Goal: Task Accomplishment & Management: Manage account settings

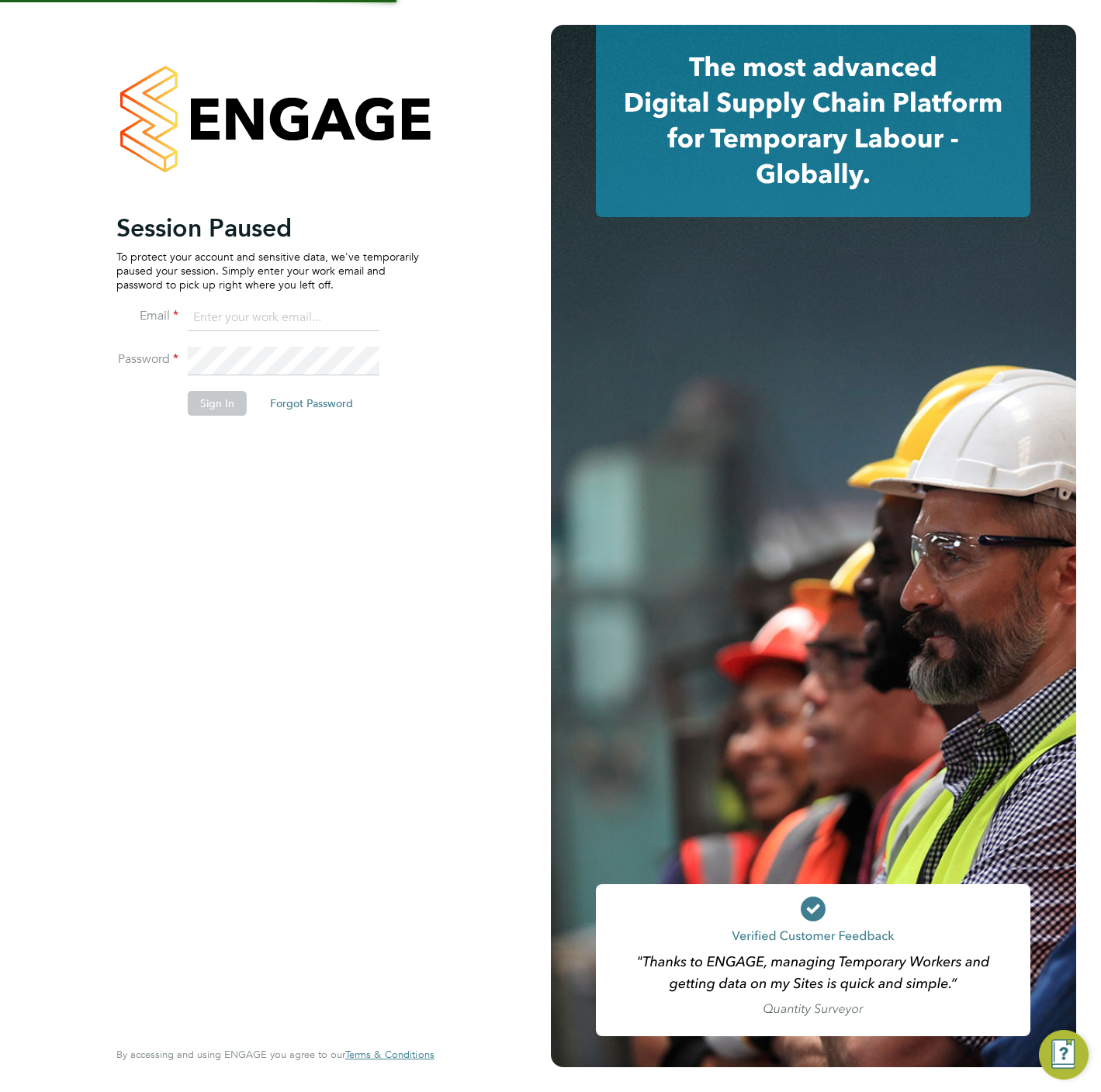
type input "[PERSON_NAME][EMAIL_ADDRESS][DOMAIN_NAME]"
click at [200, 412] on button "Sign In" at bounding box center [217, 404] width 59 height 25
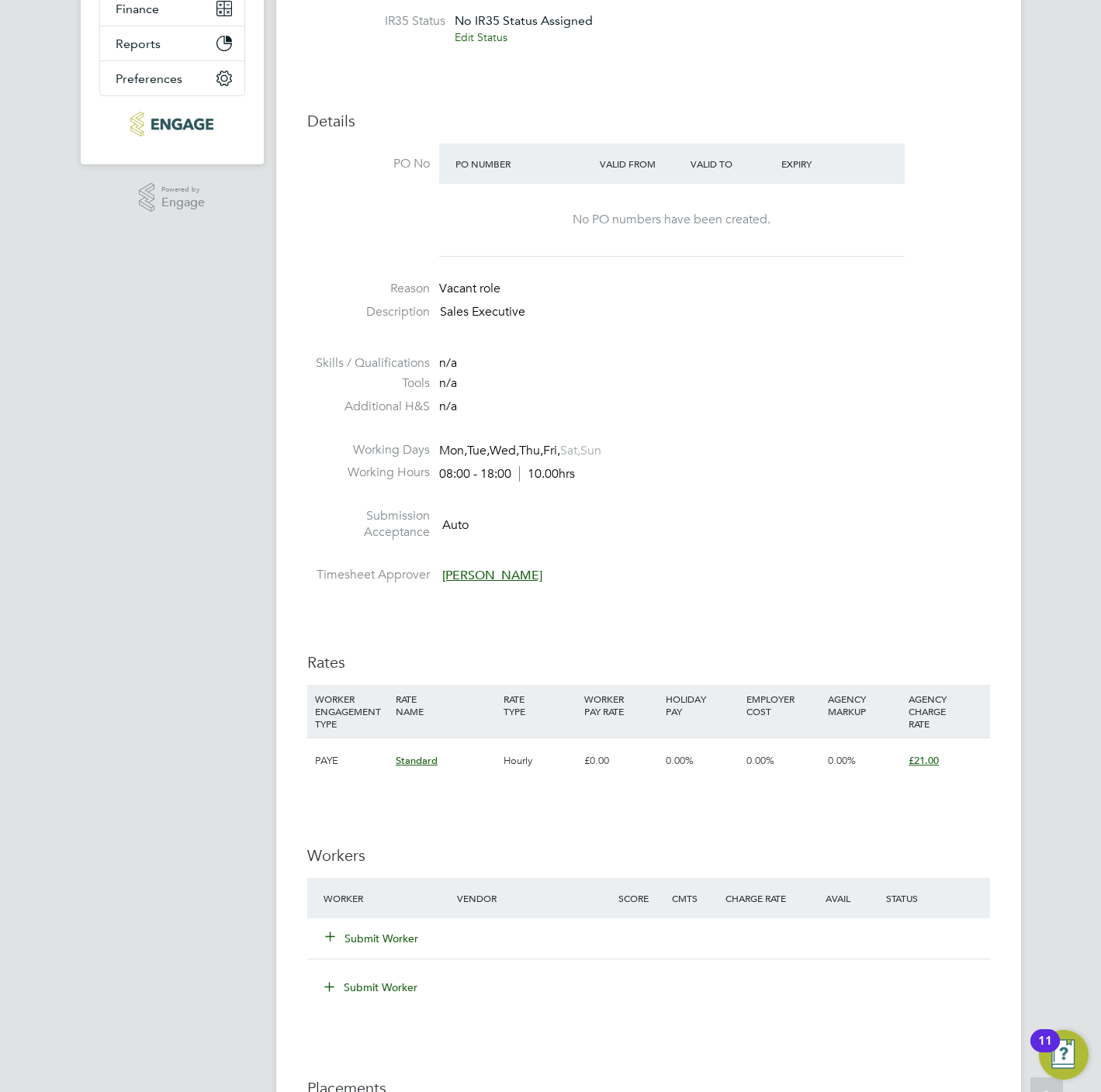
scroll to position [349, 0]
click at [375, 942] on button "Submit Worker" at bounding box center [372, 937] width 93 height 15
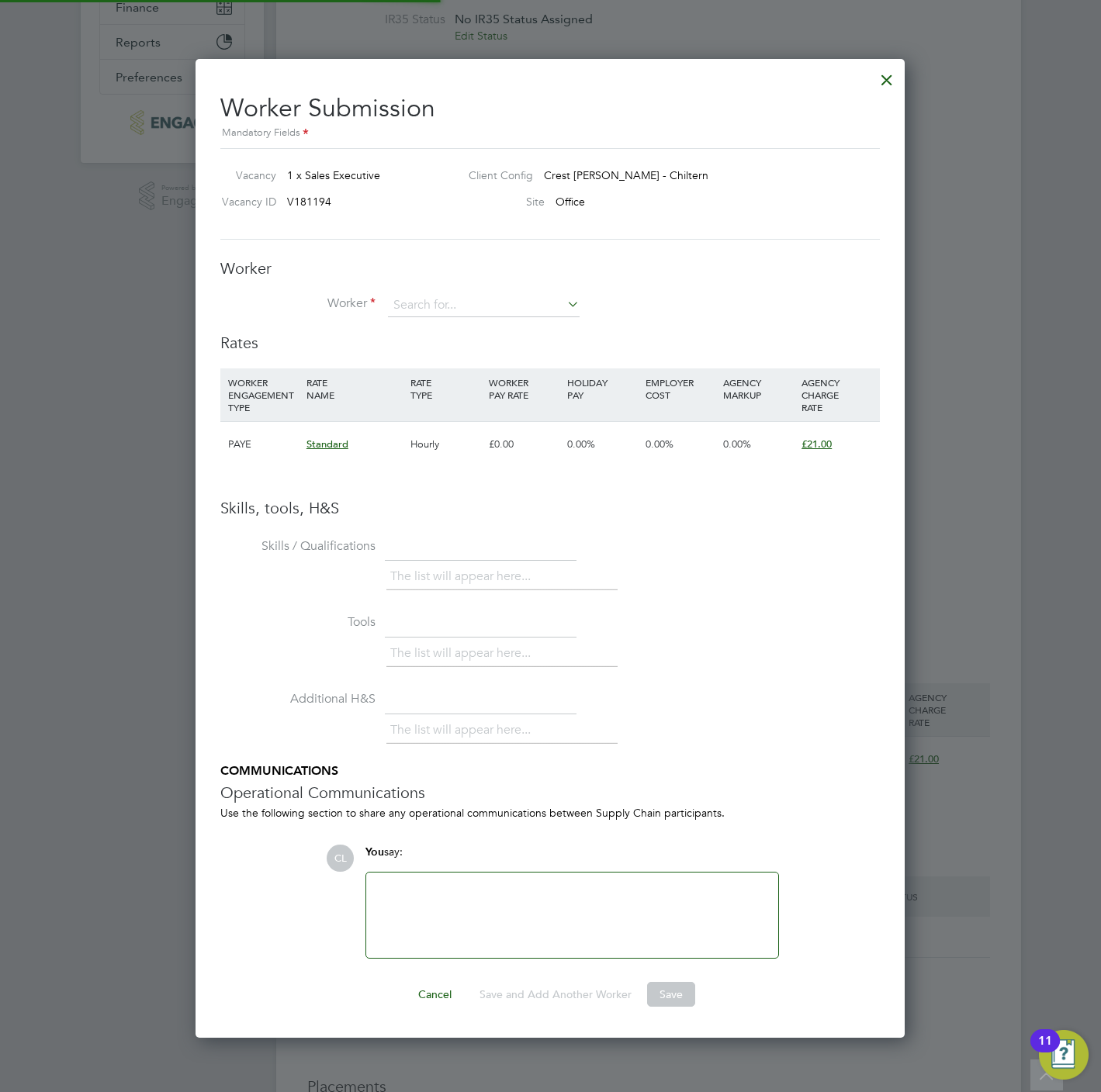
scroll to position [0, 0]
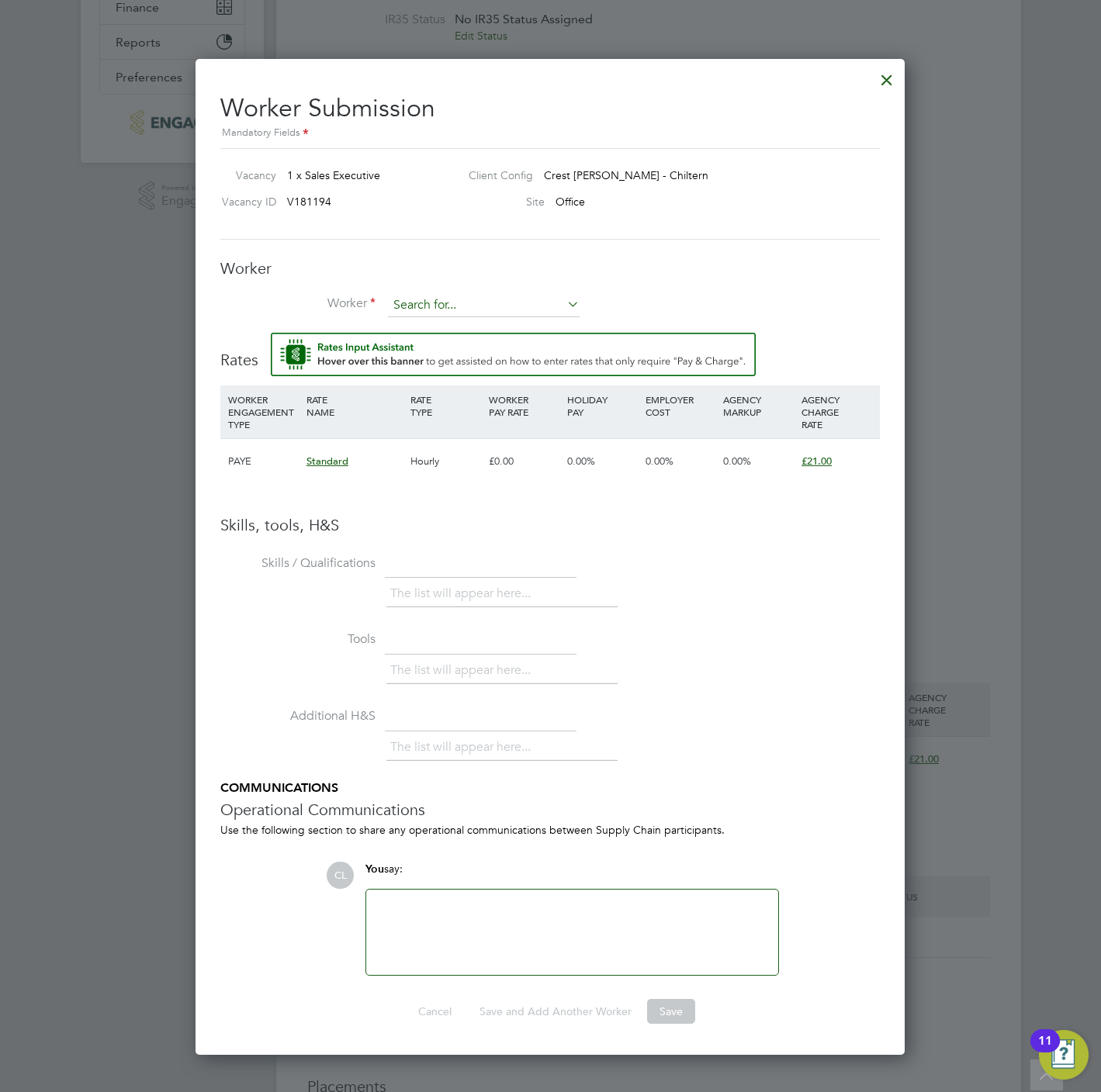
click at [502, 296] on input at bounding box center [483, 306] width 192 height 23
click at [489, 331] on li "Leah Blai r (BLA003)" at bounding box center [483, 329] width 193 height 21
type input "Leah Blair (BLA003)"
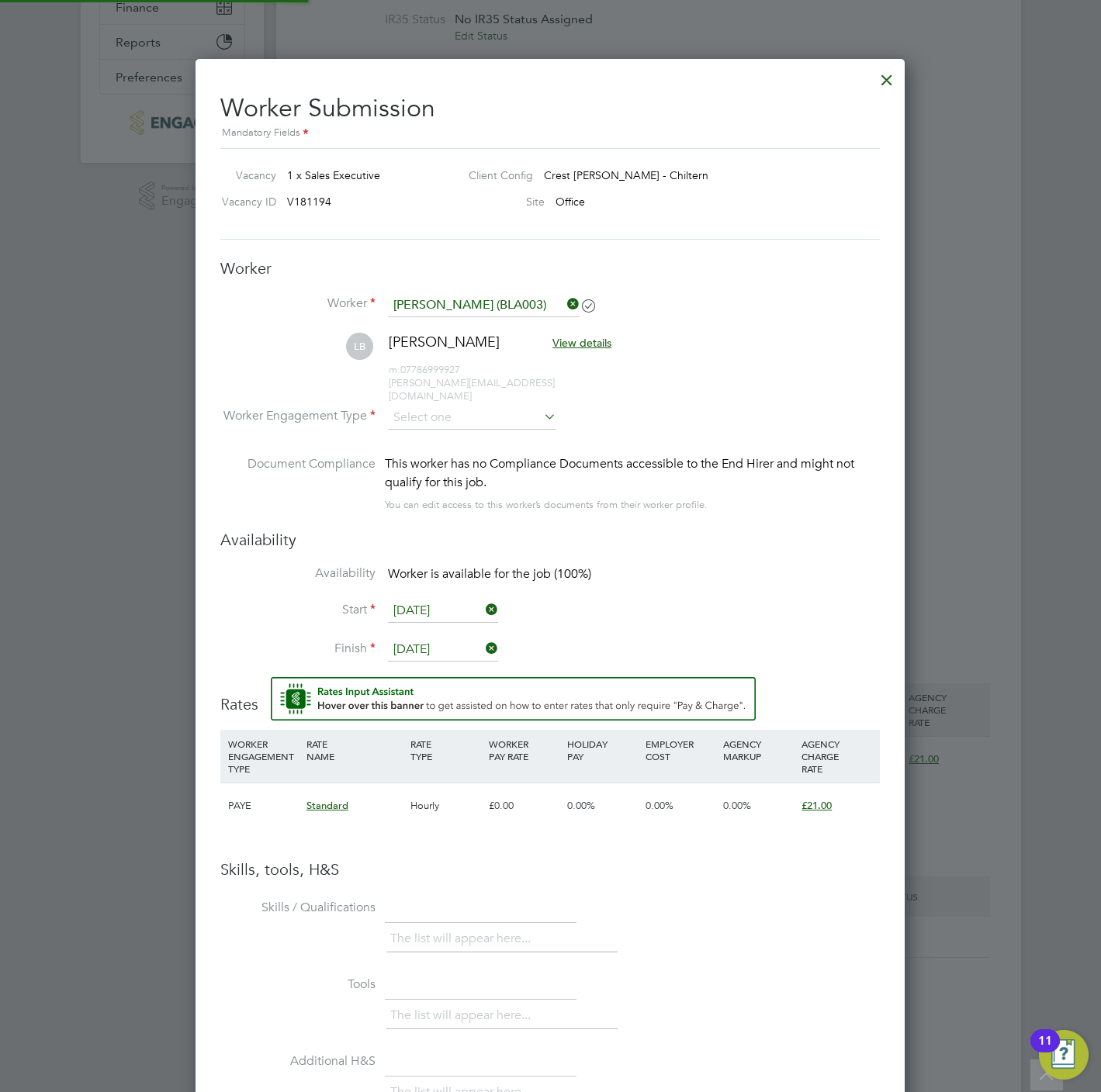
scroll to position [1345, 710]
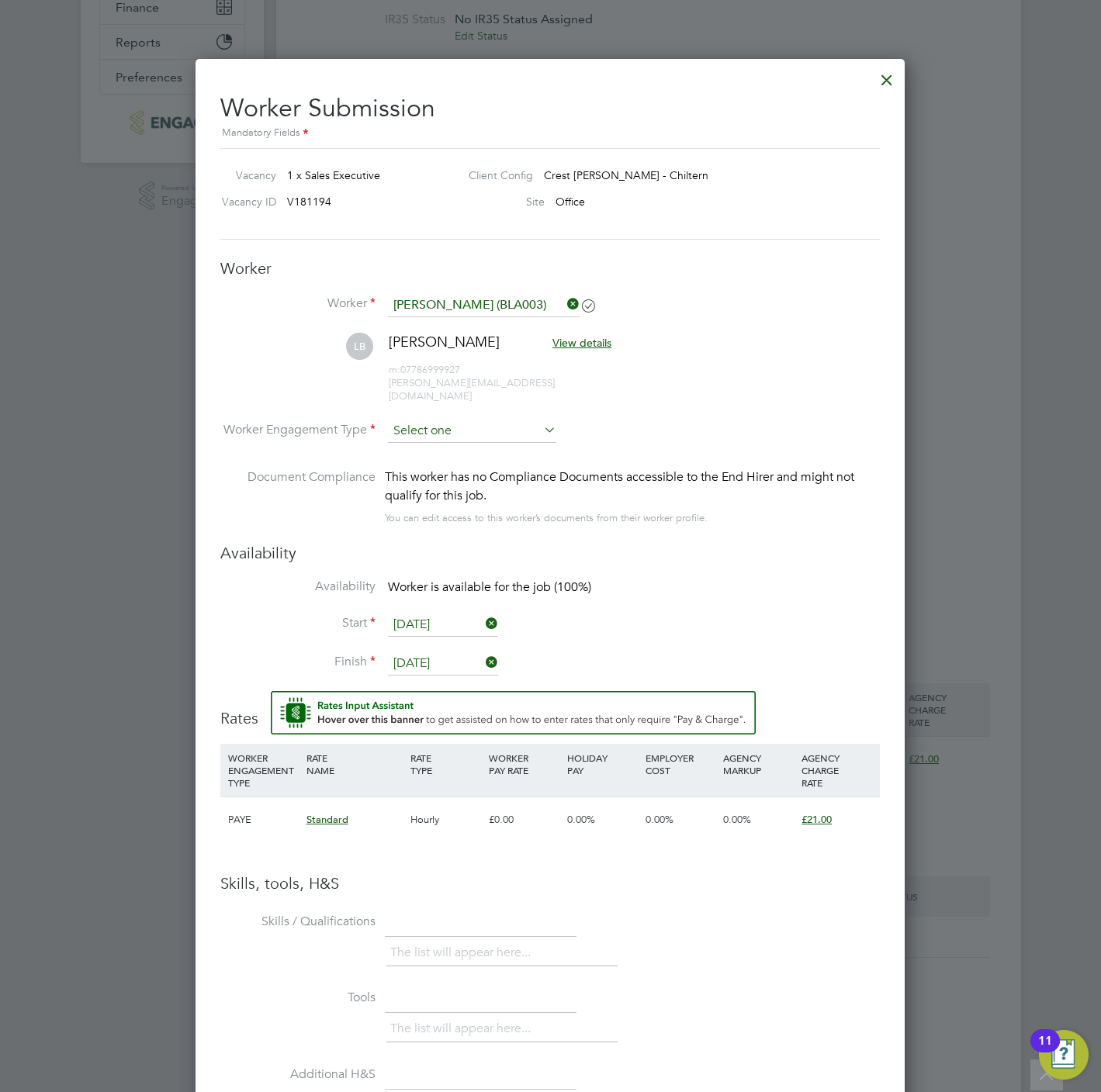
click at [458, 420] on input at bounding box center [472, 431] width 169 height 23
click at [449, 463] on li "PAYE" at bounding box center [472, 460] width 170 height 20
type input "PAYE"
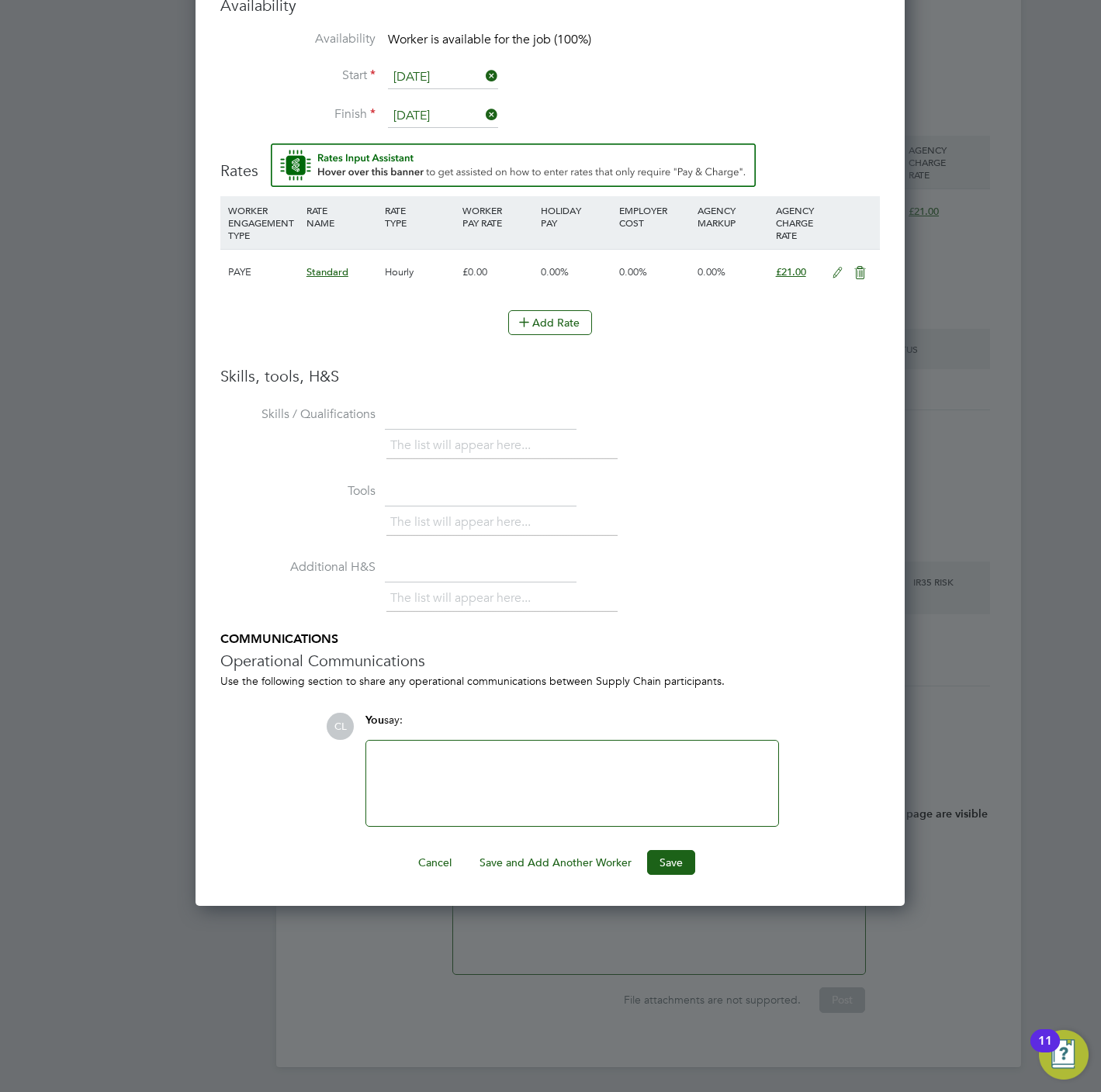
click at [662, 849] on button "Save" at bounding box center [671, 862] width 48 height 25
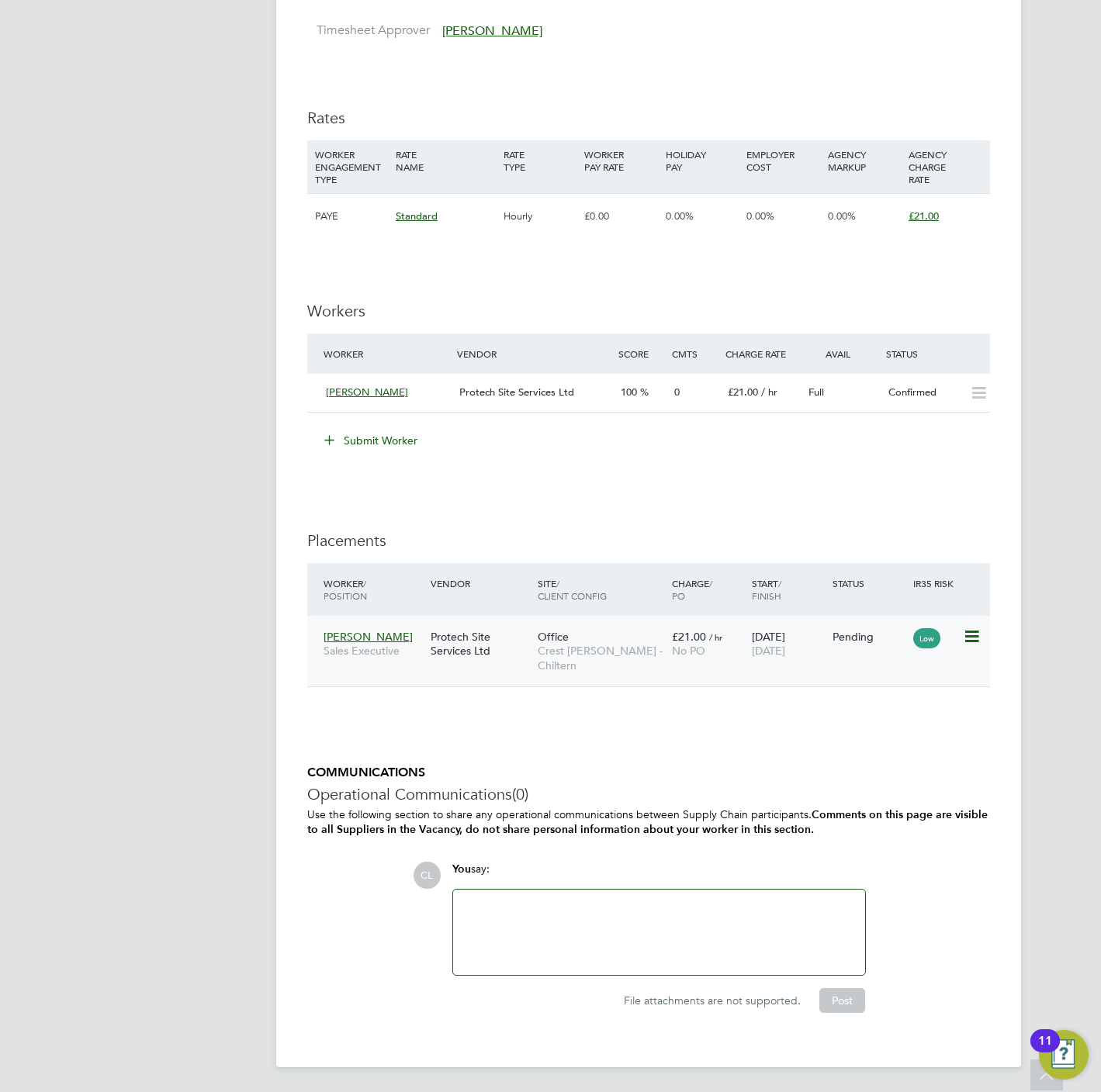
click at [973, 643] on icon at bounding box center [971, 636] width 15 height 18
click at [842, 732] on li "Start" at bounding box center [899, 735] width 159 height 22
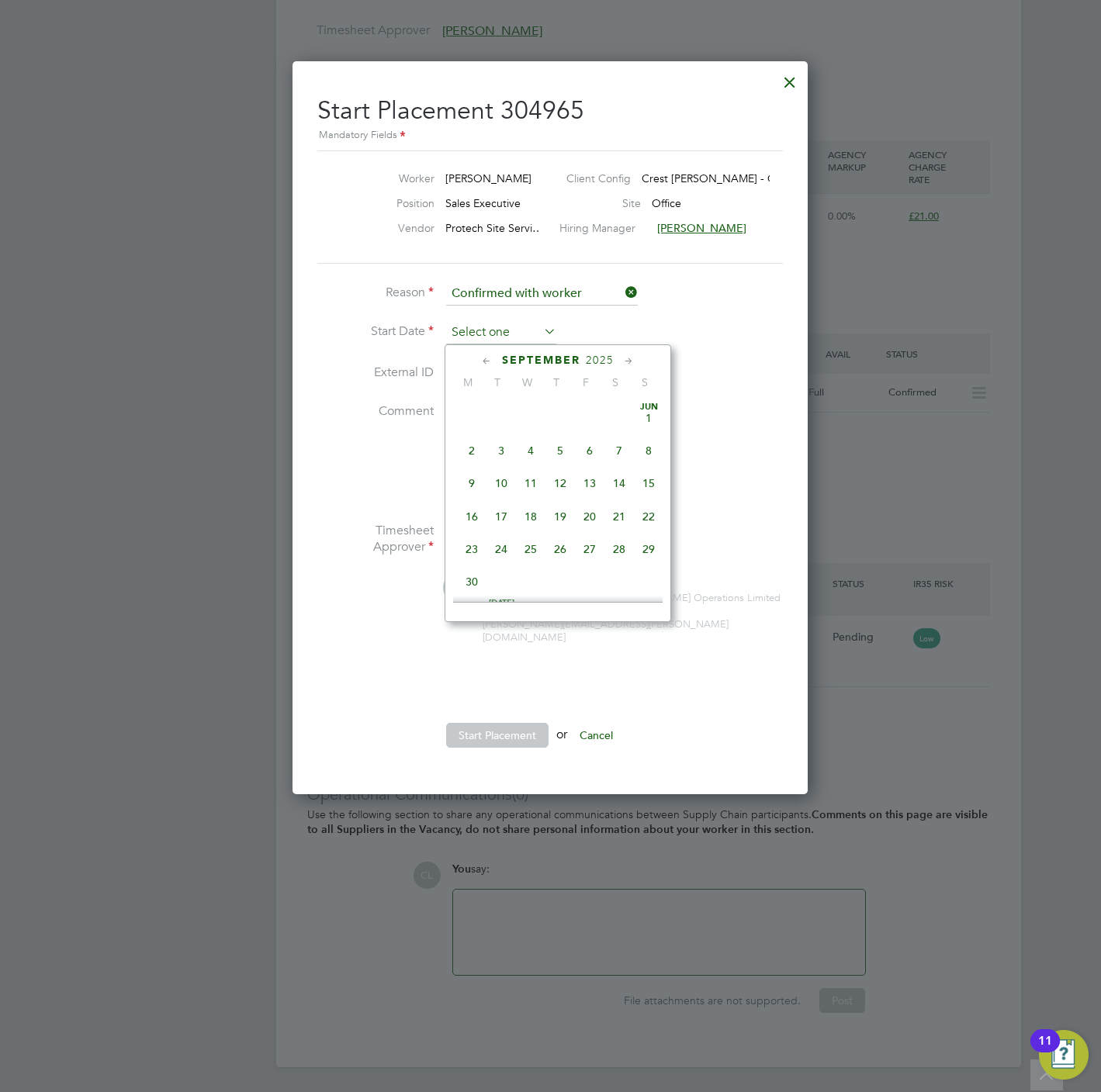
click at [465, 329] on input at bounding box center [501, 333] width 110 height 23
click at [589, 415] on span "19" at bounding box center [589, 410] width 30 height 30
type input "19 Sep 2025"
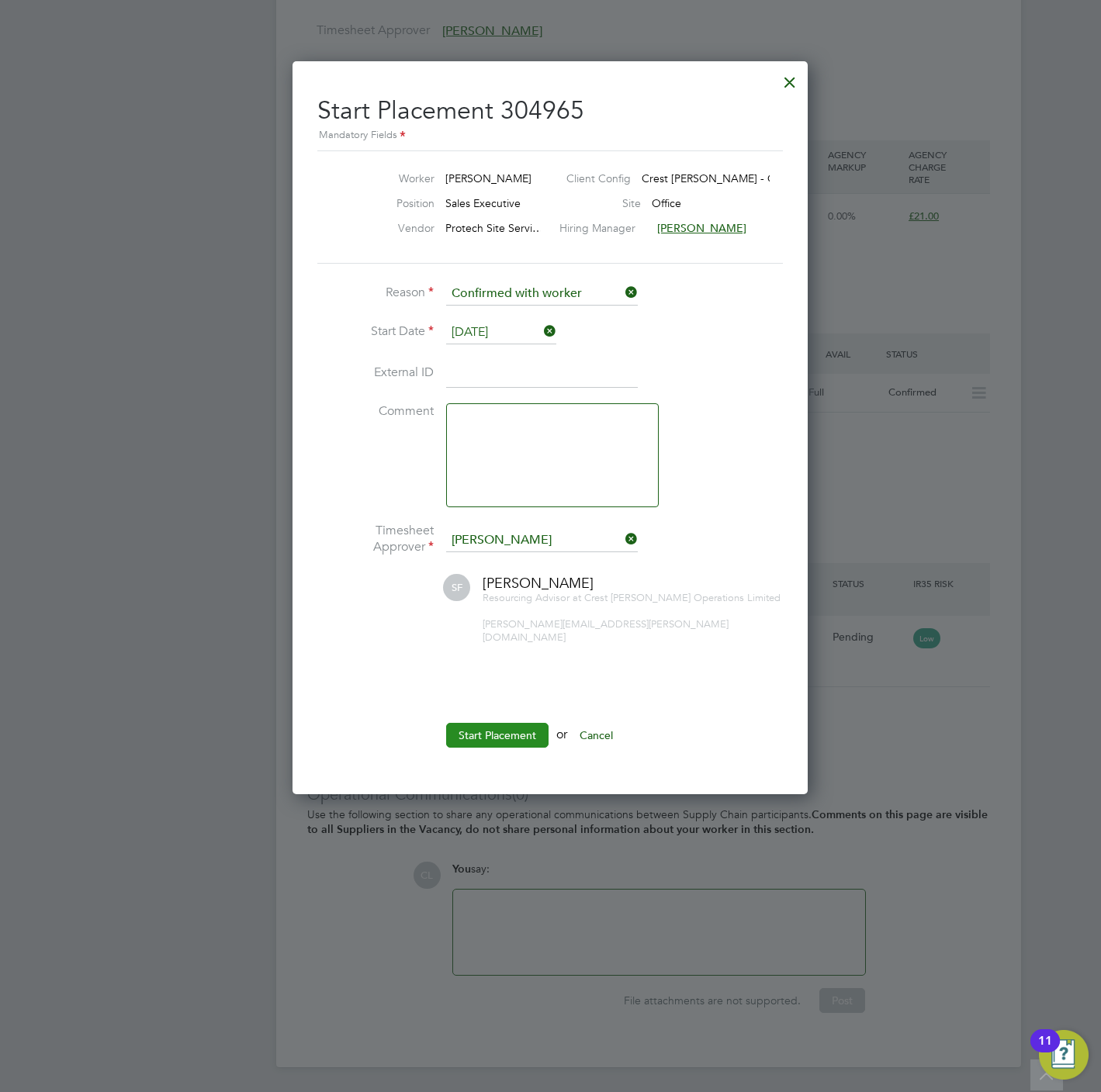
click at [487, 724] on button "Start Placement" at bounding box center [497, 735] width 103 height 25
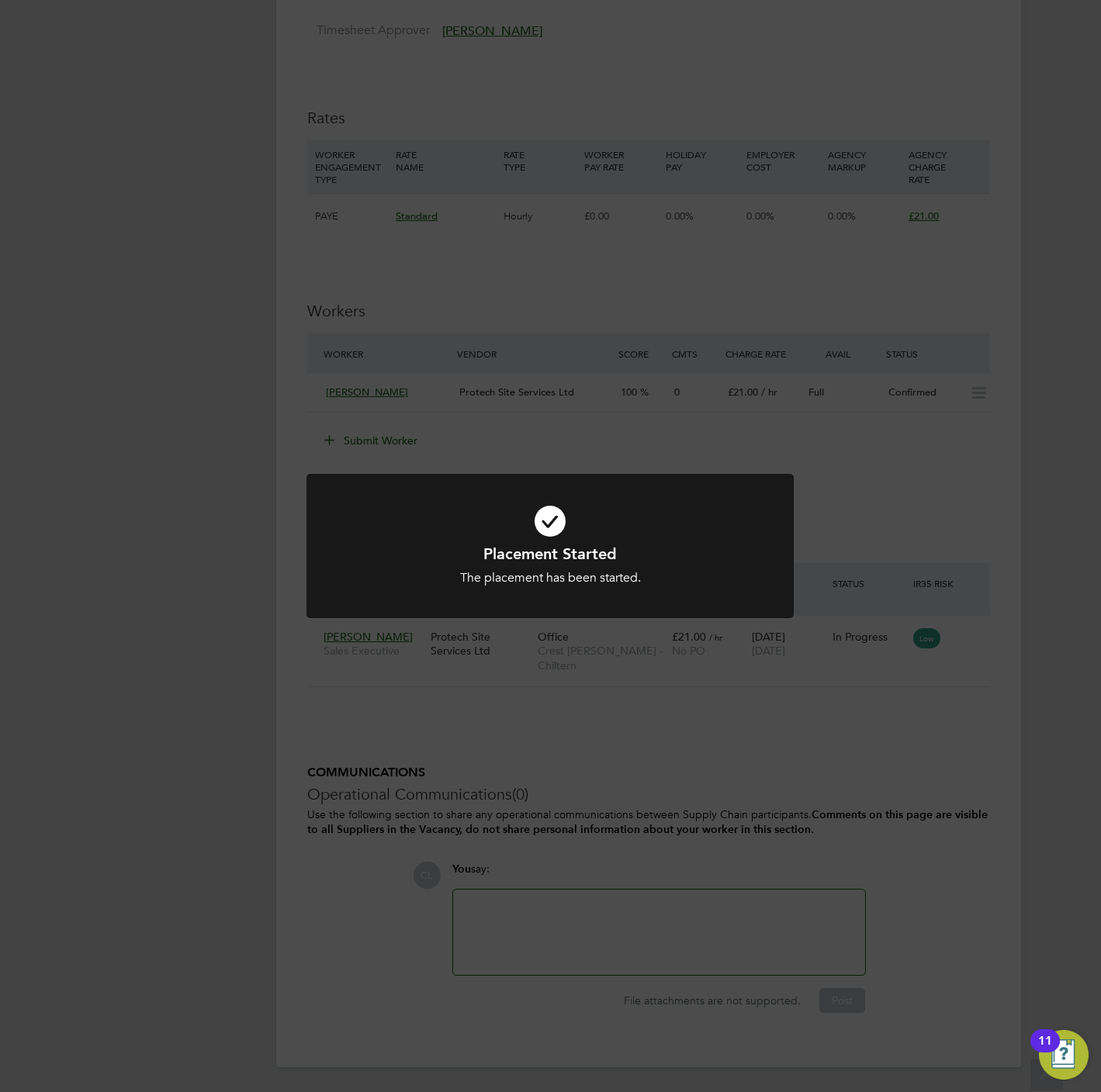
click at [494, 350] on div "Placement Started The placement has been started. Cancel Okay" at bounding box center [550, 546] width 1101 height 1092
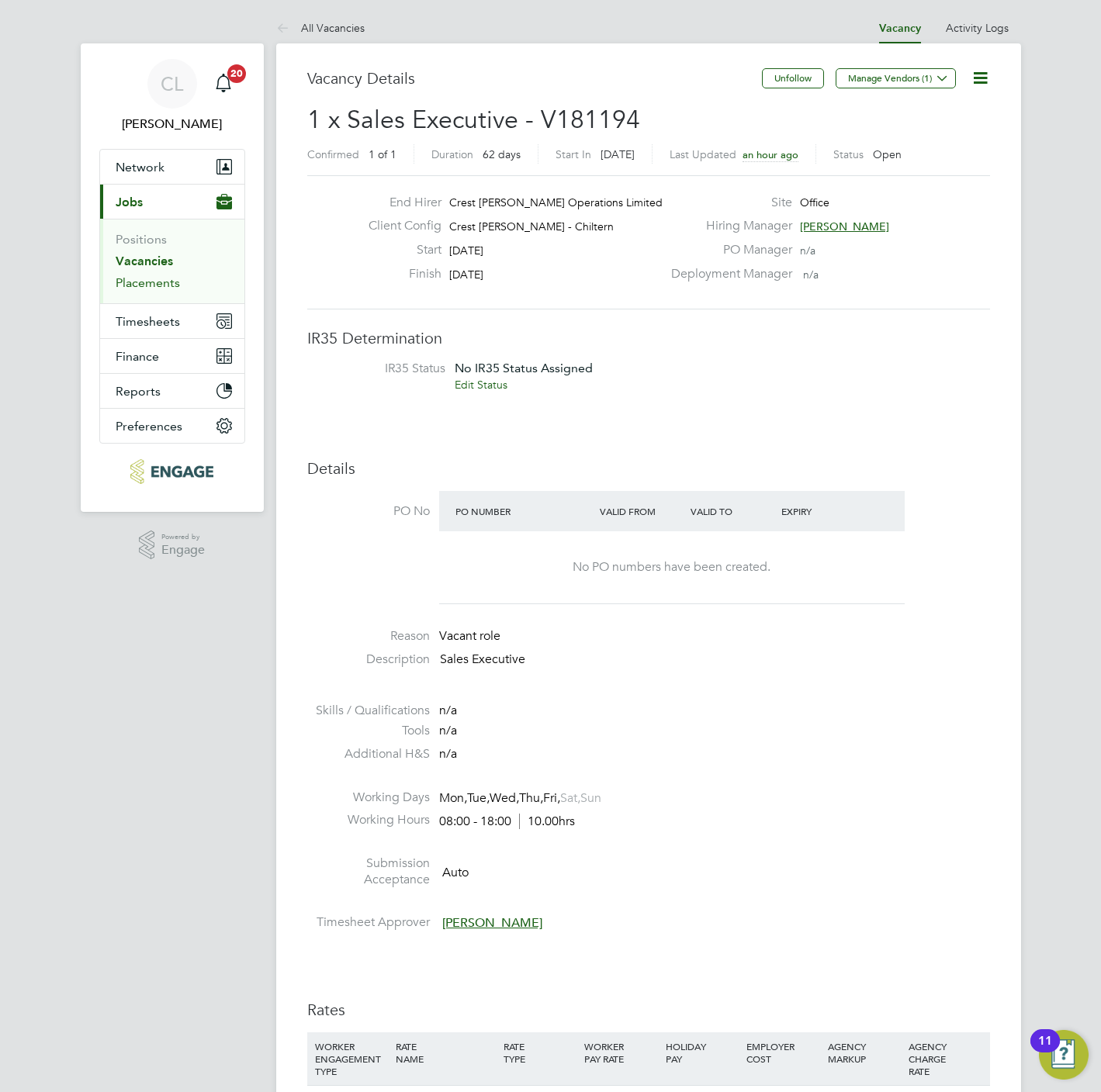
click at [132, 279] on link "Placements" at bounding box center [148, 282] width 64 height 14
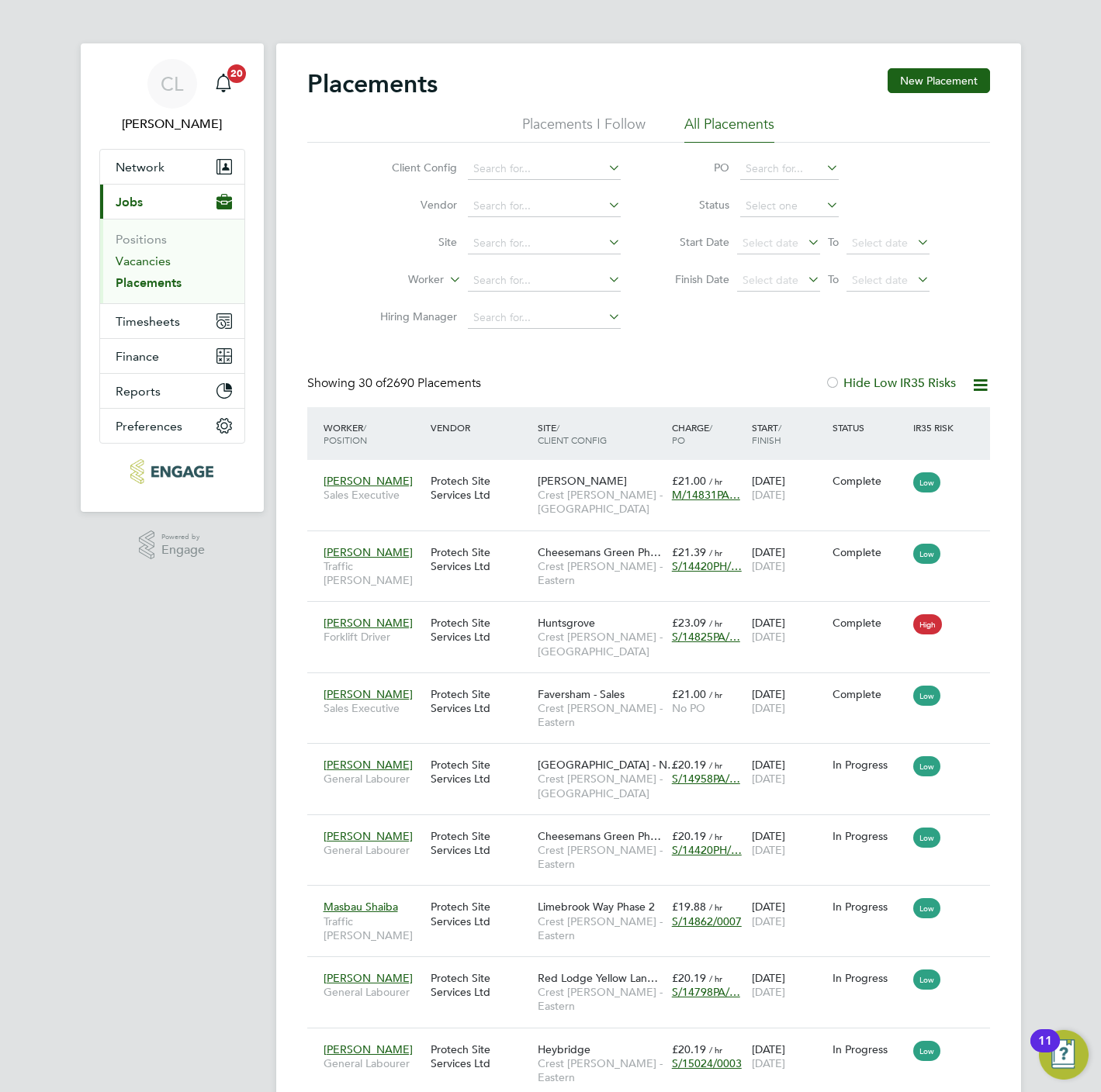
click at [152, 258] on link "Vacancies" at bounding box center [143, 260] width 55 height 14
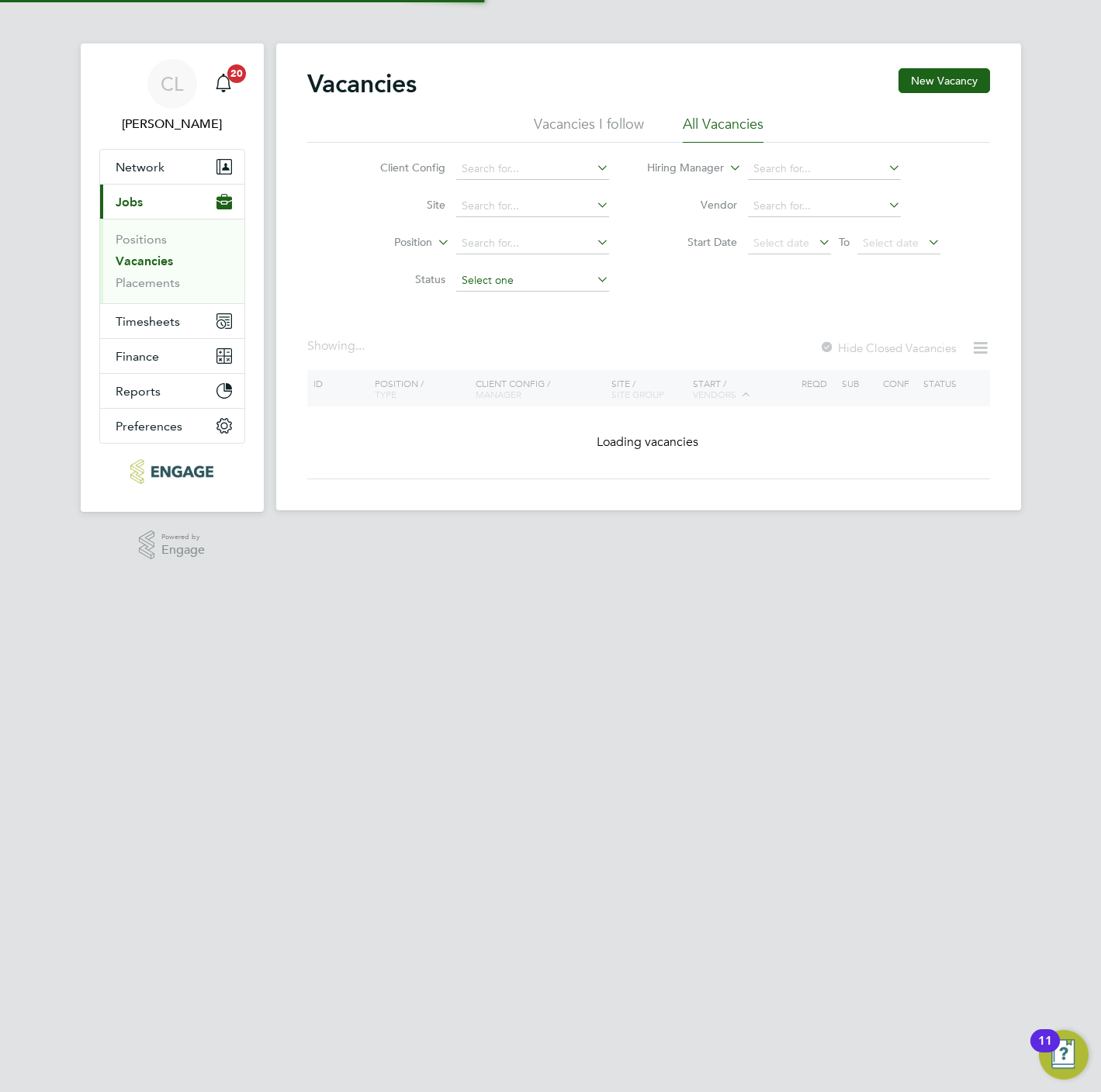
click at [504, 289] on input at bounding box center [532, 280] width 152 height 22
click at [489, 310] on li "Unapproved" at bounding box center [532, 303] width 154 height 20
type input "Unapproved"
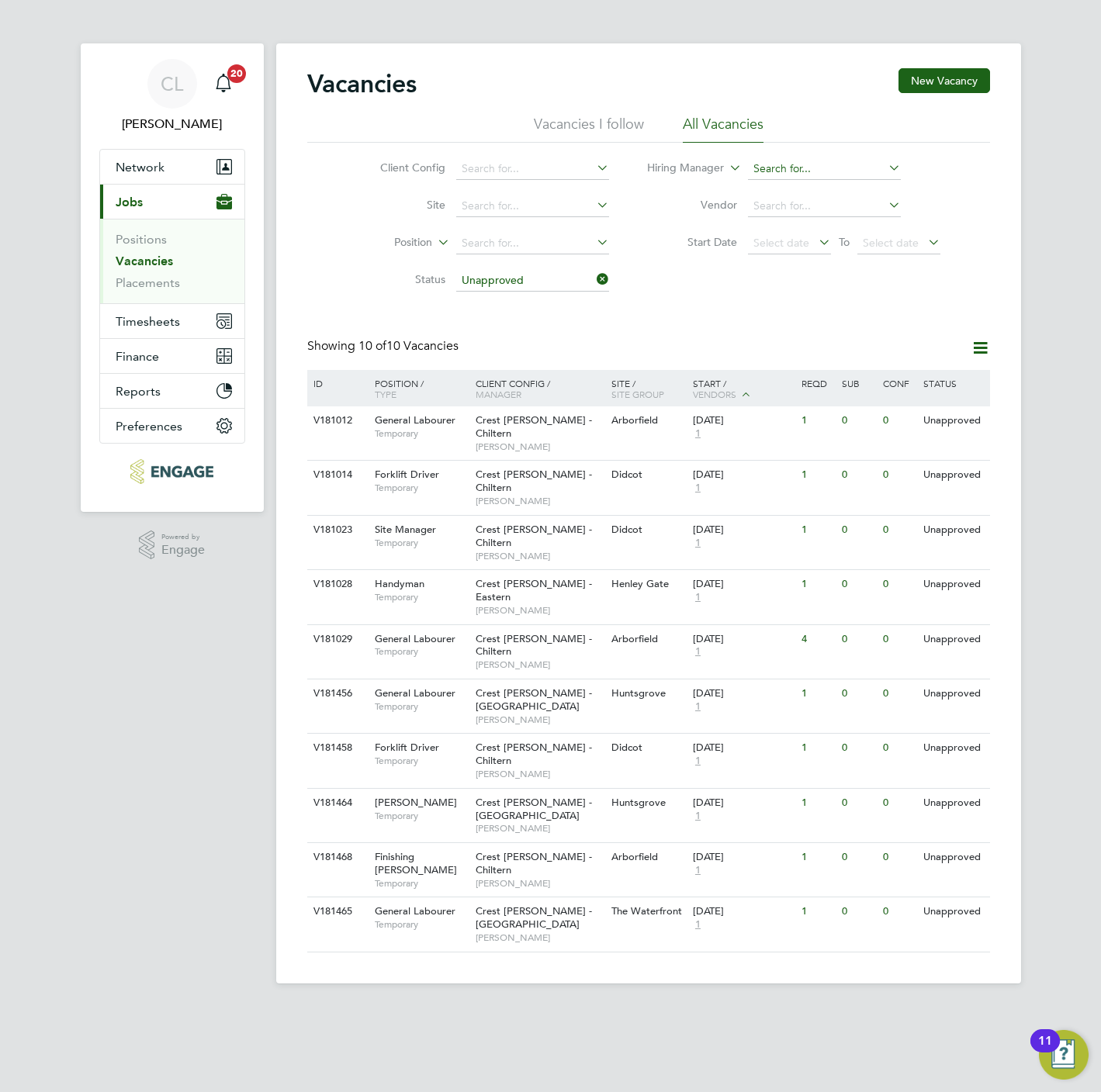
click at [792, 166] on input at bounding box center [824, 169] width 152 height 22
click at [152, 321] on span "Timesheets" at bounding box center [148, 321] width 64 height 14
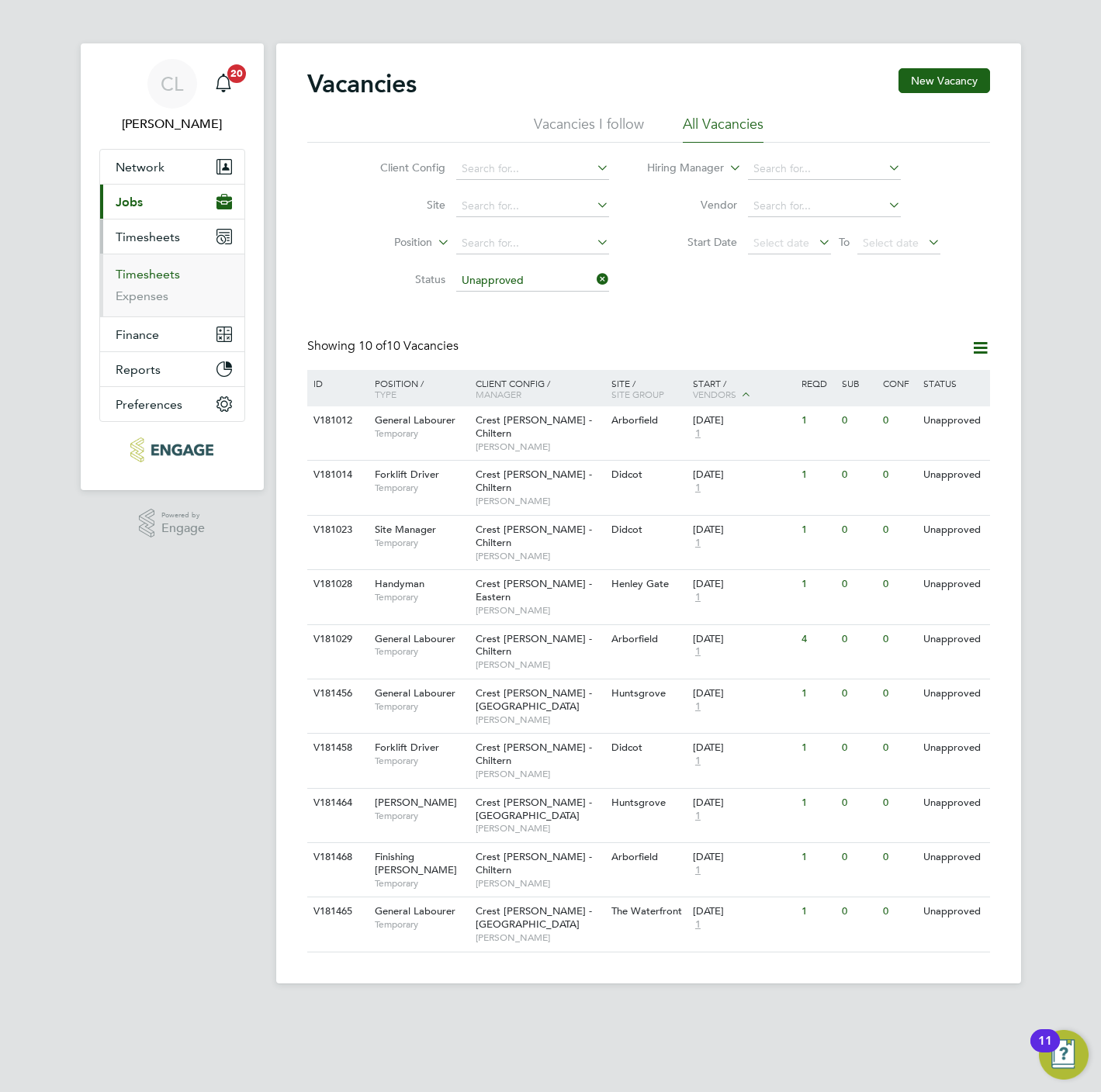
click at [149, 282] on link "Timesheets" at bounding box center [148, 273] width 64 height 14
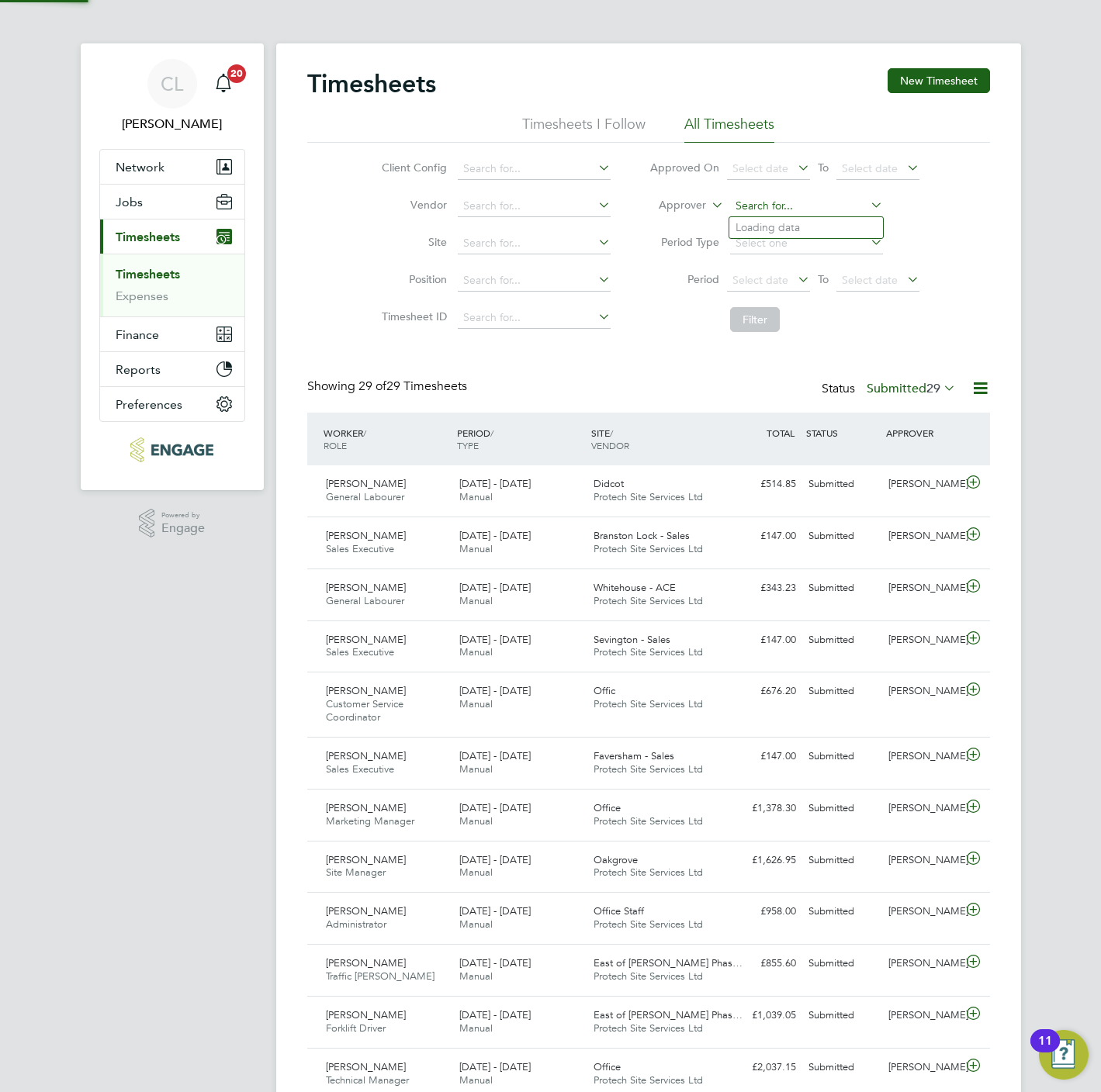
click at [799, 205] on input at bounding box center [806, 206] width 152 height 22
click at [808, 242] on li "Stef an Fernandez" at bounding box center [806, 249] width 154 height 21
type input "Stefan Fernandez"
click at [754, 314] on button "Filter" at bounding box center [755, 319] width 50 height 25
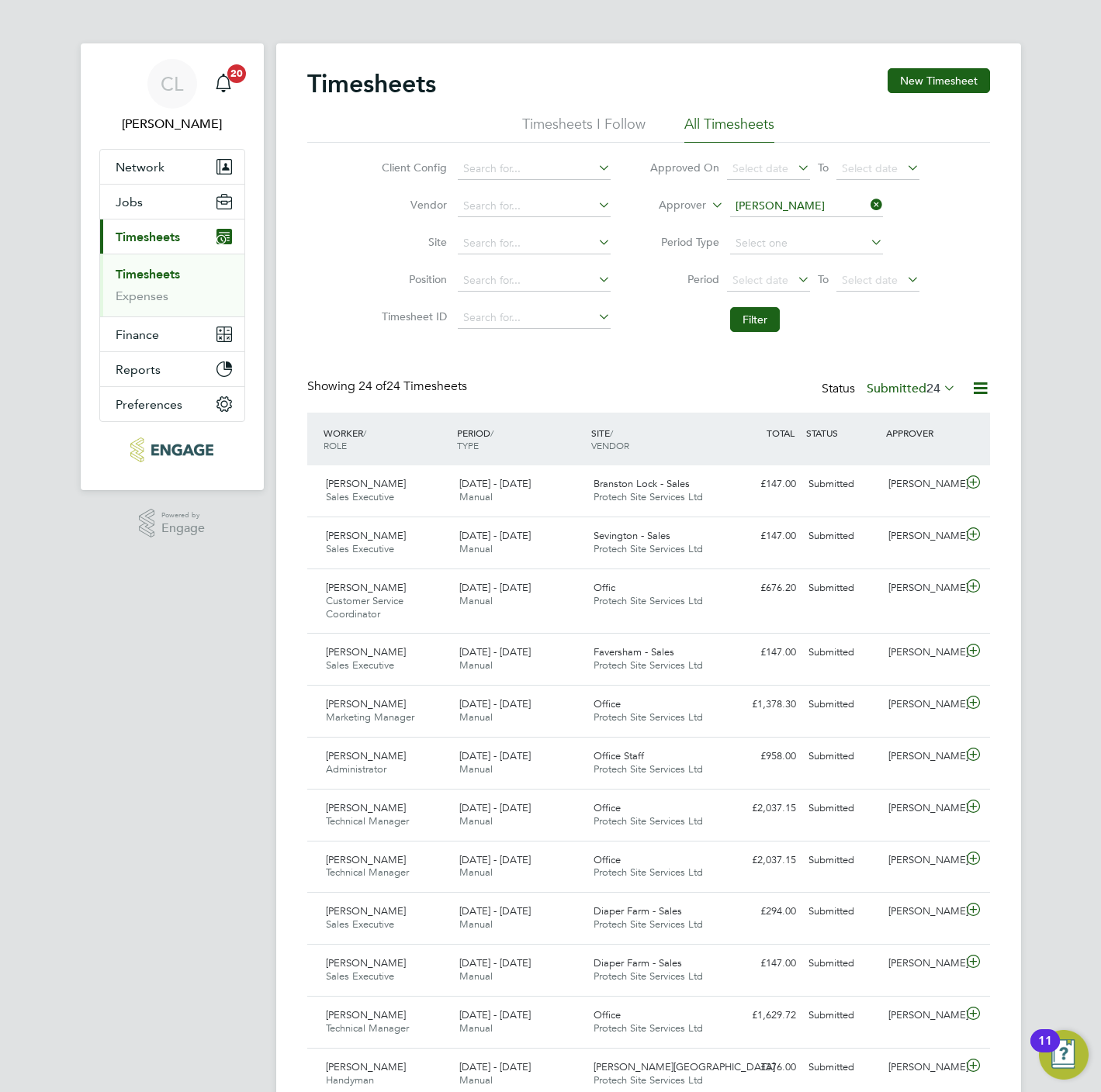
click at [696, 205] on label "Approver" at bounding box center [670, 205] width 70 height 15
click at [684, 215] on li "Worker" at bounding box center [668, 222] width 77 height 20
click at [765, 200] on input at bounding box center [806, 206] width 152 height 22
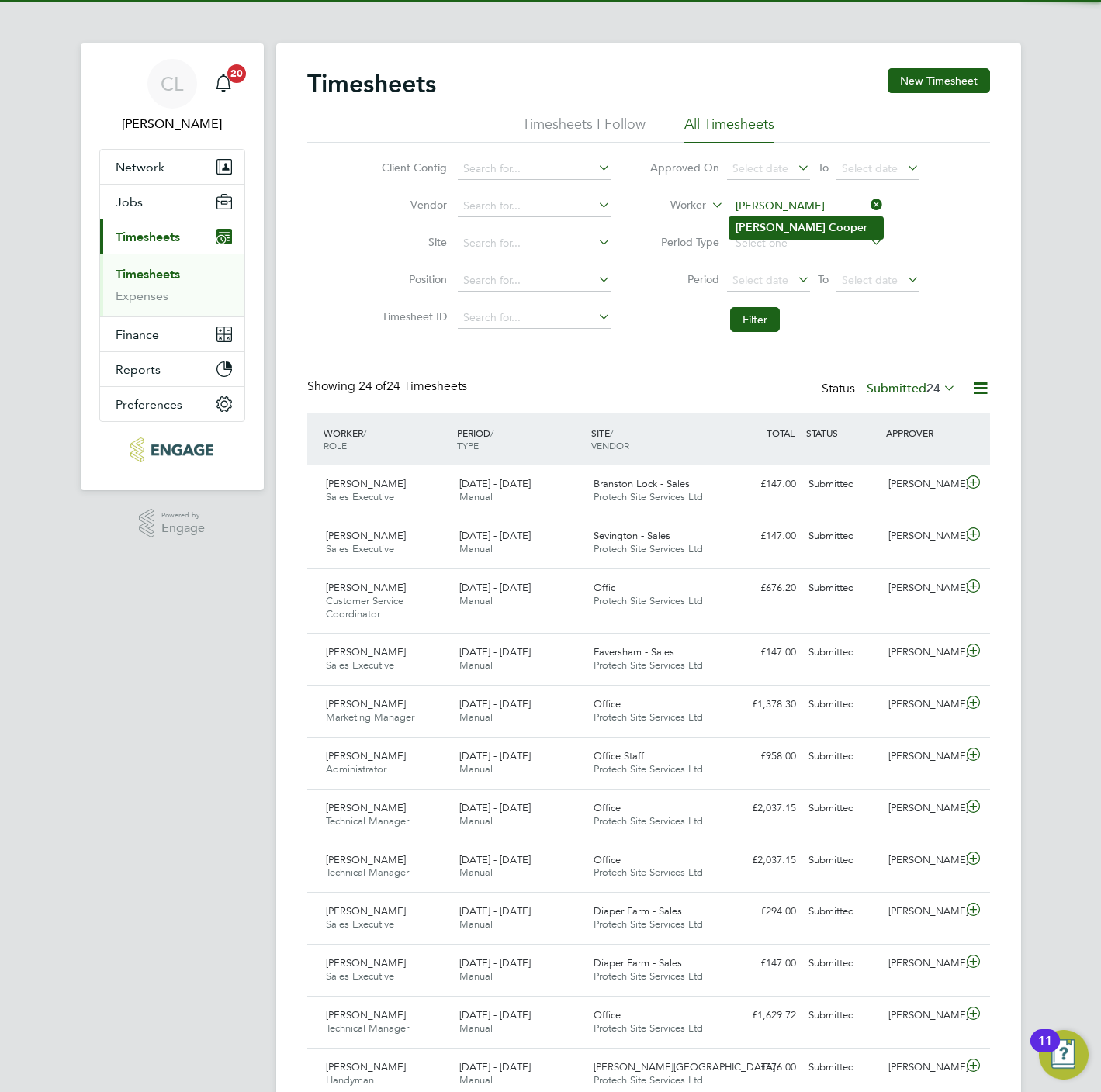
click at [754, 221] on b "Alex" at bounding box center [781, 228] width 90 height 13
type input "Alex Cooper"
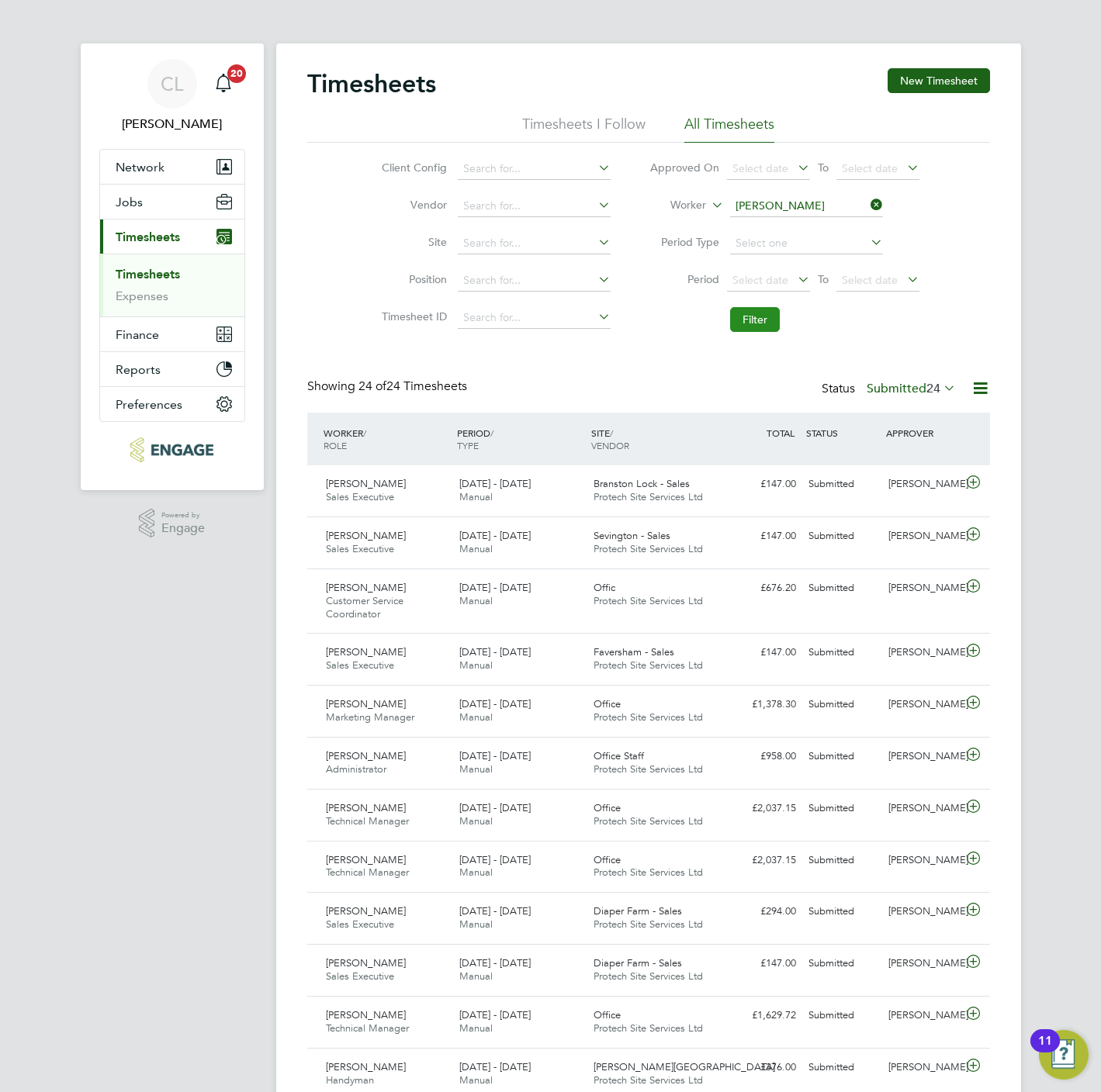
click at [755, 329] on button "Filter" at bounding box center [755, 319] width 50 height 25
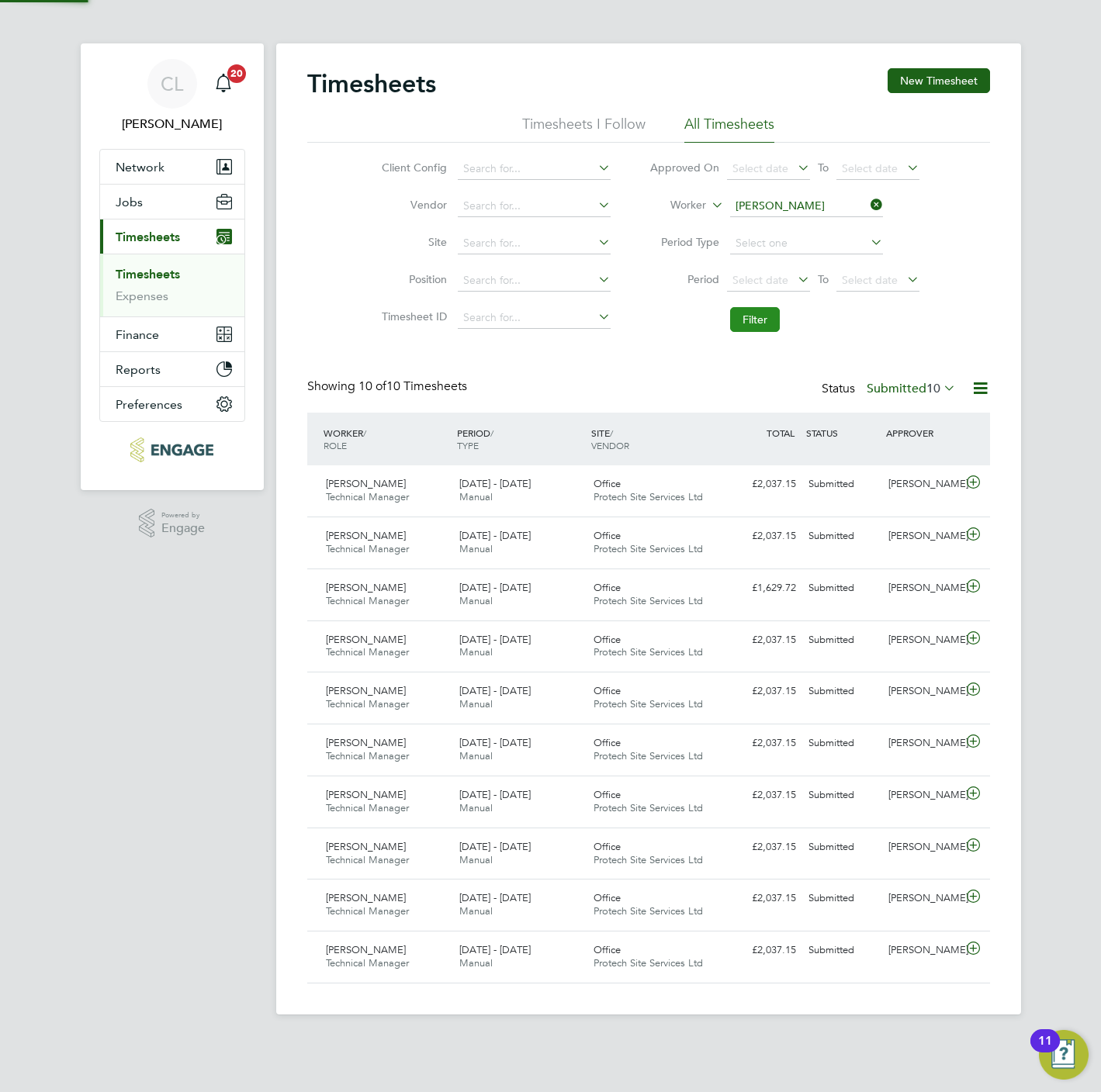
scroll to position [39, 135]
click at [901, 394] on label "Submitted 10" at bounding box center [910, 388] width 89 height 15
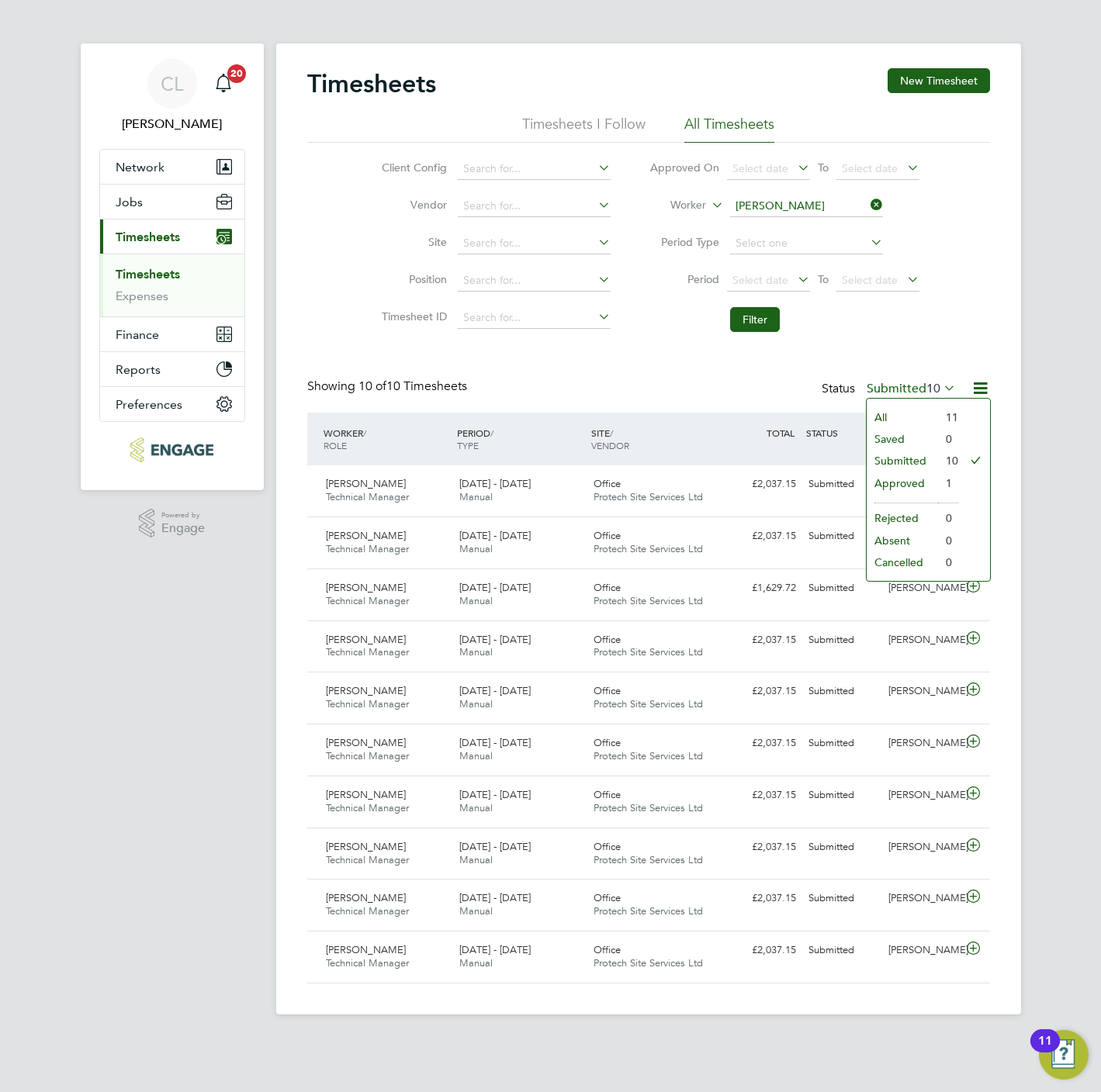
click at [894, 419] on li "All" at bounding box center [902, 417] width 71 height 22
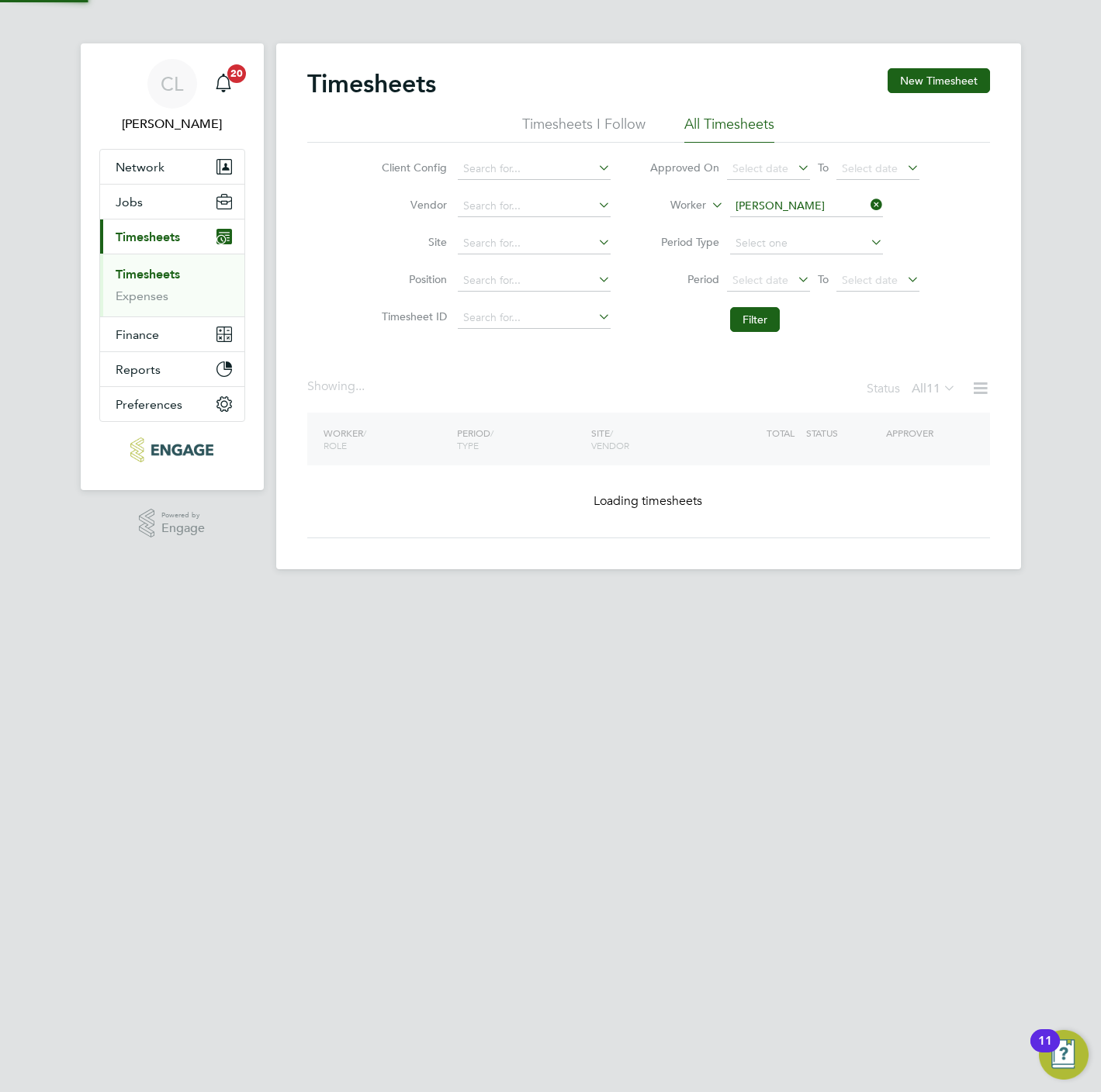
click at [891, 394] on div "Status All 11" at bounding box center [912, 389] width 92 height 22
click at [935, 391] on span "11" at bounding box center [933, 388] width 14 height 15
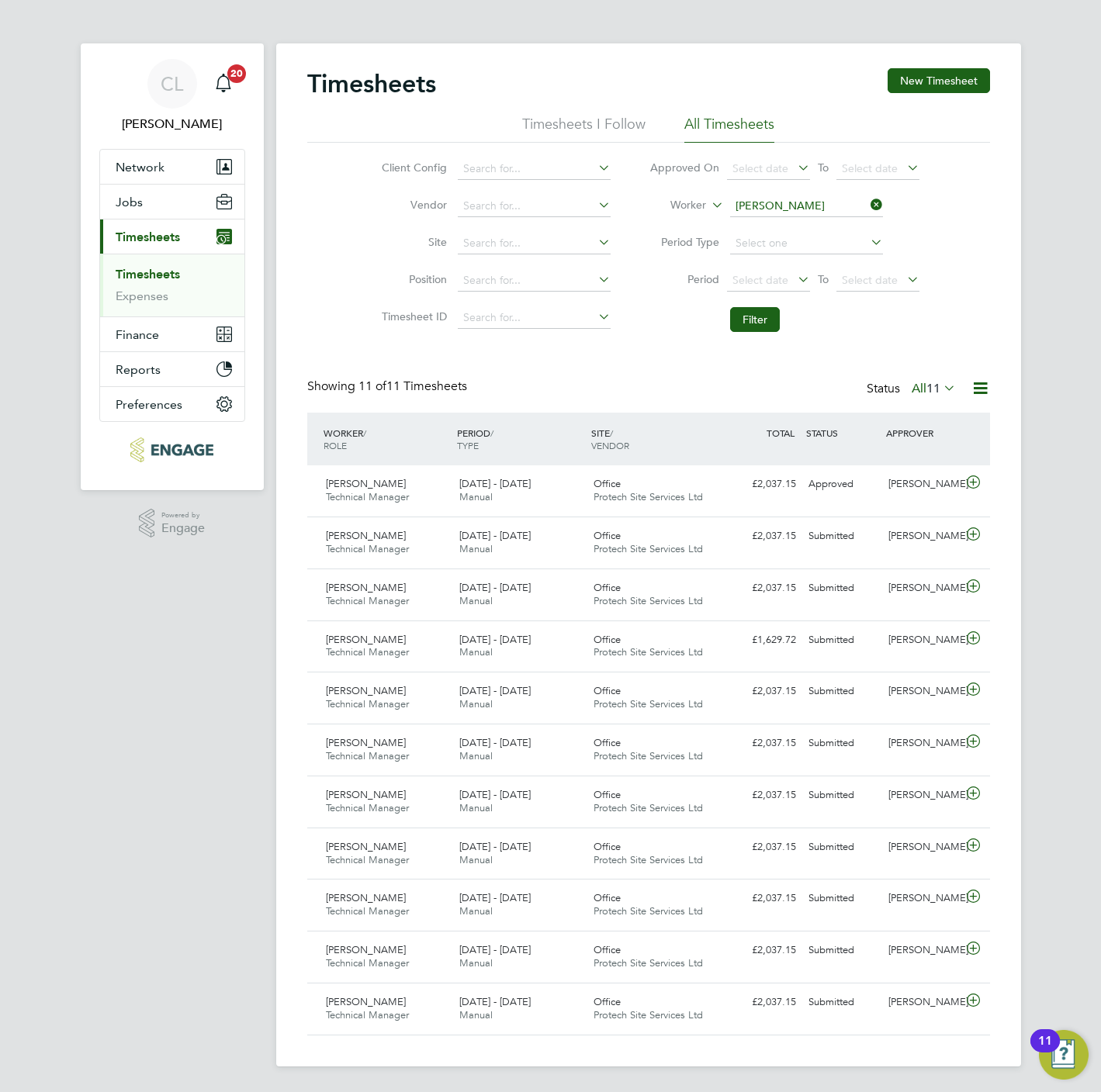
click at [935, 391] on span "11" at bounding box center [933, 388] width 14 height 15
click at [939, 461] on li "Submitted" at bounding box center [924, 460] width 71 height 22
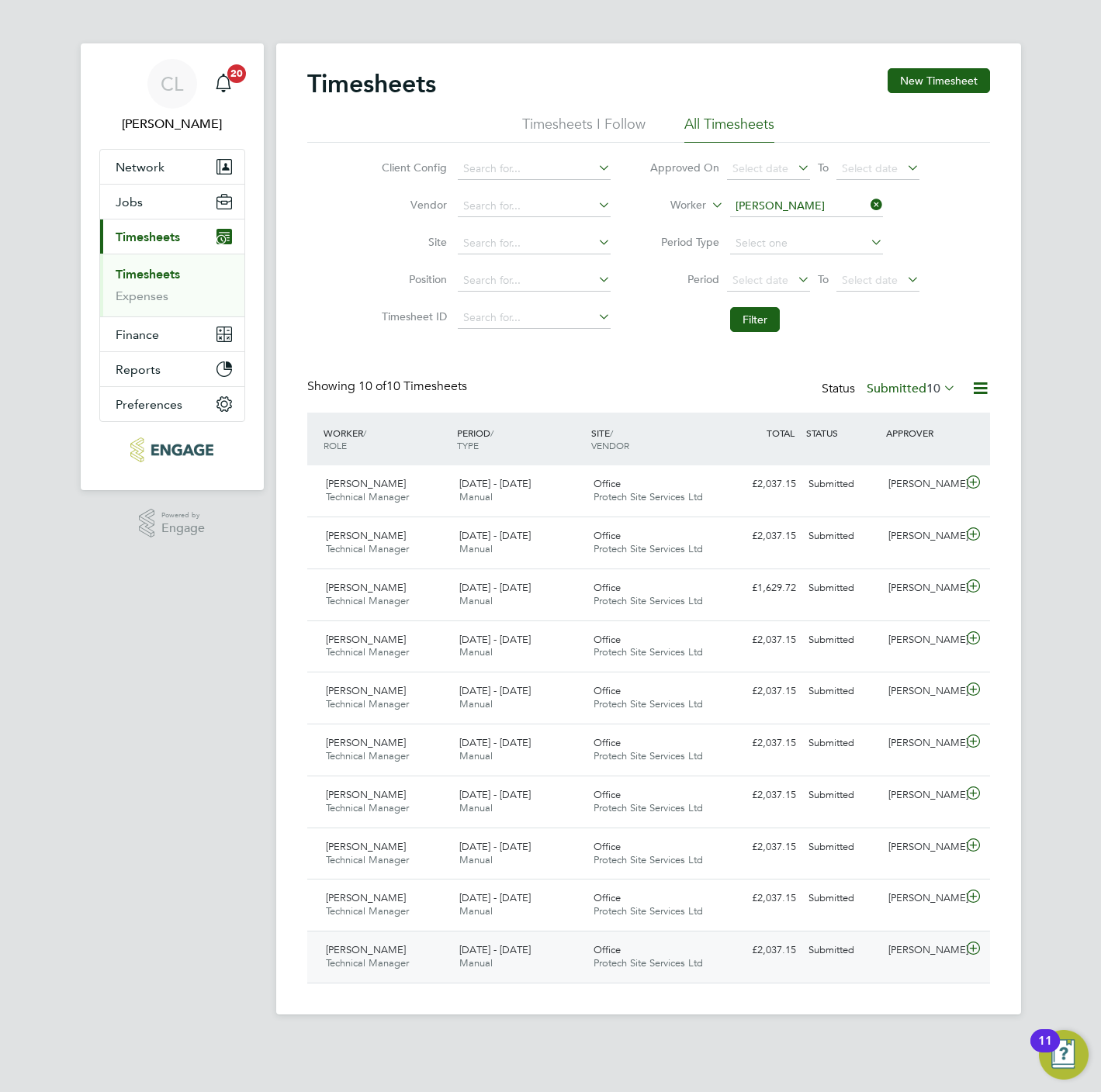
click at [978, 955] on icon at bounding box center [973, 948] width 19 height 12
click at [980, 954] on icon at bounding box center [973, 948] width 19 height 12
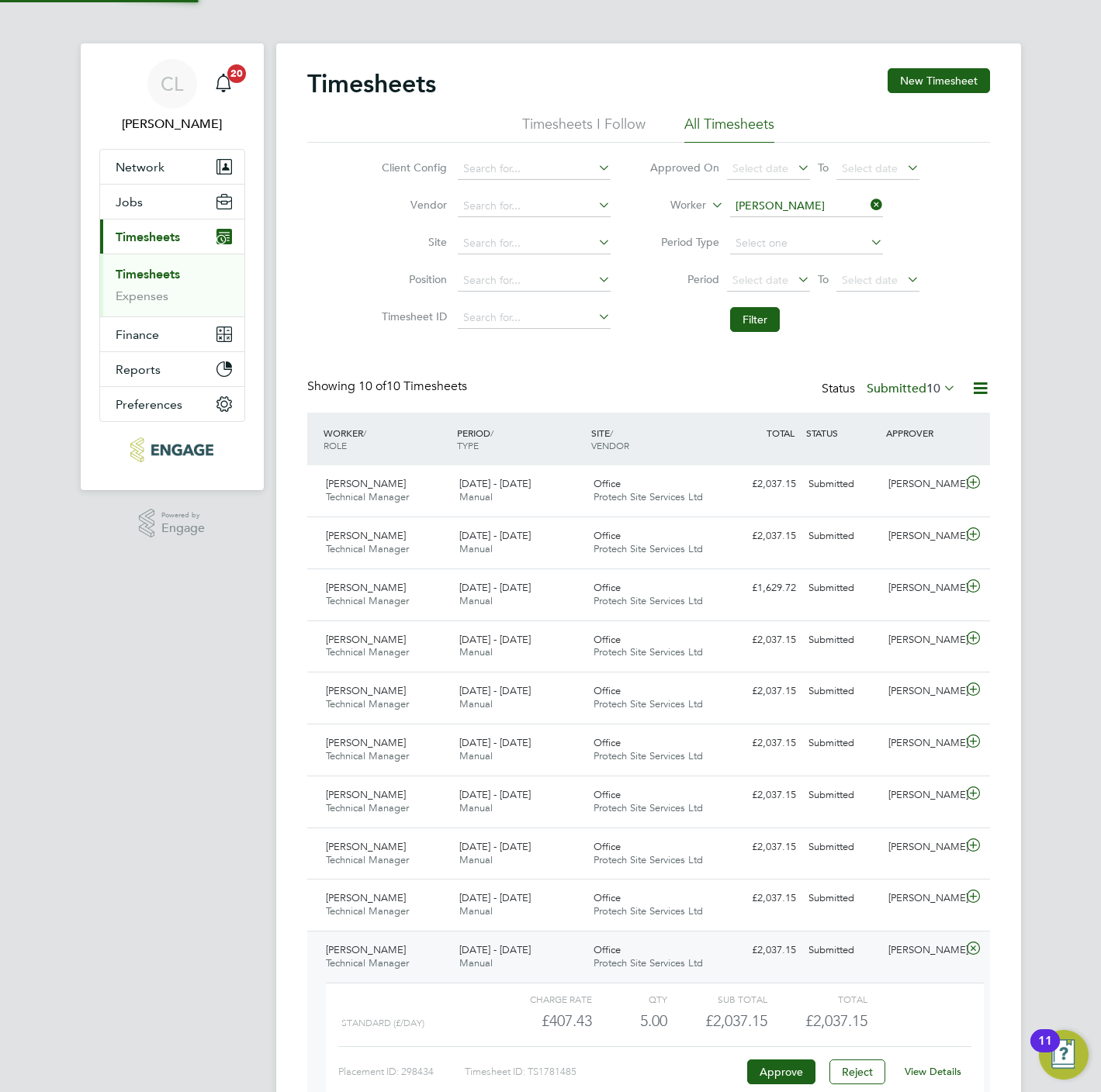
scroll to position [26, 152]
click at [778, 1073] on button "Approve" at bounding box center [781, 1072] width 68 height 25
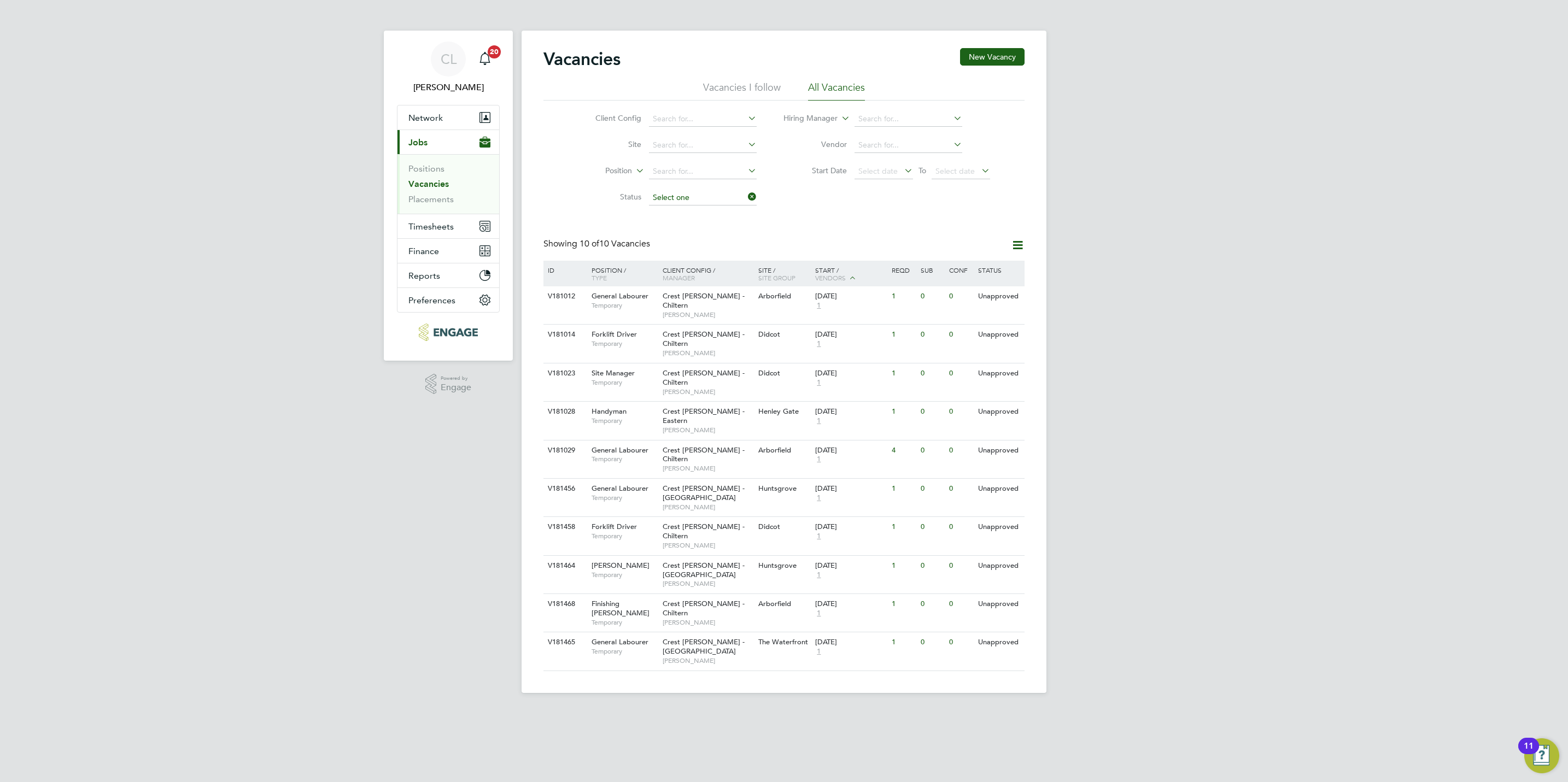
click at [748, 204] on input at bounding box center [702, 197] width 107 height 16
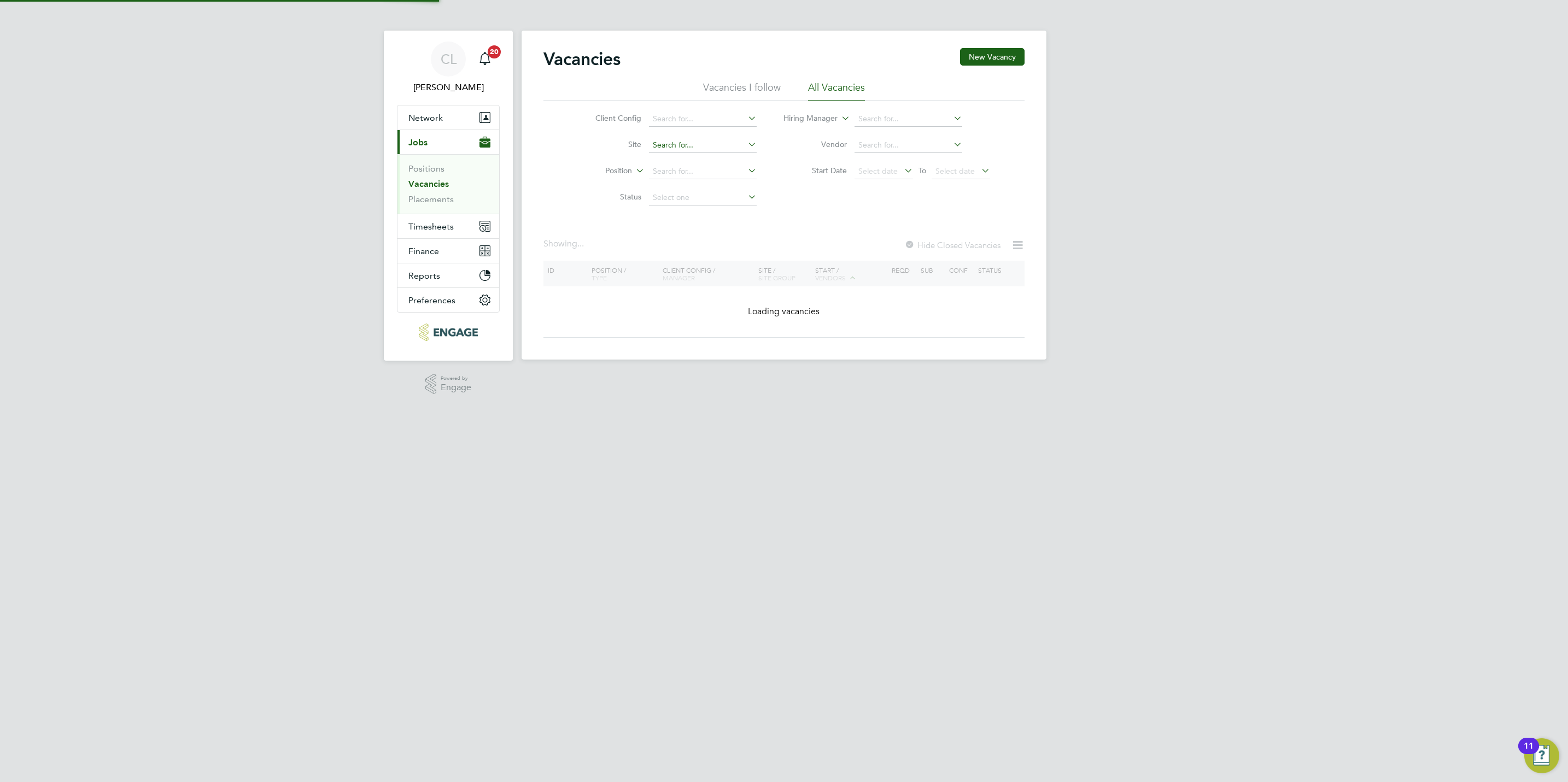
click at [709, 148] on input at bounding box center [702, 145] width 107 height 16
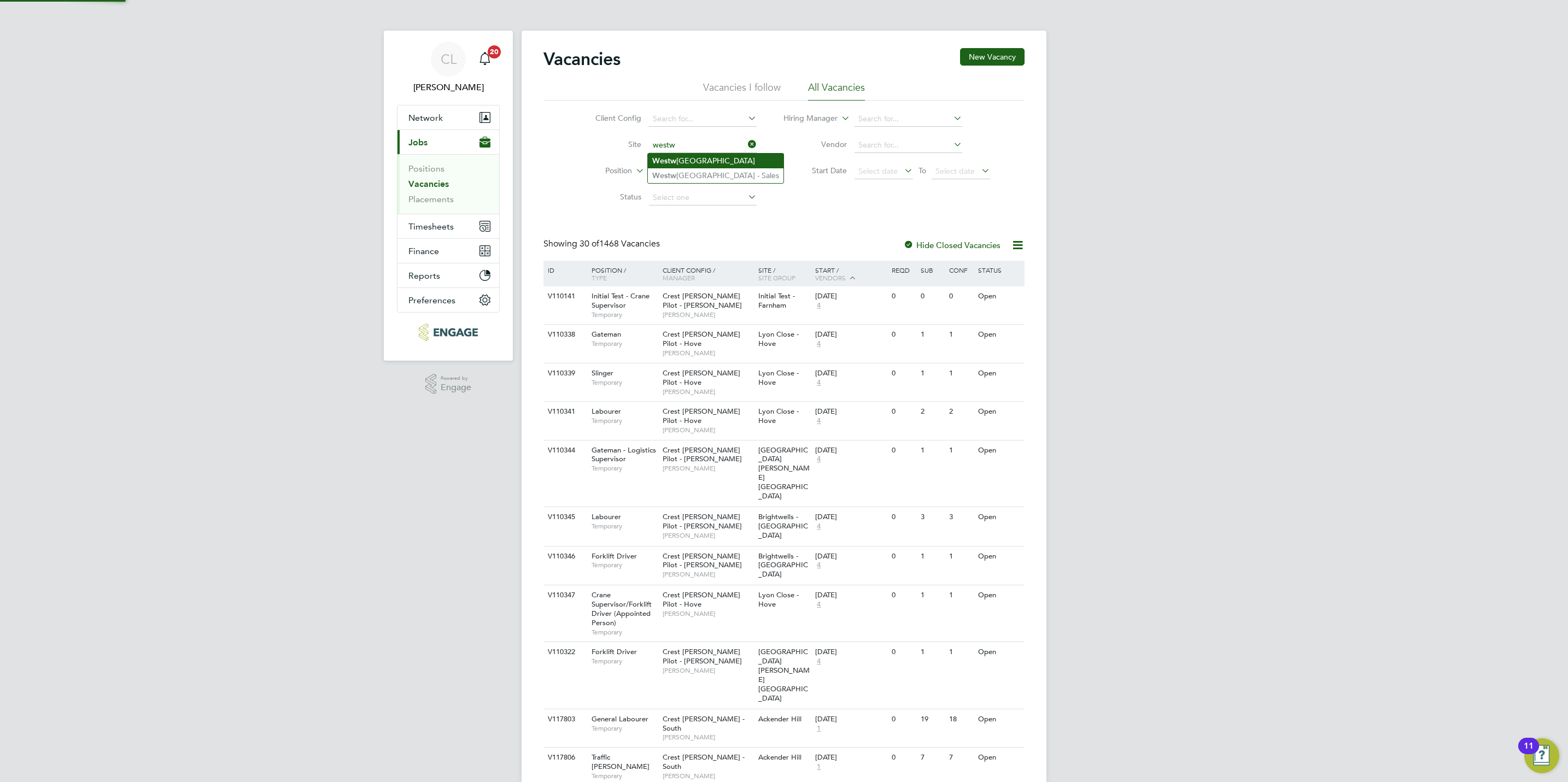
click at [714, 164] on li "Westw ood Park" at bounding box center [715, 161] width 136 height 15
type input "Westwood Park"
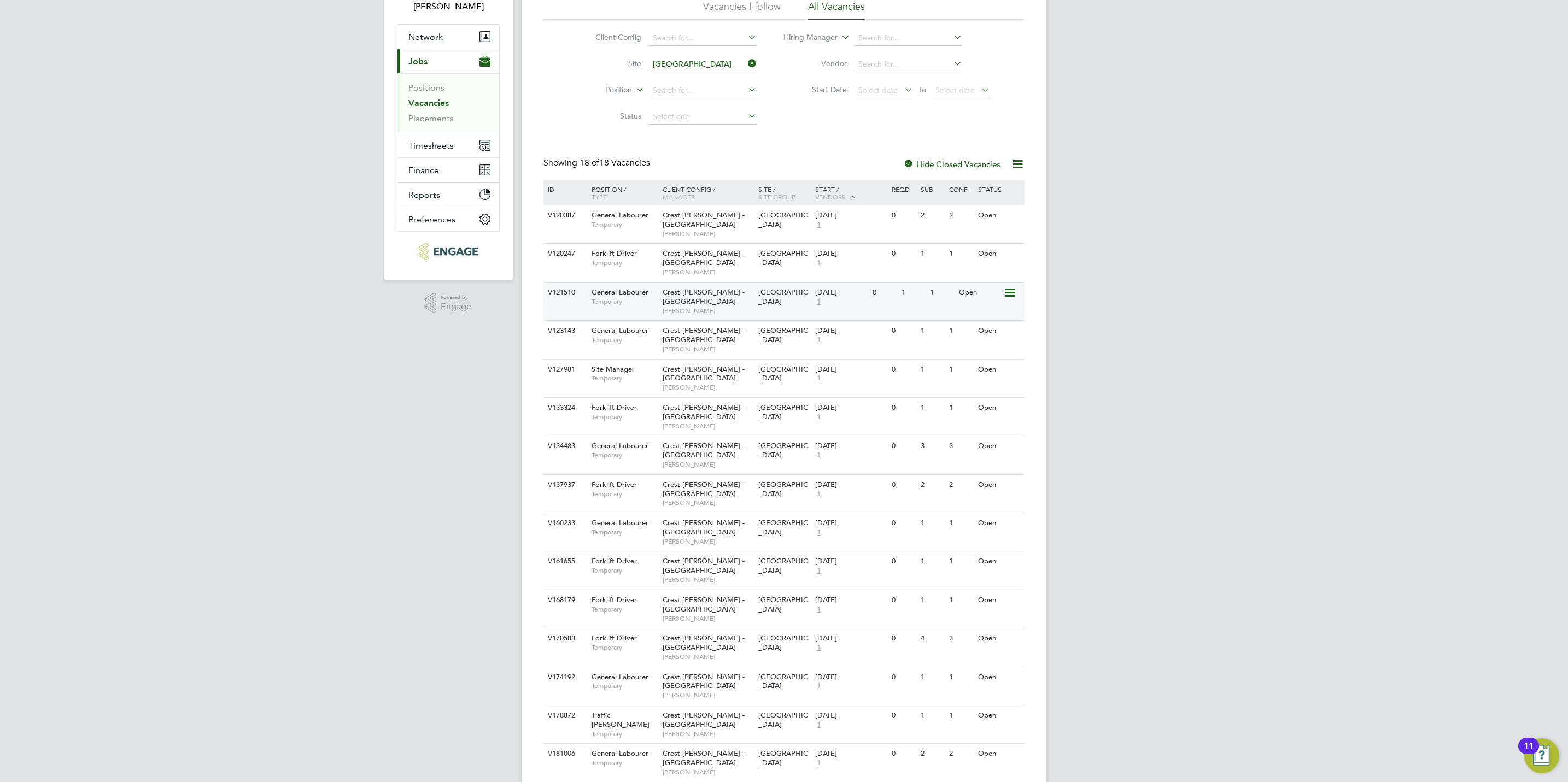
scroll to position [89, 0]
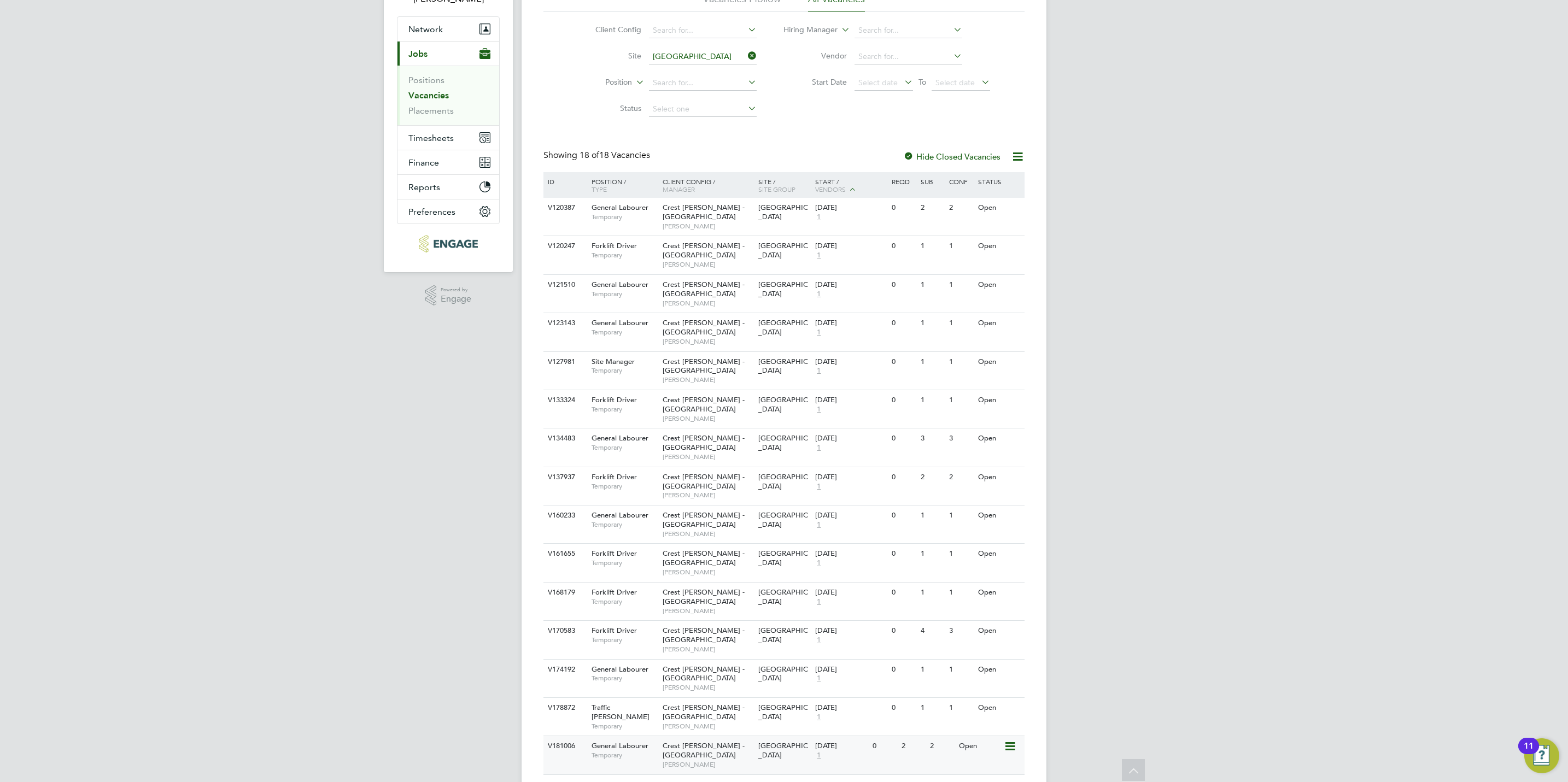
click at [610, 741] on span "General Labourer" at bounding box center [620, 746] width 57 height 9
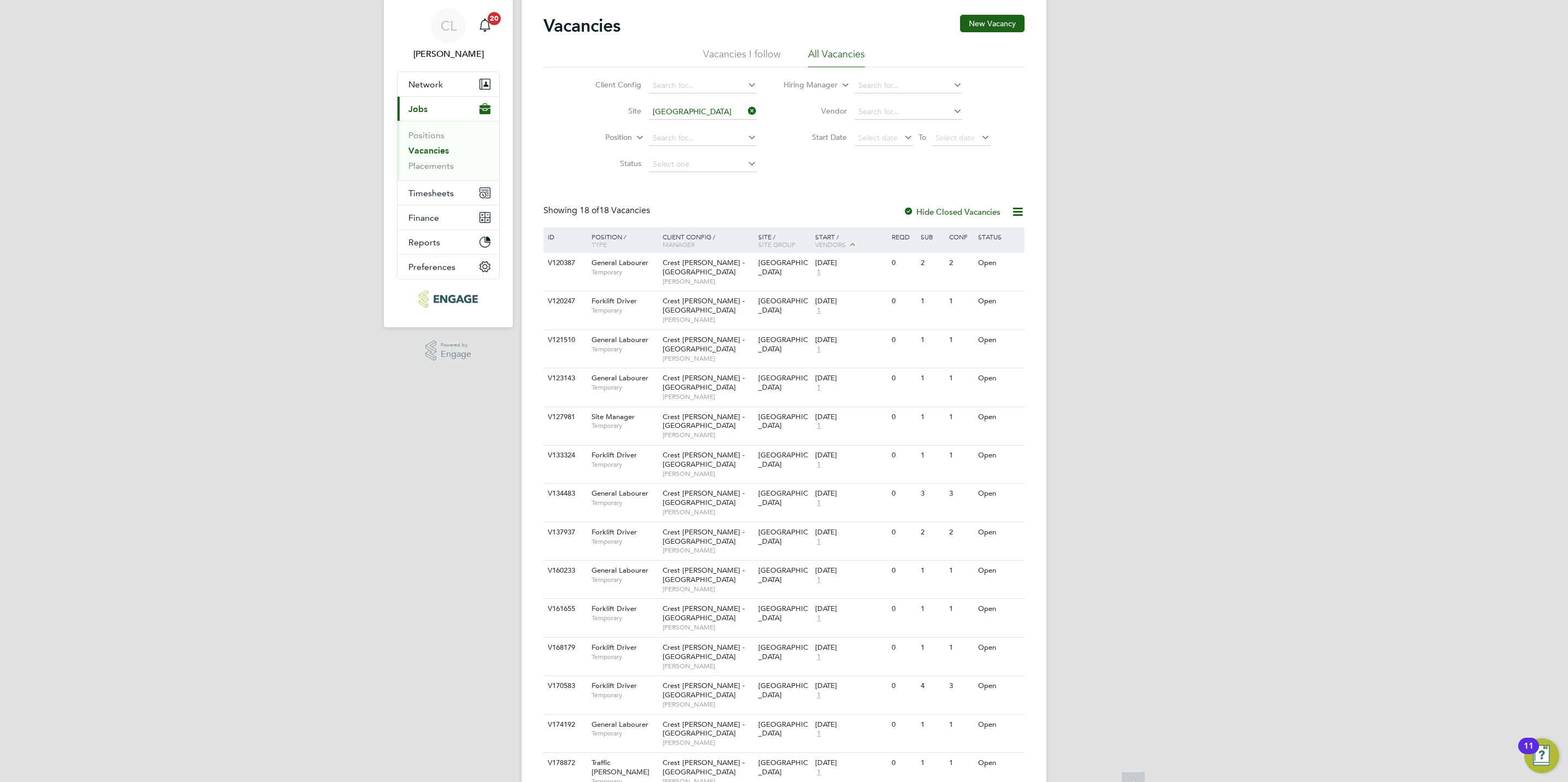
scroll to position [0, 0]
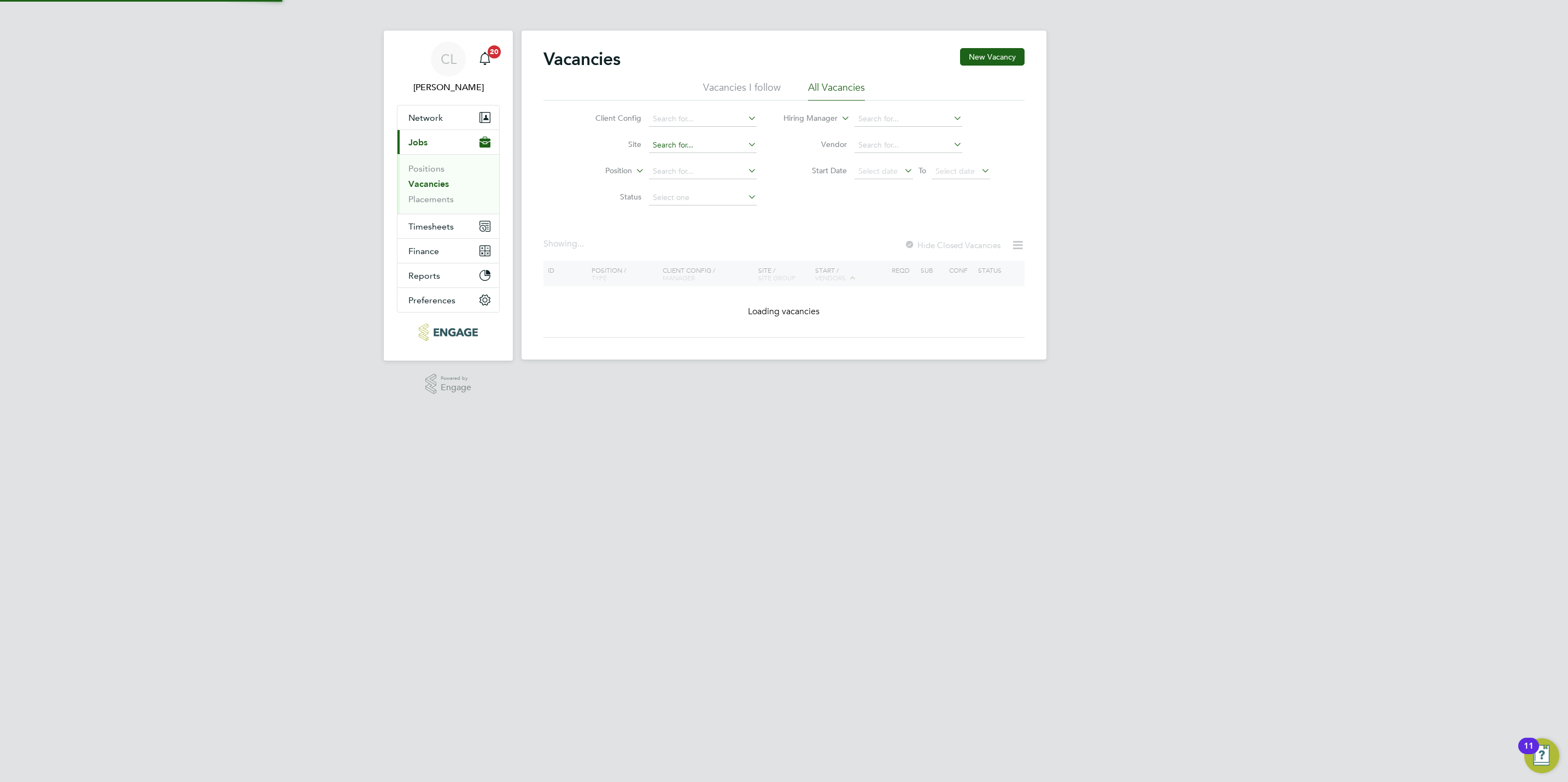
click at [671, 148] on input at bounding box center [702, 145] width 107 height 16
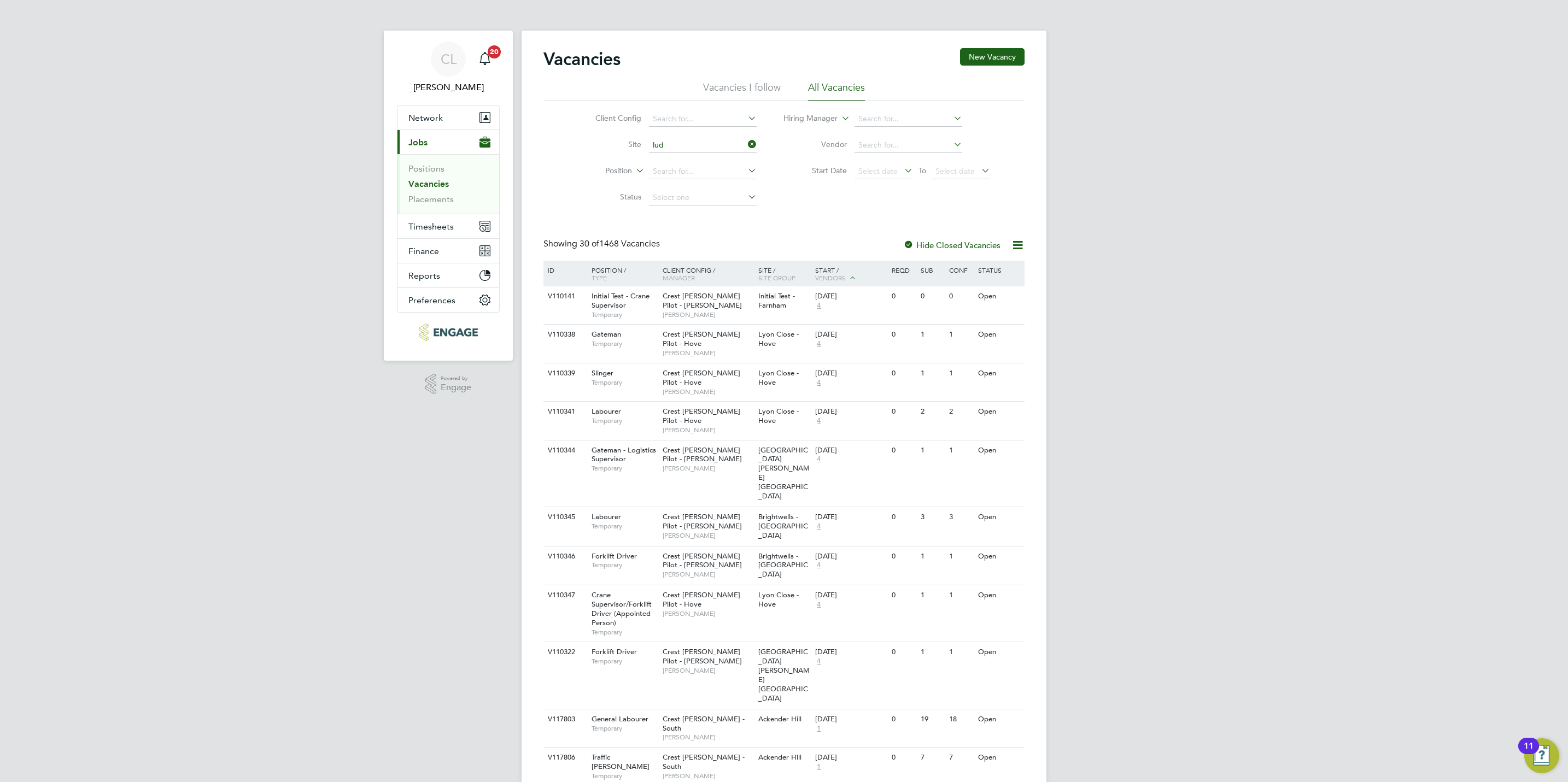
click at [684, 168] on li "Lud low Green" at bounding box center [702, 176] width 109 height 15
type input "Ludlow Green"
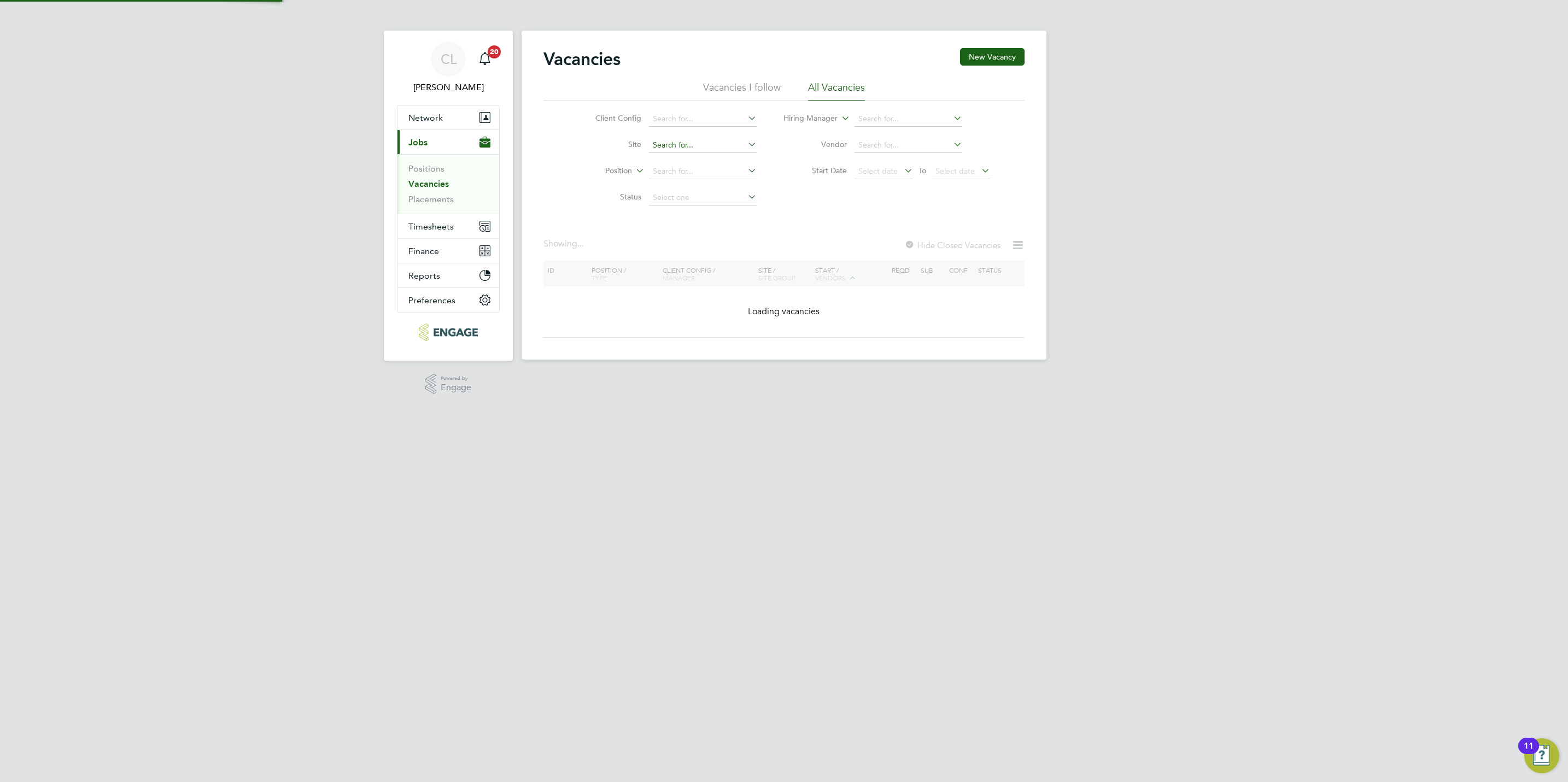
click at [675, 147] on input at bounding box center [702, 145] width 107 height 16
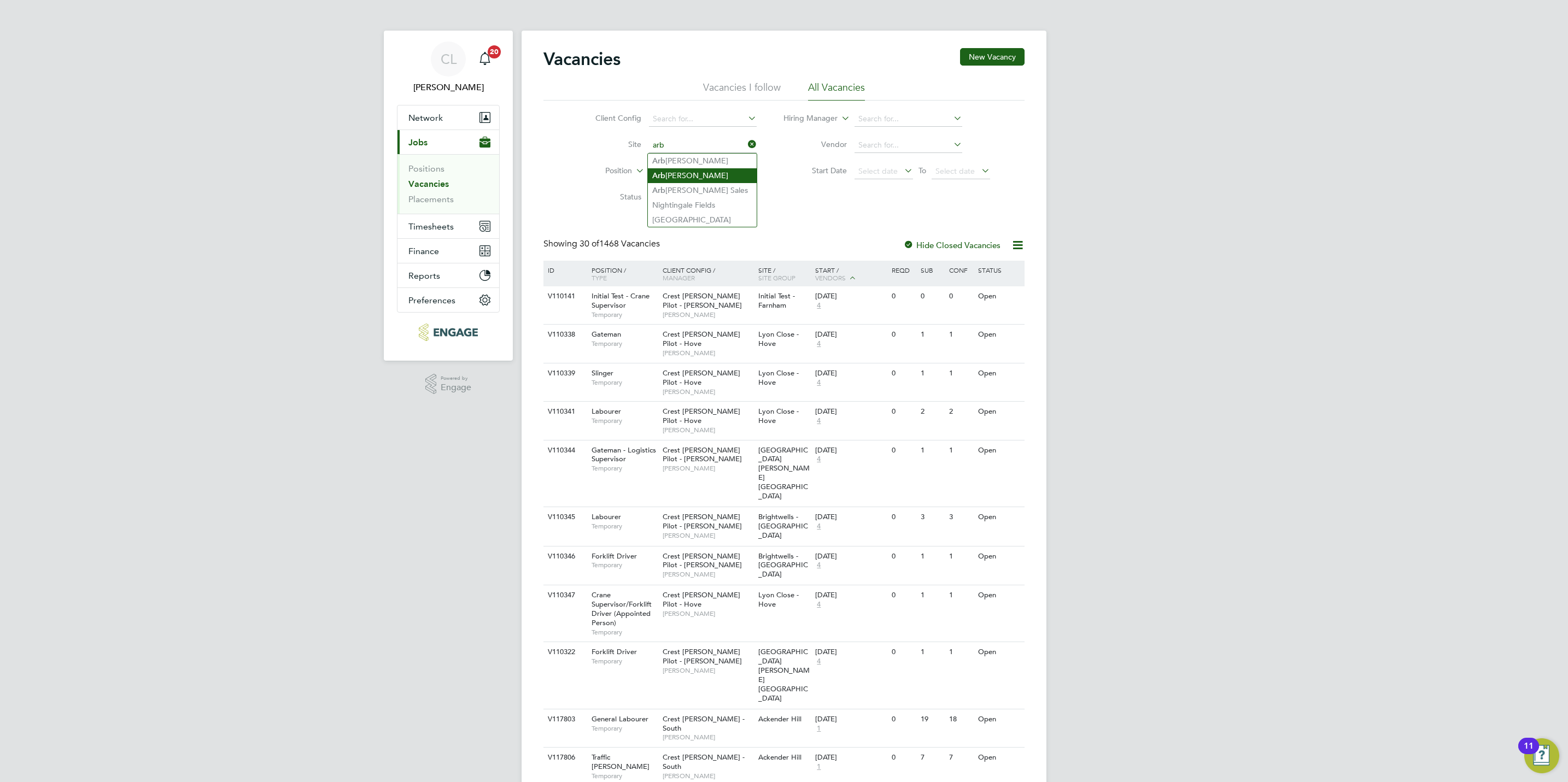
click at [693, 171] on li "Arb orfield" at bounding box center [702, 176] width 109 height 15
type input "Arborfield"
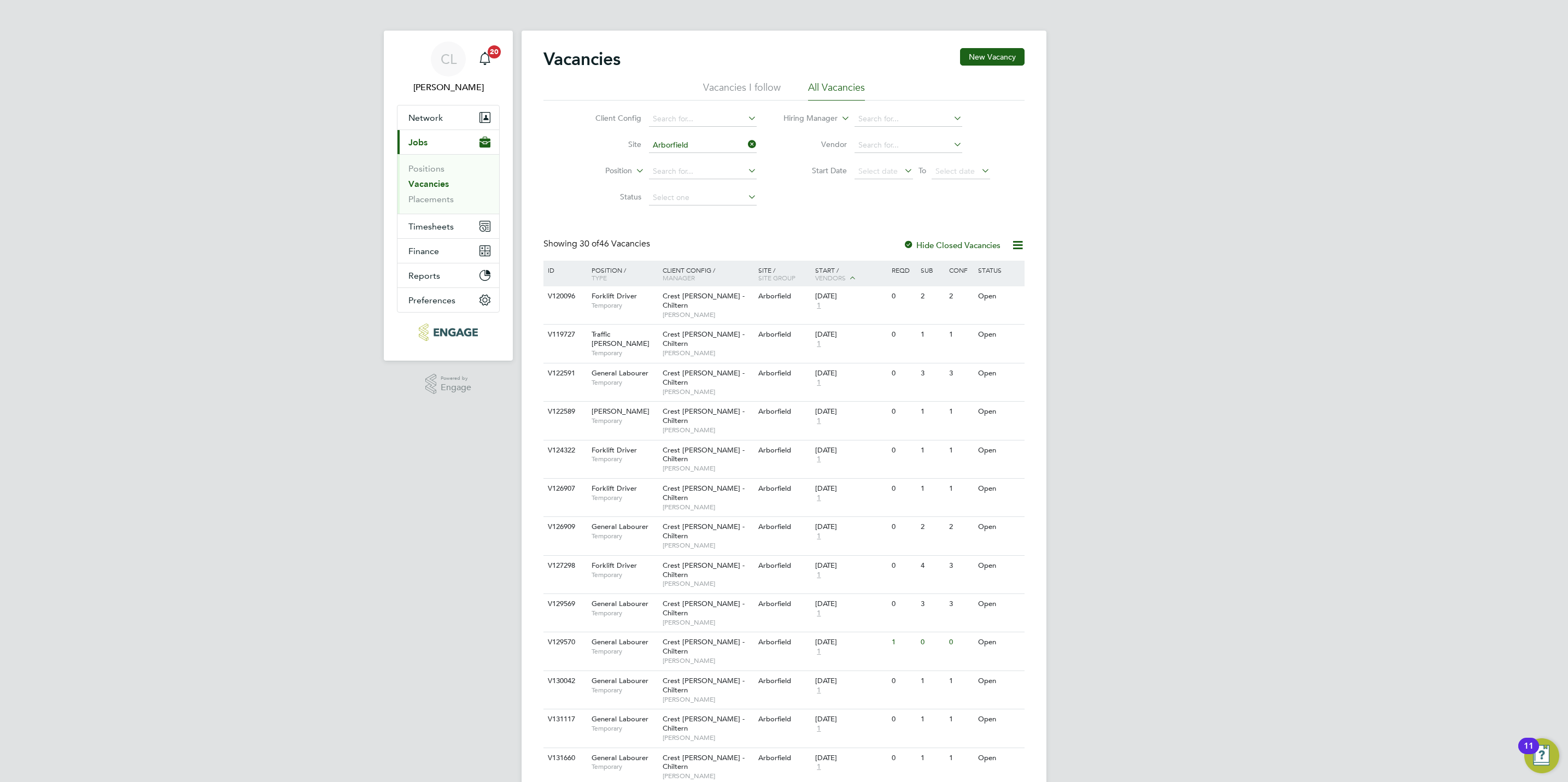
click at [745, 145] on icon at bounding box center [745, 144] width 0 height 16
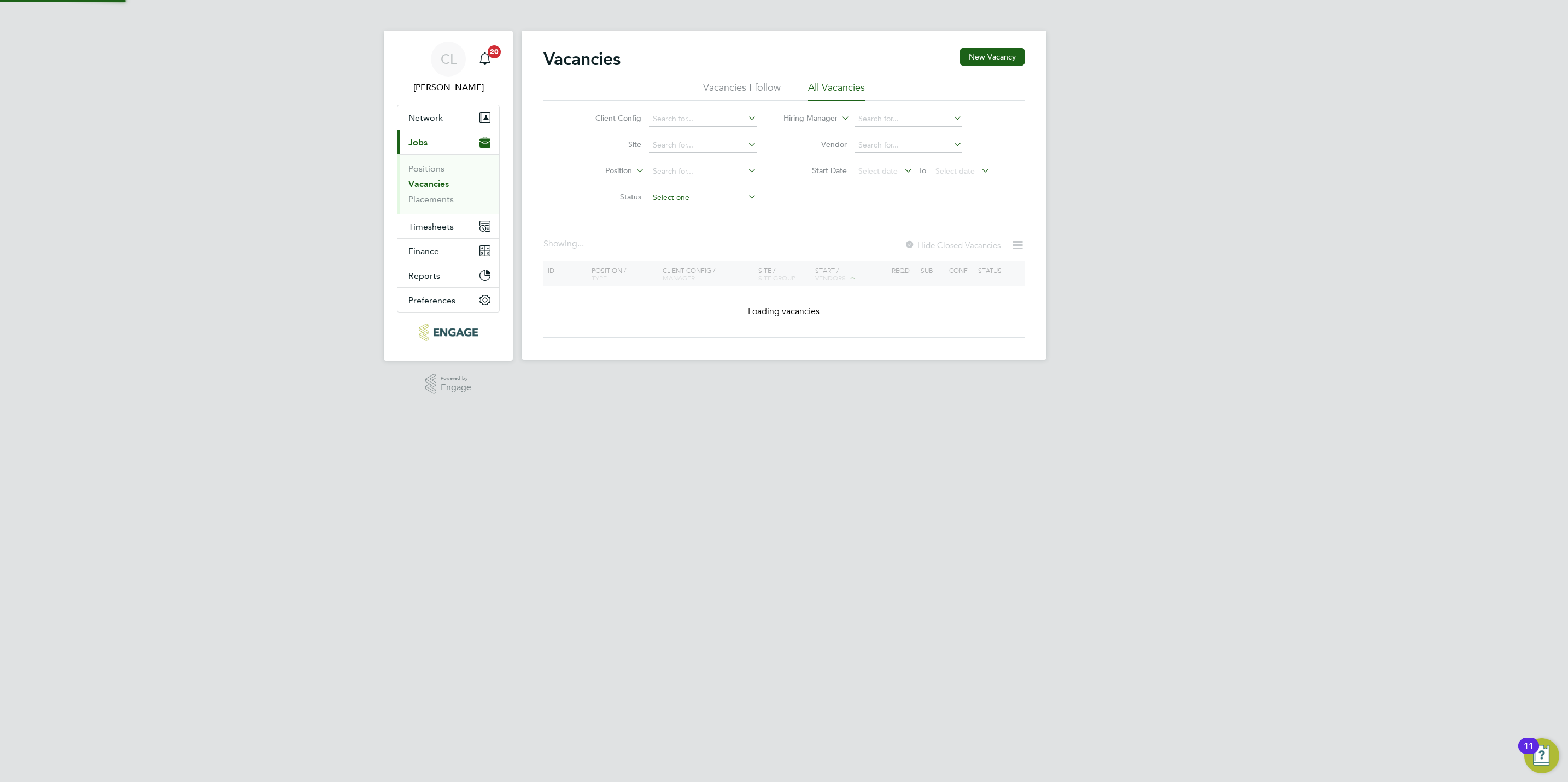
click at [695, 197] on input at bounding box center [702, 197] width 107 height 16
click at [681, 219] on li "Unapproved" at bounding box center [702, 214] width 109 height 14
type input "Unapproved"
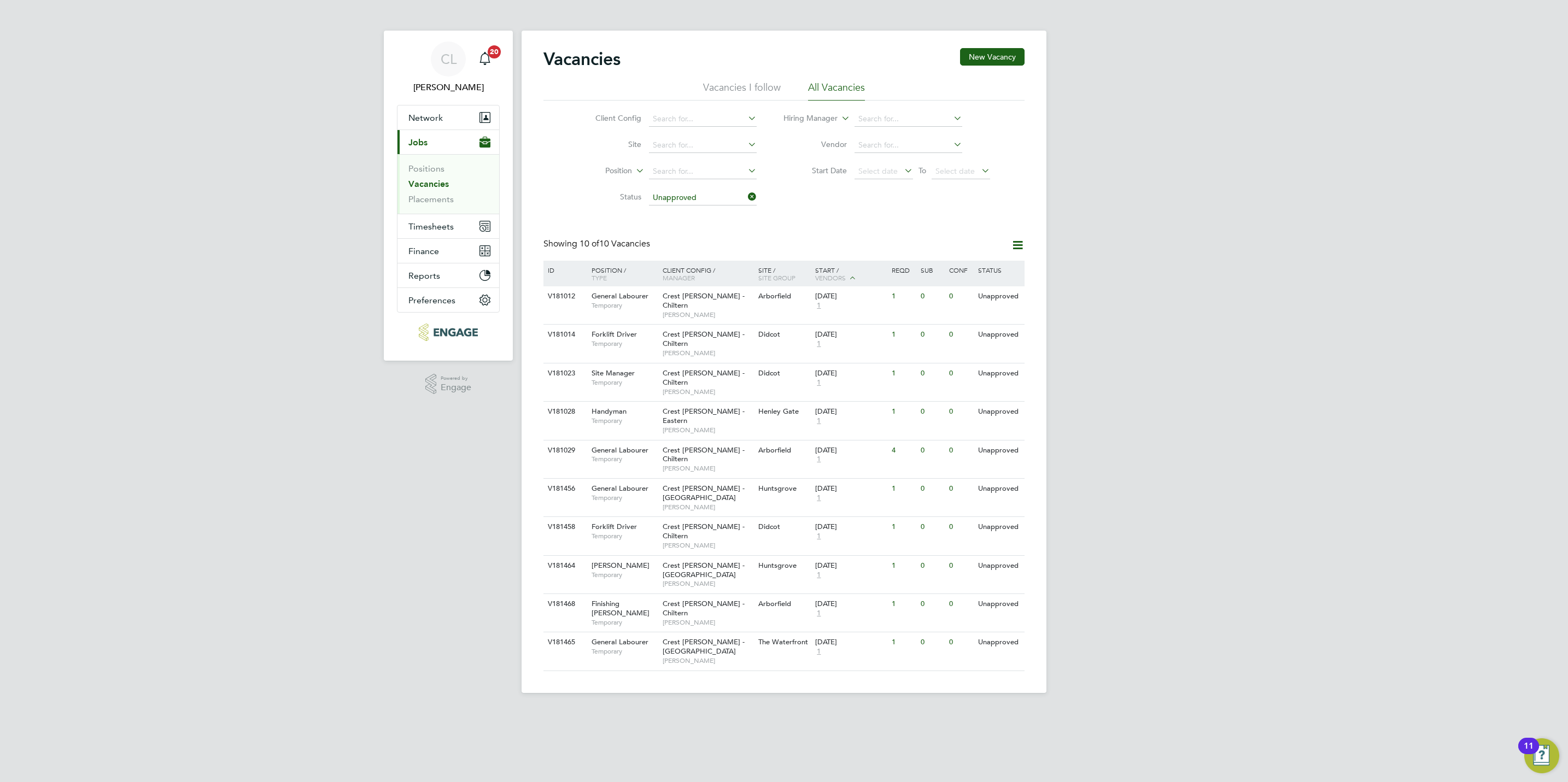
click at [745, 195] on icon at bounding box center [745, 197] width 0 height 16
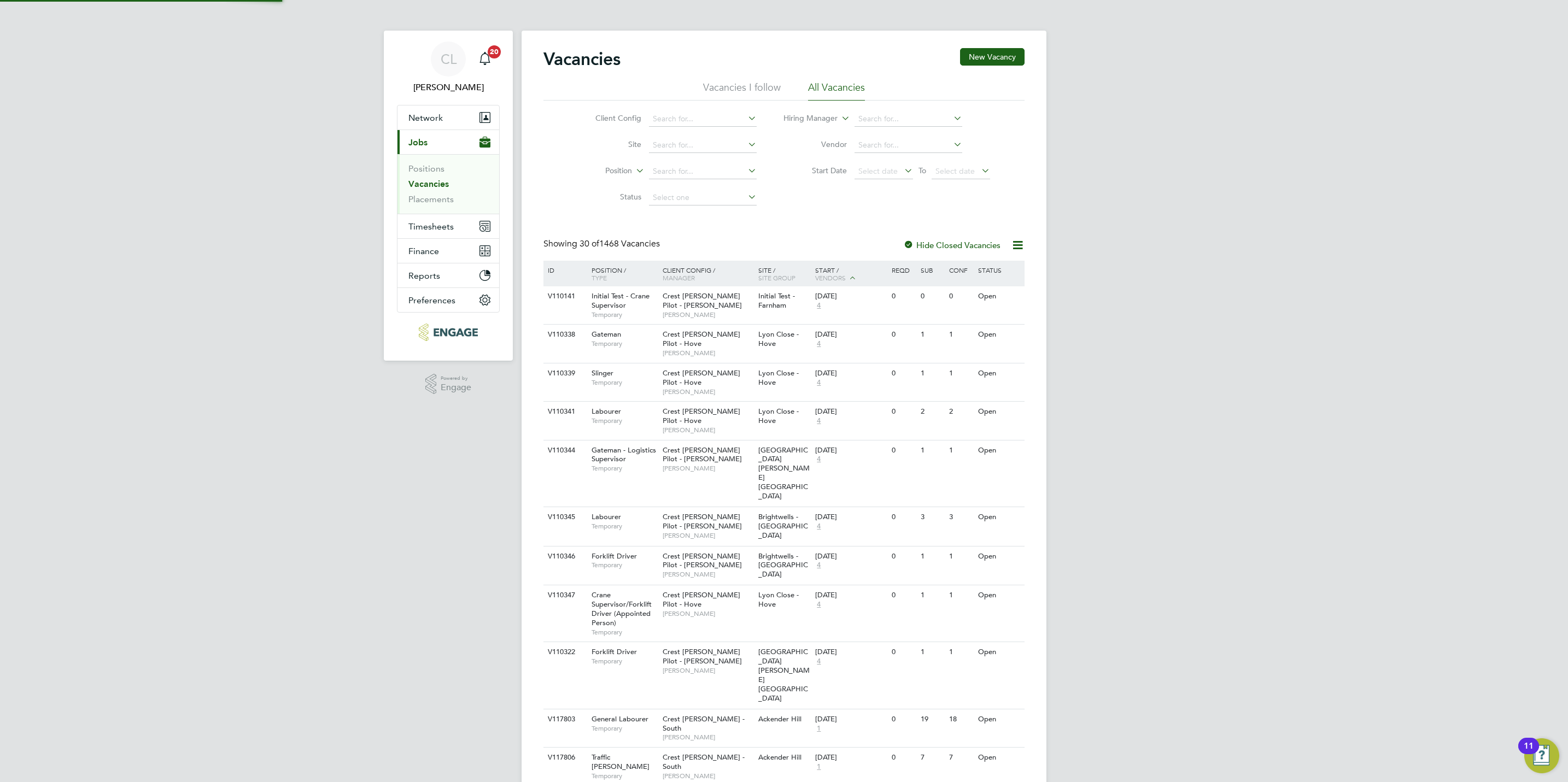
click at [745, 195] on icon at bounding box center [745, 197] width 0 height 16
click at [855, 203] on div "Client Config Site Position Status Hiring Manager Vendor Start Date Select date…" at bounding box center [784, 155] width 481 height 110
click at [862, 166] on span "Select date" at bounding box center [883, 172] width 59 height 15
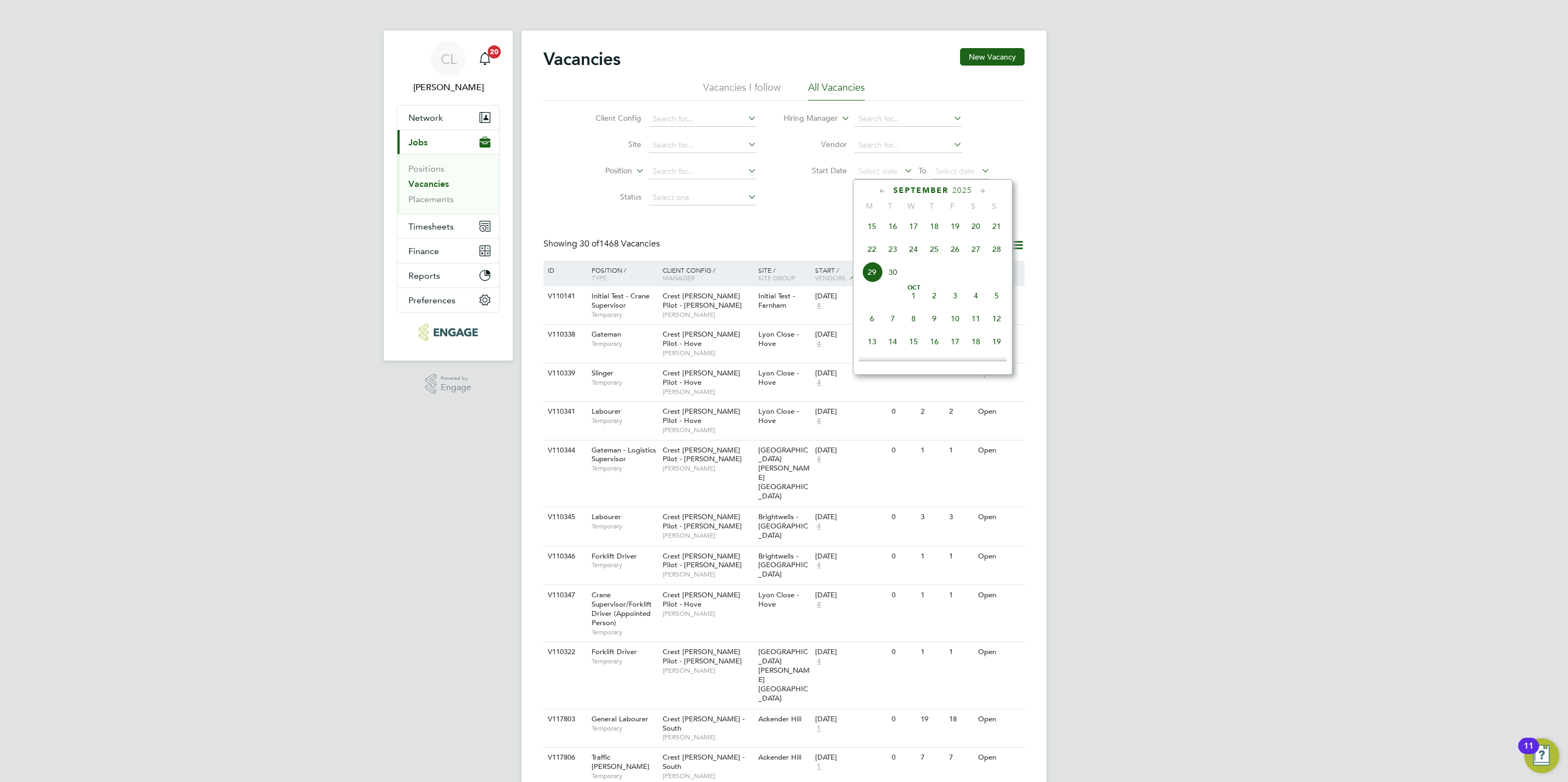
click at [874, 259] on span "22" at bounding box center [872, 249] width 21 height 21
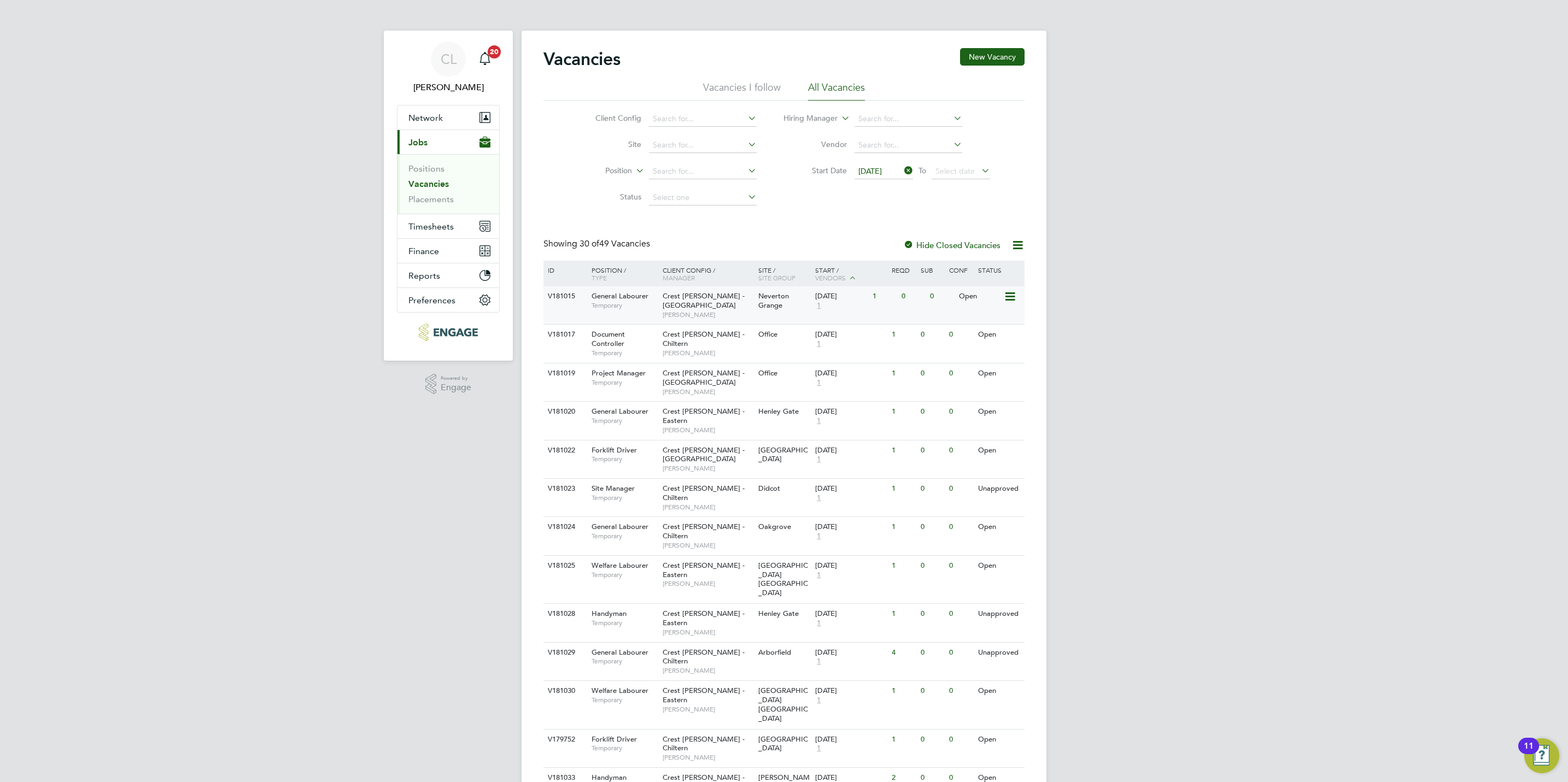
click at [687, 313] on span "Chris Jones" at bounding box center [707, 314] width 90 height 9
click at [735, 358] on div "V181017 Document Controller Temporary Crest Nicholson - Chiltern Stefan Fernand…" at bounding box center [784, 343] width 481 height 39
click at [864, 386] on div "22 Sep 2025 1" at bounding box center [841, 378] width 57 height 30
click at [715, 426] on span "Mark Wilkinson" at bounding box center [707, 430] width 90 height 9
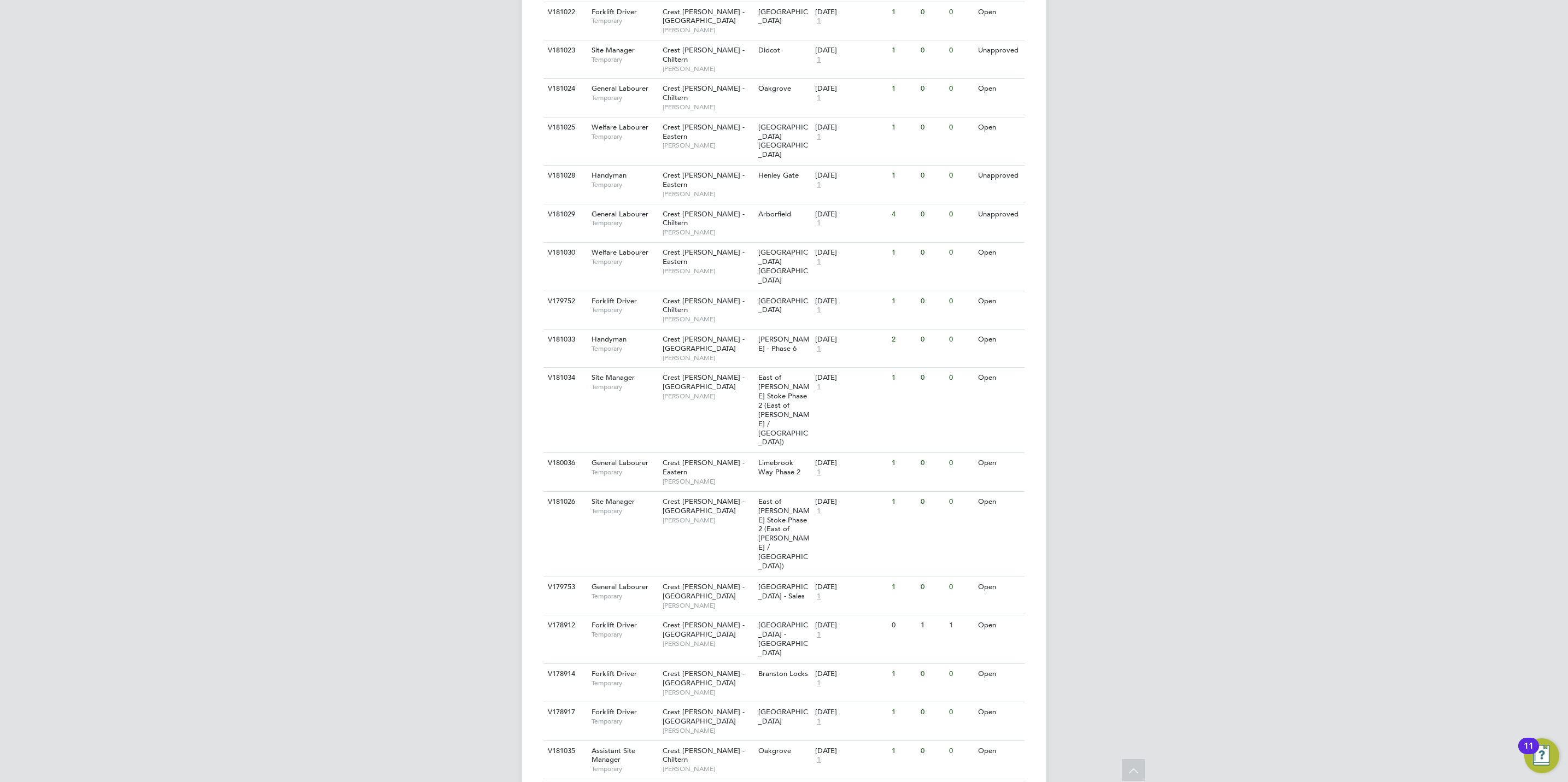
scroll to position [410, 0]
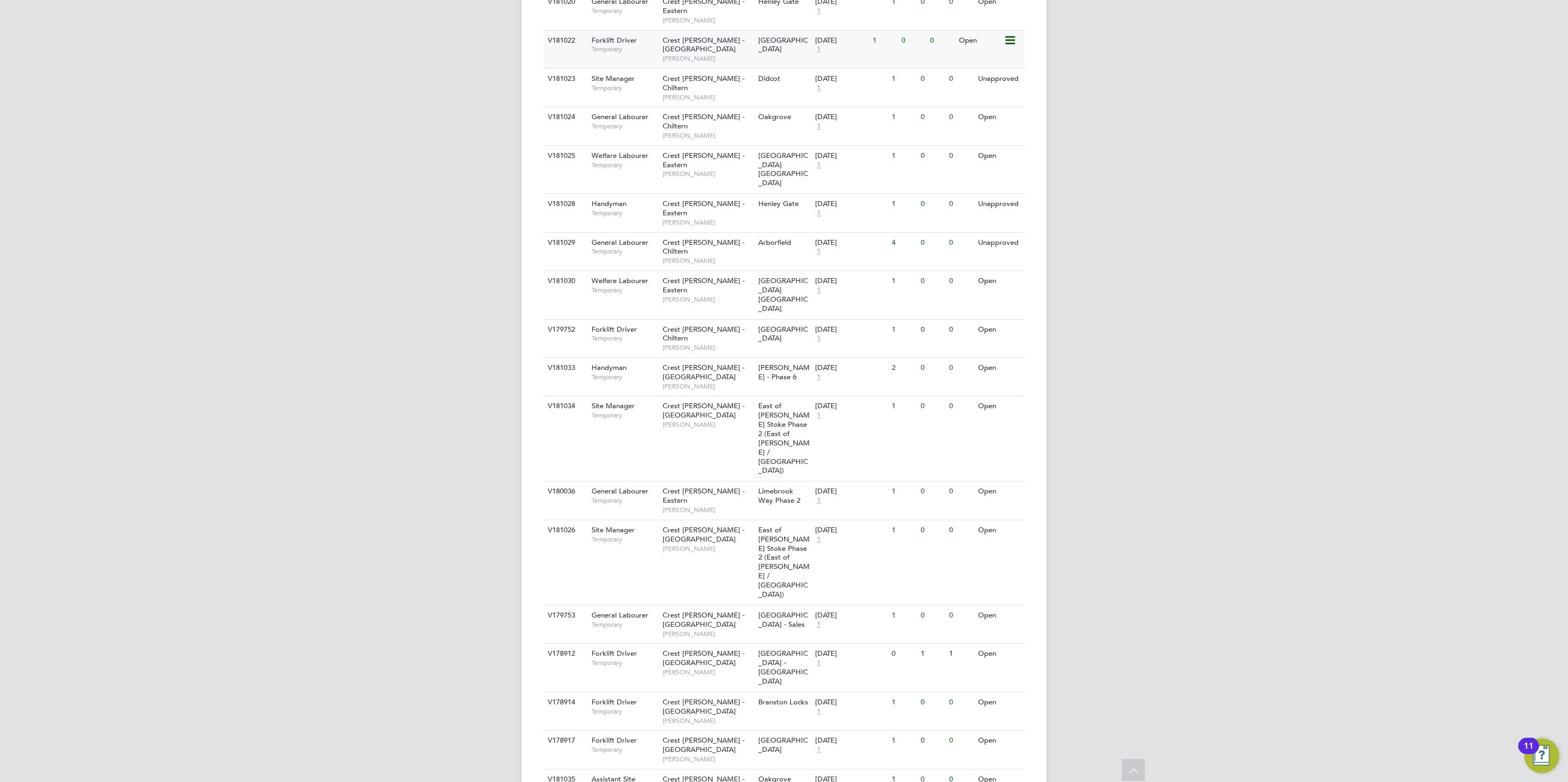
click at [731, 54] on span "Michelle Ansell" at bounding box center [707, 58] width 90 height 9
click at [1235, 520] on div "CL Chloe Lyons Notifications 20 Applications: Network Team Members Businesses S…" at bounding box center [784, 412] width 1568 height 1646
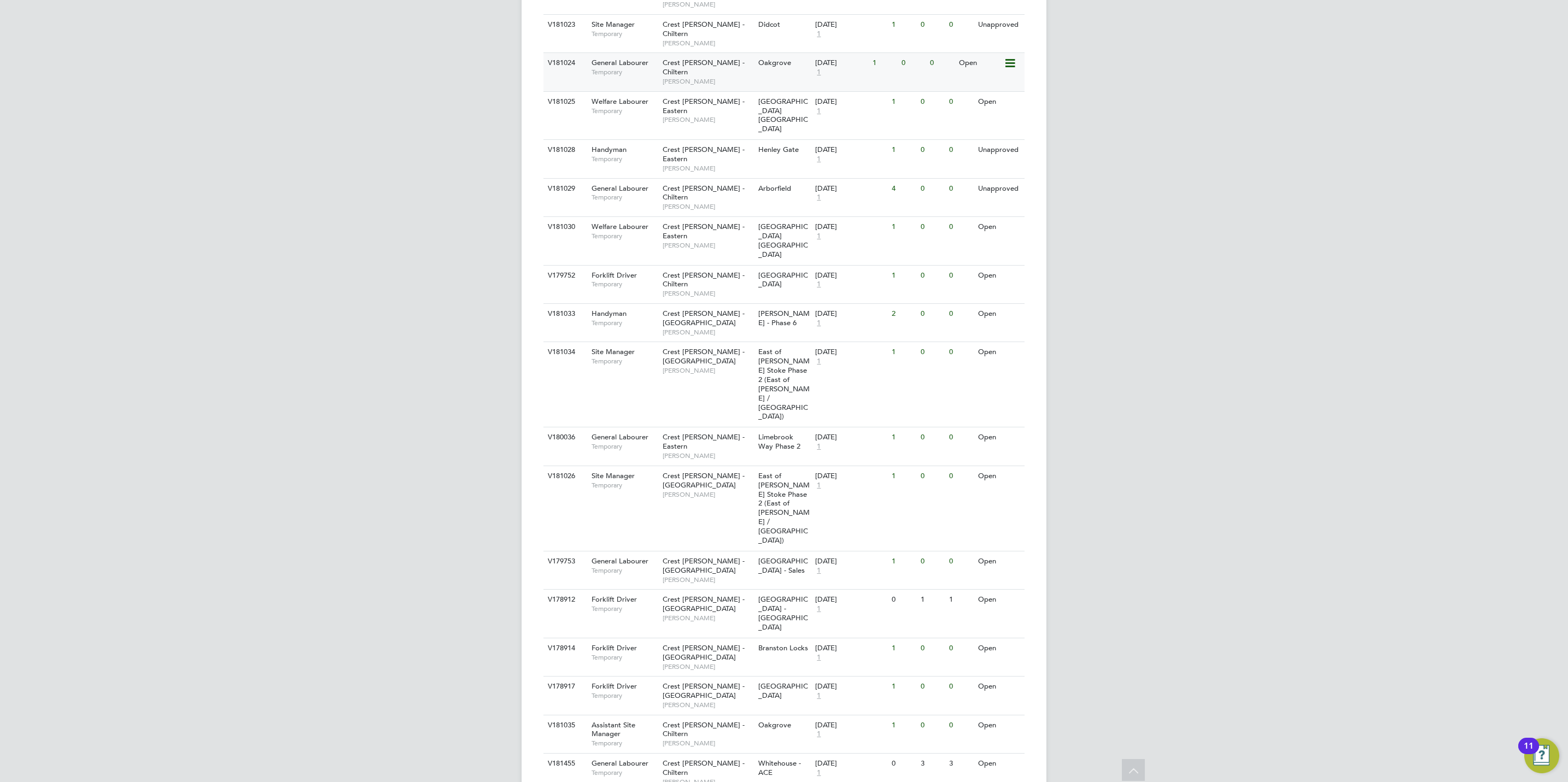
scroll to position [492, 0]
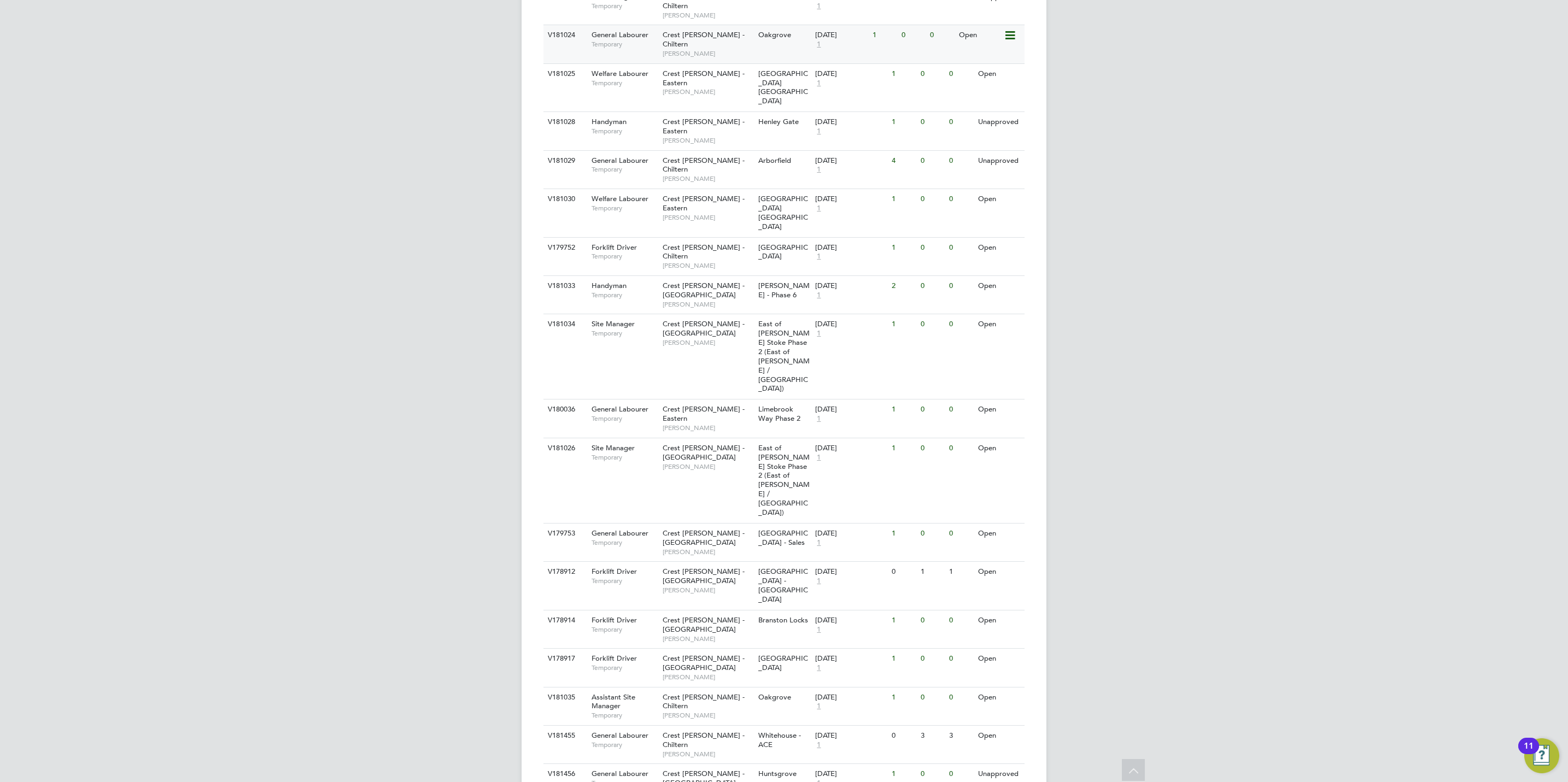
click at [765, 25] on div "Oakgrove" at bounding box center [784, 35] width 57 height 20
click at [737, 87] on span "Mark Wilkinson" at bounding box center [707, 91] width 90 height 9
click at [735, 262] on span "David Lockwood" at bounding box center [707, 266] width 90 height 9
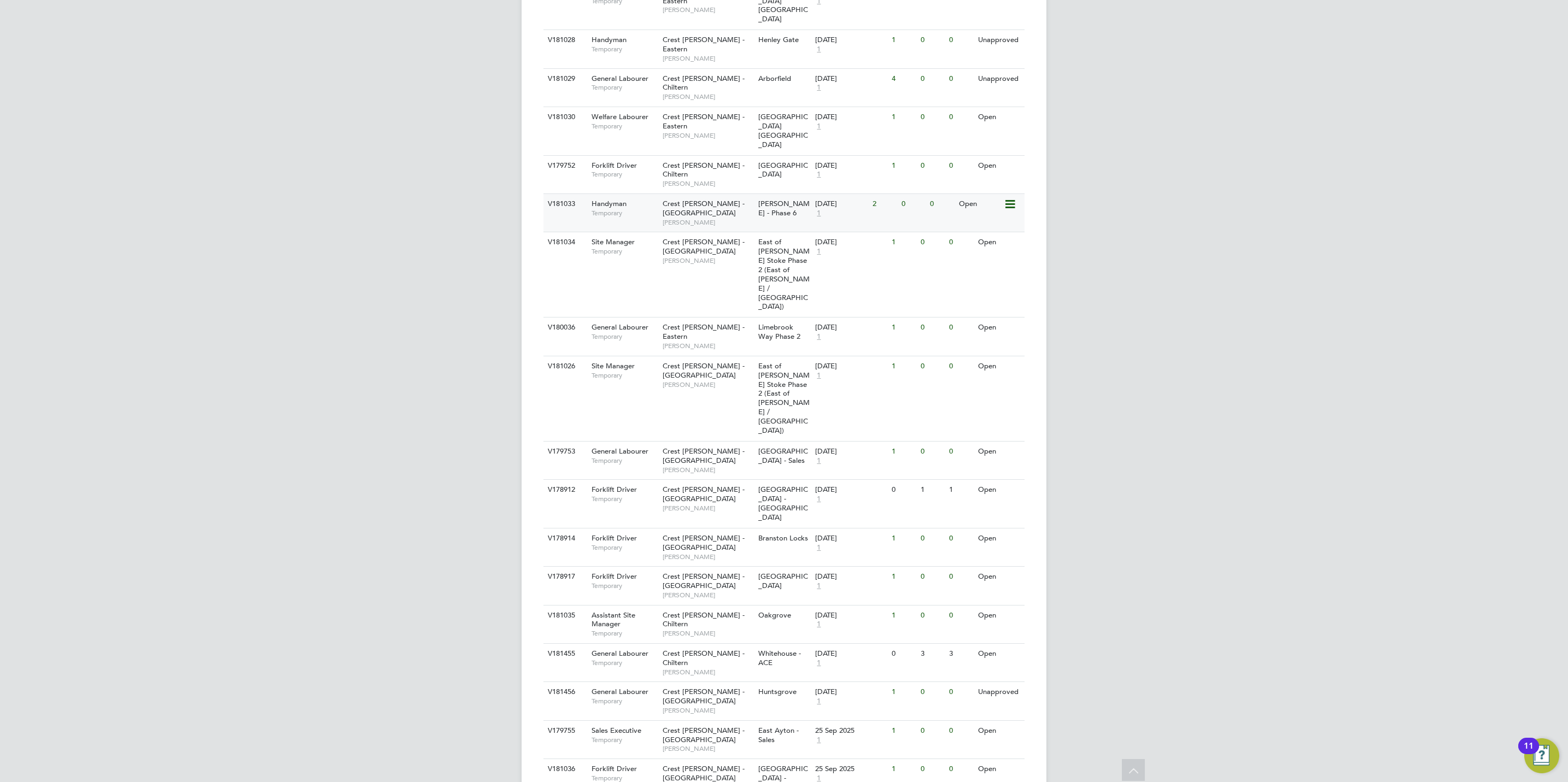
scroll to position [627, 0]
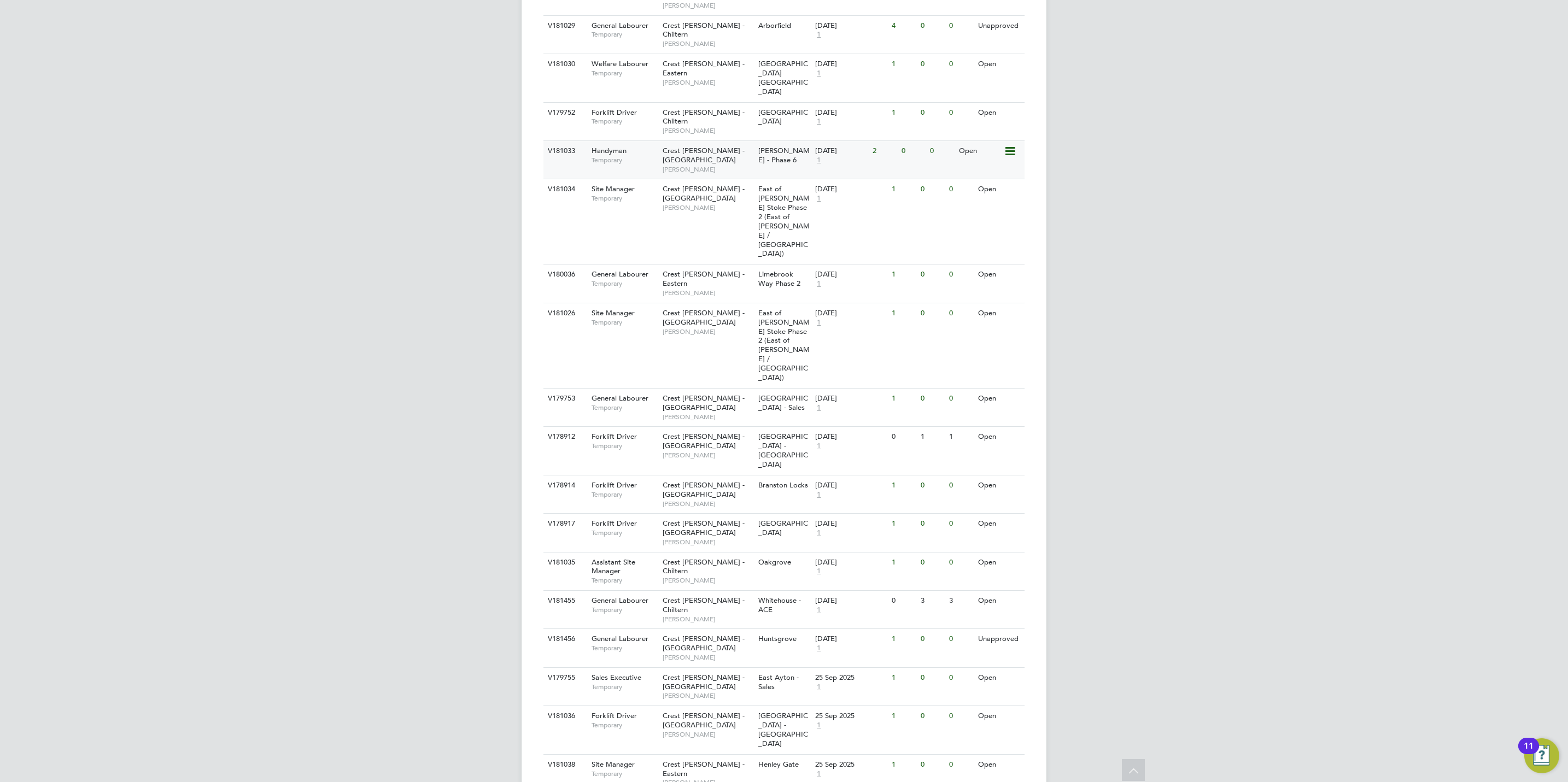
click at [789, 141] on div "Perry Brook - Phase 6" at bounding box center [784, 156] width 57 height 30
click at [771, 185] on span "East of Harry Stoke Phase 2 (East of Harry Stoke / Lower Hambrook)" at bounding box center [784, 221] width 51 height 74
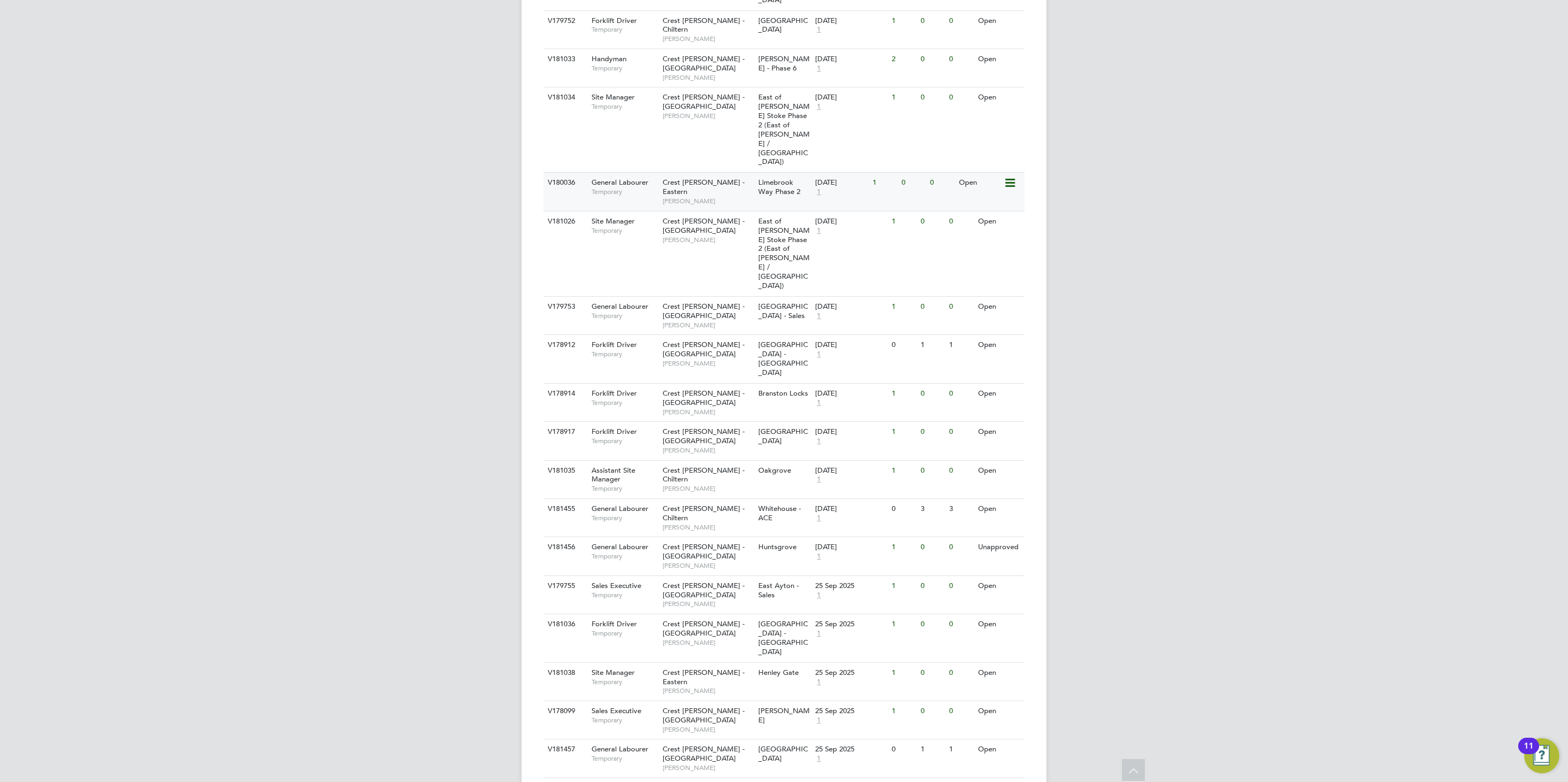
scroll to position [758, 0]
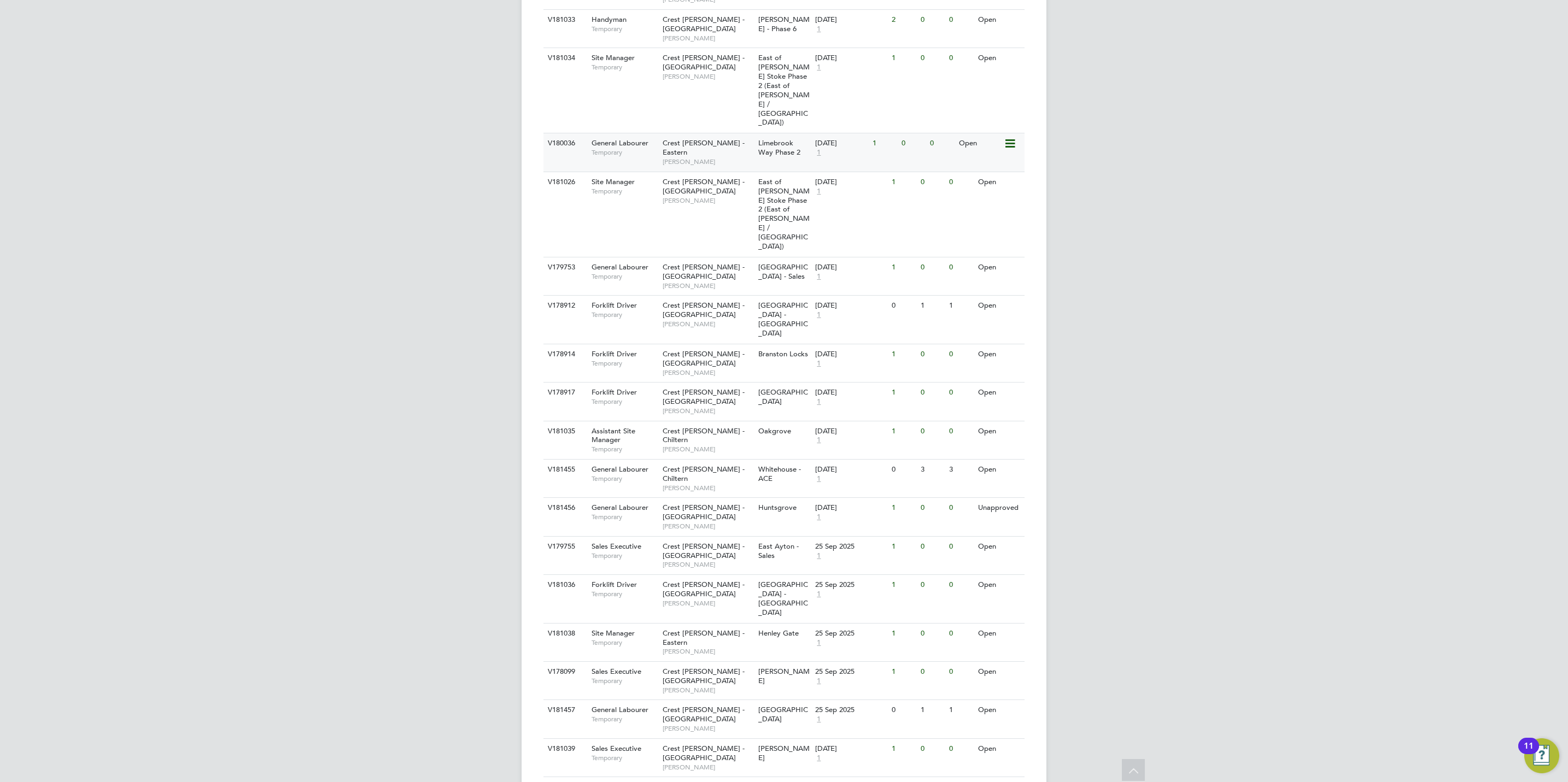
click at [779, 139] on span "Limebrook Way Phase 2" at bounding box center [779, 148] width 42 height 19
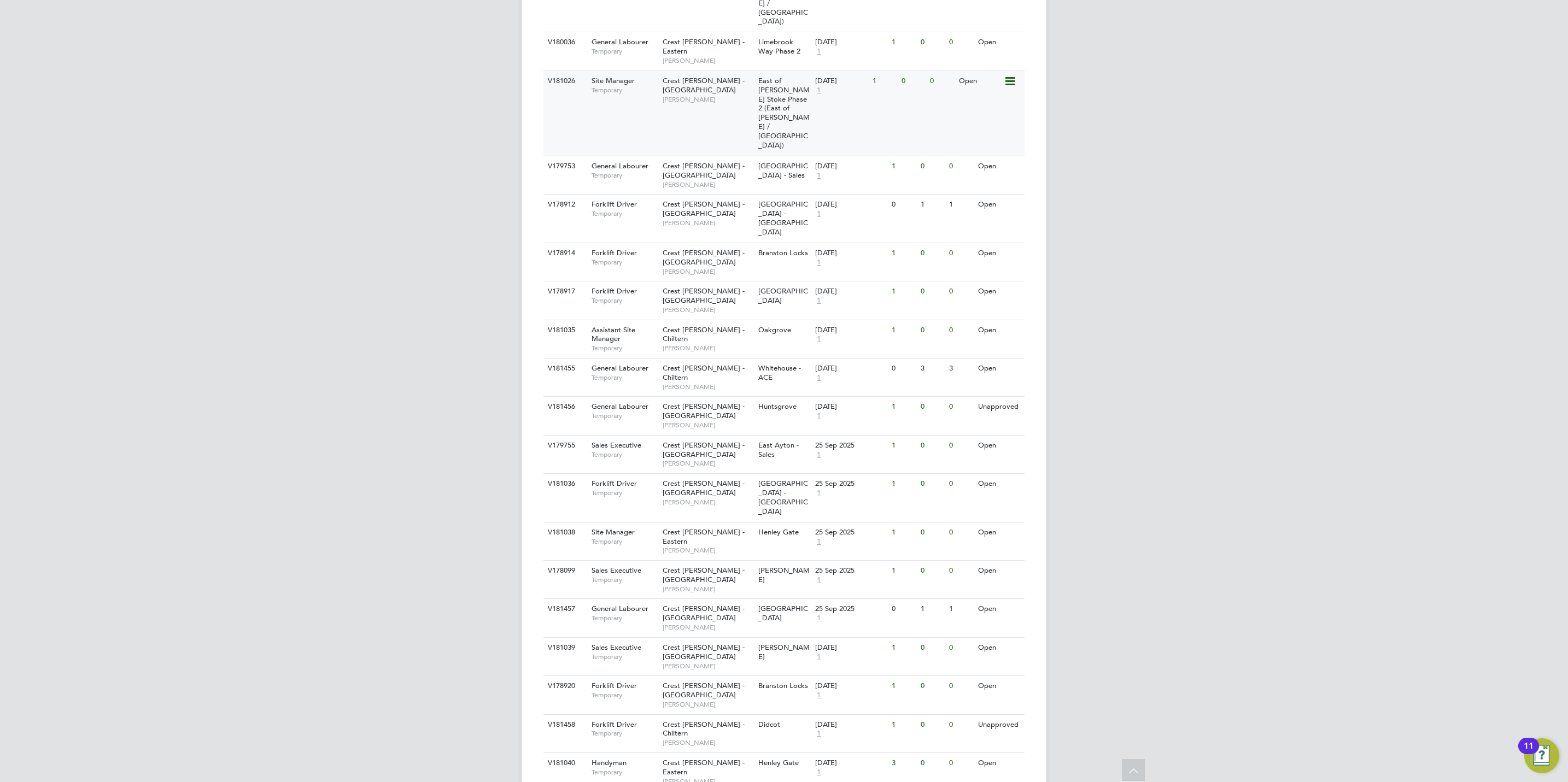
scroll to position [840, 0]
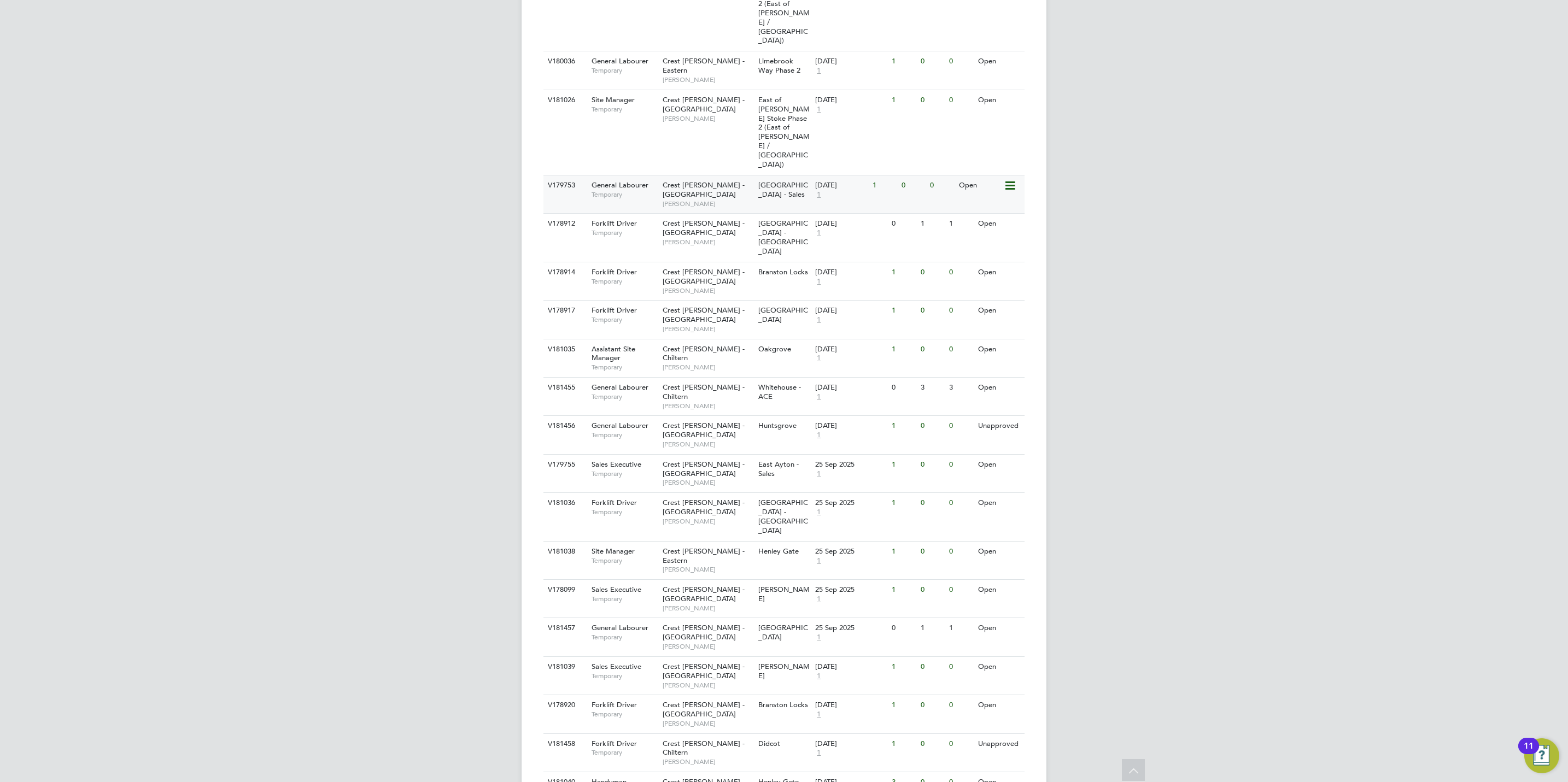
click at [743, 199] on span "Stefan Fernandez" at bounding box center [707, 203] width 90 height 9
click at [787, 219] on span "Sketchley Gardens - Nuneaton" at bounding box center [783, 237] width 50 height 37
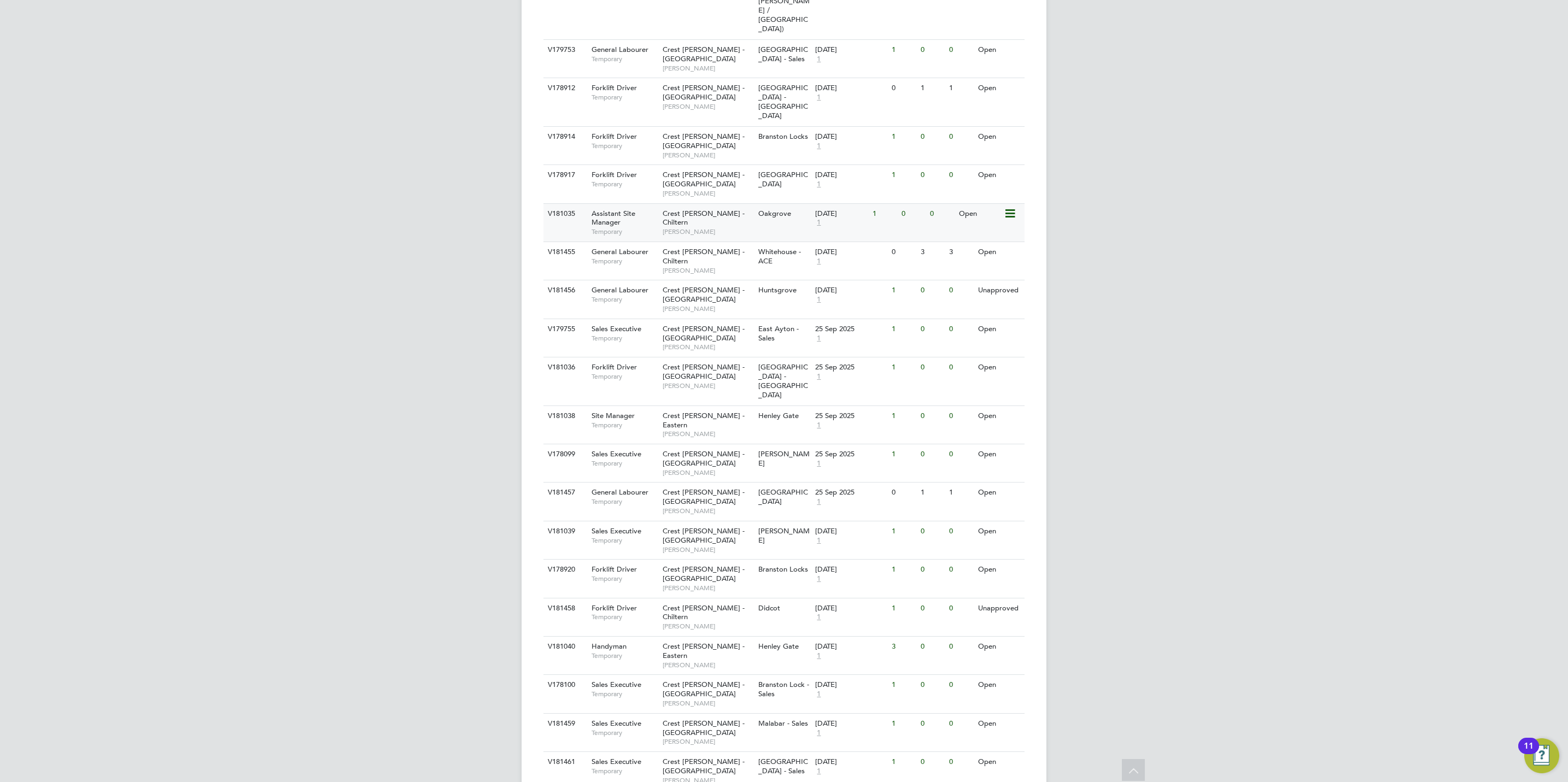
scroll to position [1004, 0]
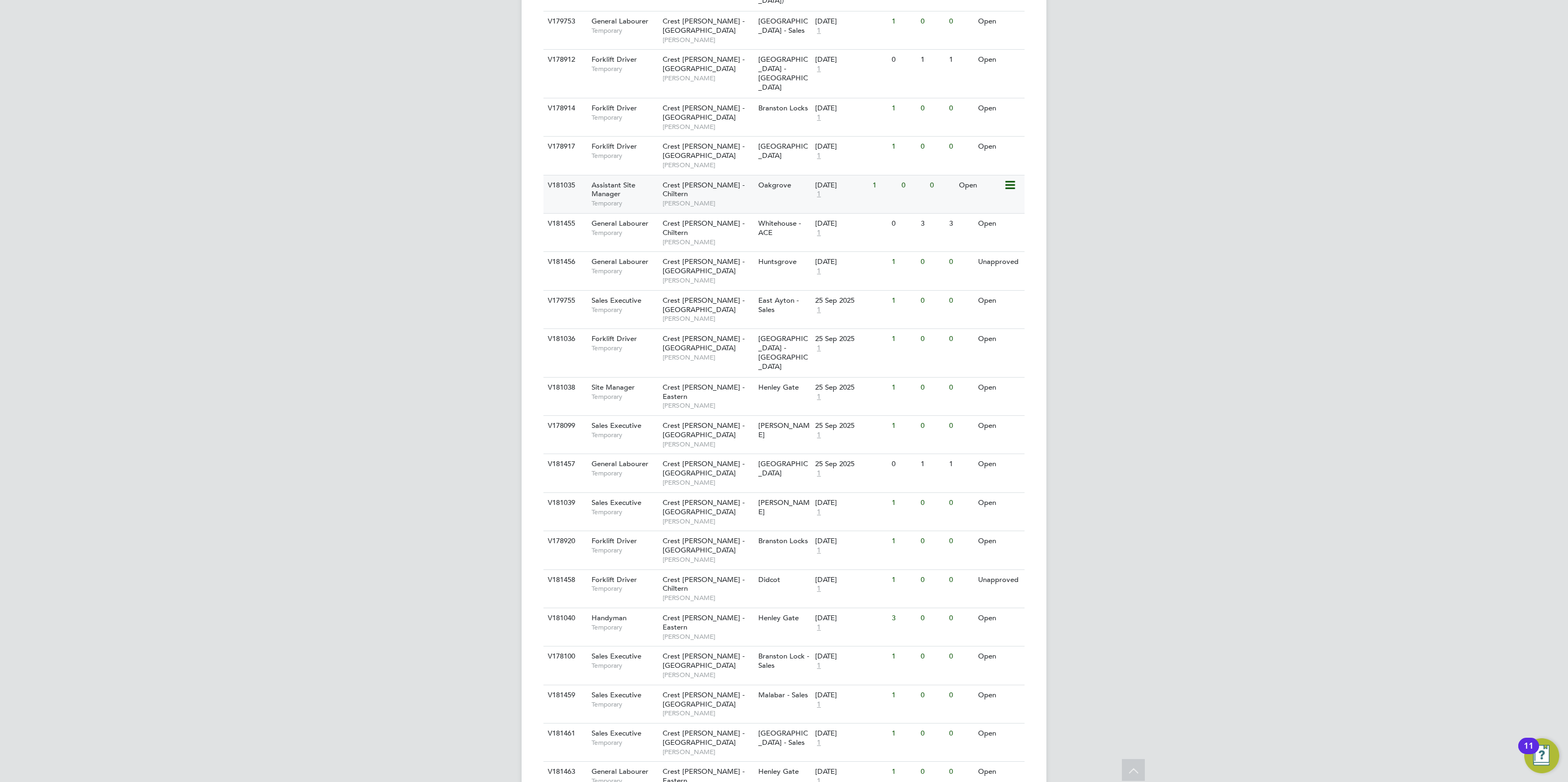
click at [728, 180] on span "Crest Nicholson - Chiltern" at bounding box center [703, 190] width 82 height 19
click at [782, 214] on div "Whitehouse - ACE" at bounding box center [784, 228] width 57 height 30
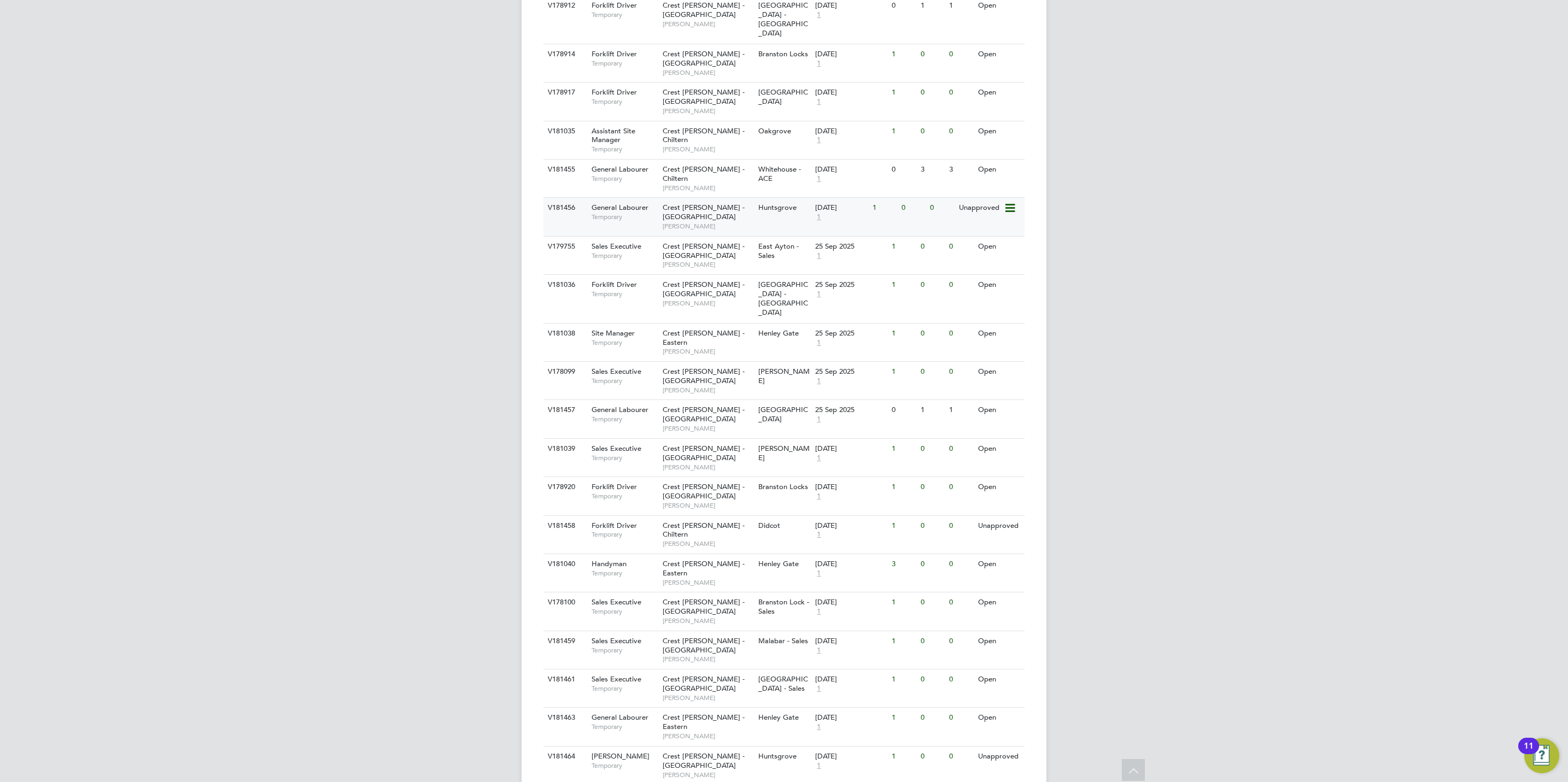
scroll to position [1086, 0]
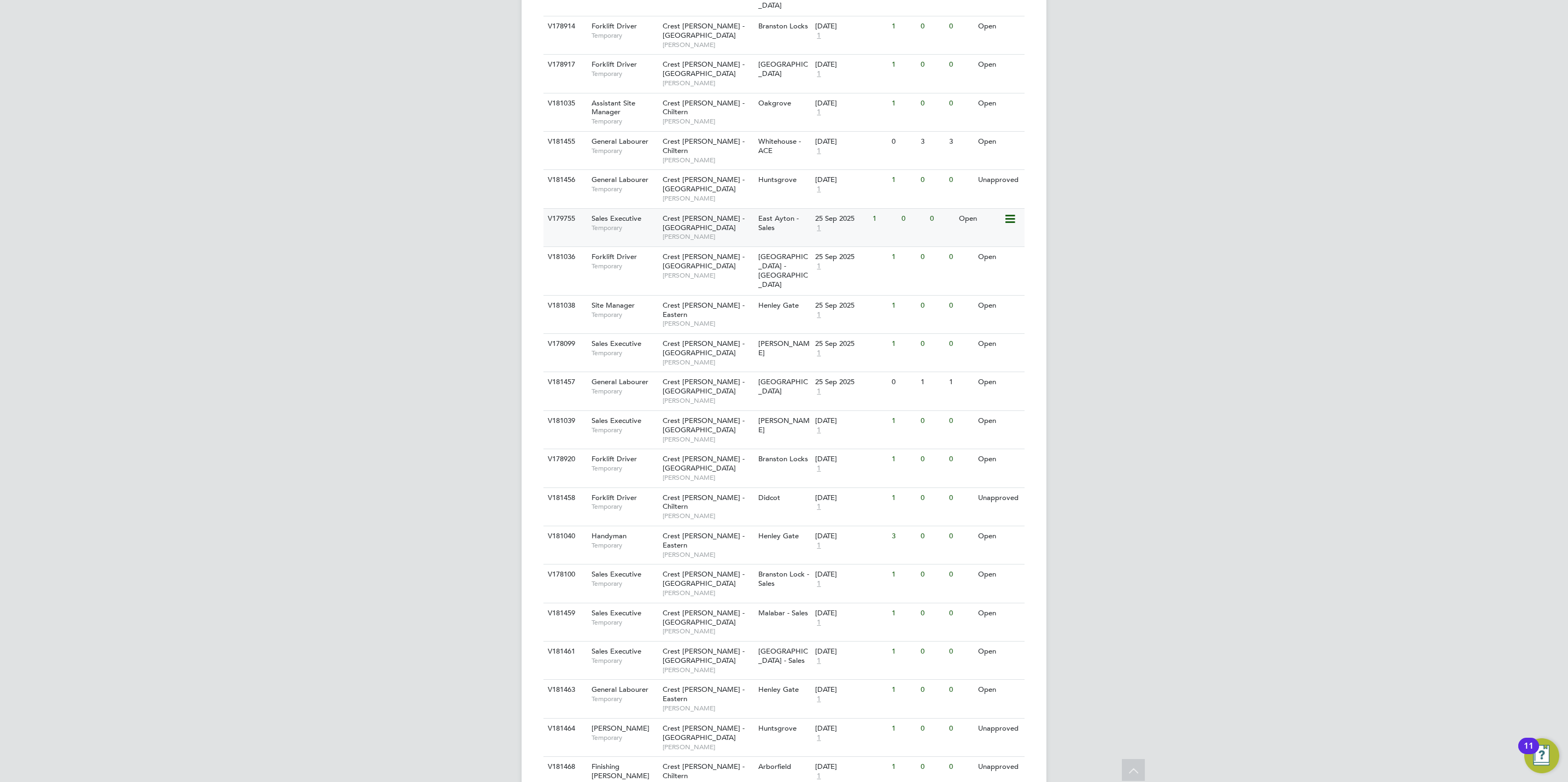
click at [650, 224] on span "Temporary" at bounding box center [624, 228] width 66 height 9
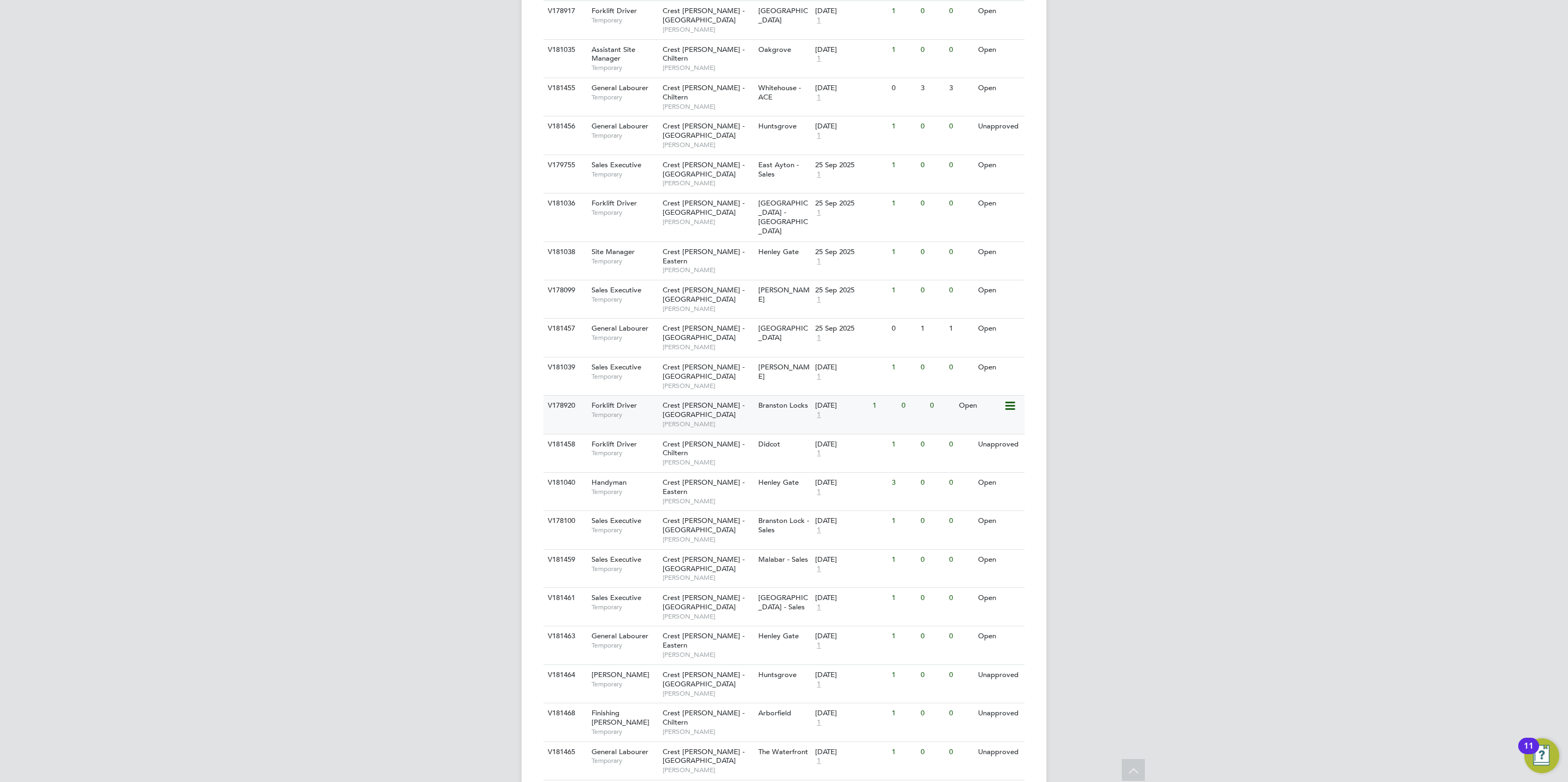
scroll to position [1168, 0]
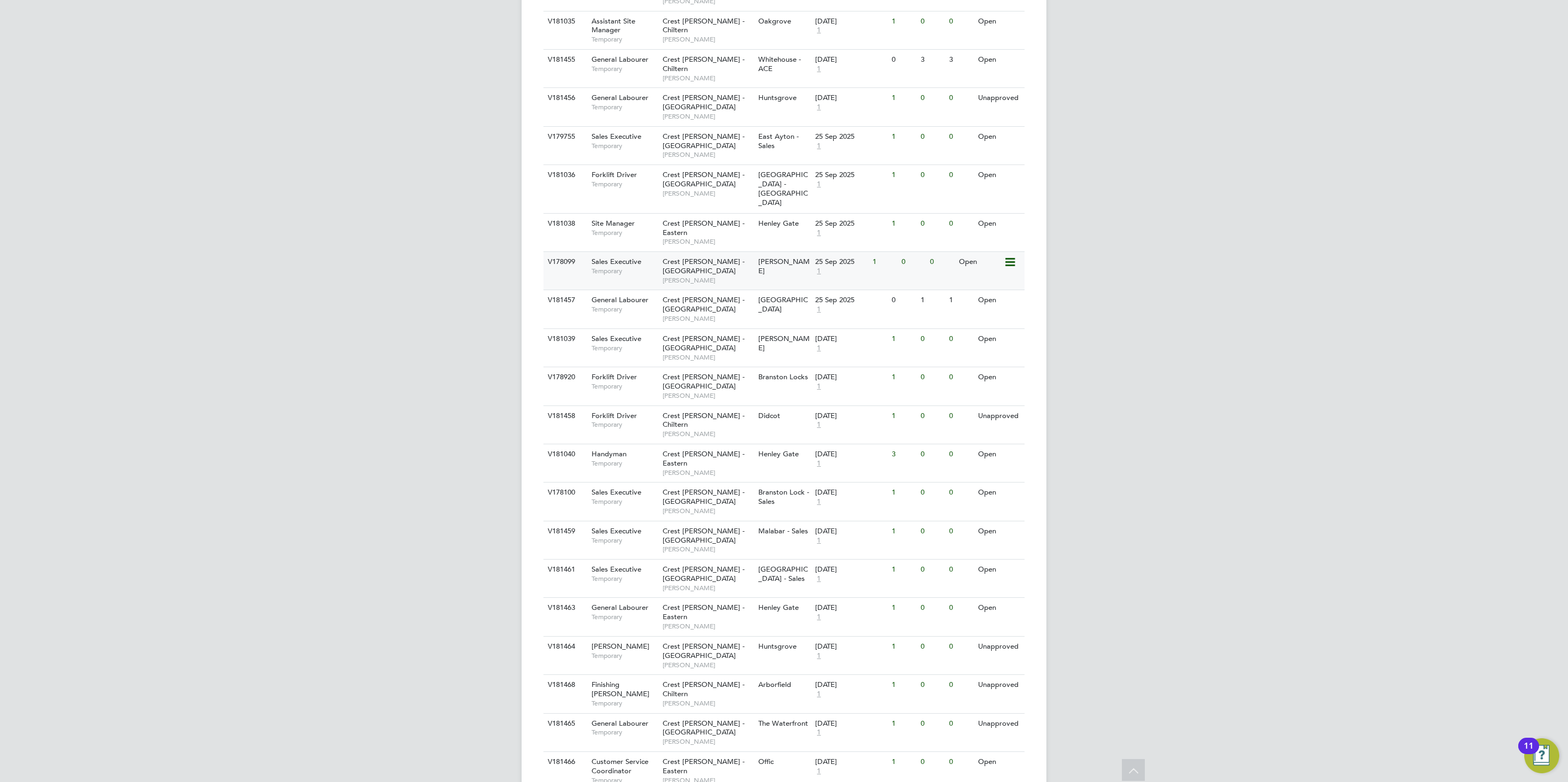
click at [766, 251] on div "V178099 Sales Executive Temporary Crest Nicholson - Midlands Stefan Fernandez L…" at bounding box center [784, 270] width 481 height 39
click at [724, 276] on span "Stefan Fernandez" at bounding box center [707, 280] width 90 height 9
click at [731, 329] on div "Crest Nicholson - Yorkshire Stefan Fernandez" at bounding box center [708, 348] width 96 height 38
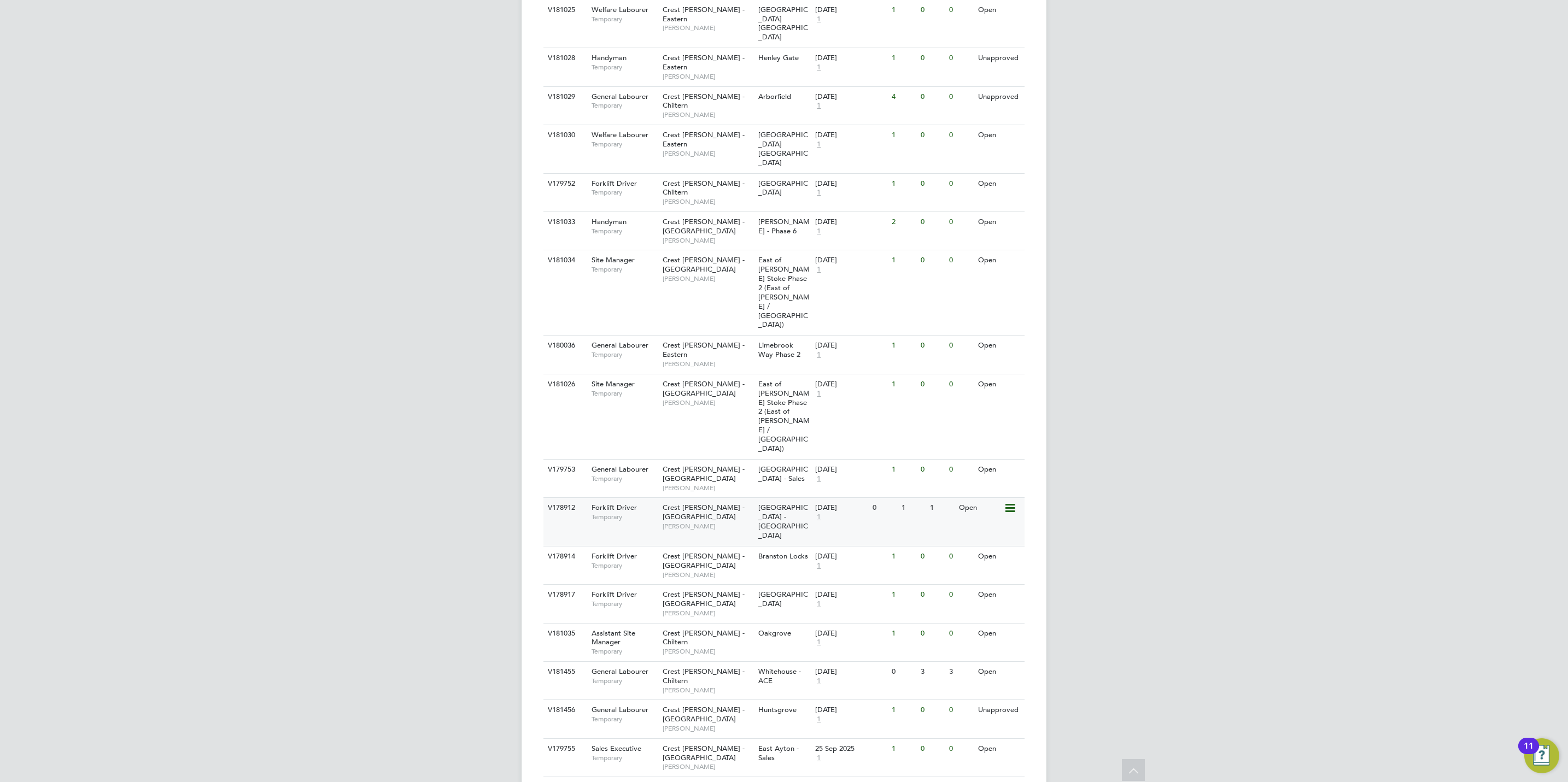
scroll to position [0, 0]
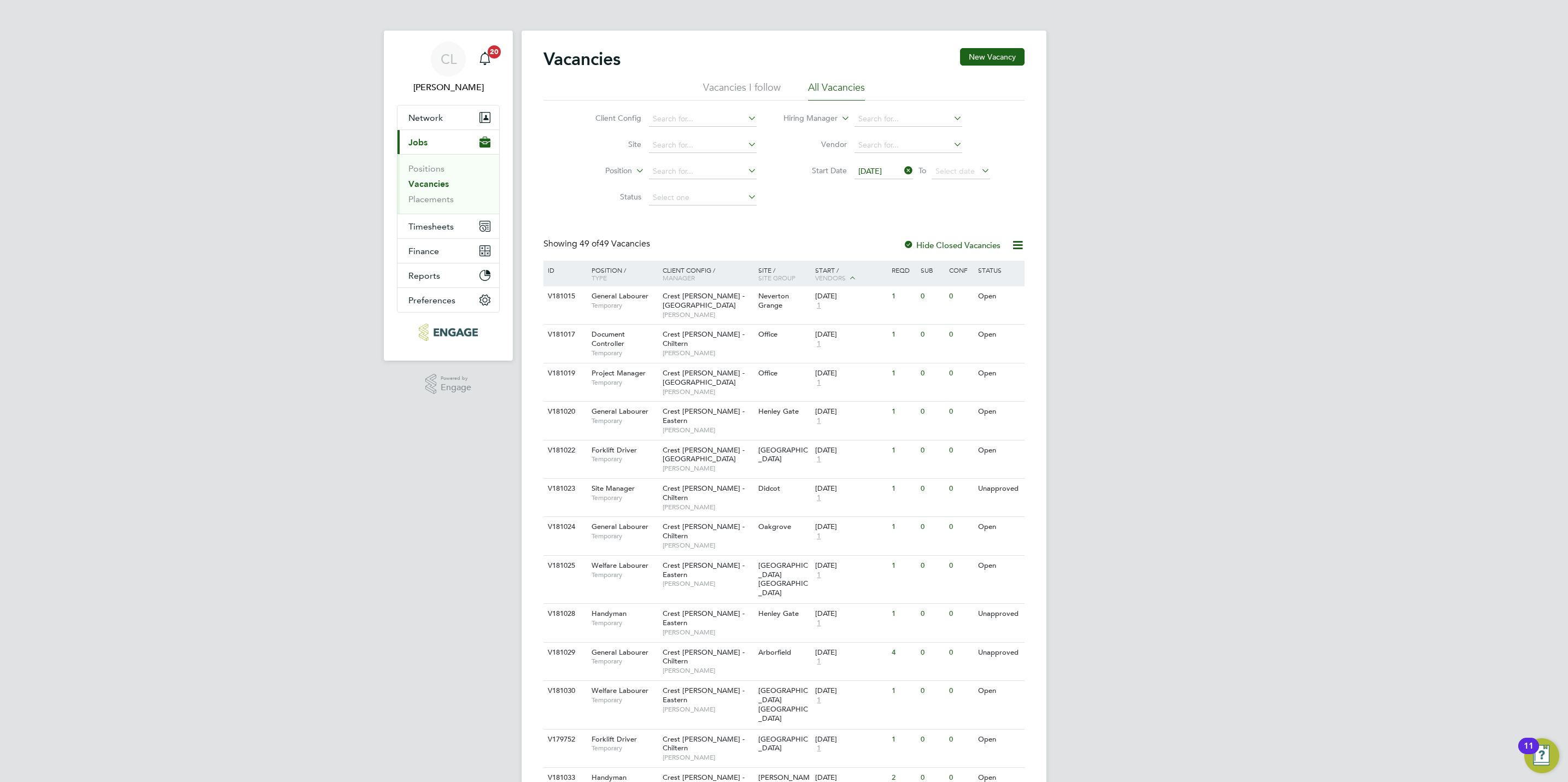
click at [902, 176] on icon at bounding box center [902, 170] width 0 height 16
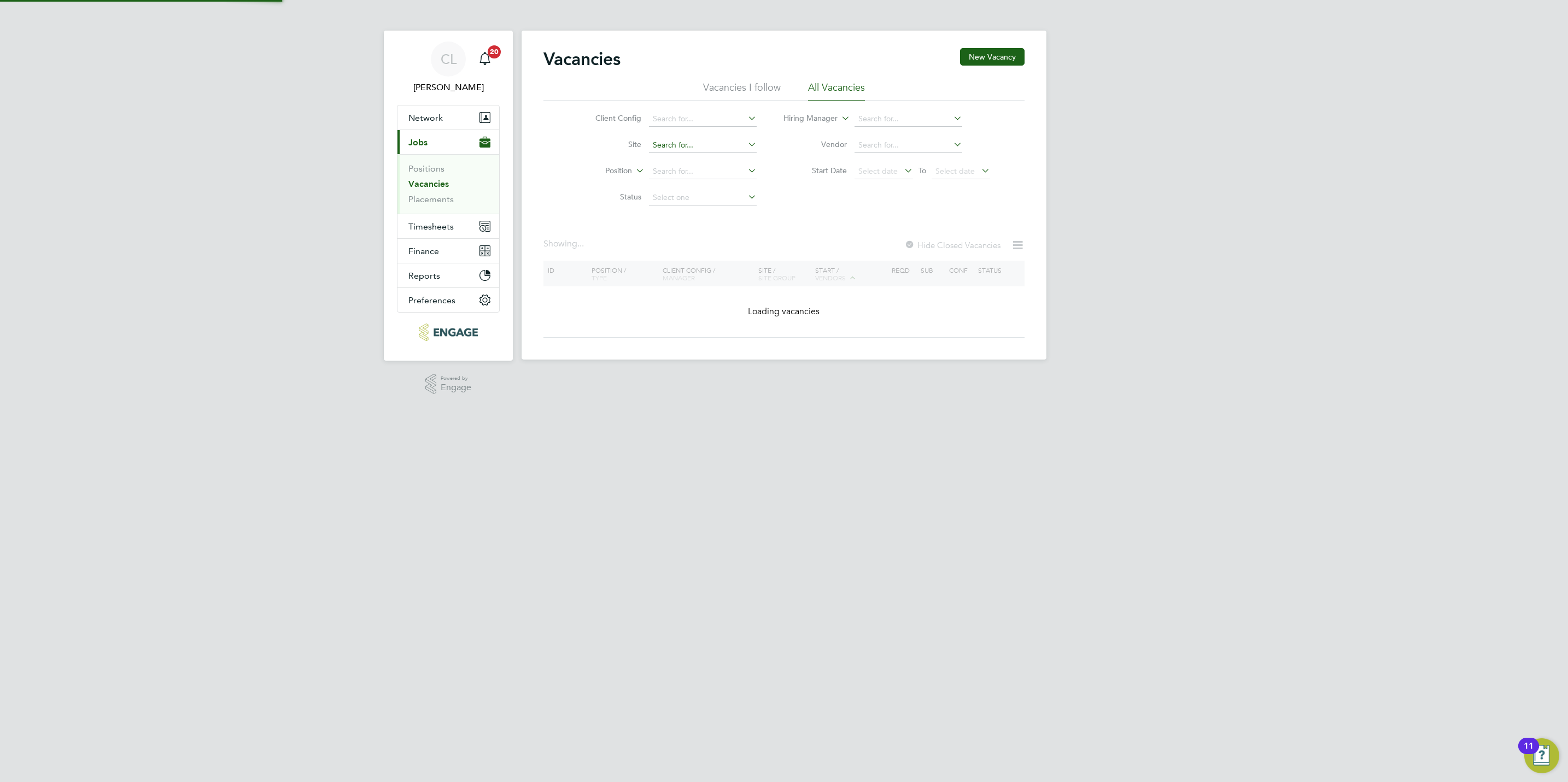
click at [672, 143] on input at bounding box center [702, 145] width 107 height 16
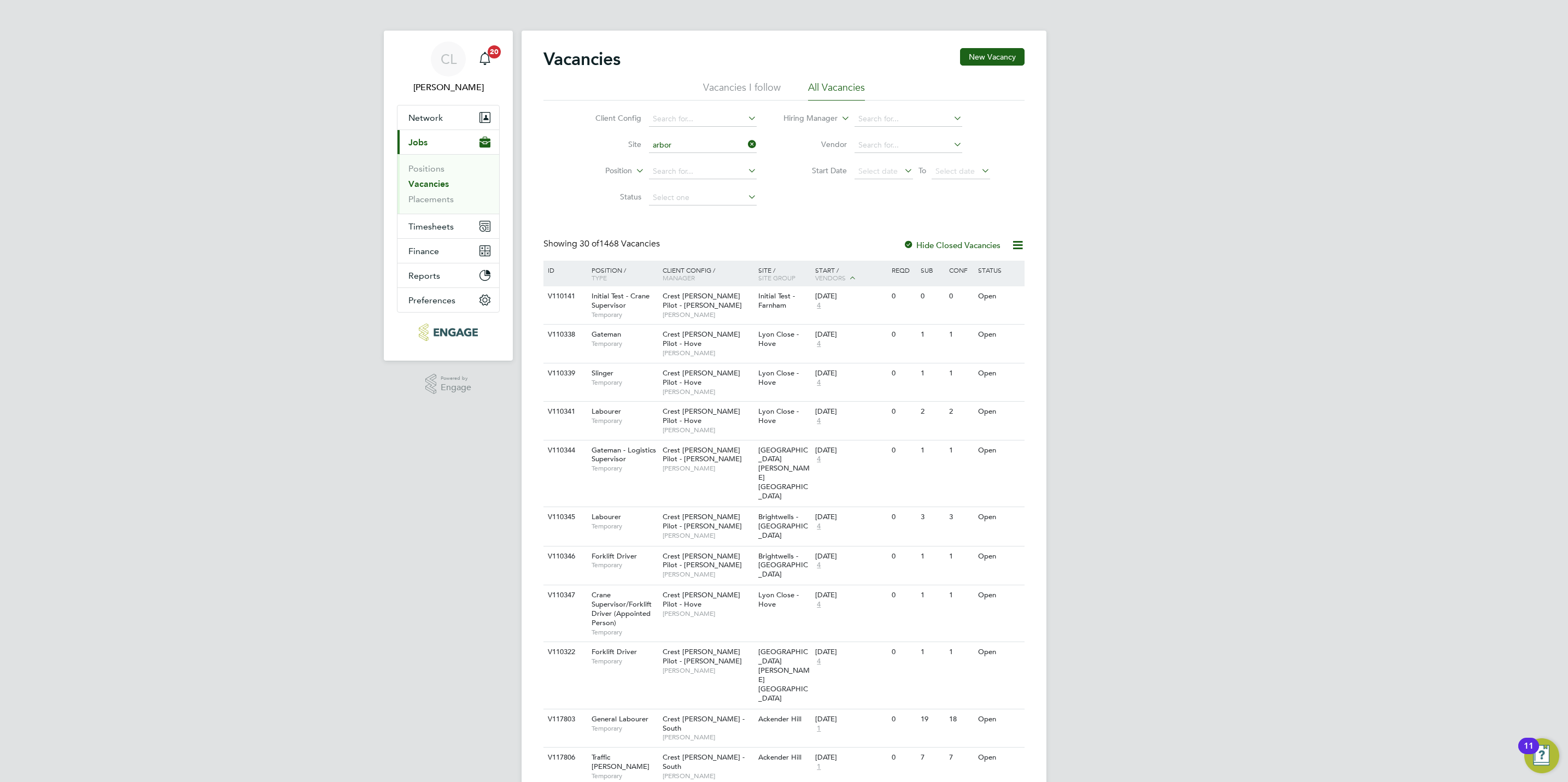
click at [676, 156] on li "Arbor field" at bounding box center [702, 161] width 109 height 15
type input "Arborfield"
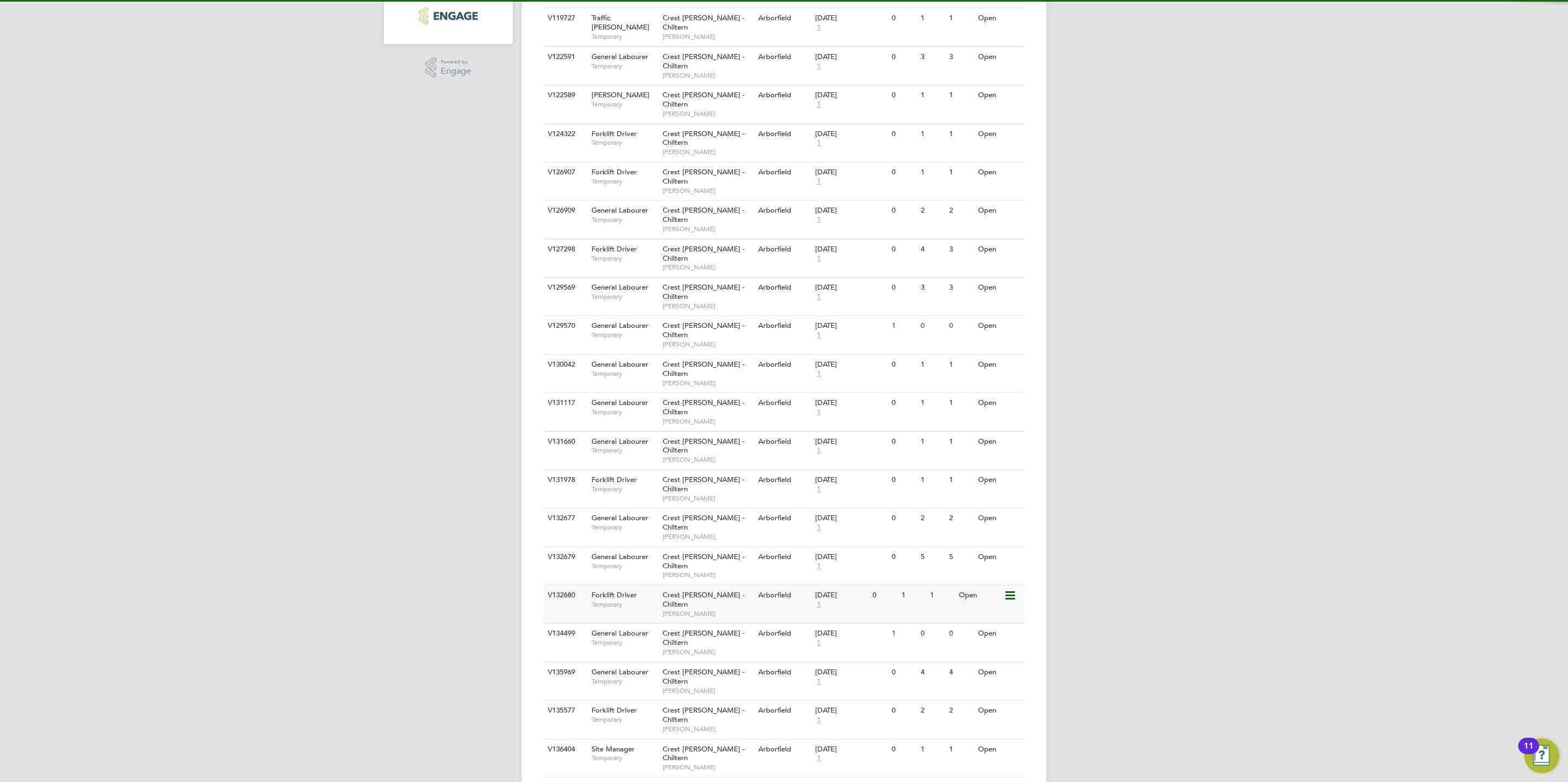
scroll to position [492, 0]
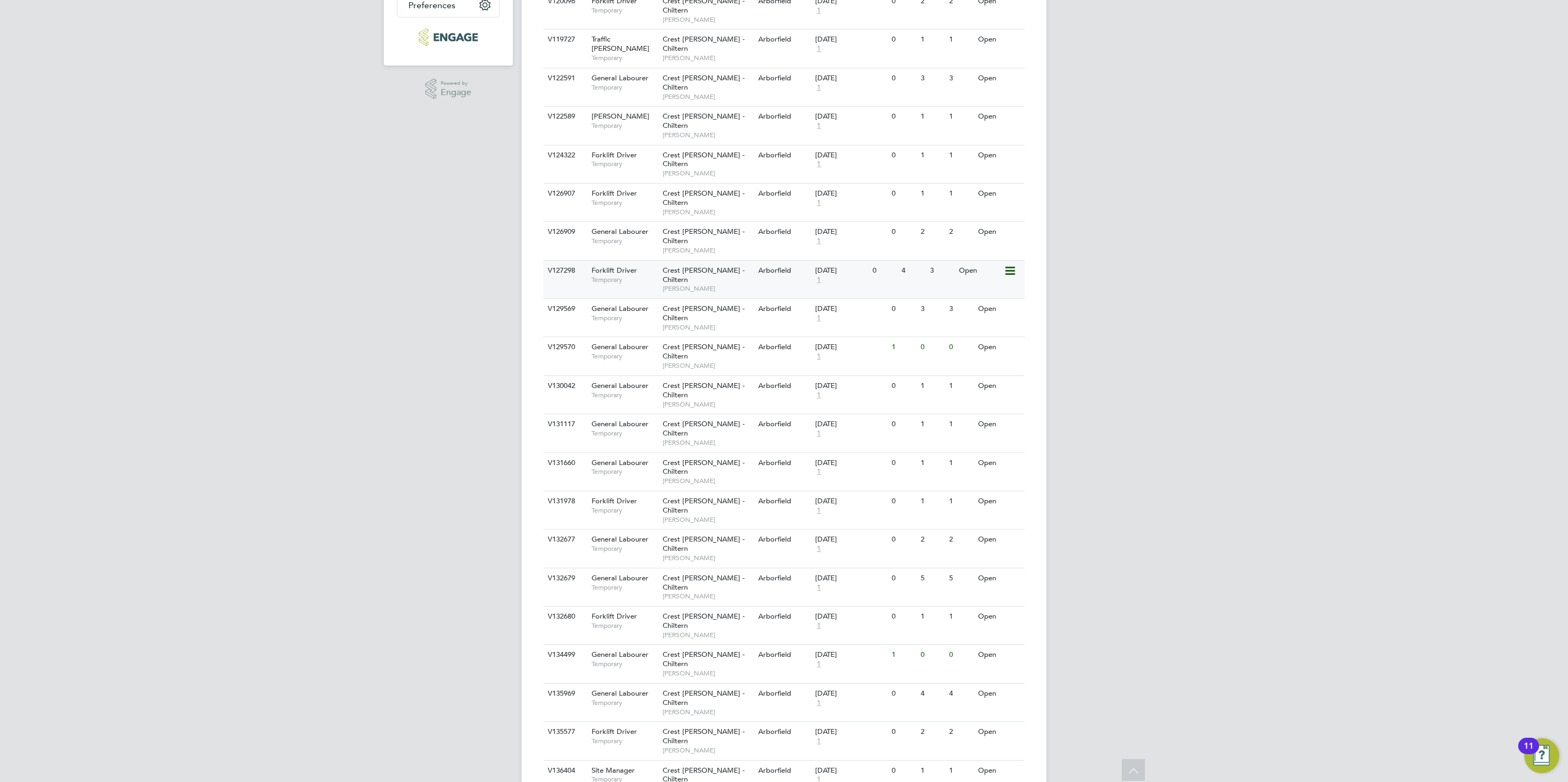
scroll to position [0, 0]
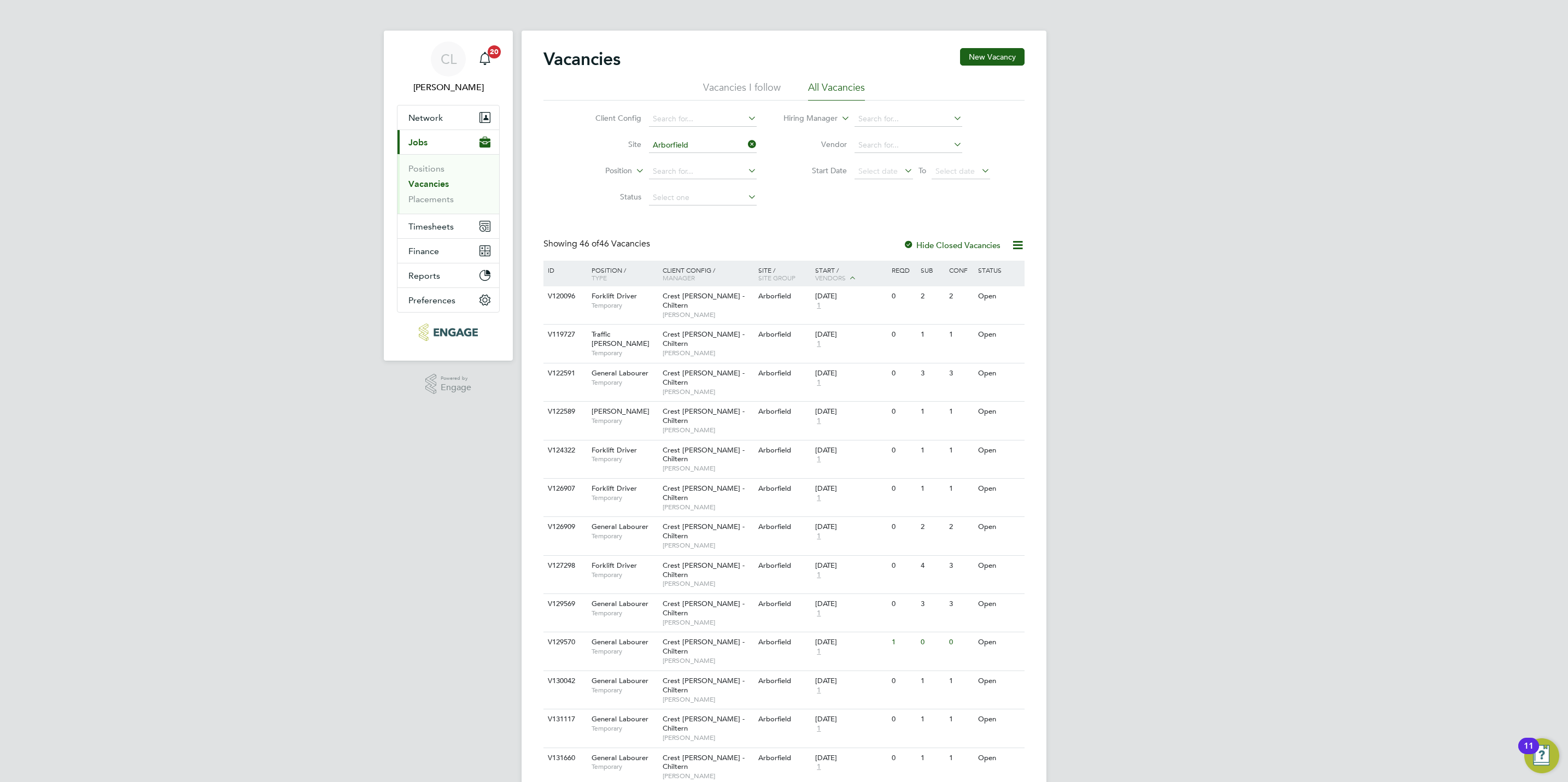
click at [745, 147] on icon at bounding box center [745, 144] width 0 height 16
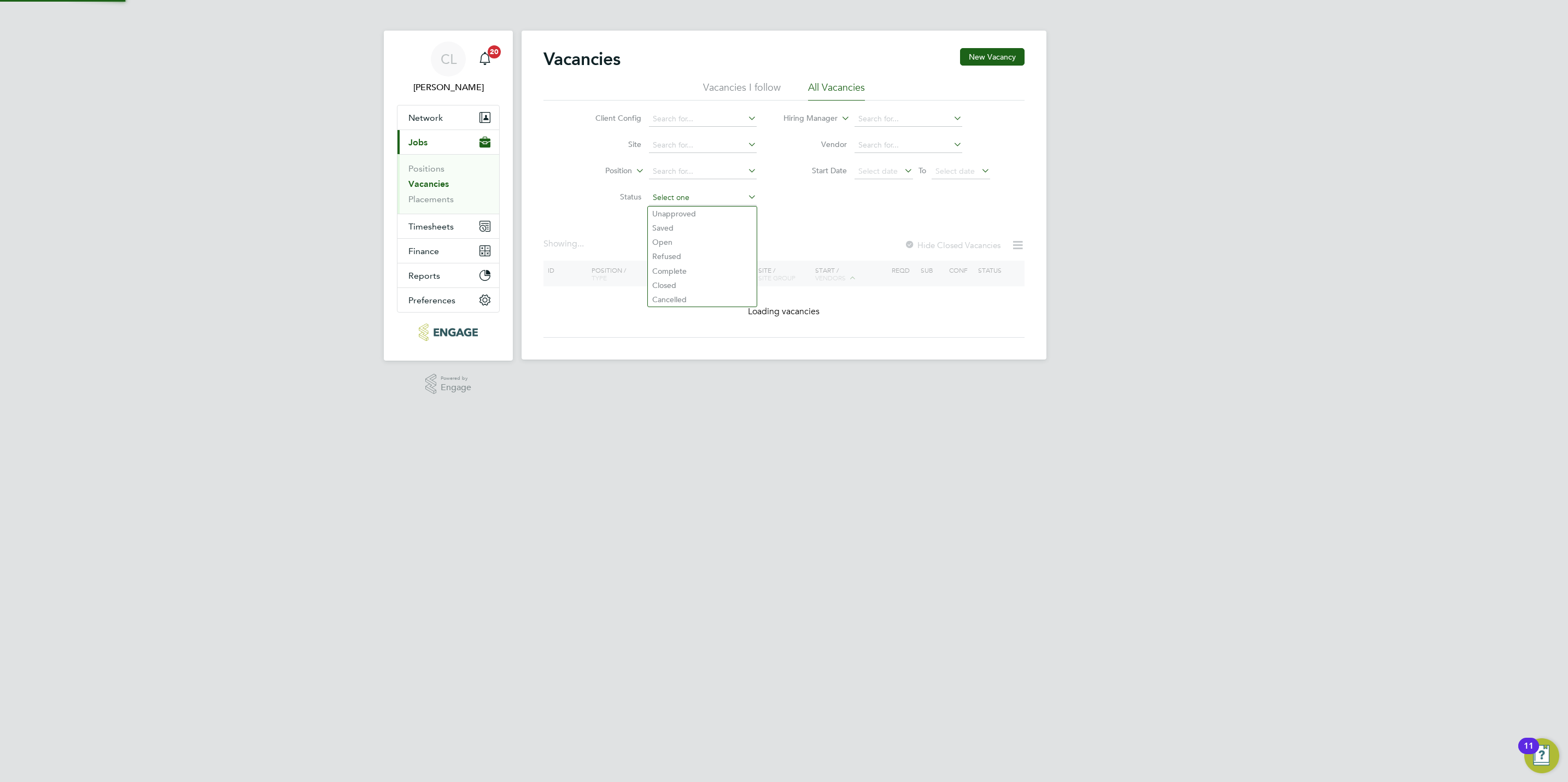
click at [707, 201] on input at bounding box center [702, 197] width 107 height 16
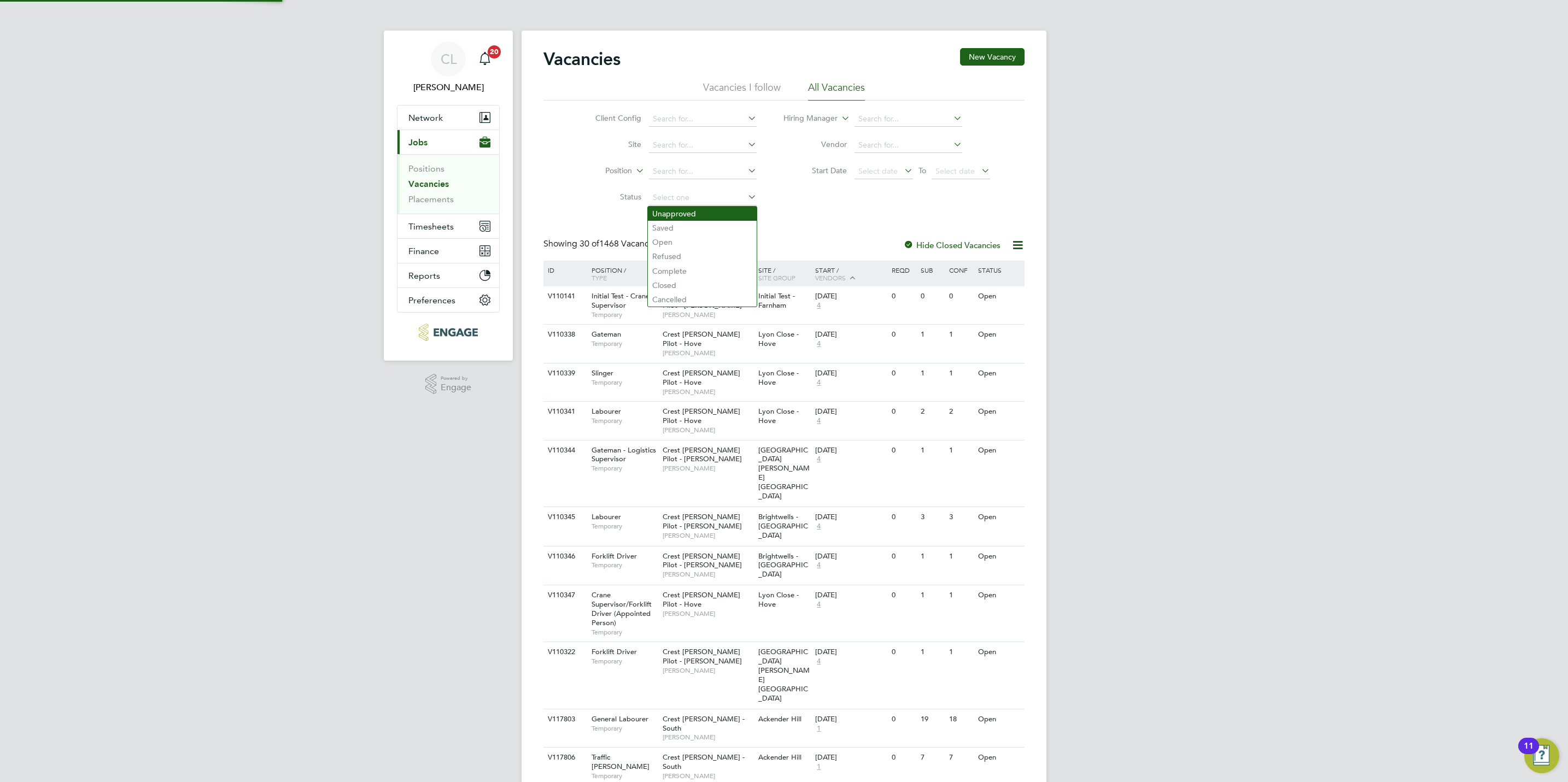
click at [697, 215] on li "Unapproved" at bounding box center [702, 214] width 109 height 14
type input "Unapproved"
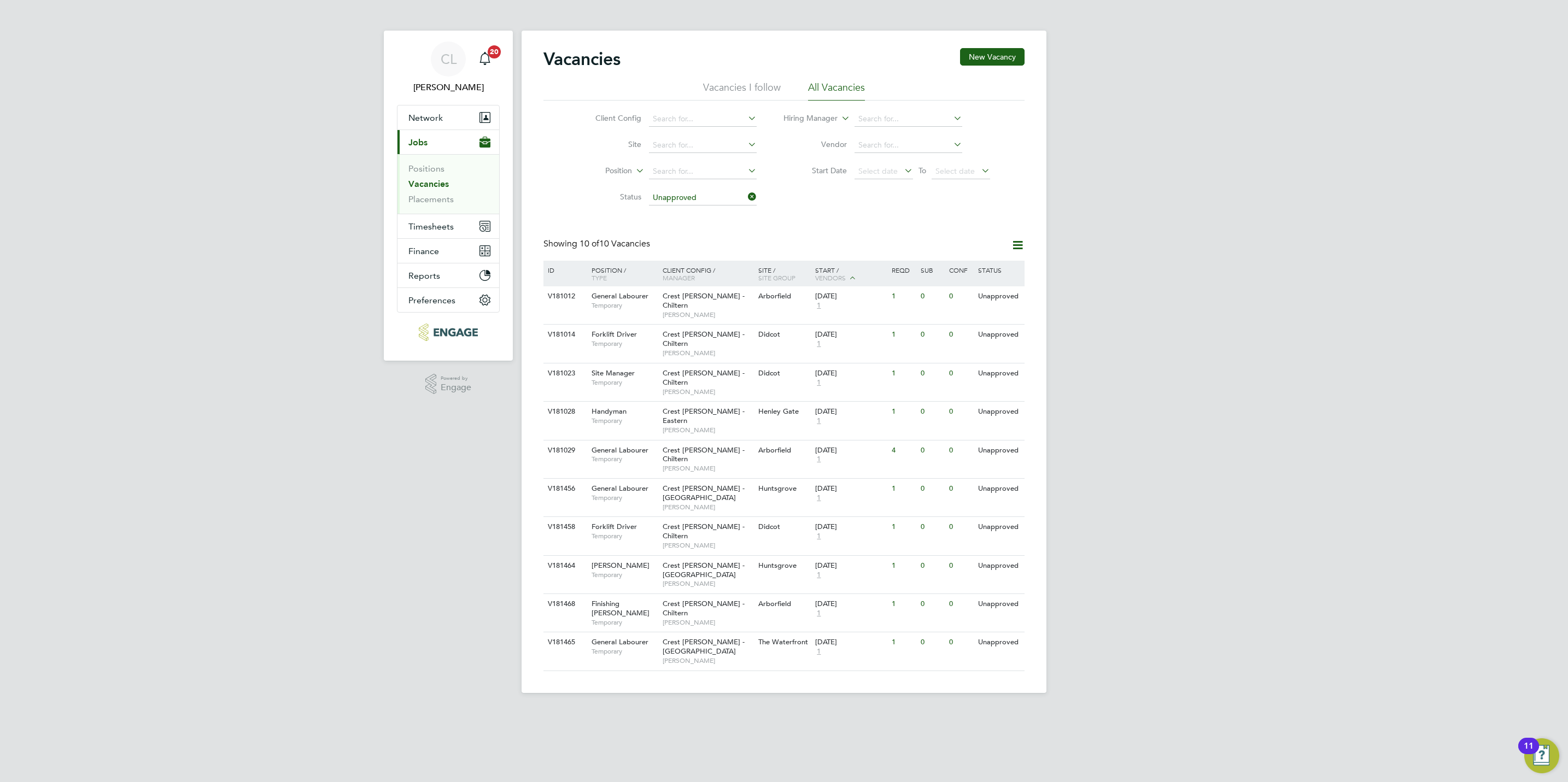
click at [745, 199] on icon at bounding box center [745, 197] width 0 height 16
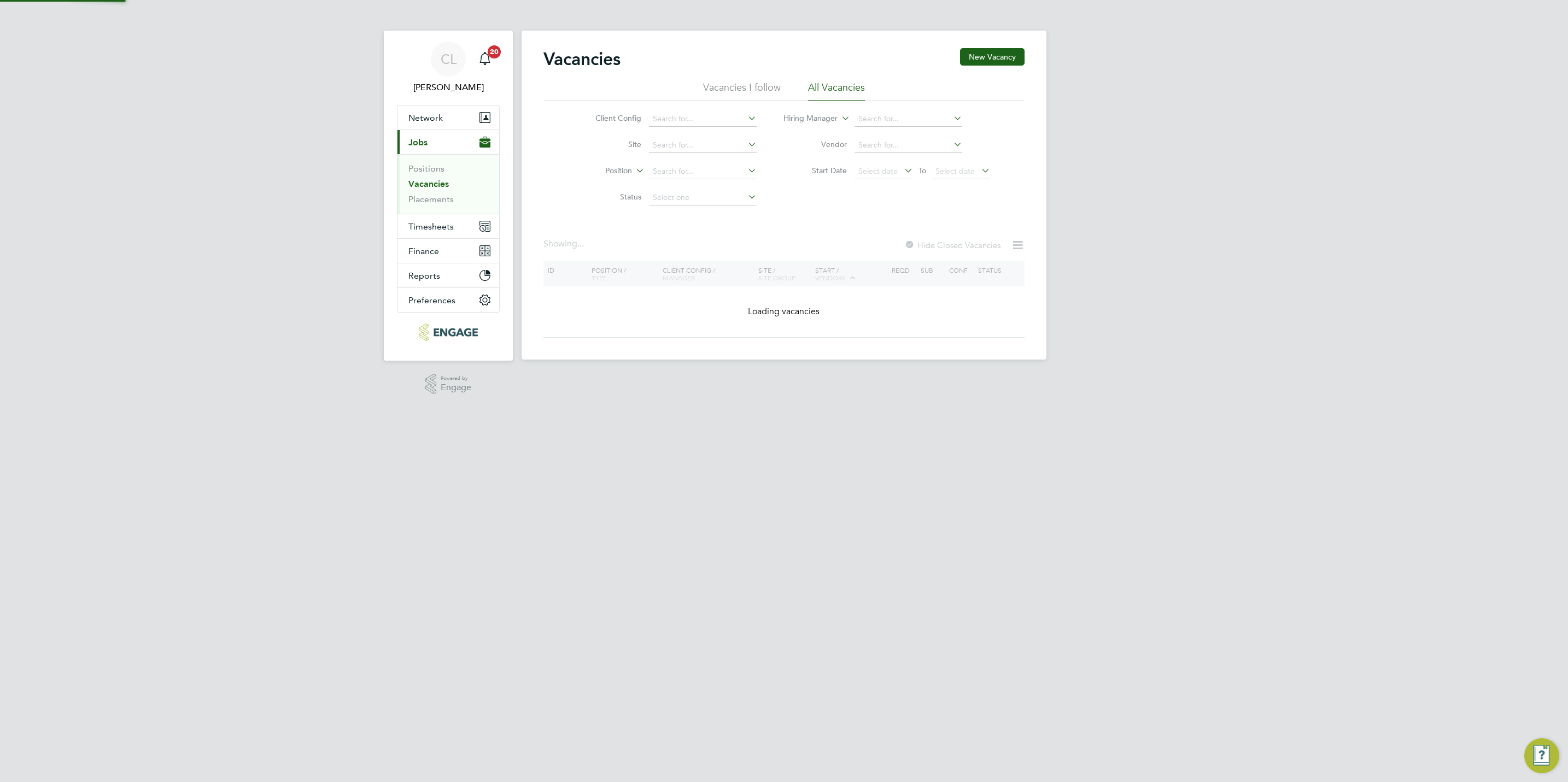
click at [455, 200] on li "Placements" at bounding box center [449, 199] width 82 height 11
click at [451, 200] on link "Placements" at bounding box center [431, 199] width 45 height 10
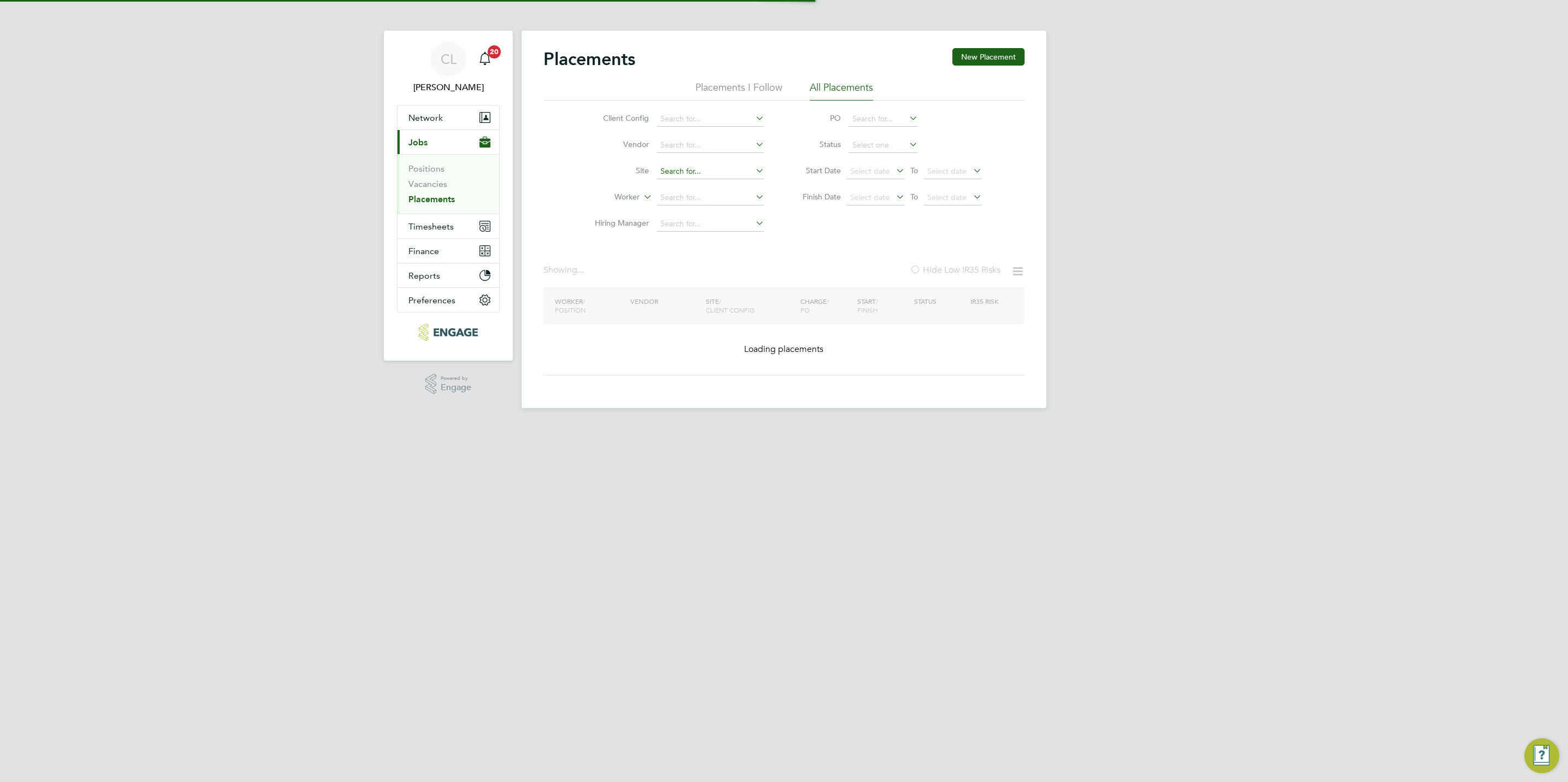
click at [699, 170] on input at bounding box center [710, 172] width 107 height 16
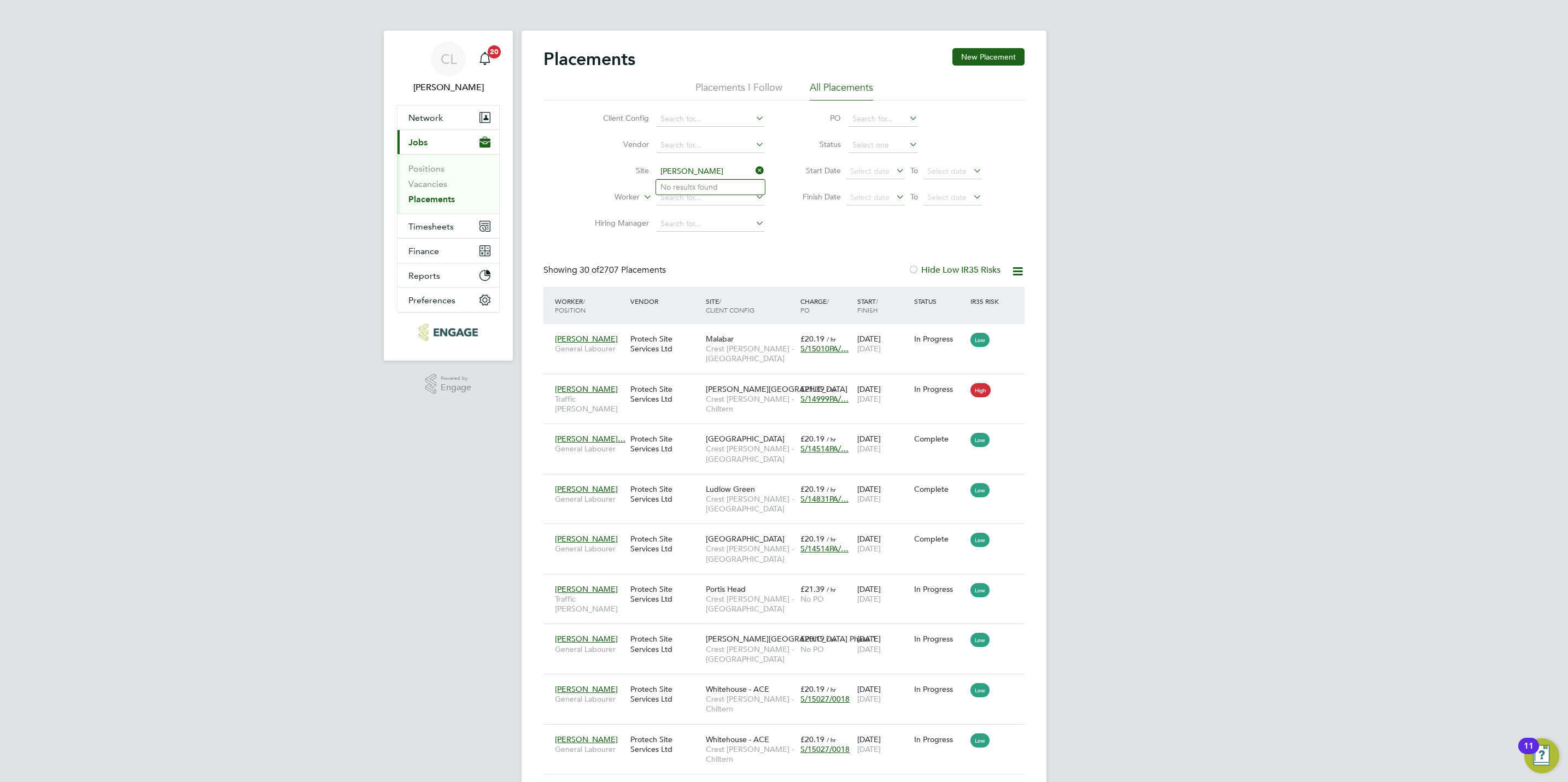
type input "james s"
click at [583, 204] on li "Worker" at bounding box center [675, 197] width 205 height 26
click at [665, 200] on input at bounding box center [710, 197] width 107 height 16
click at [686, 258] on li "Jan Bernardu s James Steyn" at bounding box center [736, 258] width 160 height 15
type input "Jan Bernardus James Steyn"
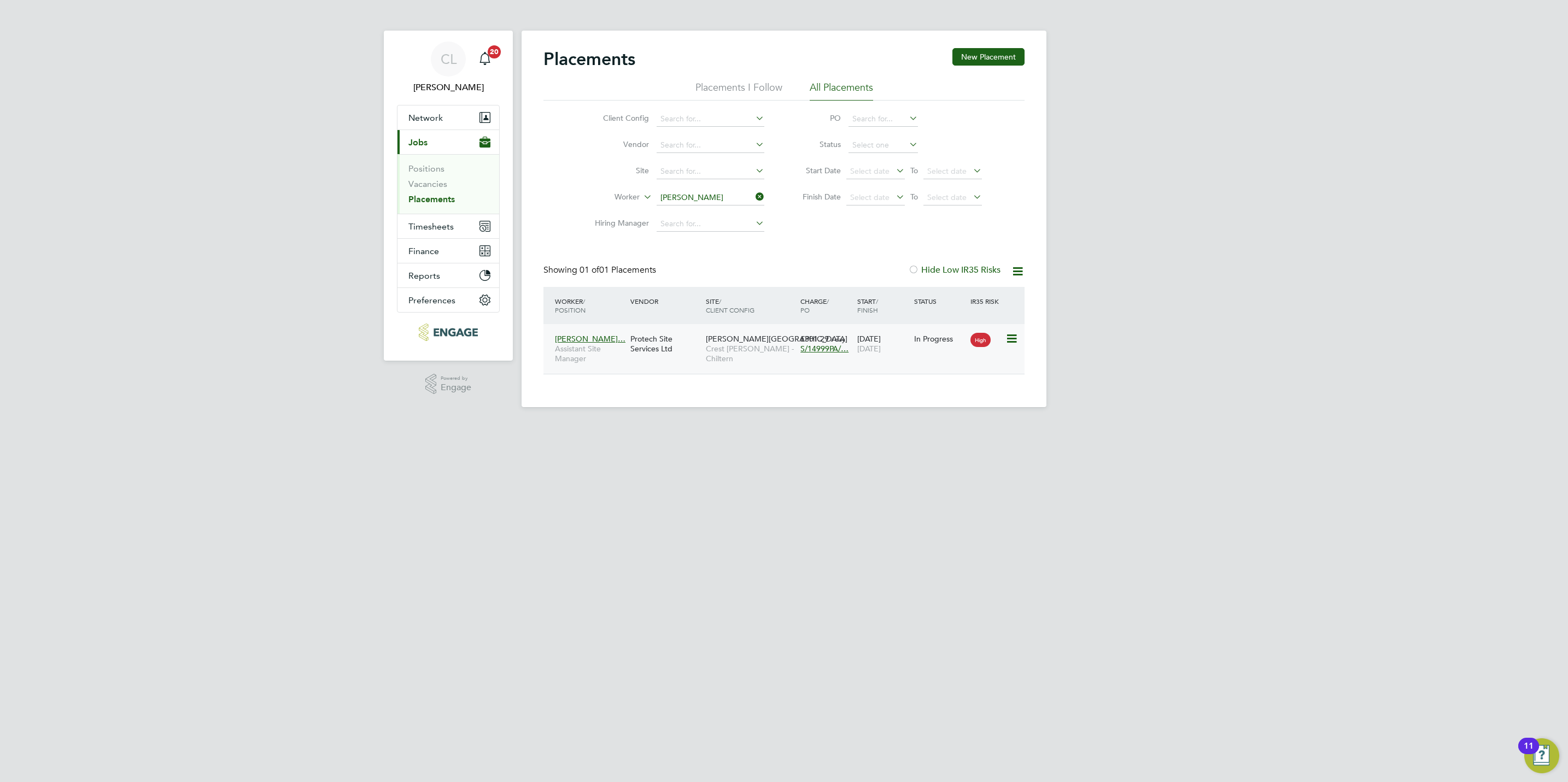
click at [924, 374] on div "Jan Bernardus Ja… Assistant Site Manager Protech Site Services Ltd Lewin Park C…" at bounding box center [784, 349] width 481 height 50
click at [881, 345] on span "31 Oct 2025" at bounding box center [868, 349] width 24 height 10
drag, startPoint x: 756, startPoint y: 199, endPoint x: 751, endPoint y: 200, distance: 5.1
click at [754, 200] on icon at bounding box center [754, 197] width 0 height 16
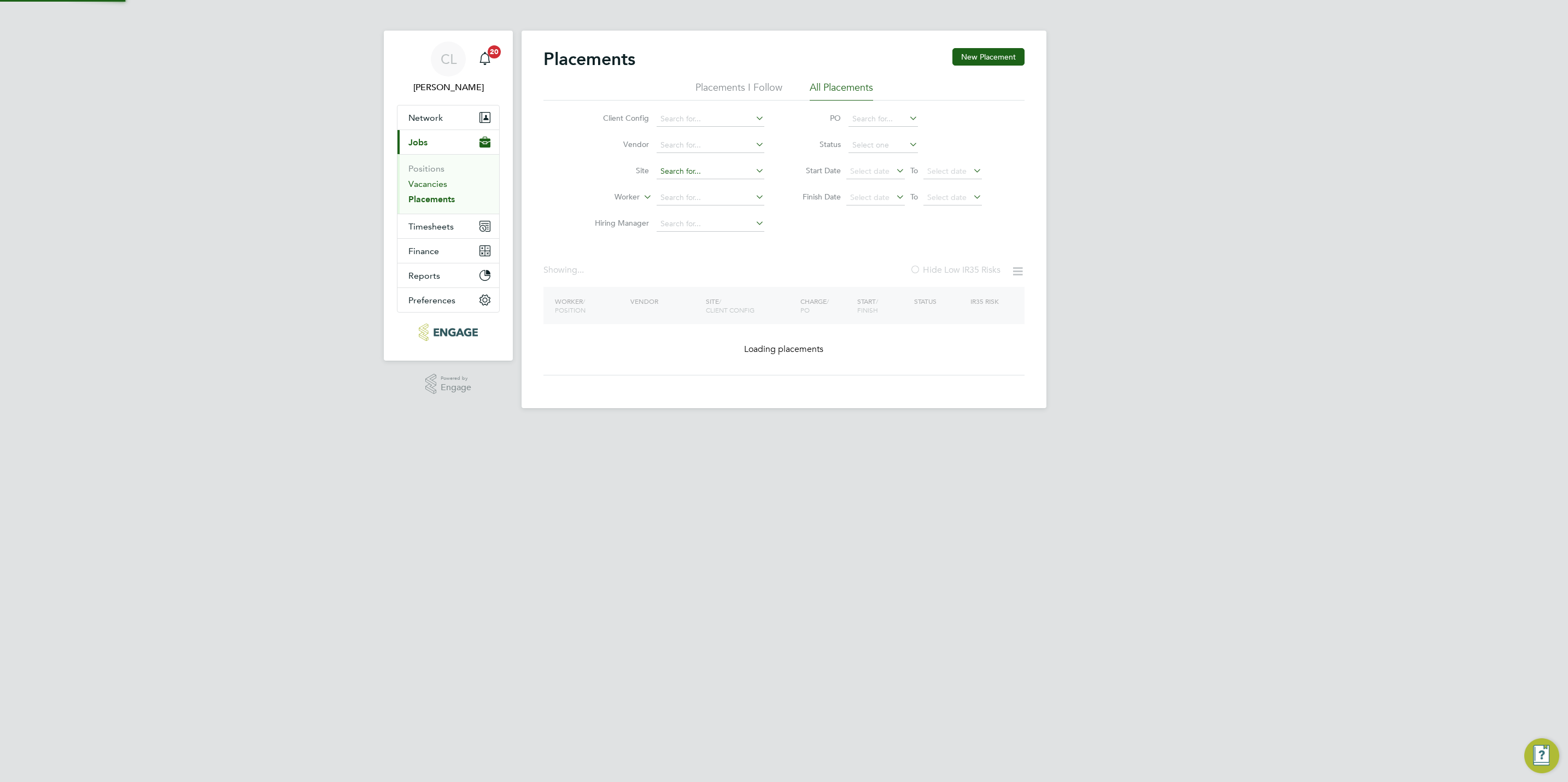
drag, startPoint x: 424, startPoint y: 187, endPoint x: 702, endPoint y: 166, distance: 278.8
click at [424, 186] on link "Vacancies" at bounding box center [427, 183] width 39 height 10
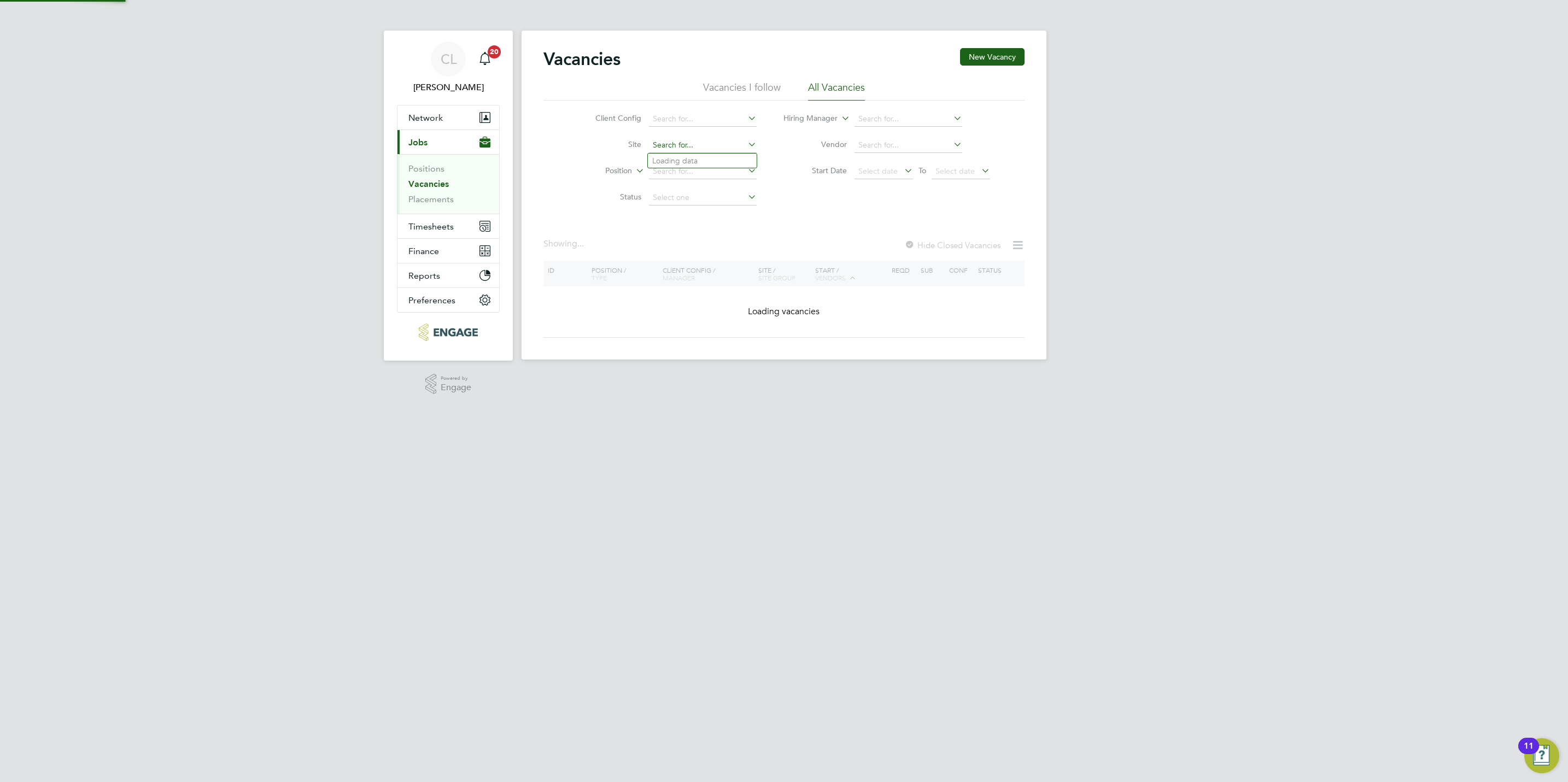
click at [677, 151] on input at bounding box center [702, 145] width 107 height 16
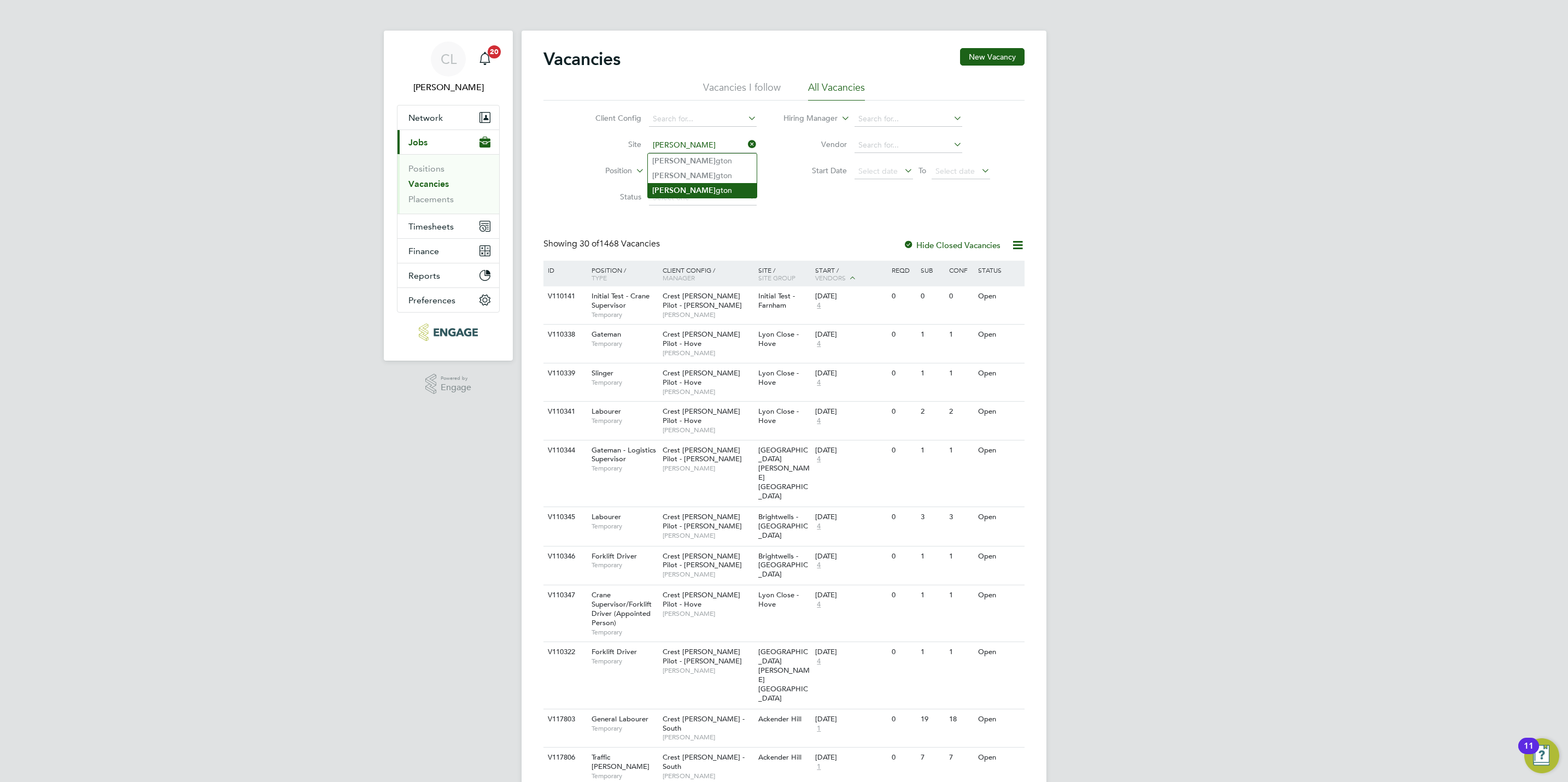
click at [722, 190] on li "Harlin gton" at bounding box center [702, 191] width 109 height 15
type input "Harlington"
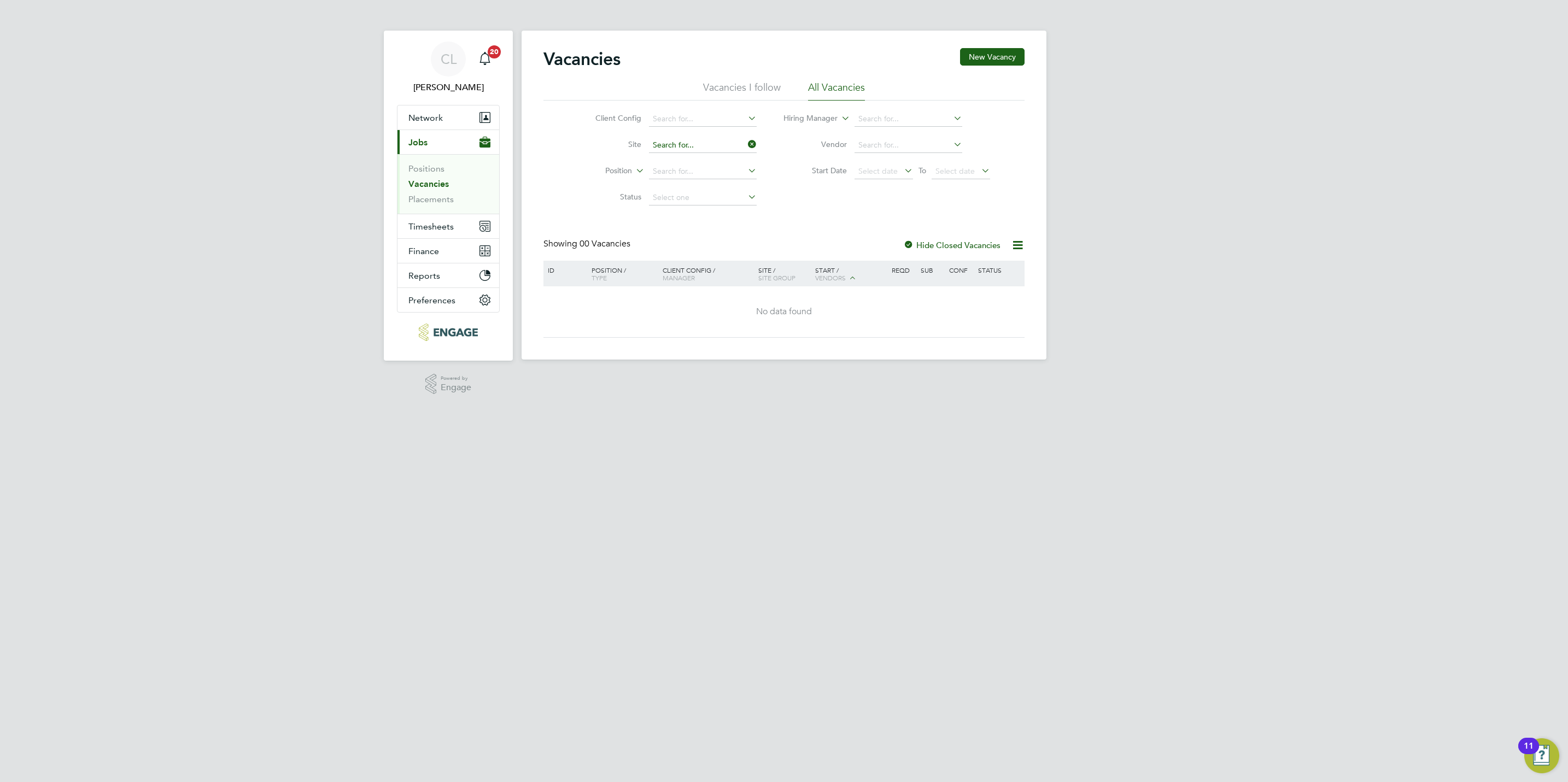
click at [714, 149] on input at bounding box center [702, 145] width 107 height 16
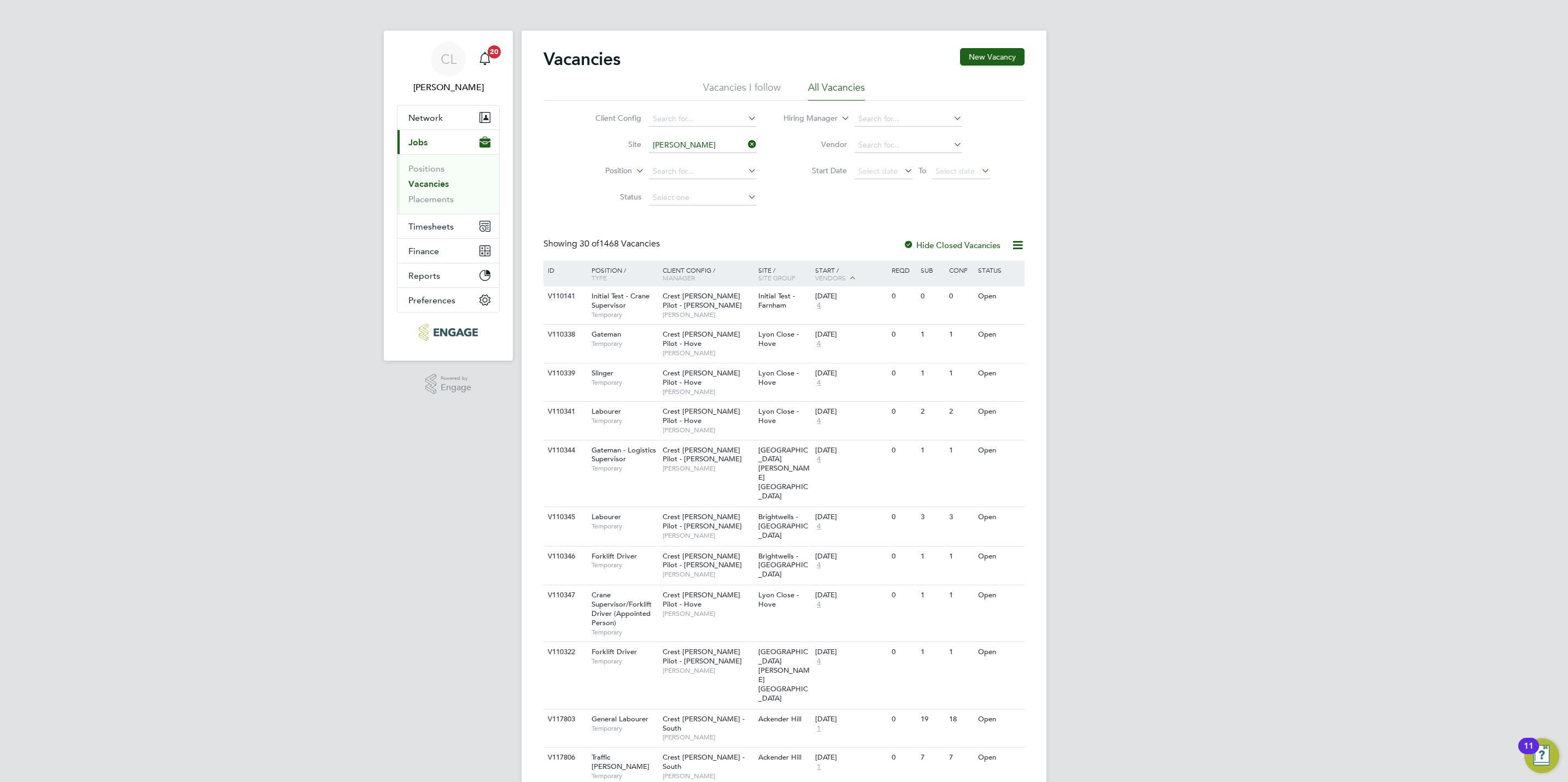
click at [670, 172] on b "Harlin" at bounding box center [684, 176] width 64 height 9
type input "Harlington"
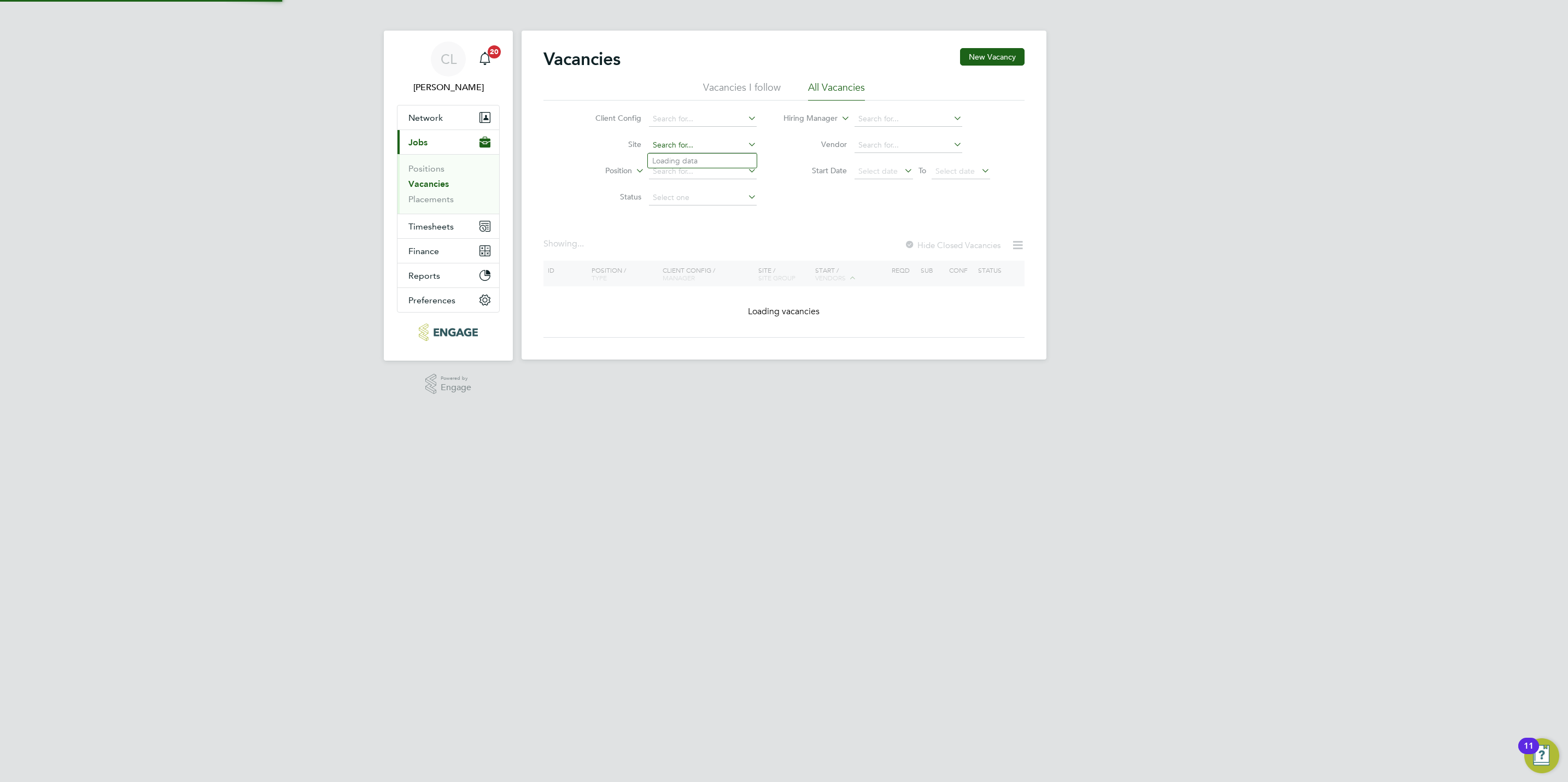
click at [695, 145] on input at bounding box center [702, 145] width 107 height 16
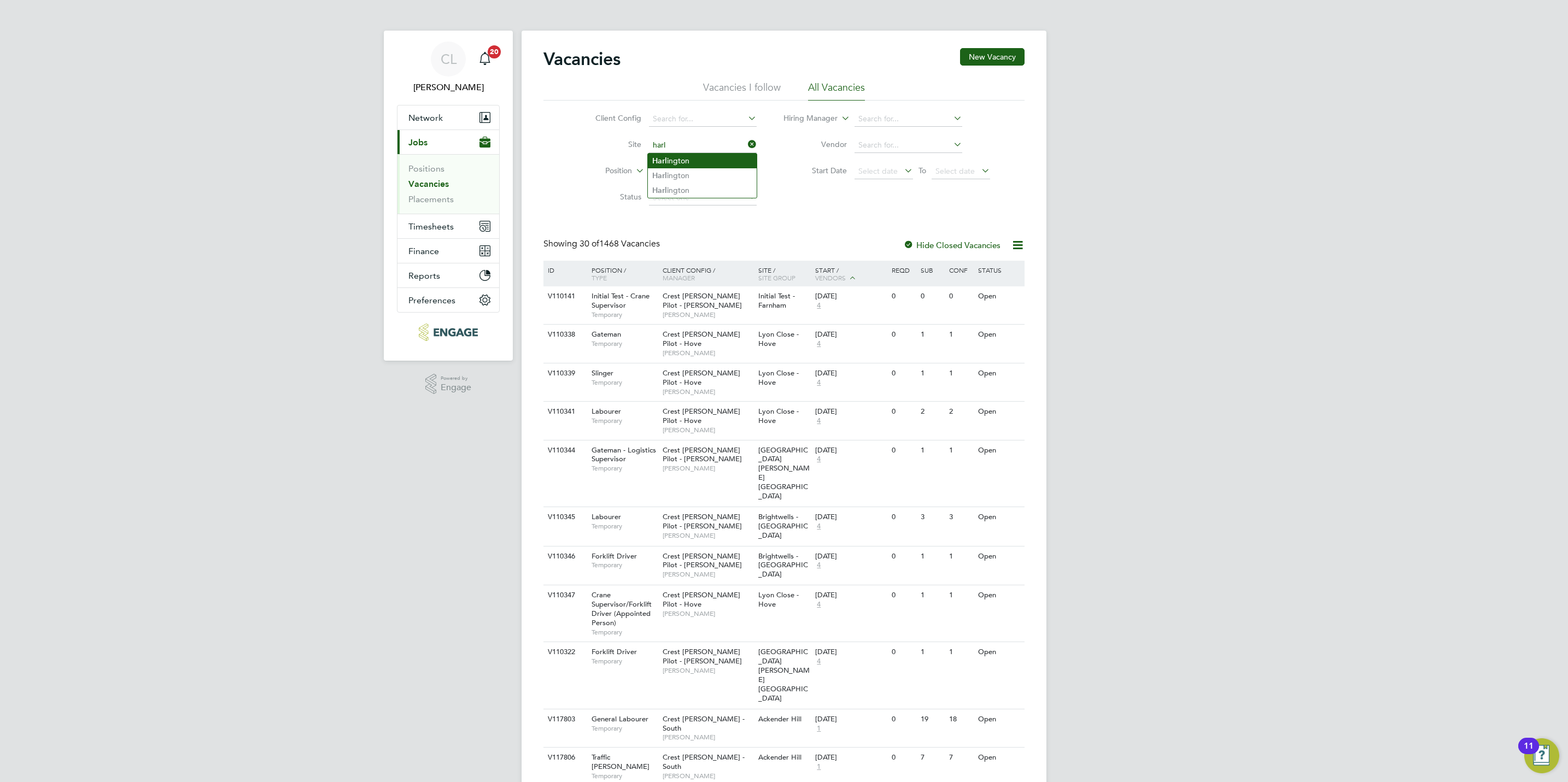
click at [696, 156] on li "Harl ington" at bounding box center [702, 161] width 109 height 15
type input "Harlington"
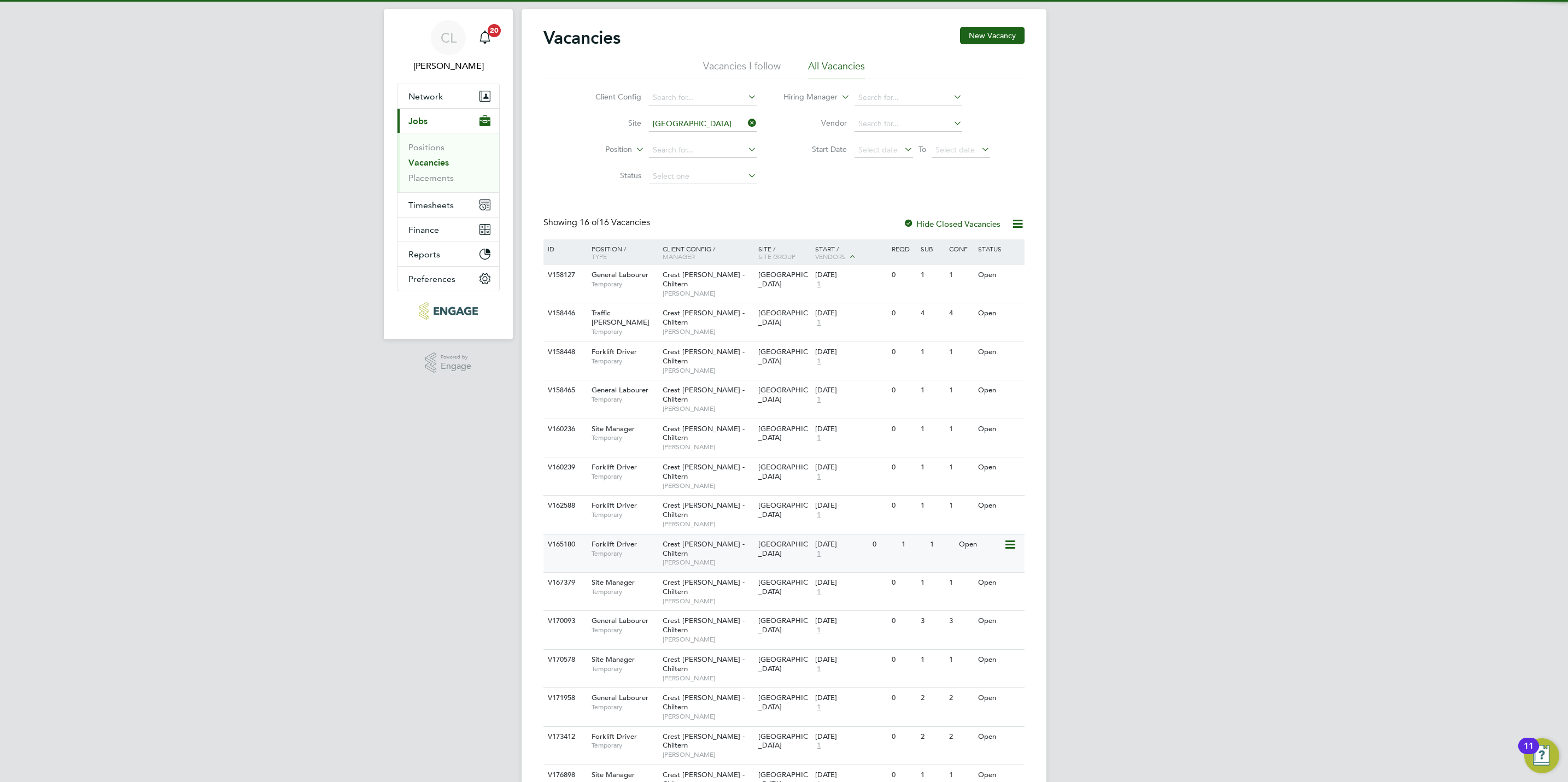
scroll to position [28, 0]
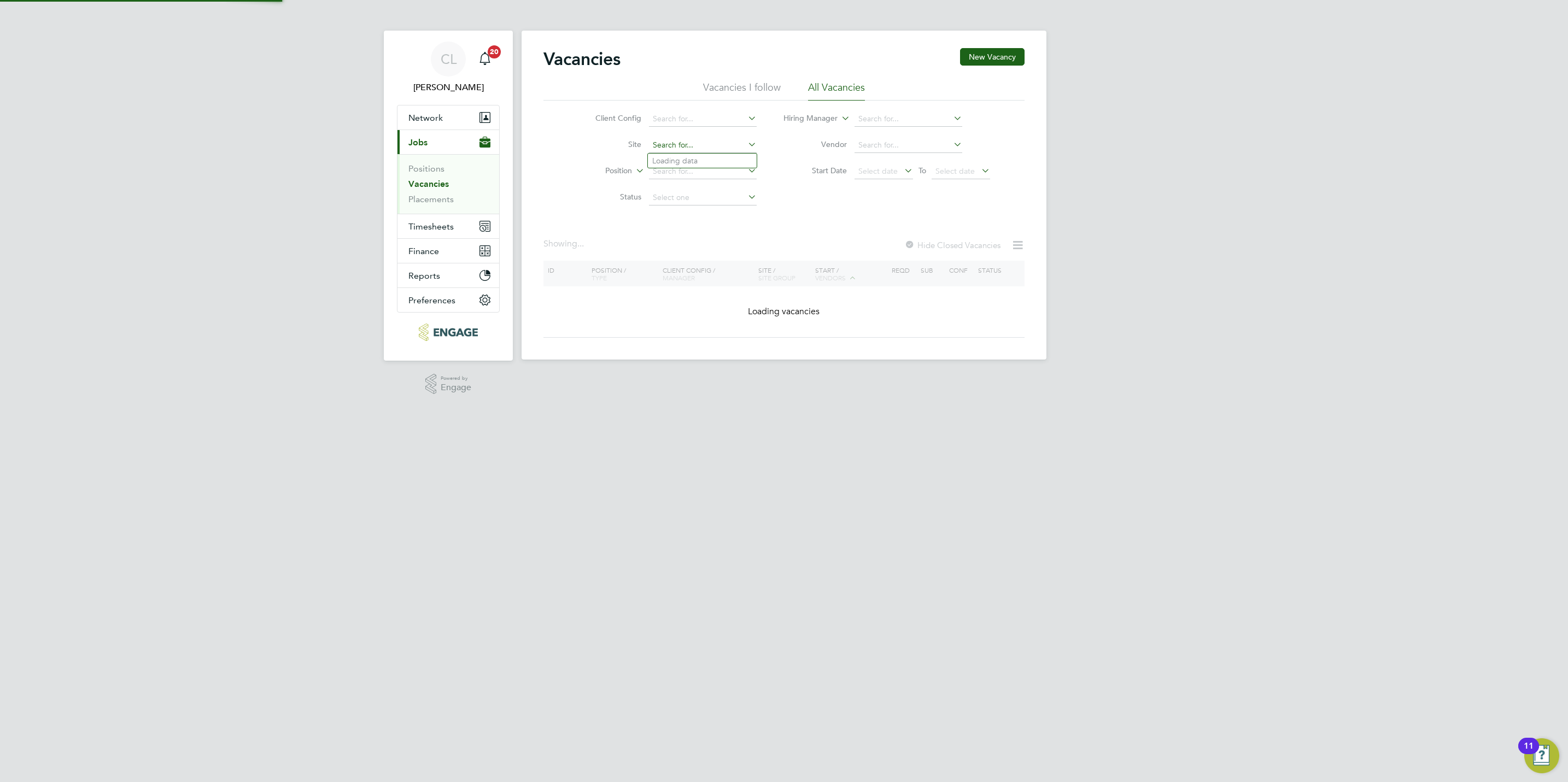
click at [675, 120] on ul "Client Config Site Position Status" at bounding box center [668, 158] width 205 height 105
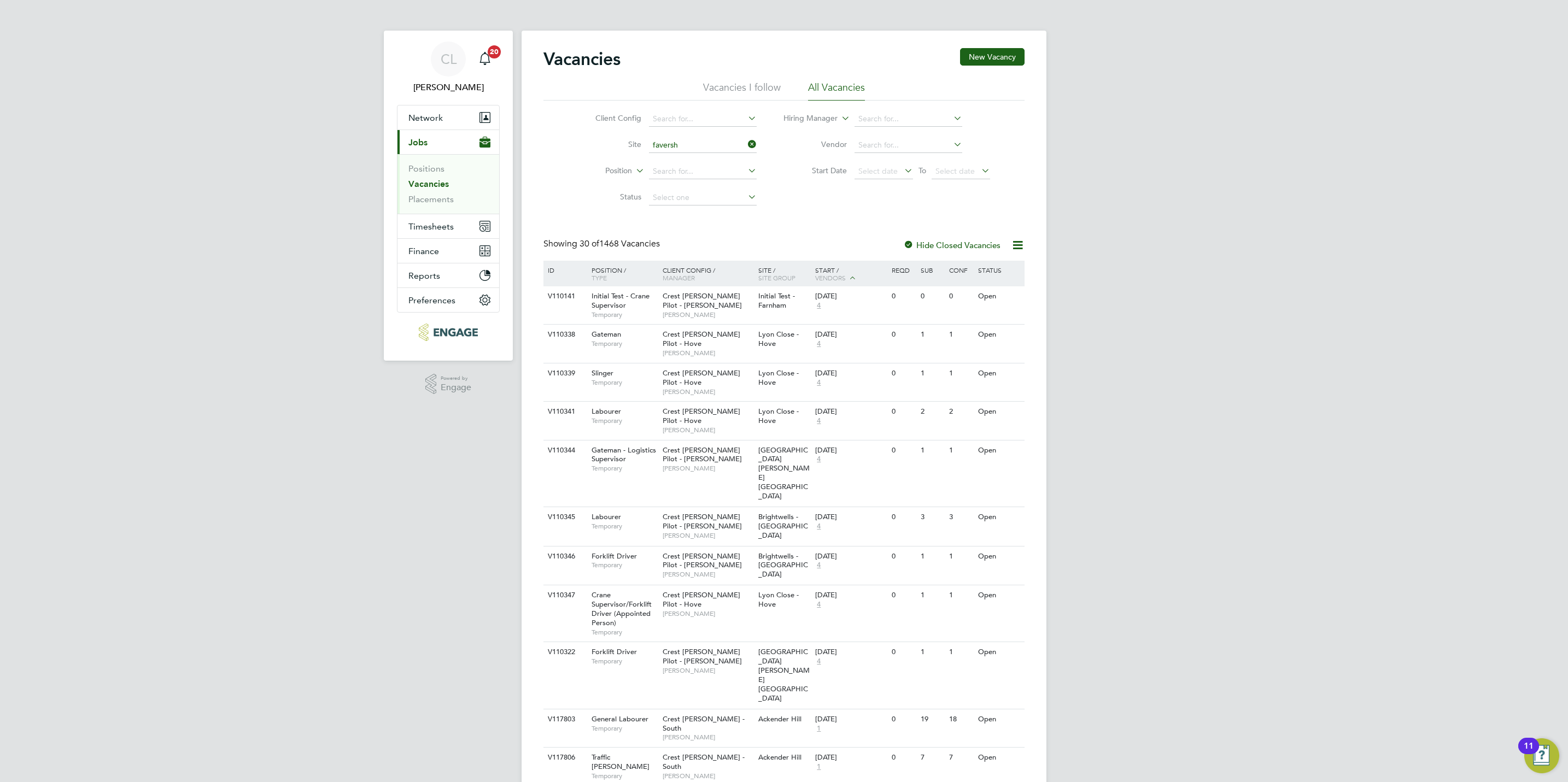
click at [693, 172] on li "Lady Dane Farm Phase 2" at bounding box center [729, 175] width 163 height 14
type input "Lady Dane Farm Phase 2"
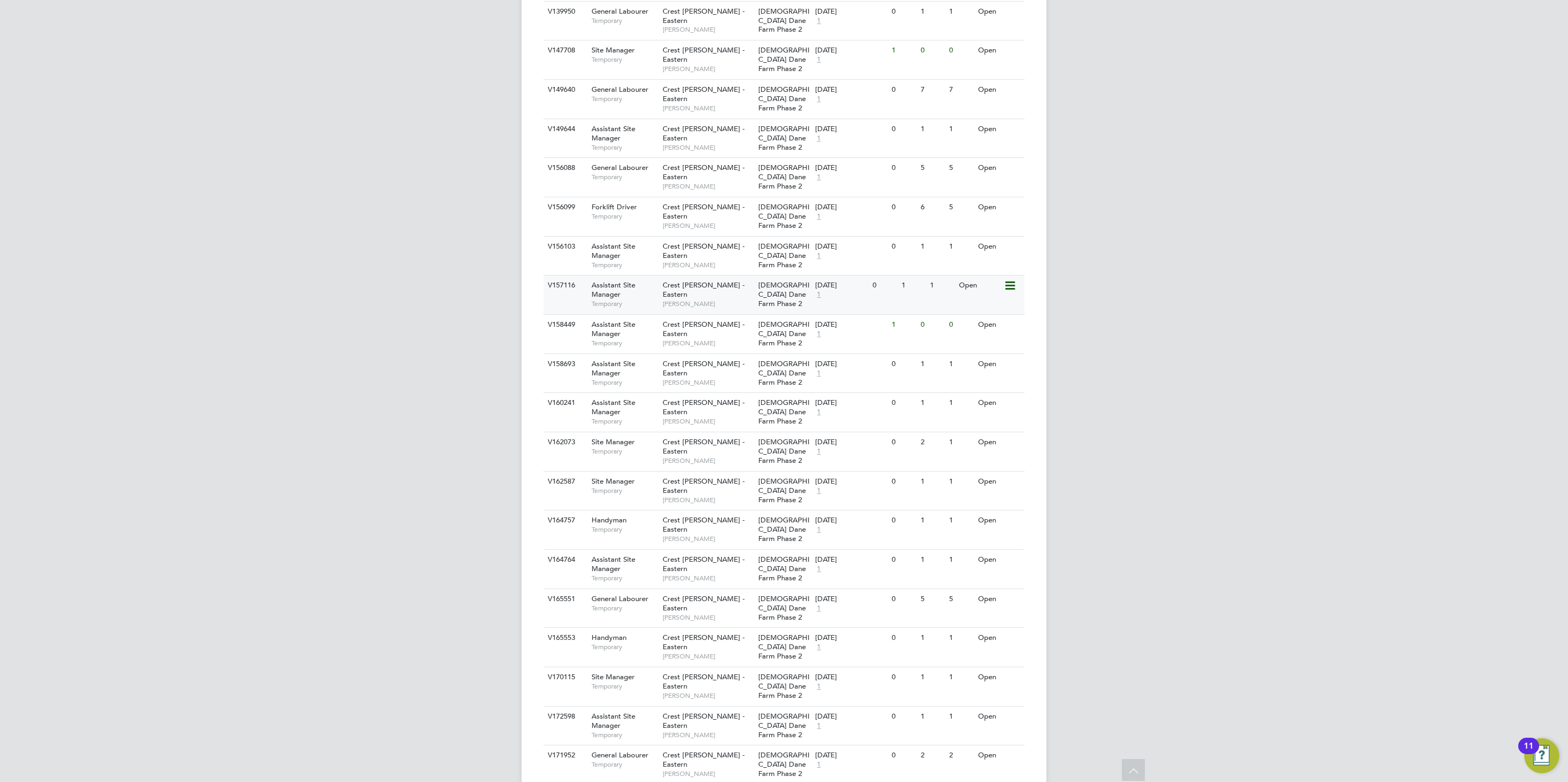
scroll to position [560, 0]
click at [805, 733] on div "Vacancies New Vacancy Vacancies I follow All Vacancies Client Config Site Lady …" at bounding box center [784, 214] width 524 height 1486
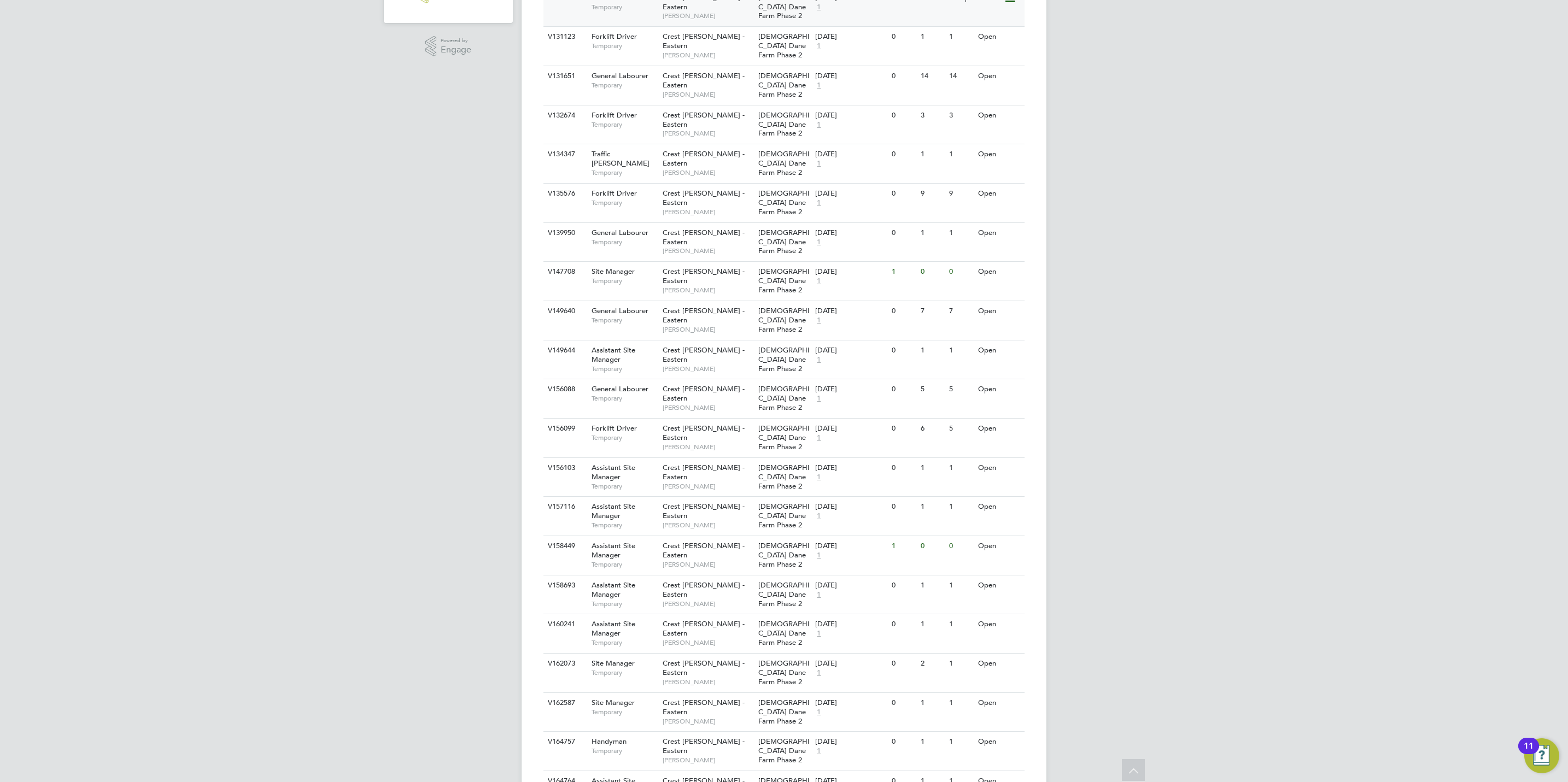
scroll to position [0, 0]
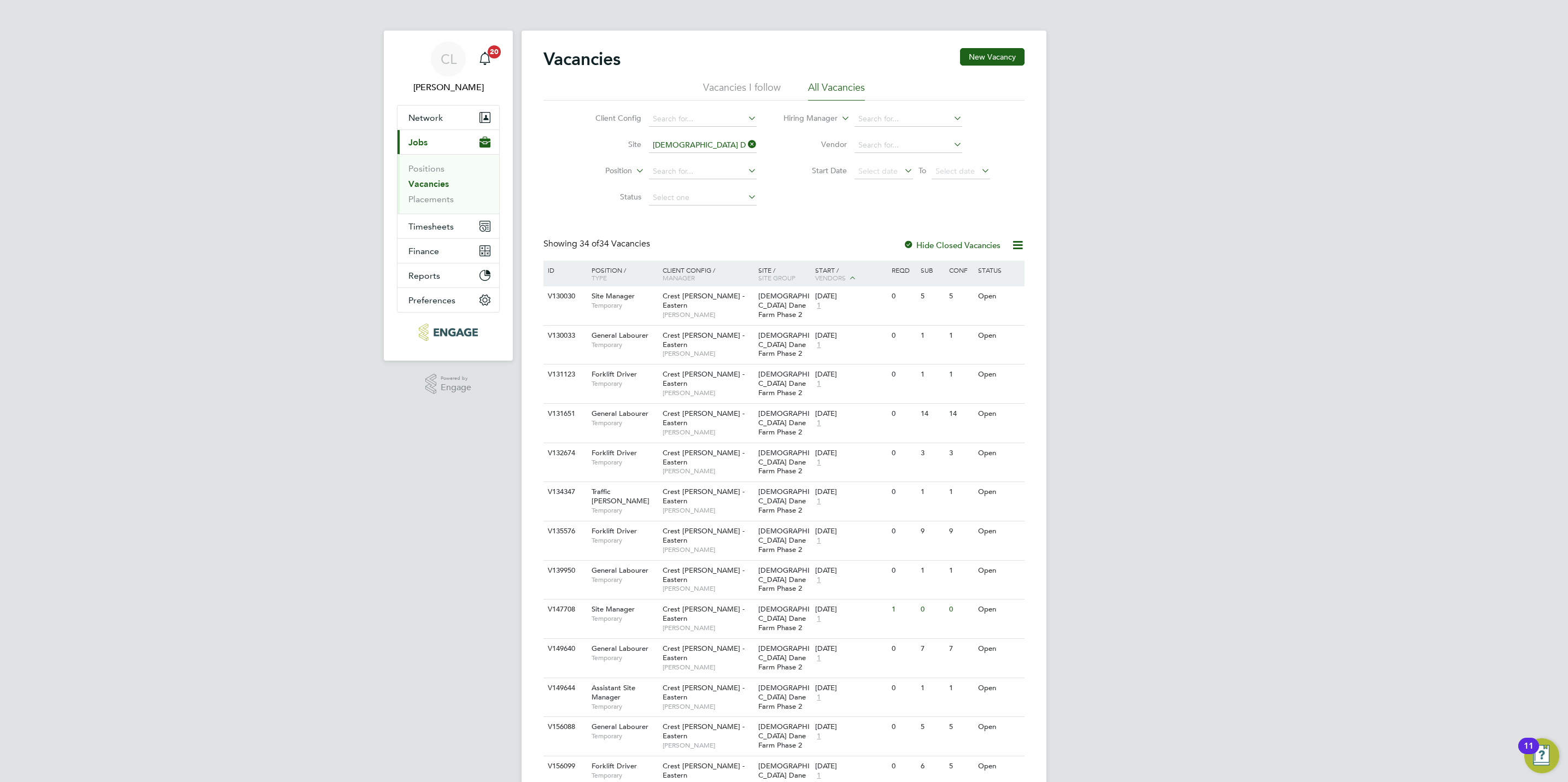
click at [745, 143] on icon at bounding box center [745, 144] width 0 height 16
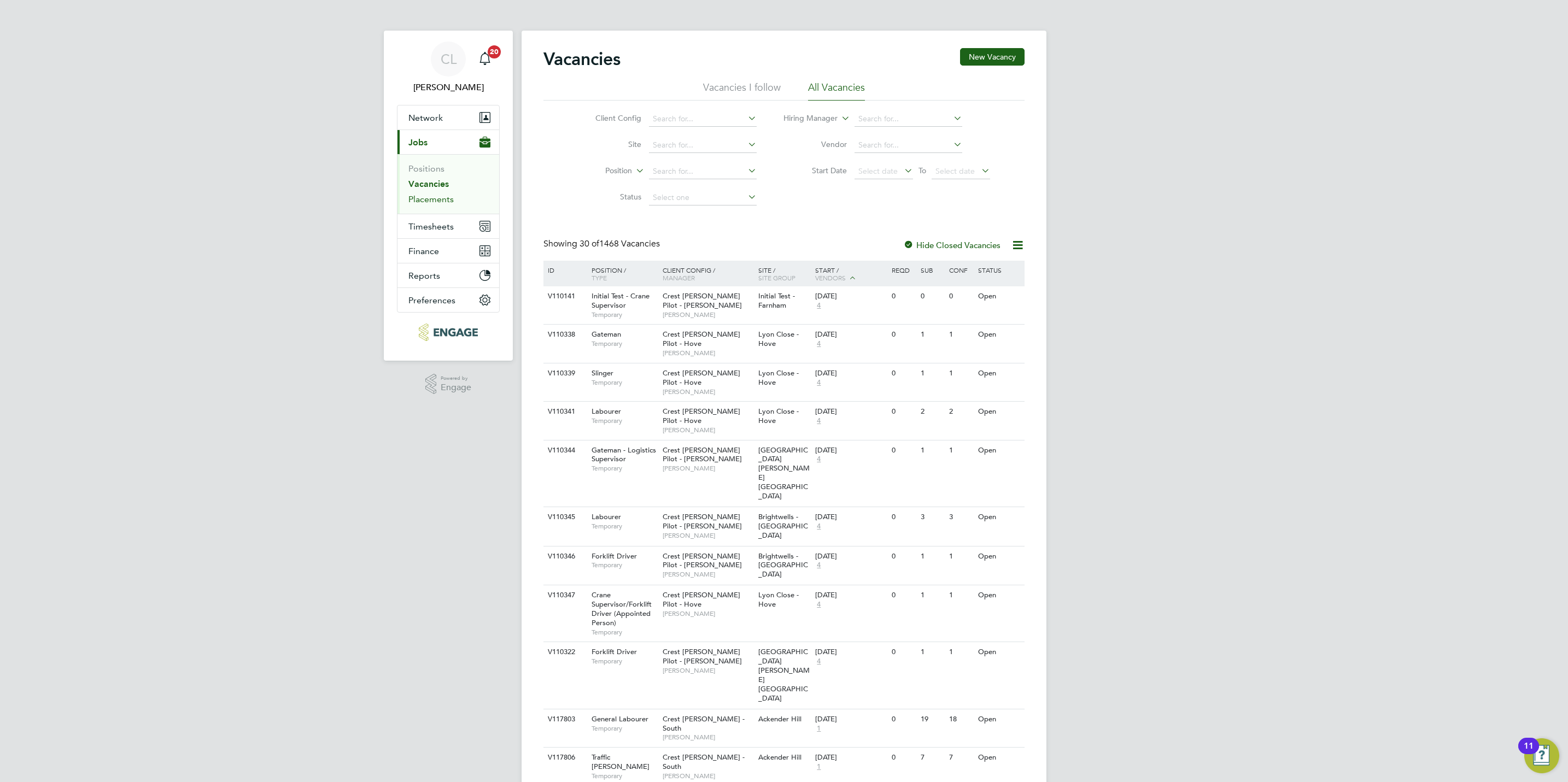
click at [450, 197] on link "Placements" at bounding box center [431, 199] width 45 height 10
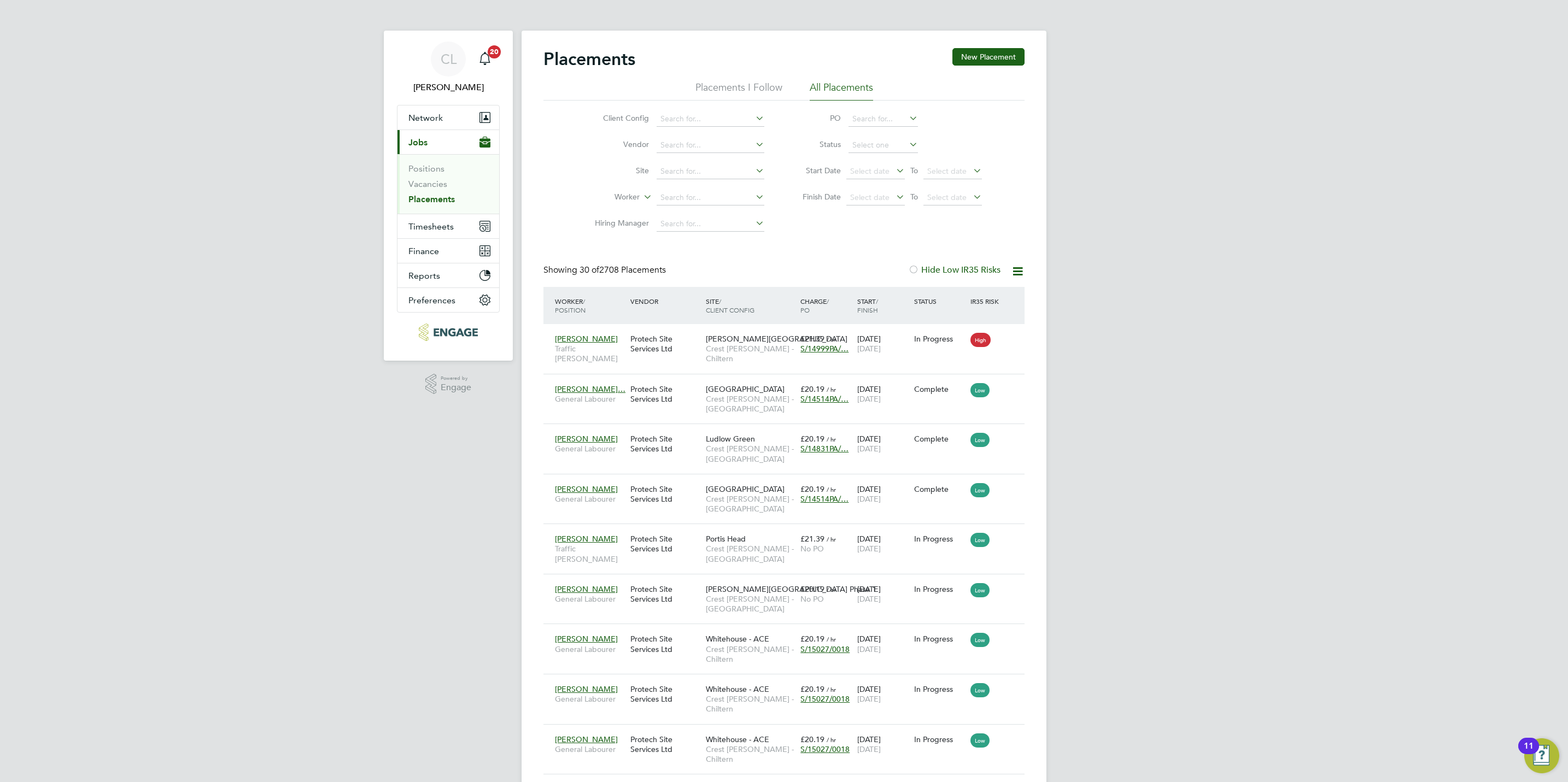
scroll to position [41, 95]
click at [666, 194] on input at bounding box center [710, 197] width 107 height 16
click at [702, 214] on li "Luke B loomfield" at bounding box center [712, 214] width 112 height 15
type input "Luke Bloomfield"
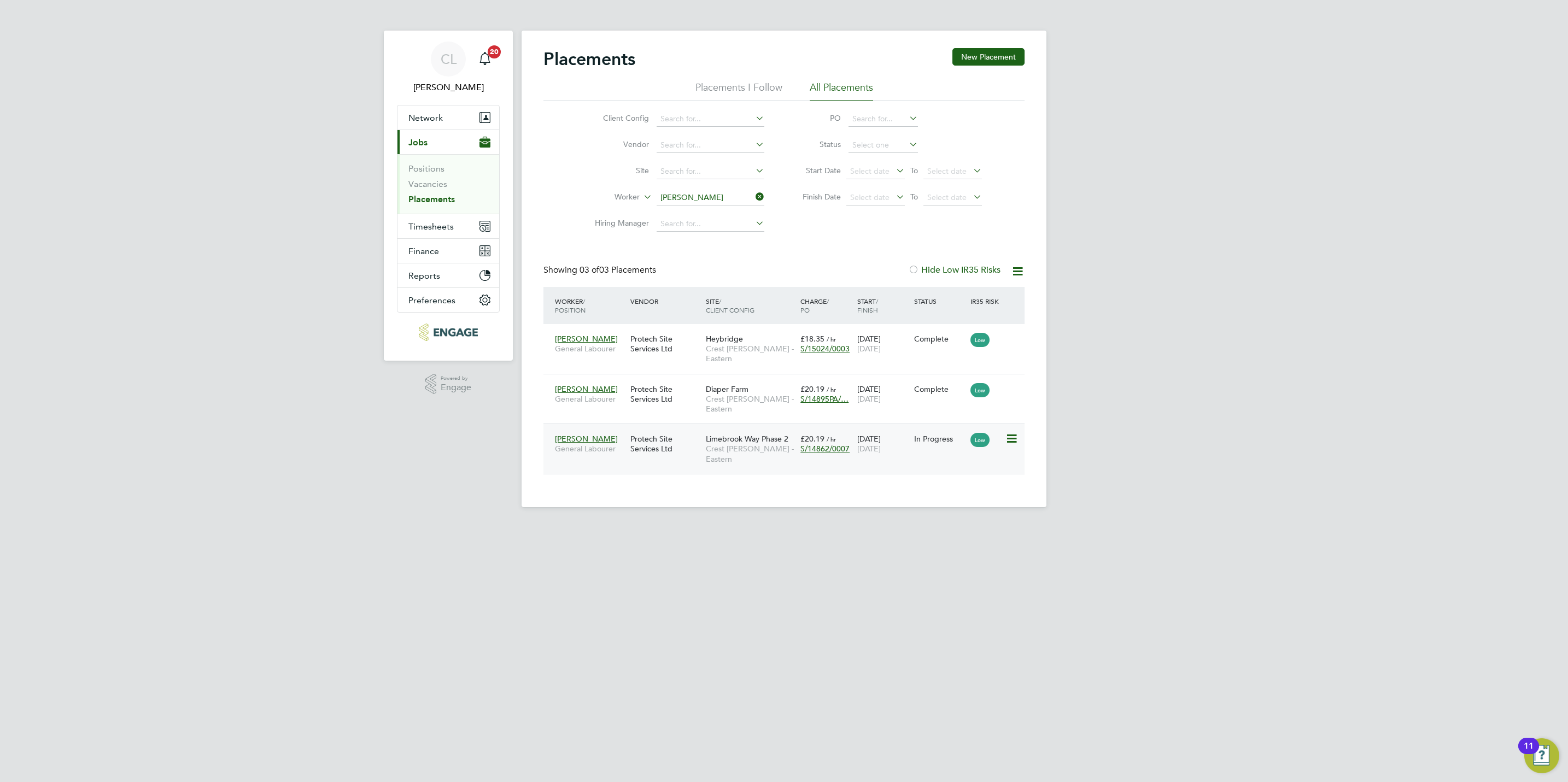
click at [751, 444] on span "Crest Nicholson - Eastern" at bounding box center [750, 454] width 89 height 20
click at [660, 436] on div "Protech Site Services Ltd" at bounding box center [666, 443] width 76 height 30
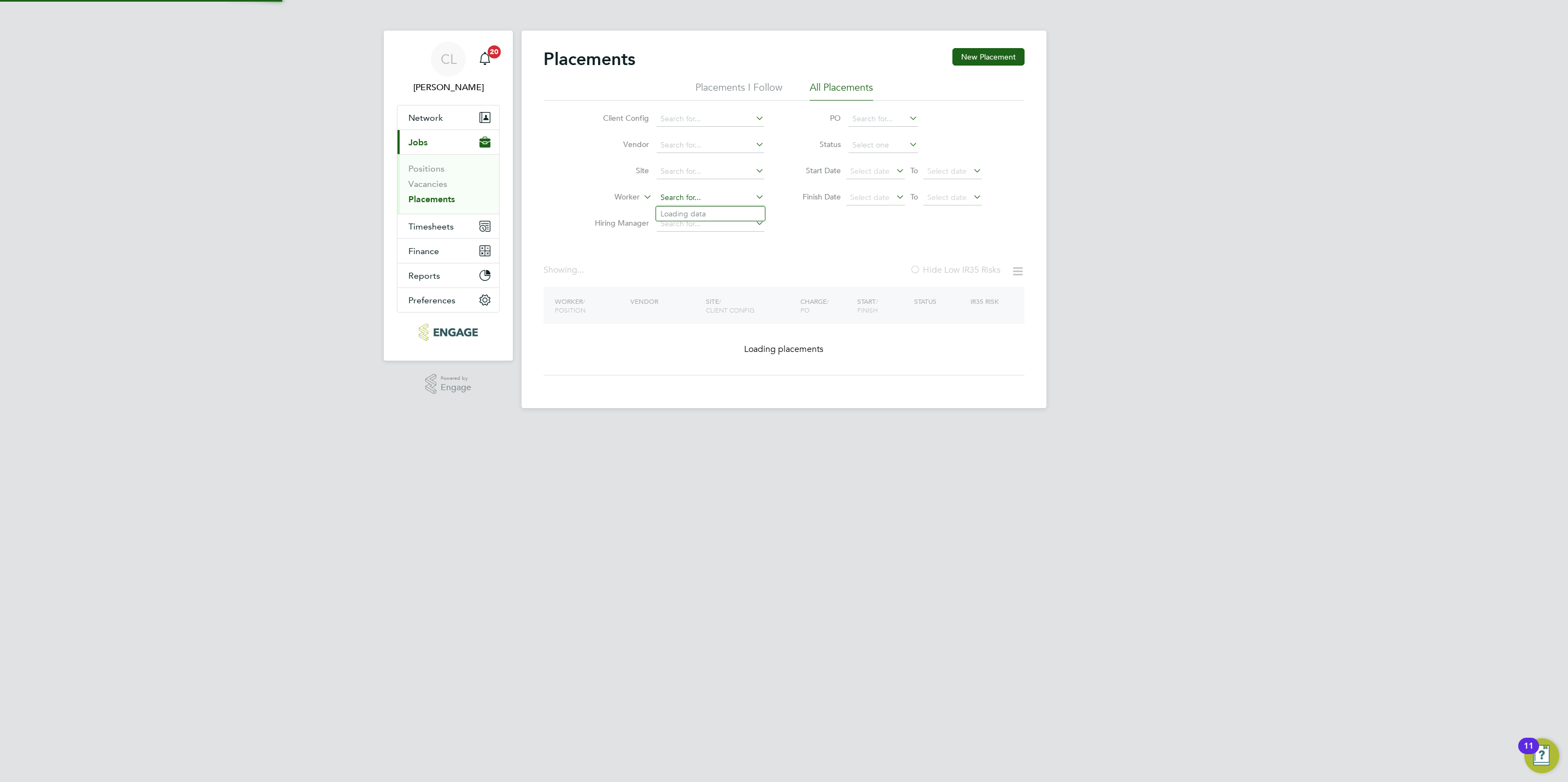
click at [705, 199] on input at bounding box center [710, 197] width 107 height 16
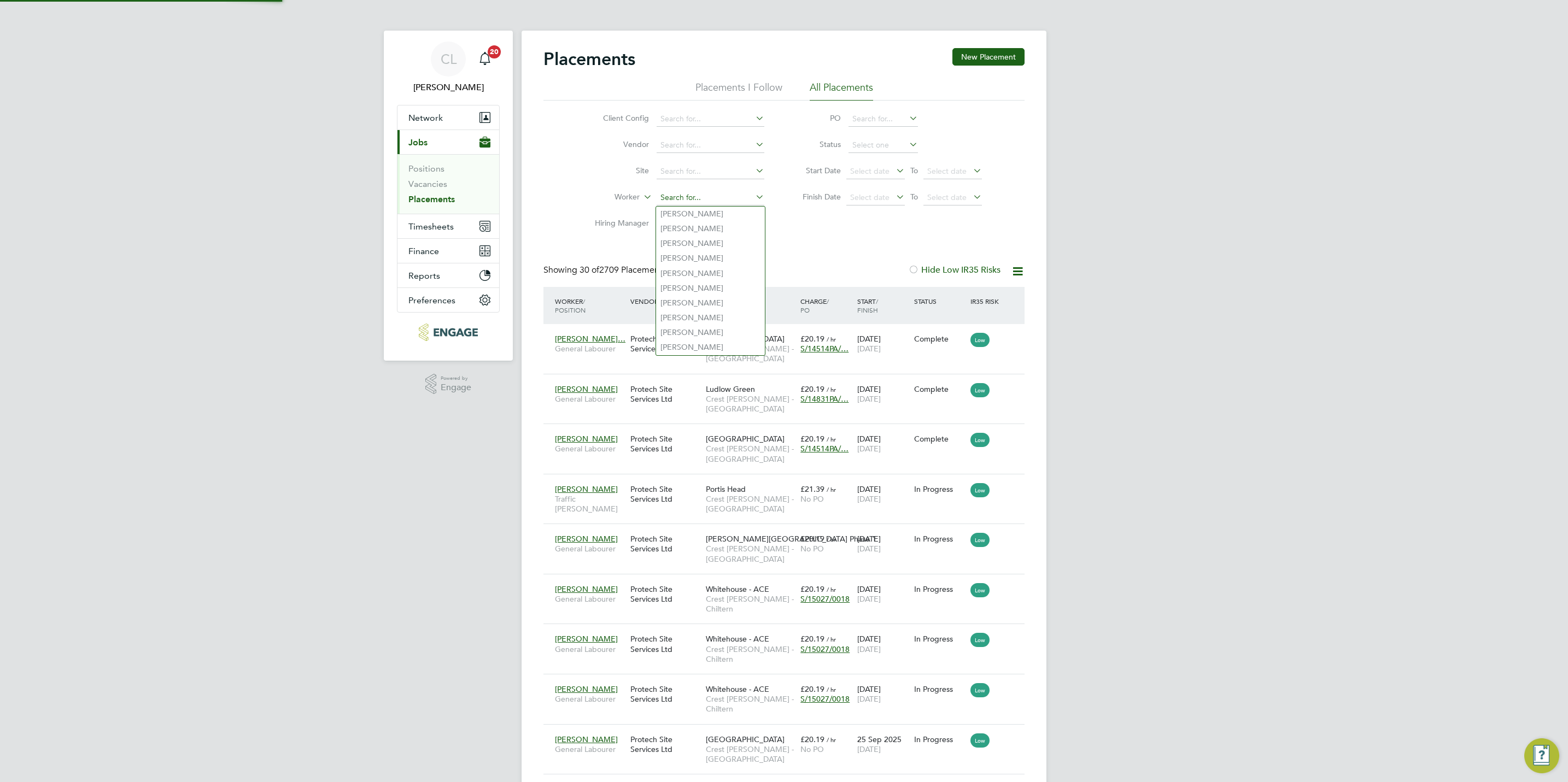
scroll to position [41, 95]
click at [446, 187] on li "Vacancies" at bounding box center [449, 186] width 82 height 16
click at [436, 187] on link "Vacancies" at bounding box center [427, 183] width 39 height 10
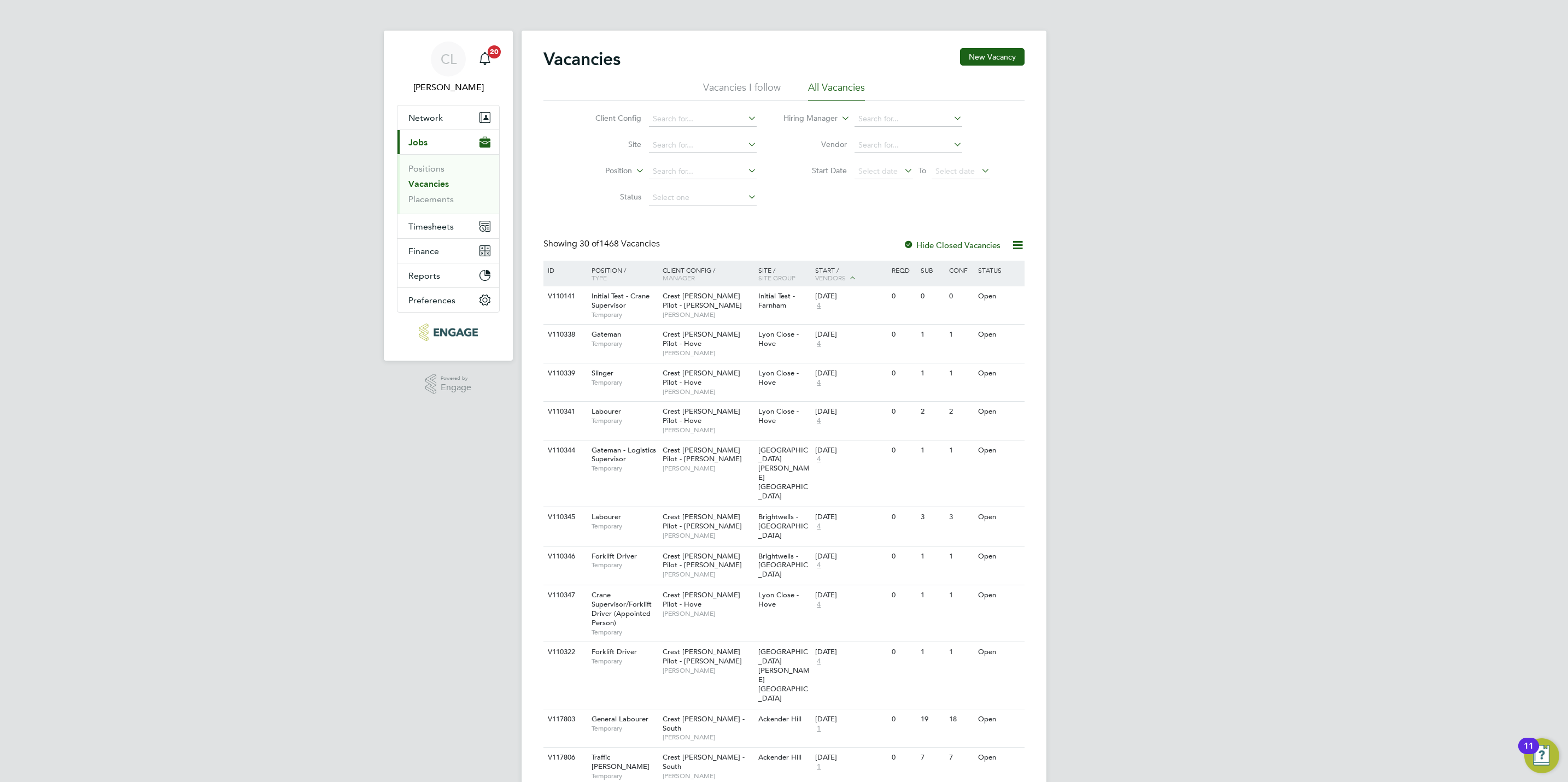
click at [660, 162] on li "Position" at bounding box center [668, 172] width 205 height 26
click at [550, 176] on div "Client Config Site Position Status Hiring Manager Vendor Start Date Select date…" at bounding box center [784, 155] width 481 height 110
click at [668, 174] on input at bounding box center [702, 172] width 107 height 16
click at [555, 189] on div "Client Config Site Position Status Hiring Manager Vendor Start Date Select date…" at bounding box center [784, 155] width 481 height 110
click at [443, 204] on link "Placements" at bounding box center [431, 199] width 45 height 10
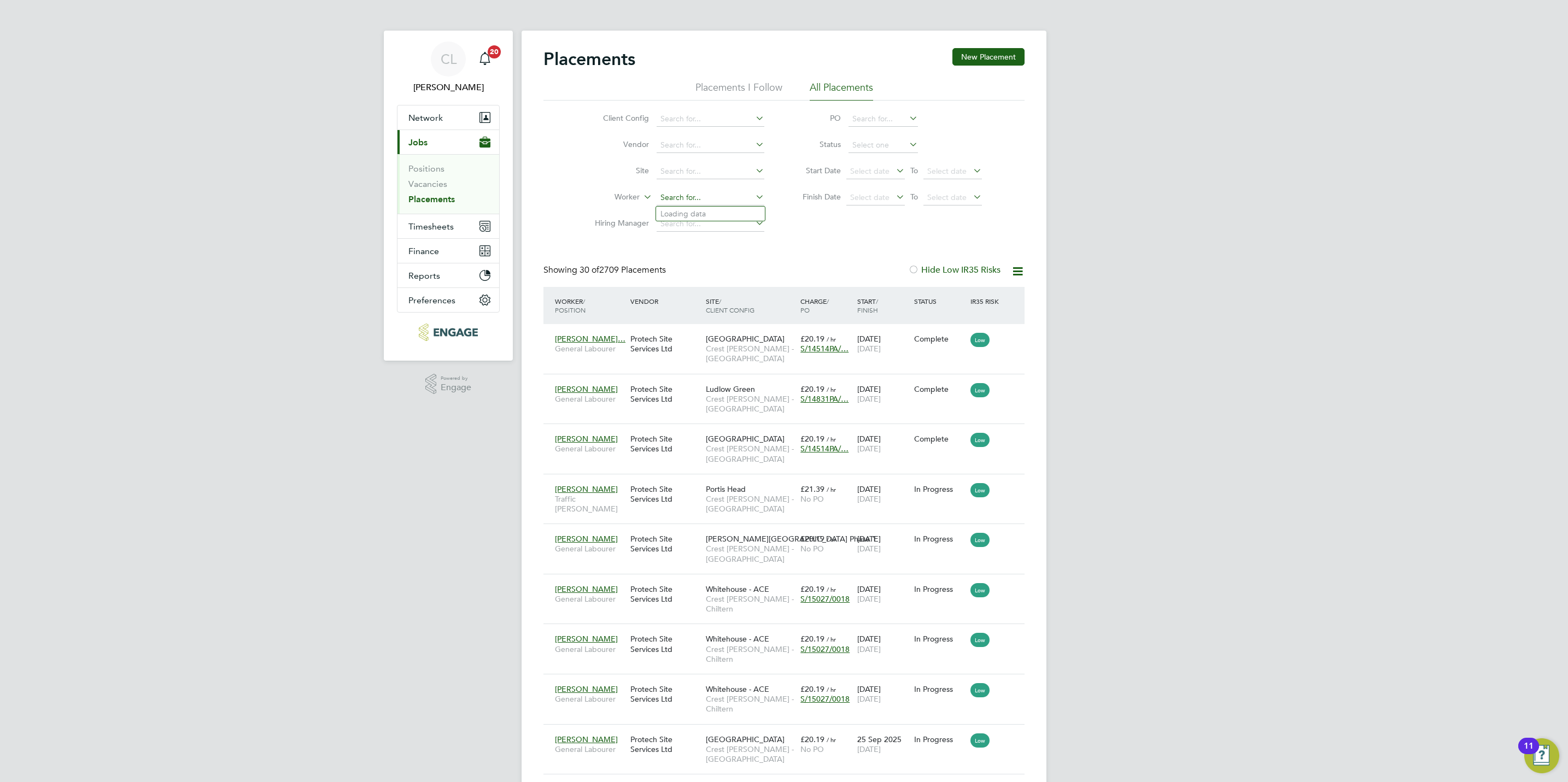
click at [691, 201] on input at bounding box center [710, 197] width 107 height 16
click at [678, 174] on input at bounding box center [710, 172] width 107 height 16
click at [718, 203] on li "Lim ebrook Way Phase 2" at bounding box center [710, 203] width 109 height 15
type input "Limebrook Way Phase 2"
click at [431, 187] on link "Vacancies" at bounding box center [427, 183] width 39 height 10
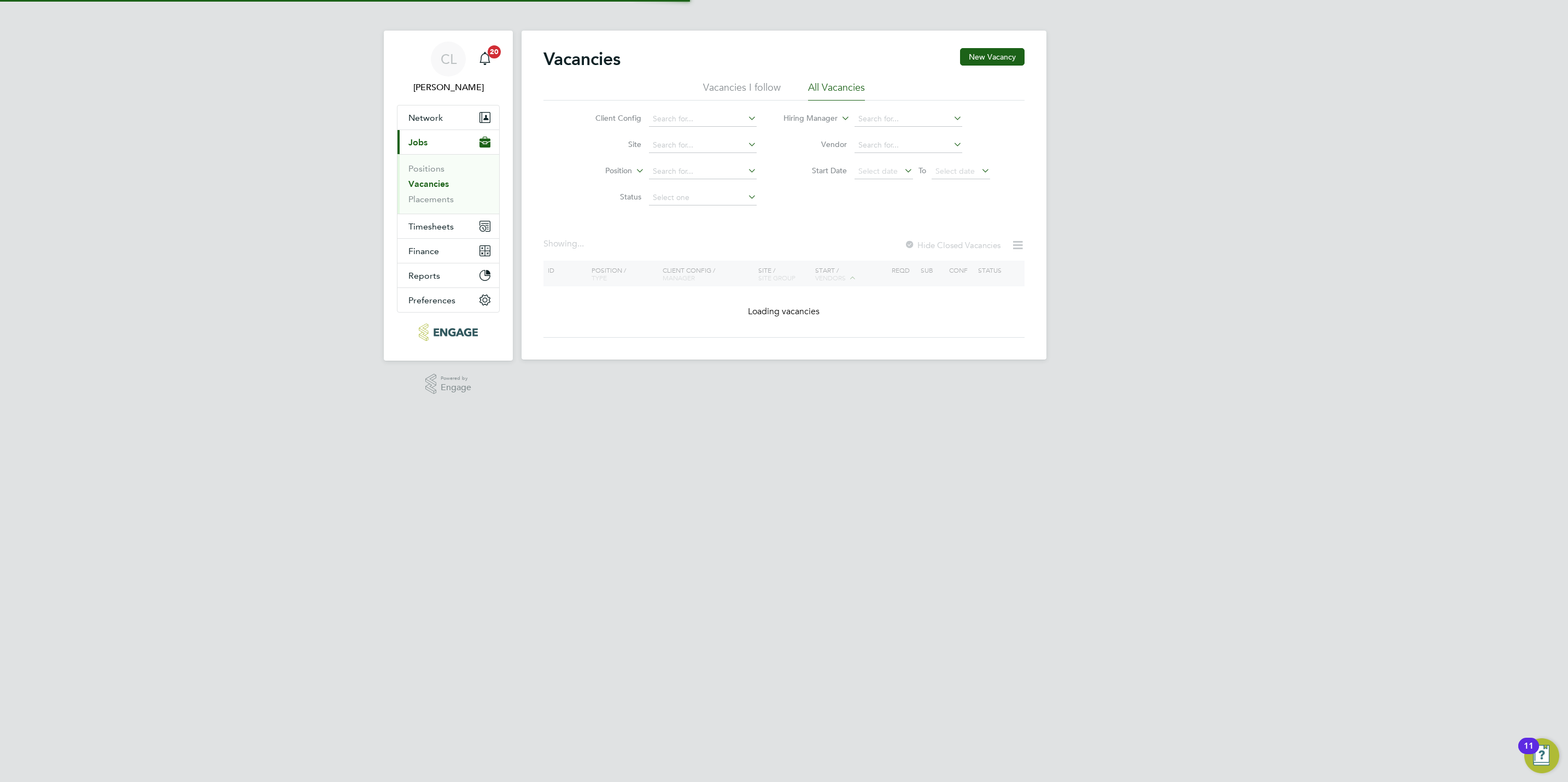
click at [664, 156] on li "Site" at bounding box center [668, 145] width 205 height 26
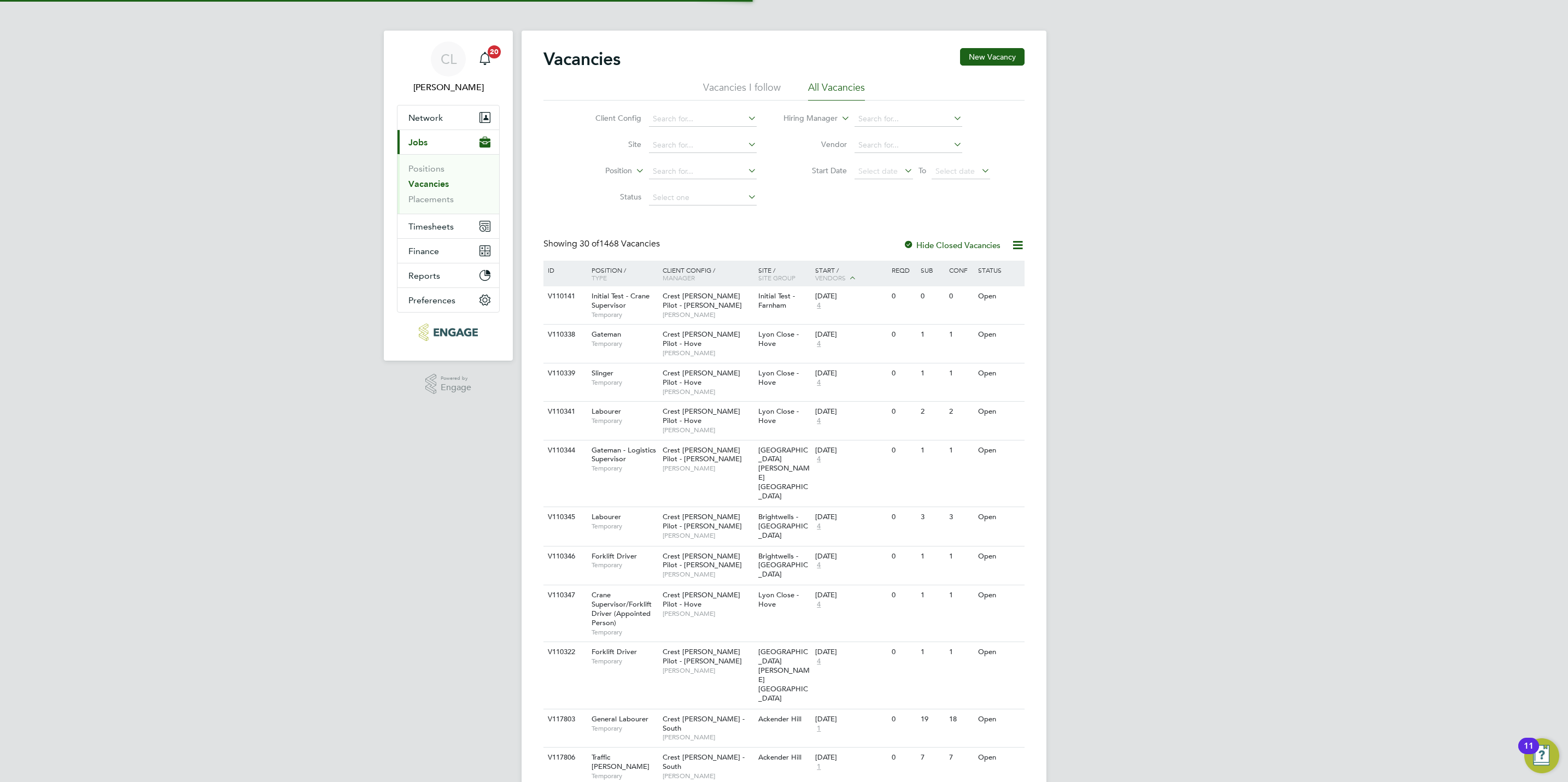
click at [664, 156] on li "Site" at bounding box center [668, 145] width 205 height 26
drag, startPoint x: 664, startPoint y: 156, endPoint x: 666, endPoint y: 141, distance: 15.1
click at [666, 141] on input at bounding box center [702, 145] width 107 height 16
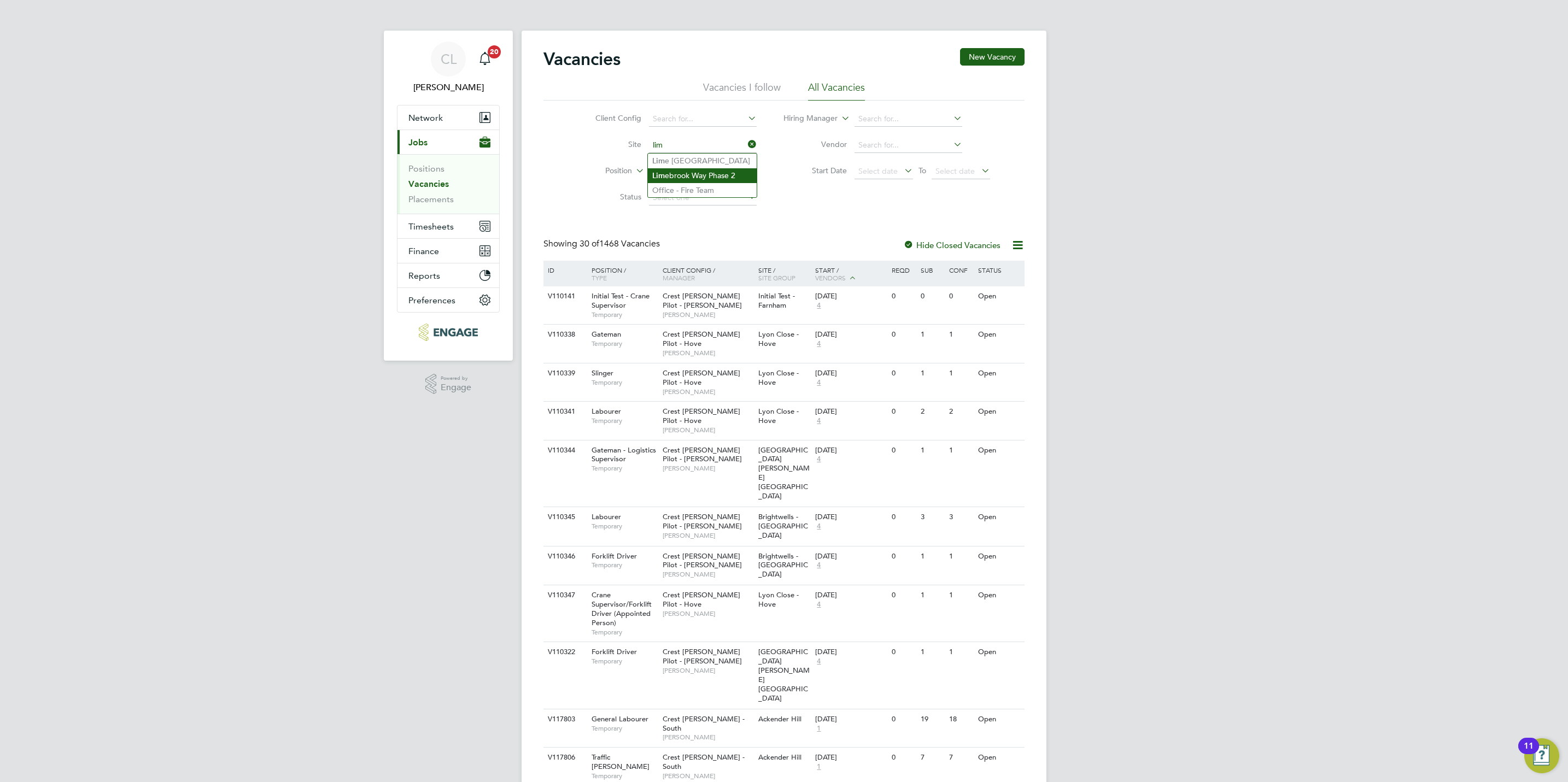
click at [679, 173] on li "Lim ebrook Way Phase 2" at bounding box center [702, 176] width 109 height 15
type input "Limebrook Way Phase 2"
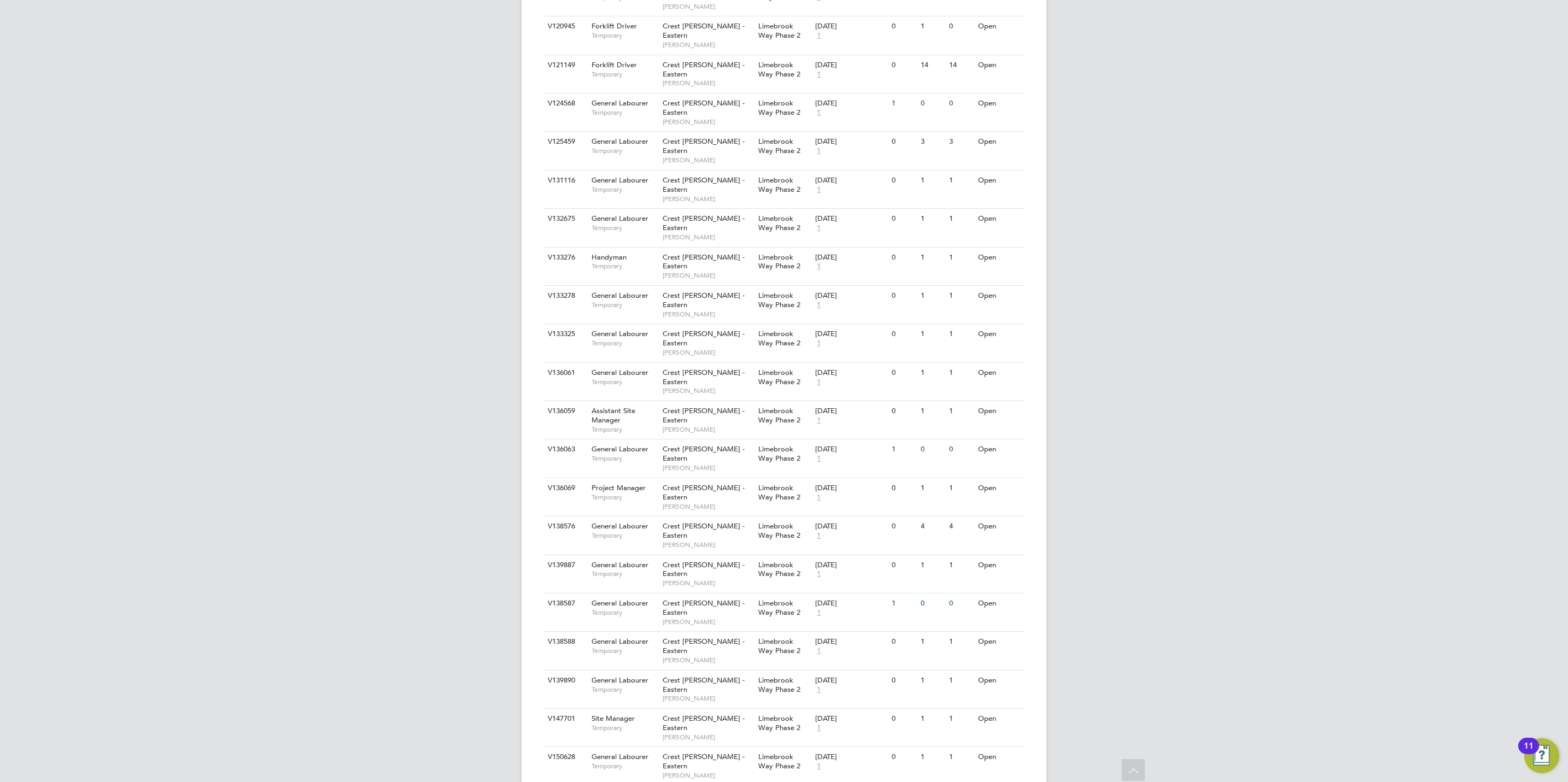
click at [343, 435] on div "CL Chloe Lyons Notifications 20 Applications: Network Team Members Businesses S…" at bounding box center [784, 118] width 1568 height 2019
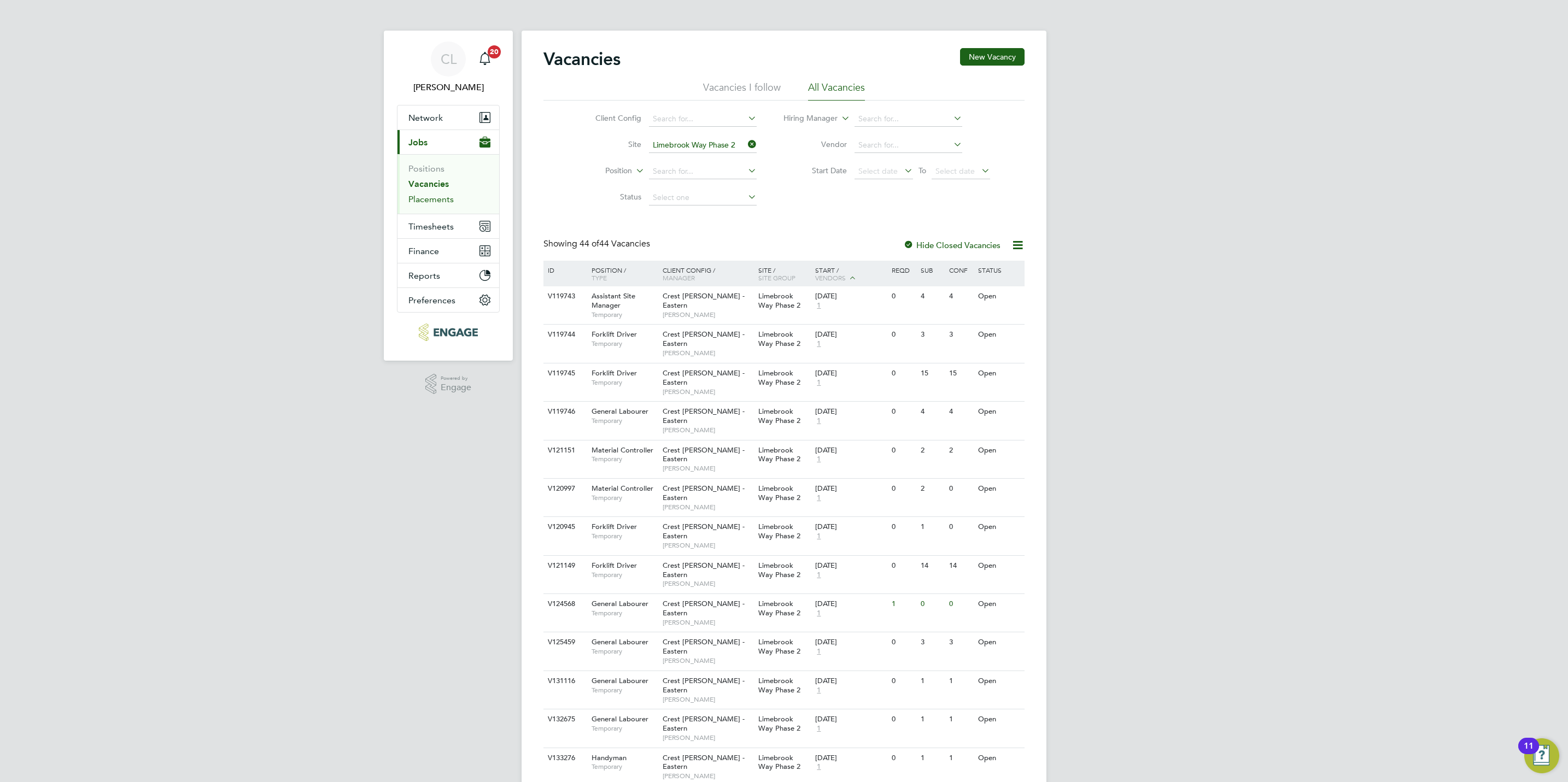
click at [424, 199] on link "Placements" at bounding box center [431, 199] width 45 height 10
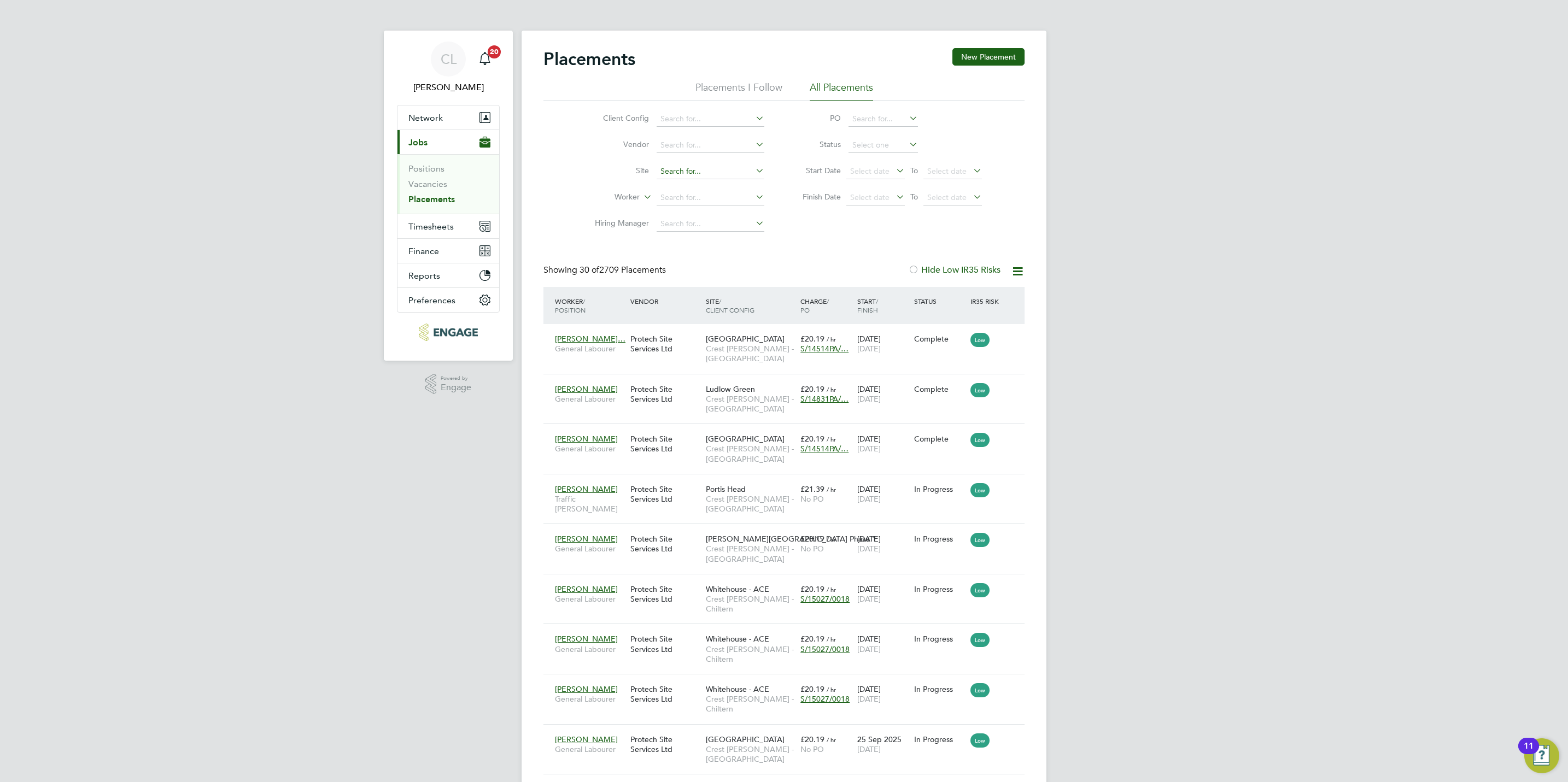
click at [697, 176] on input at bounding box center [710, 172] width 107 height 16
type input "s"
click at [700, 216] on li "Stephen L ee" at bounding box center [710, 214] width 109 height 15
type input "Stephen Lee"
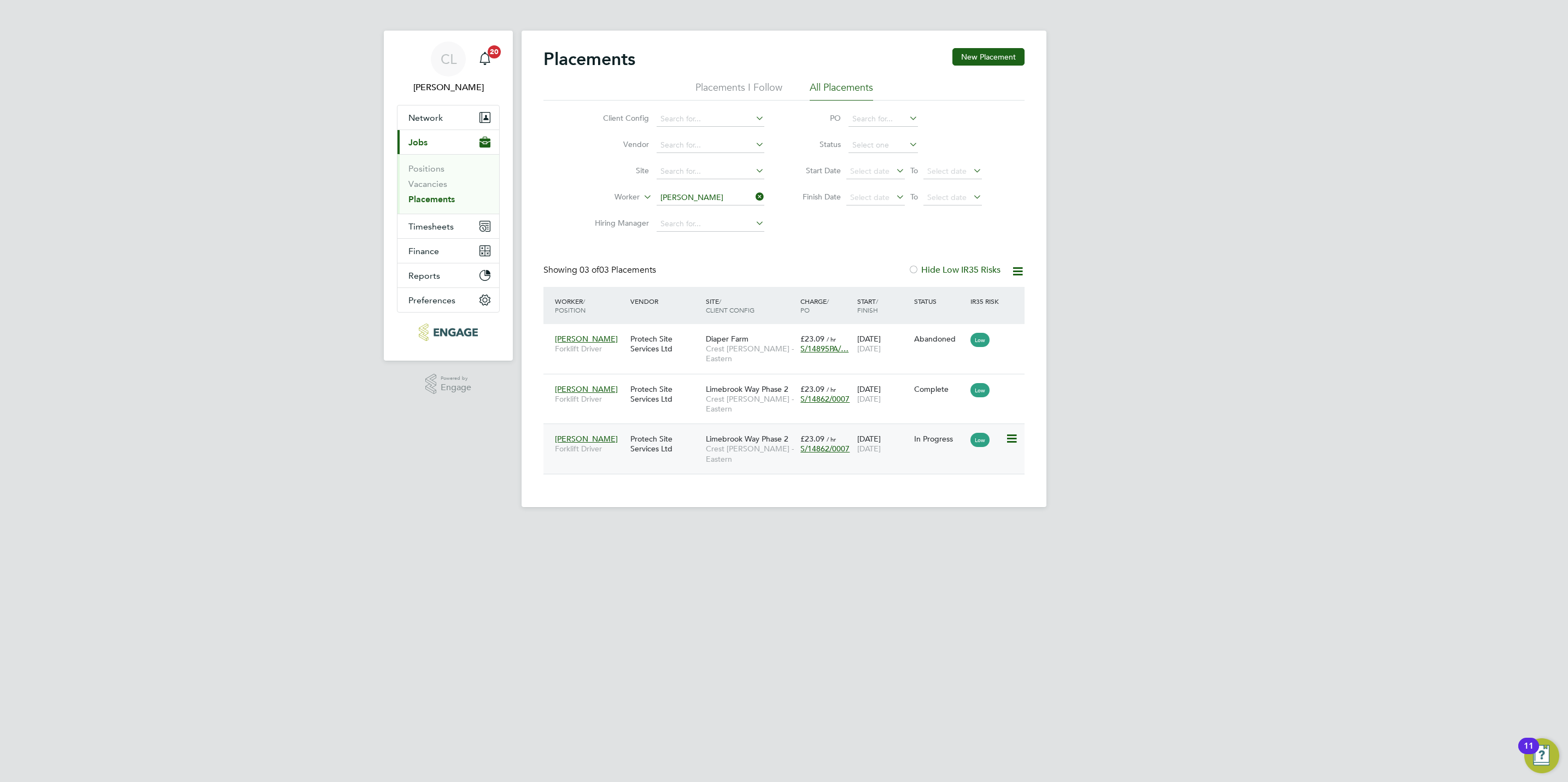
click at [710, 439] on div "Limebrook Way Phase 2 Crest Nicholson - Eastern" at bounding box center [750, 449] width 95 height 41
click at [710, 202] on input "Stephen Lee" at bounding box center [710, 197] width 107 height 16
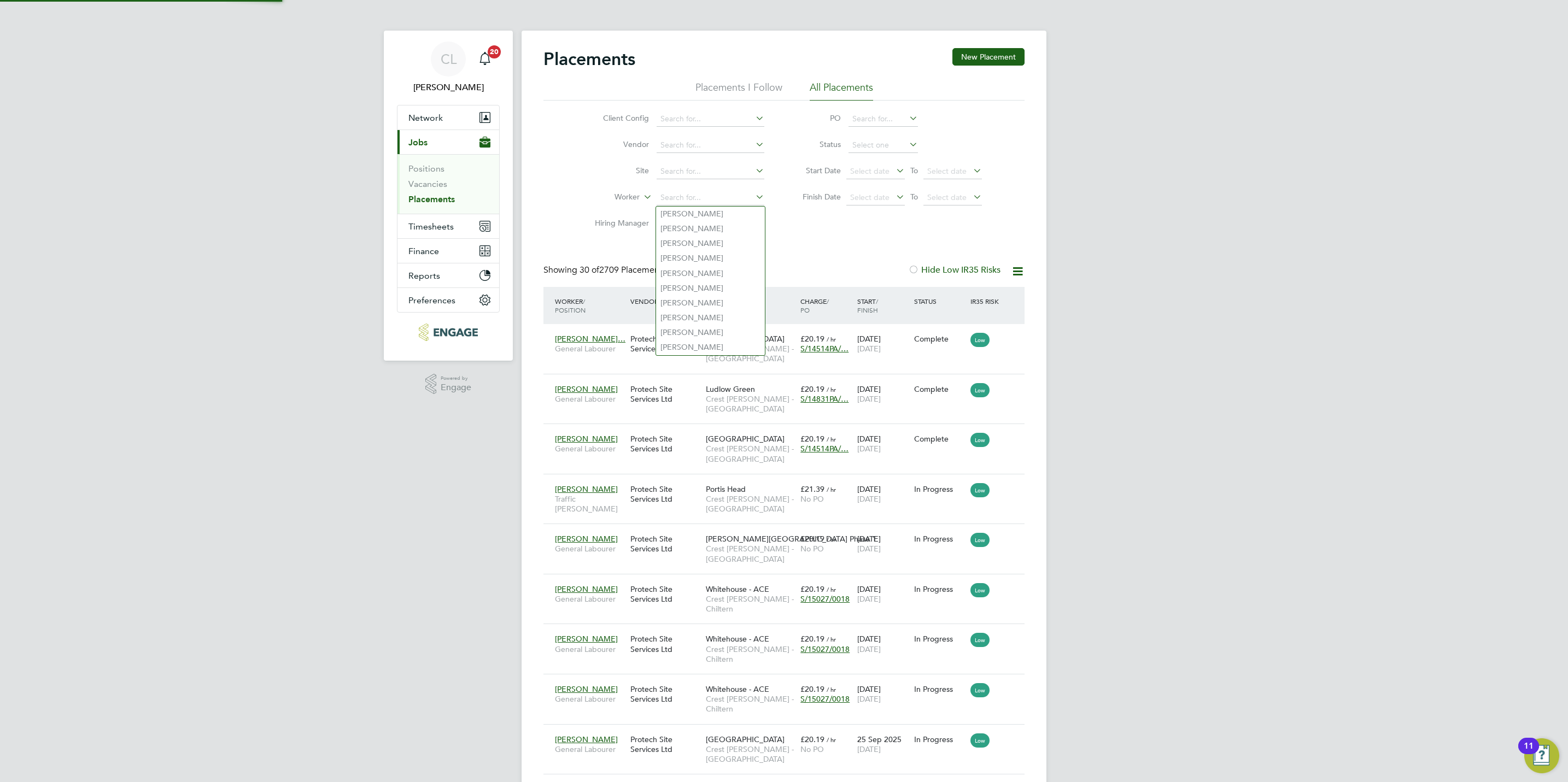
scroll to position [41, 95]
click at [437, 186] on link "Vacancies" at bounding box center [427, 183] width 39 height 10
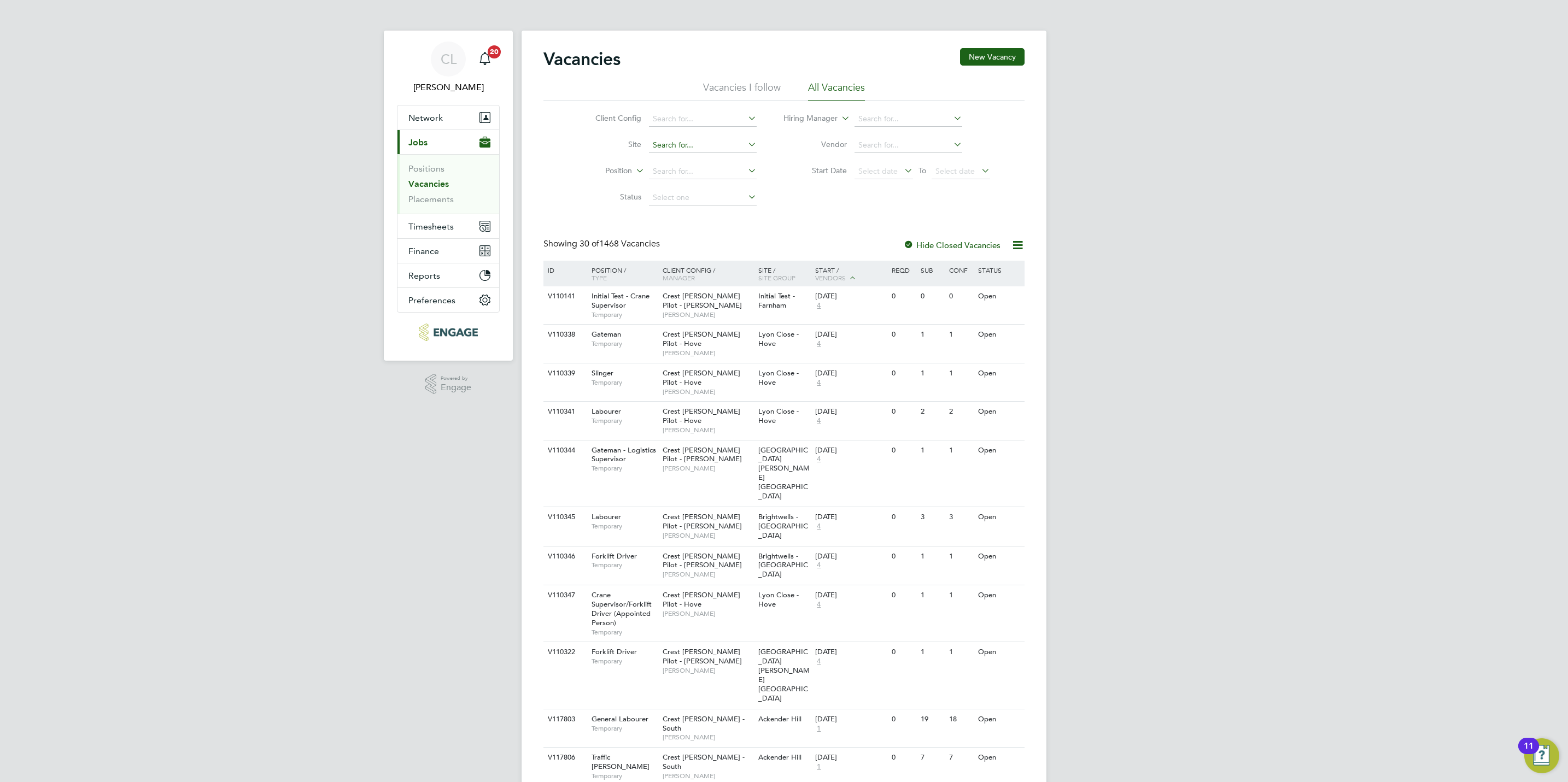
click at [670, 145] on input at bounding box center [702, 145] width 107 height 16
click at [694, 160] on li "Brans ton Lock - Sales" at bounding box center [702, 161] width 109 height 15
type input "Branston Lock - Sales"
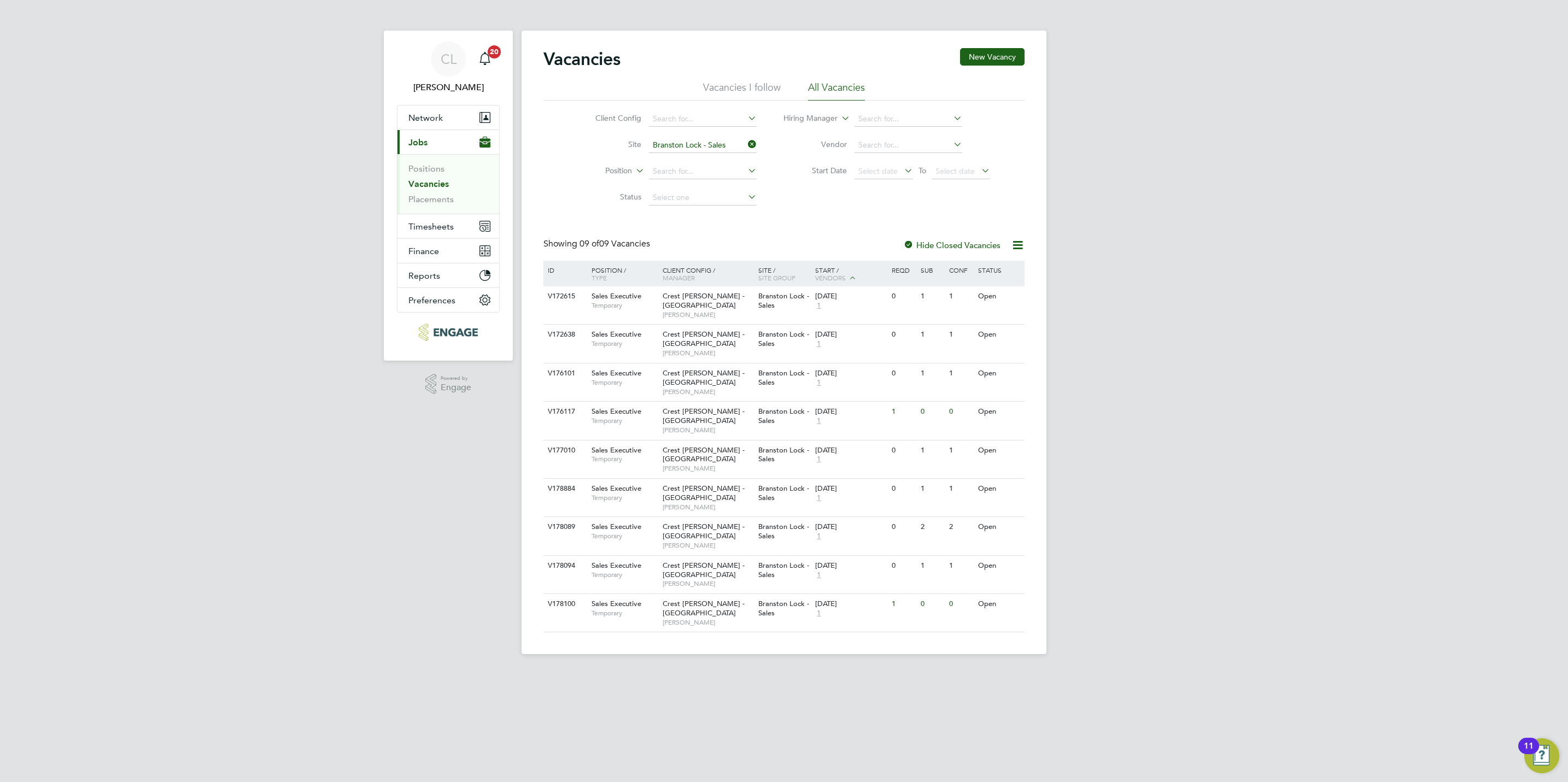
click at [524, 647] on html "CL Chloe Lyons Notifications 20 Applications: Network Team Members Businesses S…" at bounding box center [784, 336] width 1568 height 672
click at [689, 561] on span "Crest [PERSON_NAME] - [GEOGRAPHIC_DATA]" at bounding box center [703, 570] width 82 height 19
drag, startPoint x: 440, startPoint y: 200, endPoint x: 445, endPoint y: 196, distance: 6.4
click at [441, 199] on link "Placements" at bounding box center [431, 199] width 45 height 10
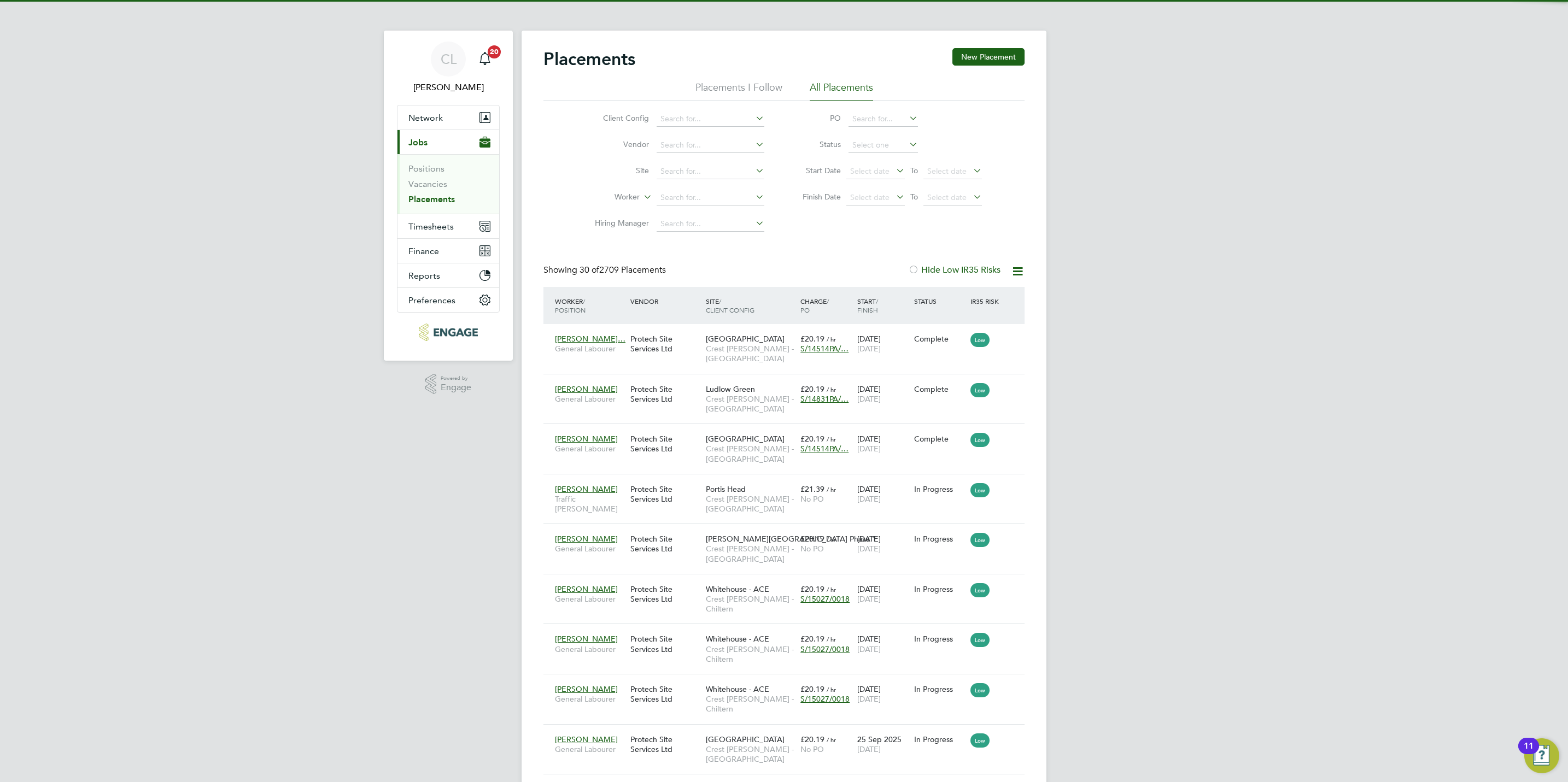
scroll to position [41, 95]
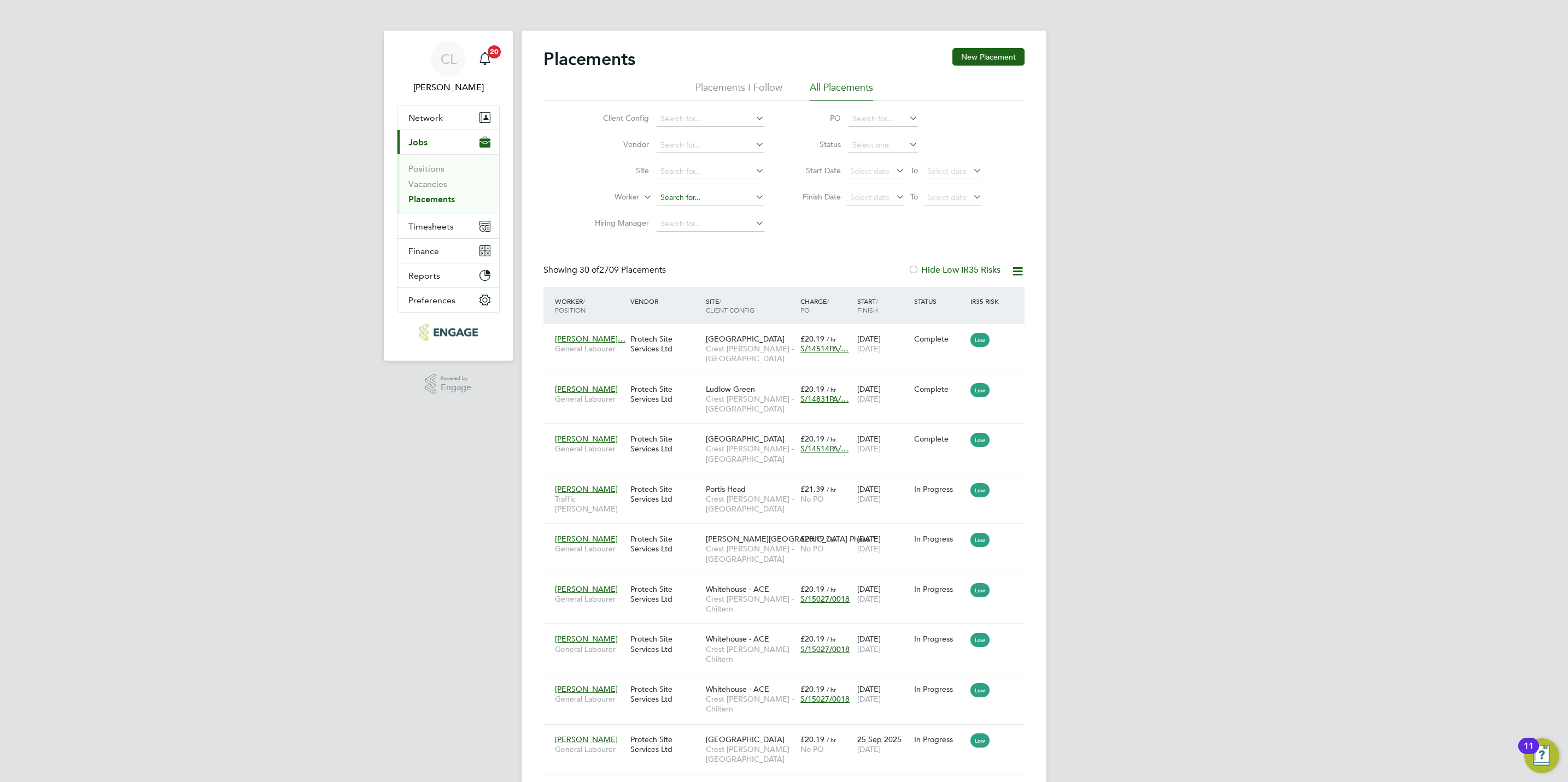
click at [671, 193] on input at bounding box center [710, 197] width 107 height 16
click at [697, 225] on li "David Ha wkins" at bounding box center [710, 229] width 109 height 15
type input "David Hawkins"
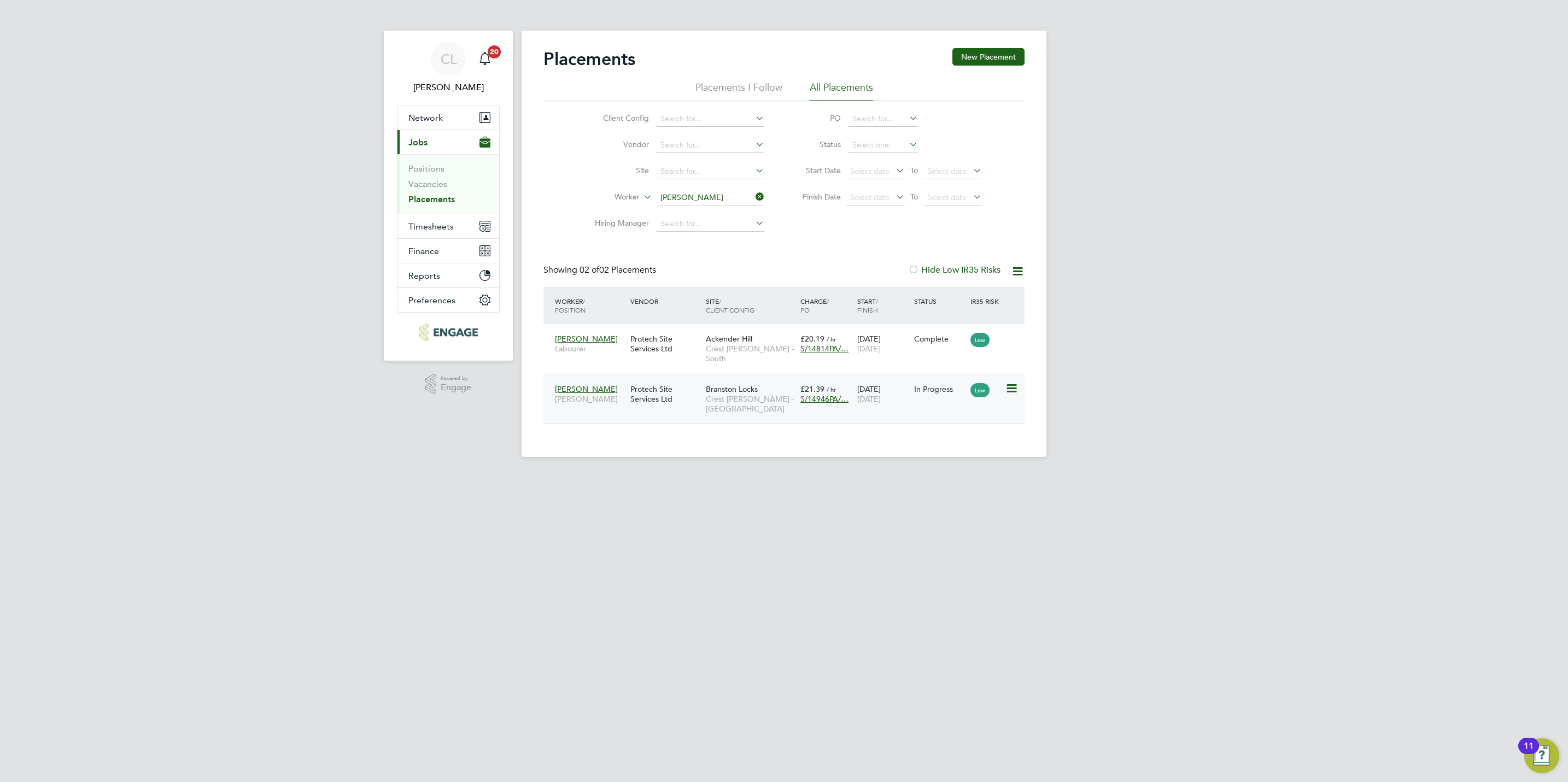
click at [731, 404] on span "Crest Nicholson - Midlands" at bounding box center [750, 404] width 89 height 20
click at [692, 199] on input "David Hawkins" at bounding box center [710, 197] width 107 height 16
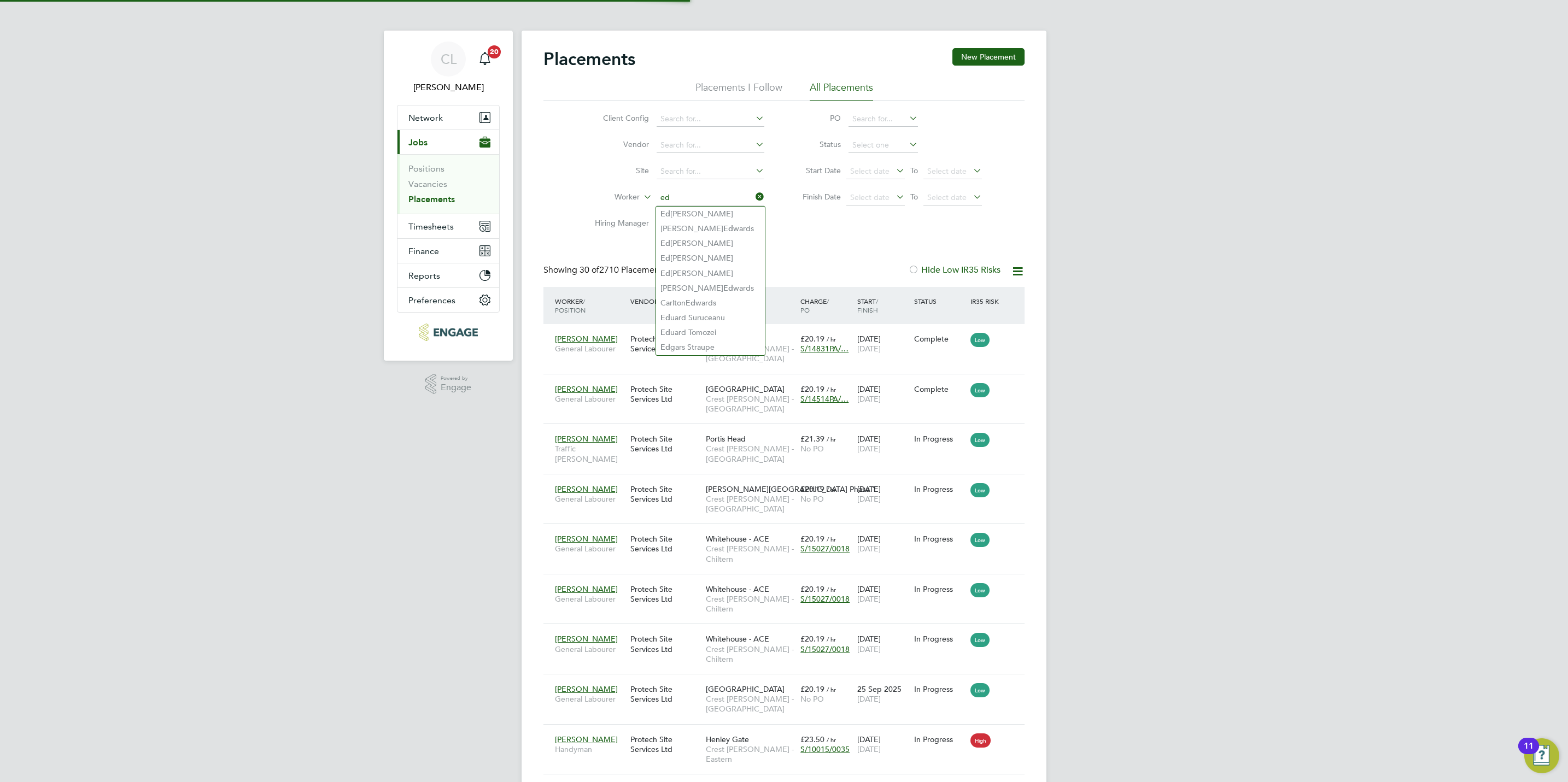
scroll to position [41, 95]
click at [699, 243] on li "Ed ward Taylor" at bounding box center [710, 243] width 109 height 15
type input "Edward Taylor"
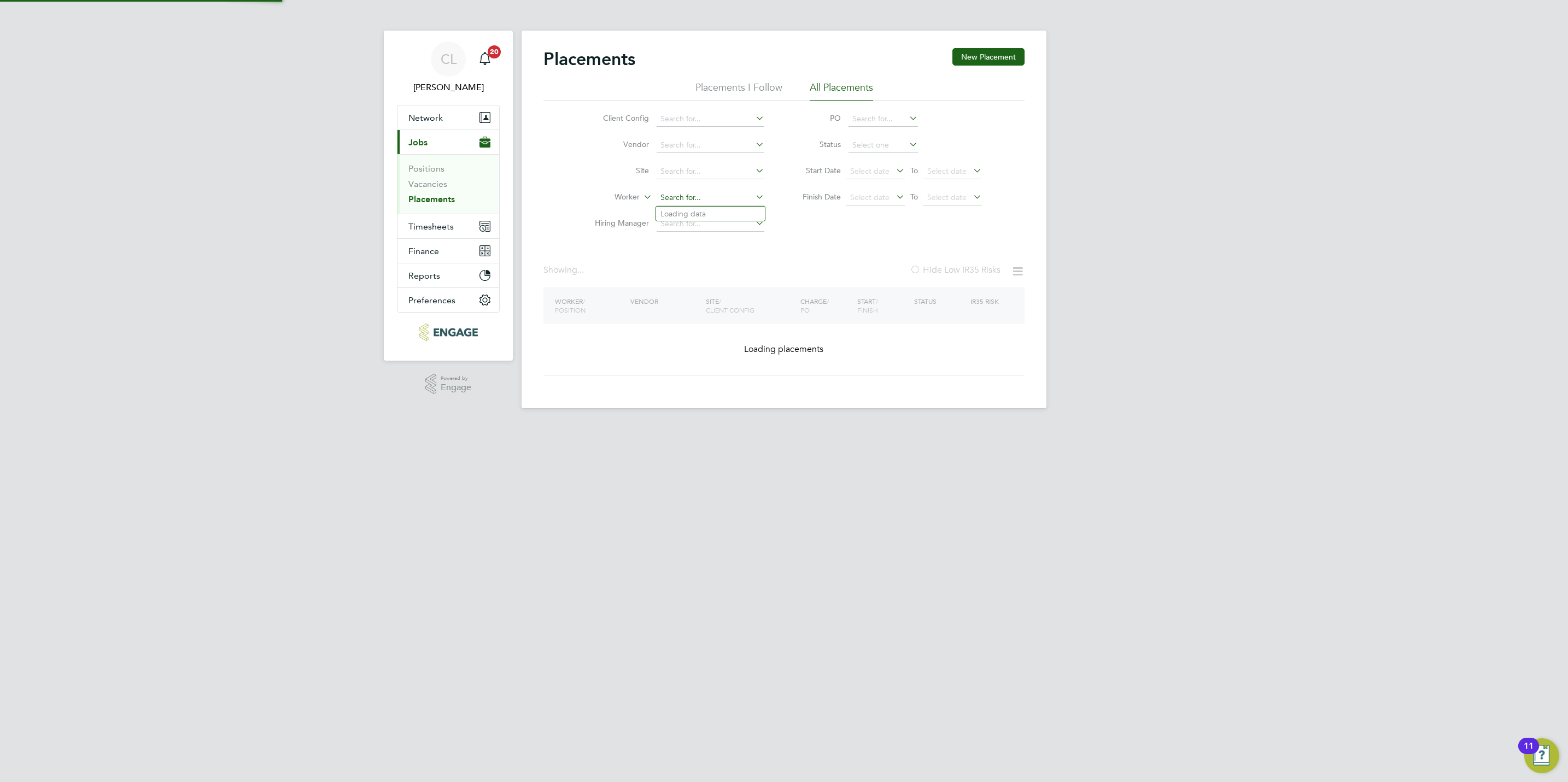
click at [693, 199] on input at bounding box center [710, 197] width 107 height 16
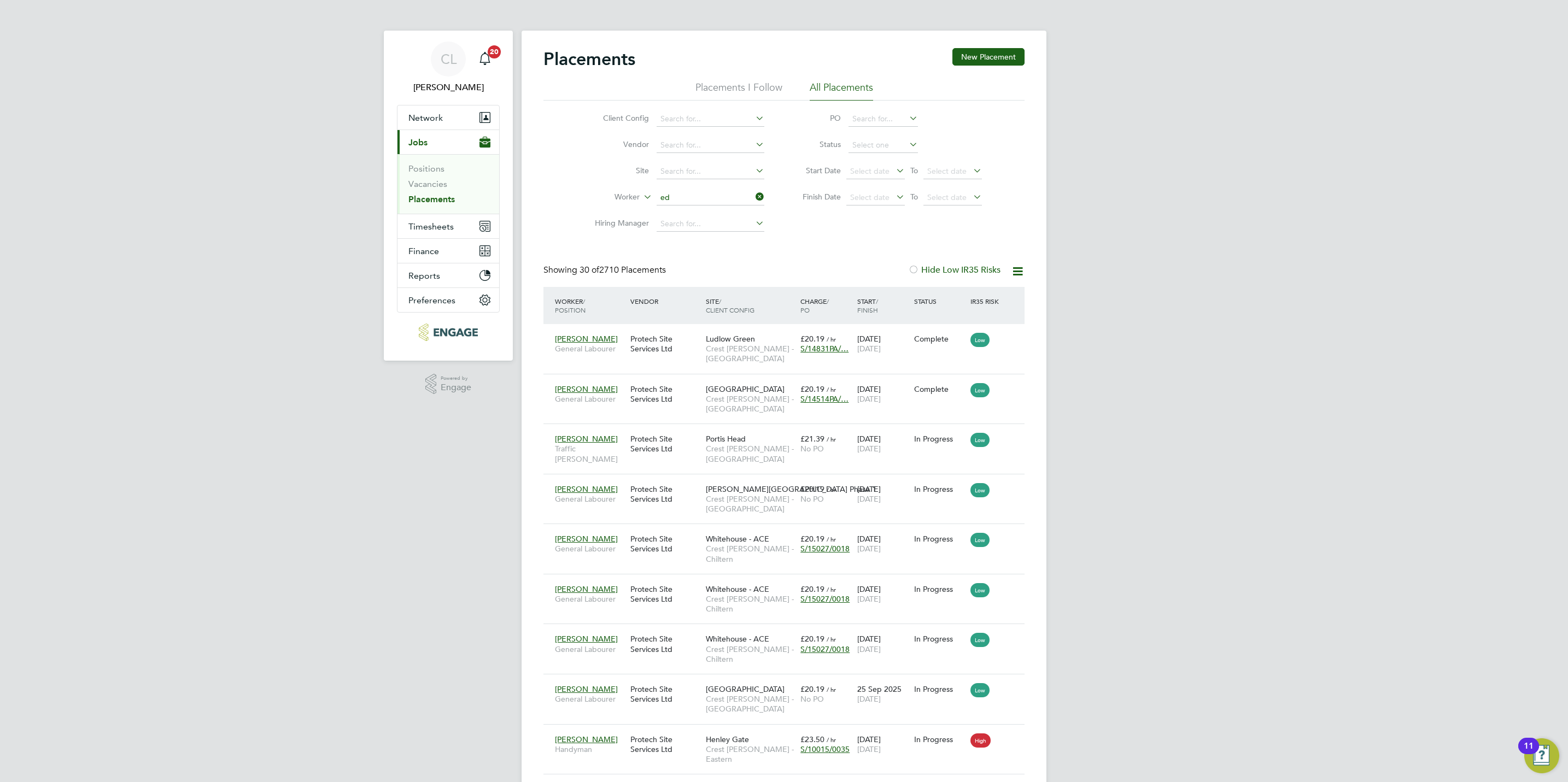
click at [700, 274] on li "Ed ward Cliffe" at bounding box center [710, 274] width 109 height 15
type input "Edward Cliffe"
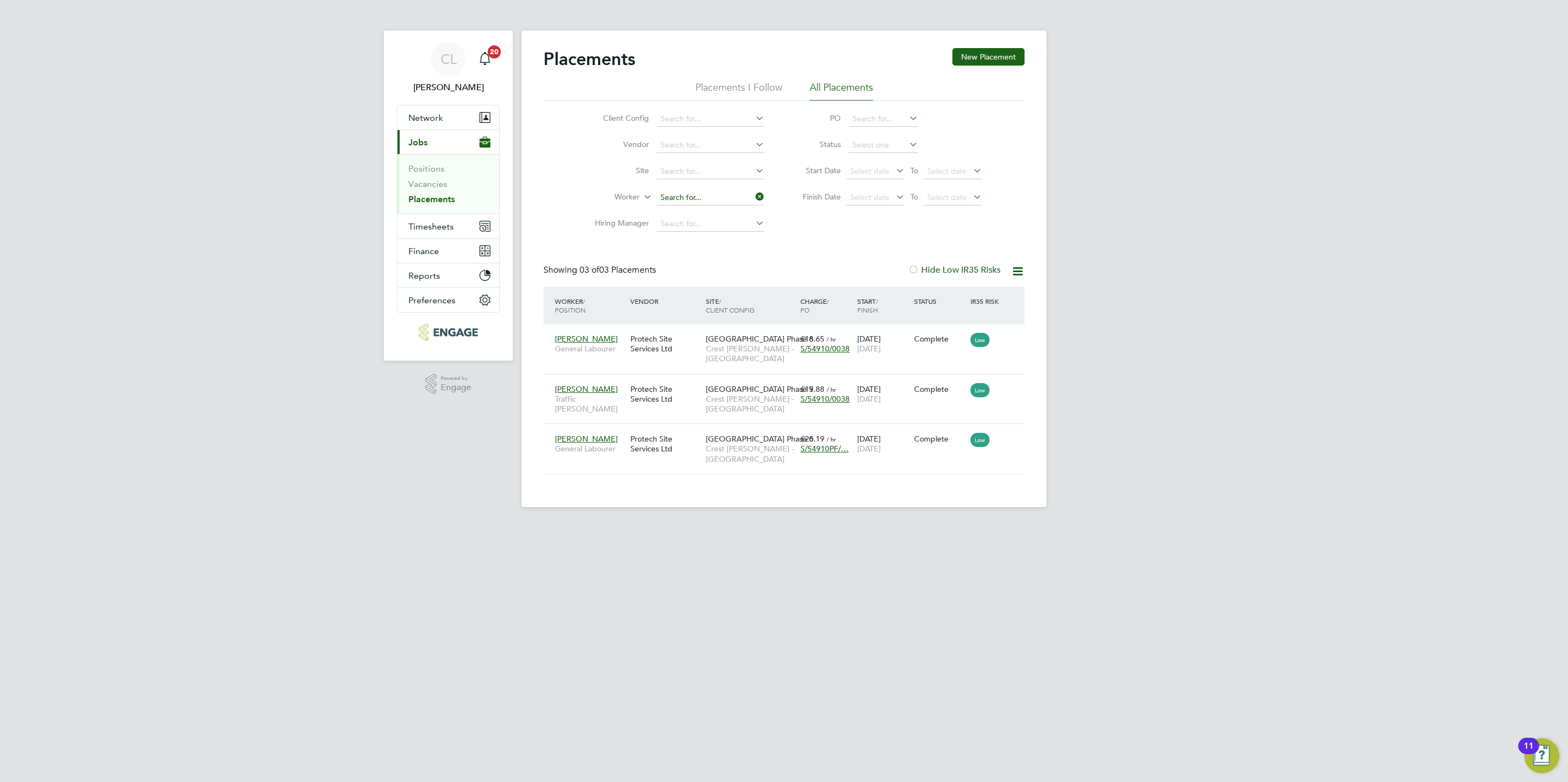
click at [671, 200] on input at bounding box center [710, 197] width 107 height 16
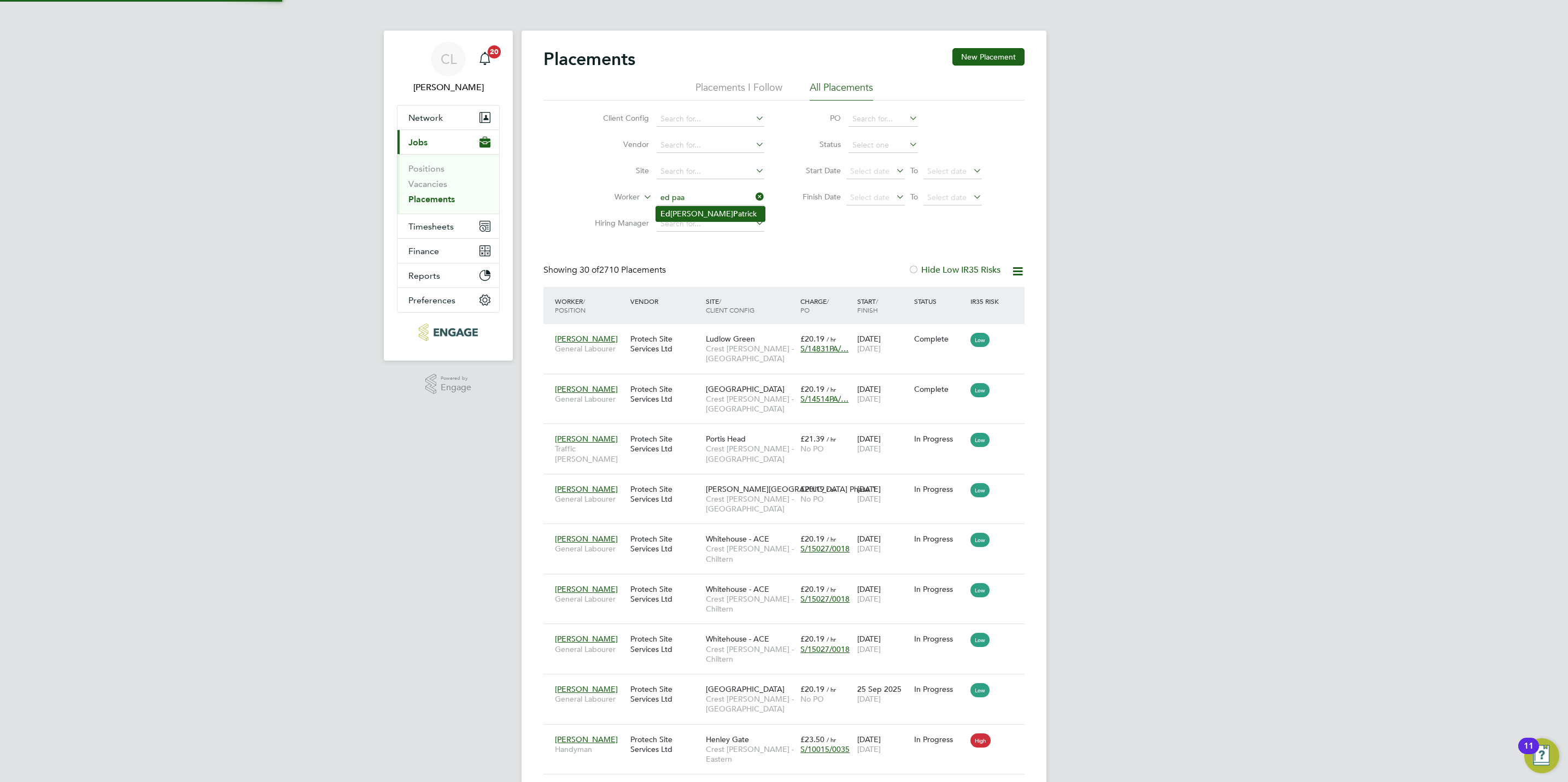
type input "ed paa"
click at [693, 218] on li "No results found" at bounding box center [710, 214] width 109 height 14
click at [704, 197] on input at bounding box center [710, 197] width 107 height 16
click at [712, 212] on li "Ed ward P atrick" at bounding box center [710, 214] width 109 height 15
type input "Edward Patrick"
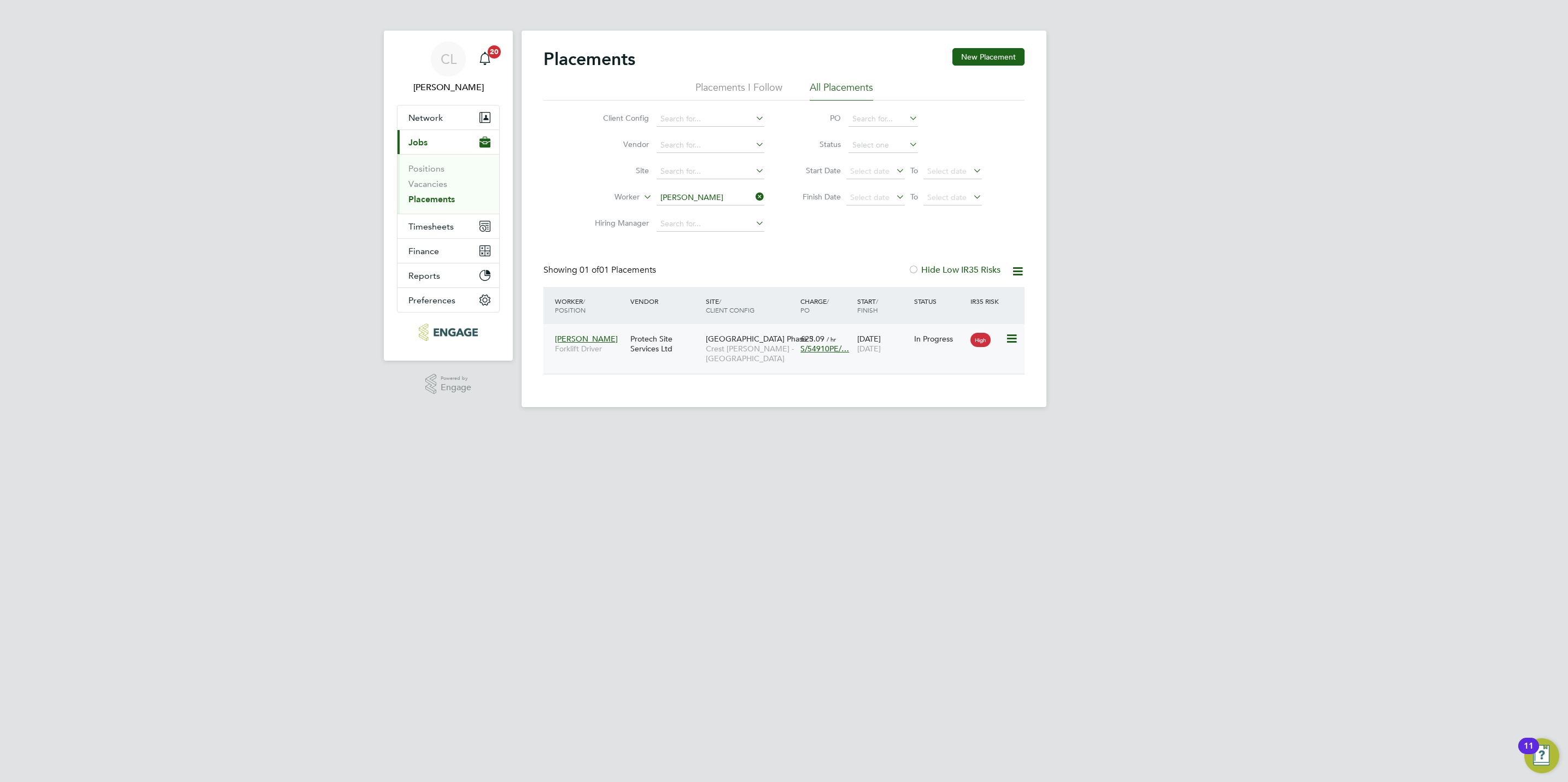
click at [727, 351] on span "Crest Nicholson - South West" at bounding box center [750, 353] width 89 height 20
click at [419, 189] on link "Vacancies" at bounding box center [427, 183] width 39 height 10
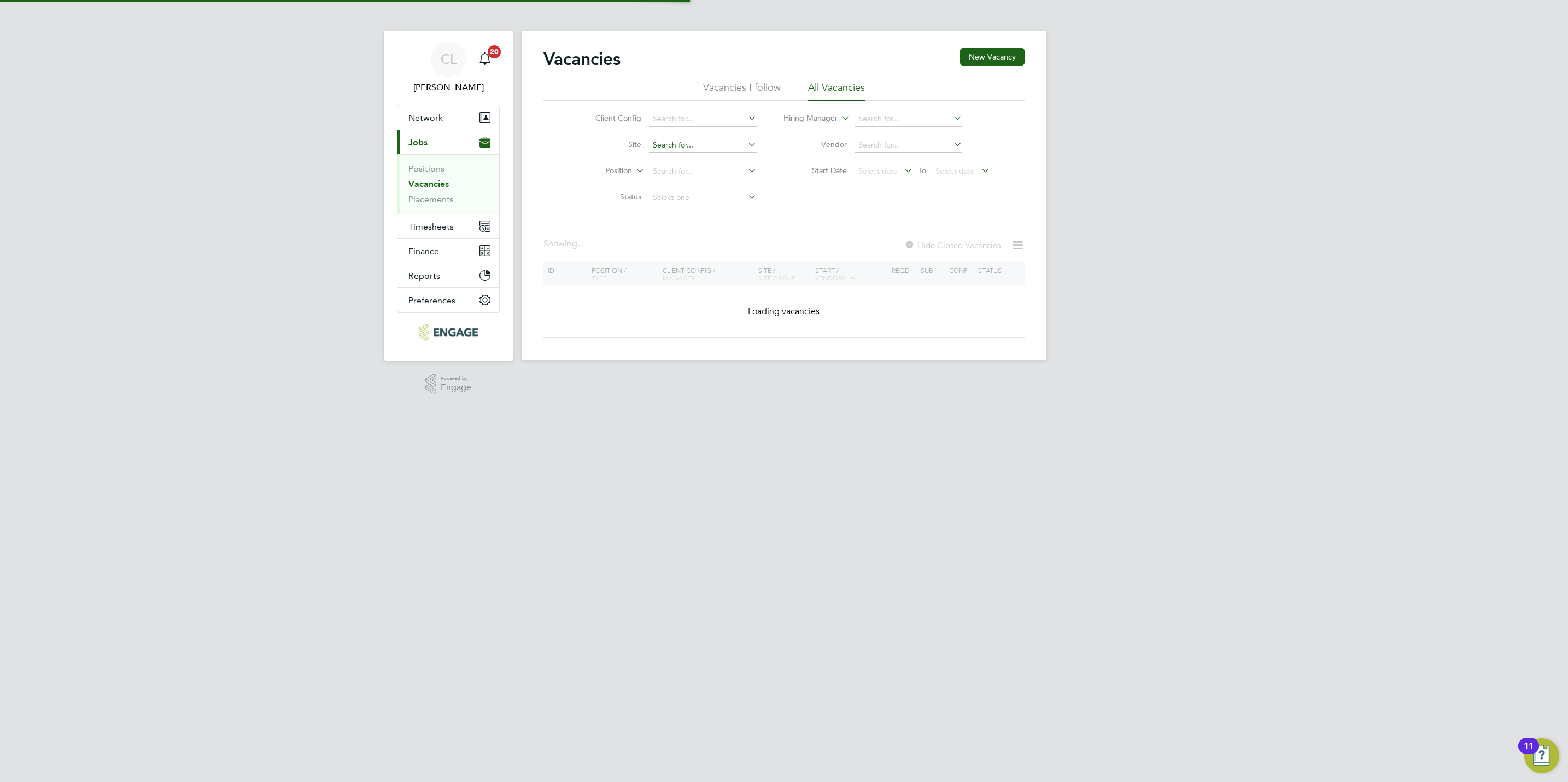
click at [677, 145] on input at bounding box center [702, 145] width 107 height 16
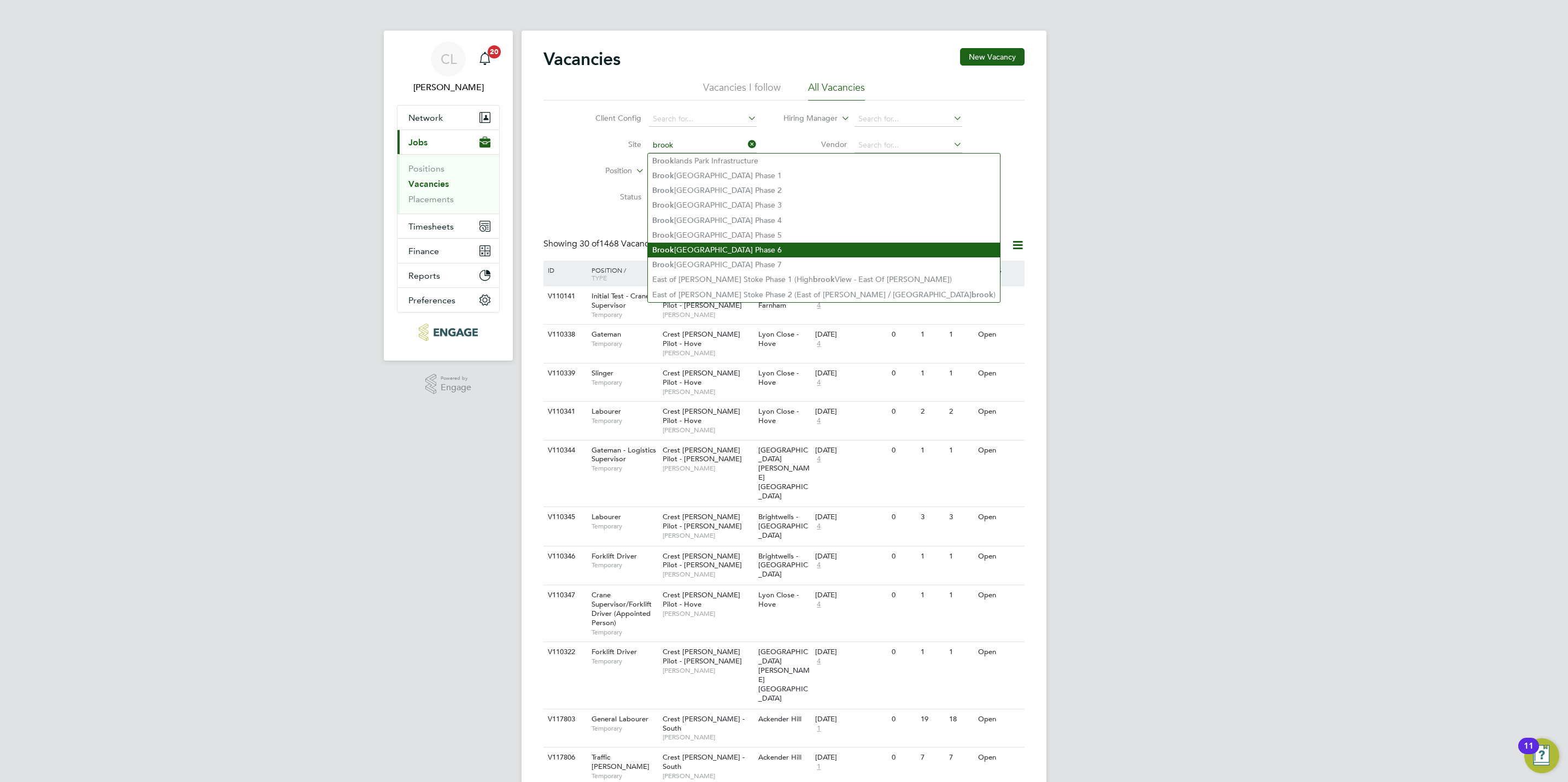
click at [743, 249] on li "Brook lands Park Phase 6" at bounding box center [823, 250] width 352 height 15
type input "Brooklands Park Phase 6"
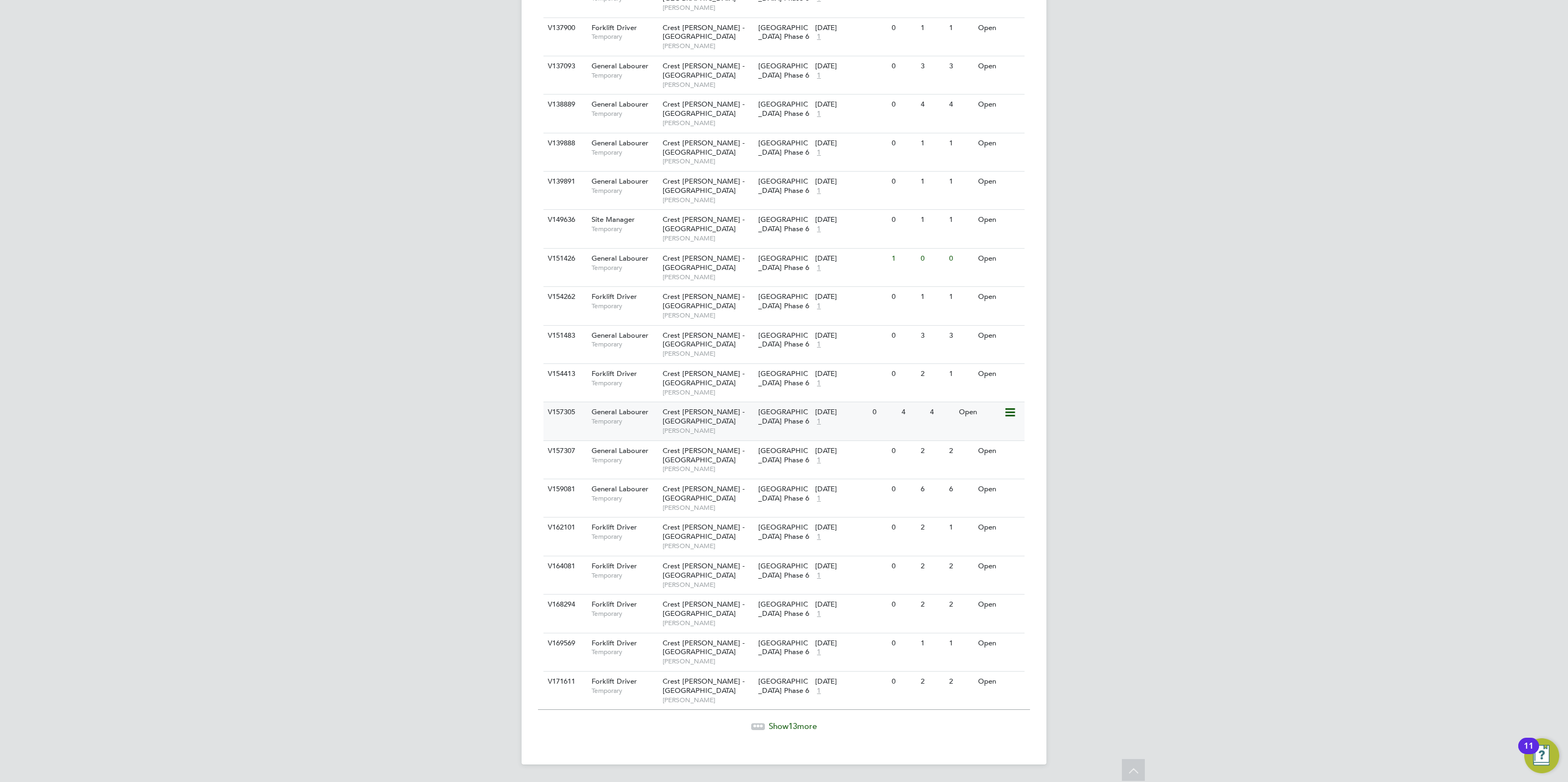
scroll to position [739, 0]
click at [792, 725] on span "13" at bounding box center [792, 726] width 9 height 10
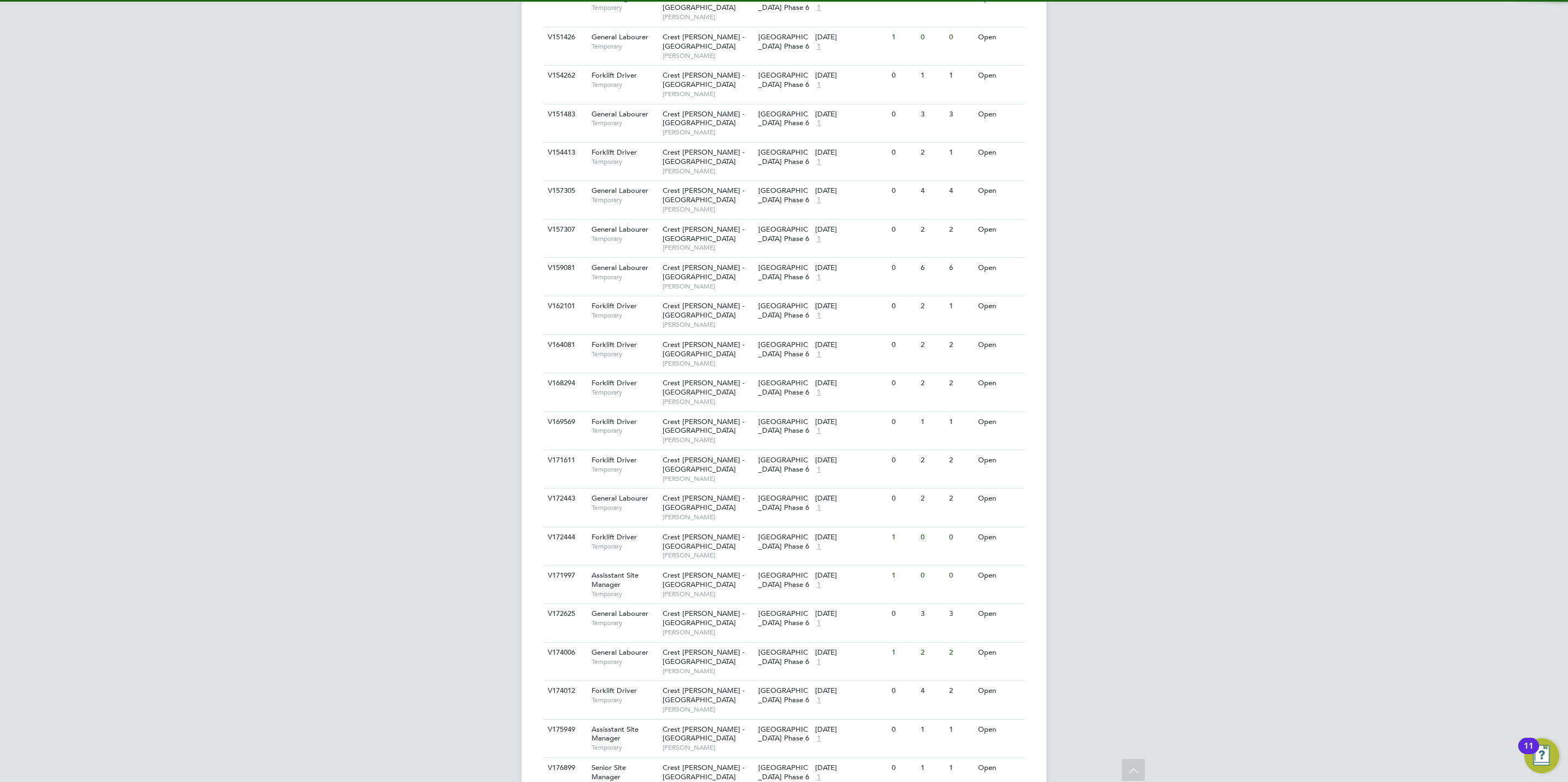
scroll to position [1211, 0]
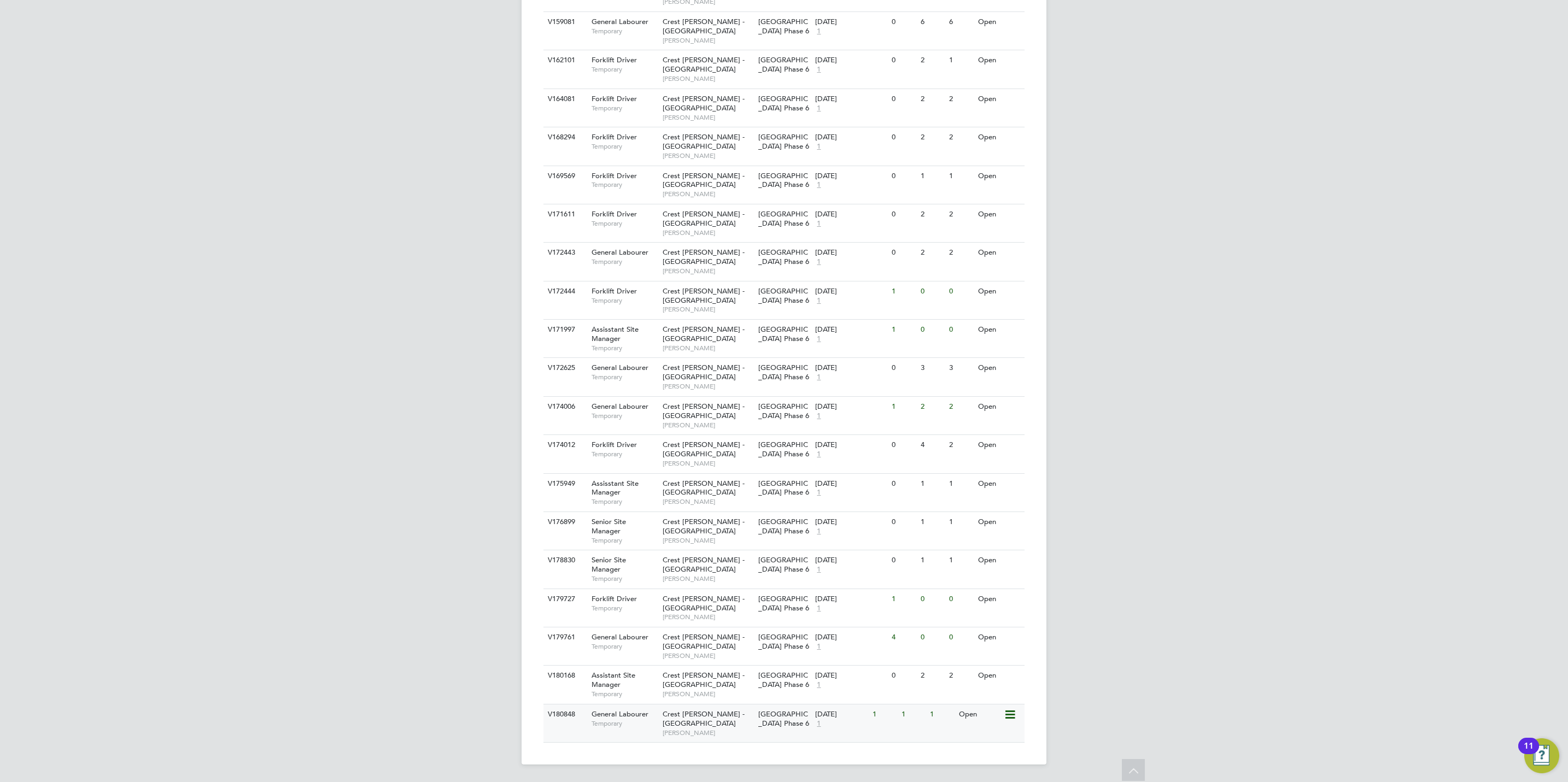
click at [689, 731] on span "George Gitsham" at bounding box center [707, 733] width 90 height 9
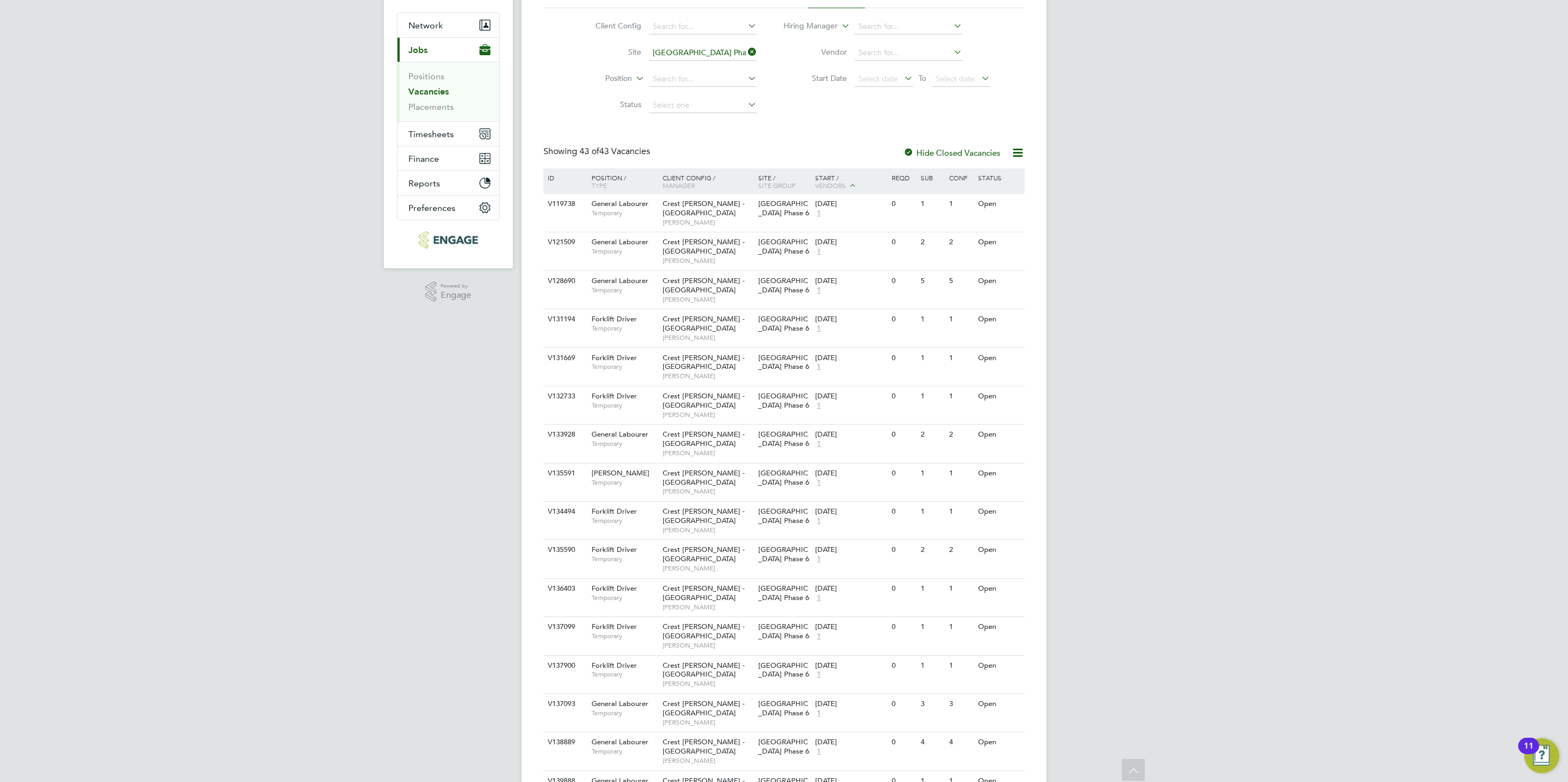
scroll to position [0, 0]
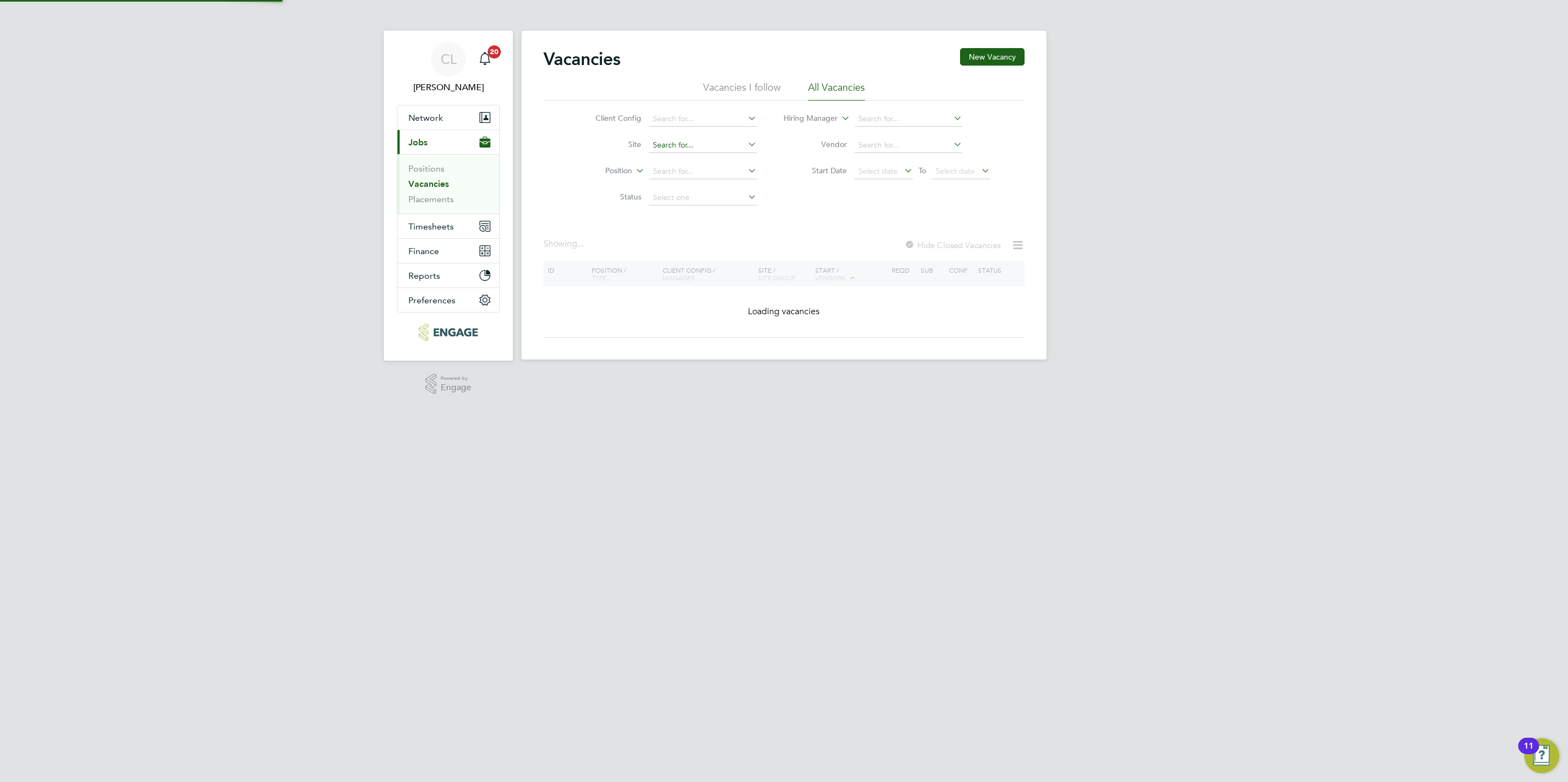
click at [715, 145] on input at bounding box center [702, 145] width 107 height 16
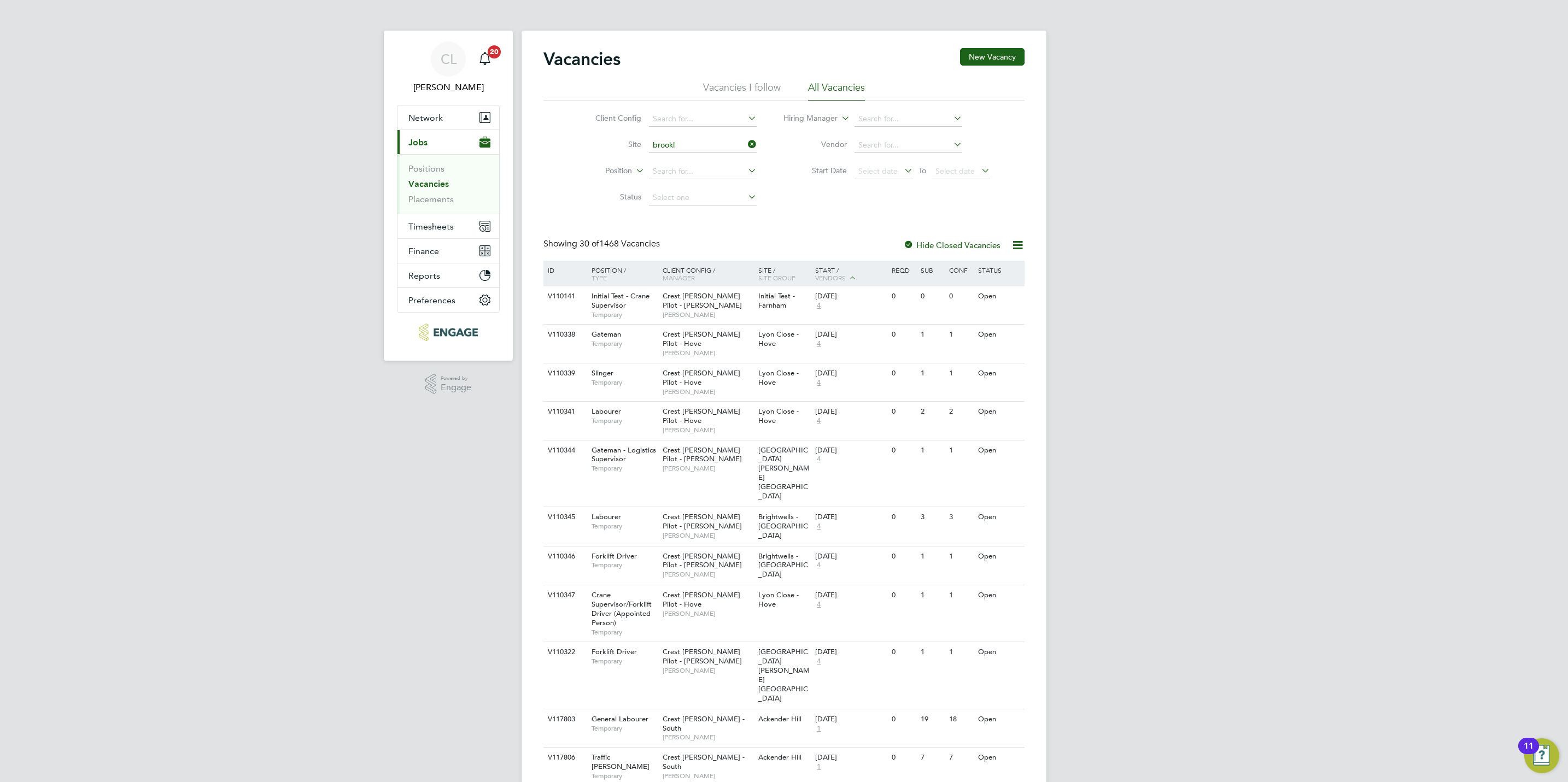
click at [738, 232] on li "Brookl ands Park Phase 5" at bounding box center [705, 235] width 116 height 15
type input "Brooklands Park Phase 5"
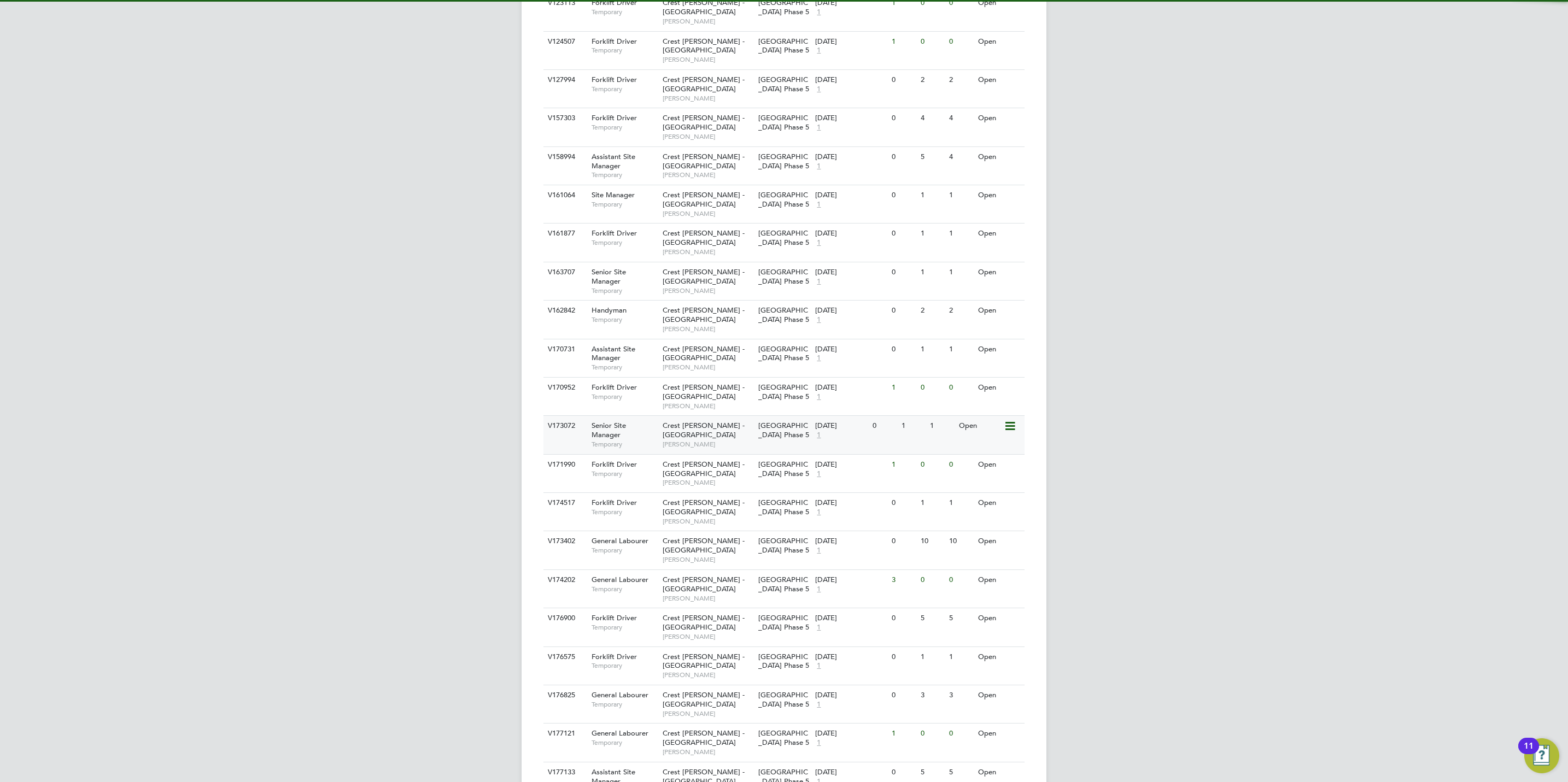
scroll to position [629, 0]
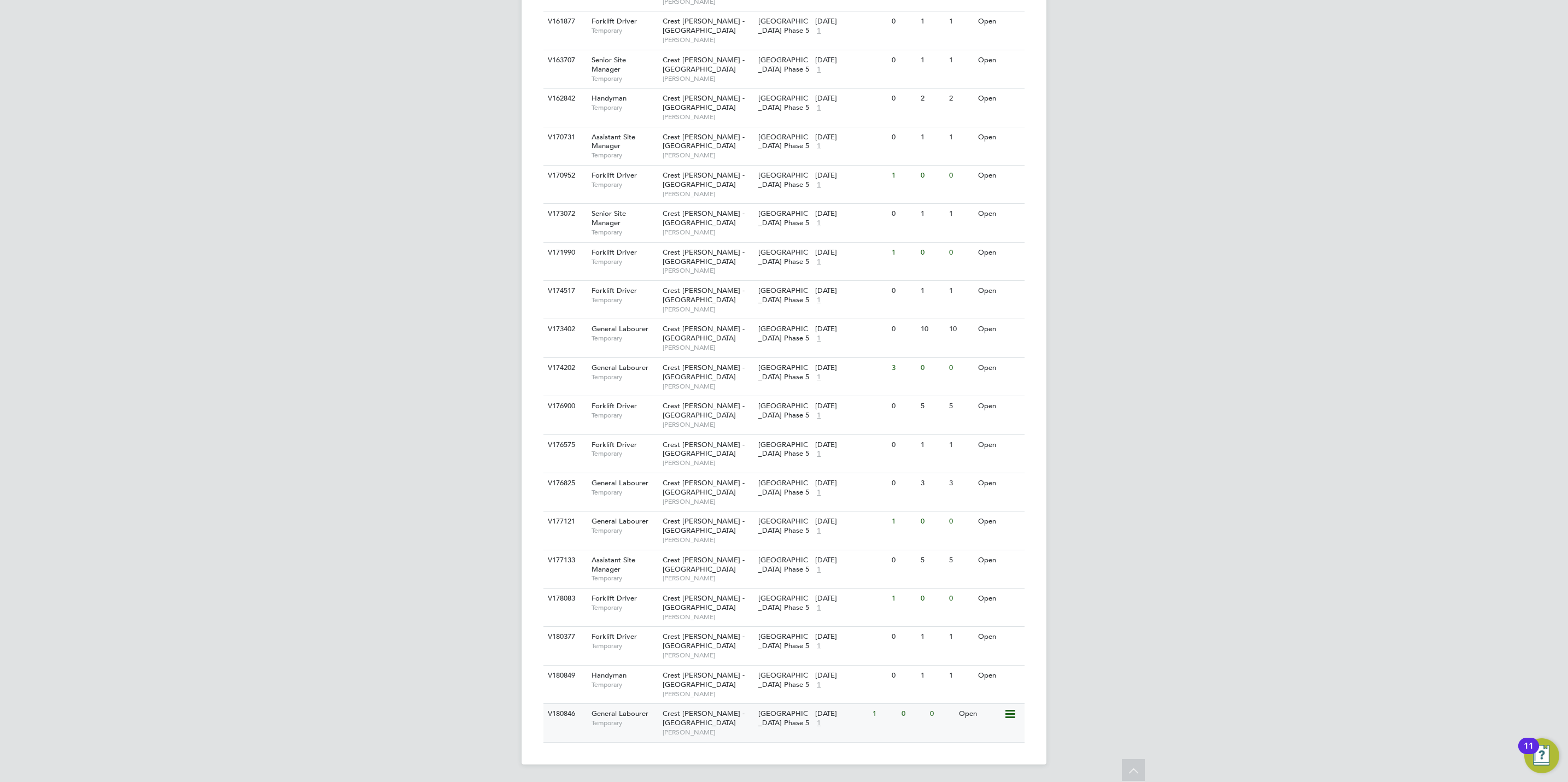
click at [704, 728] on span "George Gitsham" at bounding box center [707, 732] width 90 height 9
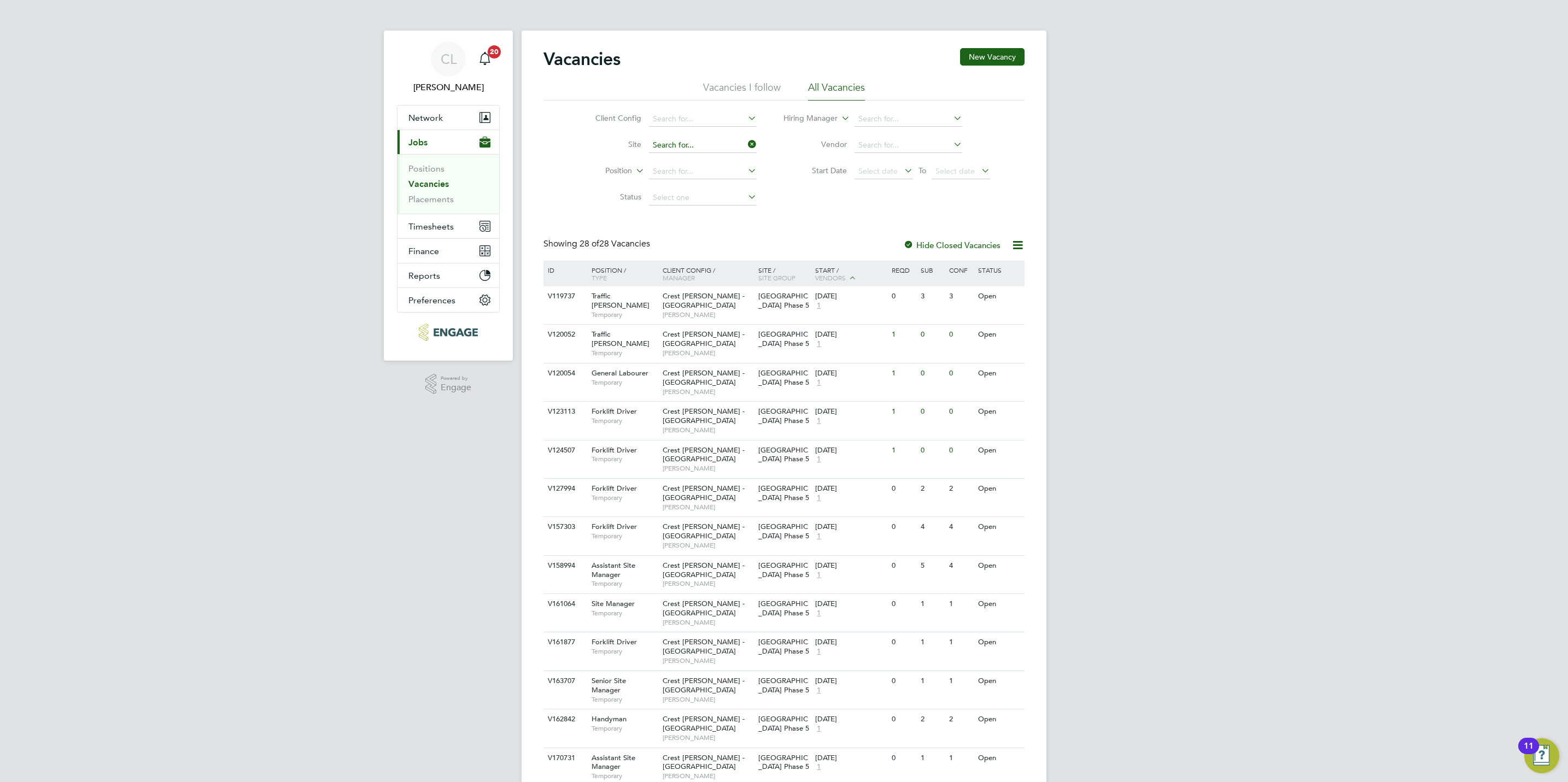
click at [702, 138] on input at bounding box center [702, 145] width 107 height 16
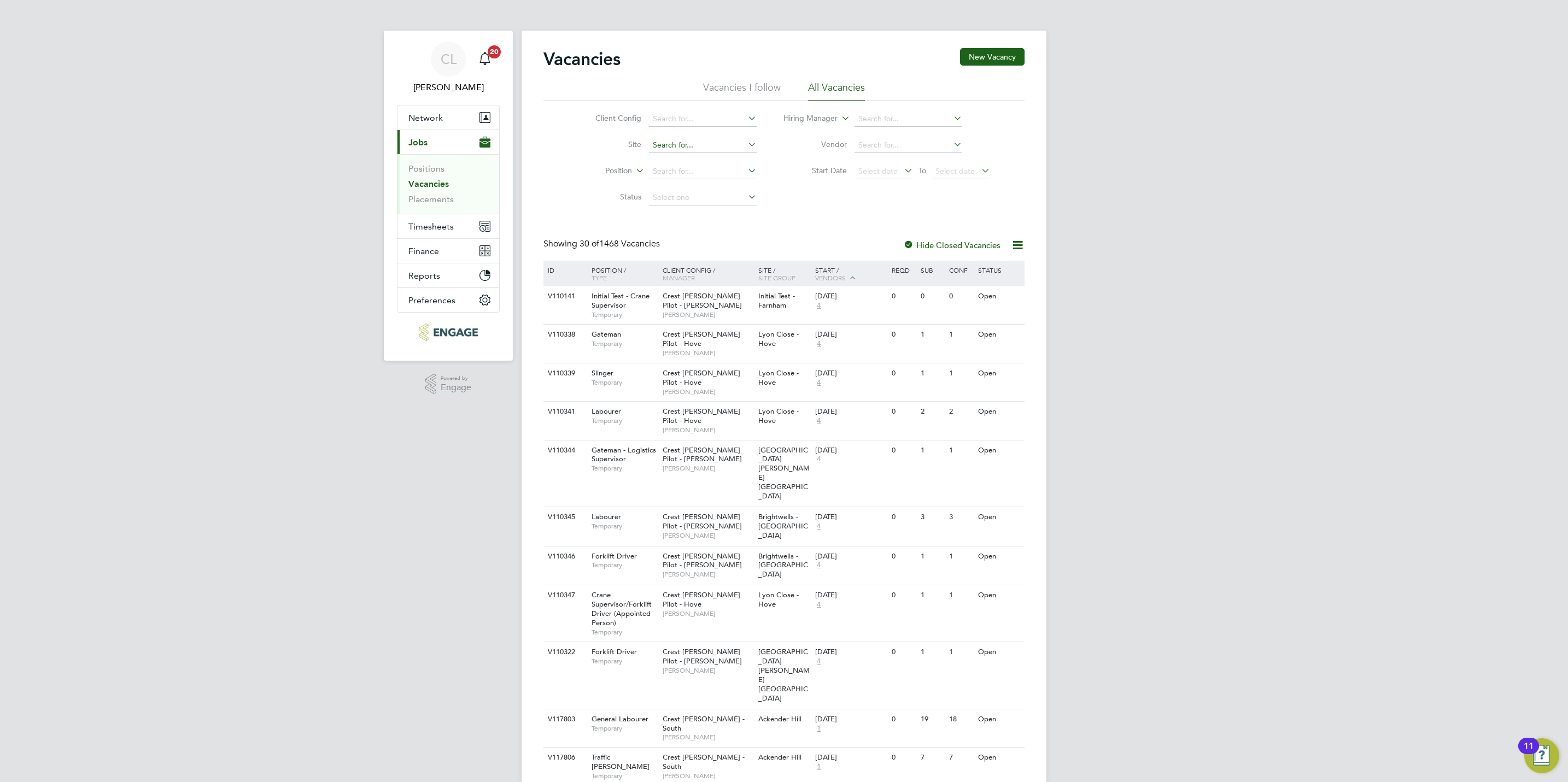
click at [704, 147] on input at bounding box center [702, 145] width 107 height 16
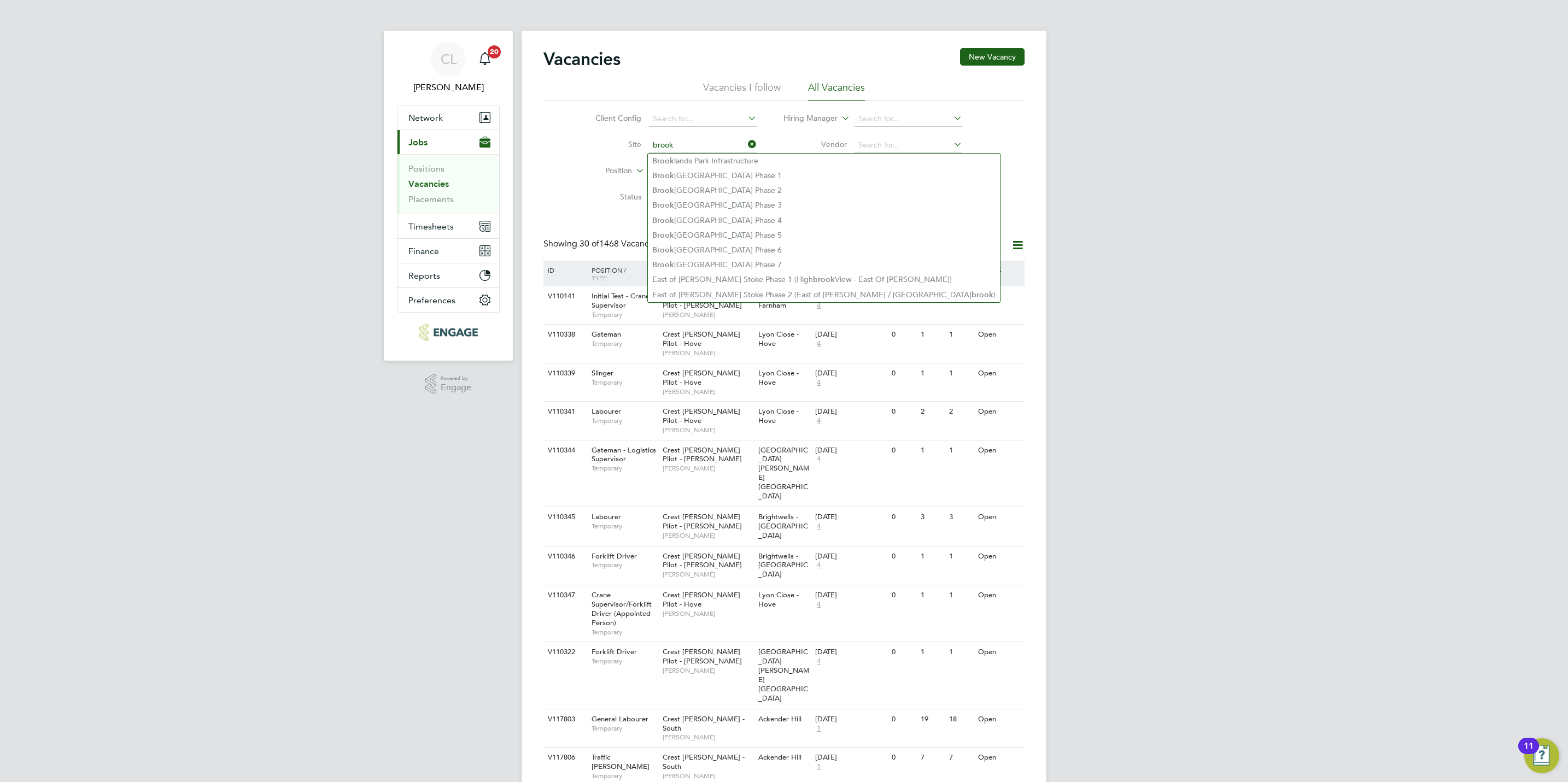
type input "brook"
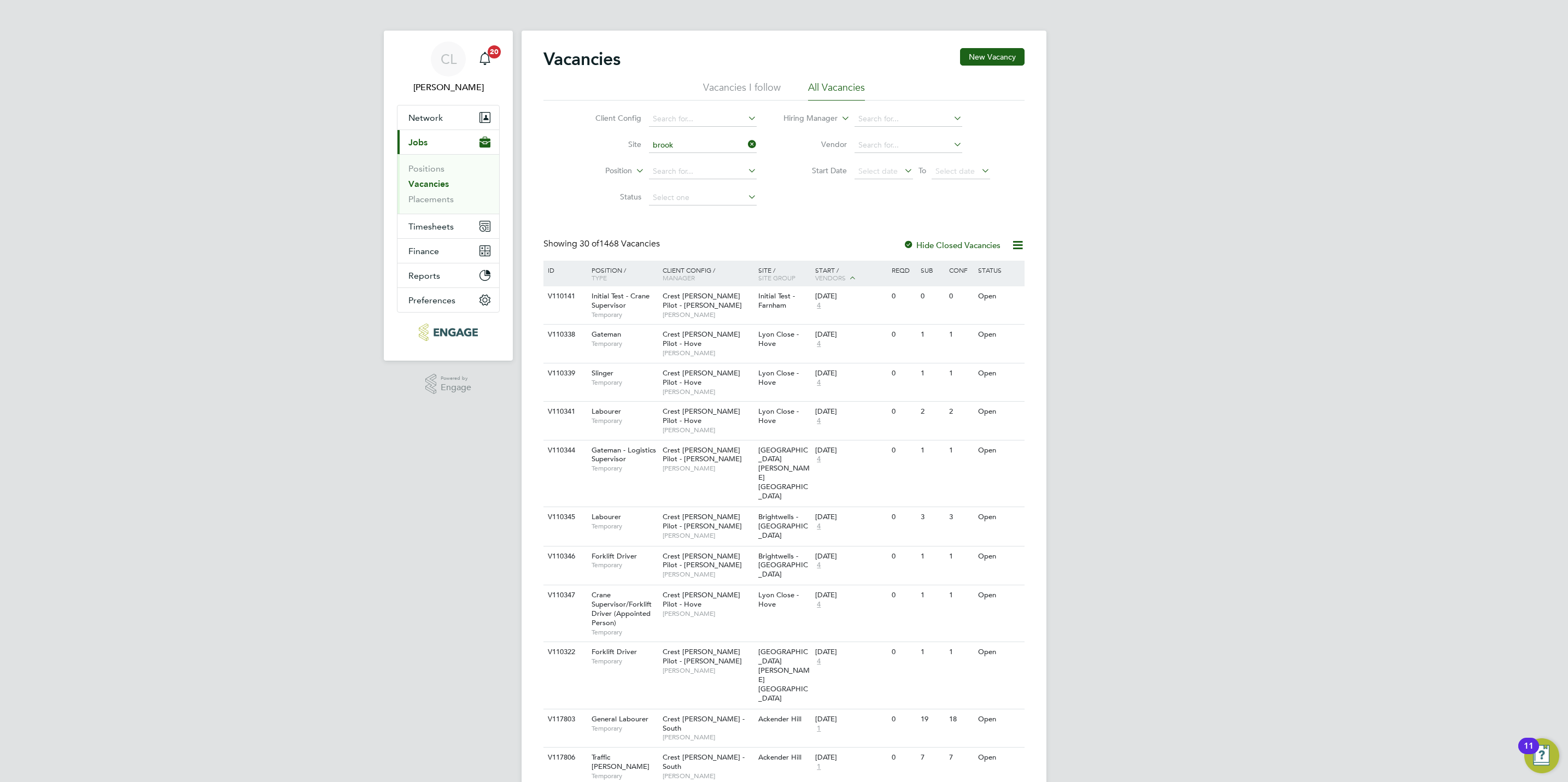
click at [443, 205] on ul "Positions Vacancies Placements" at bounding box center [448, 184] width 101 height 59
click at [445, 205] on ul "Positions Vacancies Placements" at bounding box center [448, 184] width 101 height 59
drag, startPoint x: 445, startPoint y: 205, endPoint x: 448, endPoint y: 199, distance: 6.7
click at [448, 200] on link "Placements" at bounding box center [431, 199] width 45 height 10
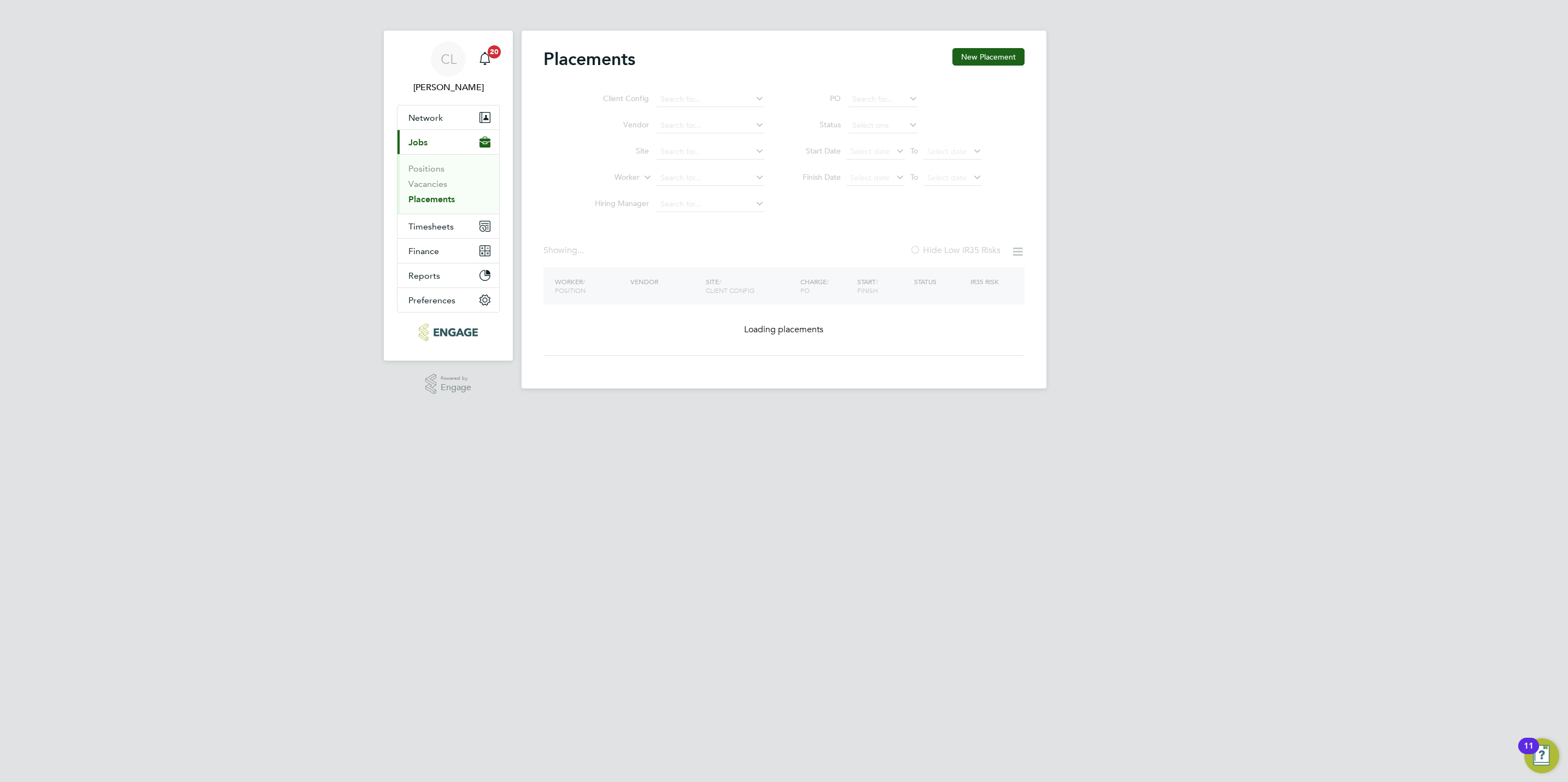
click at [681, 124] on ul "Client Config Vendor Site Worker Hiring Manager" at bounding box center [675, 152] width 205 height 131
click at [663, 185] on li "Worker" at bounding box center [675, 178] width 205 height 26
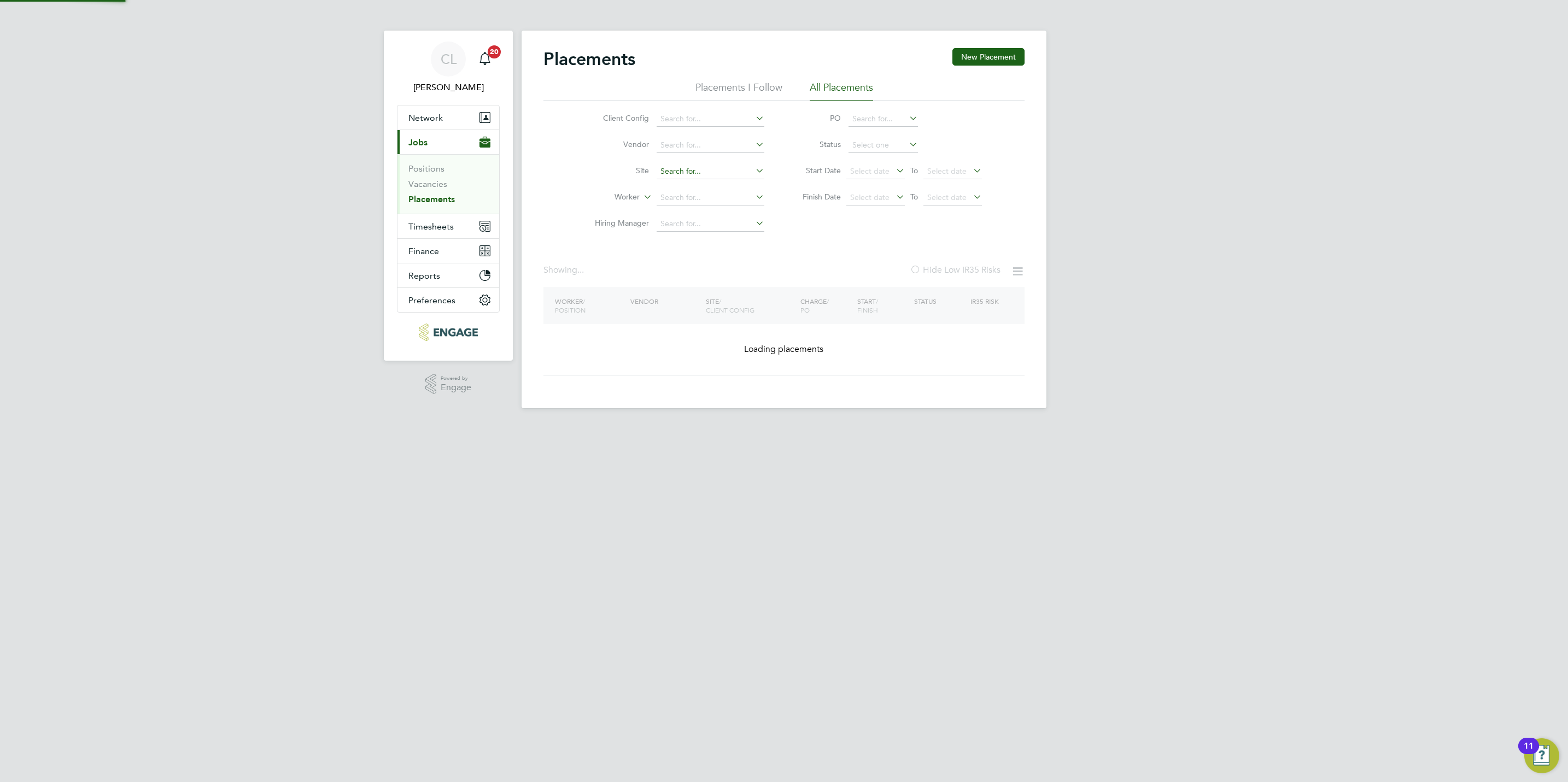
click at [676, 174] on input at bounding box center [710, 172] width 107 height 16
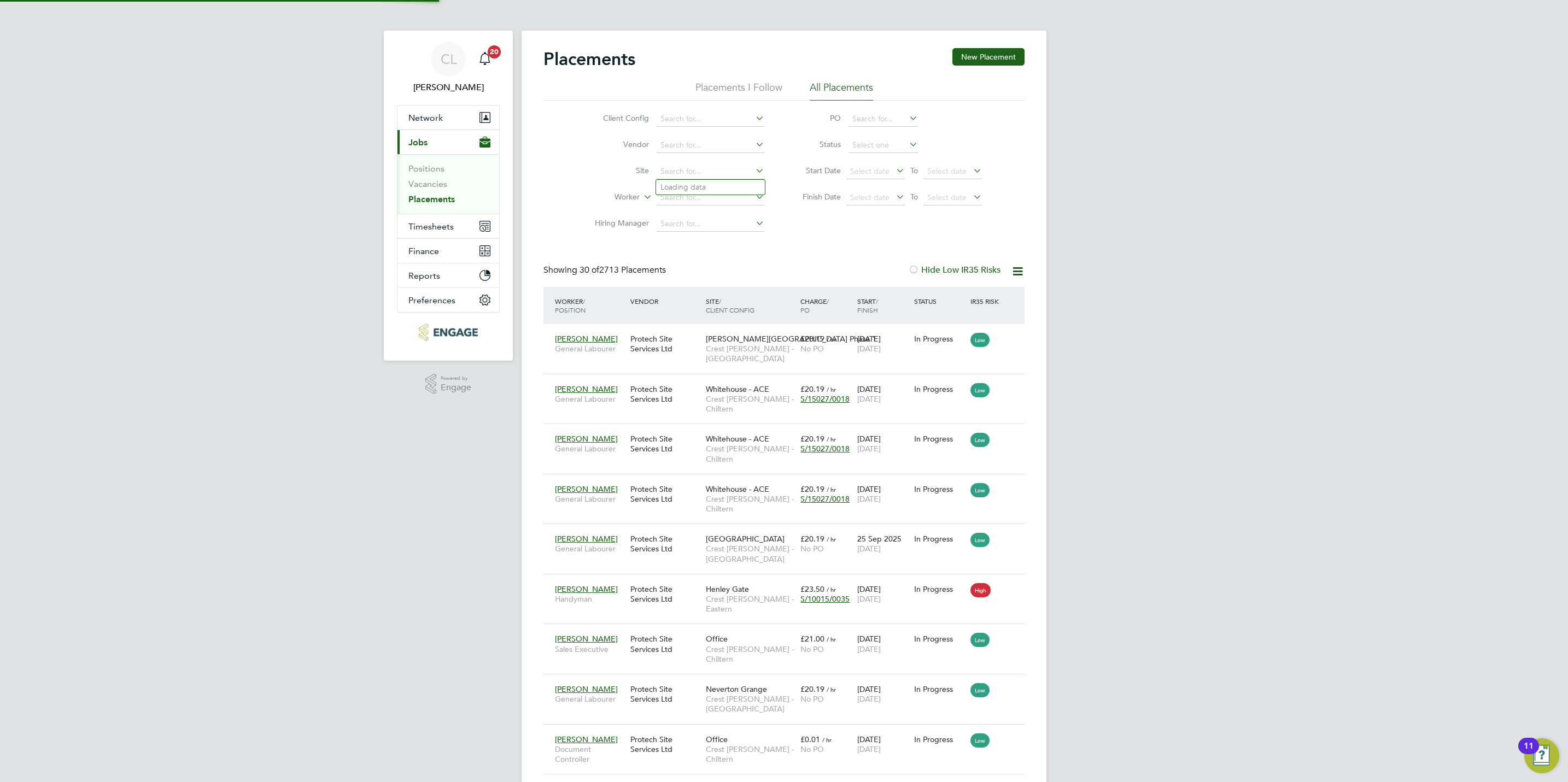
scroll to position [10, 51]
click at [681, 196] on ul "Ackender Hill Ackender Hill - Alton Albany Wood Phase 1 Alconbury Arbofield PEG…" at bounding box center [770, 254] width 230 height 150
click at [689, 197] on input at bounding box center [710, 197] width 107 height 16
click at [706, 228] on li "Jame s W yatt" at bounding box center [729, 229] width 146 height 15
type input "James Wyatt"
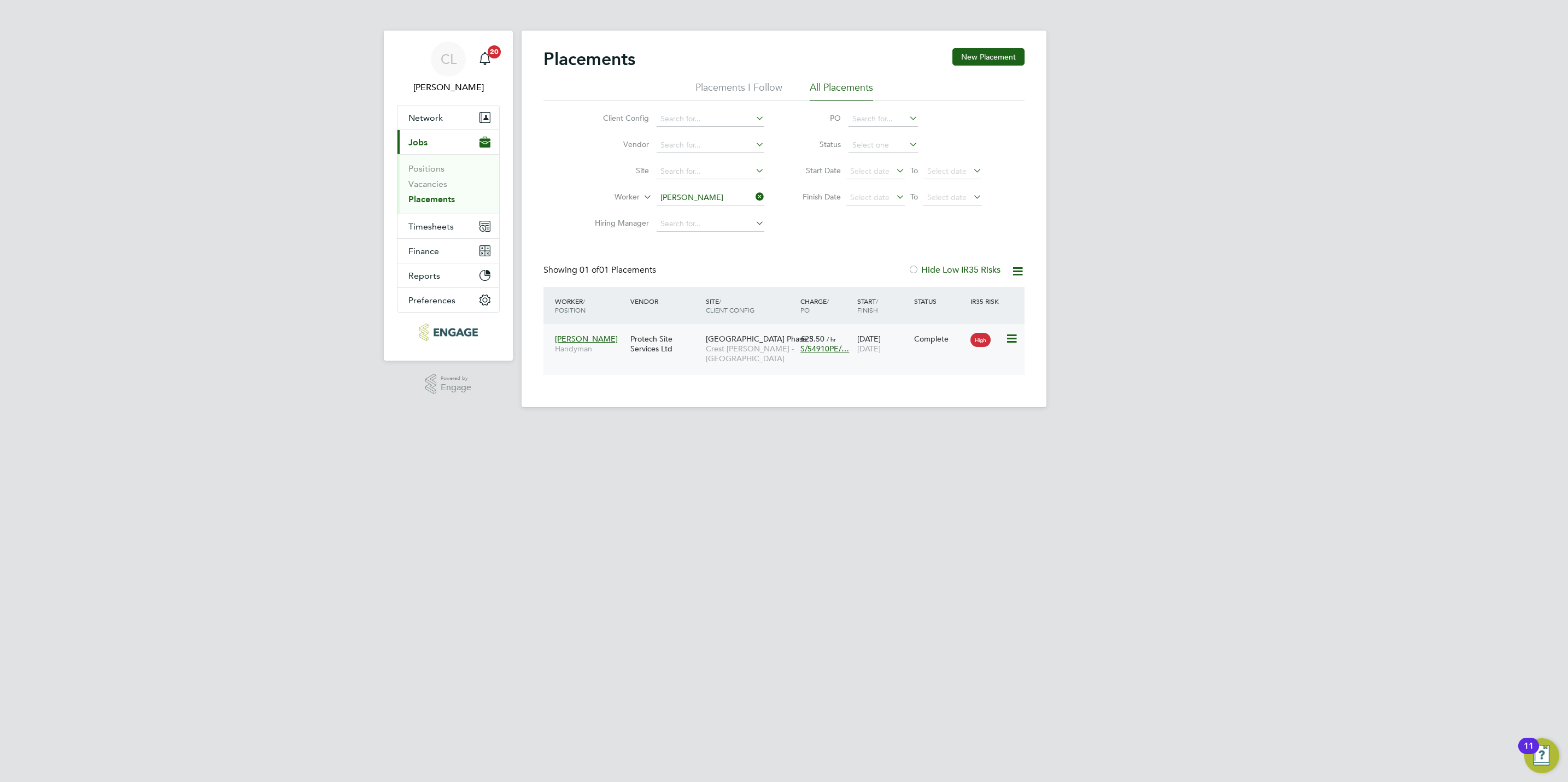
click at [762, 348] on span "Crest Nicholson - South West" at bounding box center [750, 353] width 89 height 20
click at [697, 203] on input at bounding box center [710, 197] width 107 height 16
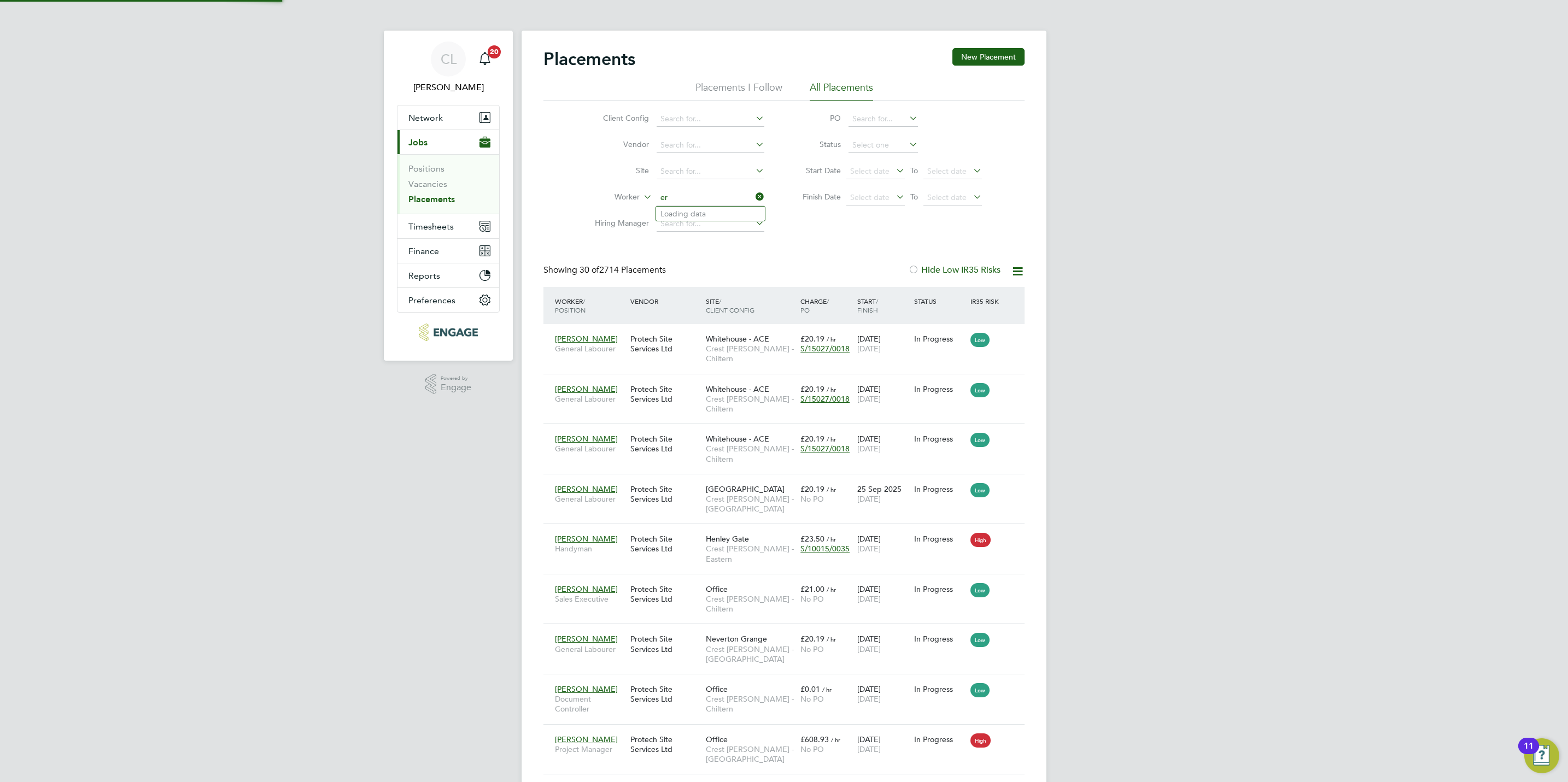
scroll to position [41, 95]
click at [709, 314] on li "Er ik Koleak" at bounding box center [723, 318] width 134 height 15
type input "Erik Koleak"
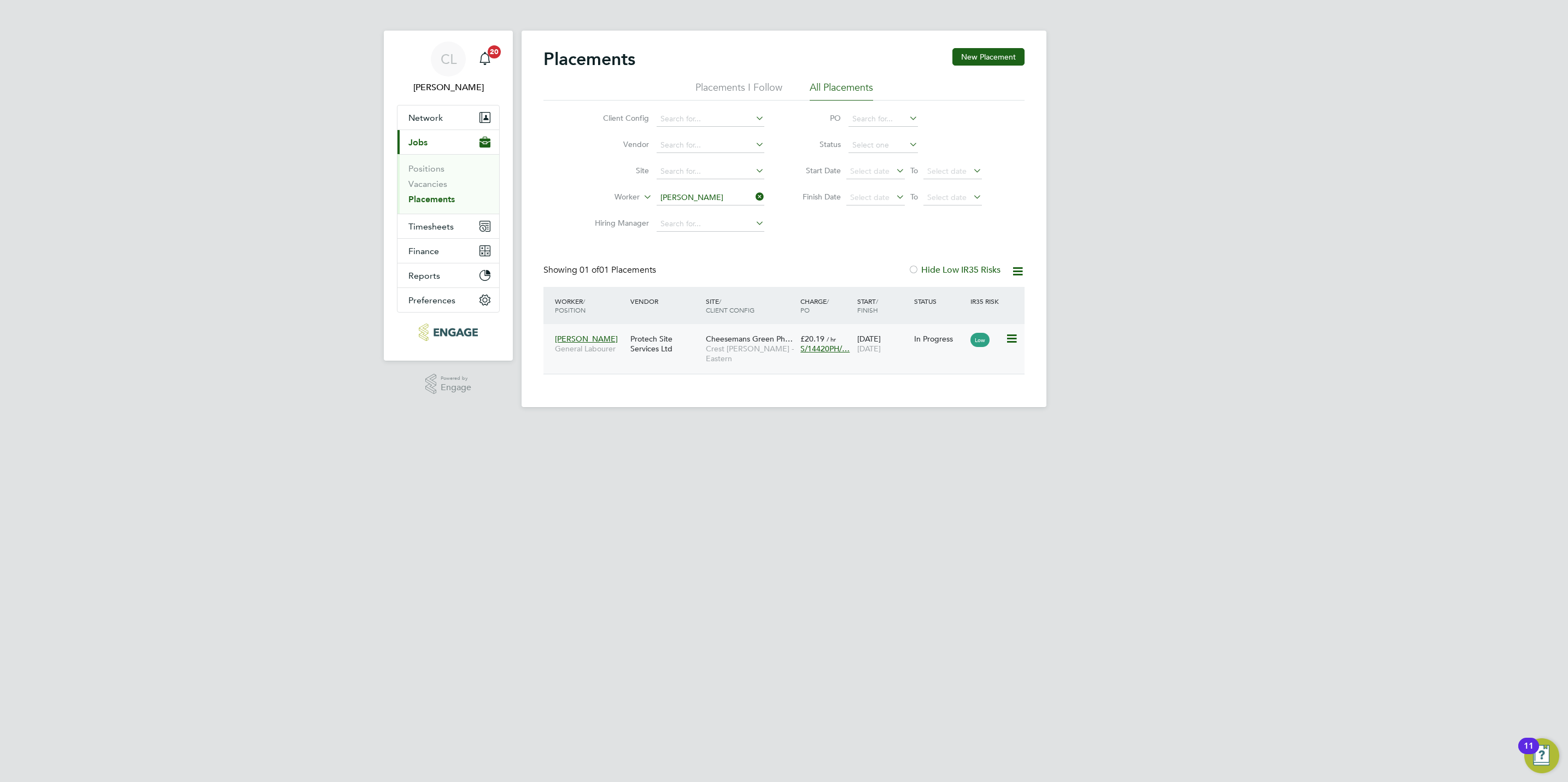
click at [725, 354] on span "Crest Nicholson - Eastern" at bounding box center [750, 353] width 89 height 20
click at [427, 189] on link "Vacancies" at bounding box center [427, 183] width 39 height 10
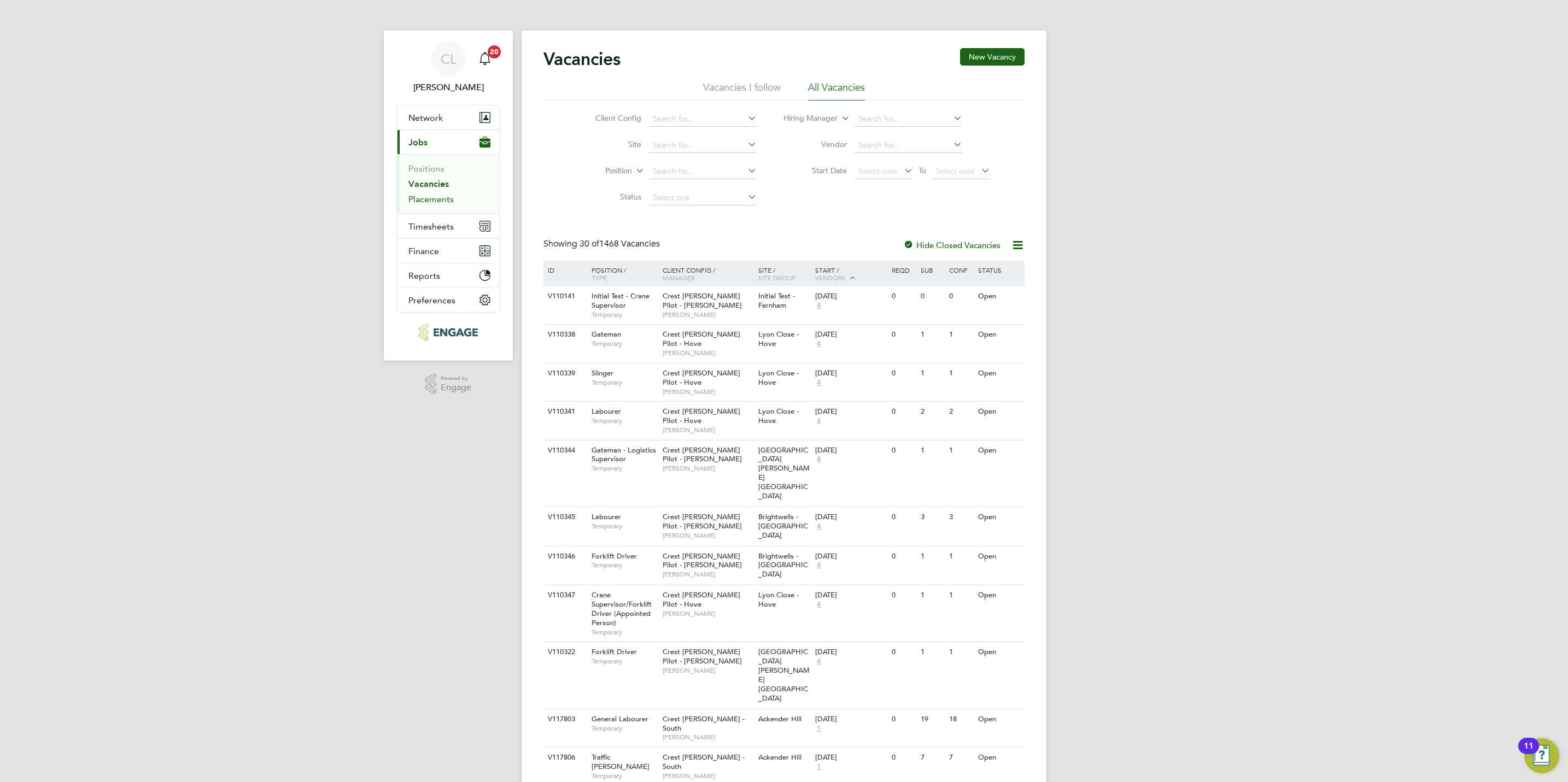
click at [428, 204] on link "Placements" at bounding box center [431, 199] width 45 height 10
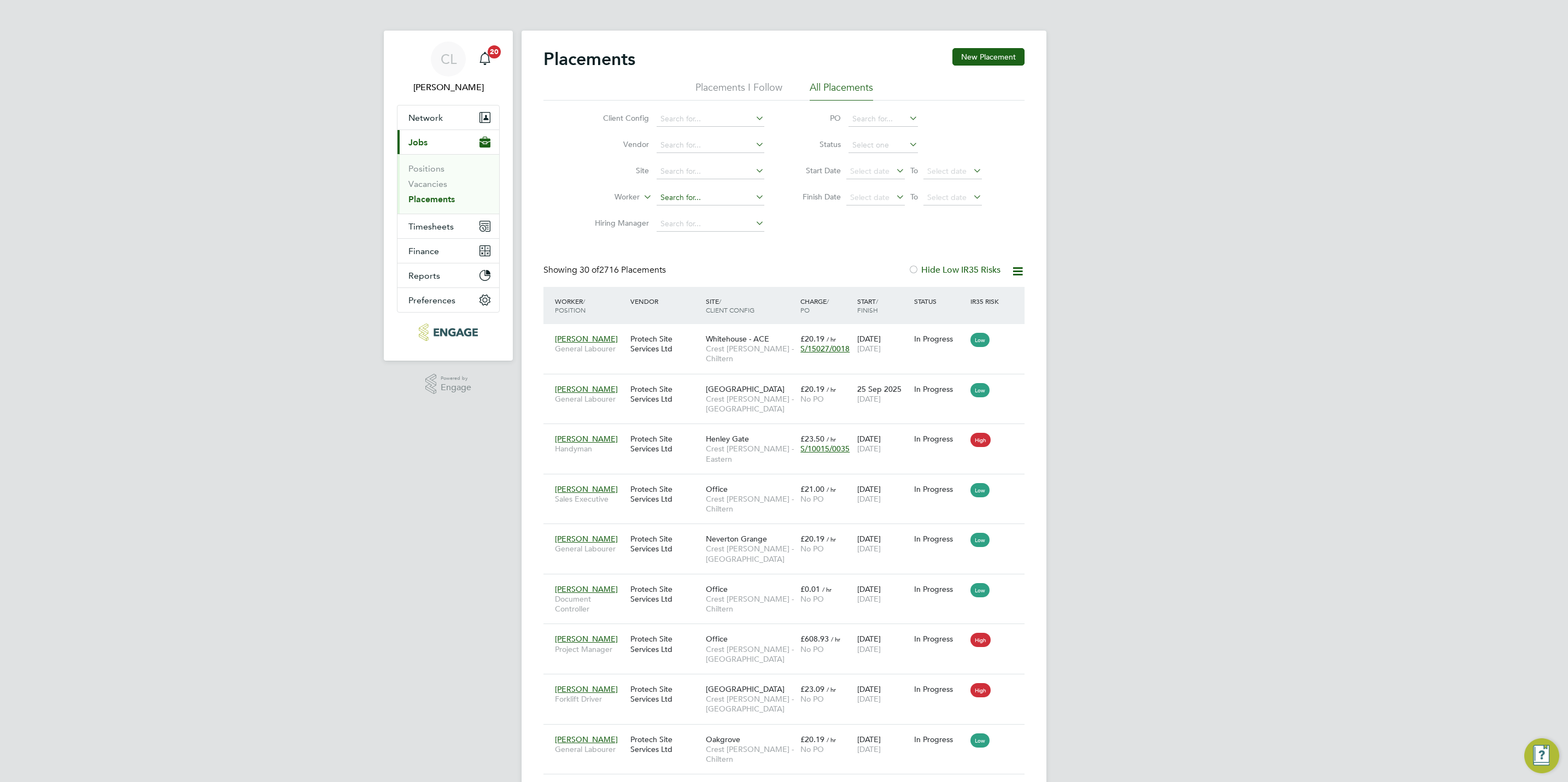
click at [692, 203] on input at bounding box center [710, 197] width 107 height 16
click at [726, 212] on b "U" at bounding box center [729, 214] width 5 height 9
type input "Ioan Ulici"
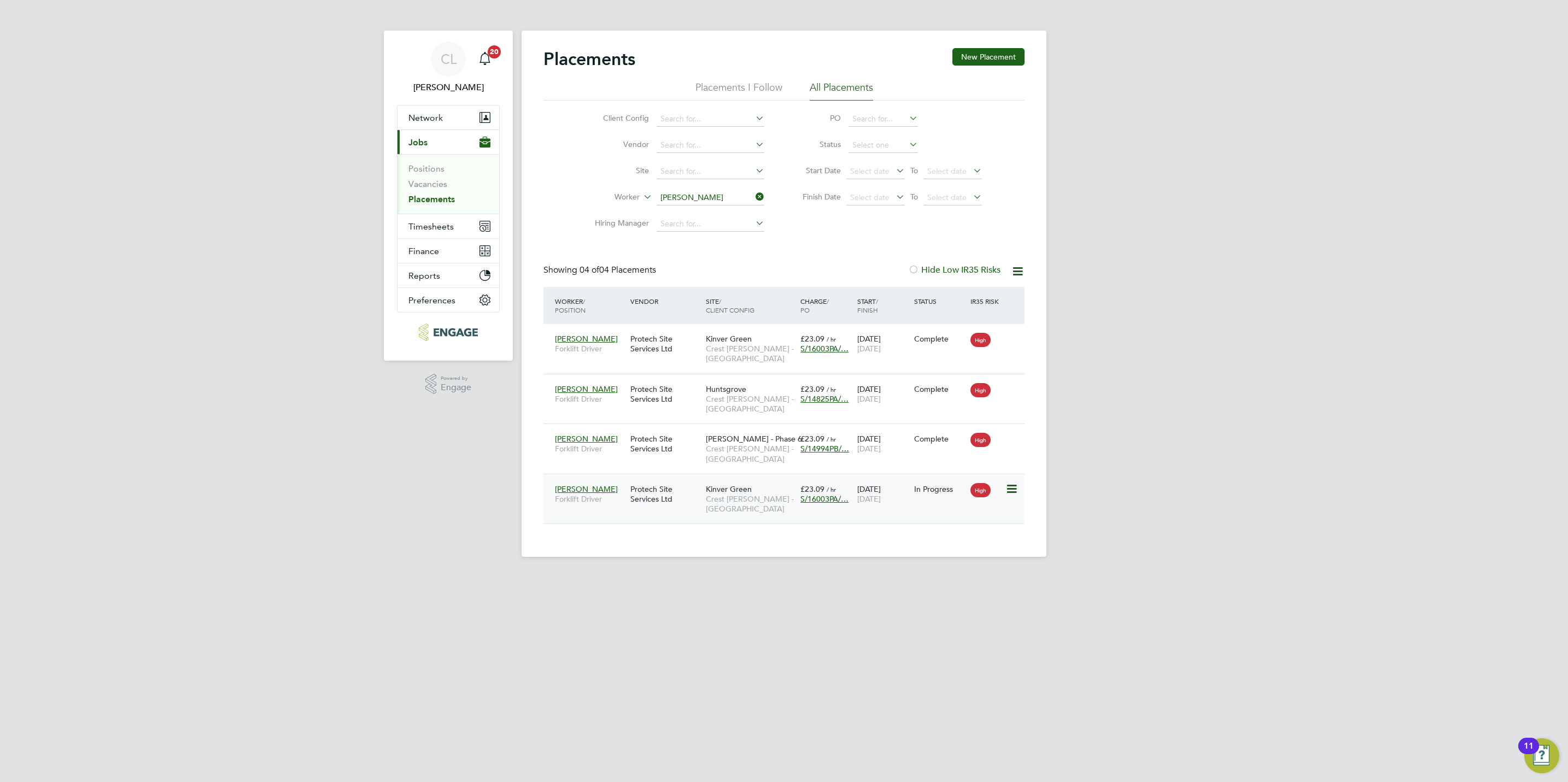
click at [769, 516] on div "Kinver Green Crest Nicholson - Midlands" at bounding box center [750, 499] width 95 height 41
click at [577, 500] on span "Forklift Driver" at bounding box center [590, 499] width 70 height 10
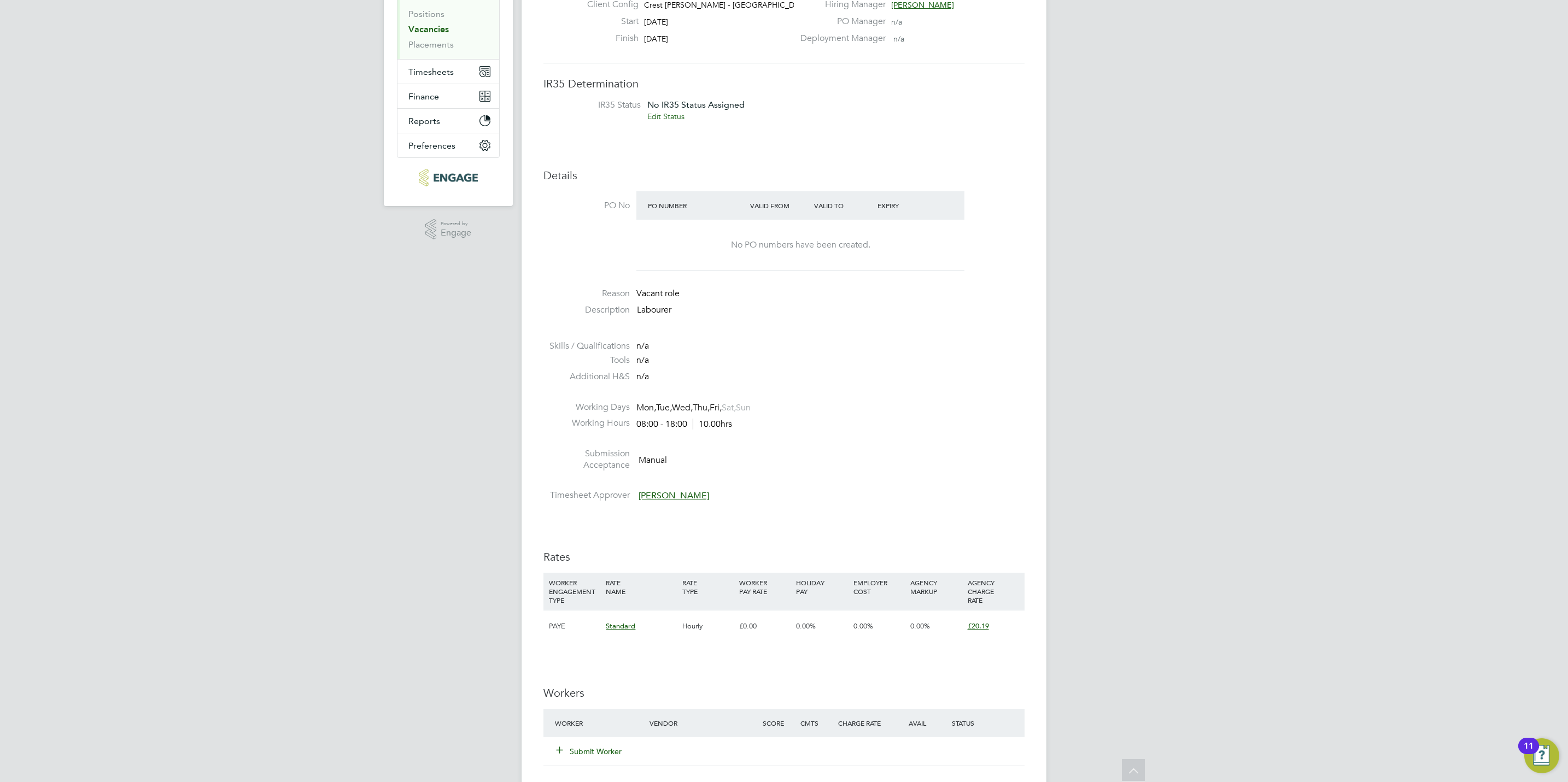
scroll to position [246, 0]
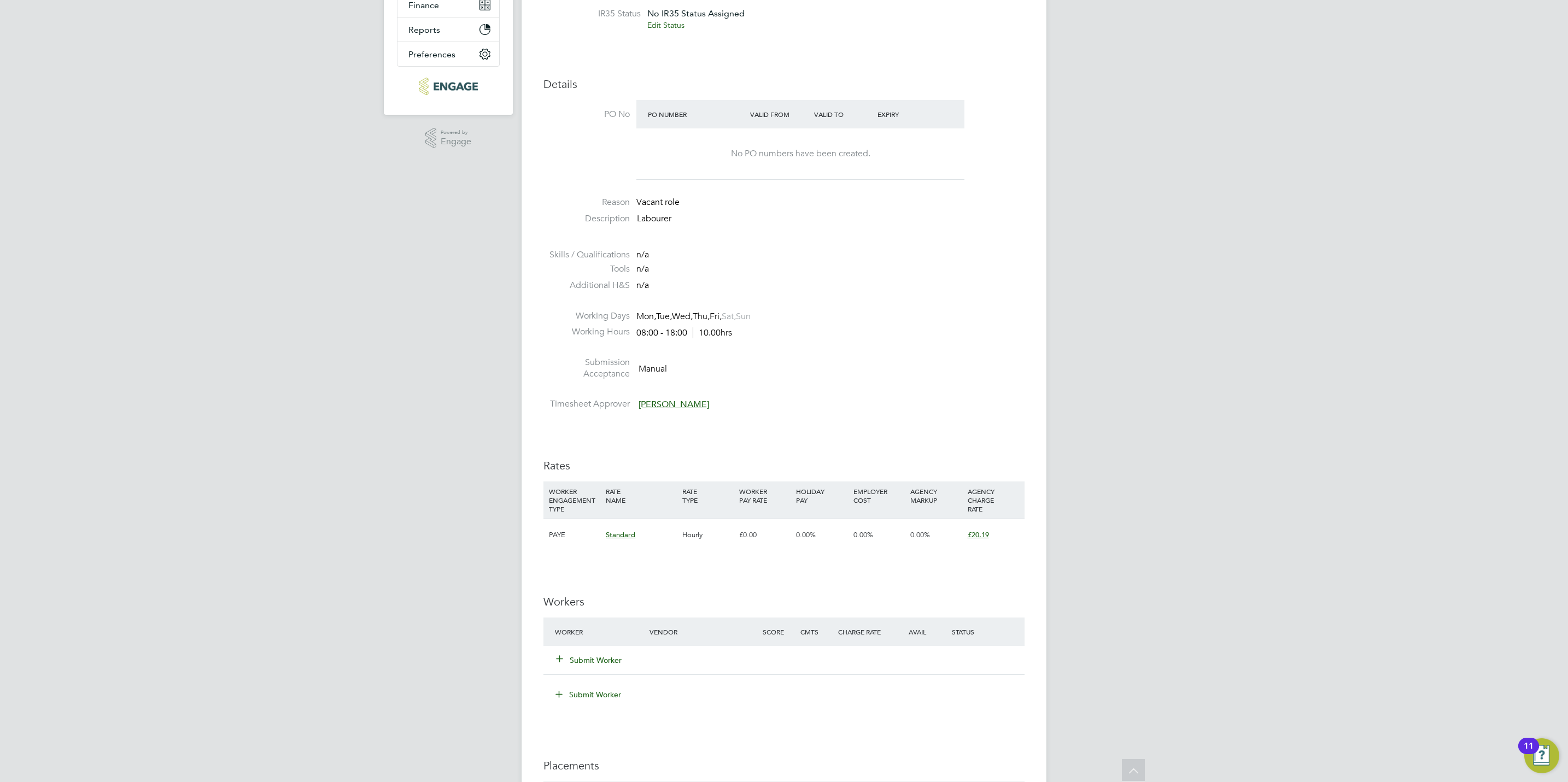
click at [589, 658] on button "Submit Worker" at bounding box center [589, 660] width 66 height 11
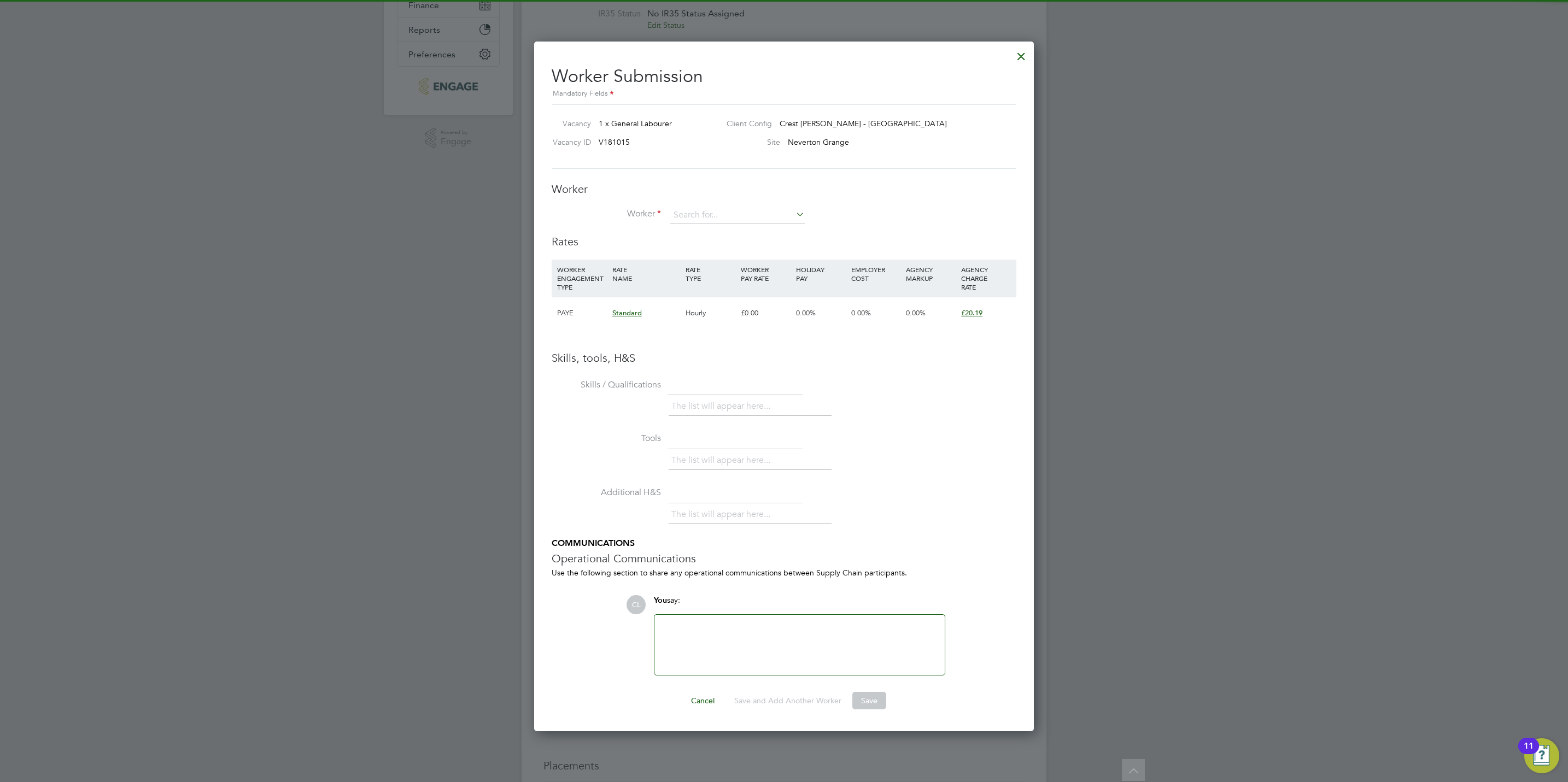
scroll to position [0, 0]
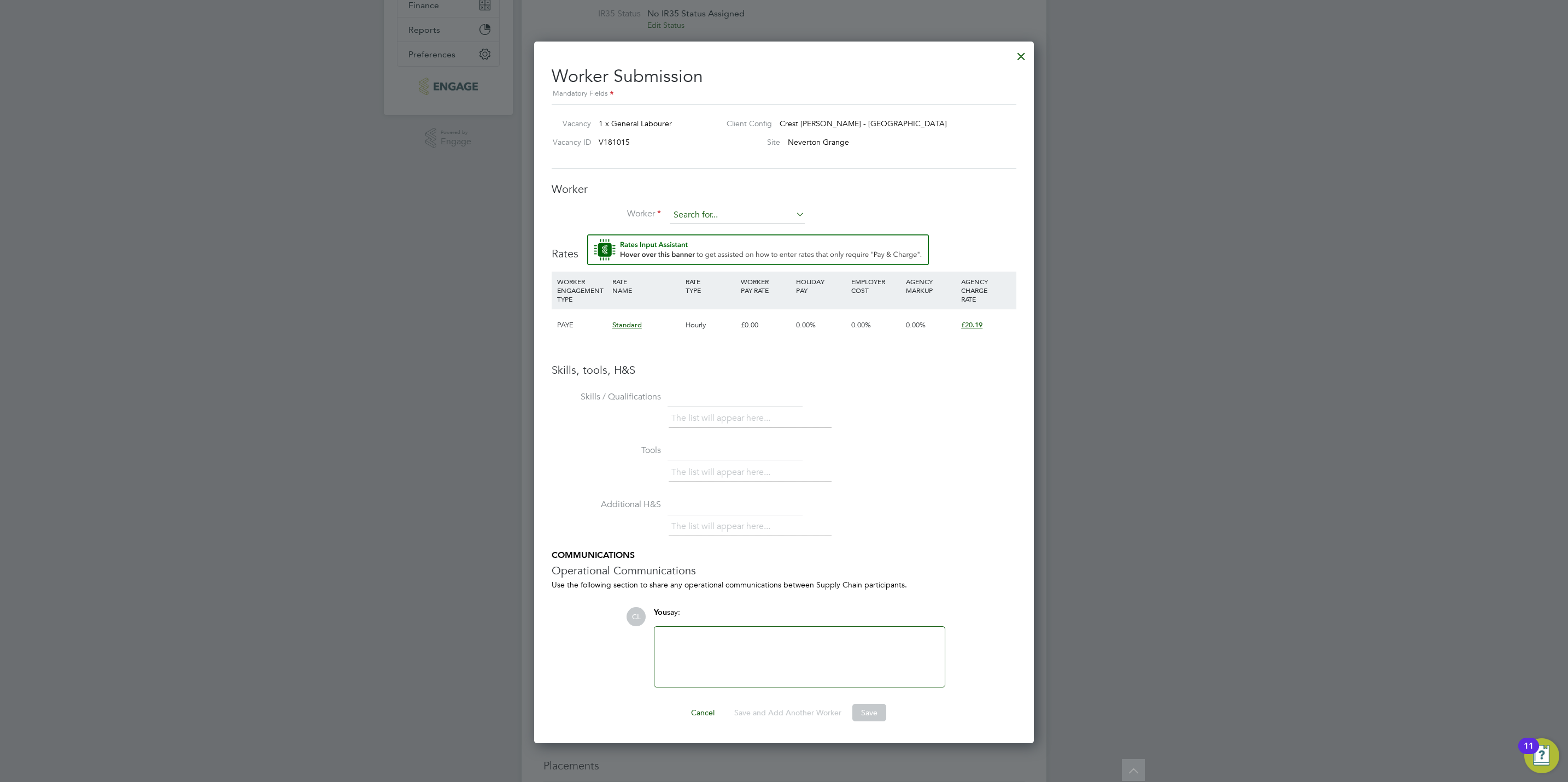
click at [768, 210] on input at bounding box center [737, 216] width 135 height 16
click at [761, 230] on li "Lewis B ull (BUL008)" at bounding box center [737, 232] width 136 height 15
type input "Lewis Bull (BUL008)"
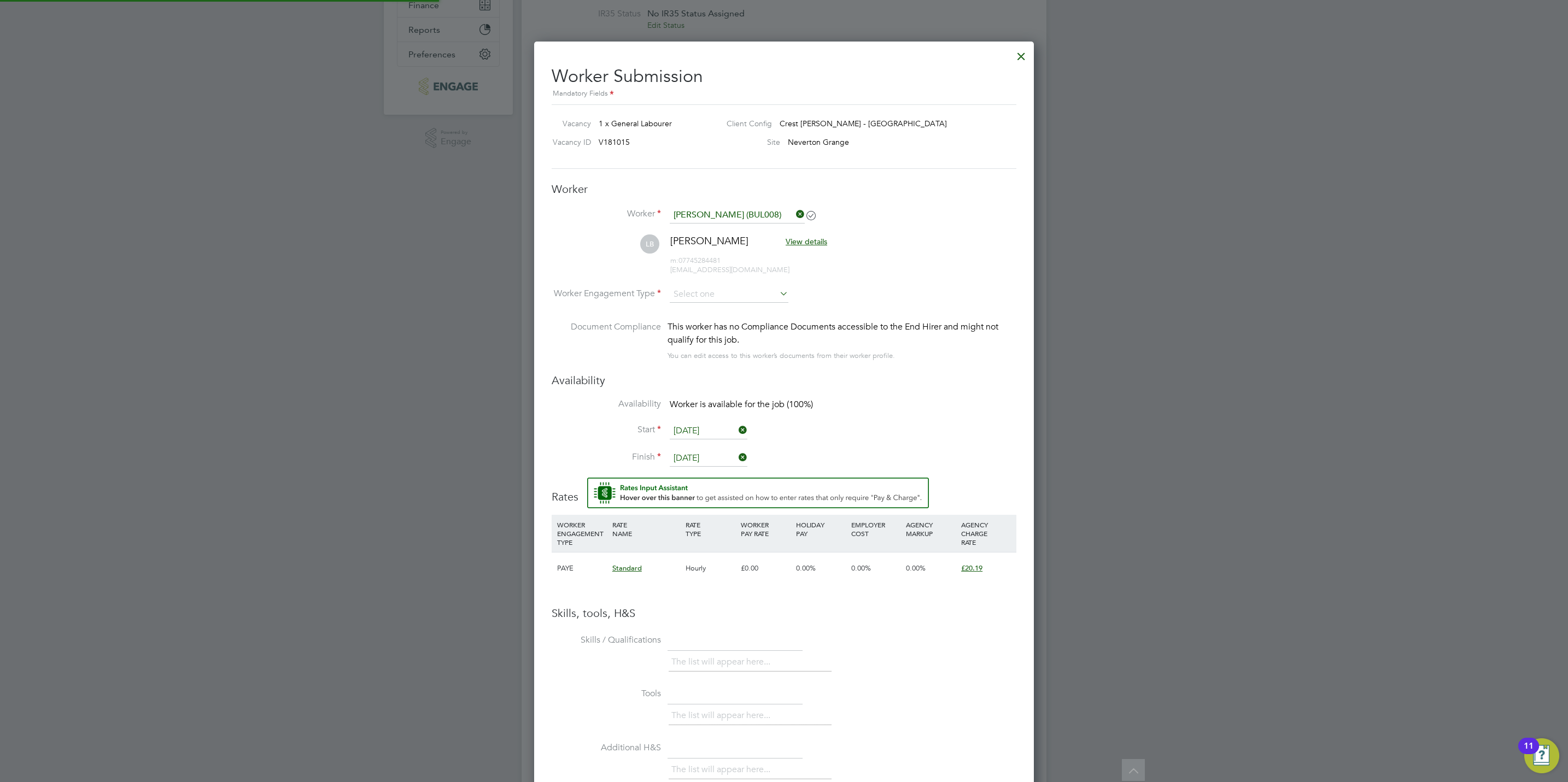
scroll to position [948, 500]
click at [740, 295] on input at bounding box center [729, 295] width 119 height 16
click at [735, 325] on li "PAYE" at bounding box center [729, 324] width 120 height 14
type input "PAYE"
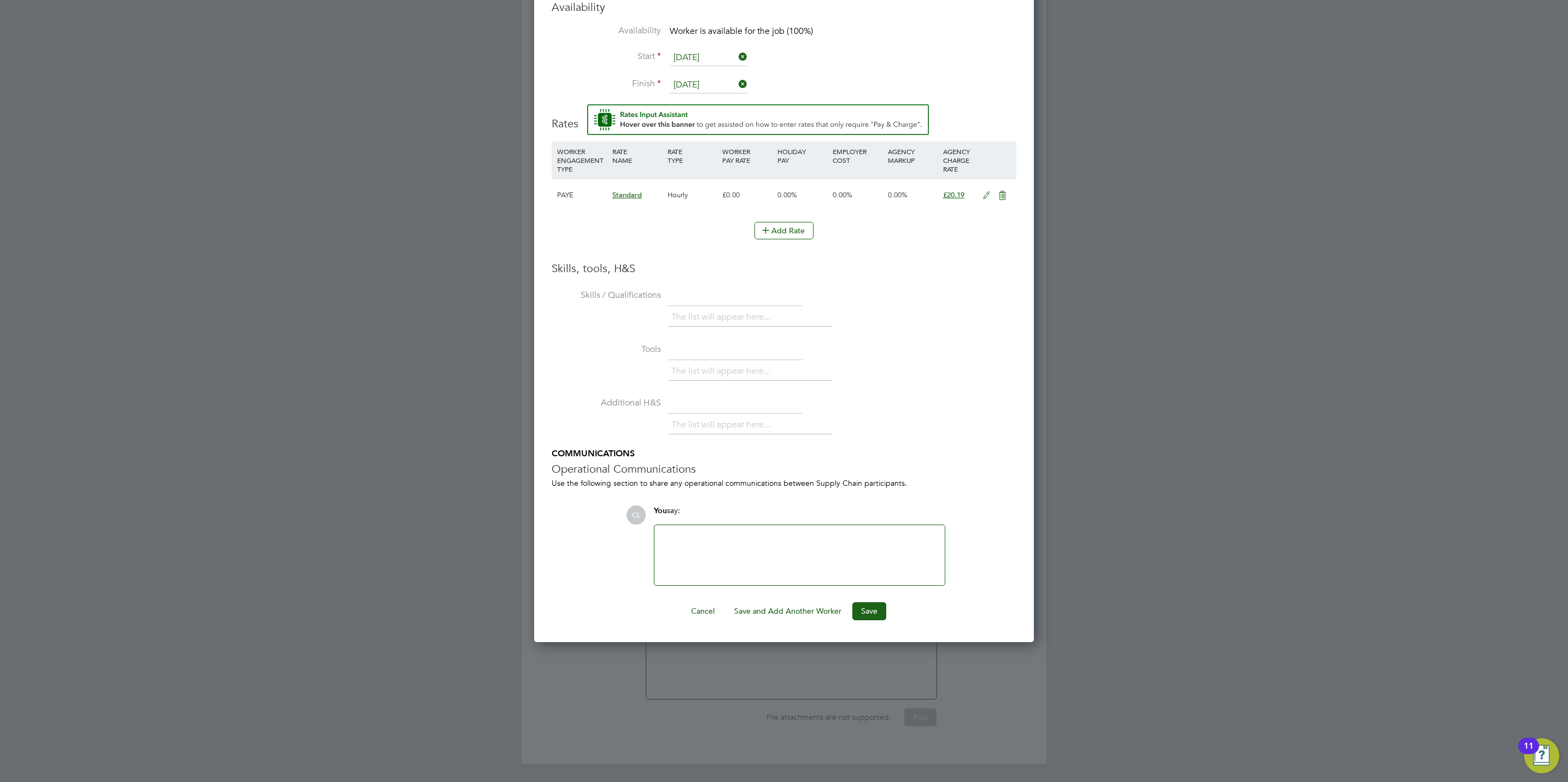
click at [887, 610] on div "Cancel Save and Add Another Worker Save" at bounding box center [784, 611] width 465 height 18
click at [871, 610] on button "Save" at bounding box center [869, 611] width 34 height 18
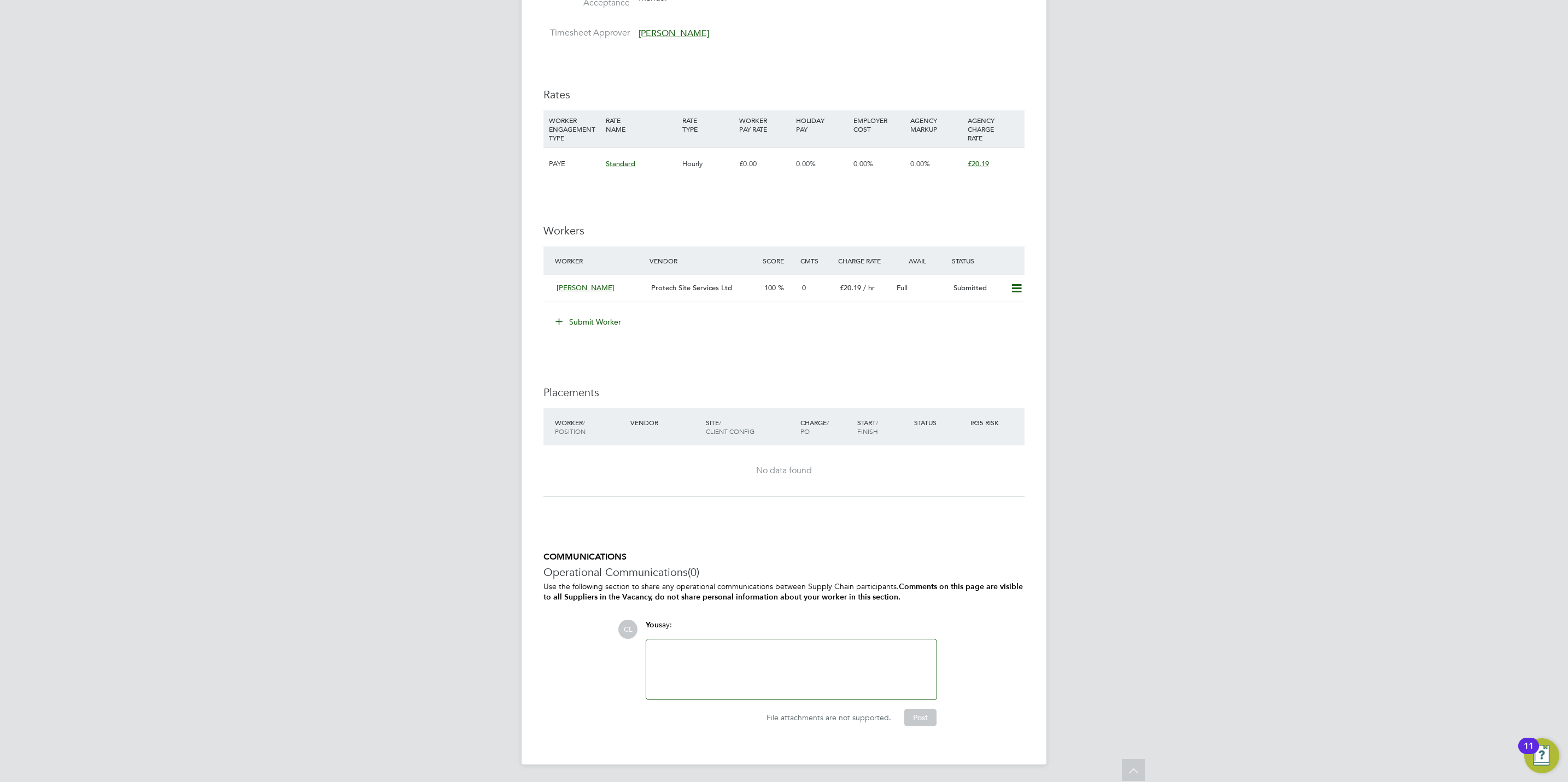
drag, startPoint x: 1023, startPoint y: 294, endPoint x: 1015, endPoint y: 295, distance: 8.1
click at [1023, 293] on icon at bounding box center [1016, 289] width 14 height 9
click at [988, 310] on li "Offer" at bounding box center [1000, 313] width 42 height 16
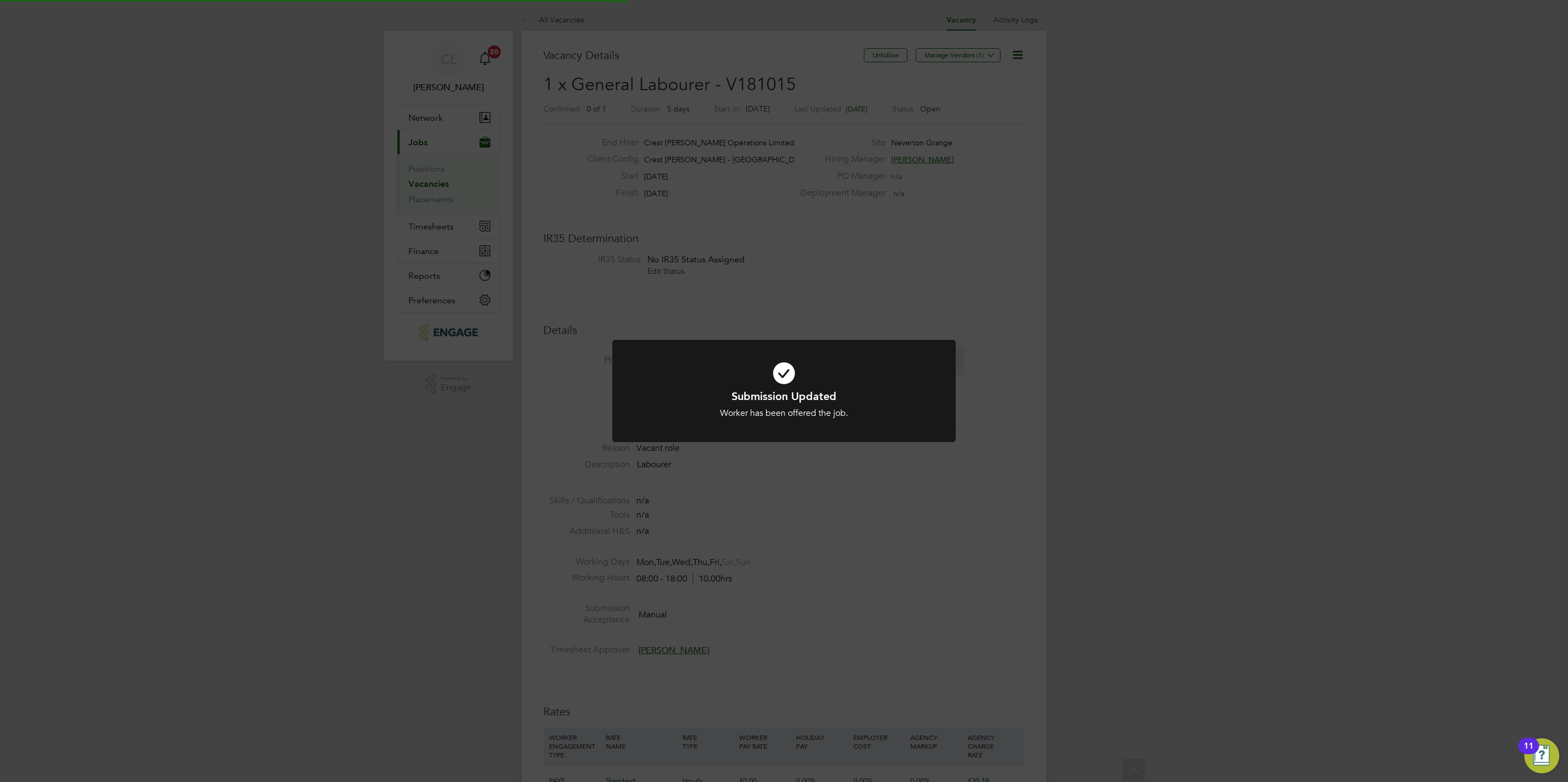
click at [1000, 385] on div "Submission Updated Worker has been offered the job. Cancel Okay" at bounding box center [784, 391] width 1568 height 782
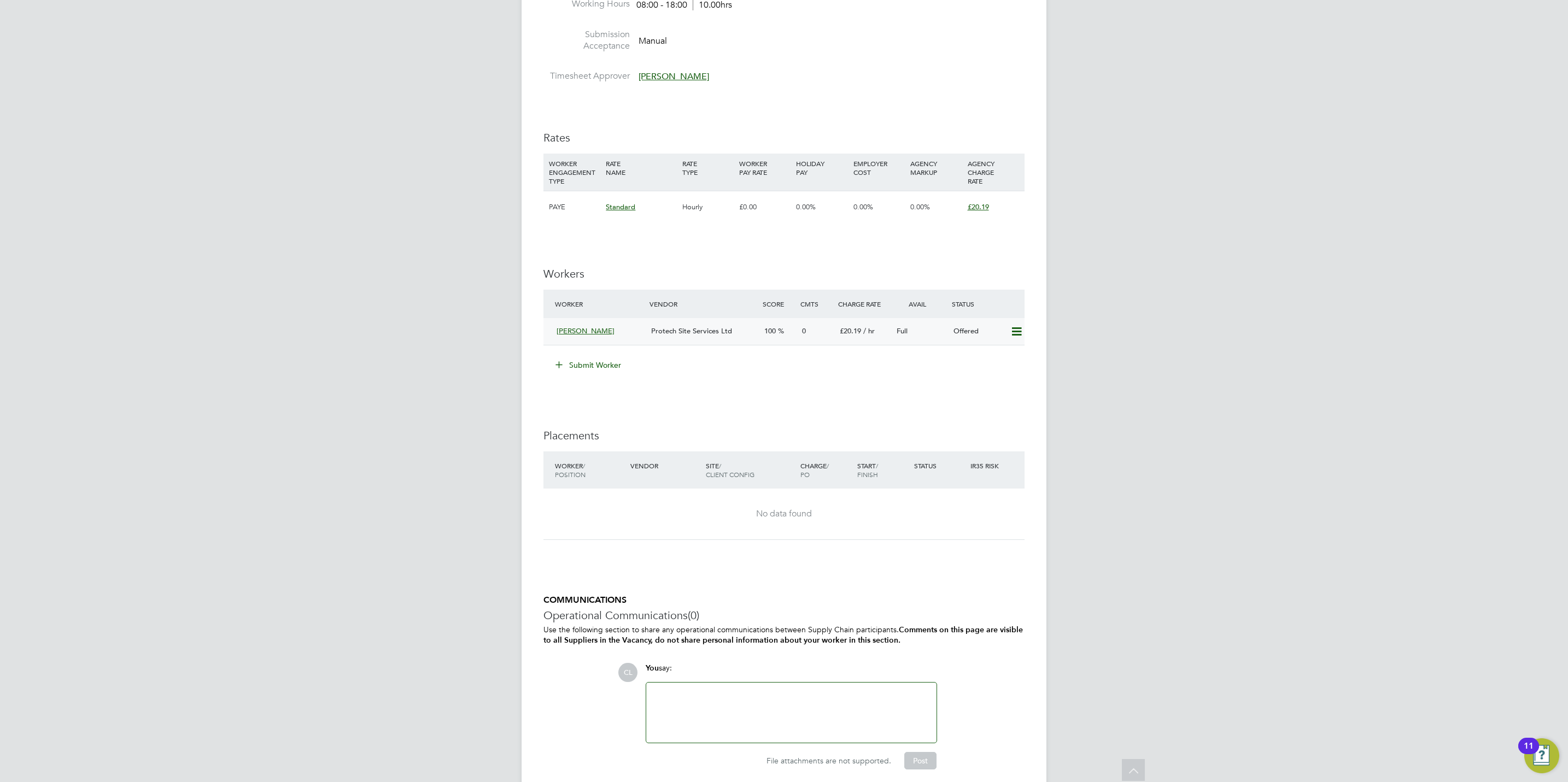
click at [1016, 335] on icon at bounding box center [1016, 331] width 14 height 9
click at [988, 356] on li "Confirm" at bounding box center [1000, 356] width 41 height 16
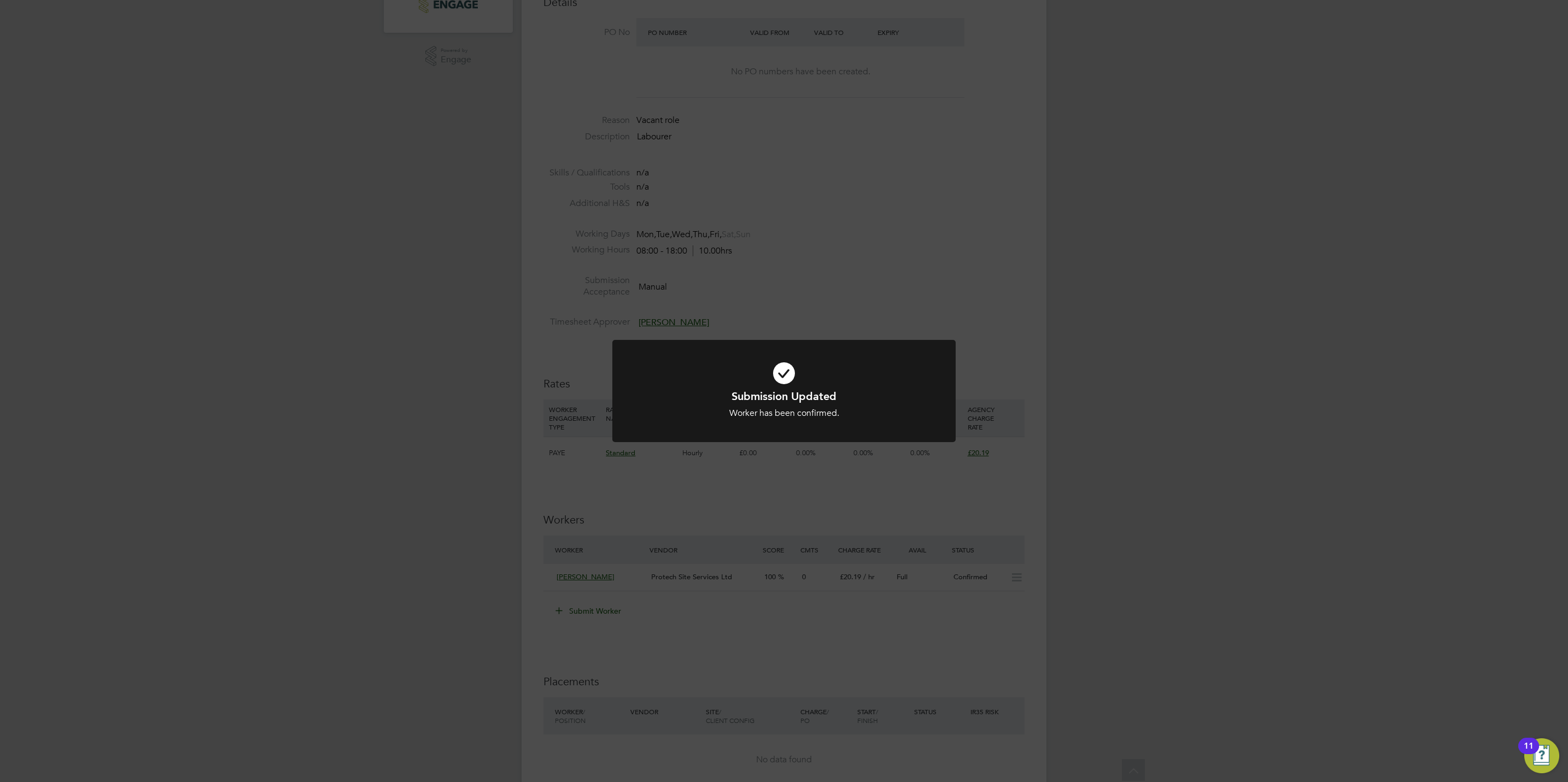
click at [1002, 504] on div "Submission Updated Worker has been confirmed. Cancel Okay" at bounding box center [784, 391] width 1568 height 782
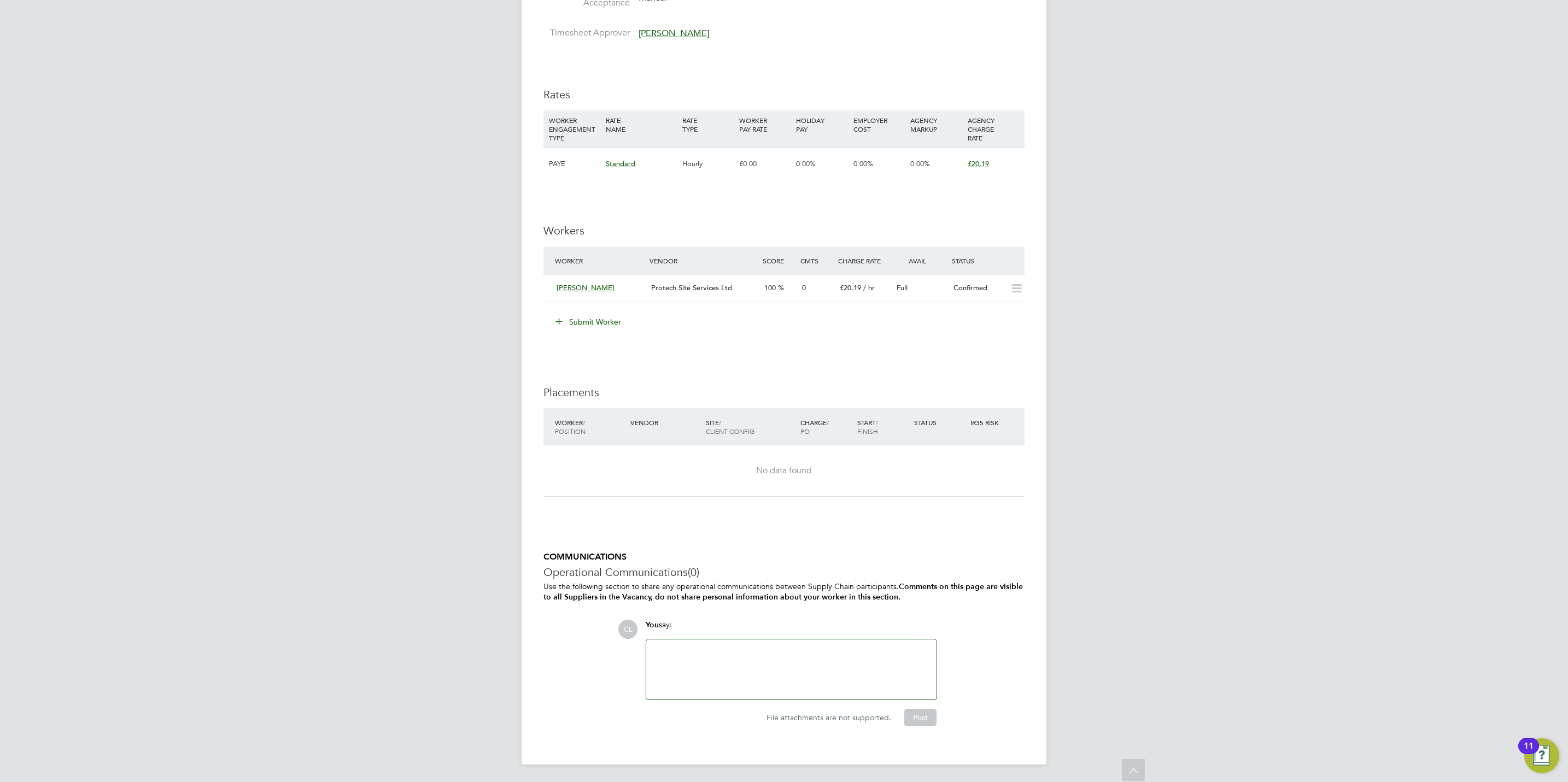
click at [1002, 466] on div "No data found" at bounding box center [783, 470] width 459 height 11
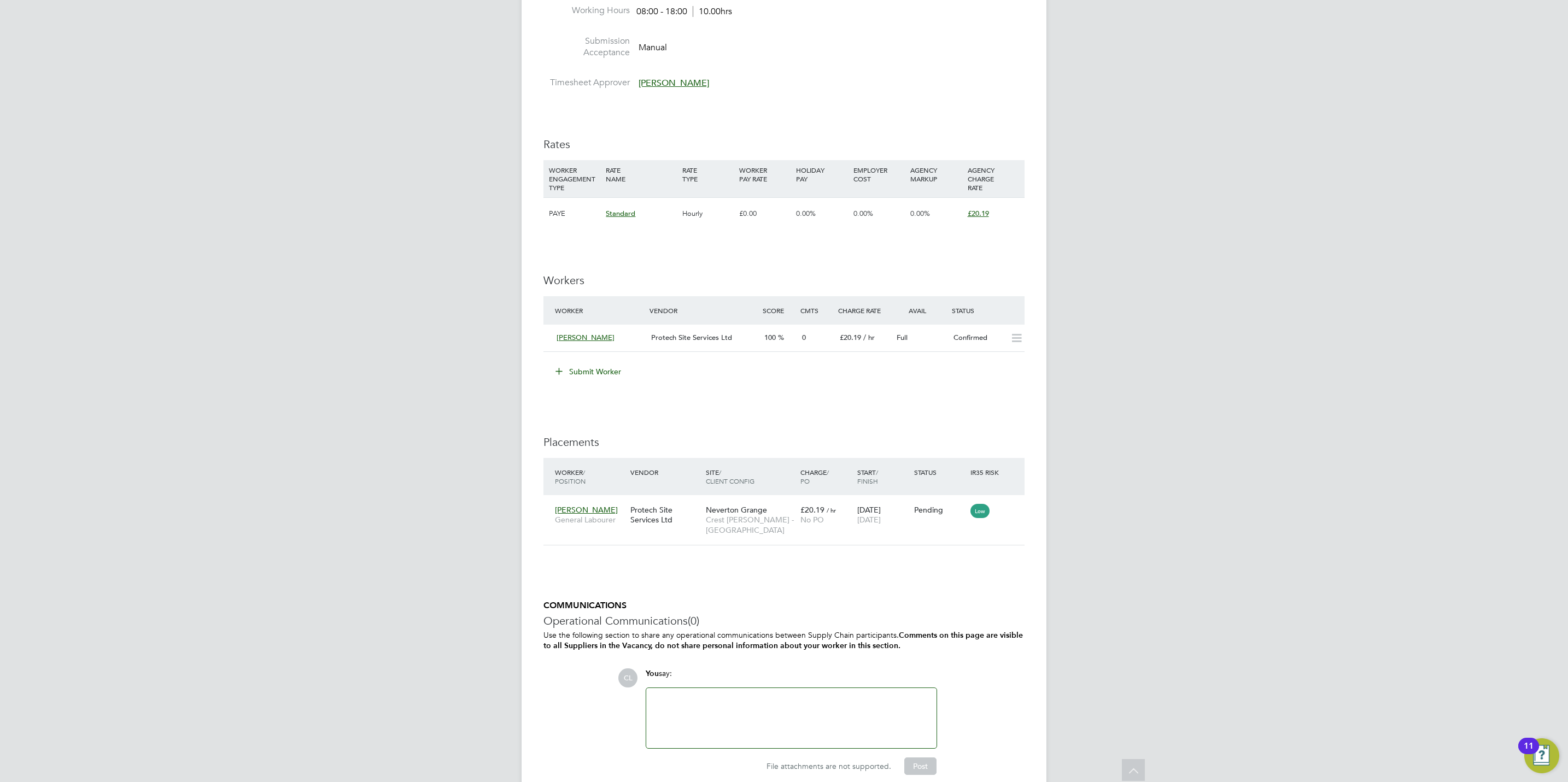
scroll to position [574, 0]
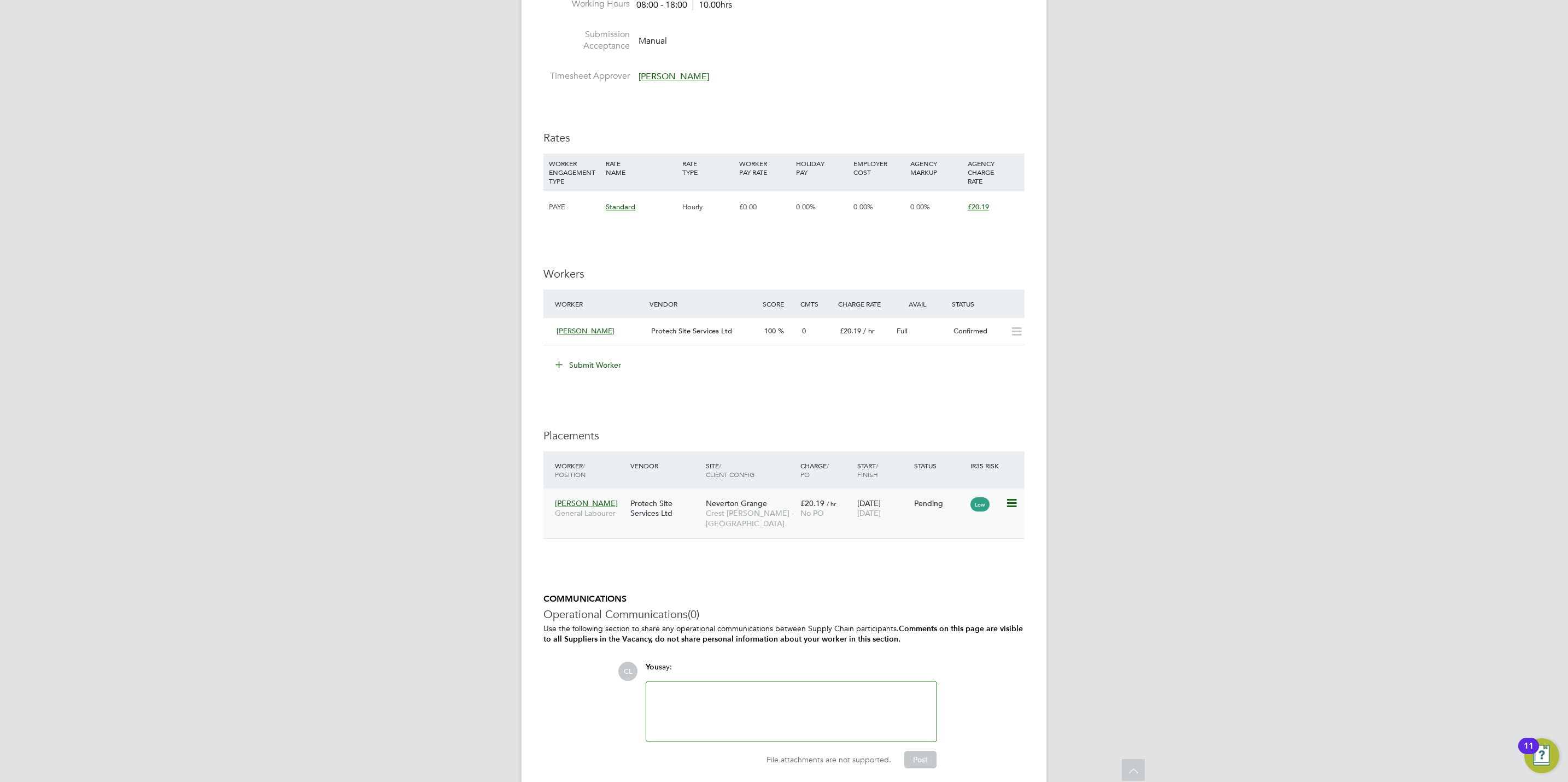
click at [1012, 510] on icon at bounding box center [1010, 503] width 11 height 13
click at [904, 574] on li "Start" at bounding box center [960, 573] width 112 height 16
type input "[PERSON_NAME]"
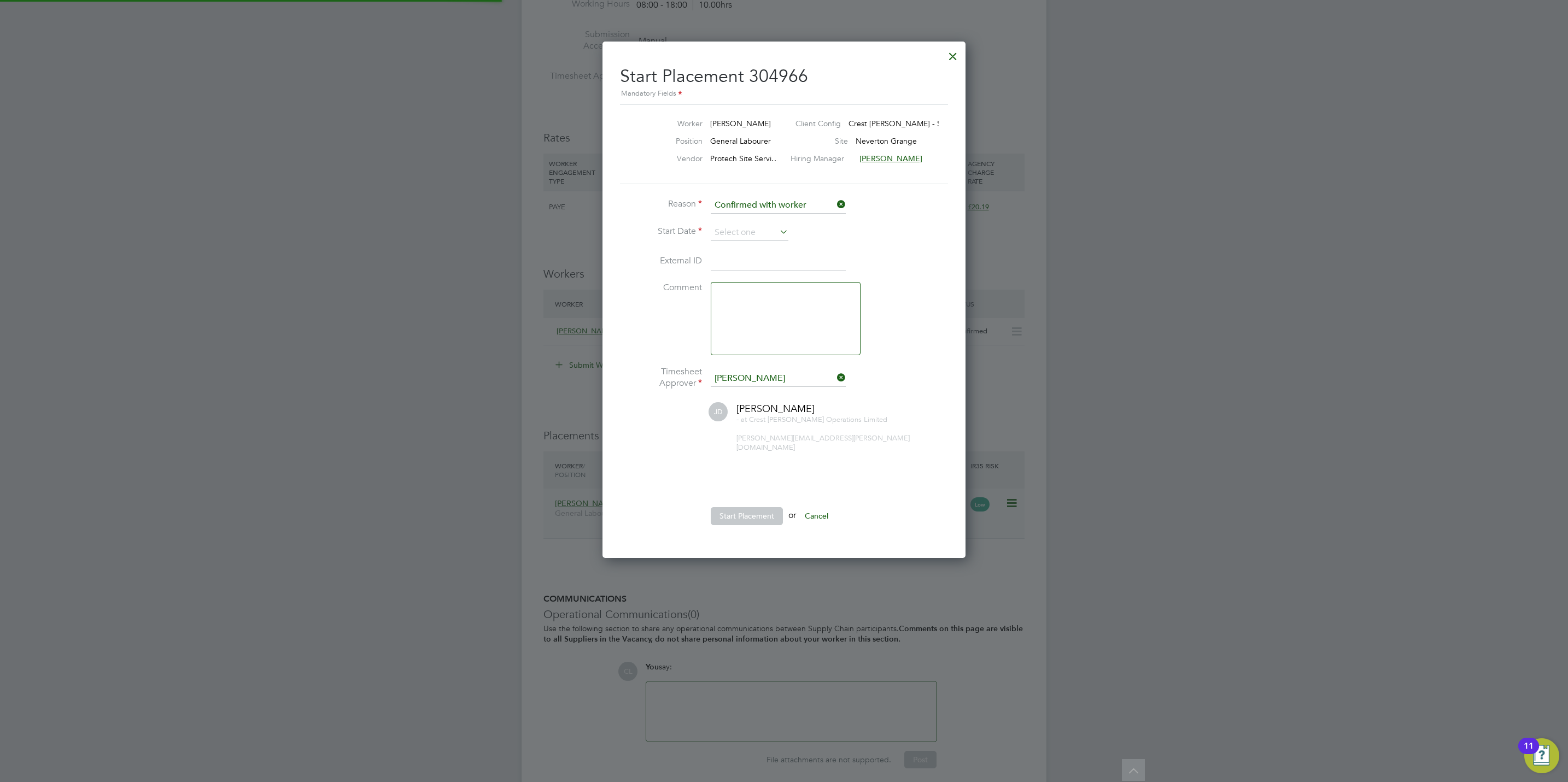
scroll to position [10, 135]
click at [731, 230] on input at bounding box center [749, 233] width 78 height 16
click at [733, 316] on span "22" at bounding box center [729, 311] width 21 height 21
type input "[DATE]"
click at [765, 508] on button "Start Placement" at bounding box center [746, 516] width 72 height 18
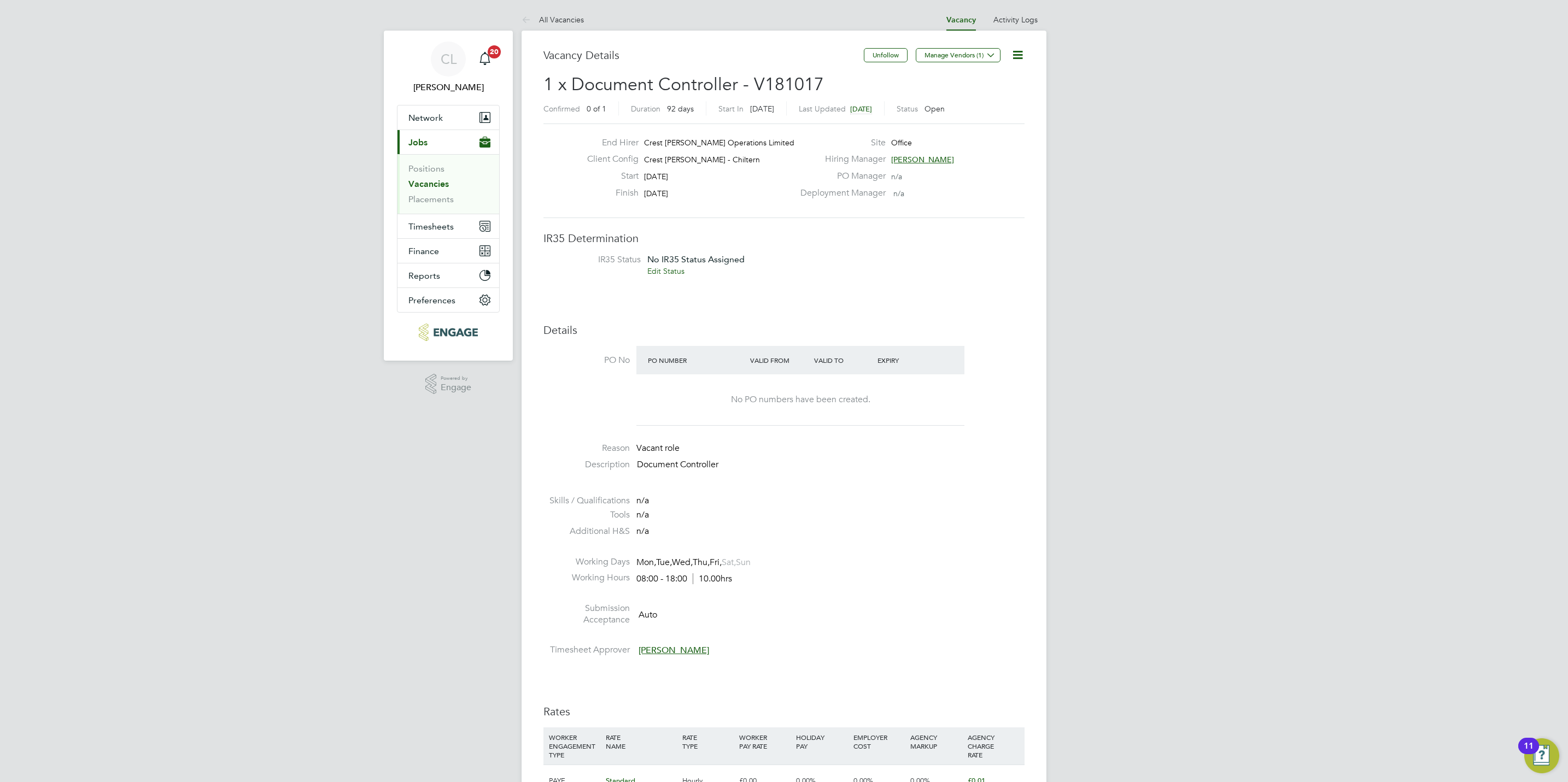
scroll to position [574, 0]
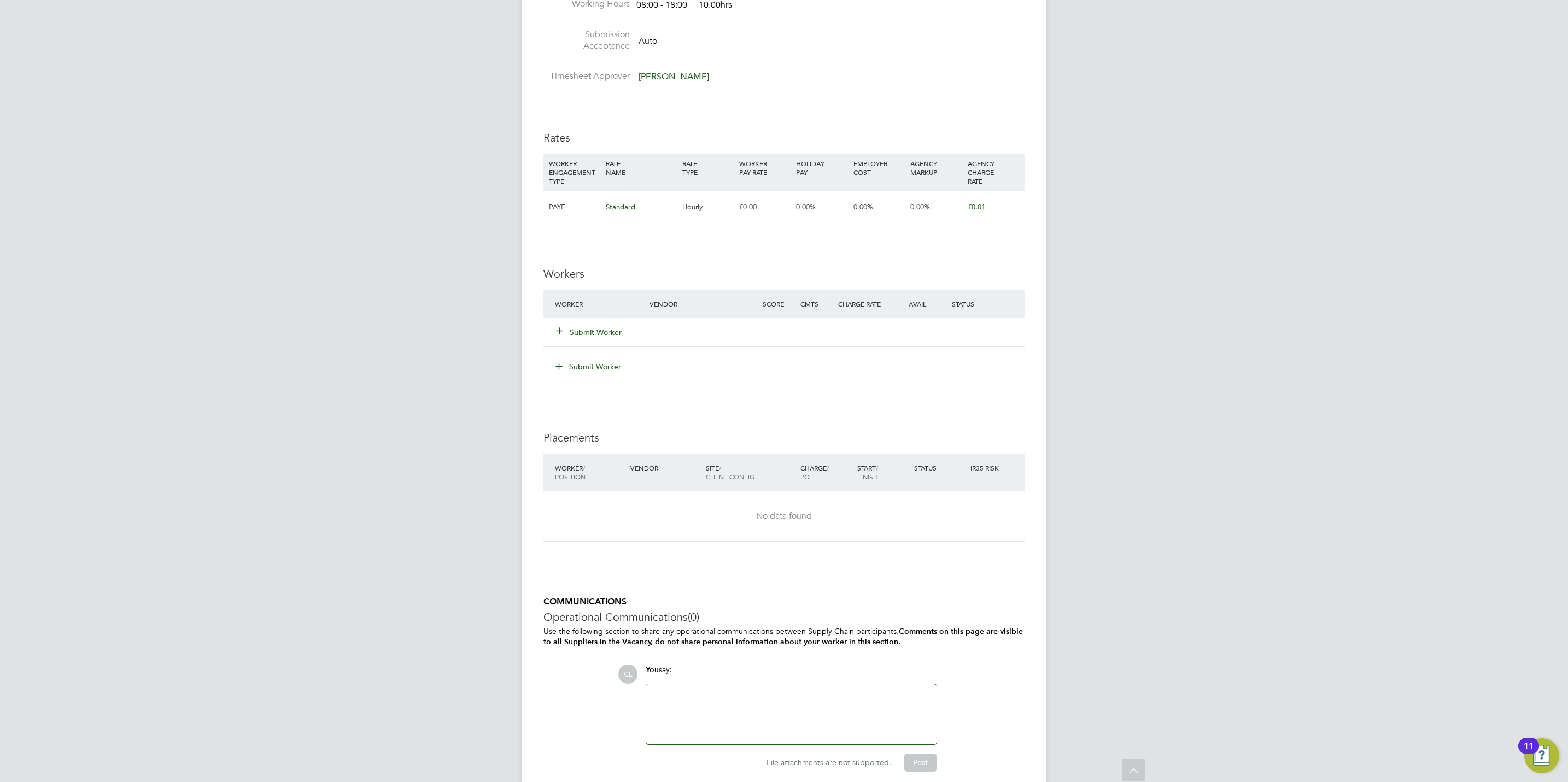
click at [593, 337] on button "Submit Worker" at bounding box center [589, 333] width 66 height 11
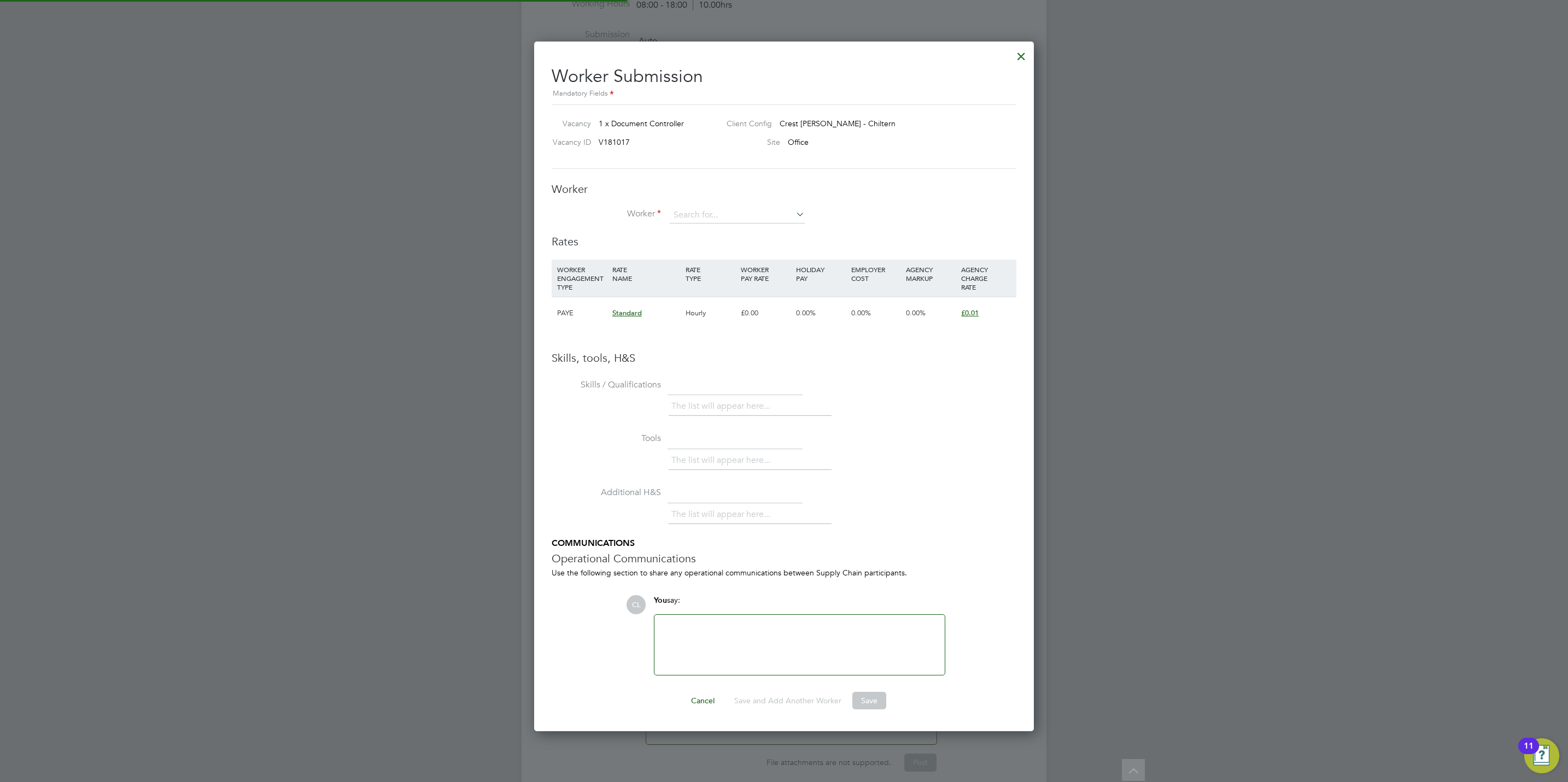
scroll to position [706, 500]
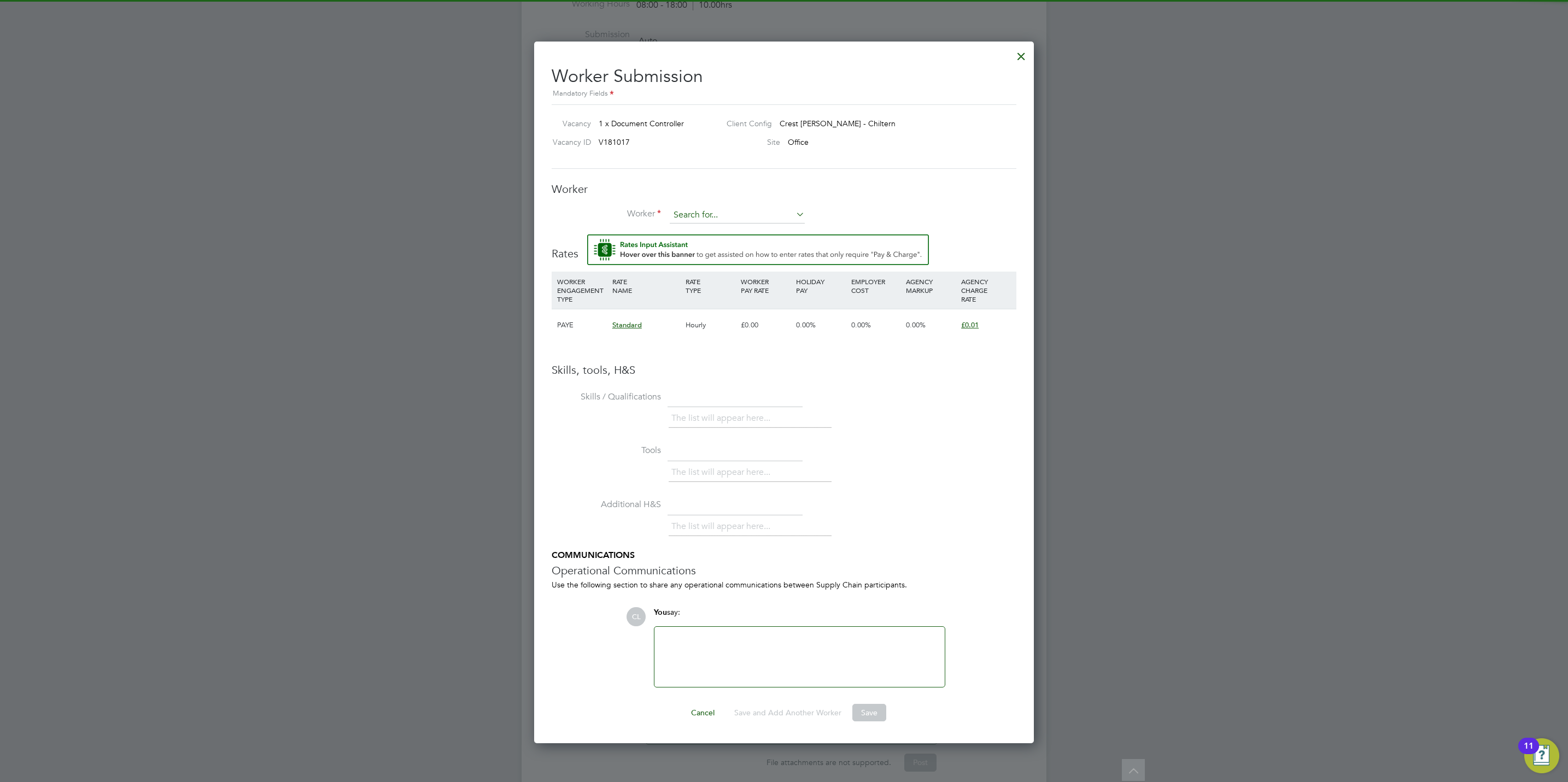
click at [727, 210] on input at bounding box center [737, 216] width 135 height 16
click at [743, 253] on li "Sarah Rainbow (RAI001)" at bounding box center [754, 261] width 170 height 15
type input "Sarah Rainbow (RAI001)"
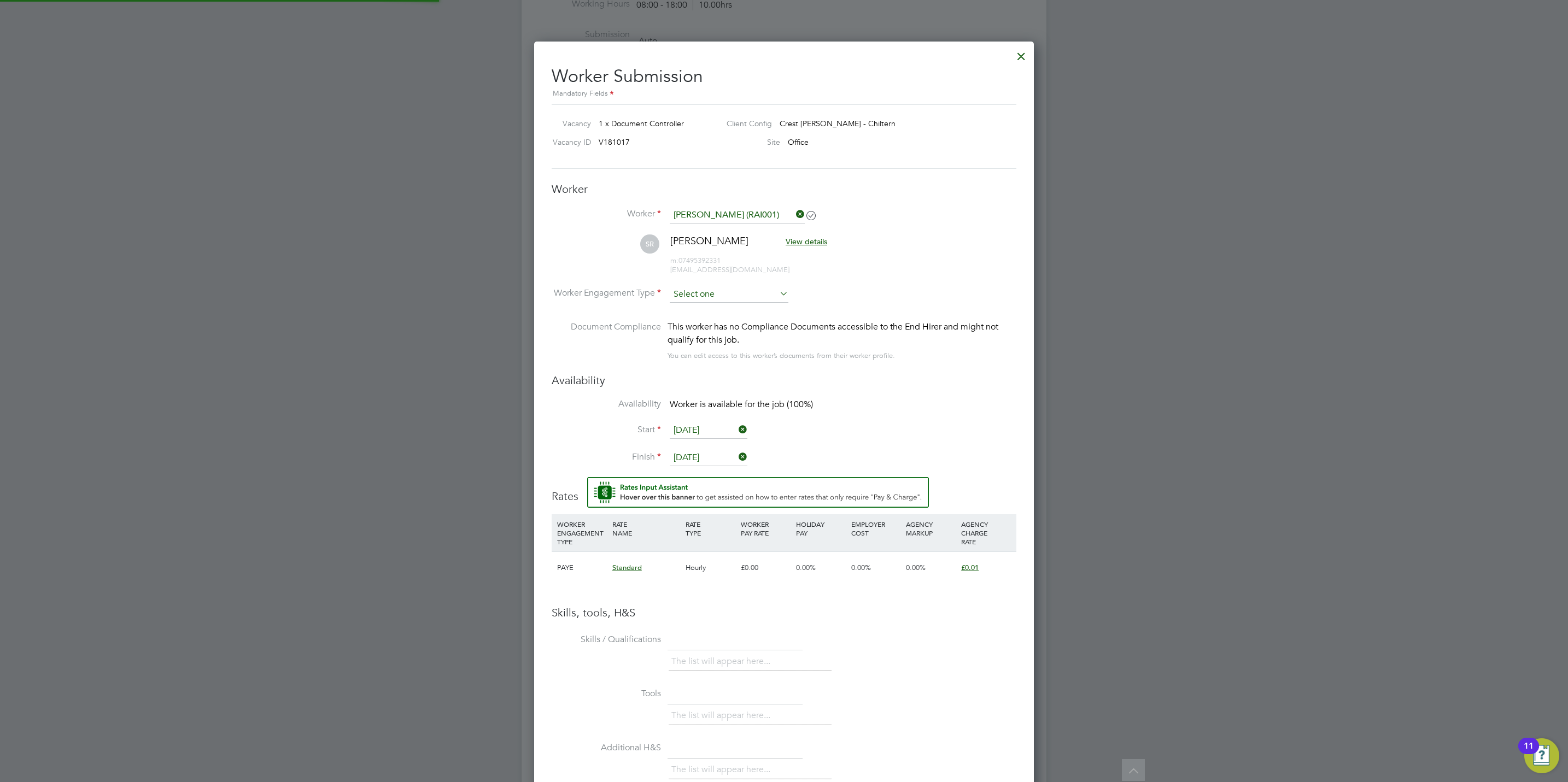
scroll to position [948, 500]
click at [733, 299] on input at bounding box center [729, 295] width 119 height 16
click at [731, 320] on li "PAYE" at bounding box center [729, 324] width 120 height 14
type input "PAYE"
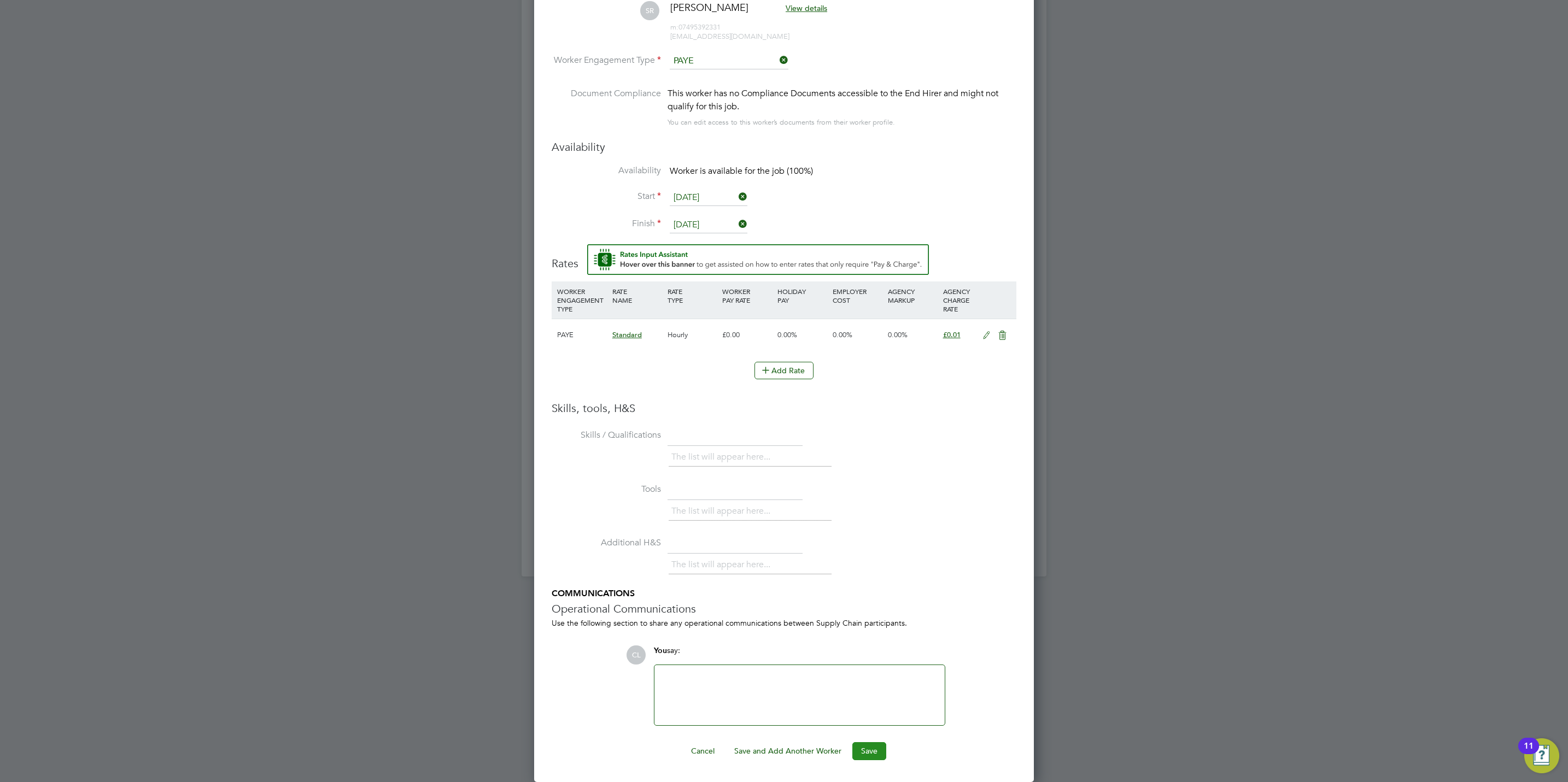
click at [870, 747] on button "Save" at bounding box center [869, 751] width 34 height 18
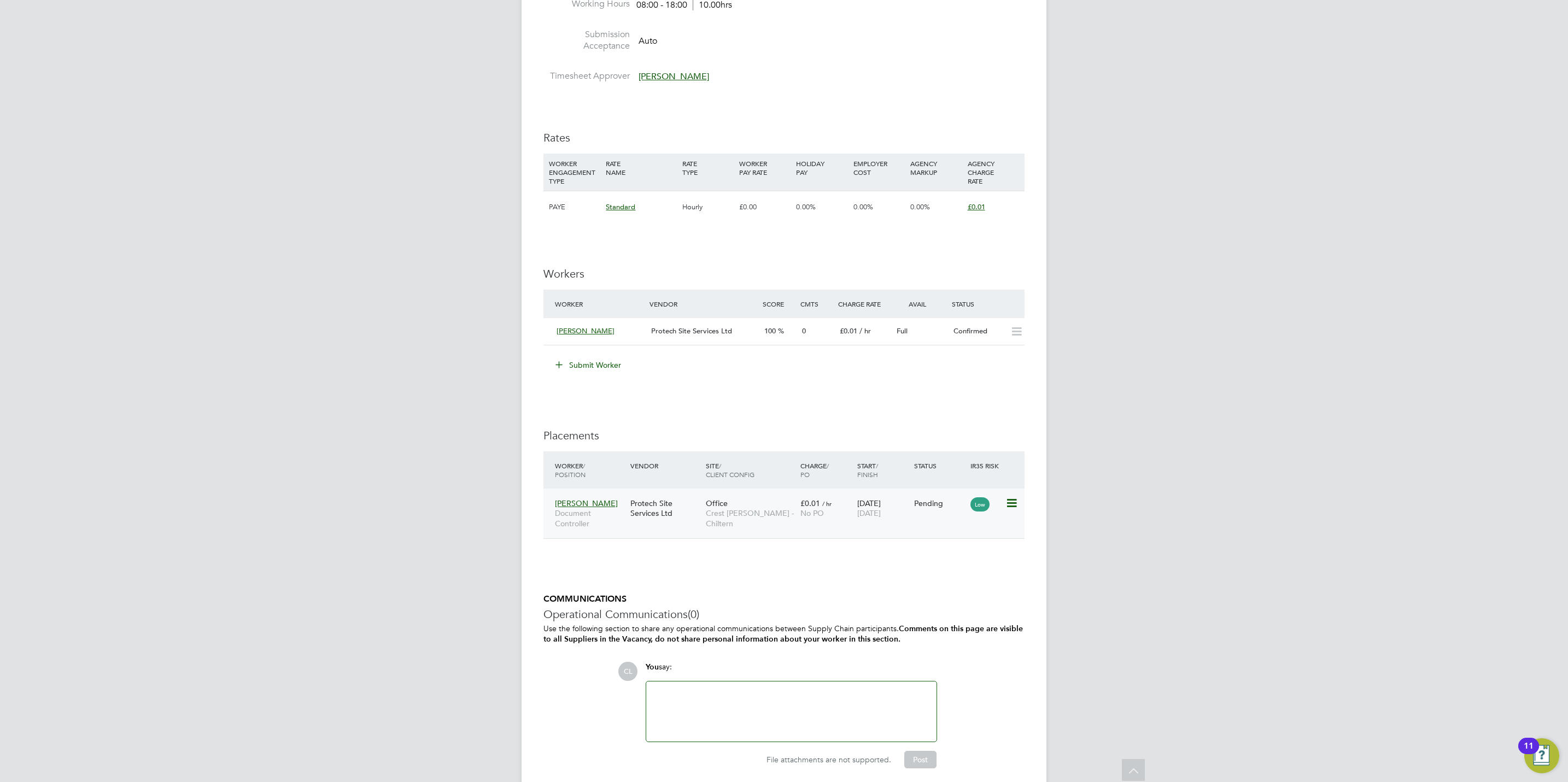
click at [1009, 505] on icon at bounding box center [1010, 503] width 11 height 13
click at [916, 570] on li "Start" at bounding box center [960, 573] width 112 height 16
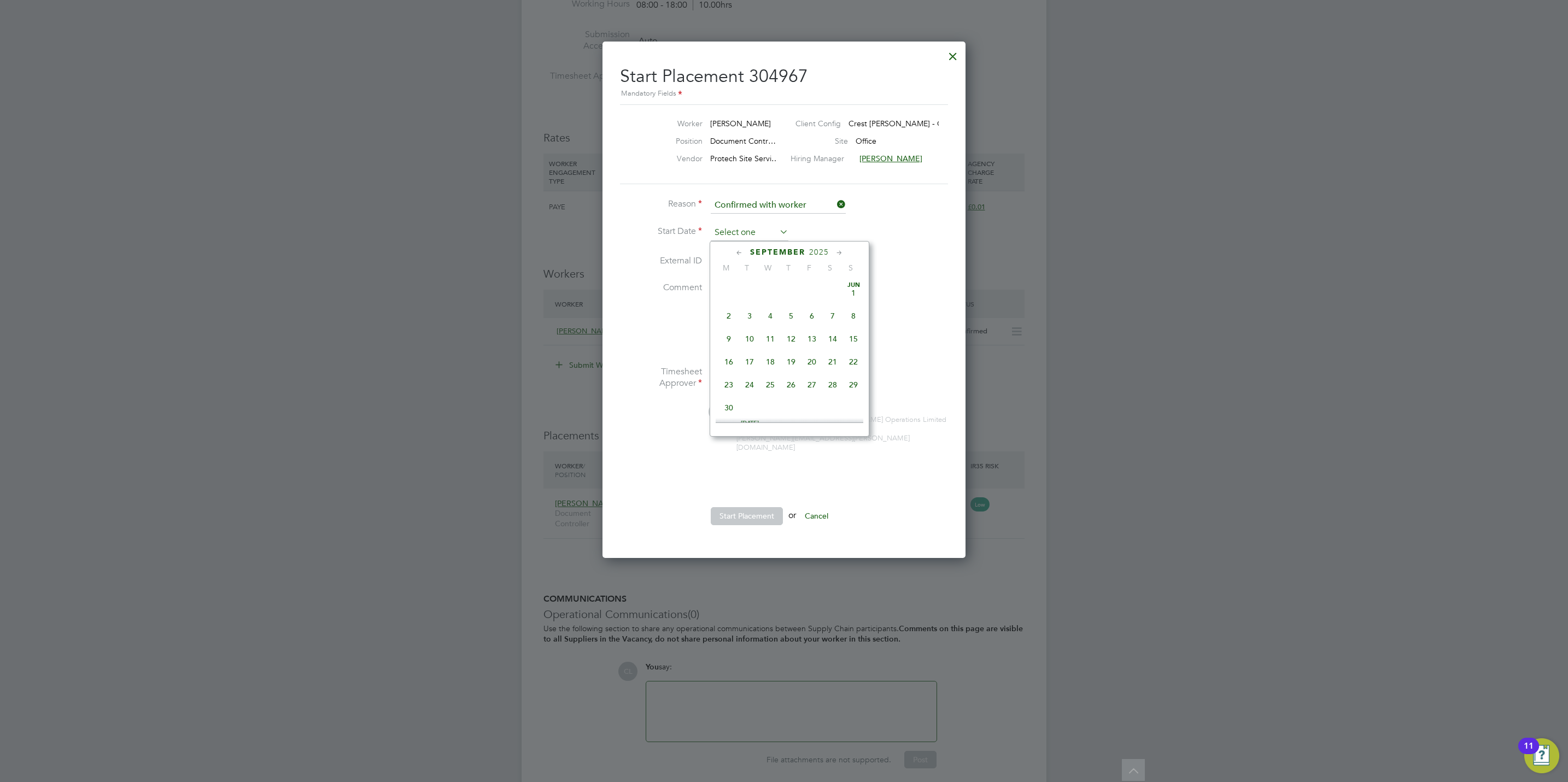
click at [720, 237] on input at bounding box center [749, 233] width 78 height 16
click at [731, 316] on span "22" at bounding box center [729, 311] width 21 height 21
type input "[DATE]"
click at [739, 508] on button "Start Placement" at bounding box center [746, 516] width 72 height 18
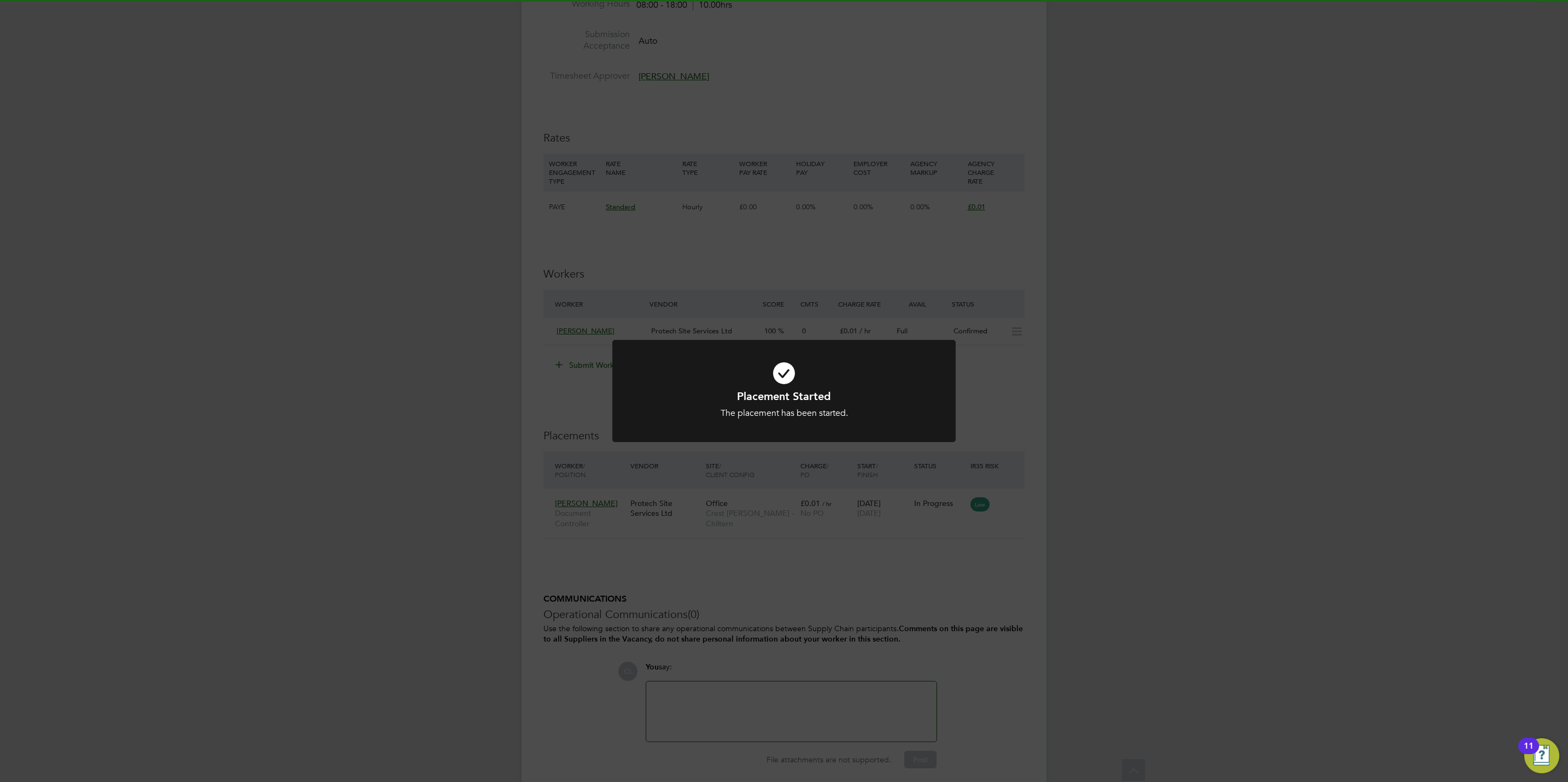
click at [902, 286] on div "Placement Started The placement has been started. Cancel Okay" at bounding box center [784, 391] width 1568 height 782
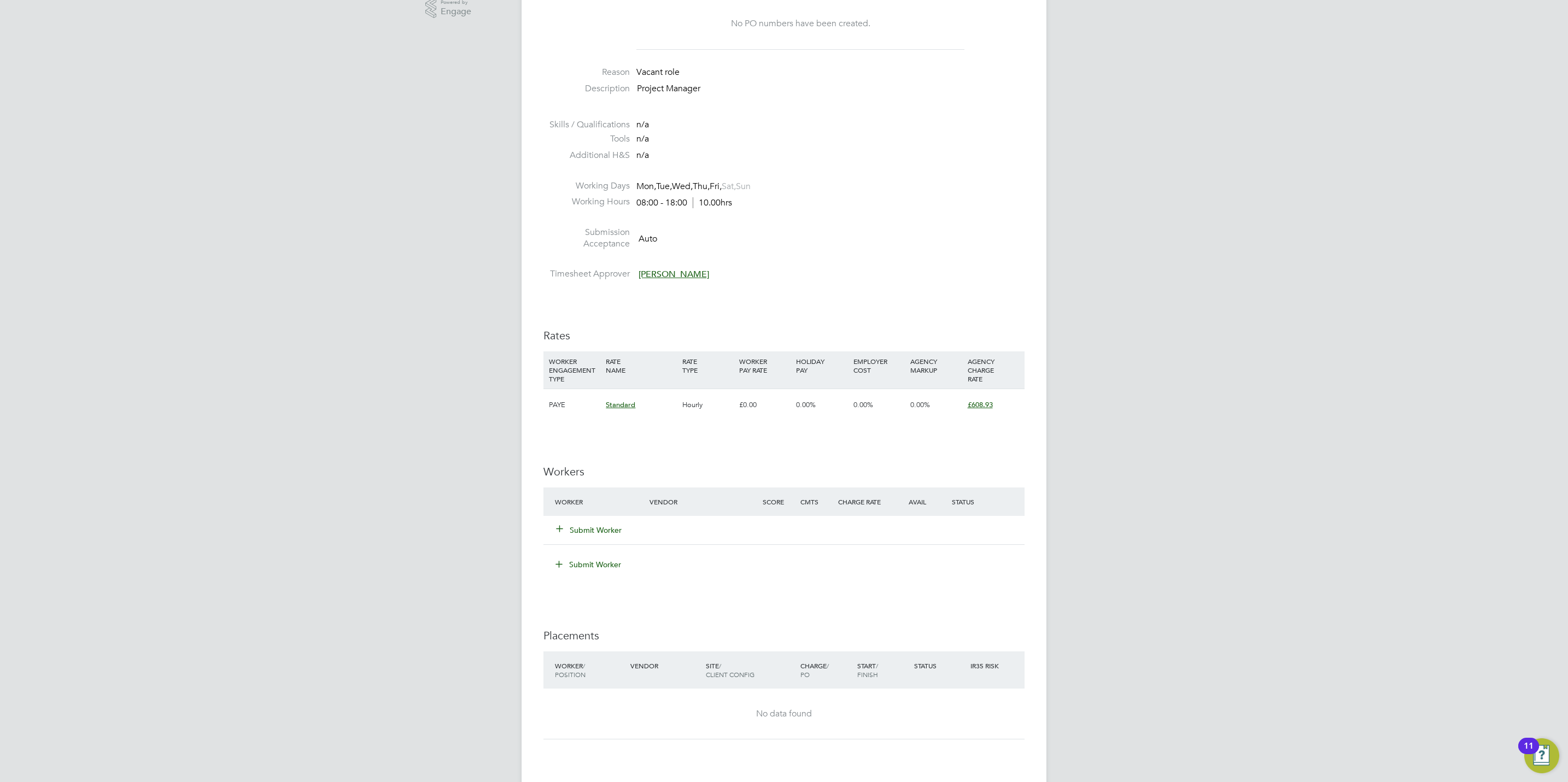
scroll to position [492, 0]
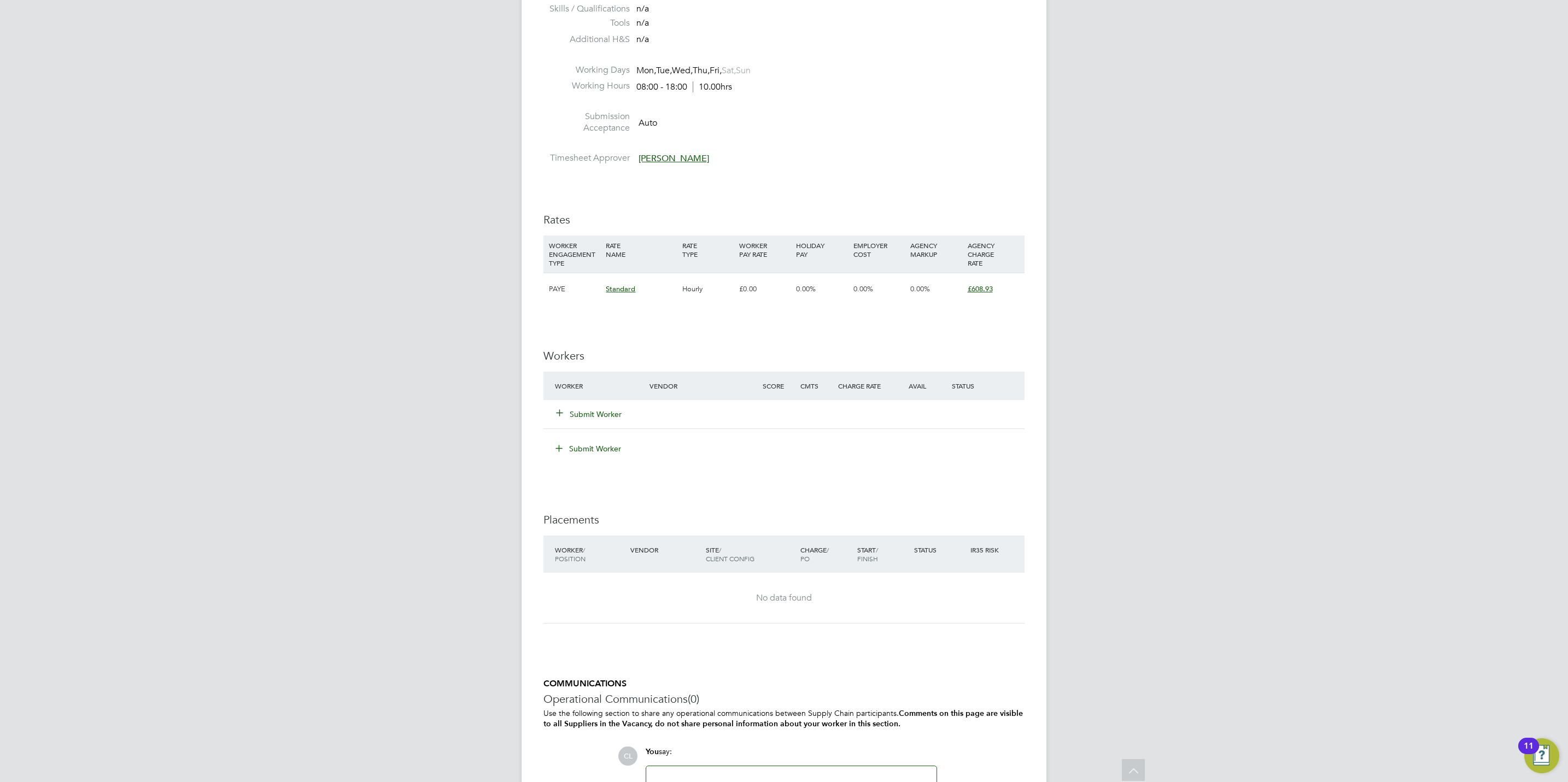
click at [589, 423] on div "Submit Worker" at bounding box center [608, 414] width 113 height 20
click at [593, 415] on button "Submit Worker" at bounding box center [589, 414] width 66 height 11
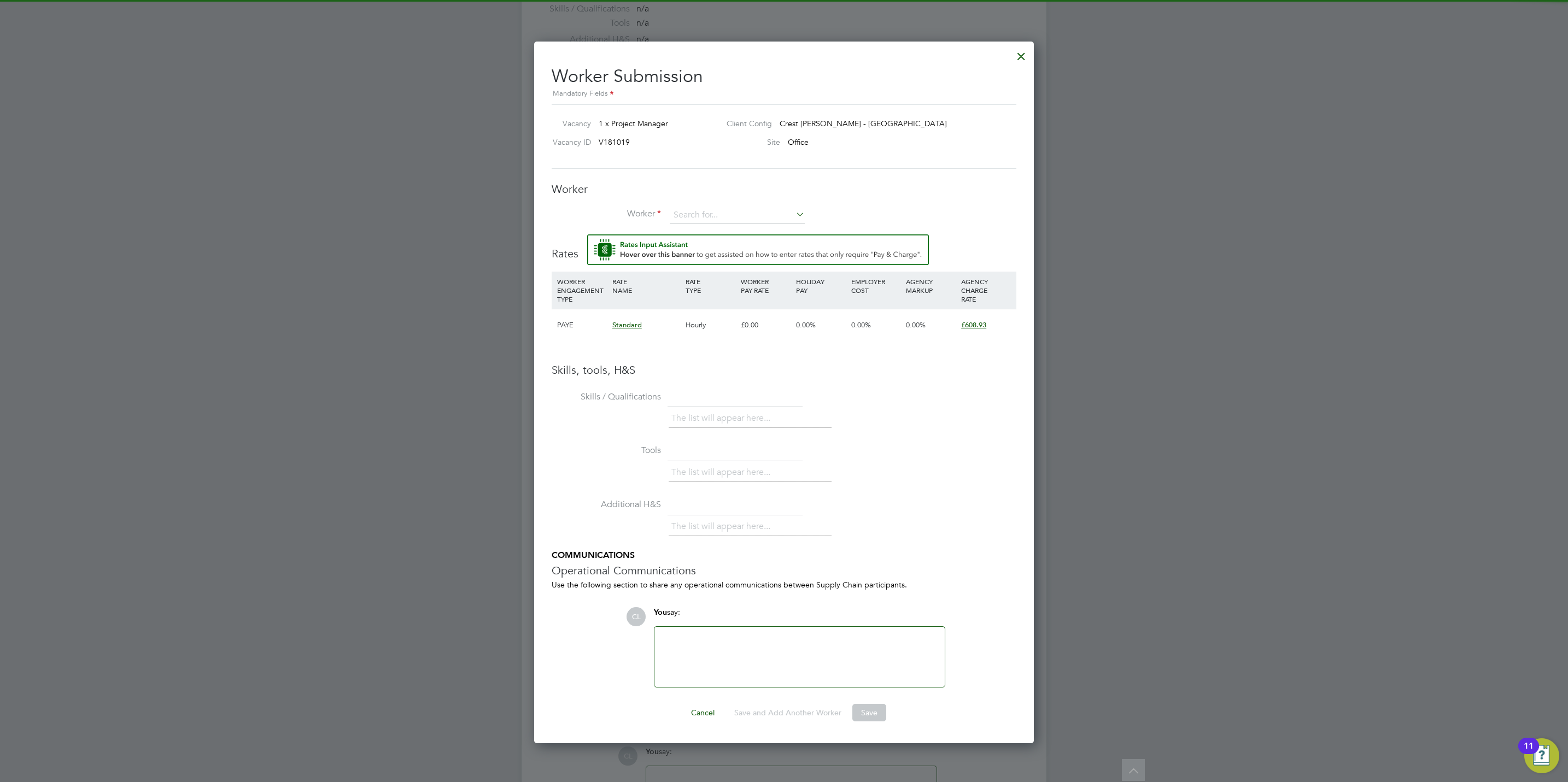
scroll to position [0, 0]
click at [729, 207] on div "Worker Worker Worker Engagement Type" at bounding box center [784, 208] width 465 height 53
click at [732, 212] on input at bounding box center [737, 216] width 135 height 16
click at [732, 228] on li "Juli a n [PERSON_NAME] (AND0021)" at bounding box center [737, 232] width 136 height 15
type input "[PERSON_NAME] (AND0021)"
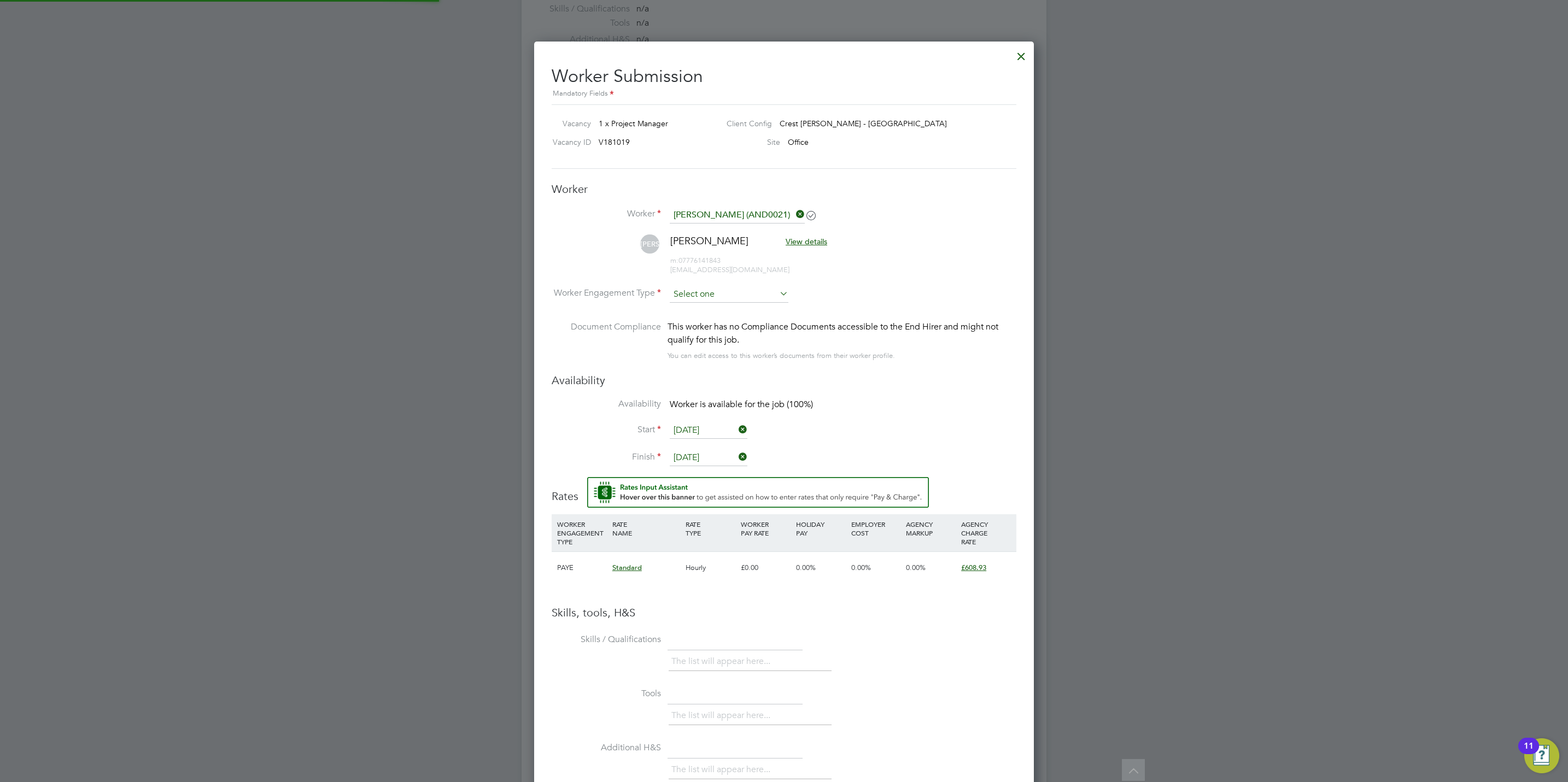
scroll to position [948, 500]
click at [716, 292] on input at bounding box center [729, 295] width 119 height 16
click at [709, 323] on li "PAYE" at bounding box center [729, 324] width 120 height 14
type input "PAYE"
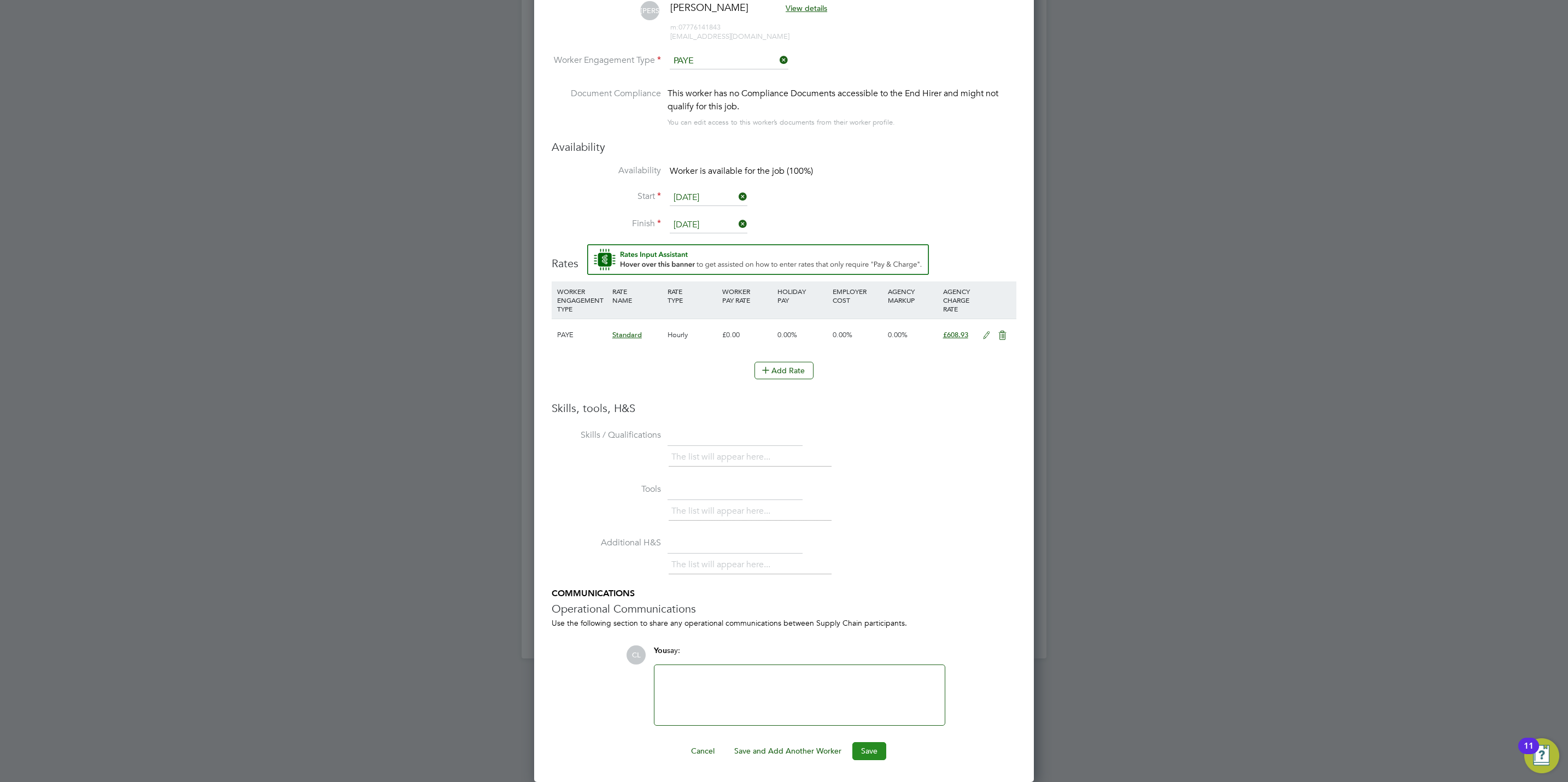
click at [862, 747] on button "Save" at bounding box center [869, 751] width 34 height 18
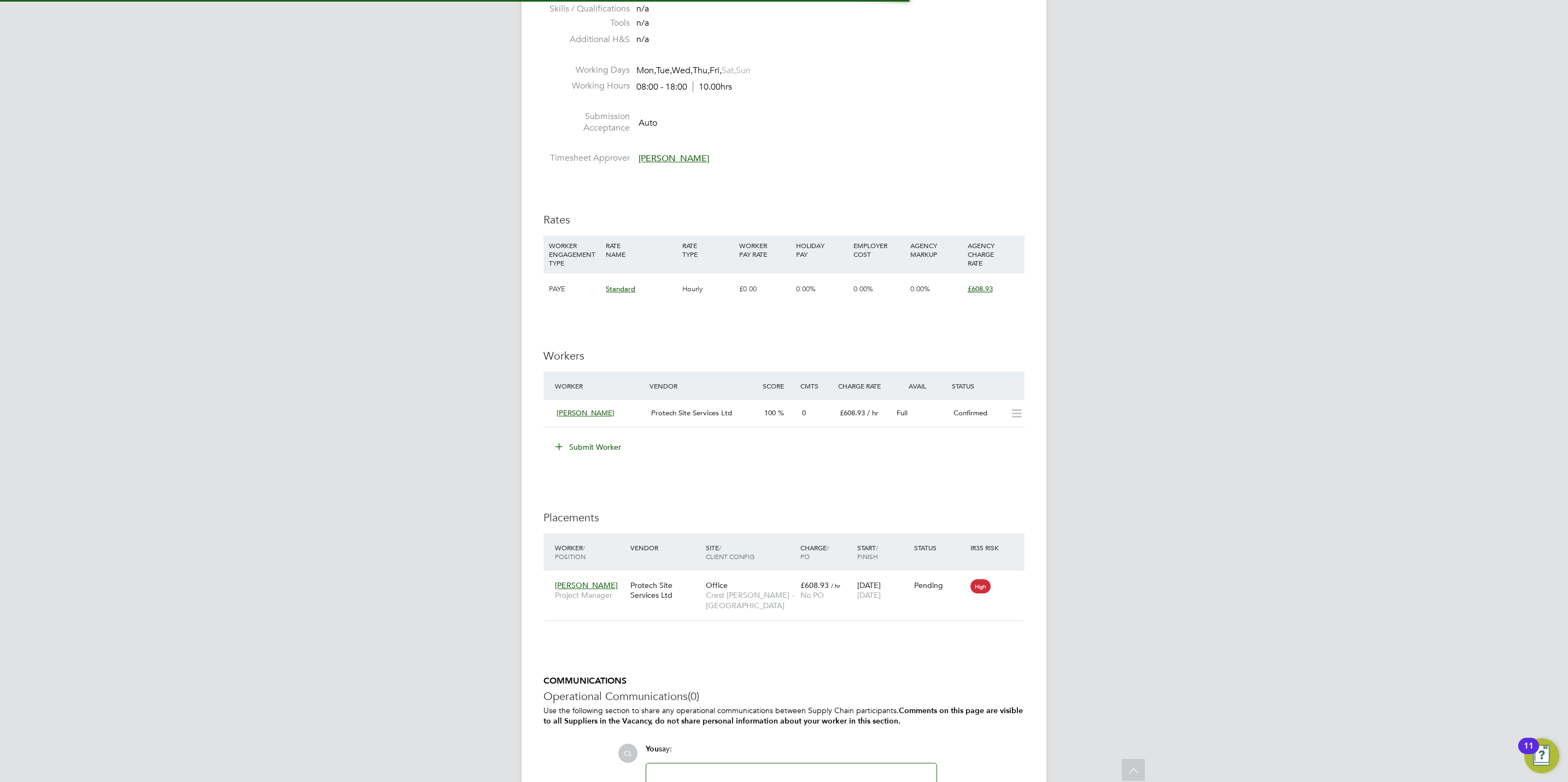
drag, startPoint x: 1023, startPoint y: 524, endPoint x: 1024, endPoint y: 510, distance: 14.0
click at [1024, 524] on h3 "Placements" at bounding box center [784, 517] width 481 height 14
click at [1016, 586] on icon at bounding box center [1010, 585] width 11 height 13
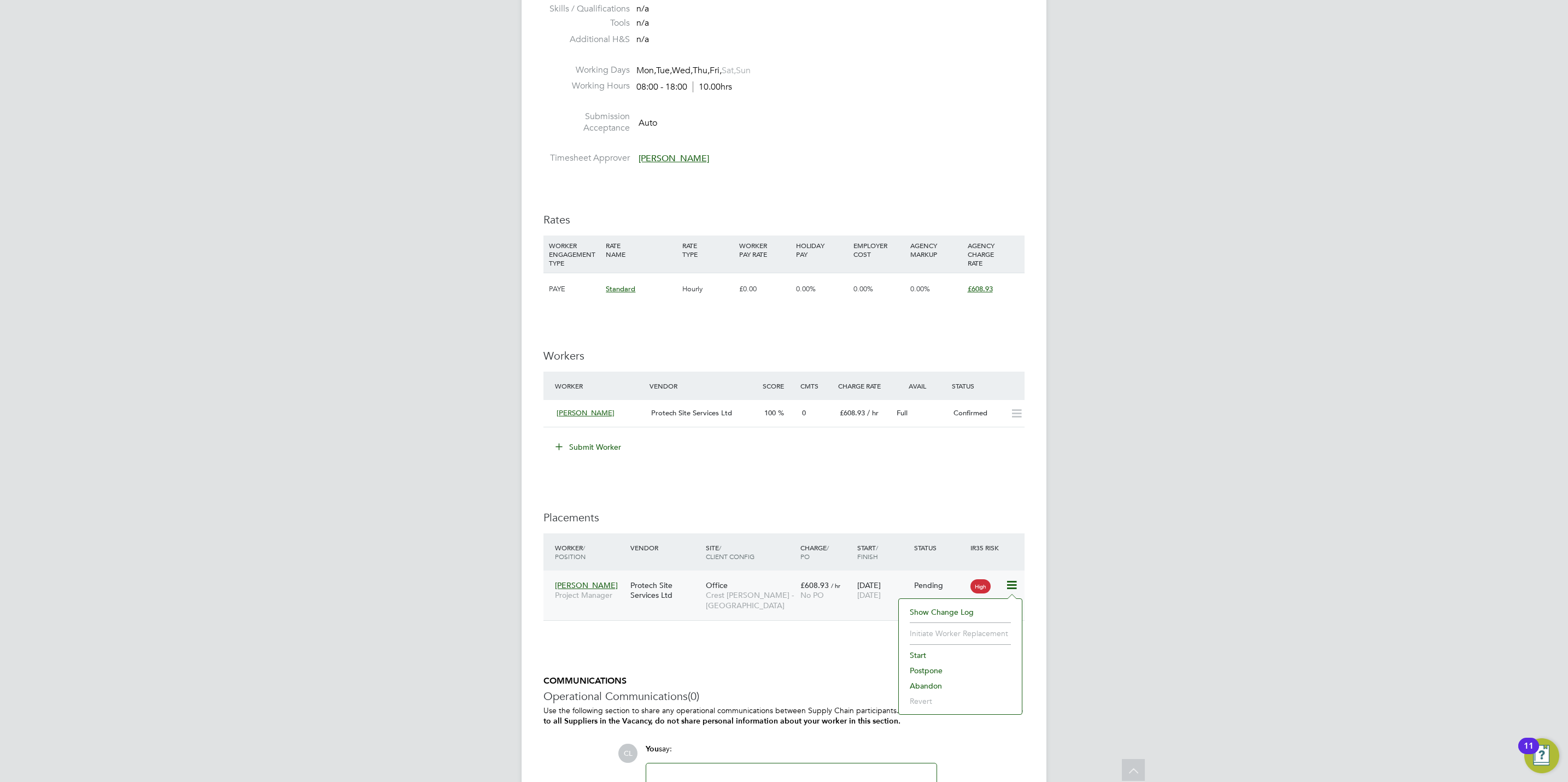
click at [914, 663] on li "Postpone" at bounding box center [960, 670] width 112 height 16
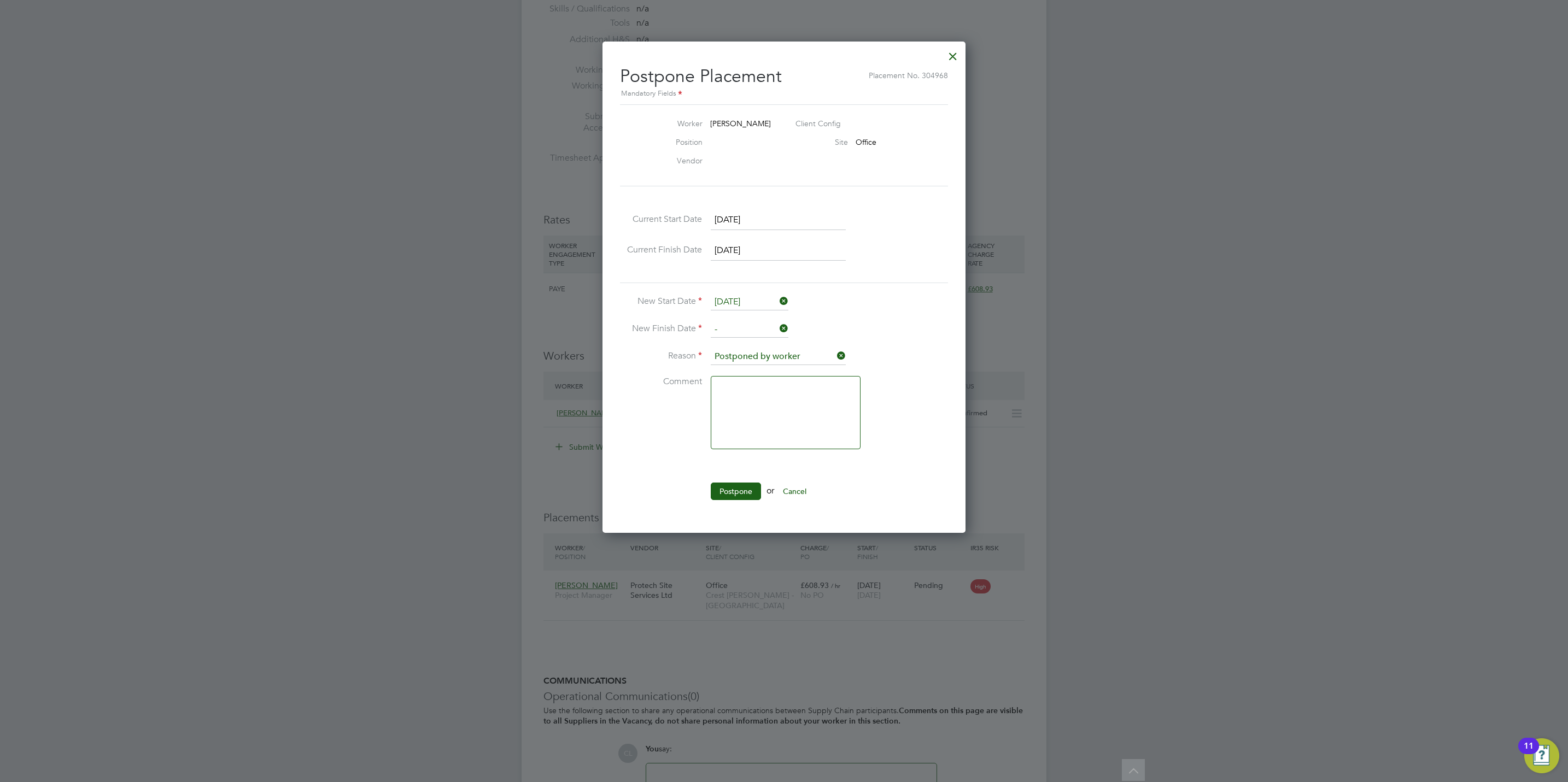
click at [952, 51] on div at bounding box center [952, 53] width 20 height 20
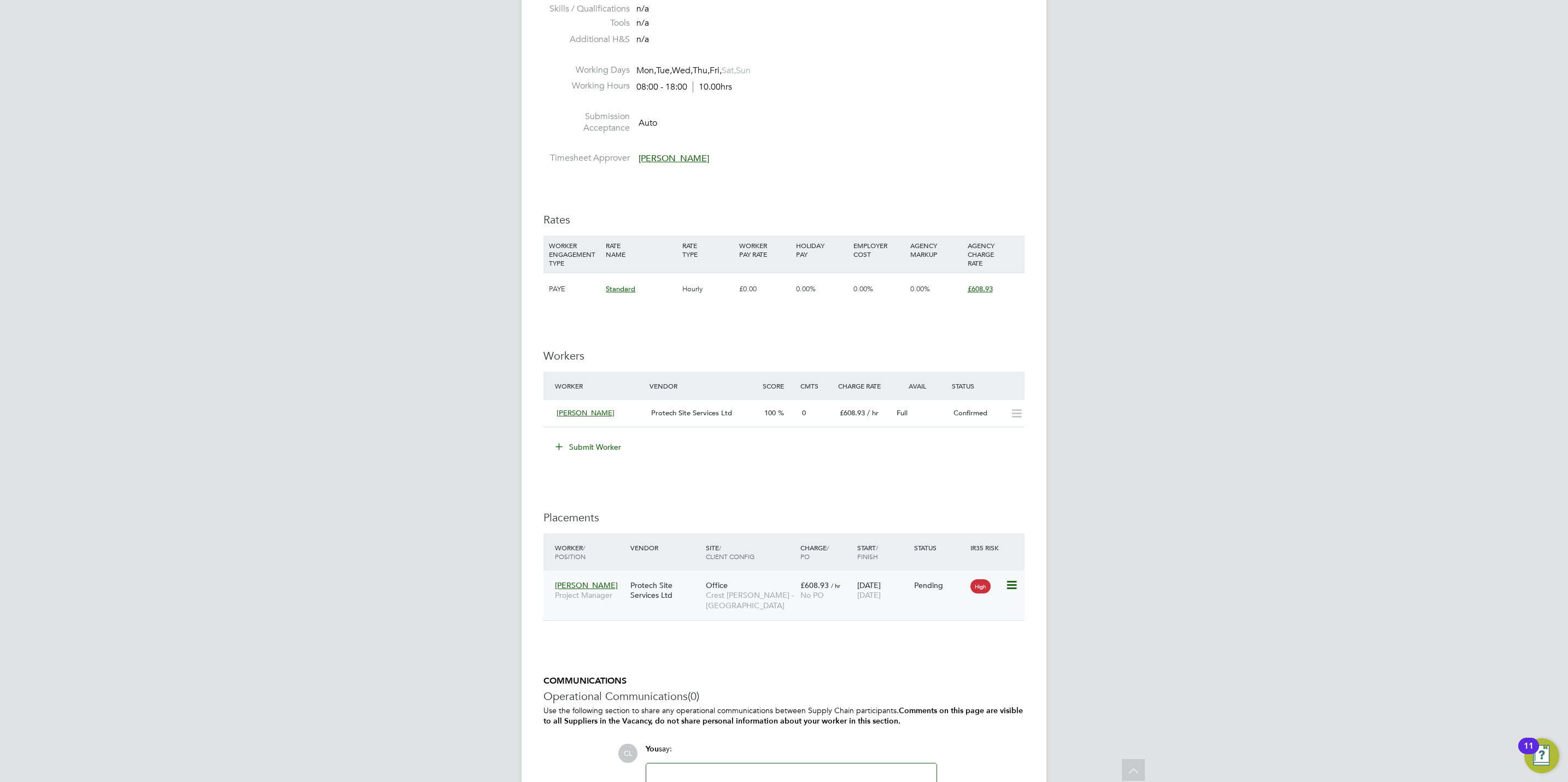
click at [1009, 587] on icon at bounding box center [1010, 585] width 11 height 13
click at [927, 653] on li "Start" at bounding box center [960, 655] width 112 height 16
type input "Stefan Fernandez"
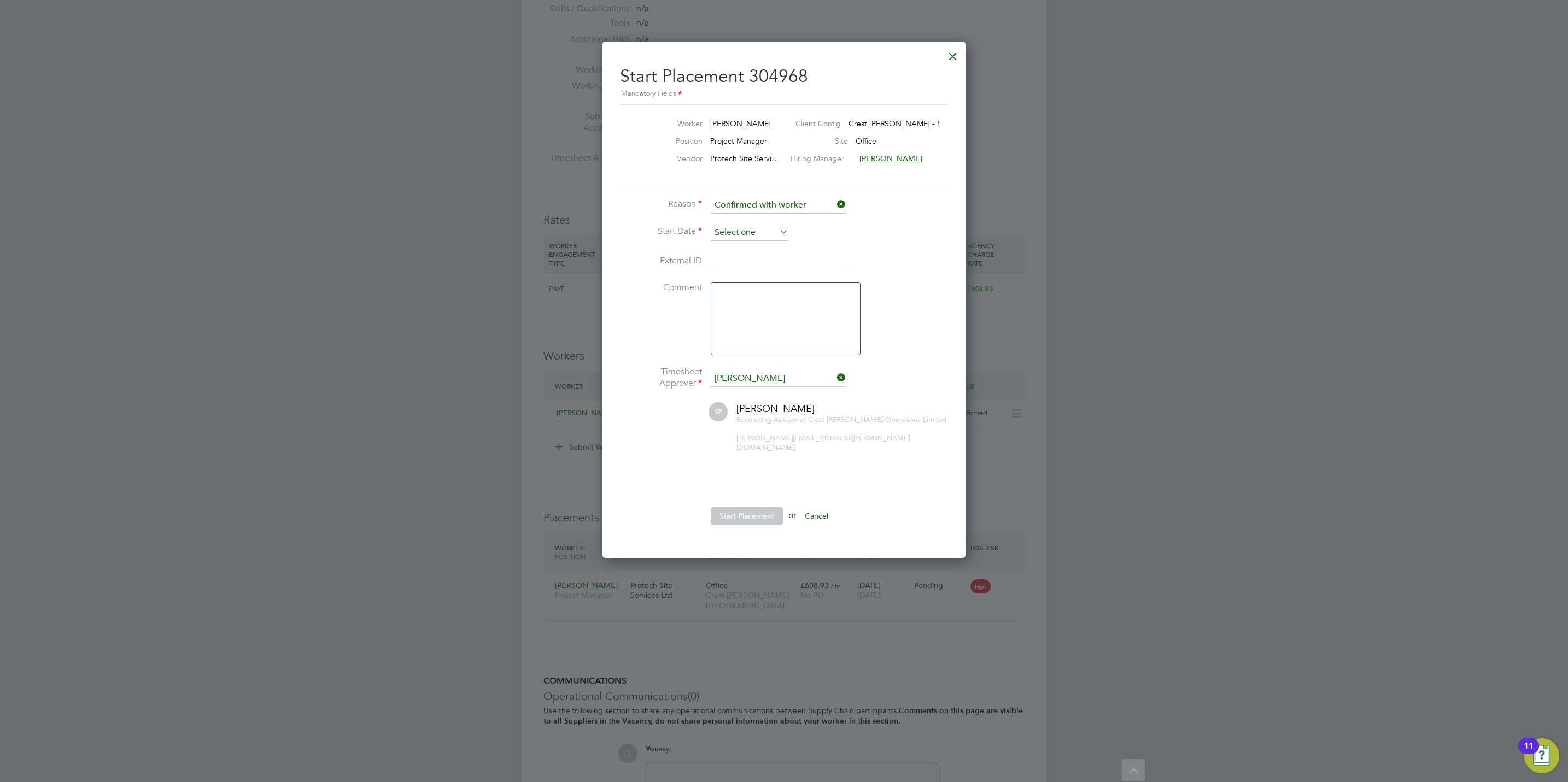
click at [747, 233] on input at bounding box center [749, 233] width 78 height 16
click at [738, 312] on span "22" at bounding box center [729, 311] width 21 height 21
type input "[DATE]"
click at [758, 508] on button "Start Placement" at bounding box center [746, 516] width 72 height 18
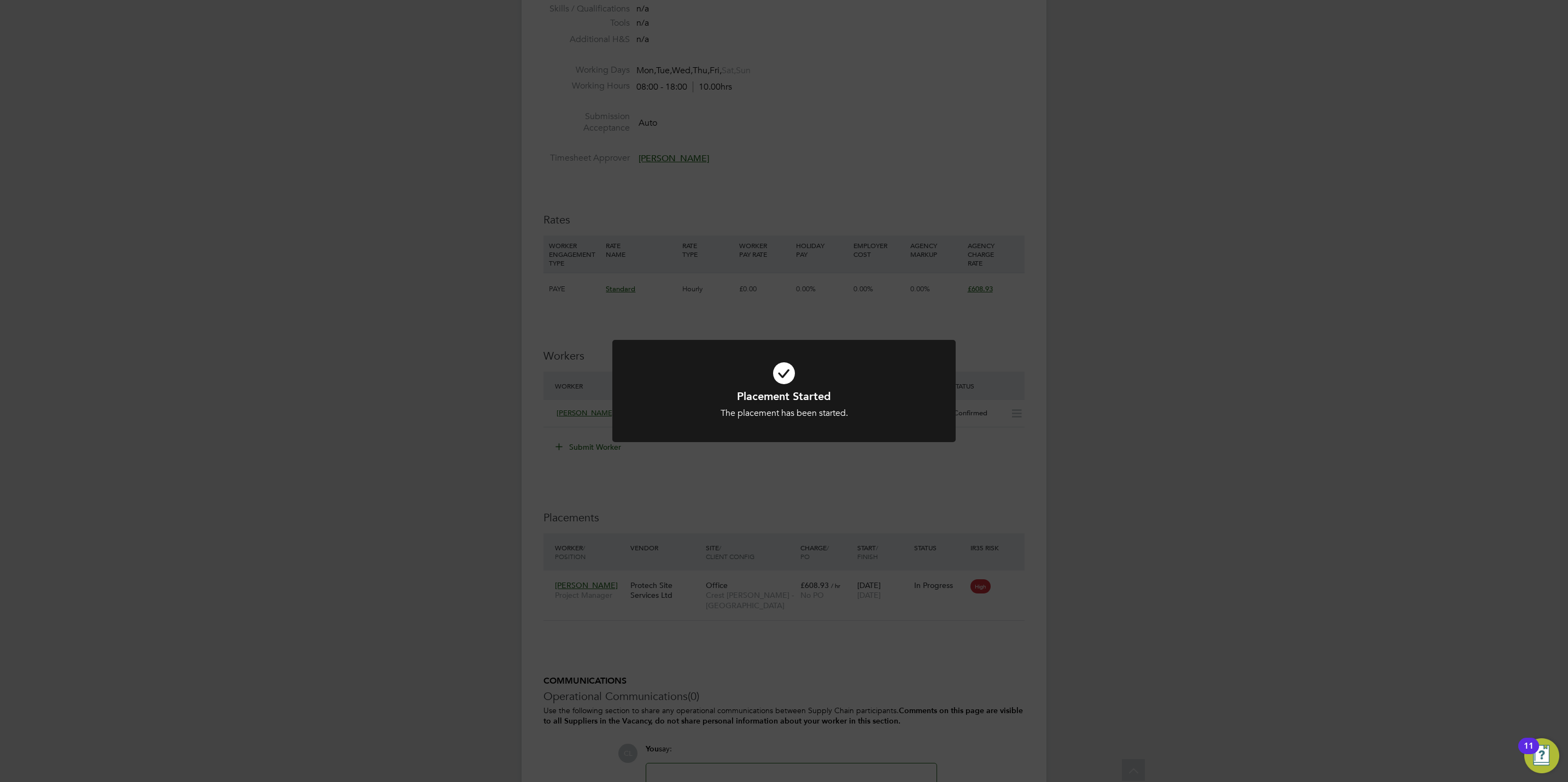
click at [862, 492] on div "Placement Started The placement has been started. Cancel Okay" at bounding box center [784, 391] width 1568 height 782
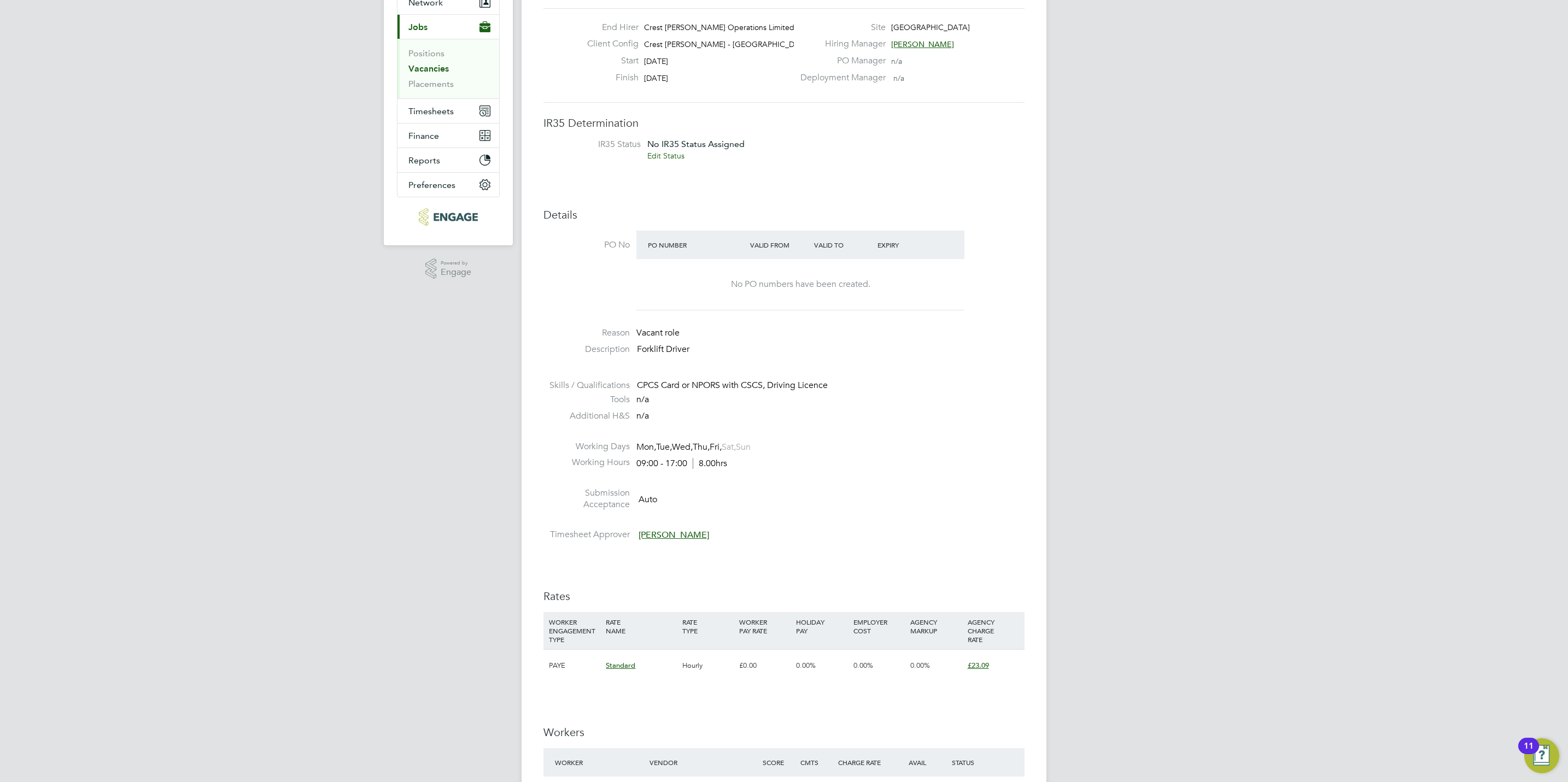
scroll to position [328, 0]
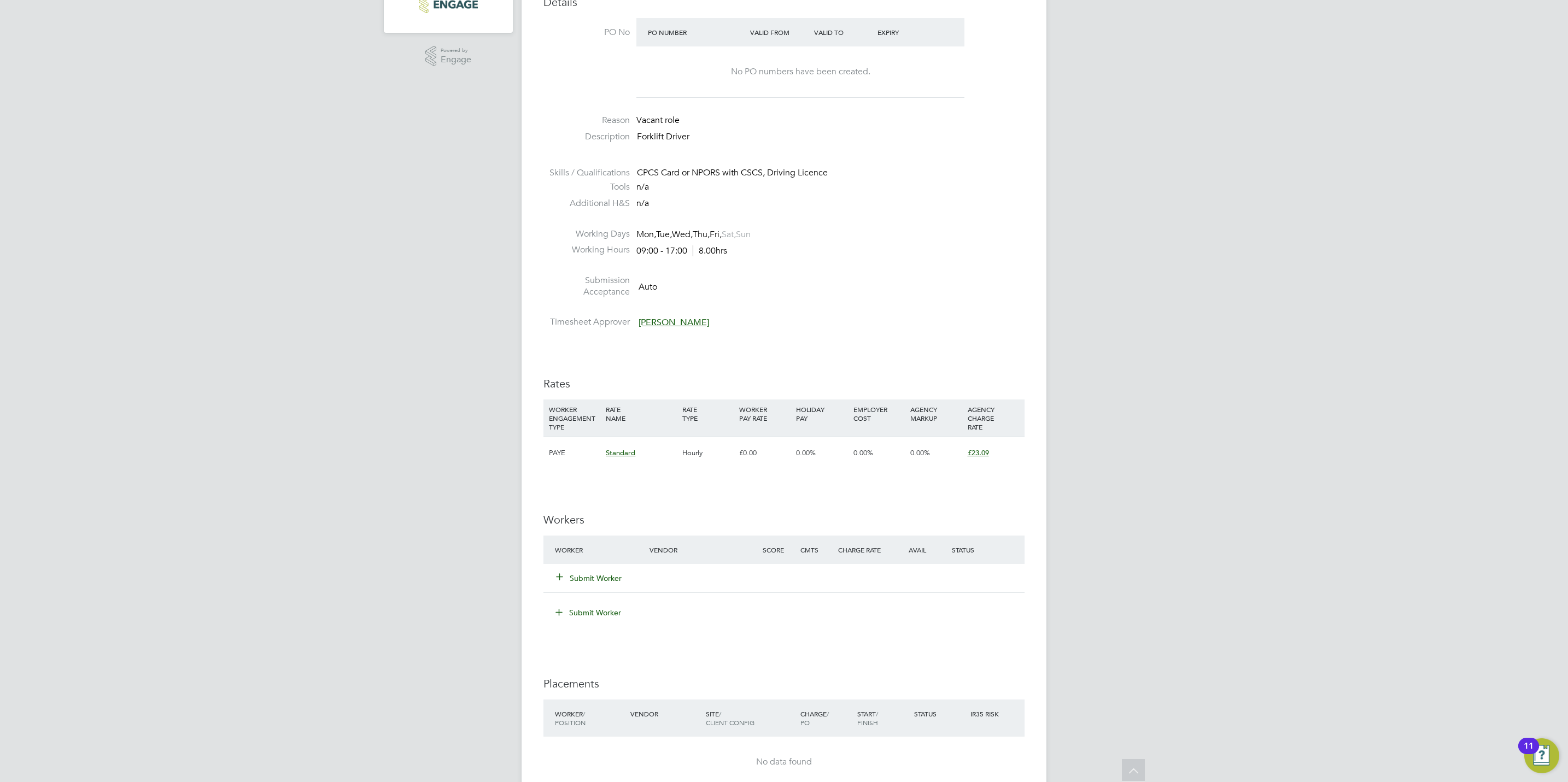
click at [600, 576] on button "Submit Worker" at bounding box center [589, 579] width 66 height 11
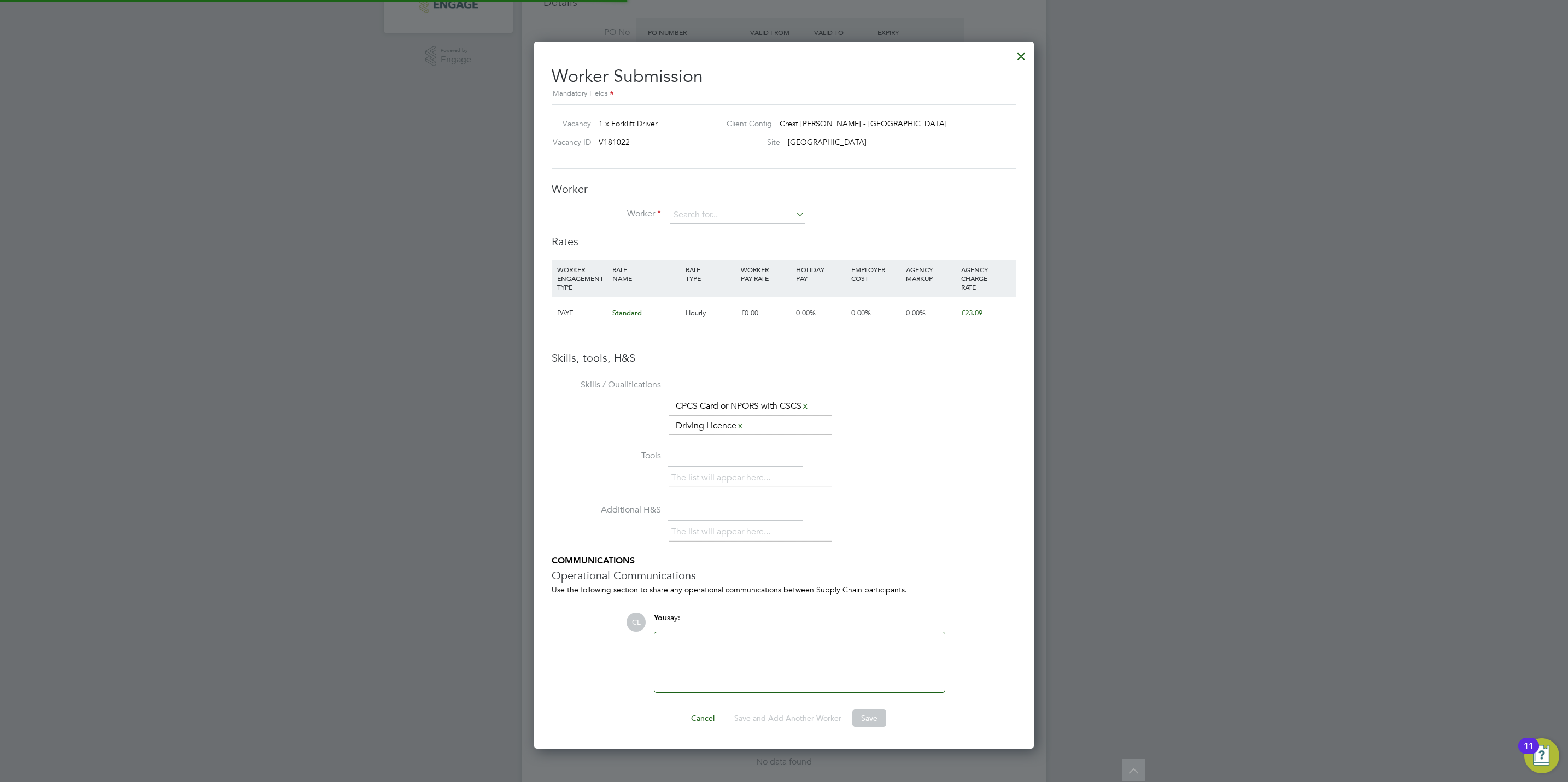
scroll to position [33, 74]
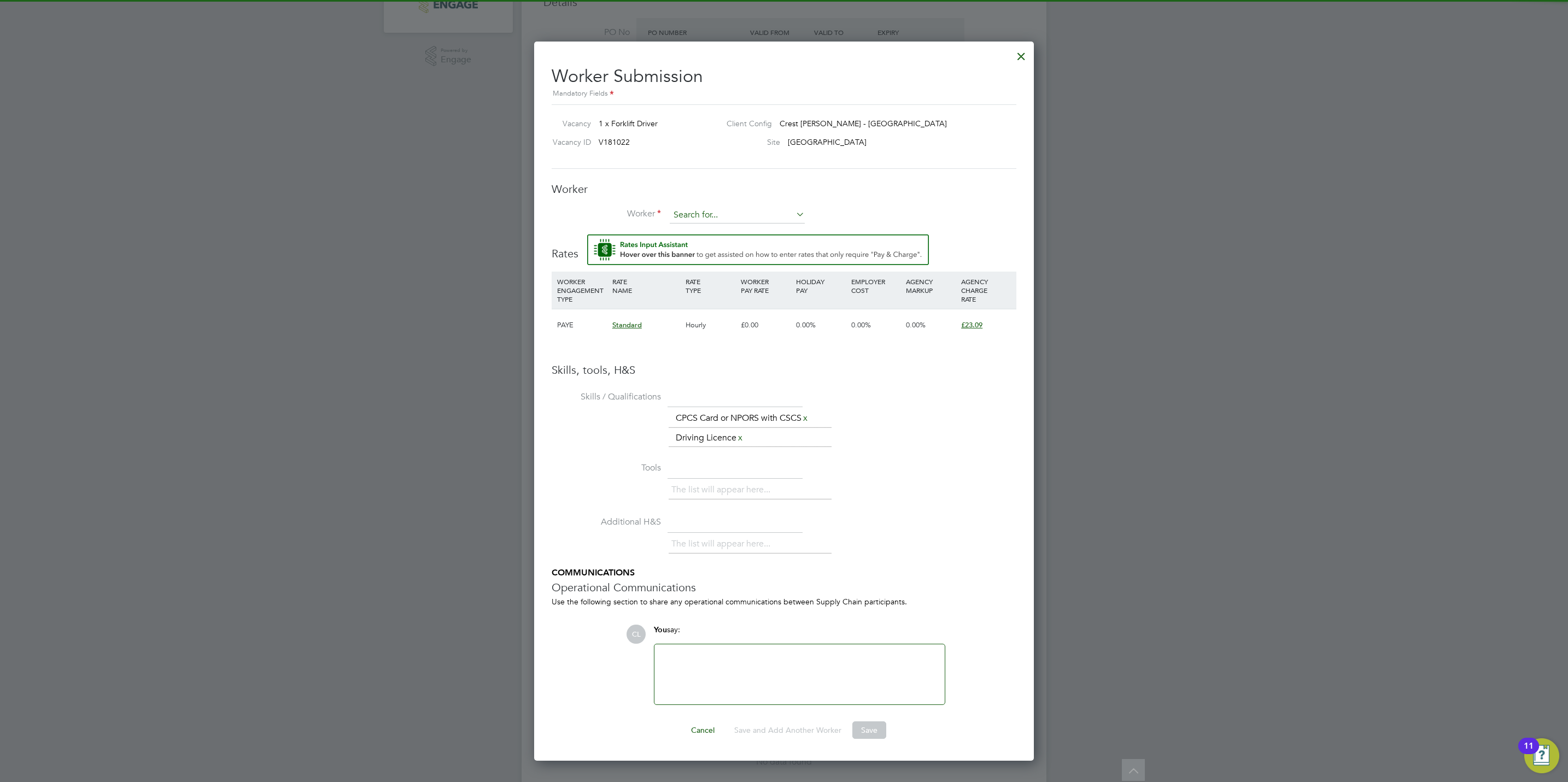
click at [764, 222] on input at bounding box center [737, 216] width 135 height 16
click at [750, 249] on li "Teod or Marin (MAR012)" at bounding box center [737, 246] width 136 height 15
type input "[PERSON_NAME] (MAR012)"
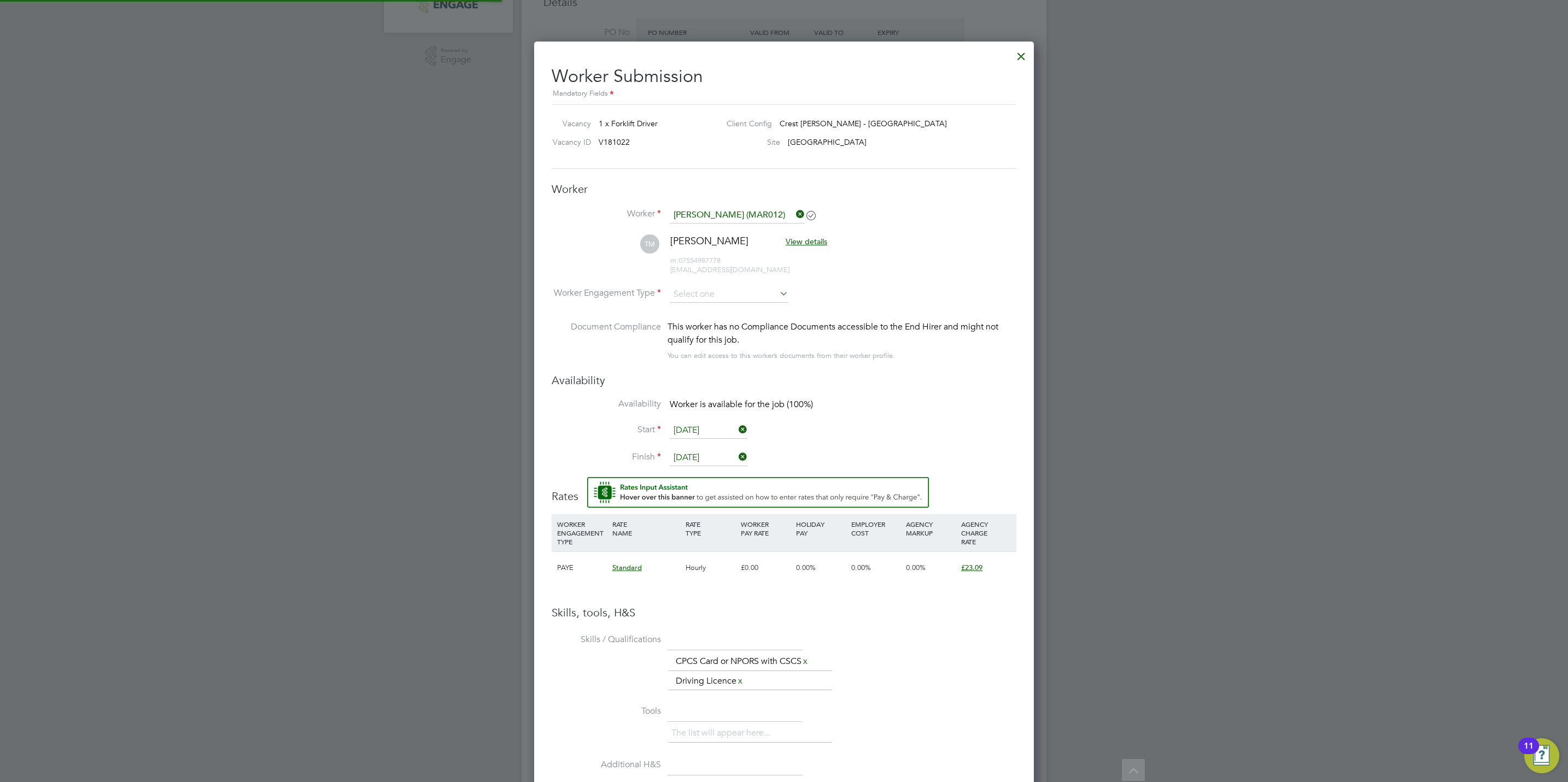
scroll to position [966, 500]
click at [738, 210] on input at bounding box center [737, 216] width 135 height 16
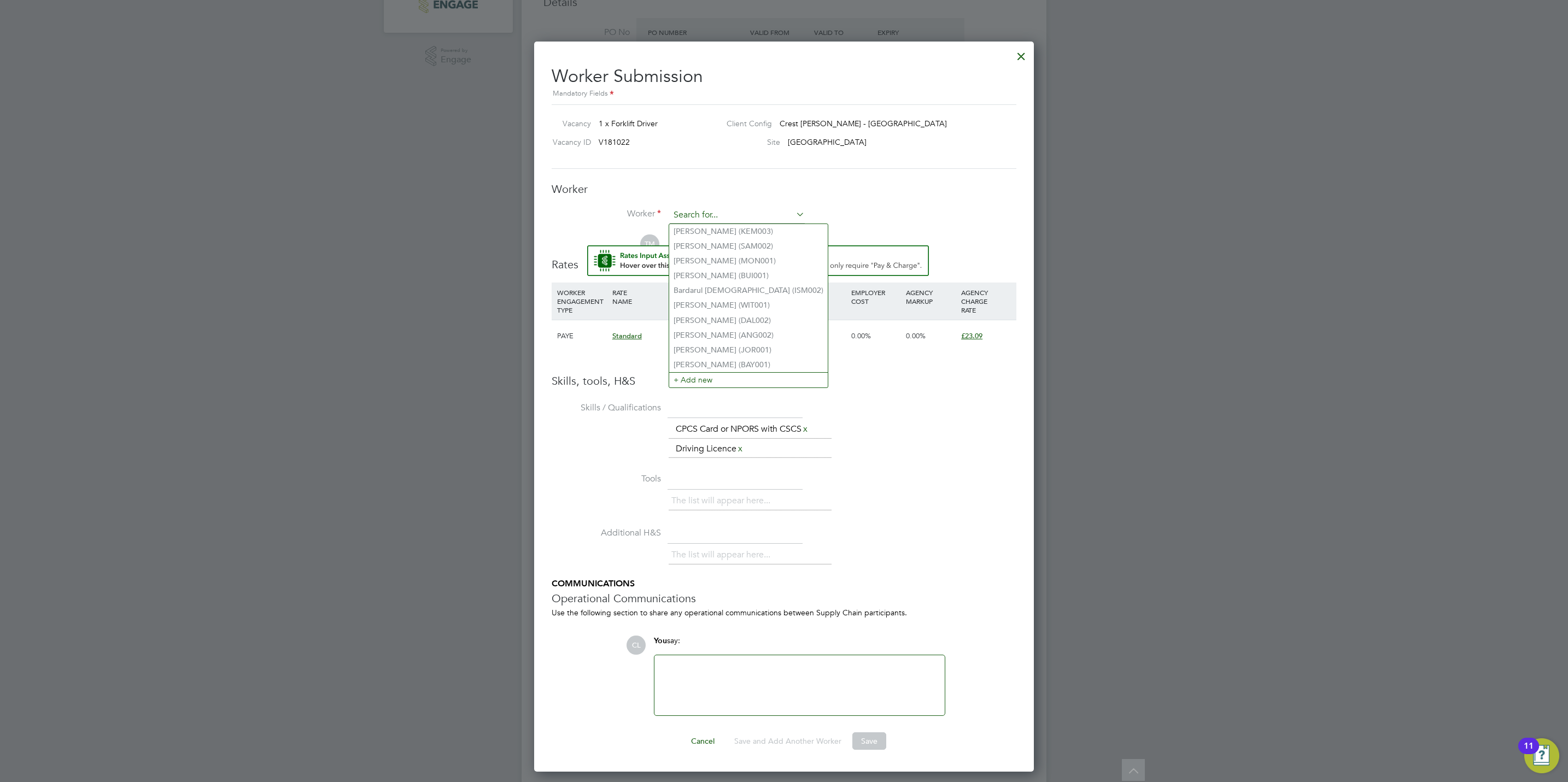
scroll to position [0, 0]
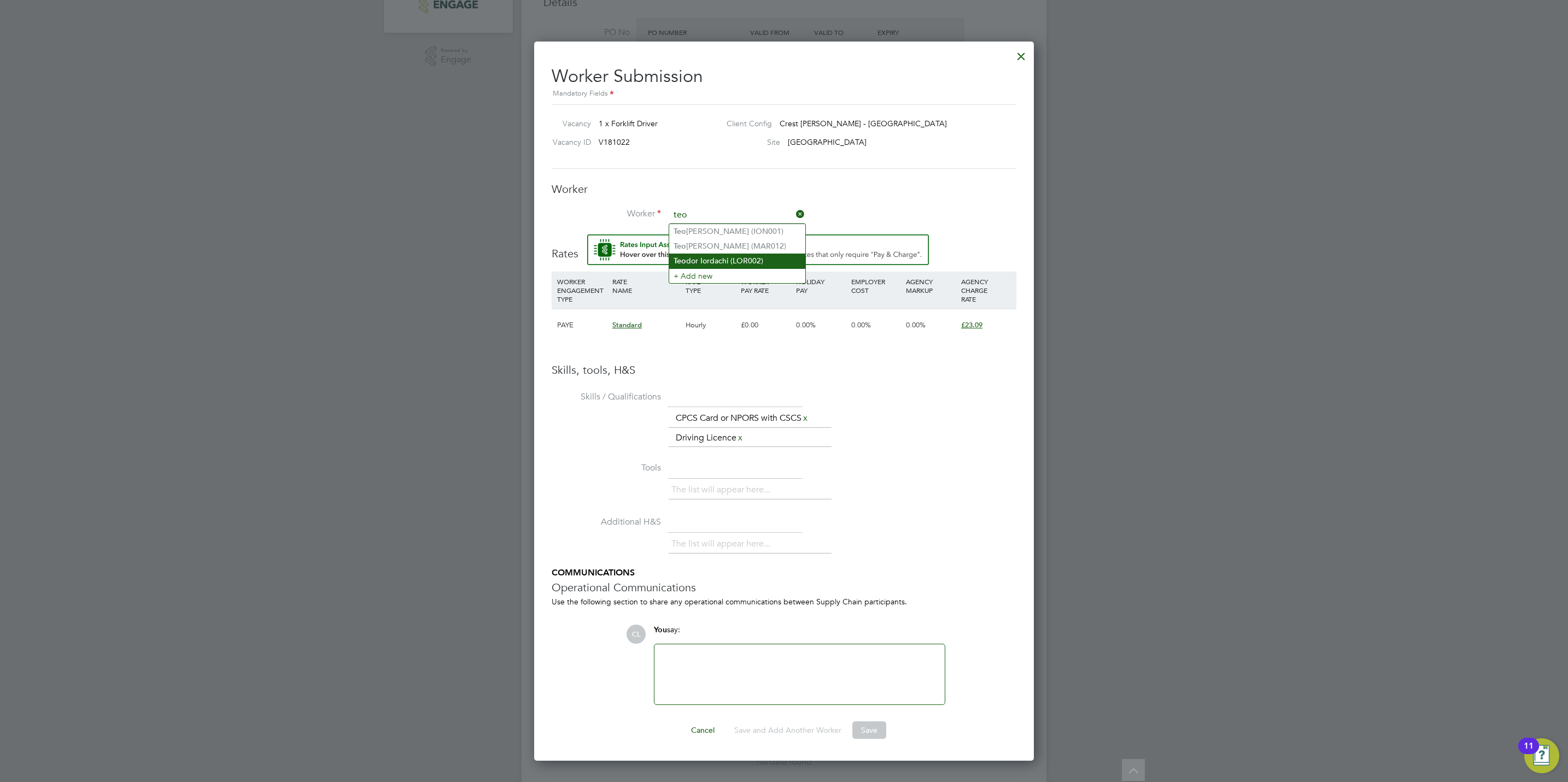
click at [715, 263] on li "Teo dor Iordachi (LOR002)" at bounding box center [737, 261] width 136 height 15
type input "Teodor Iordachi (LOR002)"
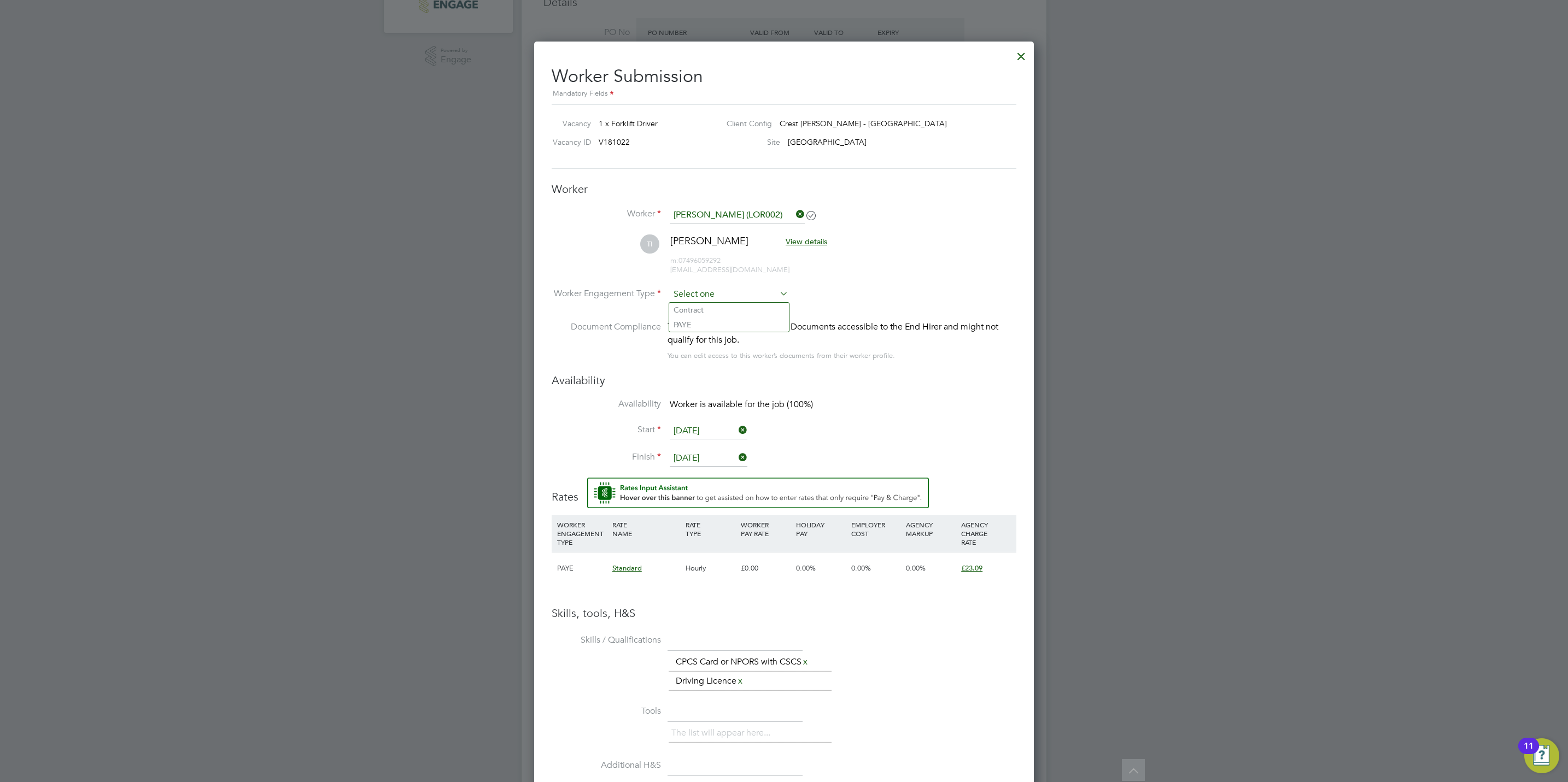
click at [689, 300] on input at bounding box center [729, 295] width 119 height 16
click at [696, 326] on li "PAYE" at bounding box center [729, 324] width 120 height 14
type input "PAYE"
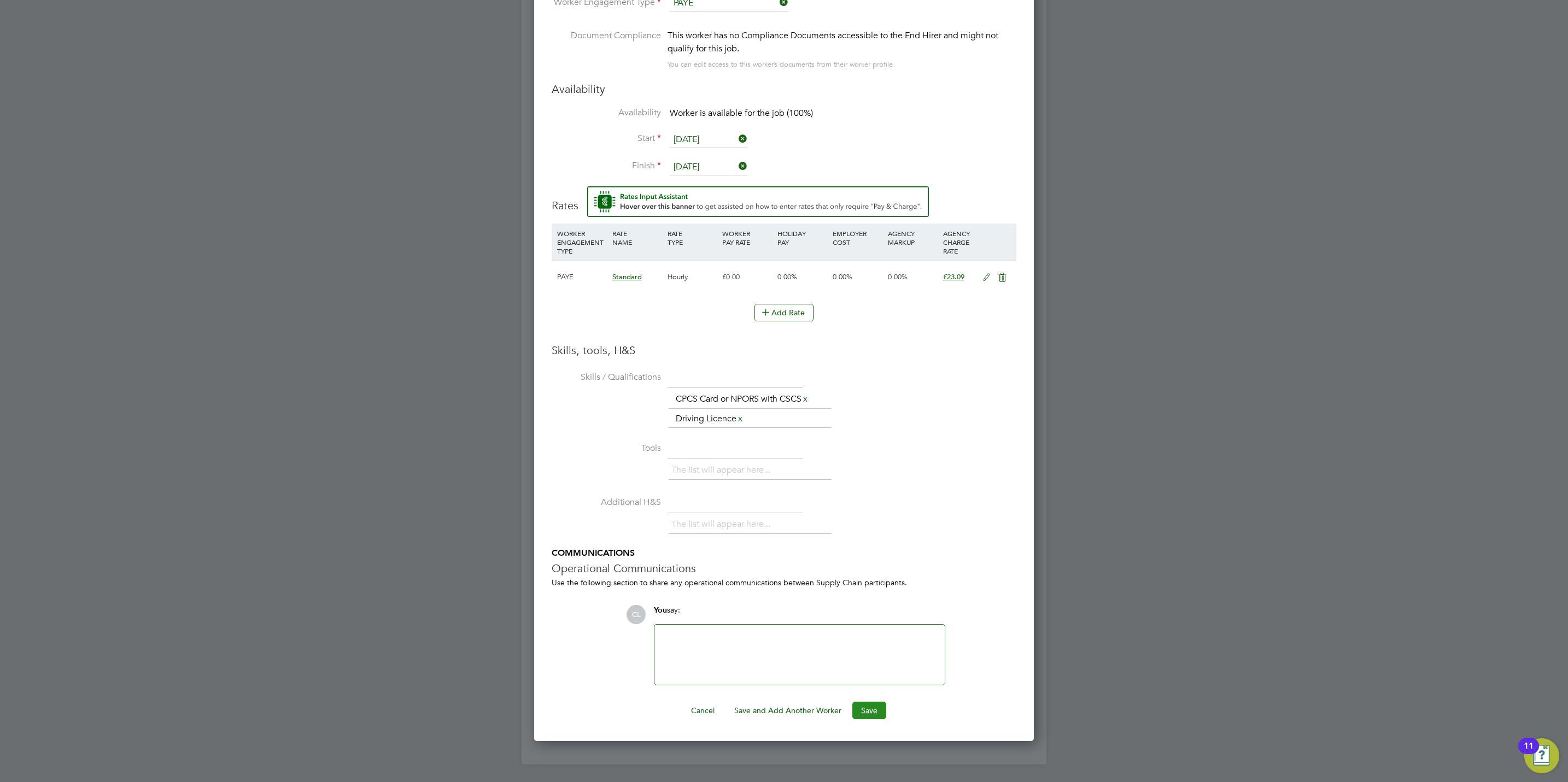
click at [874, 708] on button "Save" at bounding box center [869, 711] width 34 height 18
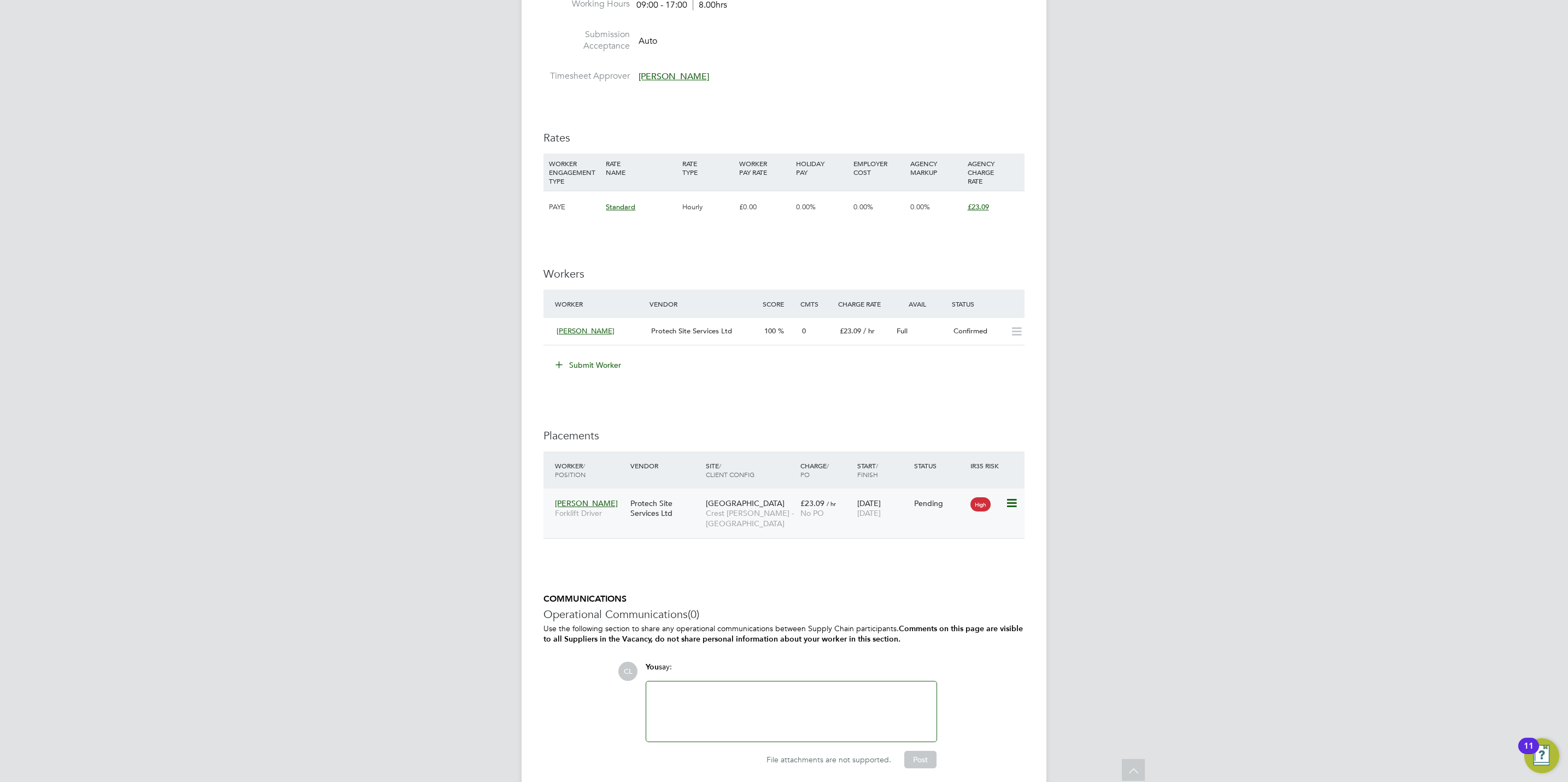
click at [1016, 505] on icon at bounding box center [1010, 503] width 11 height 13
click at [916, 575] on li "Start" at bounding box center [960, 573] width 112 height 16
type input "Lee Wale"
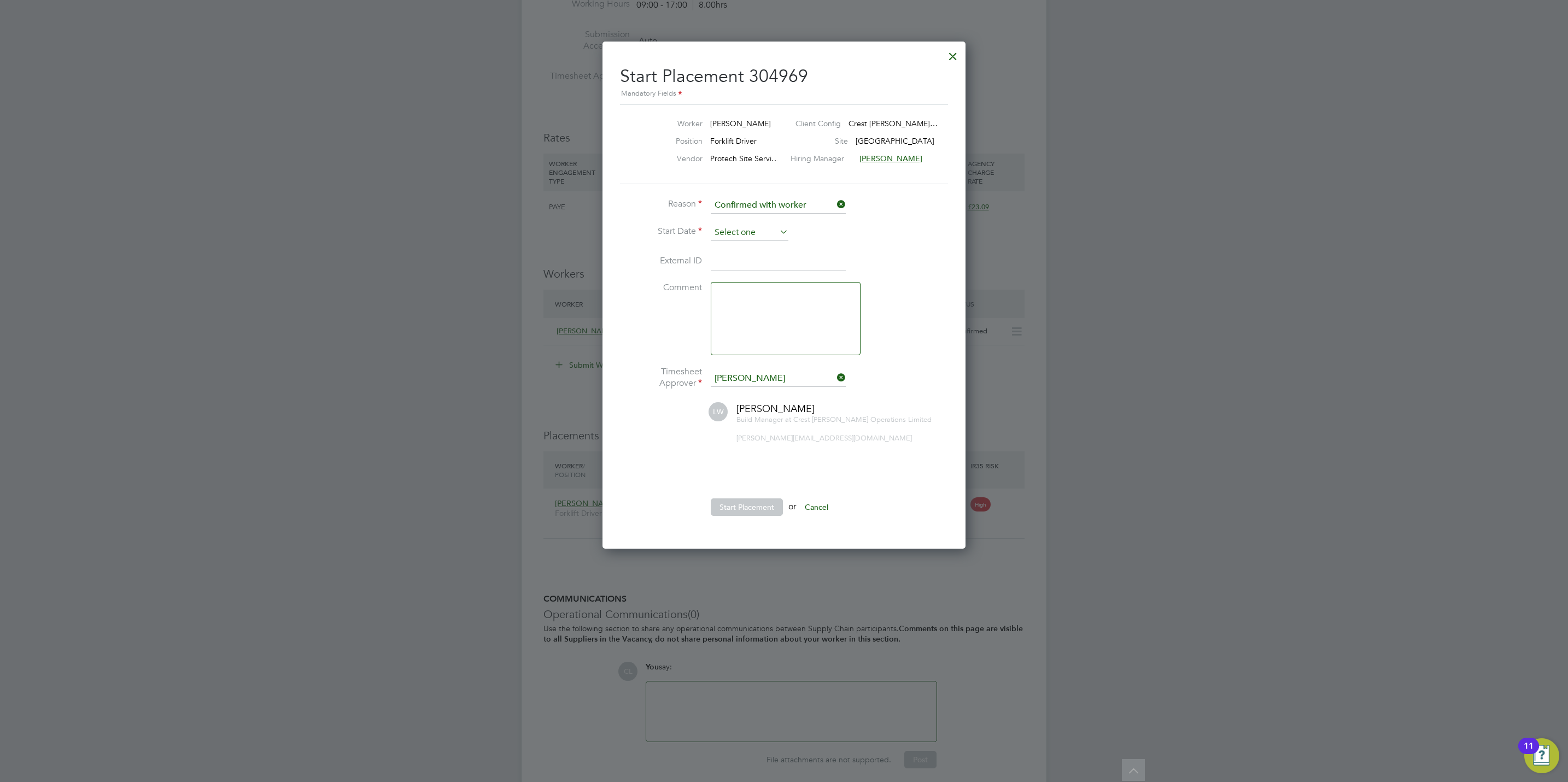
click at [766, 235] on input at bounding box center [749, 233] width 78 height 16
click at [725, 312] on span "22" at bounding box center [729, 311] width 21 height 21
type input "[DATE]"
click at [731, 501] on button "Start Placement" at bounding box center [746, 508] width 72 height 18
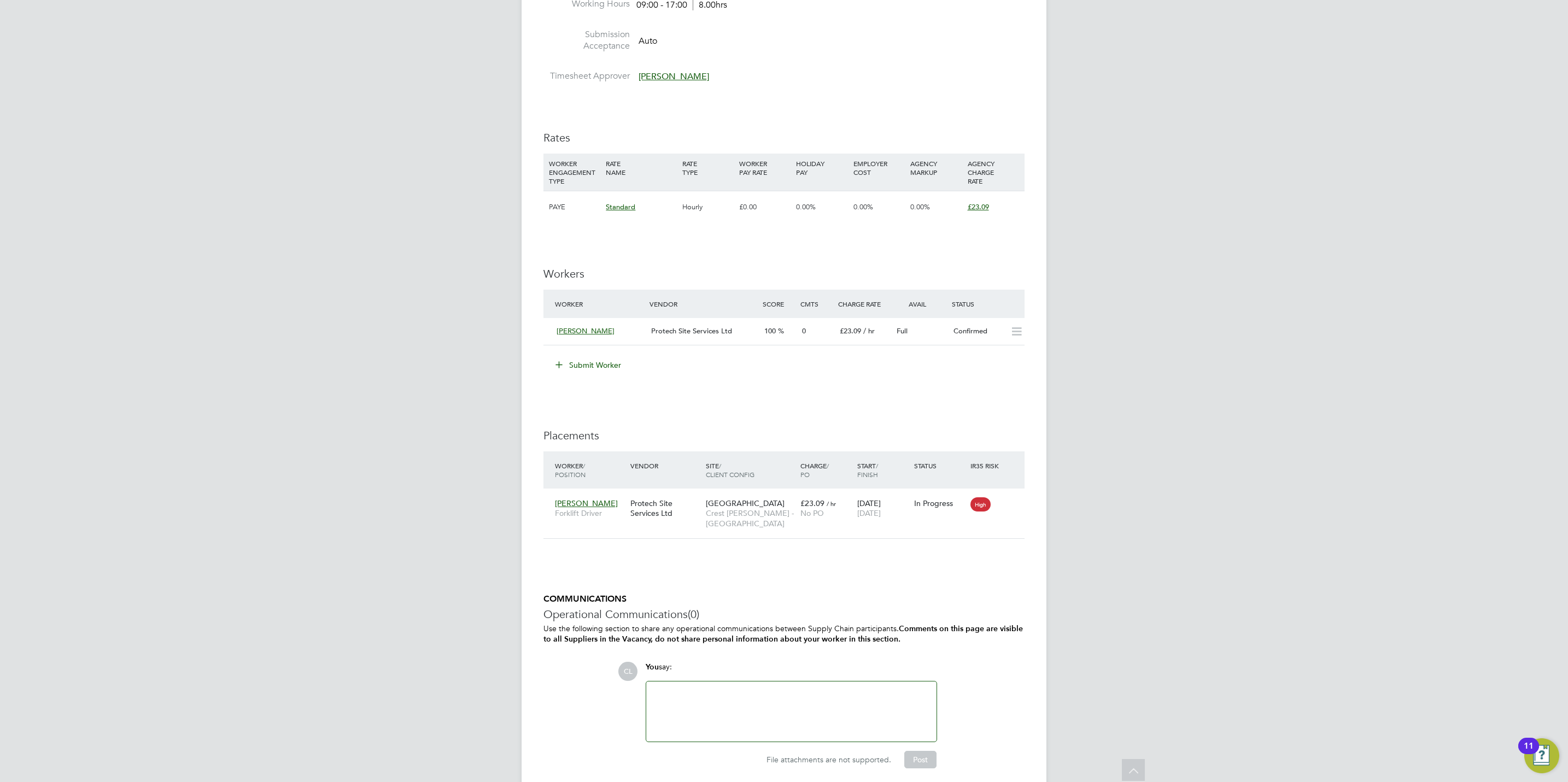
click at [912, 545] on div "Worker / Position Vendor Site / Client Config Charge / PO Start / Finish Status…" at bounding box center [784, 501] width 481 height 99
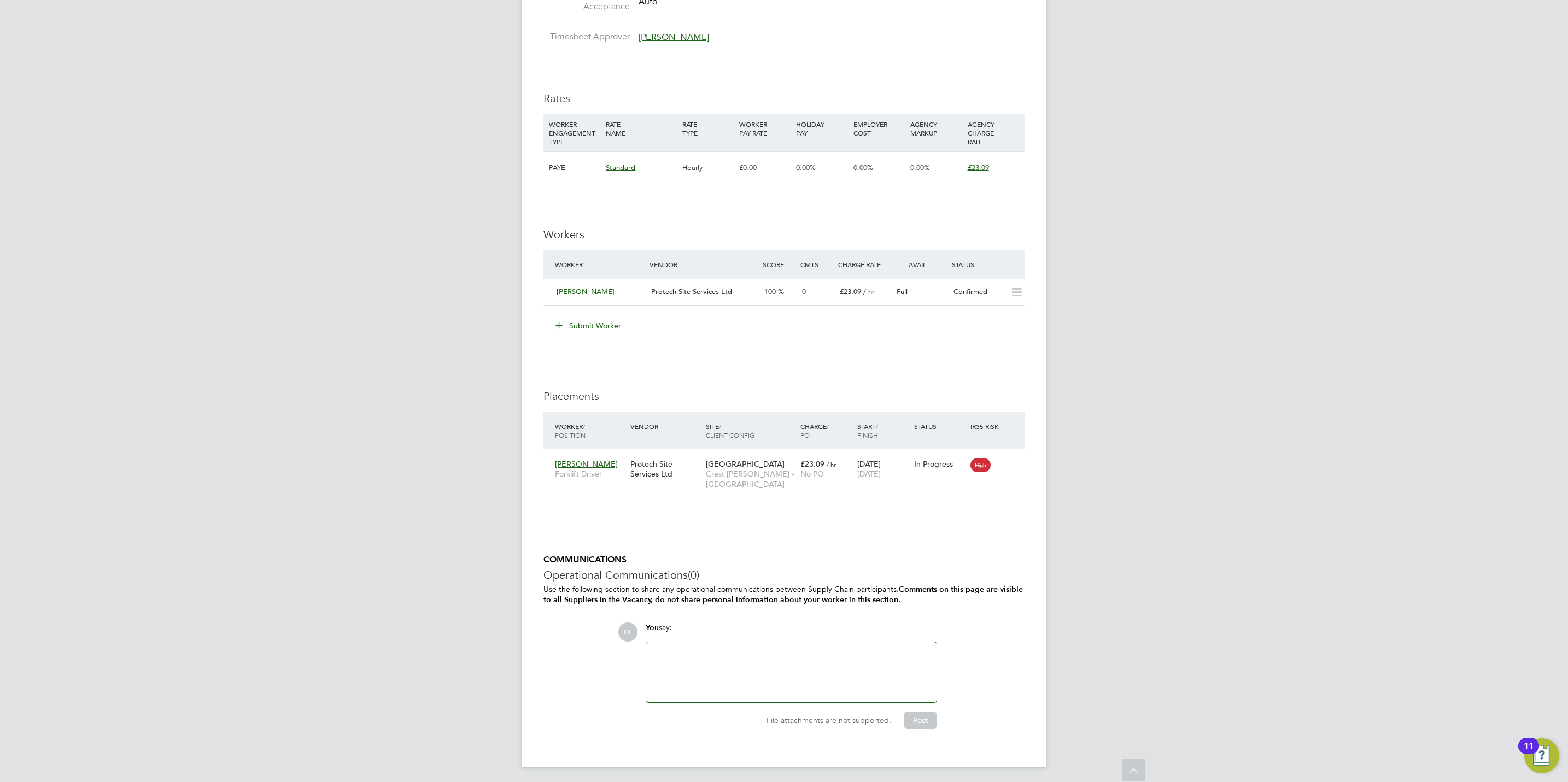
scroll to position [618, 0]
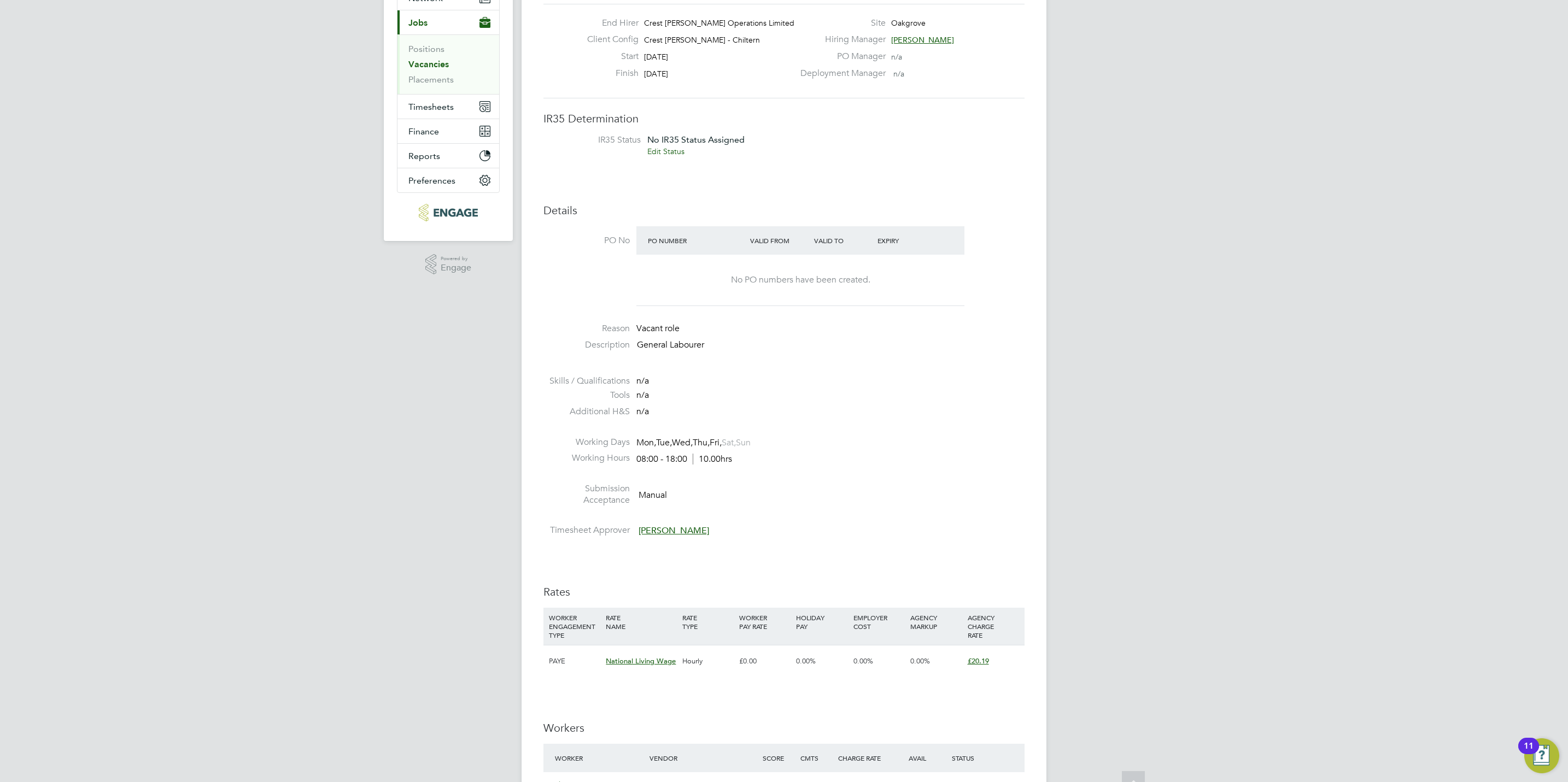
scroll to position [246, 0]
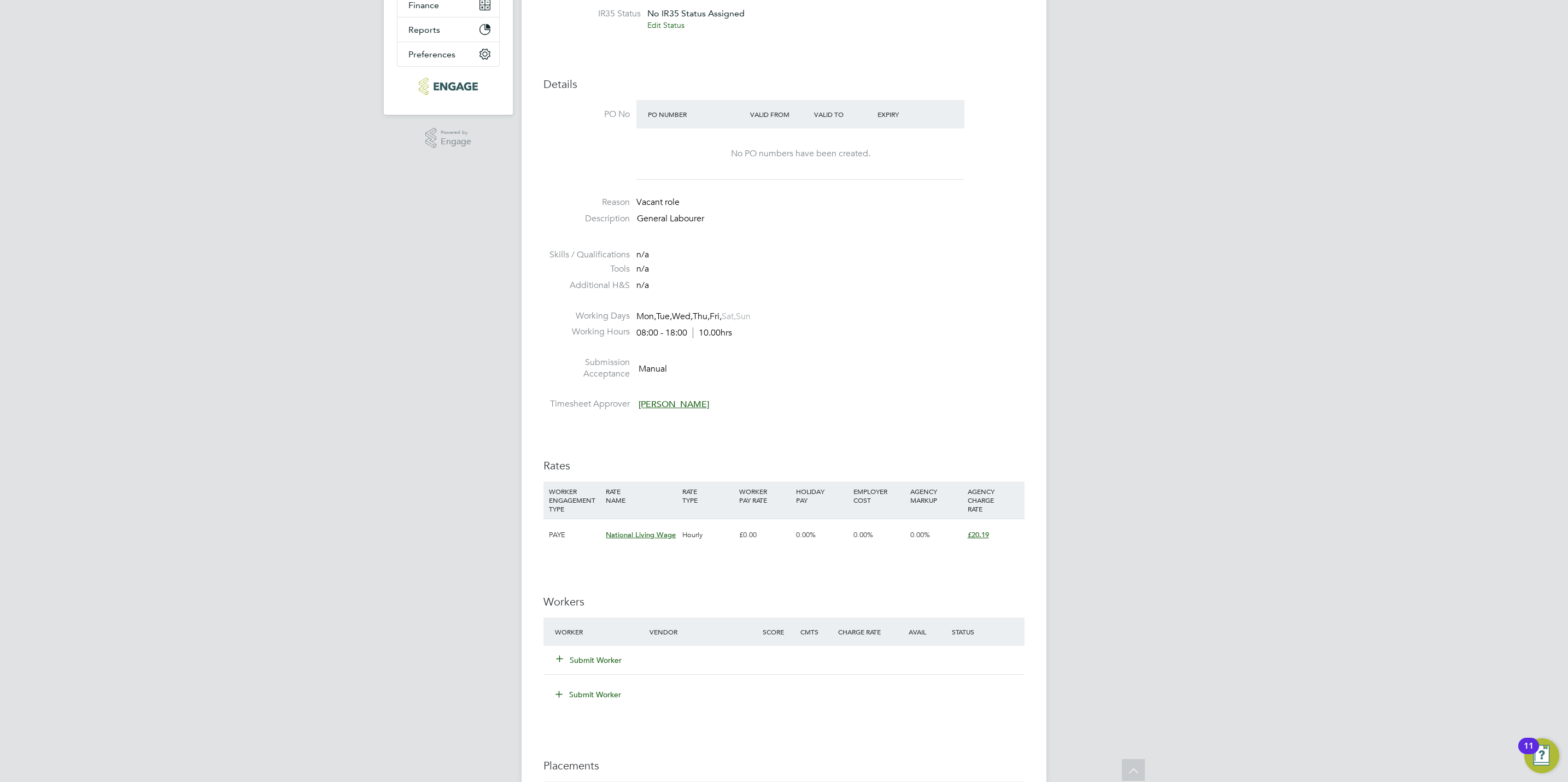
click at [584, 661] on button "Submit Worker" at bounding box center [589, 660] width 66 height 11
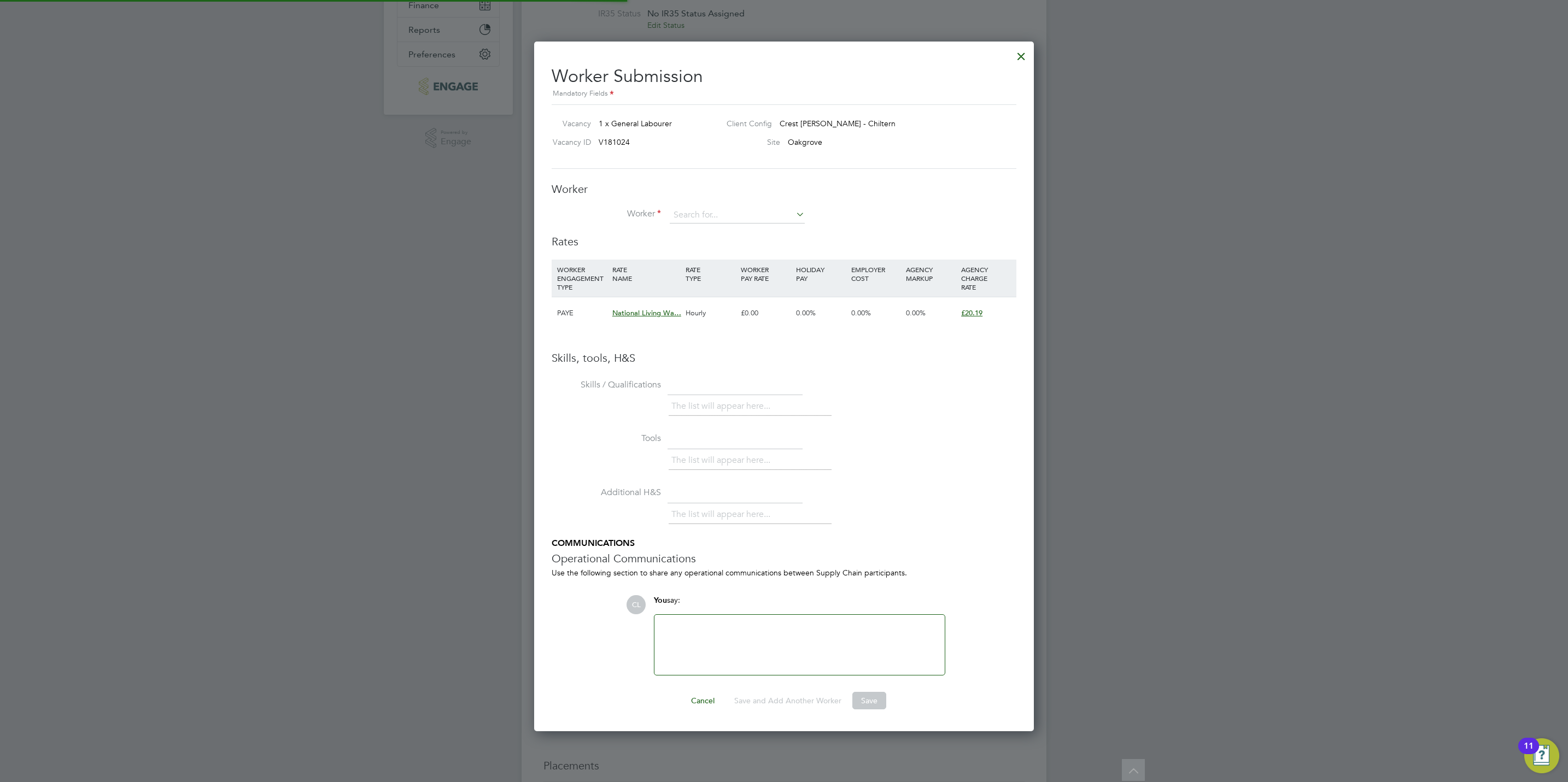
scroll to position [0, 0]
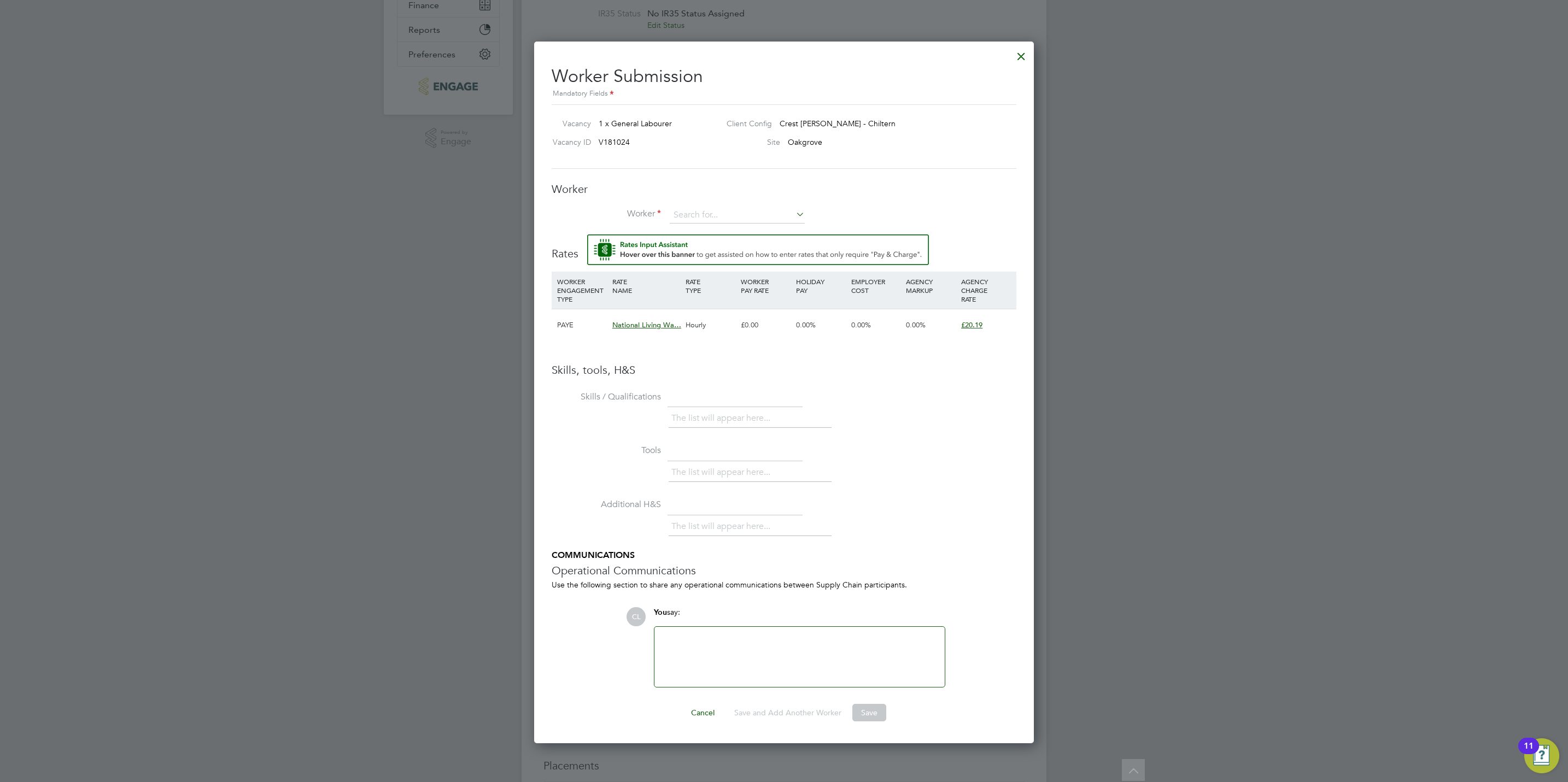
click at [710, 190] on h3 "Worker" at bounding box center [784, 189] width 465 height 14
click at [722, 216] on input at bounding box center [737, 216] width 135 height 16
click at [886, 189] on h3 "Worker" at bounding box center [784, 189] width 465 height 14
click at [741, 224] on li "Worker" at bounding box center [784, 221] width 465 height 27
click at [740, 215] on input at bounding box center [737, 216] width 135 height 16
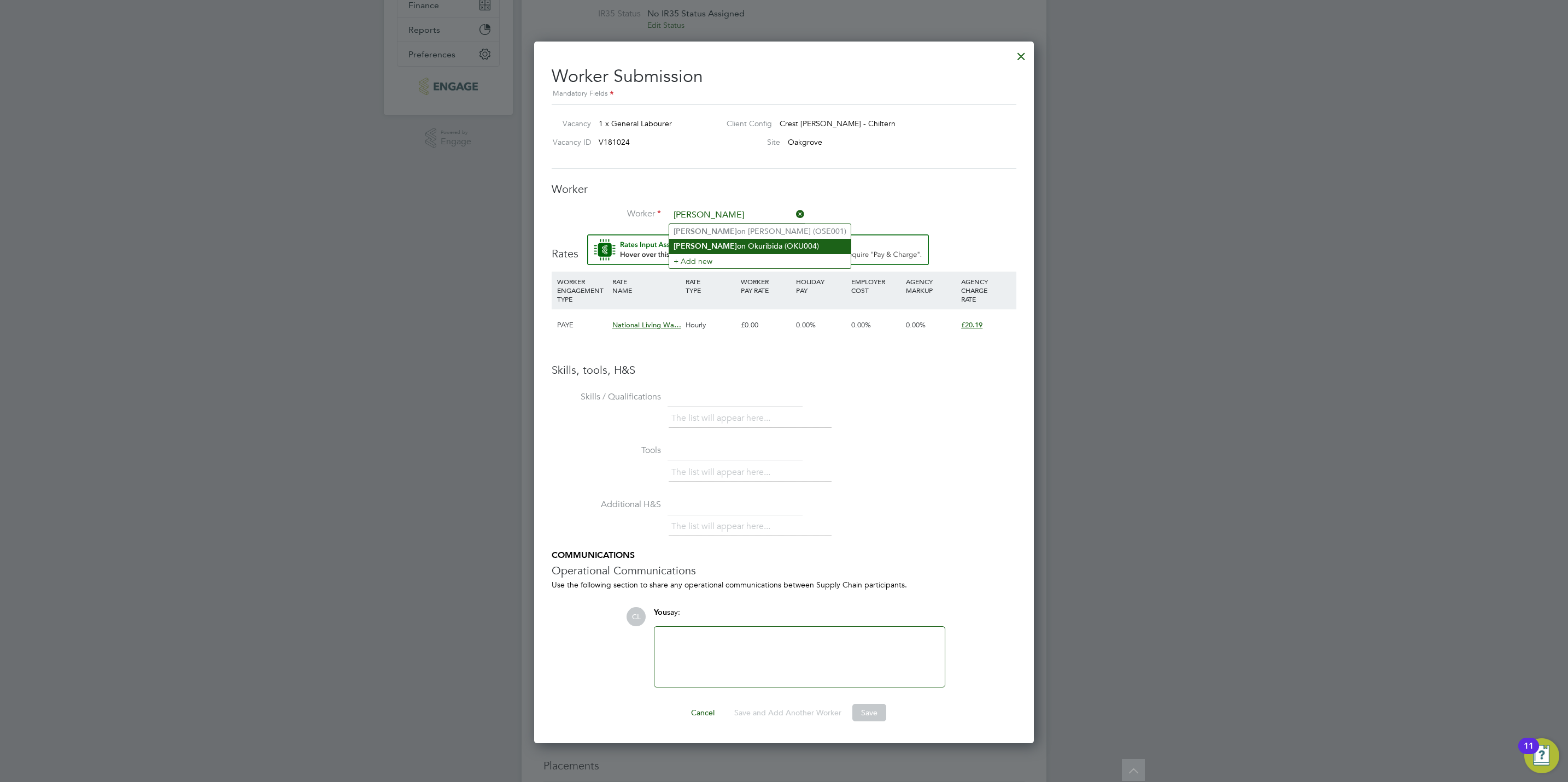
click at [758, 243] on li "[PERSON_NAME] on Okuribida (OKU004)" at bounding box center [760, 246] width 182 height 15
type input "[PERSON_NAME] (OKU004)"
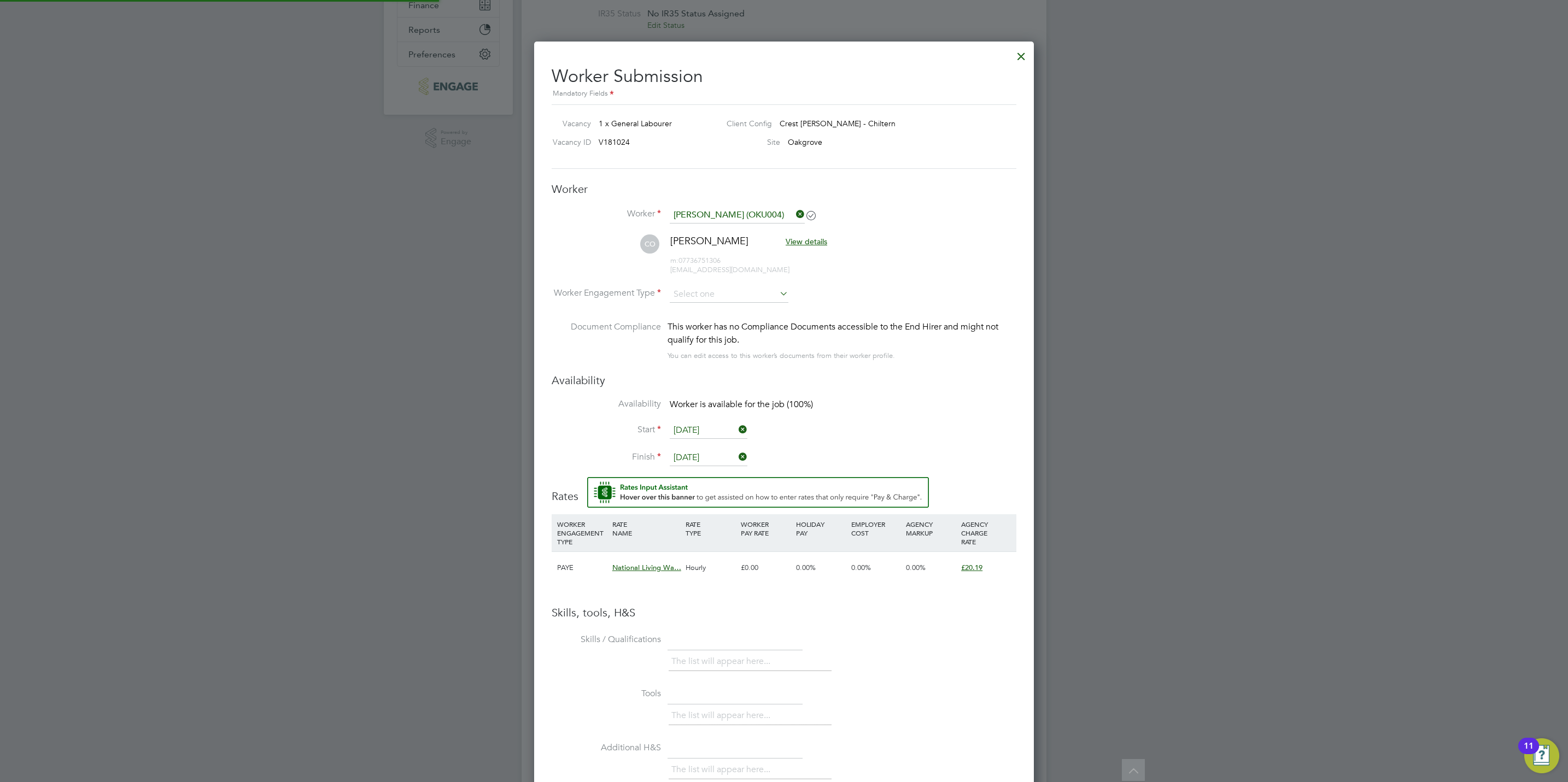
scroll to position [948, 500]
click at [727, 299] on input at bounding box center [729, 295] width 119 height 16
click at [689, 331] on li "PAYE" at bounding box center [729, 324] width 120 height 14
type input "PAYE"
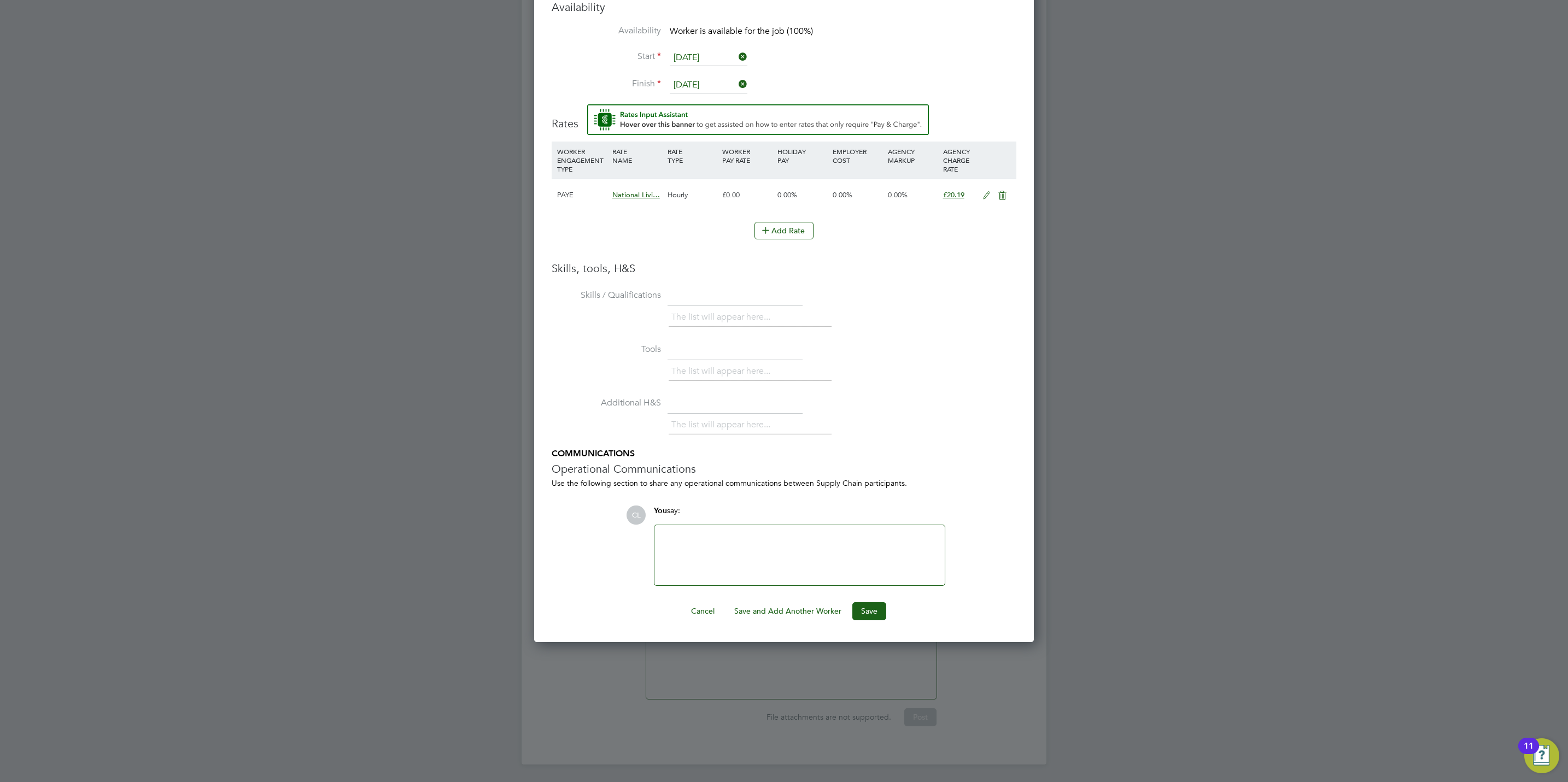
click at [871, 614] on button "Save" at bounding box center [869, 611] width 34 height 18
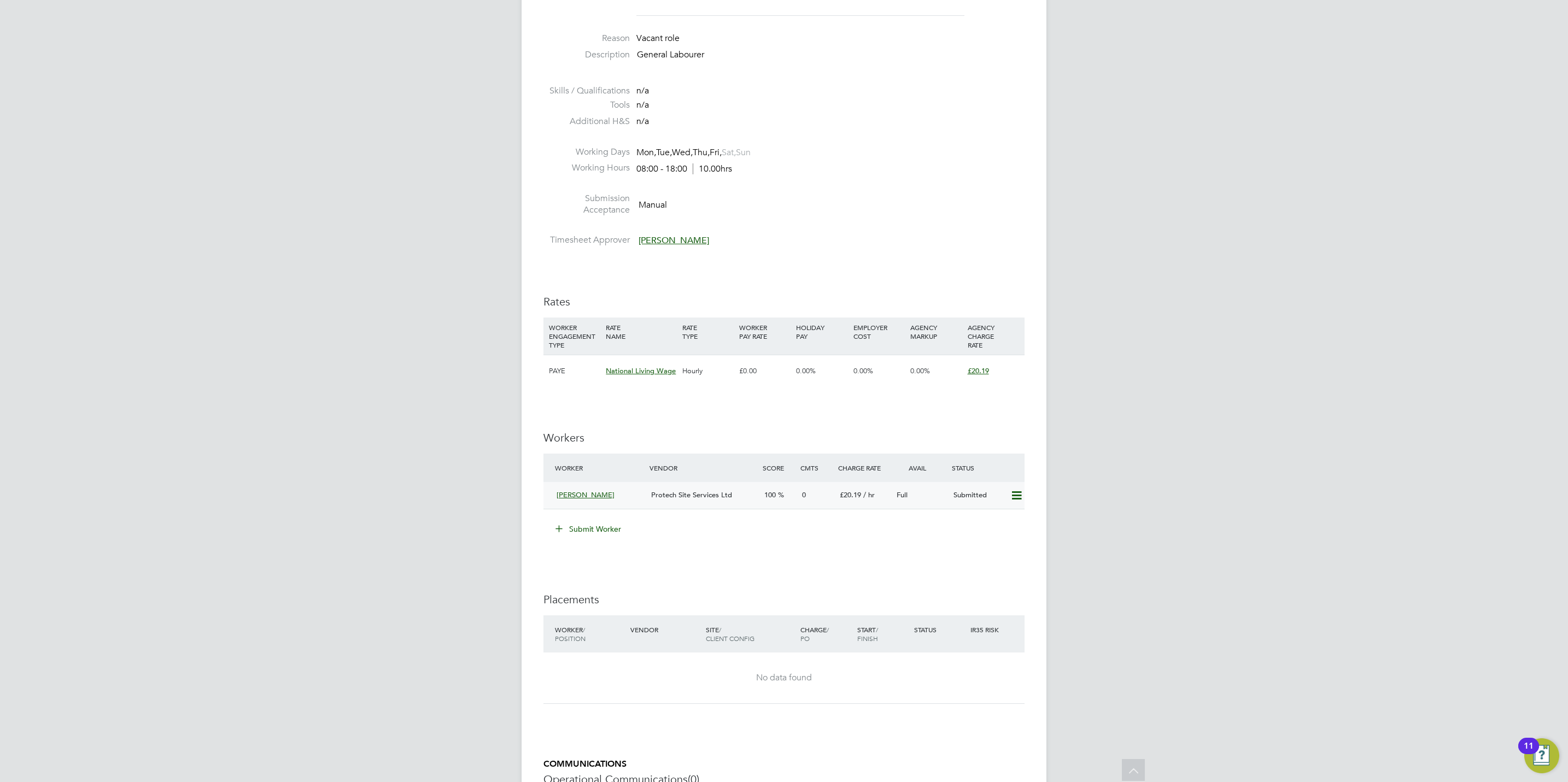
click at [1016, 495] on icon at bounding box center [1016, 495] width 14 height 9
click at [994, 517] on li "Offer" at bounding box center [1000, 520] width 42 height 16
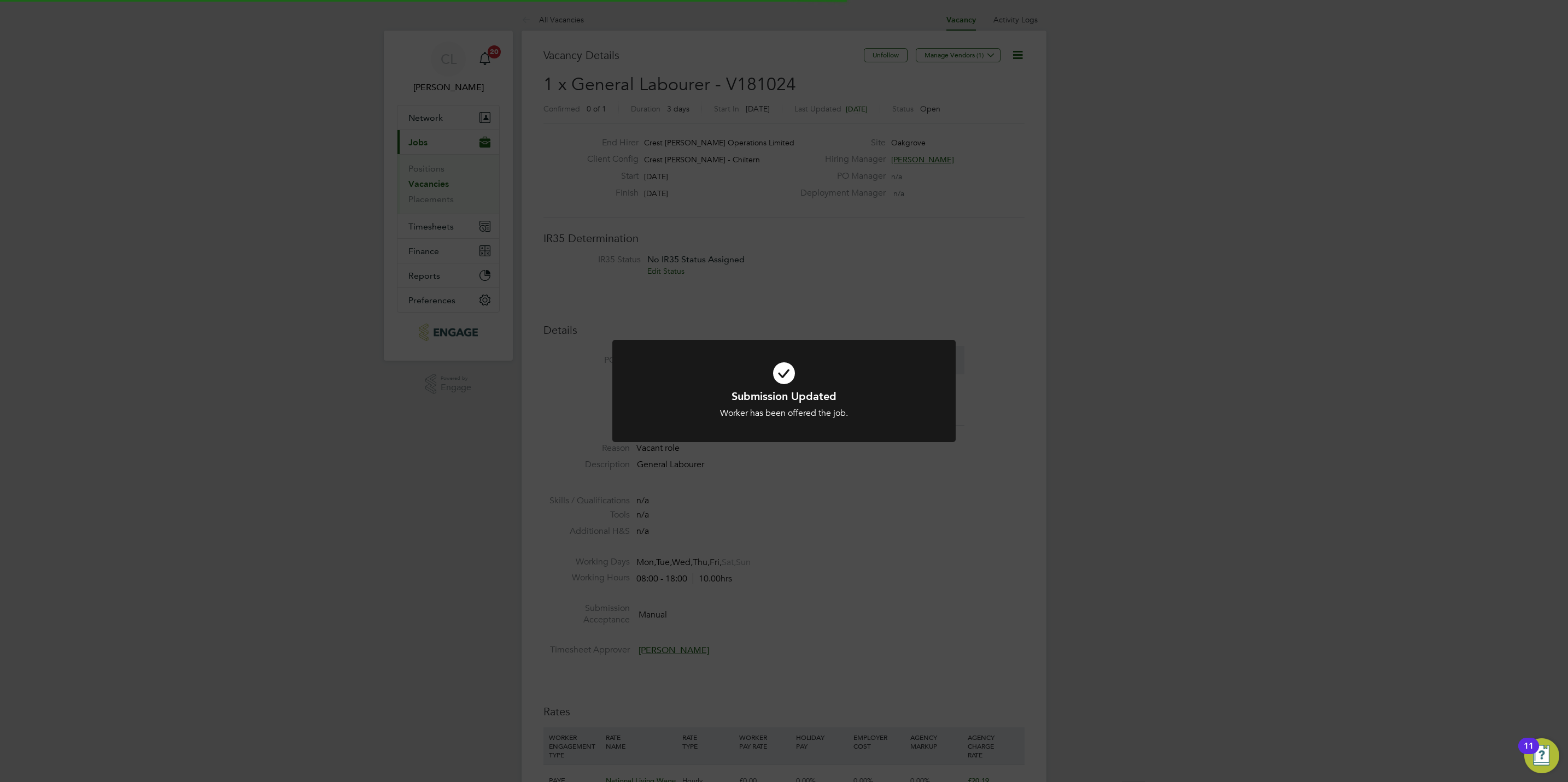
click at [969, 576] on div "Submission Updated Worker has been offered the job. Cancel Okay" at bounding box center [784, 391] width 1568 height 782
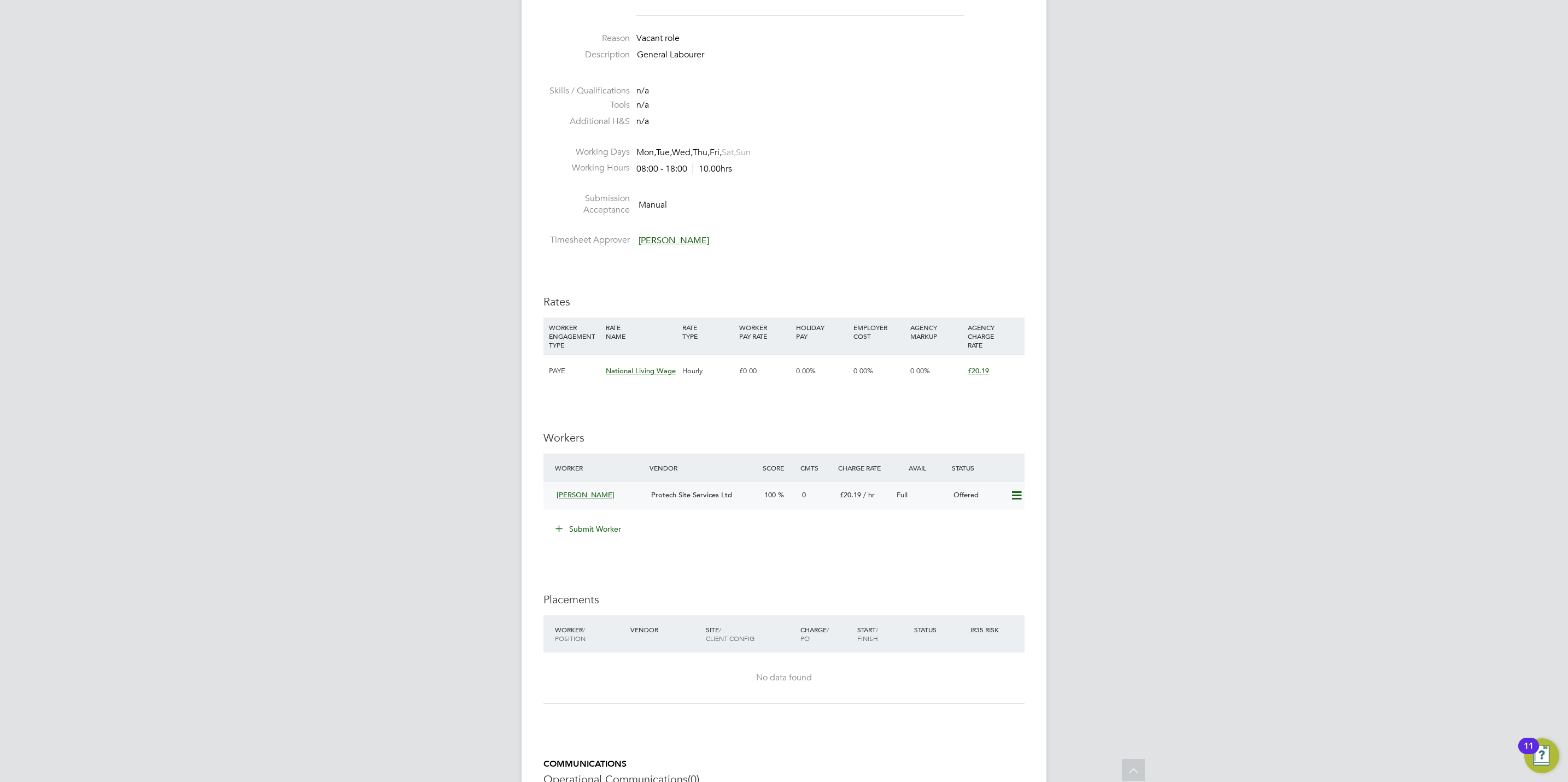
click at [1016, 500] on icon at bounding box center [1016, 495] width 14 height 9
click at [993, 517] on li "Confirm" at bounding box center [1000, 520] width 41 height 16
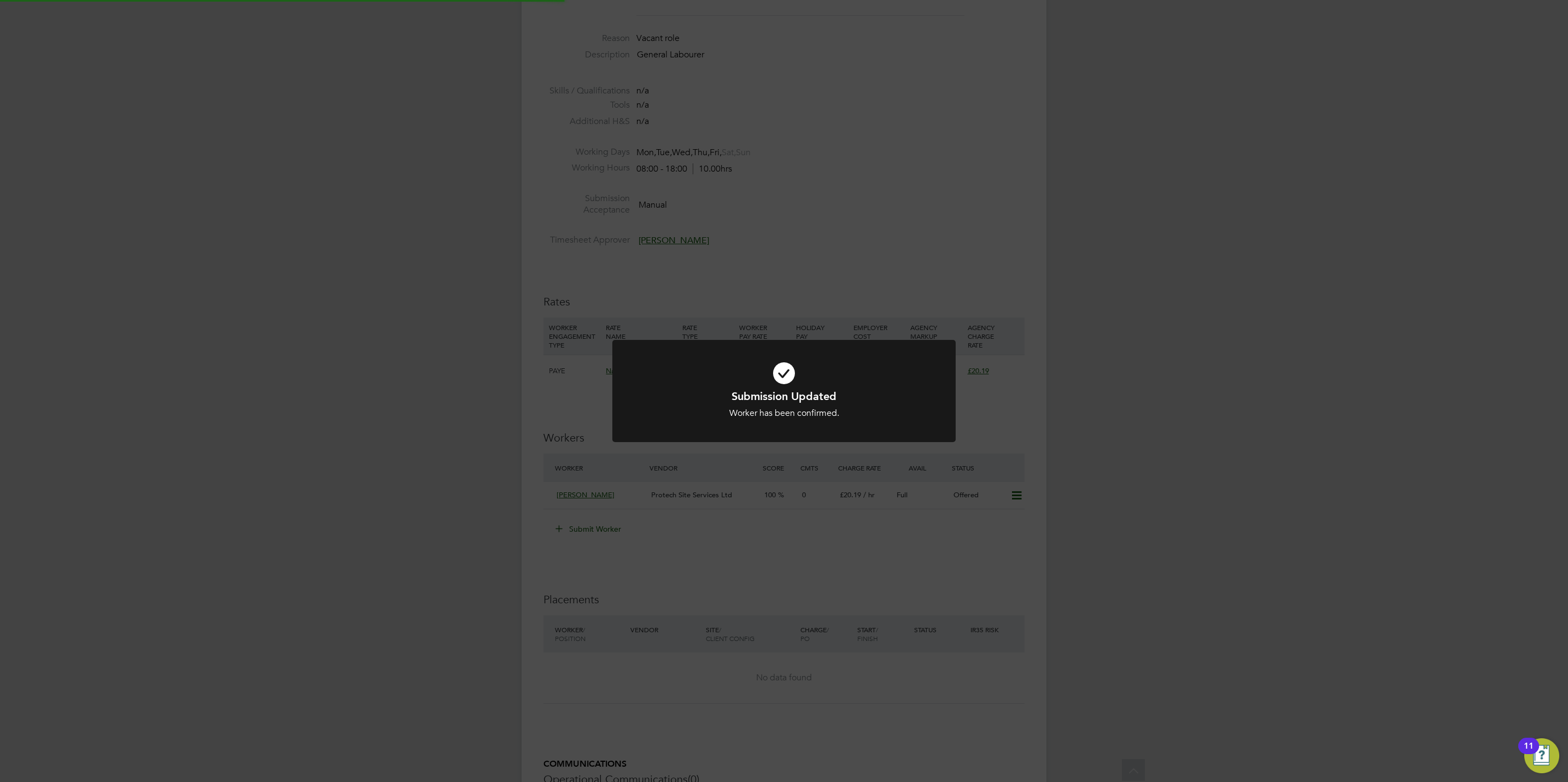
click at [994, 554] on div "Submission Updated Worker has been confirmed. Cancel Okay" at bounding box center [784, 391] width 1568 height 782
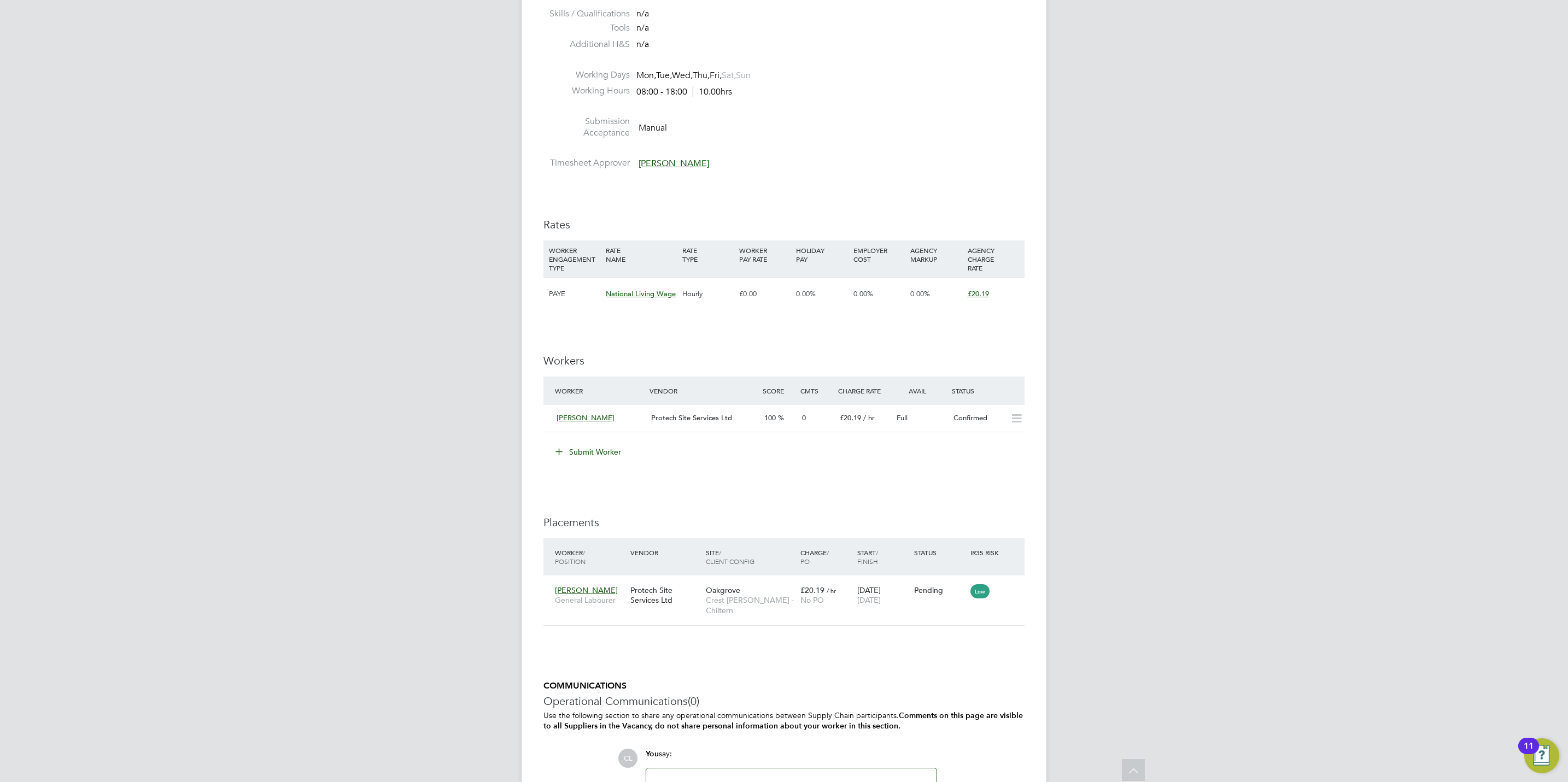
scroll to position [492, 0]
click at [1016, 586] on icon at bounding box center [1010, 585] width 11 height 13
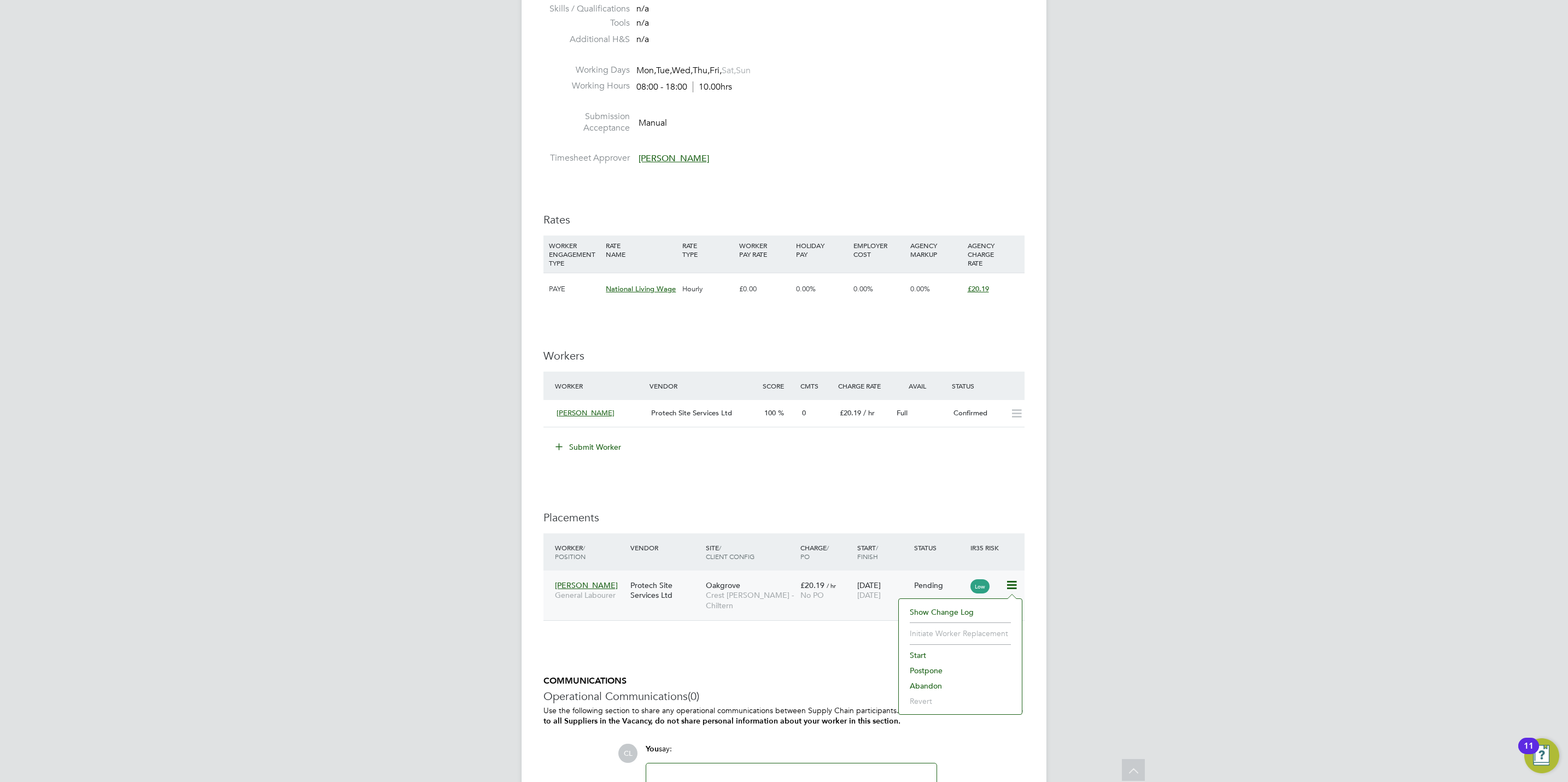
click at [921, 654] on li "Start" at bounding box center [960, 655] width 112 height 16
type input "[PERSON_NAME]"
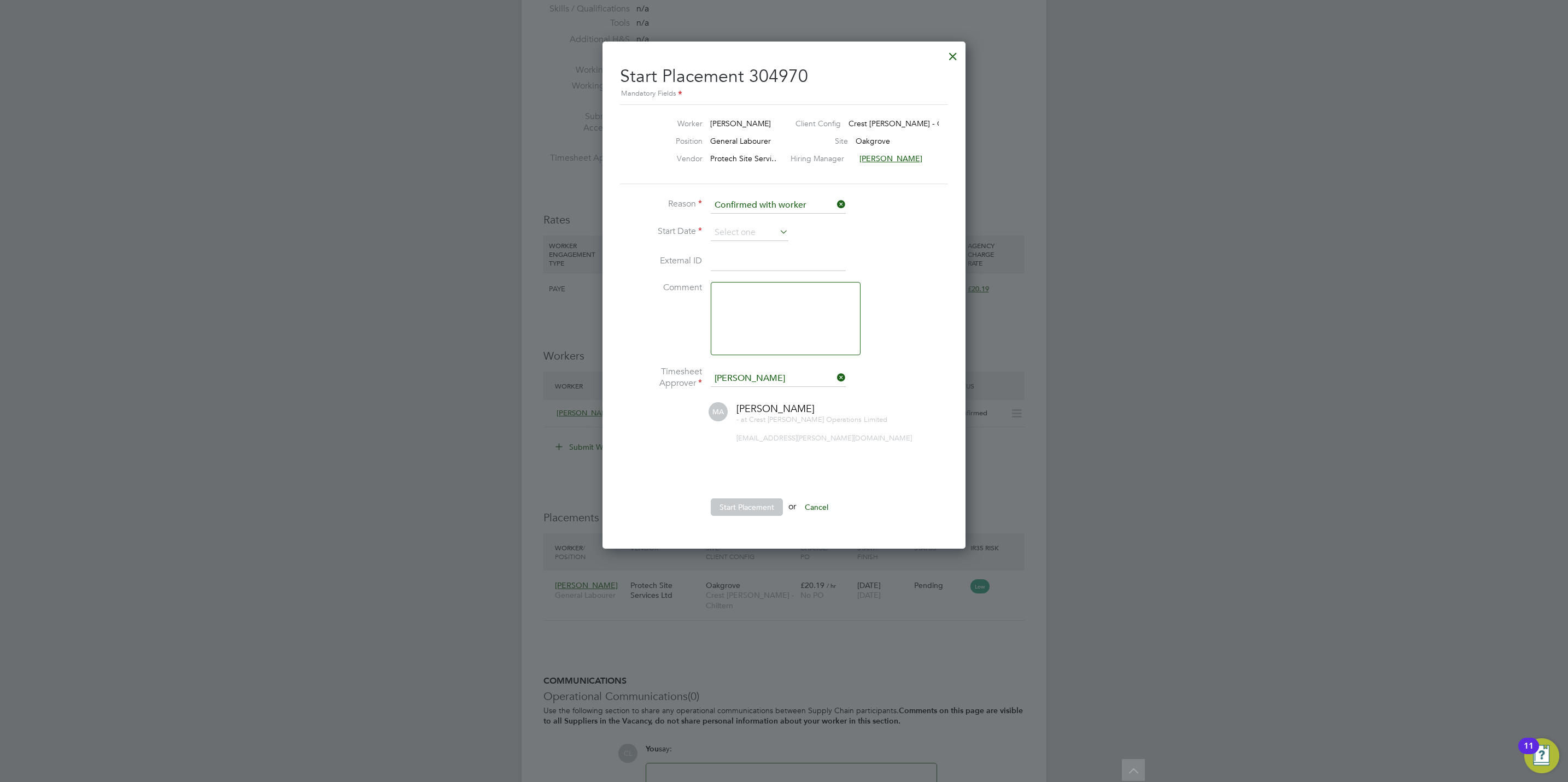
click at [740, 217] on li "Reason Confirmed with worker" at bounding box center [783, 211] width 328 height 27
click at [743, 231] on input at bounding box center [749, 233] width 78 height 16
click at [727, 320] on span "22" at bounding box center [729, 311] width 21 height 21
type input "[DATE]"
click at [341, 495] on div at bounding box center [784, 391] width 1568 height 782
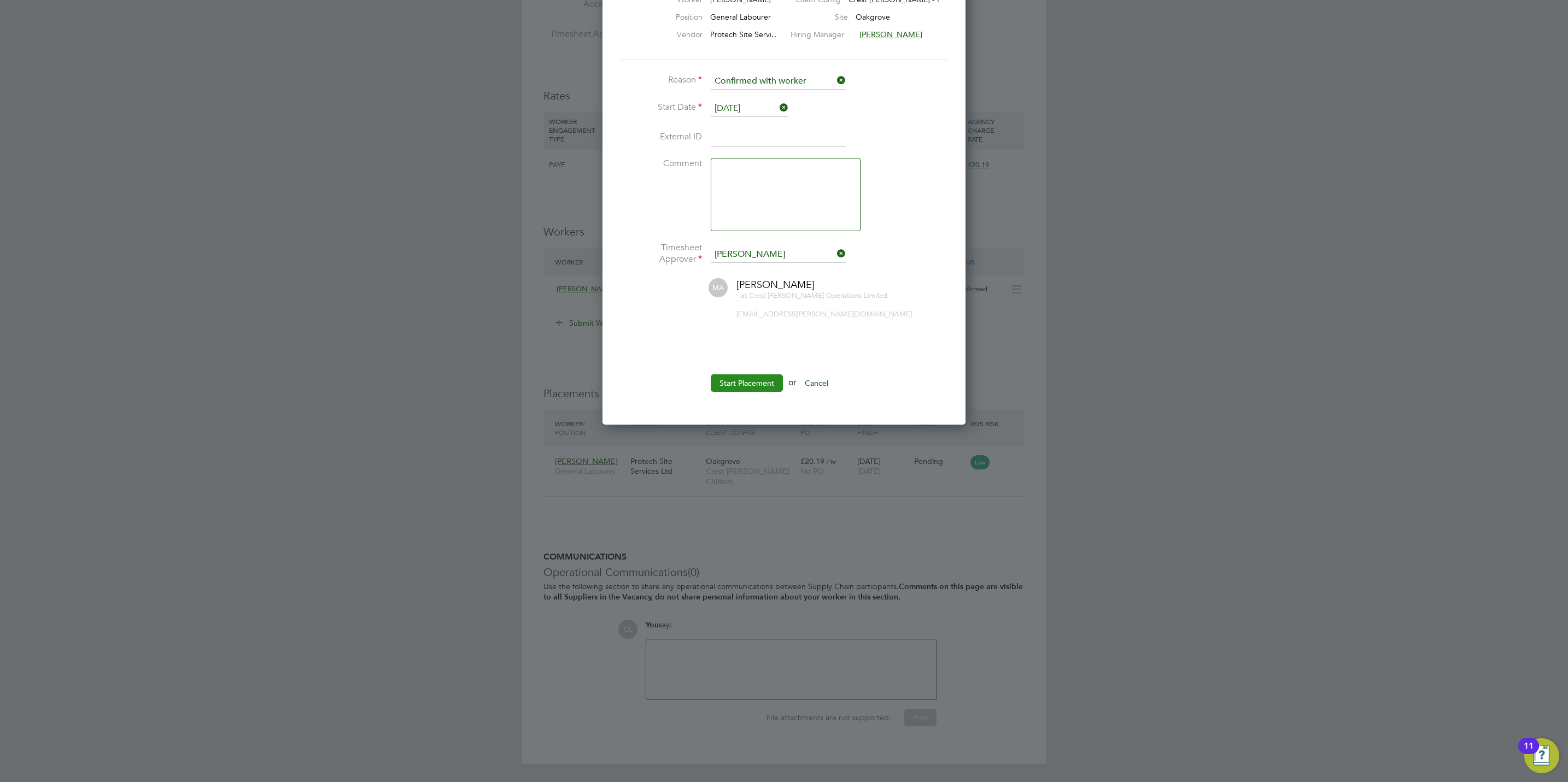
click at [725, 389] on button "Start Placement" at bounding box center [746, 383] width 72 height 18
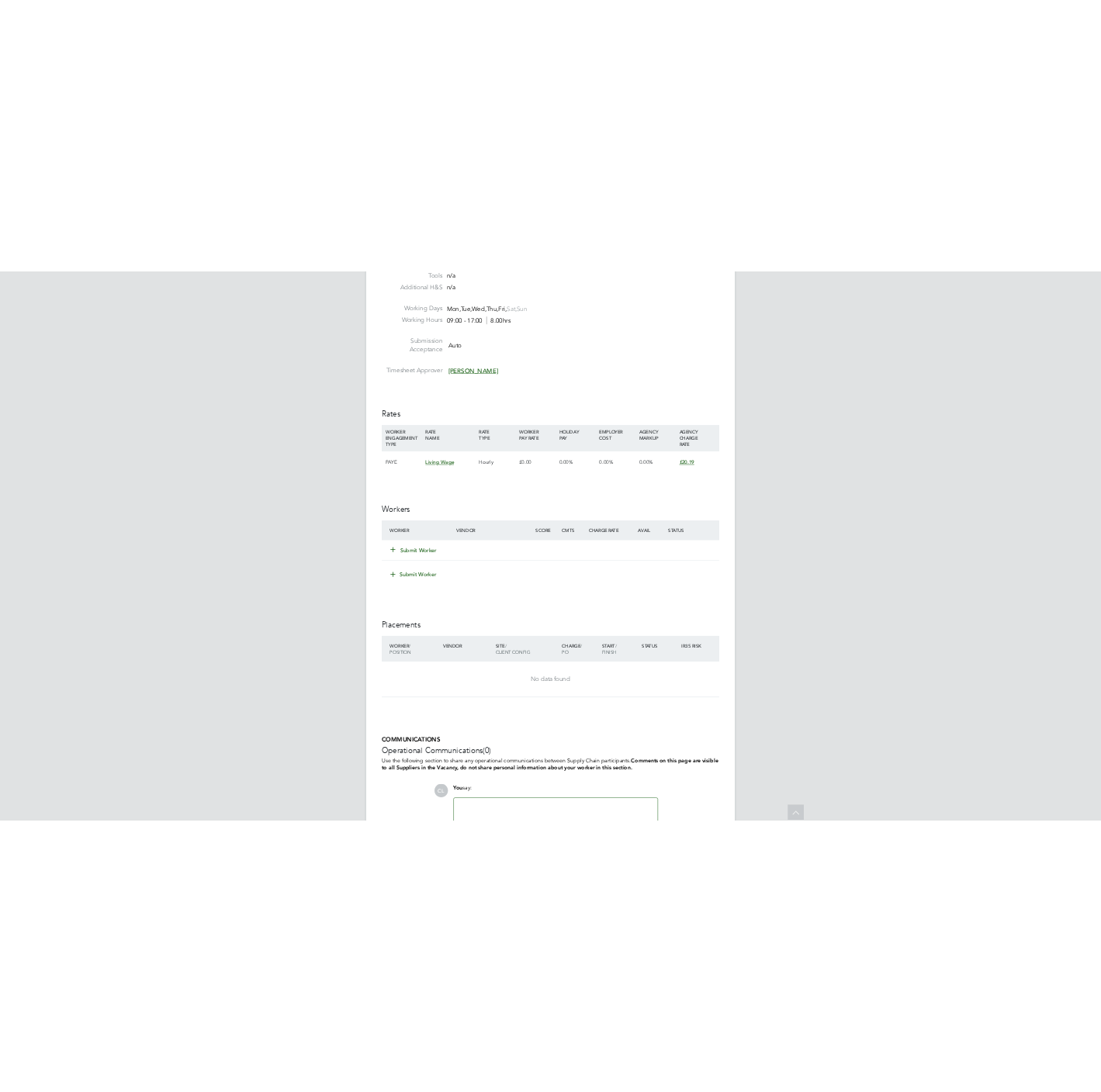
scroll to position [698, 0]
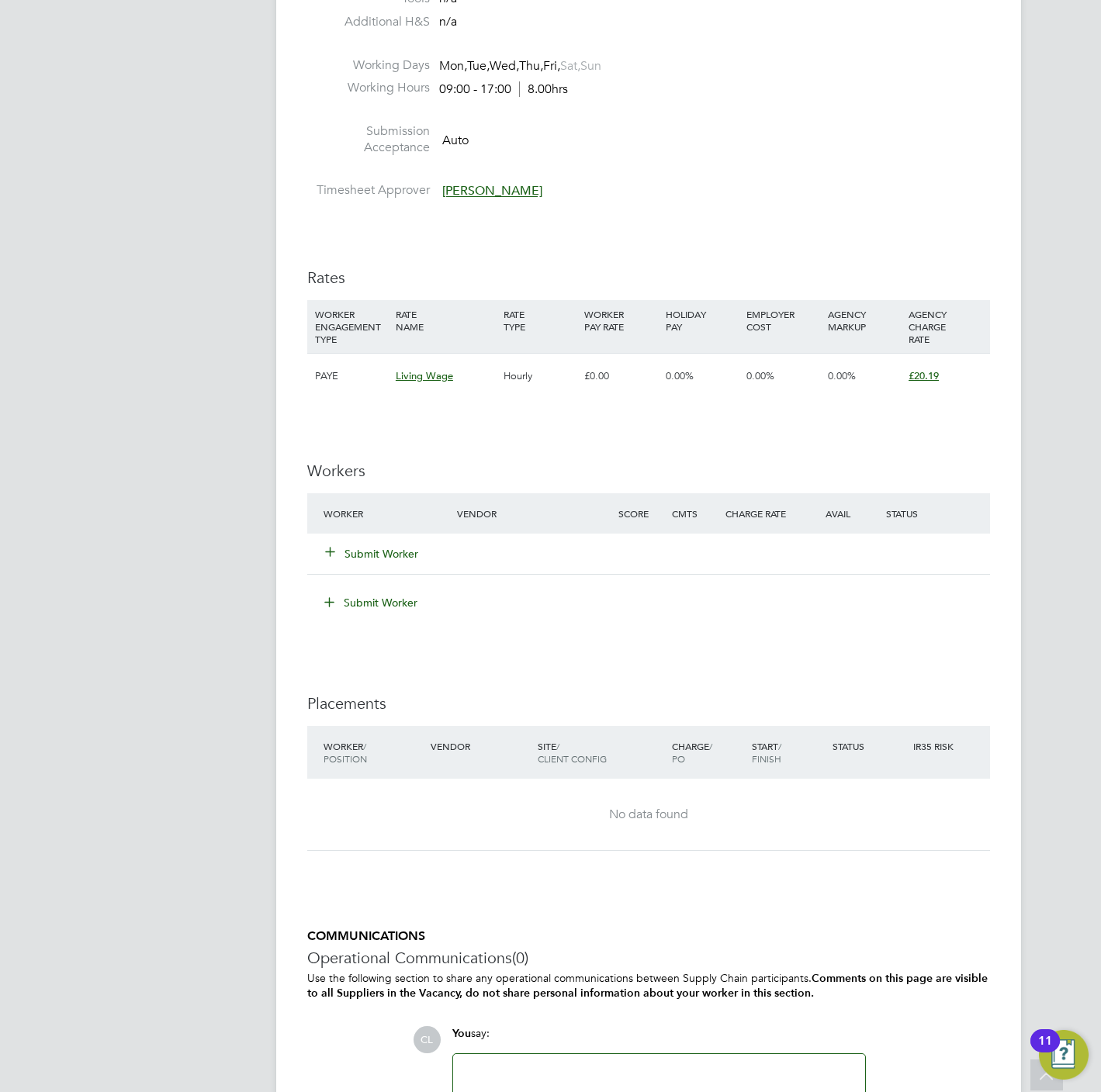
click at [365, 549] on button "Submit Worker" at bounding box center [372, 553] width 93 height 15
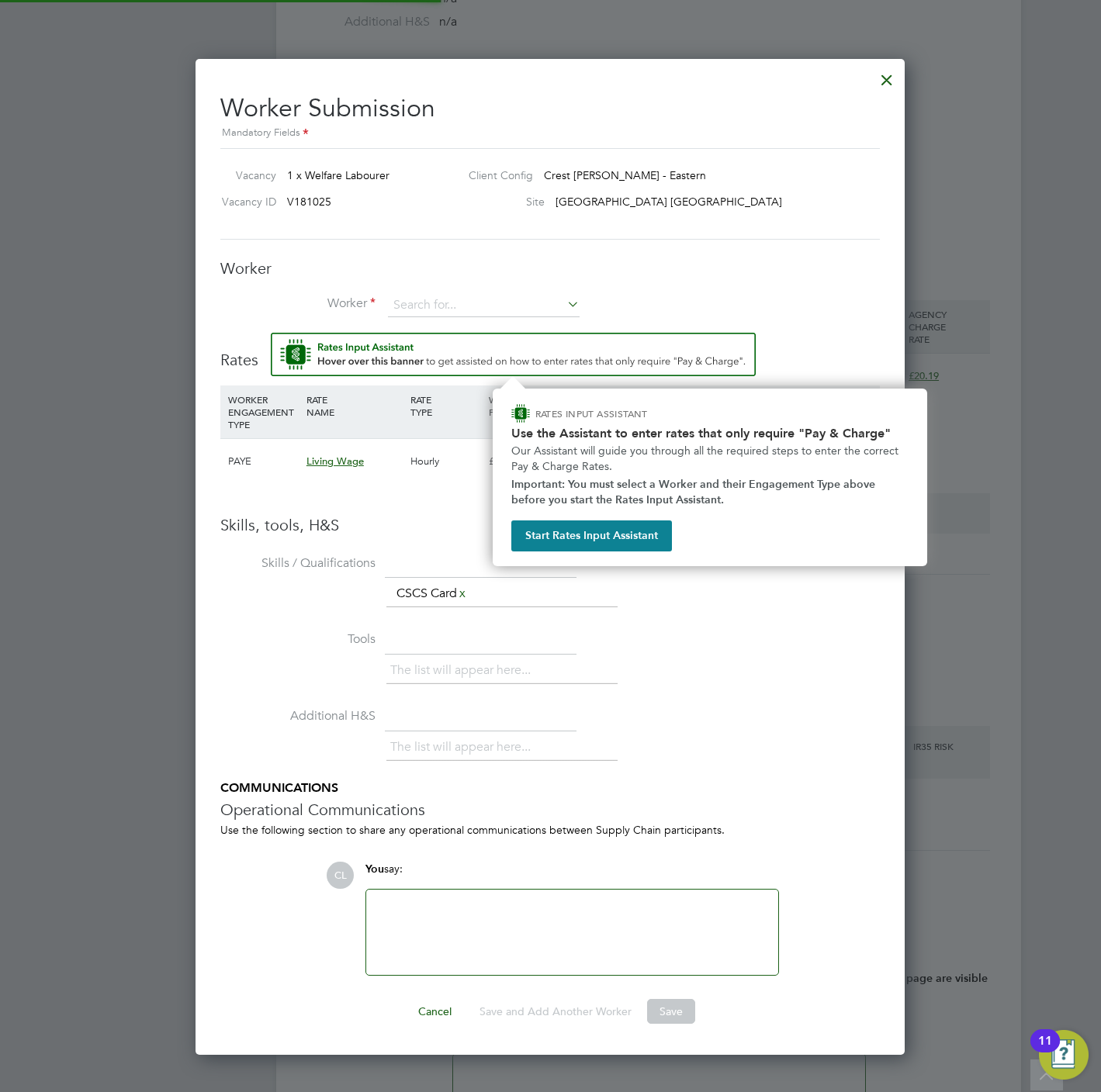
scroll to position [1001, 710]
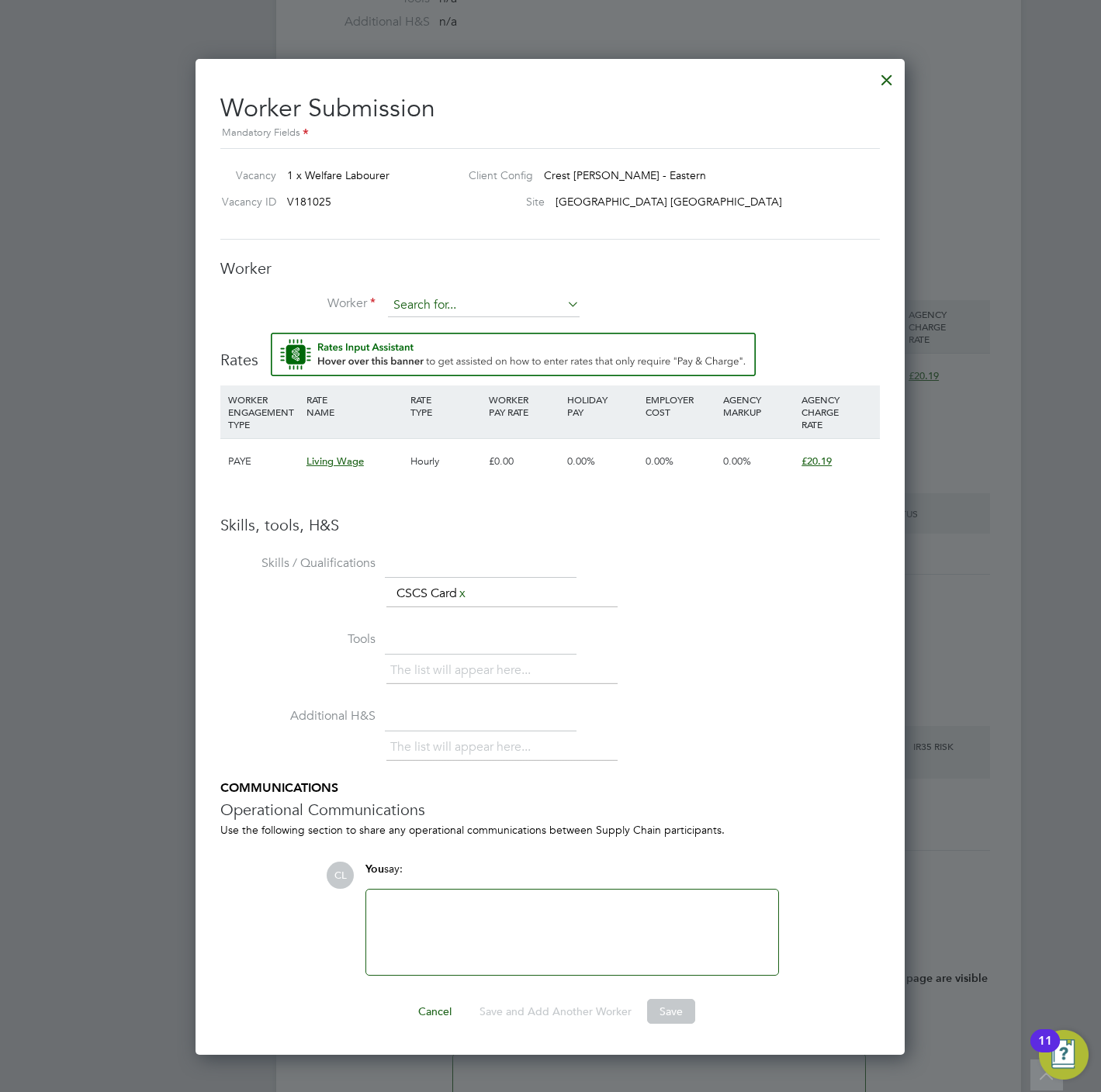
click at [399, 294] on input at bounding box center [483, 306] width 192 height 23
click at [486, 326] on b "Tuc" at bounding box center [494, 329] width 16 height 13
type input "Mason Tucker (TUC002)"
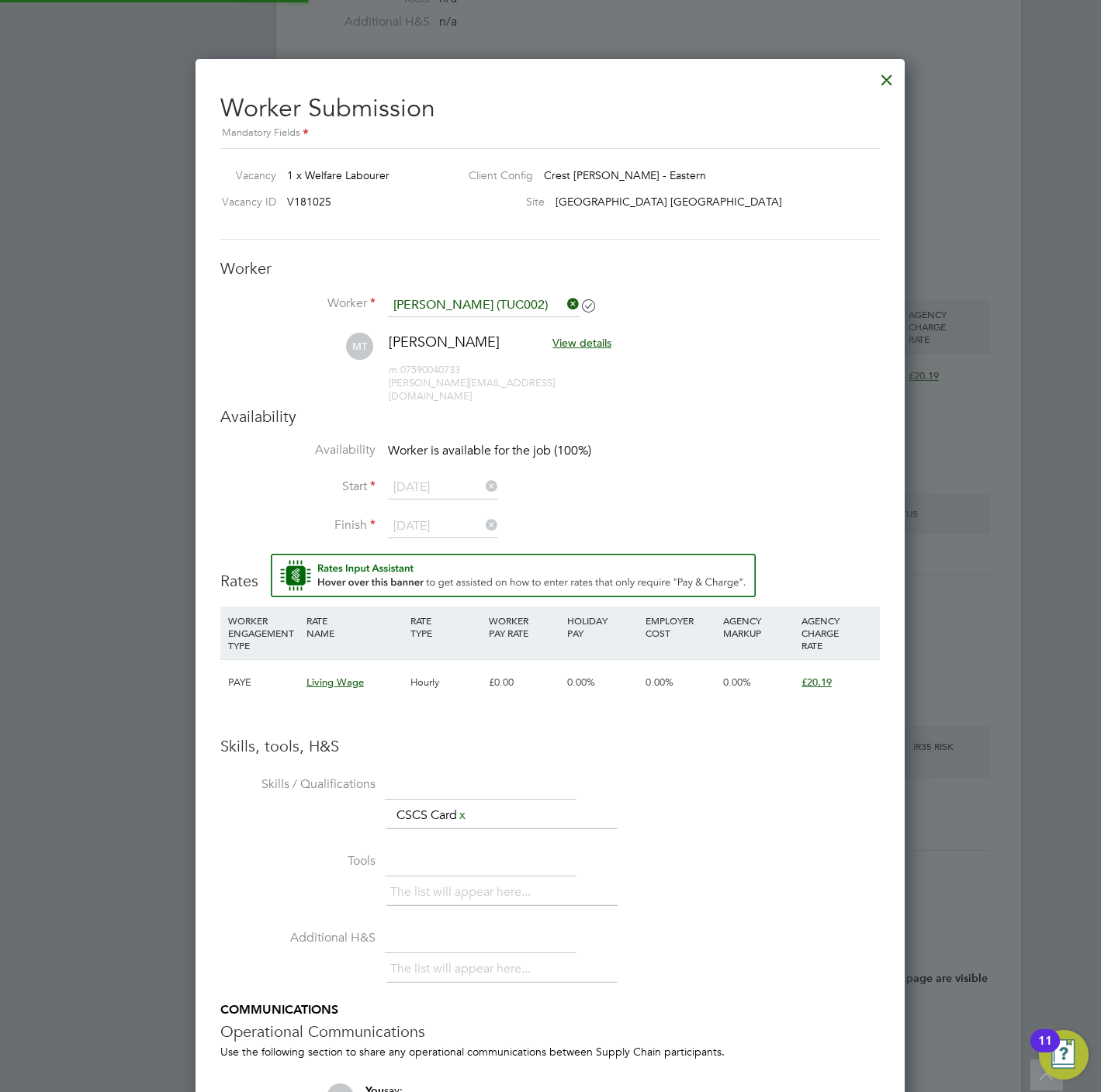
scroll to position [1345, 710]
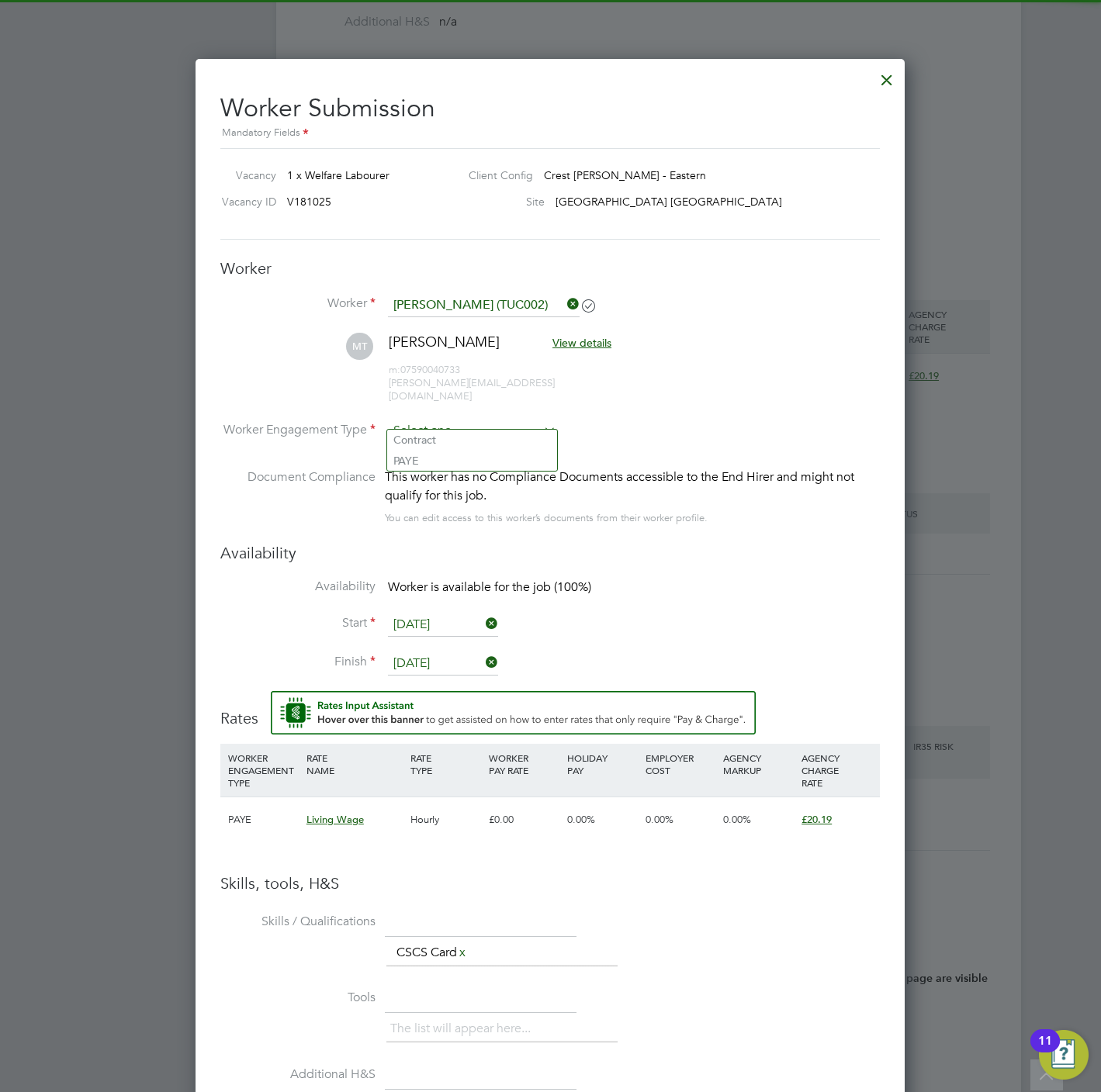
click at [438, 420] on input at bounding box center [472, 431] width 169 height 23
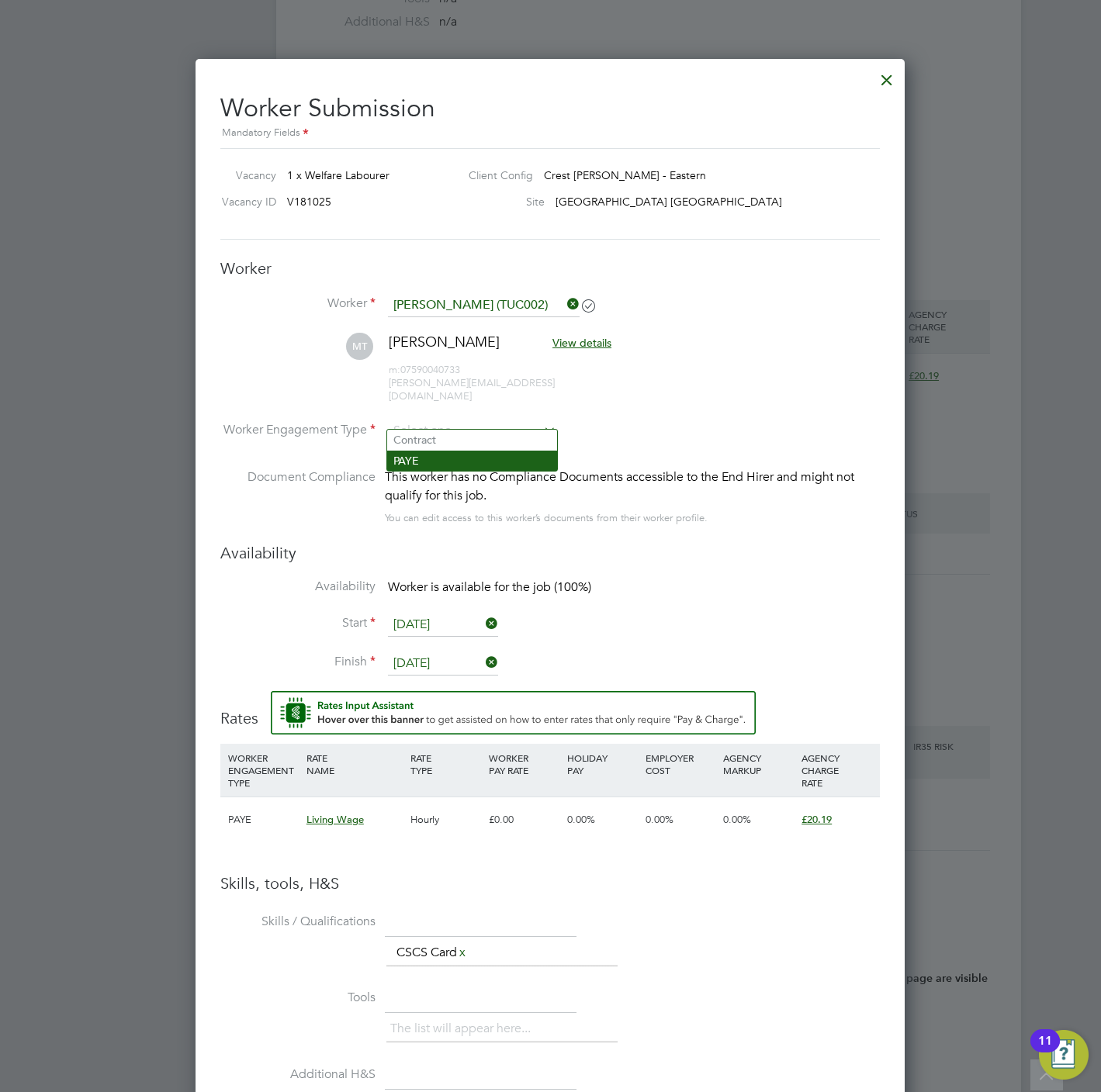
click at [440, 459] on li "PAYE" at bounding box center [472, 460] width 170 height 20
type input "PAYE"
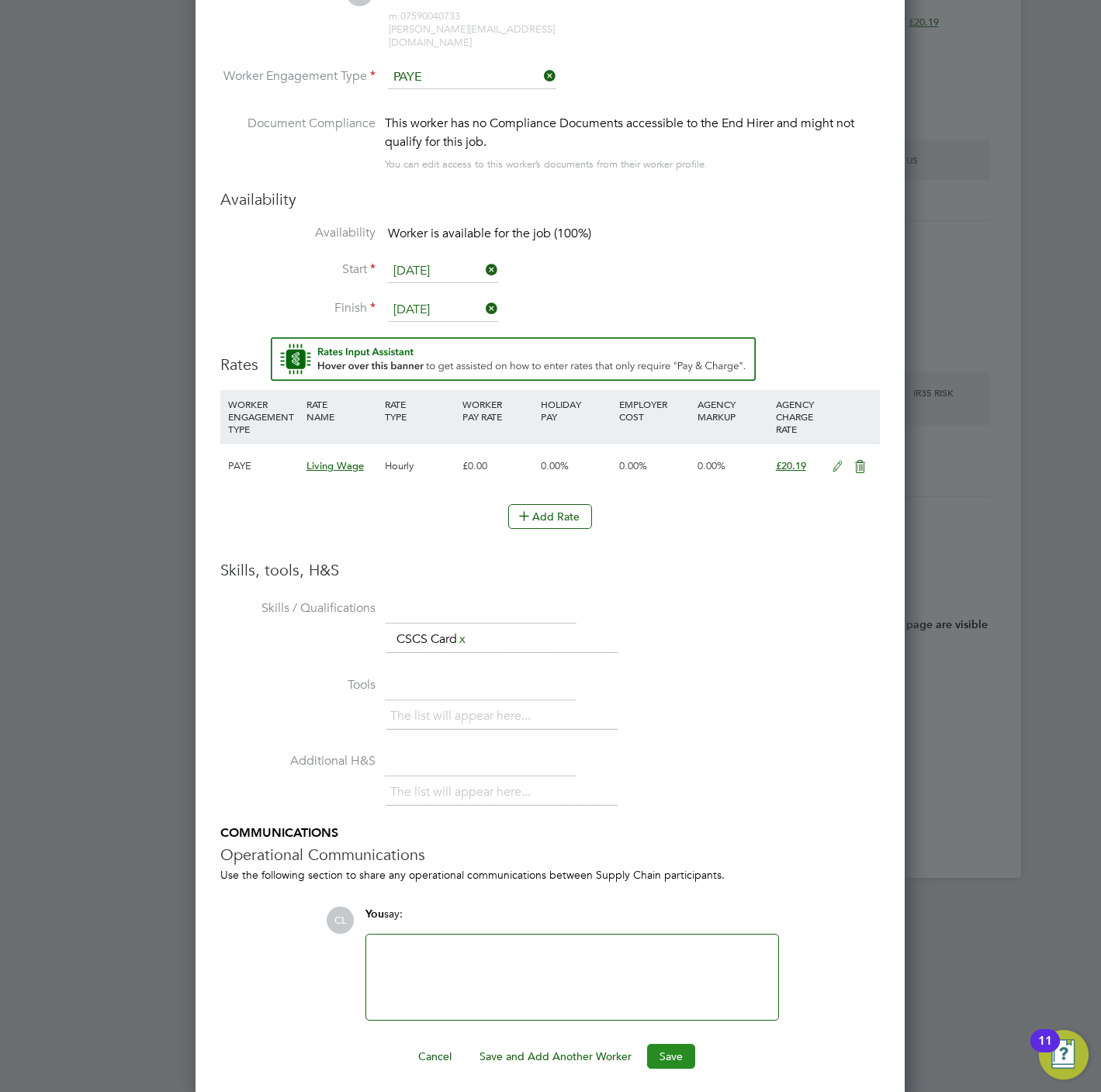
click at [672, 1057] on button "Save" at bounding box center [671, 1057] width 48 height 25
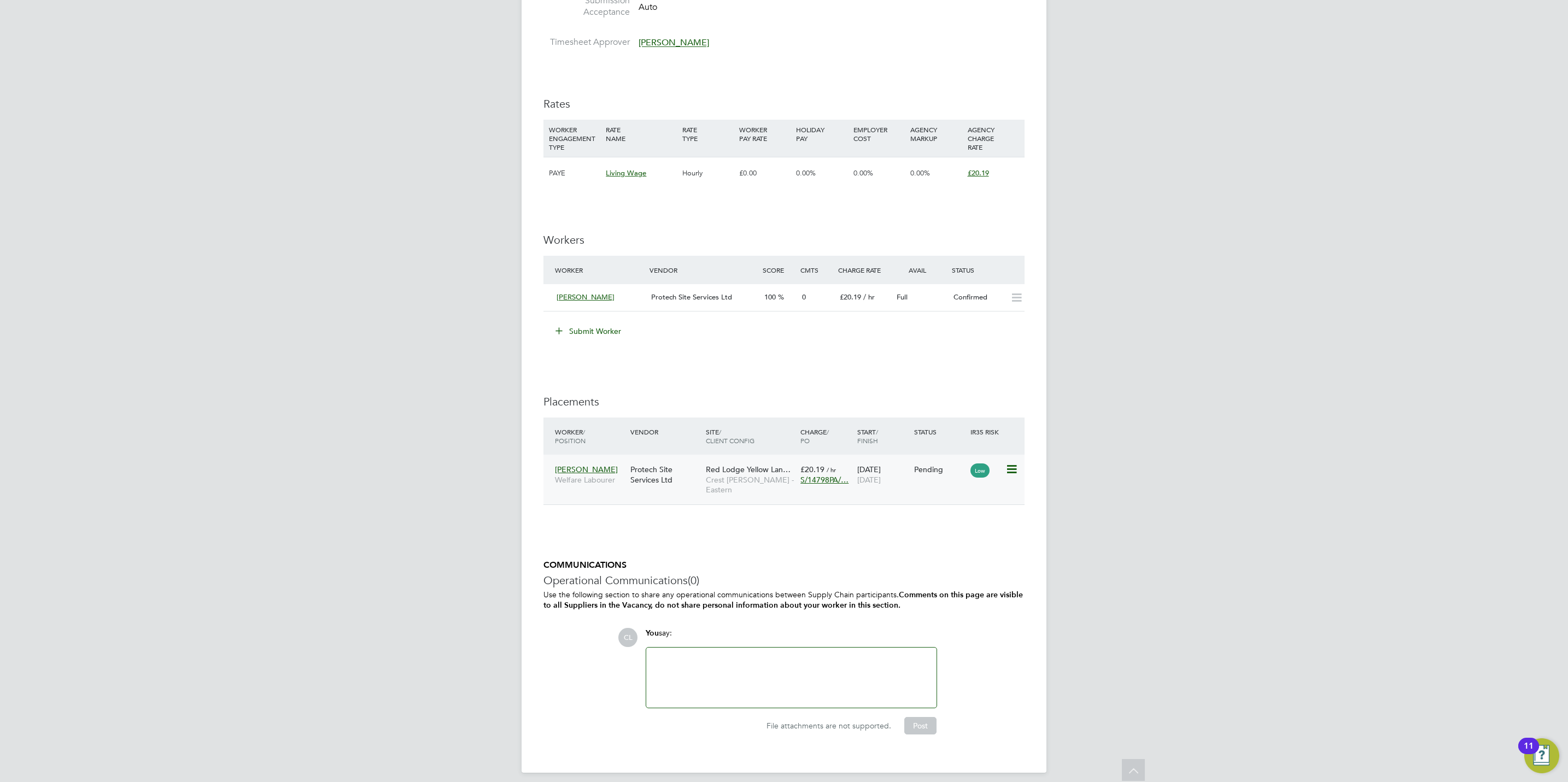
click at [1010, 473] on icon at bounding box center [1010, 469] width 11 height 13
click at [914, 535] on li "Start" at bounding box center [960, 539] width 112 height 16
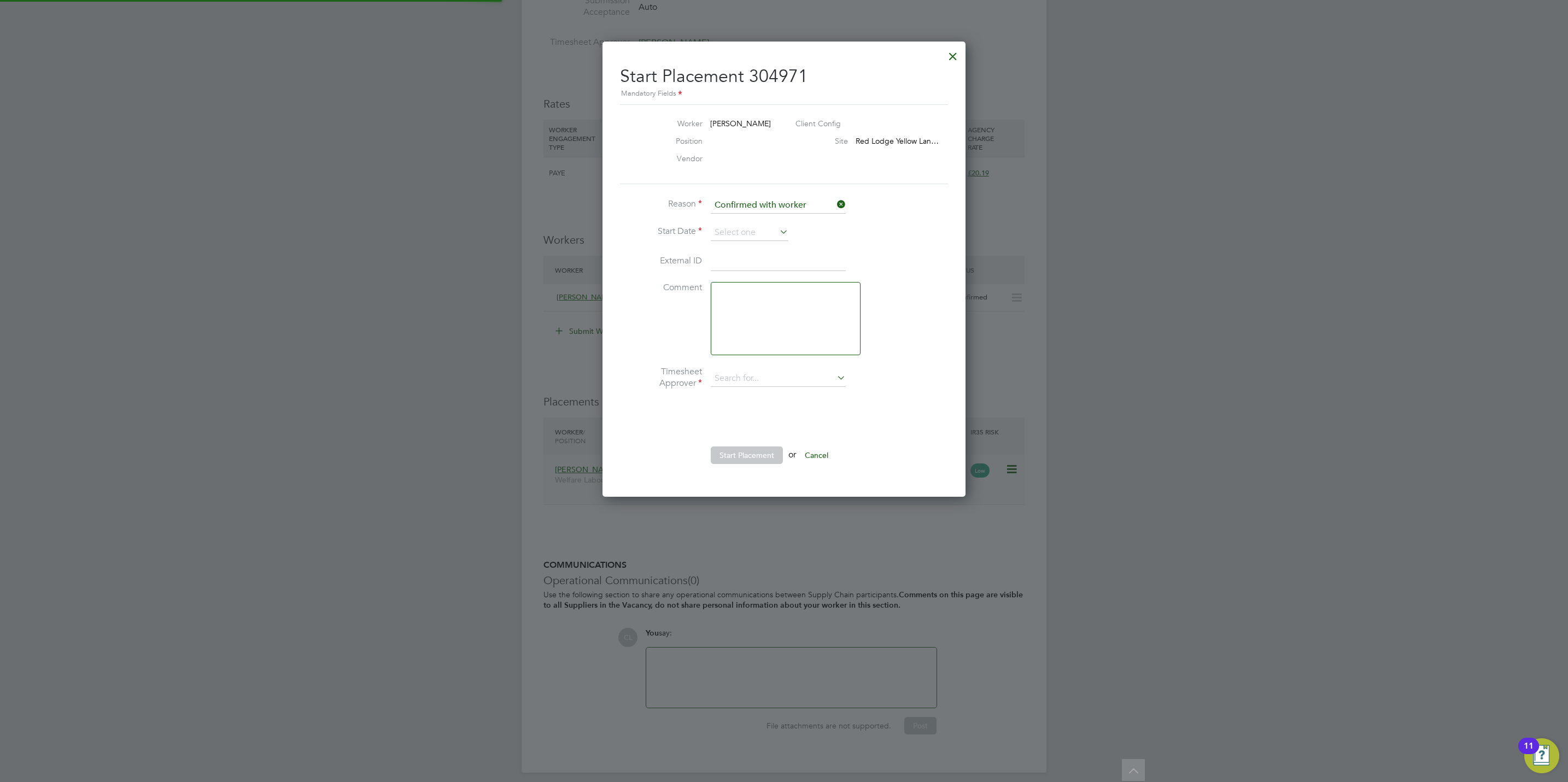
type input "Lisa Benbrook"
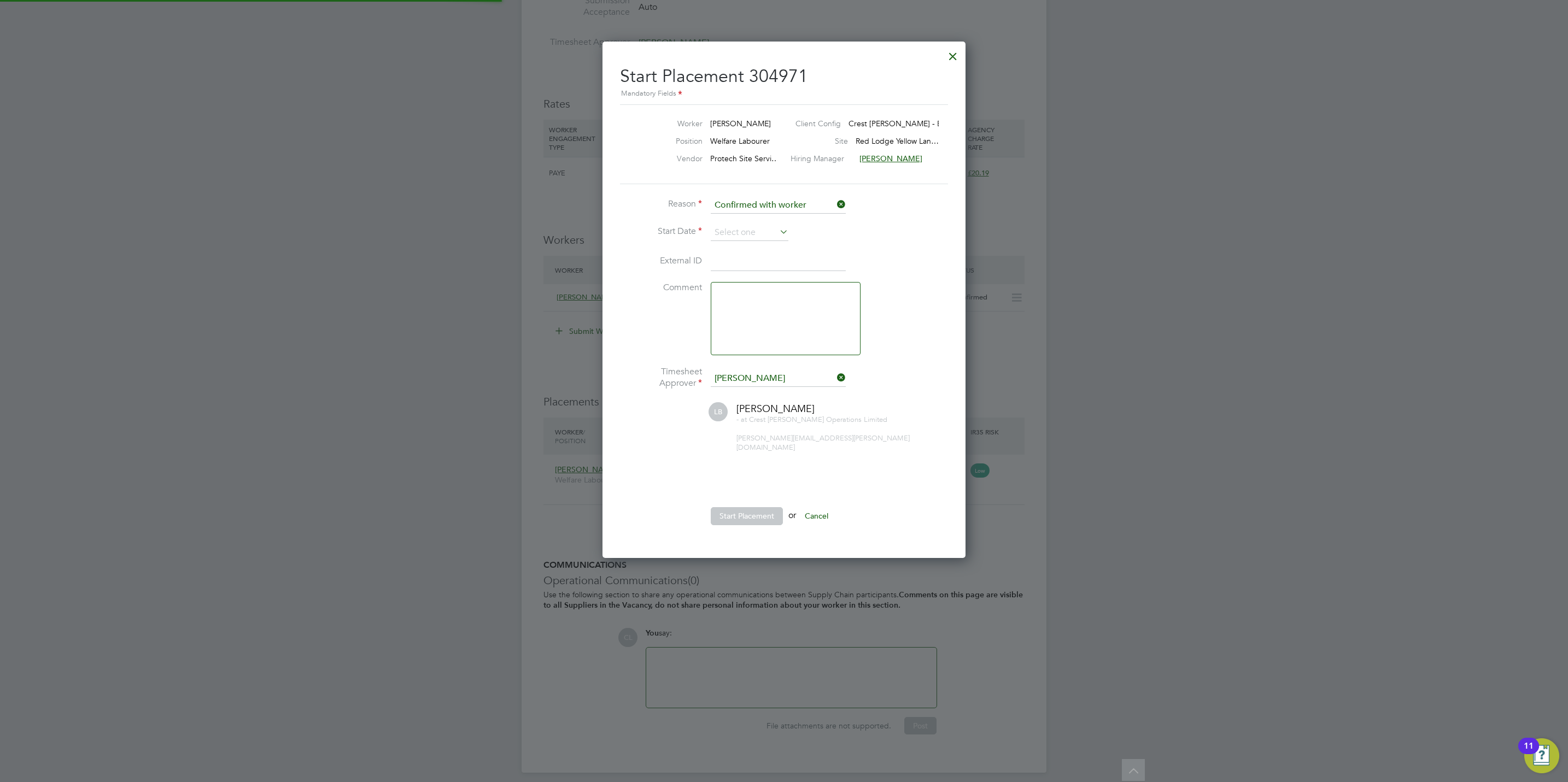
click at [1160, 370] on div at bounding box center [784, 391] width 1568 height 782
click at [751, 230] on input at bounding box center [749, 233] width 78 height 16
click at [768, 316] on span "24" at bounding box center [770, 311] width 21 height 21
type input "24 Sep 2025"
click at [771, 508] on button "Start Placement" at bounding box center [746, 516] width 72 height 18
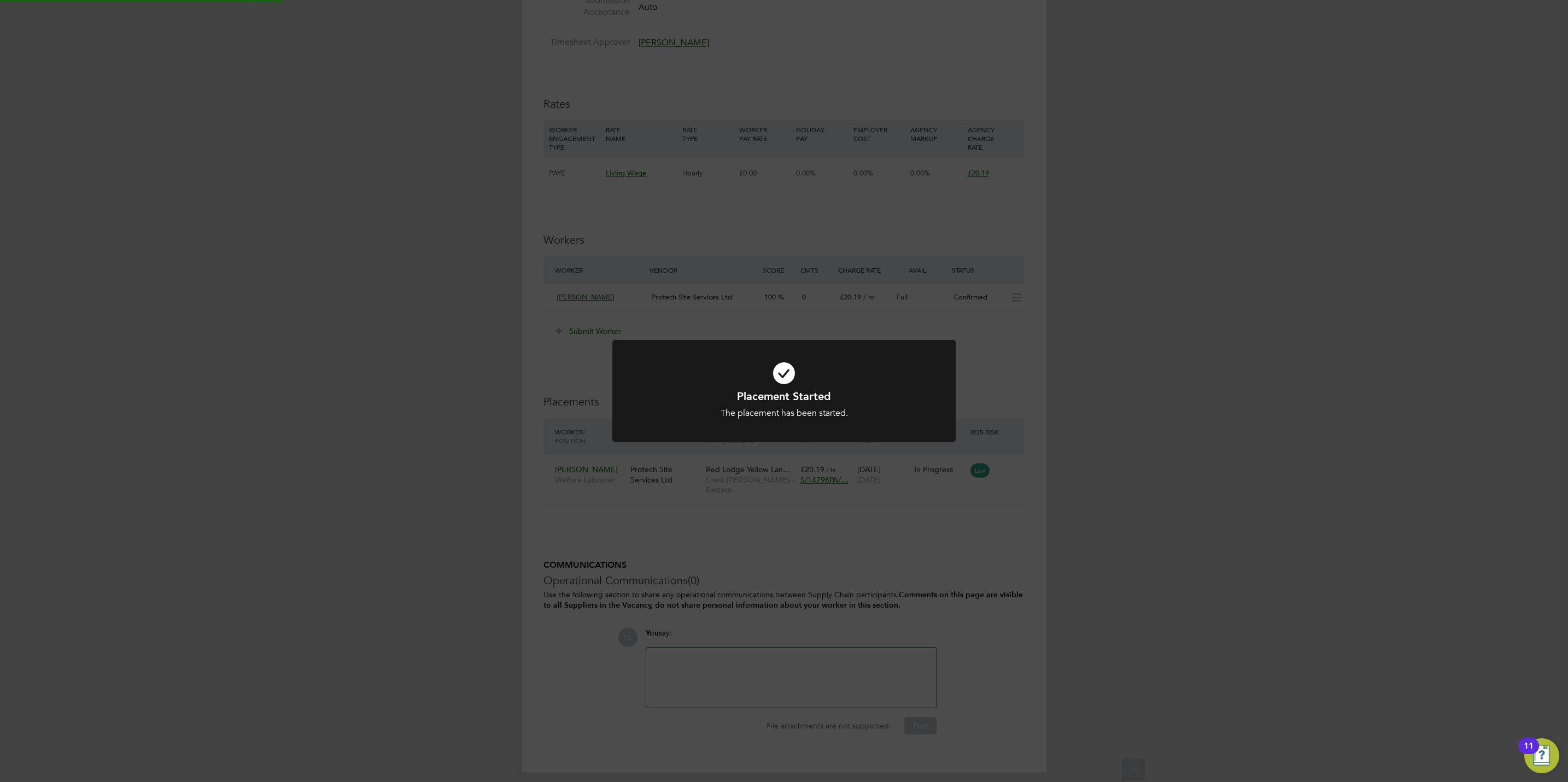
click at [1081, 389] on div "Placement Started The placement has been started. Cancel Okay" at bounding box center [784, 391] width 1568 height 782
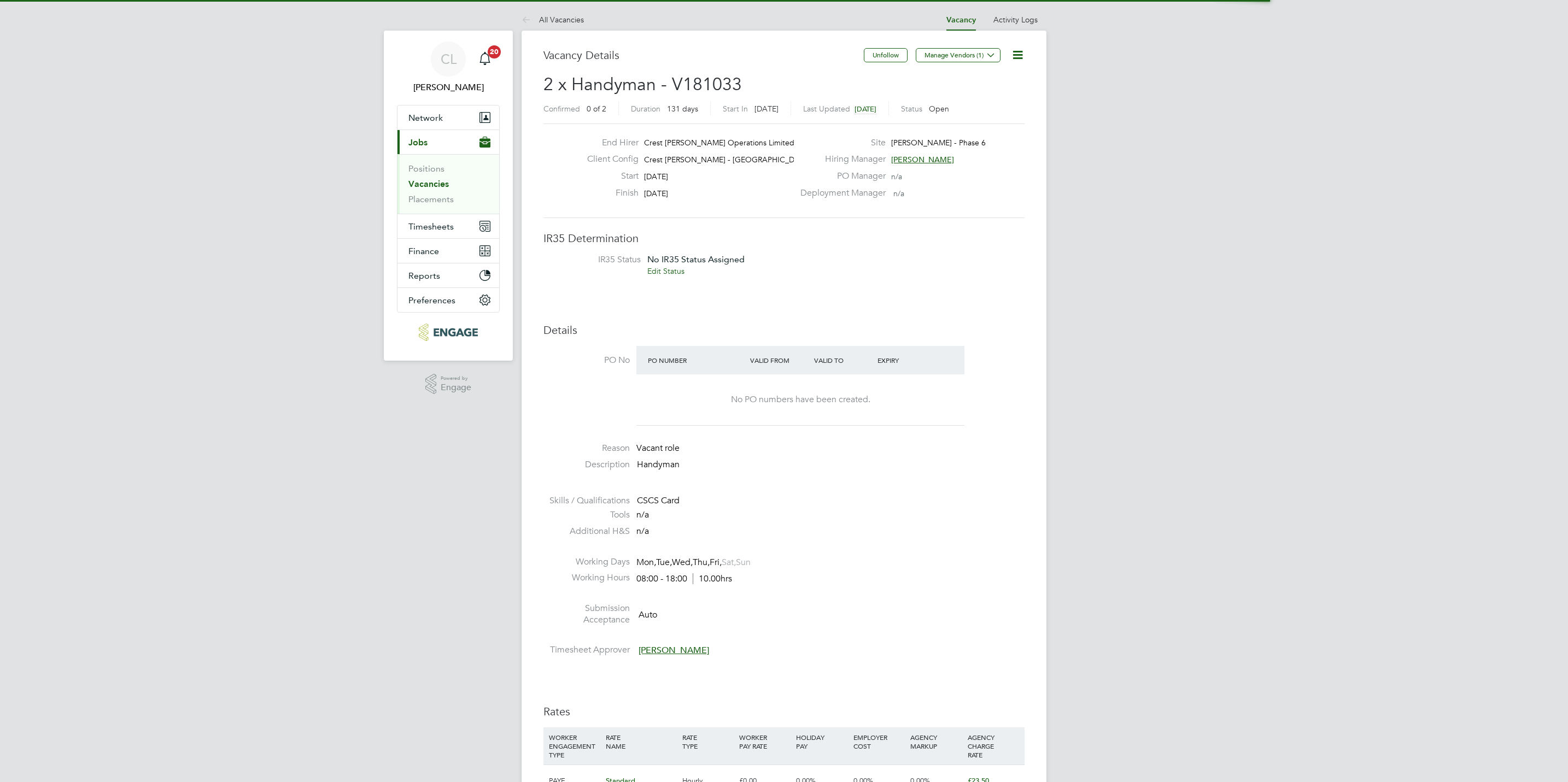
scroll to position [33, 77]
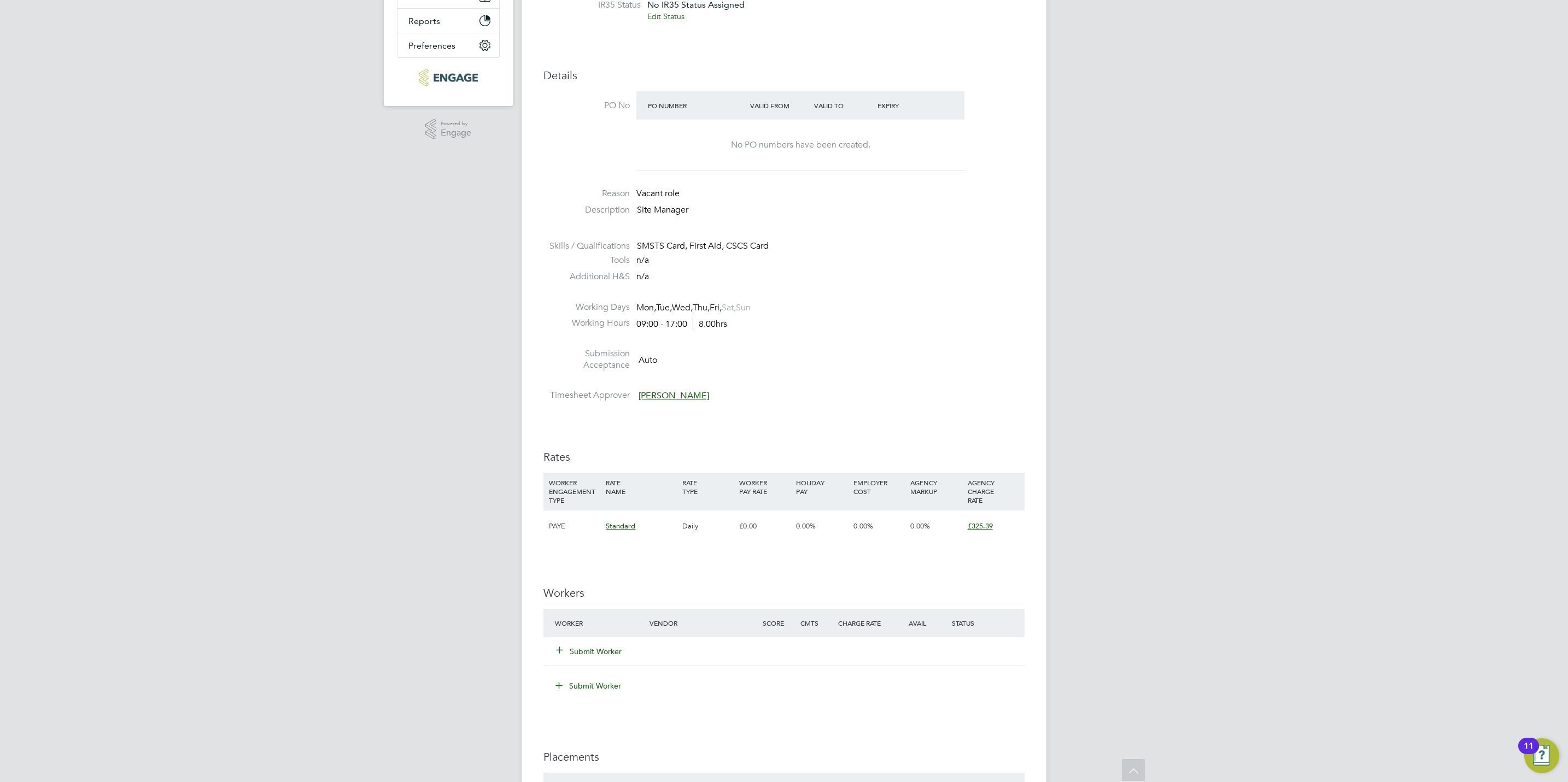
scroll to position [410, 0]
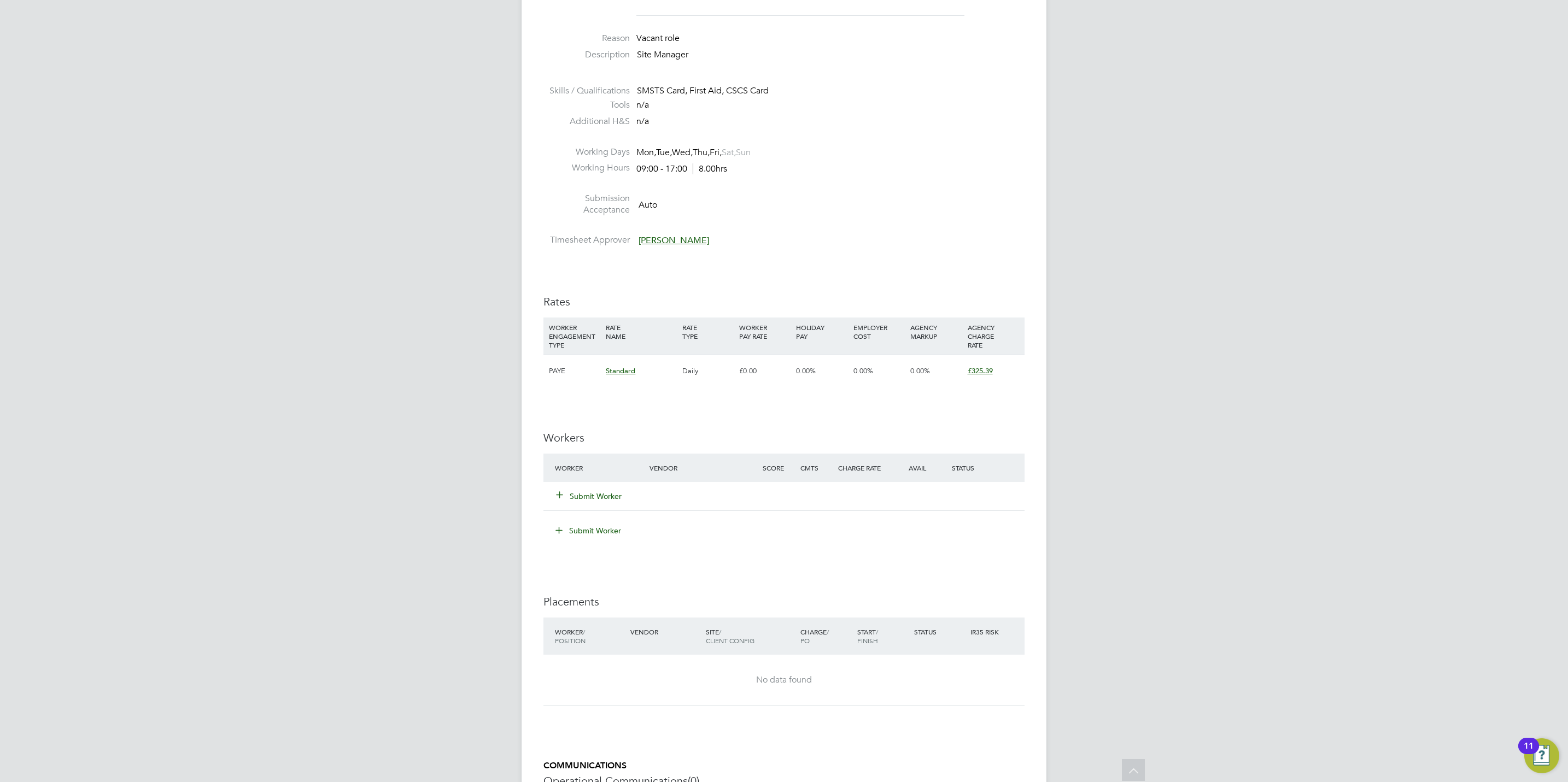
click at [581, 494] on button "Submit Worker" at bounding box center [589, 496] width 66 height 11
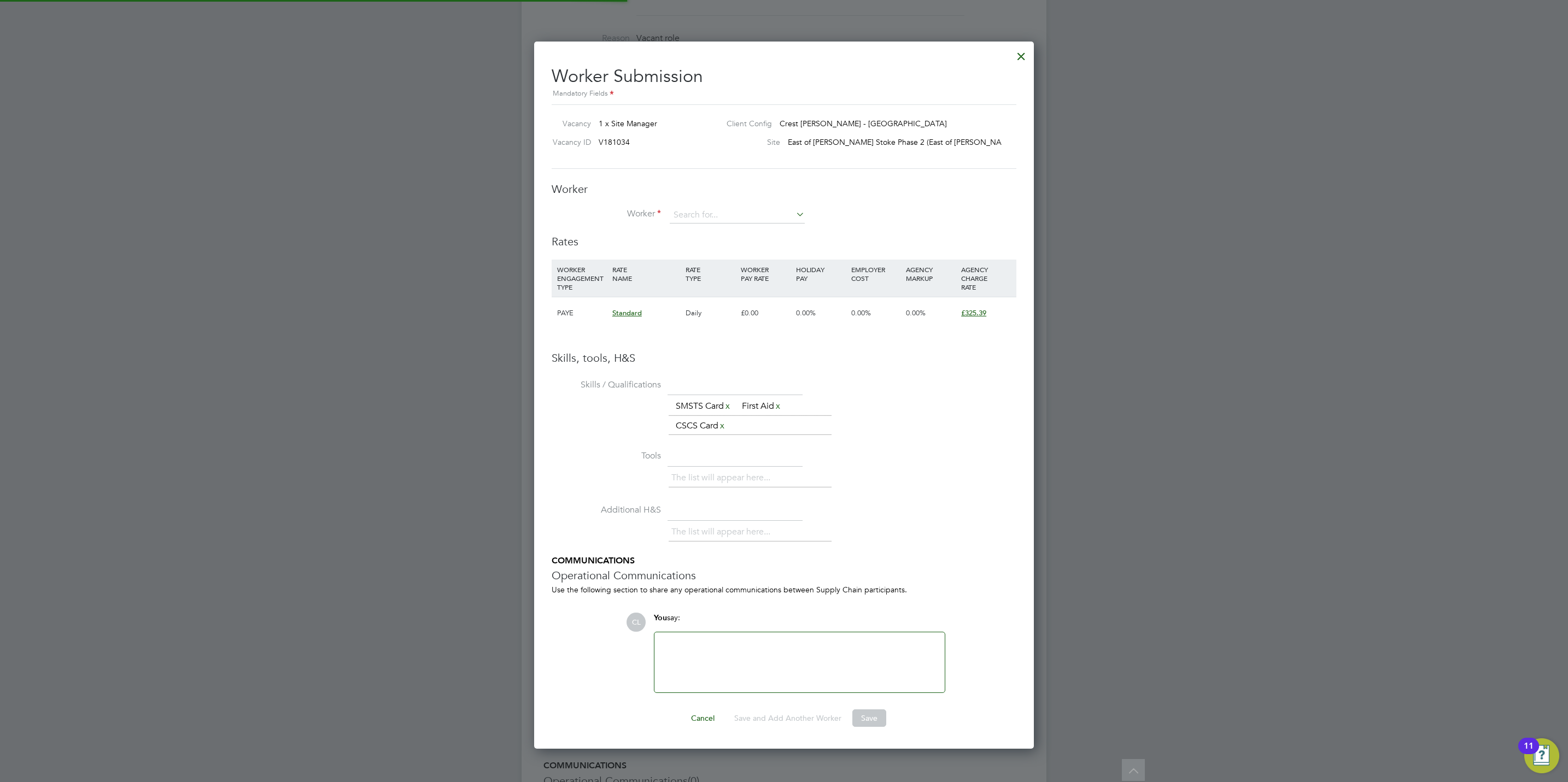
scroll to position [723, 500]
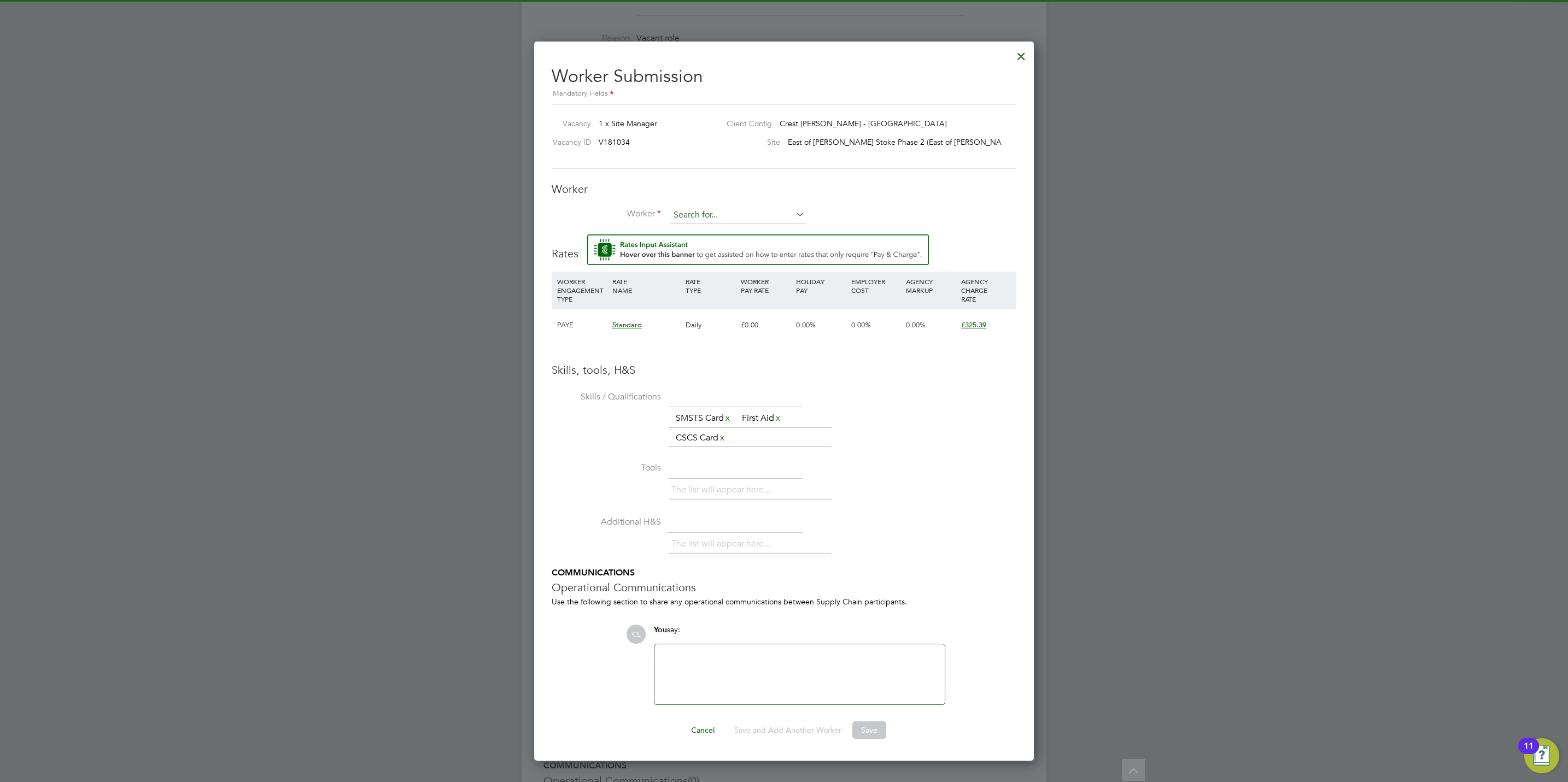
click at [725, 208] on input at bounding box center [737, 216] width 135 height 16
click at [715, 256] on li "Virg il Cooper (COO003)" at bounding box center [737, 261] width 136 height 15
type input "Virgil Cooper (COO003)"
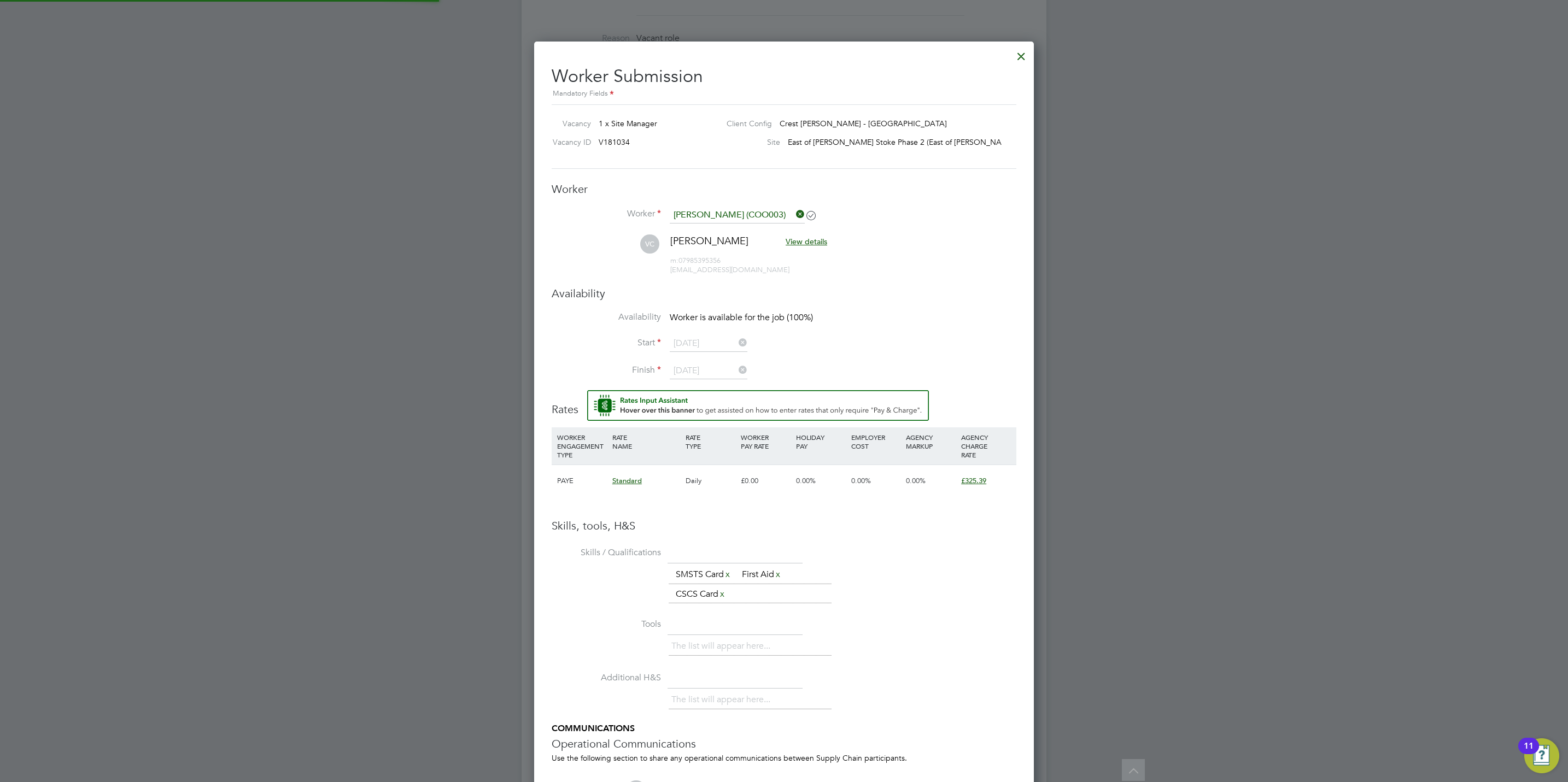
scroll to position [966, 500]
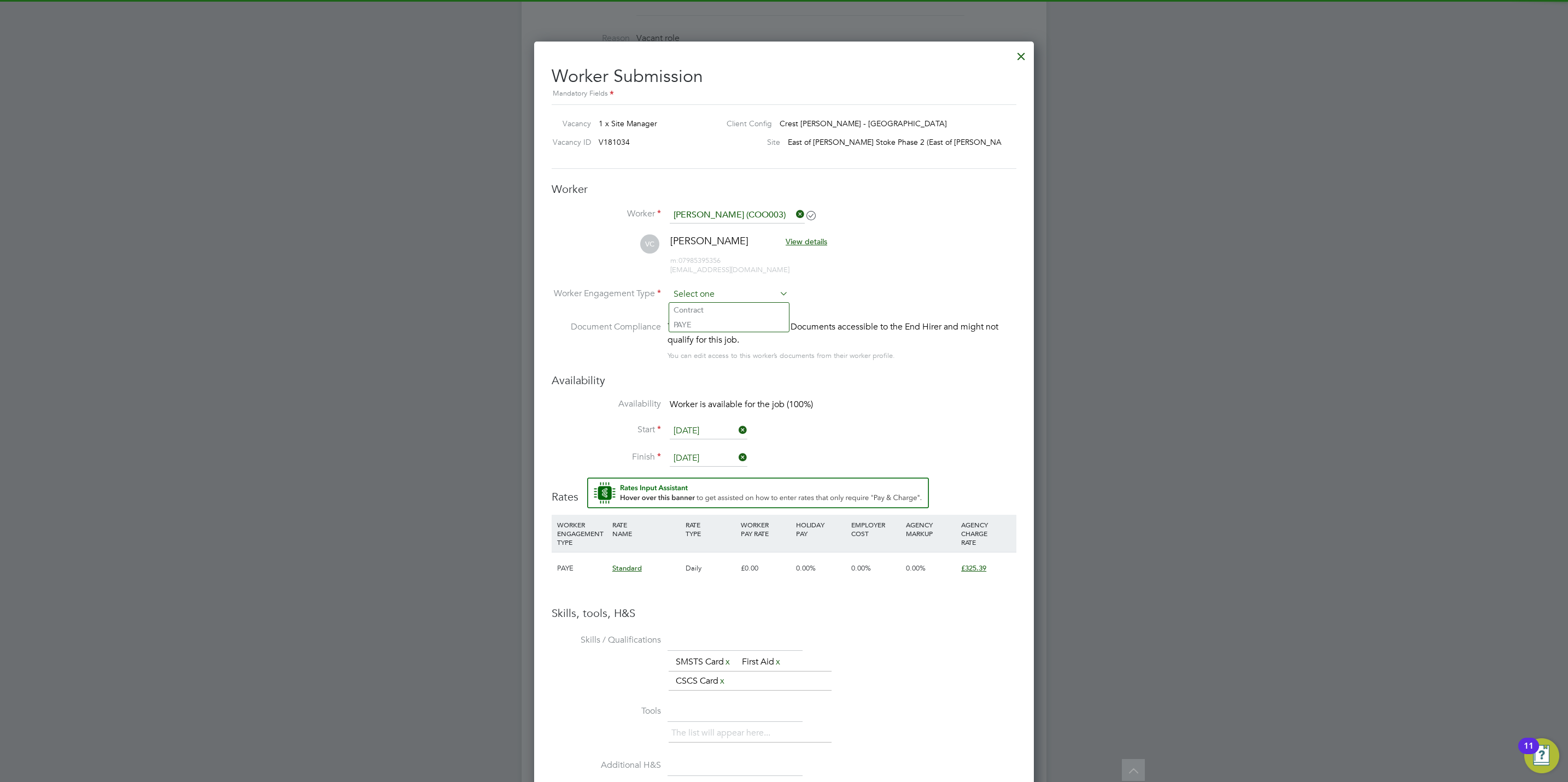
click at [709, 287] on input at bounding box center [729, 295] width 119 height 16
click at [708, 322] on li "PAYE" at bounding box center [729, 324] width 120 height 14
type input "PAYE"
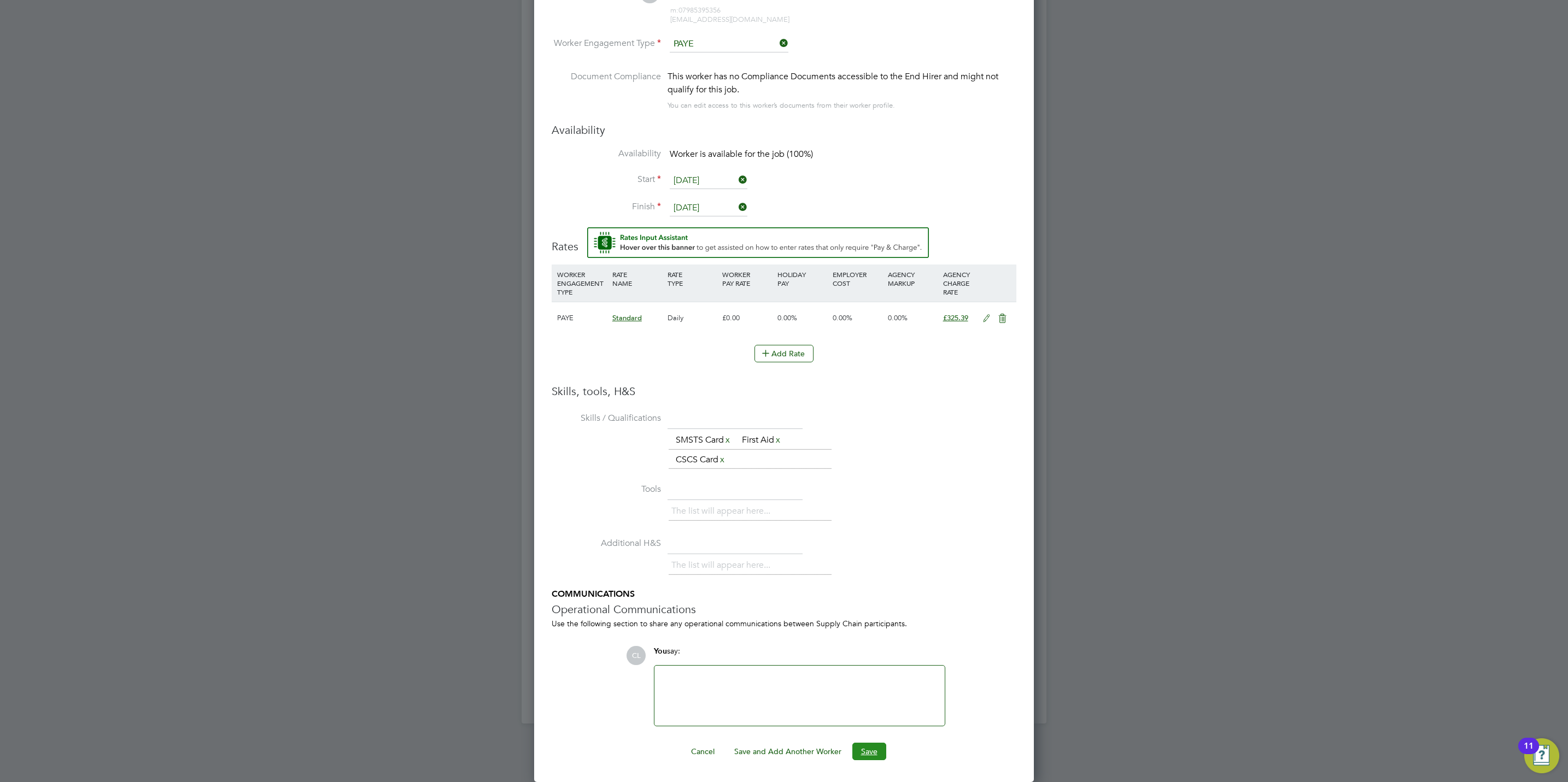
click at [863, 750] on button "Save" at bounding box center [869, 752] width 34 height 18
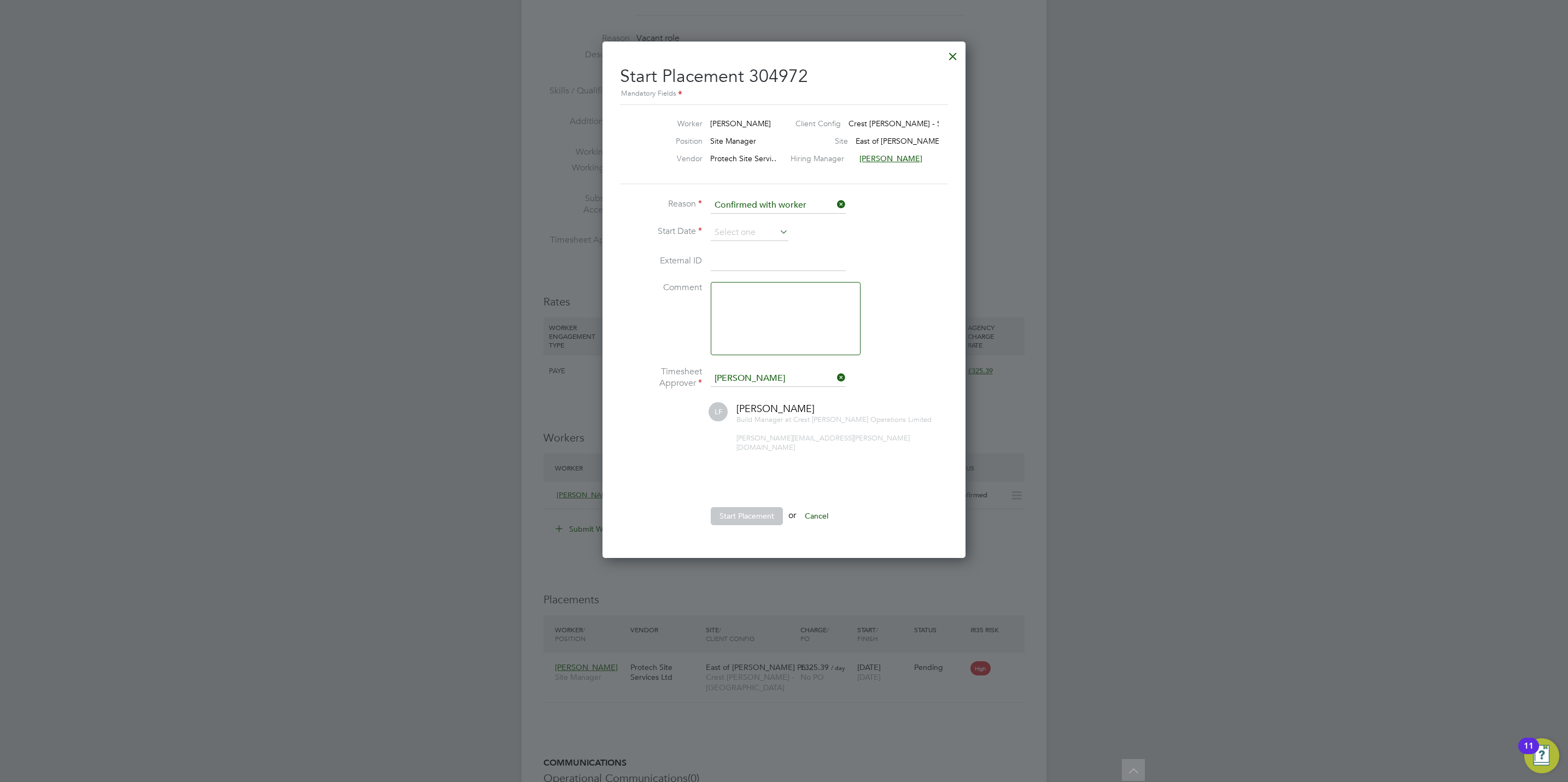
click at [743, 217] on li "Reason Confirmed with worker" at bounding box center [783, 211] width 328 height 27
click at [748, 243] on li "Start Date" at bounding box center [783, 238] width 328 height 27
click at [743, 232] on input at bounding box center [749, 233] width 78 height 16
click at [731, 316] on span "22" at bounding box center [729, 311] width 21 height 21
type input "[DATE]"
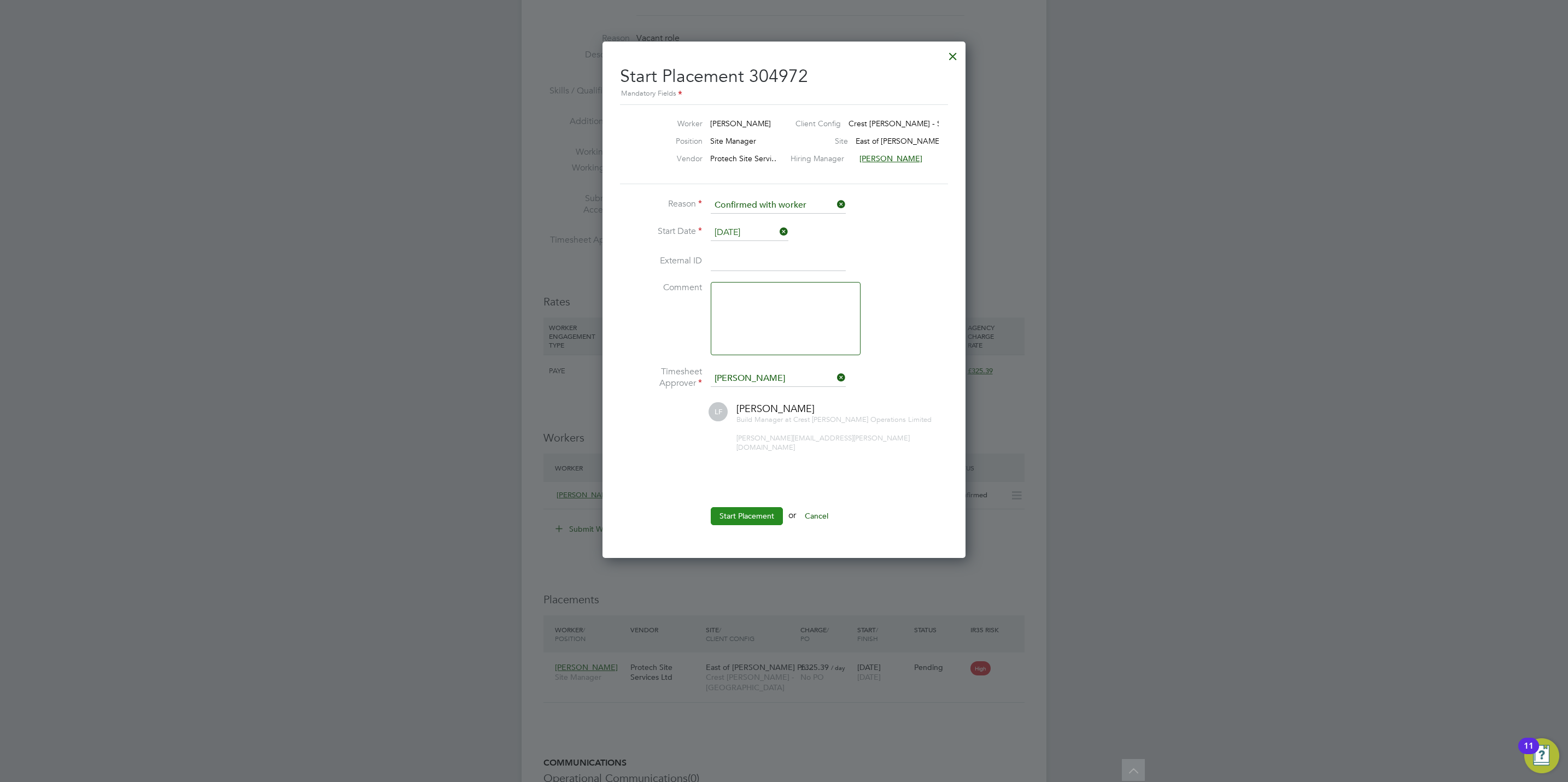
click at [741, 512] on button "Start Placement" at bounding box center [746, 516] width 72 height 18
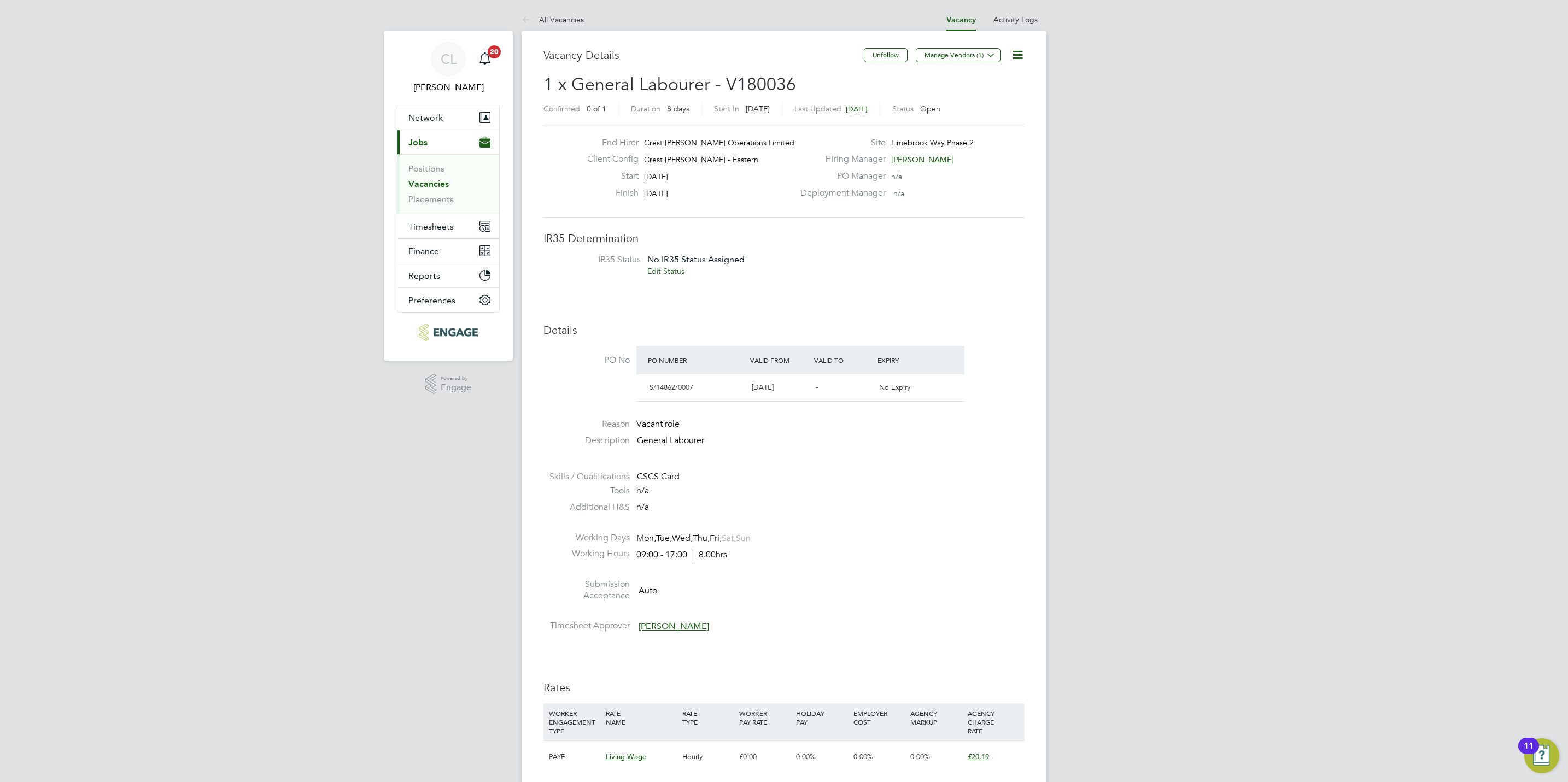
scroll to position [492, 0]
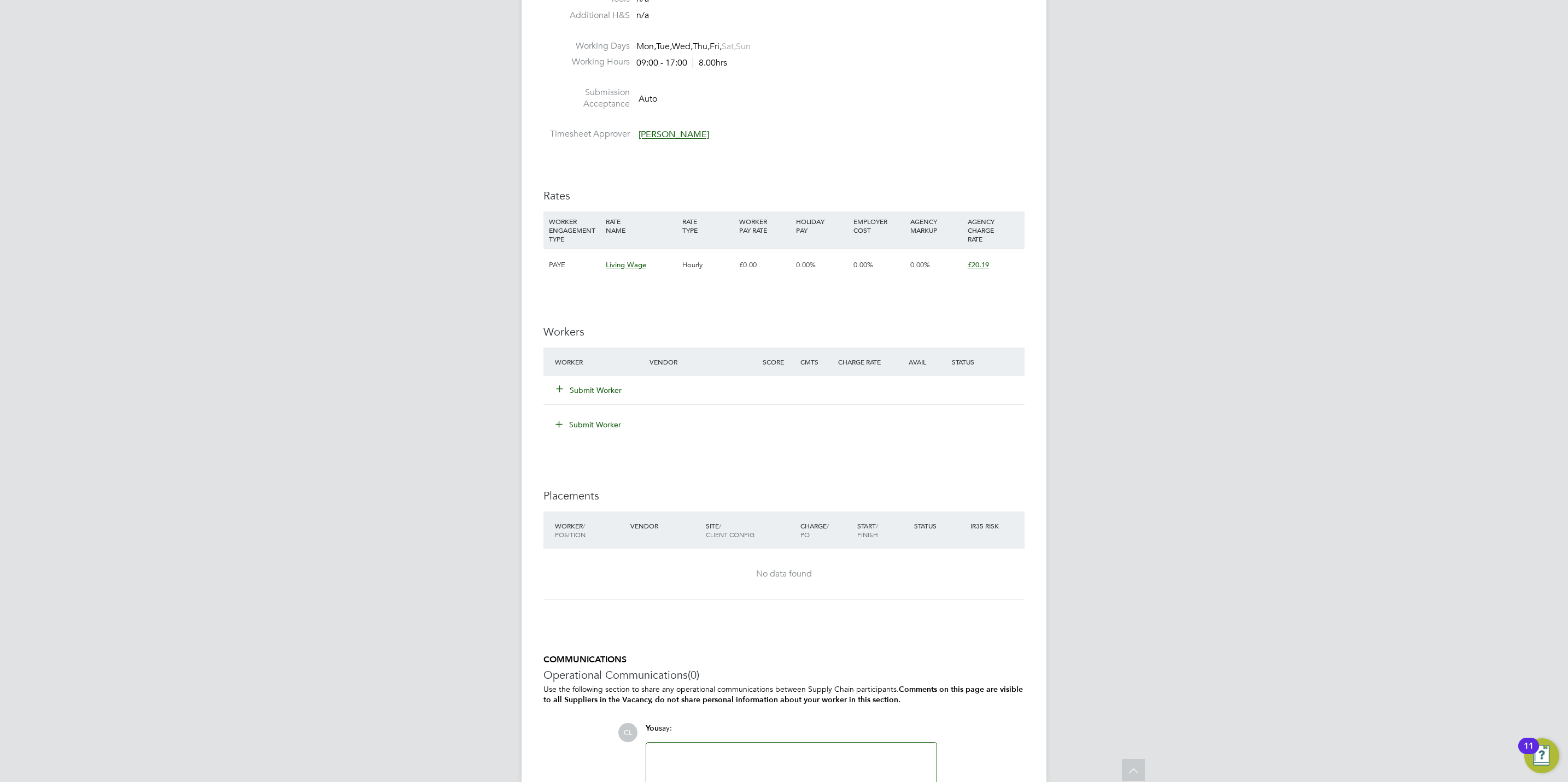
click at [599, 391] on button "Submit Worker" at bounding box center [589, 390] width 66 height 11
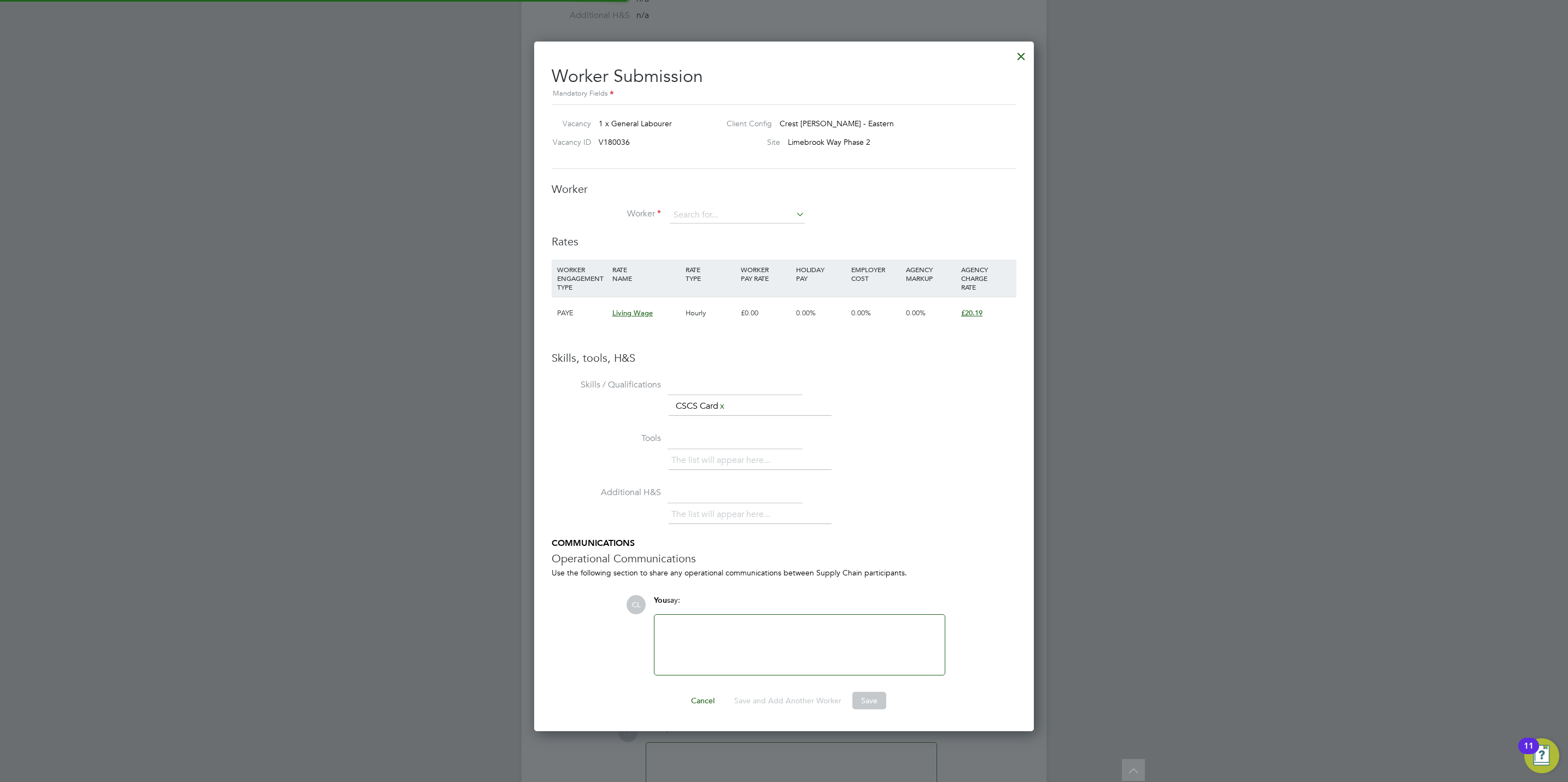
scroll to position [693, 500]
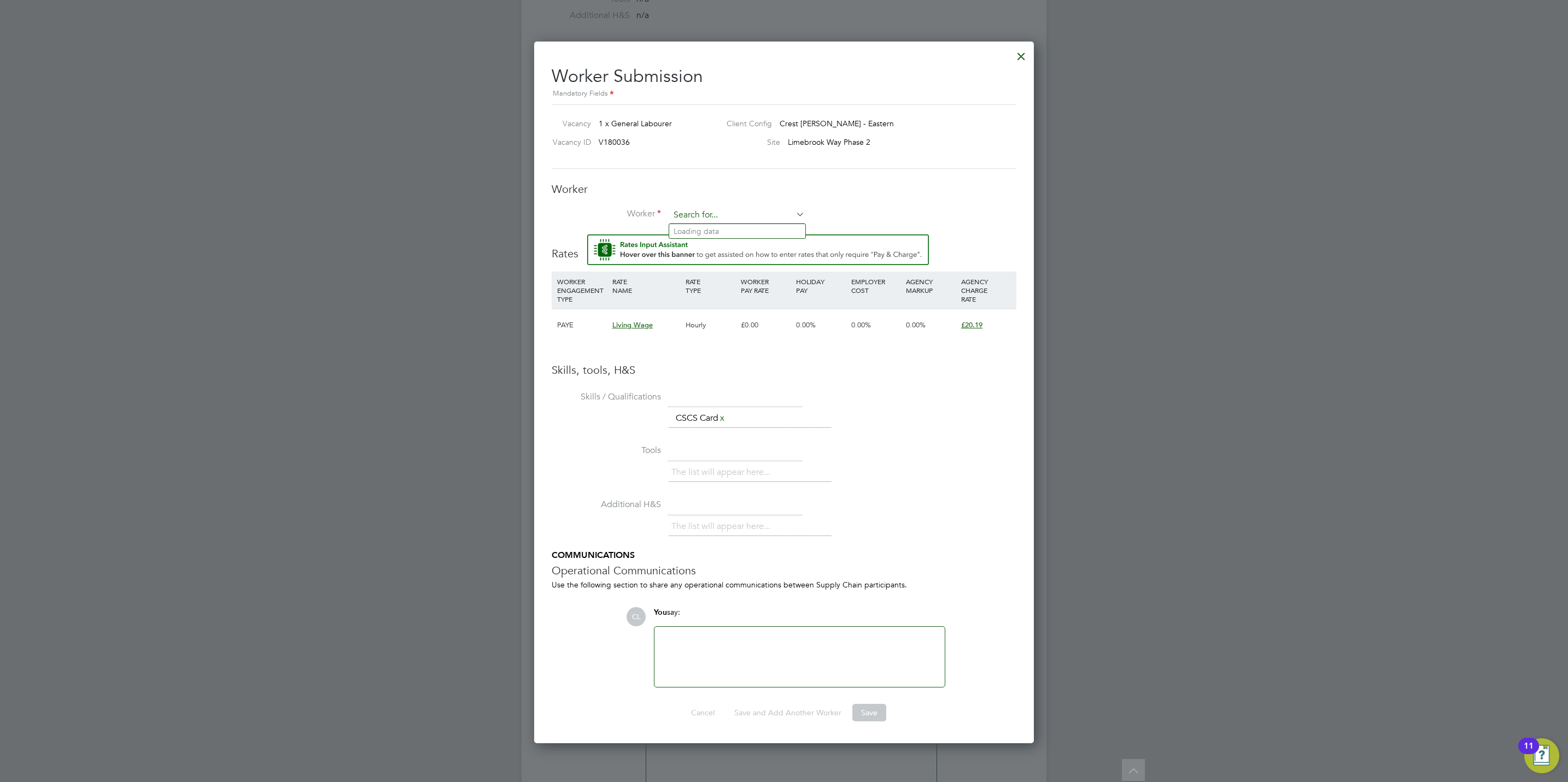
click at [699, 222] on input at bounding box center [737, 216] width 135 height 16
click at [739, 232] on b "Bloom" at bounding box center [751, 232] width 24 height 9
type input "Luke Bloomfield (BLO001)"
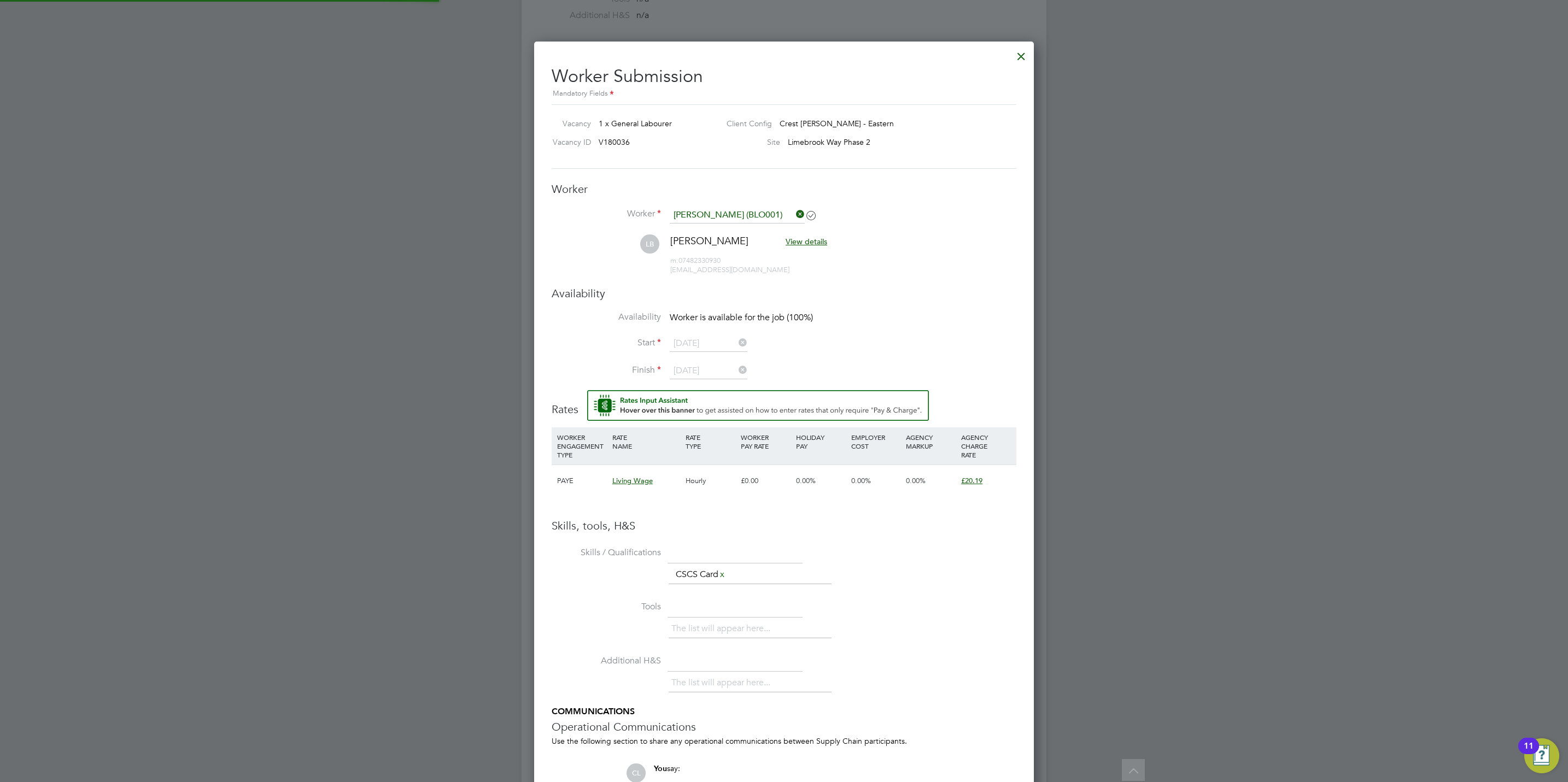
scroll to position [944, 500]
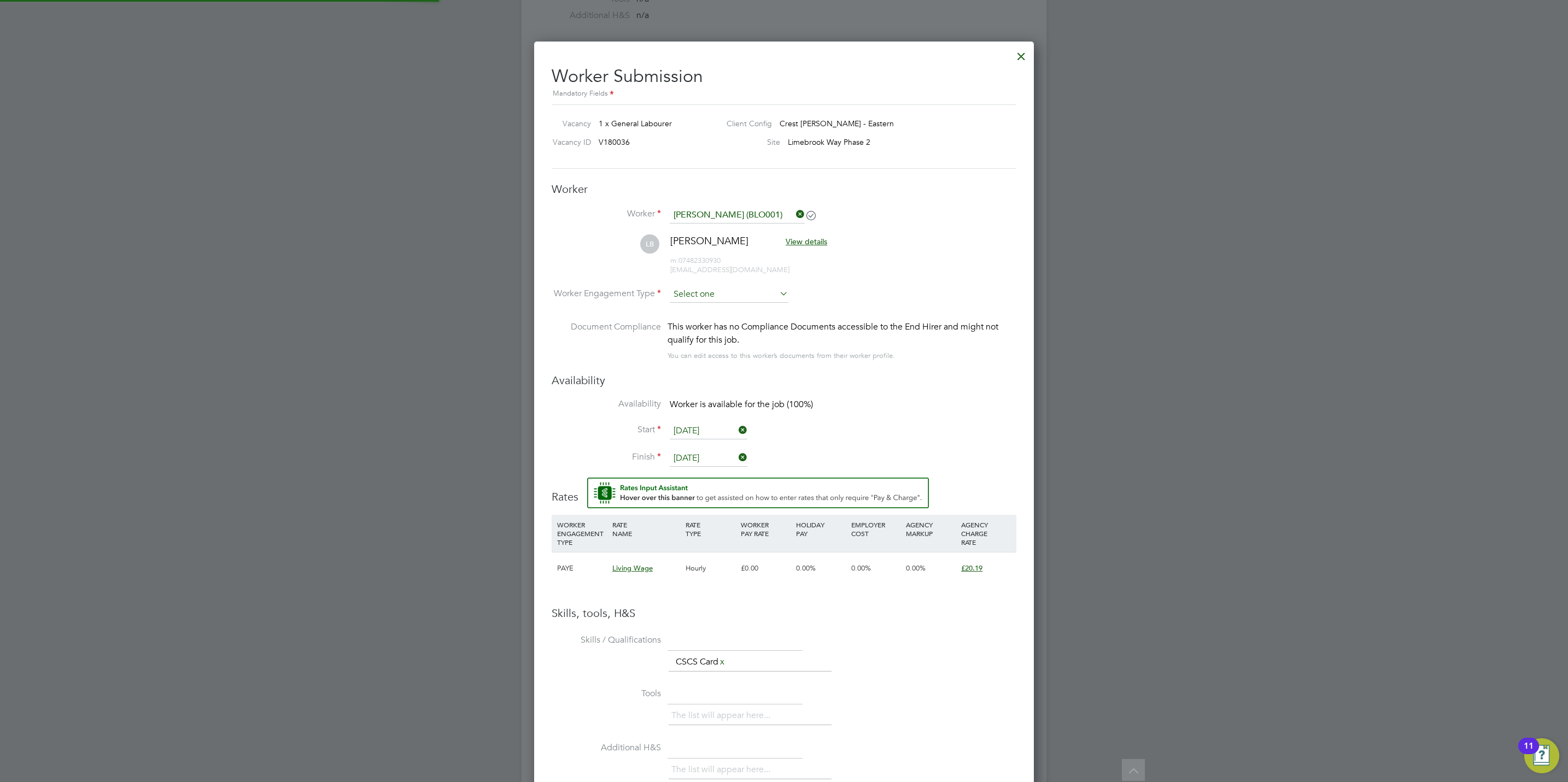
click at [705, 294] on input at bounding box center [729, 295] width 119 height 16
click at [708, 328] on li "PAYE" at bounding box center [729, 324] width 120 height 14
type input "PAYE"
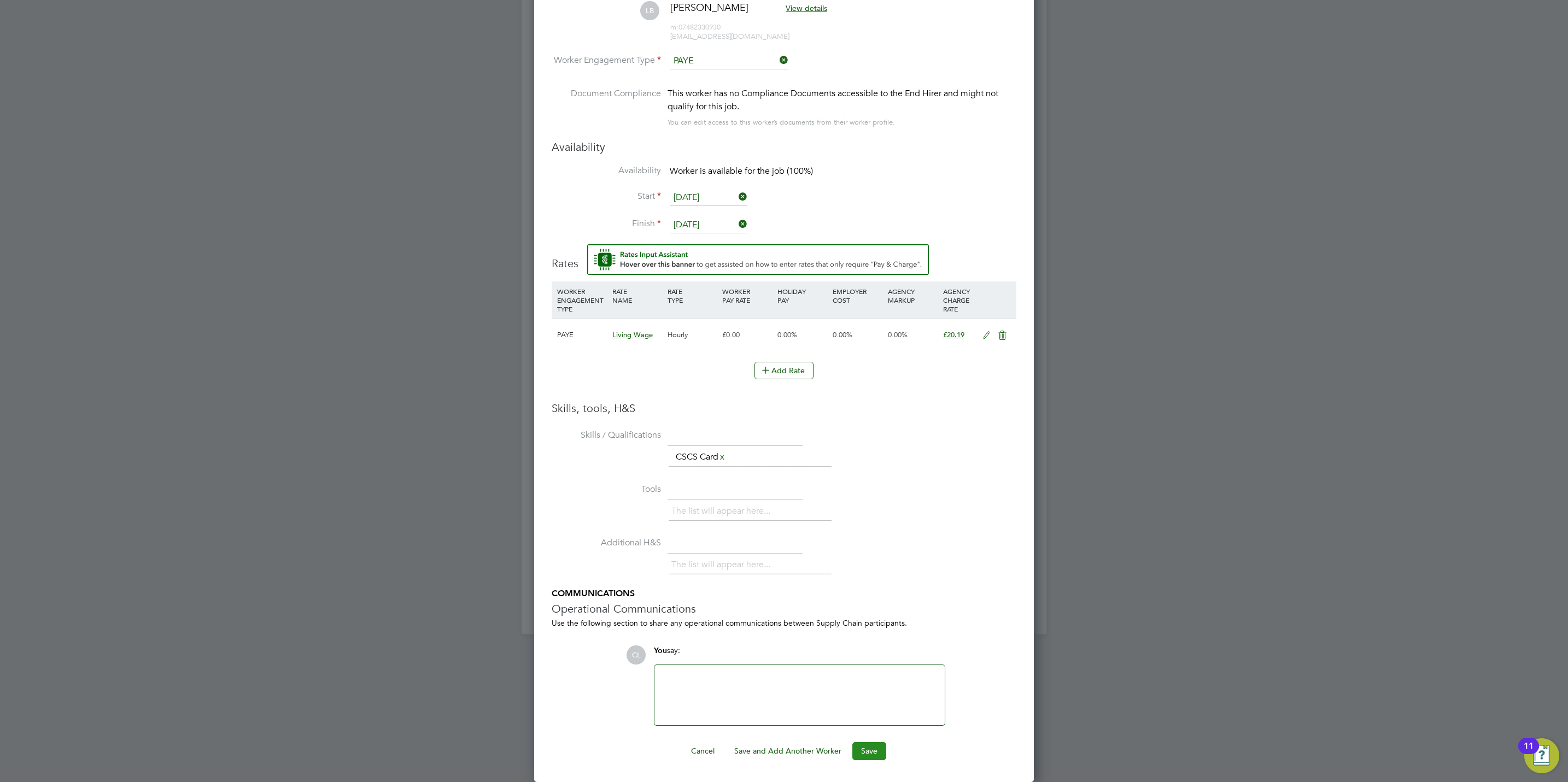
click at [875, 752] on button "Save" at bounding box center [869, 751] width 34 height 18
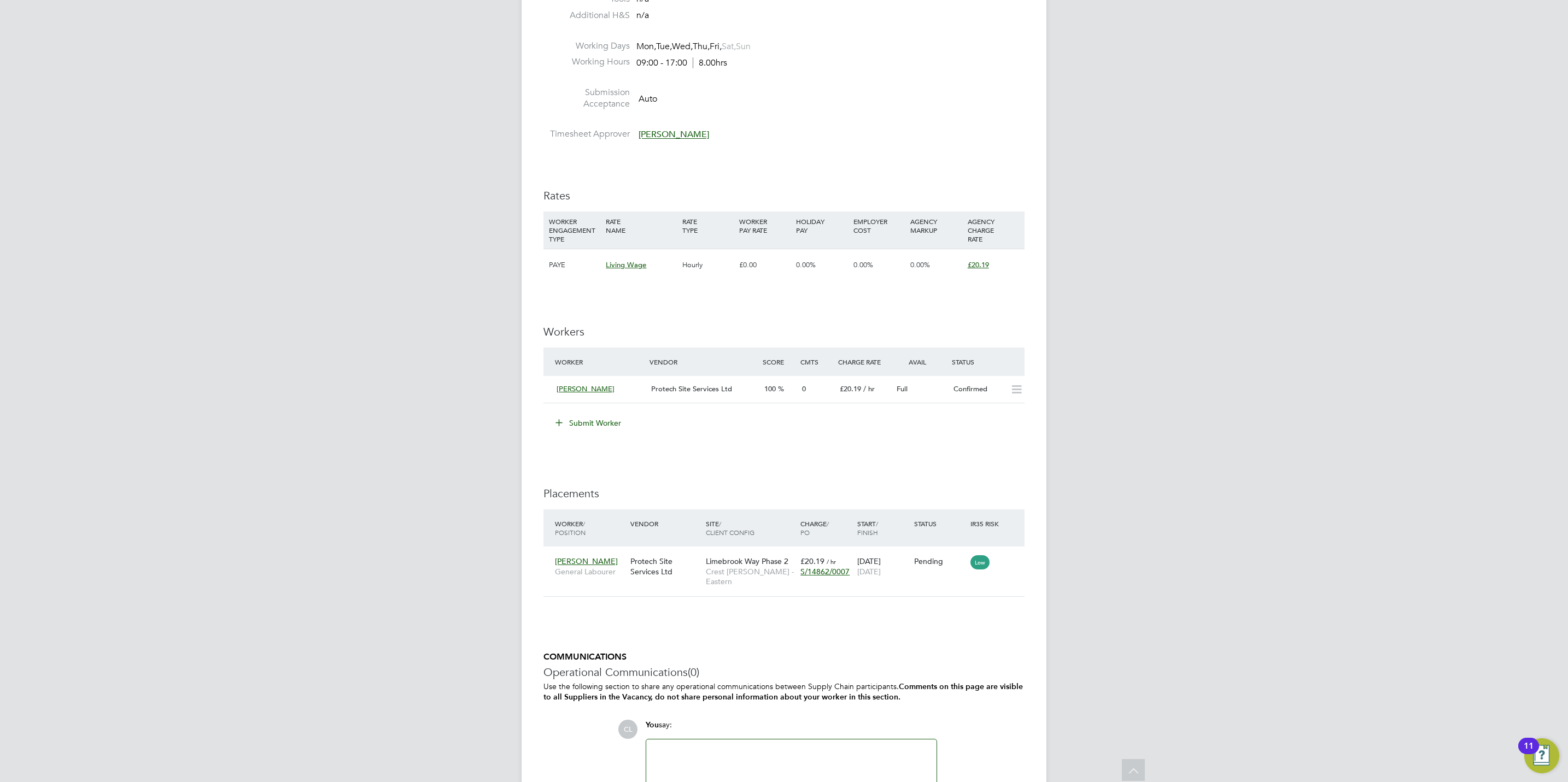
click at [581, 419] on button "Submit Worker" at bounding box center [588, 423] width 82 height 18
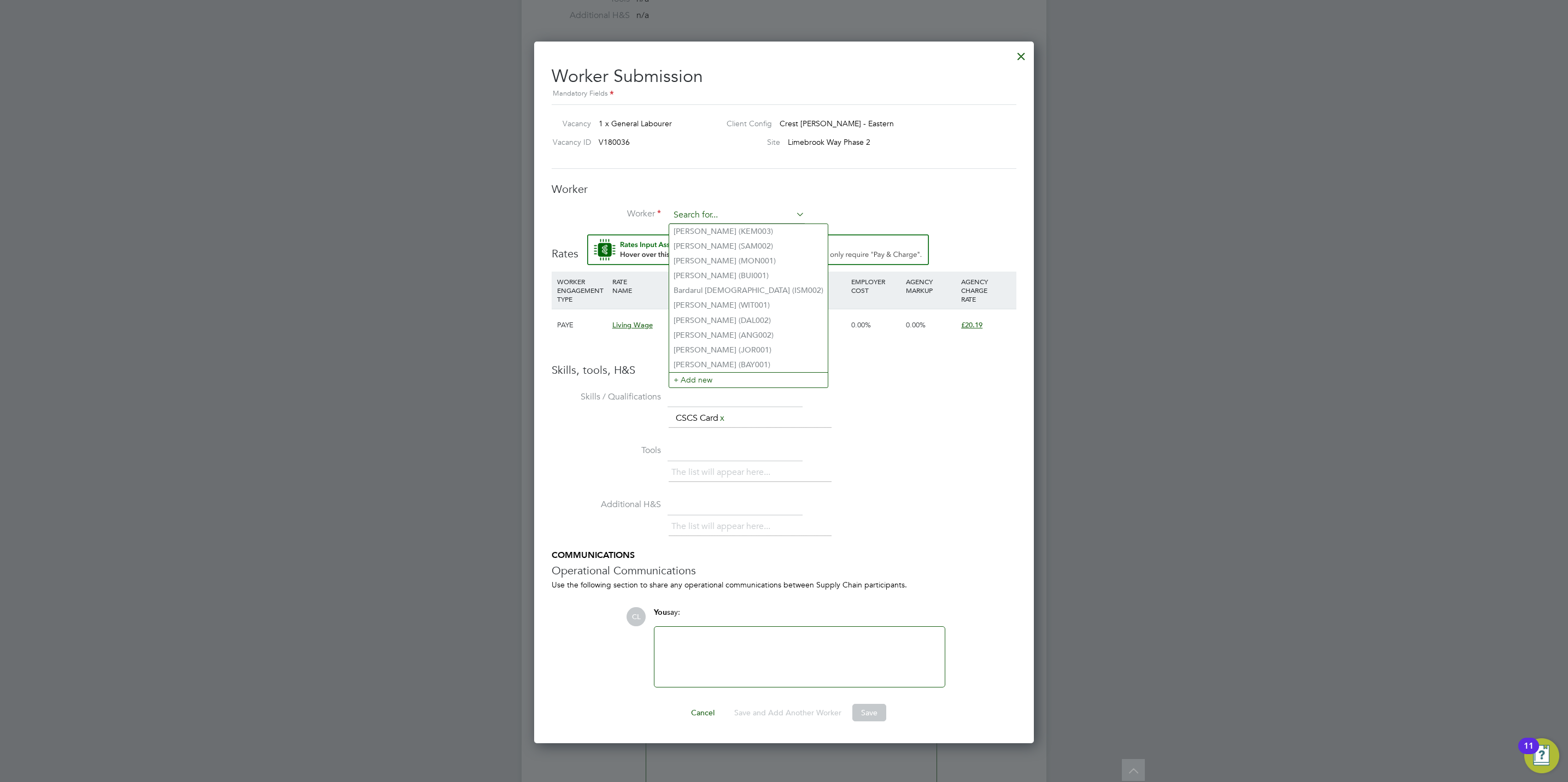
click at [687, 216] on input at bounding box center [737, 216] width 135 height 16
type input "ade"
click at [722, 208] on input at bounding box center [737, 216] width 135 height 16
click at [732, 227] on li "Ade kunle La wl (LAW001)" at bounding box center [737, 232] width 136 height 15
type input "Adekunle Lawl (LAW001)"
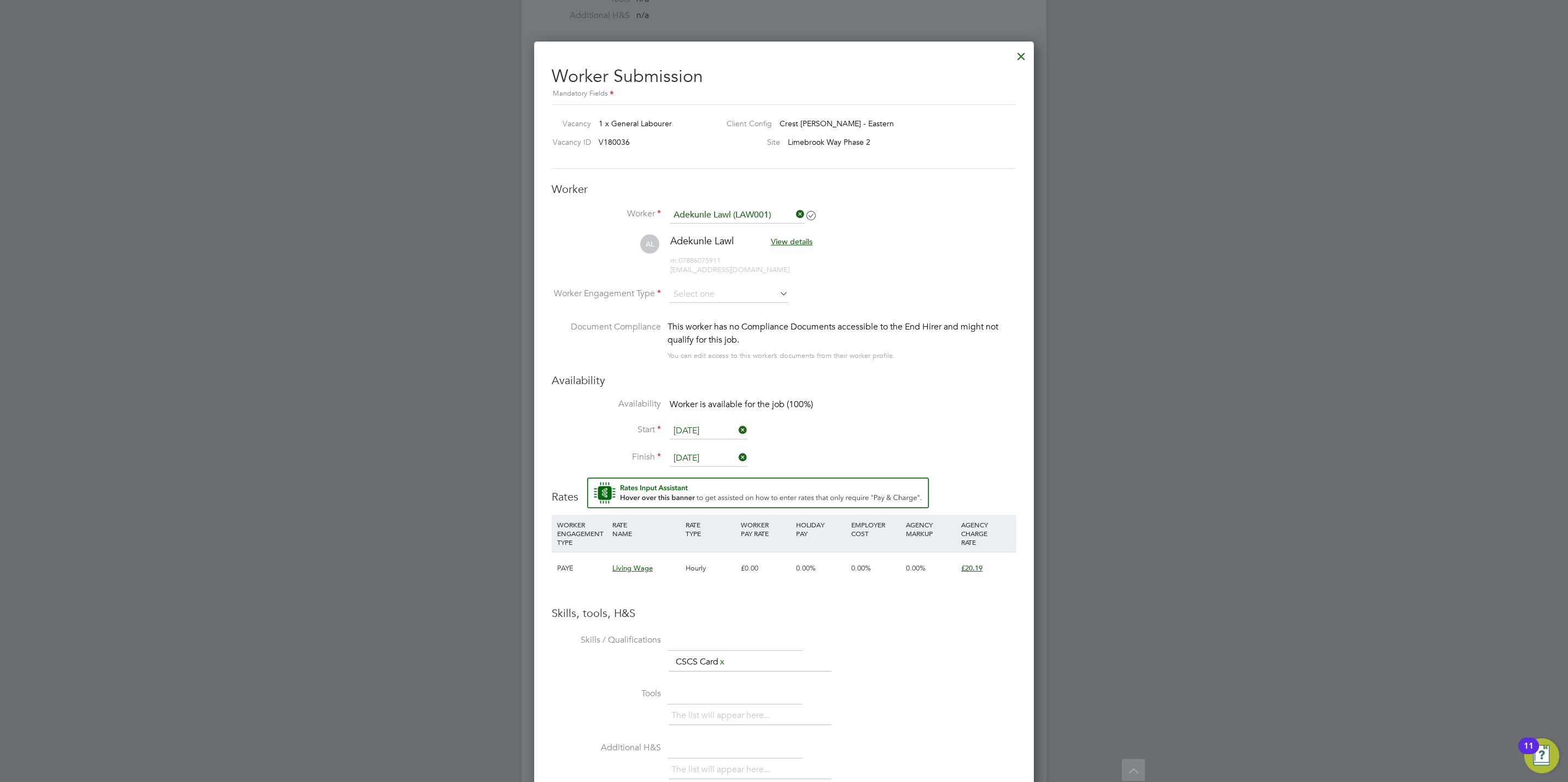
click at [702, 317] on li "Worker Engagement Type" at bounding box center [784, 303] width 465 height 34
click at [701, 300] on input at bounding box center [729, 295] width 119 height 16
click at [702, 325] on li "PAYE" at bounding box center [729, 324] width 120 height 14
type input "PAYE"
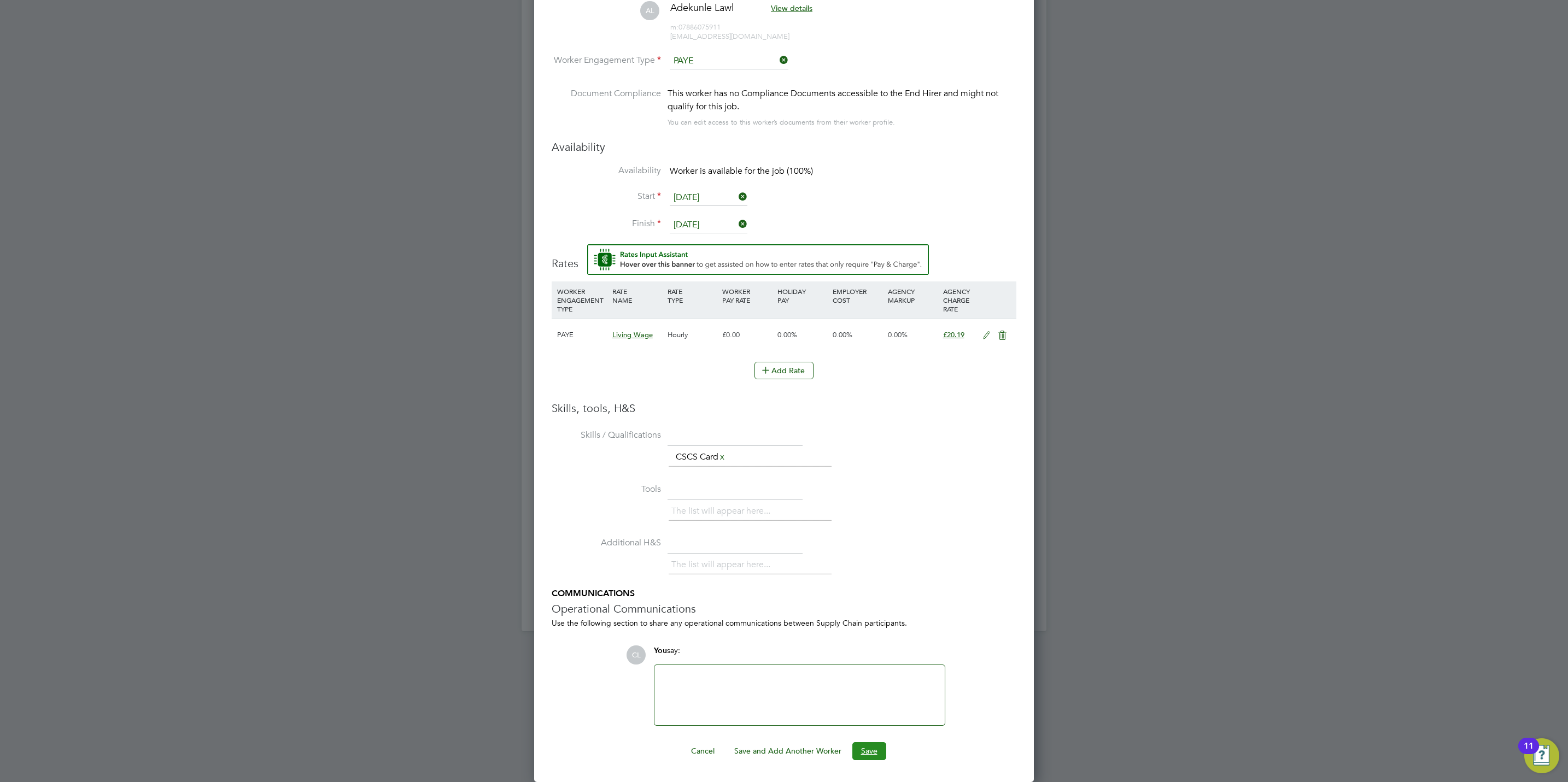
click at [881, 751] on button "Save" at bounding box center [869, 751] width 34 height 18
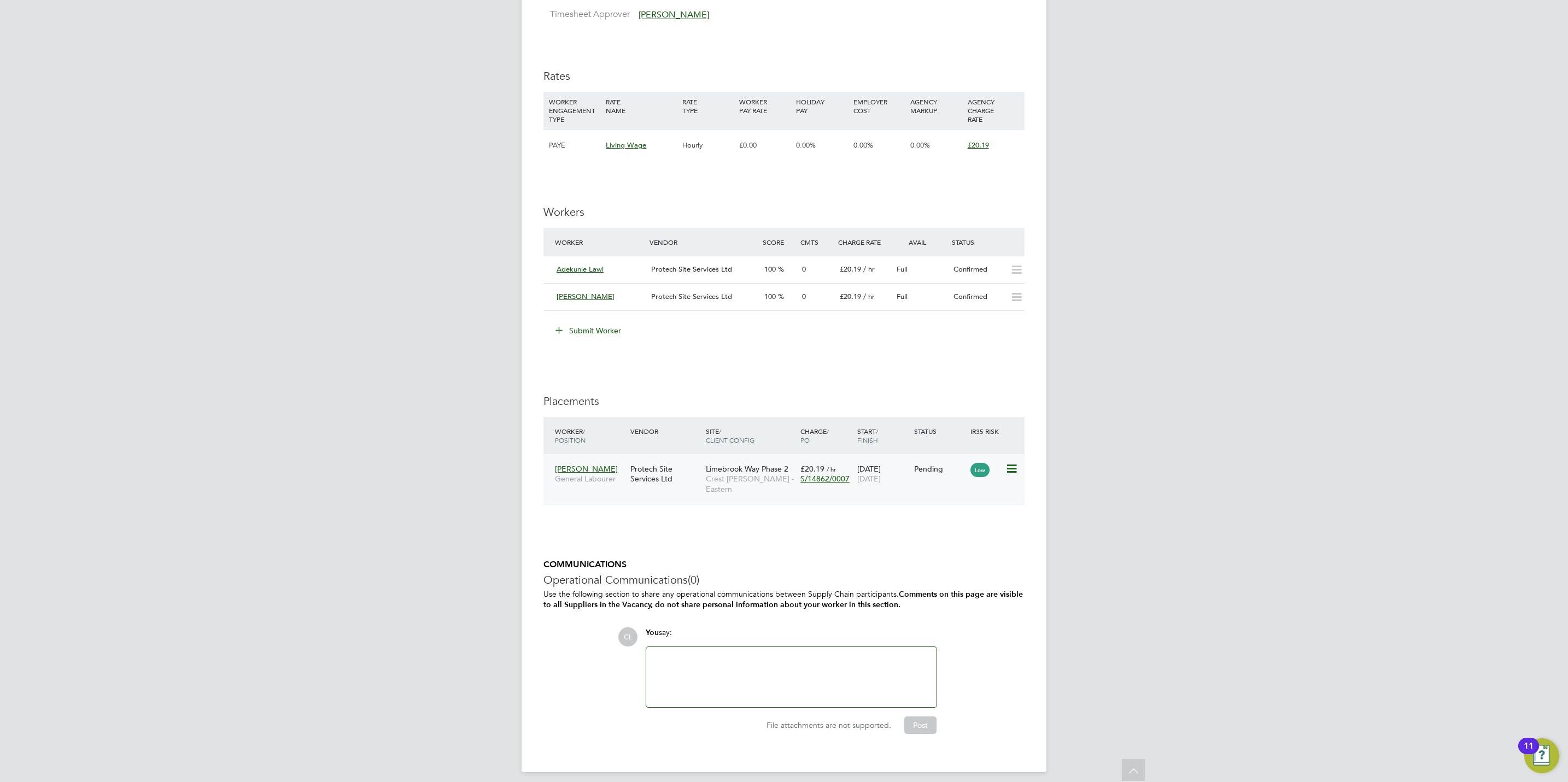
click at [1016, 468] on icon at bounding box center [1010, 468] width 11 height 13
click at [902, 539] on div "Show change log Initiate Worker Replacement Start Postpone Abandon Revert" at bounding box center [960, 541] width 124 height 116
click at [1010, 472] on icon at bounding box center [1010, 468] width 11 height 13
click at [922, 537] on li "Start" at bounding box center [960, 539] width 112 height 16
type input "Lisa Benbrook"
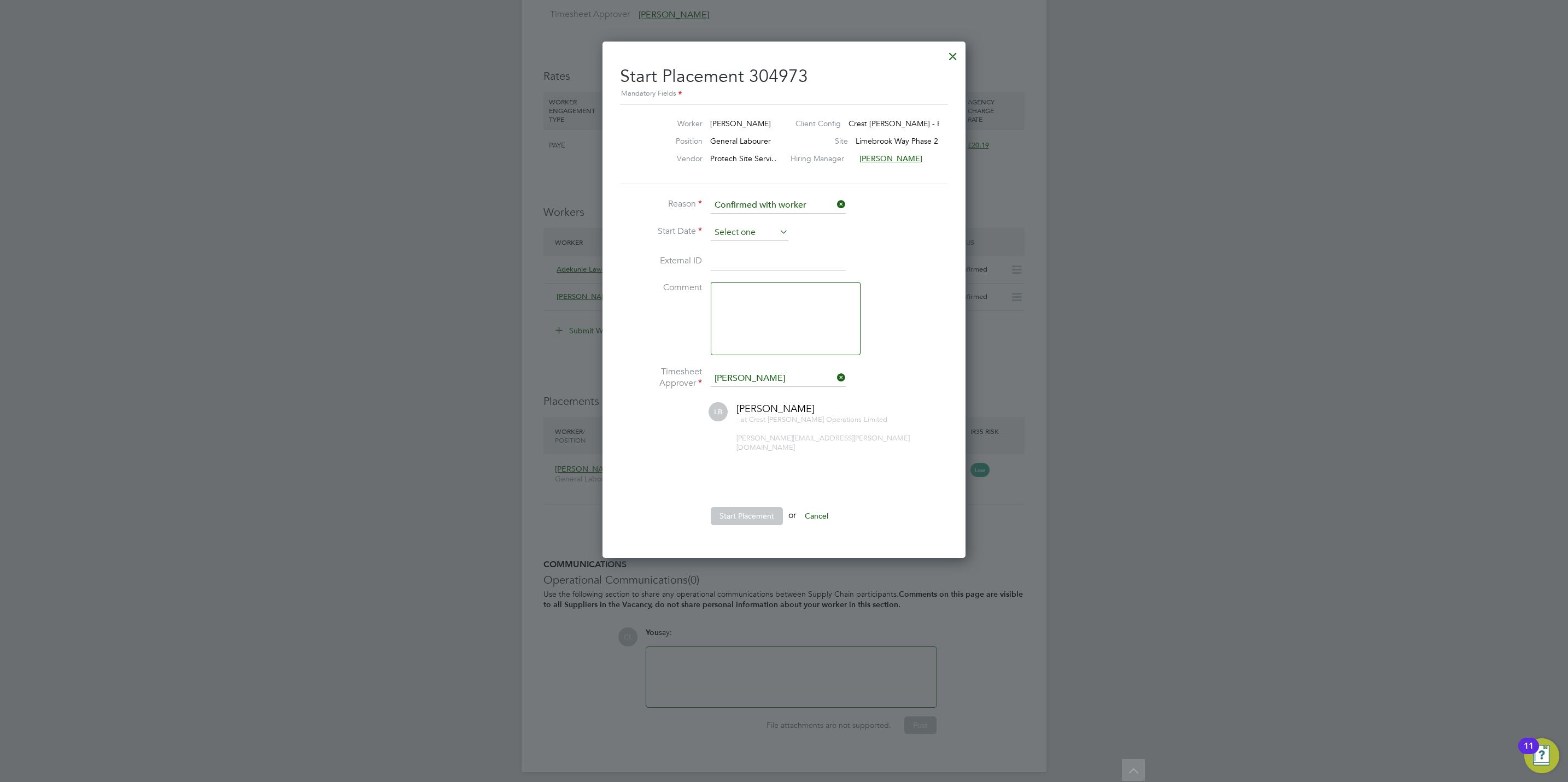
click at [737, 233] on input at bounding box center [749, 233] width 78 height 16
click at [725, 318] on span "22" at bounding box center [729, 311] width 21 height 21
type input "22 Sep 2025"
click at [743, 508] on button "Start Placement" at bounding box center [746, 516] width 72 height 18
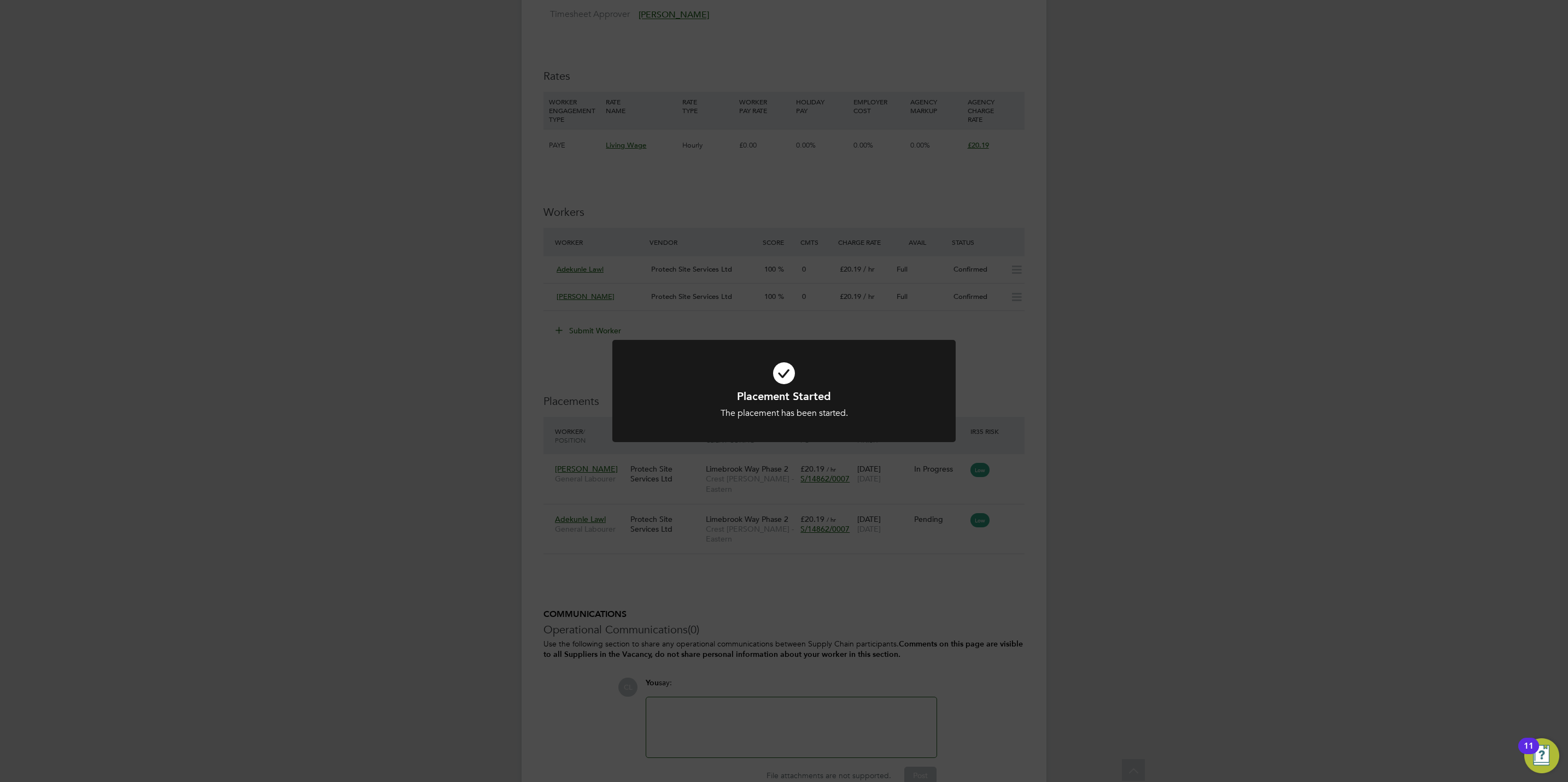
click at [881, 559] on div "Placement Started The placement has been started. Cancel Okay" at bounding box center [784, 391] width 1568 height 782
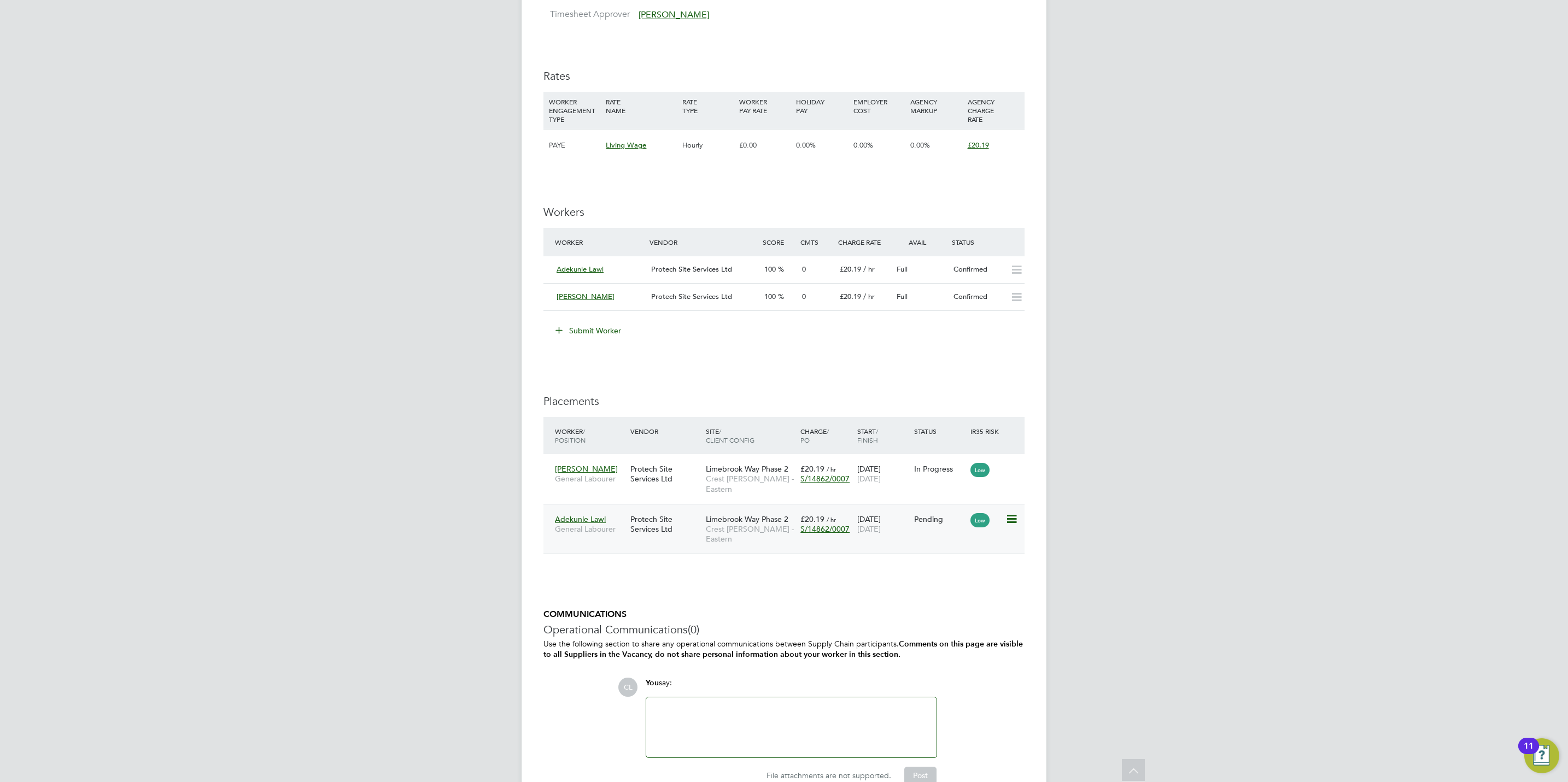
click at [1012, 513] on icon at bounding box center [1010, 519] width 11 height 13
click at [923, 579] on li "Start" at bounding box center [960, 579] width 112 height 16
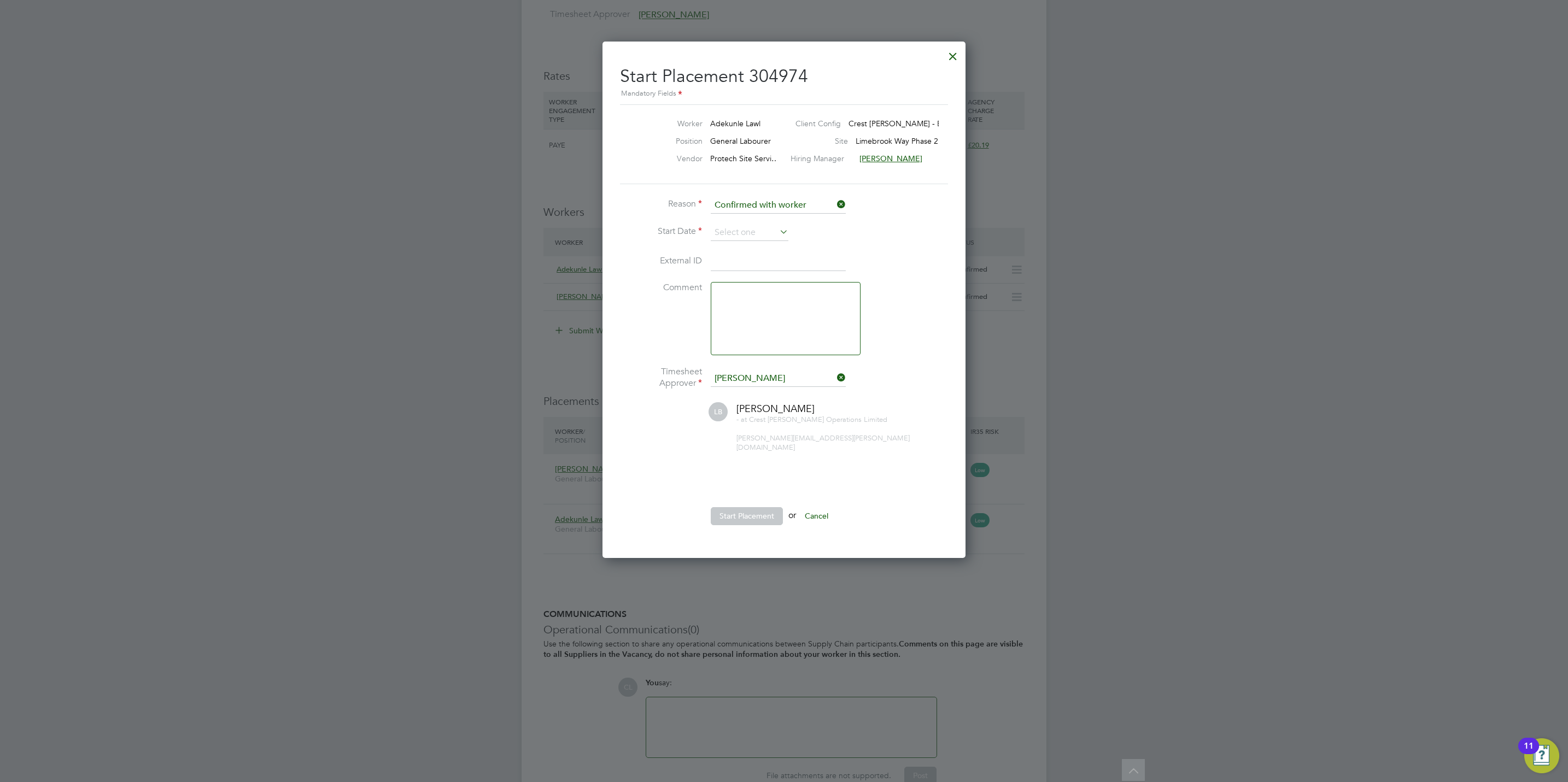
click at [752, 224] on li "Reason Confirmed with worker" at bounding box center [783, 211] width 328 height 27
click at [752, 228] on input at bounding box center [749, 233] width 78 height 16
click at [814, 316] on span "26" at bounding box center [812, 311] width 21 height 21
type input "[DATE]"
click at [753, 508] on button "Start Placement" at bounding box center [746, 516] width 72 height 18
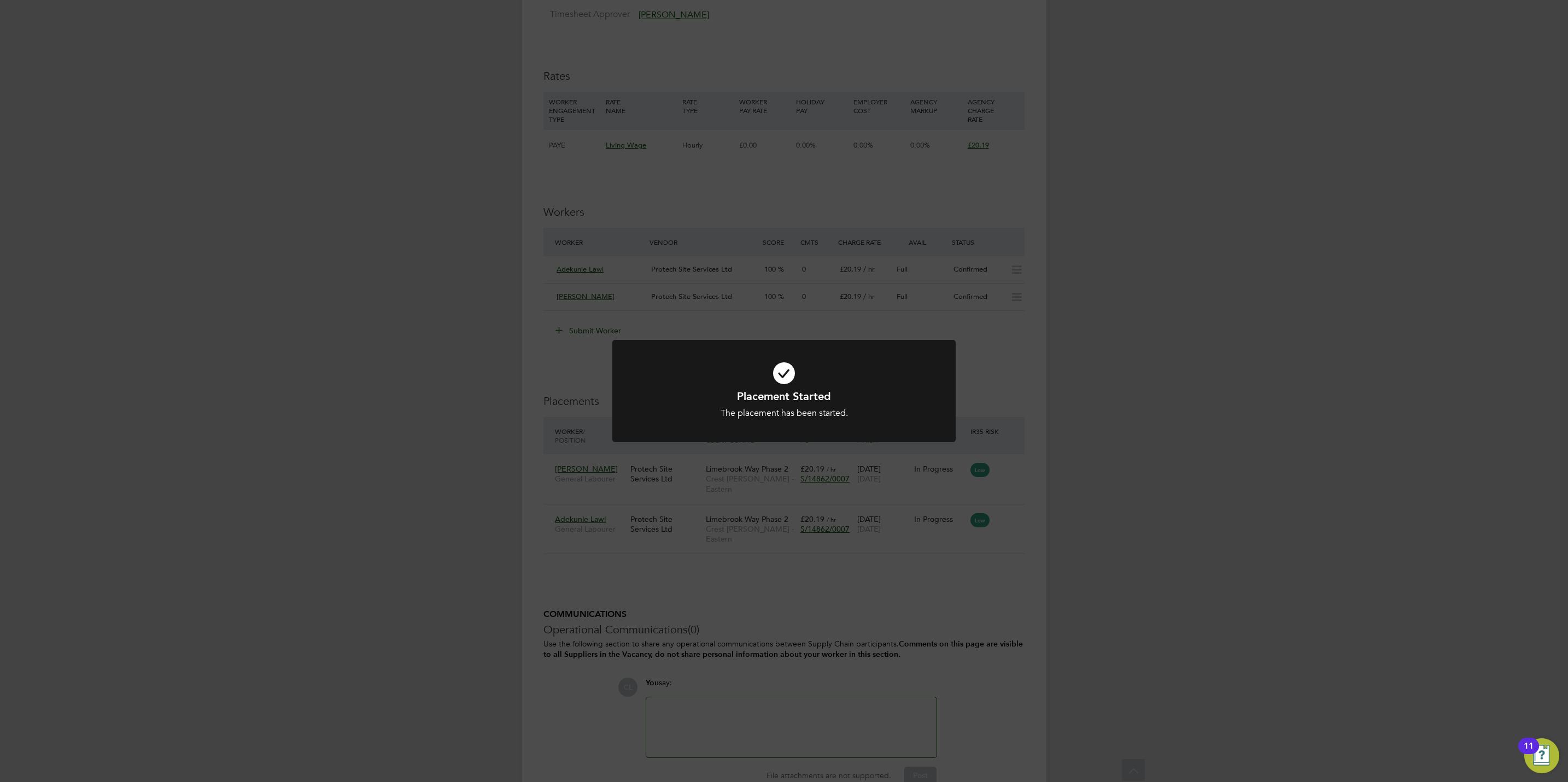
click at [875, 579] on div "Placement Started The placement has been started. Cancel Okay" at bounding box center [784, 391] width 1568 height 782
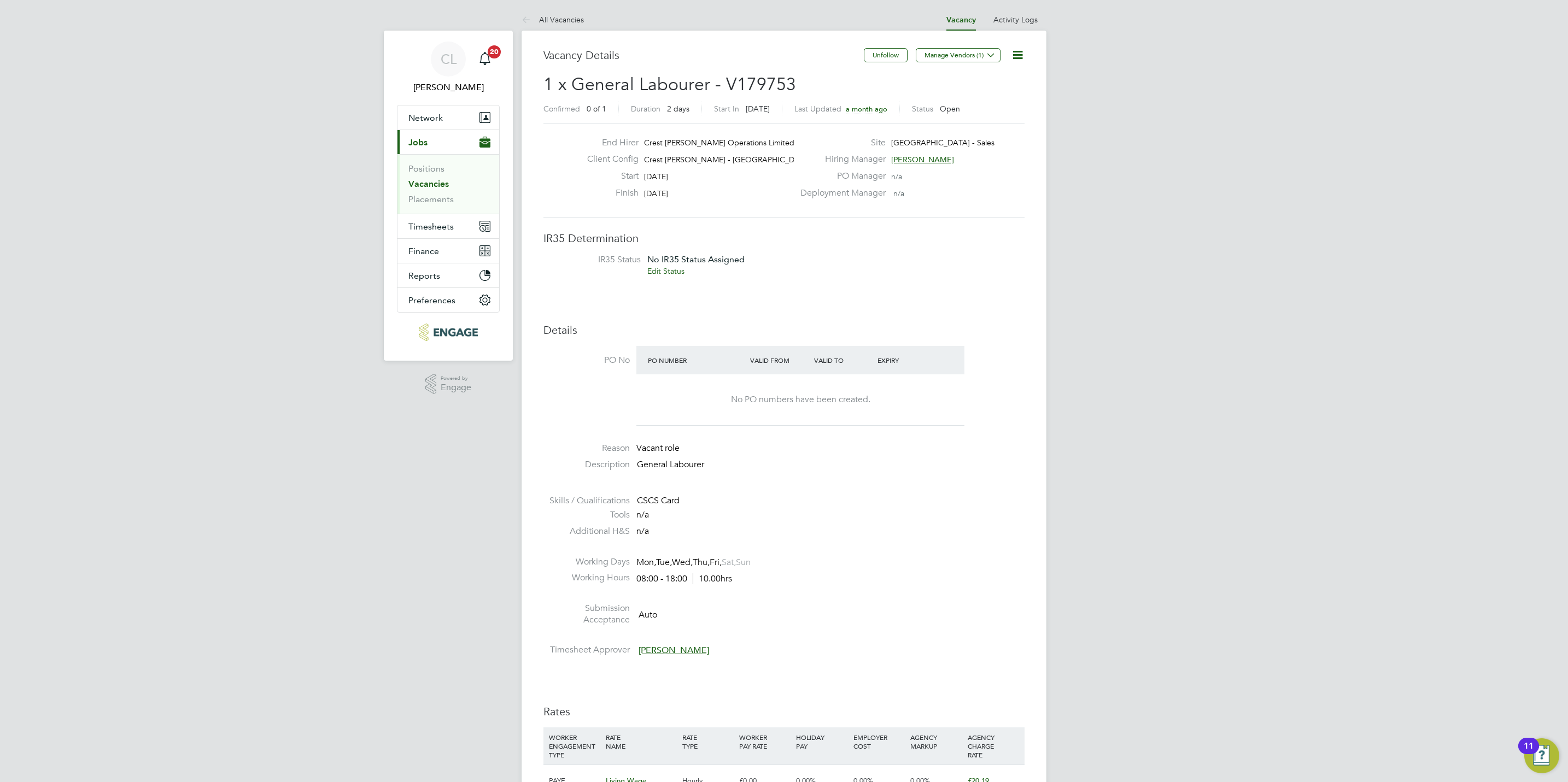
scroll to position [33, 77]
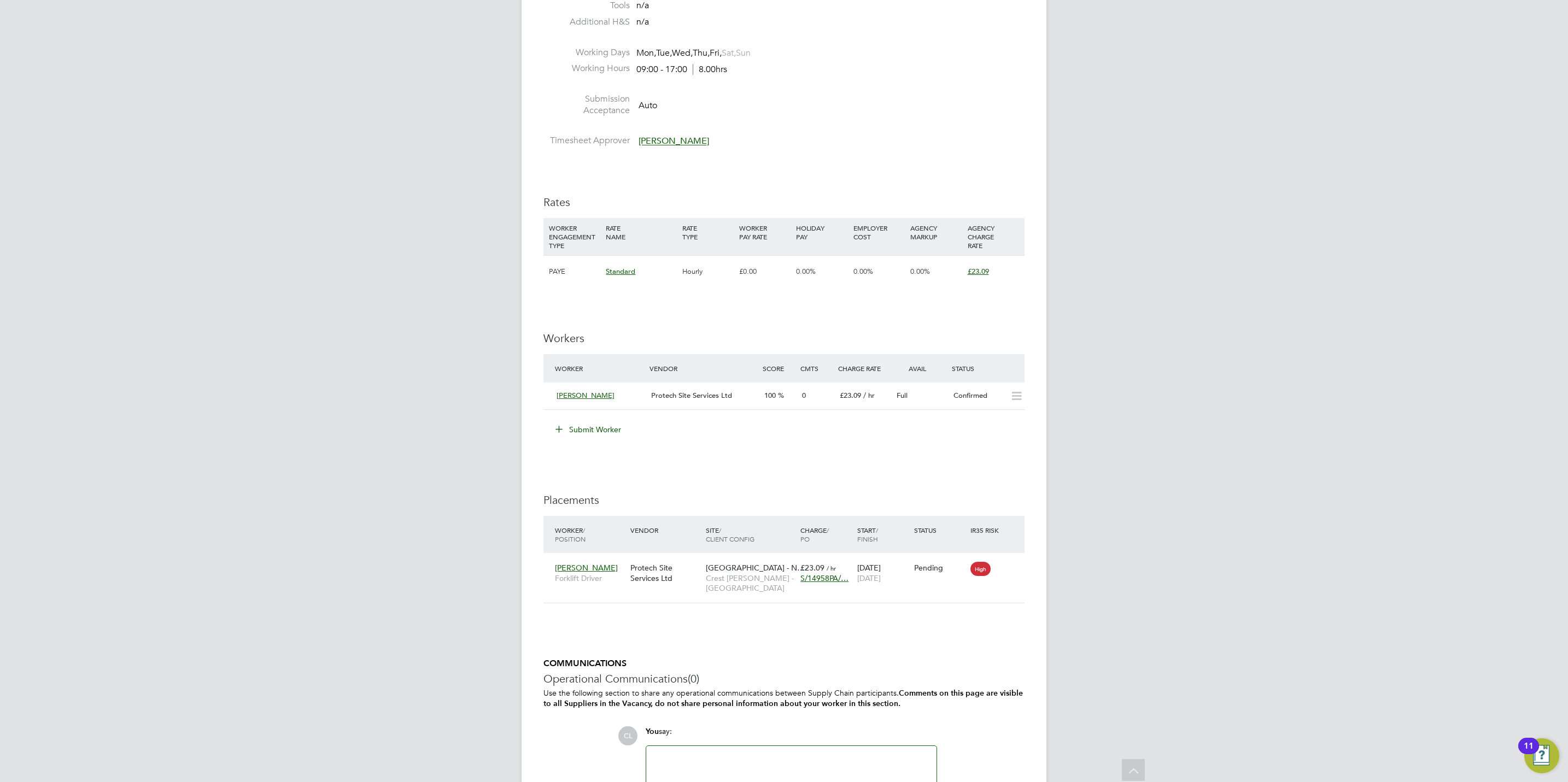
scroll to position [492, 0]
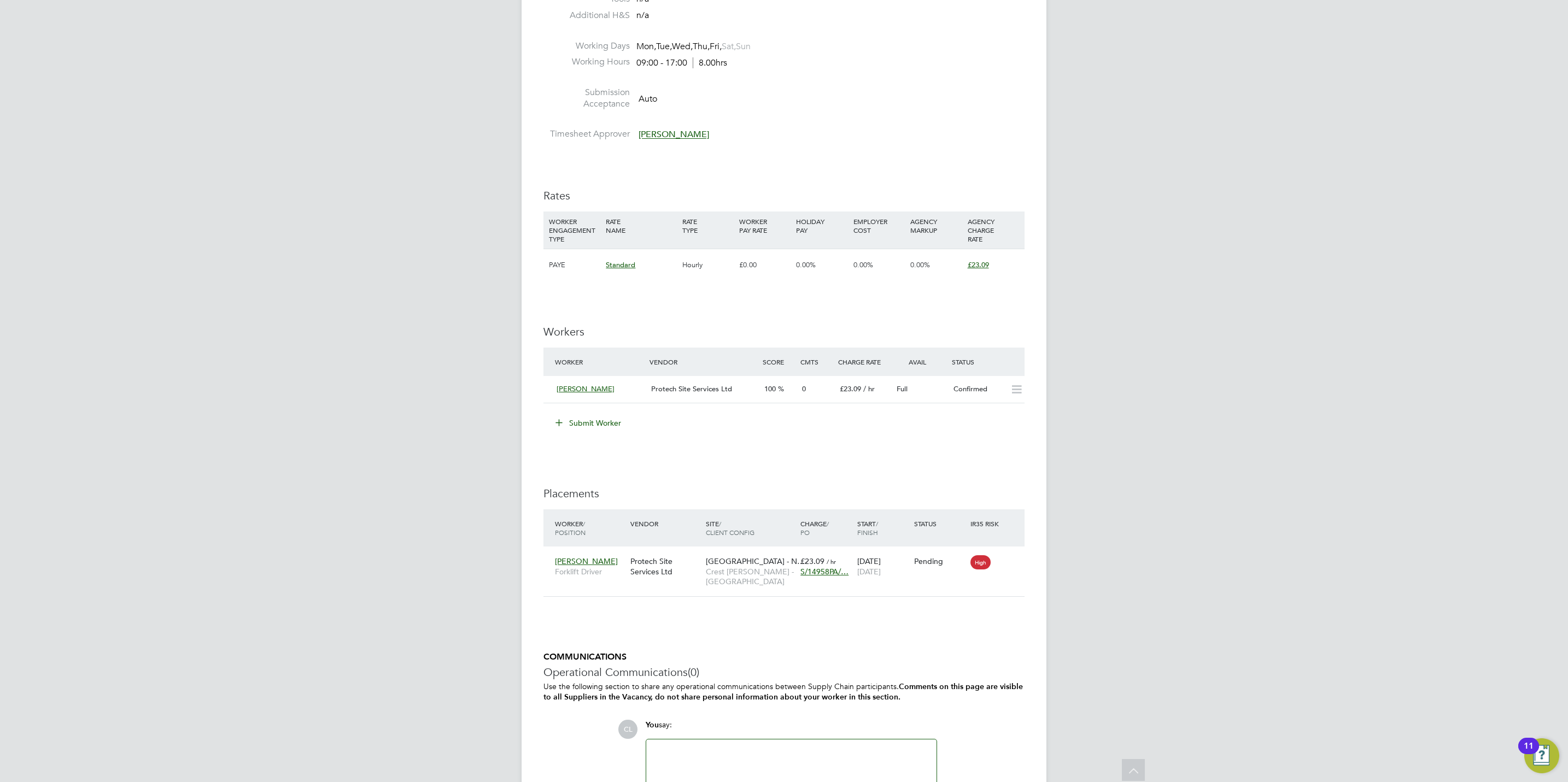
click at [566, 419] on button "Submit Worker" at bounding box center [588, 423] width 82 height 18
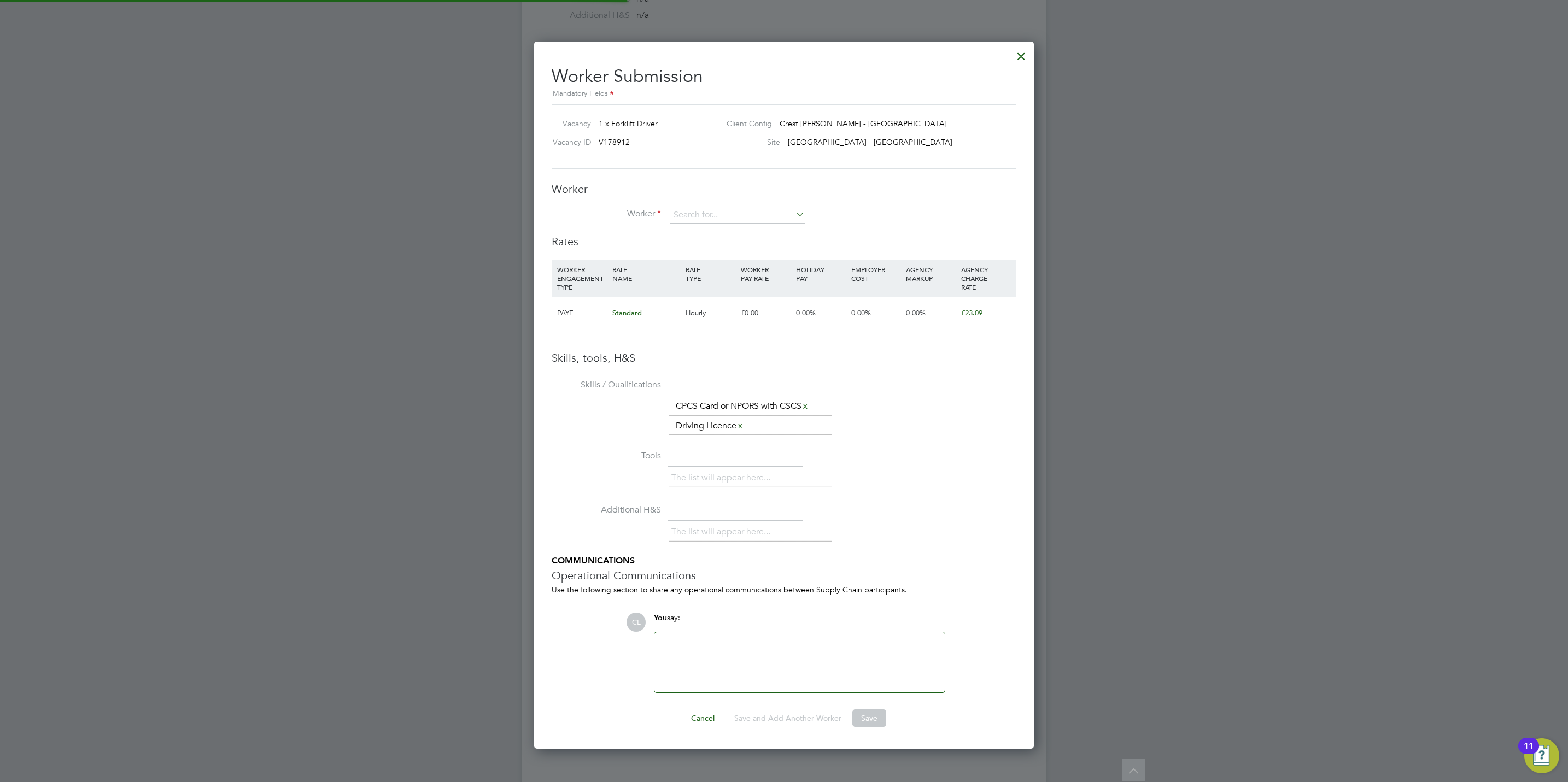
scroll to position [5, 5]
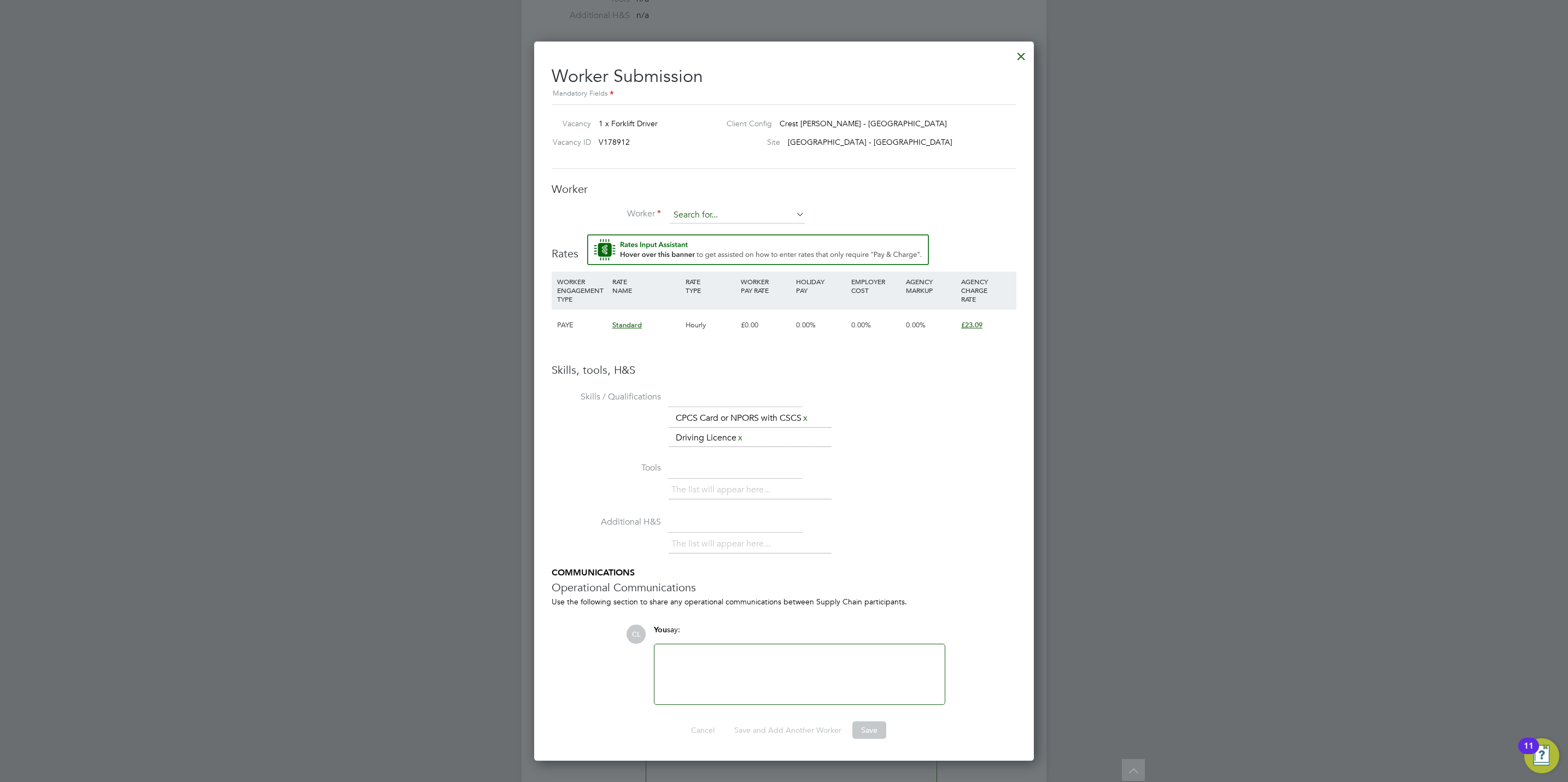
click at [679, 208] on input at bounding box center [737, 216] width 135 height 16
click at [722, 243] on li "Edu ard Tomozei (TOM004)" at bounding box center [737, 246] width 136 height 15
type input "Eduard Tomozei (TOM004)"
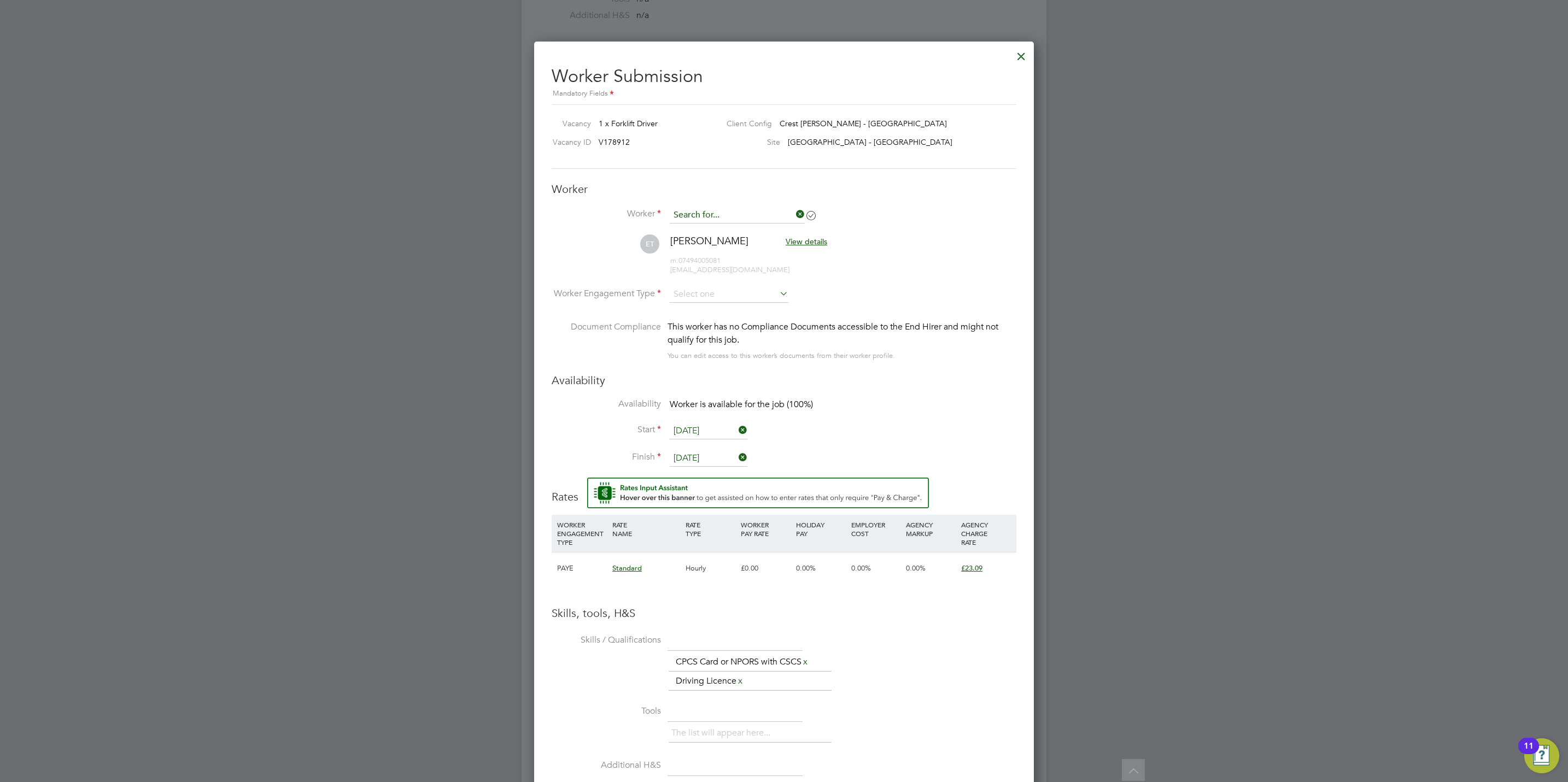
click at [764, 213] on input at bounding box center [737, 216] width 135 height 16
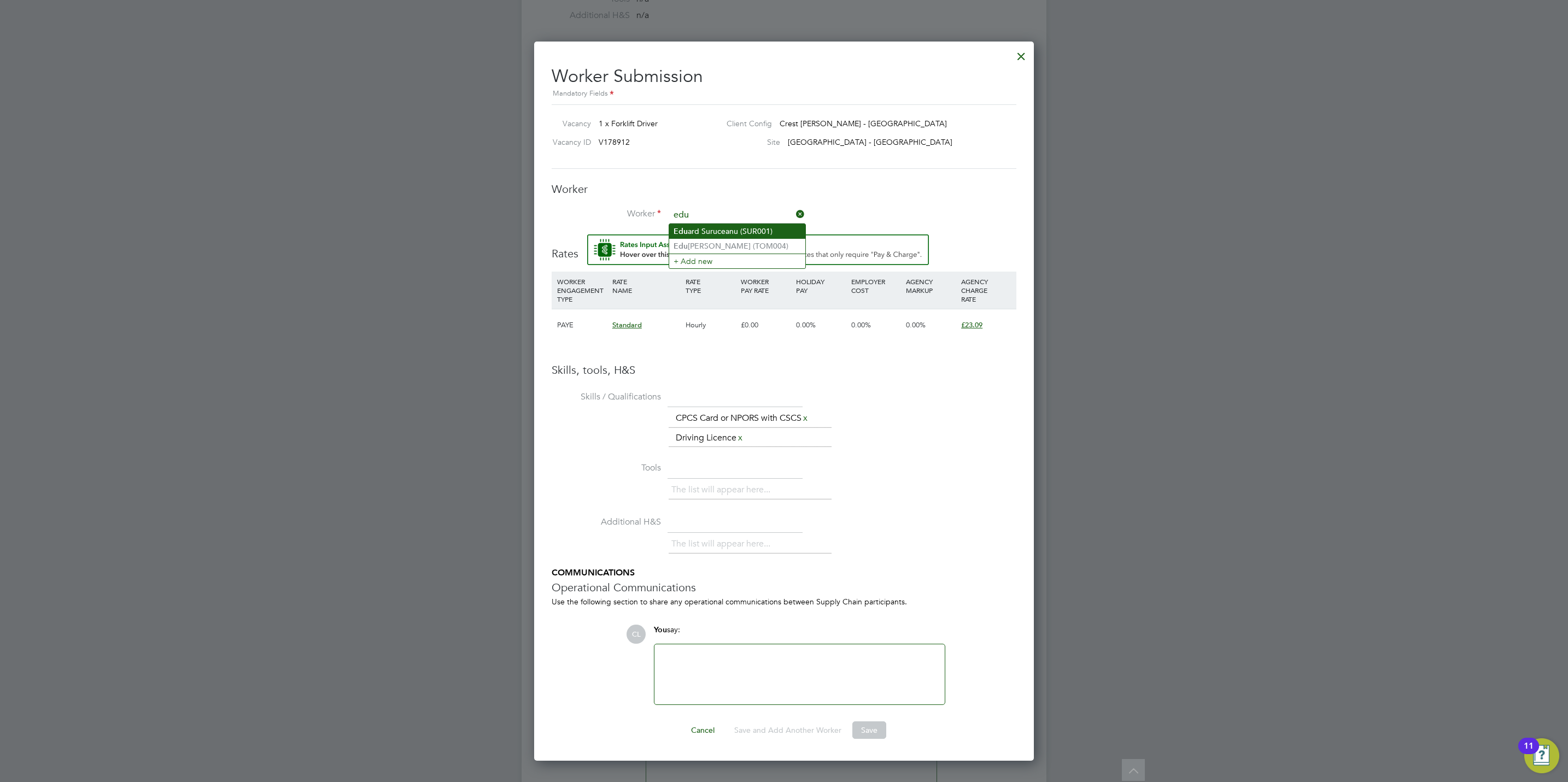
click at [760, 228] on li "Edu ard Suruceanu (SUR001)" at bounding box center [737, 232] width 136 height 15
type input "Eduard Suruceanu (SUR001)"
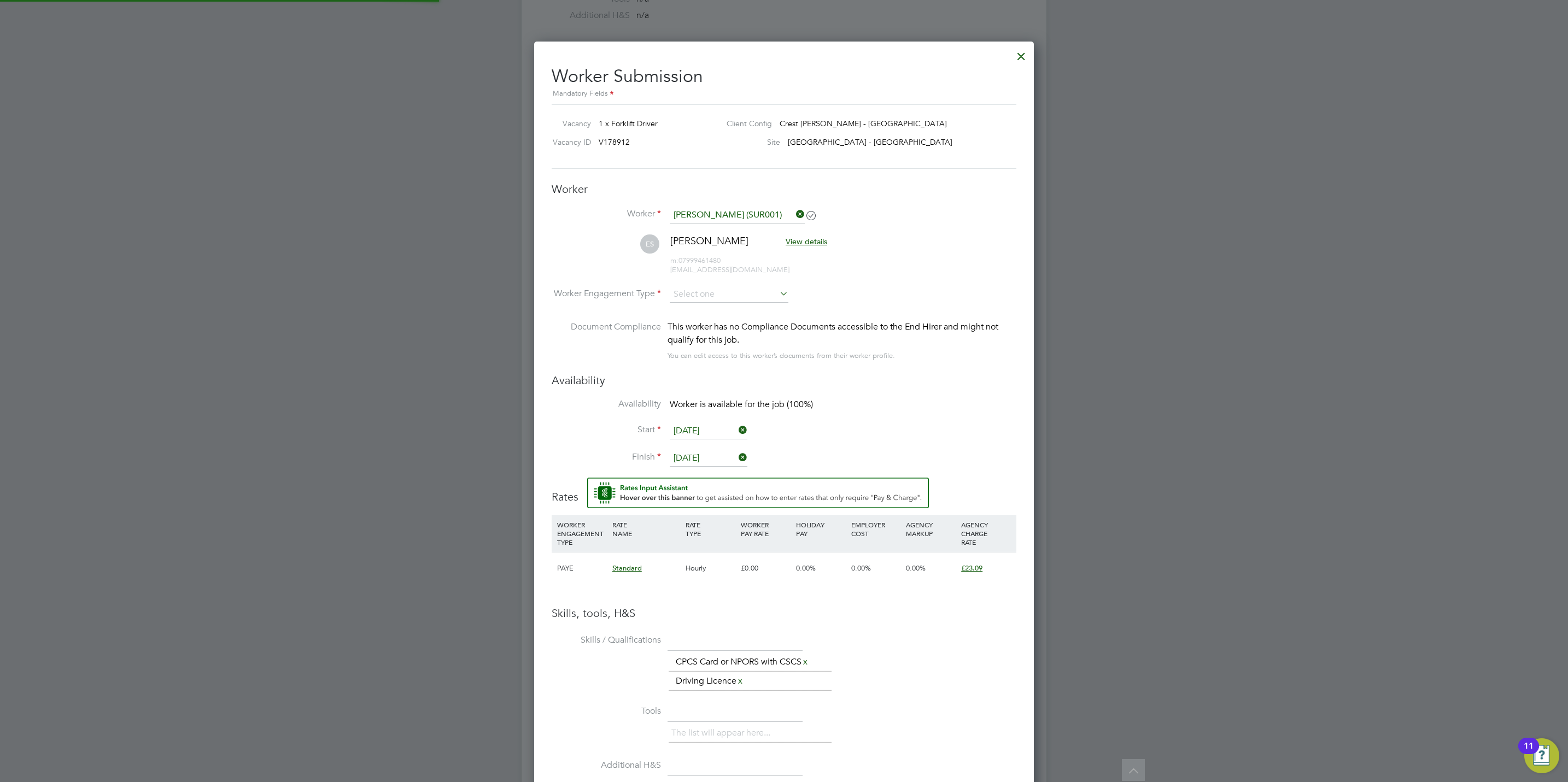
click at [719, 278] on li "ES Eduard Suruceanu View details m: 07999461480 suruceanueduard@gmail.com" at bounding box center [784, 260] width 465 height 52
click at [720, 287] on input at bounding box center [729, 295] width 119 height 16
click at [701, 328] on li "PAYE" at bounding box center [729, 324] width 120 height 14
type input "PAYE"
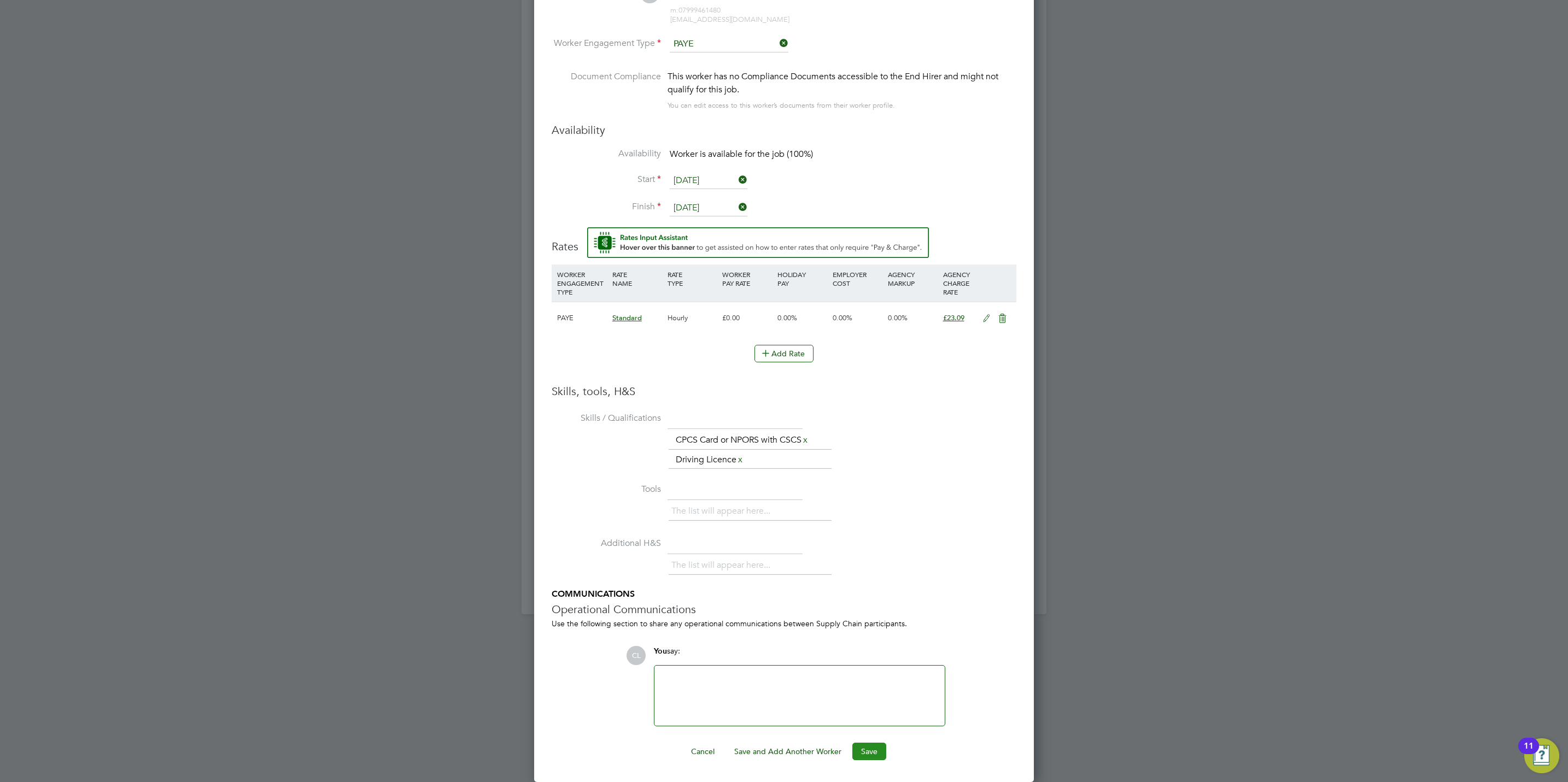
click at [871, 754] on button "Save" at bounding box center [869, 752] width 34 height 18
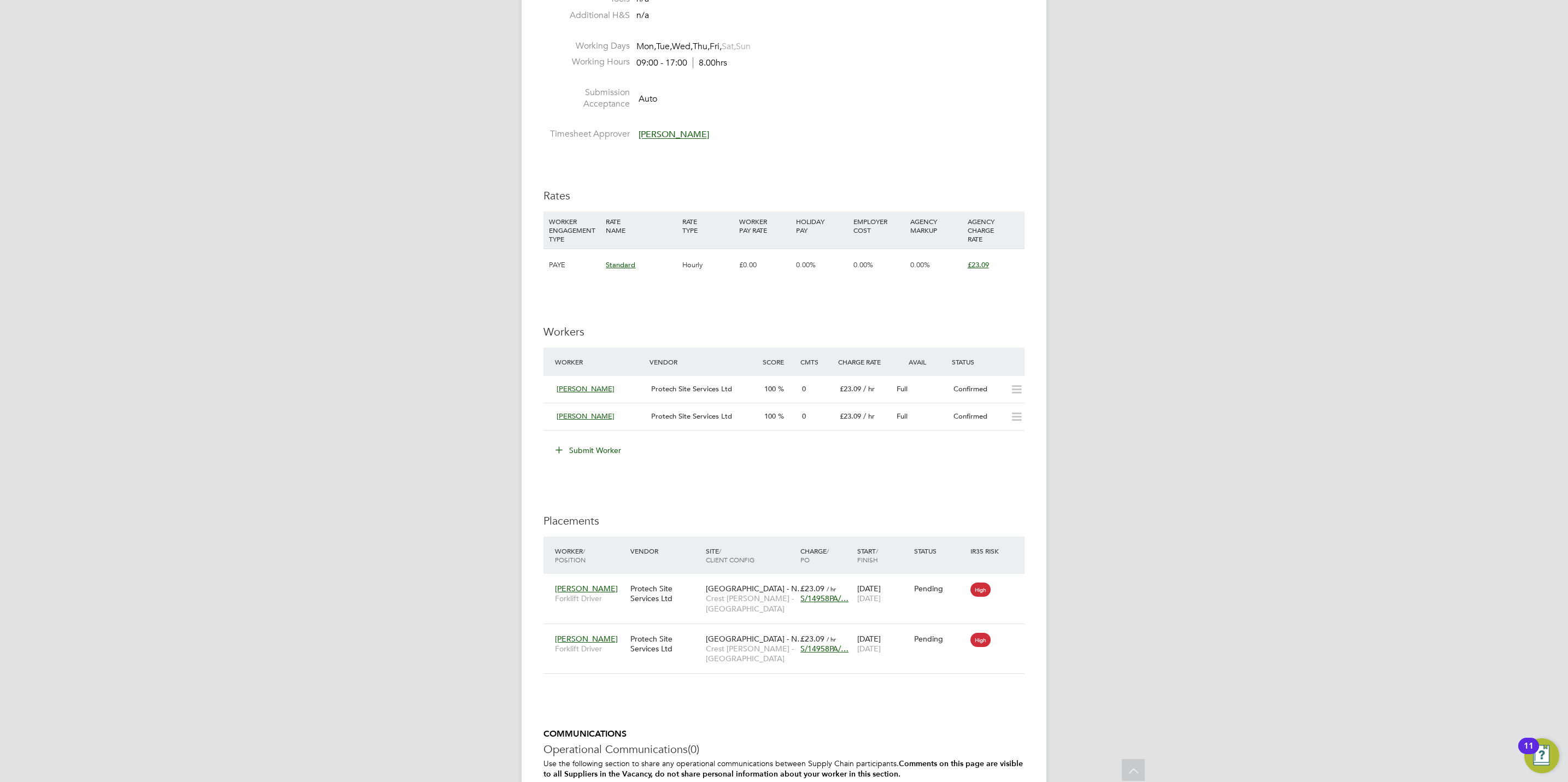
click at [593, 451] on button "Submit Worker" at bounding box center [588, 451] width 82 height 18
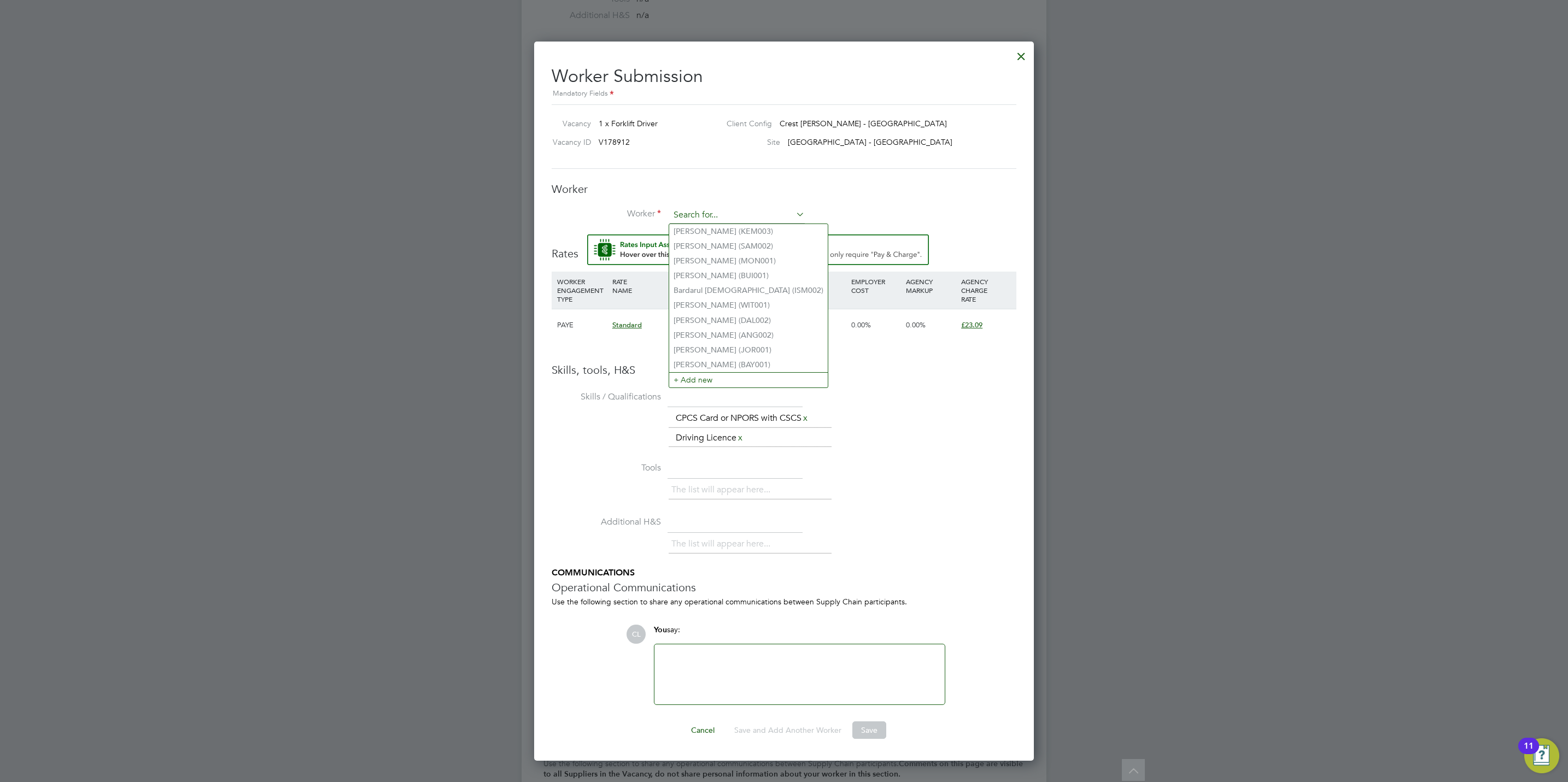
click at [676, 212] on input at bounding box center [737, 216] width 135 height 16
click at [719, 216] on input at bounding box center [737, 216] width 135 height 16
type input "abay"
click at [725, 184] on h3 "Worker" at bounding box center [784, 189] width 465 height 14
click at [1022, 59] on div at bounding box center [1021, 53] width 20 height 20
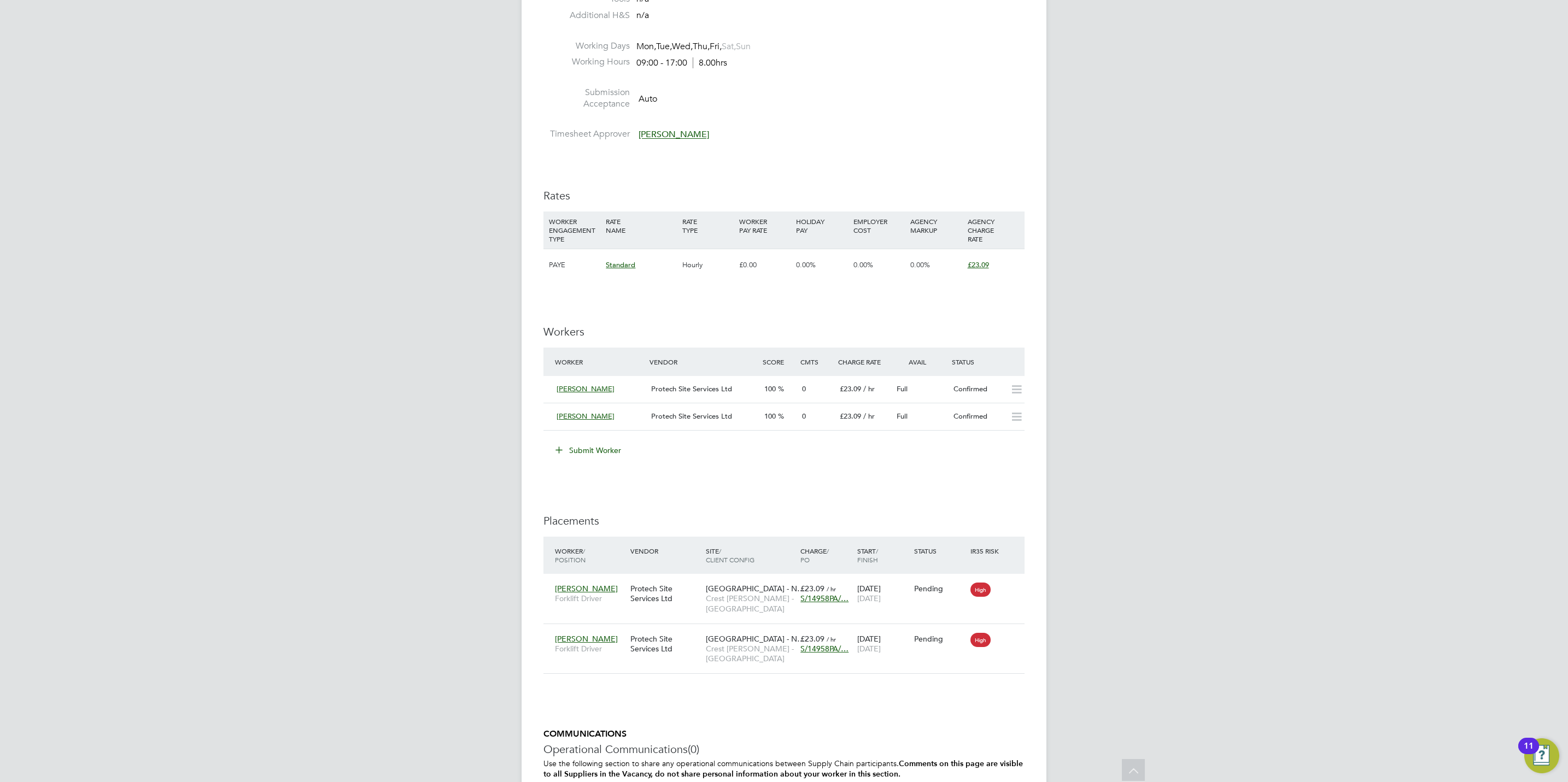
click at [594, 447] on button "Submit Worker" at bounding box center [588, 451] width 82 height 18
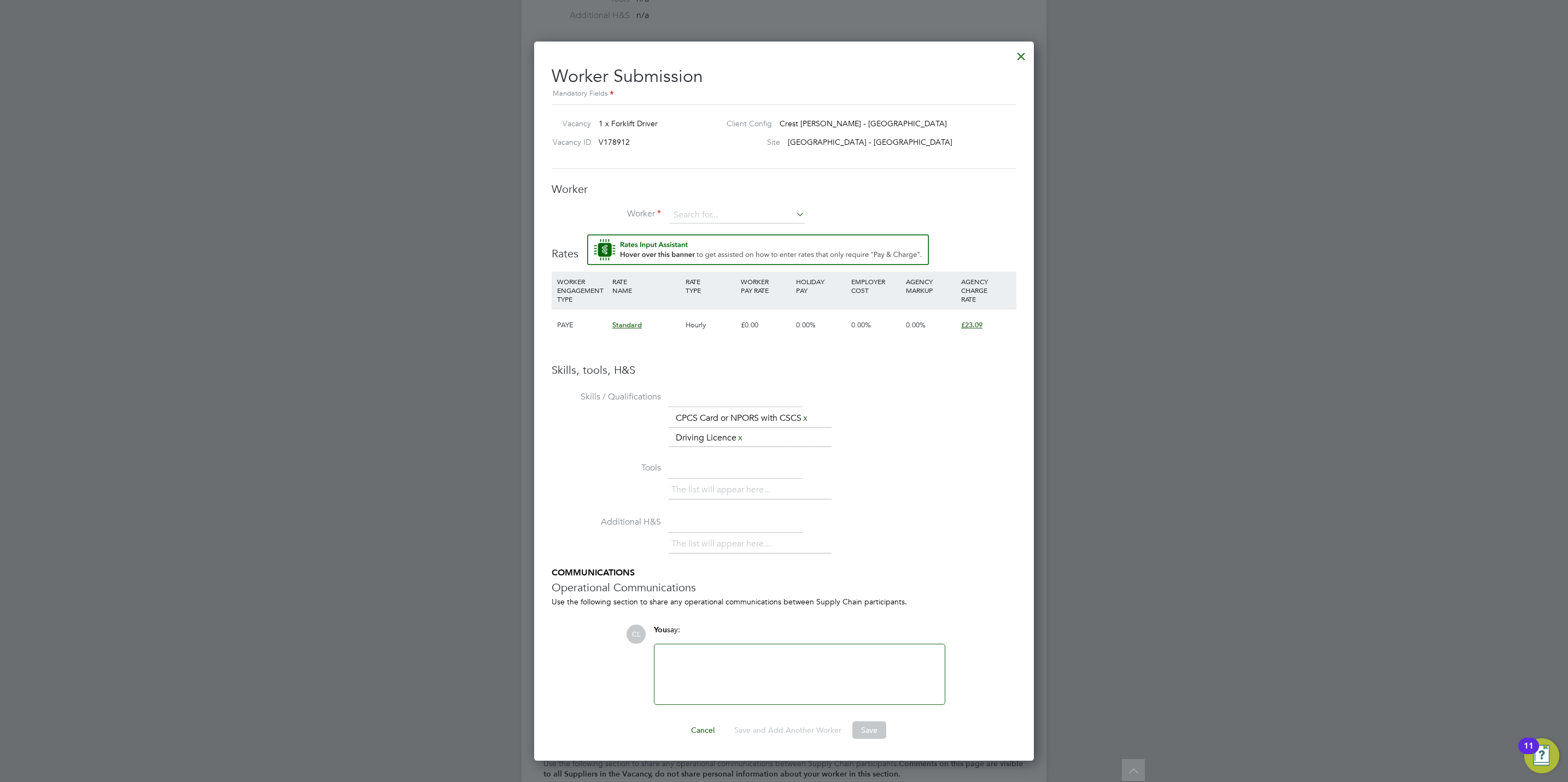
click at [717, 205] on div "Worker Worker Worker Engagement Type" at bounding box center [784, 208] width 465 height 53
click at [723, 209] on div "Worker Worker Worker Engagement Type" at bounding box center [784, 208] width 465 height 53
click at [725, 210] on input at bounding box center [737, 216] width 135 height 16
click at [725, 228] on li "Abay omi Iiuyomade (IIU001)" at bounding box center [737, 232] width 136 height 15
type input "Abayomi Iiuyomade (IIU001)"
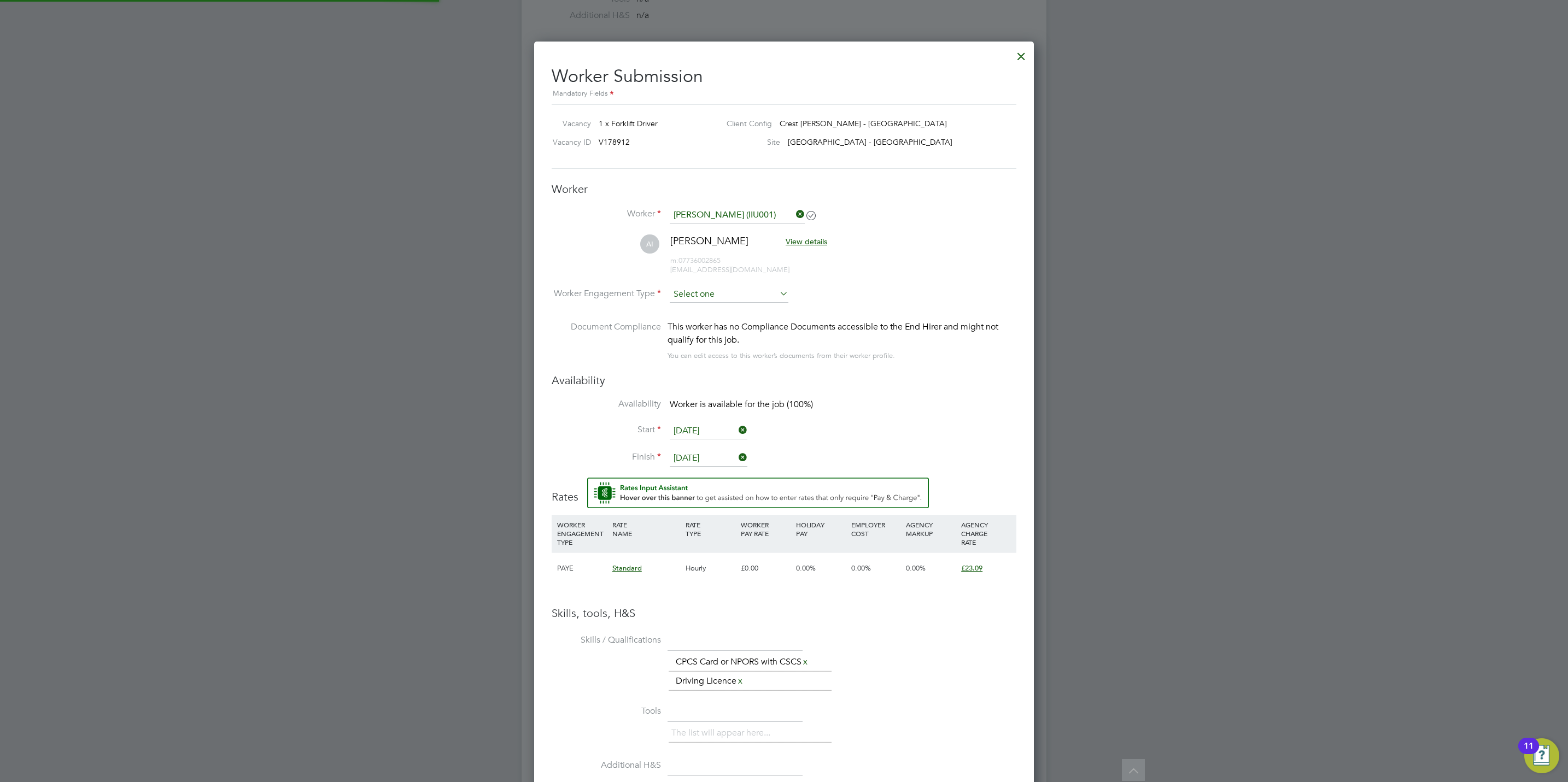
click at [712, 297] on input at bounding box center [729, 295] width 119 height 16
click at [712, 324] on li "PAYE" at bounding box center [729, 324] width 120 height 14
type input "PAYE"
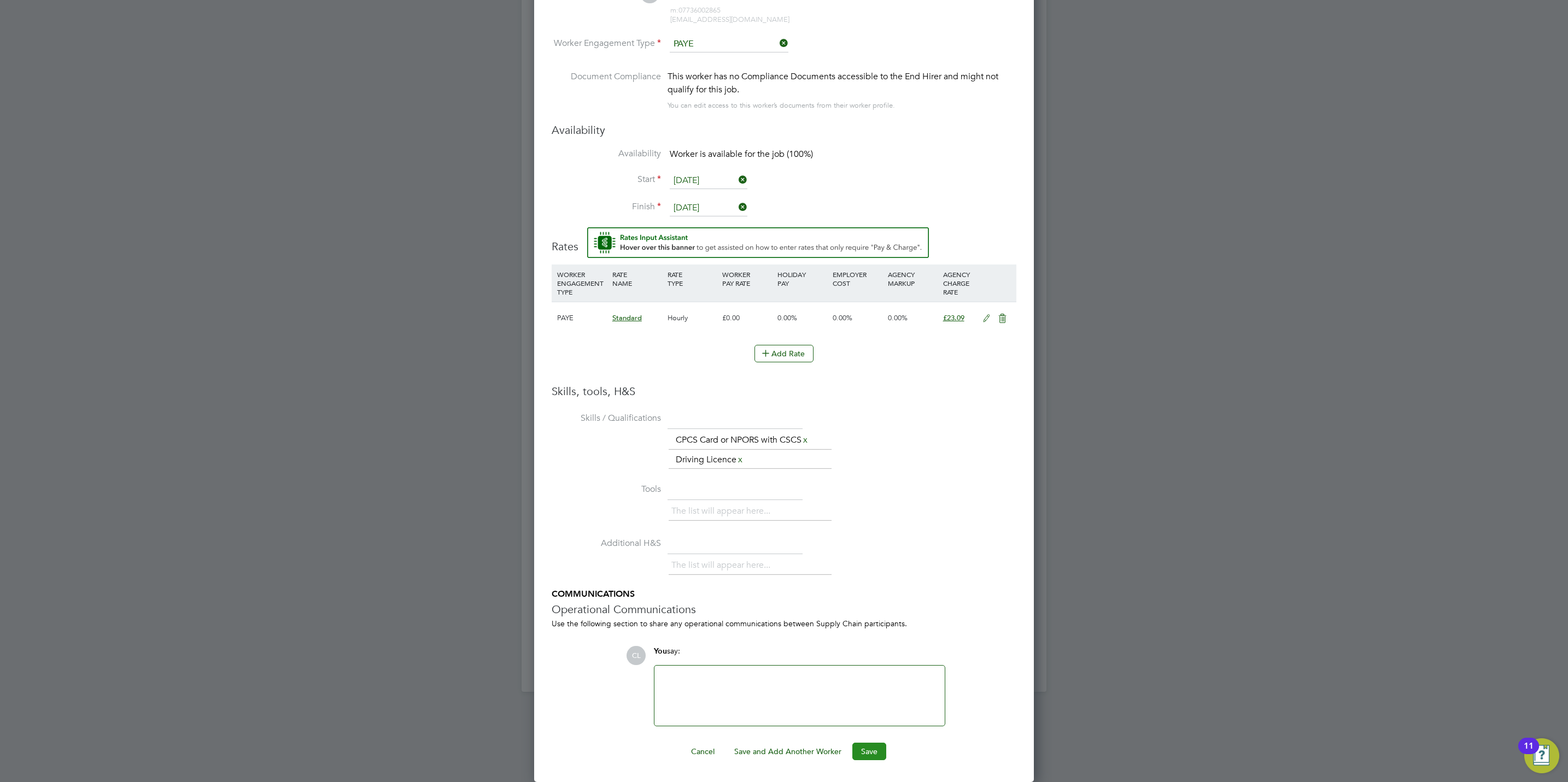
click at [863, 755] on button "Save" at bounding box center [869, 752] width 34 height 18
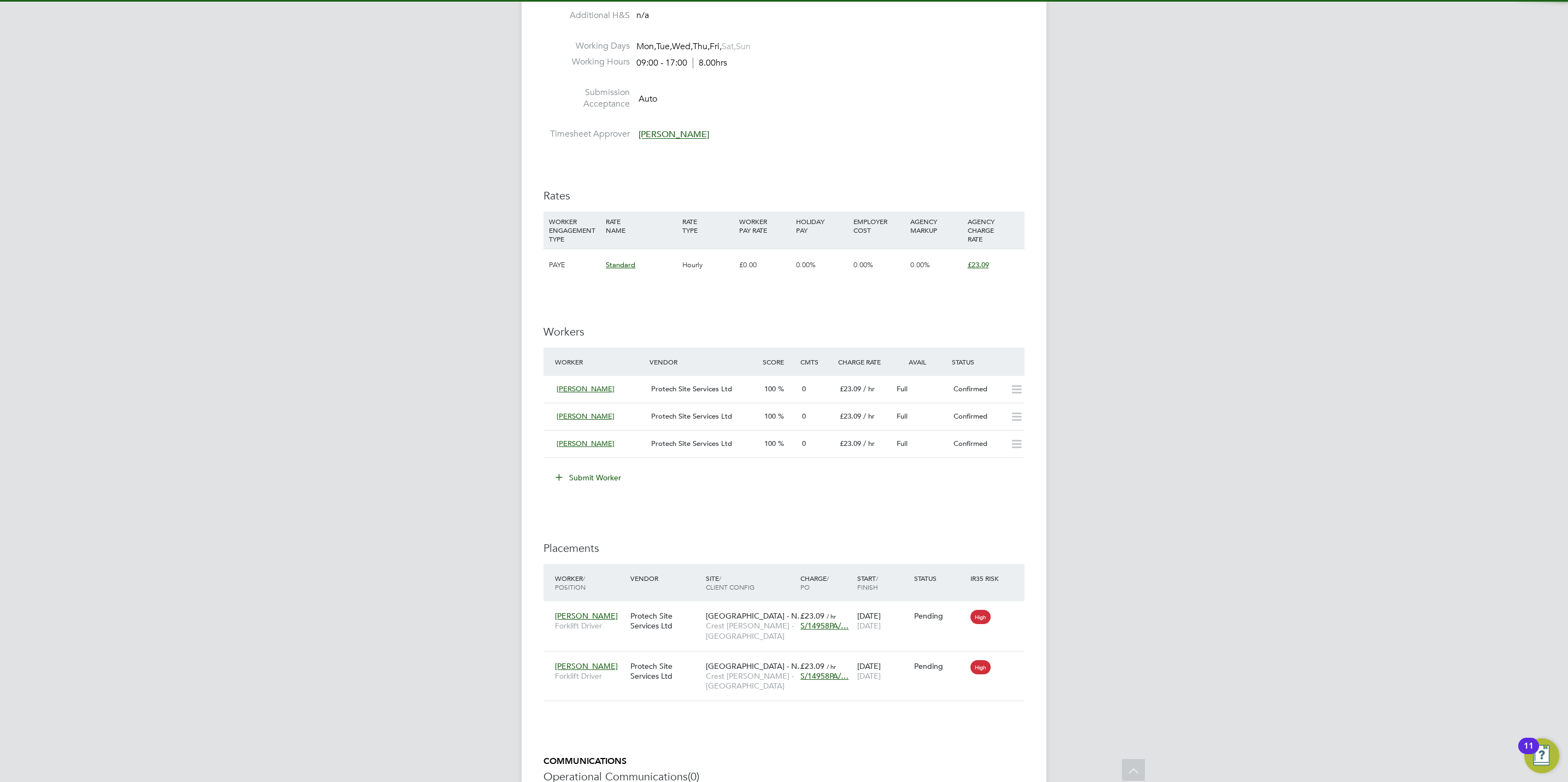
click at [938, 529] on div "IR35 Determination IR35 Status No IR35 Status Assigned Edit Status Details PO N…" at bounding box center [784, 343] width 481 height 1208
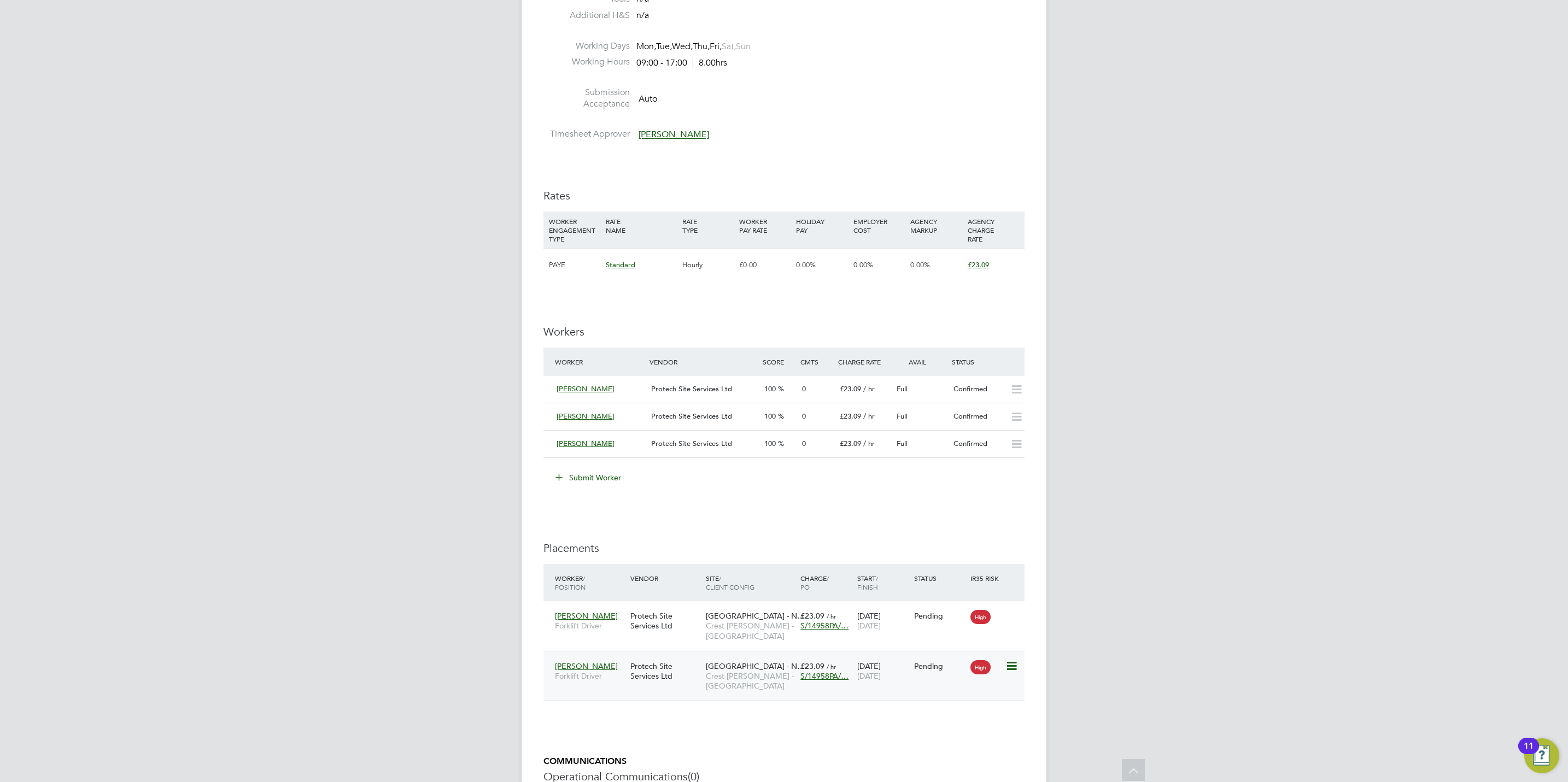
click at [1016, 666] on icon at bounding box center [1010, 666] width 11 height 13
click at [925, 736] on li "Start" at bounding box center [960, 736] width 112 height 16
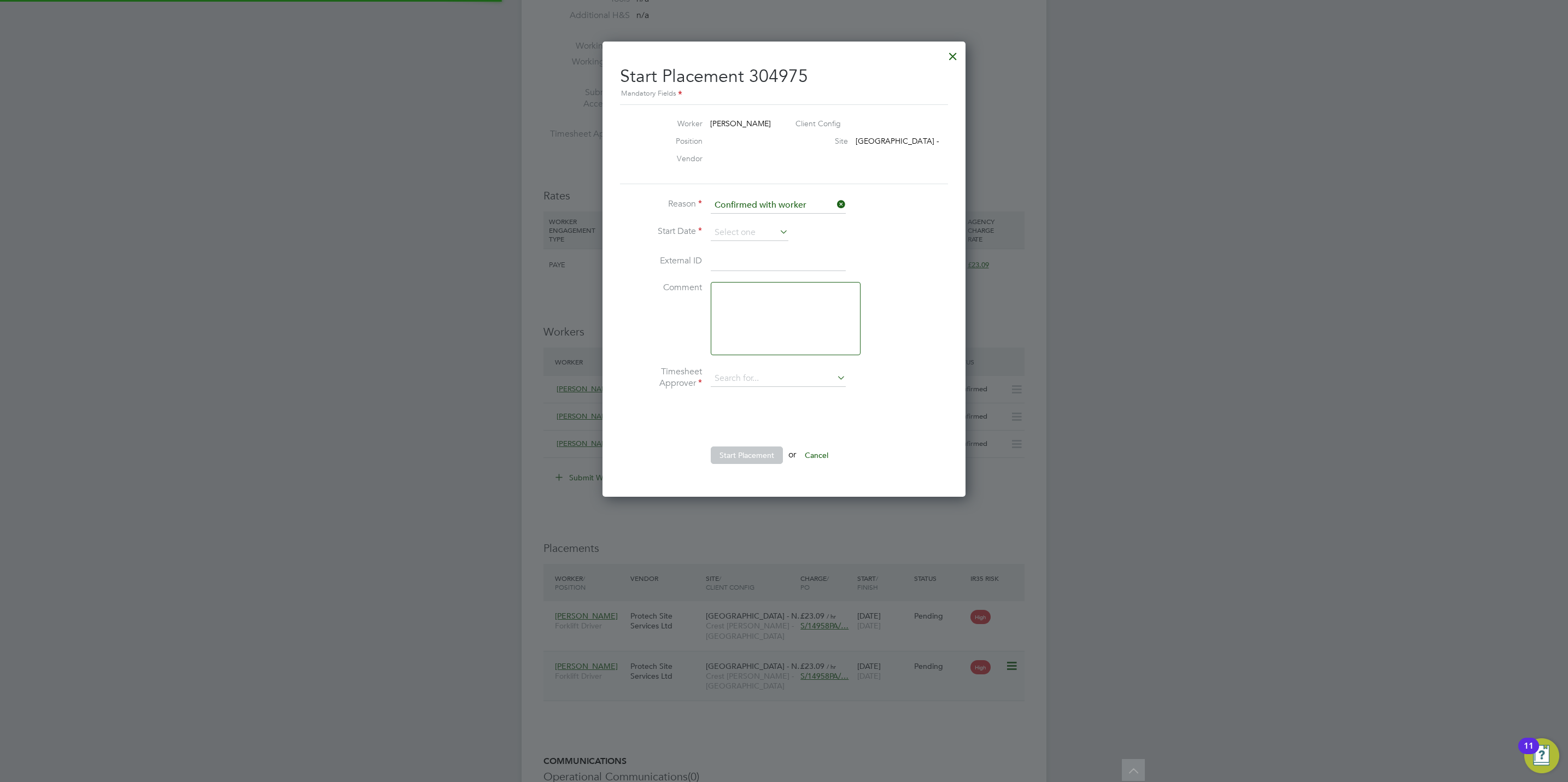
type input "[PERSON_NAME]"
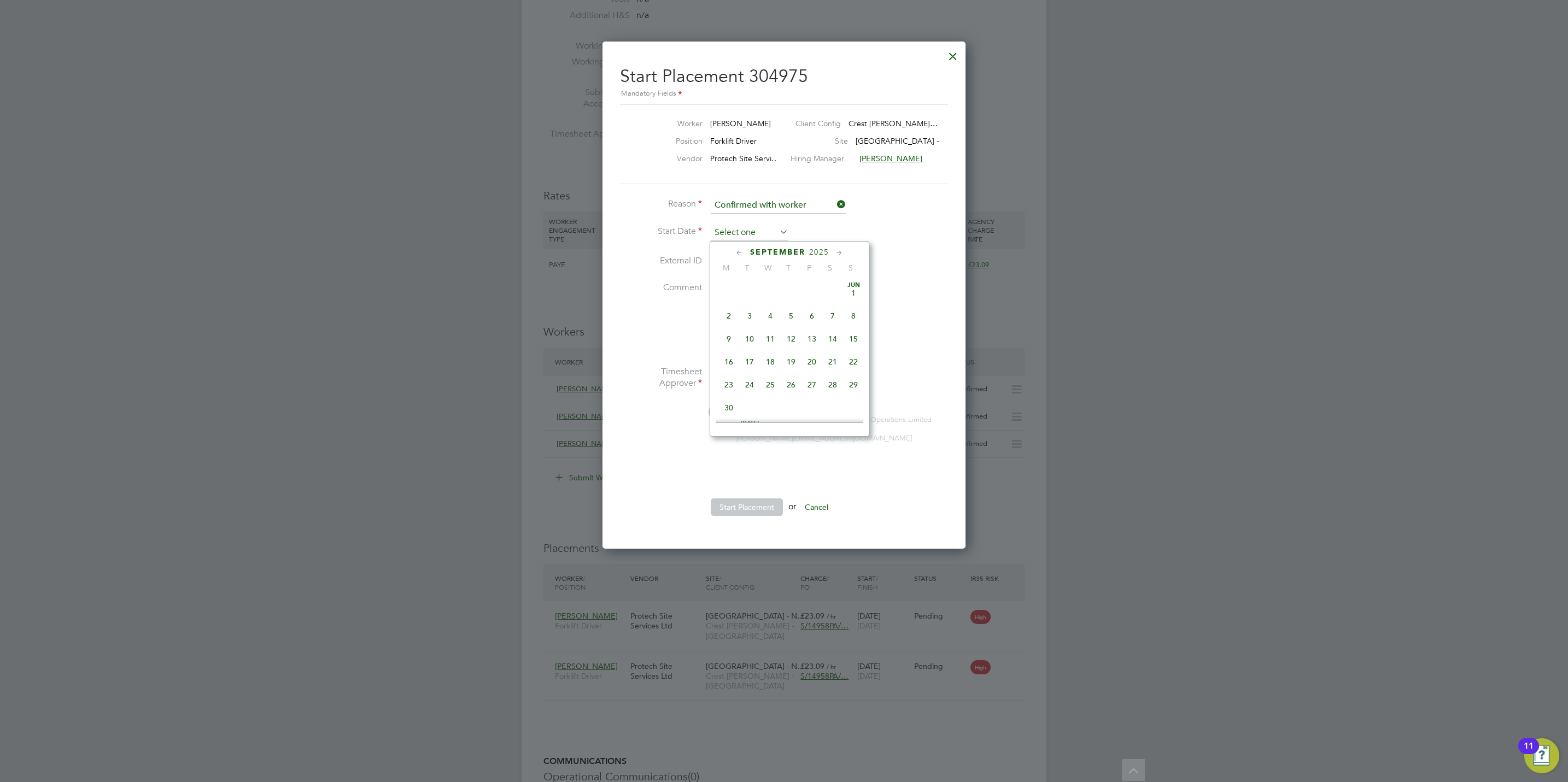
click at [738, 233] on input at bounding box center [749, 233] width 78 height 16
click at [793, 317] on span "25" at bounding box center [791, 311] width 21 height 21
type input "25 Sep 2025"
click at [738, 515] on button "Start Placement" at bounding box center [746, 508] width 72 height 18
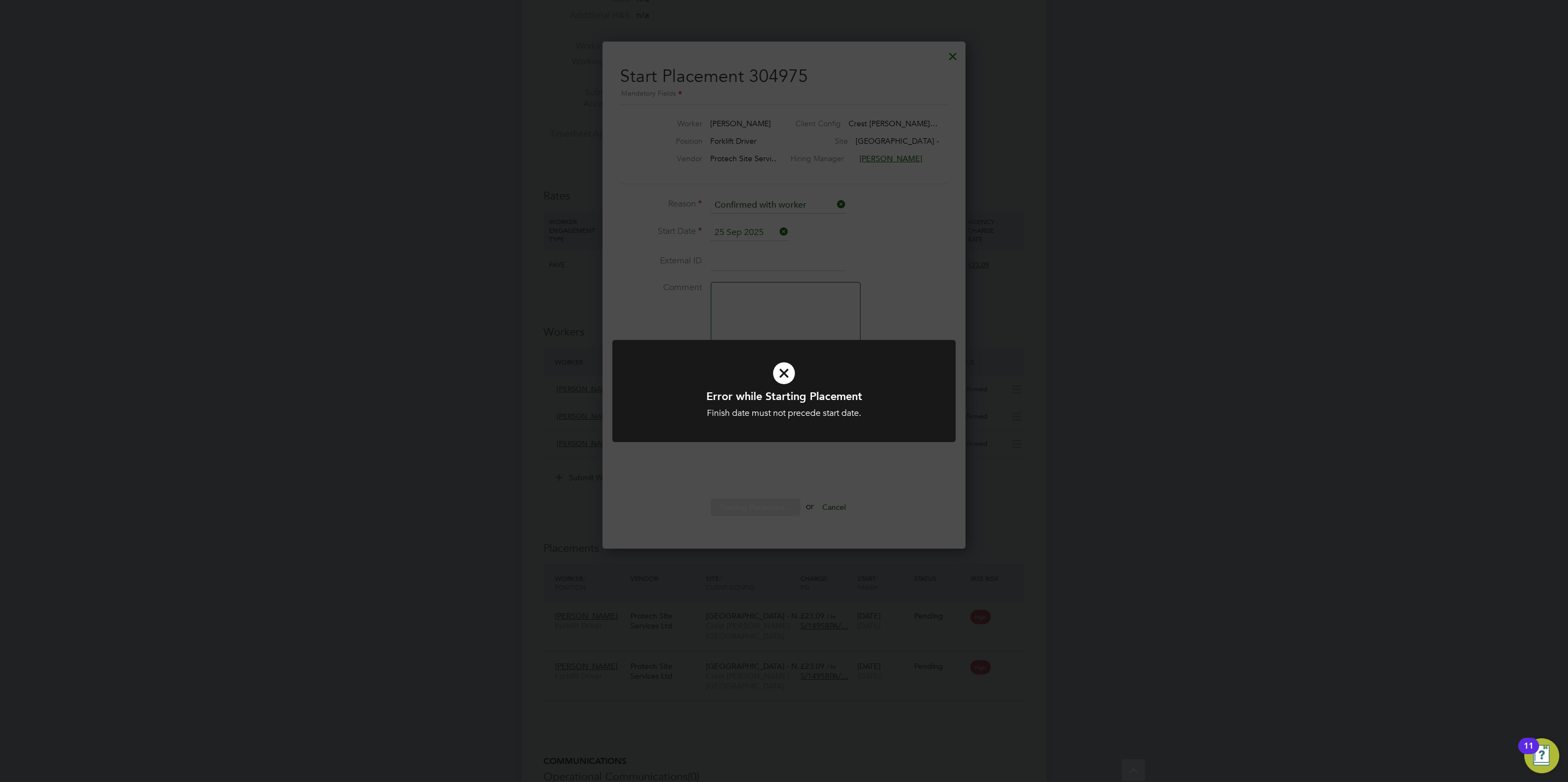
click at [781, 604] on div "Error while Starting Placement Finish date must not precede start date. Cancel …" at bounding box center [784, 391] width 1568 height 782
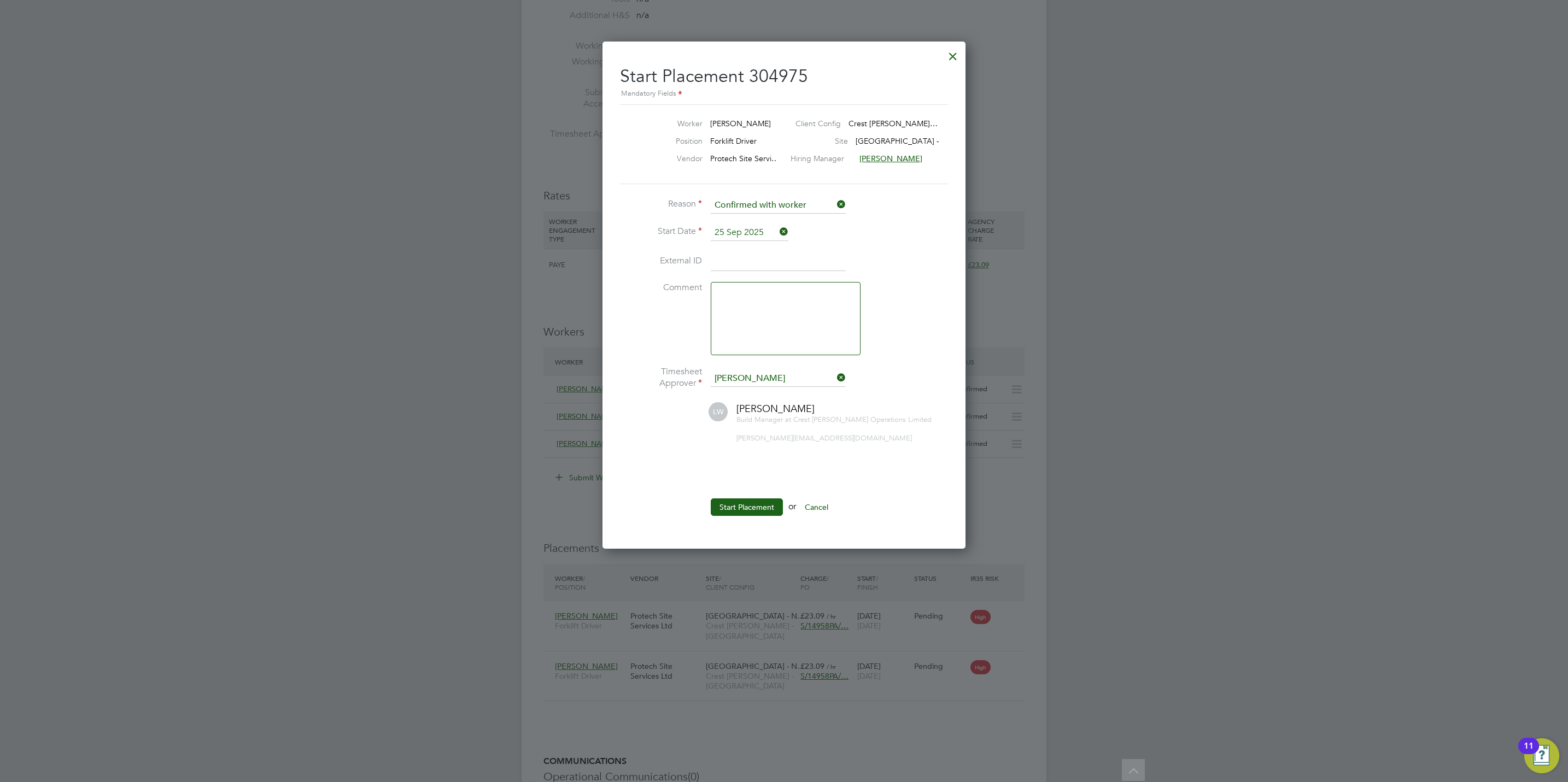
click at [740, 742] on div at bounding box center [784, 391] width 1568 height 782
click at [953, 47] on div at bounding box center [952, 53] width 20 height 20
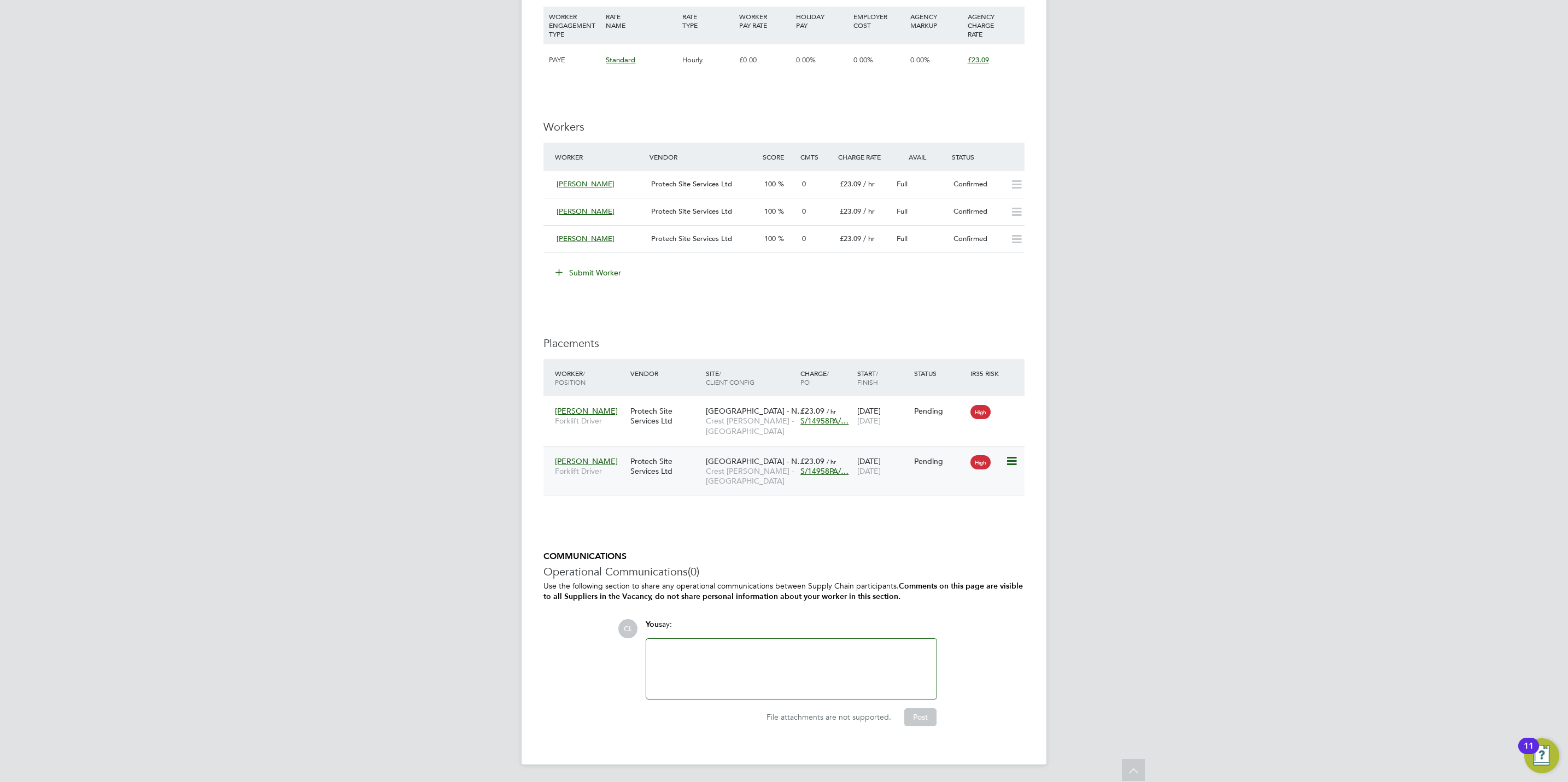
click at [899, 476] on div "23 Sep 2025 24 Sep 2025" at bounding box center [883, 466] width 57 height 30
click at [1004, 459] on div "High" at bounding box center [987, 461] width 38 height 21
click at [1010, 458] on icon at bounding box center [1010, 461] width 11 height 13
click at [925, 528] on li "Start" at bounding box center [960, 531] width 112 height 16
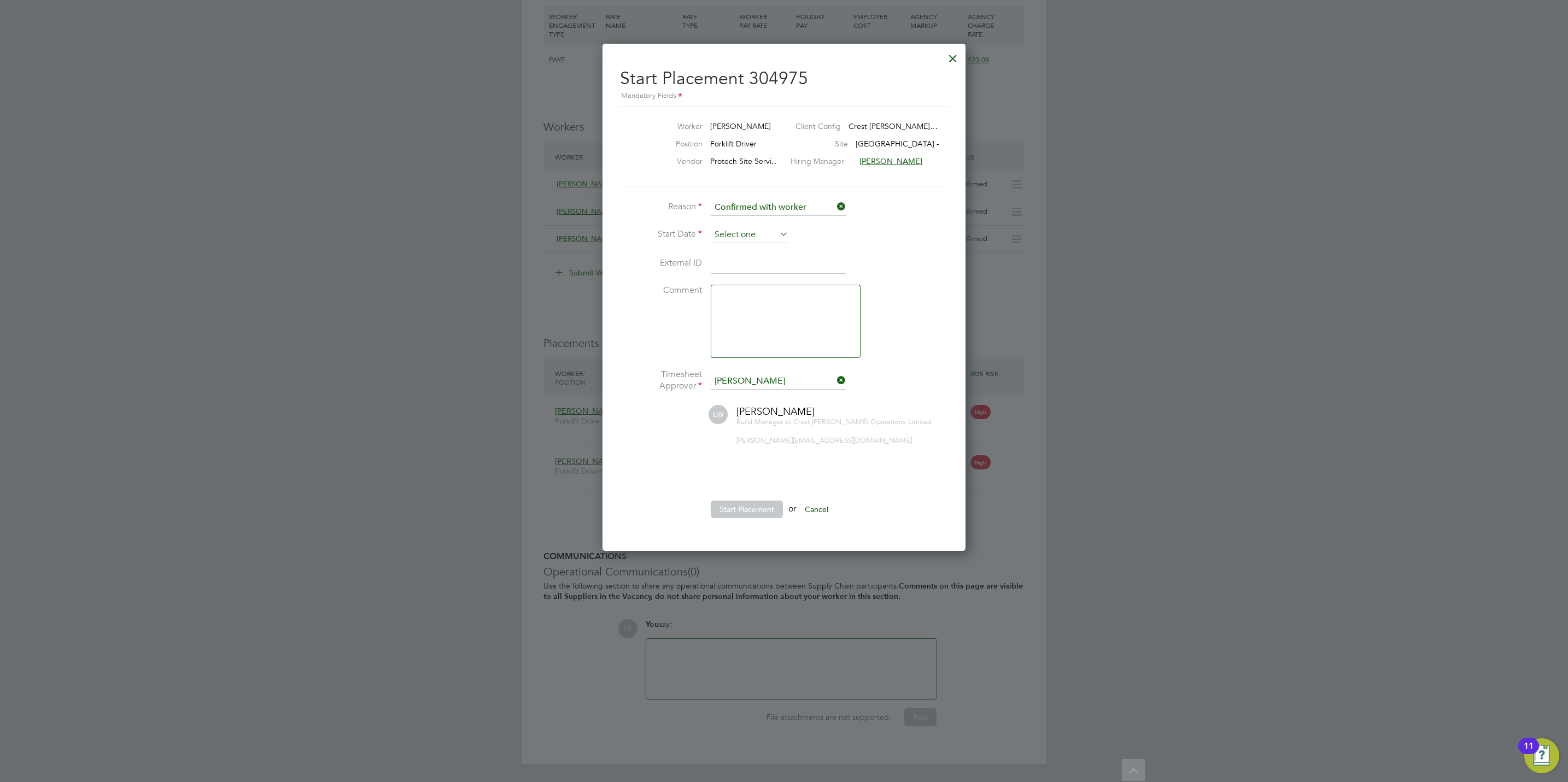
click at [768, 238] on input at bounding box center [749, 235] width 78 height 16
click at [789, 316] on span "25" at bounding box center [791, 314] width 21 height 21
type input "25 Sep 2025"
click at [766, 505] on button "Start Placement" at bounding box center [746, 510] width 72 height 18
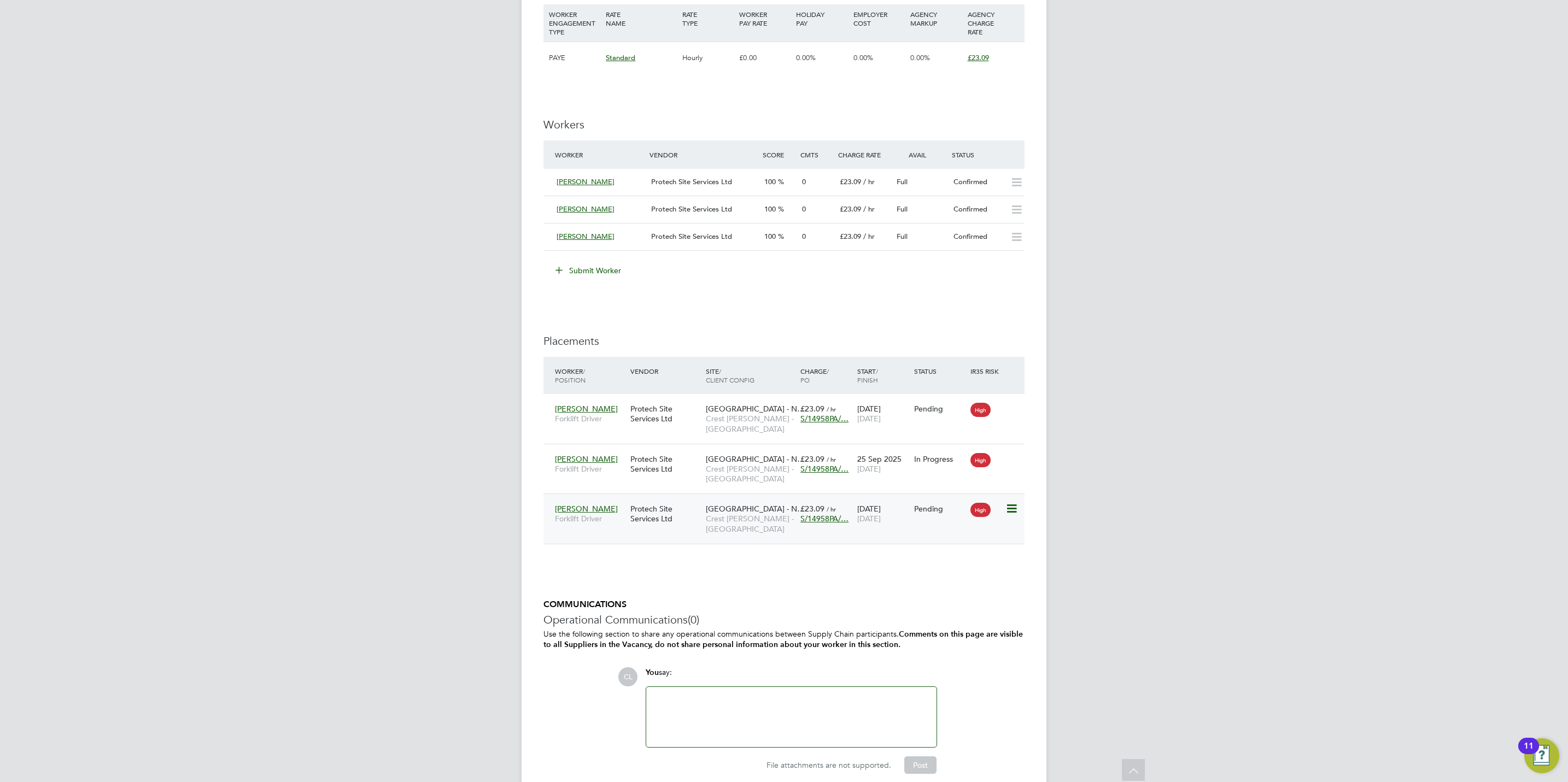
click at [897, 533] on div "Abayomi Iiuyomade Forklift Driver Protech Site Services Ltd Sketchley Gardens -…" at bounding box center [784, 518] width 481 height 50
click at [1008, 510] on icon at bounding box center [1010, 508] width 11 height 13
click at [859, 524] on span "24 Sep 2025" at bounding box center [868, 518] width 24 height 10
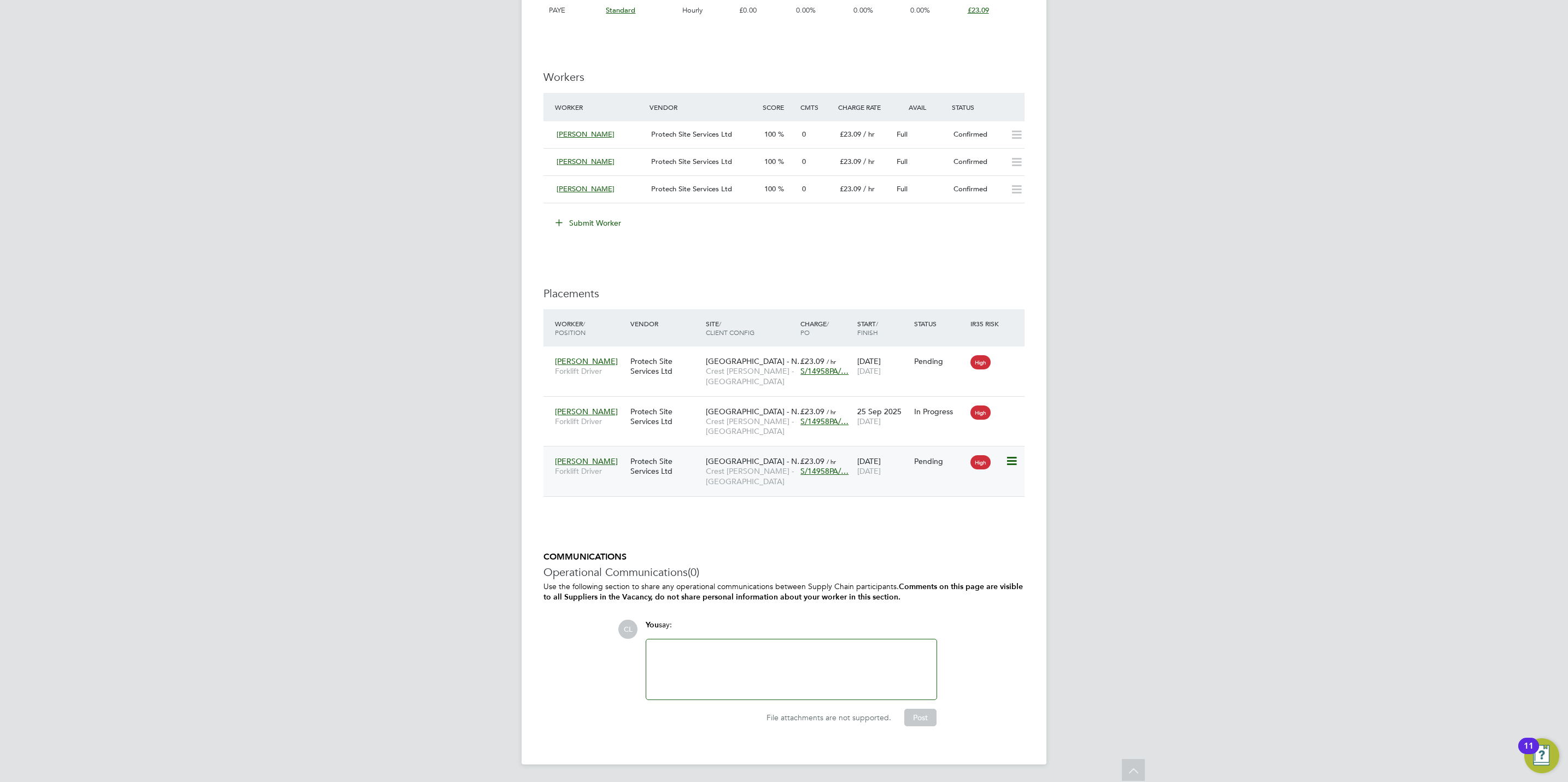
click at [1012, 464] on icon at bounding box center [1010, 461] width 11 height 13
click at [925, 532] on li "Start" at bounding box center [960, 532] width 112 height 16
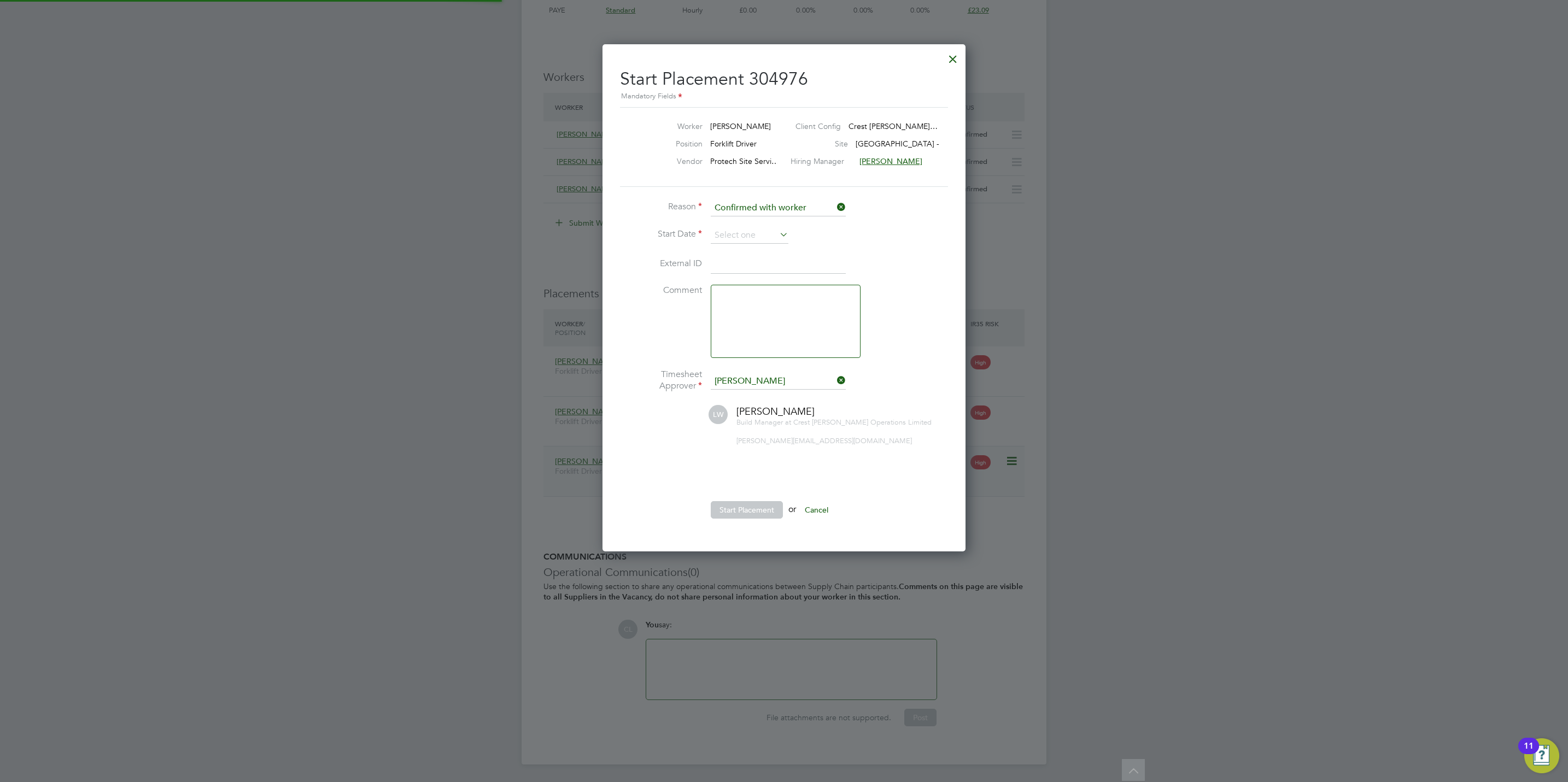
scroll to position [10, 135]
click at [714, 237] on input at bounding box center [749, 235] width 78 height 16
click at [810, 314] on span "26" at bounding box center [812, 314] width 21 height 21
type input "26 Sep 2025"
click at [725, 508] on button "Start Placement" at bounding box center [746, 510] width 72 height 18
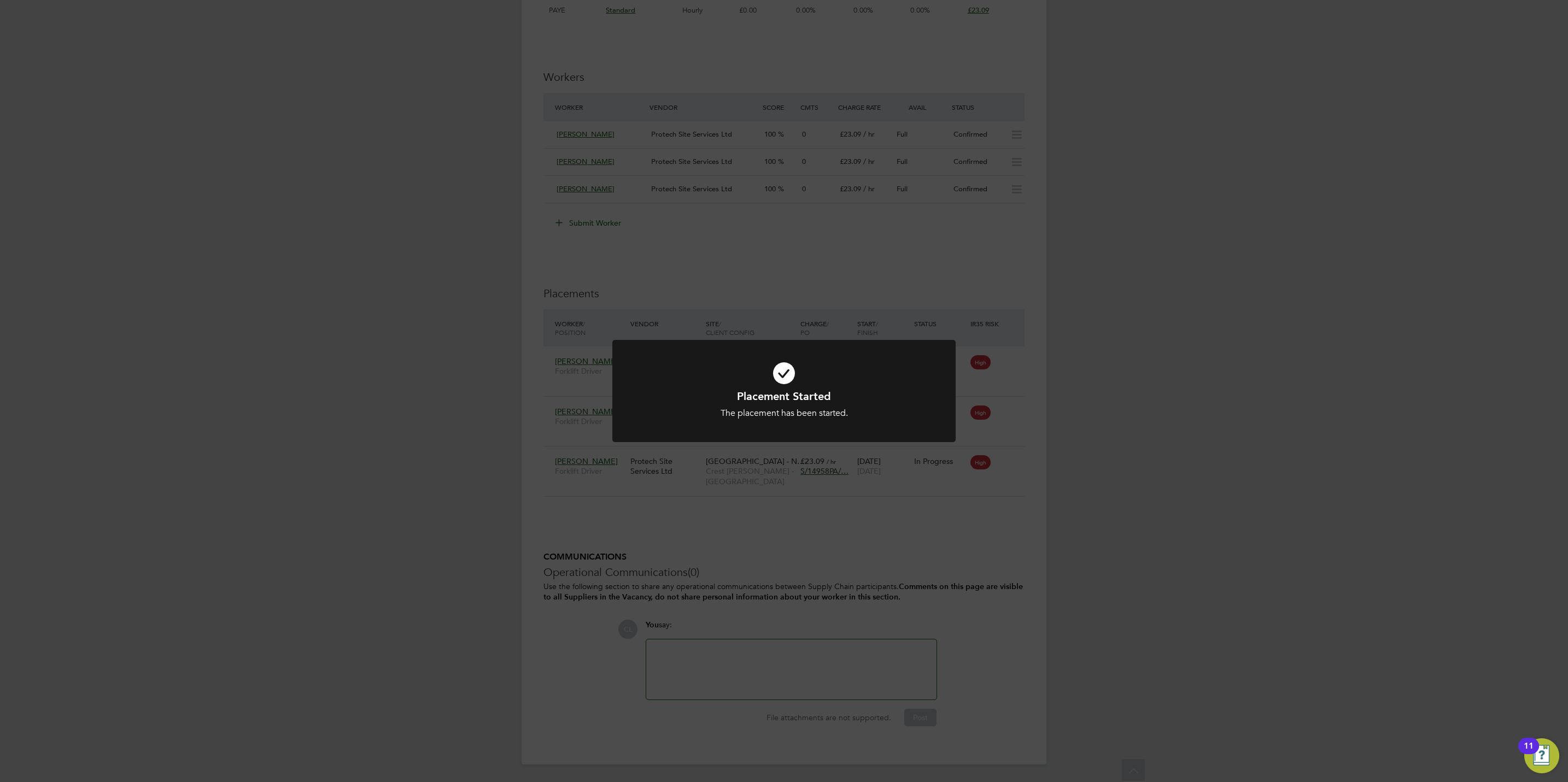
click at [832, 562] on div "Placement Started The placement has been started. Cancel Okay" at bounding box center [784, 391] width 1568 height 782
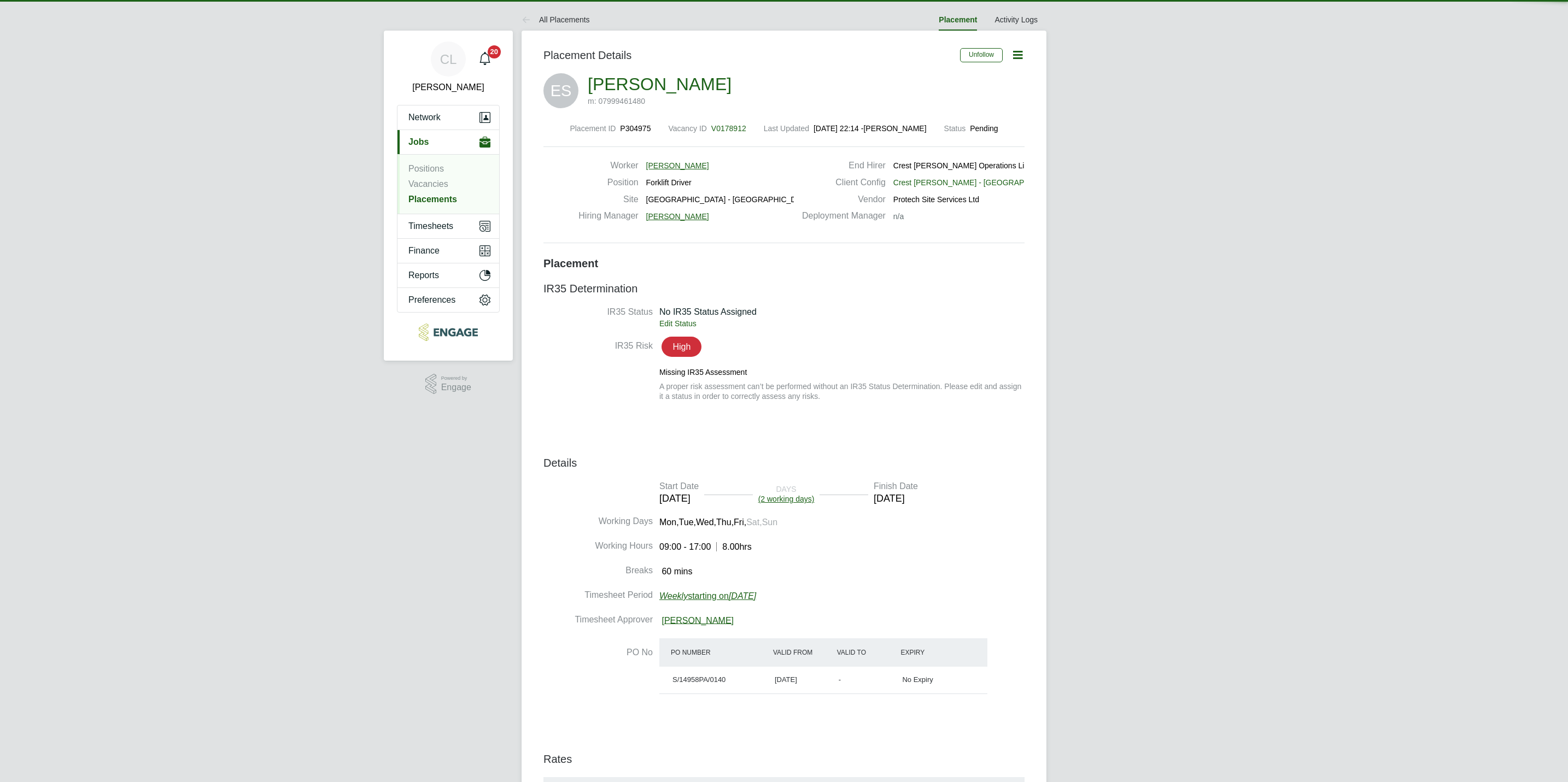
click at [1025, 54] on icon at bounding box center [1018, 55] width 14 height 14
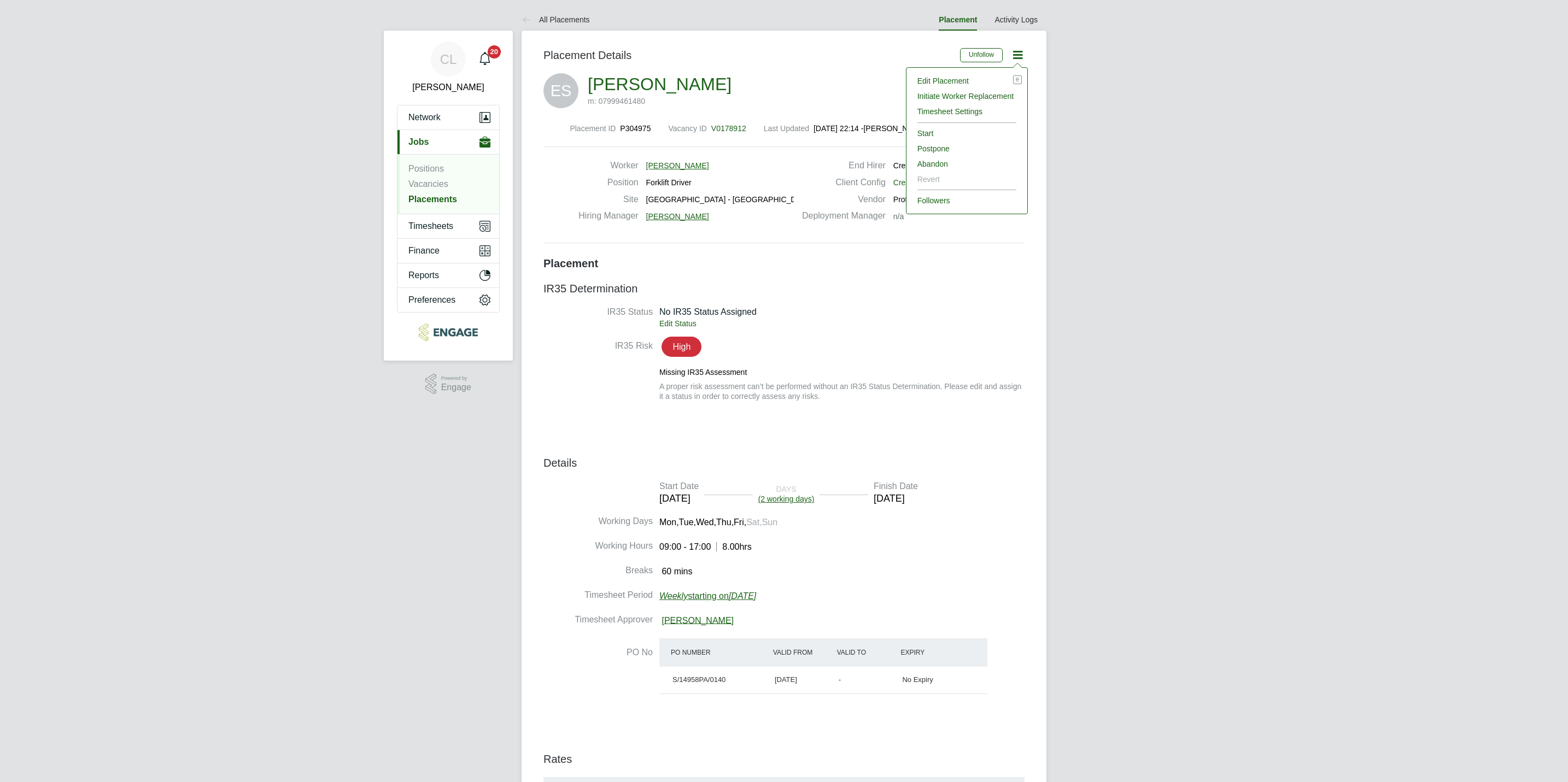
click at [950, 77] on li "Edit Placement e" at bounding box center [966, 80] width 110 height 16
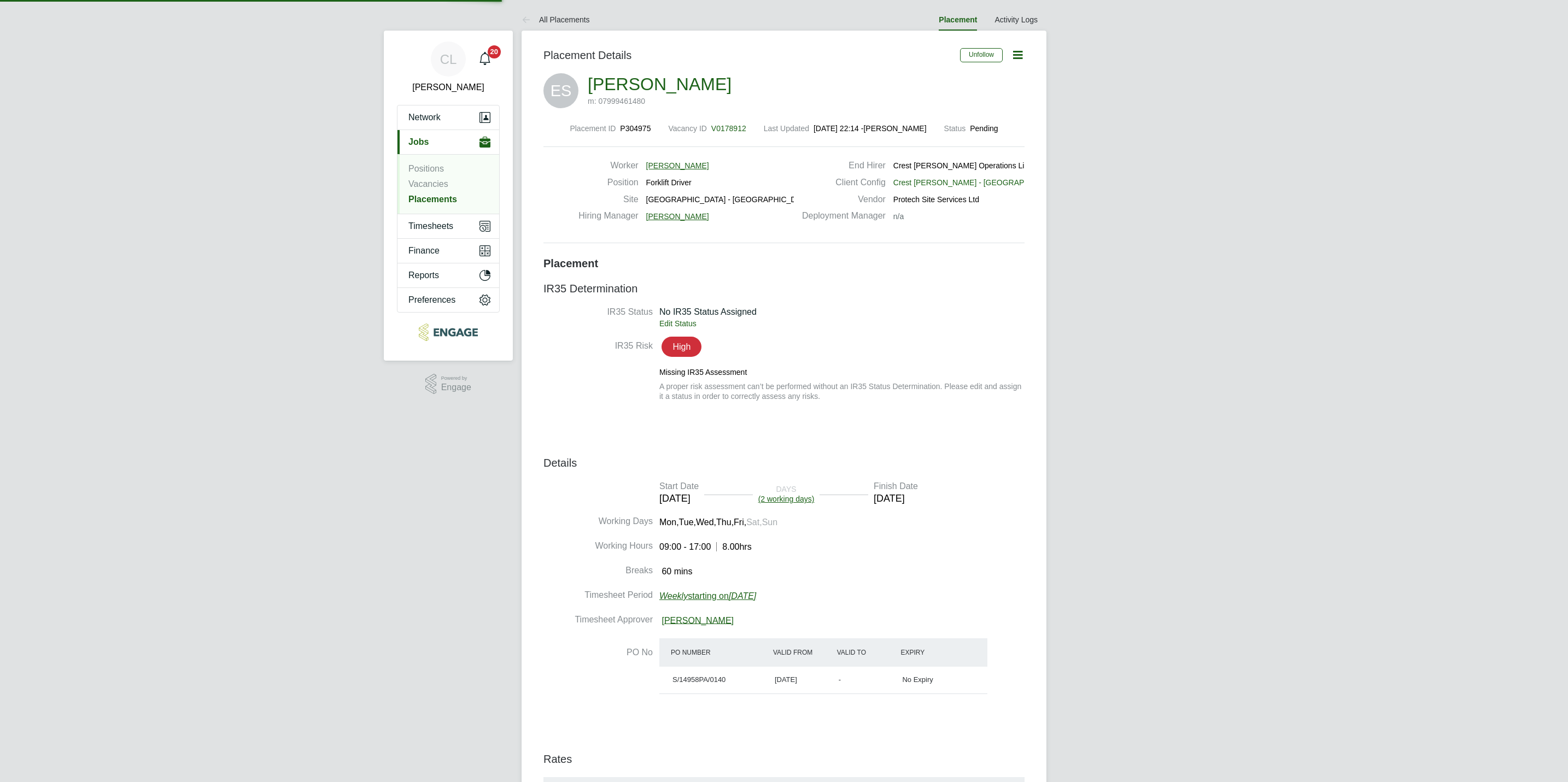
type input "[PERSON_NAME]"
type input "[DATE]"
type input "09:00"
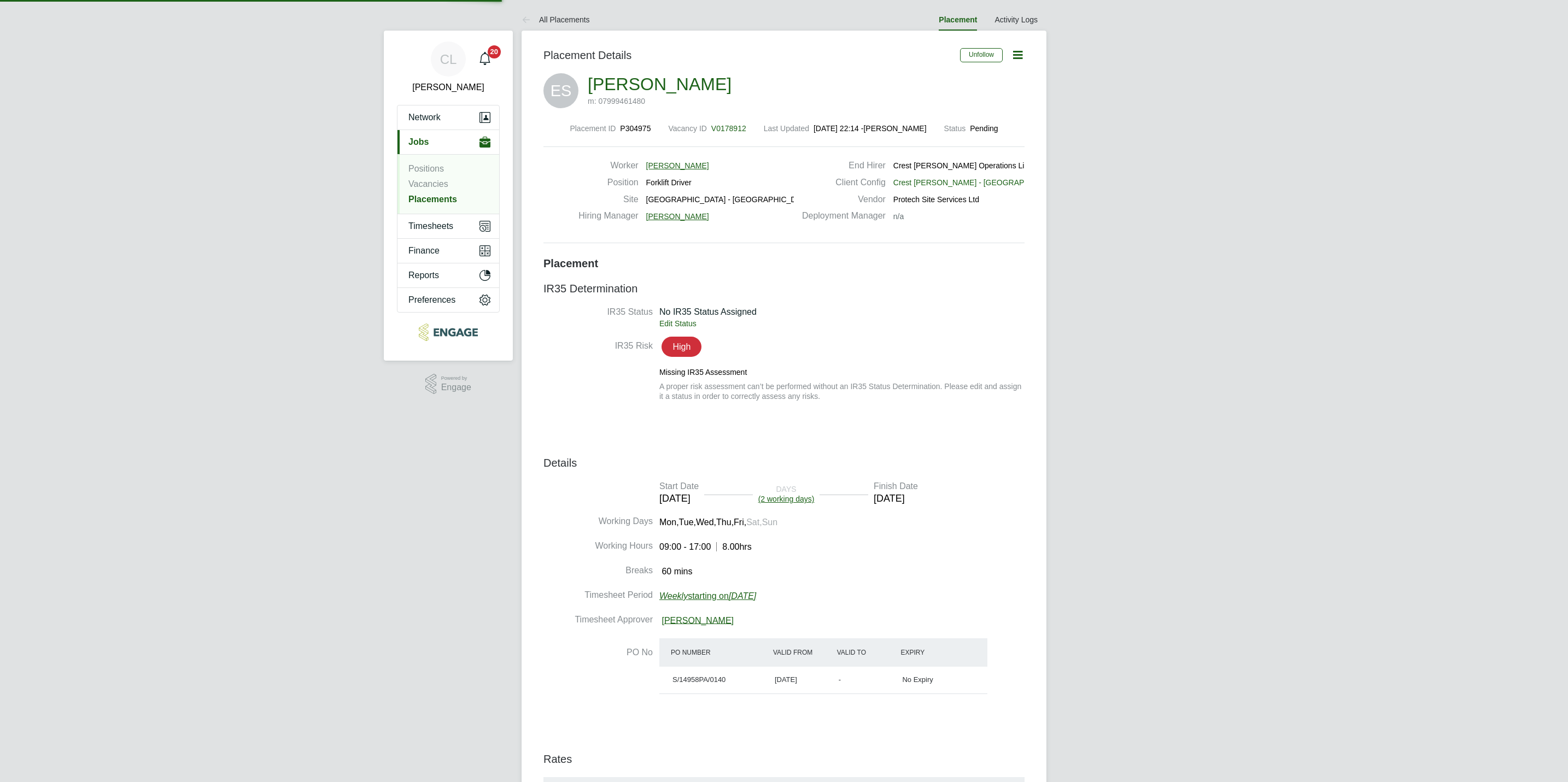
type input "17:00"
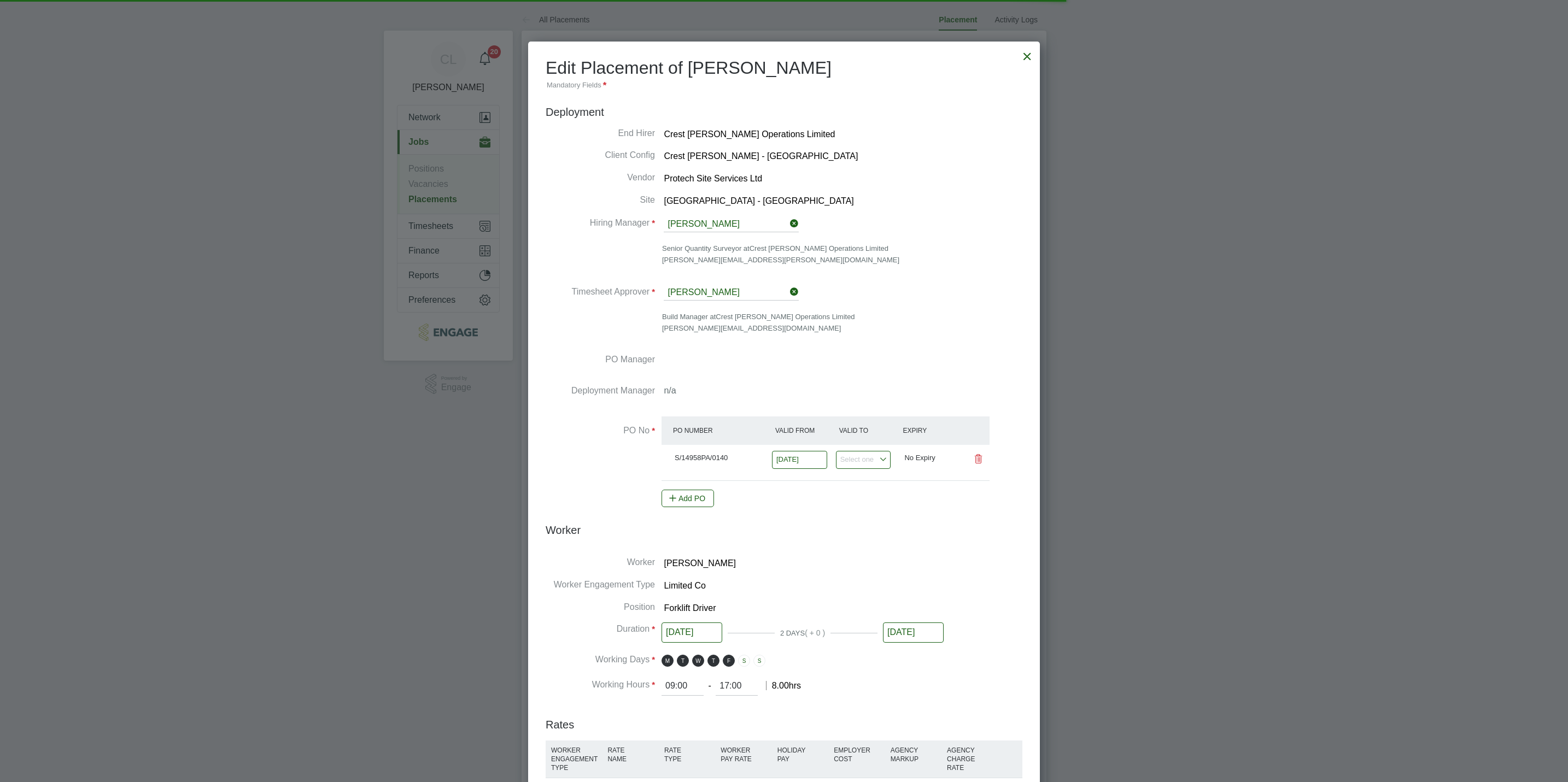
scroll to position [5, 5]
click at [922, 643] on input "[DATE]" at bounding box center [913, 635] width 61 height 20
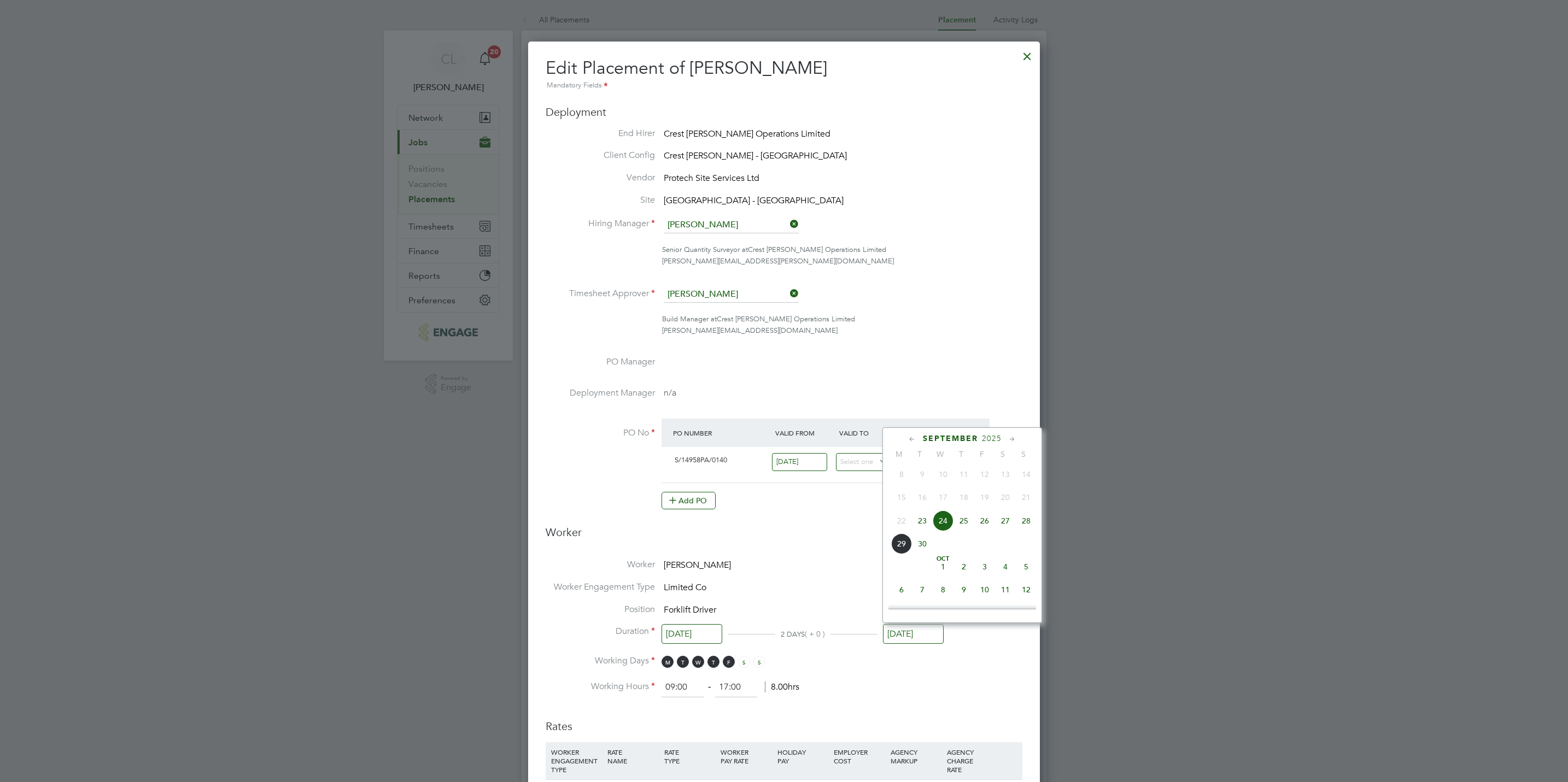
click at [1007, 525] on span "27" at bounding box center [1005, 520] width 21 height 21
type input "[DATE]"
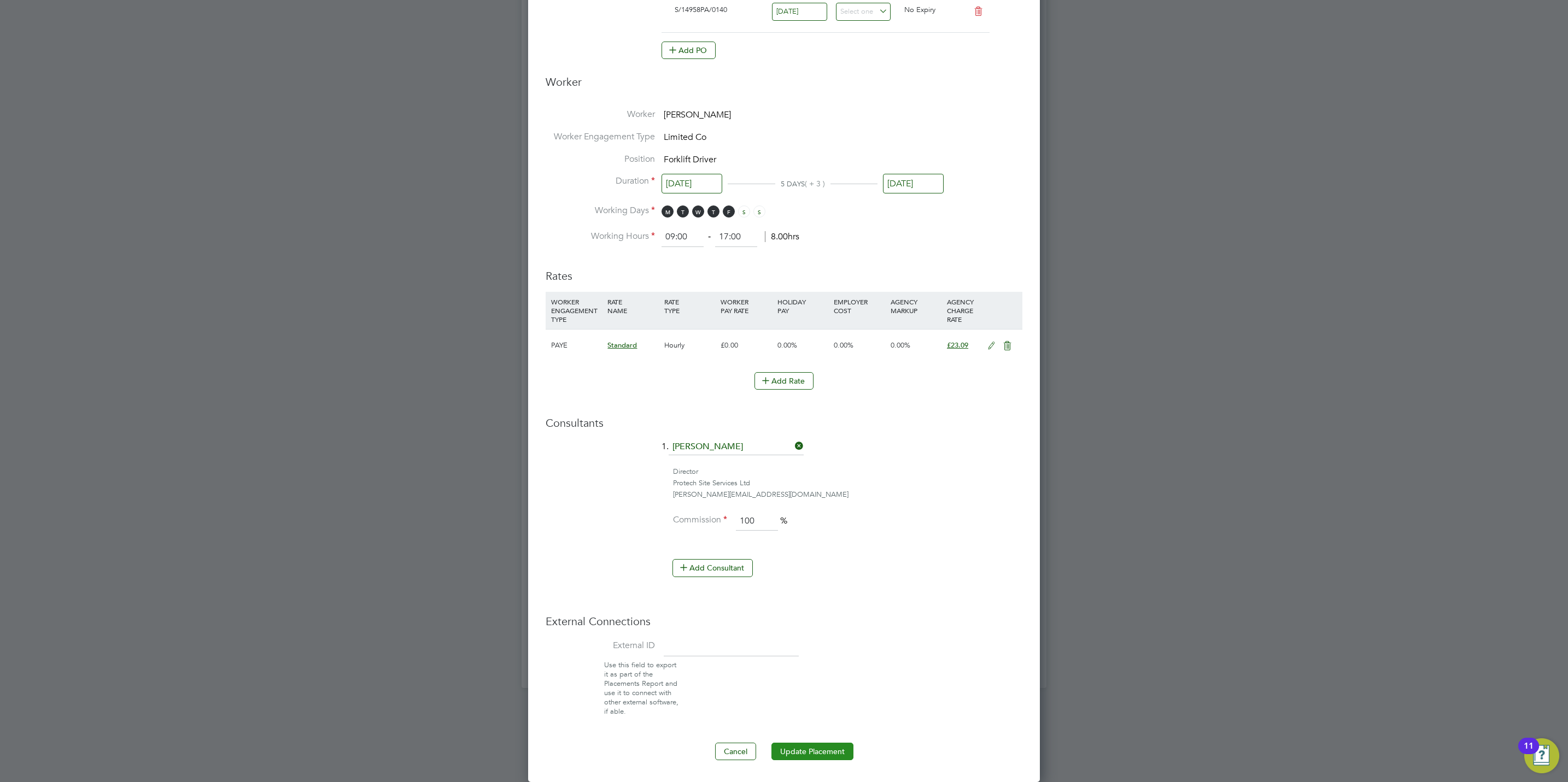
click at [814, 743] on button "Update Placement" at bounding box center [812, 752] width 82 height 18
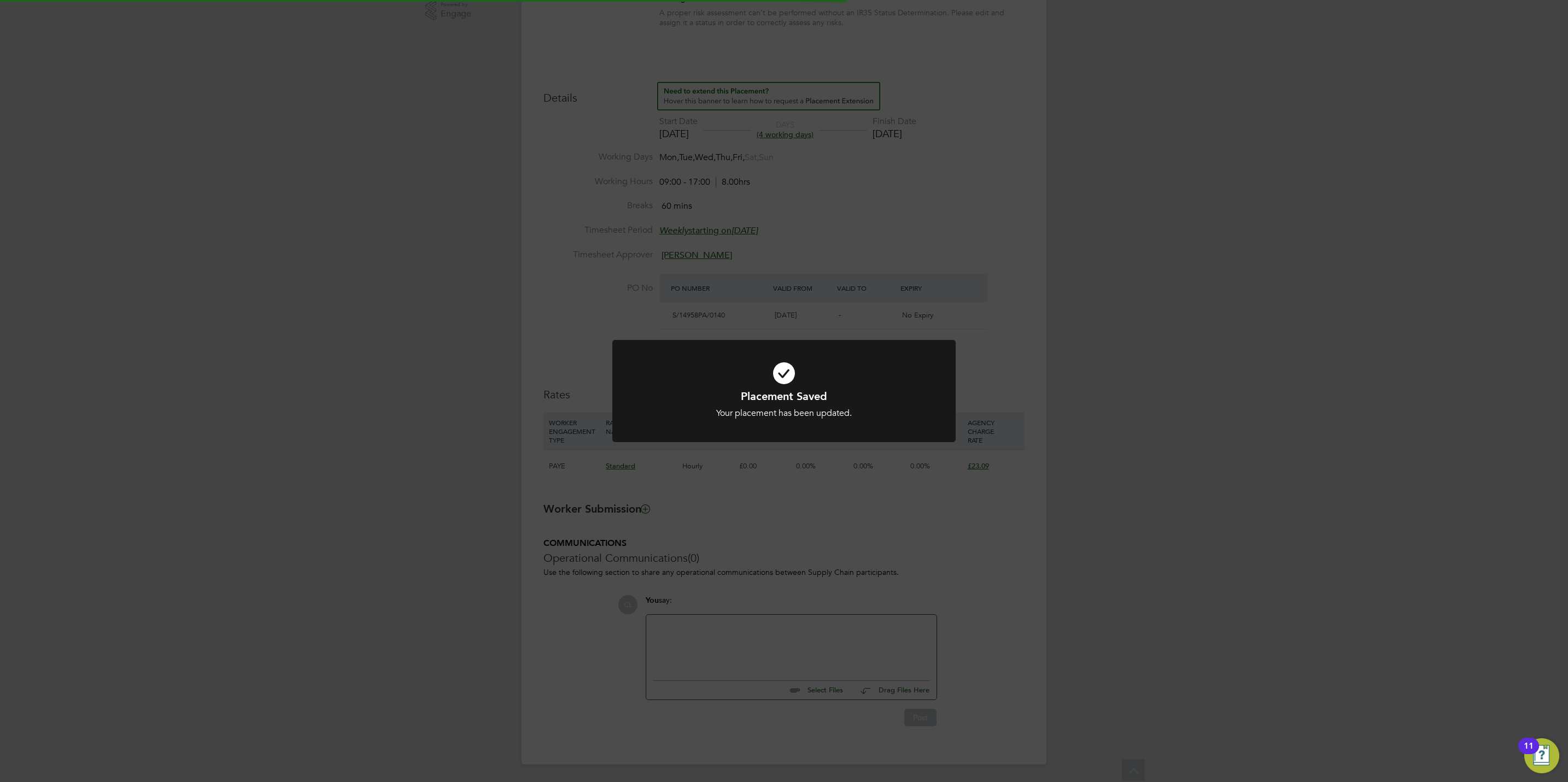
click at [988, 587] on div "Placement Saved Your placement has been updated. Cancel Okay" at bounding box center [784, 391] width 1568 height 782
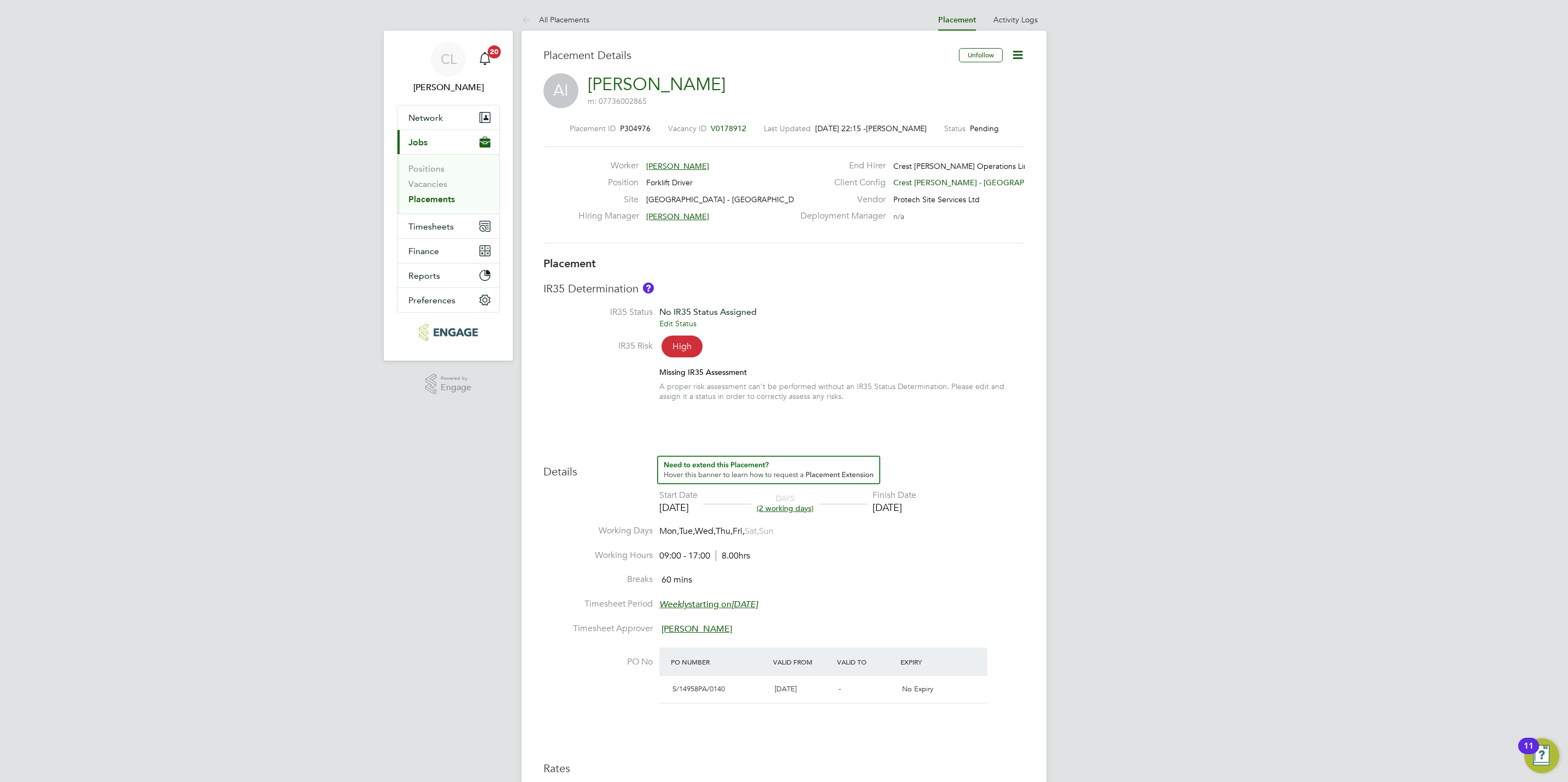
click at [1020, 55] on icon at bounding box center [1018, 55] width 14 height 14
click at [940, 78] on li "Edit Placement e" at bounding box center [965, 80] width 113 height 16
type input "[PERSON_NAME]"
type input "[DATE]"
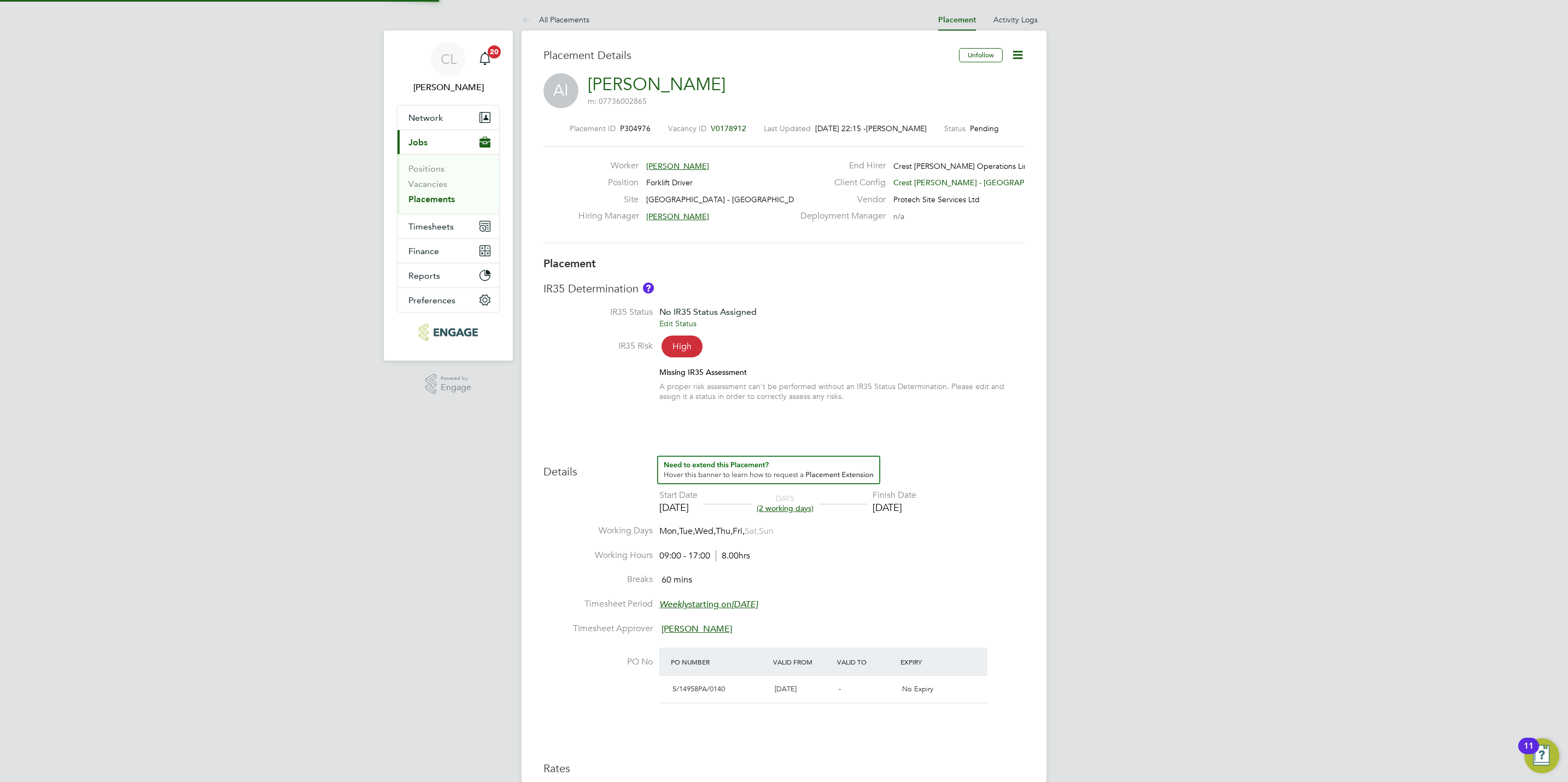
type input "[DATE]"
type input "09:00"
type input "17:00"
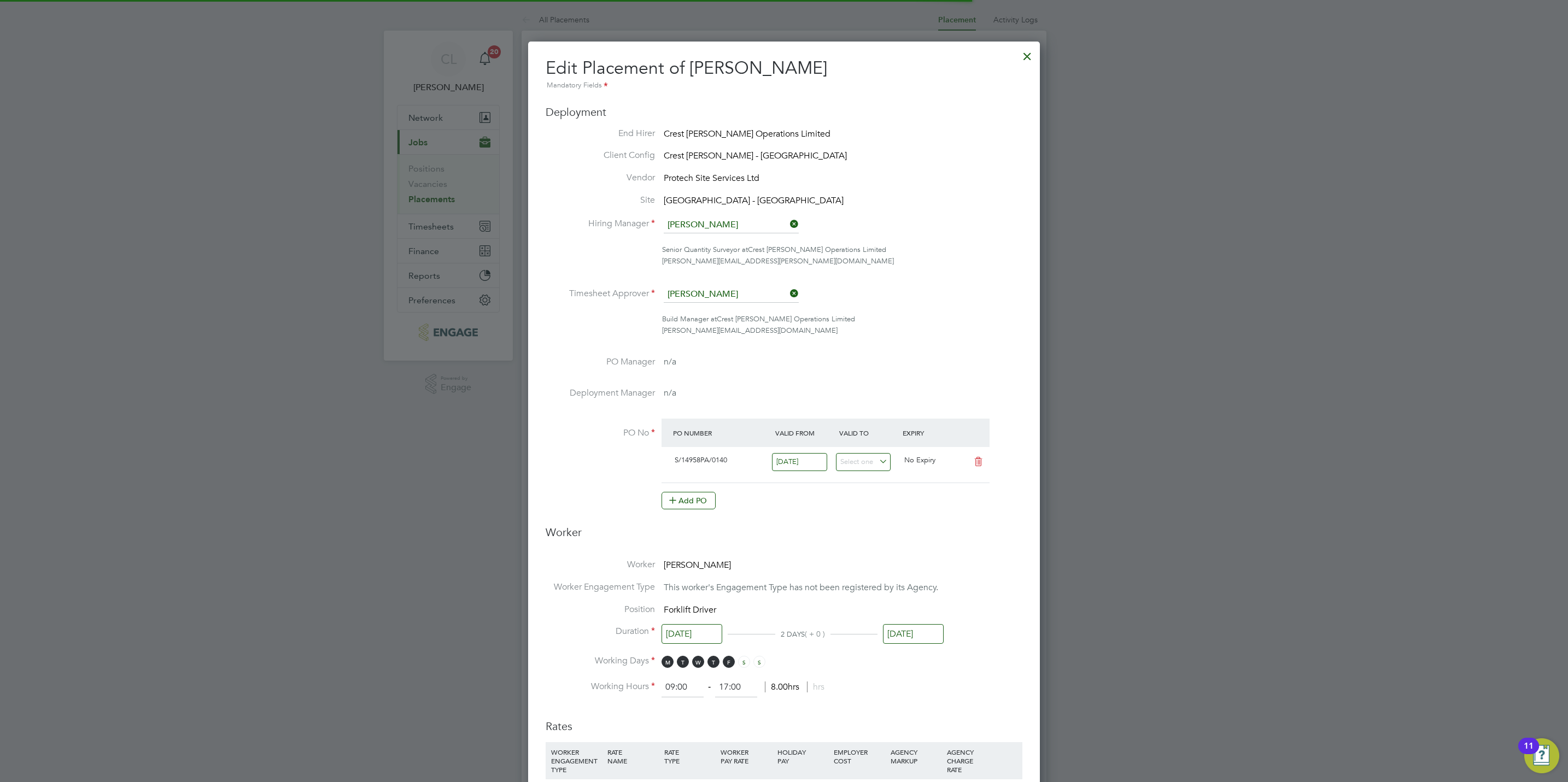
scroll to position [5, 5]
click at [902, 635] on input "[DATE]" at bounding box center [913, 635] width 61 height 20
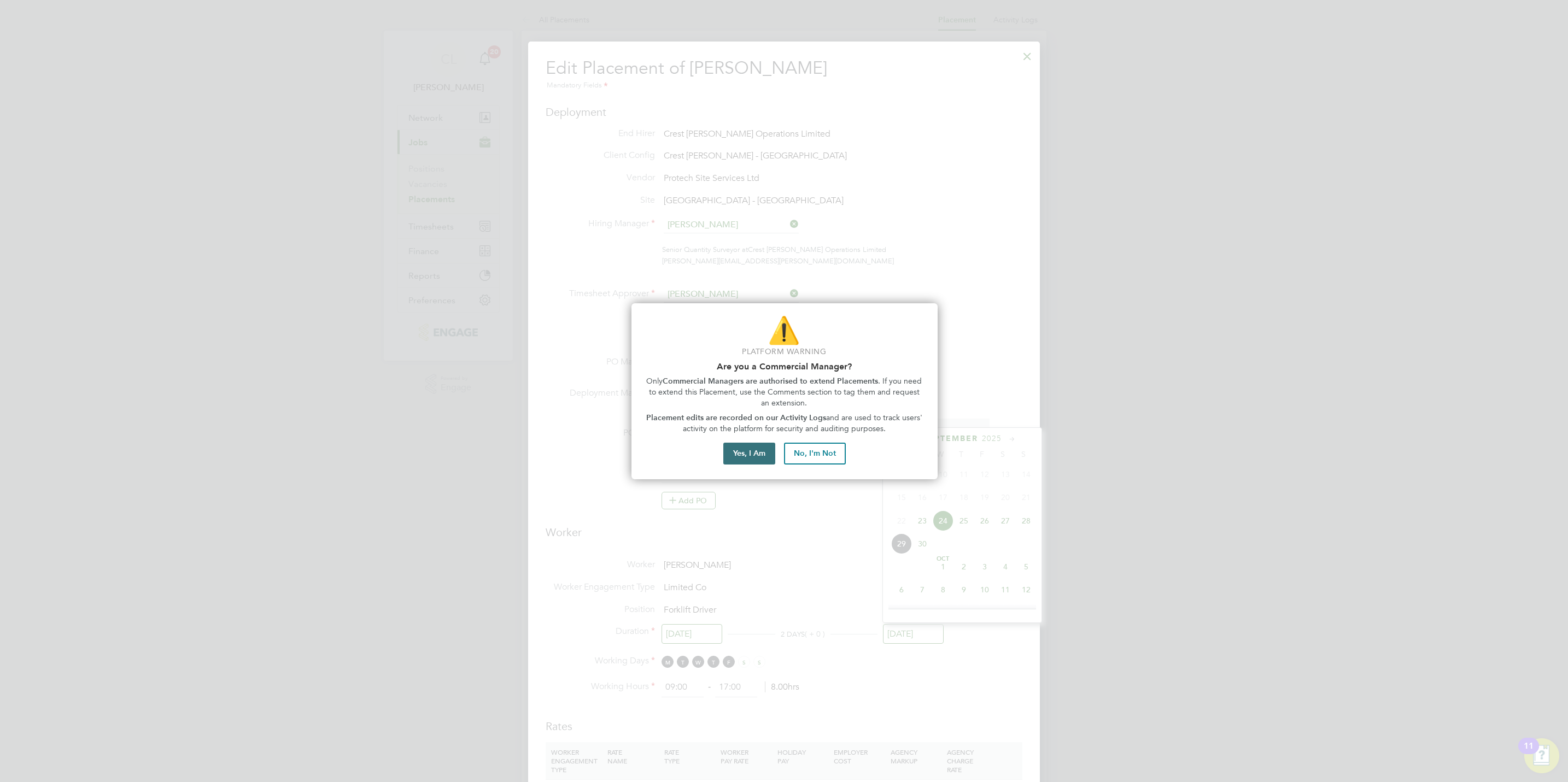
click at [735, 451] on button "Yes, I Am" at bounding box center [749, 454] width 52 height 22
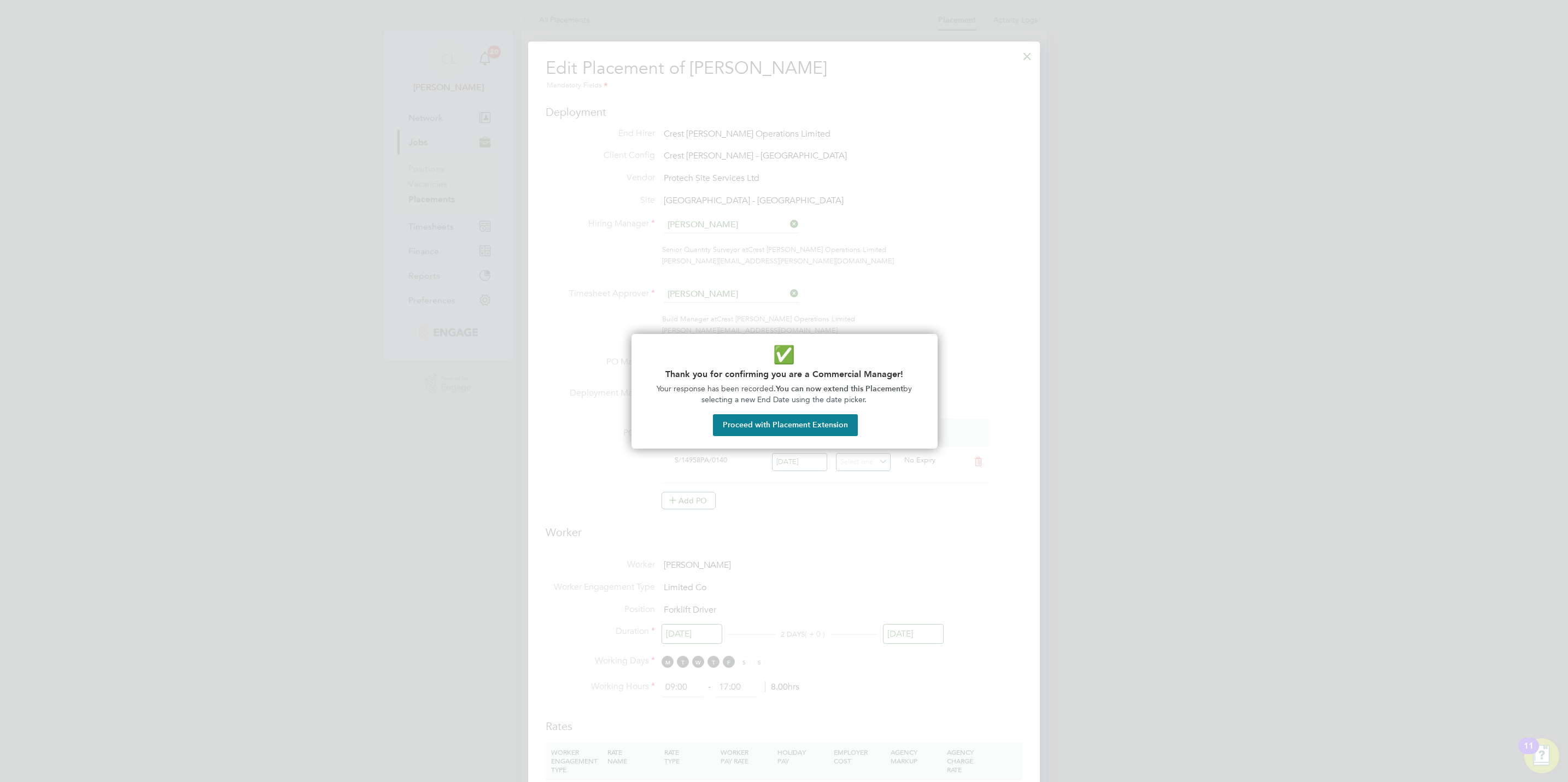
click at [792, 408] on div "✅ Thank you for confirming you are a Commercial Manager! Your response has been…" at bounding box center [784, 391] width 306 height 115
click at [802, 439] on div "✅ Thank you for confirming you are a Commercial Manager! Your response has been…" at bounding box center [784, 391] width 306 height 115
click at [802, 431] on button "Proceed with Placement Extension" at bounding box center [785, 425] width 145 height 22
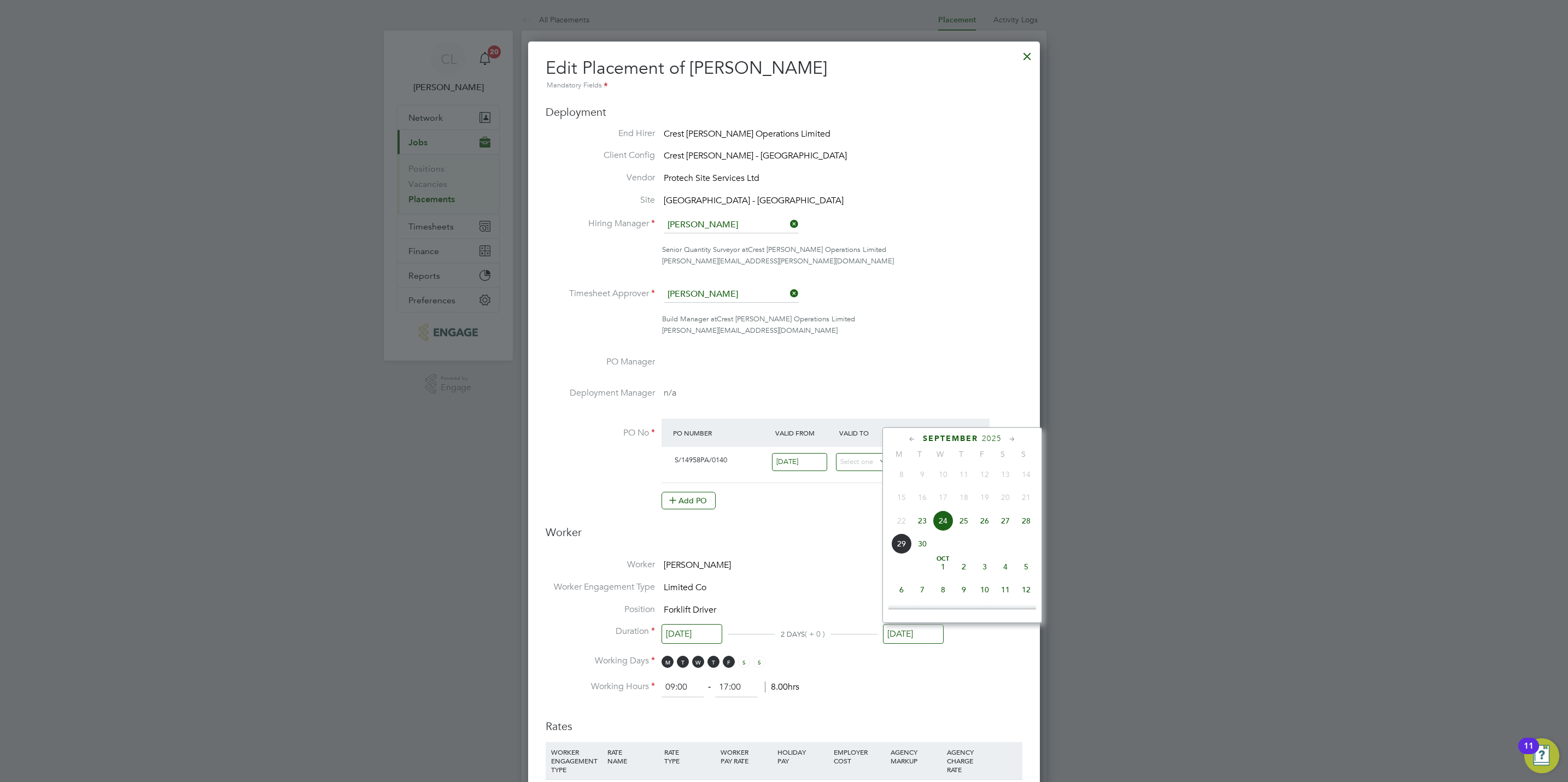
click at [1009, 527] on span "27" at bounding box center [1005, 520] width 21 height 21
type input "[DATE]"
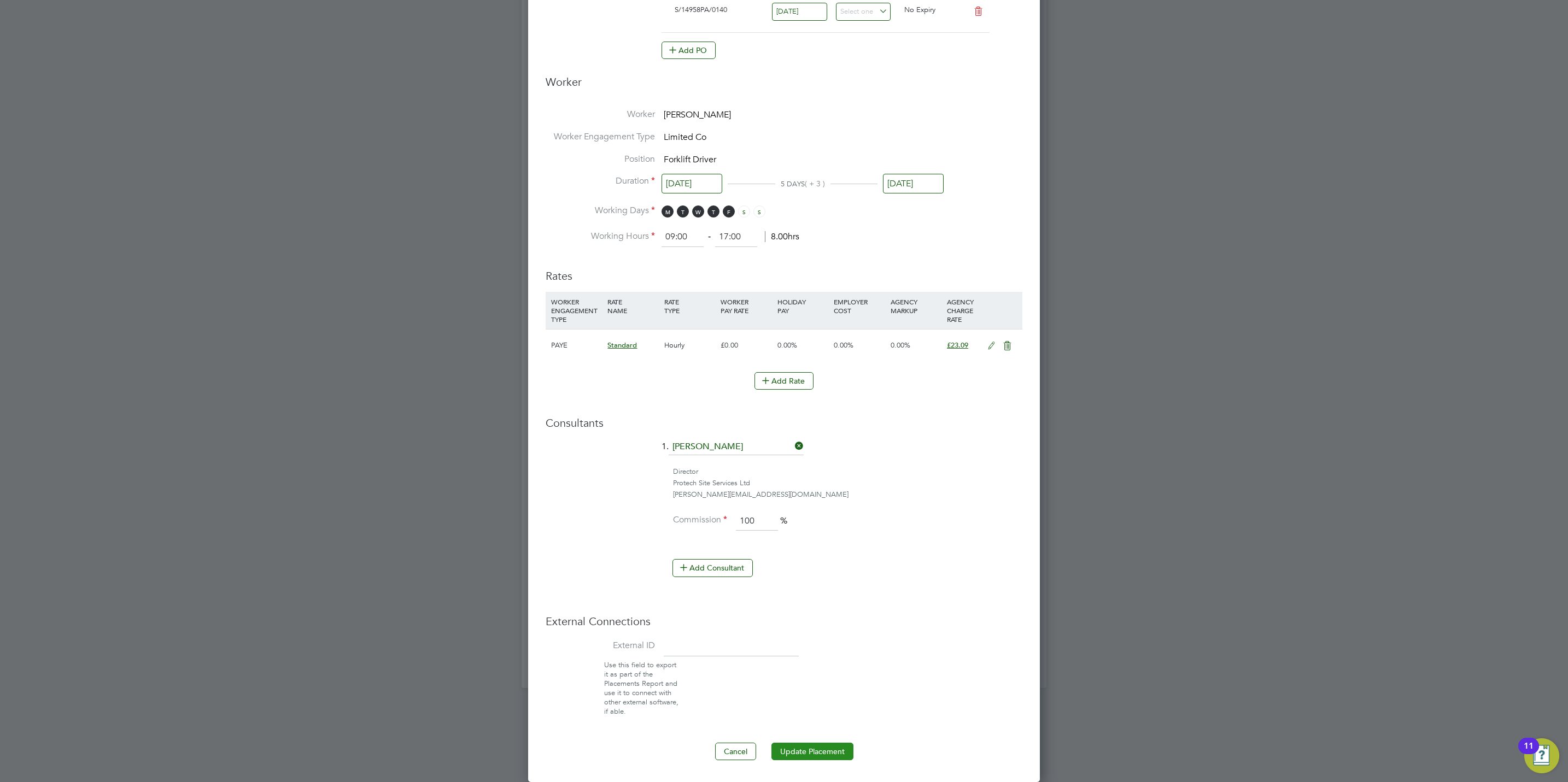
click at [795, 747] on button "Update Placement" at bounding box center [812, 752] width 82 height 18
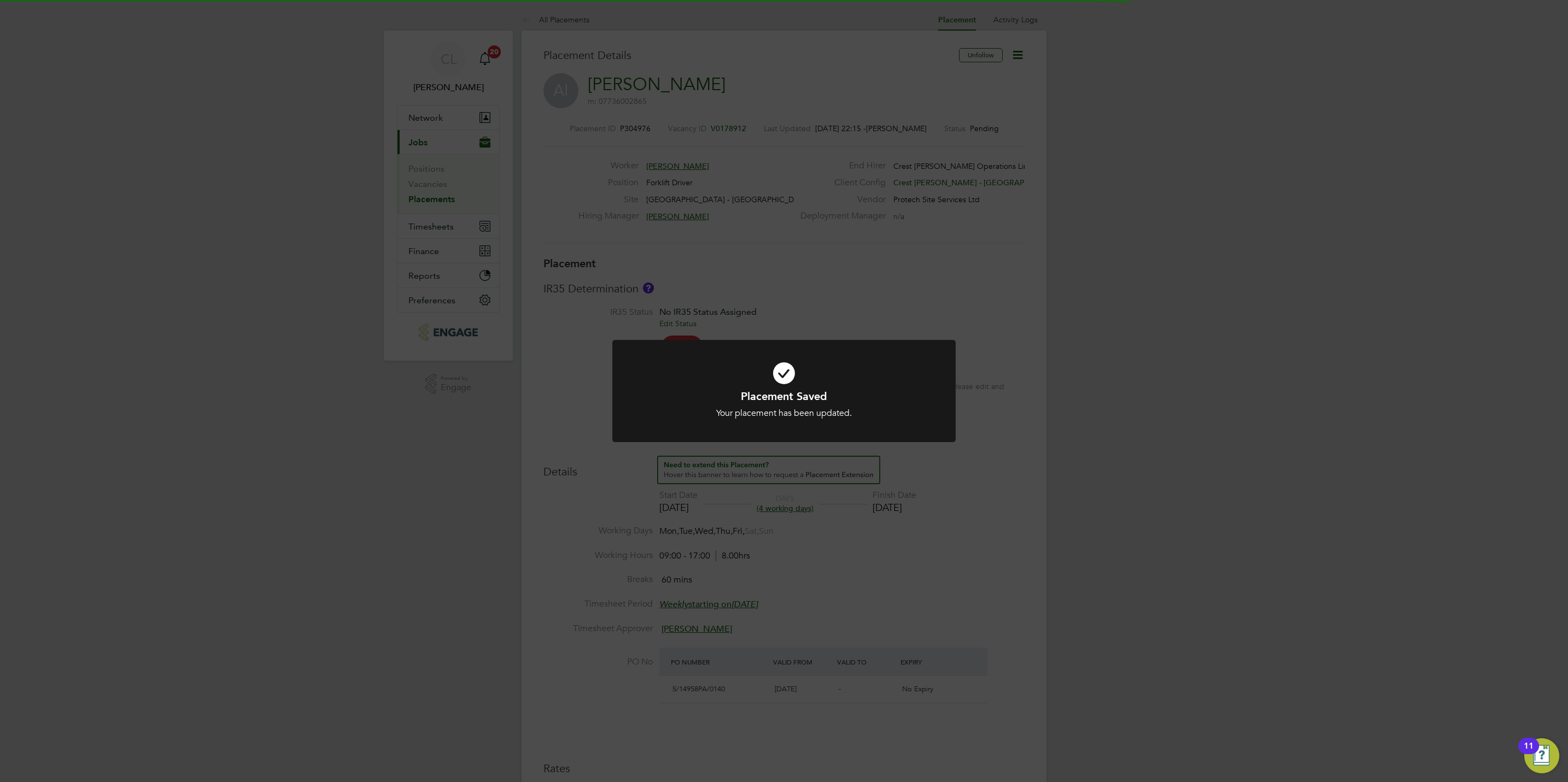
click at [945, 623] on div "Placement Saved Your placement has been updated. Cancel Okay" at bounding box center [784, 391] width 1568 height 782
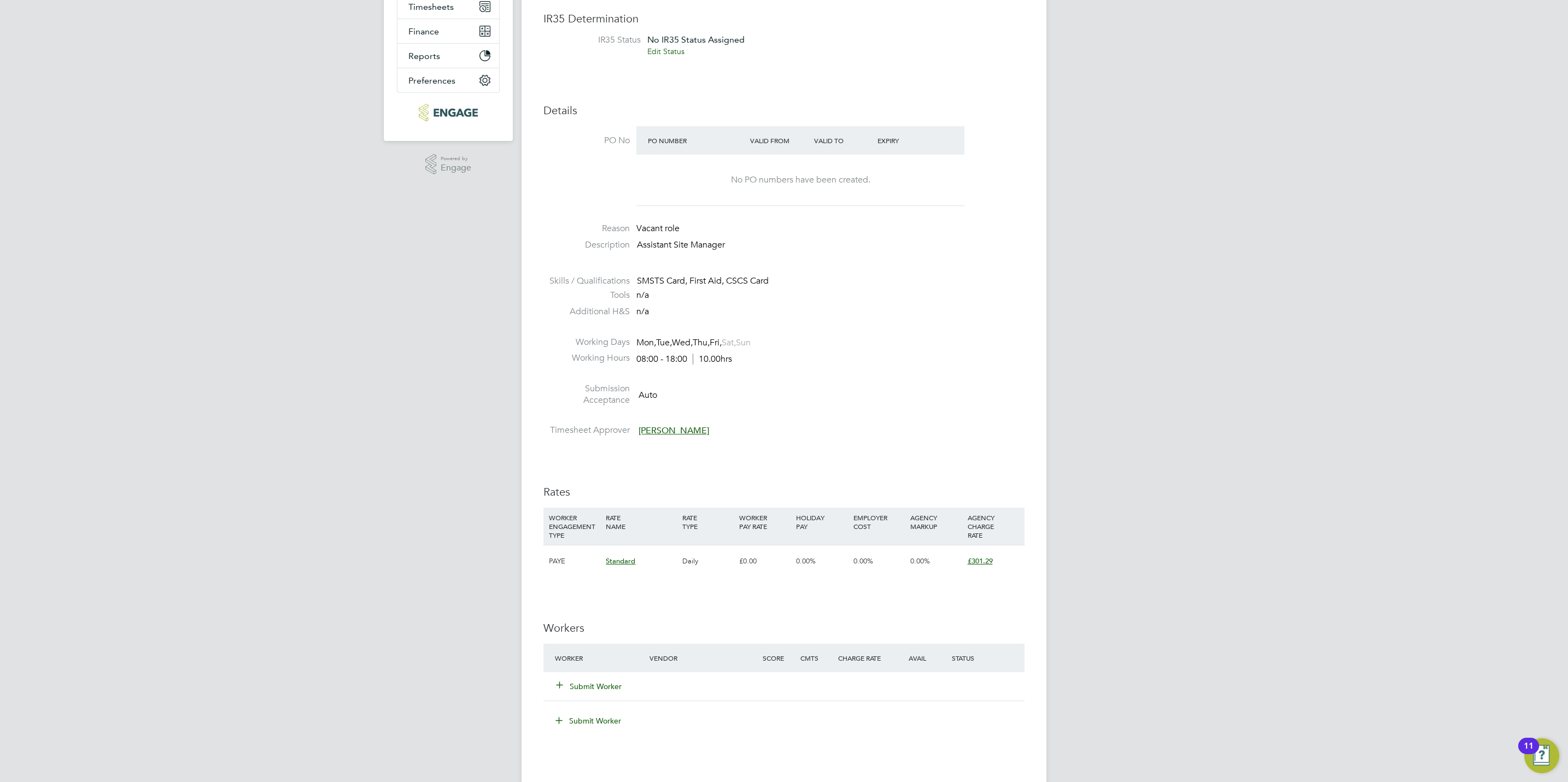
scroll to position [410, 0]
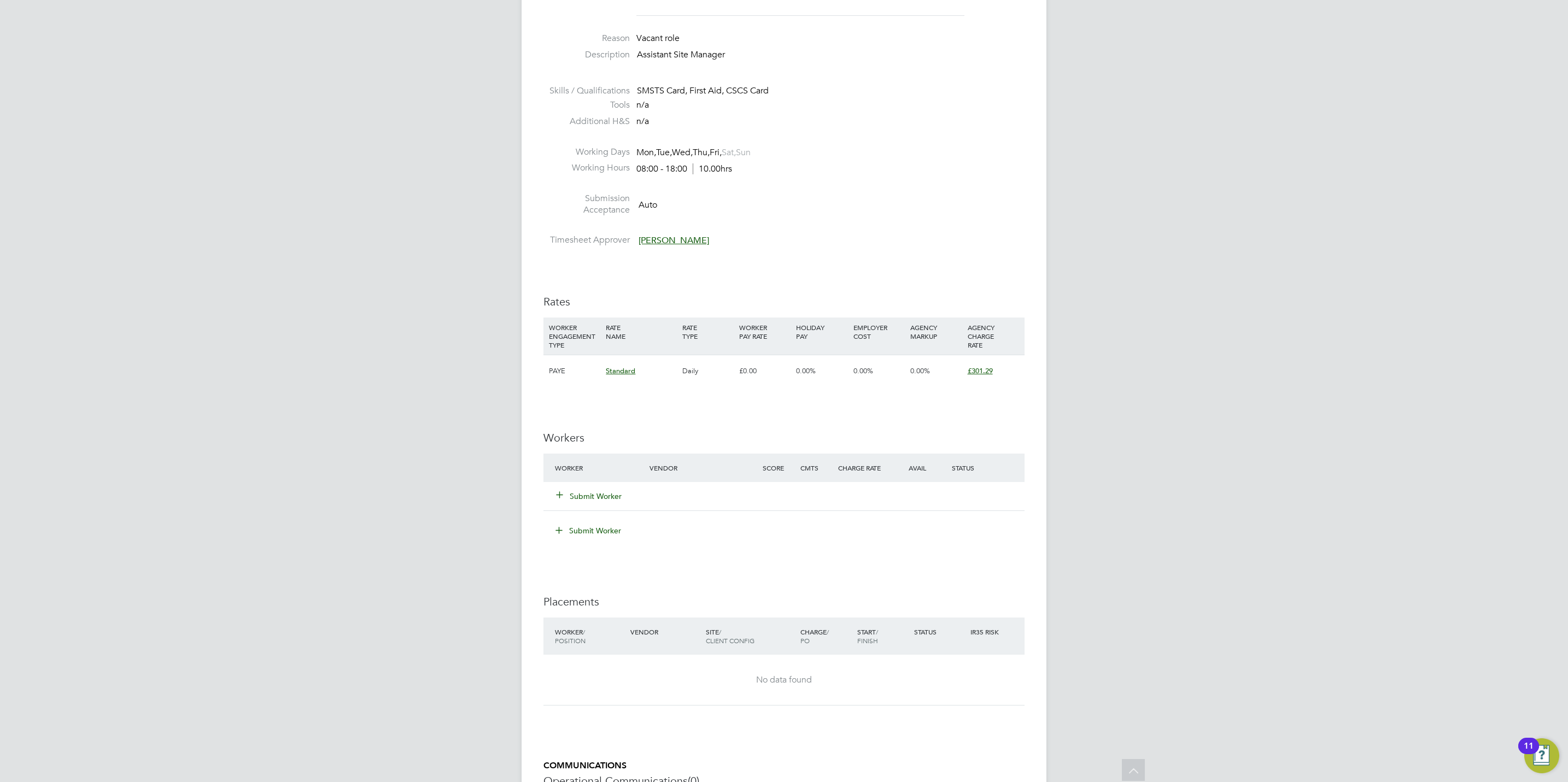
click at [606, 501] on button "Submit Worker" at bounding box center [589, 496] width 66 height 11
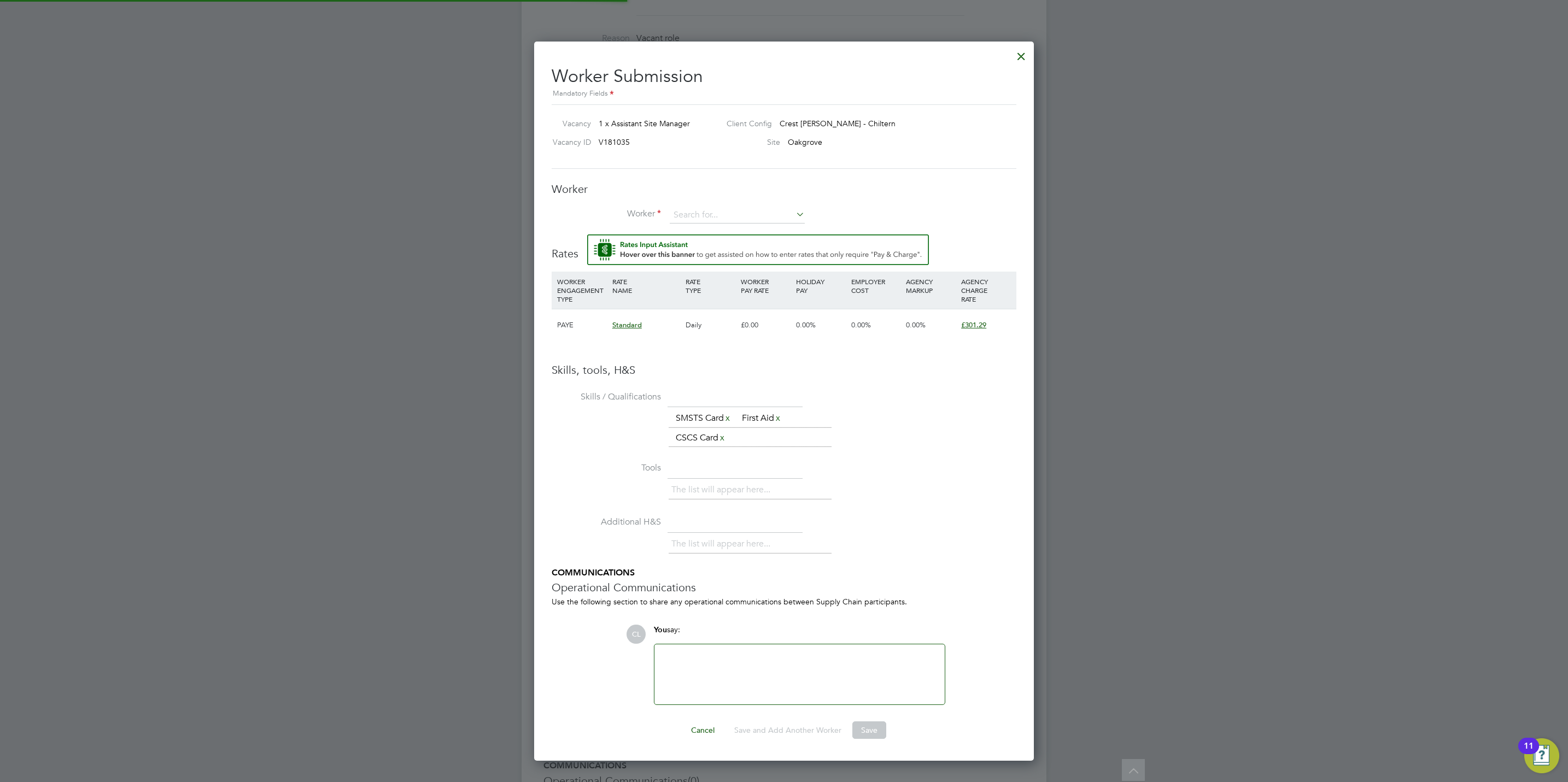
scroll to position [723, 500]
click at [738, 216] on input at bounding box center [737, 216] width 135 height 16
click at [735, 285] on li "[PERSON_NAME] P apworth (PAP003)" at bounding box center [770, 291] width 203 height 15
type input "[PERSON_NAME] (PAP003)"
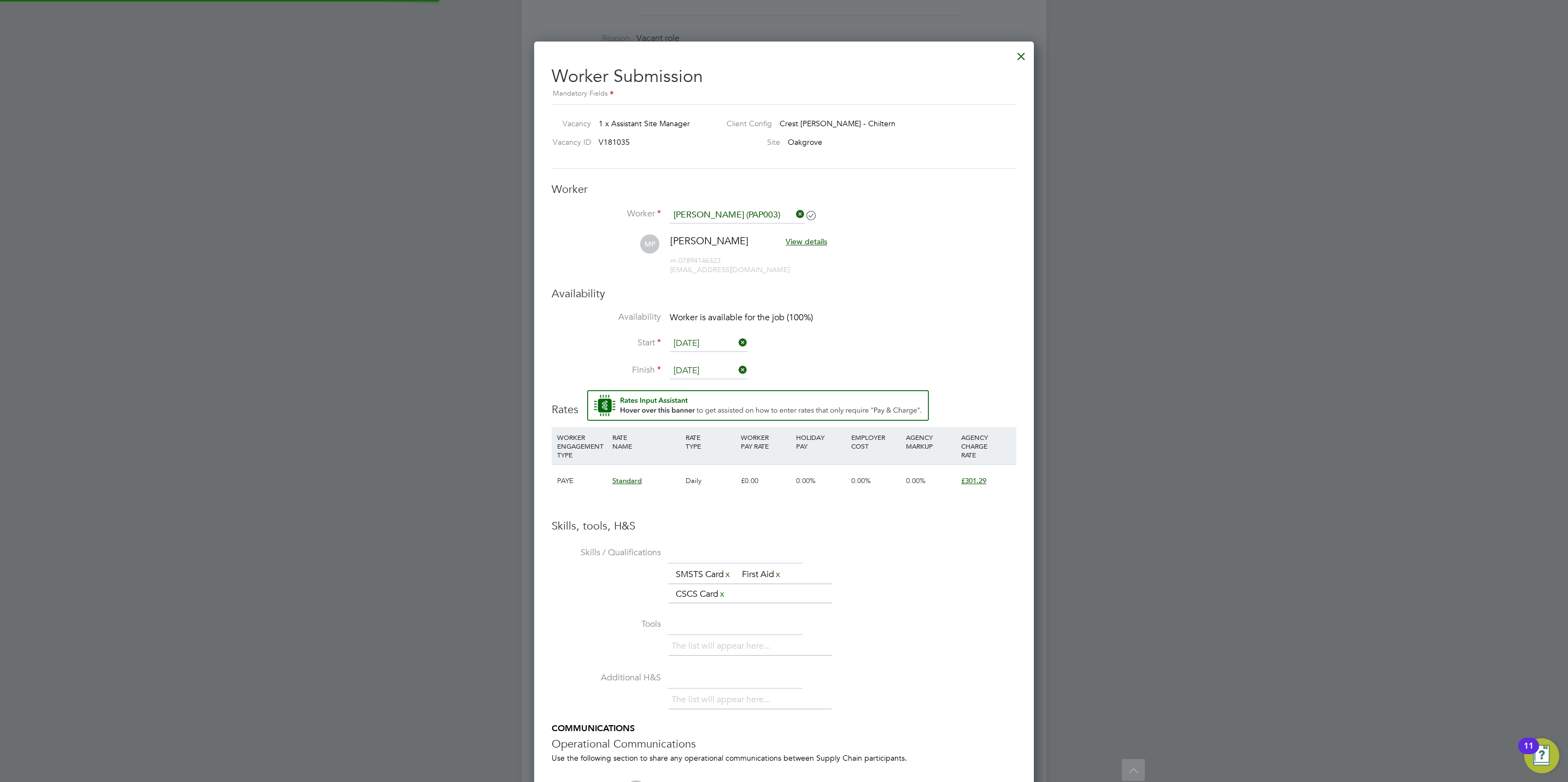
scroll to position [966, 500]
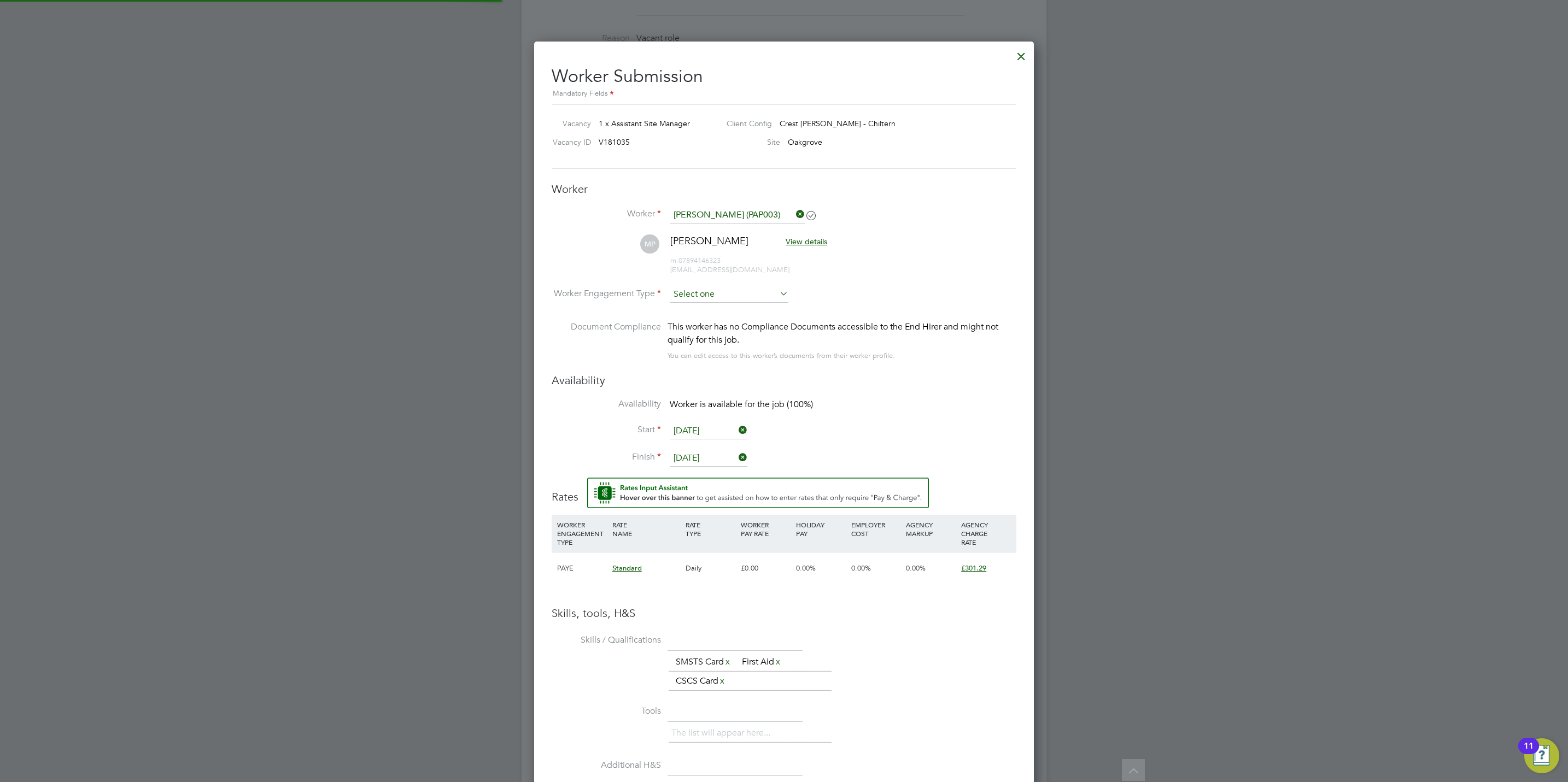
click at [725, 299] on input at bounding box center [729, 295] width 119 height 16
click at [725, 320] on li "PAYE" at bounding box center [729, 324] width 120 height 14
type input "PAYE"
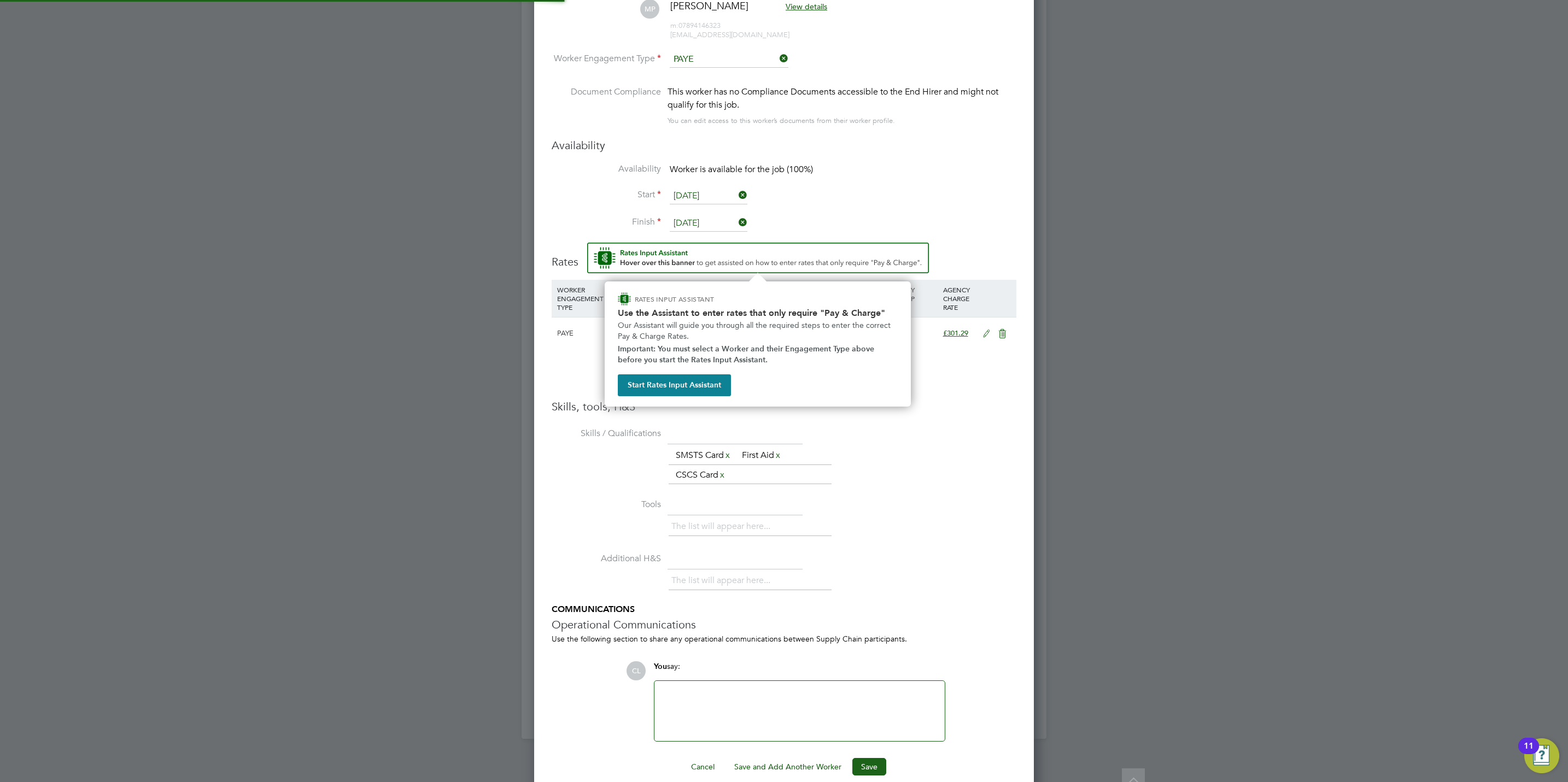
scroll to position [0, 0]
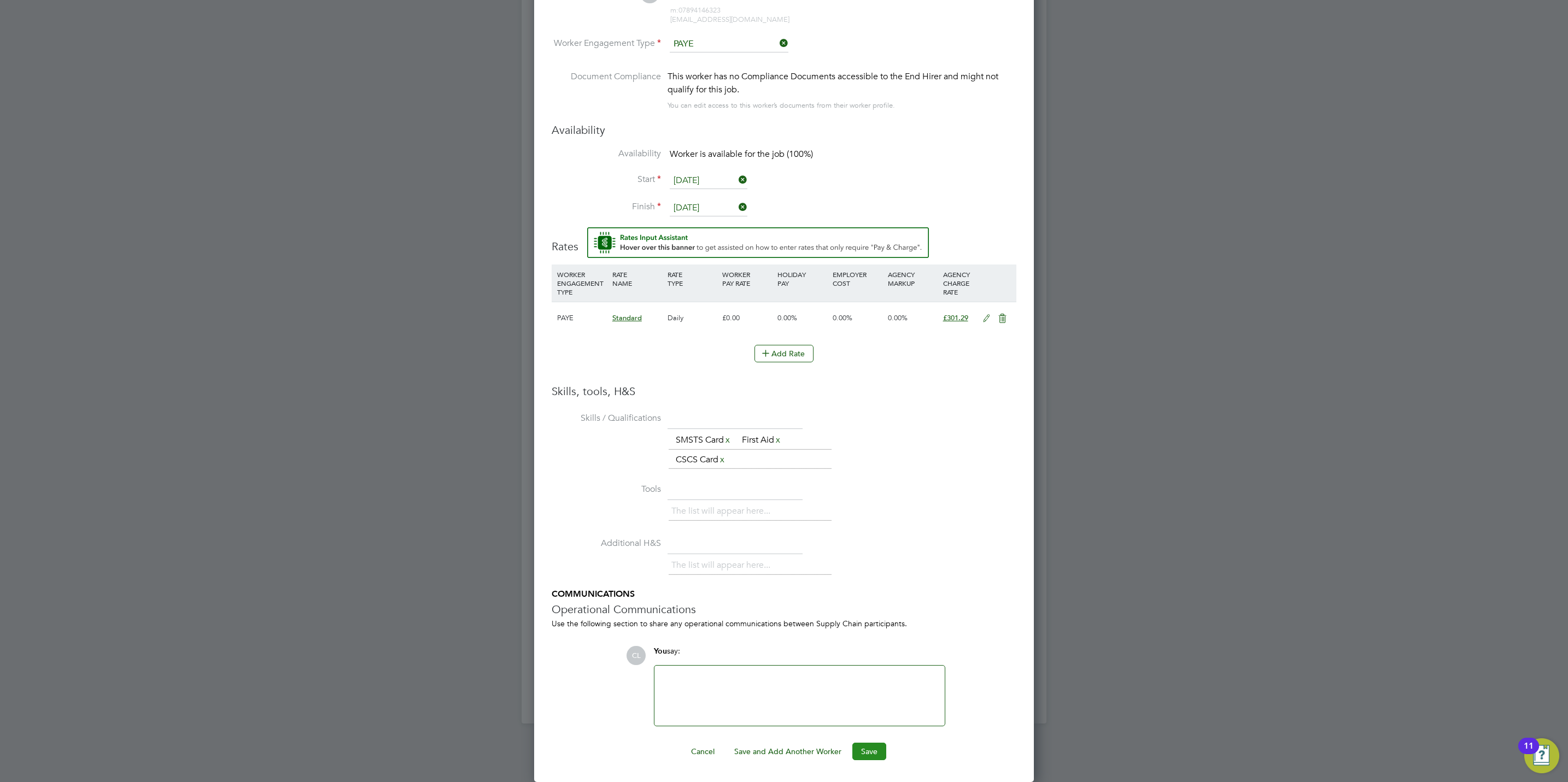
click at [871, 758] on button "Save" at bounding box center [869, 752] width 34 height 18
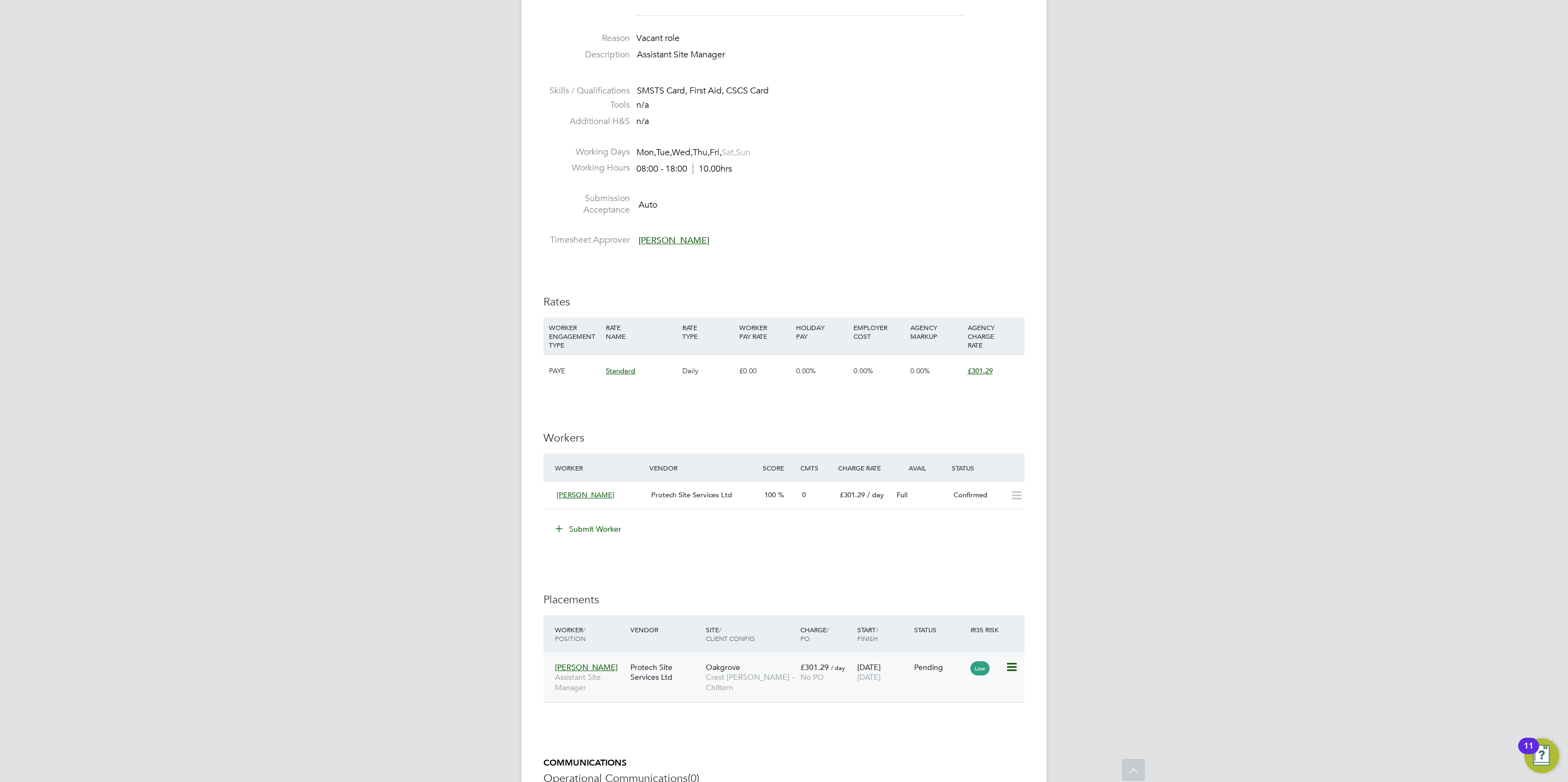
click at [1012, 673] on icon at bounding box center [1010, 667] width 11 height 13
click at [835, 743] on div "IR35 Determination IR35 Status No IR35 Status Assigned Edit Status Details PO N…" at bounding box center [784, 385] width 481 height 1128
click at [1014, 669] on icon at bounding box center [1010, 667] width 11 height 13
click at [917, 741] on li "Start" at bounding box center [960, 737] width 112 height 16
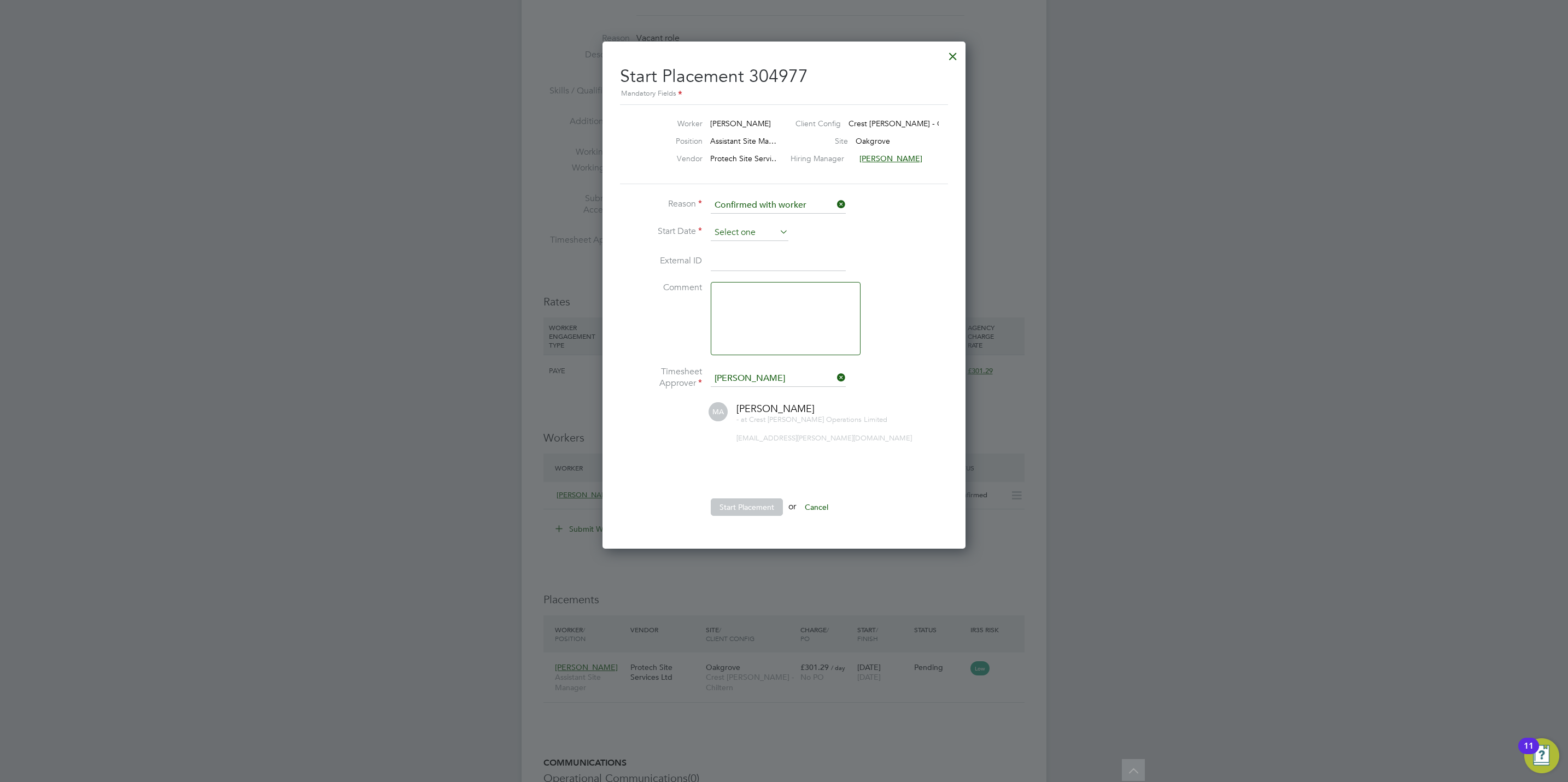
click at [717, 235] on input at bounding box center [749, 233] width 78 height 16
click at [793, 316] on span "25" at bounding box center [791, 311] width 21 height 21
type input "25 Sep 2025"
click at [763, 514] on button "Start Placement" at bounding box center [746, 508] width 72 height 18
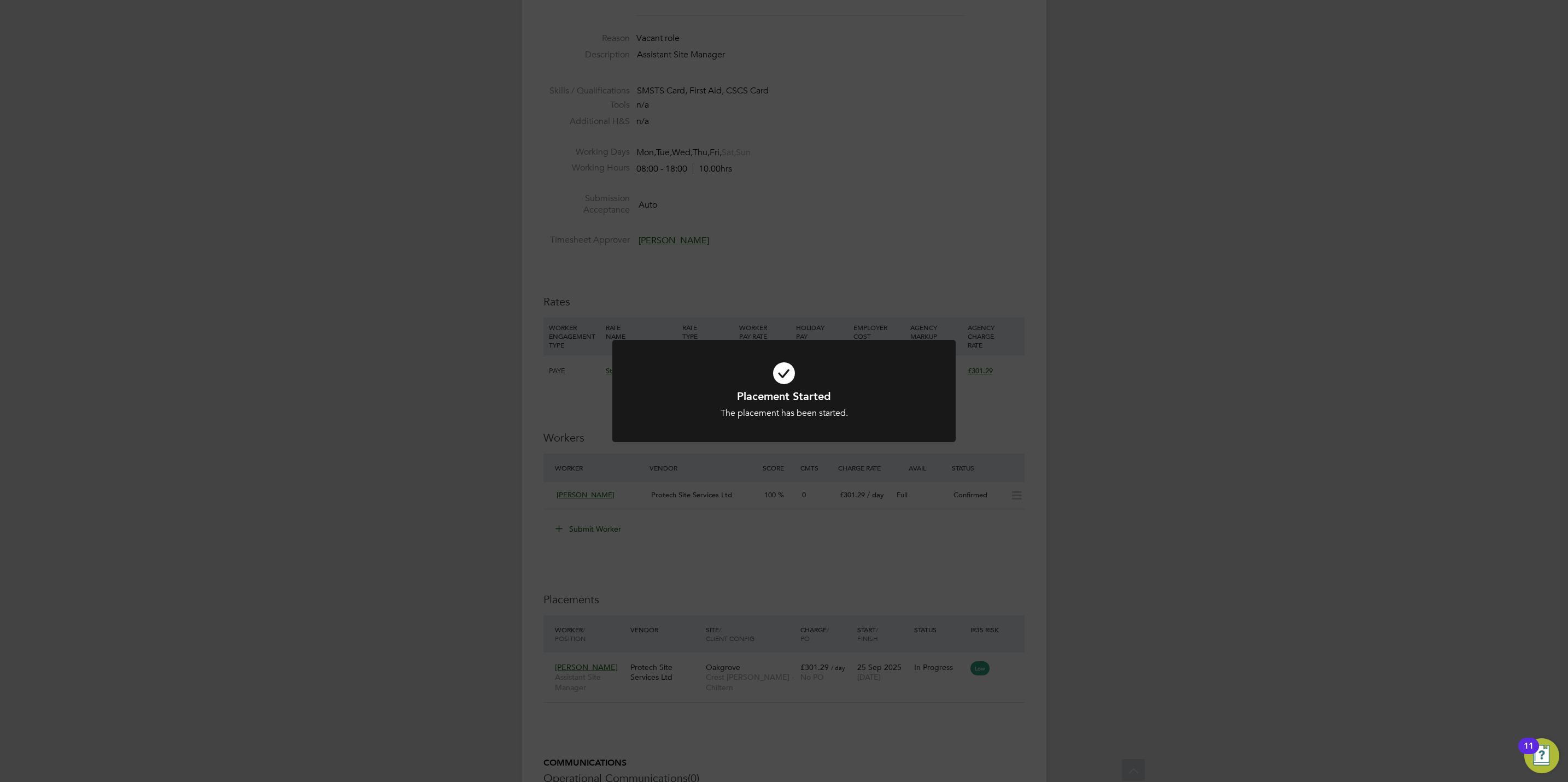
click at [770, 226] on div "Placement Started The placement has been started. Cancel Okay" at bounding box center [784, 391] width 1568 height 782
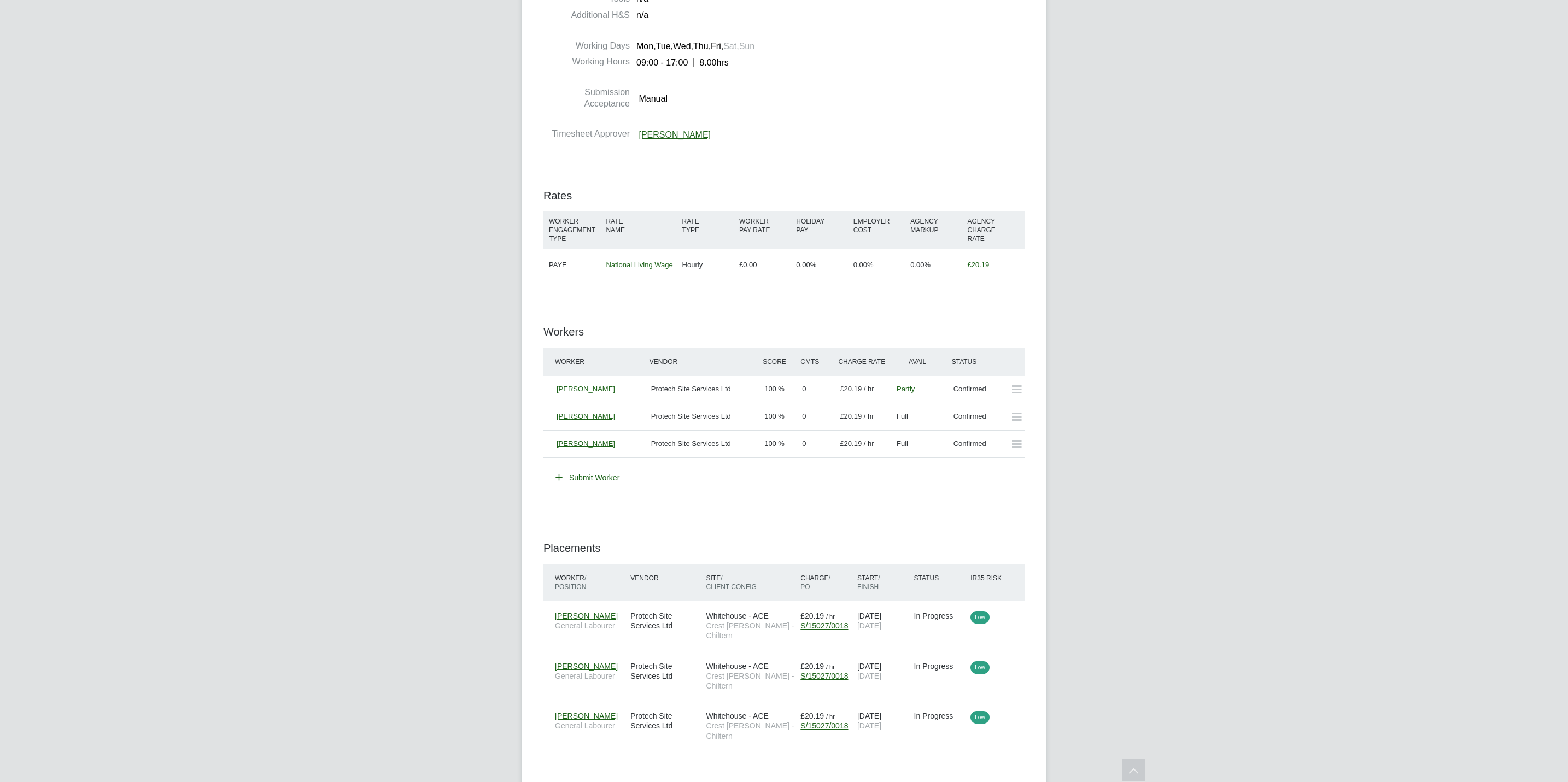
click at [604, 484] on button "Submit Worker" at bounding box center [587, 478] width 80 height 18
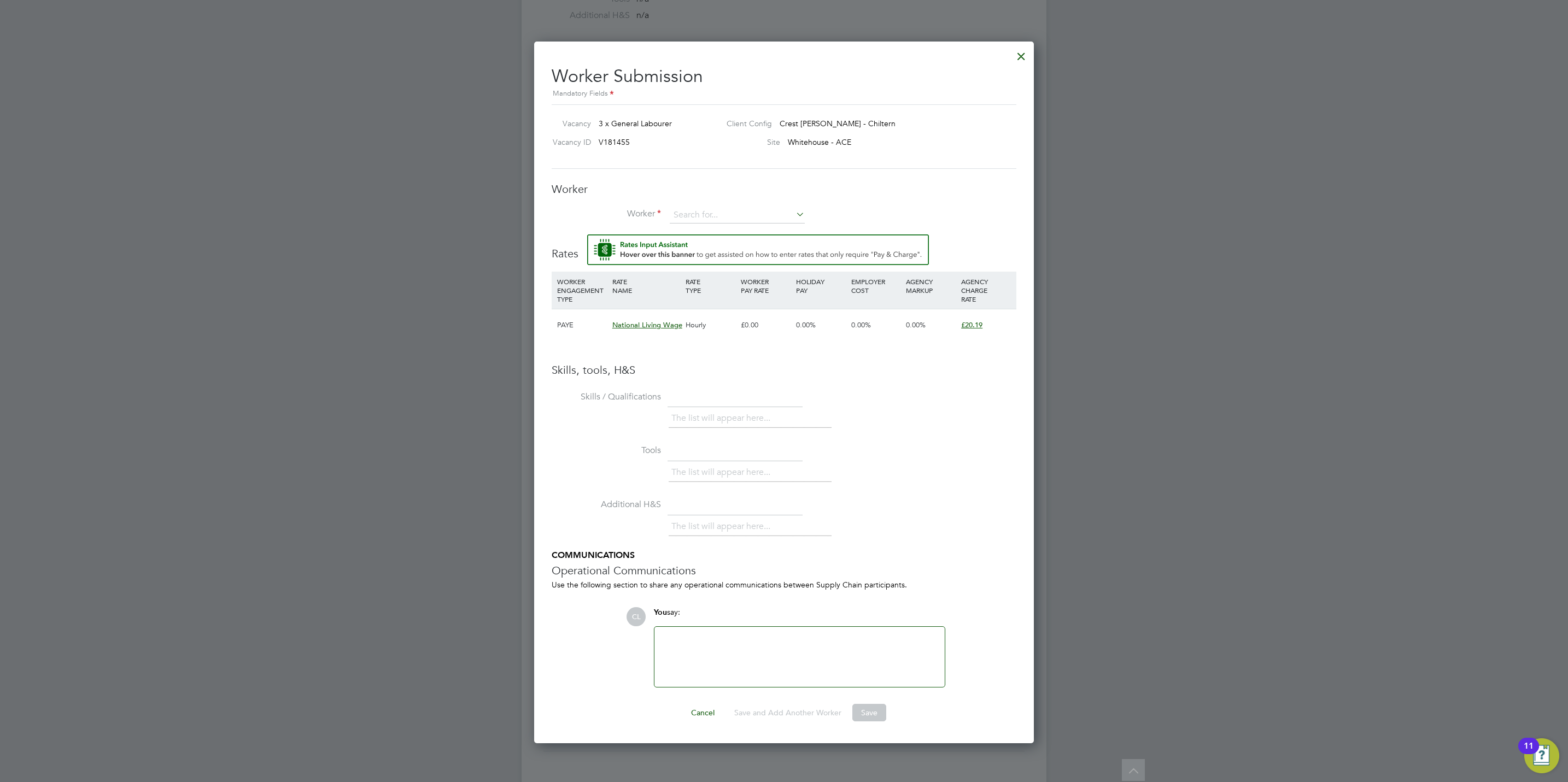
click at [704, 205] on div "Worker Worker Worker Engagement Type" at bounding box center [784, 208] width 465 height 53
click at [707, 212] on input at bounding box center [737, 216] width 135 height 16
click at [716, 228] on li "[PERSON_NAME] [PERSON_NAME] (PRE002)" at bounding box center [737, 232] width 136 height 15
type input "[PERSON_NAME] [PERSON_NAME] (PRE002)"
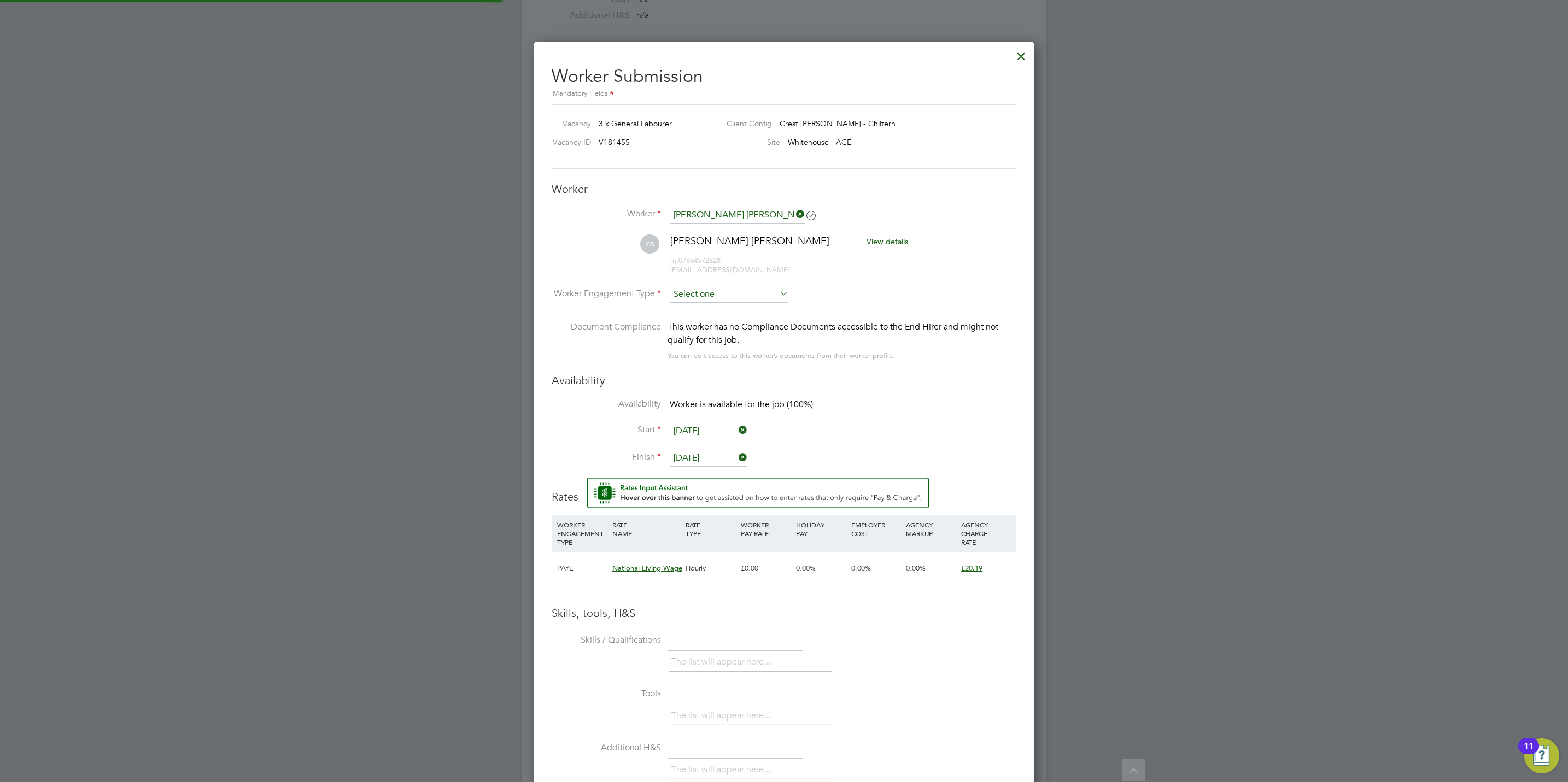
click at [724, 299] on input at bounding box center [729, 295] width 119 height 16
click at [724, 324] on li "PAYE" at bounding box center [729, 324] width 120 height 14
type input "PAYE"
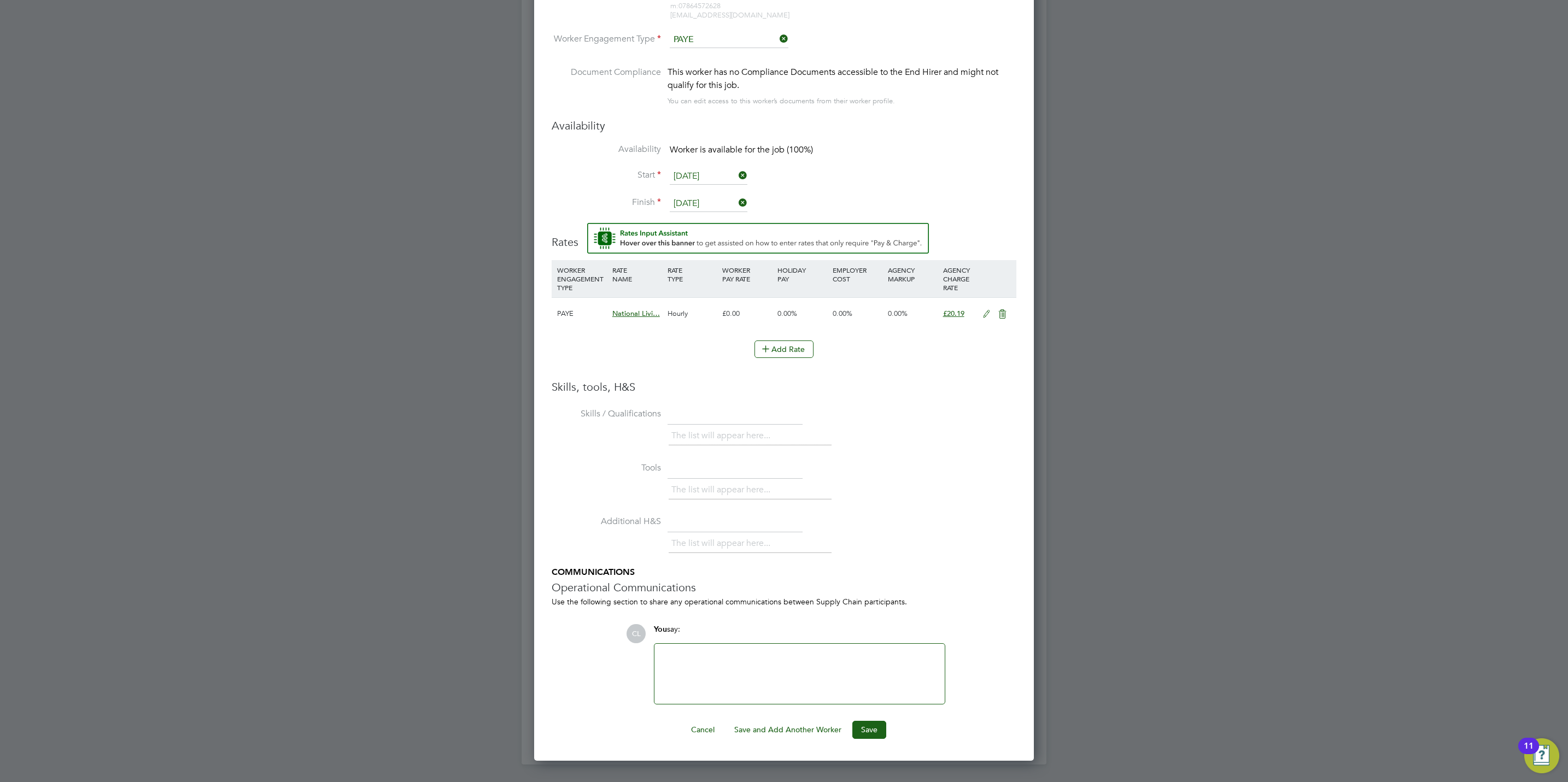
click at [875, 735] on button "Save" at bounding box center [869, 730] width 34 height 18
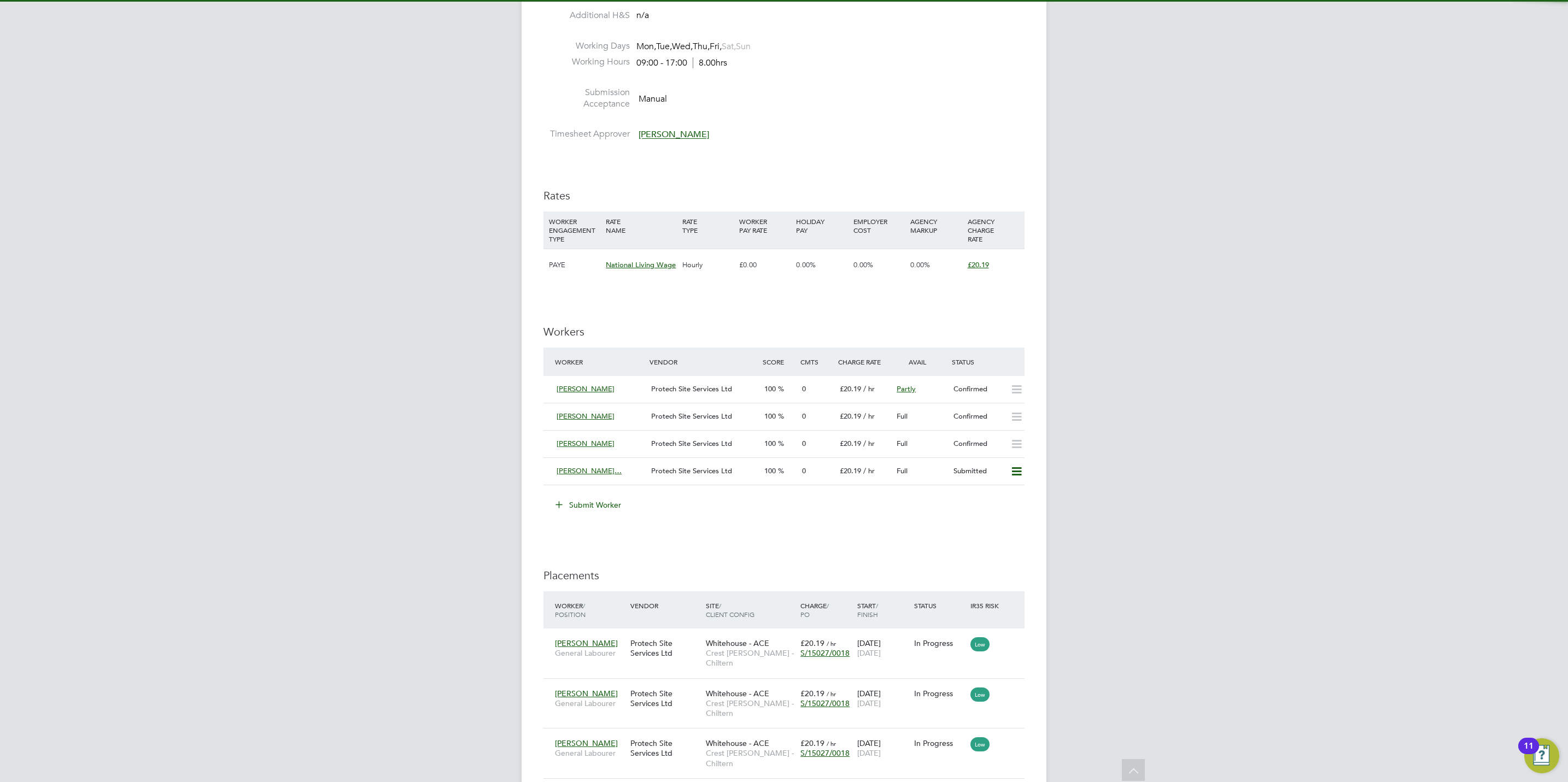
click at [915, 556] on div "IR35 Determination IR35 Status No IR35 Status Assigned Edit Status Details PO N…" at bounding box center [784, 382] width 481 height 1286
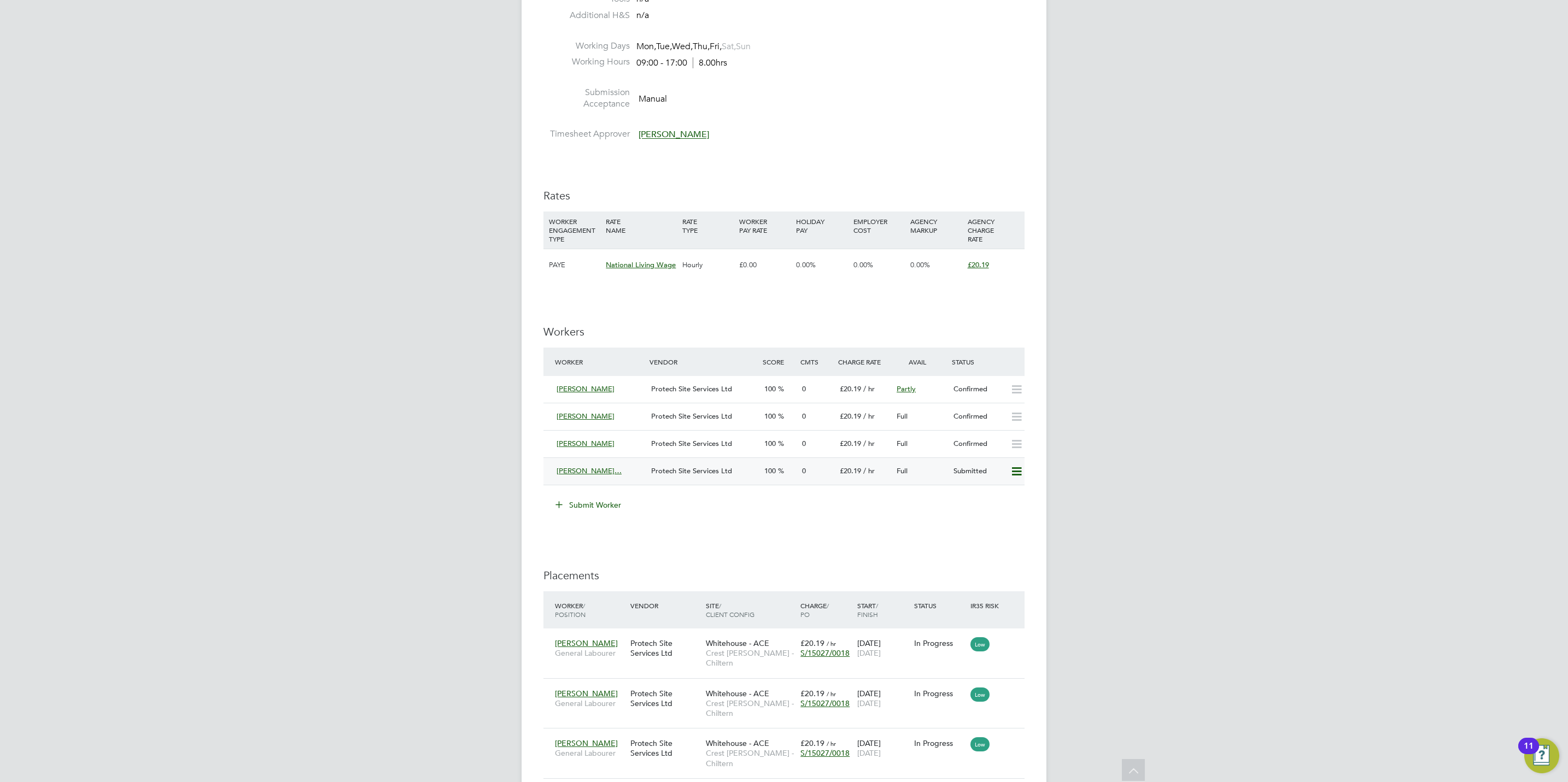
click at [1022, 469] on icon at bounding box center [1016, 472] width 14 height 9
click at [996, 495] on li "Offer" at bounding box center [1000, 497] width 42 height 16
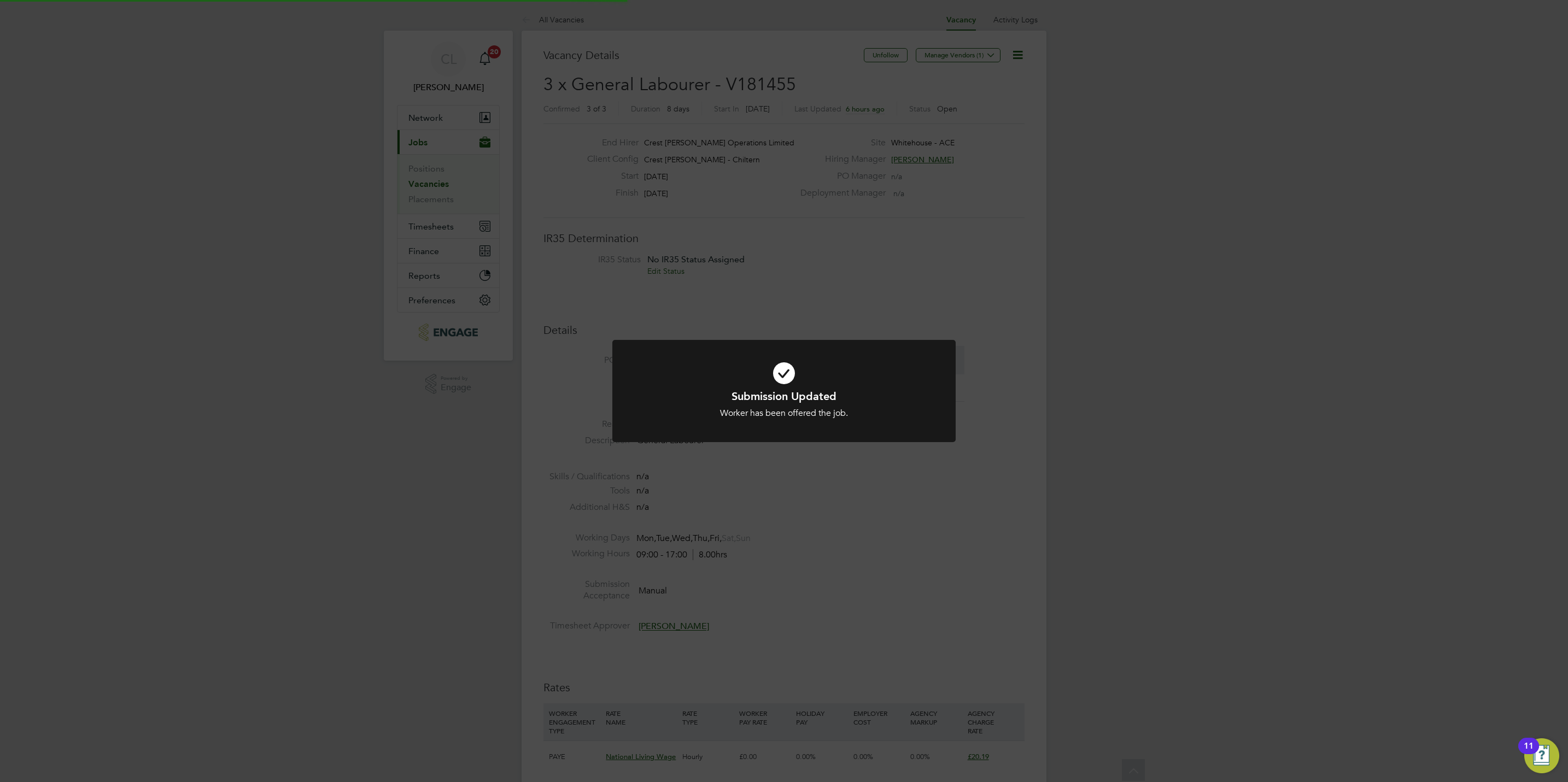
click at [927, 545] on div "Submission Updated Worker has been offered the job. Cancel Okay" at bounding box center [784, 391] width 1568 height 782
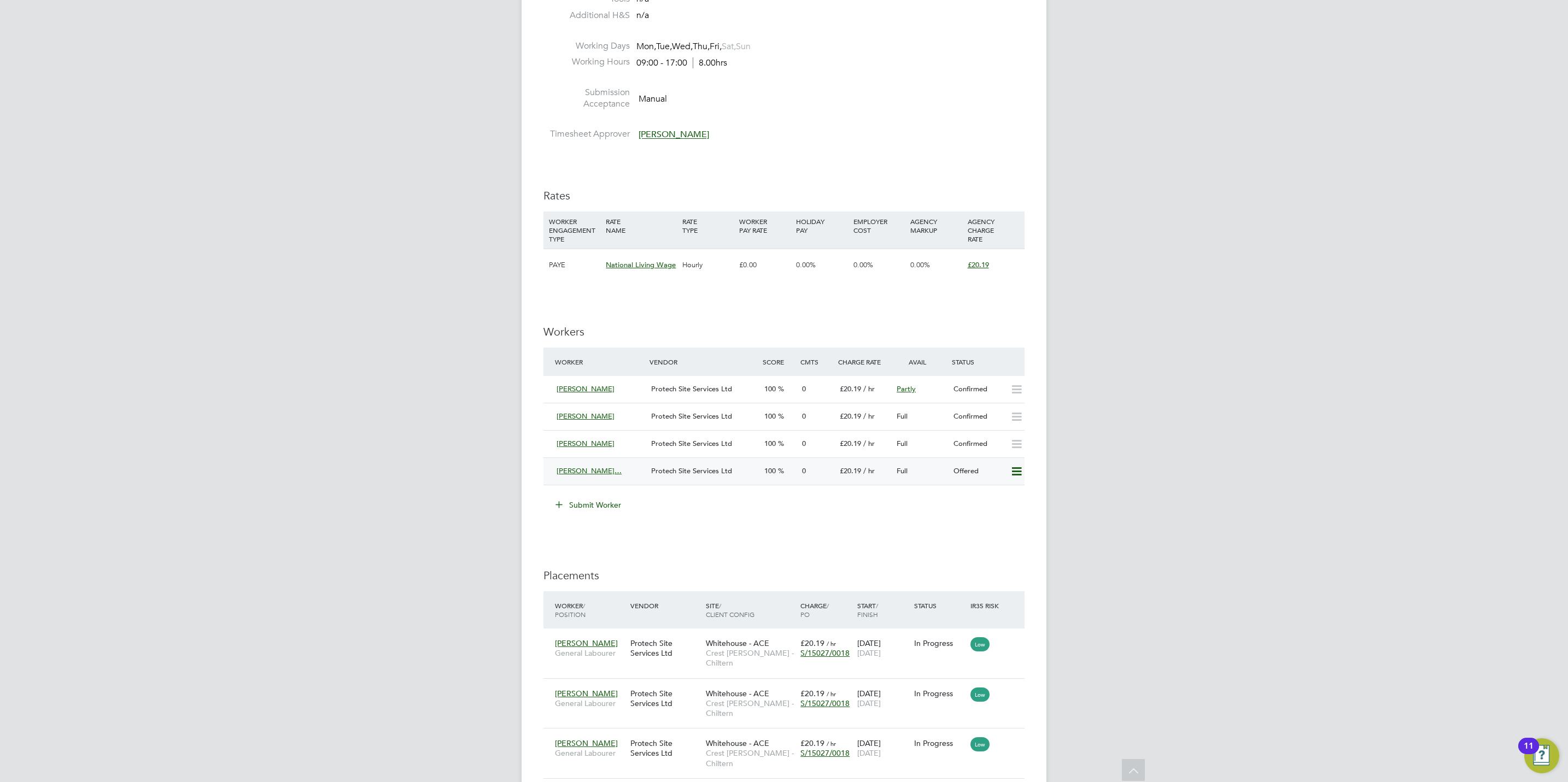
click at [1019, 472] on icon at bounding box center [1016, 472] width 14 height 9
click at [993, 497] on li "Confirm" at bounding box center [1000, 497] width 41 height 16
click at [985, 537] on div "All Vacancies Vacancy Activity Logs Vacancy Activity Logs All Vacancies Vacancy…" at bounding box center [784, 282] width 524 height 1530
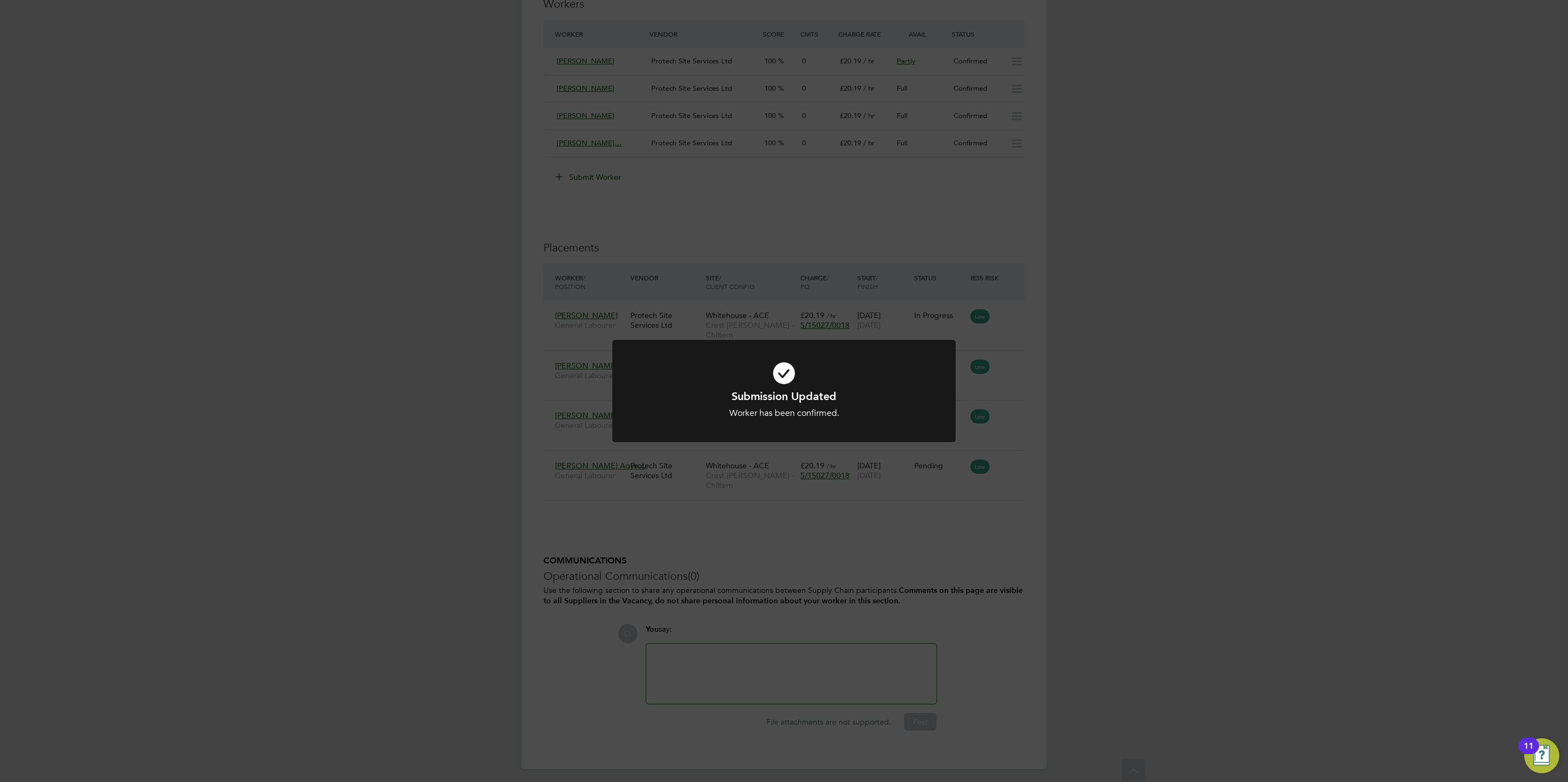
click at [948, 577] on div "Submission Updated Worker has been confirmed. Cancel Okay" at bounding box center [784, 391] width 1568 height 782
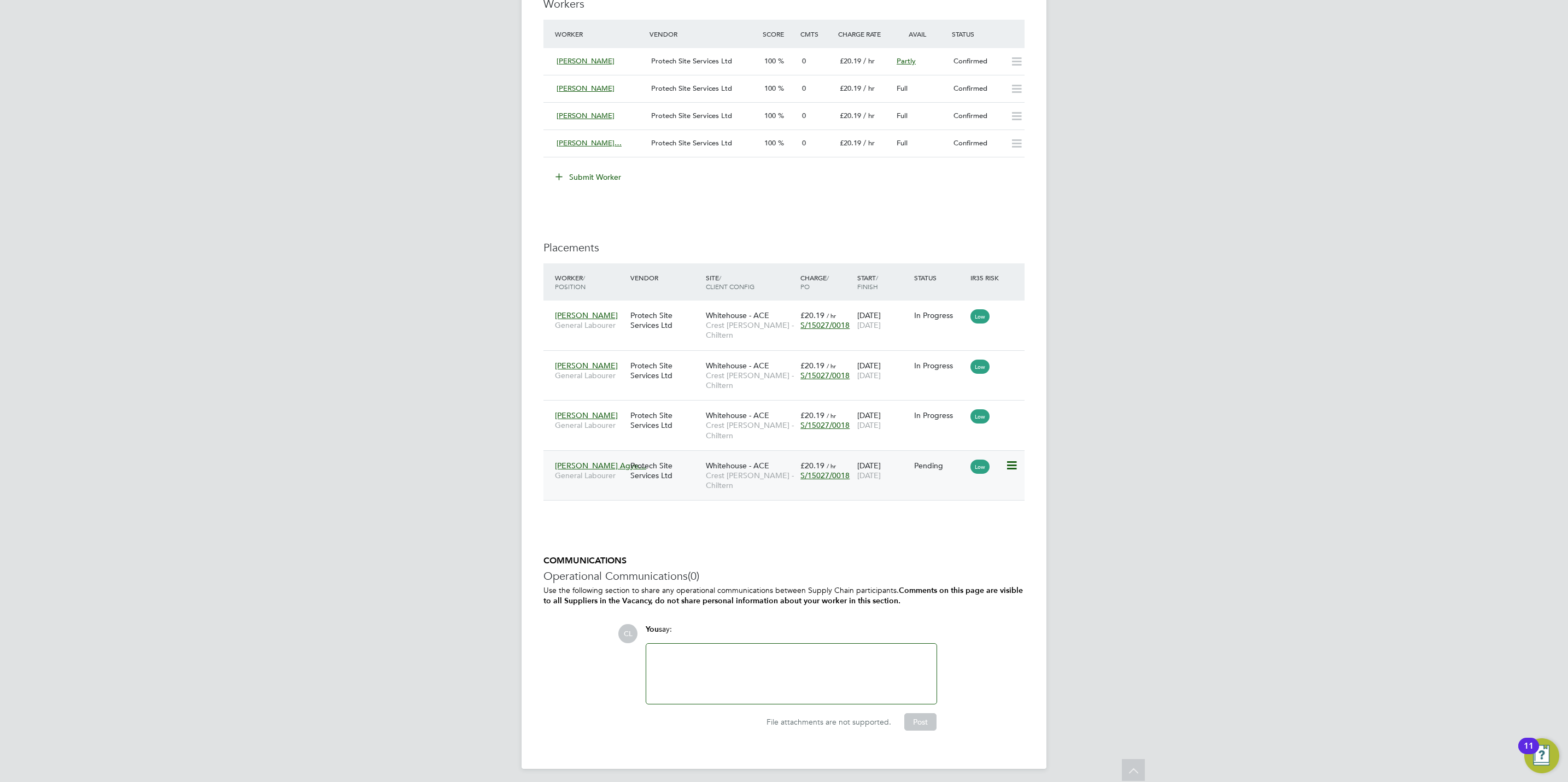
click at [1016, 470] on icon at bounding box center [1010, 465] width 11 height 13
click at [921, 530] on li "Start" at bounding box center [960, 537] width 112 height 16
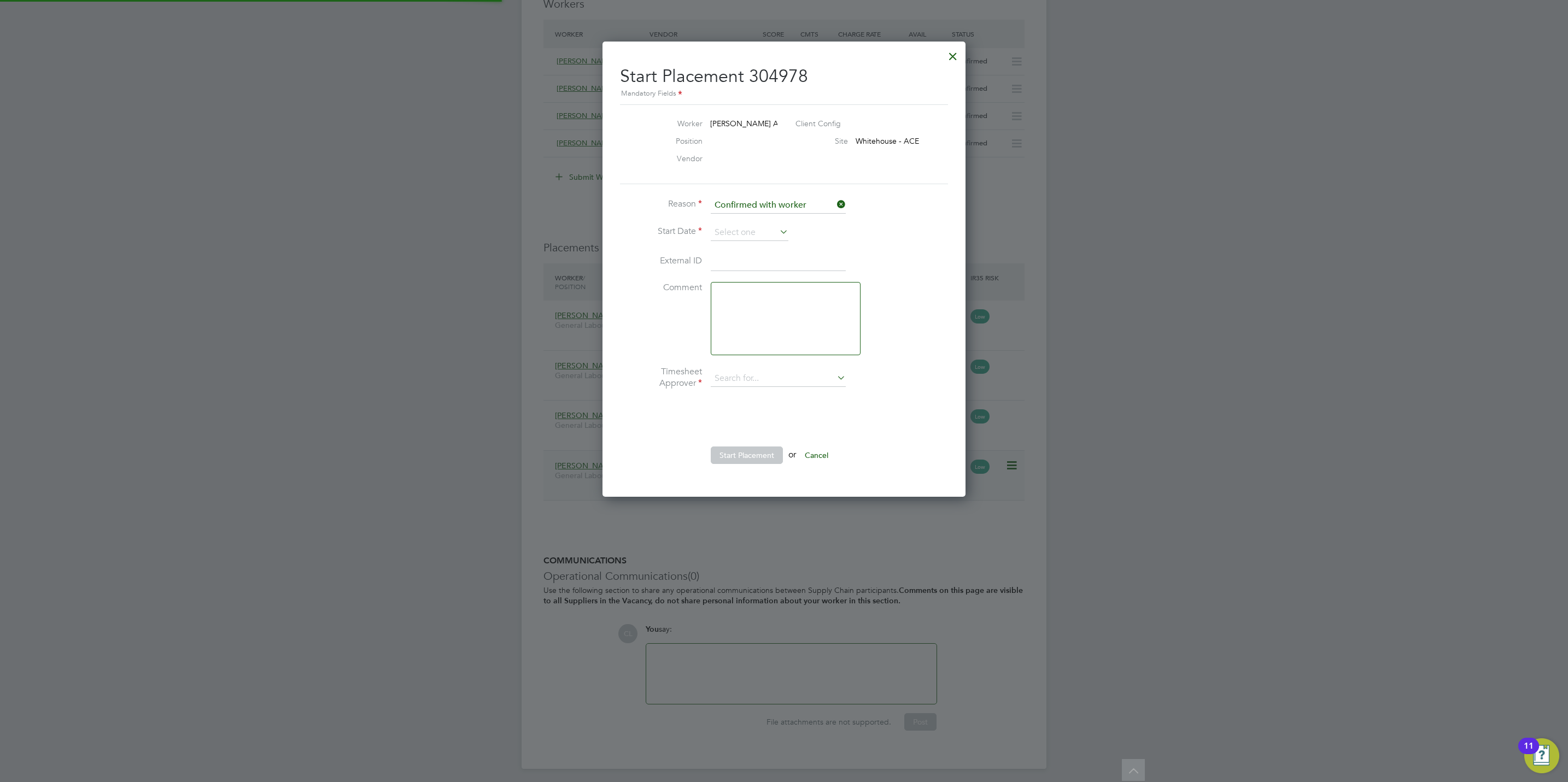
type input "Steven Bridges"
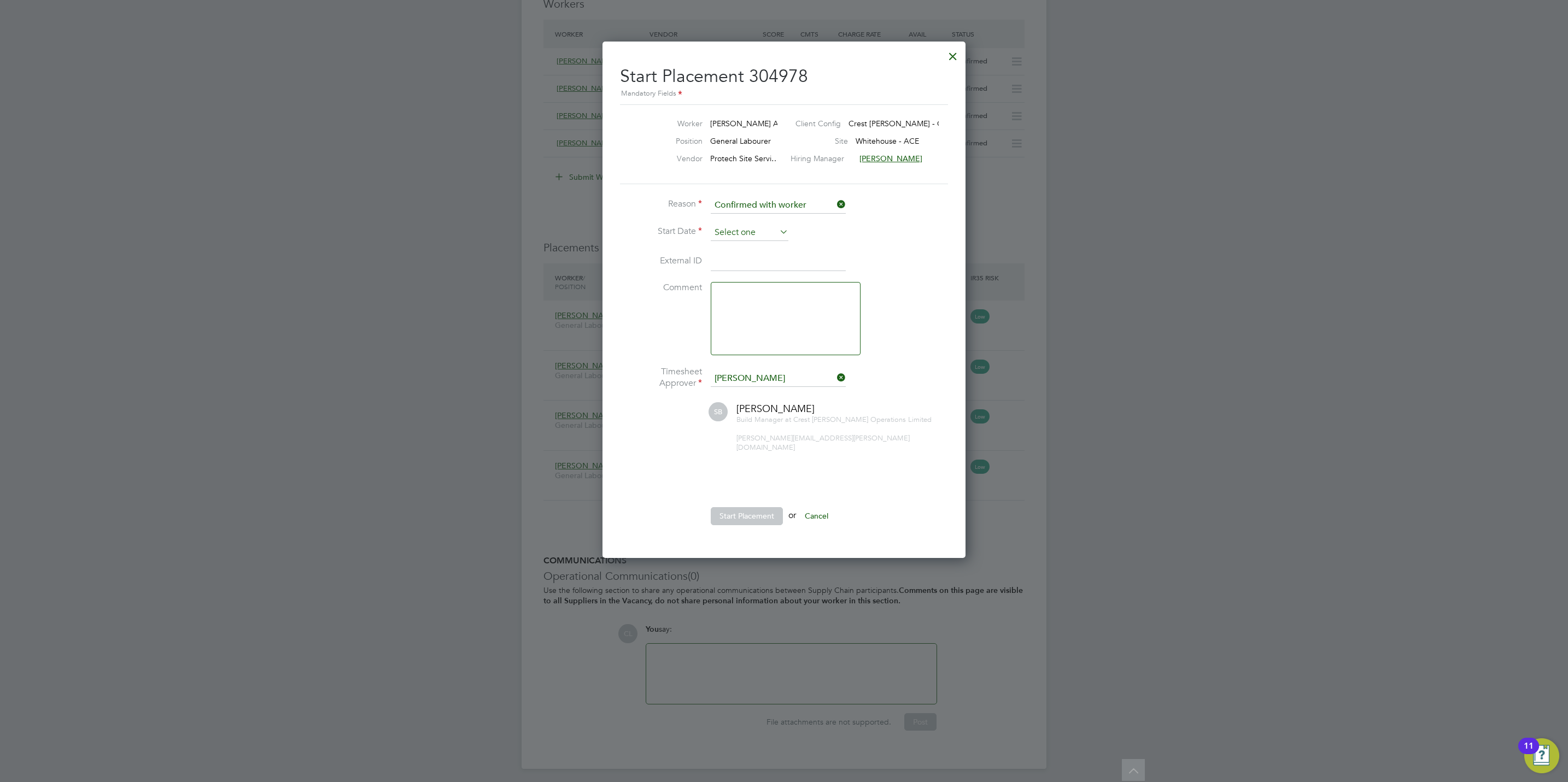
click at [750, 227] on input at bounding box center [749, 233] width 78 height 16
click at [493, 358] on div at bounding box center [784, 391] width 1568 height 782
click at [743, 223] on li "Reason Confirmed with worker" at bounding box center [783, 211] width 328 height 27
click at [747, 233] on input at bounding box center [749, 233] width 78 height 16
click at [766, 97] on span "24" at bounding box center [770, 98] width 21 height 21
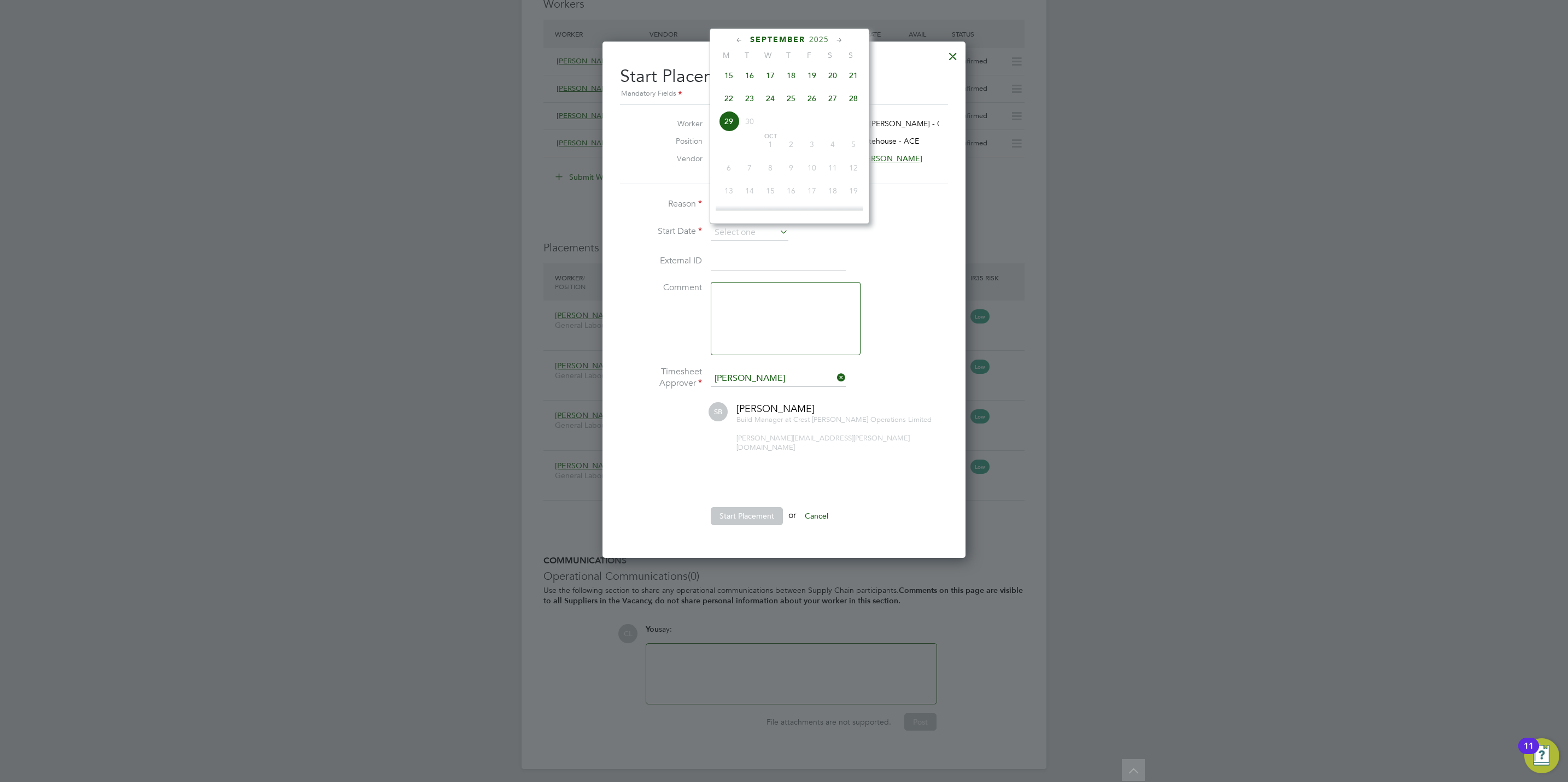
type input "24 Sep 2025"
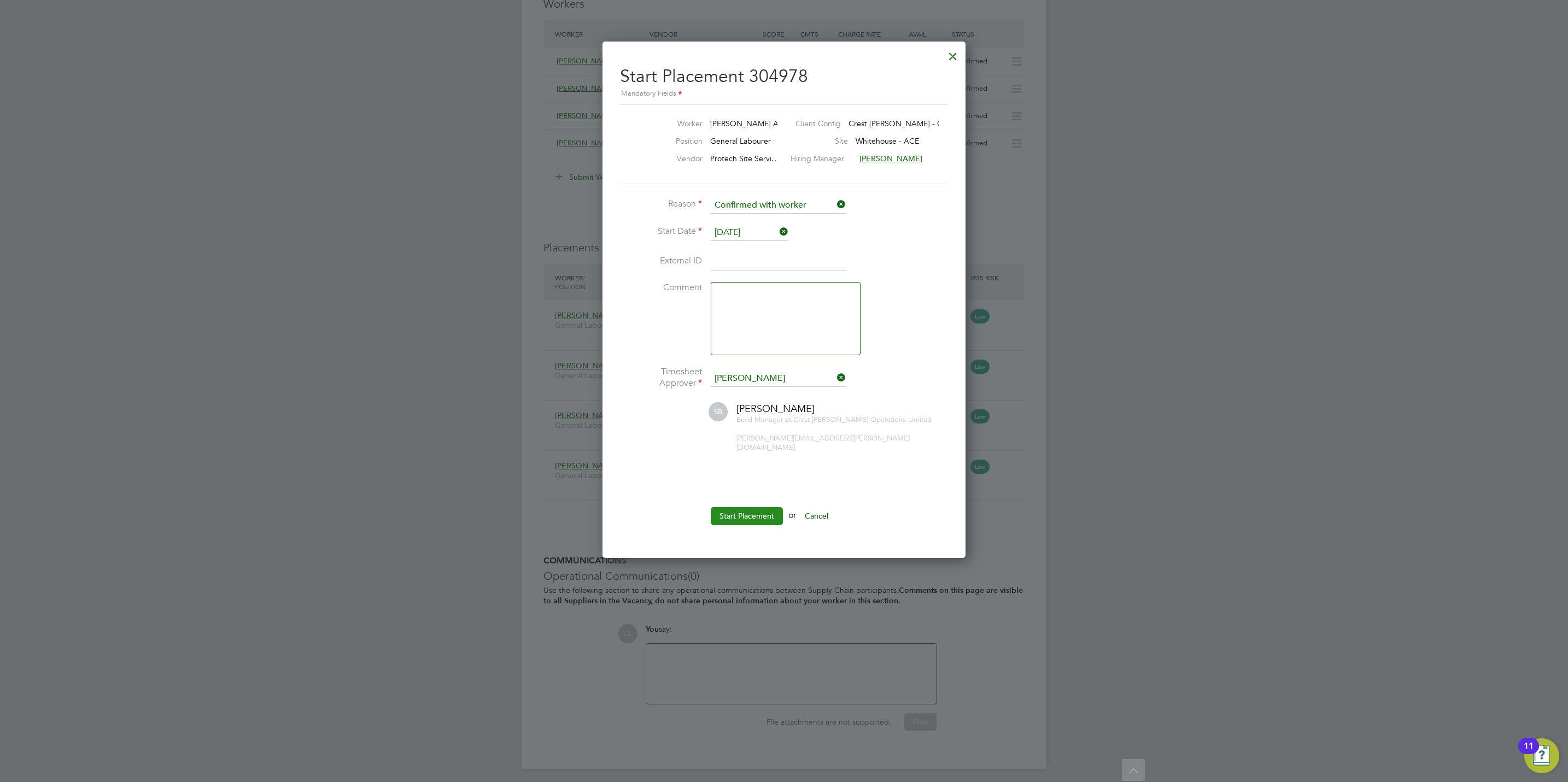
click at [747, 508] on button "Start Placement" at bounding box center [746, 516] width 72 height 18
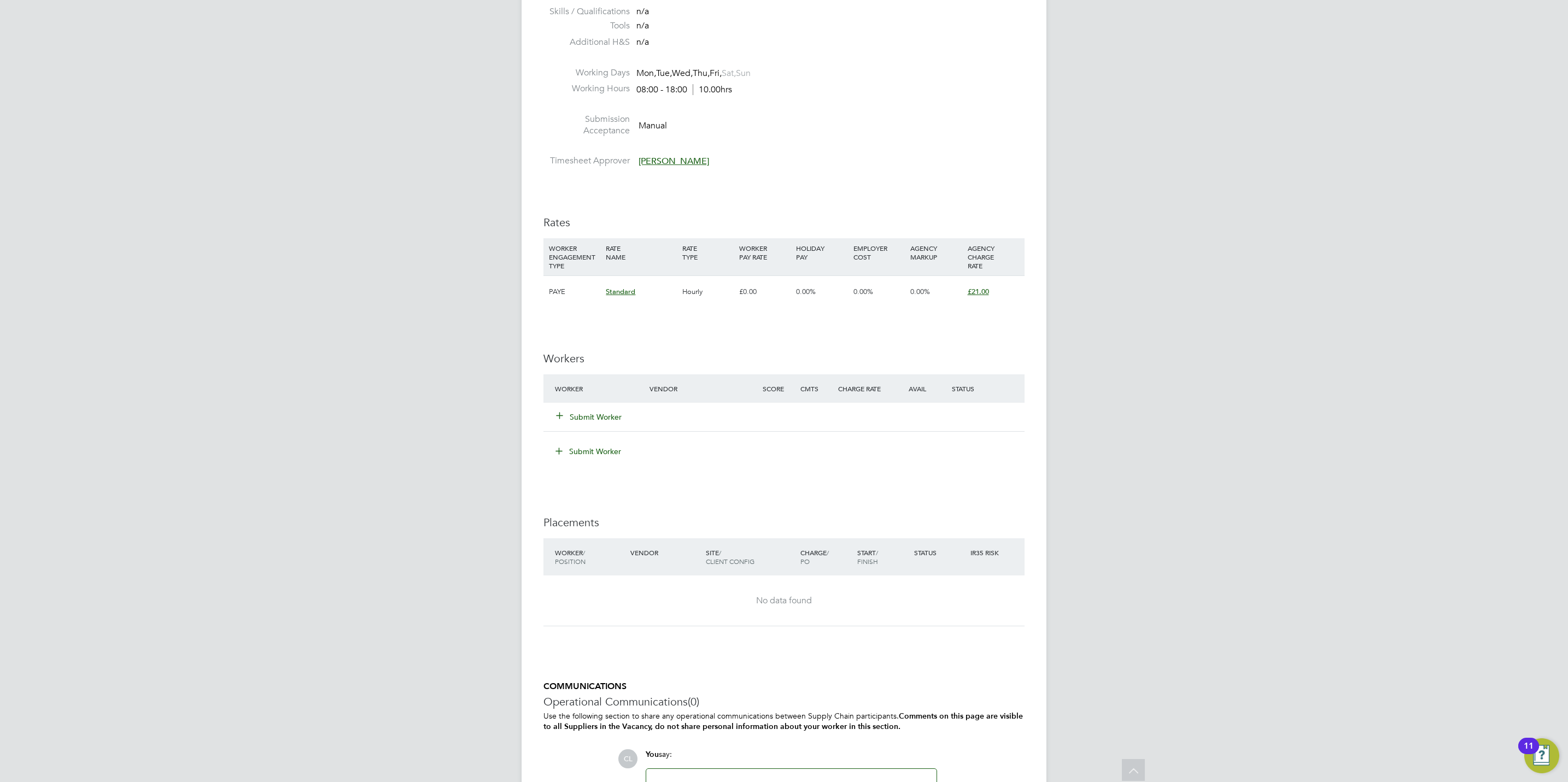
scroll to position [492, 0]
click at [582, 420] on button "Submit Worker" at bounding box center [589, 414] width 66 height 11
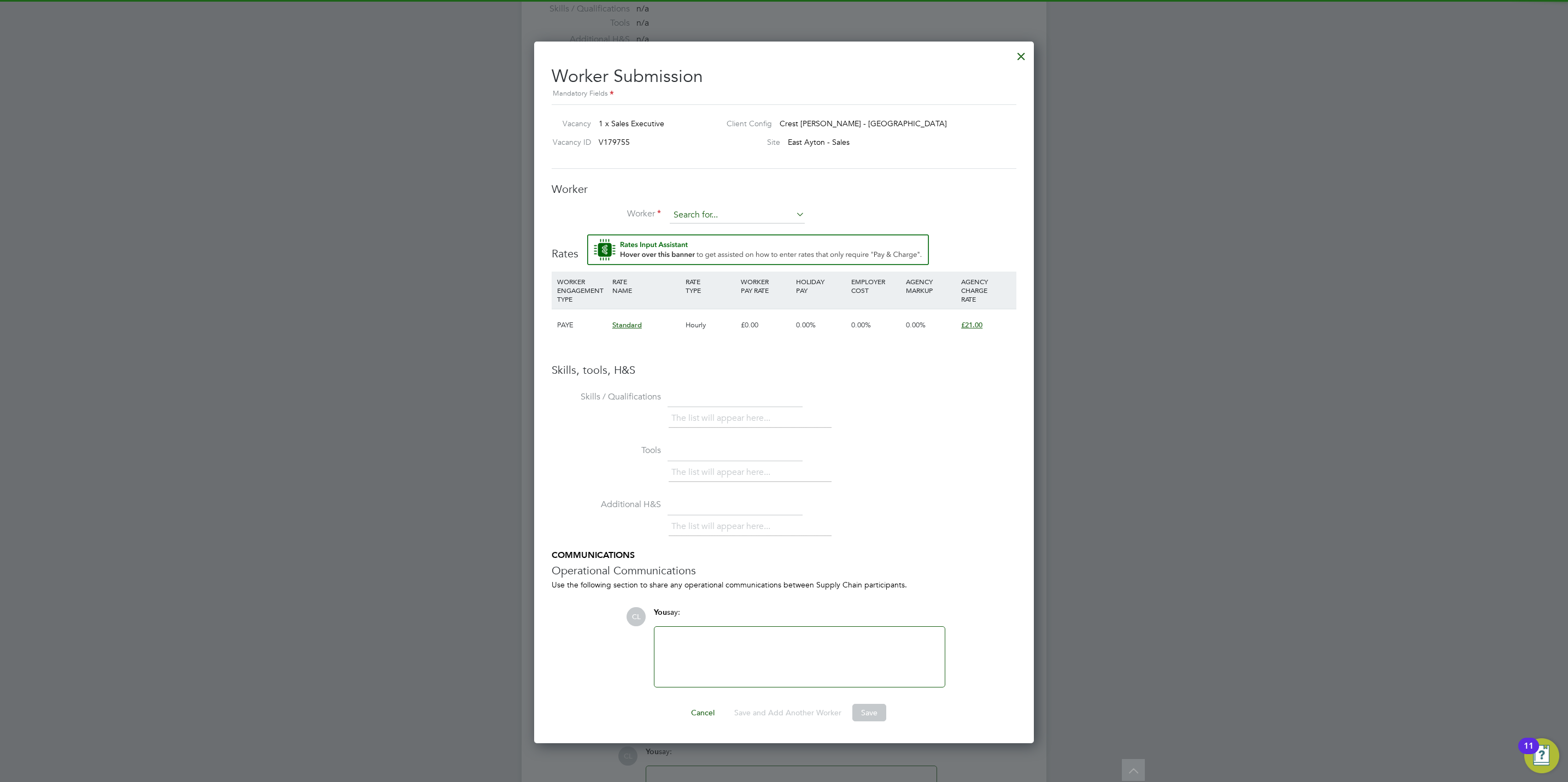
scroll to position [0, 0]
click at [723, 222] on input at bounding box center [737, 216] width 135 height 16
click at [735, 247] on li "[PERSON_NAME] (MIR002)" at bounding box center [737, 246] width 136 height 15
type input "[PERSON_NAME] (MIR002)"
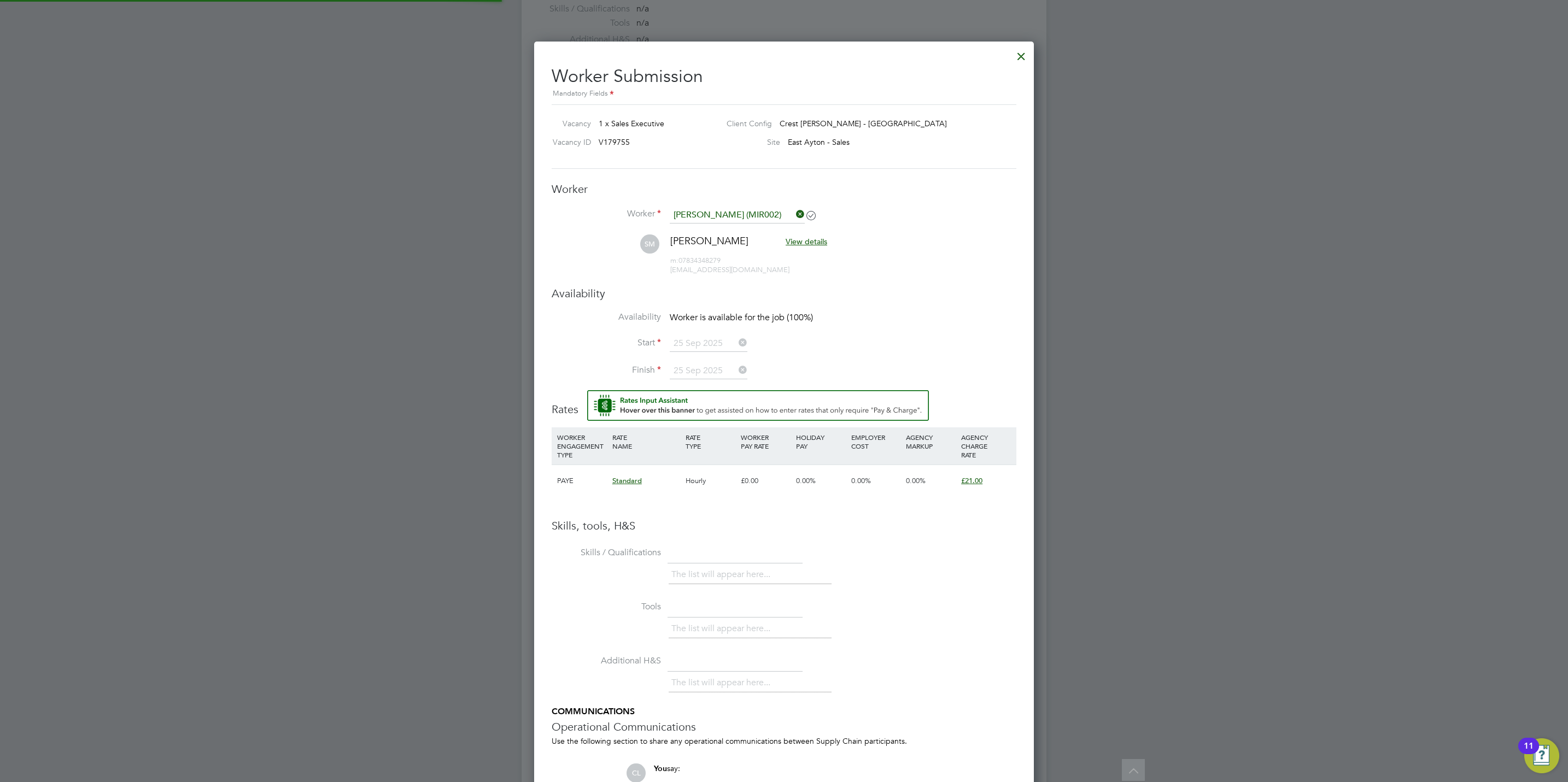
scroll to position [928, 500]
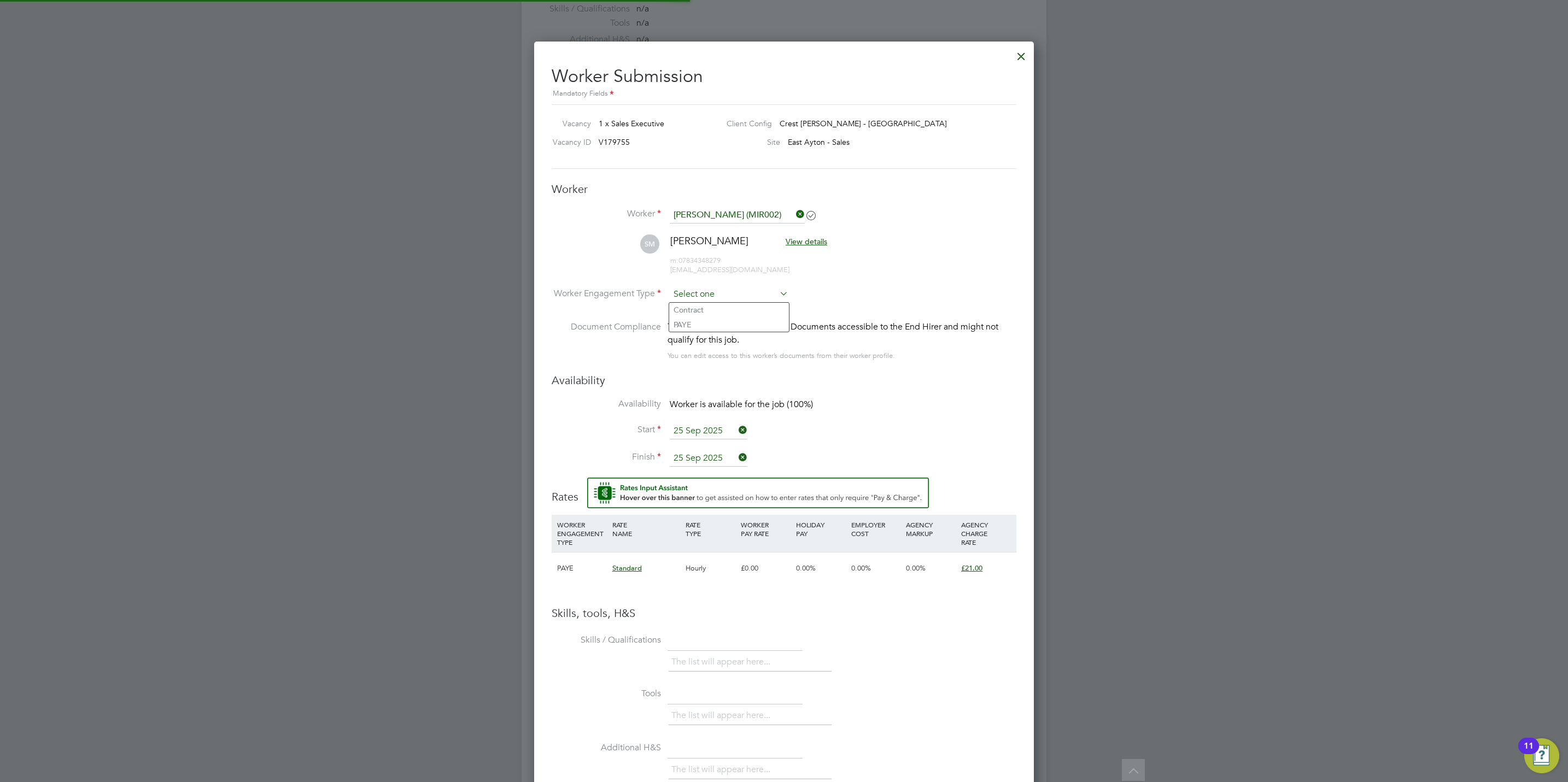
click at [714, 295] on input at bounding box center [729, 295] width 119 height 16
click at [716, 324] on li "PAYE" at bounding box center [729, 324] width 120 height 14
type input "PAYE"
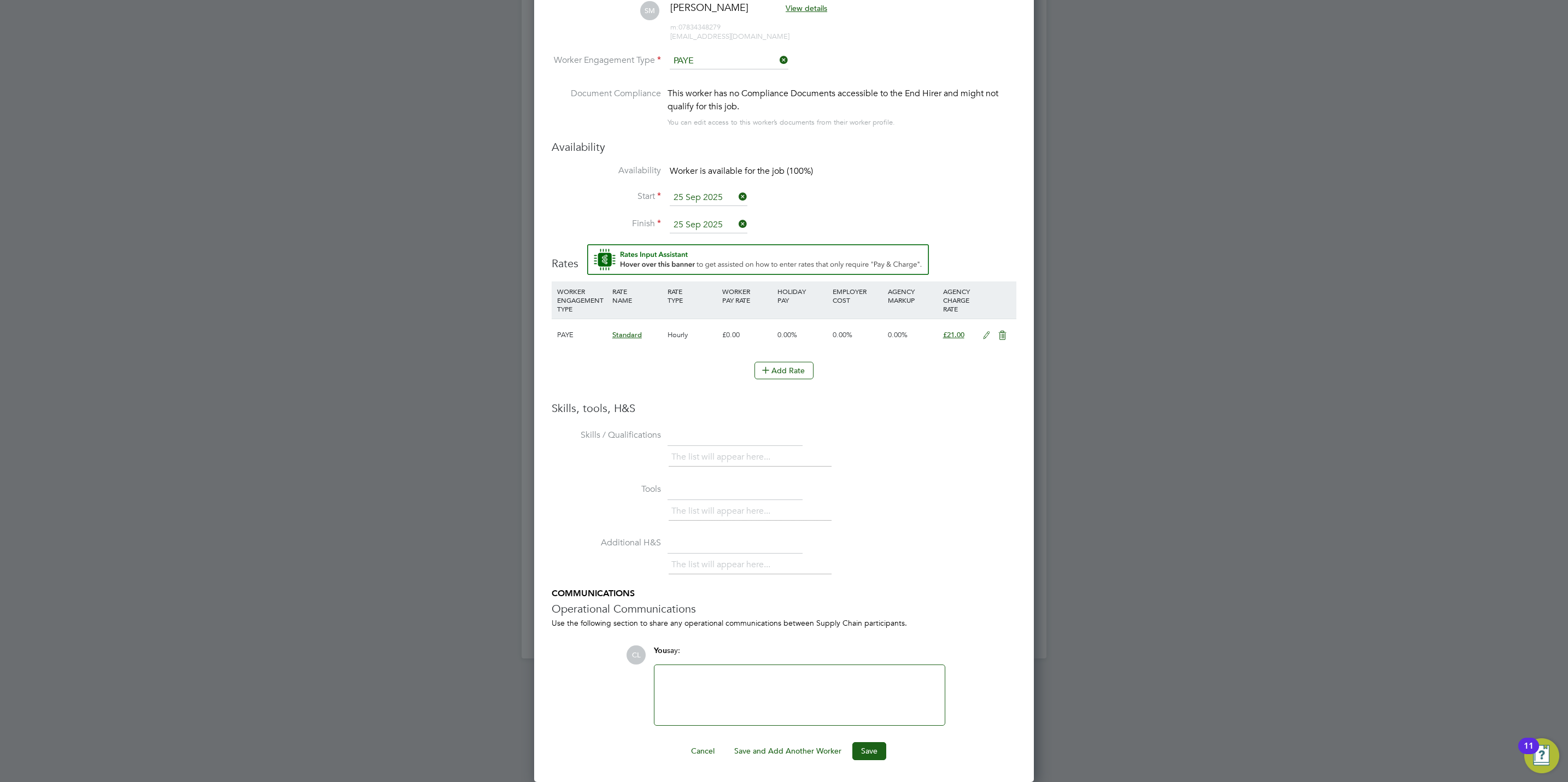
click at [871, 762] on div "Worker Submission Mandatory Fields Vacancy 1 x Sales Executive Client Config Cr…" at bounding box center [783, 295] width 499 height 974
click at [869, 753] on button "Save" at bounding box center [869, 751] width 34 height 18
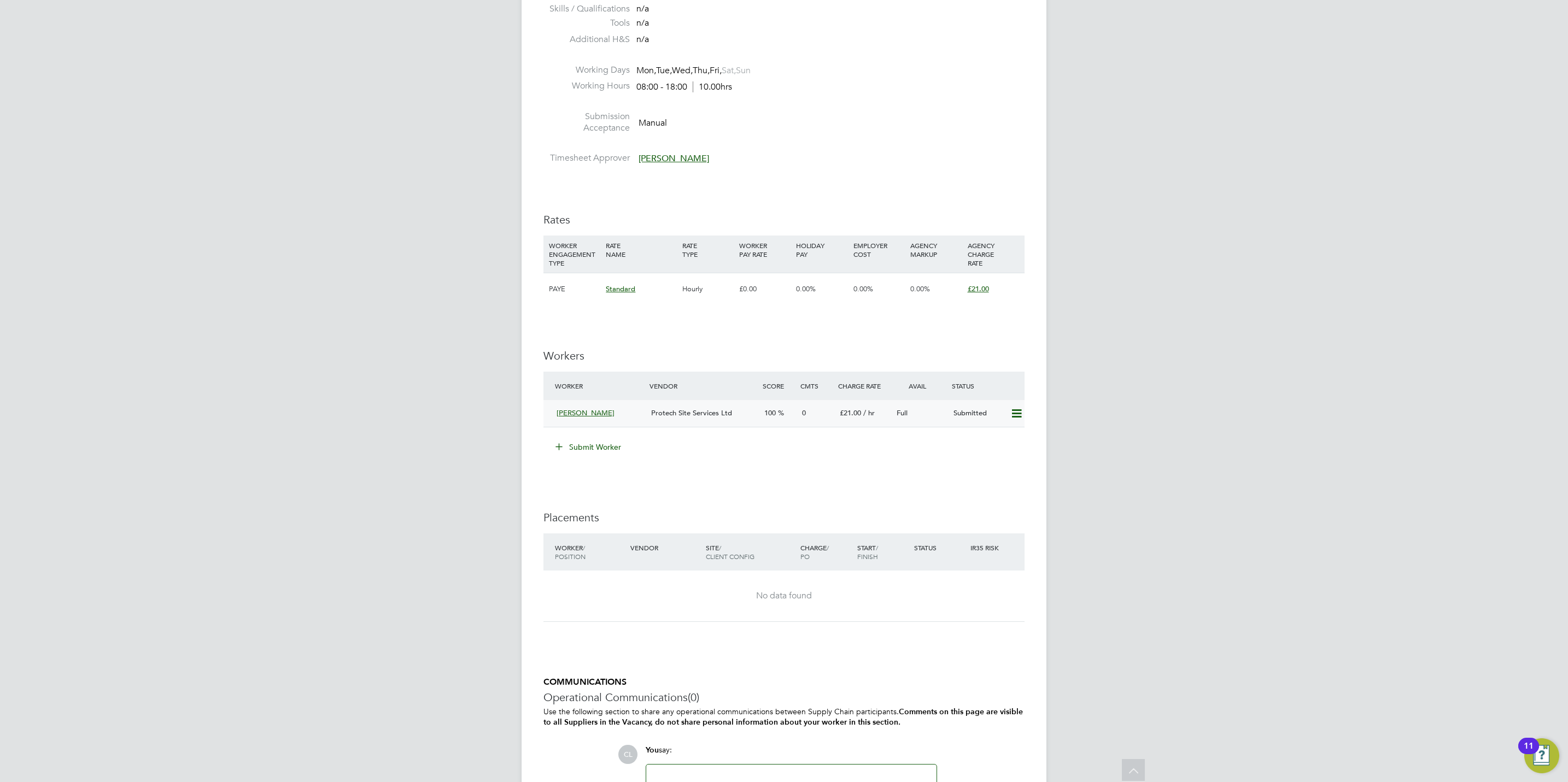
click at [1012, 410] on icon at bounding box center [1016, 414] width 14 height 9
click at [992, 435] on li "Offer" at bounding box center [1000, 438] width 42 height 16
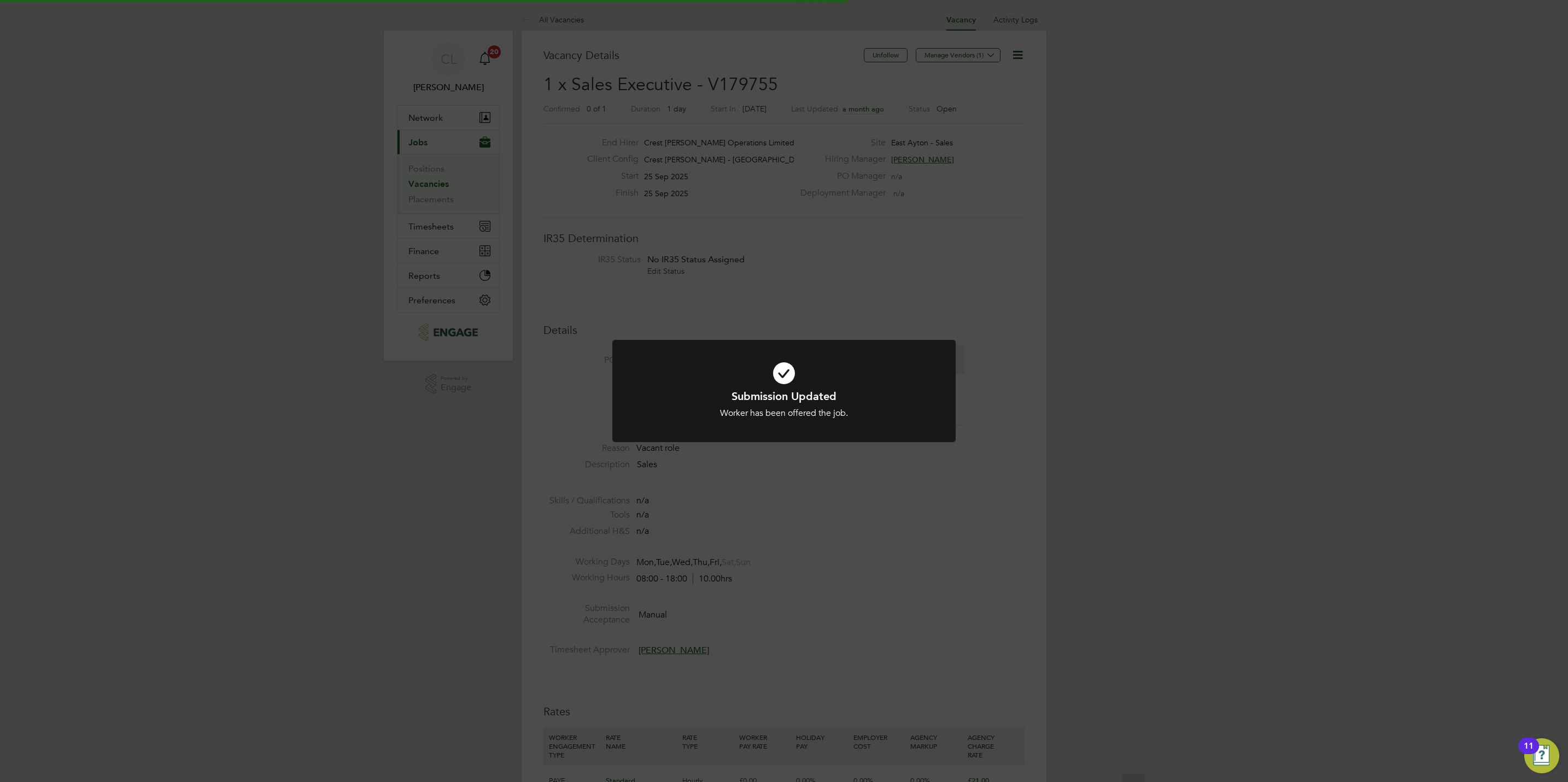
click at [943, 499] on div "Submission Updated Worker has been offered the job. Cancel Okay" at bounding box center [784, 391] width 1568 height 782
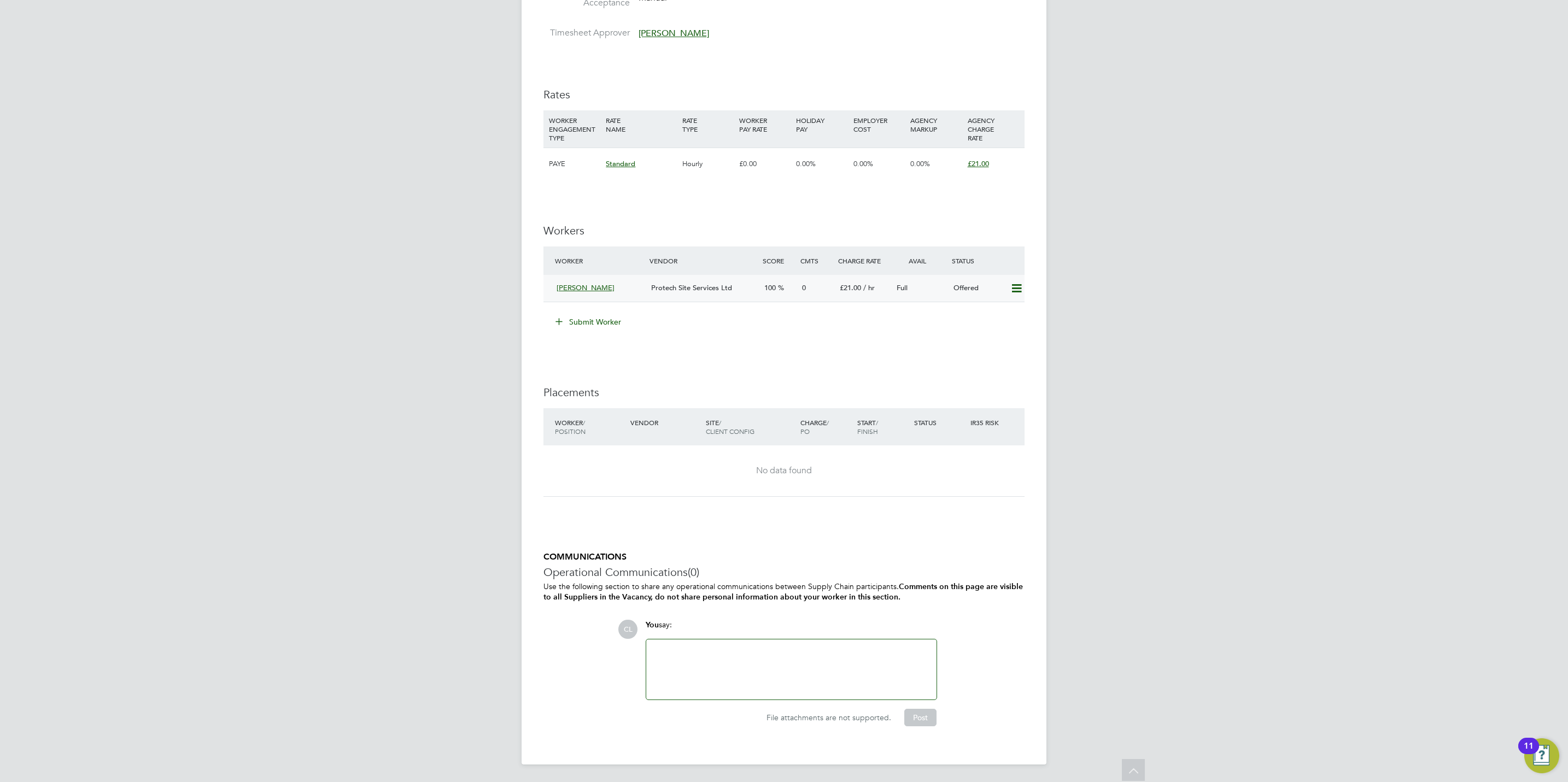
click at [1019, 285] on icon at bounding box center [1016, 289] width 14 height 9
click at [997, 301] on div "Confirm Cancel" at bounding box center [1000, 320] width 53 height 43
click at [1011, 290] on icon at bounding box center [1016, 289] width 14 height 9
click at [994, 308] on li "Confirm" at bounding box center [1000, 313] width 41 height 16
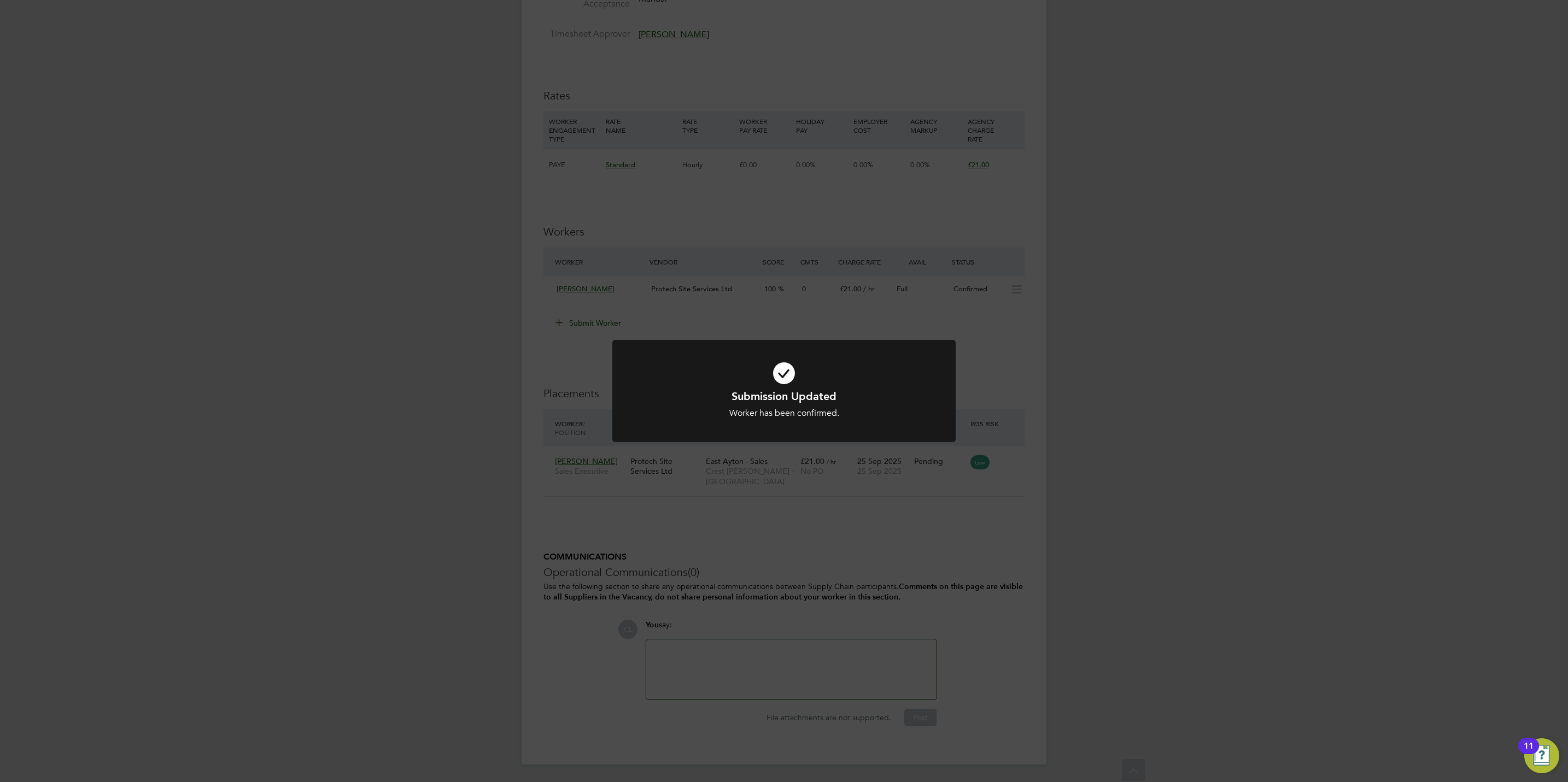
click at [985, 543] on div "Submission Updated Worker has been confirmed. Cancel Okay" at bounding box center [784, 391] width 1568 height 782
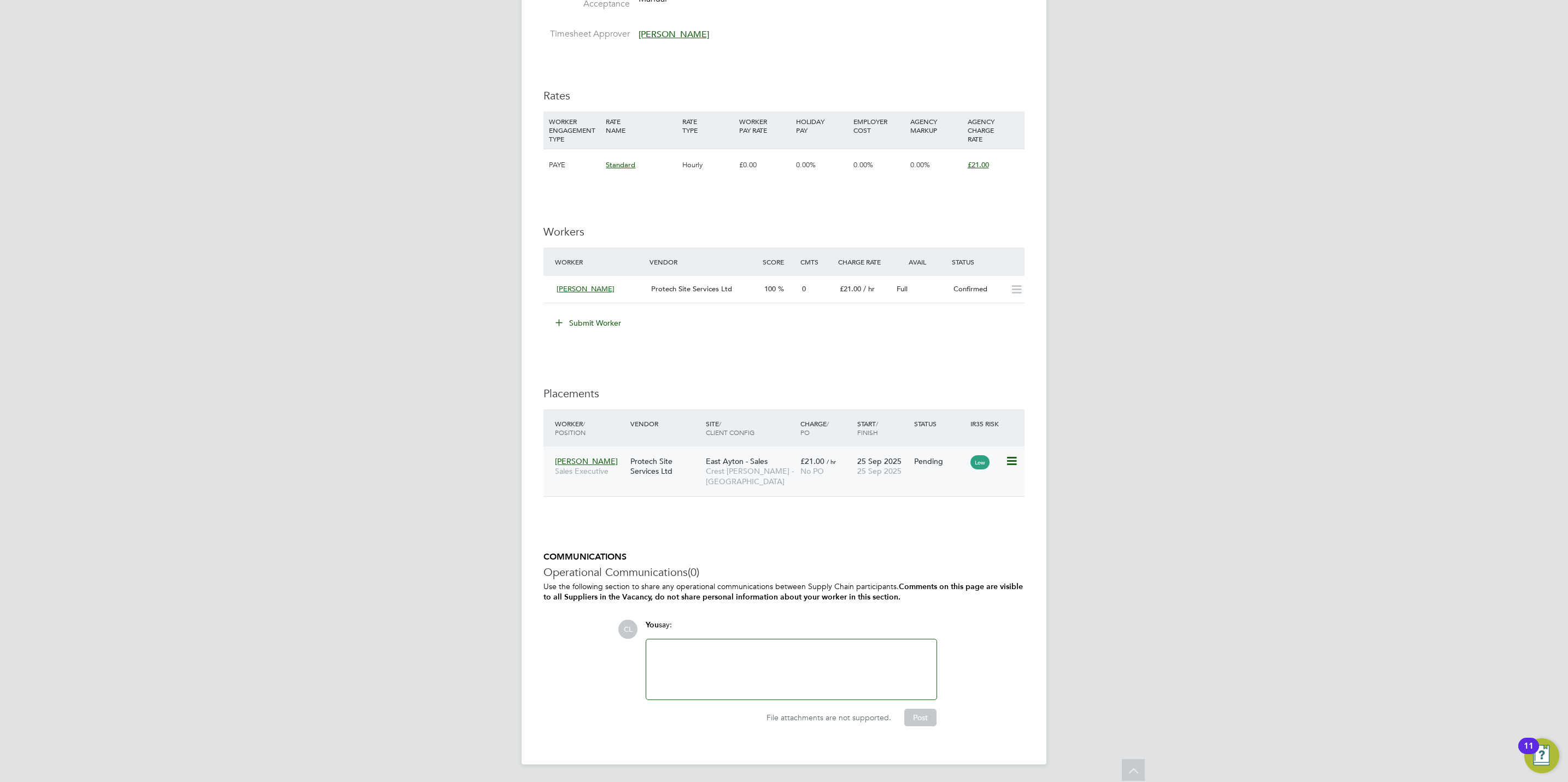
click at [1012, 462] on icon at bounding box center [1010, 461] width 11 height 13
click at [911, 531] on li "Start" at bounding box center [960, 531] width 112 height 16
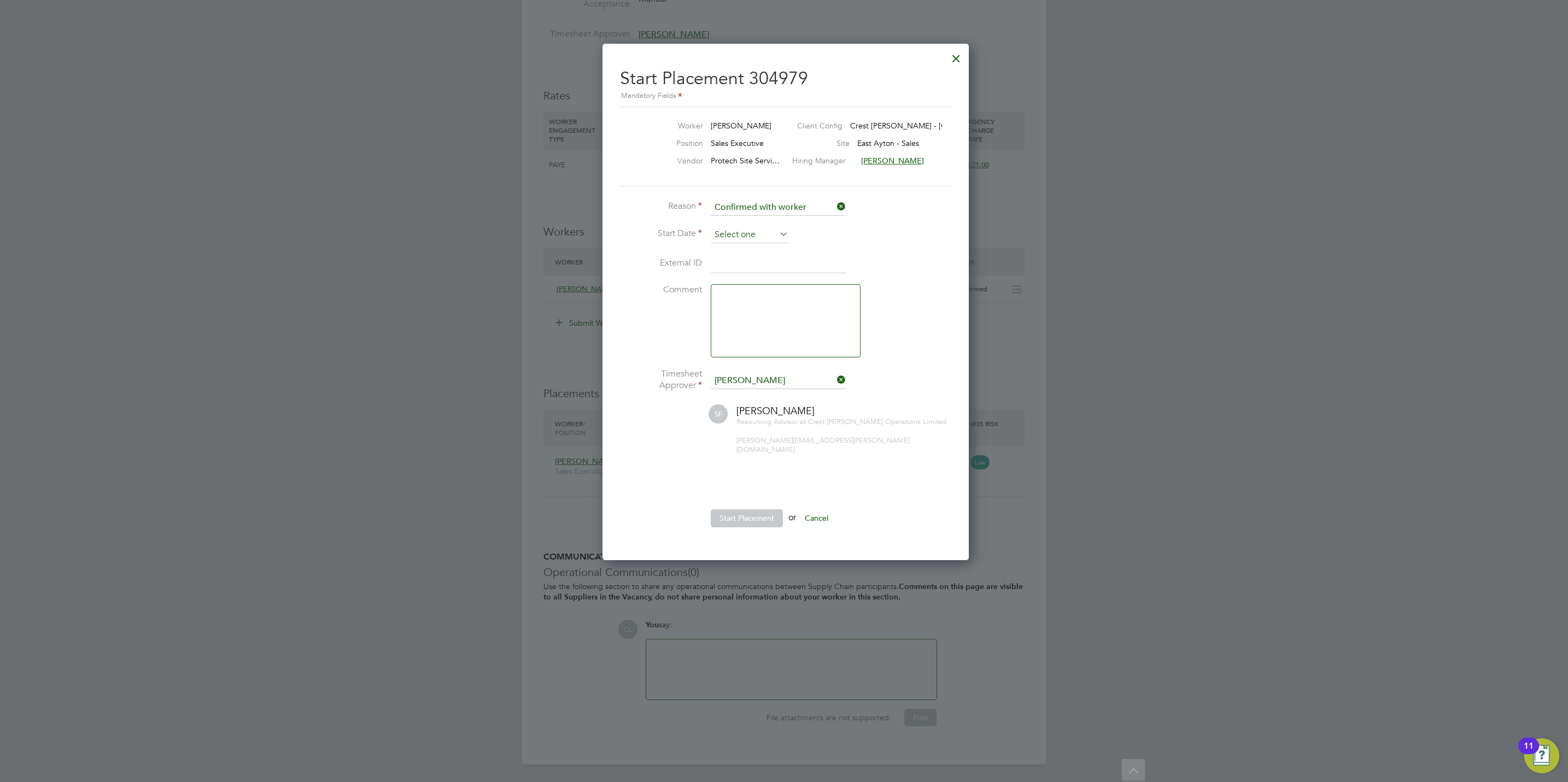
click at [759, 232] on input at bounding box center [749, 235] width 78 height 16
click at [794, 315] on span "25" at bounding box center [791, 313] width 21 height 21
type input "25 Sep 2025"
click at [740, 516] on button "Start Placement" at bounding box center [746, 518] width 72 height 18
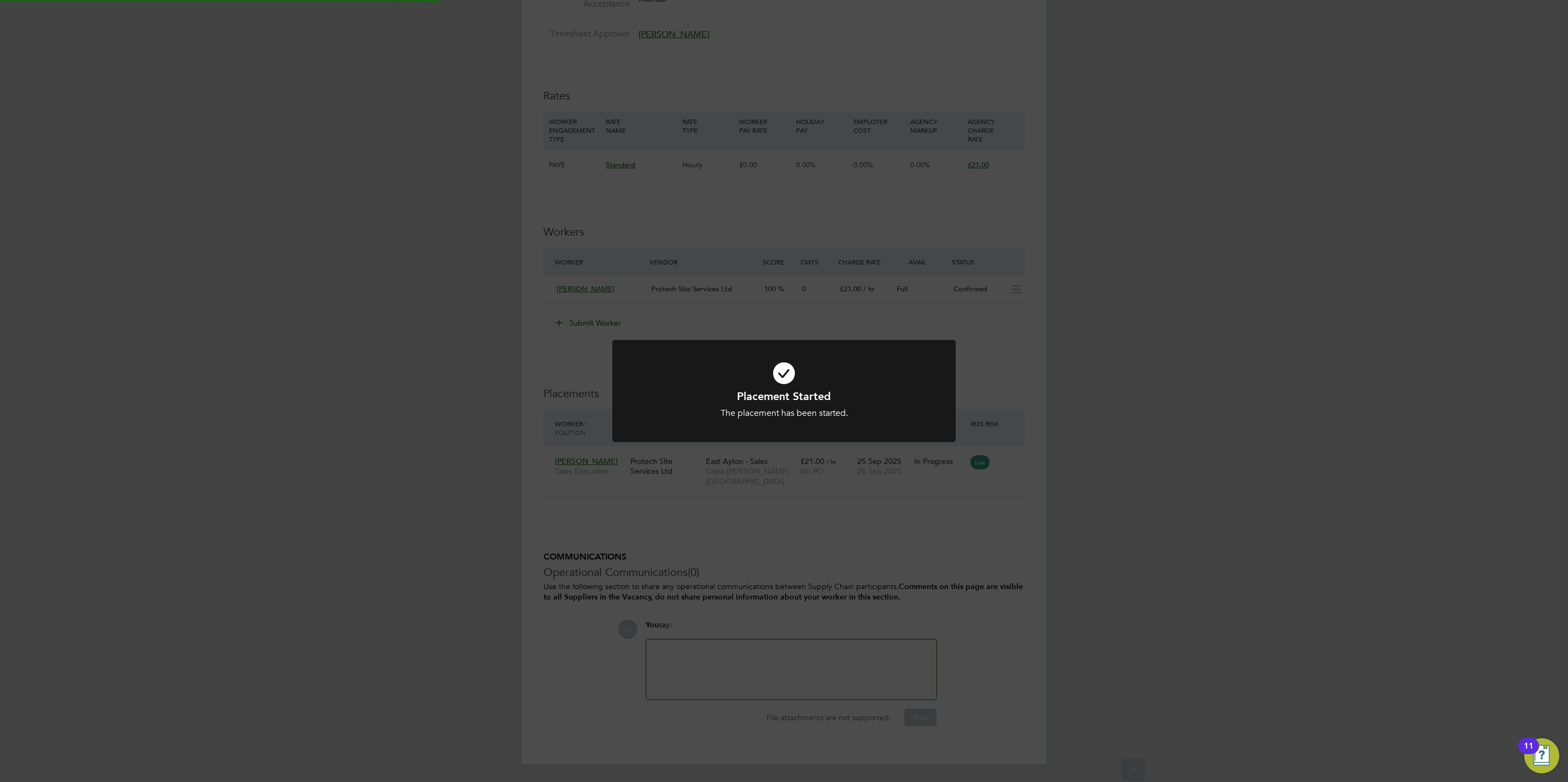
click at [762, 563] on div "Placement Started The placement has been started. Cancel Okay" at bounding box center [784, 391] width 1568 height 782
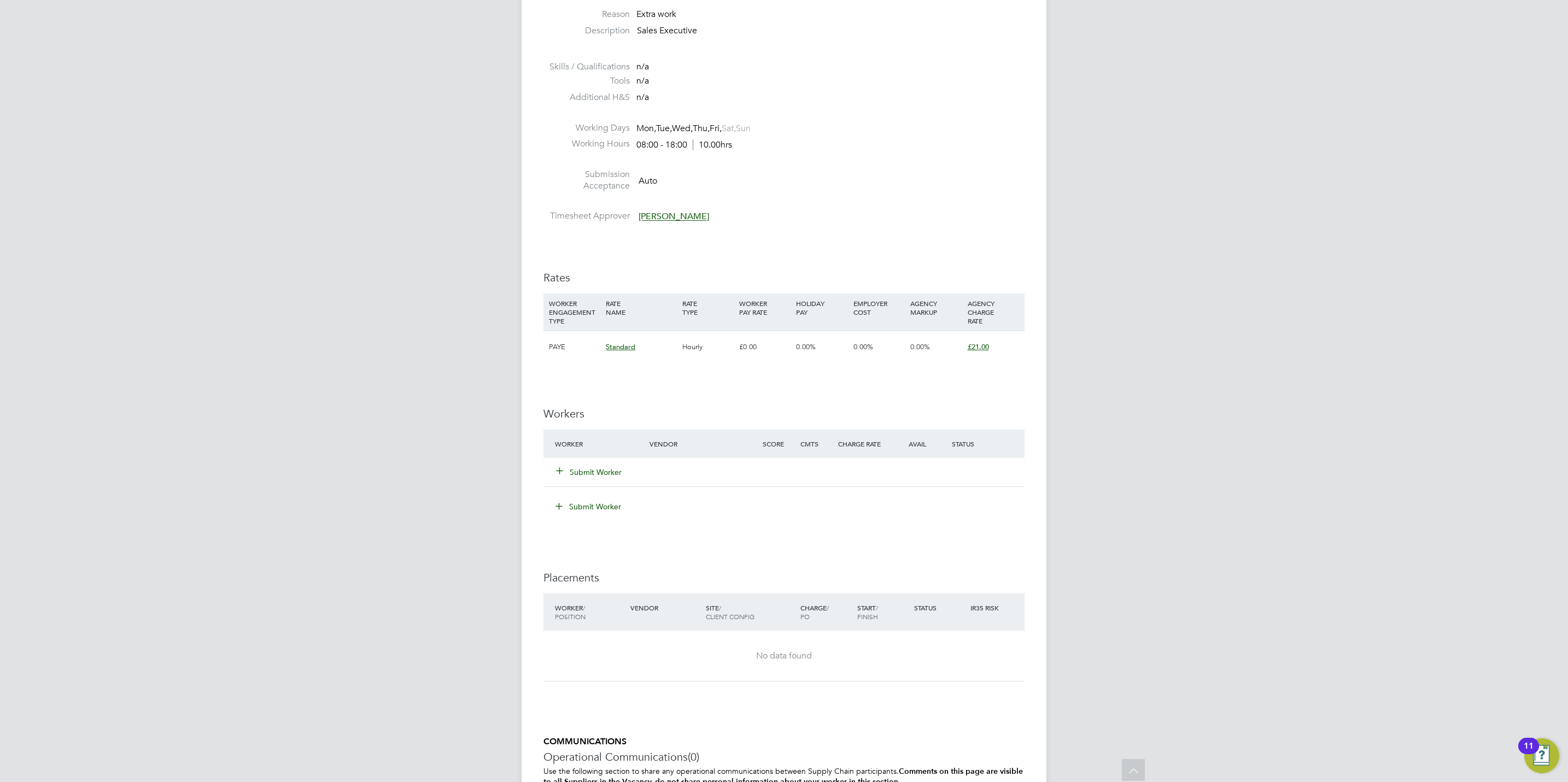
click at [592, 481] on div "Submit Worker" at bounding box center [608, 472] width 113 height 20
click at [592, 474] on button "Submit Worker" at bounding box center [589, 472] width 66 height 11
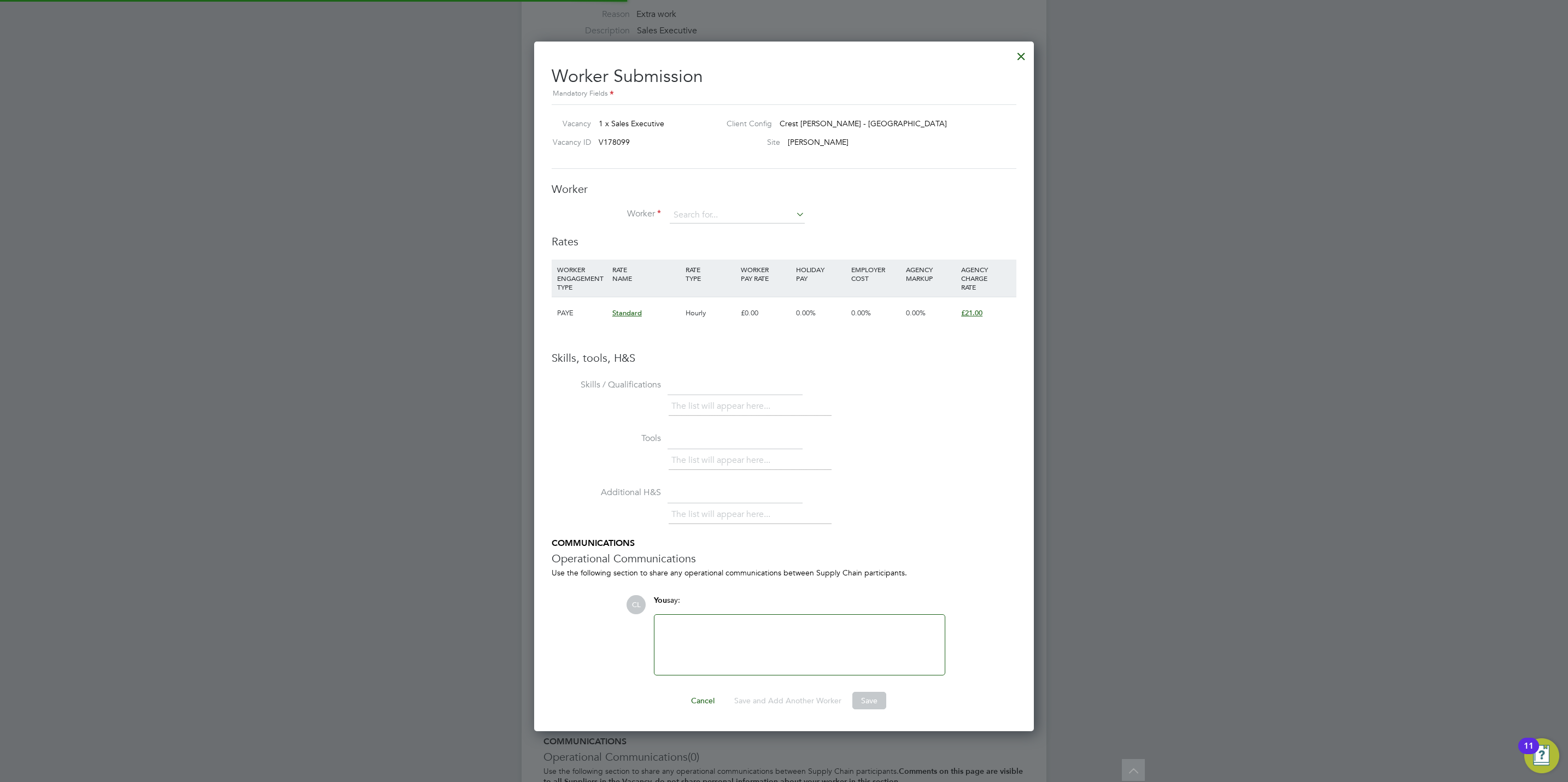
scroll to position [706, 500]
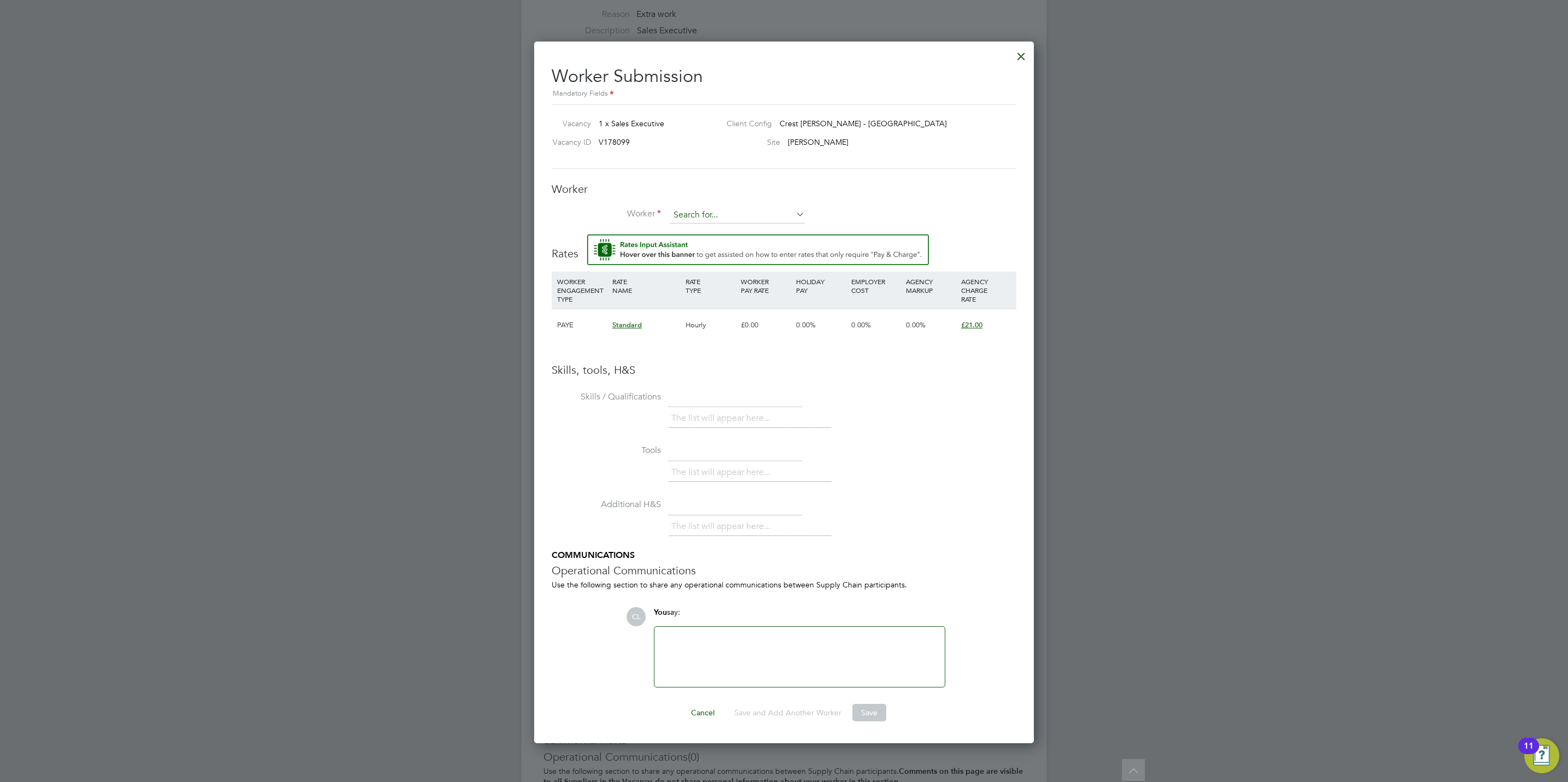
click at [727, 220] on input at bounding box center [737, 216] width 135 height 16
click at [729, 224] on li "Jo e Bla ckburn (BLA0010)" at bounding box center [737, 232] width 136 height 15
type input "[PERSON_NAME] (BLA0010)"
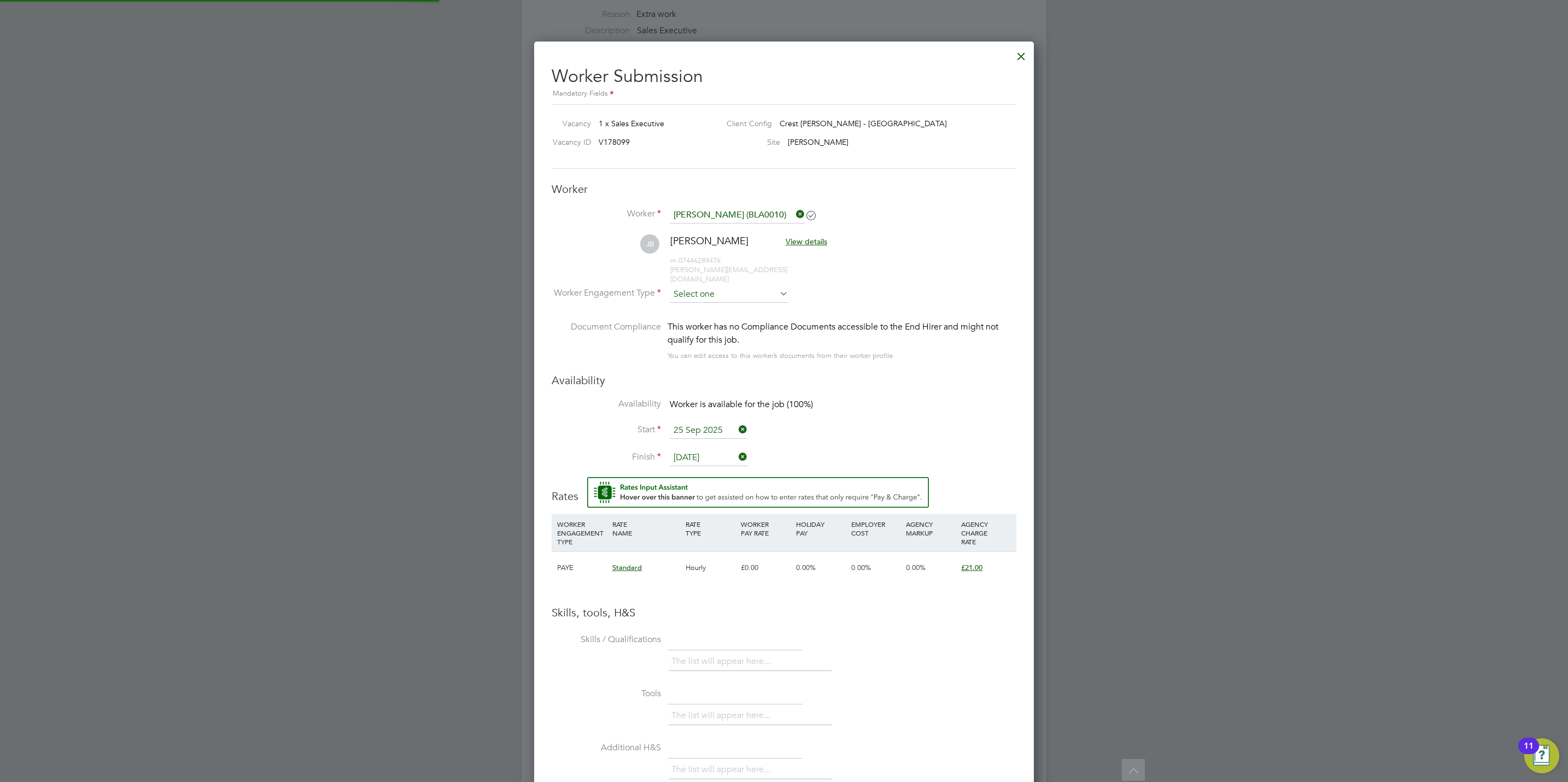
scroll to position [948, 500]
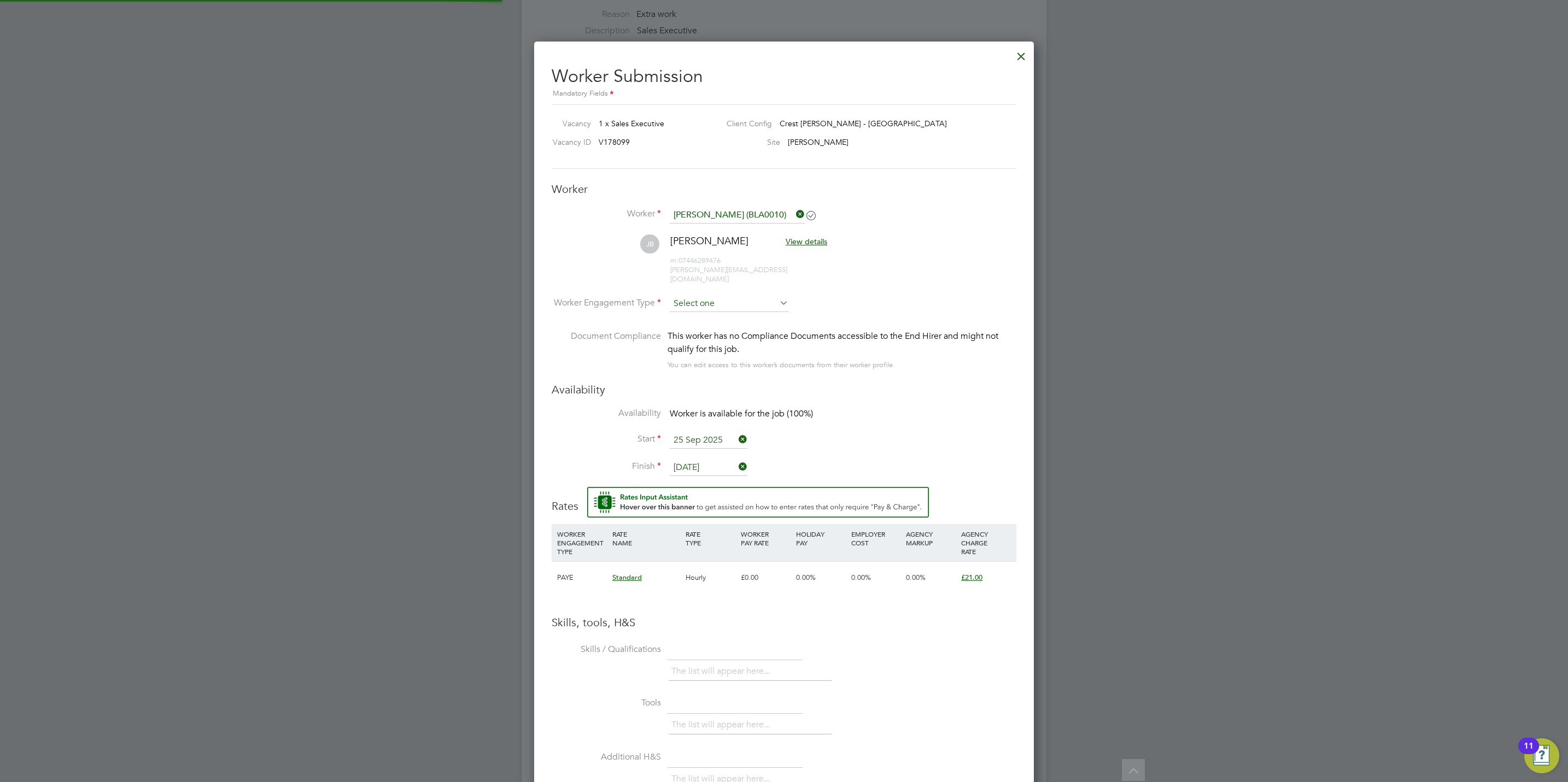
click at [697, 296] on input at bounding box center [729, 304] width 119 height 16
click at [689, 320] on li "PAYE" at bounding box center [729, 324] width 120 height 14
type input "PAYE"
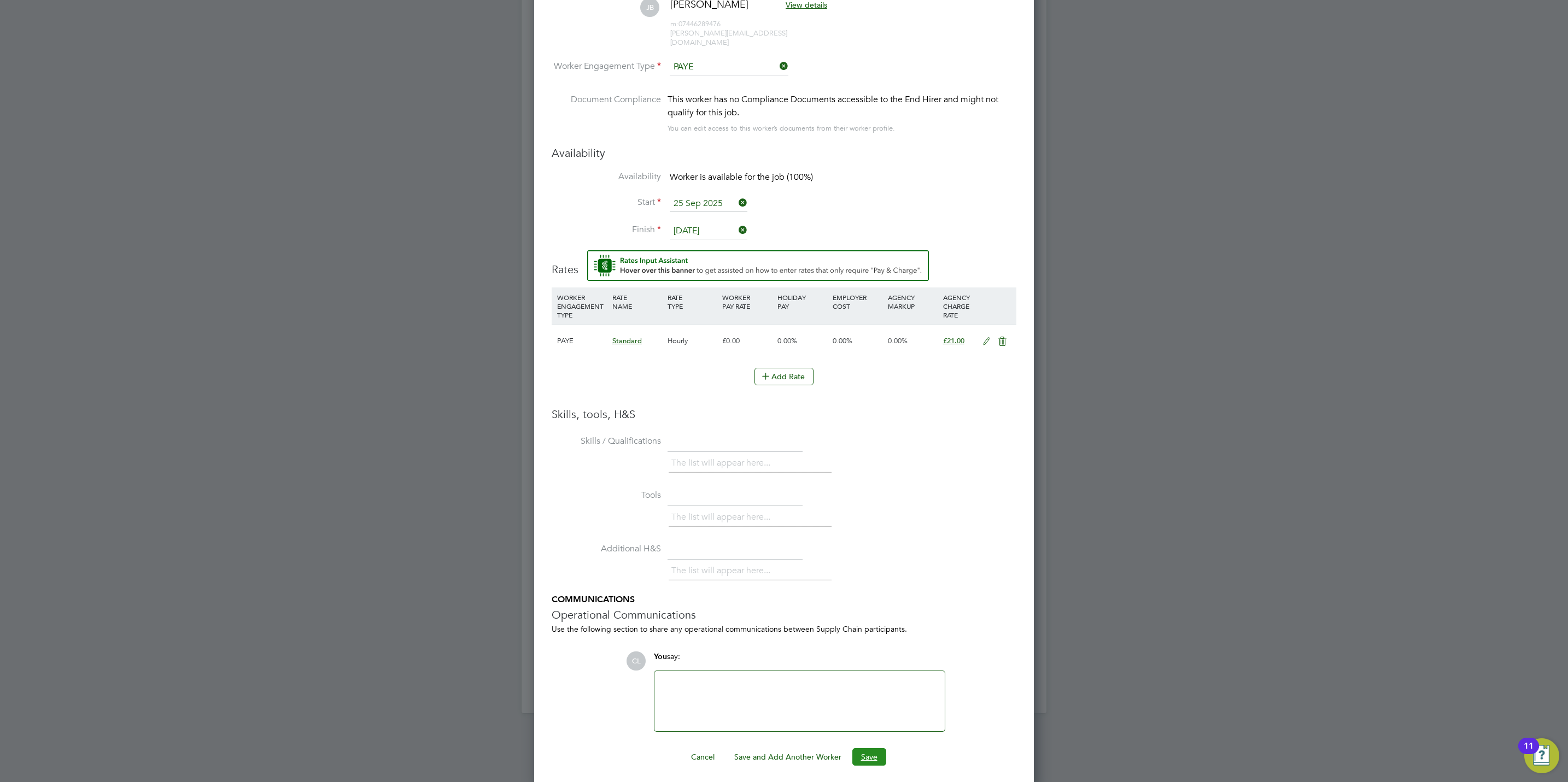
click at [866, 756] on button "Save" at bounding box center [869, 757] width 34 height 18
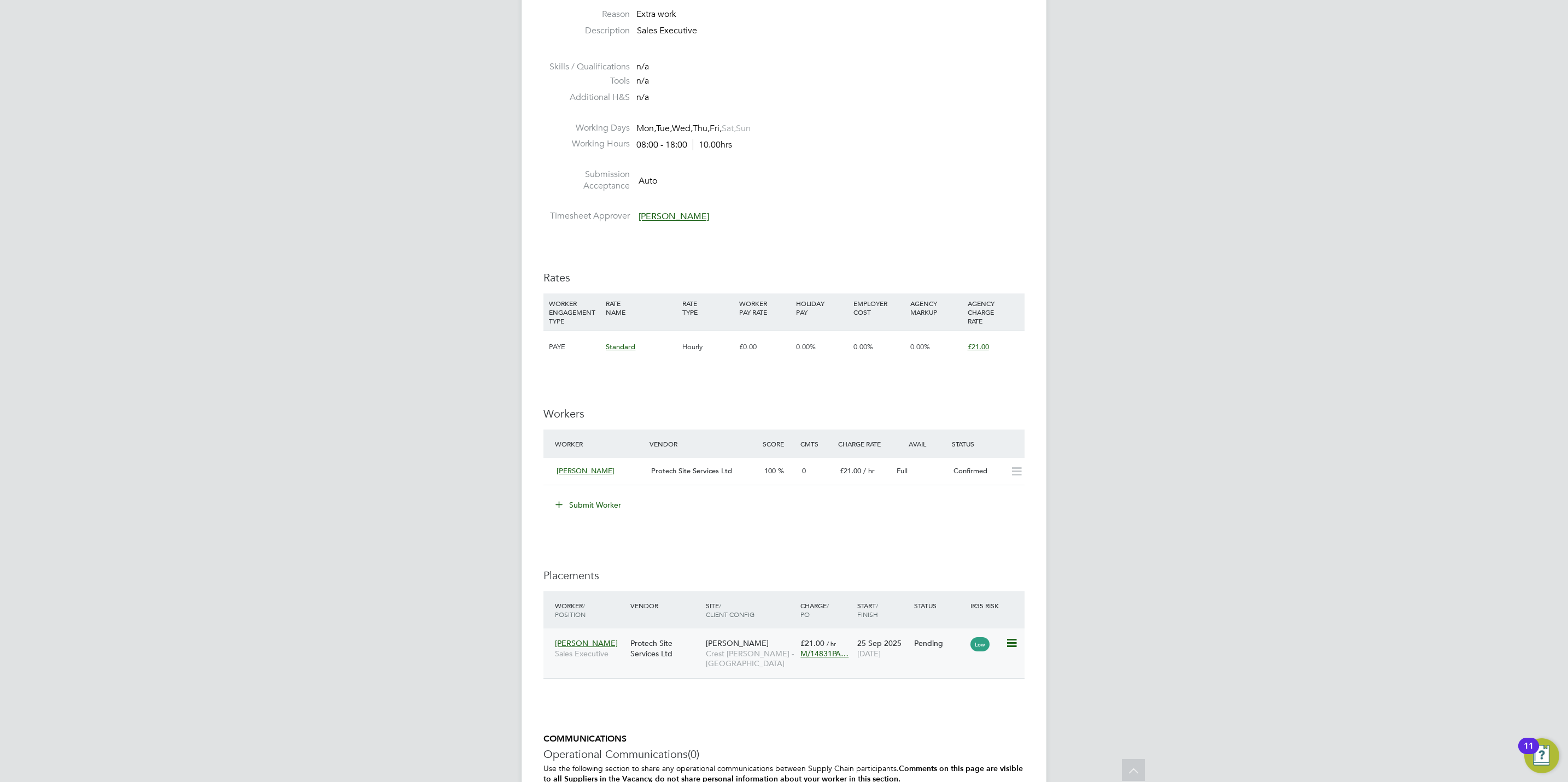
click at [1008, 647] on icon at bounding box center [1010, 643] width 11 height 13
click at [912, 710] on li "Start" at bounding box center [960, 713] width 112 height 16
type input "[PERSON_NAME]"
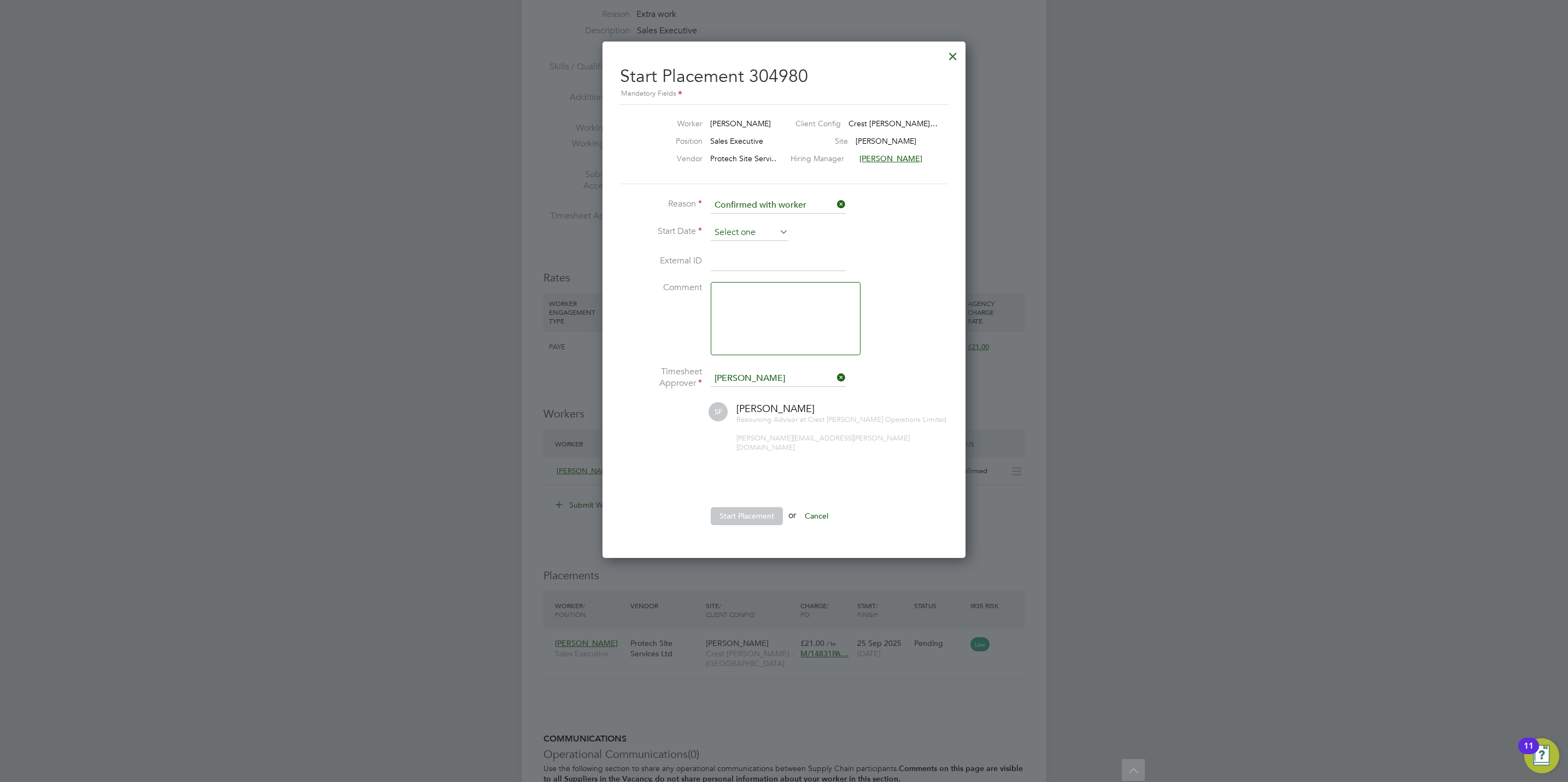
click at [758, 230] on input at bounding box center [749, 233] width 78 height 16
click at [792, 312] on span "25" at bounding box center [791, 311] width 21 height 21
type input "25 Sep 2025"
click at [751, 508] on button "Start Placement" at bounding box center [746, 516] width 72 height 18
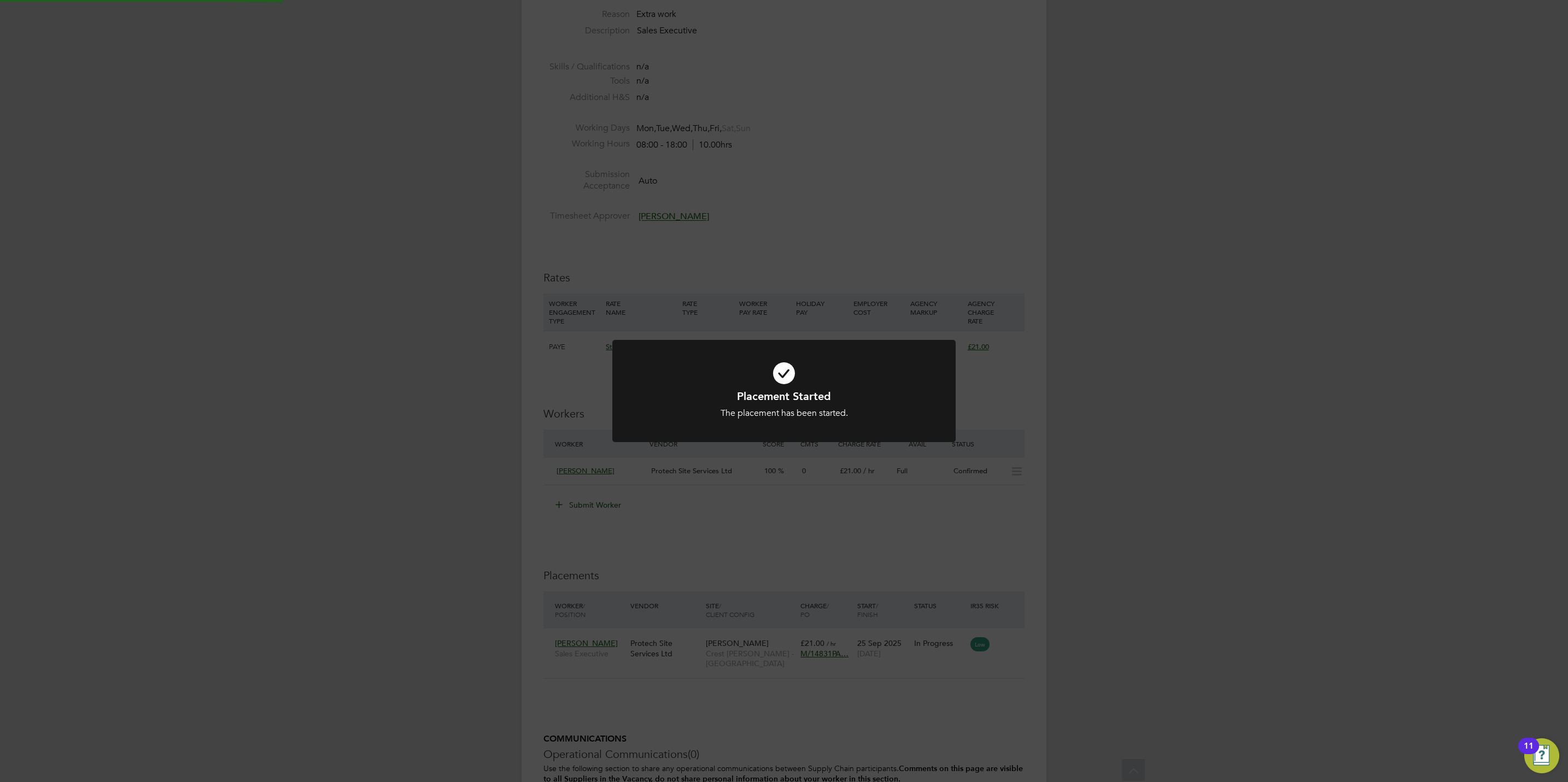
click at [954, 516] on div "Placement Started The placement has been started. Cancel Okay" at bounding box center [784, 391] width 1568 height 782
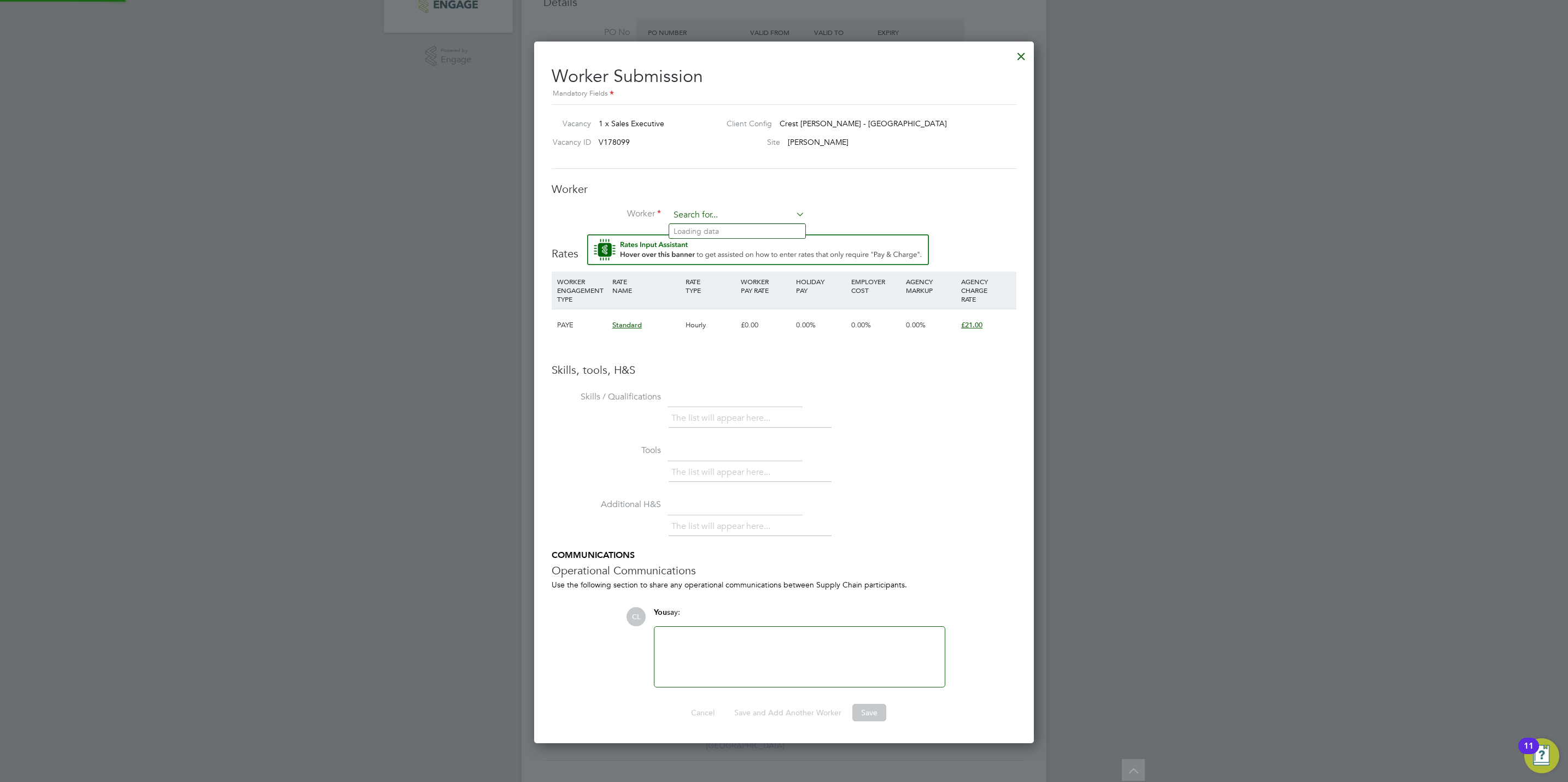
click at [720, 214] on input at bounding box center [737, 216] width 135 height 16
click at [716, 251] on li "Shir ley Miralli (MIR002)" at bounding box center [737, 246] width 136 height 15
type input "Shirley Miralli (MIR002)"
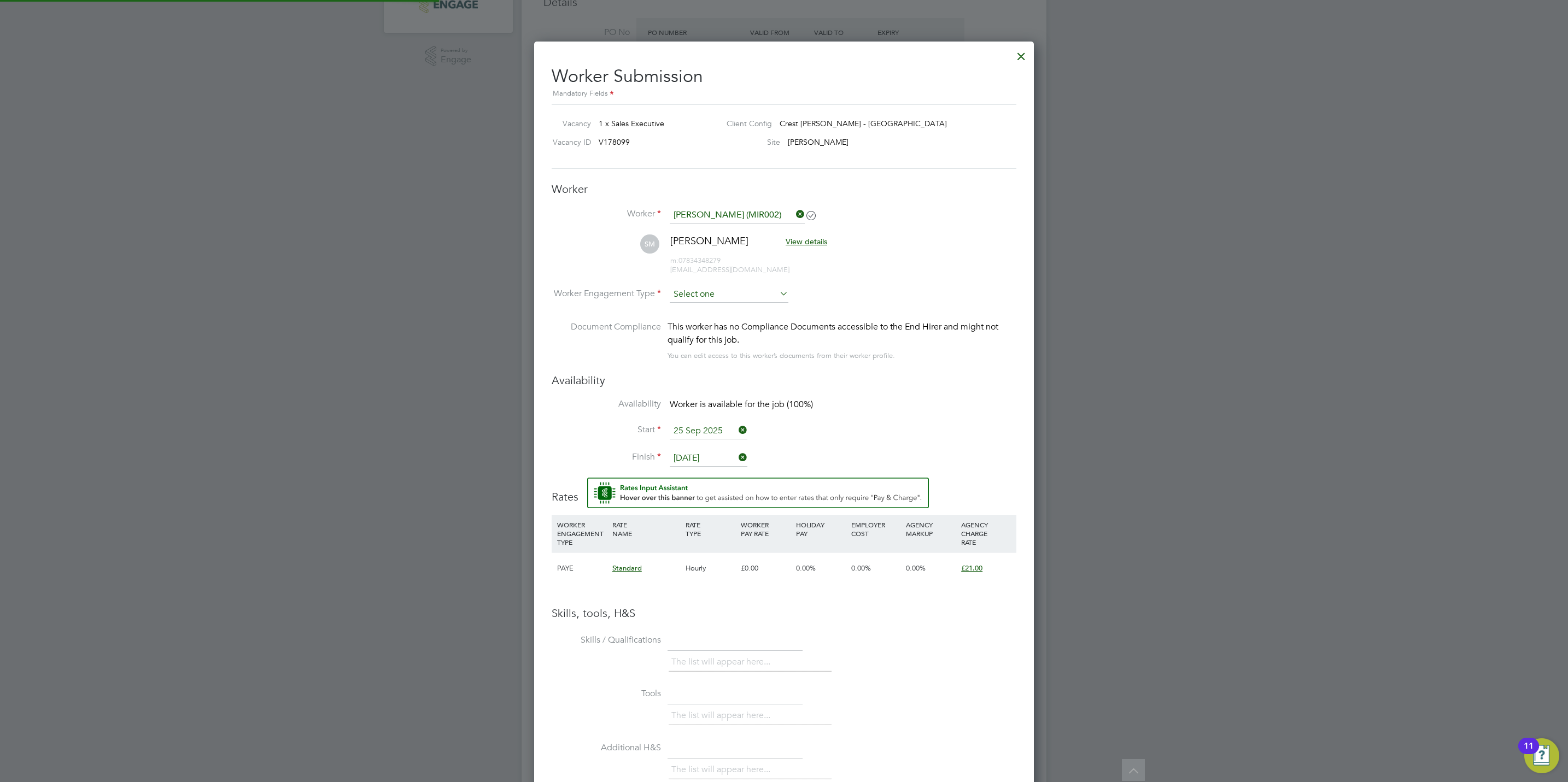
type input "26 Sep 2025"
click at [714, 297] on input at bounding box center [729, 295] width 119 height 16
click at [701, 326] on li "PAYE" at bounding box center [729, 324] width 120 height 14
type input "PAYE"
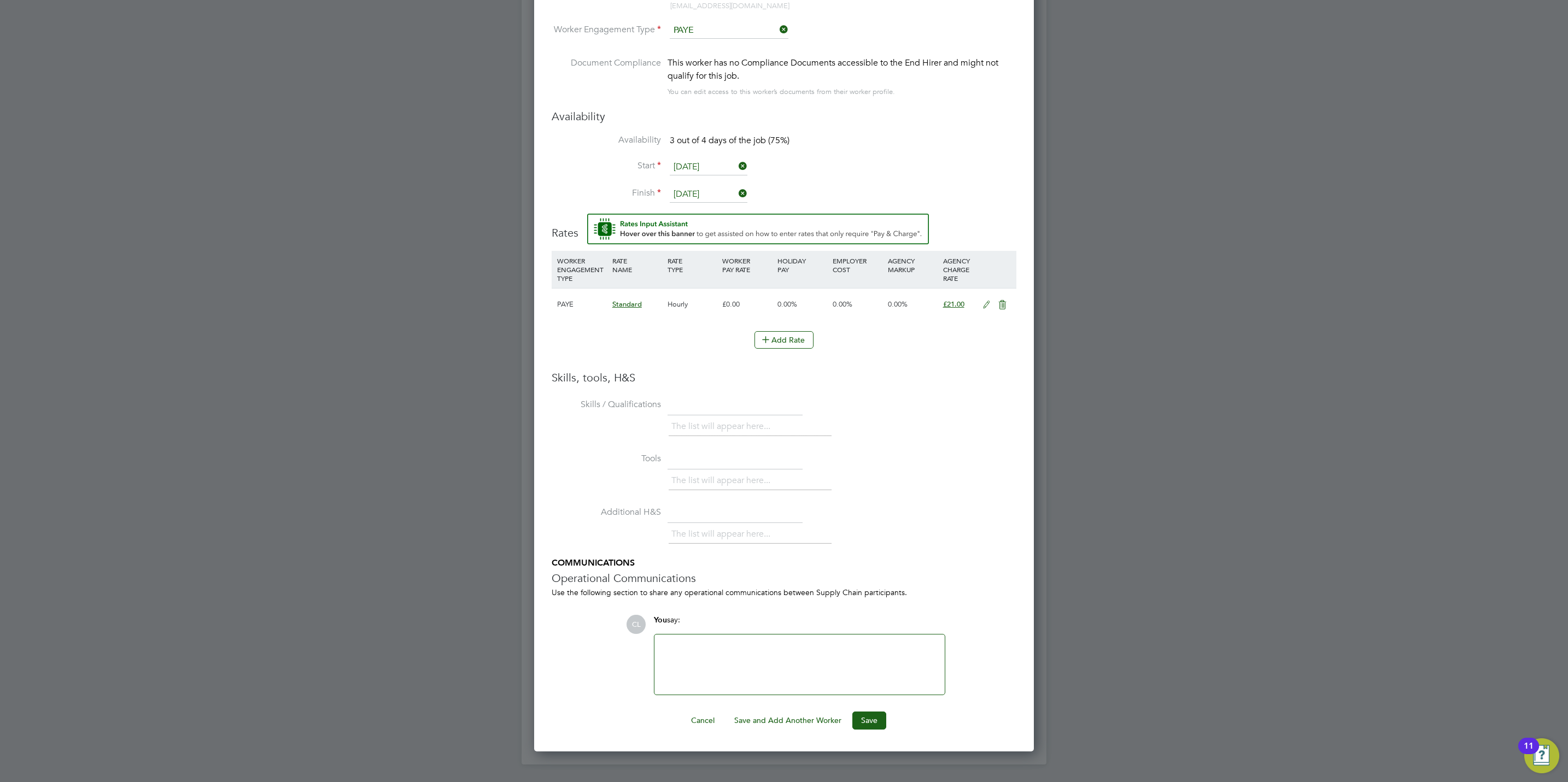
click at [876, 733] on div "Worker Submission Mandatory Fields Vacancy 1 x Sales Executive Client Config Cr…" at bounding box center [783, 264] width 499 height 974
click at [875, 716] on button "Save" at bounding box center [869, 720] width 34 height 18
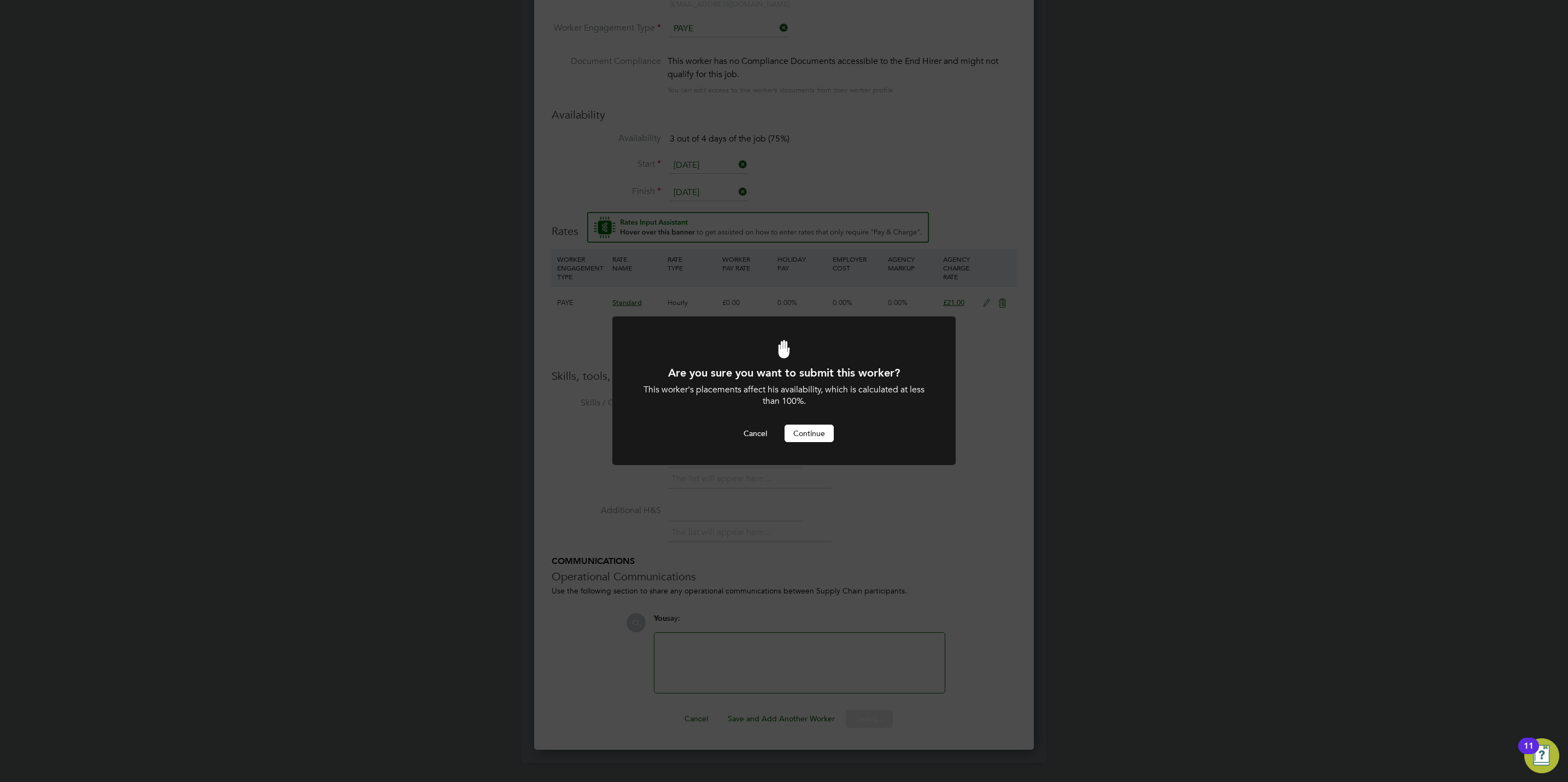
click at [822, 443] on div at bounding box center [784, 391] width 343 height 149
click at [820, 437] on button "Continue" at bounding box center [809, 433] width 49 height 18
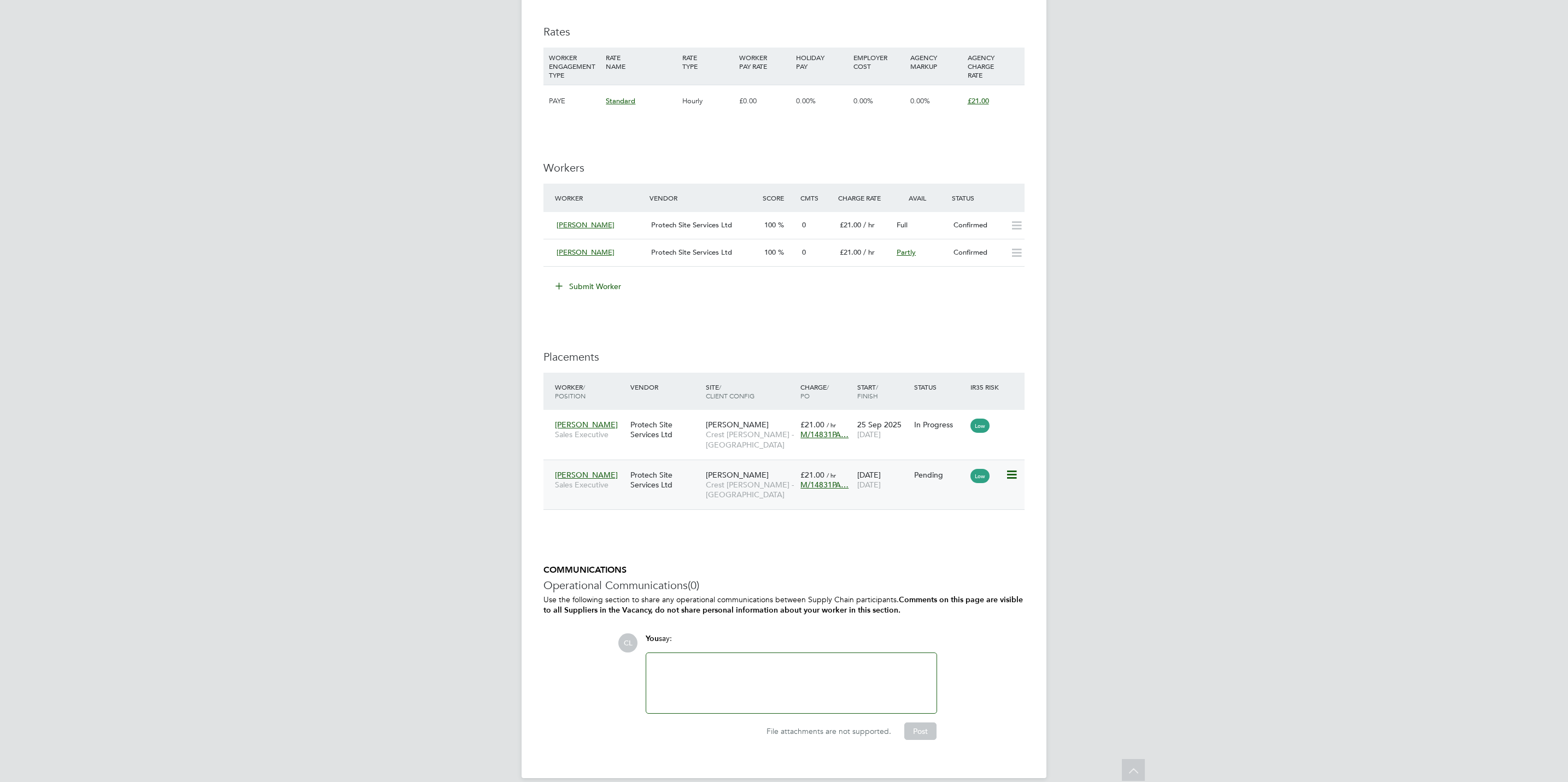
click at [1014, 476] on icon at bounding box center [1010, 474] width 11 height 13
click at [914, 546] on li "Start" at bounding box center [960, 545] width 112 height 16
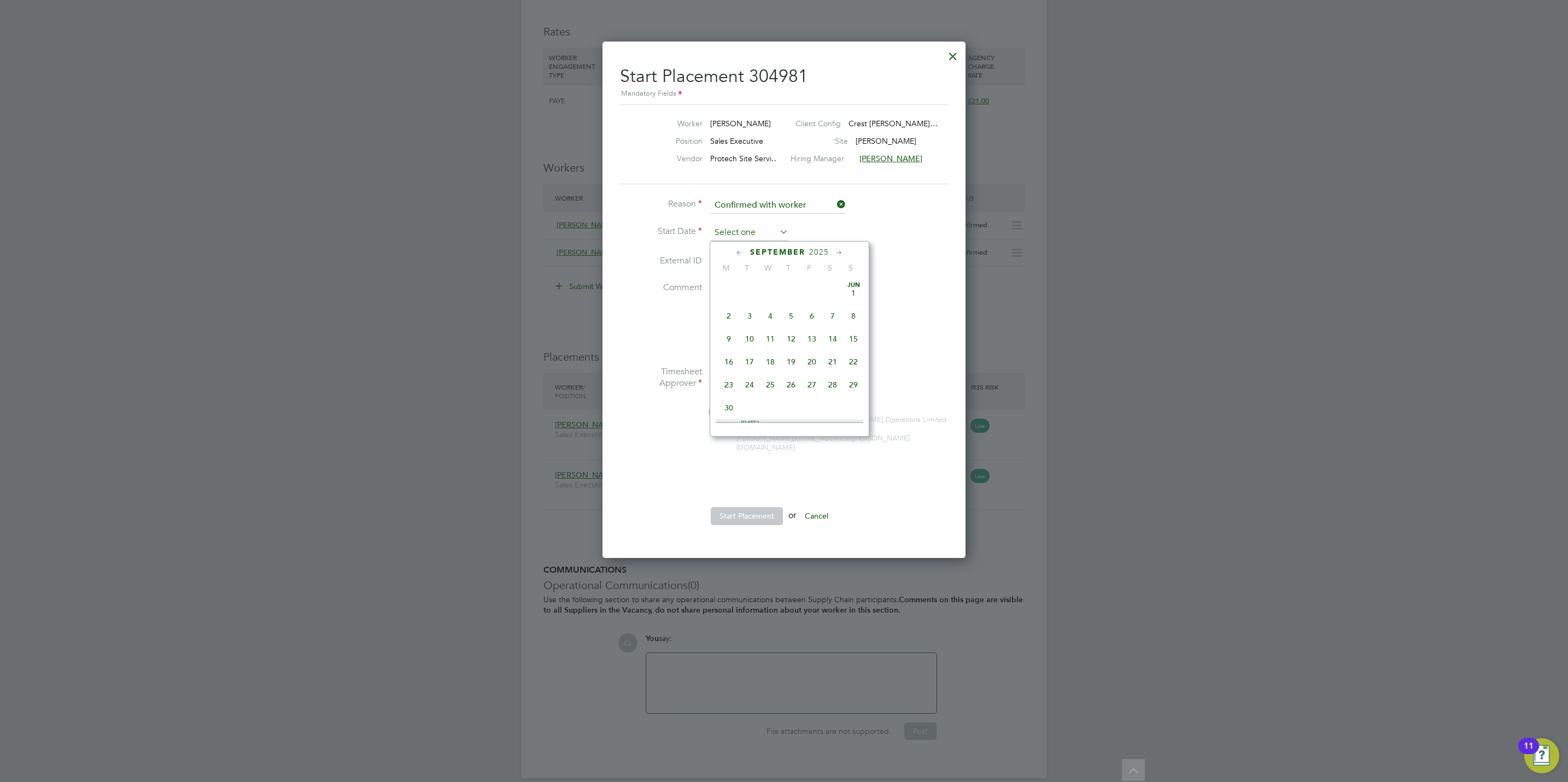
click at [746, 230] on input at bounding box center [749, 233] width 78 height 16
click at [810, 316] on span "26" at bounding box center [812, 311] width 21 height 21
type input "[DATE]"
click at [754, 514] on button "Start Placement" at bounding box center [746, 516] width 72 height 18
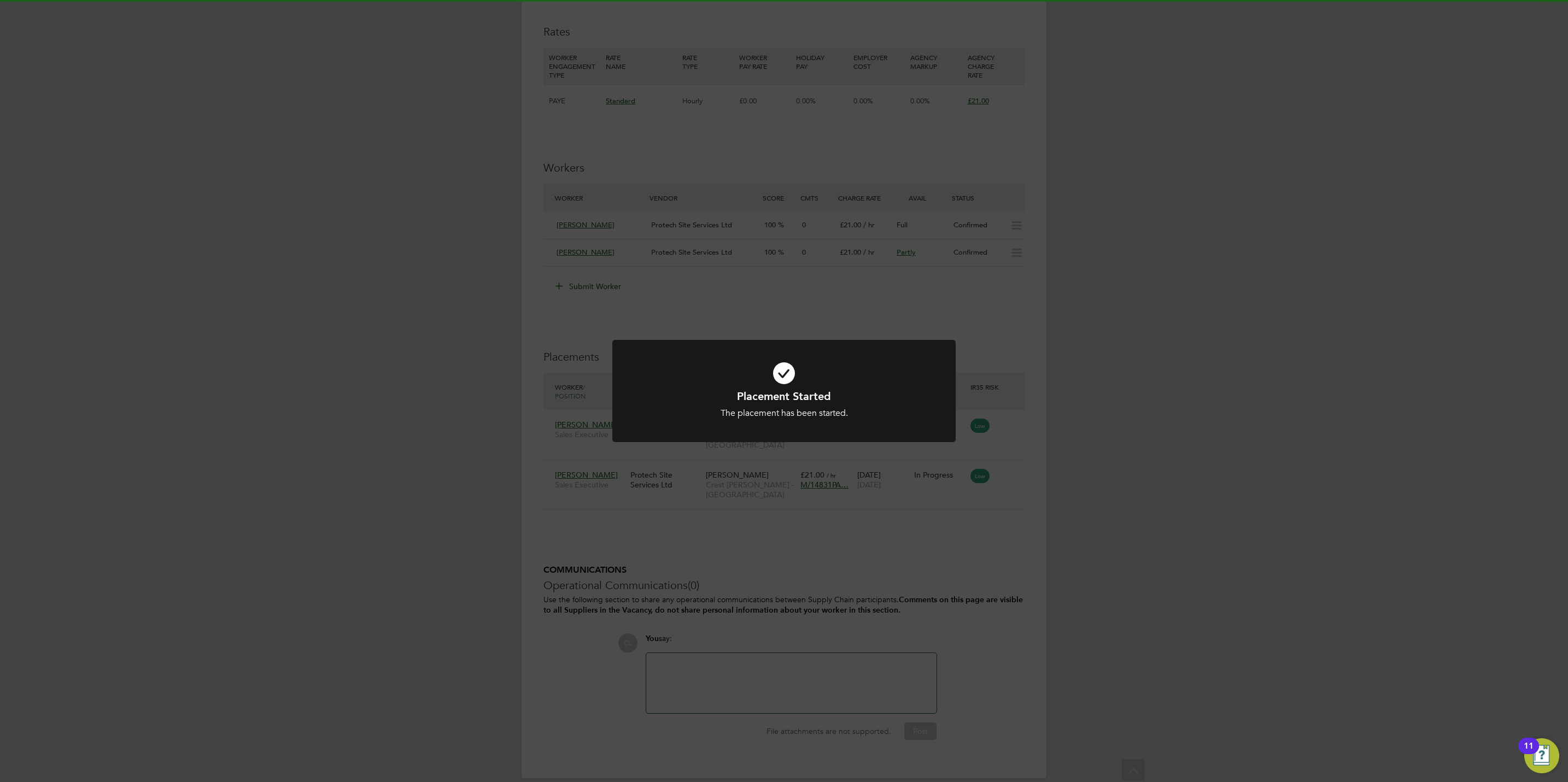
click at [728, 505] on div "Placement Started The placement has been started. Cancel Okay" at bounding box center [784, 391] width 1568 height 782
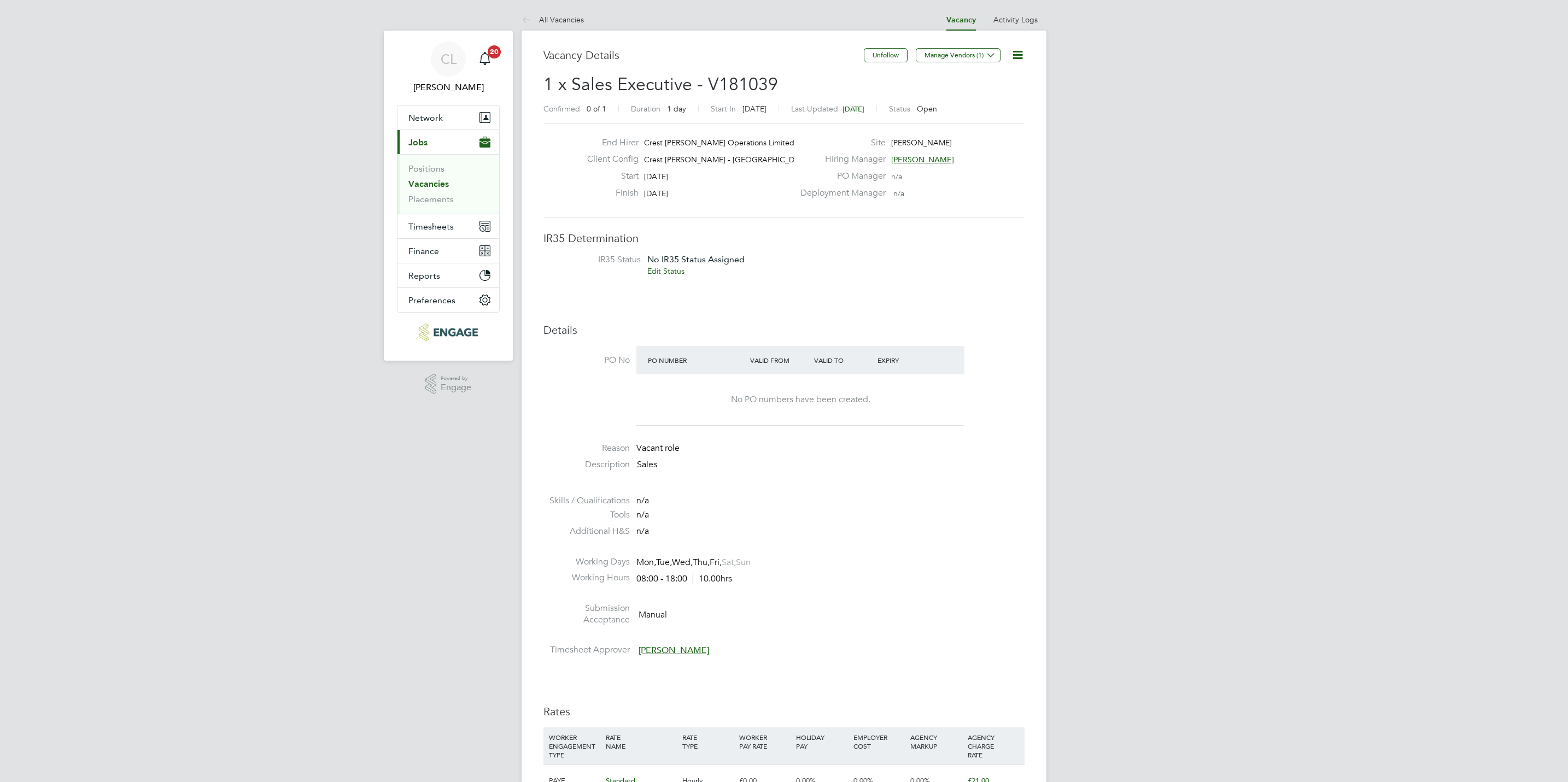
scroll to position [33, 77]
click at [1022, 61] on icon at bounding box center [1018, 55] width 14 height 14
click at [981, 81] on li "Edit Vacancy" at bounding box center [991, 80] width 64 height 16
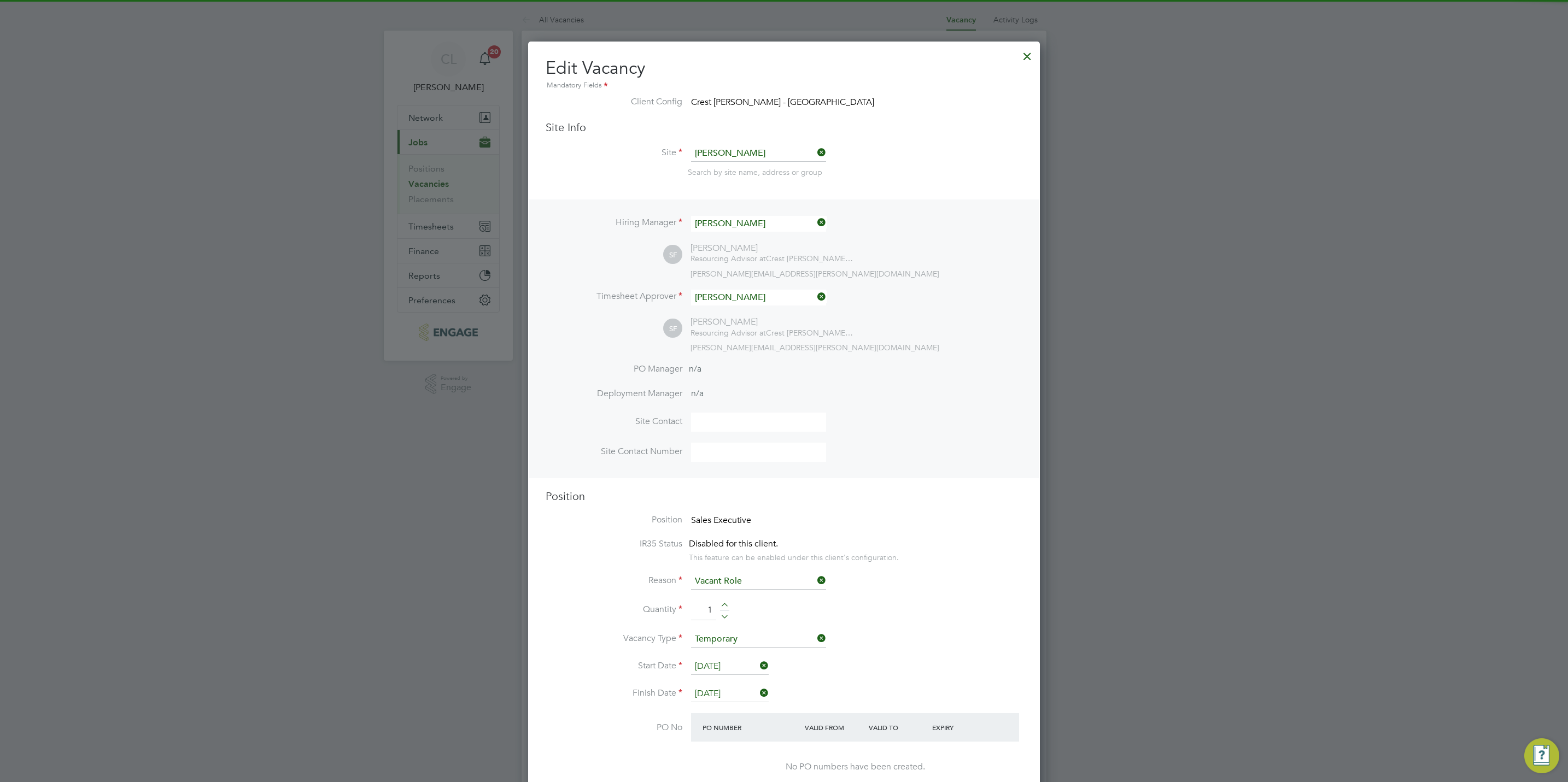
scroll to position [5, 5]
click at [761, 149] on input at bounding box center [758, 153] width 135 height 16
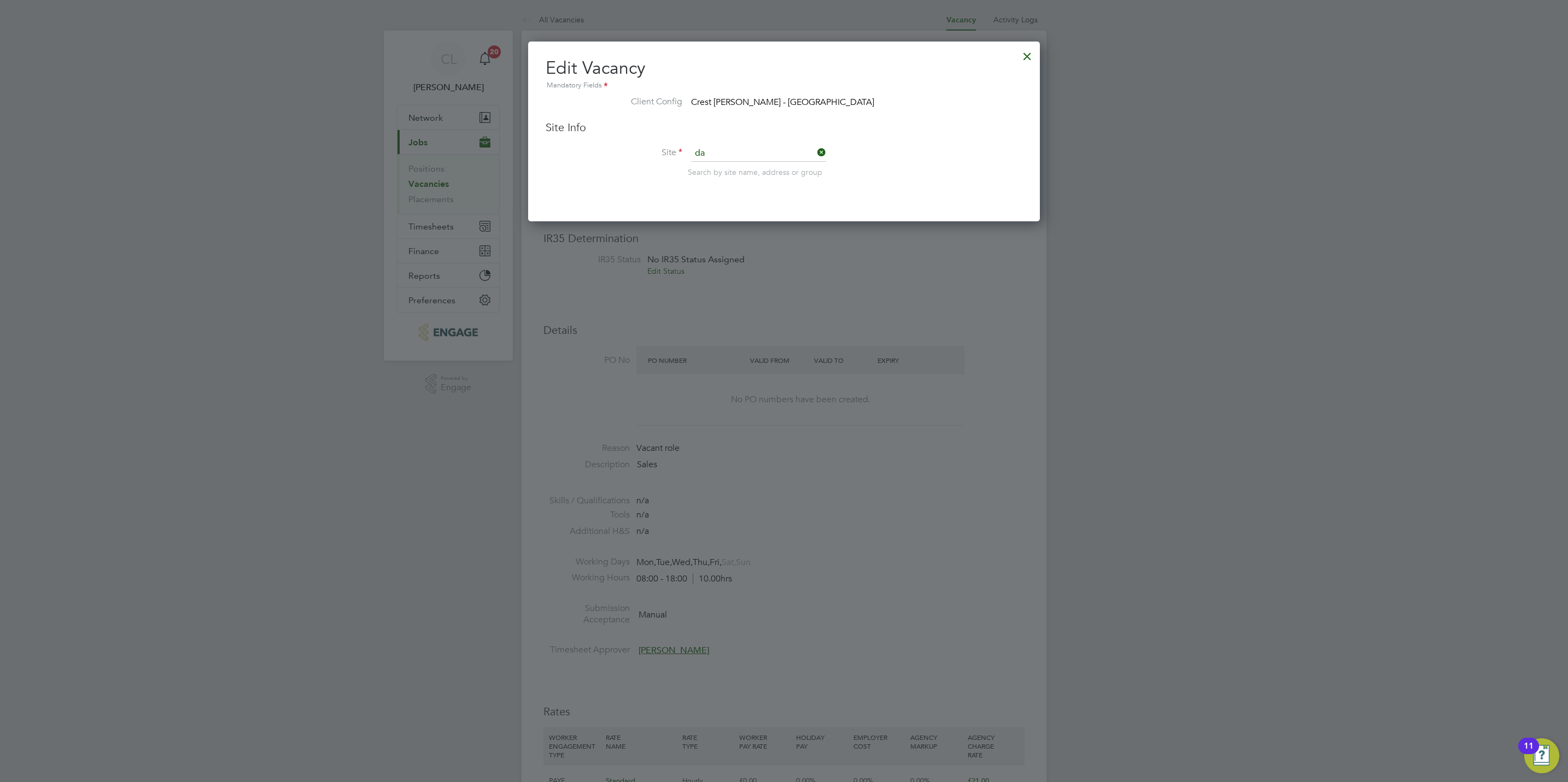
click at [765, 186] on li "Da lton - Sales" at bounding box center [758, 185] width 136 height 15
type input "[PERSON_NAME] - Sales"
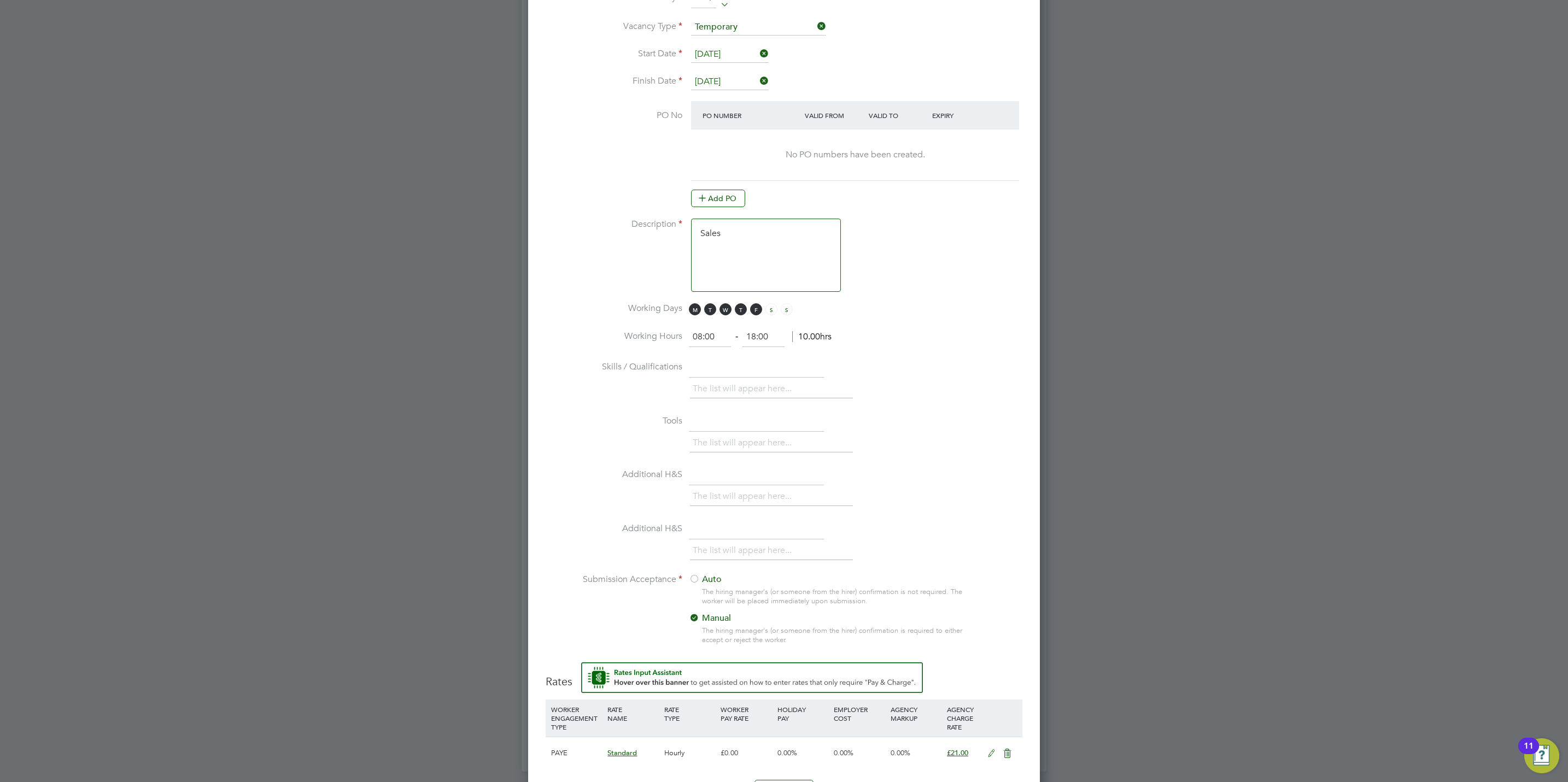
scroll to position [682, 0]
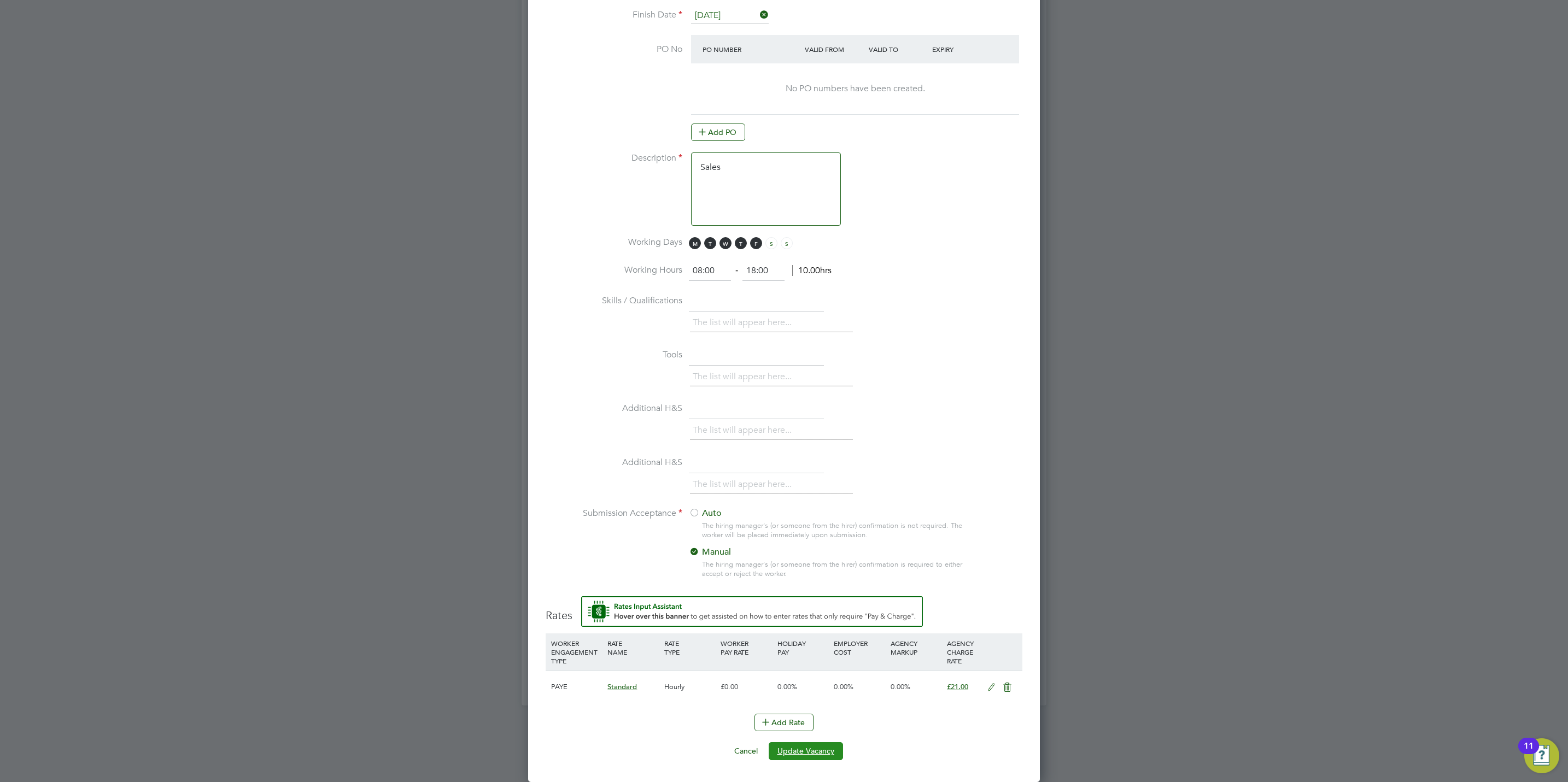
click at [814, 756] on button "Update Vacancy" at bounding box center [806, 751] width 74 height 18
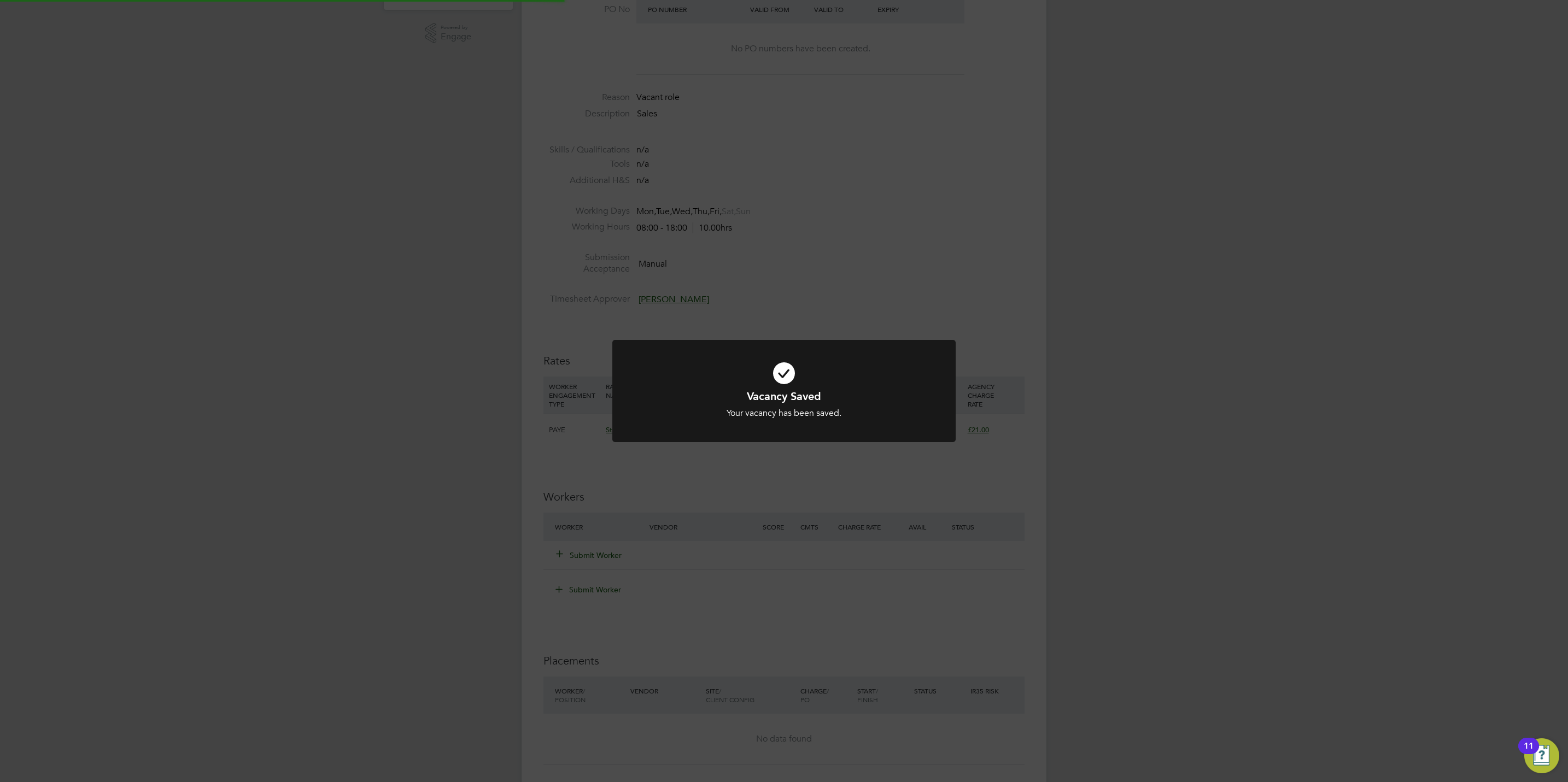
scroll to position [0, 0]
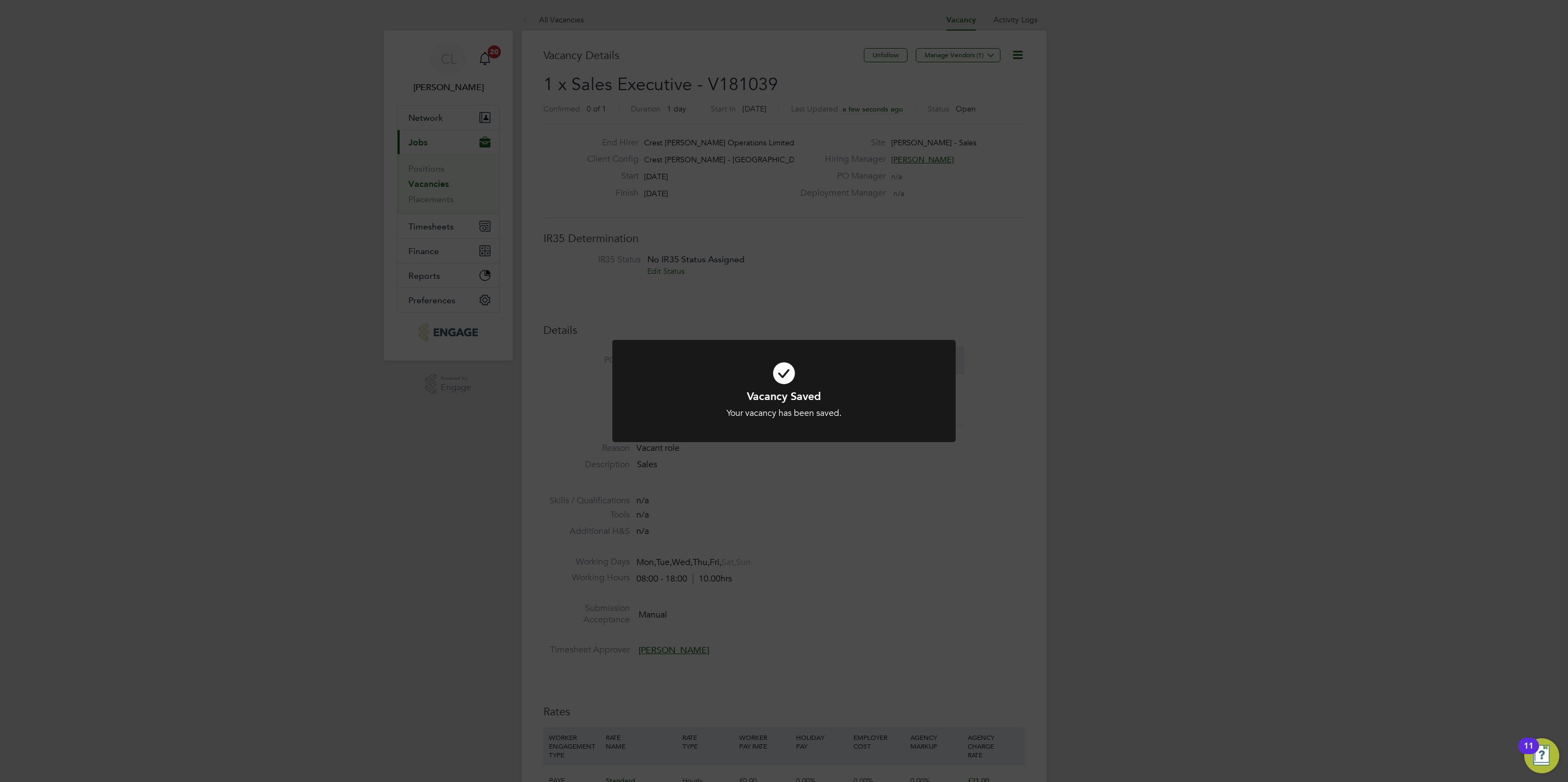
click at [1074, 587] on div "Vacancy Saved Your vacancy has been saved. Cancel Okay" at bounding box center [784, 391] width 1568 height 782
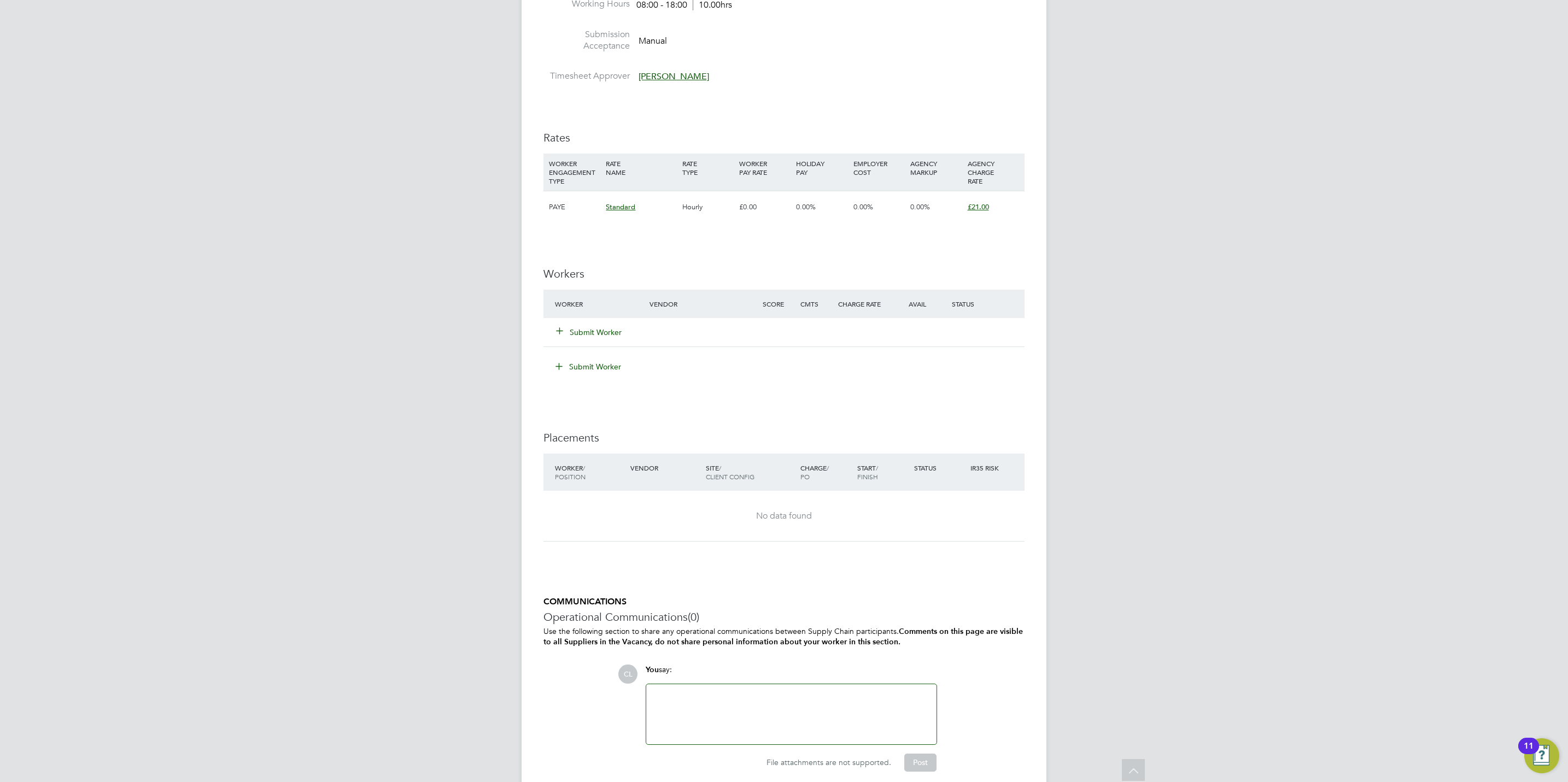
click at [584, 331] on button "Submit Worker" at bounding box center [589, 333] width 66 height 11
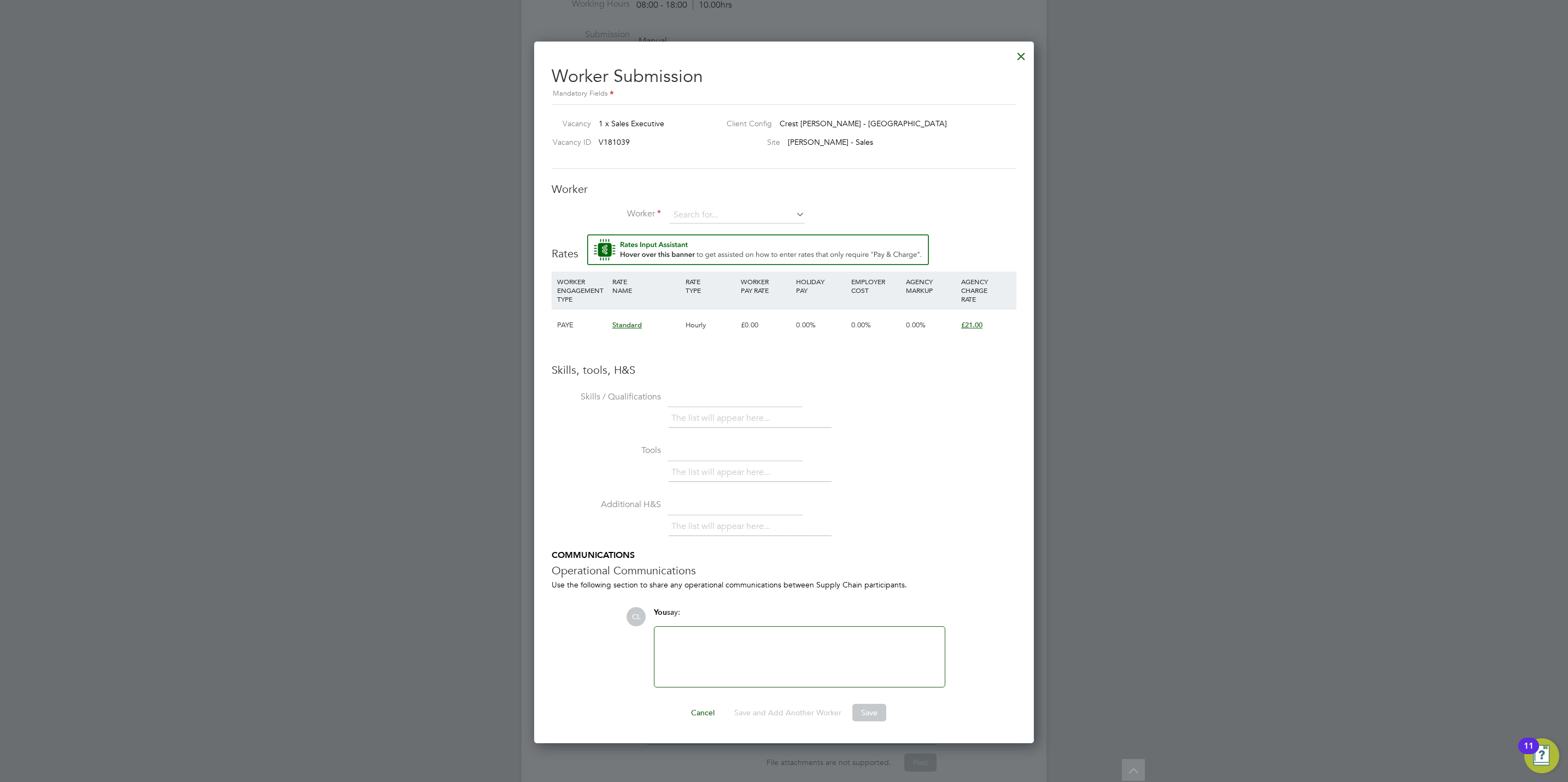
click at [1000, 454] on li "Tools The list will appear here..." at bounding box center [784, 469] width 465 height 54
click at [702, 217] on input at bounding box center [737, 216] width 135 height 16
click at [712, 250] on li "[PERSON_NAME] (GUP002)" at bounding box center [757, 246] width 176 height 15
type input "[PERSON_NAME] (GUP002)"
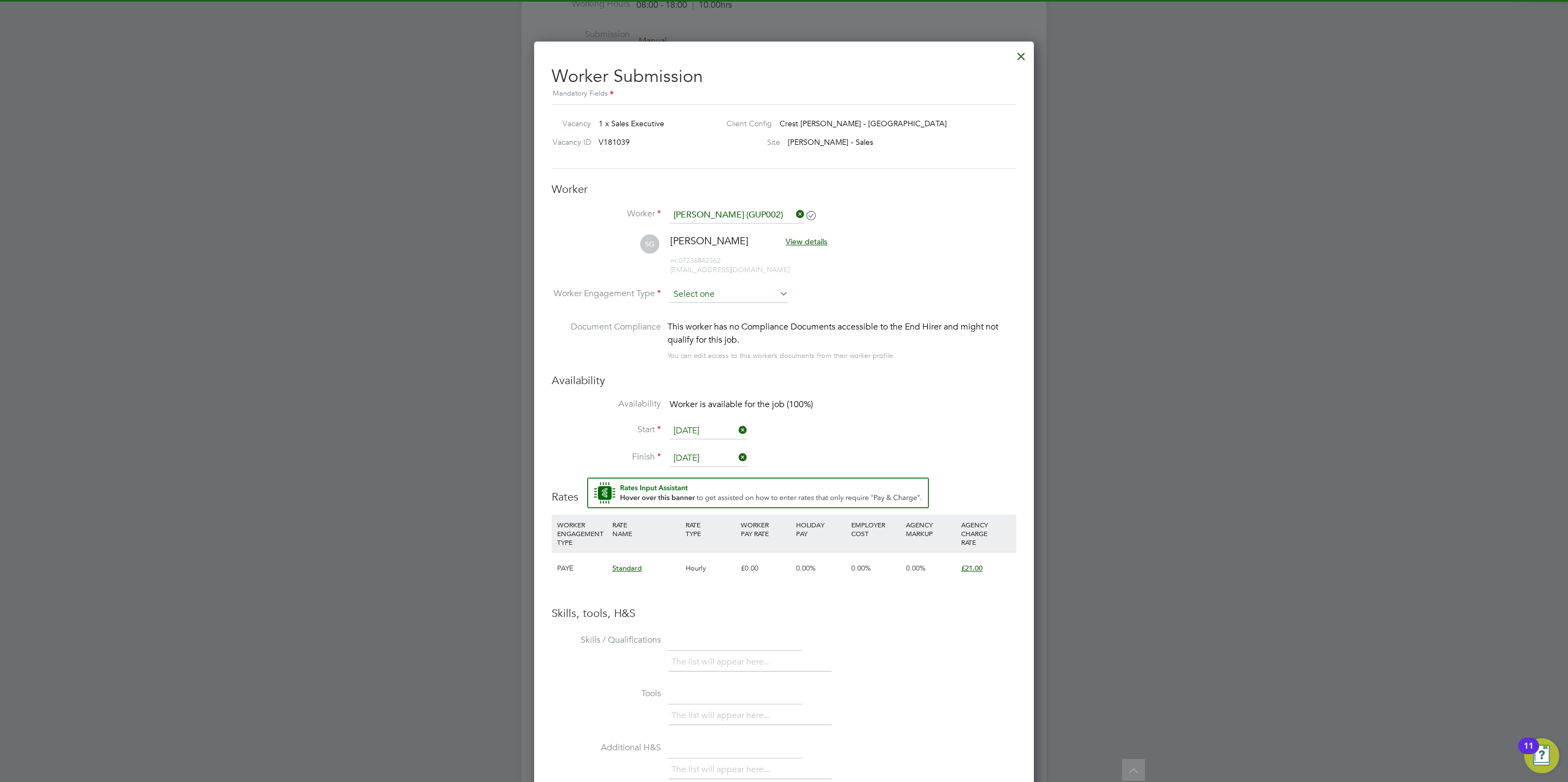
click at [716, 293] on input at bounding box center [729, 295] width 119 height 16
click at [716, 327] on li "PAYE" at bounding box center [729, 324] width 120 height 14
type input "PAYE"
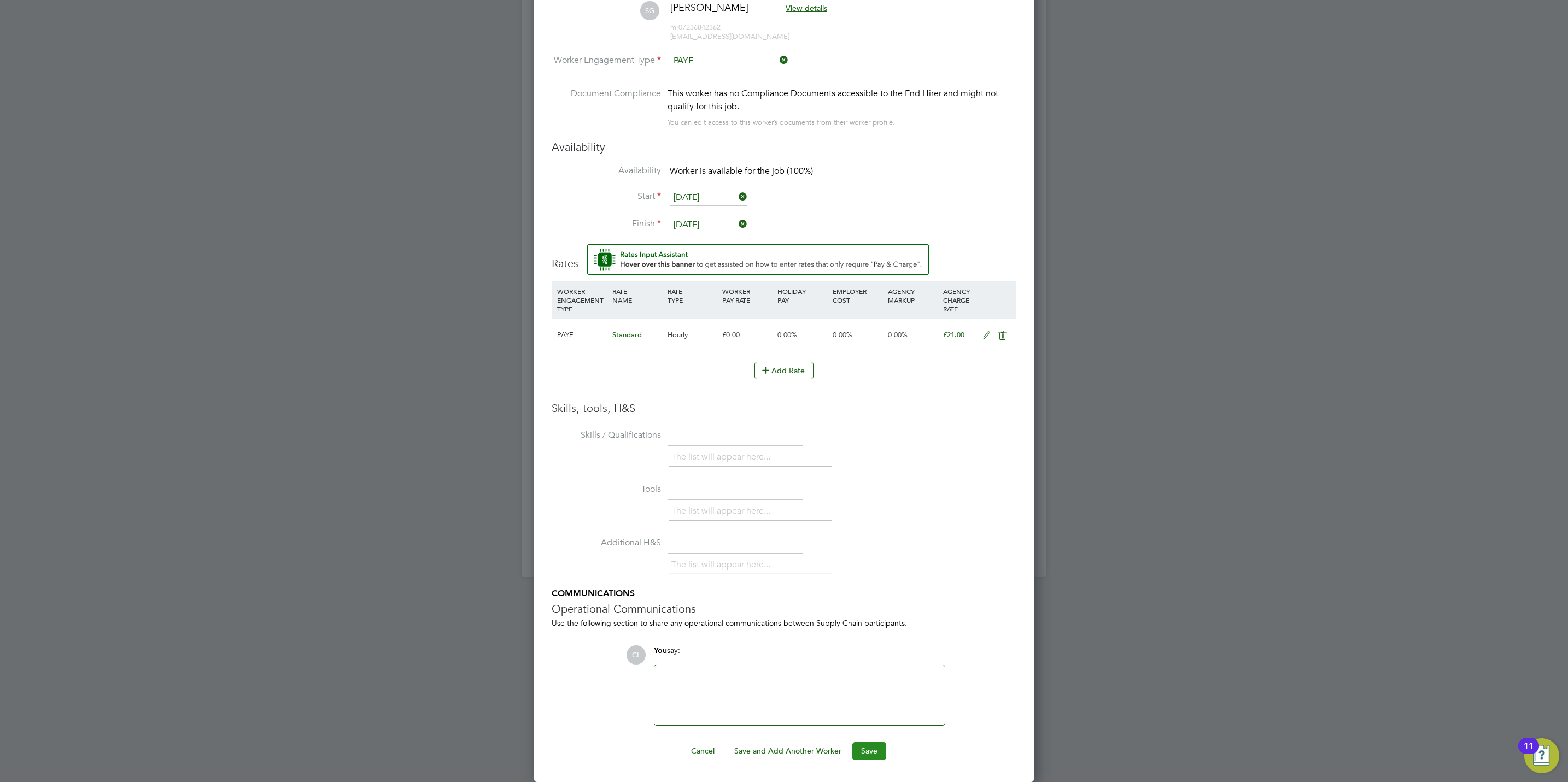
click at [859, 748] on button "Save" at bounding box center [869, 751] width 34 height 18
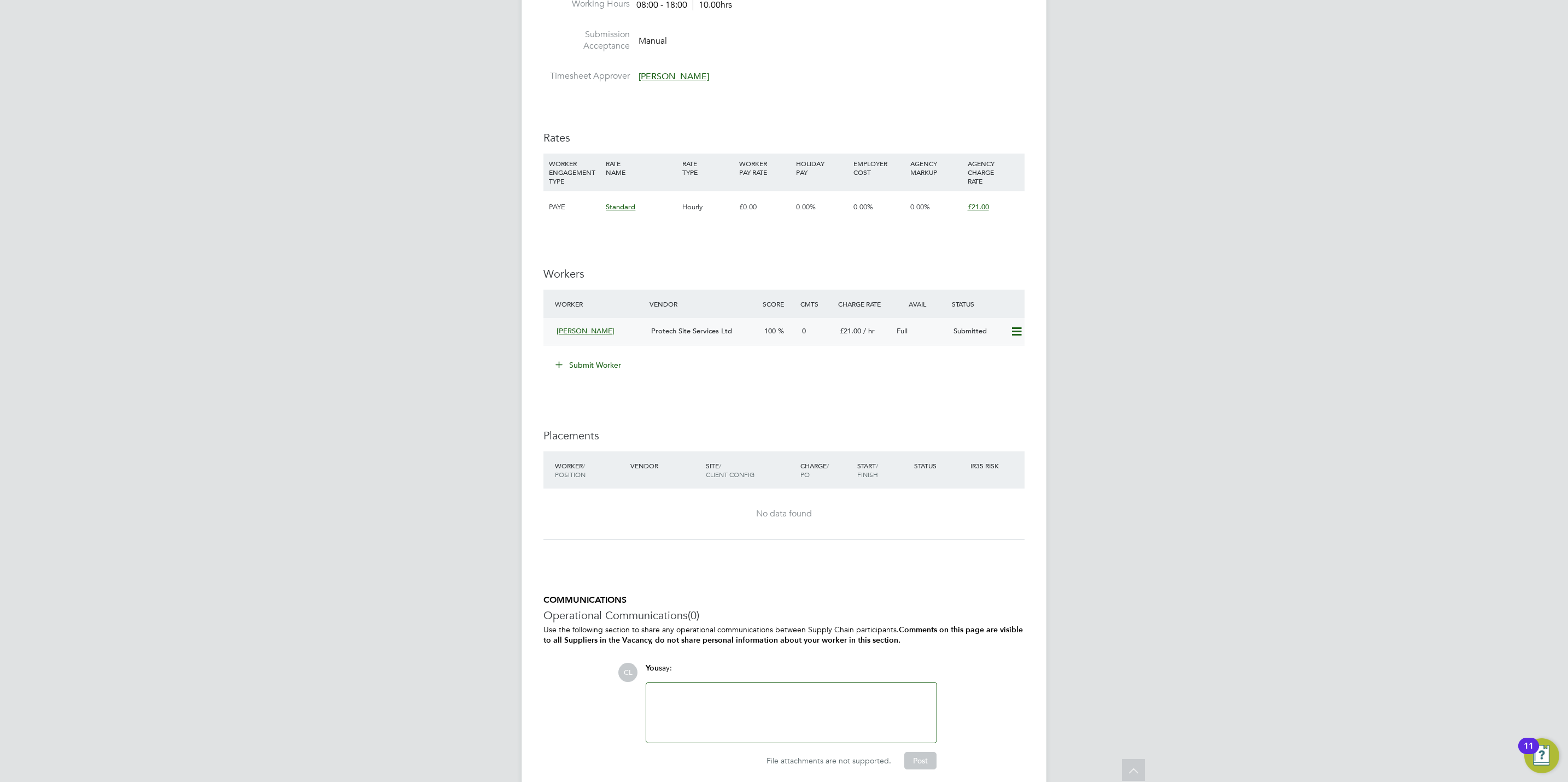
click at [1016, 333] on icon at bounding box center [1016, 331] width 14 height 9
click at [998, 360] on li "Offer" at bounding box center [1000, 356] width 42 height 16
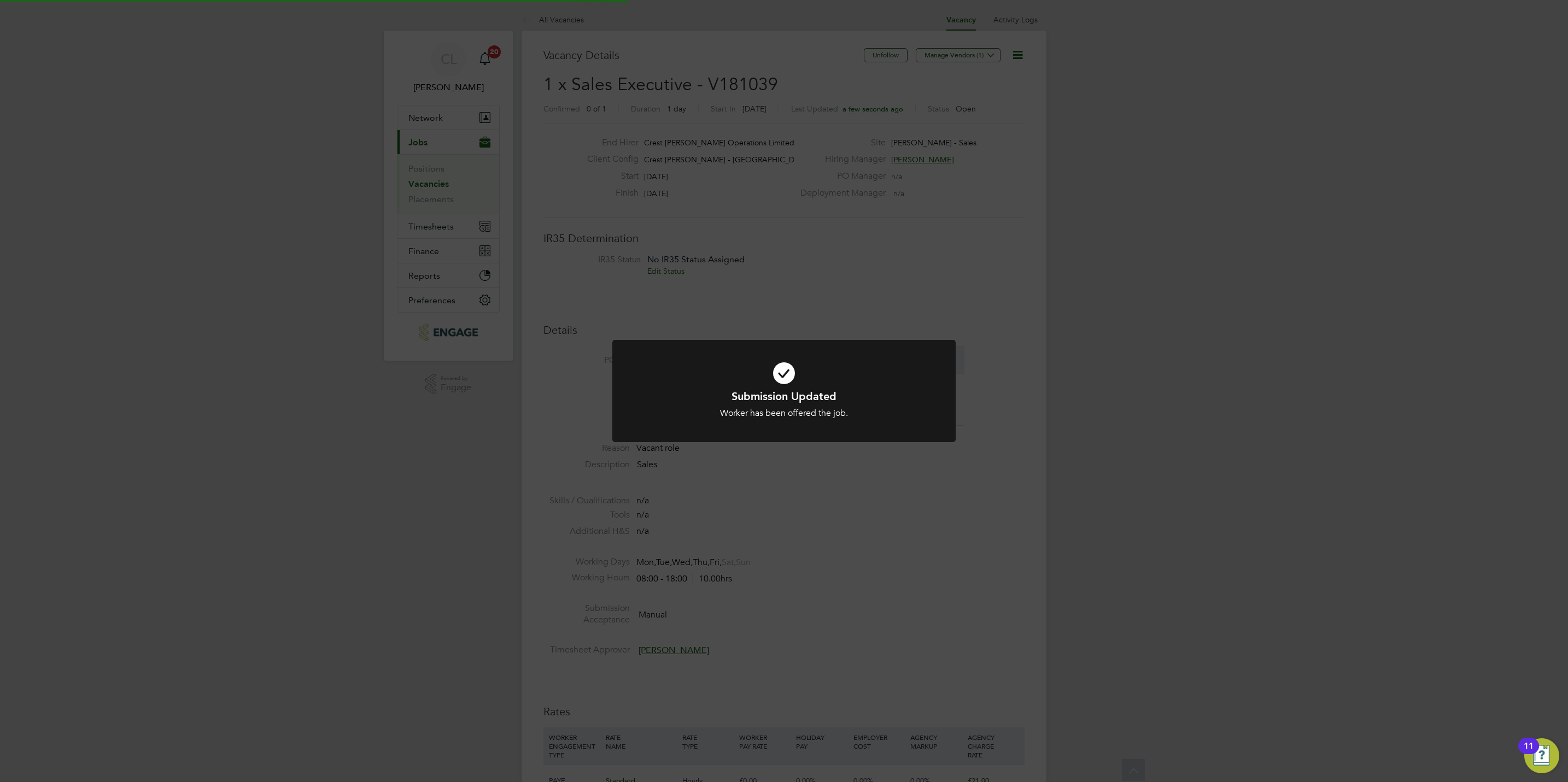
click at [983, 426] on div "Submission Updated Worker has been offered the job. Cancel Okay" at bounding box center [784, 391] width 1568 height 782
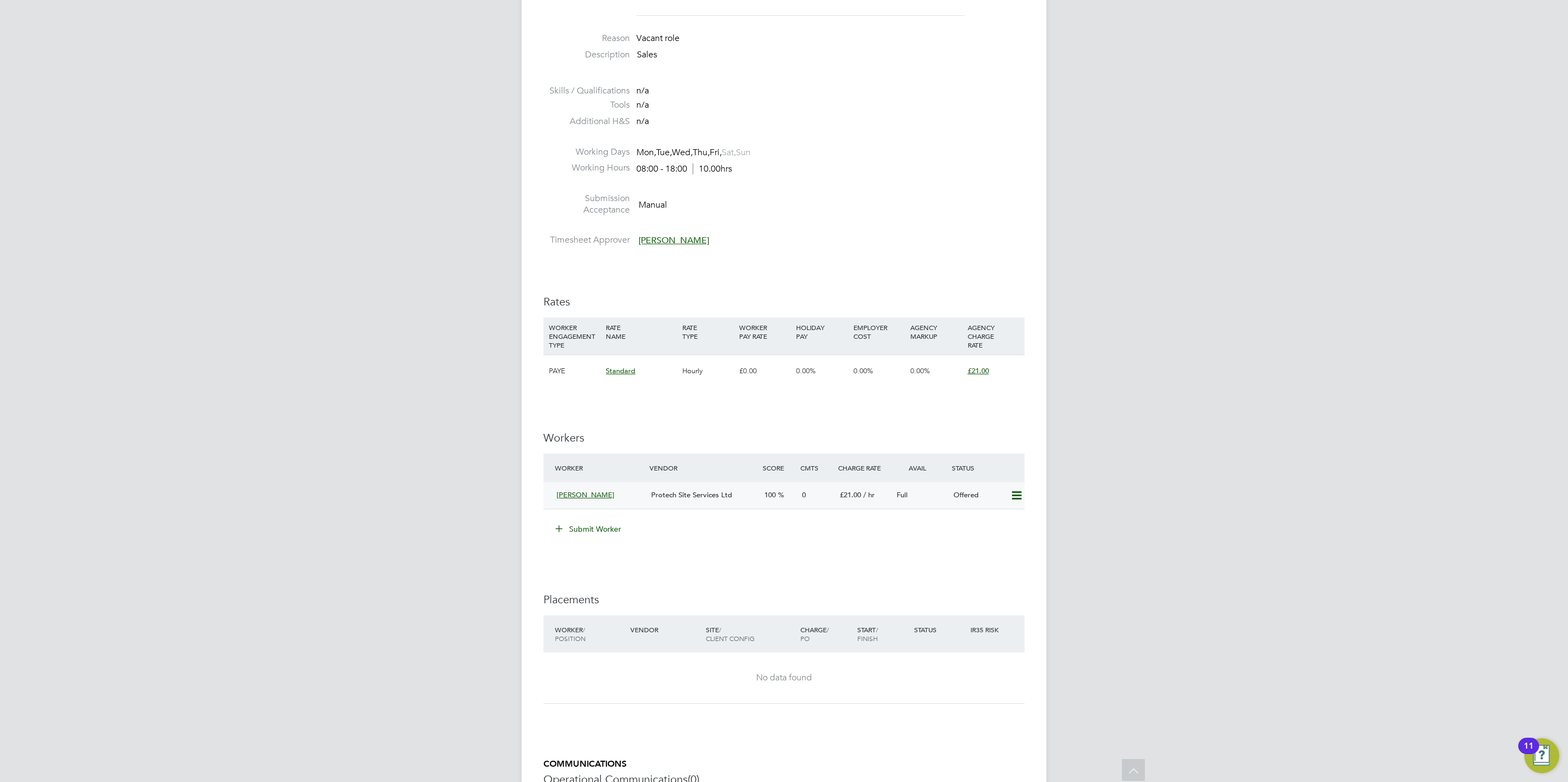
click at [1017, 493] on icon at bounding box center [1016, 495] width 14 height 9
click at [999, 522] on li "Confirm" at bounding box center [1000, 520] width 41 height 16
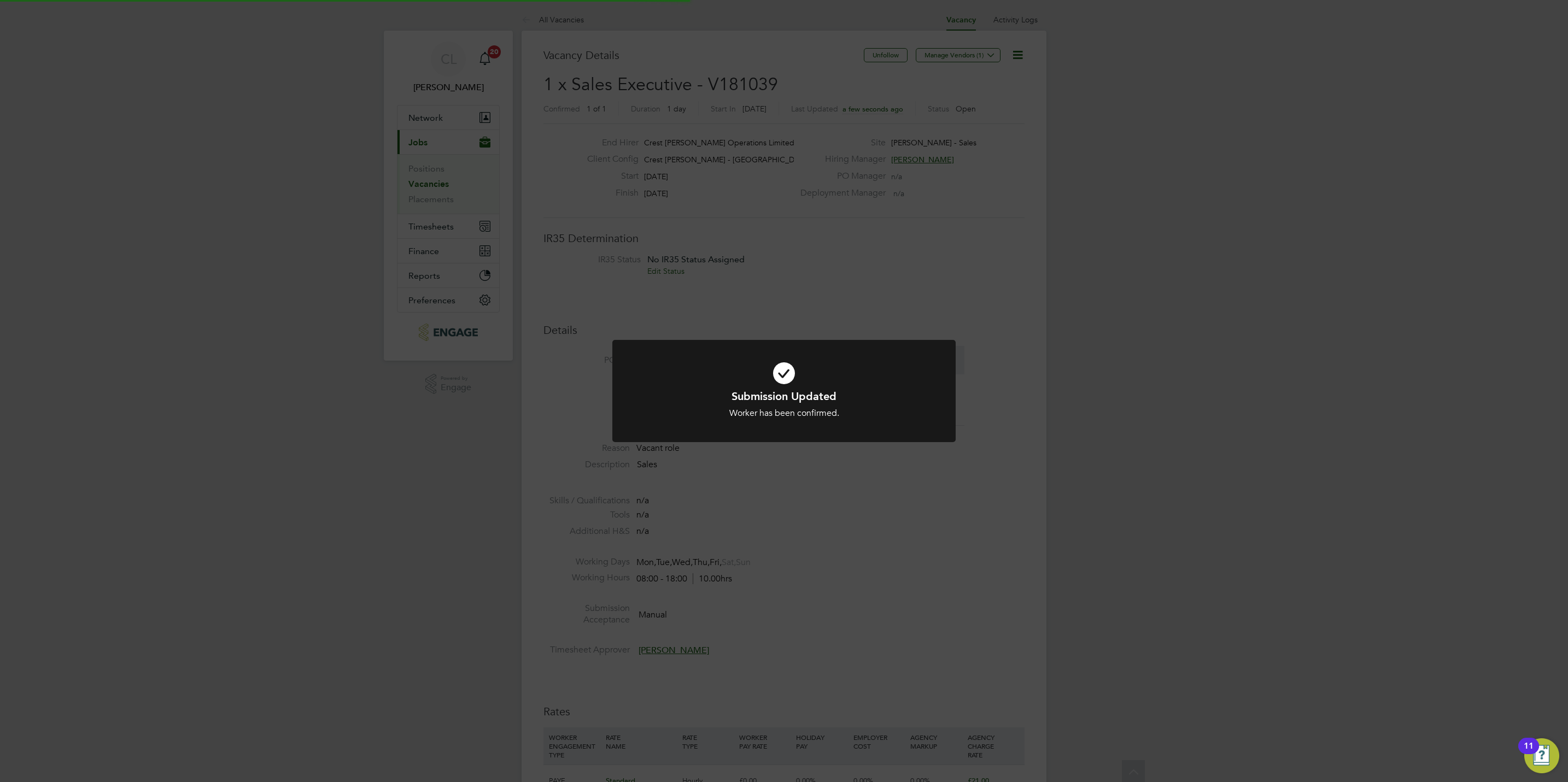
click at [993, 578] on div "Submission Updated Worker has been confirmed. Cancel Okay" at bounding box center [784, 391] width 1568 height 782
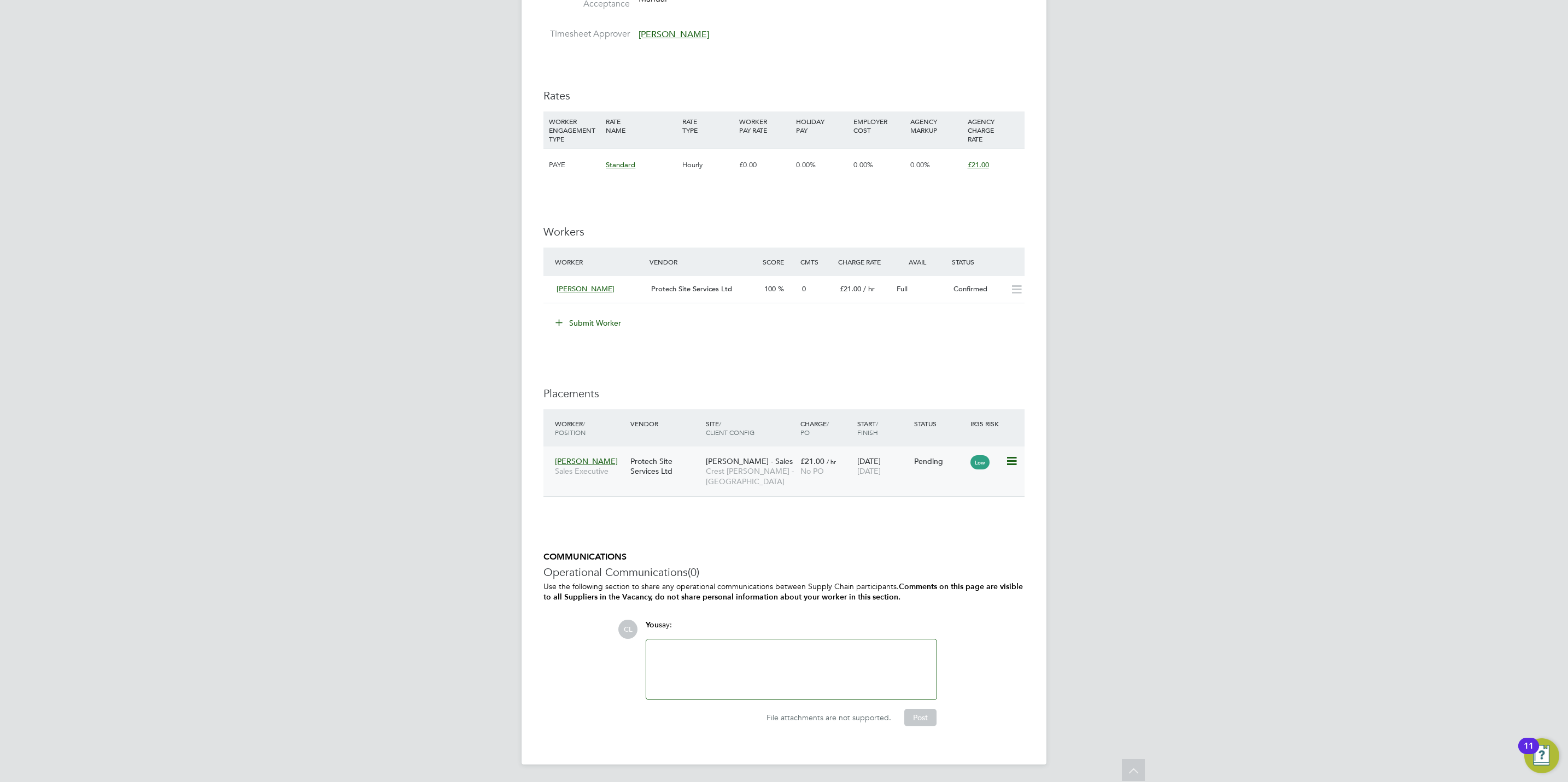
click at [1009, 455] on icon at bounding box center [1010, 461] width 11 height 13
click at [921, 528] on li "Start" at bounding box center [960, 531] width 112 height 16
type input "[PERSON_NAME]"
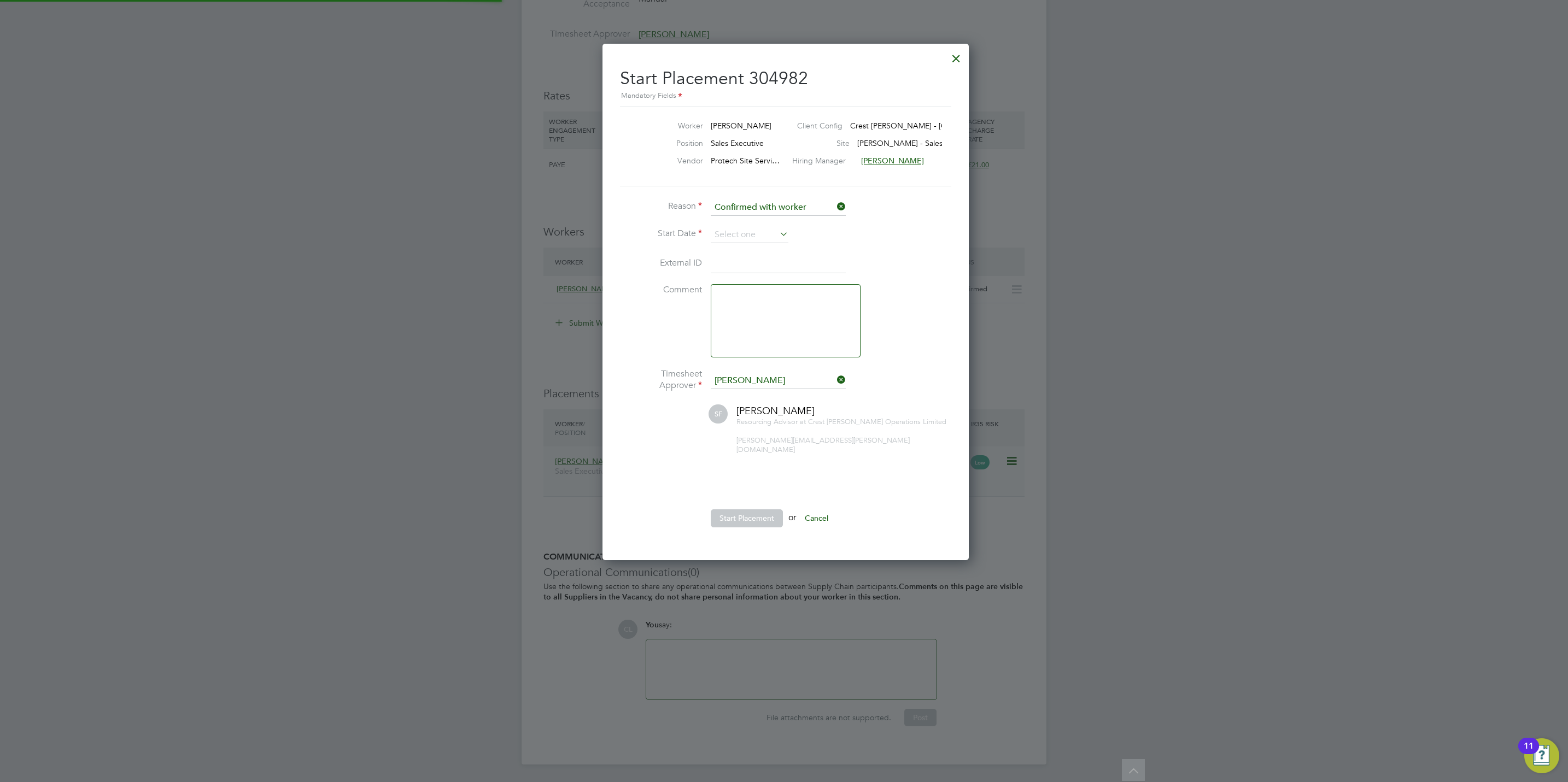
scroll to position [10, 135]
click at [729, 231] on input at bounding box center [749, 235] width 78 height 16
click at [810, 313] on span "26" at bounding box center [812, 313] width 21 height 21
type input "[DATE]"
click at [722, 513] on button "Start Placement" at bounding box center [746, 518] width 72 height 18
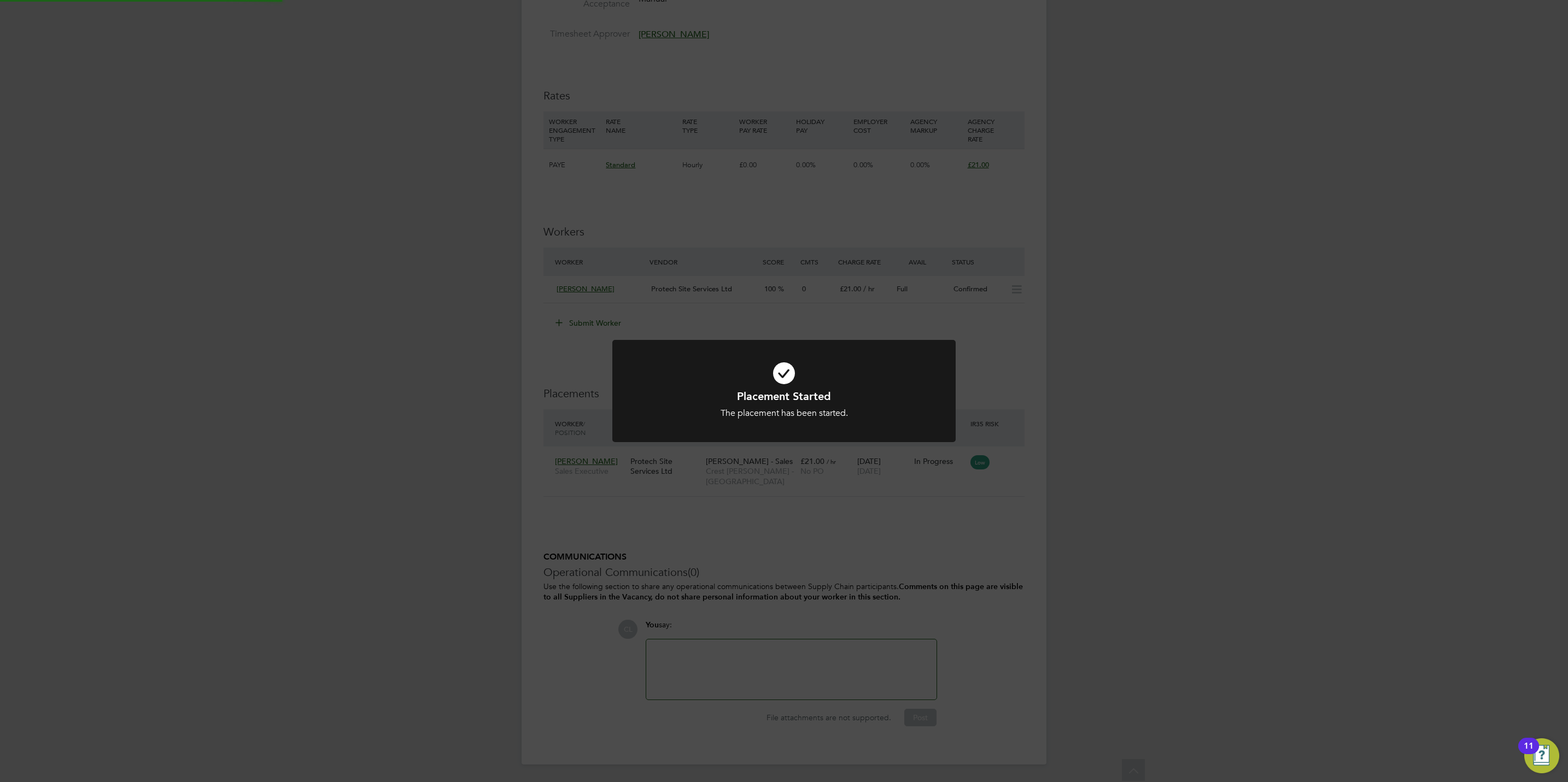
click at [952, 549] on div "Placement Started The placement has been started. Cancel Okay" at bounding box center [784, 391] width 1568 height 782
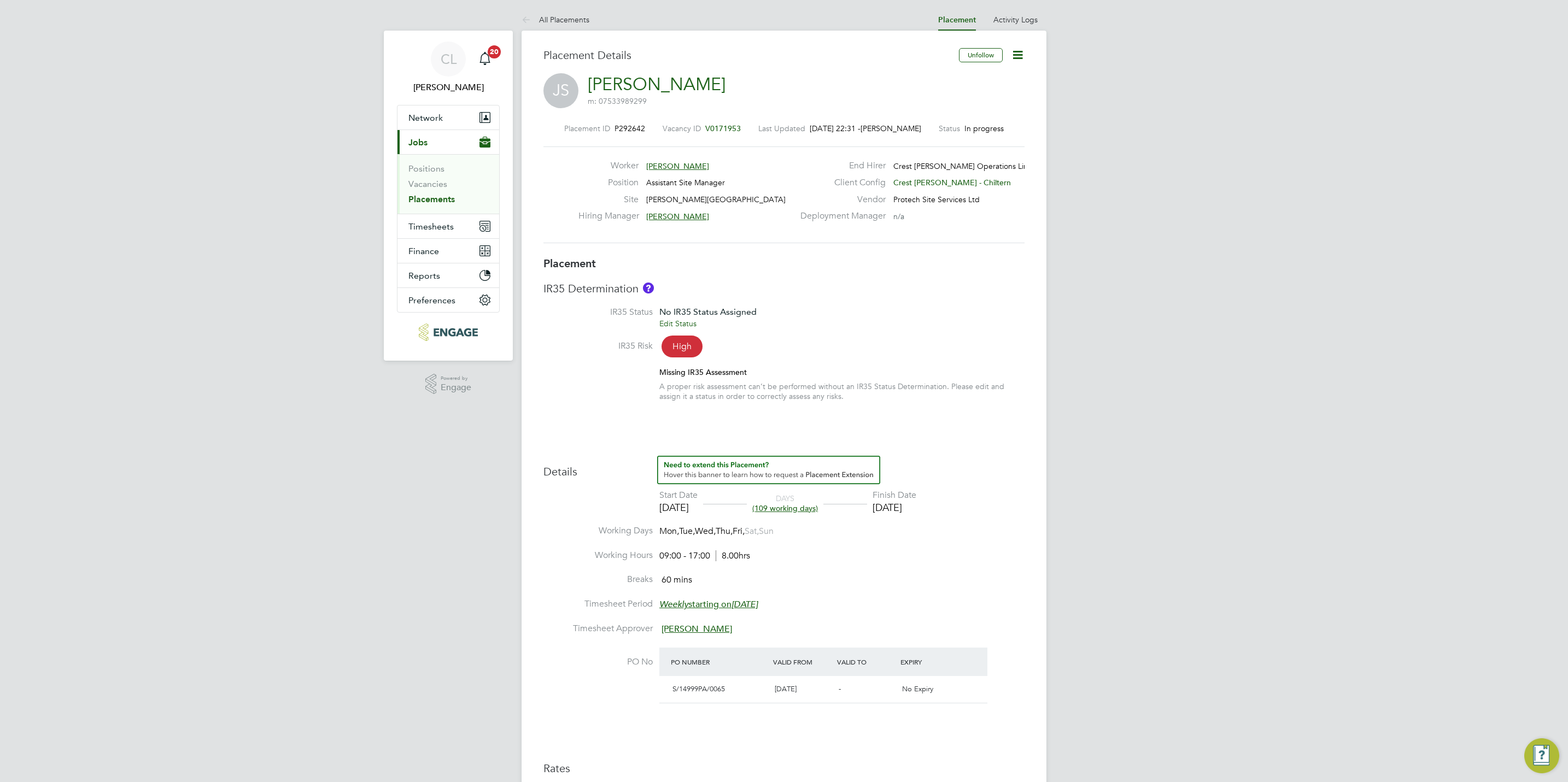
click at [725, 130] on span "V0171953" at bounding box center [722, 128] width 36 height 10
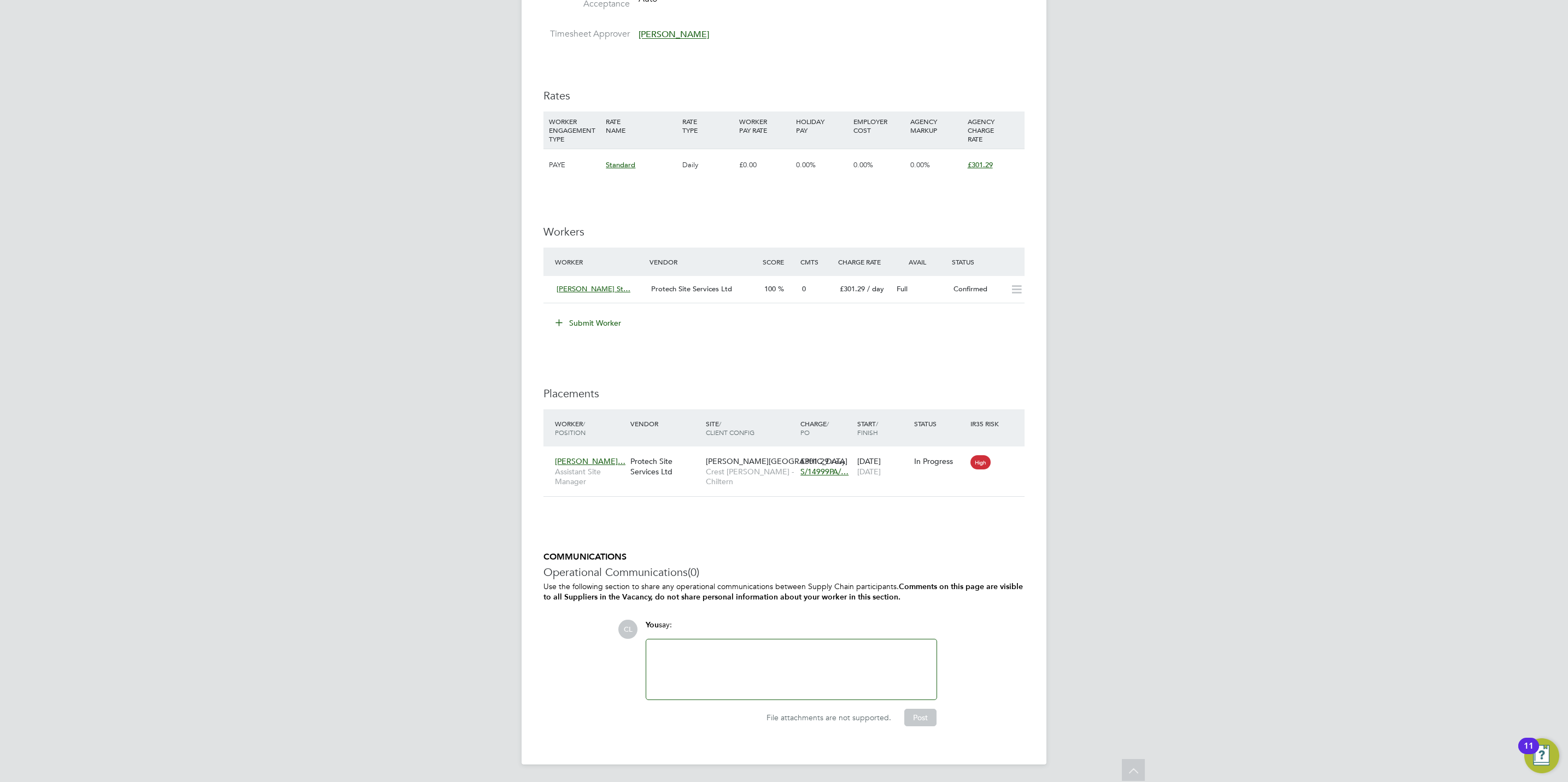
click at [596, 320] on button "Submit Worker" at bounding box center [588, 323] width 82 height 18
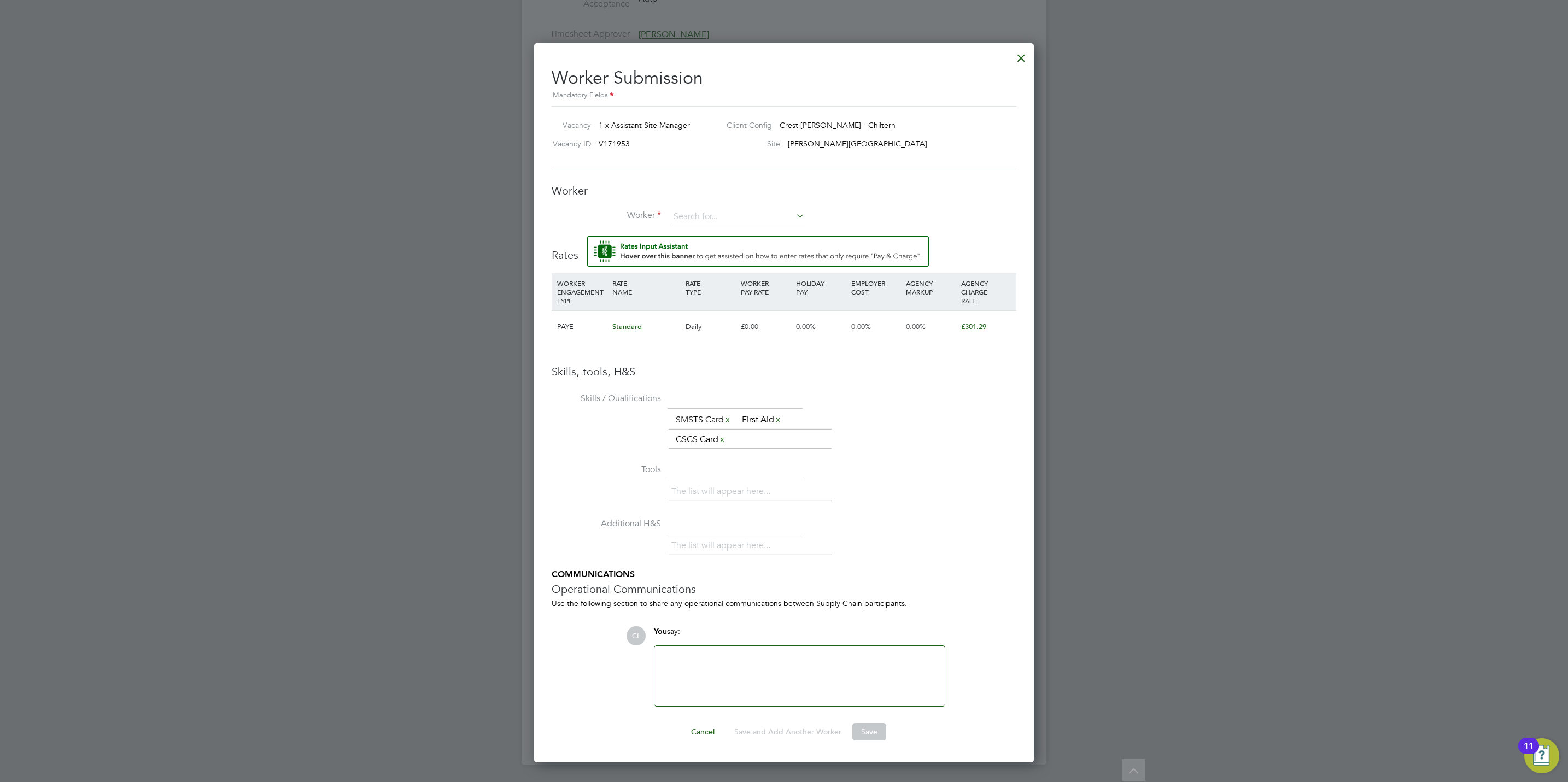
click at [945, 389] on div "Skills, tools, H&S Skills / Qualifications The list will appear here... SMSTS C…" at bounding box center [784, 535] width 465 height 342
click at [704, 210] on input at bounding box center [737, 217] width 135 height 16
type input "vit"
click at [718, 190] on h3 "Worker" at bounding box center [784, 191] width 465 height 14
click at [724, 212] on input at bounding box center [737, 217] width 135 height 16
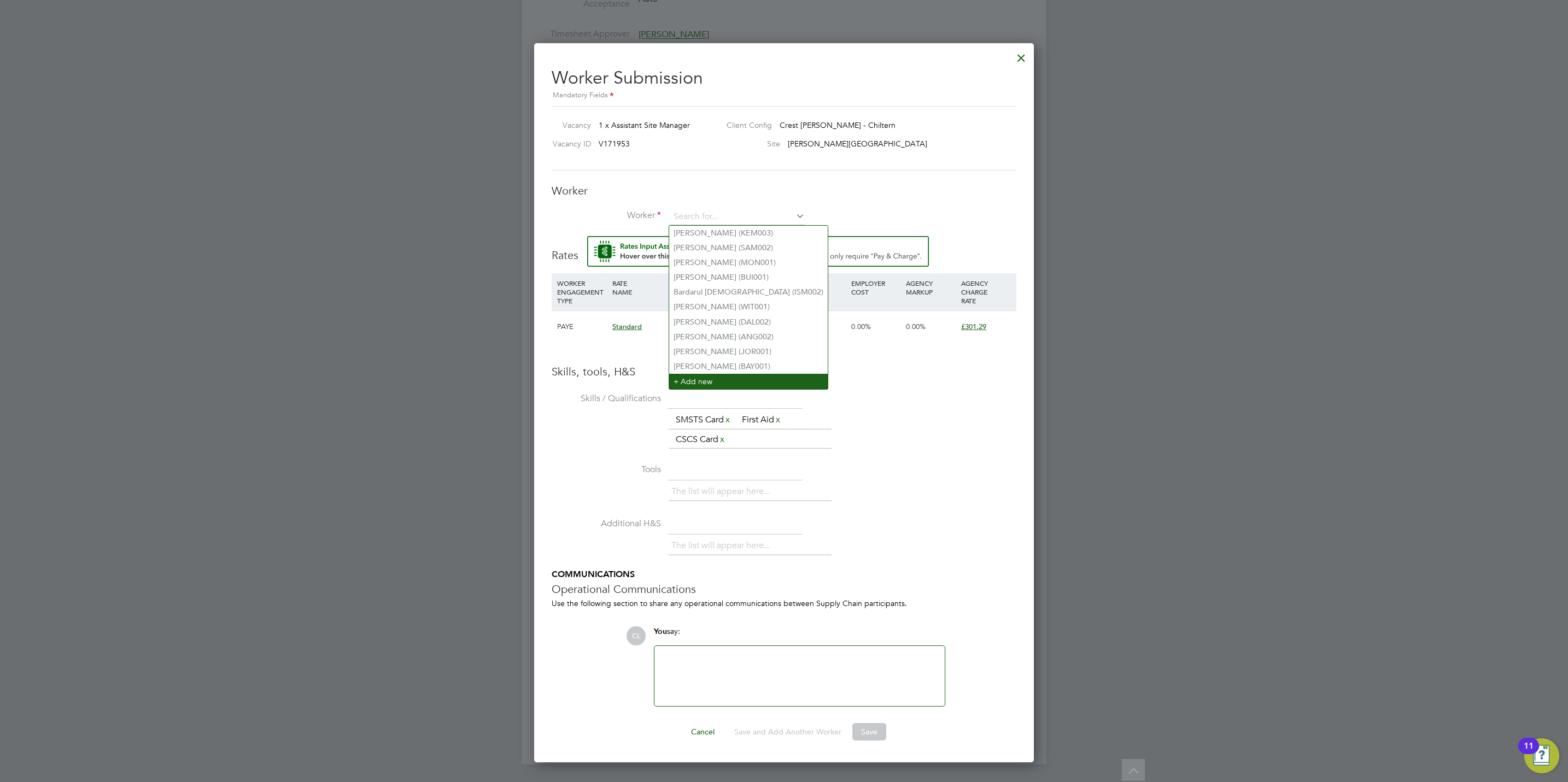
click at [691, 377] on li "+ Add new" at bounding box center [748, 381] width 159 height 15
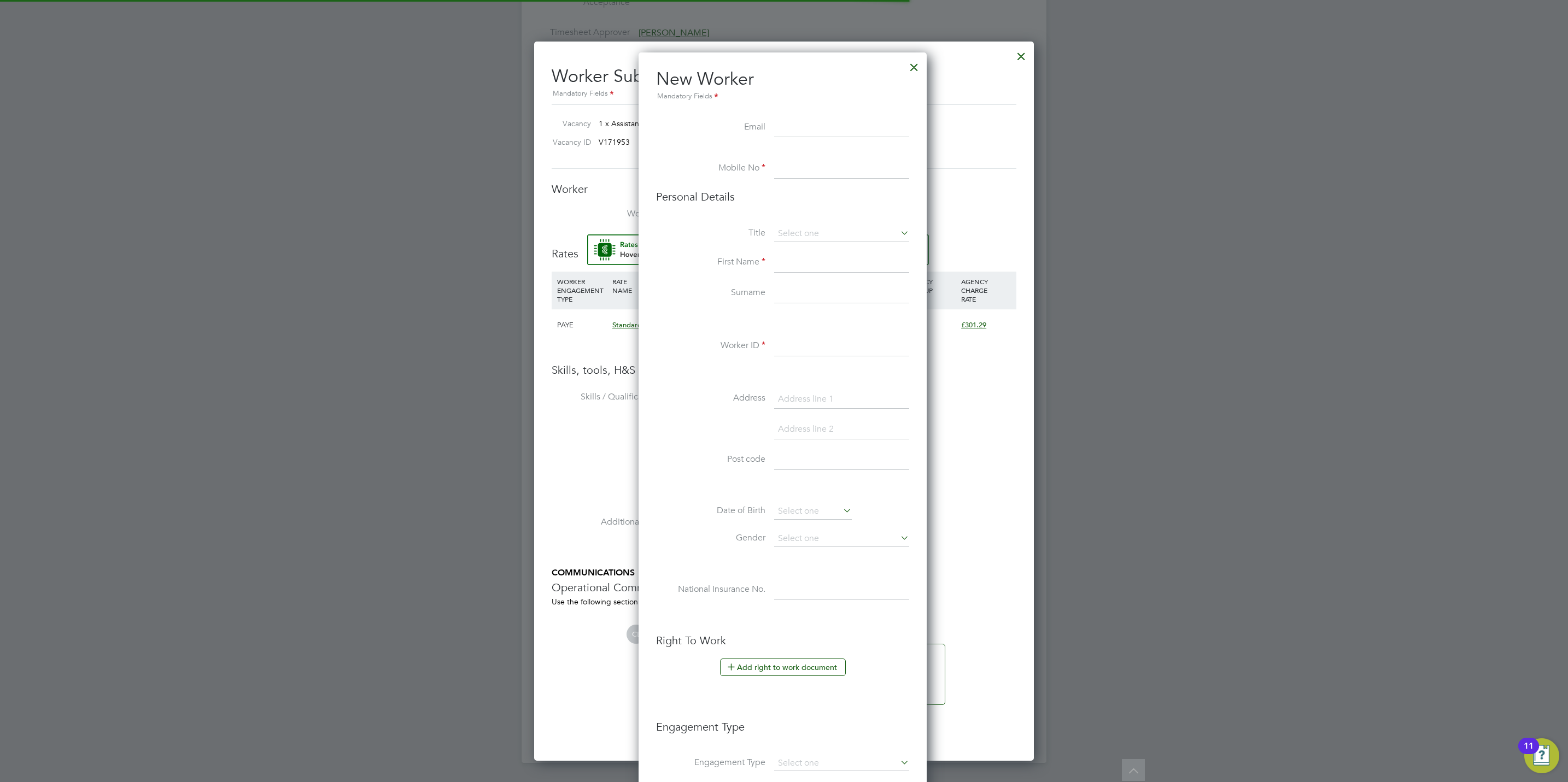
scroll to position [928, 291]
paste input "Vitalay Vonchuk"
type input "Vitalay Vonchuk"
click at [802, 228] on input at bounding box center [841, 234] width 135 height 16
click at [802, 243] on ul "Mr Mrs Miss Ms" at bounding box center [841, 271] width 137 height 59
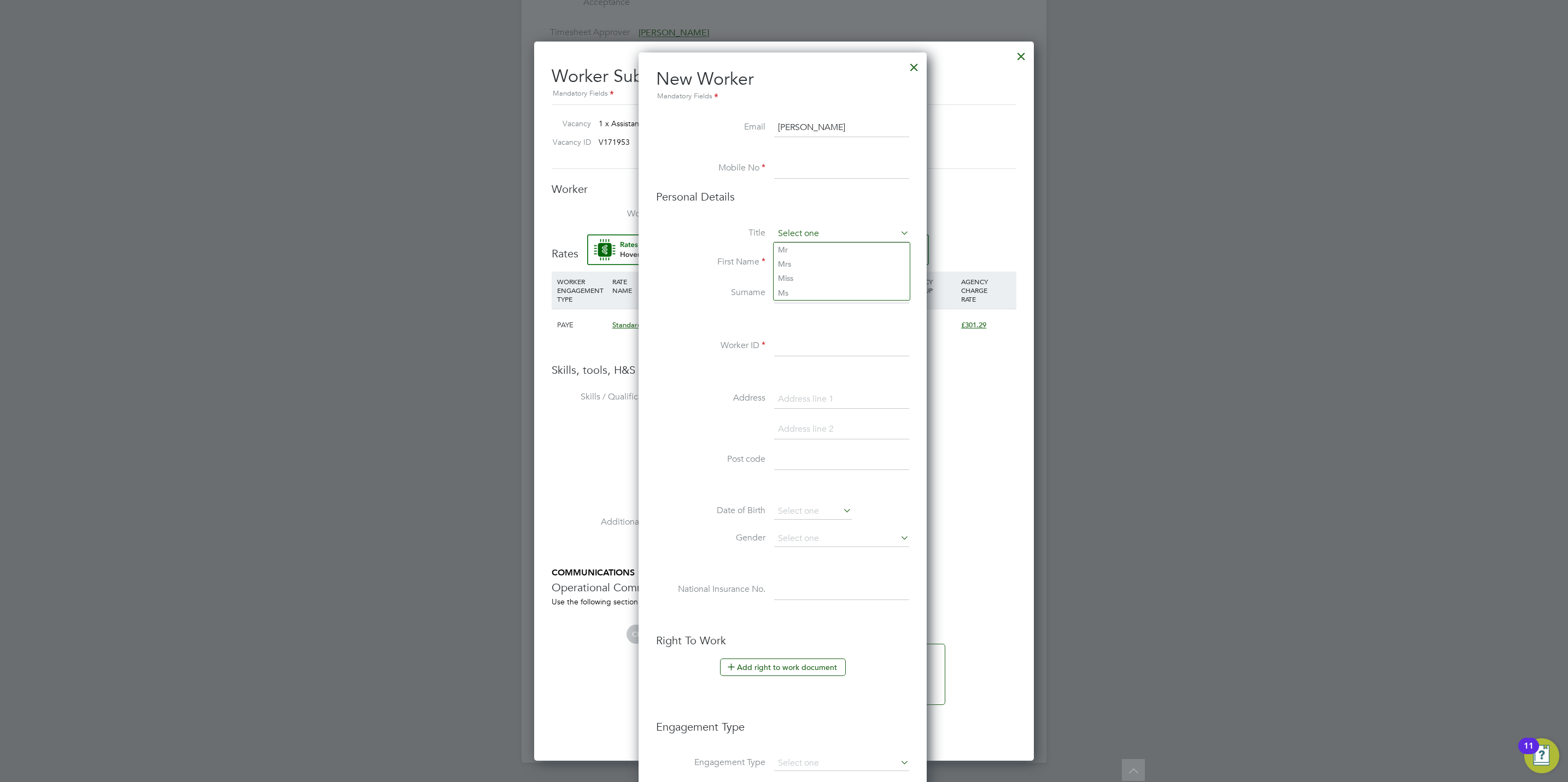
click at [791, 238] on input at bounding box center [841, 234] width 135 height 16
click at [791, 246] on li "Mr" at bounding box center [841, 249] width 136 height 14
type input "Mr"
click at [789, 260] on input at bounding box center [841, 262] width 135 height 20
paste input "Vitalay Vonchuk"
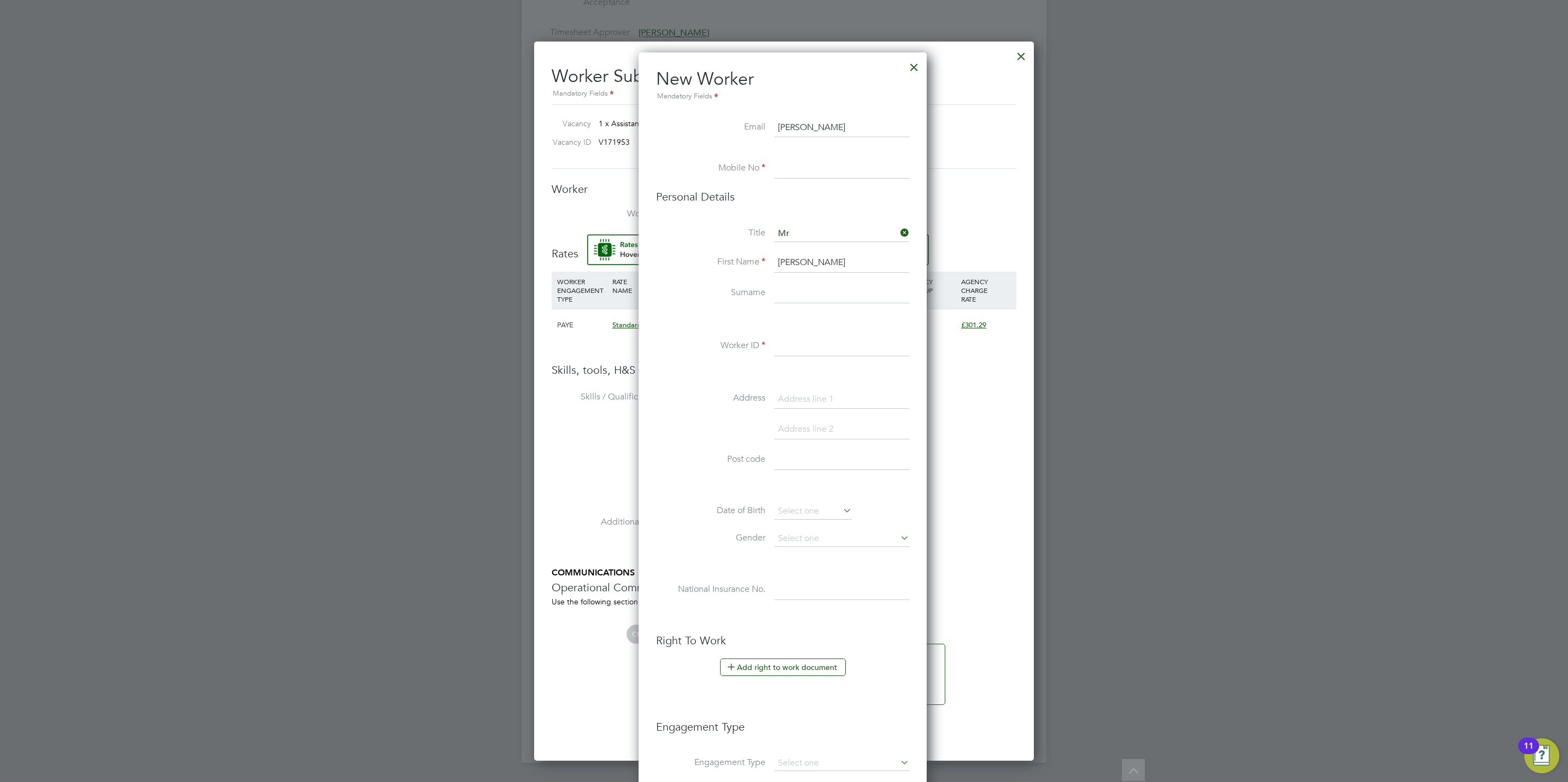
click at [816, 262] on input "Vitalay Vonchuk" at bounding box center [841, 262] width 135 height 20
type input "Vitalay `"
paste input "Vonchuk"
type input "Vonchuk"
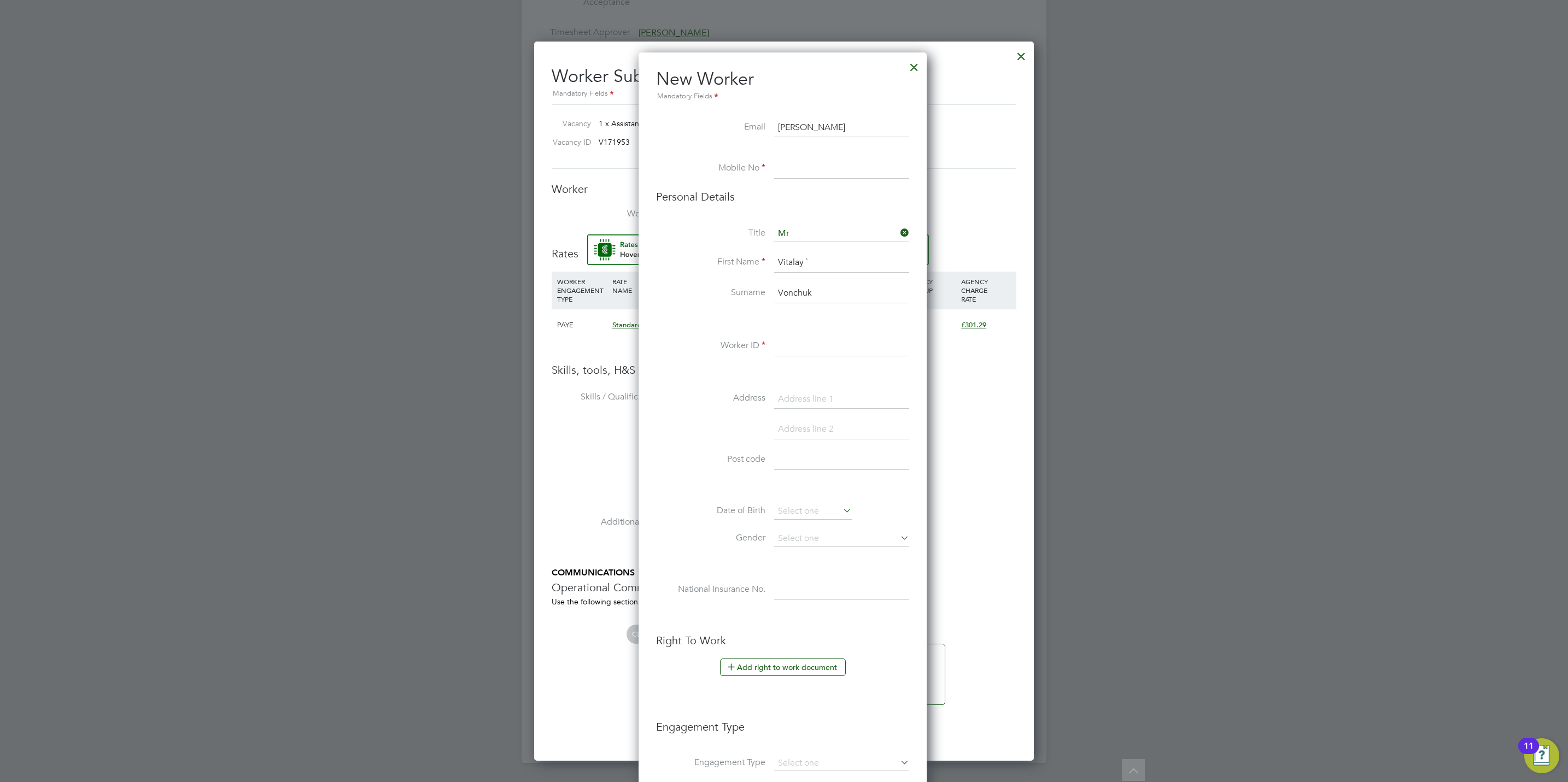
click at [825, 128] on input "Vitalay Vonchuk" at bounding box center [841, 128] width 135 height 20
click at [815, 130] on input "Vitalay Vonchuk" at bounding box center [841, 128] width 135 height 20
click at [808, 124] on input "Vitalay Vonchuk" at bounding box center [841, 128] width 135 height 20
type input "VitalayVonchuk@gmail.com"
type input "0735265248"
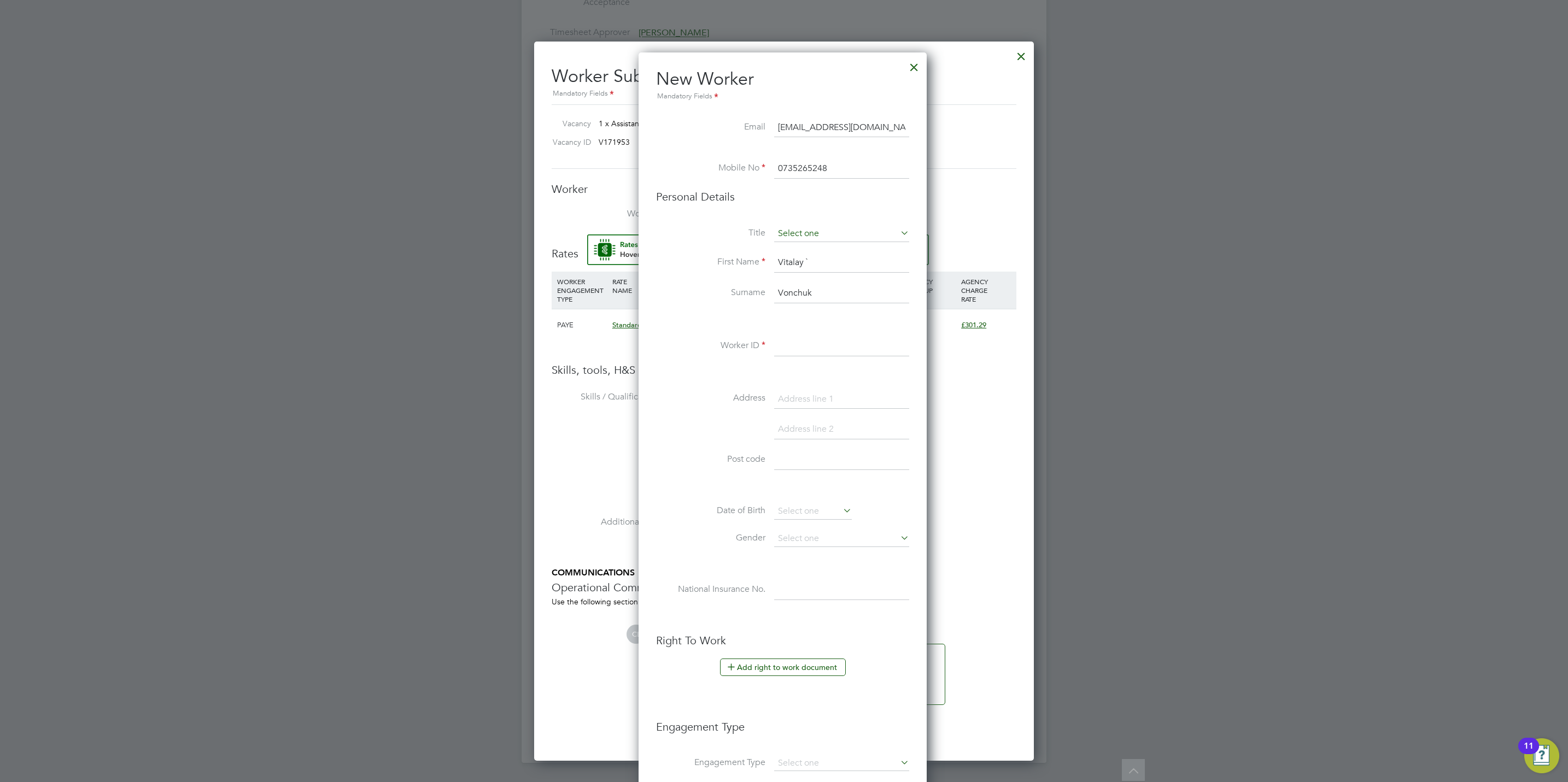
click at [828, 235] on input at bounding box center [841, 234] width 135 height 16
click at [800, 249] on li "Mr" at bounding box center [841, 249] width 136 height 14
type input "Mr"
click at [816, 349] on input at bounding box center [841, 346] width 135 height 20
type input "VON002"
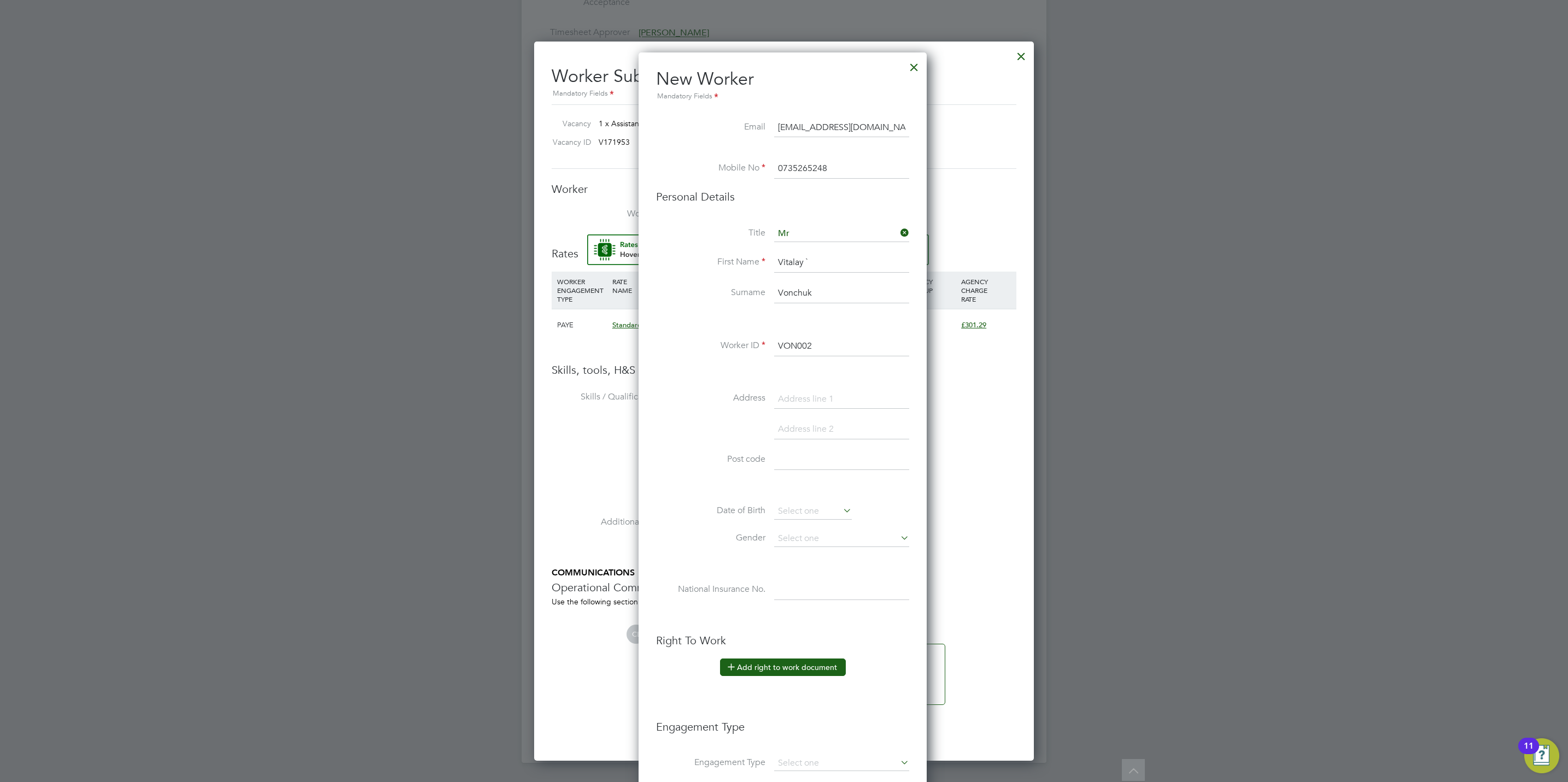
click at [792, 669] on button "Add right to work document" at bounding box center [783, 668] width 126 height 18
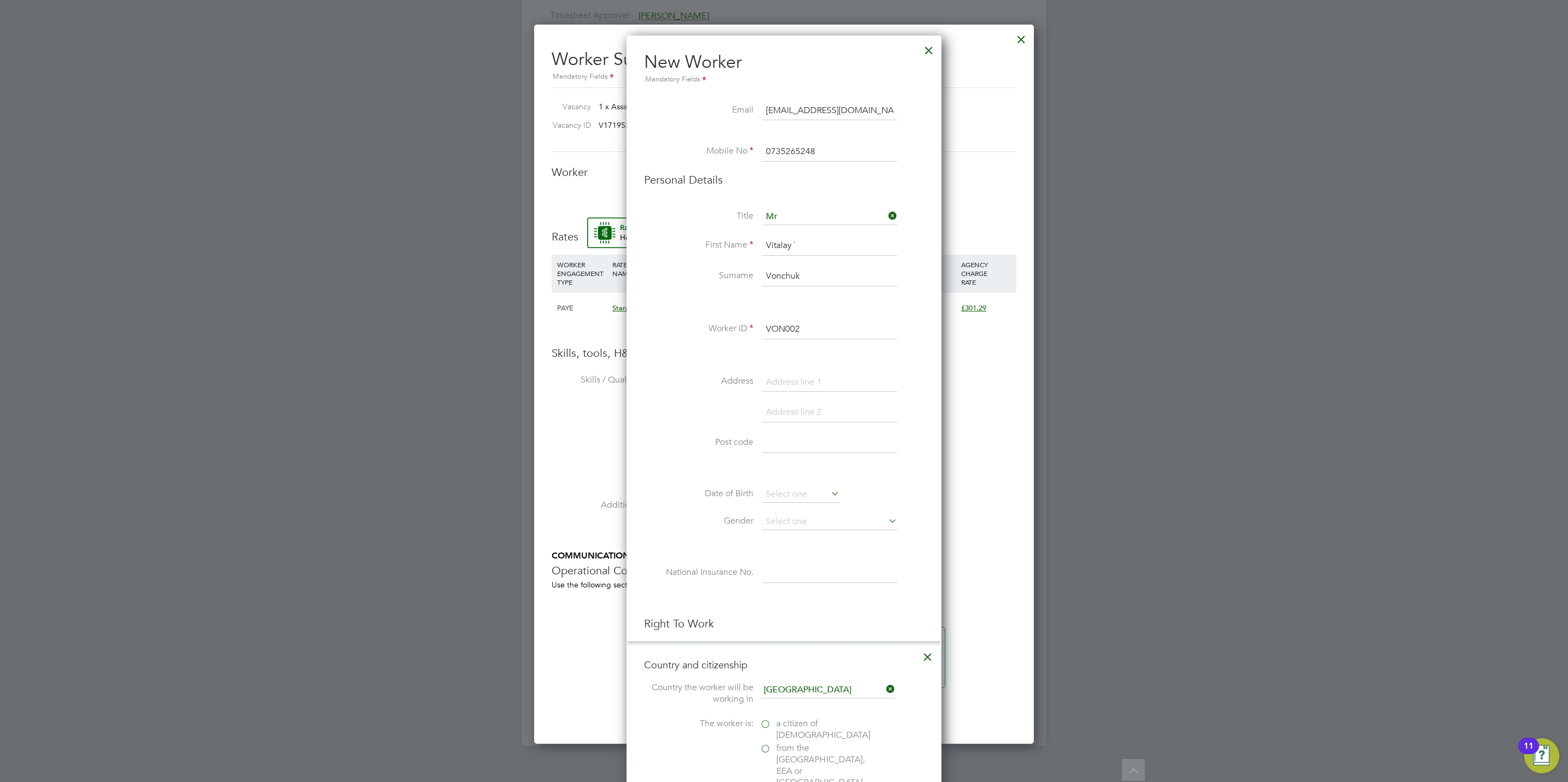
scroll to position [922, 0]
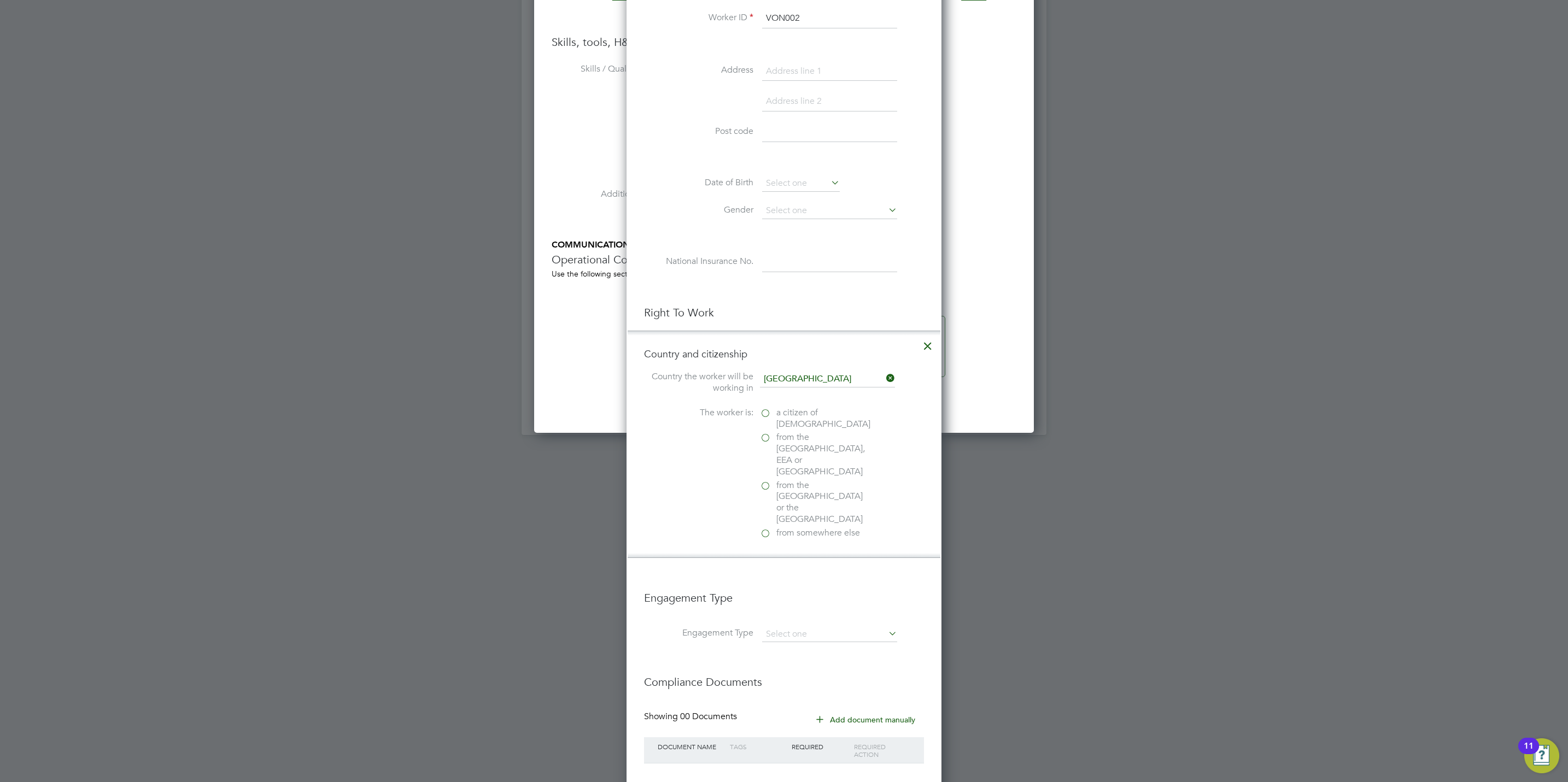
click at [933, 347] on icon at bounding box center [927, 343] width 20 height 20
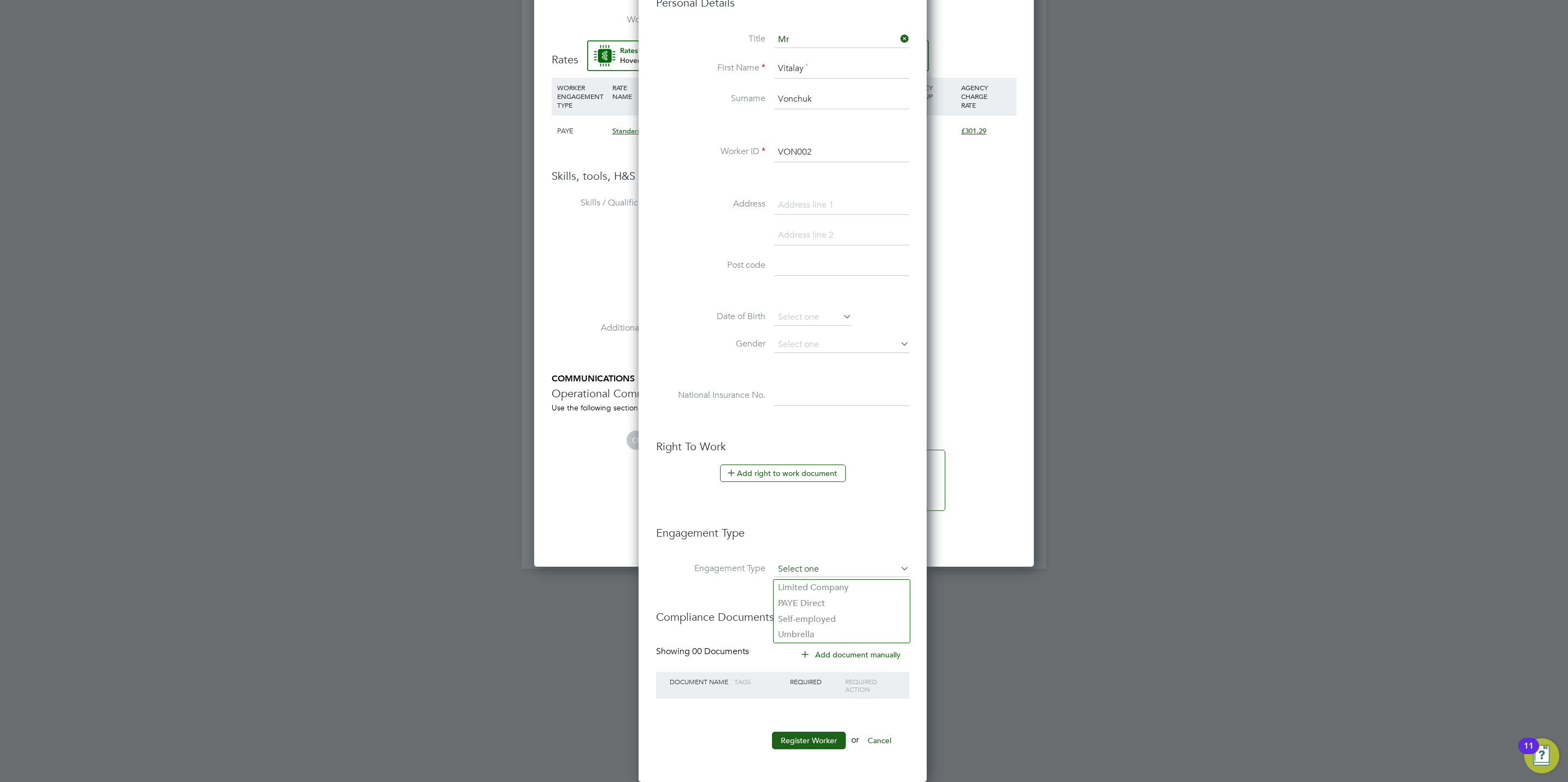
click at [785, 565] on input at bounding box center [841, 569] width 135 height 16
click at [804, 627] on li "Umbrella" at bounding box center [841, 635] width 136 height 16
type input "Umbrella"
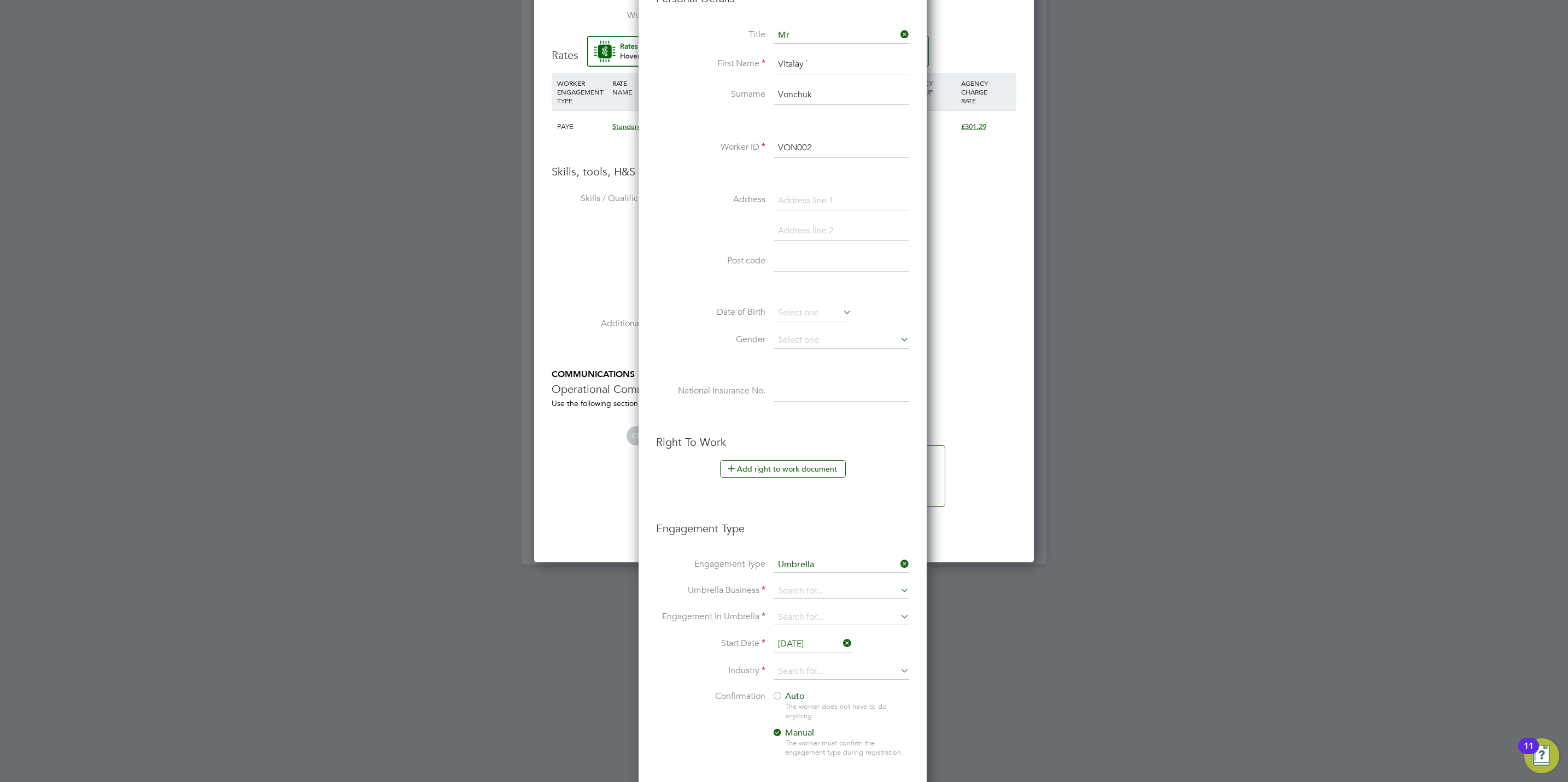
scroll to position [1131, 291]
click at [802, 591] on input at bounding box center [841, 591] width 135 height 16
click at [862, 606] on li "One Payroll Solutions Limited" at bounding box center [841, 610] width 136 height 16
type input "One Payroll Solutions Limited"
click at [841, 620] on input at bounding box center [841, 618] width 135 height 16
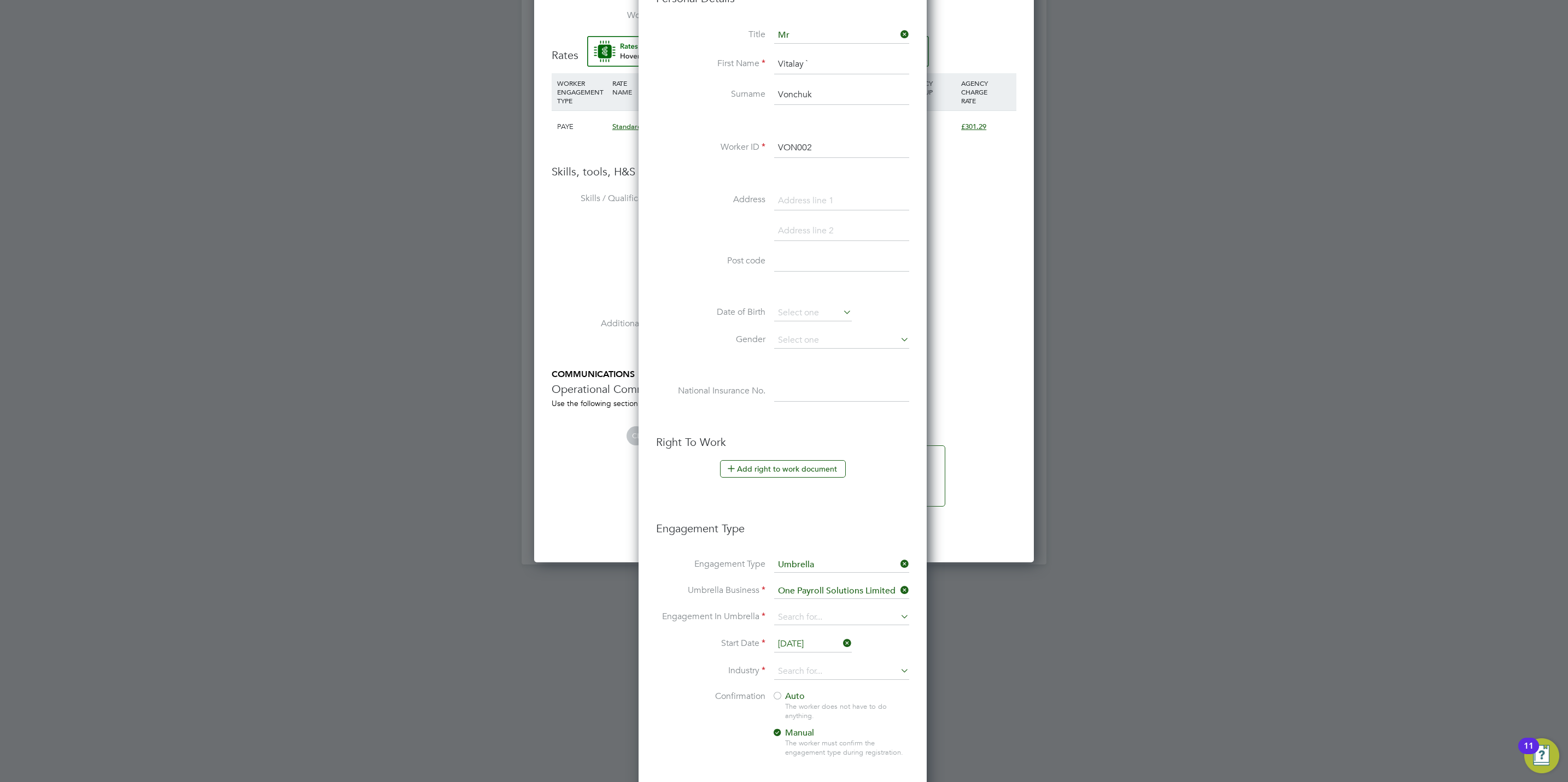
click at [816, 700] on li "PAYE Umbrella" at bounding box center [841, 699] width 136 height 16
type input "PAYE Umbrella"
click at [802, 640] on input "[DATE]" at bounding box center [812, 644] width 78 height 16
click at [793, 515] on span "22" at bounding box center [792, 512] width 21 height 21
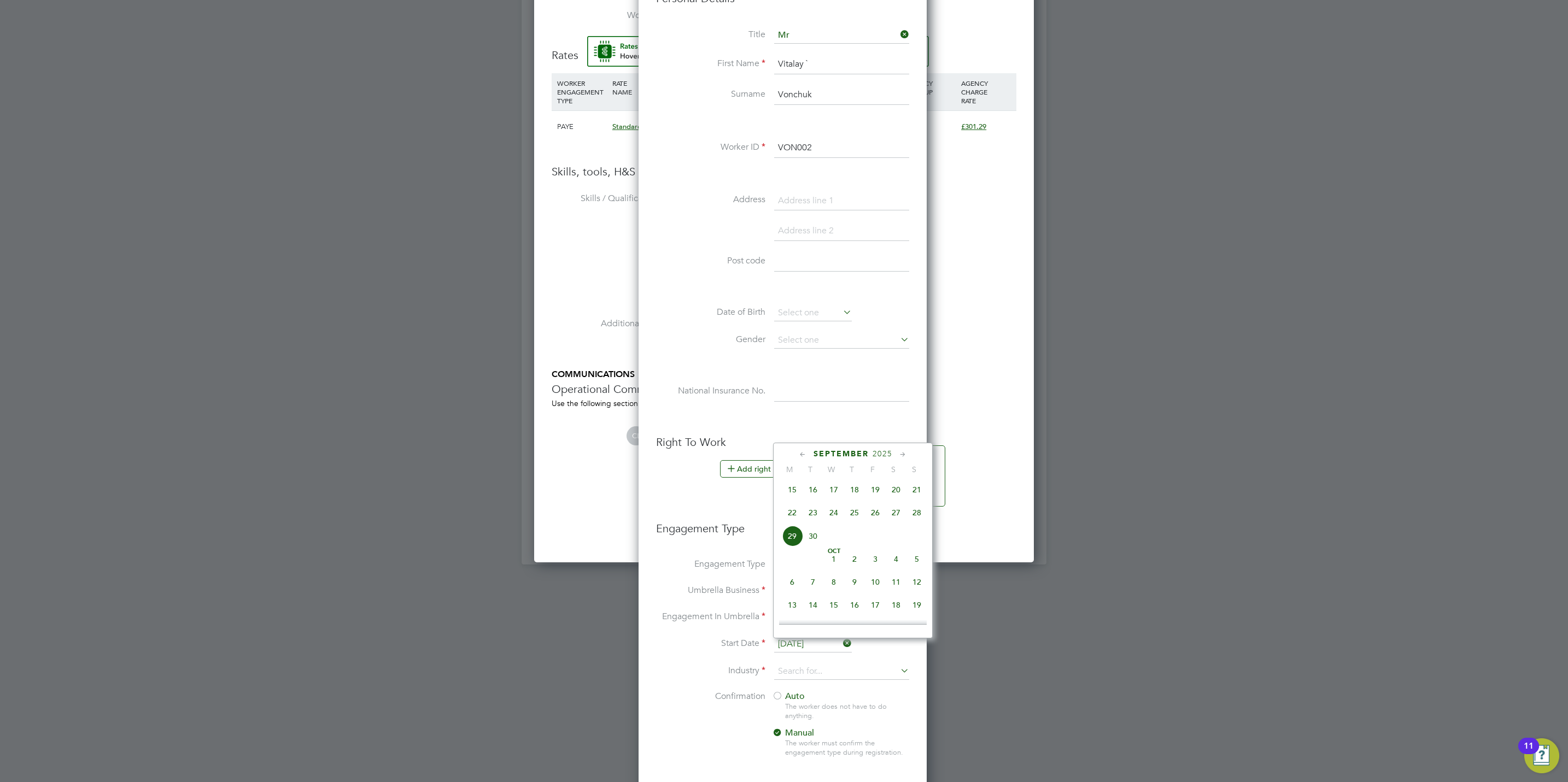
type input "22 Sep 2025"
click at [777, 671] on input at bounding box center [841, 672] width 135 height 16
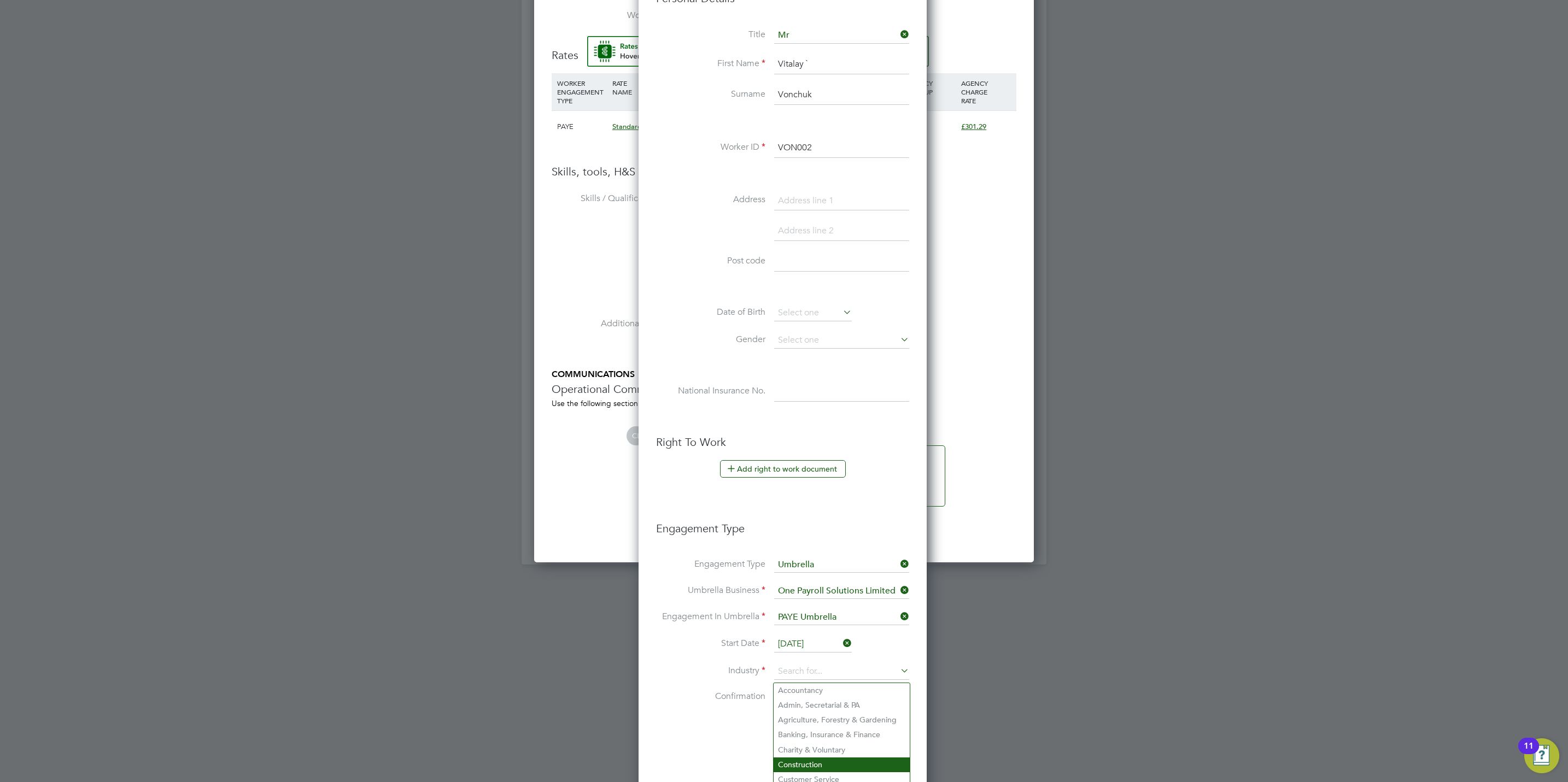
click at [795, 760] on li "Construction" at bounding box center [841, 765] width 136 height 15
type input "Construction"
click at [795, 696] on span "Auto" at bounding box center [788, 696] width 33 height 11
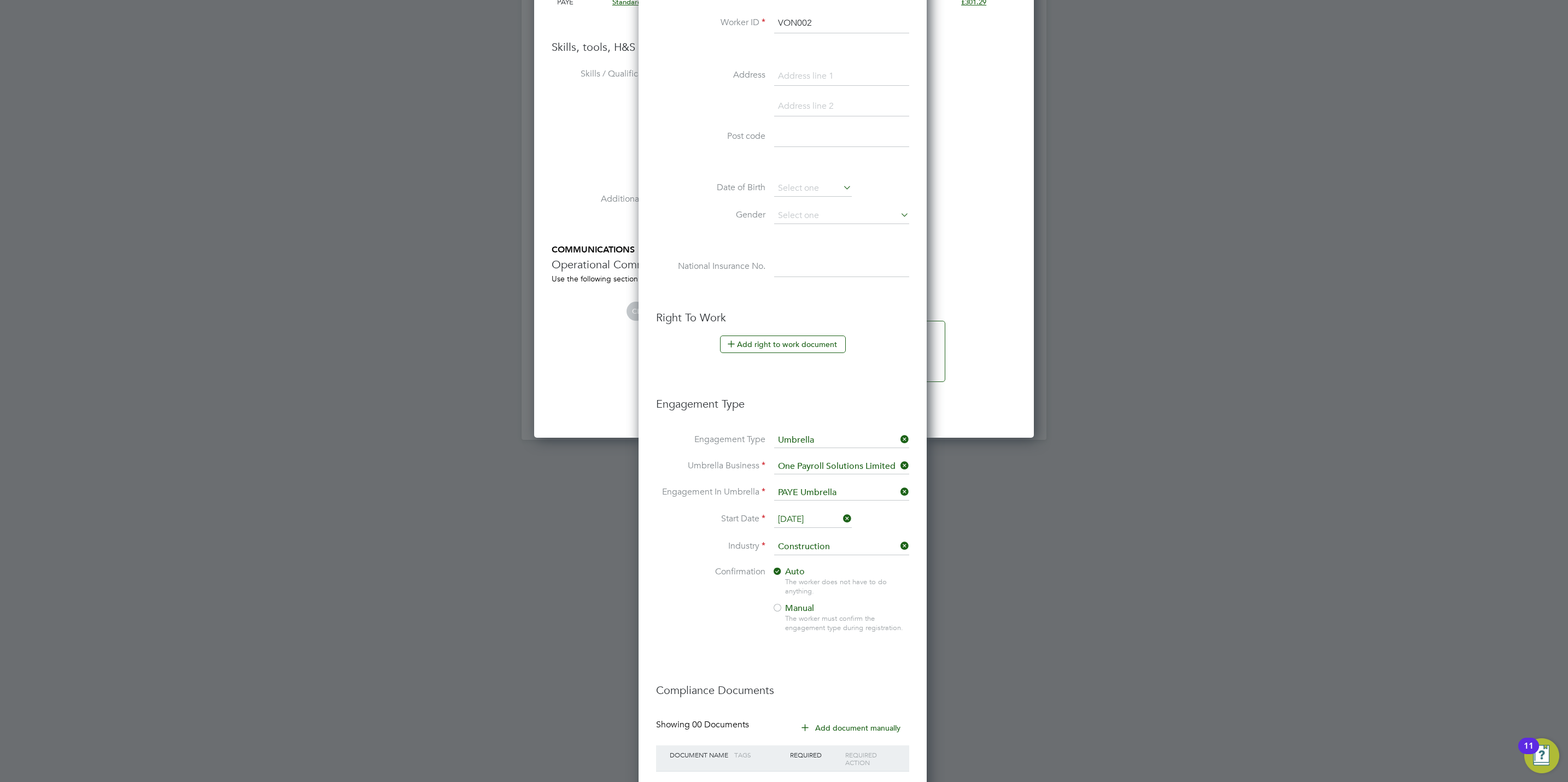
scroll to position [994, 0]
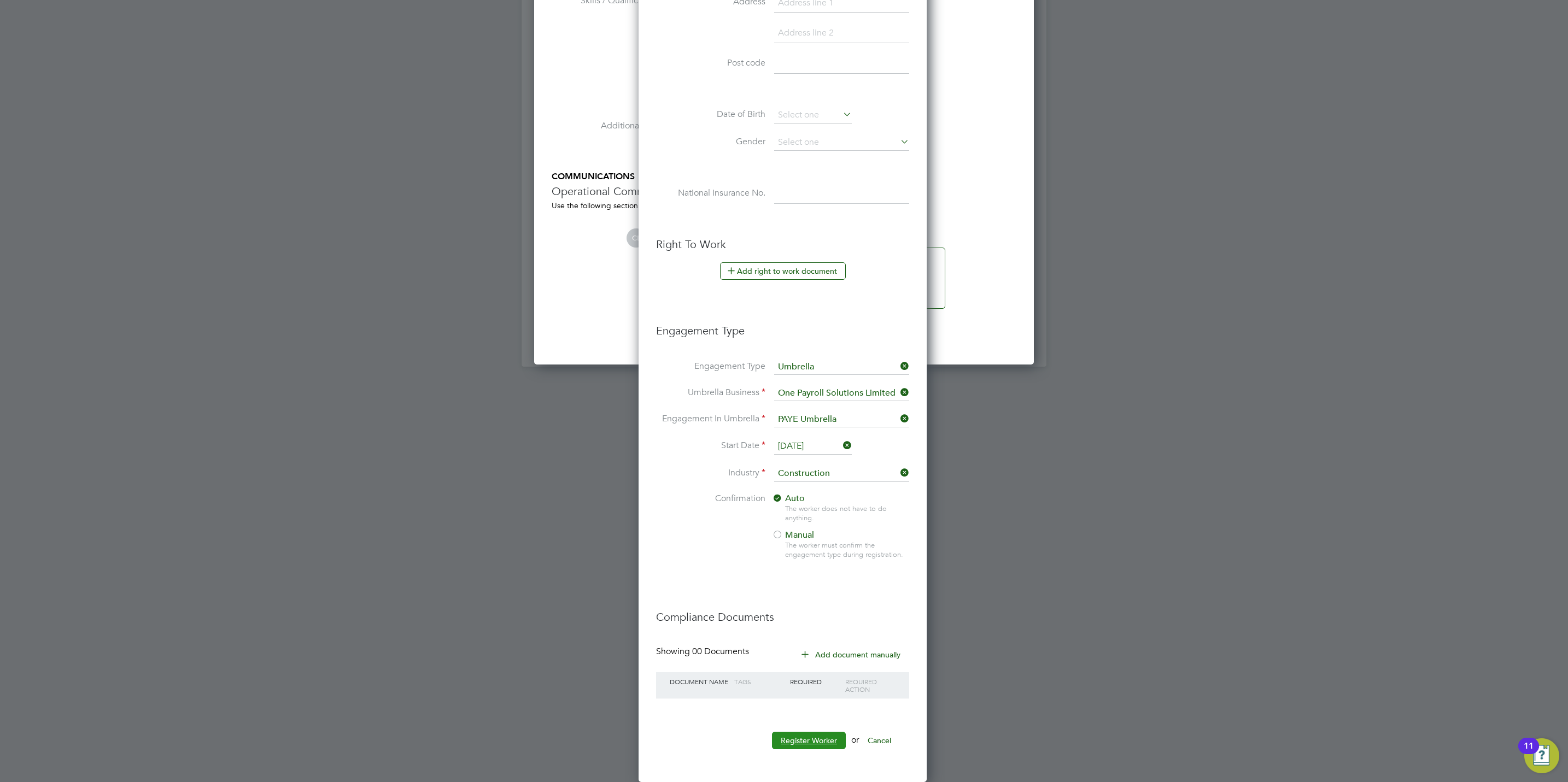
click at [807, 736] on button "Register Worker" at bounding box center [808, 741] width 74 height 18
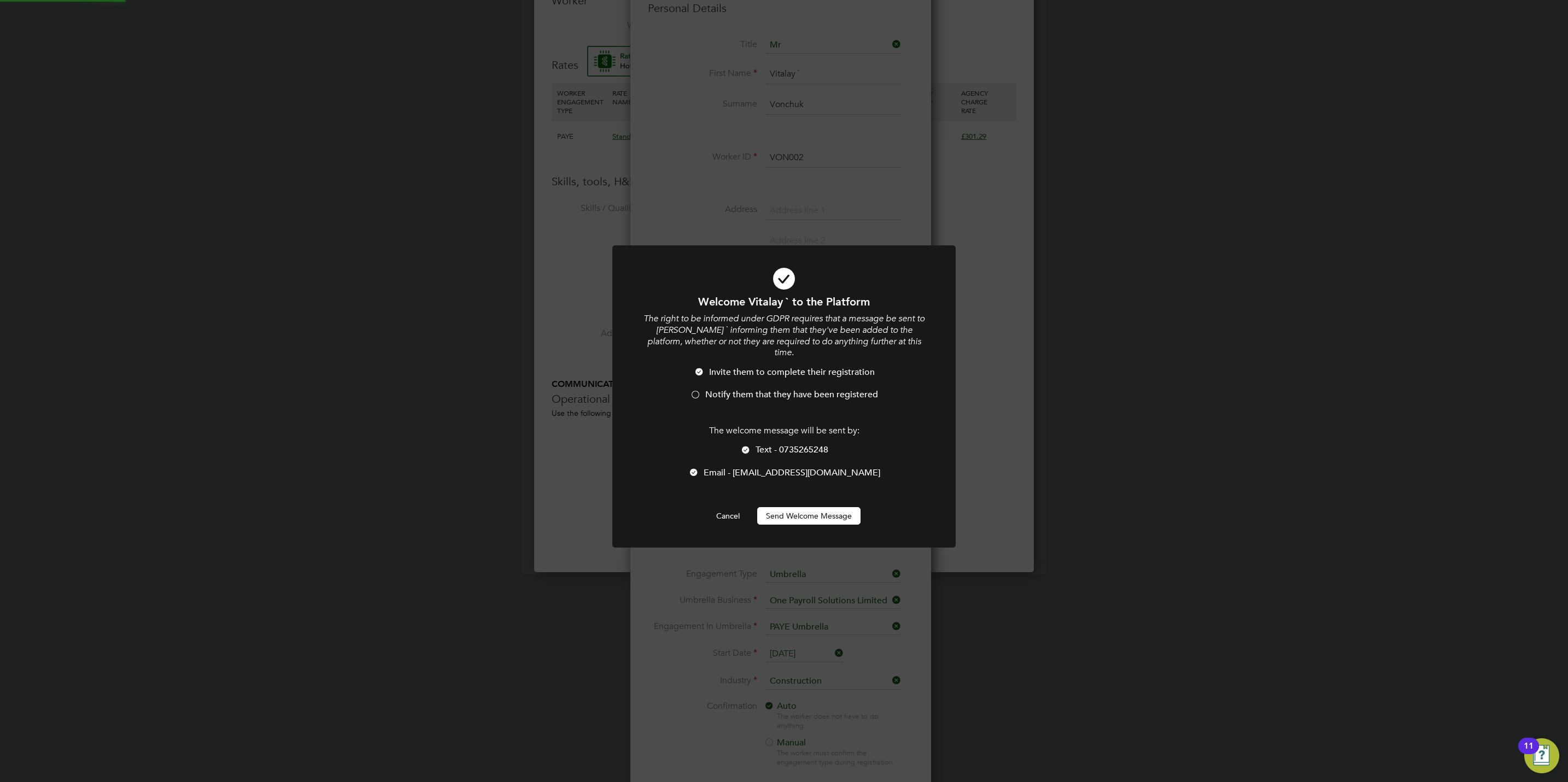
scroll to position [0, 0]
click at [776, 389] on span "Notify them that they have been registered" at bounding box center [791, 395] width 173 height 11
click at [768, 445] on span "Text - 0735265248" at bounding box center [792, 450] width 73 height 11
click at [783, 510] on button "Send Welcome Message" at bounding box center [808, 516] width 103 height 18
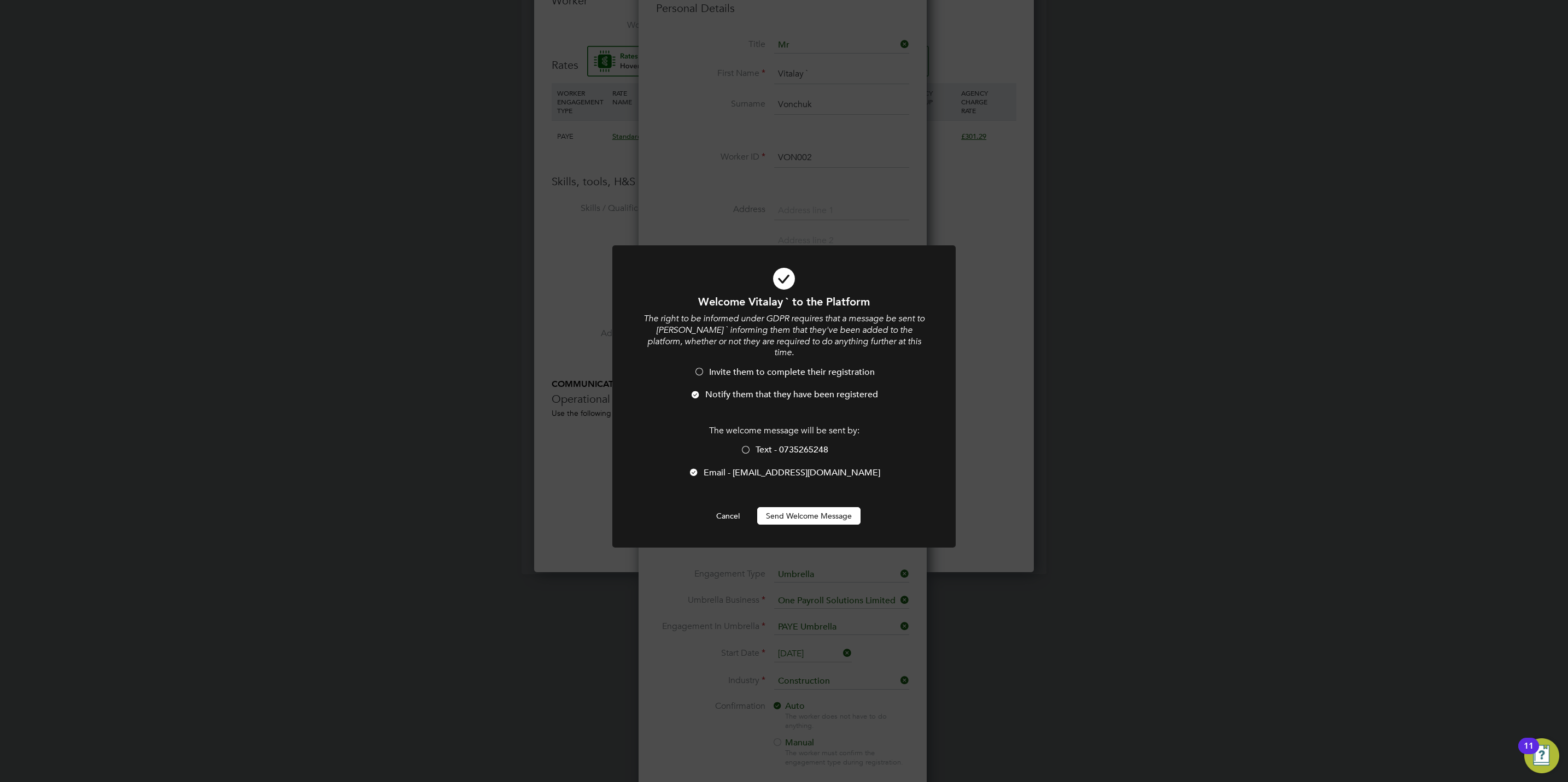
scroll to position [782, 0]
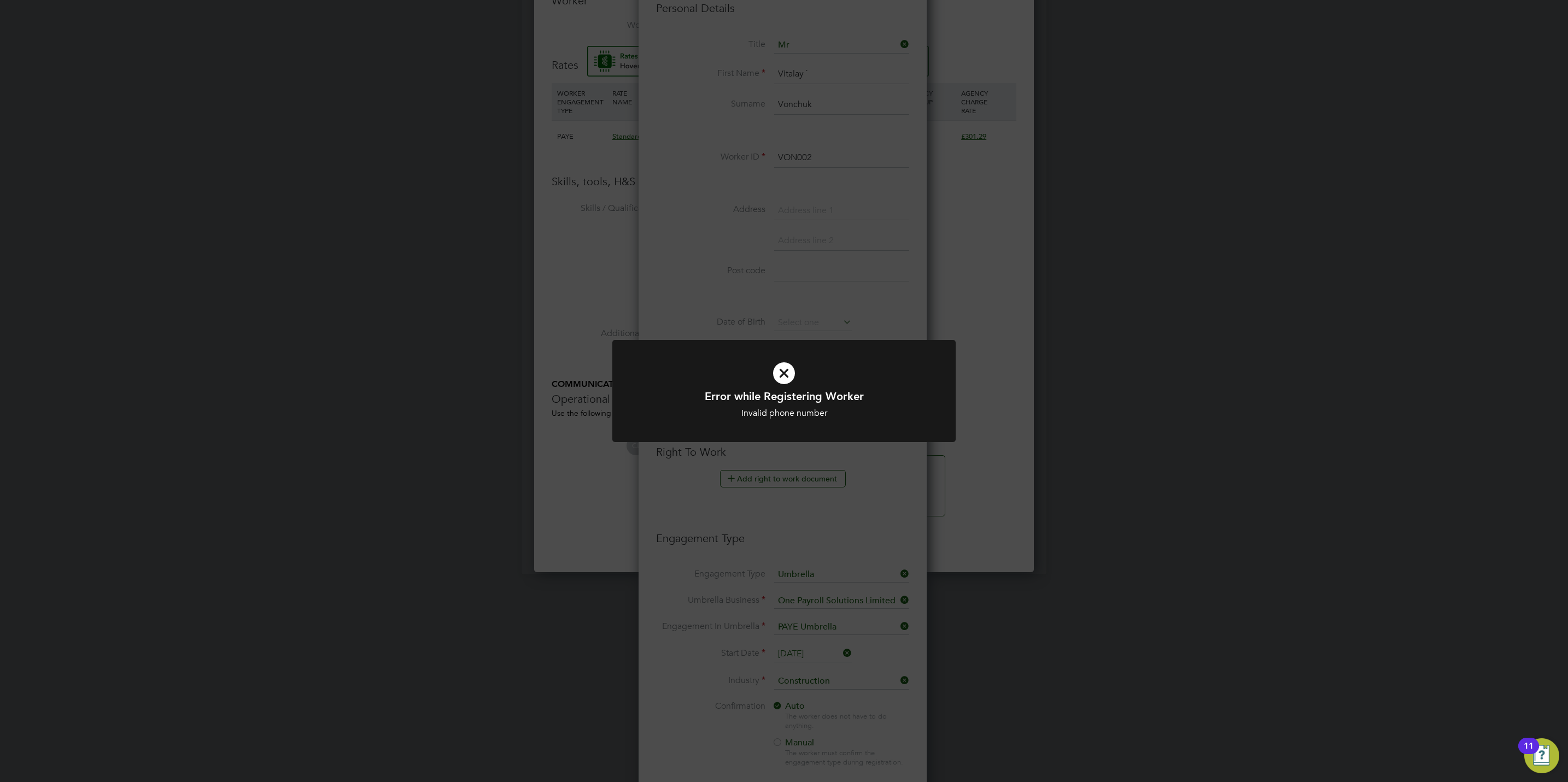
click at [868, 516] on div "Error while Registering Worker Invalid phone number Cancel Okay" at bounding box center [784, 391] width 1568 height 782
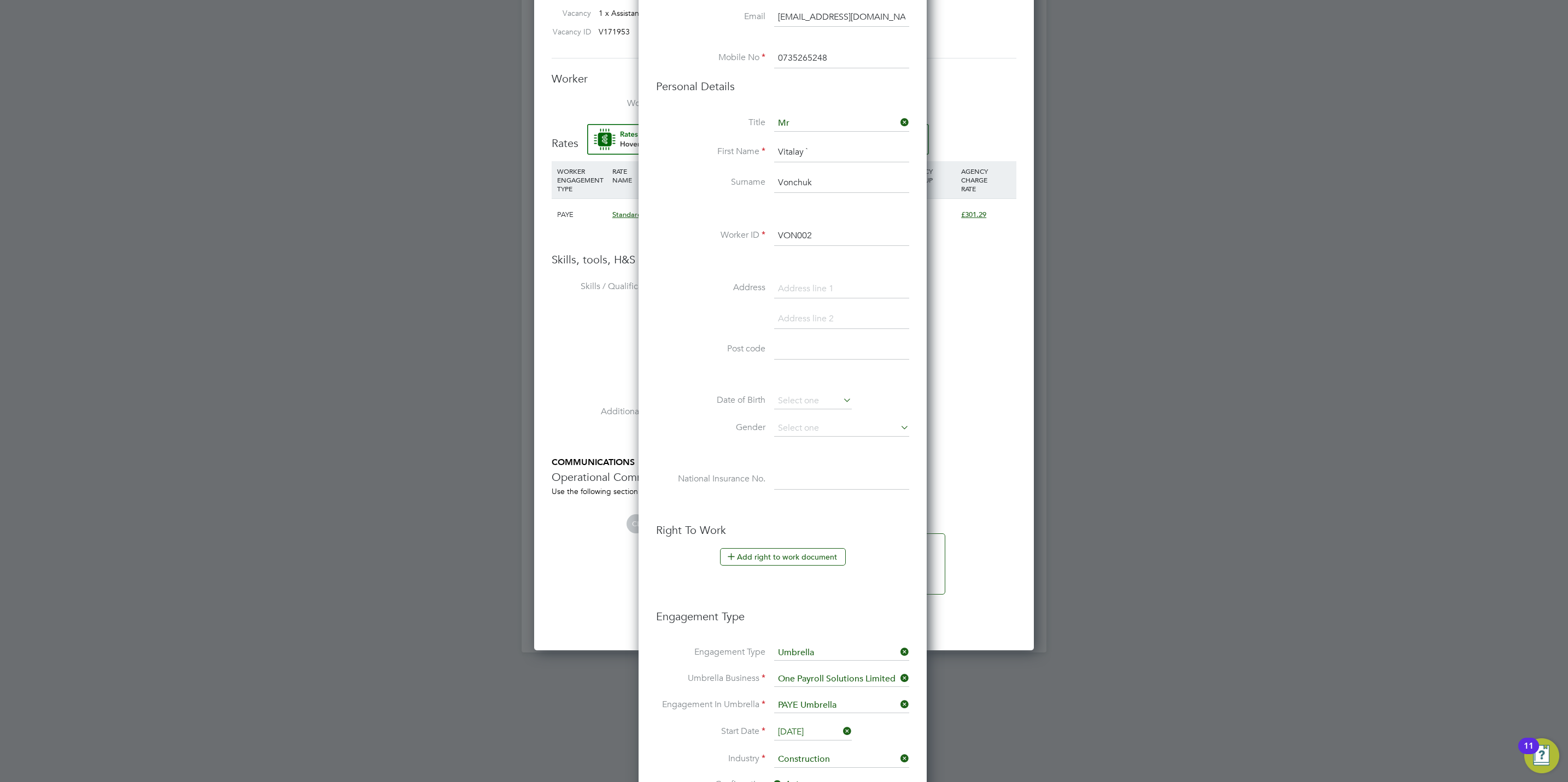
scroll to position [700, 0]
click at [829, 57] on input "0735265248" at bounding box center [841, 62] width 135 height 20
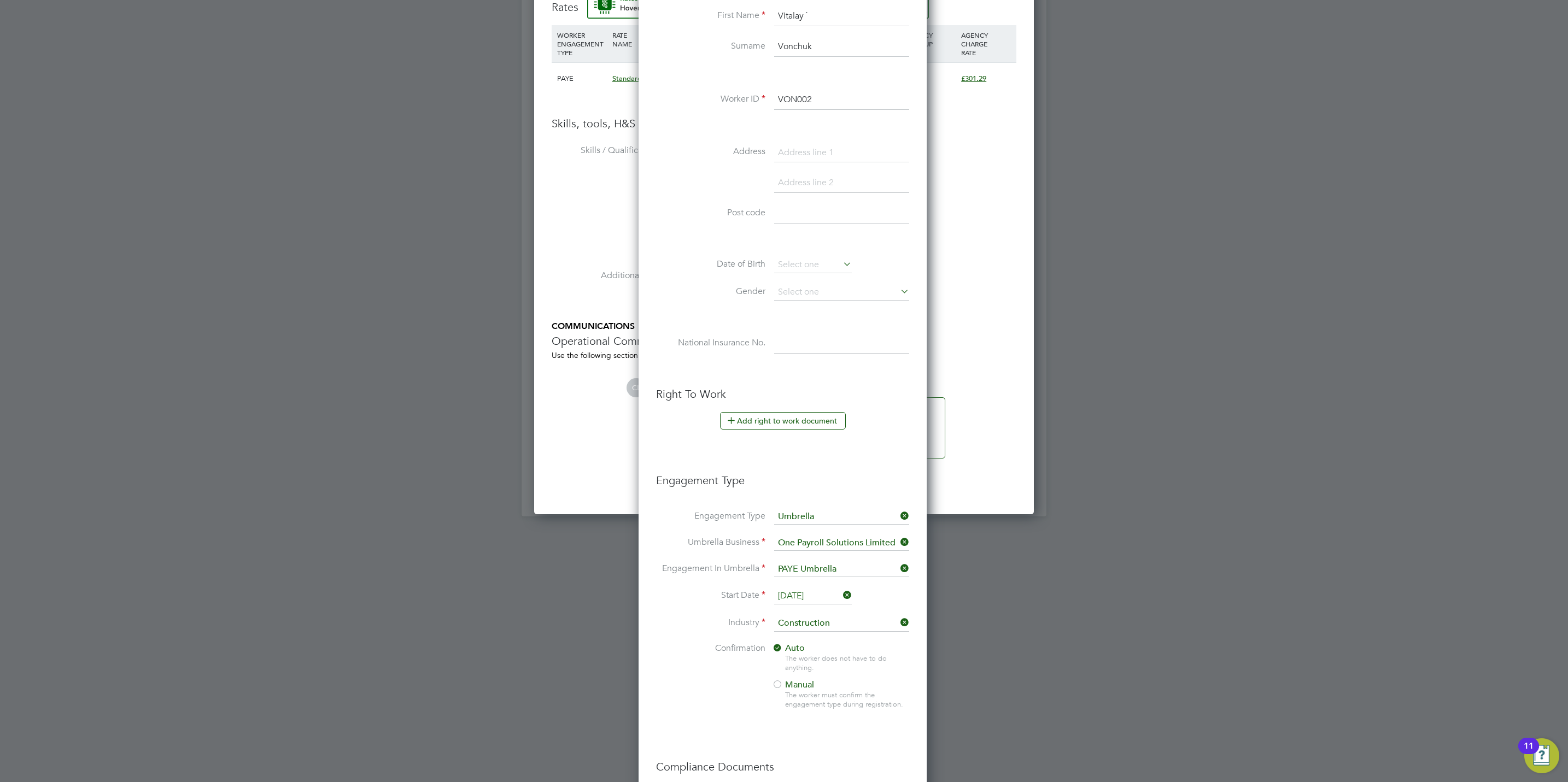
scroll to position [994, 0]
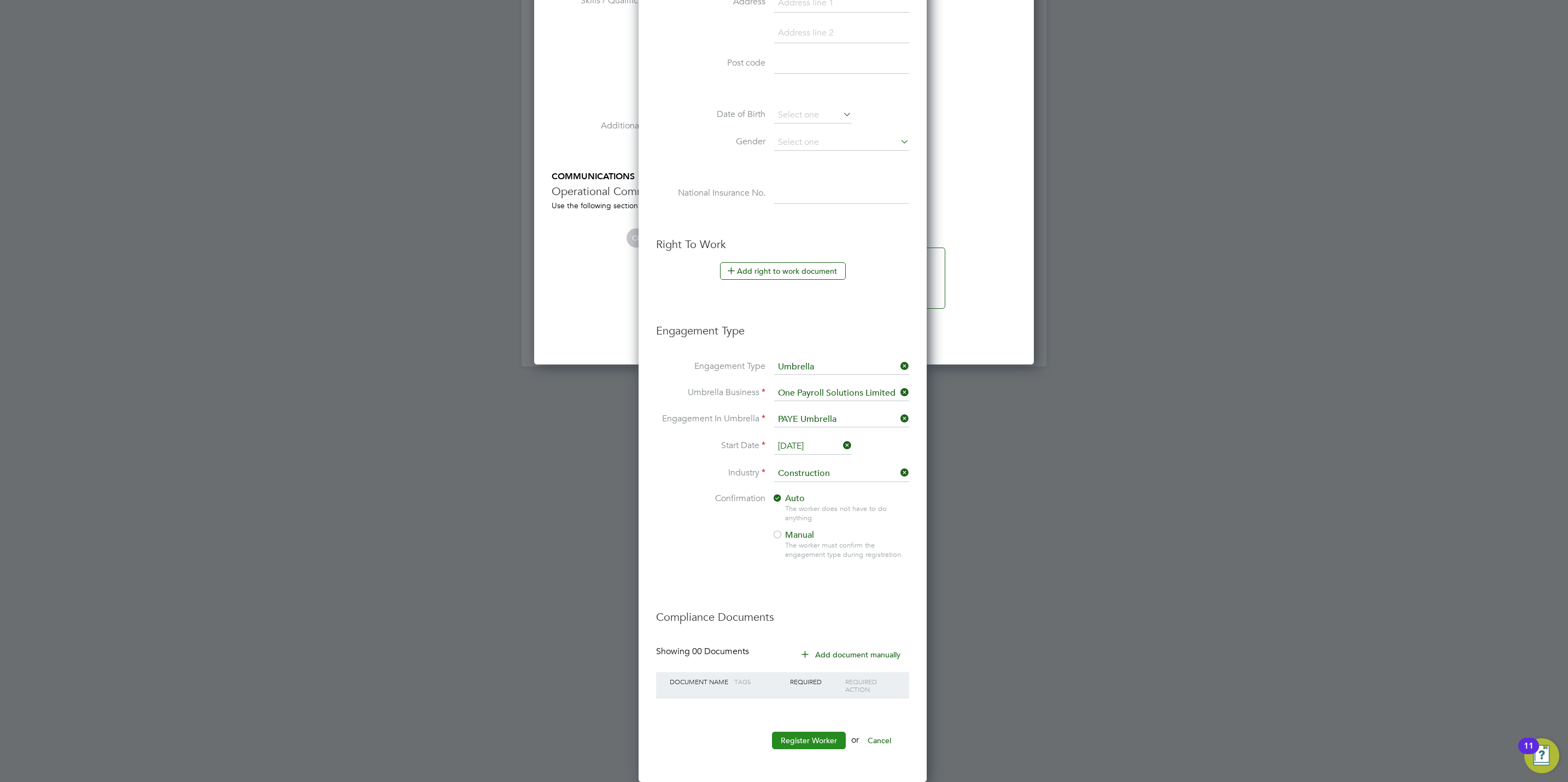
type input "07352652481"
click at [806, 738] on button "Register Worker" at bounding box center [808, 741] width 74 height 18
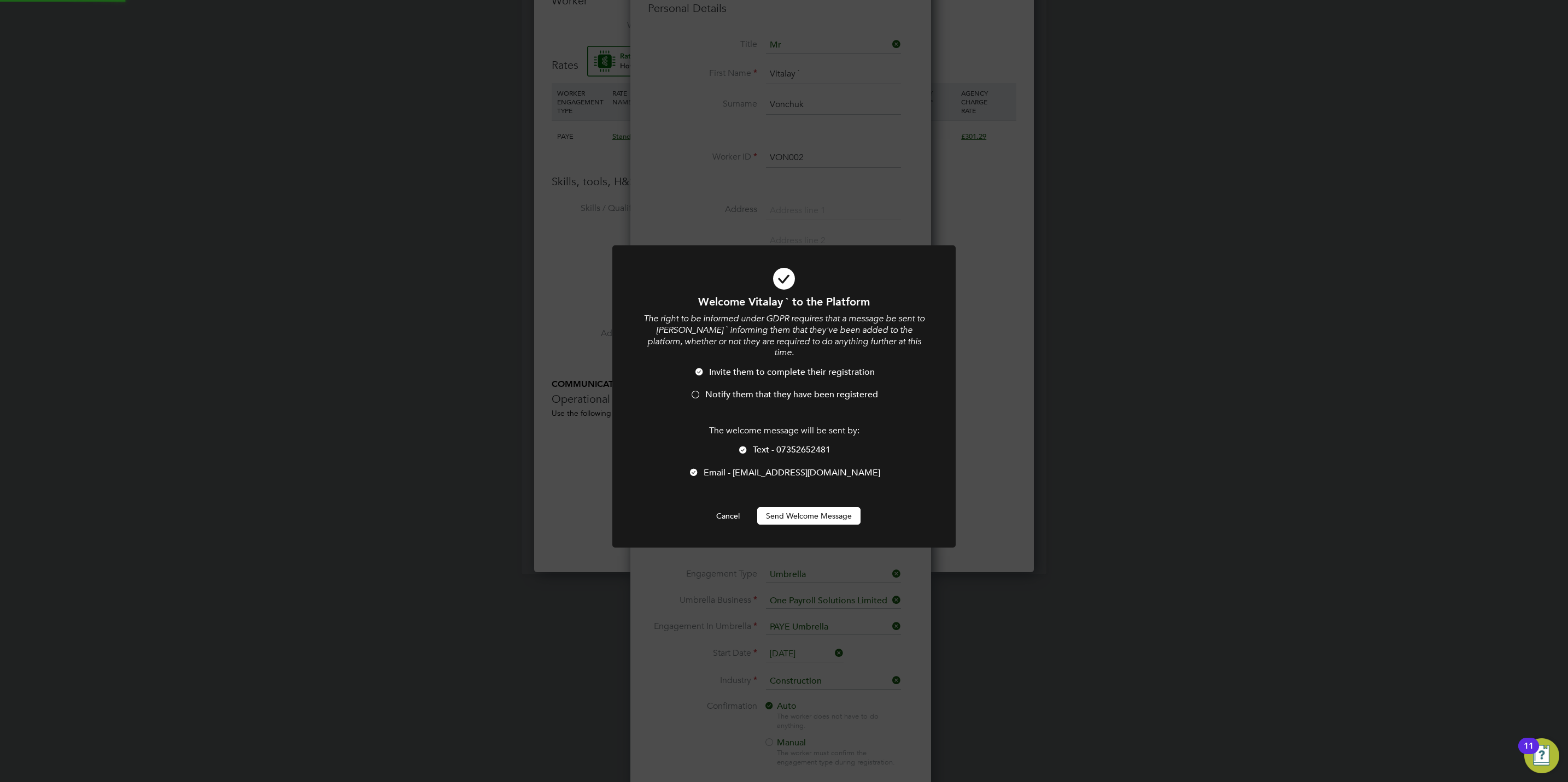
scroll to position [0, 0]
click at [795, 445] on li "Text - 07352652481" at bounding box center [784, 456] width 285 height 22
click at [784, 389] on span "Notify them that they have been registered" at bounding box center [791, 395] width 173 height 11
click at [799, 512] on button "Send Welcome Message" at bounding box center [808, 516] width 103 height 18
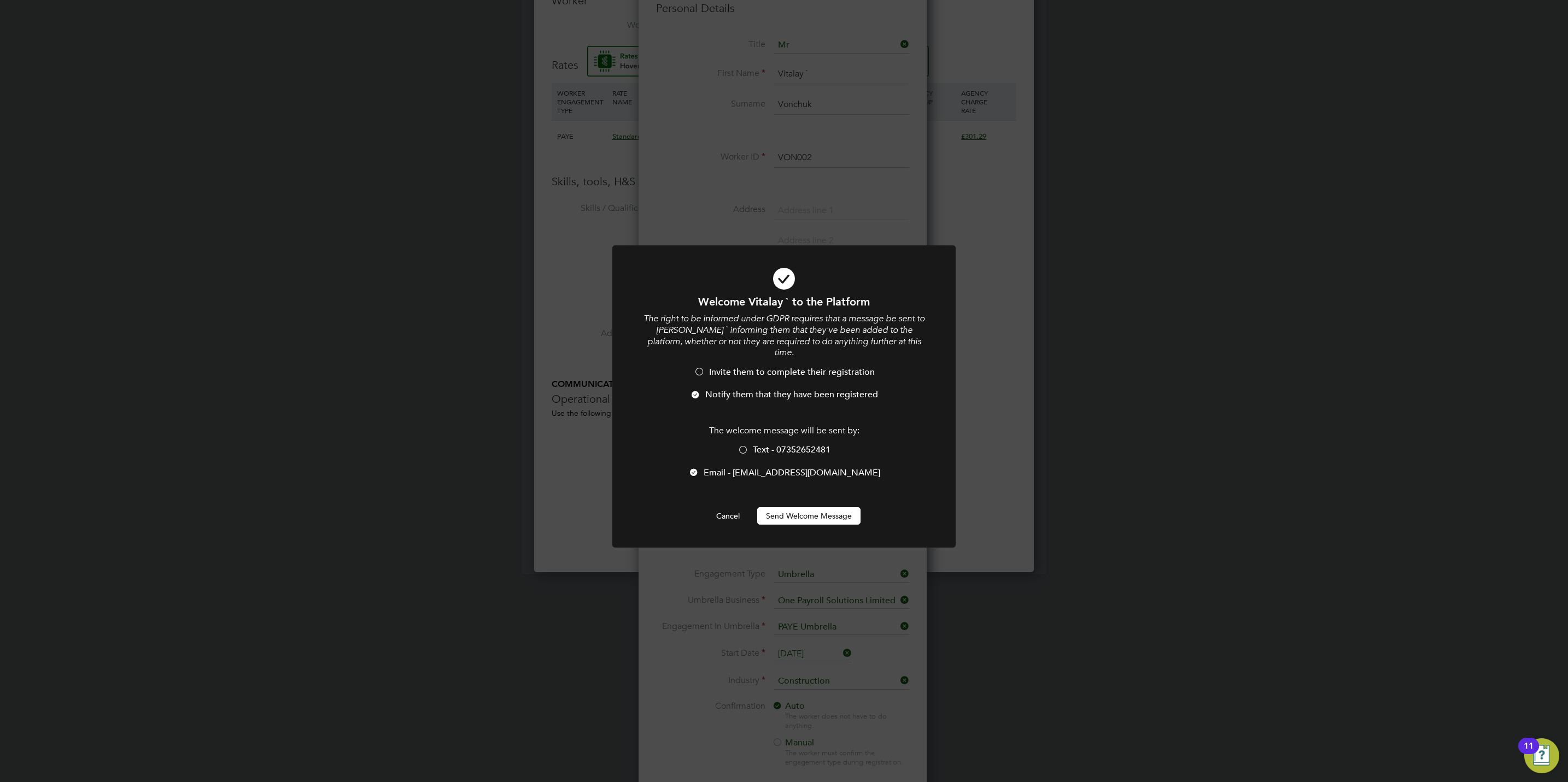
scroll to position [782, 0]
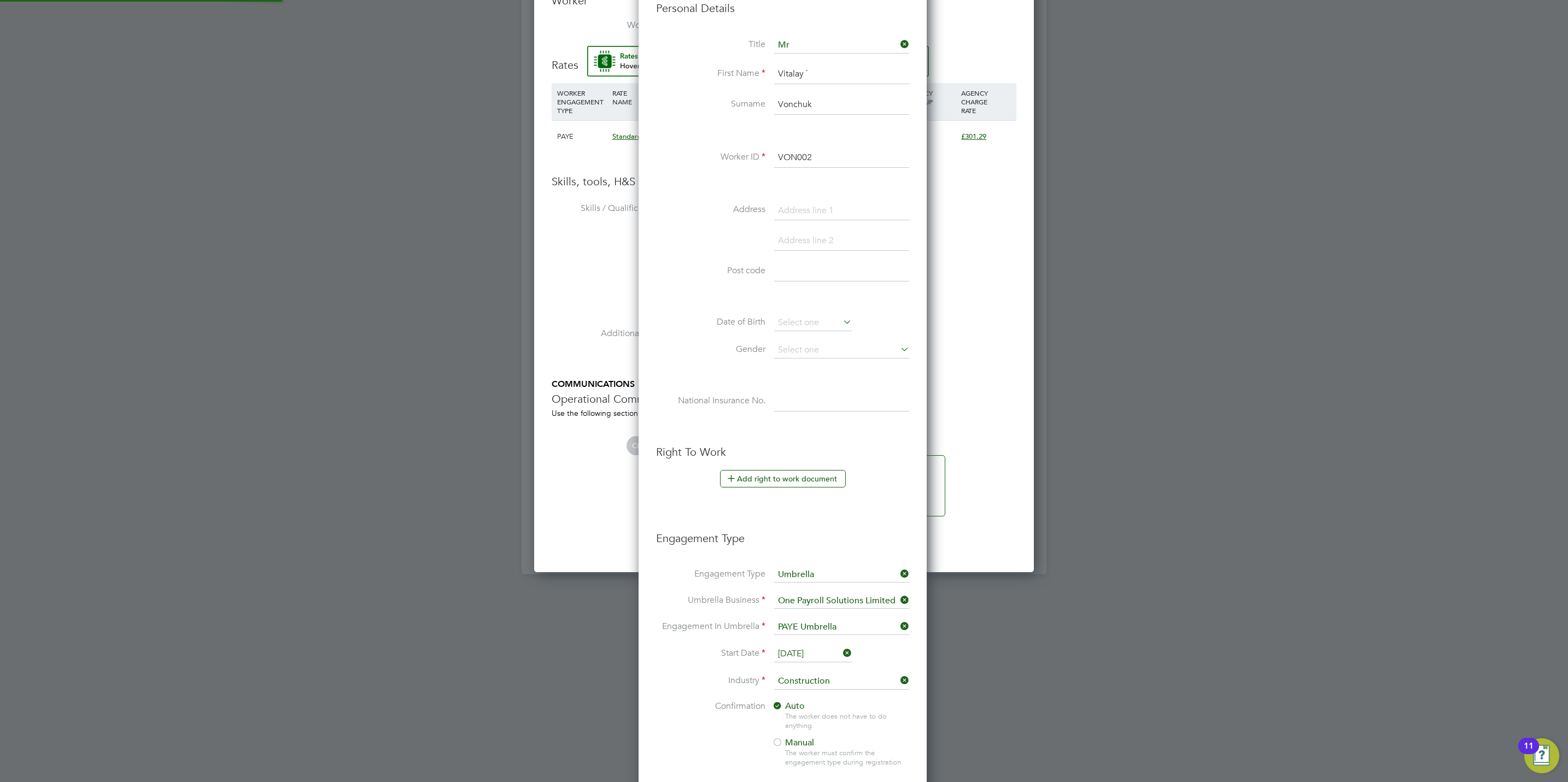
type input "Vitalay ` Vonchuk (VON002)"
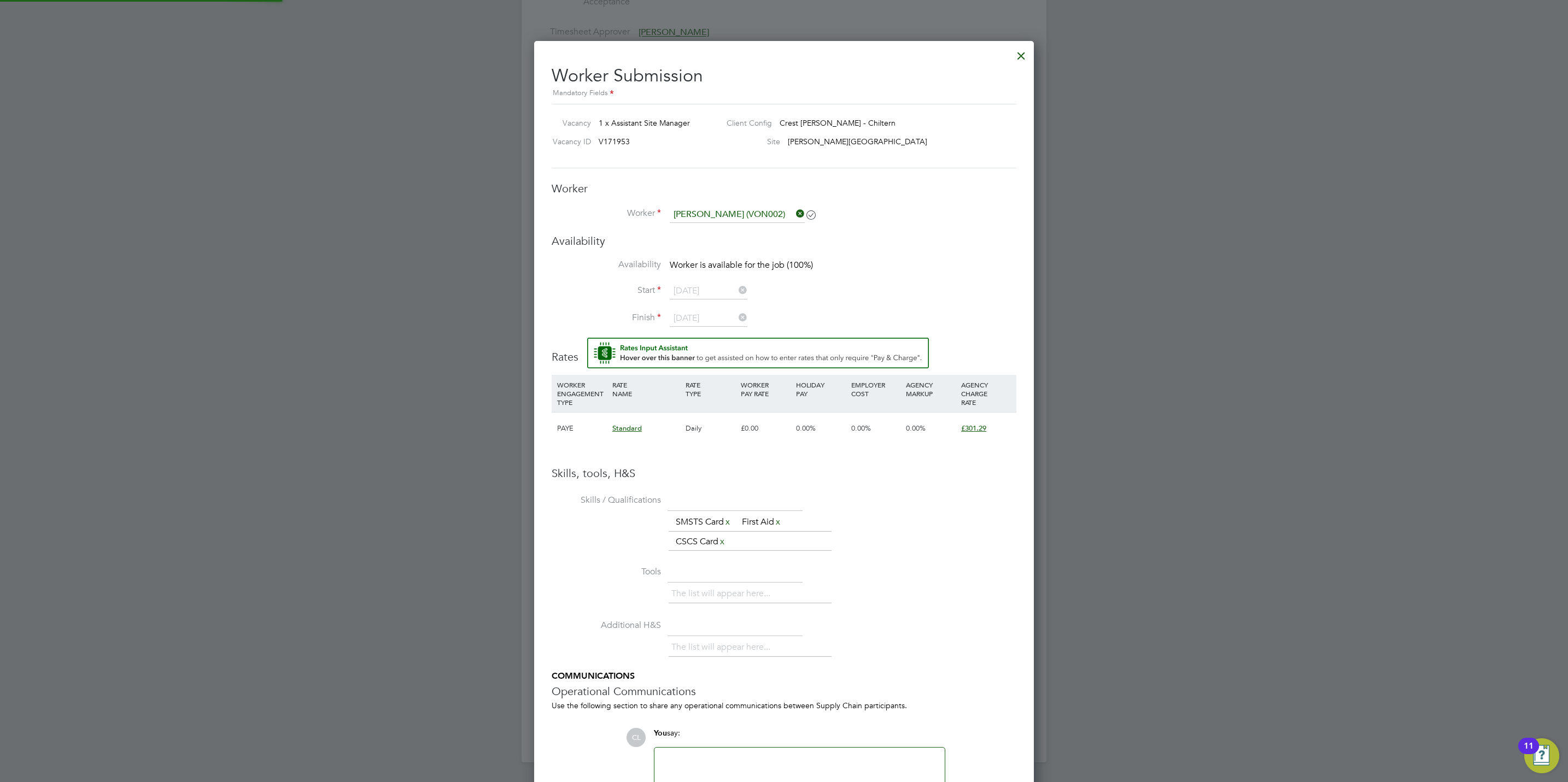
scroll to position [593, 0]
click at [714, 217] on input at bounding box center [737, 216] width 135 height 16
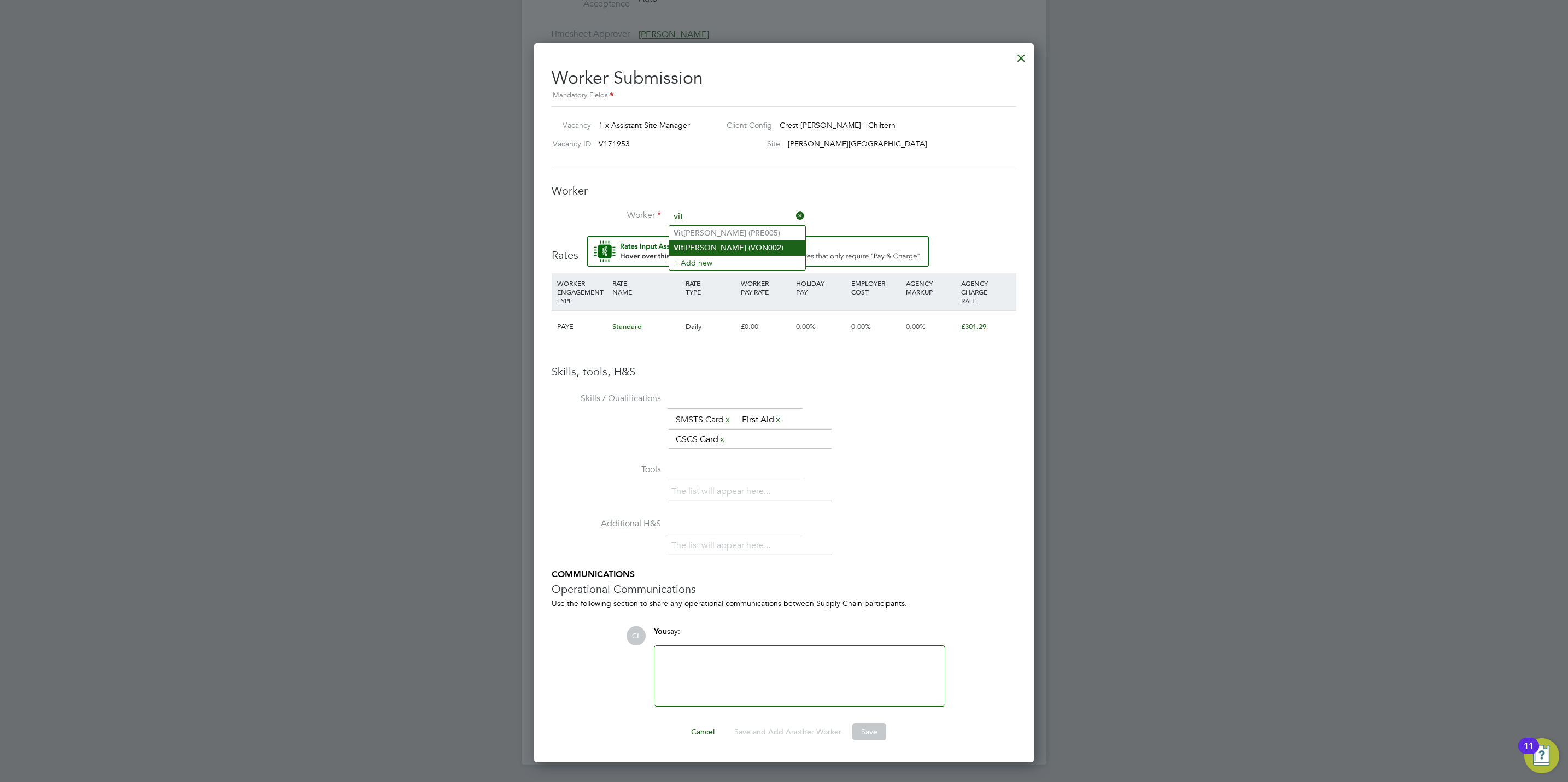
click at [722, 243] on li "Vit alay ` Vonchuk (VON002)" at bounding box center [737, 248] width 136 height 15
type input "Vitalay ` Vonchuk (VON002)"
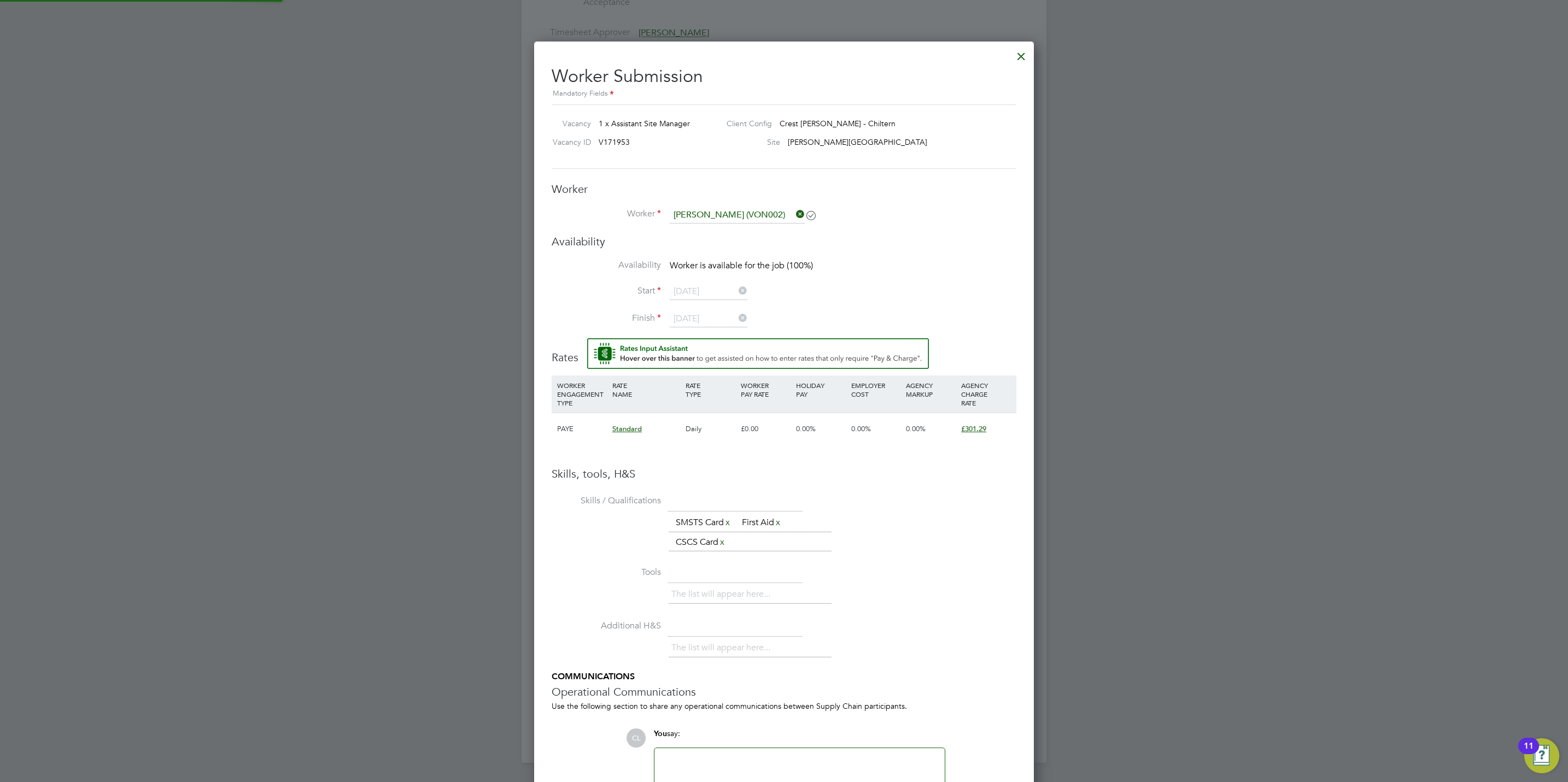
scroll to position [827, 500]
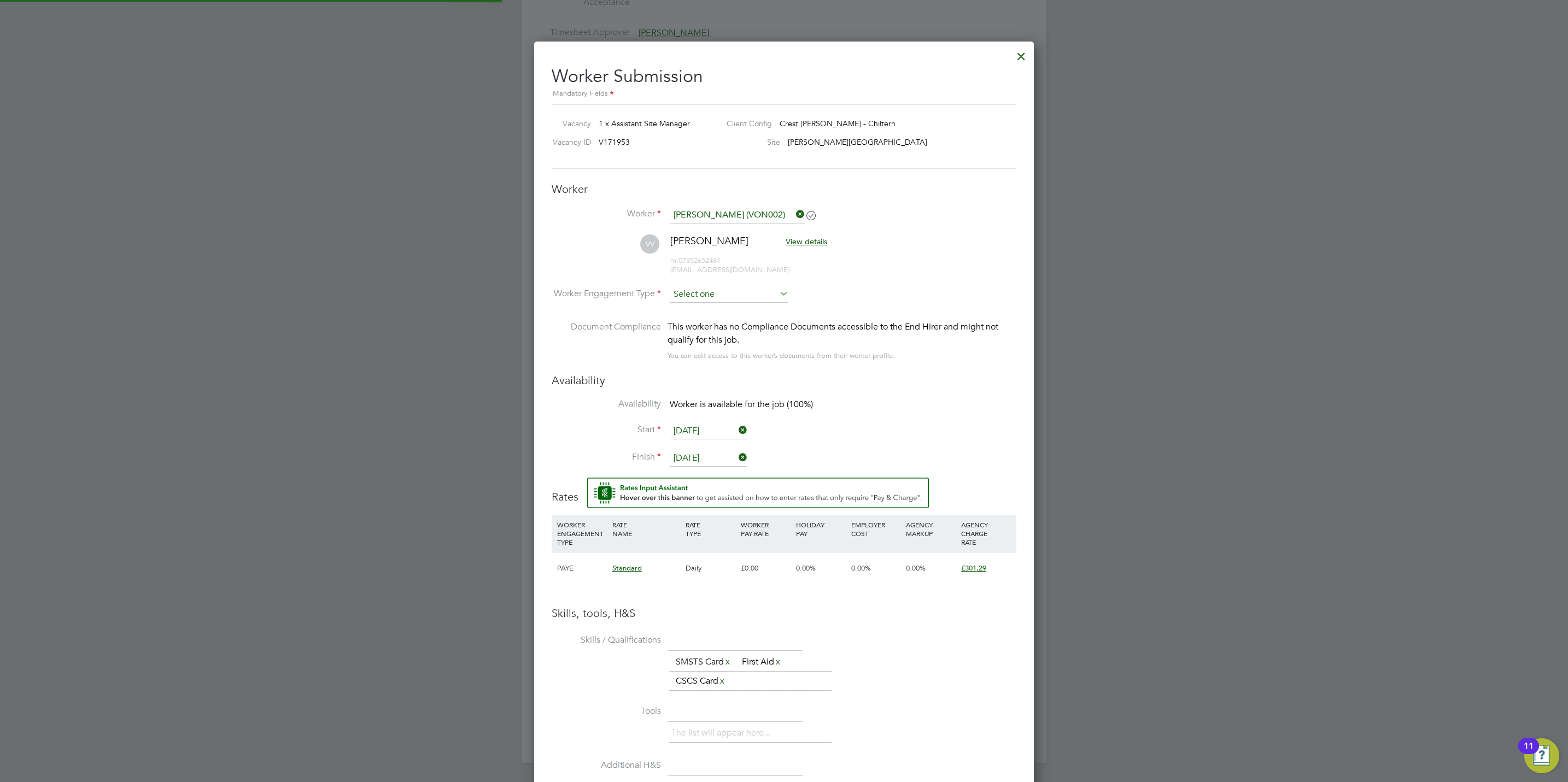
click at [708, 293] on input at bounding box center [729, 295] width 119 height 16
click at [691, 320] on li "PAYE" at bounding box center [729, 324] width 120 height 14
type input "PAYE"
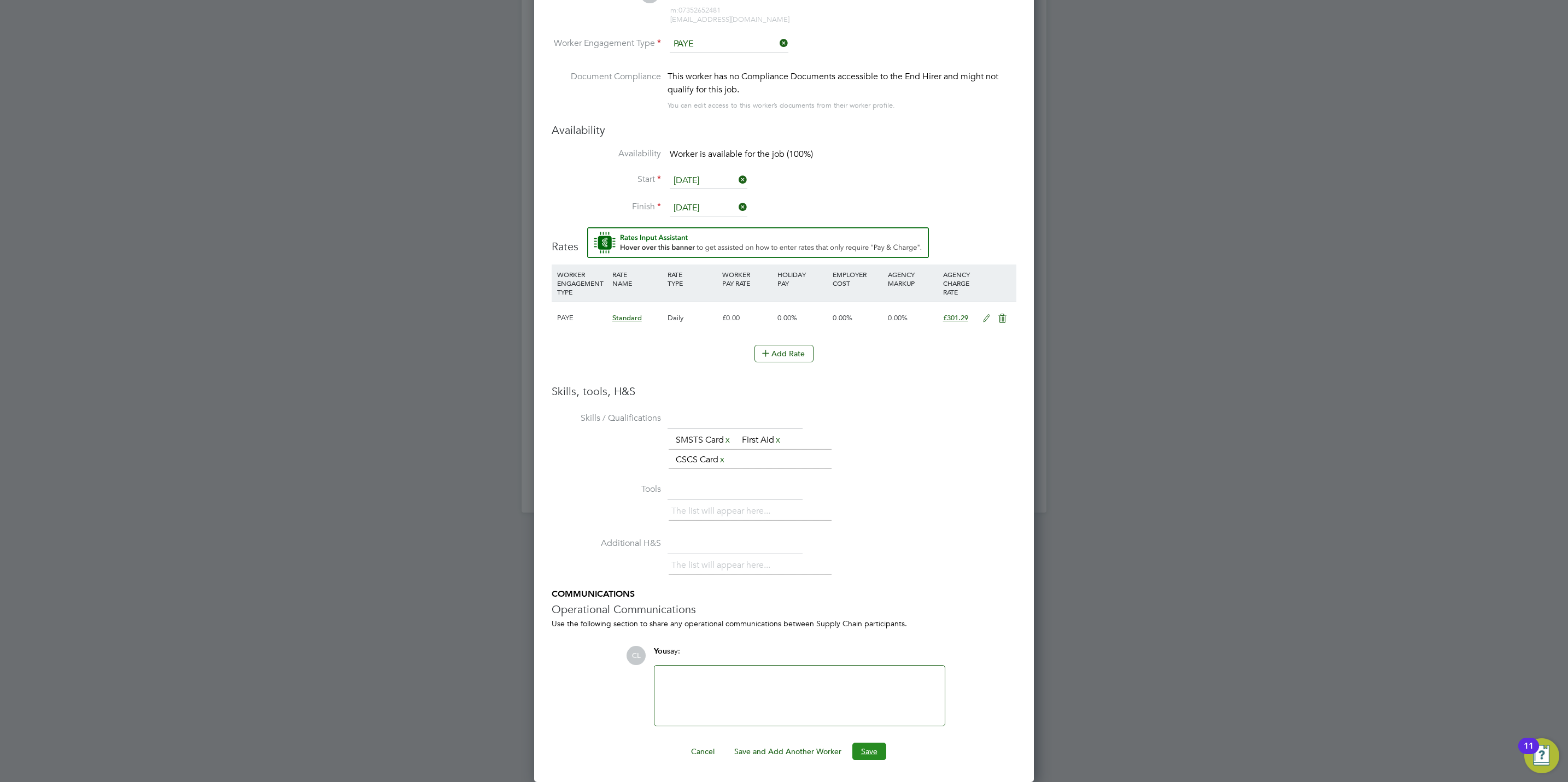
click at [871, 756] on button "Save" at bounding box center [869, 752] width 34 height 18
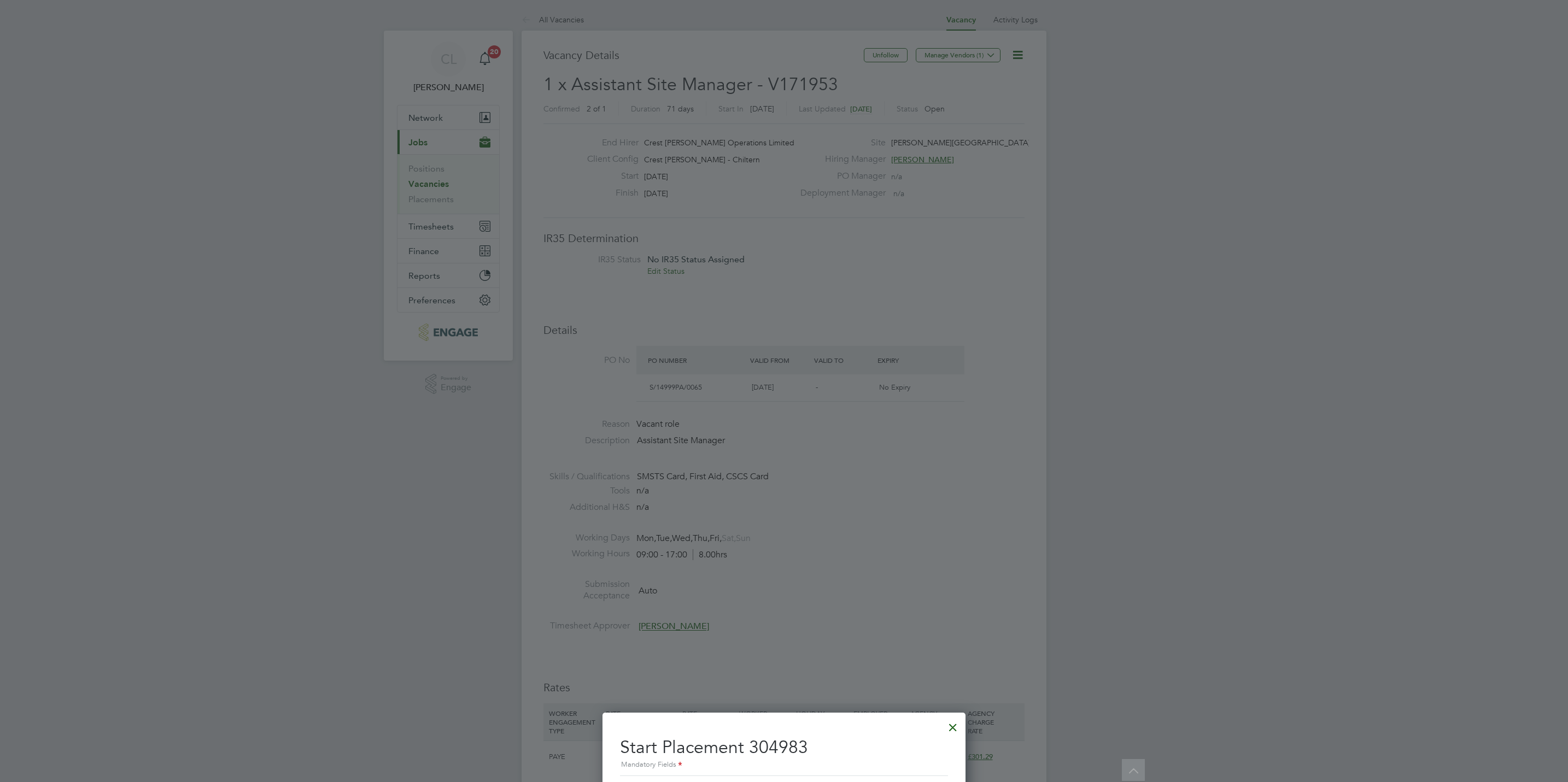
click at [732, 241] on div "All Vacancies Vacancy Activity Logs Vacancy Activity Logs All Vacancies Vacancy…" at bounding box center [784, 721] width 524 height 1425
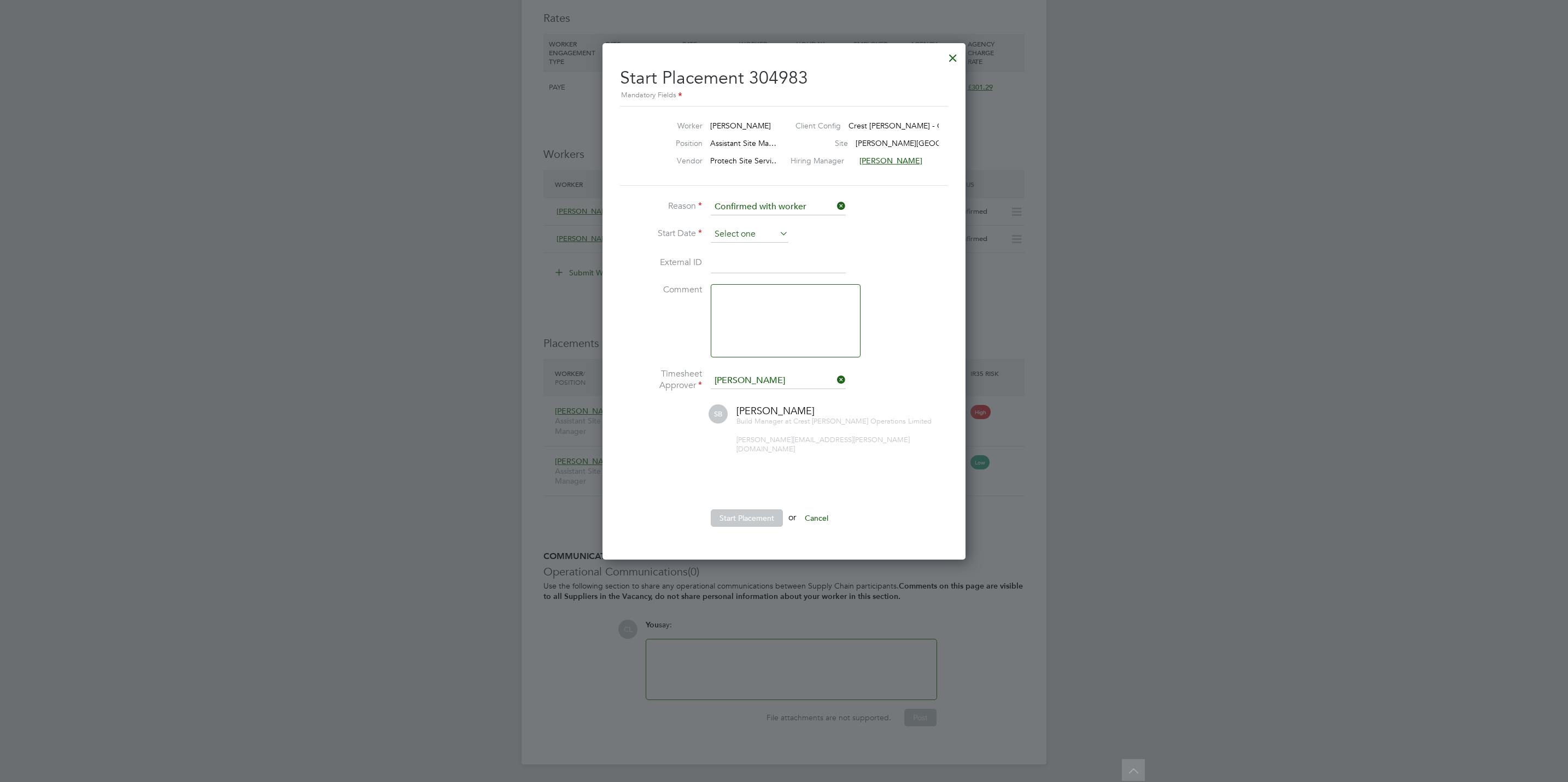
click at [730, 228] on input at bounding box center [749, 235] width 78 height 16
click at [732, 315] on span "22" at bounding box center [729, 313] width 21 height 21
type input "[DATE]"
click at [748, 510] on button "Start Placement" at bounding box center [746, 518] width 72 height 18
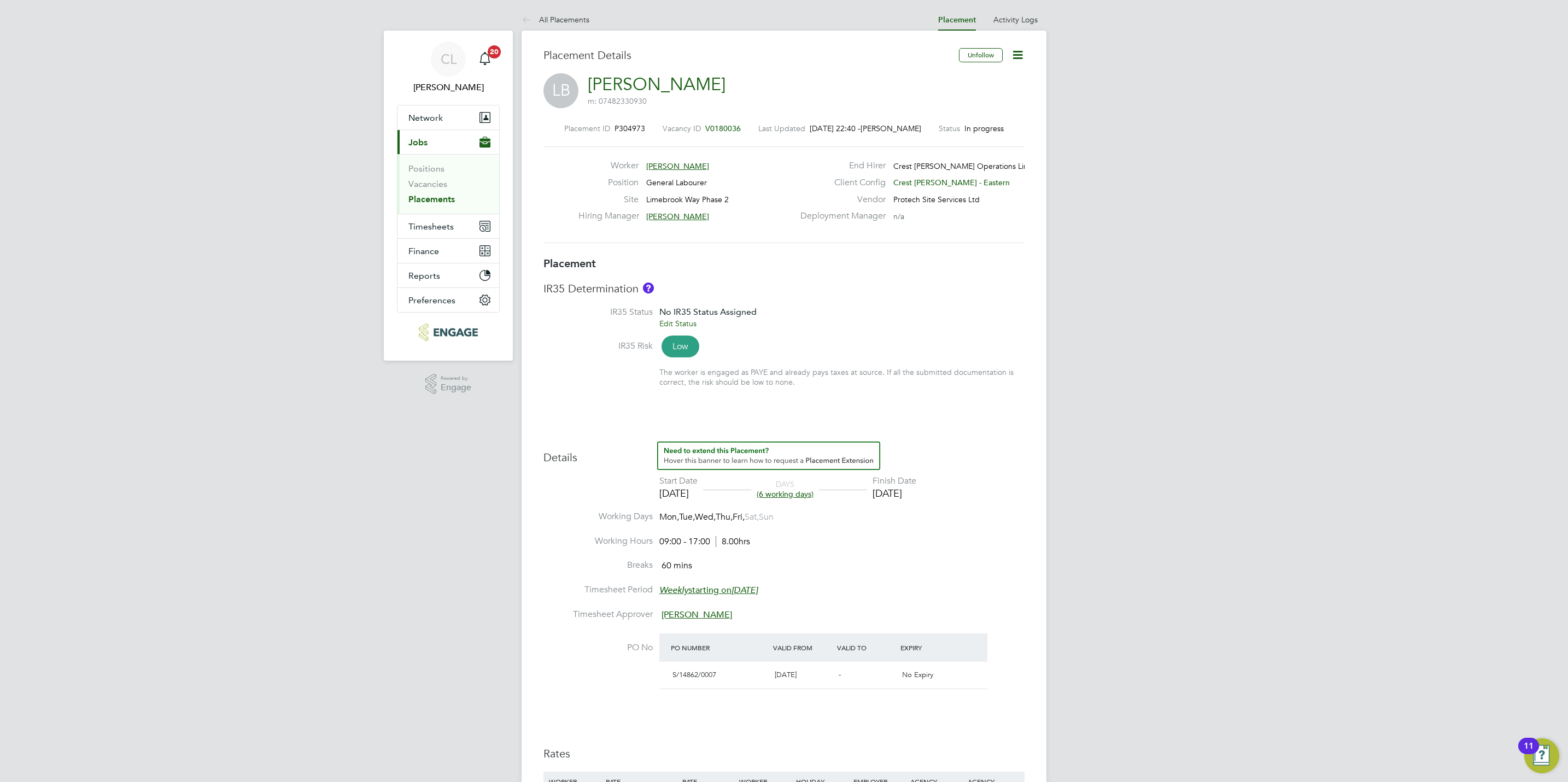
click at [719, 132] on span "V0180036" at bounding box center [722, 128] width 36 height 10
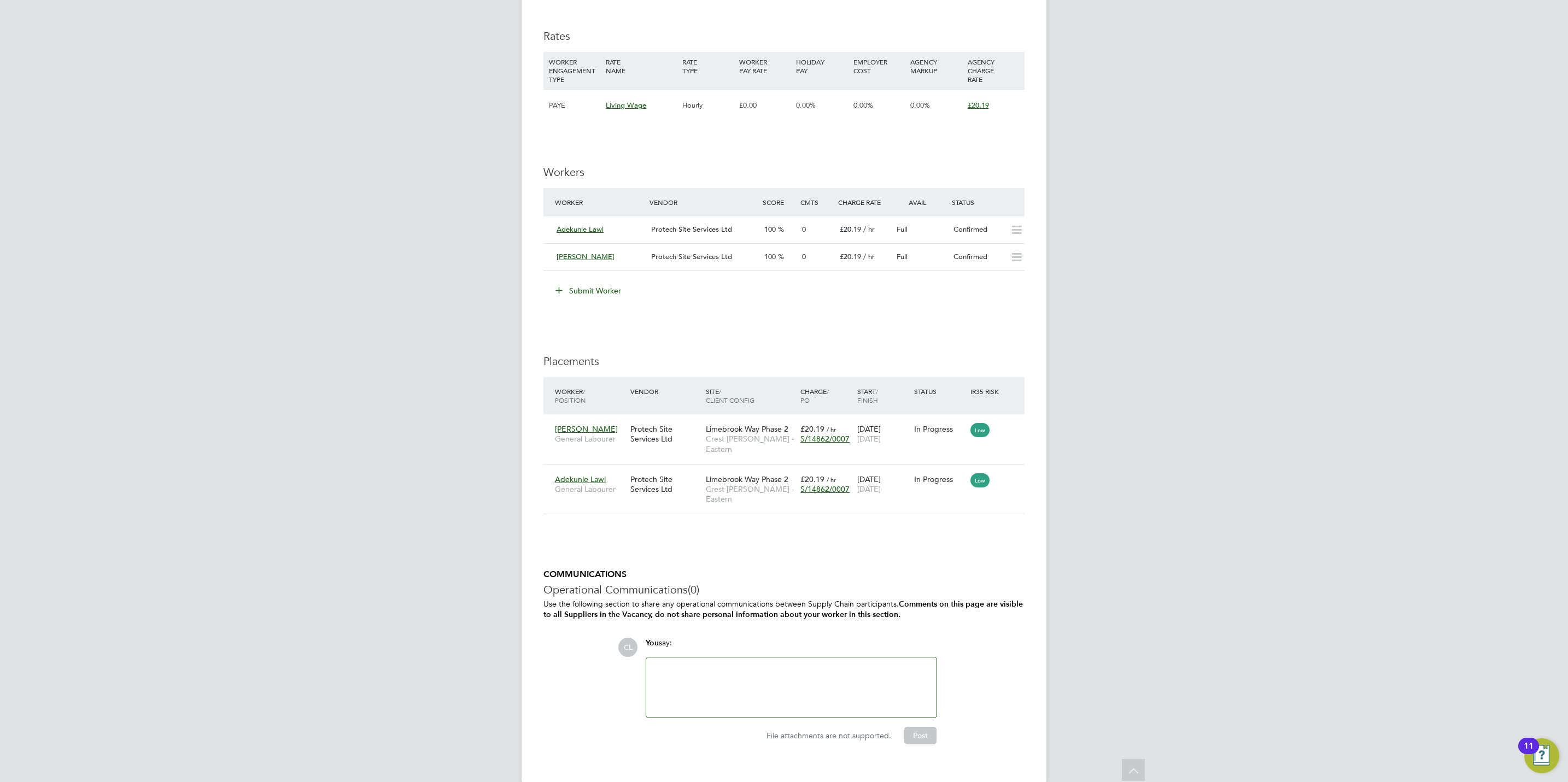
click at [615, 295] on button "Submit Worker" at bounding box center [588, 291] width 82 height 18
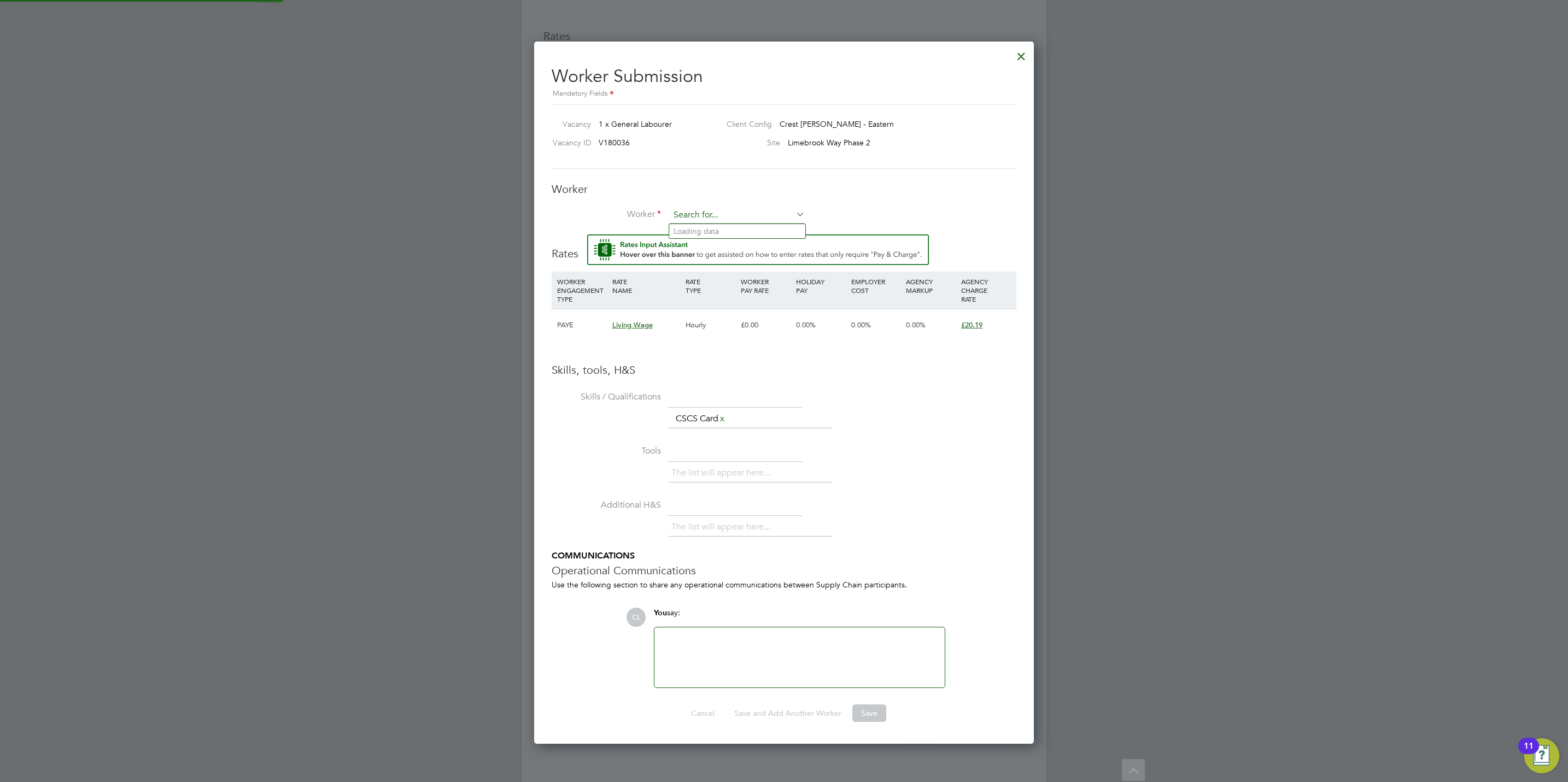
click at [689, 210] on input at bounding box center [737, 216] width 135 height 16
type input "w"
click at [720, 230] on li "Way land Medlycott (MED001)" at bounding box center [737, 232] width 137 height 15
type input "Wayland Medlycott (MED001)"
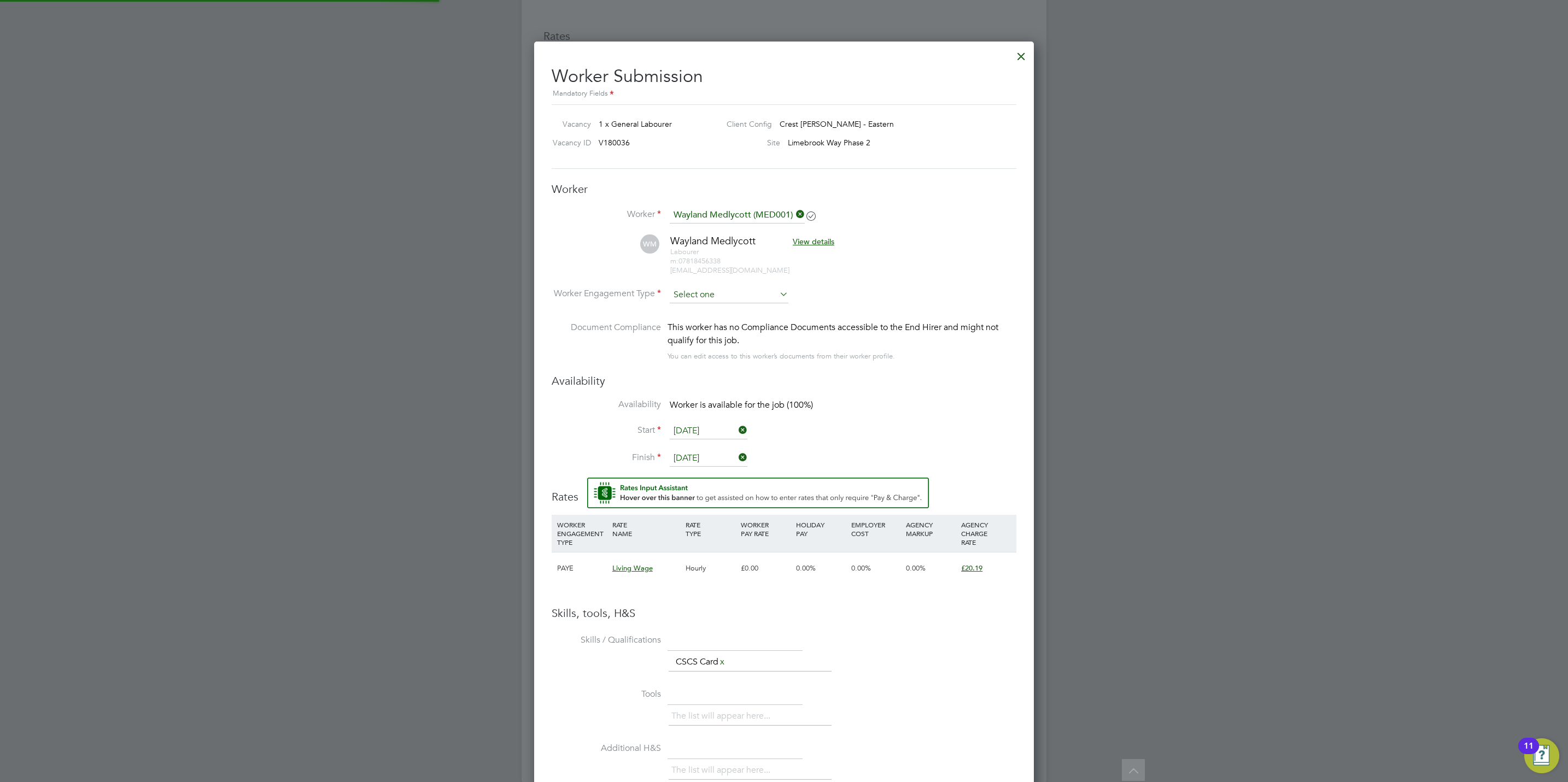
click at [717, 299] on input at bounding box center [729, 295] width 119 height 16
click at [715, 322] on li "PAYE" at bounding box center [729, 324] width 120 height 14
type input "PAYE"
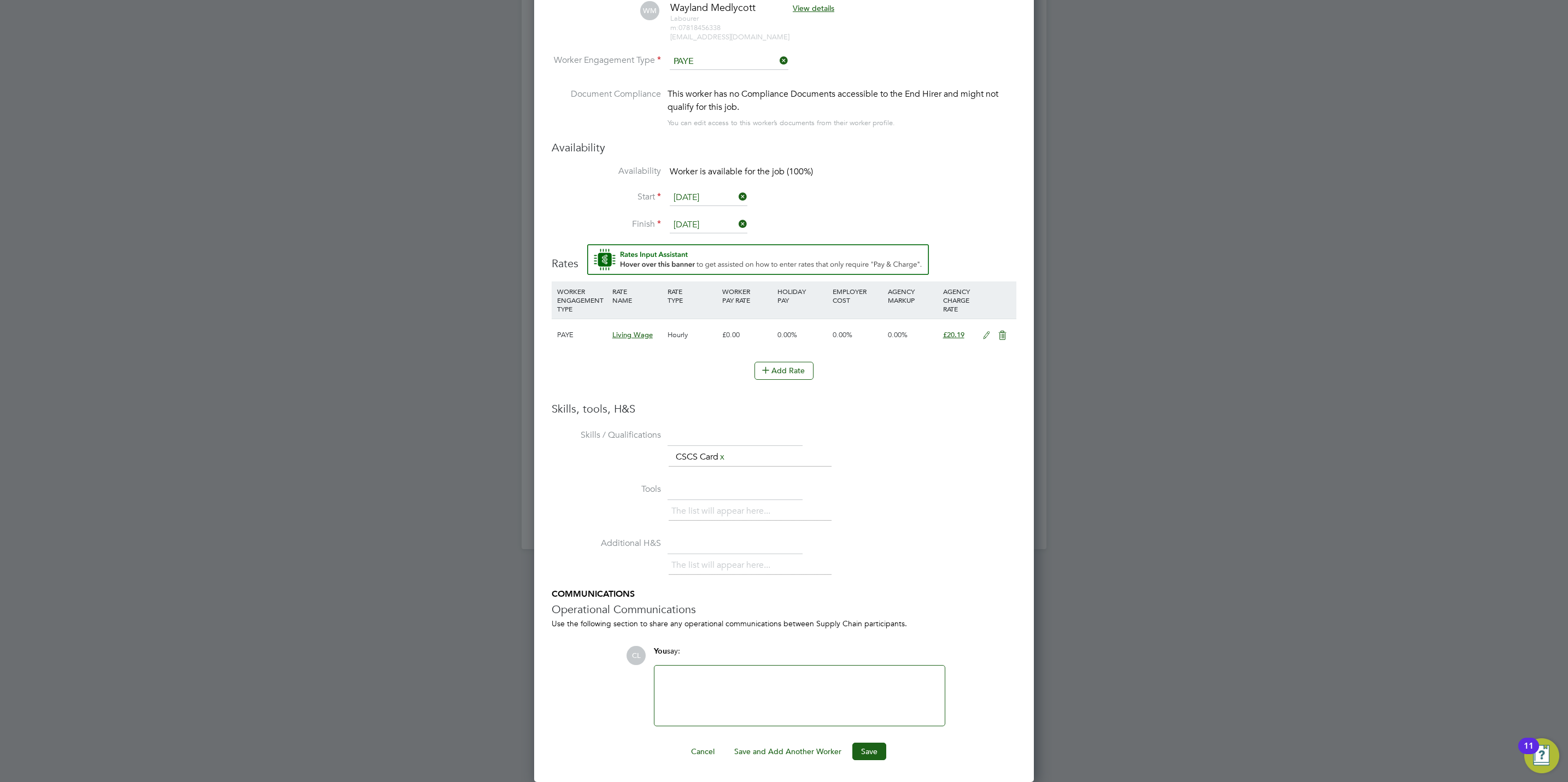
click at [877, 762] on div "Worker Submission Mandatory Fields Vacancy 1 x General Labourer Client Config C…" at bounding box center [783, 295] width 499 height 974
click at [875, 752] on button "Save" at bounding box center [869, 752] width 34 height 18
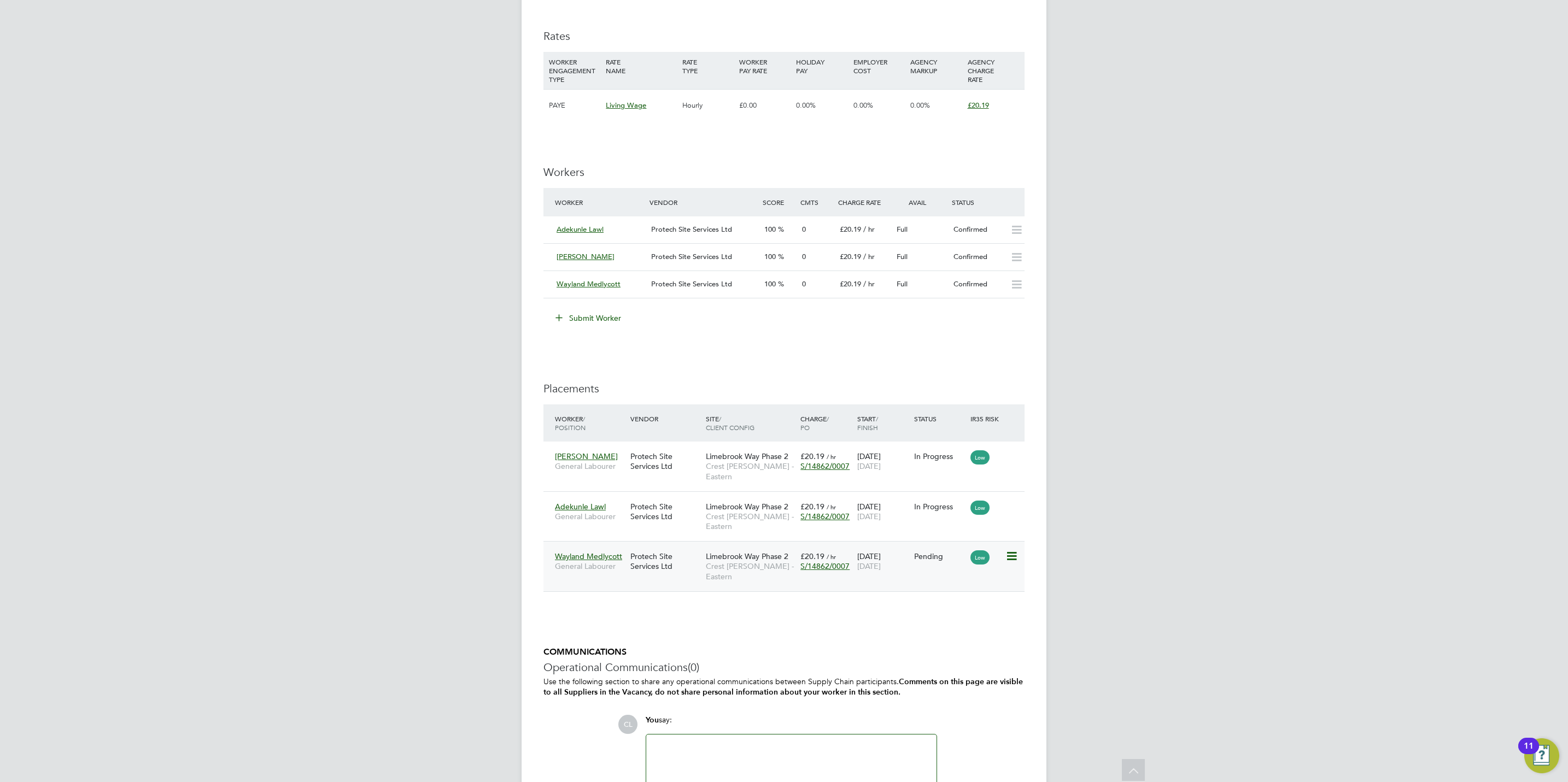
click at [1012, 550] on icon at bounding box center [1010, 556] width 11 height 13
click at [922, 608] on li "Start" at bounding box center [960, 607] width 112 height 16
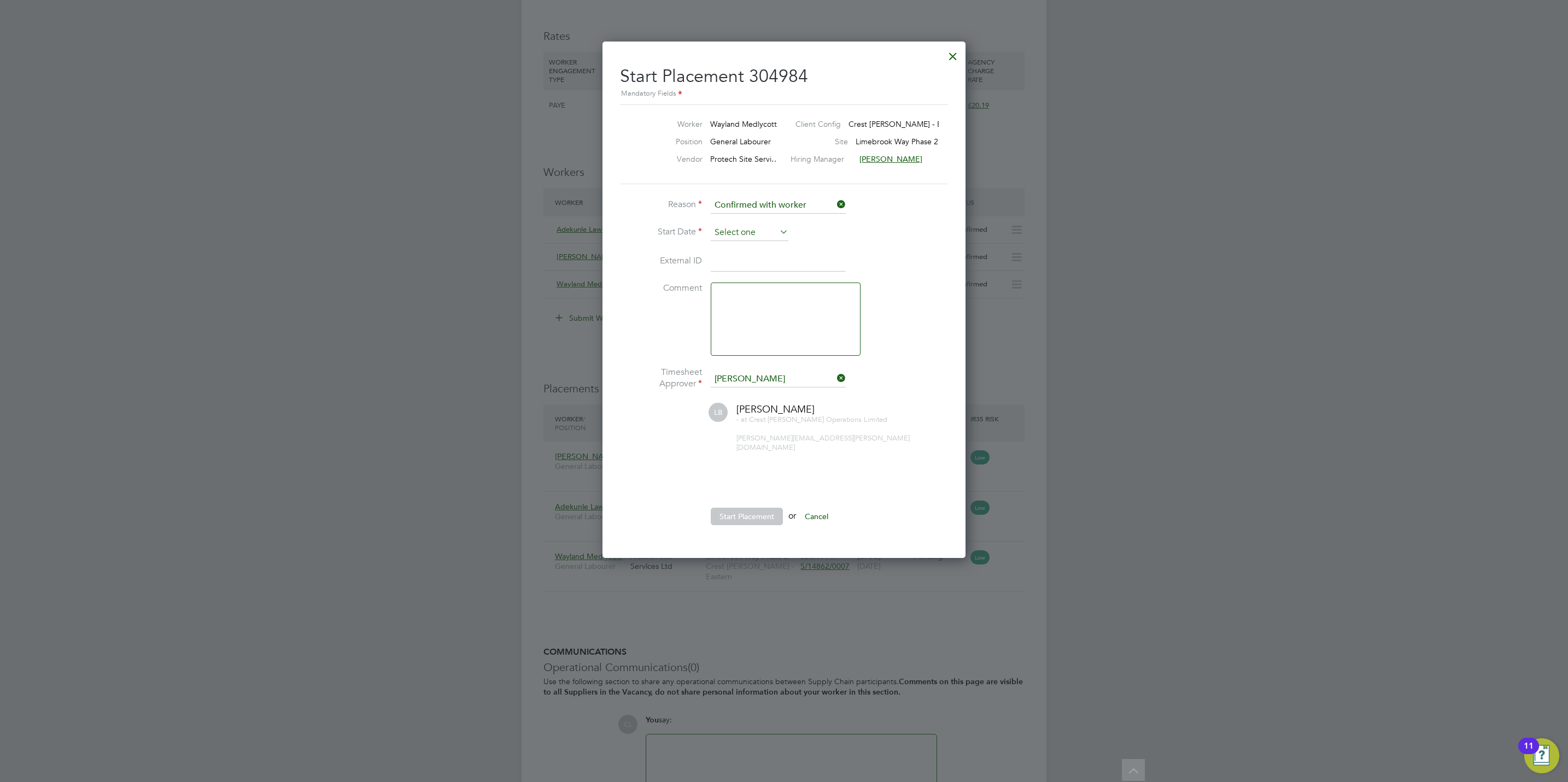
click at [755, 232] on input at bounding box center [749, 233] width 78 height 16
click at [723, 320] on span "22" at bounding box center [729, 312] width 21 height 21
type input "[DATE]"
click at [738, 514] on button "Start Placement" at bounding box center [746, 516] width 72 height 18
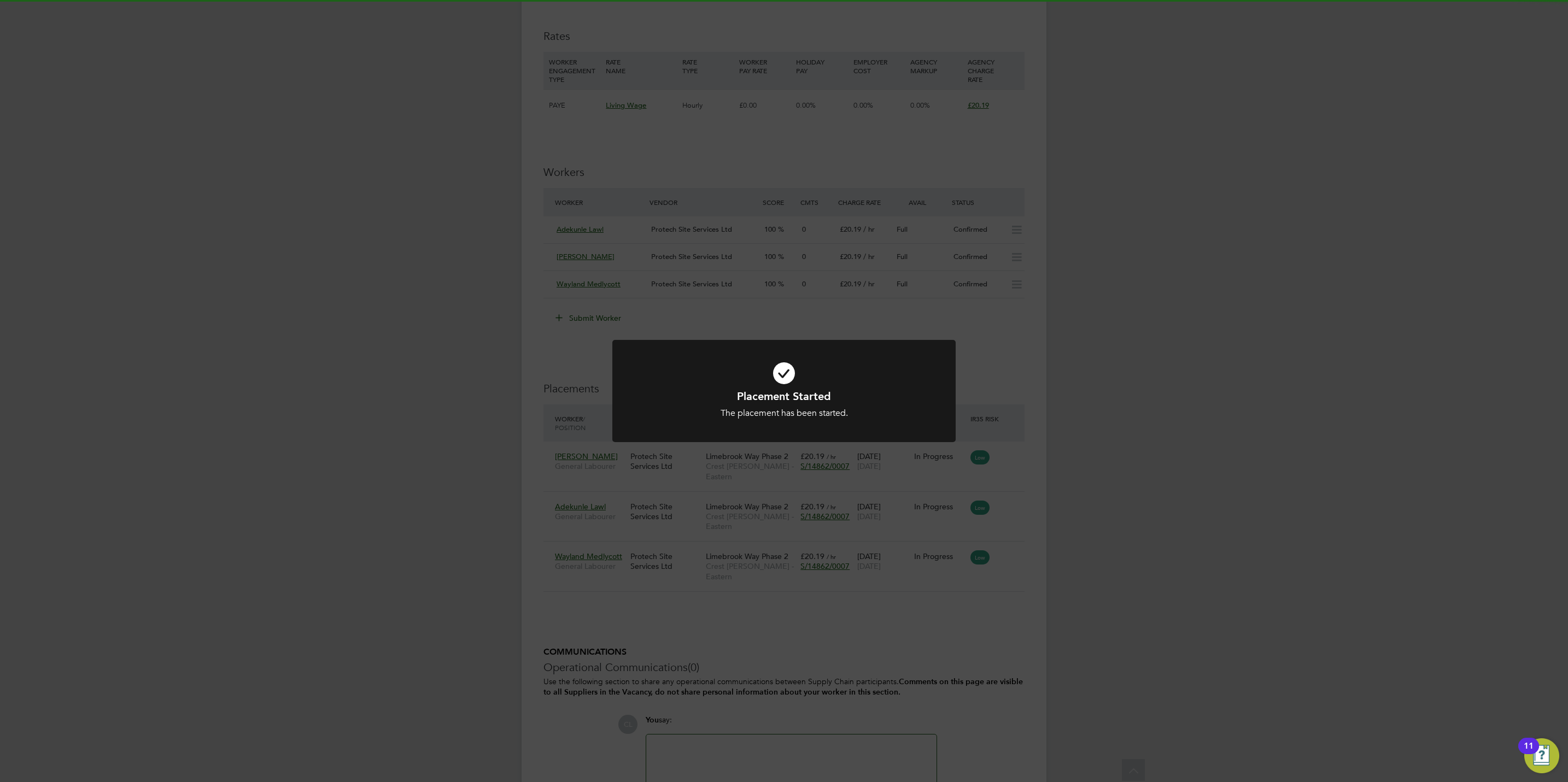
click at [896, 314] on div "Placement Started The placement has been started. Cancel Okay" at bounding box center [784, 391] width 1568 height 782
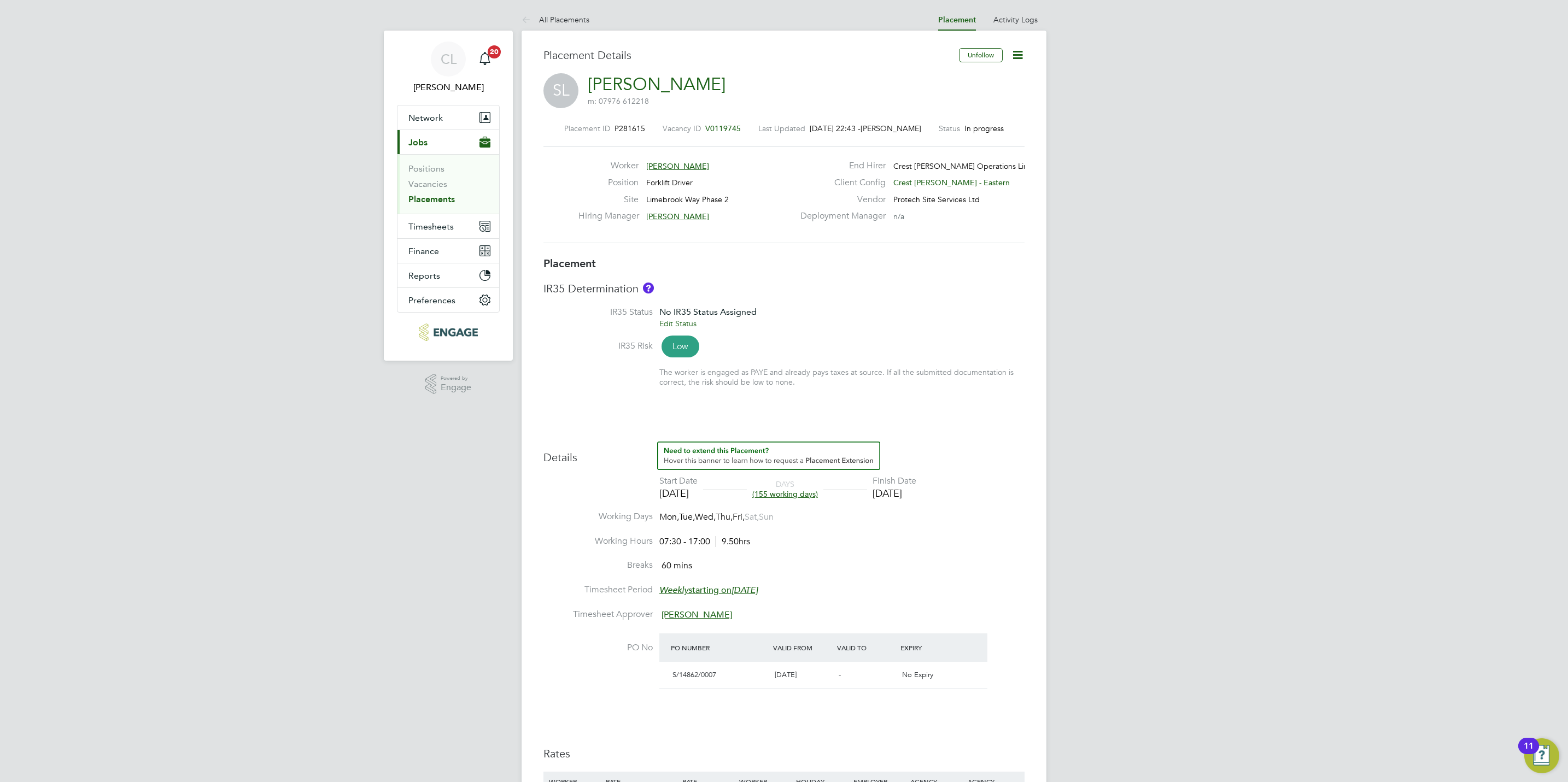
click at [733, 126] on span "V0119745" at bounding box center [722, 128] width 36 height 10
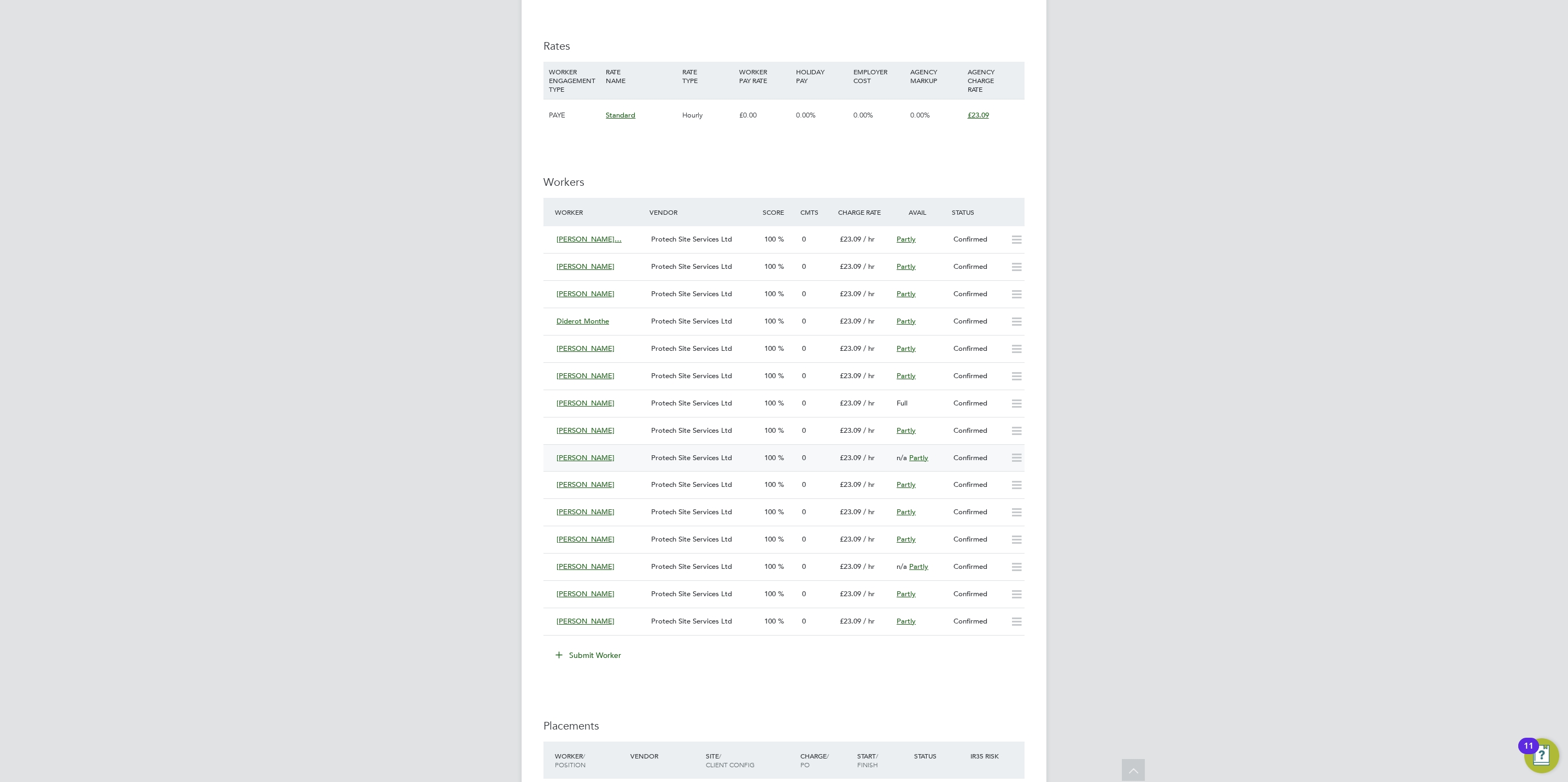
click at [1016, 460] on icon at bounding box center [1016, 458] width 14 height 9
click at [769, 461] on span "100" at bounding box center [770, 458] width 11 height 9
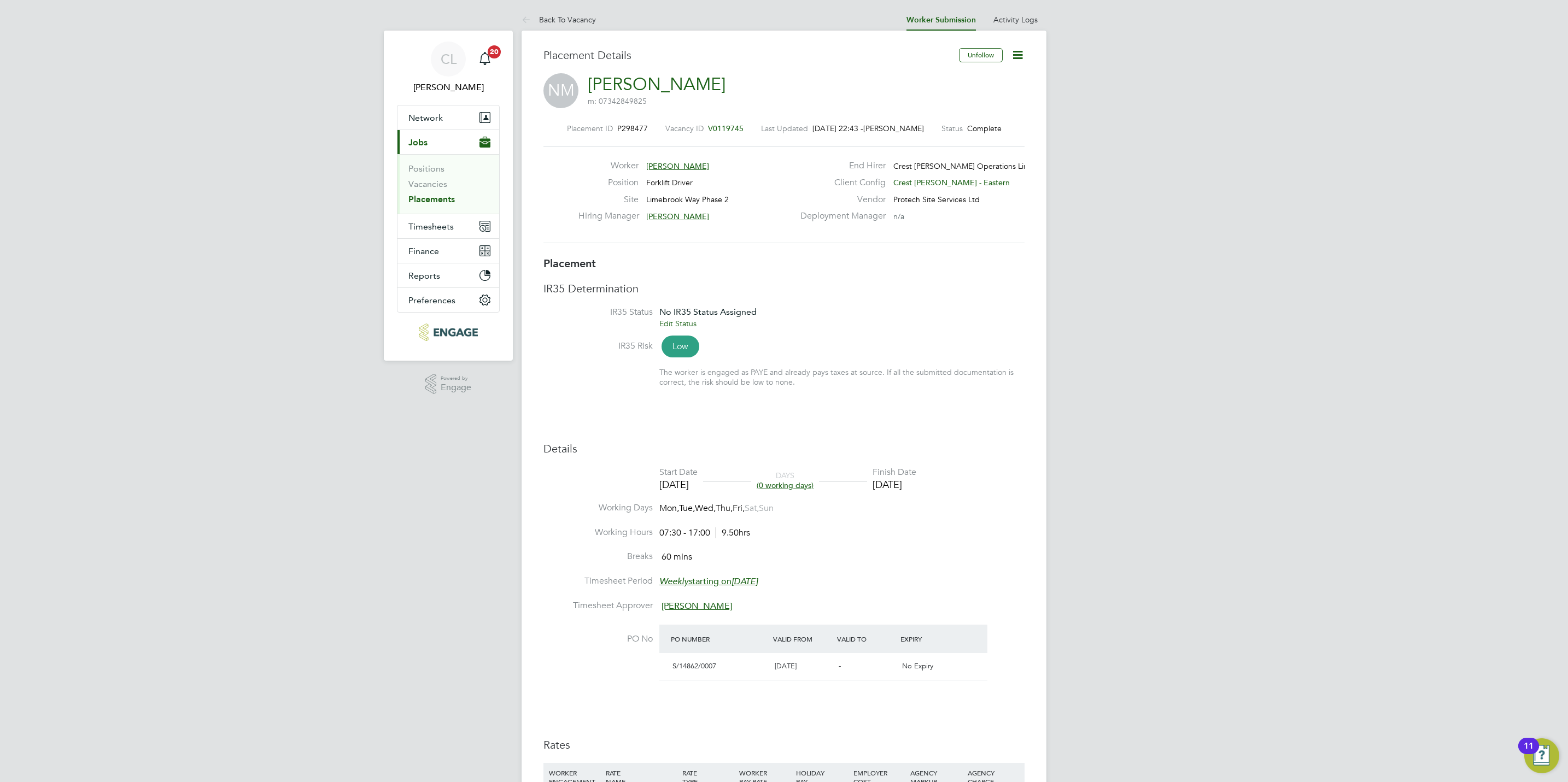
click at [1016, 53] on icon at bounding box center [1018, 55] width 14 height 14
click at [933, 81] on li "Edit Placement e" at bounding box center [965, 80] width 113 height 16
type input "[PERSON_NAME]"
type input "[DATE]"
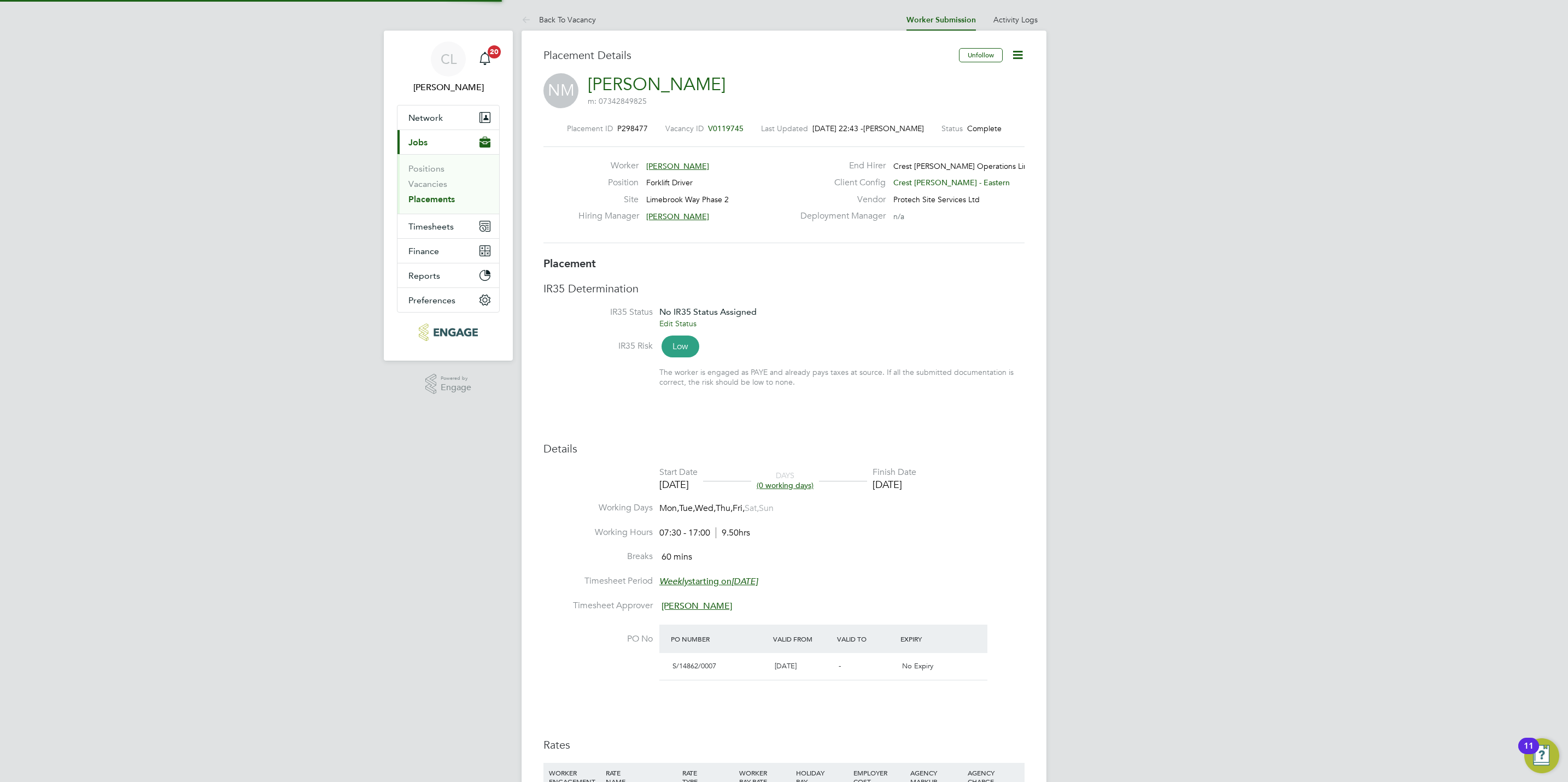
type input "[DATE]"
type input "07:30"
type input "17:00"
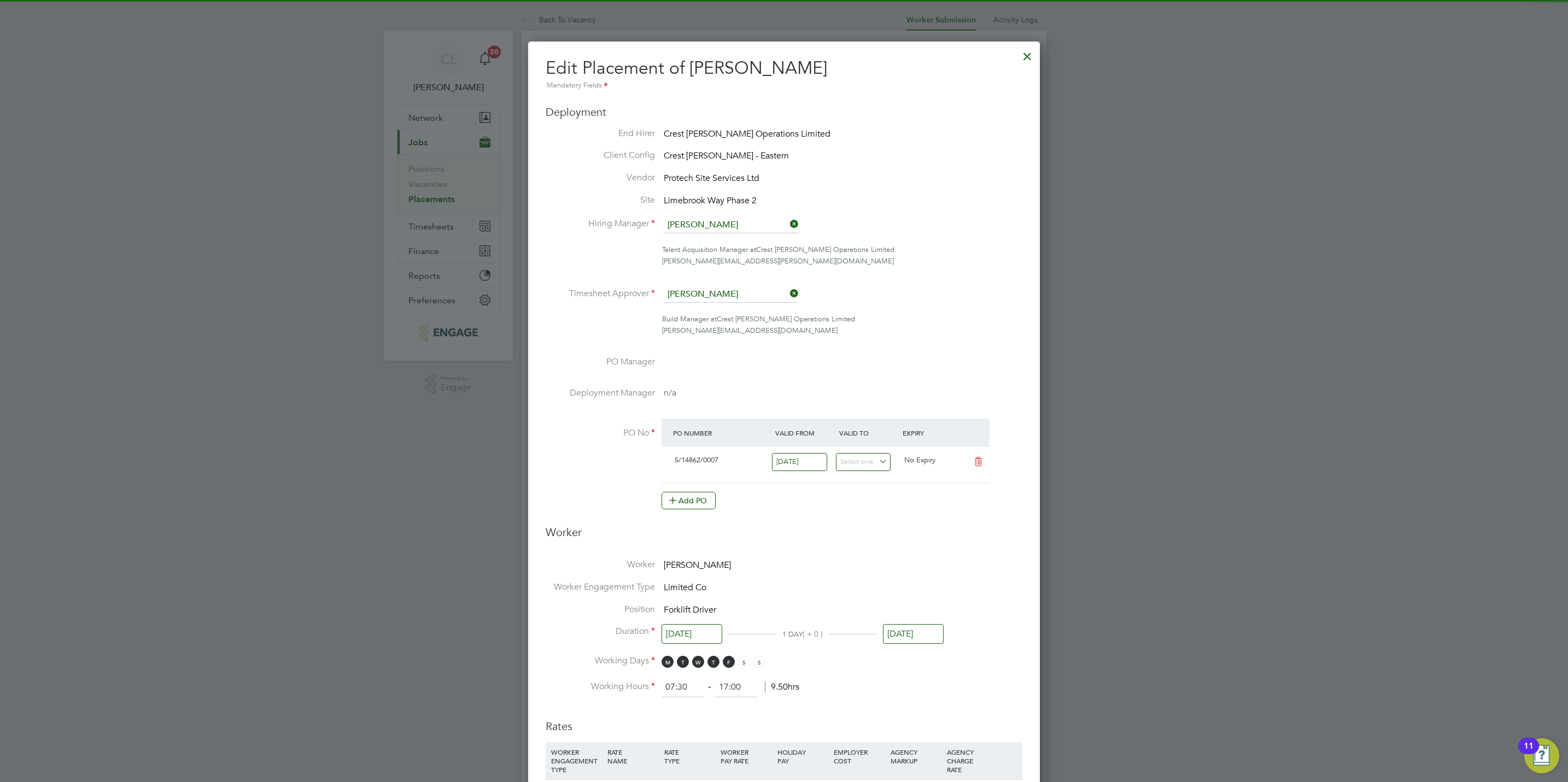
click at [911, 642] on input "[DATE]" at bounding box center [913, 635] width 61 height 20
click at [1023, 563] on span "28" at bounding box center [1026, 552] width 21 height 21
type input "[DATE]"
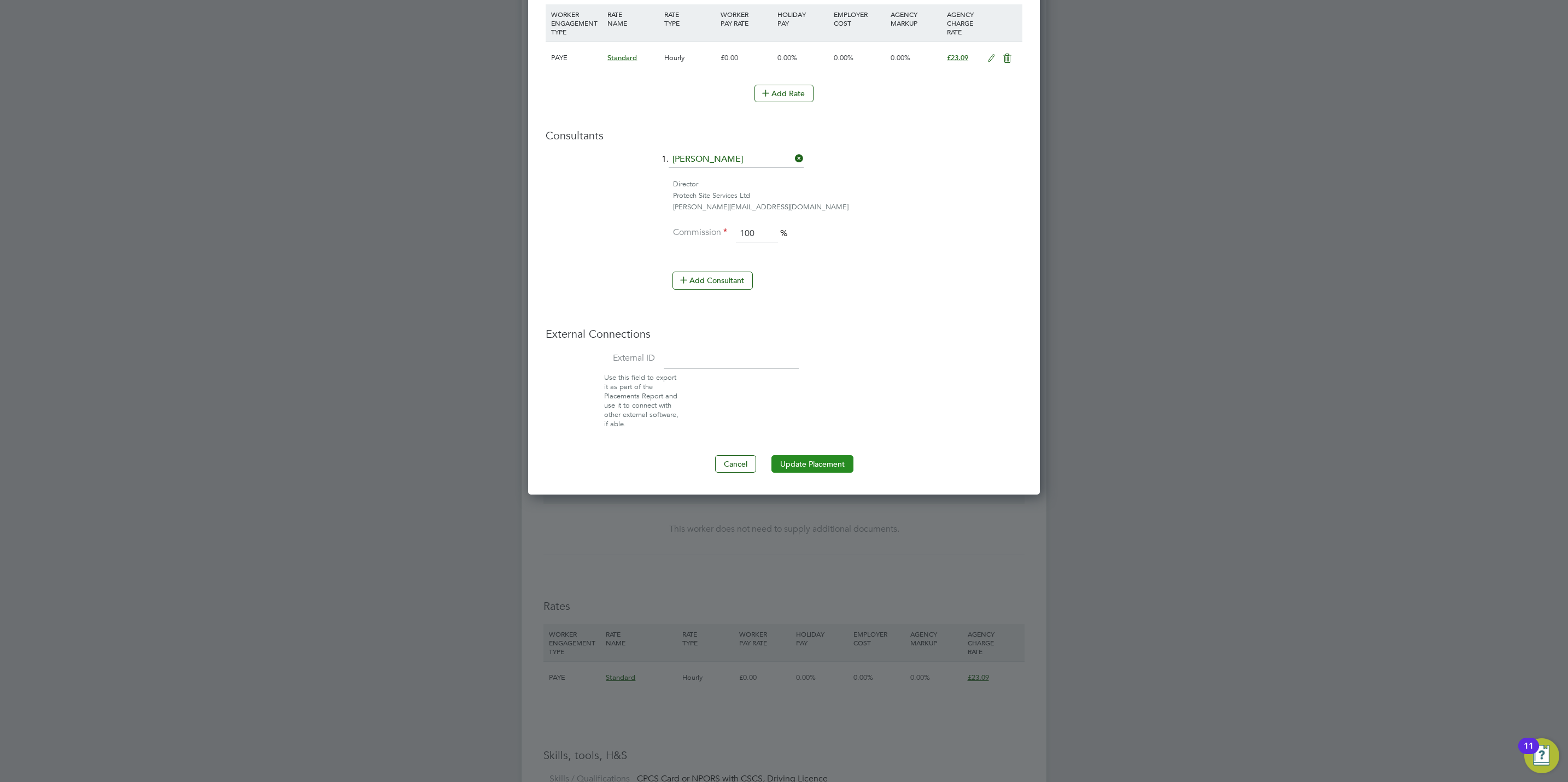
click at [825, 468] on button "Update Placement" at bounding box center [812, 464] width 82 height 18
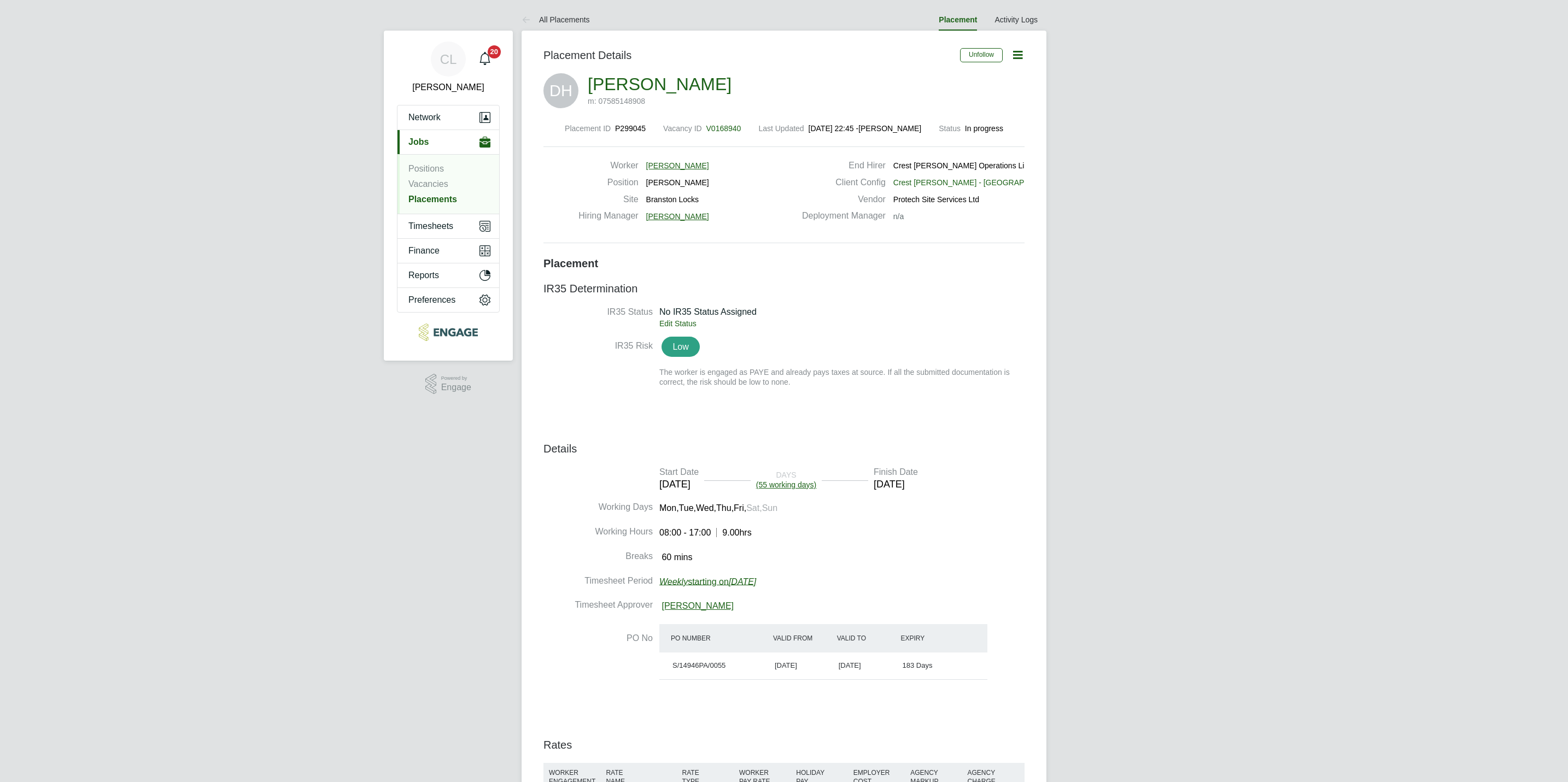
scroll to position [10, 80]
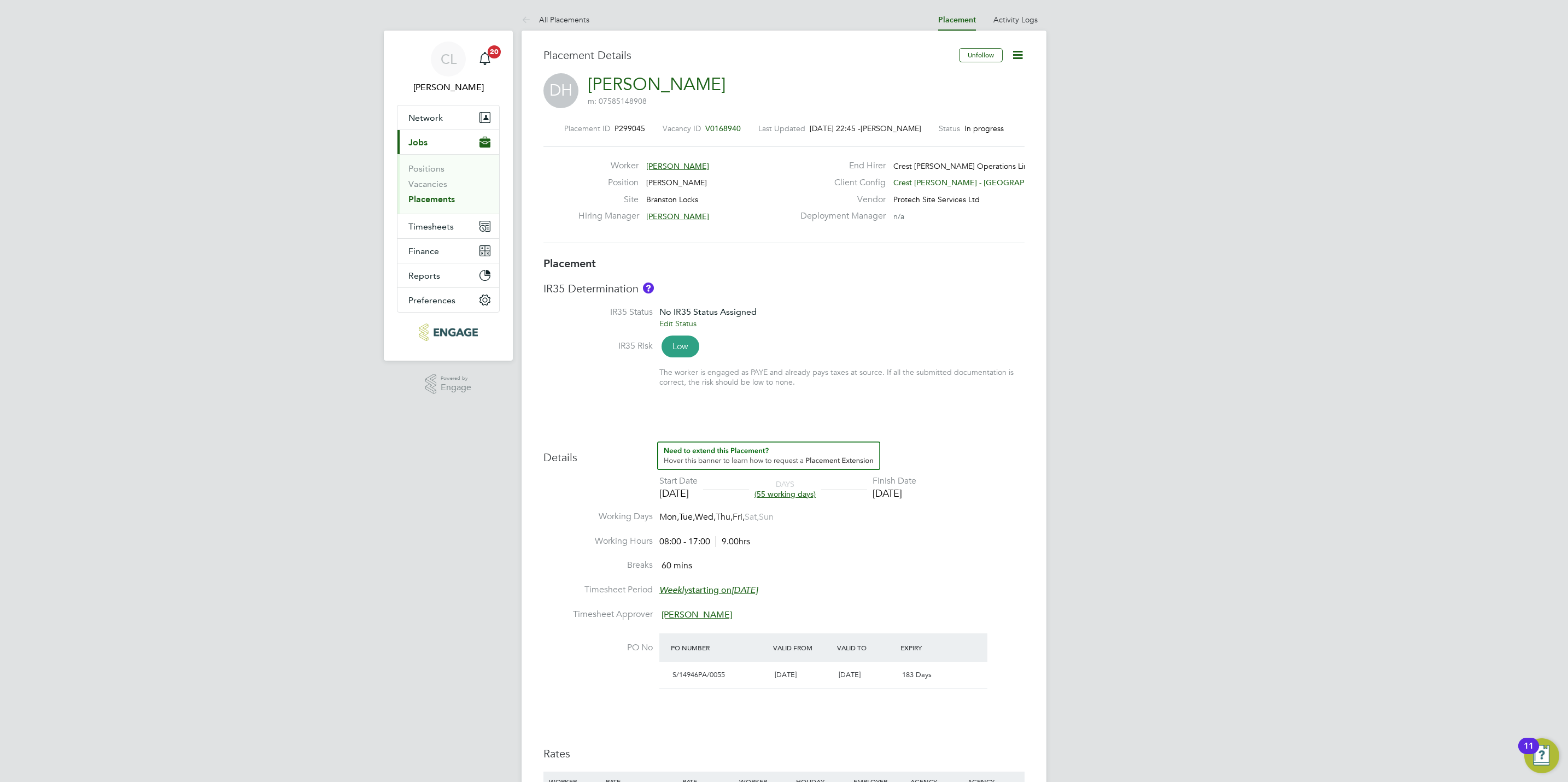
click at [720, 135] on div "Placement ID P299045 Vacancy ID V0168940 Last Updated [DATE] 22:45 - [PERSON_NA…" at bounding box center [784, 183] width 481 height 147
click at [720, 127] on span "V0168940" at bounding box center [722, 128] width 36 height 10
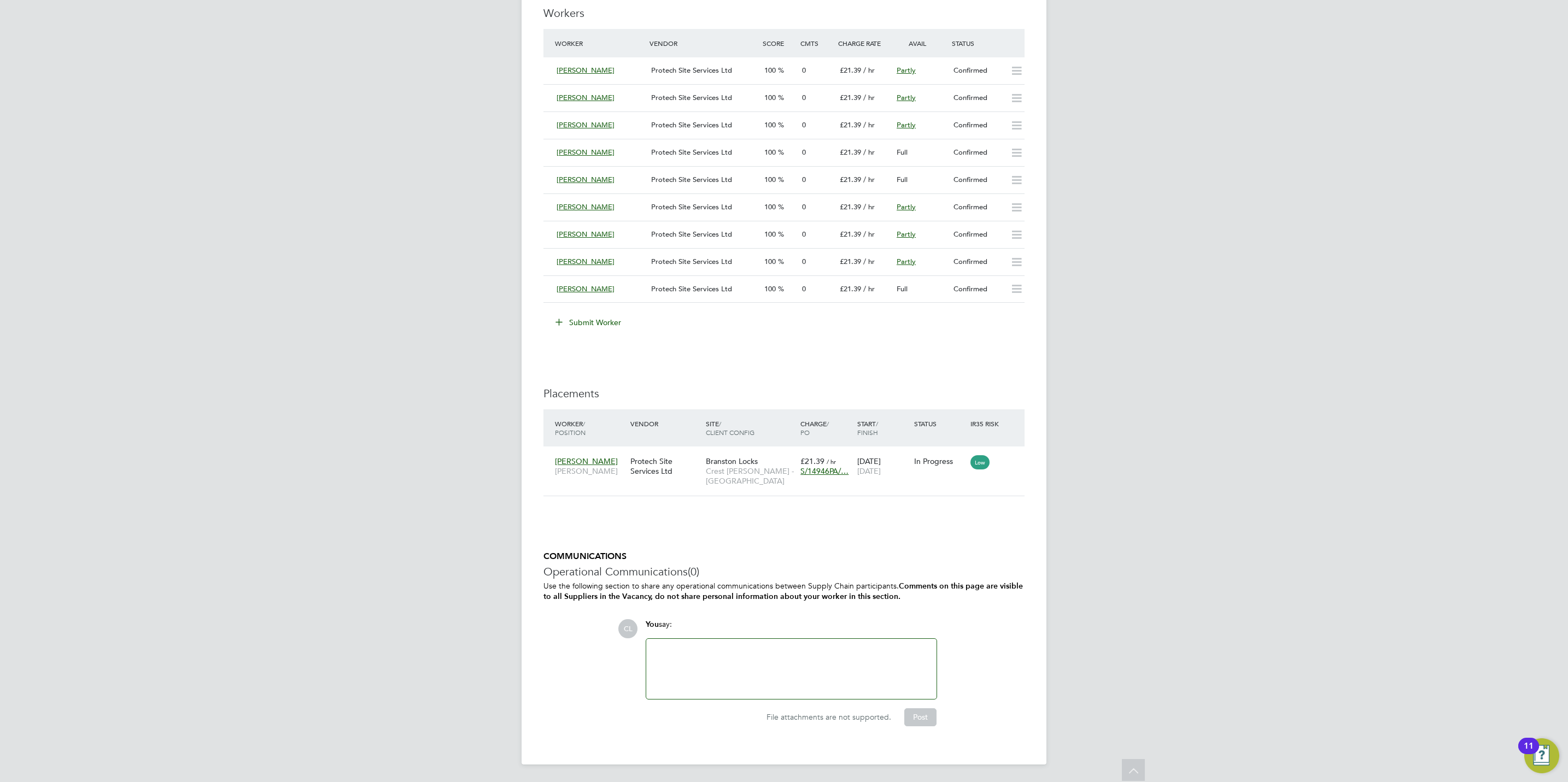
click at [607, 327] on button "Submit Worker" at bounding box center [588, 322] width 82 height 18
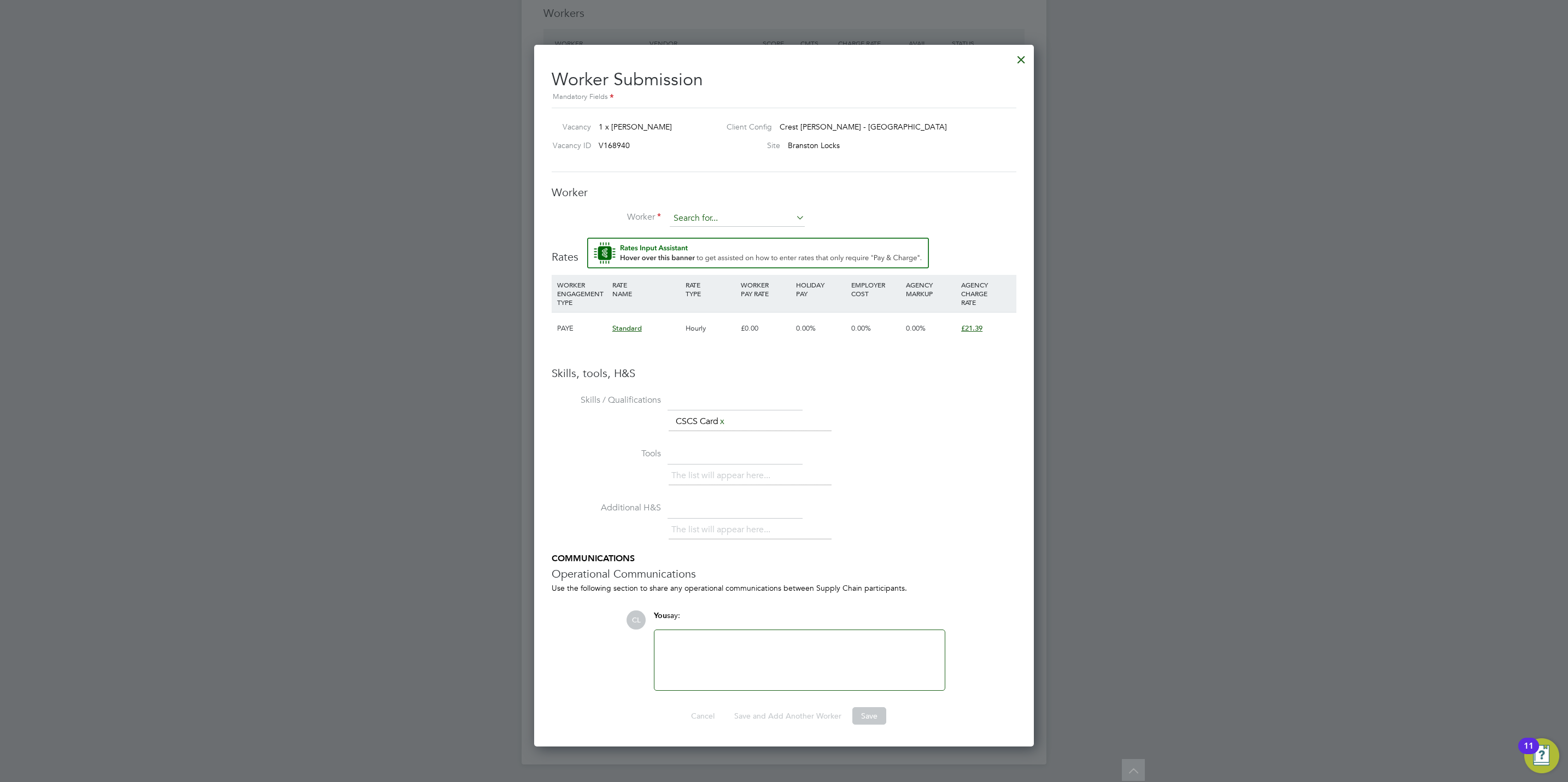
click at [731, 212] on input at bounding box center [737, 218] width 135 height 16
type input "nicon"
type input "n"
click at [1019, 53] on div at bounding box center [1021, 57] width 20 height 20
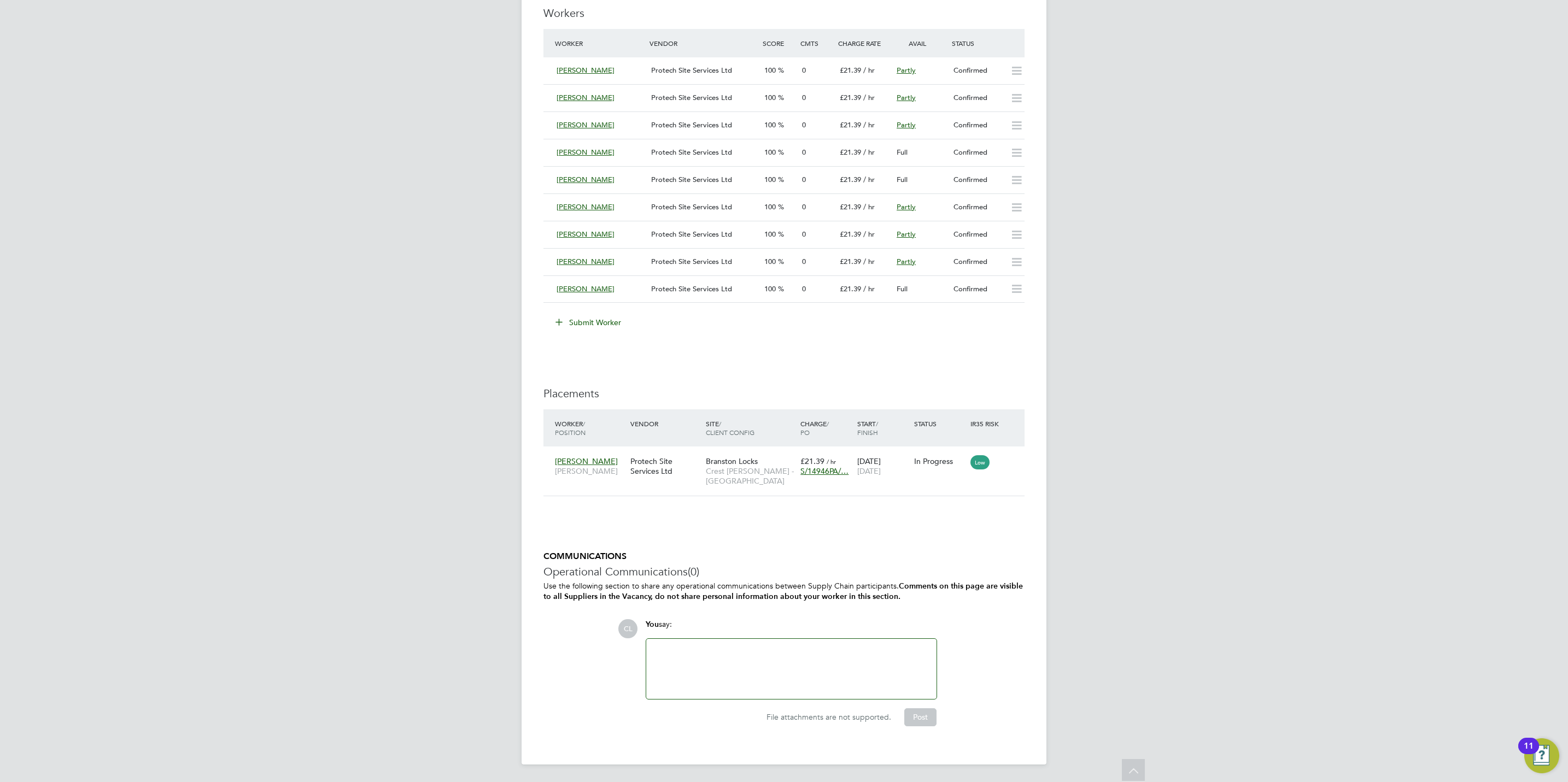
click at [600, 324] on button "Submit Worker" at bounding box center [588, 322] width 82 height 18
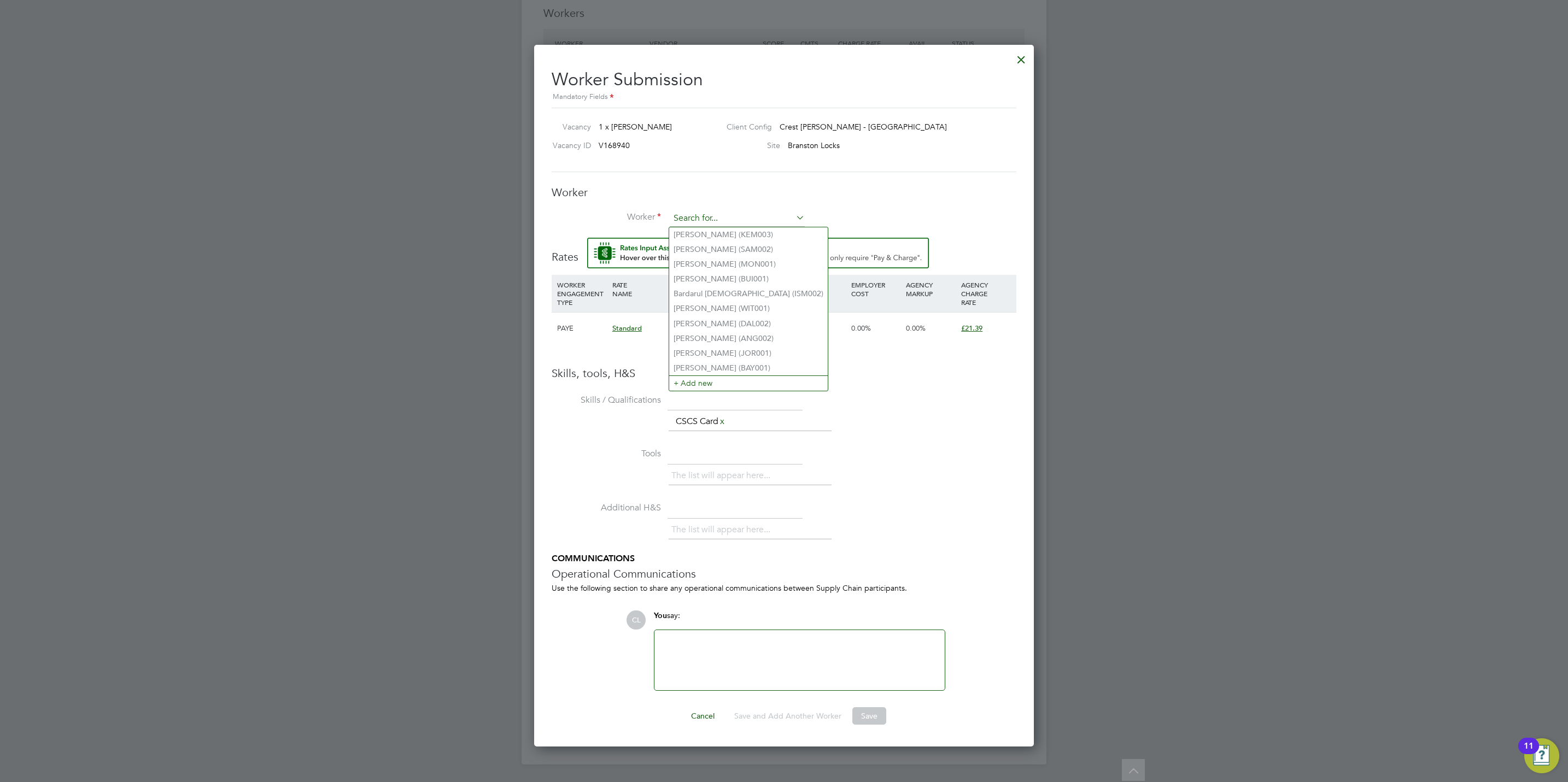
click at [754, 217] on input at bounding box center [737, 218] width 135 height 16
click at [743, 227] on li "Nic olae On iga (ONI003)" at bounding box center [737, 235] width 136 height 15
type input "[PERSON_NAME] (ONI003)"
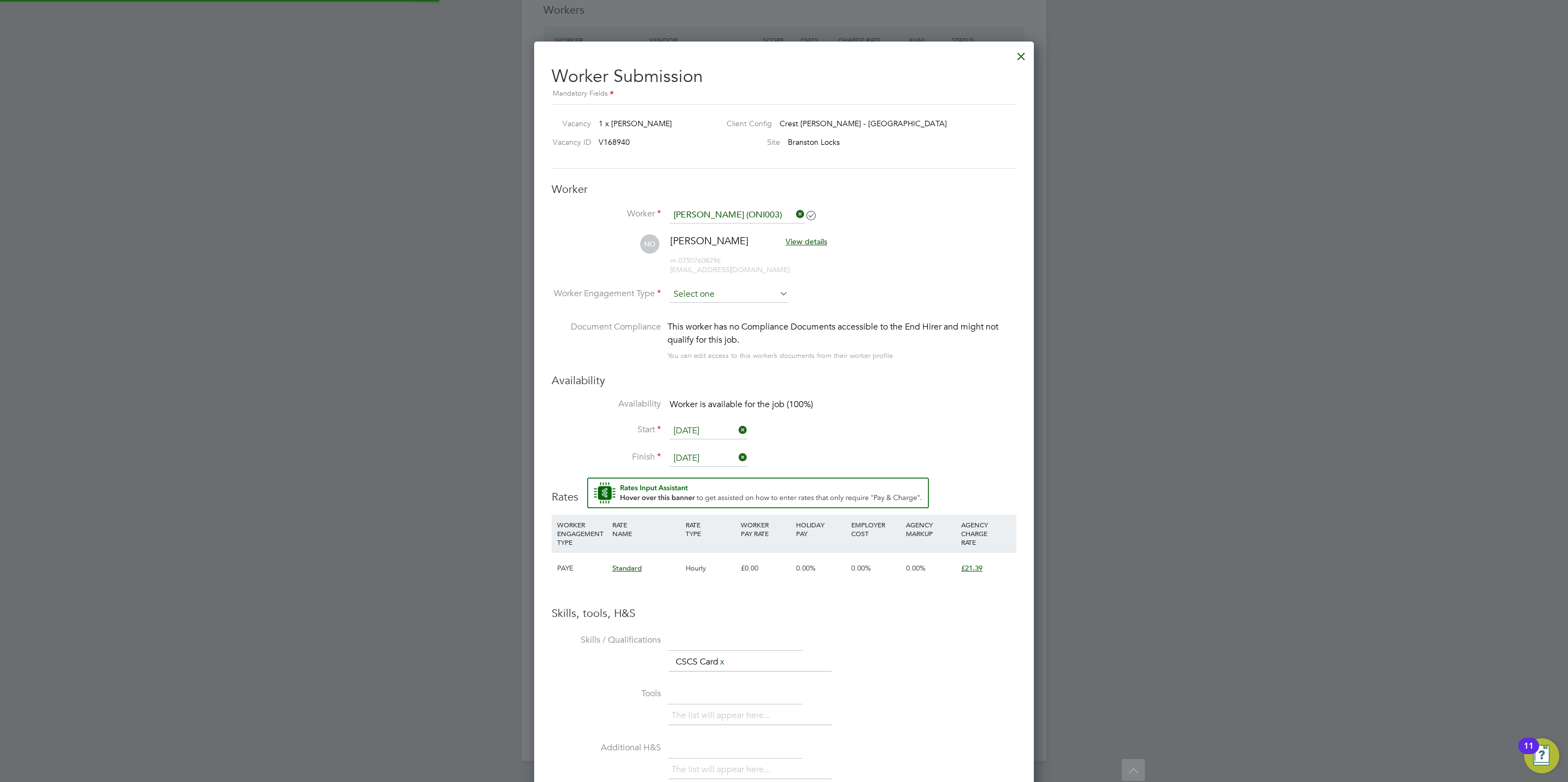
click at [710, 295] on input at bounding box center [729, 295] width 119 height 16
click at [700, 320] on li "PAYE" at bounding box center [729, 324] width 120 height 14
type input "PAYE"
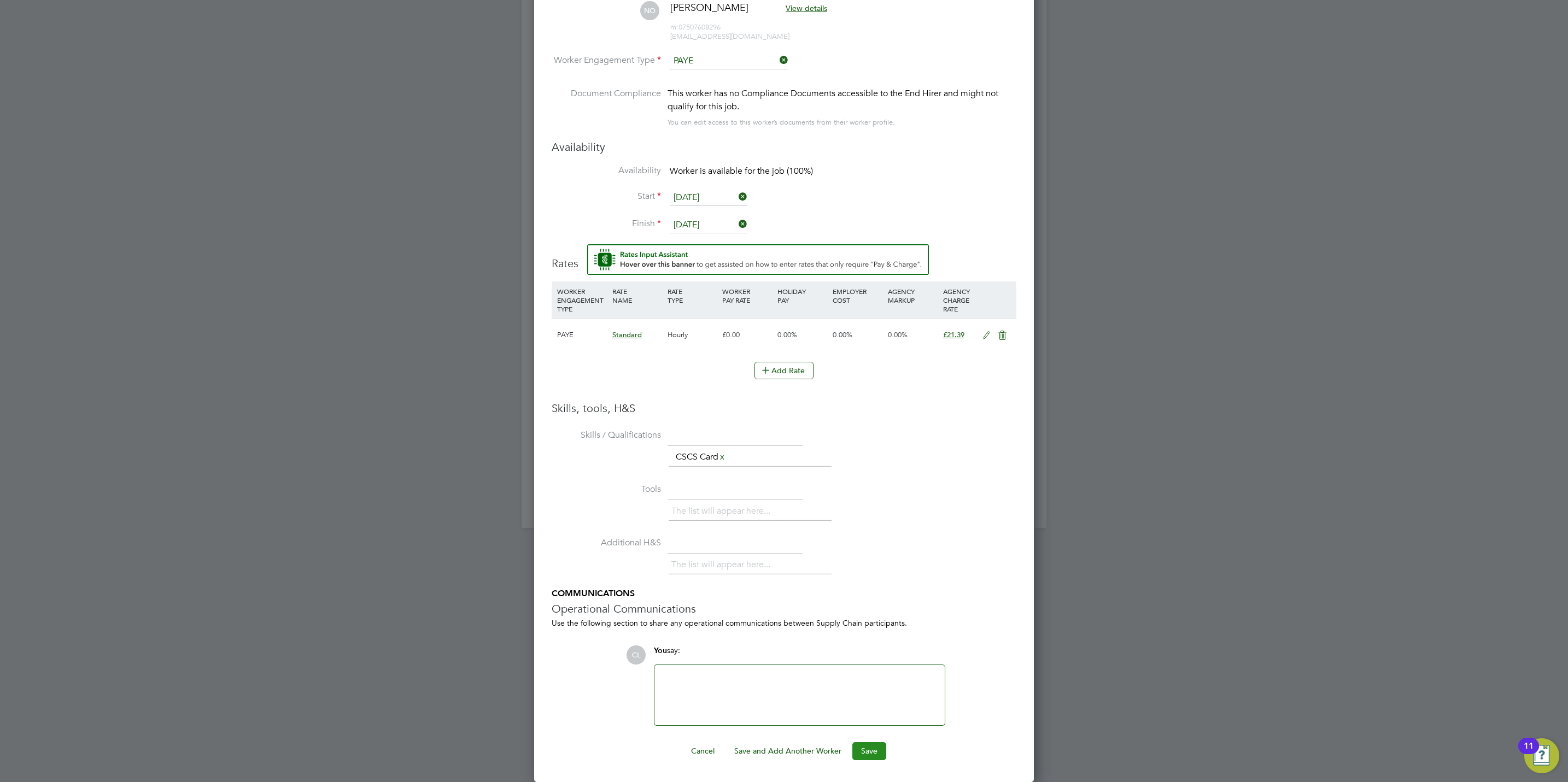
click at [865, 748] on button "Save" at bounding box center [869, 751] width 34 height 18
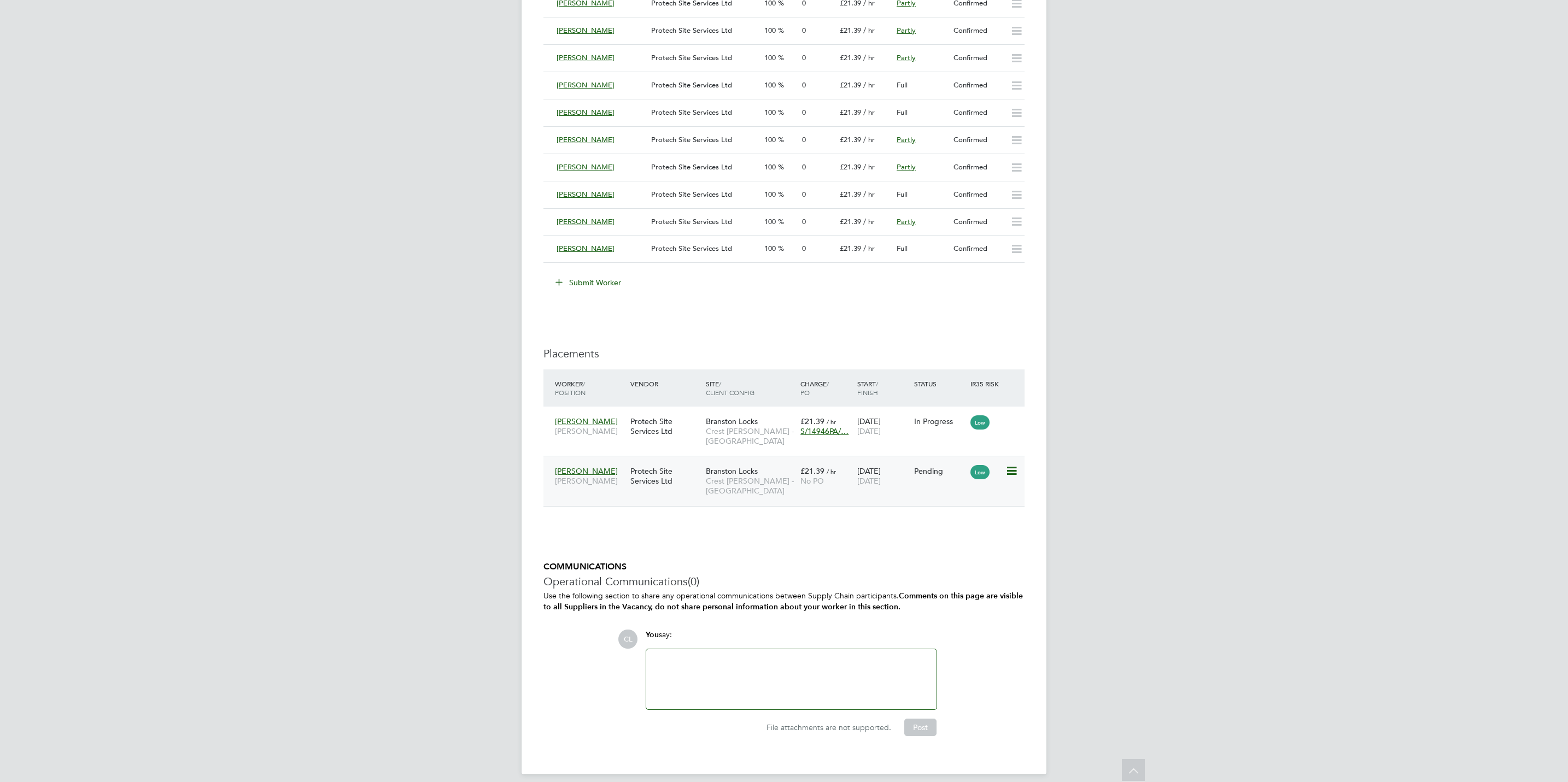
click at [1014, 476] on icon at bounding box center [1010, 471] width 11 height 13
click at [920, 539] on li "Start" at bounding box center [960, 543] width 112 height 16
type input "[PERSON_NAME]"
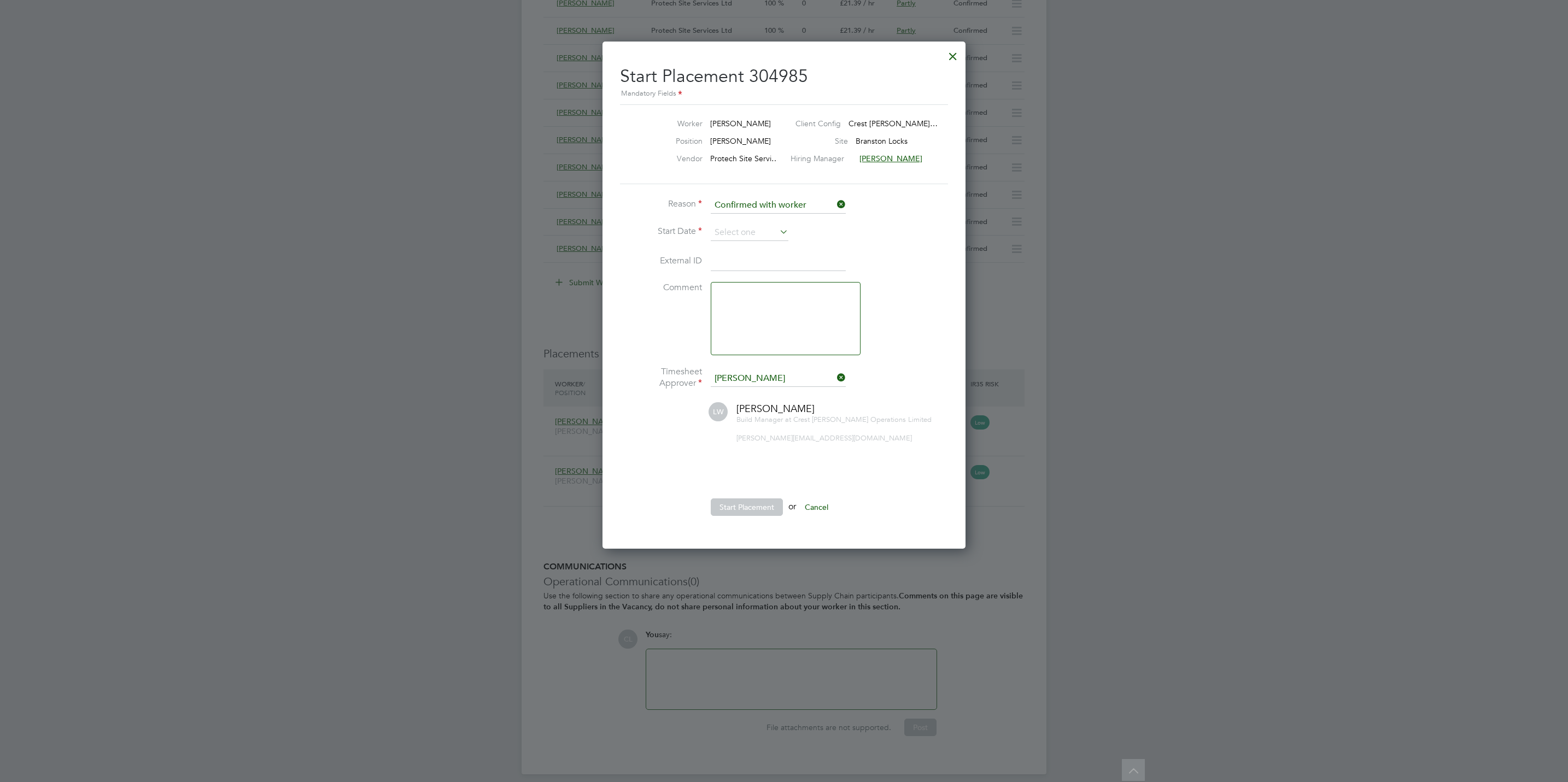
click at [533, 530] on div at bounding box center [784, 391] width 1568 height 782
click at [748, 227] on input at bounding box center [749, 233] width 78 height 16
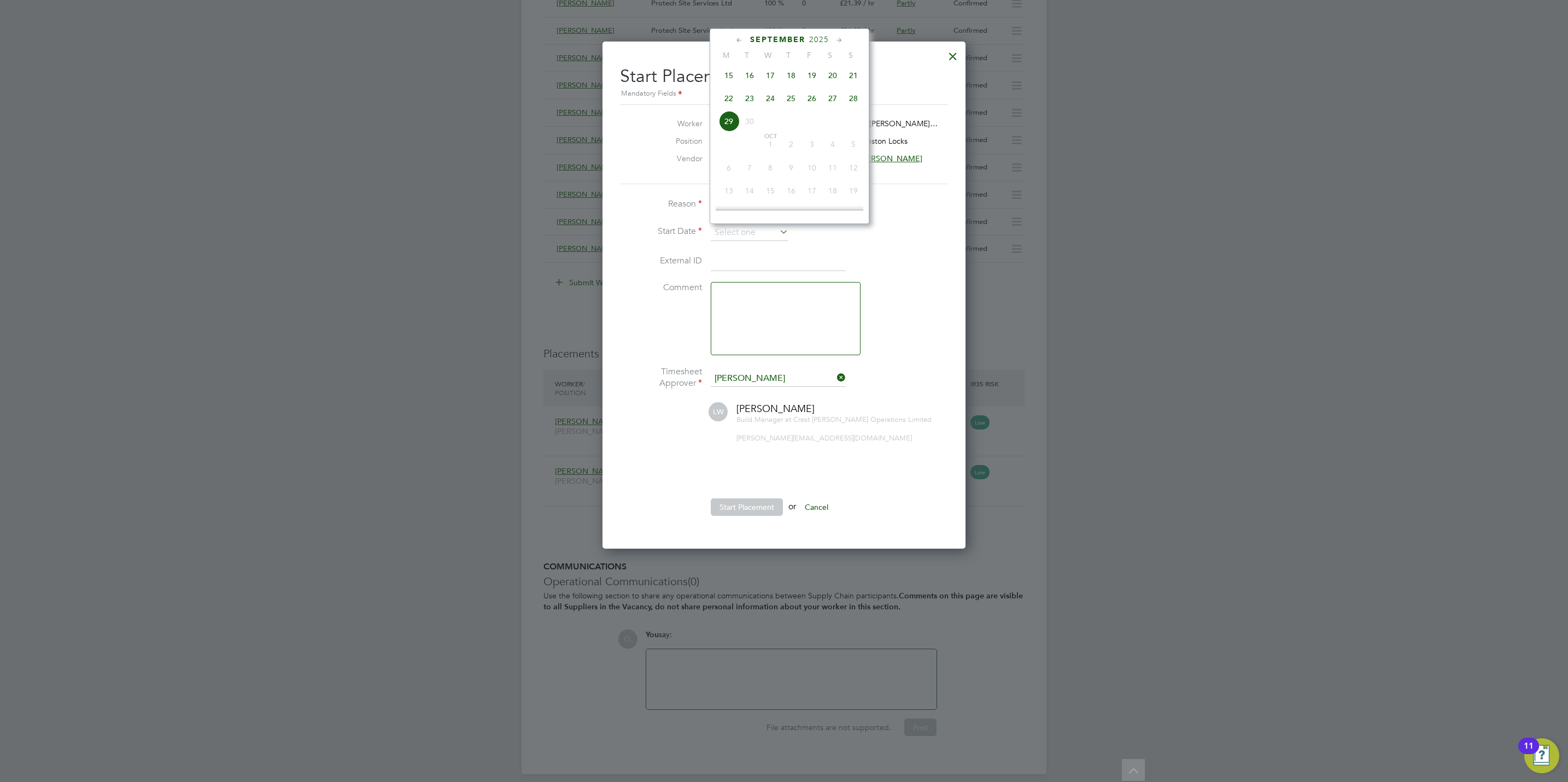
drag, startPoint x: 729, startPoint y: 100, endPoint x: 730, endPoint y: 119, distance: 19.0
click at [729, 101] on span "22" at bounding box center [729, 98] width 21 height 21
type input "[DATE]"
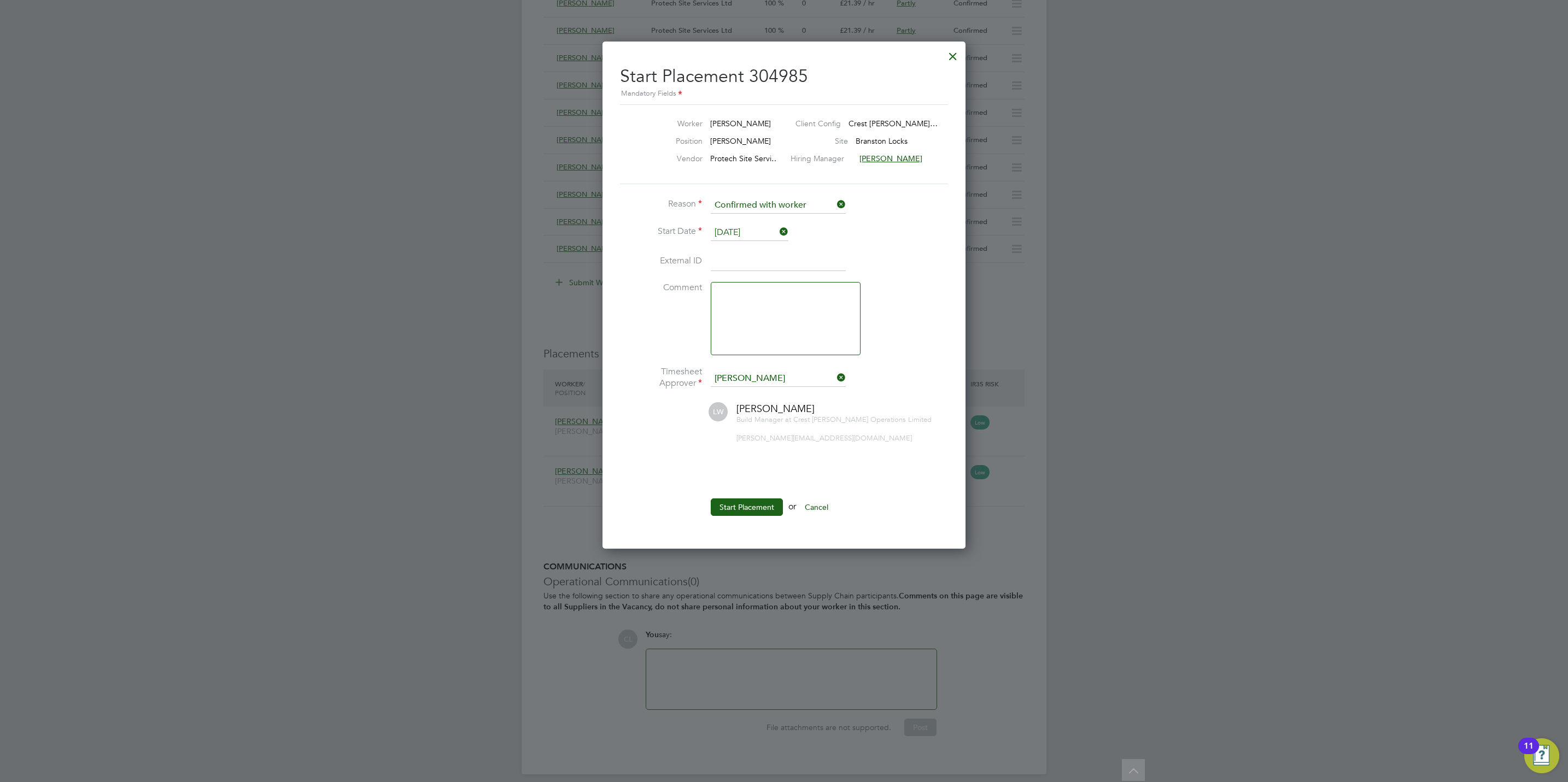
drag, startPoint x: 765, startPoint y: 510, endPoint x: 760, endPoint y: 506, distance: 6.4
click at [763, 510] on button "Start Placement" at bounding box center [746, 508] width 72 height 18
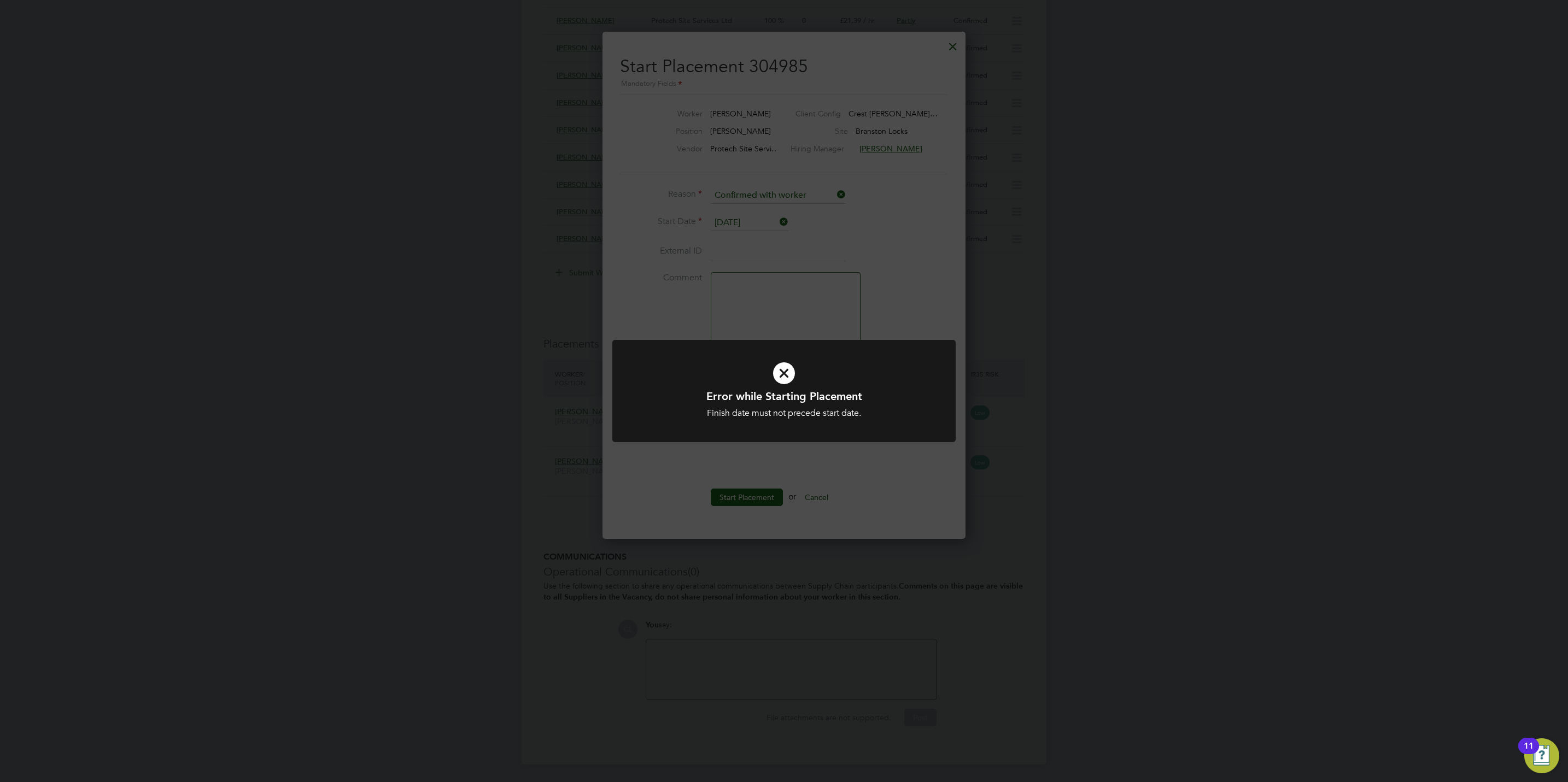
click at [766, 250] on div "Error while Starting Placement Finish date must not precede start date. Cancel …" at bounding box center [784, 391] width 1568 height 782
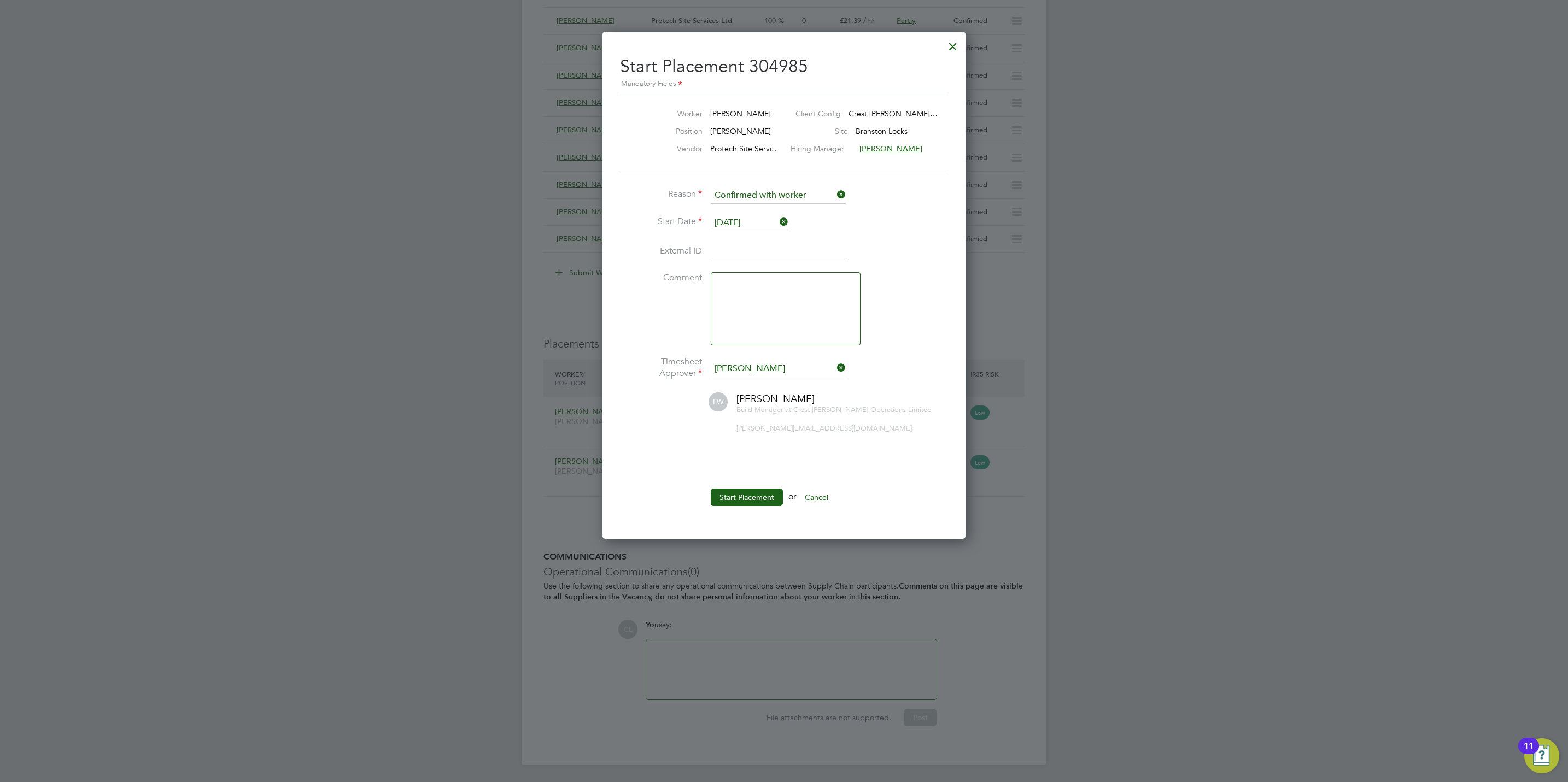
click at [953, 36] on div at bounding box center [952, 43] width 20 height 20
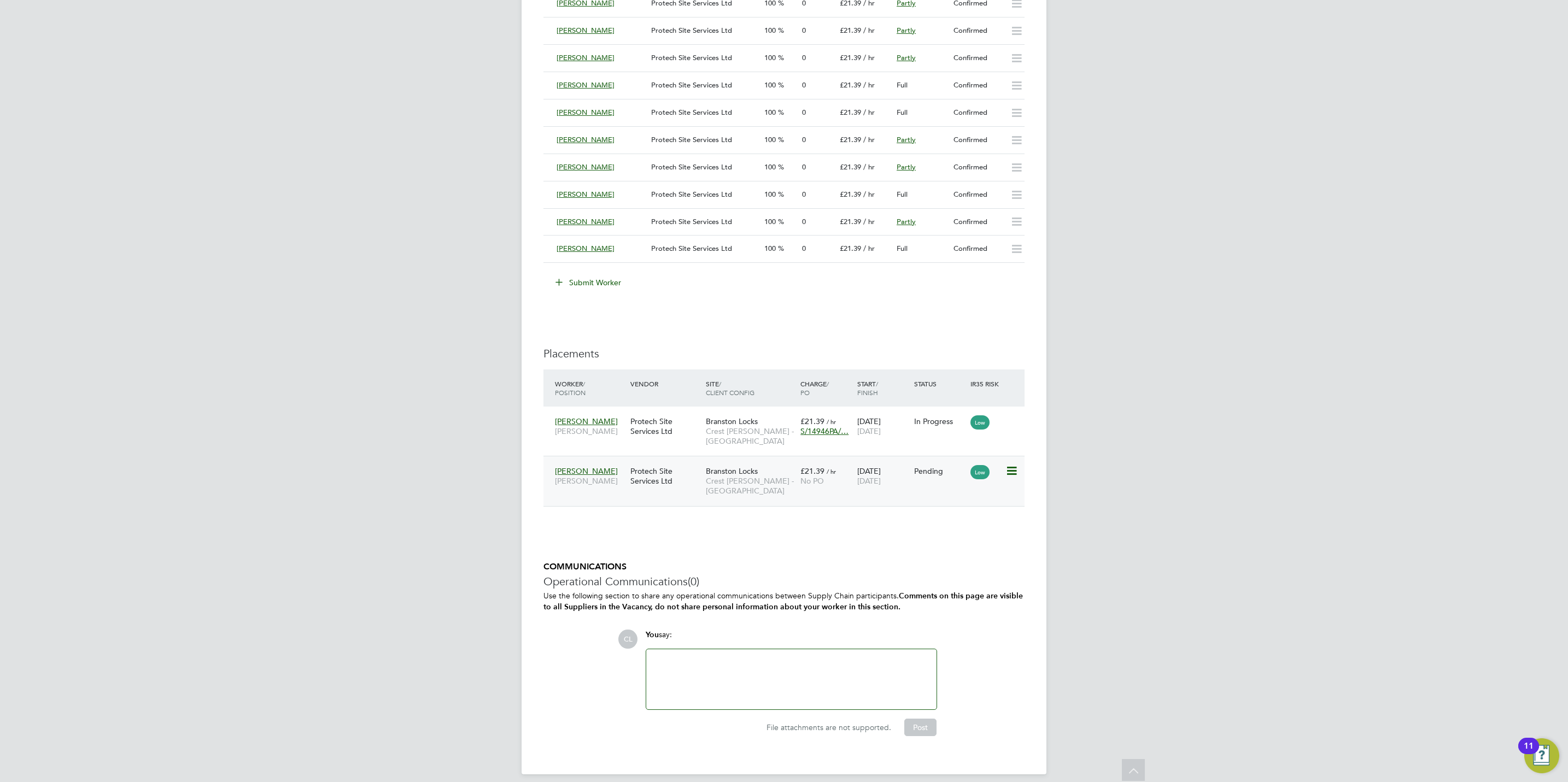
click at [815, 483] on span "No PO" at bounding box center [812, 481] width 24 height 10
click at [1010, 469] on icon at bounding box center [1010, 471] width 11 height 13
click at [912, 540] on li "Start" at bounding box center [960, 543] width 112 height 16
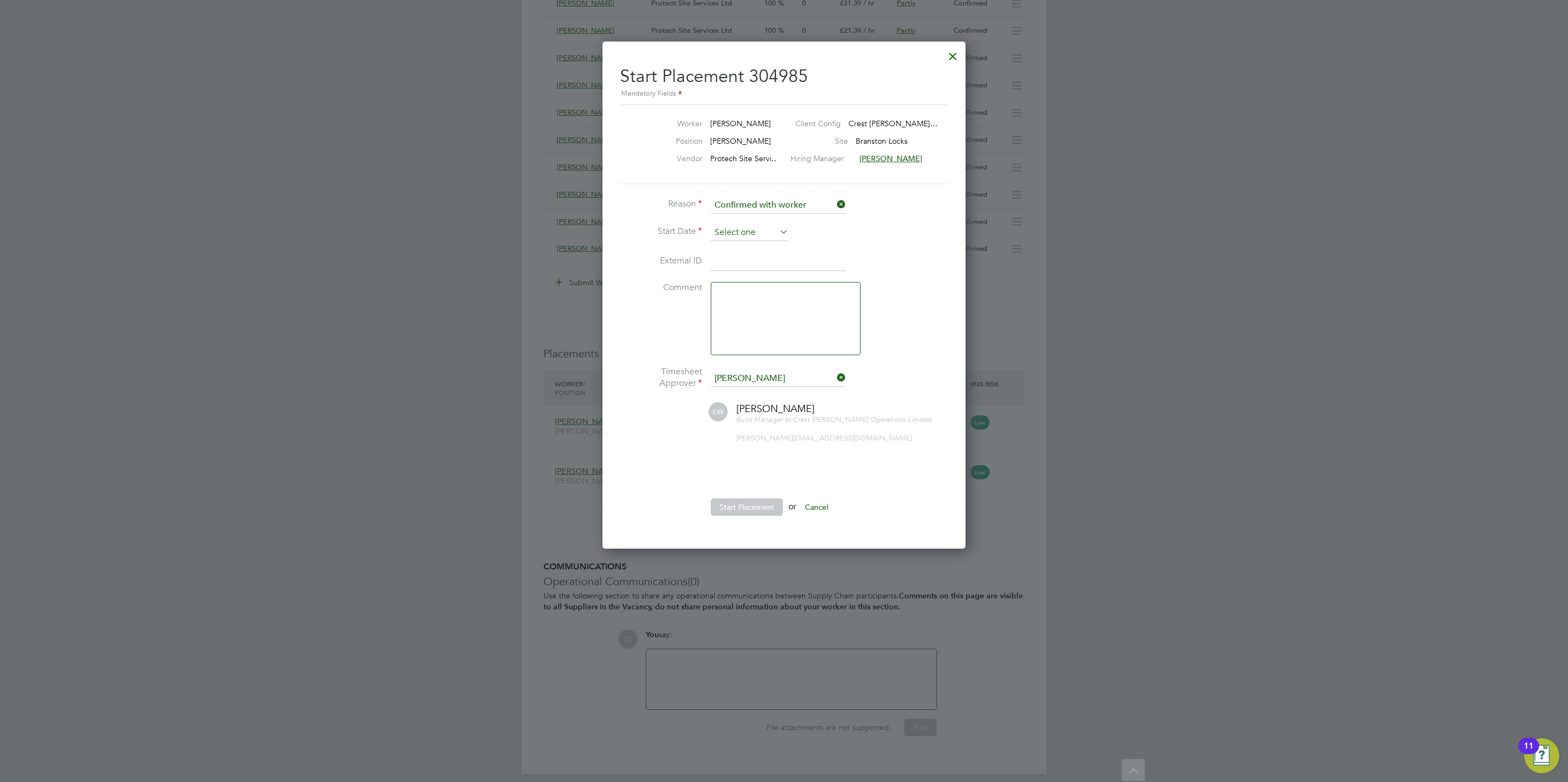
click at [737, 227] on input at bounding box center [749, 233] width 78 height 16
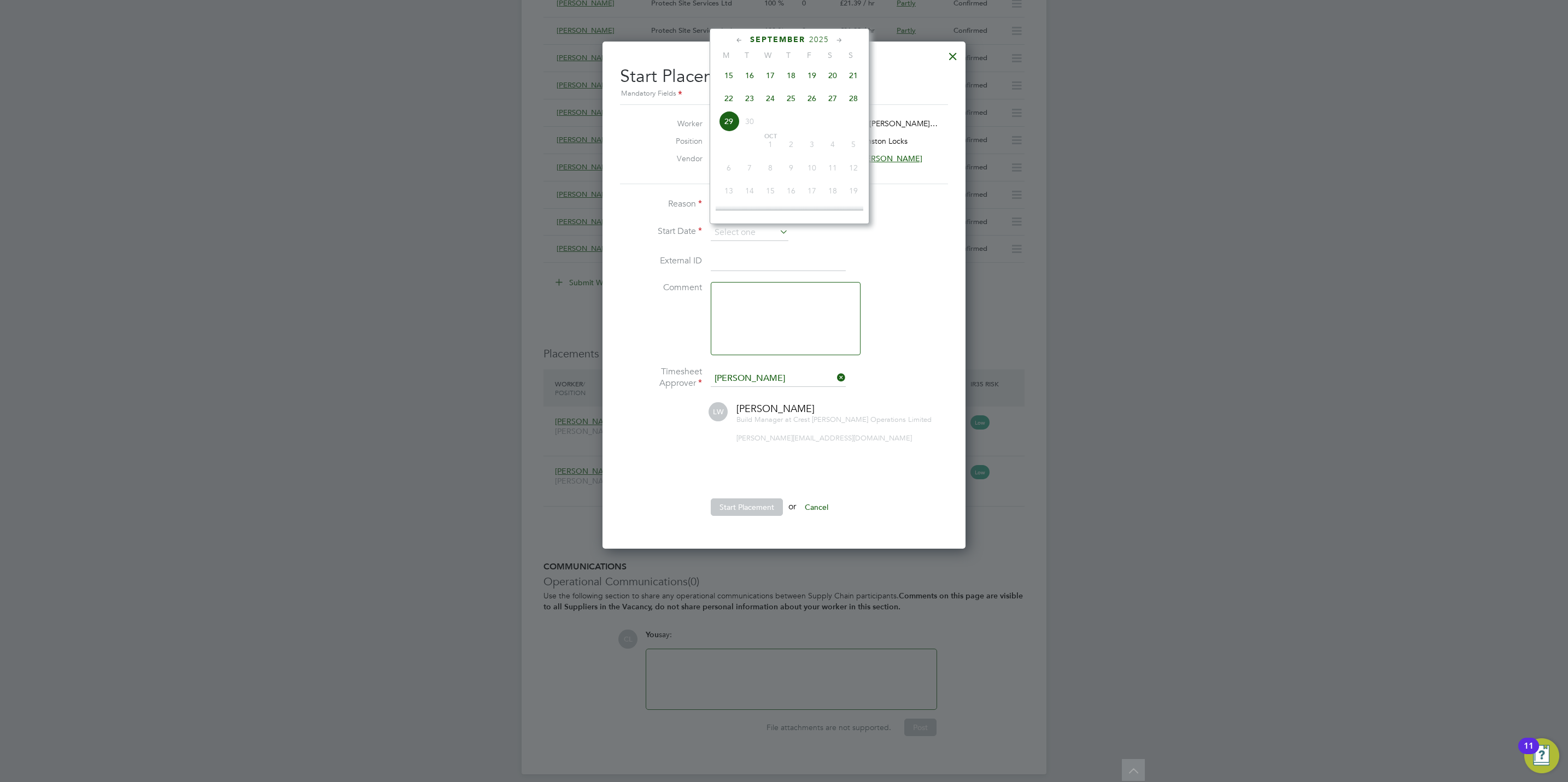
click at [733, 105] on span "22" at bounding box center [729, 98] width 21 height 21
type input "[DATE]"
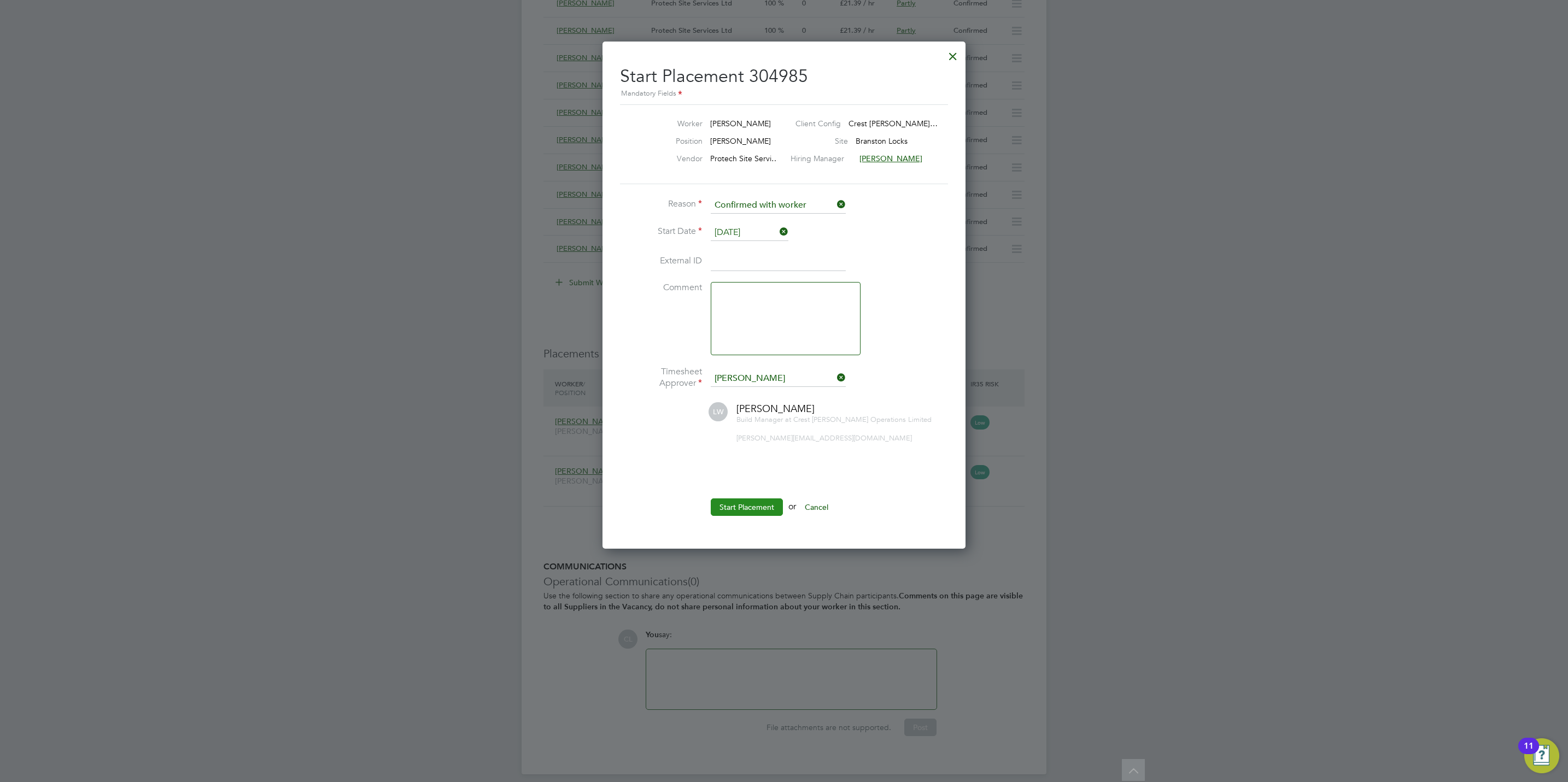
click at [750, 504] on button "Start Placement" at bounding box center [746, 508] width 72 height 18
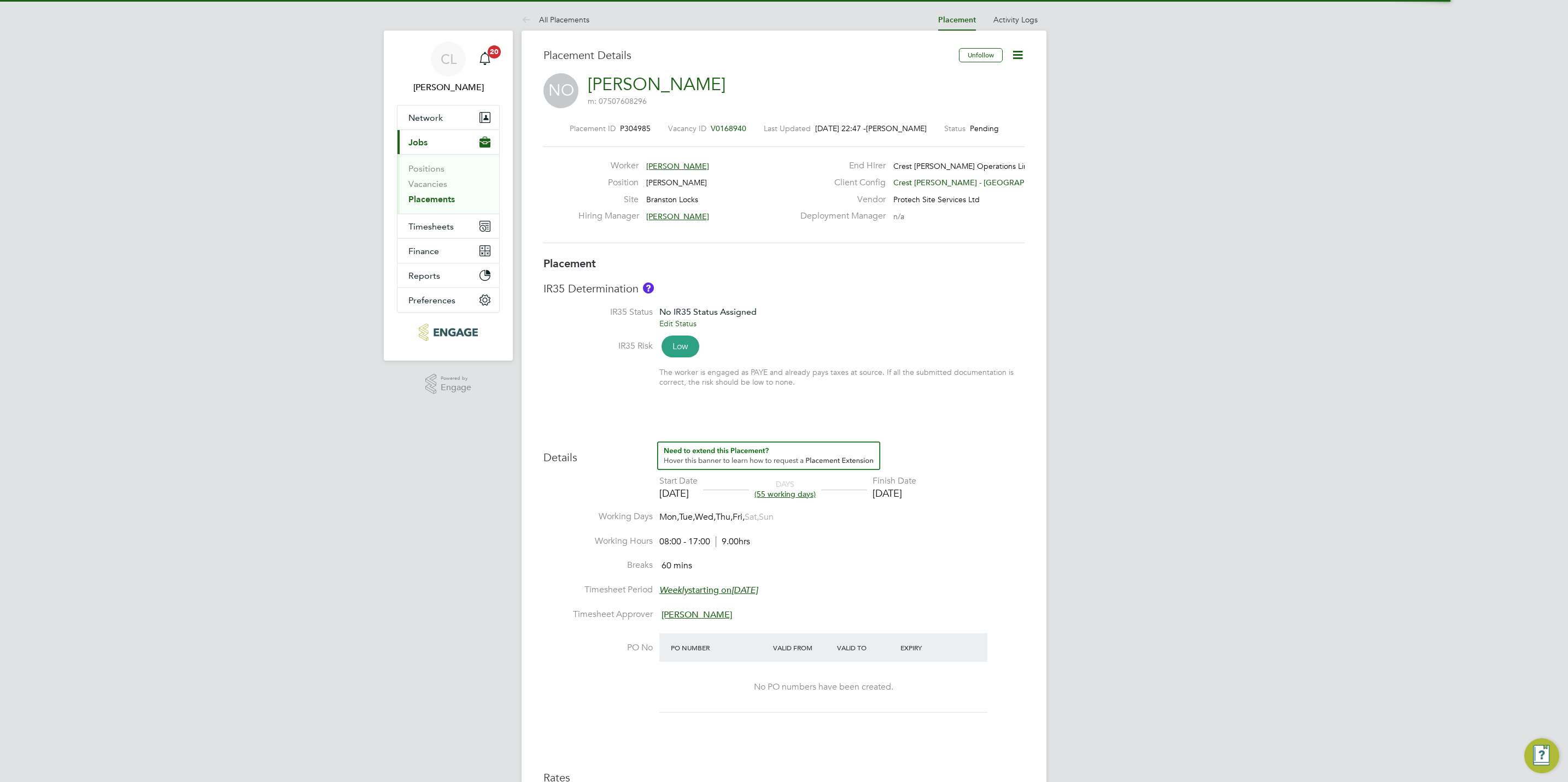
click at [1019, 56] on icon at bounding box center [1018, 55] width 14 height 14
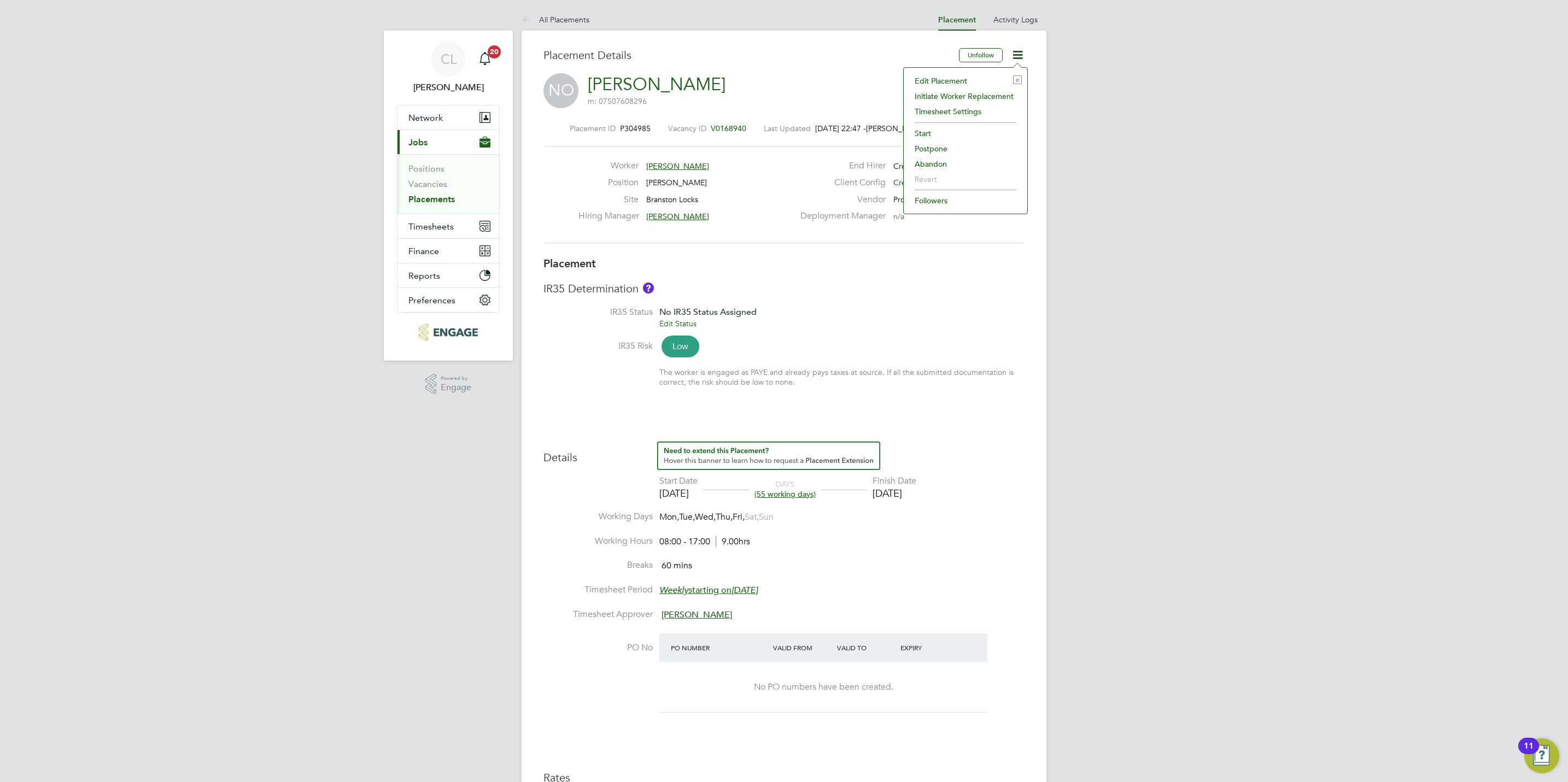
click at [938, 79] on li "Edit Placement e" at bounding box center [965, 80] width 113 height 16
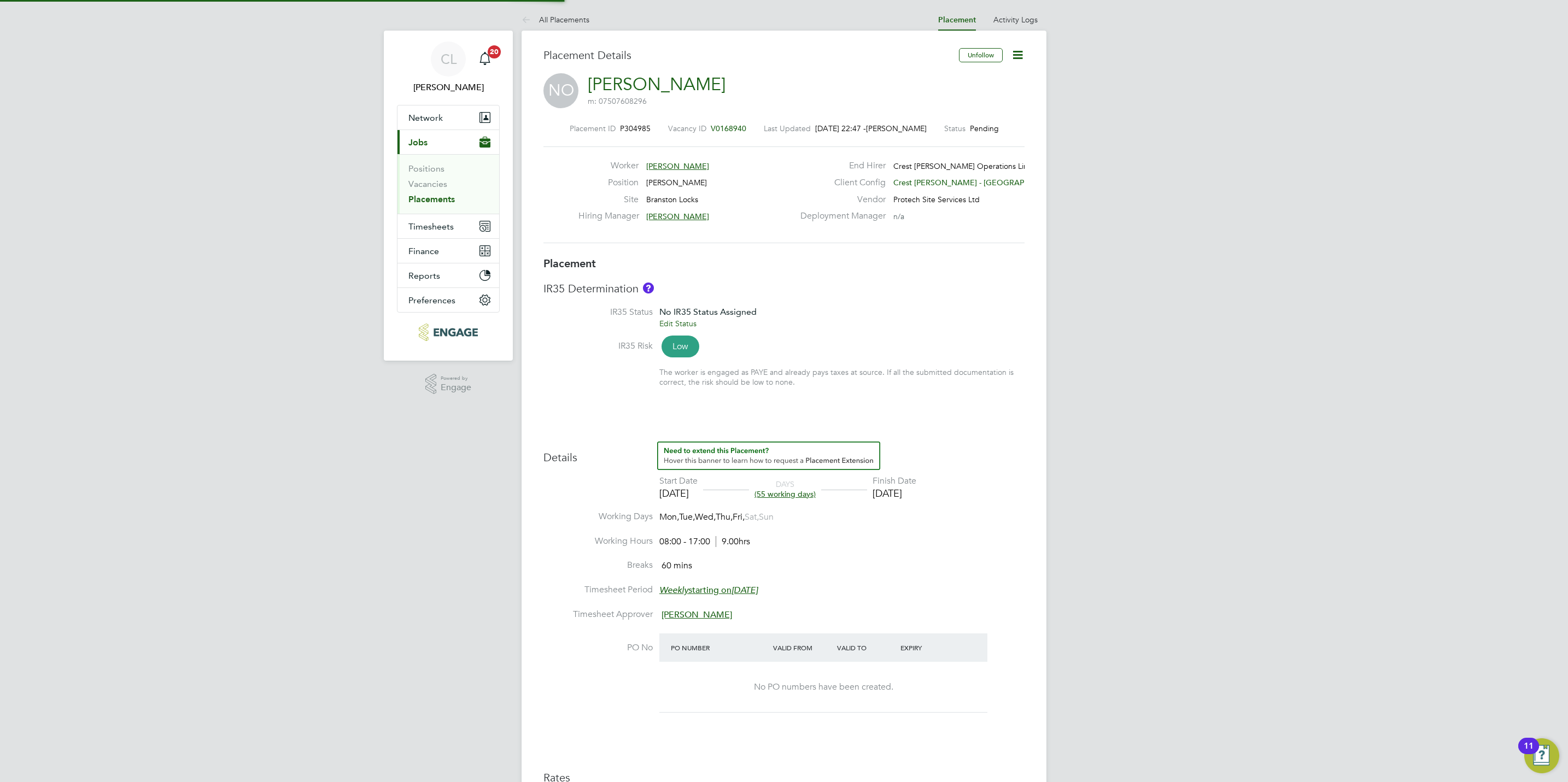
type input "[PERSON_NAME]"
type input "[DATE]"
type input "08:00"
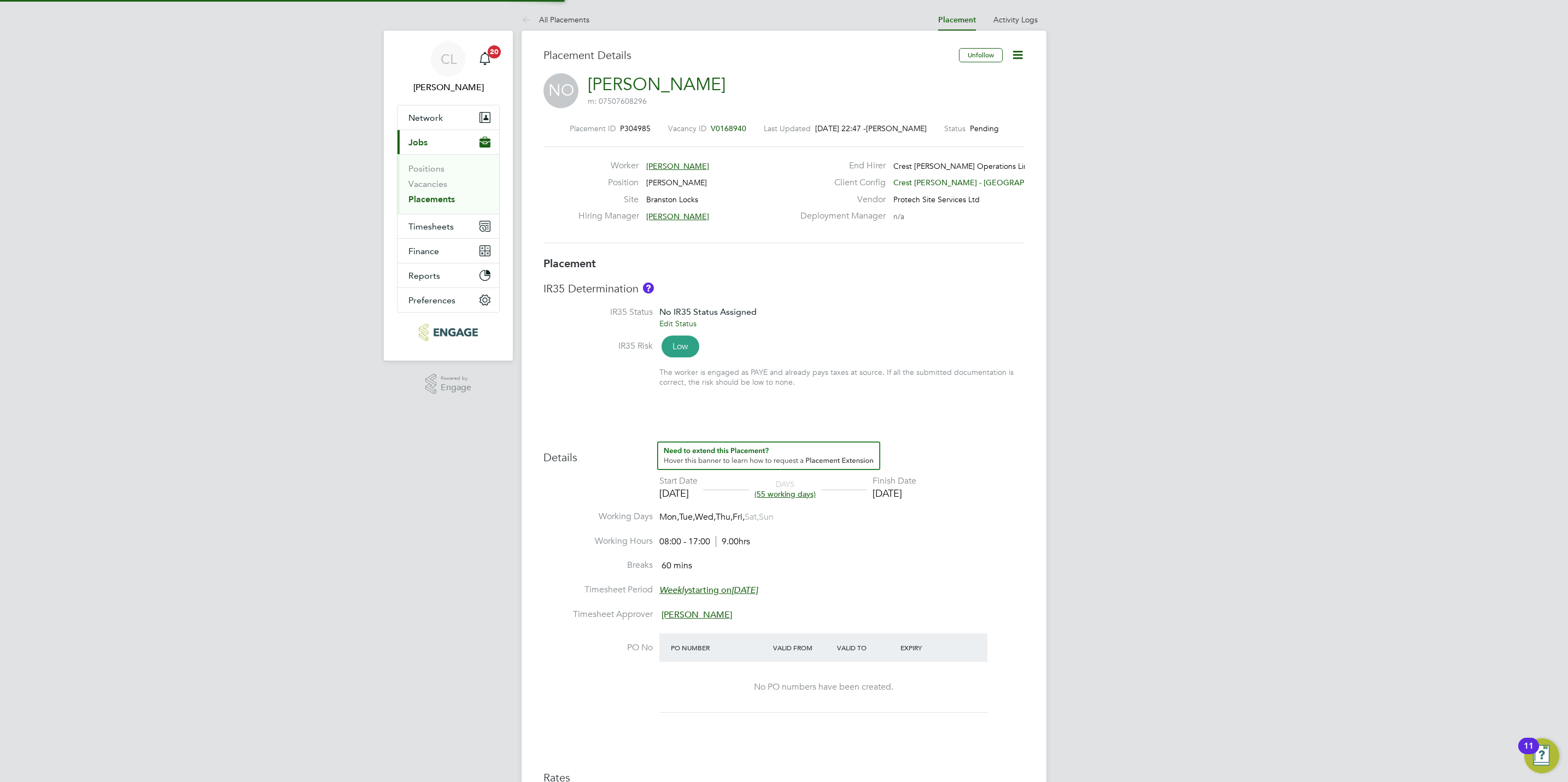
type input "17:00"
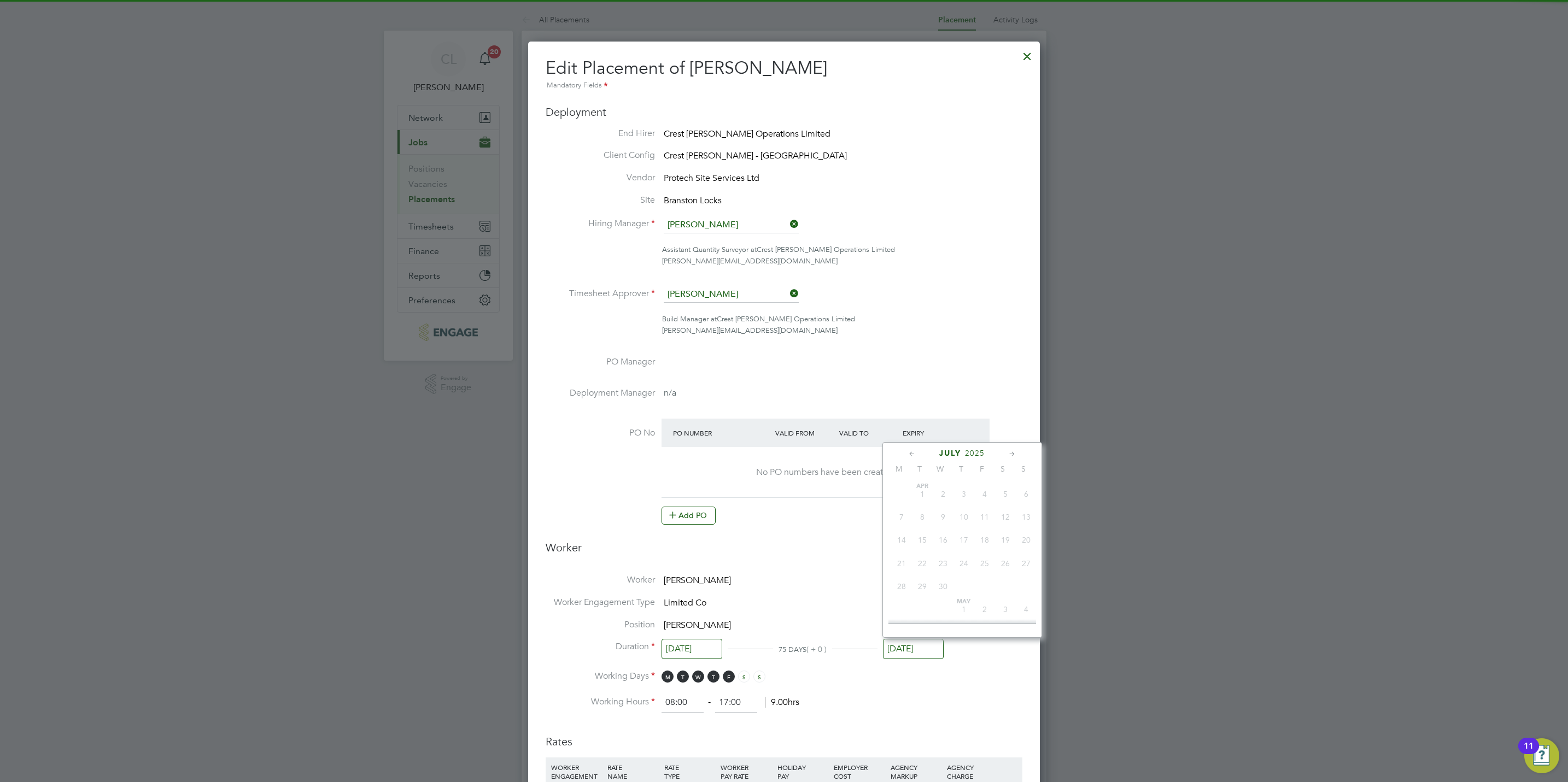
click at [904, 655] on input "[DATE]" at bounding box center [913, 650] width 61 height 20
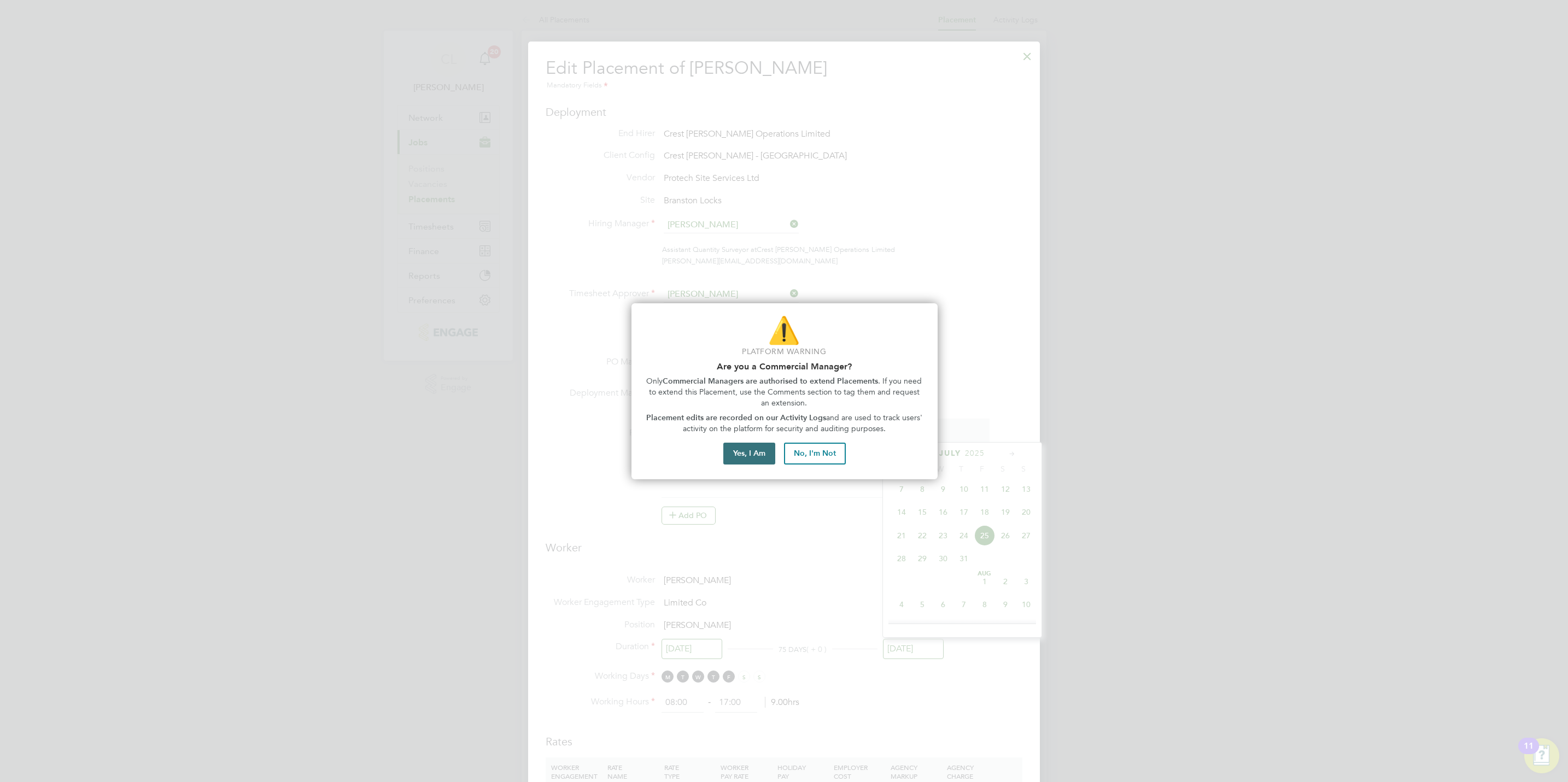
click at [735, 446] on button "Yes, I Am" at bounding box center [749, 454] width 52 height 22
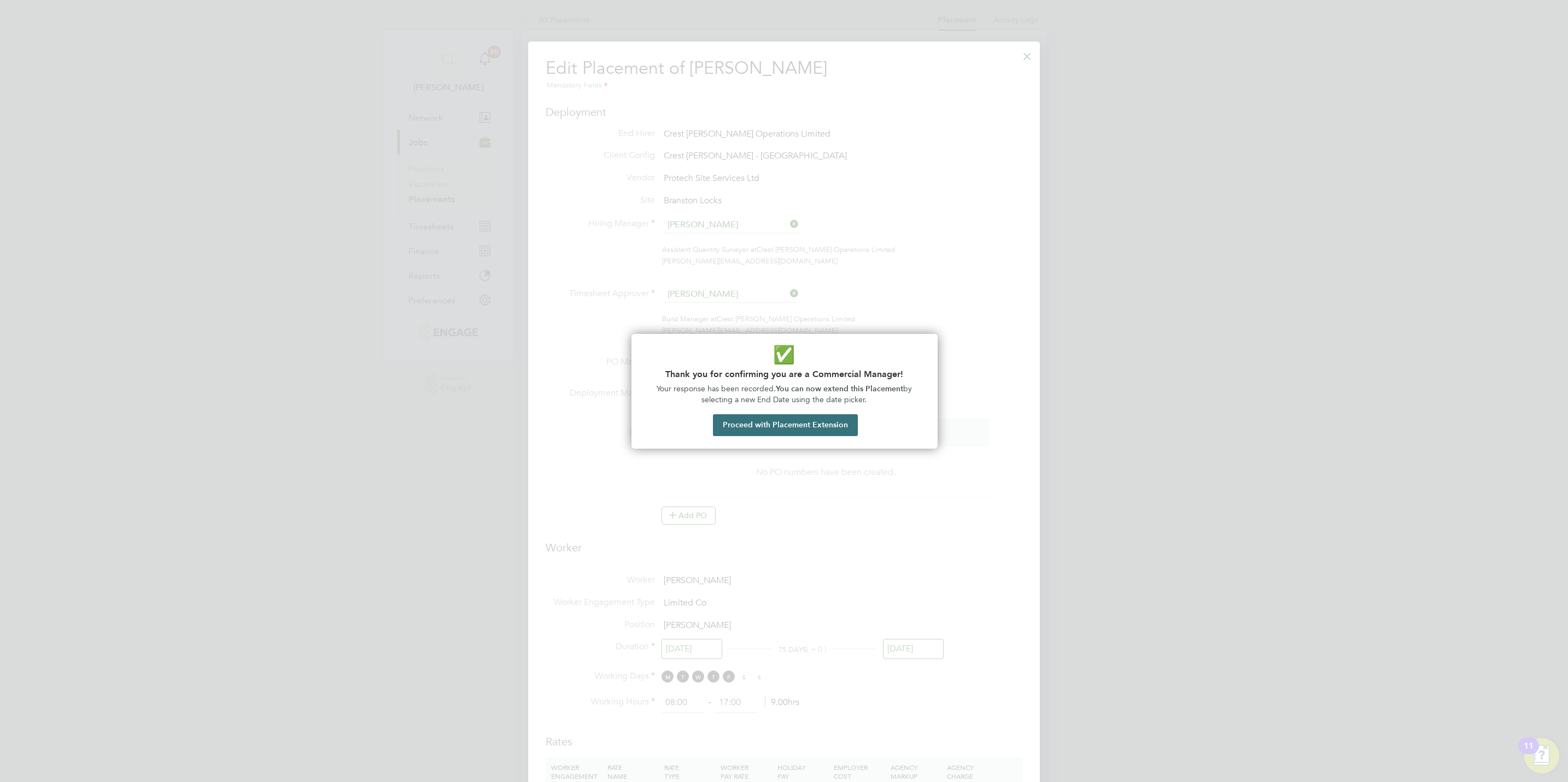
click at [812, 428] on button "Proceed with Placement Extension" at bounding box center [785, 425] width 145 height 22
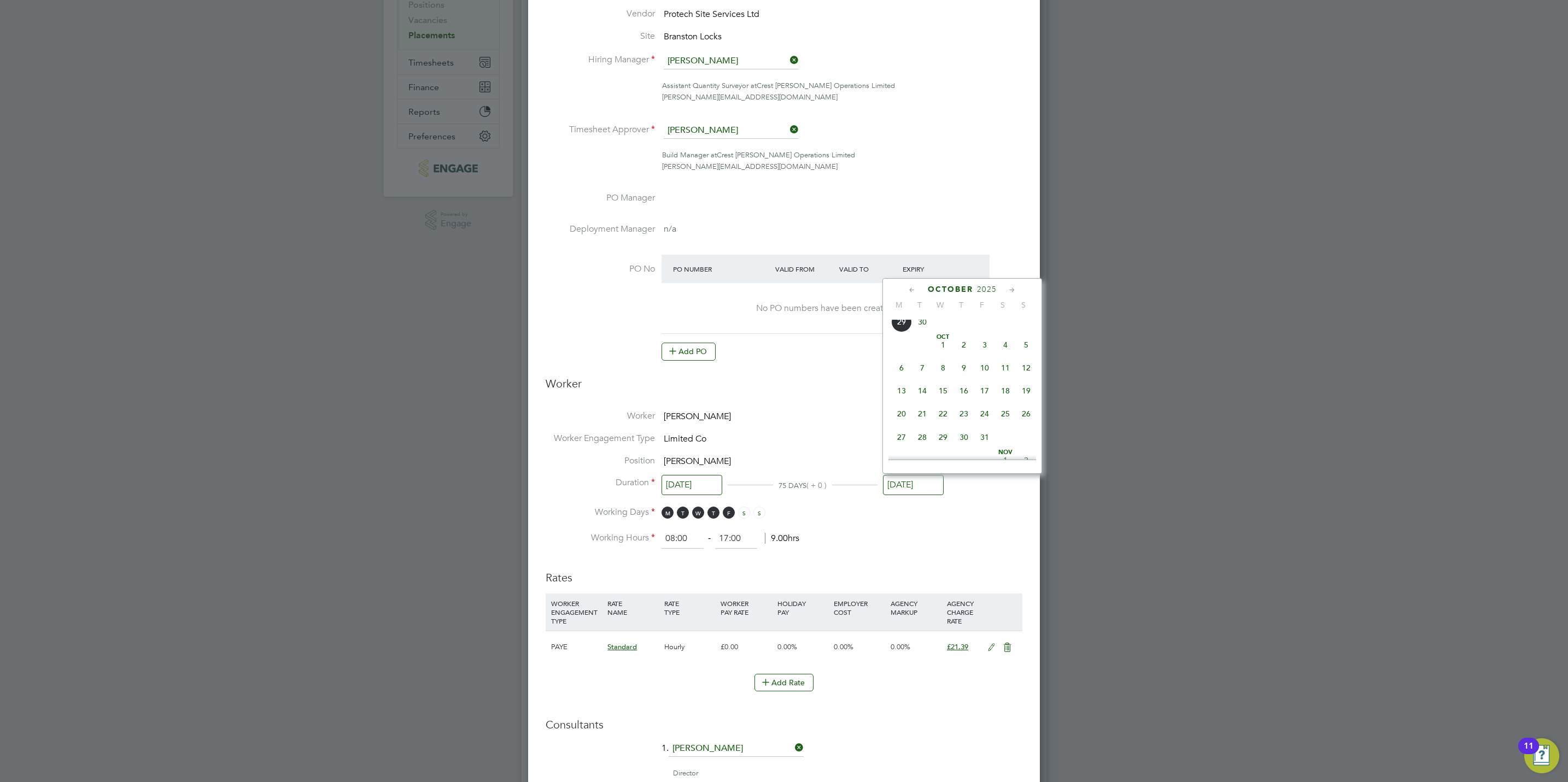
click at [927, 331] on span "30" at bounding box center [922, 322] width 21 height 21
type input "[DATE]"
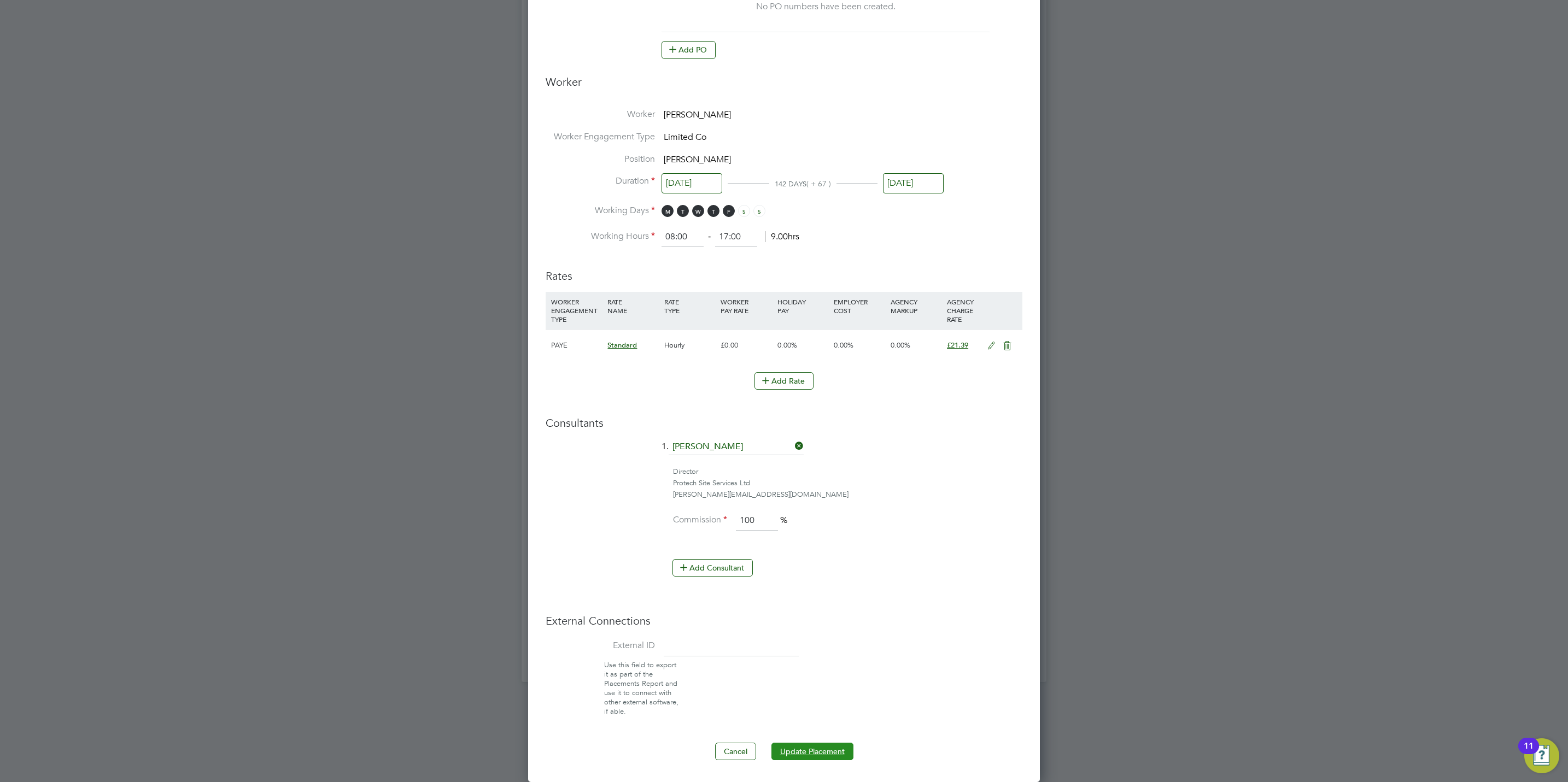
click at [853, 753] on button "Update Placement" at bounding box center [812, 752] width 82 height 18
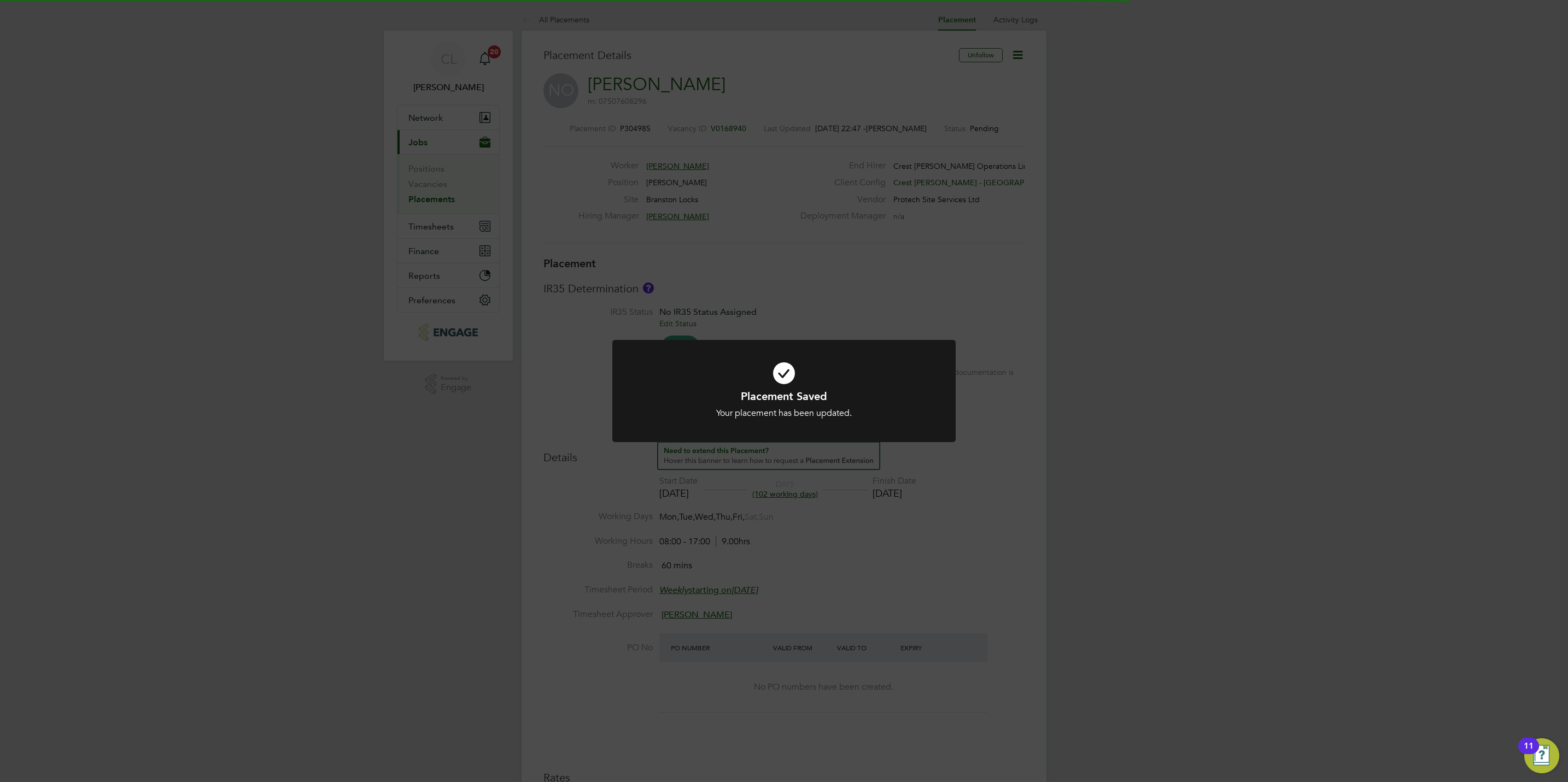
click at [987, 633] on div "Placement Saved Your placement has been updated. Cancel Okay" at bounding box center [784, 391] width 1568 height 782
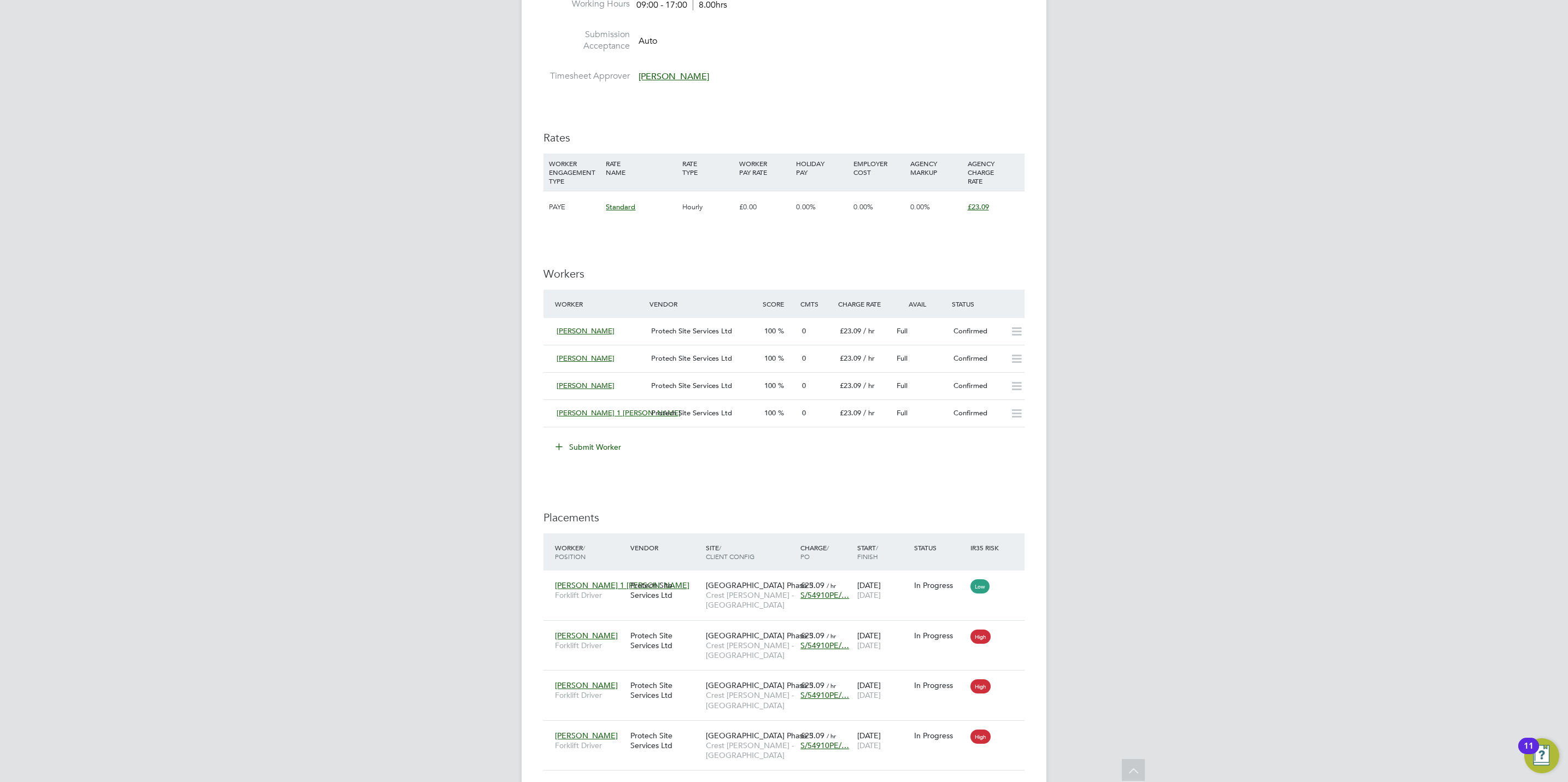
click at [589, 449] on button "Submit Worker" at bounding box center [588, 447] width 82 height 18
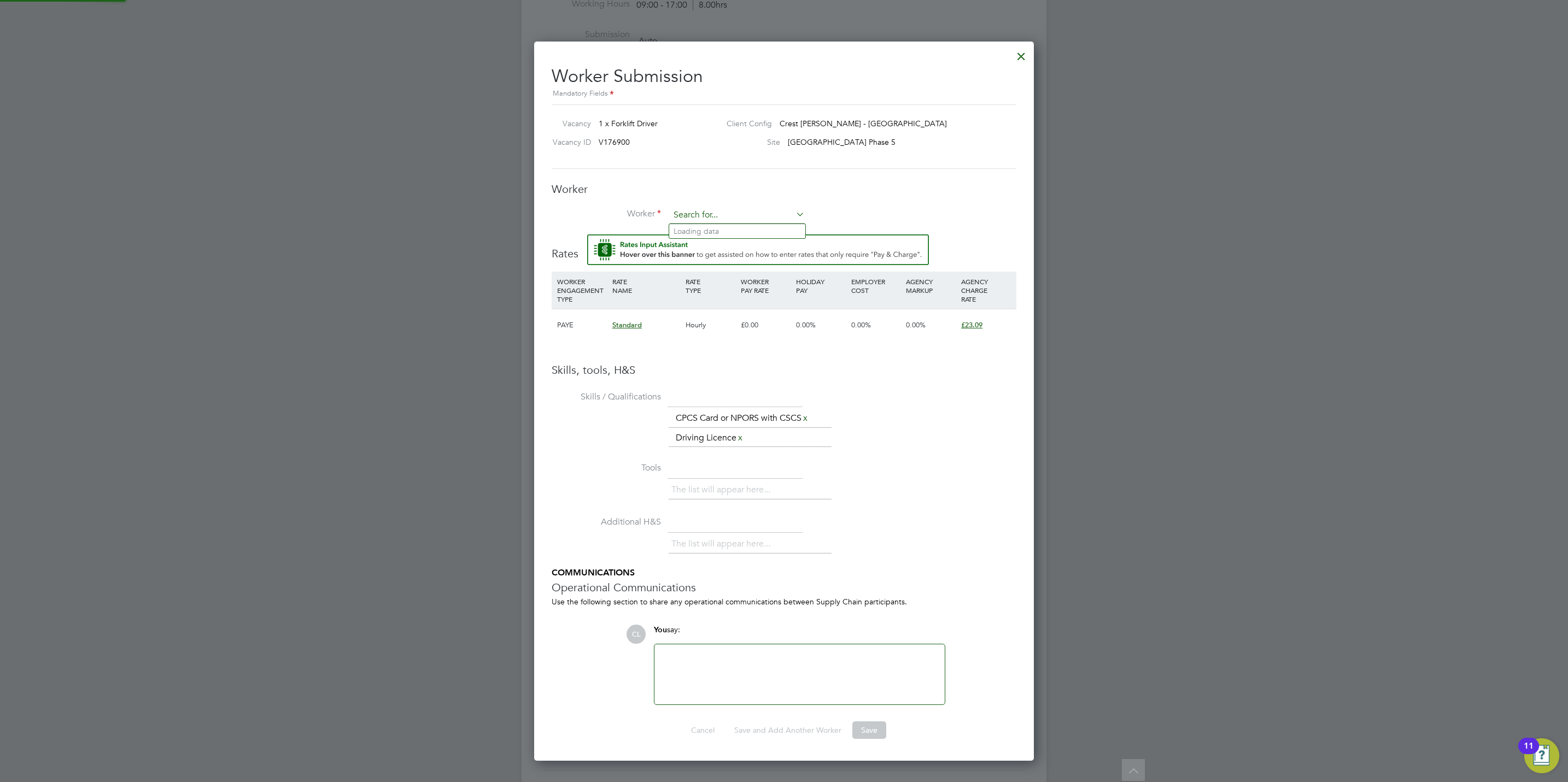
click at [701, 209] on input at bounding box center [737, 216] width 135 height 16
click at [742, 245] on li "Well [PERSON_NAME] (MCI001)" at bounding box center [737, 246] width 136 height 15
type input "[PERSON_NAME] (MCI001)"
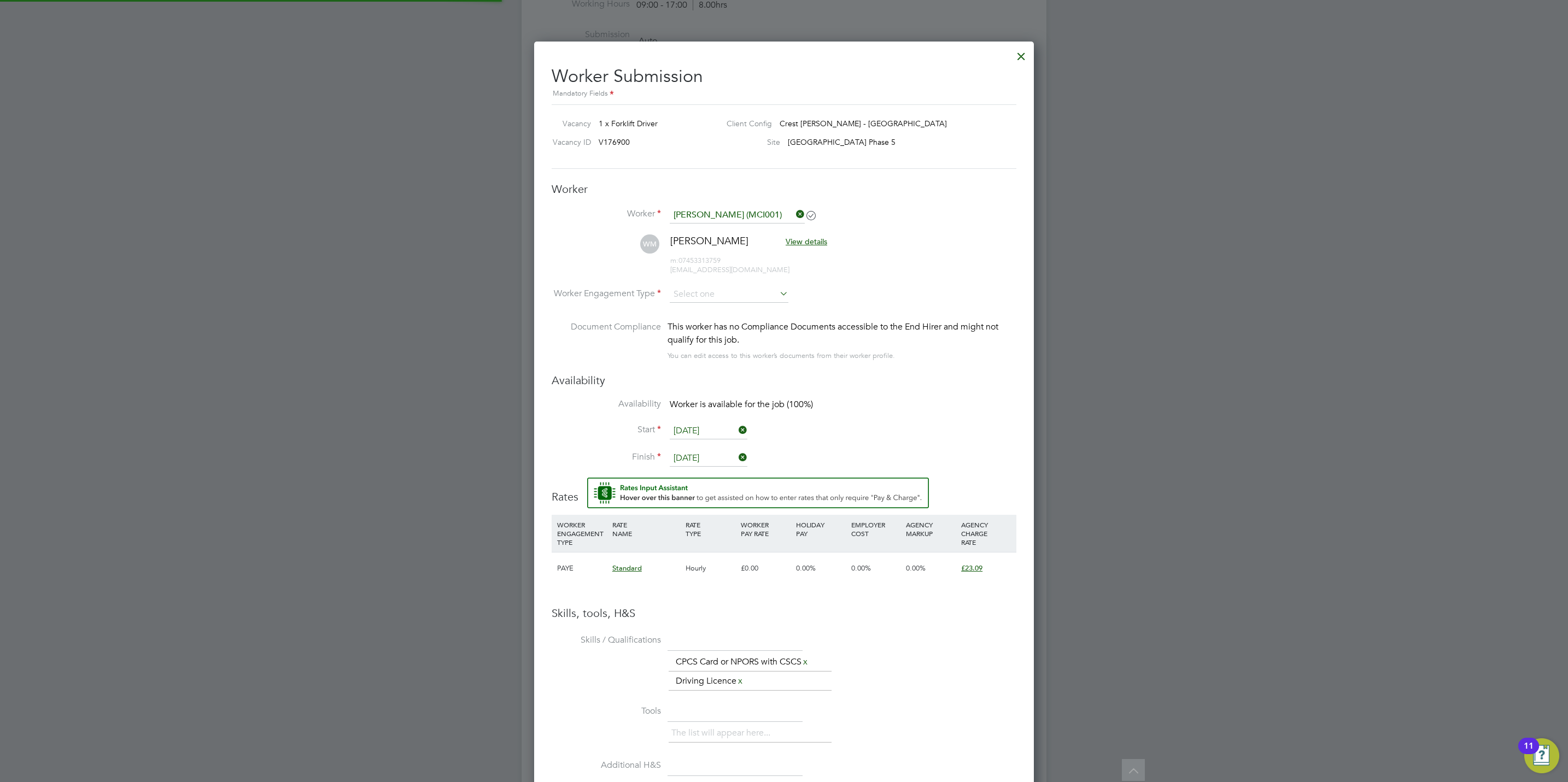
click at [963, 291] on li "Worker Engagement Type" at bounding box center [784, 303] width 465 height 34
click at [750, 300] on input at bounding box center [729, 295] width 119 height 16
click at [735, 320] on li "PAYE" at bounding box center [729, 324] width 120 height 14
type input "PAYE"
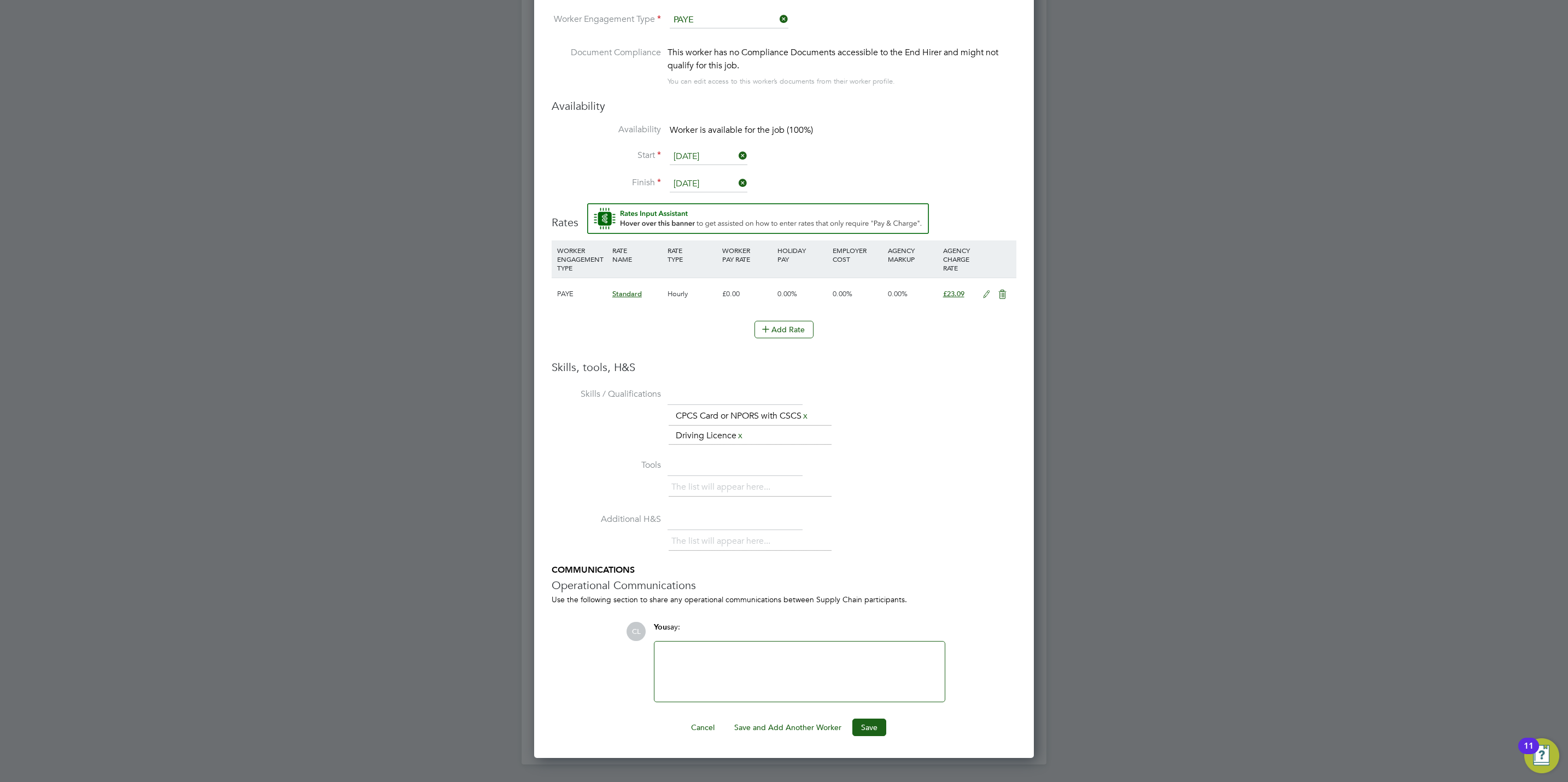
click at [879, 739] on div "Worker Submission Mandatory Fields Vacancy 1 x Forklift Driver Client Config Cr…" at bounding box center [783, 262] width 499 height 991
click at [877, 727] on button "Save" at bounding box center [869, 728] width 34 height 18
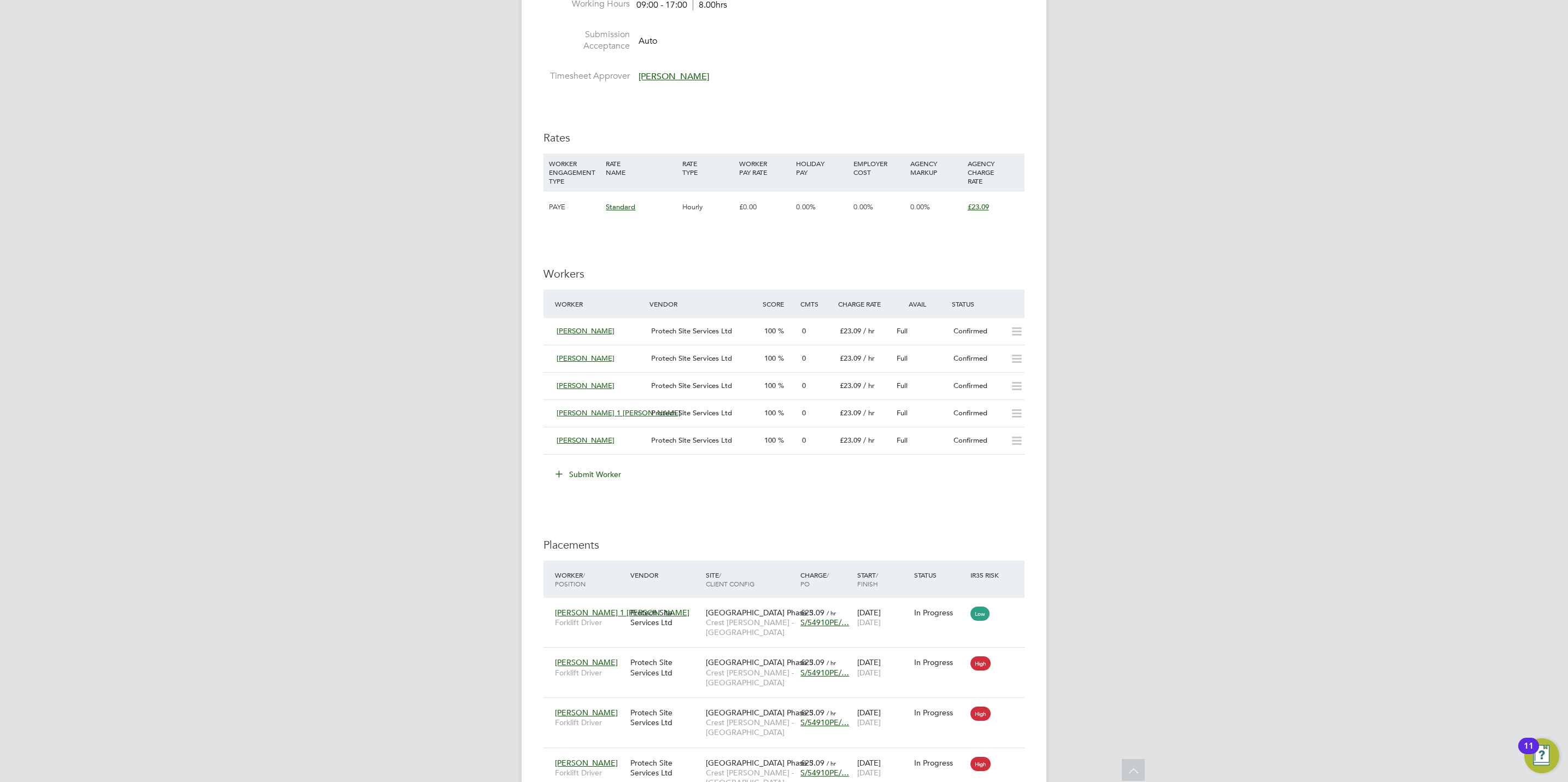
click at [881, 535] on div "IR35 Determination IR35 Status No IR35 Status Assigned Edit Status Details PO N…" at bounding box center [784, 351] width 481 height 1388
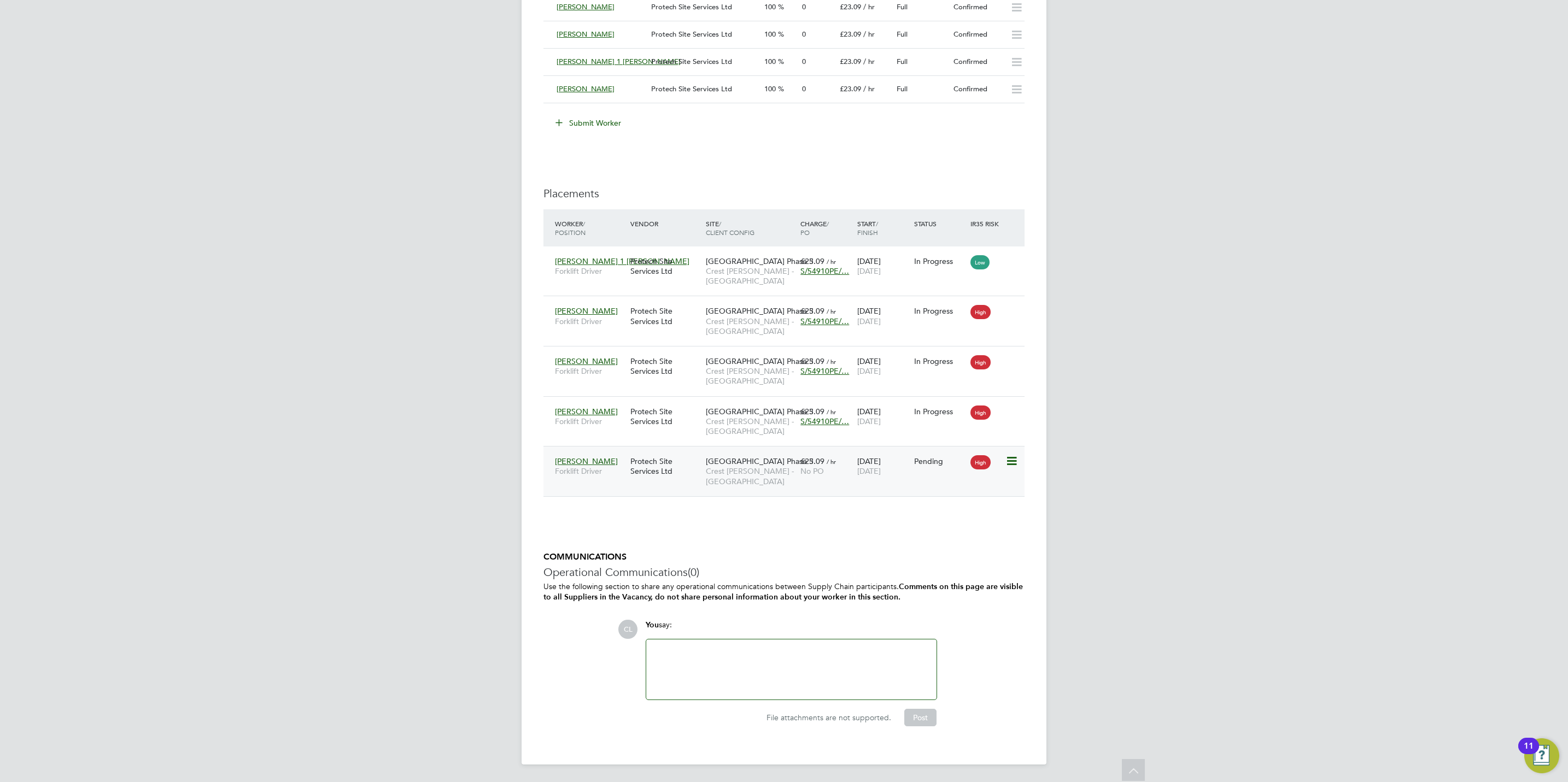
click at [1012, 464] on icon at bounding box center [1010, 461] width 11 height 13
click at [914, 528] on li "Start" at bounding box center [960, 533] width 112 height 16
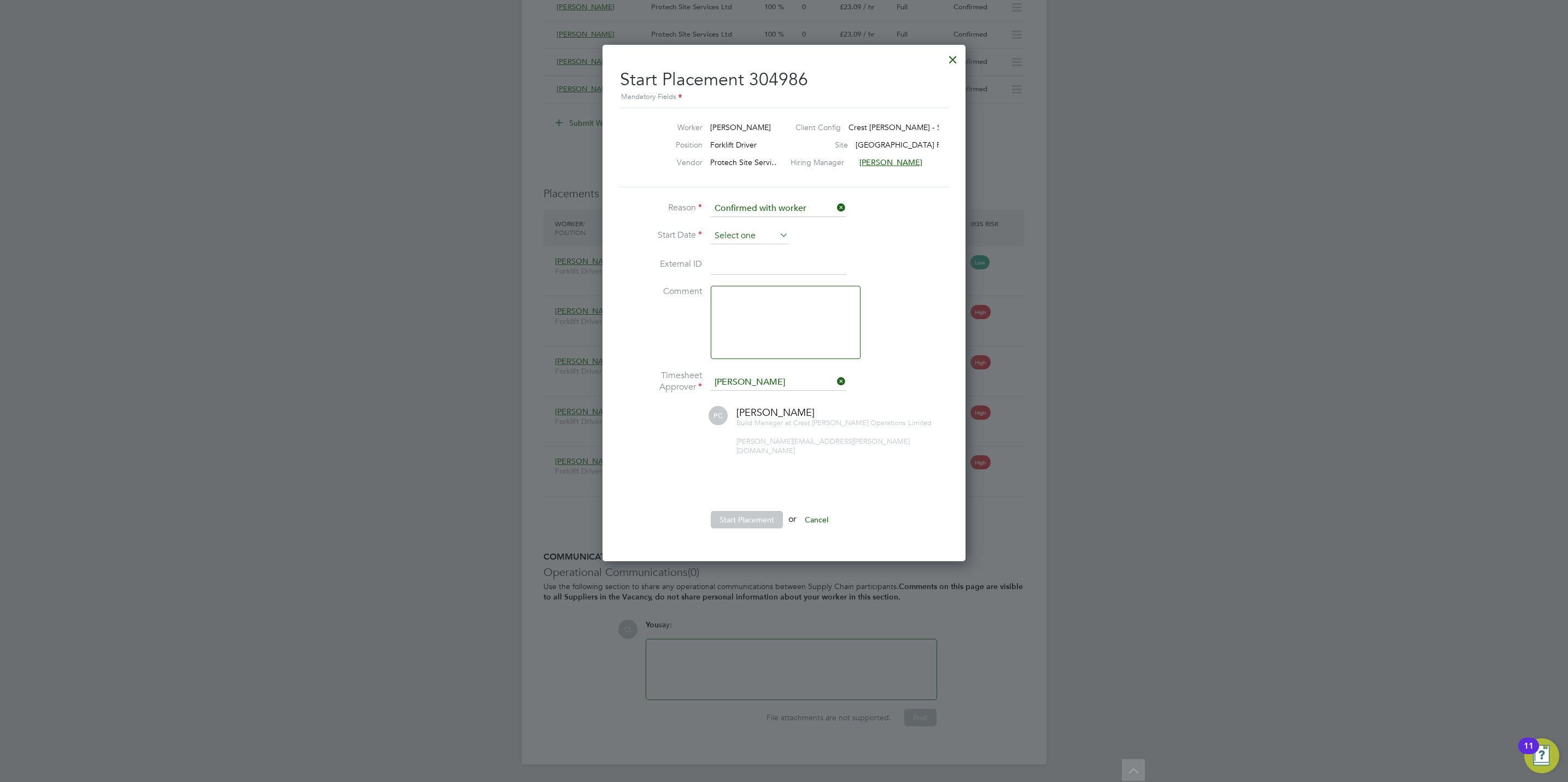
click at [733, 228] on input at bounding box center [749, 236] width 78 height 16
click at [746, 94] on span "23" at bounding box center [750, 102] width 21 height 21
type input "[DATE]"
click at [779, 511] on button "Start Placement" at bounding box center [746, 520] width 72 height 18
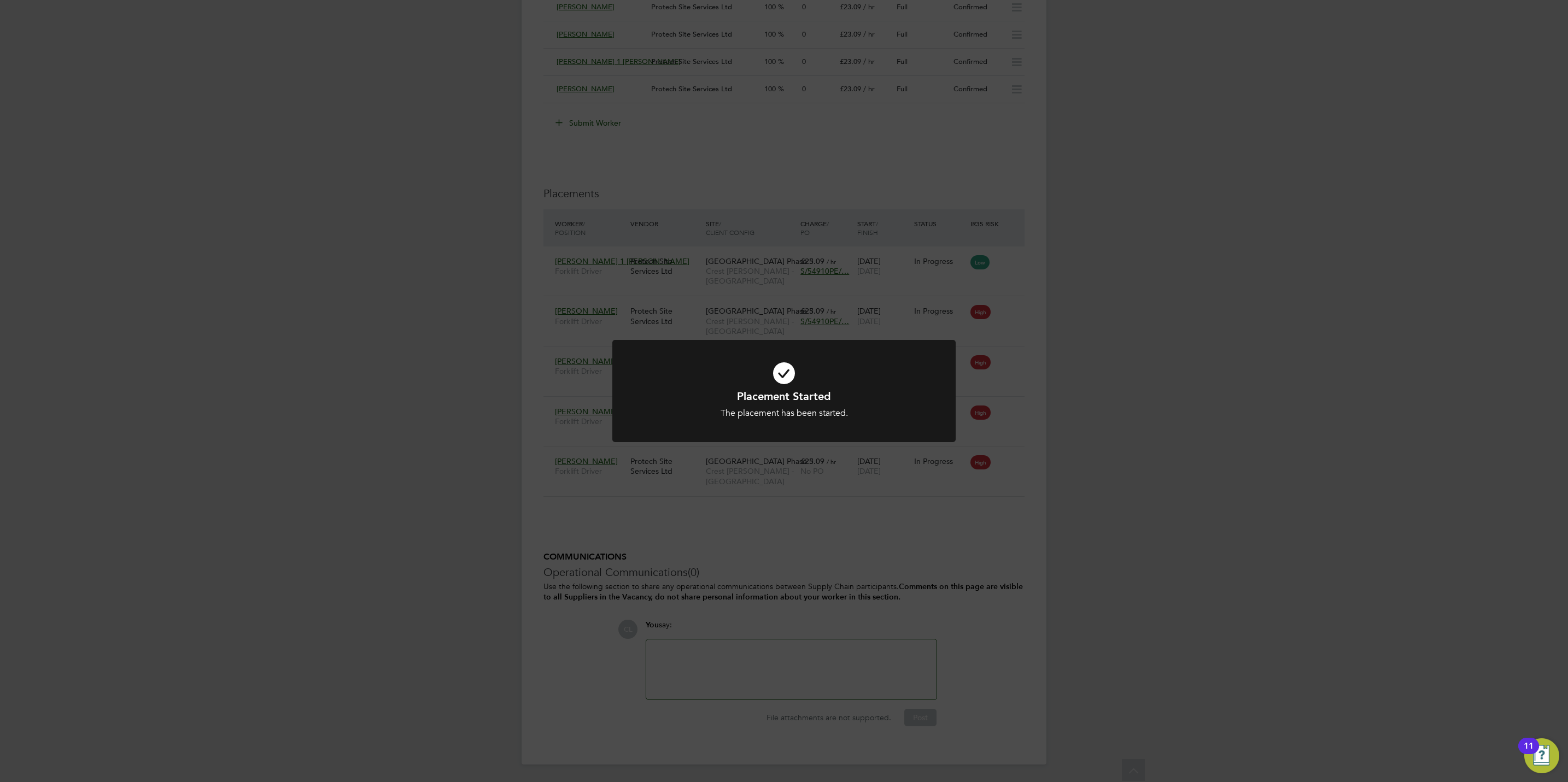
click at [974, 531] on div "Placement Started The placement has been started. Cancel Okay" at bounding box center [784, 391] width 1568 height 782
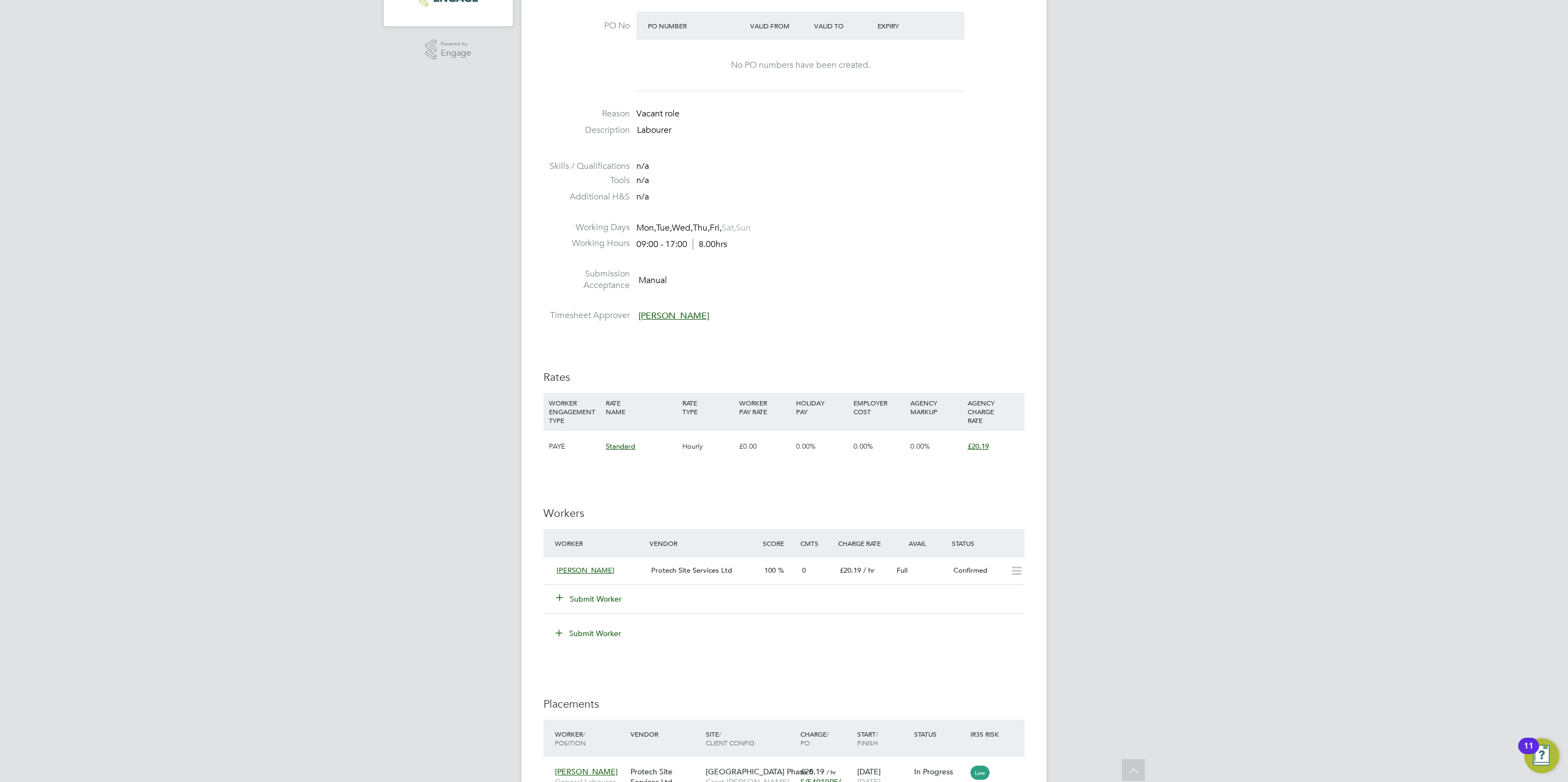
scroll to position [410, 0]
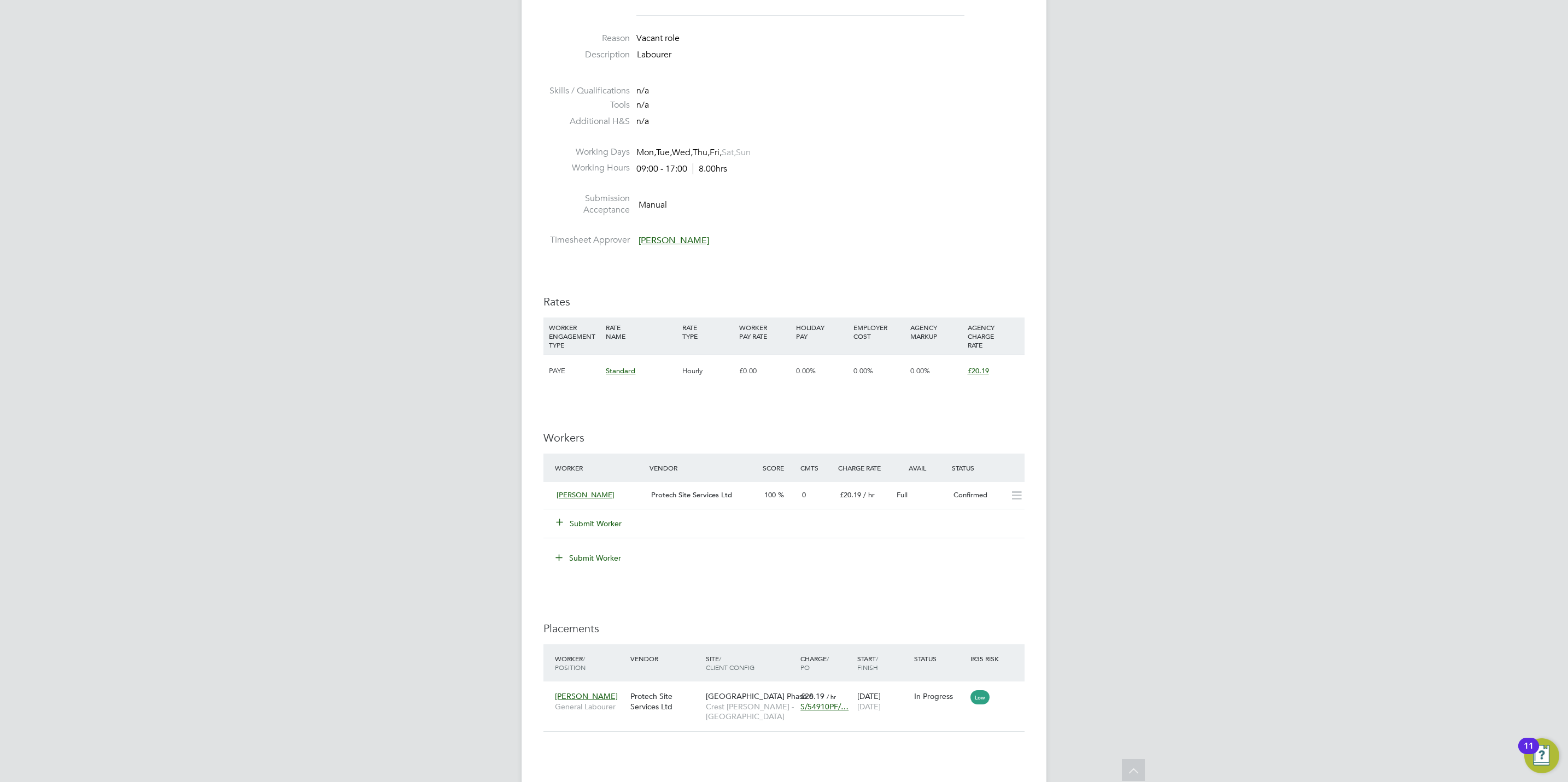
click at [589, 522] on button "Submit Worker" at bounding box center [589, 524] width 66 height 11
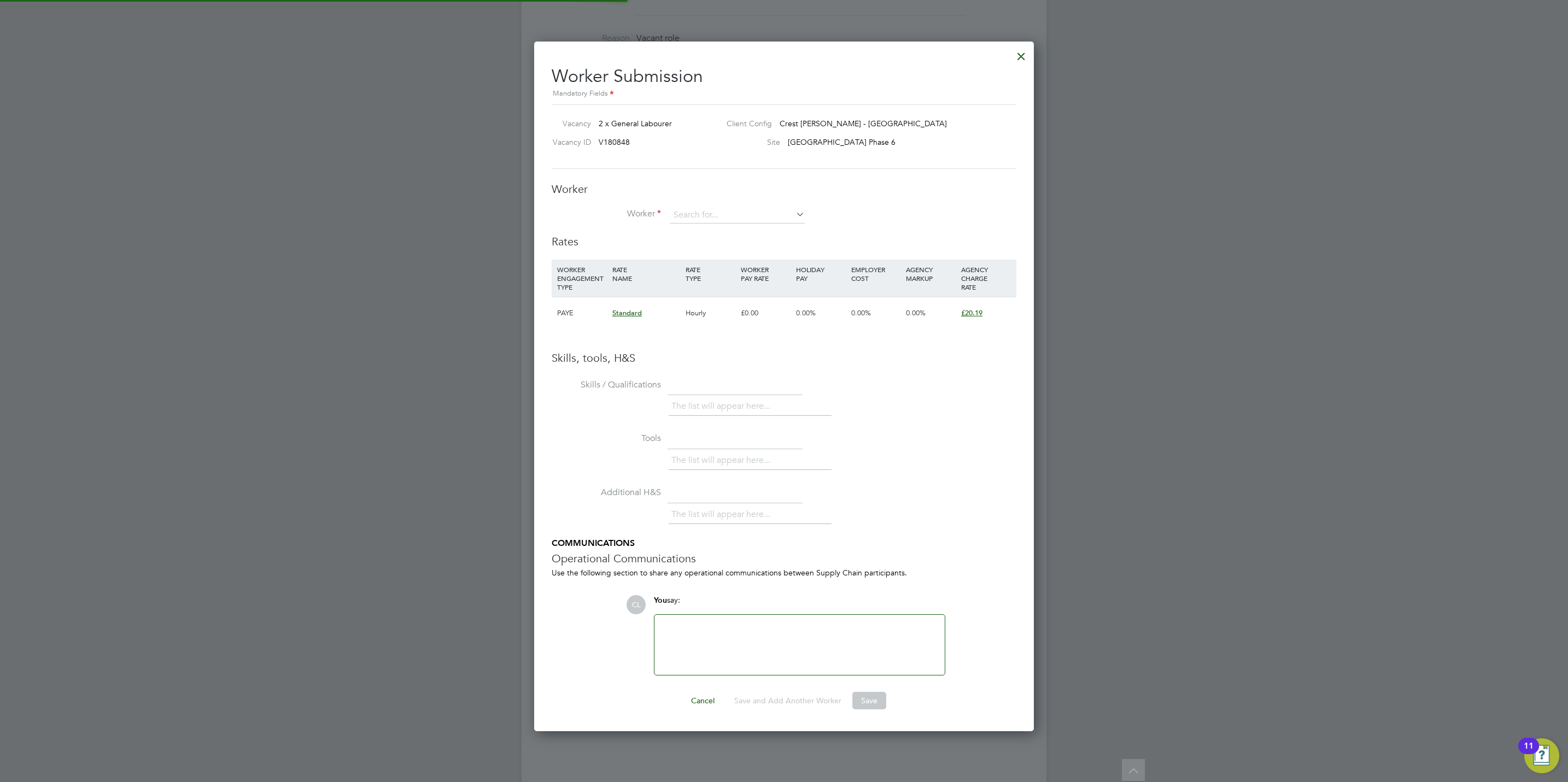
scroll to position [706, 500]
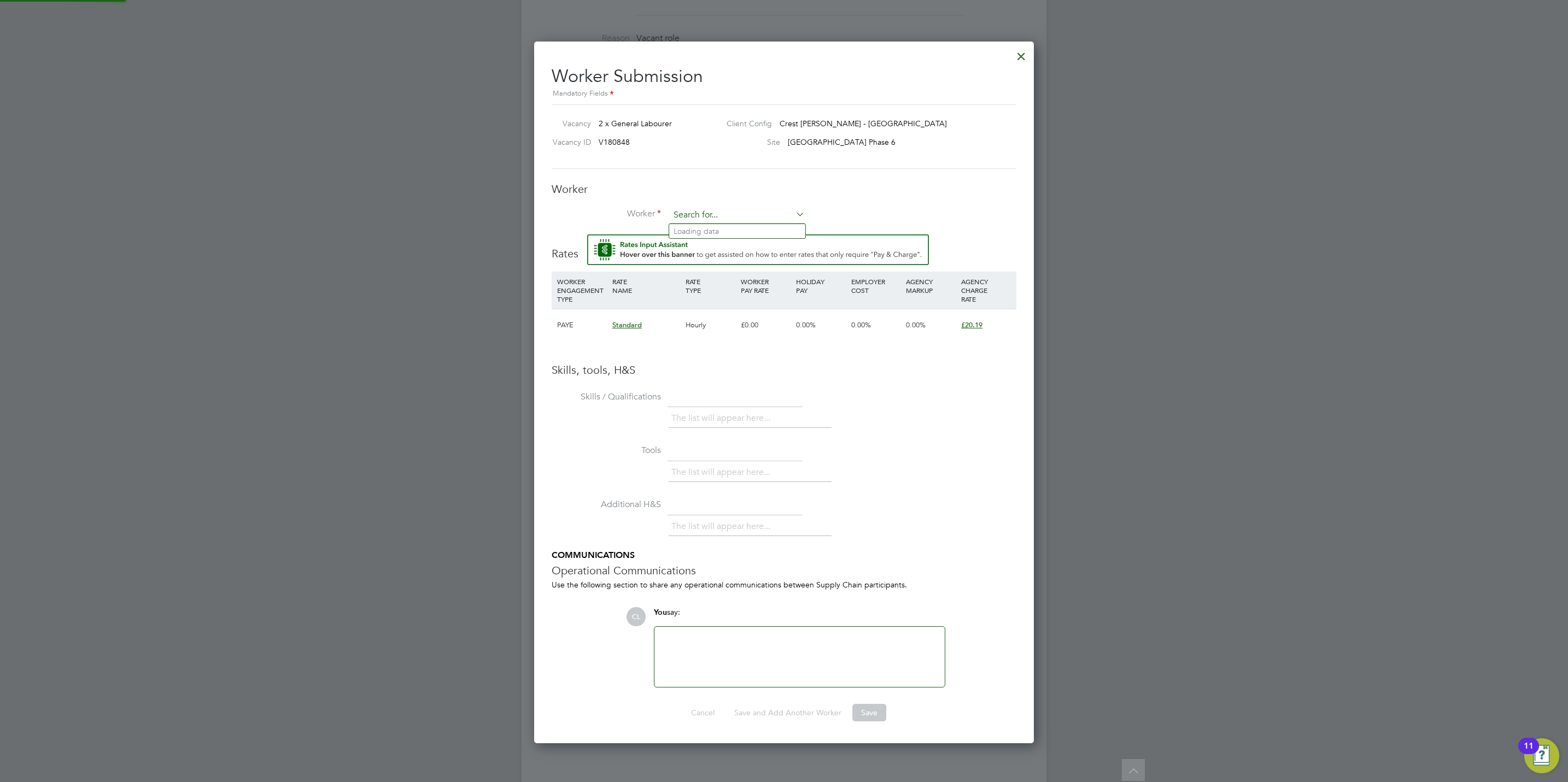
click at [731, 219] on input at bounding box center [737, 216] width 135 height 16
click at [735, 258] on li "[PERSON_NAME] (ROB010)" at bounding box center [737, 261] width 136 height 15
type input "[PERSON_NAME] (ROB010)"
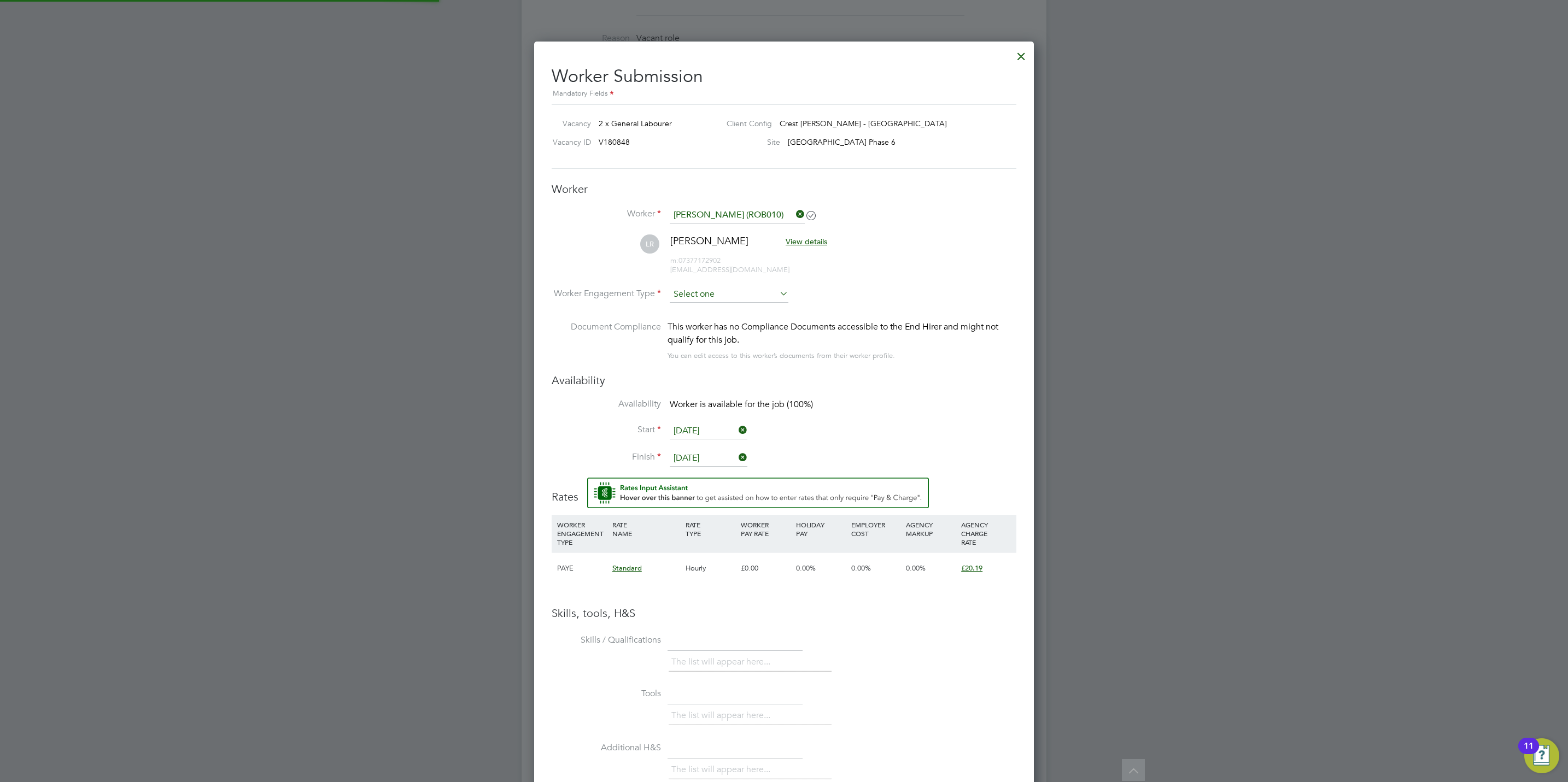
click at [730, 297] on input at bounding box center [729, 295] width 119 height 16
click at [720, 319] on li "PAYE" at bounding box center [729, 324] width 120 height 14
type input "PAYE"
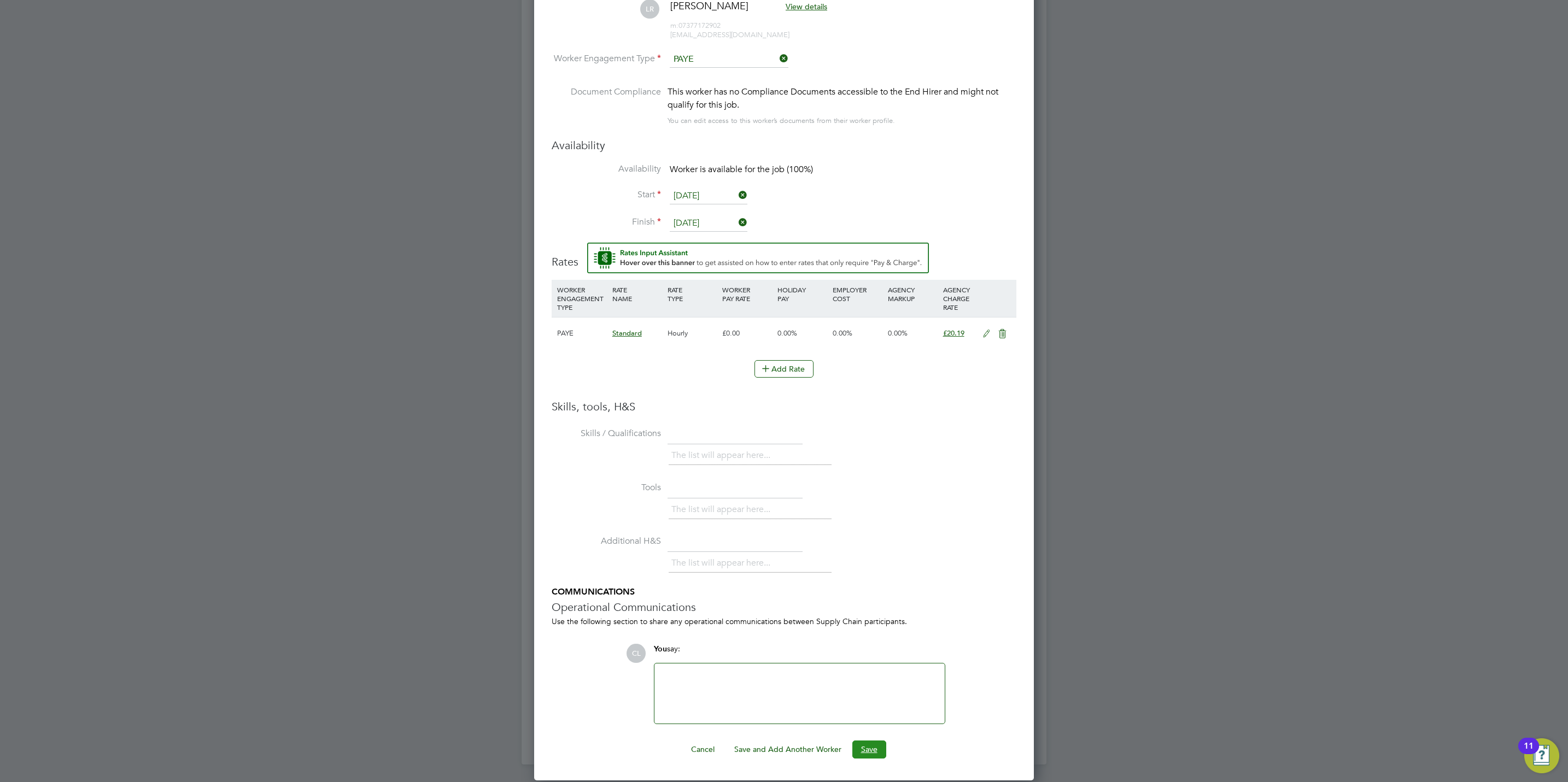
click at [881, 752] on button "Save" at bounding box center [869, 750] width 34 height 18
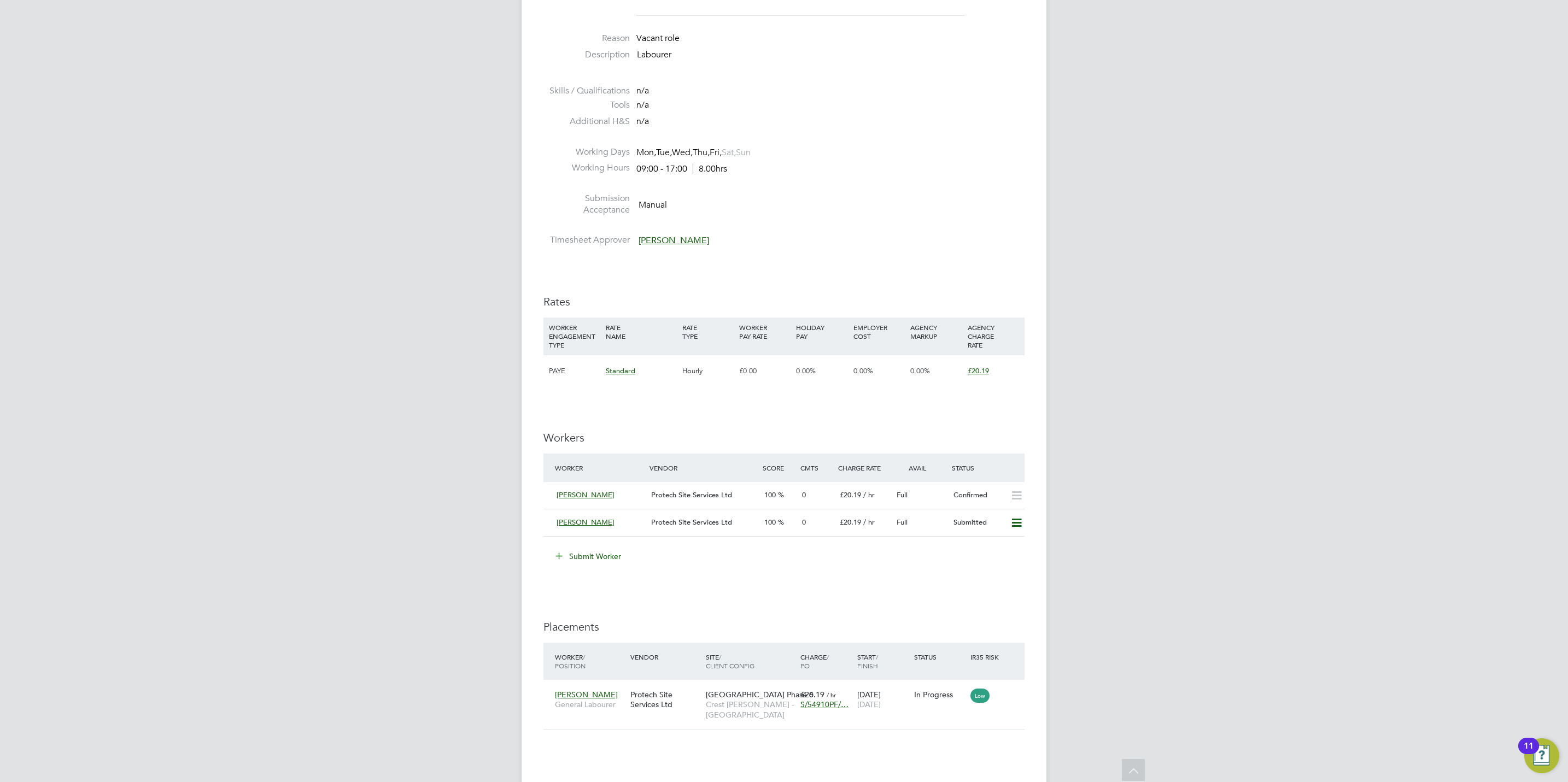
click at [958, 587] on div "IR35 Determination IR35 Status No IR35 Status Assigned Edit Status Details PO N…" at bounding box center [784, 399] width 481 height 1155
click at [1016, 522] on icon at bounding box center [1016, 523] width 14 height 9
click at [1000, 548] on li "Offer" at bounding box center [1000, 547] width 42 height 16
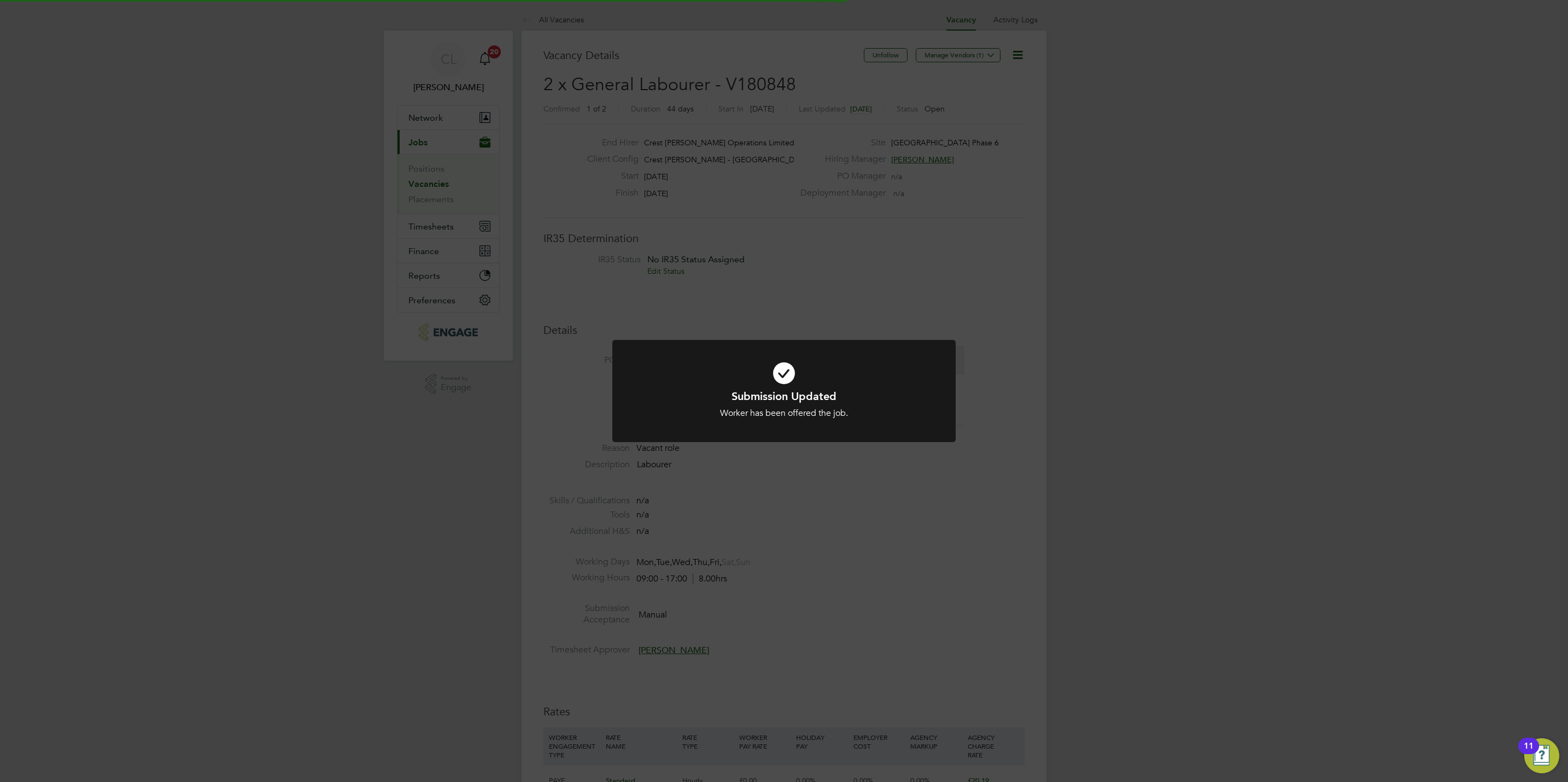
click at [998, 566] on div "Submission Updated Worker has been offered the job. Cancel Okay" at bounding box center [784, 391] width 1568 height 782
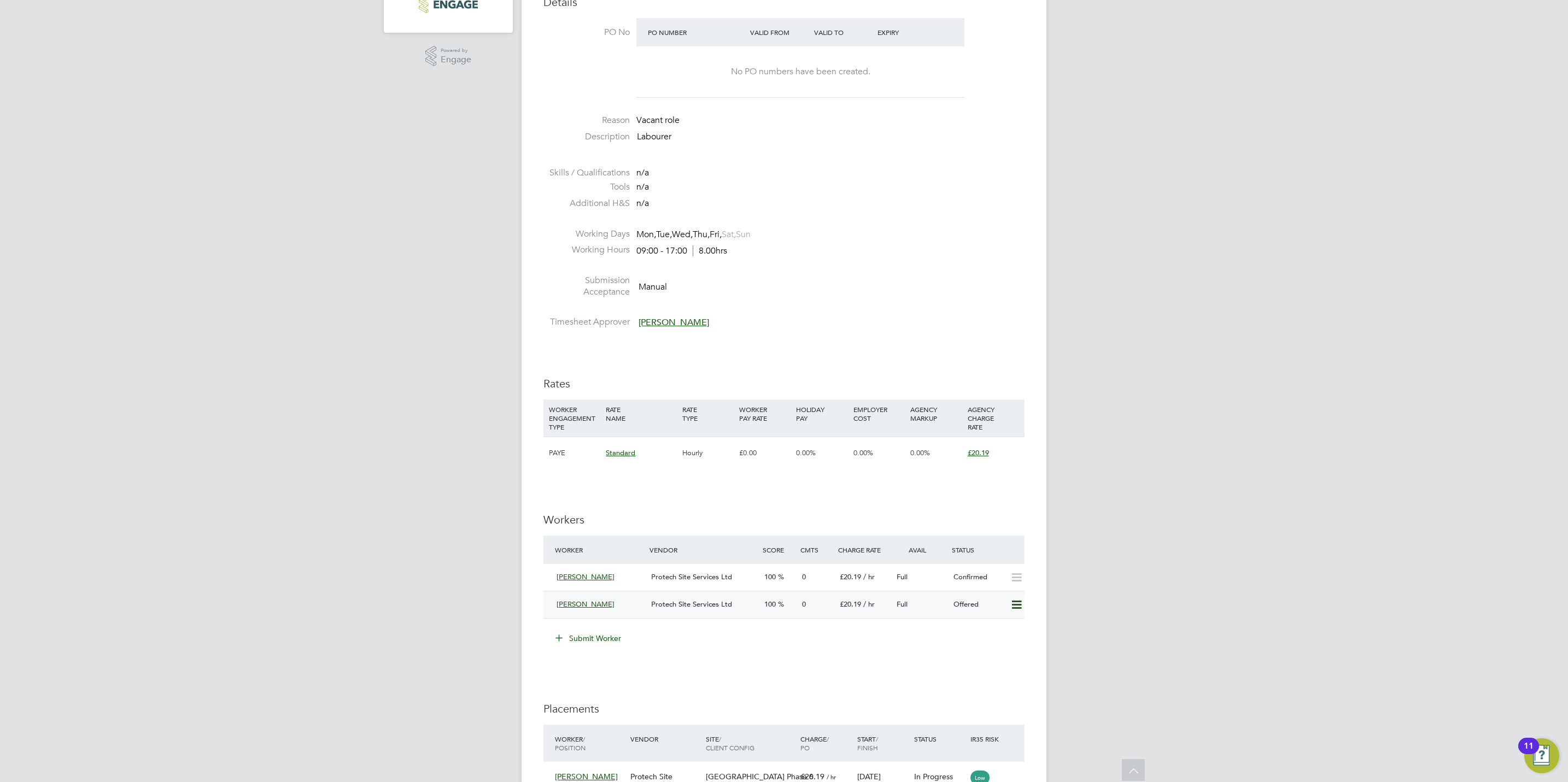
click at [1015, 604] on icon at bounding box center [1016, 605] width 14 height 9
click at [991, 631] on li "Confirm" at bounding box center [1000, 629] width 41 height 16
click at [985, 653] on div "All Vacancies Vacancy Activity Logs Vacancy Activity Logs All Vacancies Vacancy…" at bounding box center [784, 381] width 524 height 1400
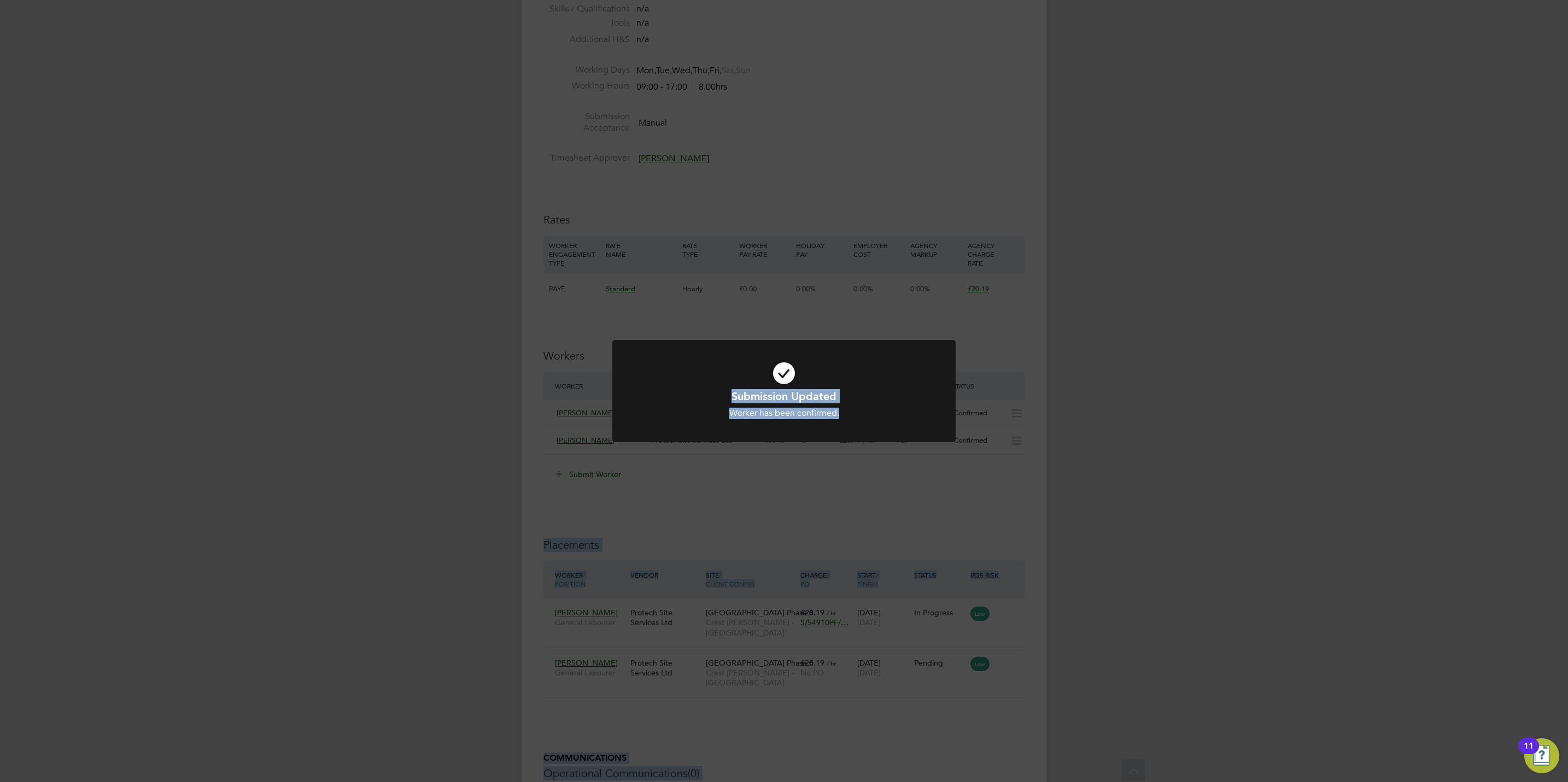
click at [1004, 743] on div "Submission Updated Worker has been confirmed. Cancel Okay" at bounding box center [784, 391] width 1568 height 782
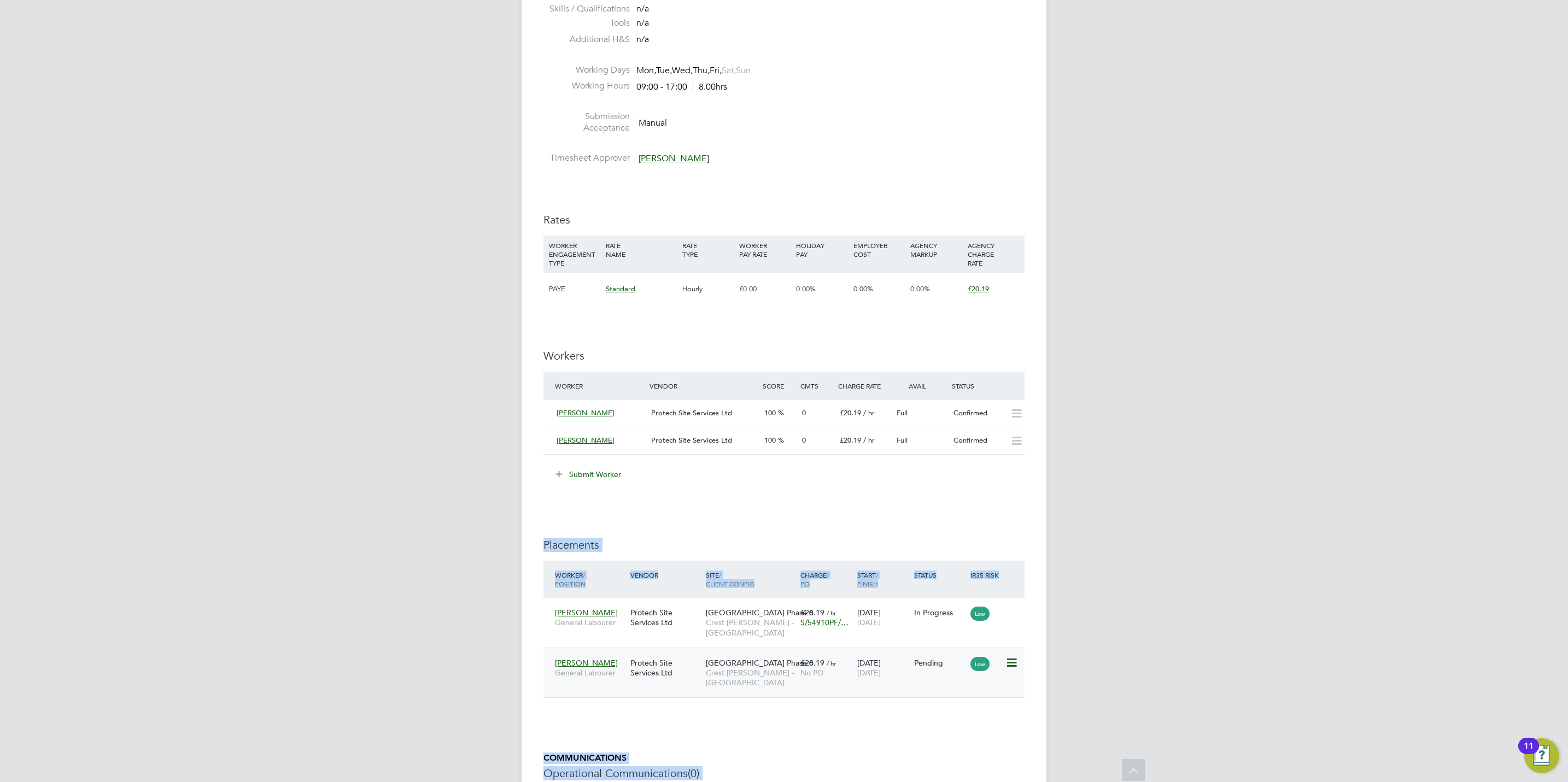
click at [1016, 670] on icon at bounding box center [1010, 662] width 11 height 13
click at [924, 735] on li "Start" at bounding box center [960, 733] width 112 height 16
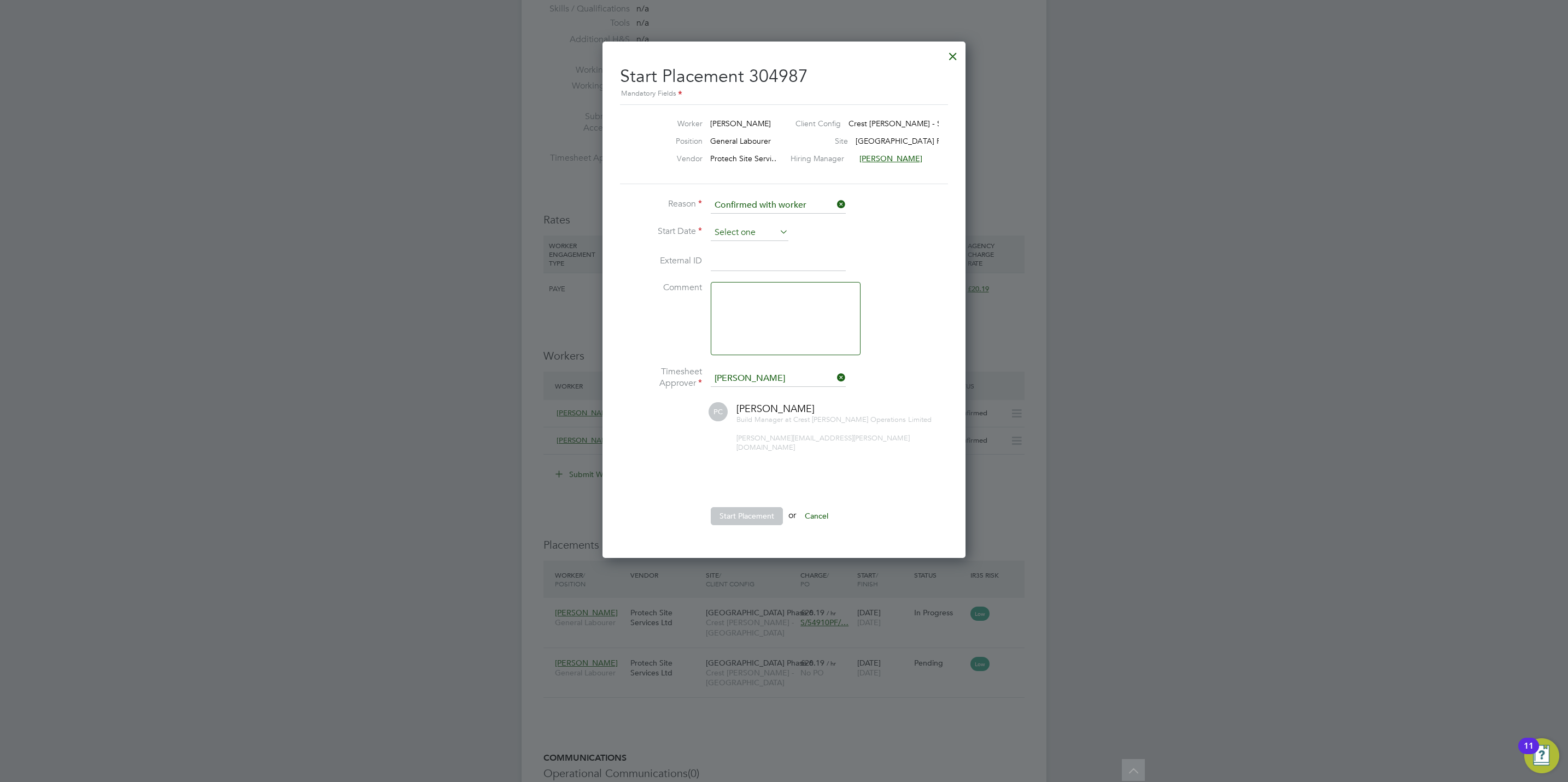
click at [752, 228] on input at bounding box center [749, 233] width 78 height 16
click at [728, 316] on span "22" at bounding box center [729, 311] width 21 height 21
type input "[DATE]"
click at [755, 508] on button "Start Placement" at bounding box center [746, 516] width 72 height 18
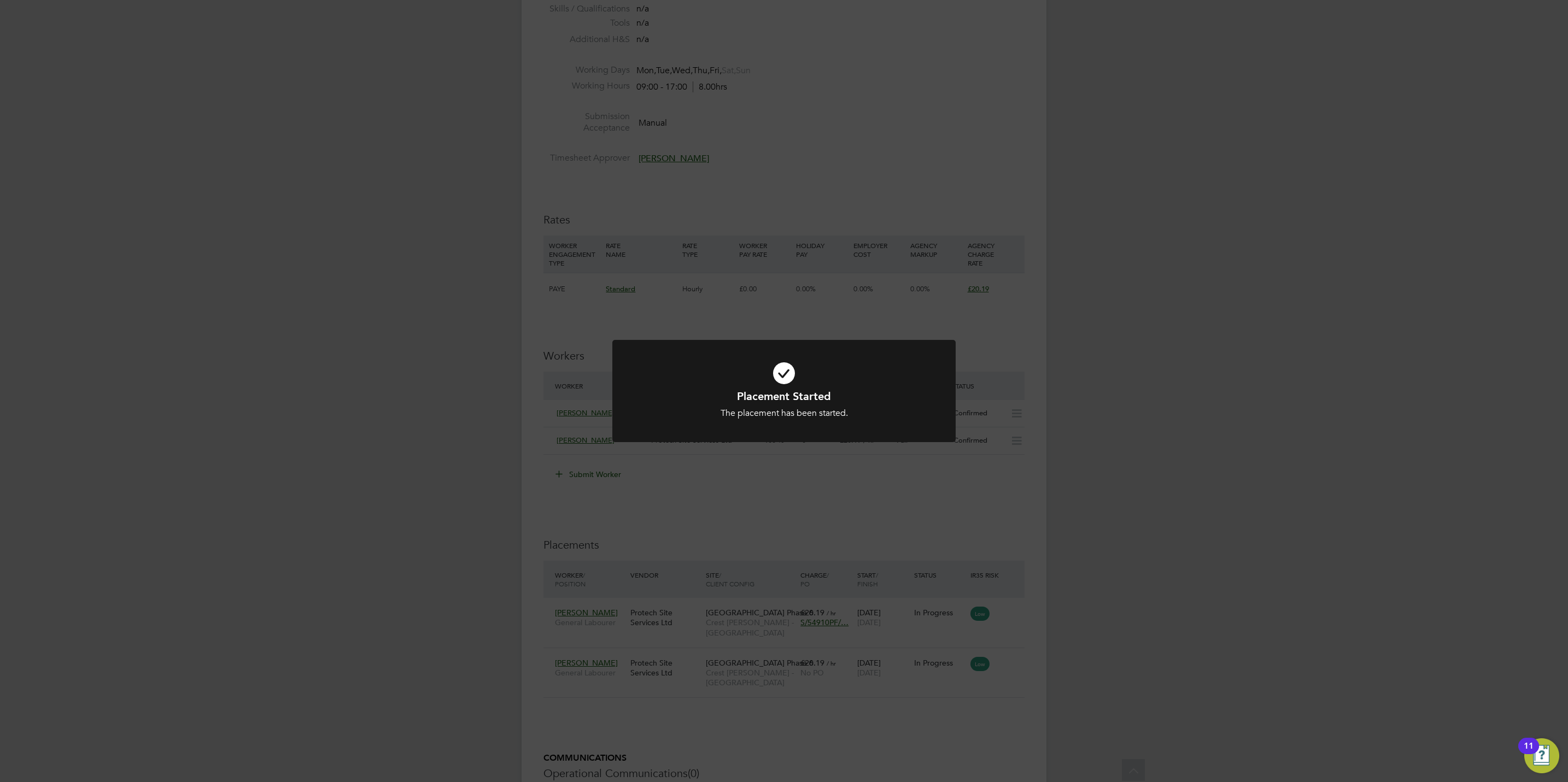
click at [755, 502] on div "Placement Started The placement has been started. Cancel Okay" at bounding box center [784, 391] width 1568 height 782
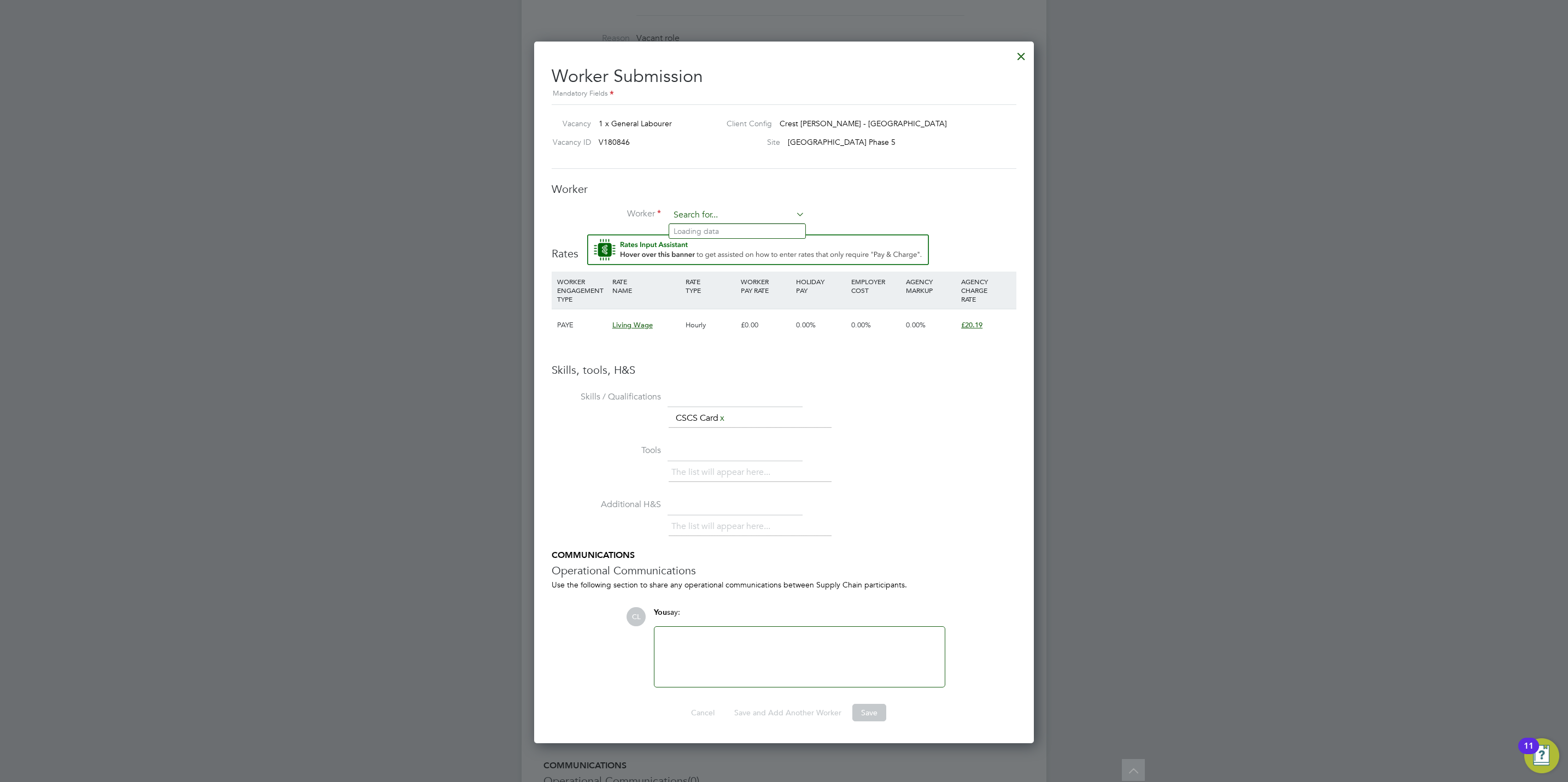
click at [706, 218] on input at bounding box center [737, 216] width 135 height 16
click at [733, 187] on h3 "Worker" at bounding box center [784, 189] width 465 height 14
click at [727, 208] on input at bounding box center [737, 216] width 135 height 16
click at [728, 227] on li "[PERSON_NAME] (AMA004)" at bounding box center [737, 232] width 136 height 15
type input "[PERSON_NAME] (AMA004)"
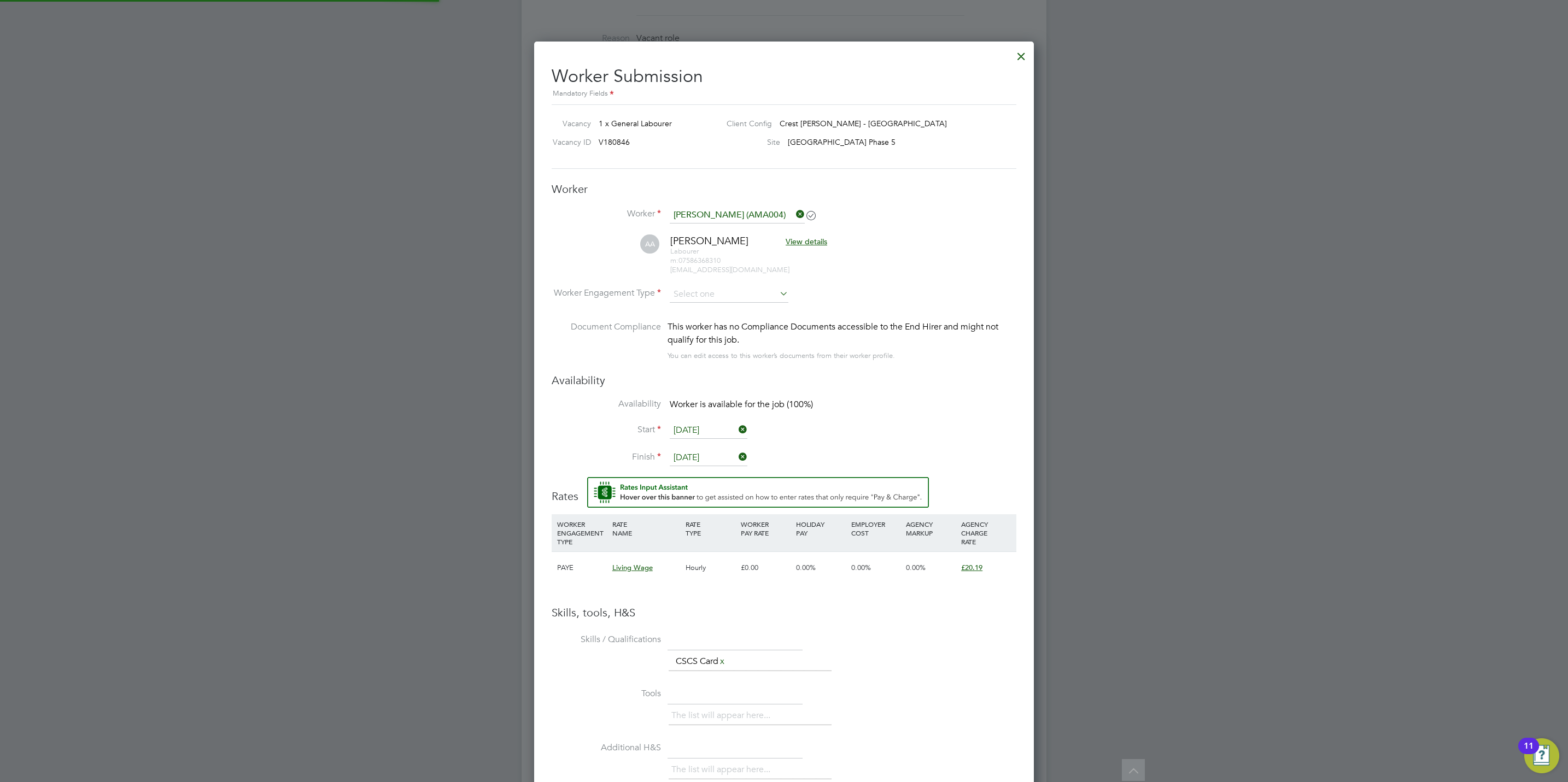
scroll to position [948, 500]
click at [714, 287] on input at bounding box center [729, 295] width 119 height 16
click at [705, 320] on li "PAYE" at bounding box center [729, 324] width 120 height 14
type input "PAYE"
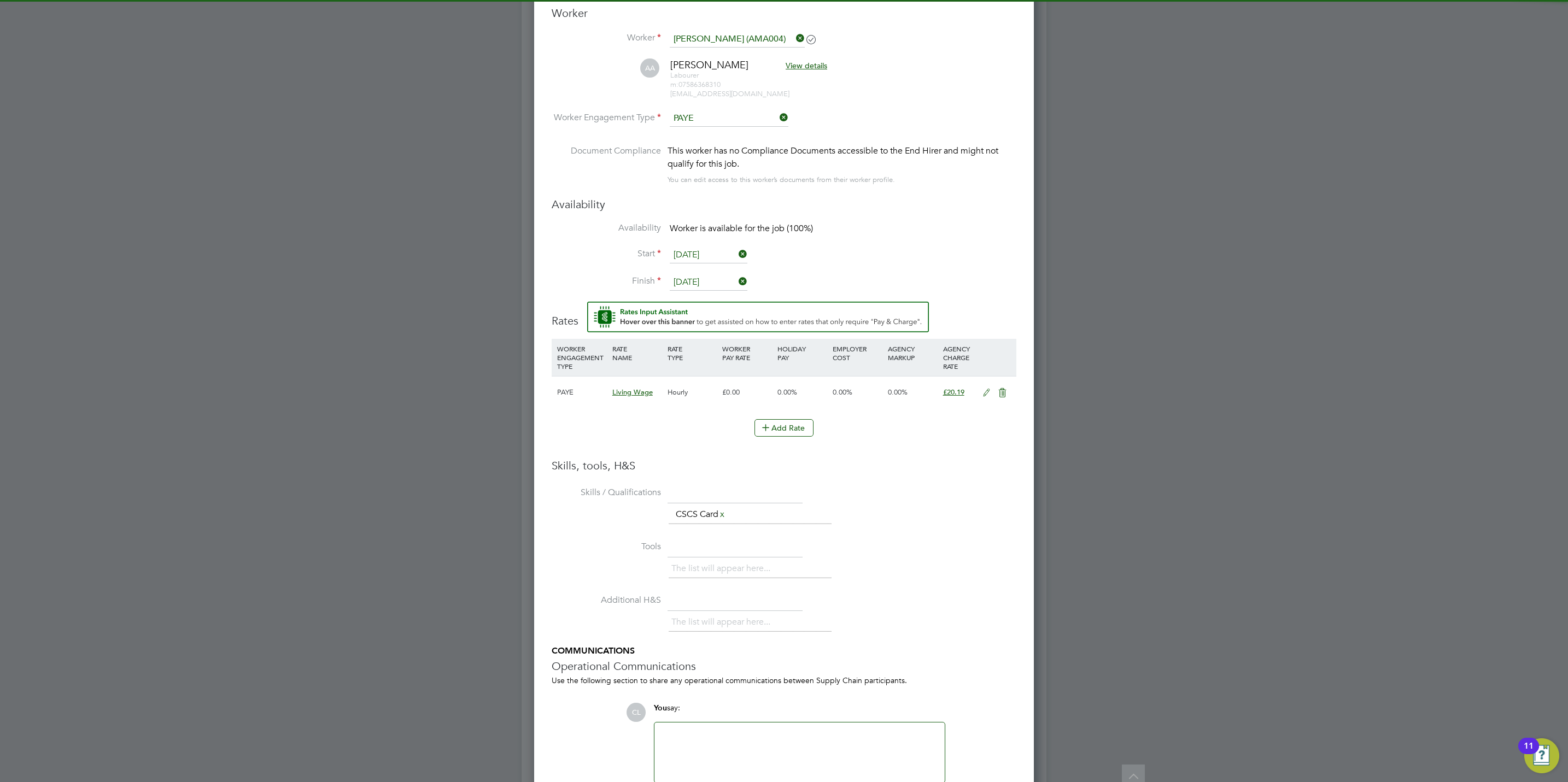
scroll to position [647, 0]
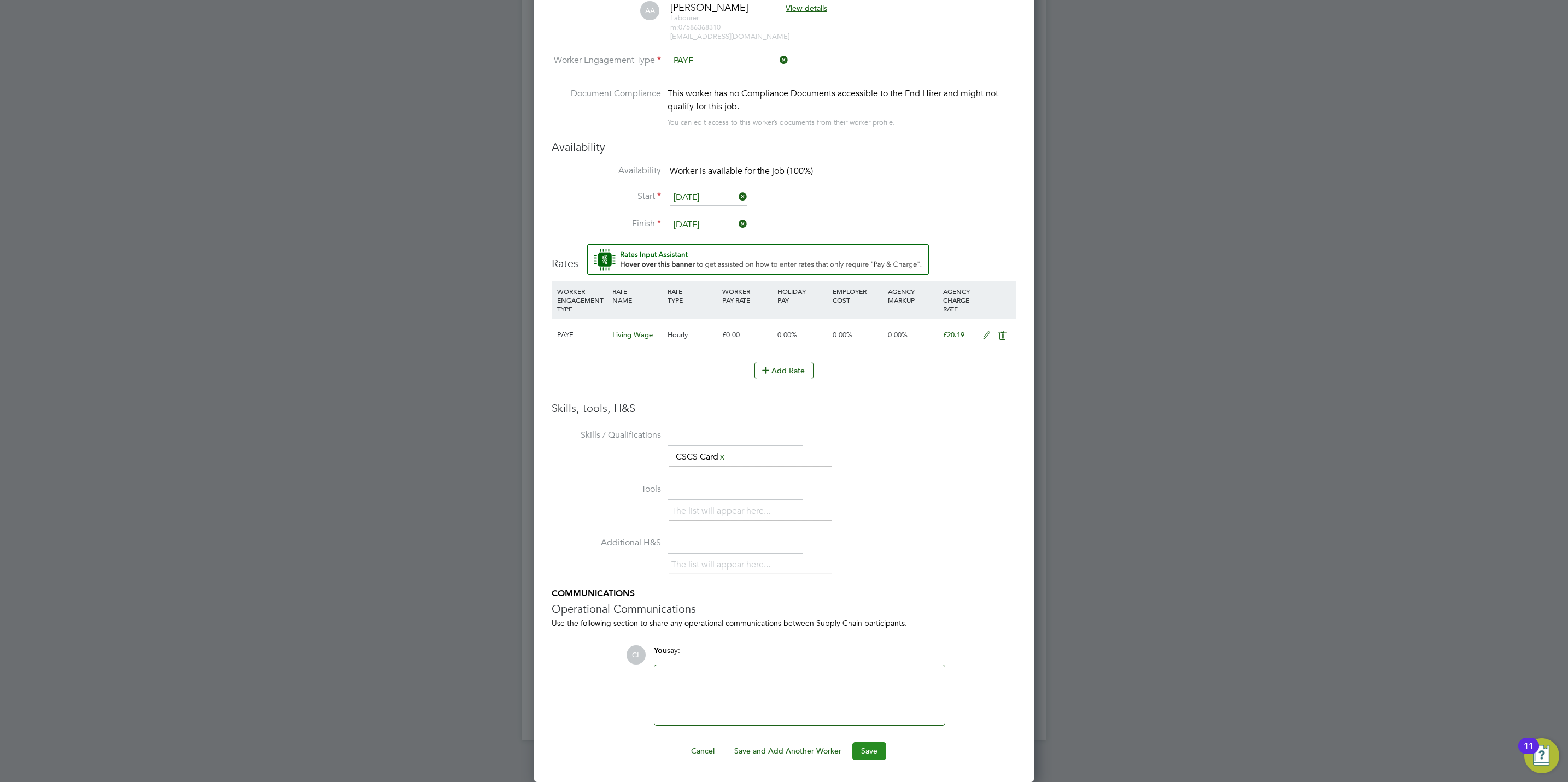
click at [877, 754] on button "Save" at bounding box center [869, 751] width 34 height 18
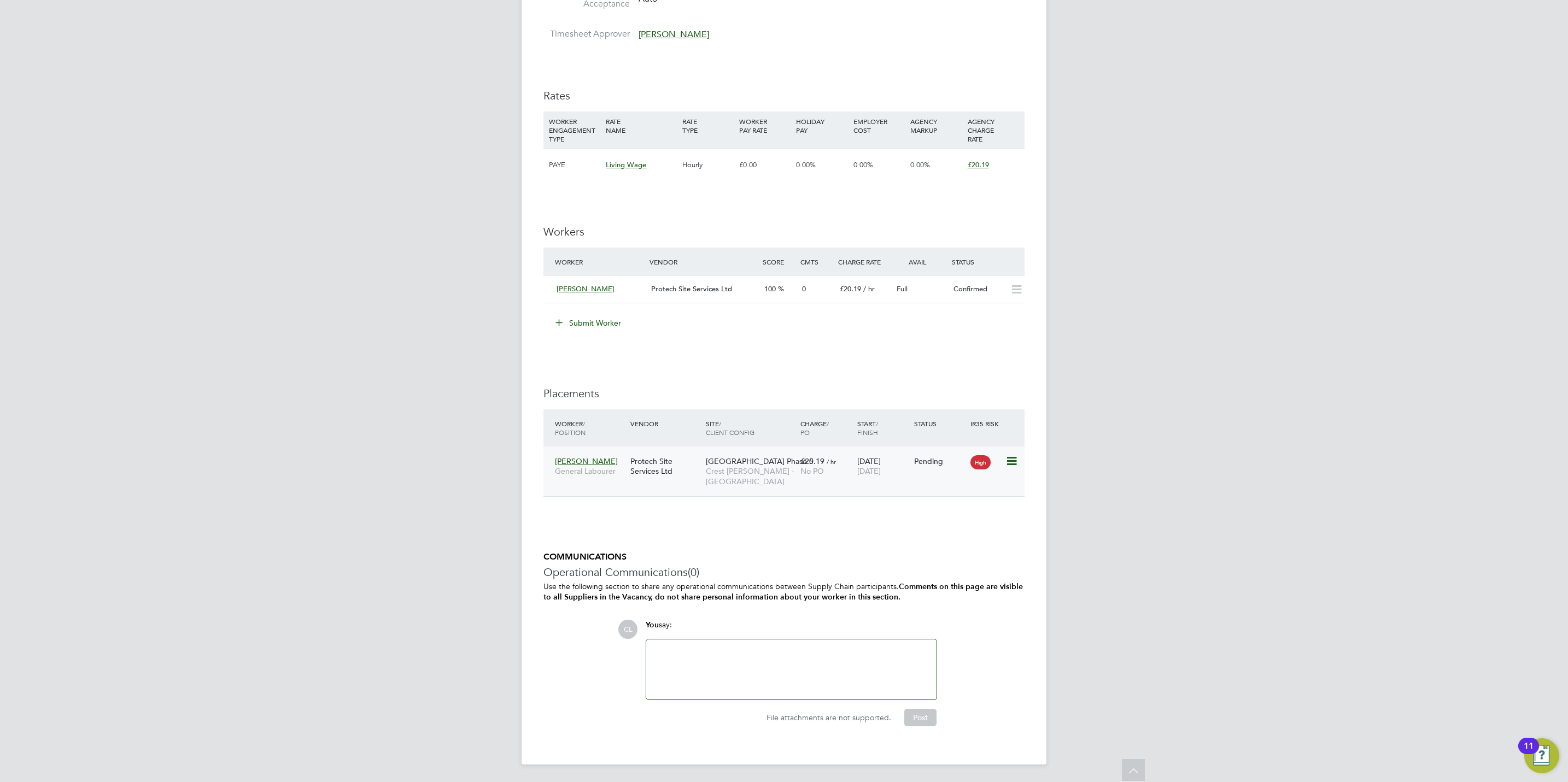
click at [1014, 463] on icon at bounding box center [1010, 461] width 11 height 13
click at [922, 528] on li "Start" at bounding box center [960, 531] width 112 height 16
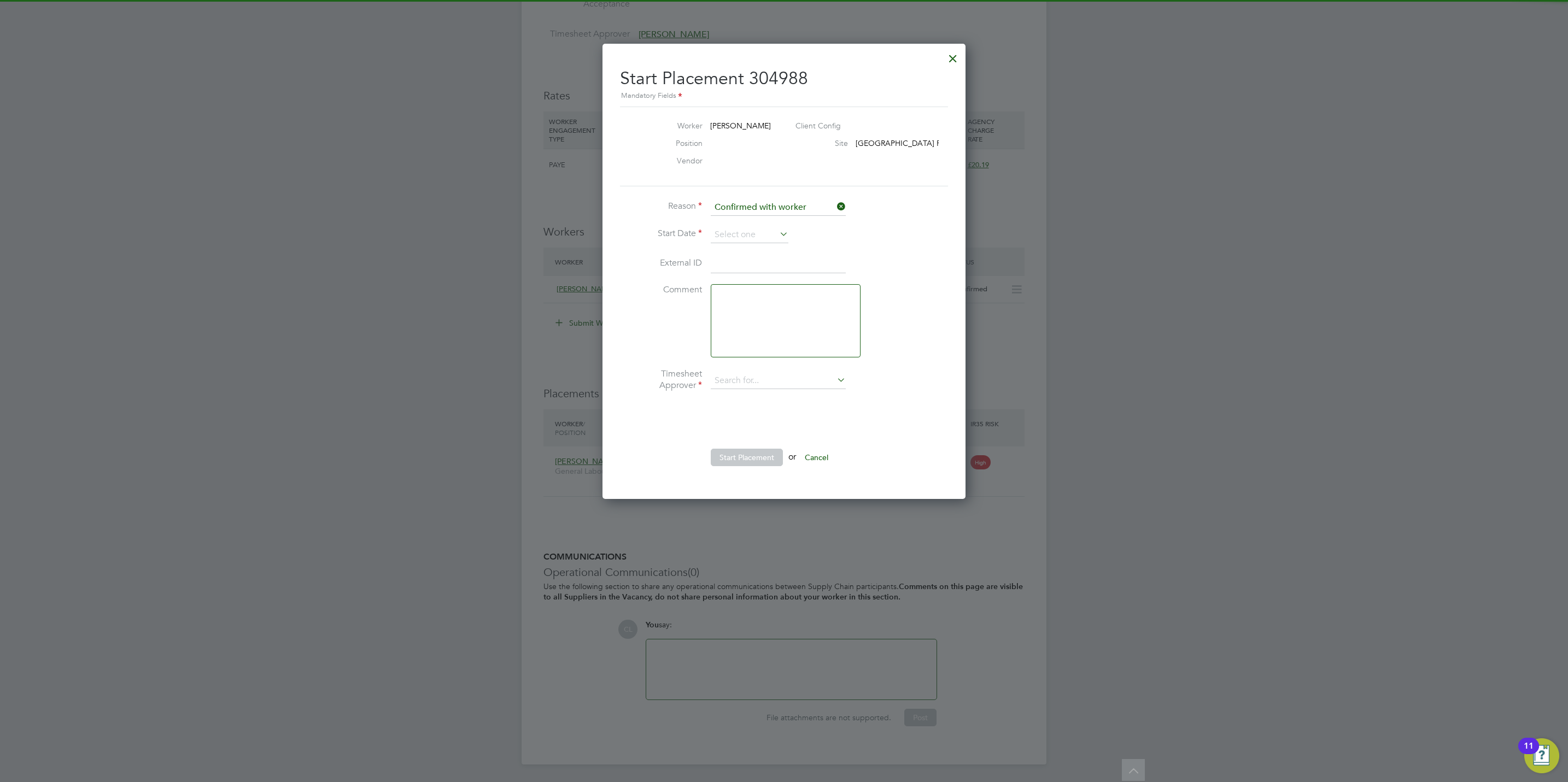
type input "[PERSON_NAME]"
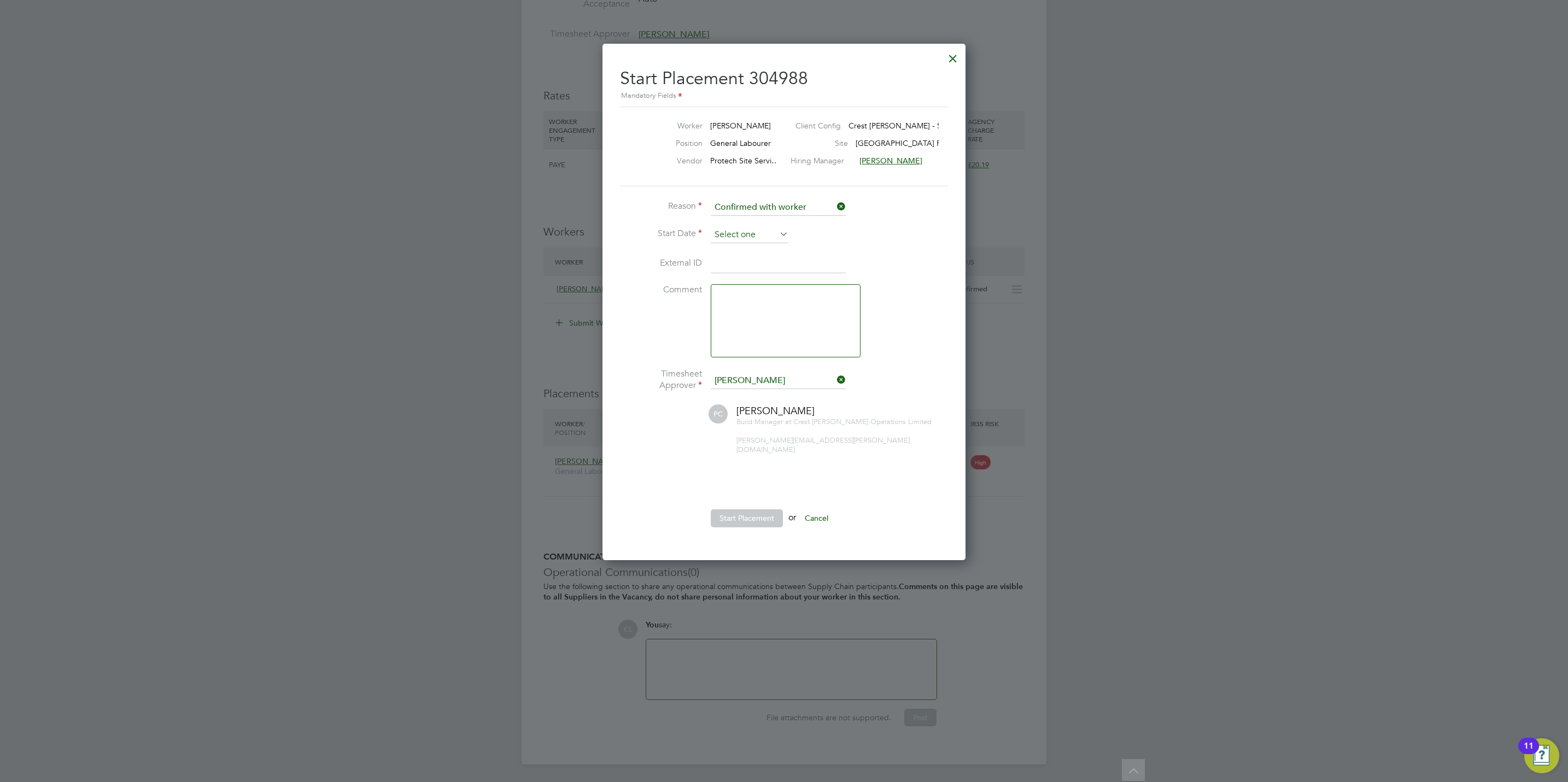
click at [720, 240] on div "All Vacancies Vacancy Activity Logs Vacancy Activity Logs All Vacancies Vacancy…" at bounding box center [784, 78] width 524 height 1372
click at [720, 233] on input at bounding box center [749, 235] width 78 height 16
click at [729, 310] on span "22" at bounding box center [729, 313] width 21 height 21
type input "[DATE]"
click at [752, 510] on button "Start Placement" at bounding box center [746, 518] width 72 height 18
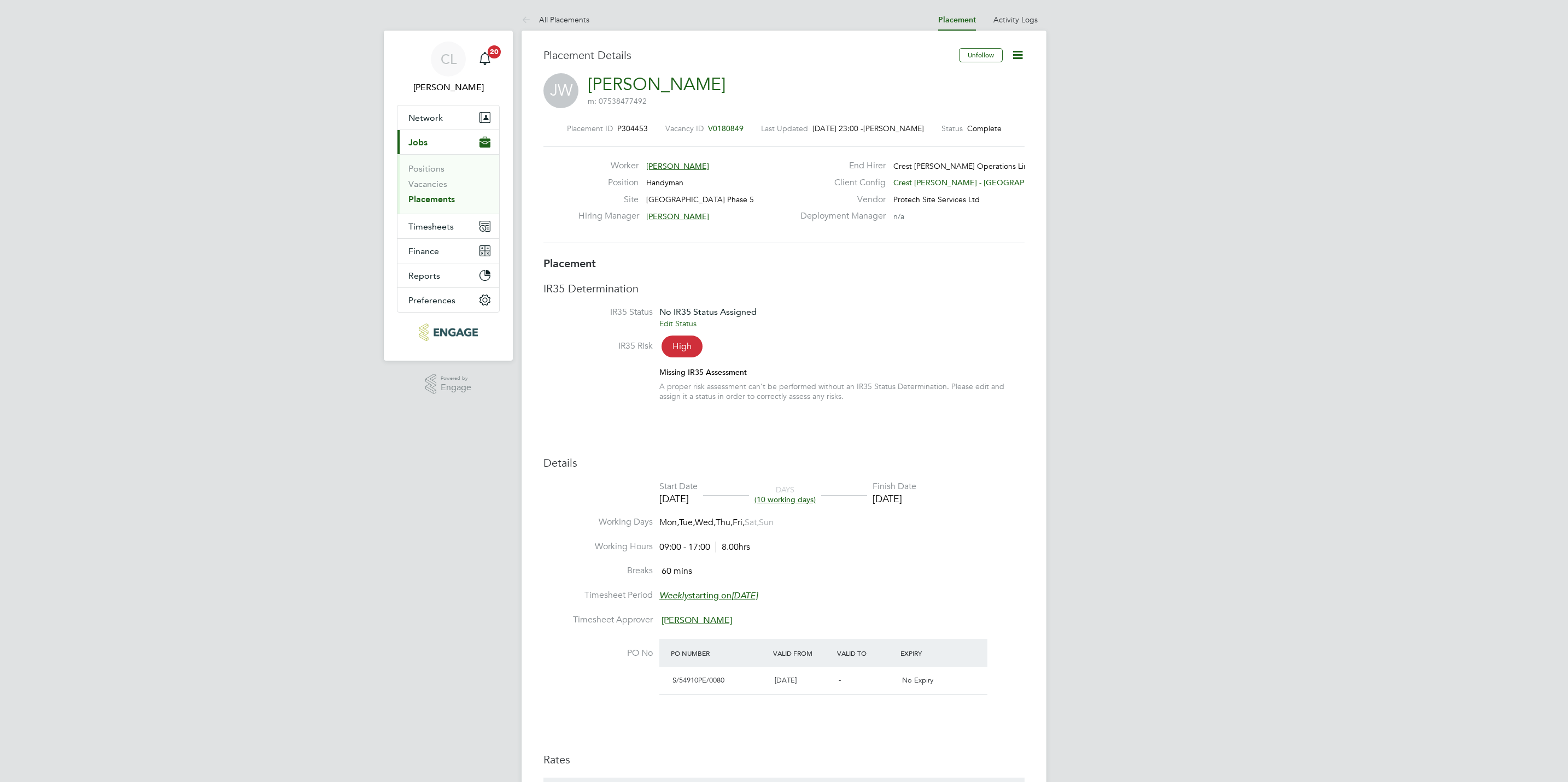
click at [735, 124] on span "V0180849" at bounding box center [725, 128] width 36 height 10
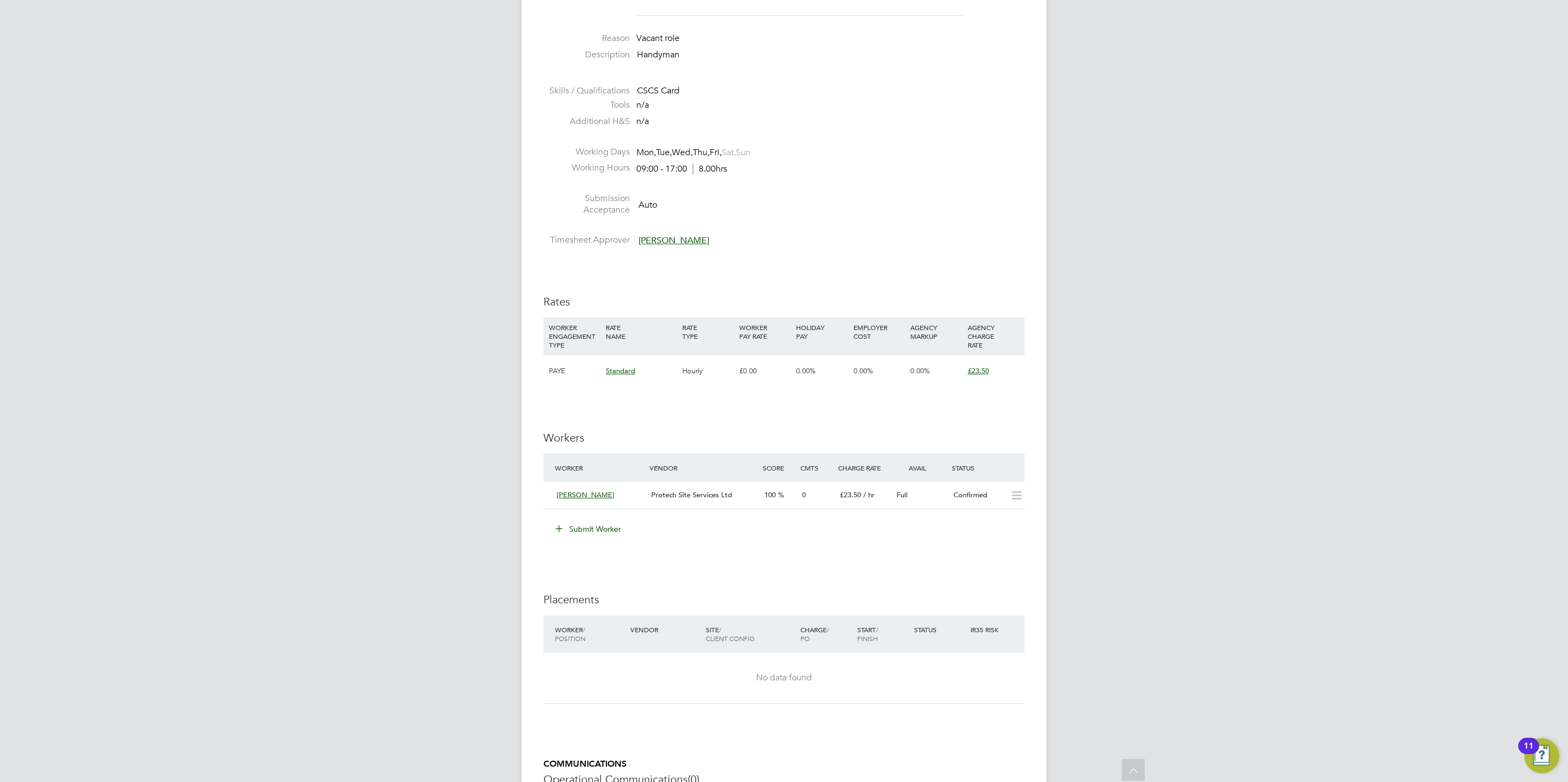
click at [595, 536] on button "Submit Worker" at bounding box center [588, 529] width 82 height 18
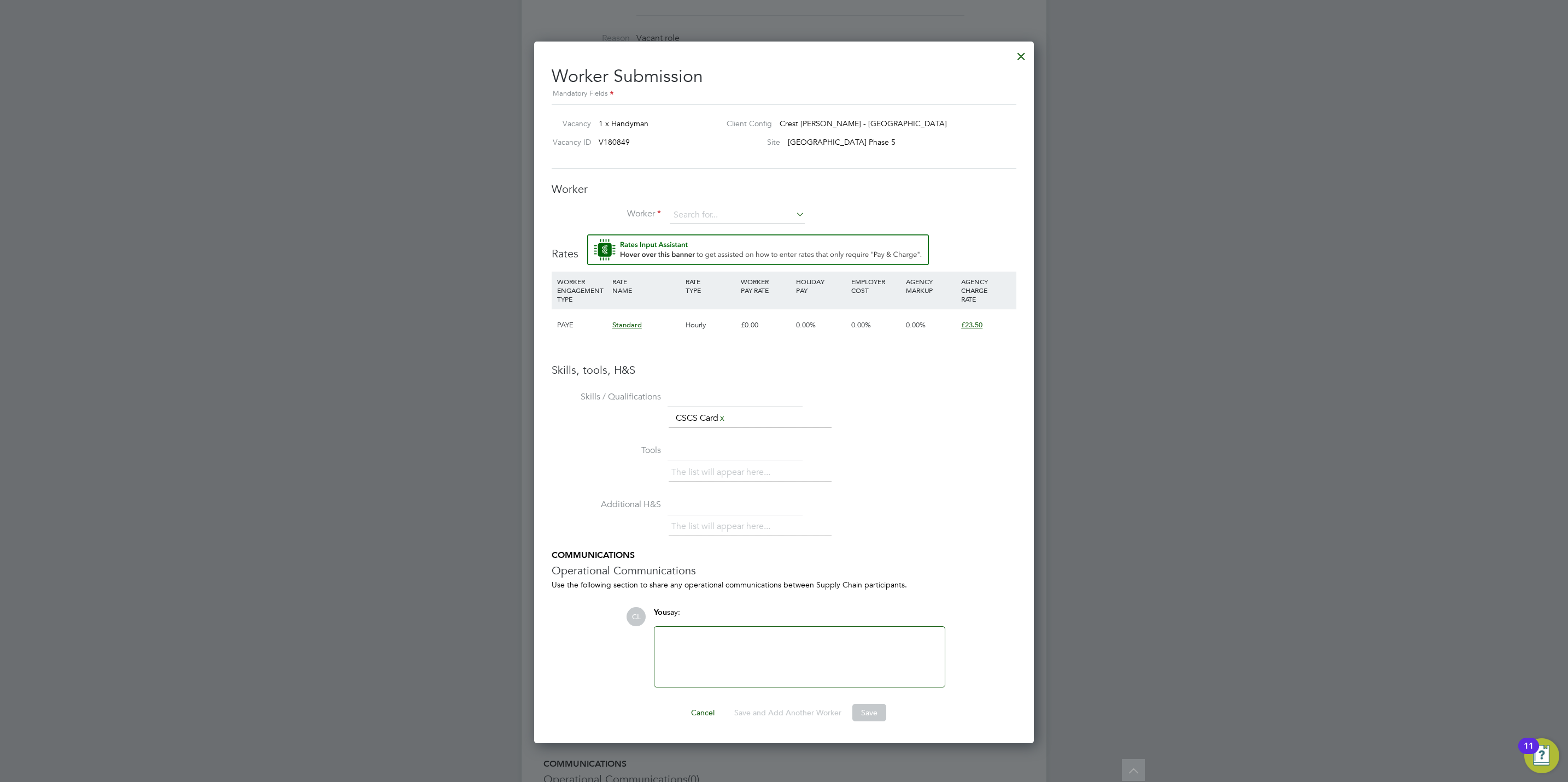
click at [915, 455] on li "Tools The list will appear here..." at bounding box center [784, 469] width 465 height 54
click at [763, 213] on input at bounding box center [737, 216] width 135 height 16
click at [769, 233] on li "[PERSON_NAME] (STE0010)" at bounding box center [741, 232] width 145 height 15
type input "[PERSON_NAME] (STE0010)"
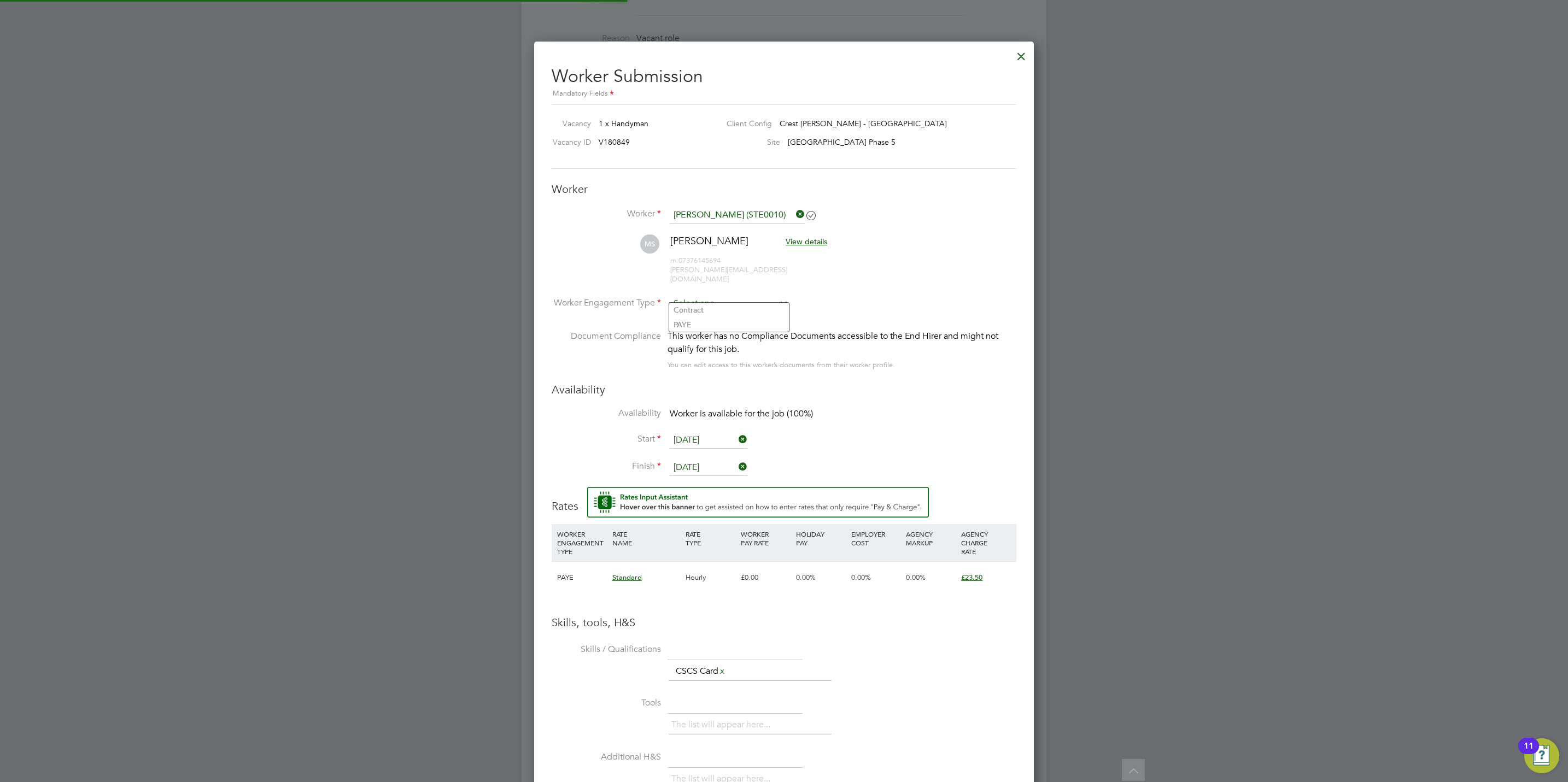
click at [733, 299] on input at bounding box center [729, 304] width 119 height 16
click at [723, 326] on li "PAYE" at bounding box center [729, 324] width 120 height 14
type input "PAYE"
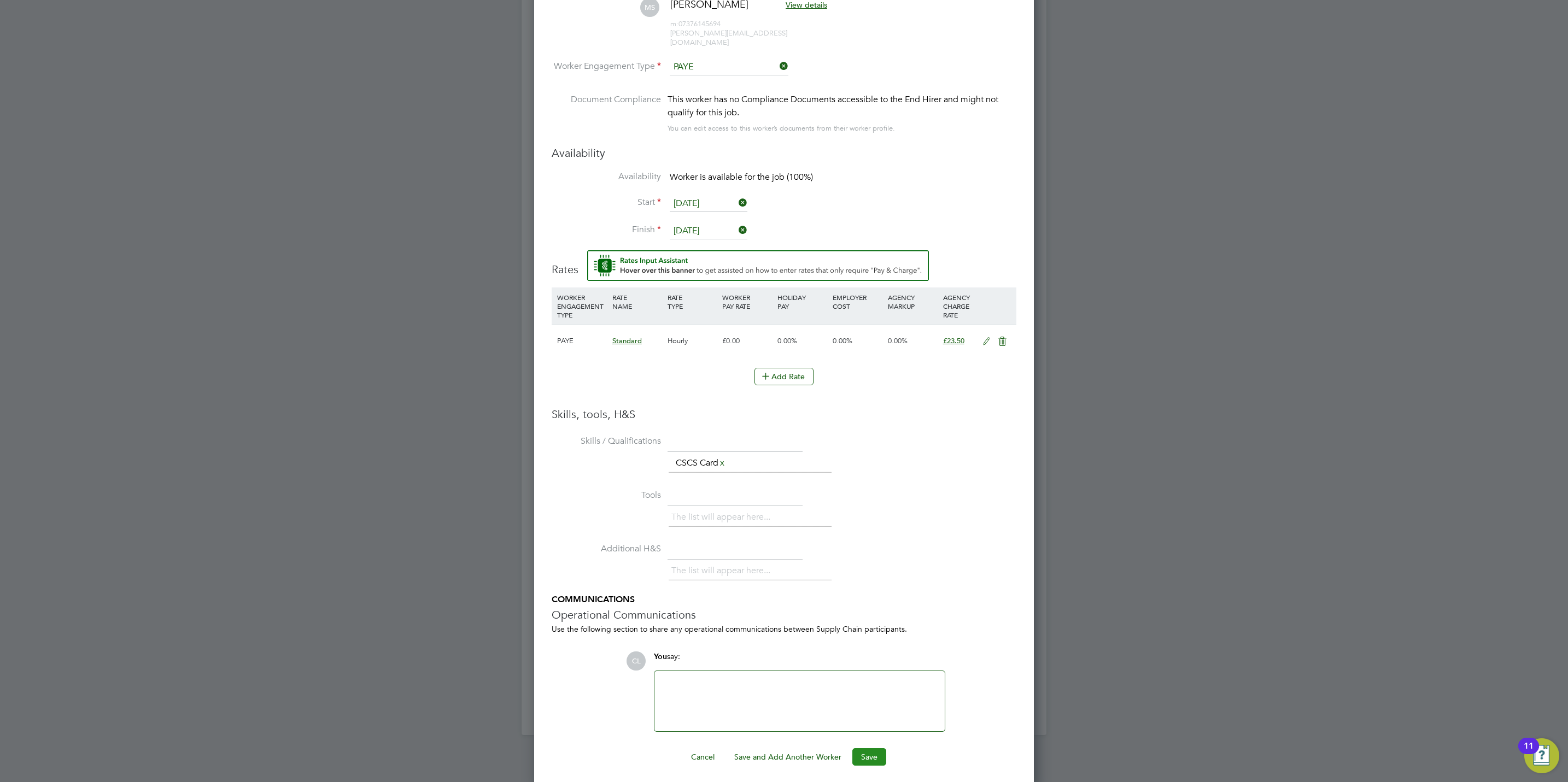
click at [866, 756] on button "Save" at bounding box center [869, 757] width 34 height 18
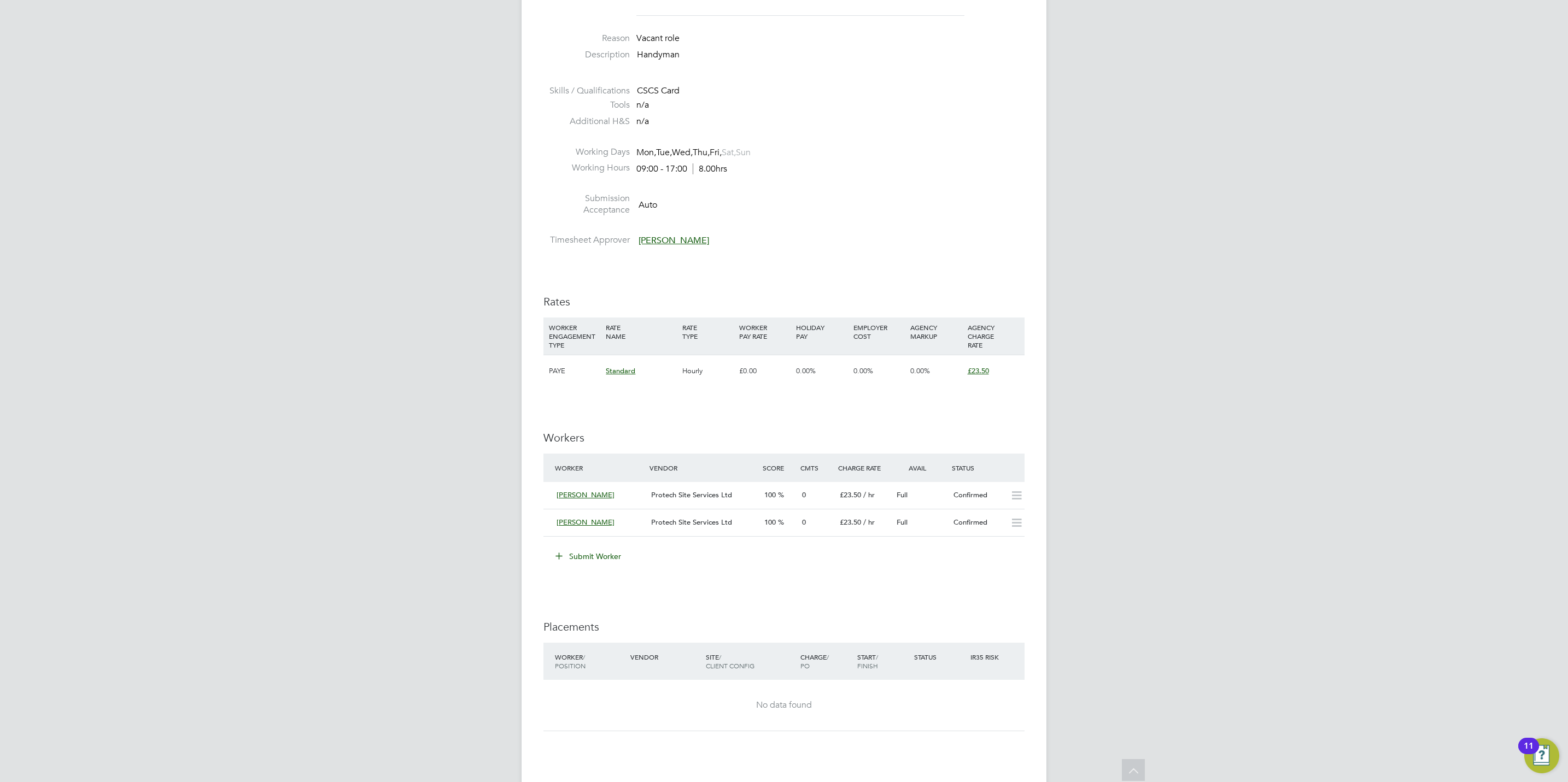
click at [986, 562] on div "Submit Worker" at bounding box center [785, 556] width 476 height 18
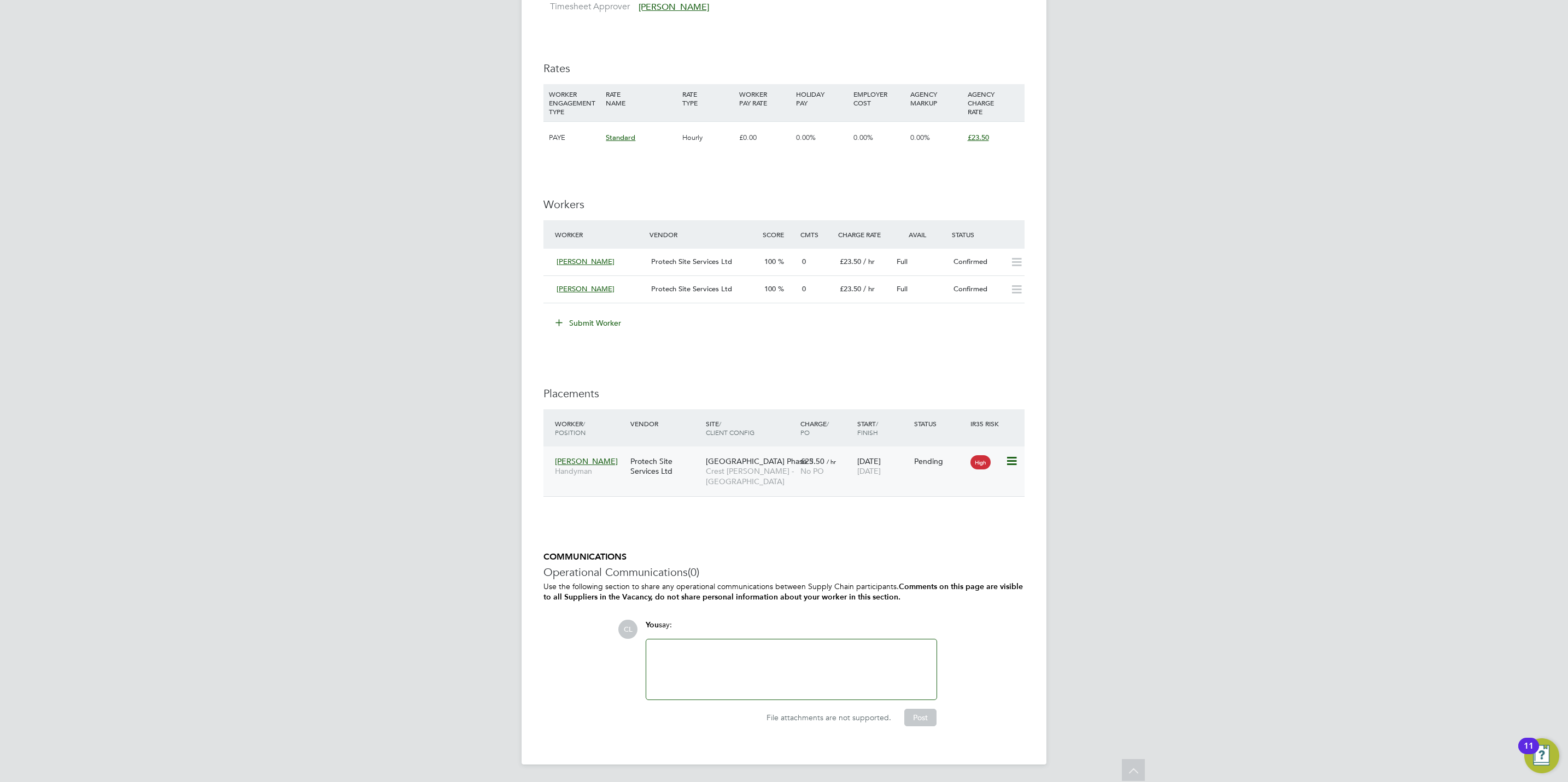
click at [1012, 462] on icon at bounding box center [1010, 461] width 11 height 13
click at [916, 531] on li "Start" at bounding box center [960, 531] width 112 height 16
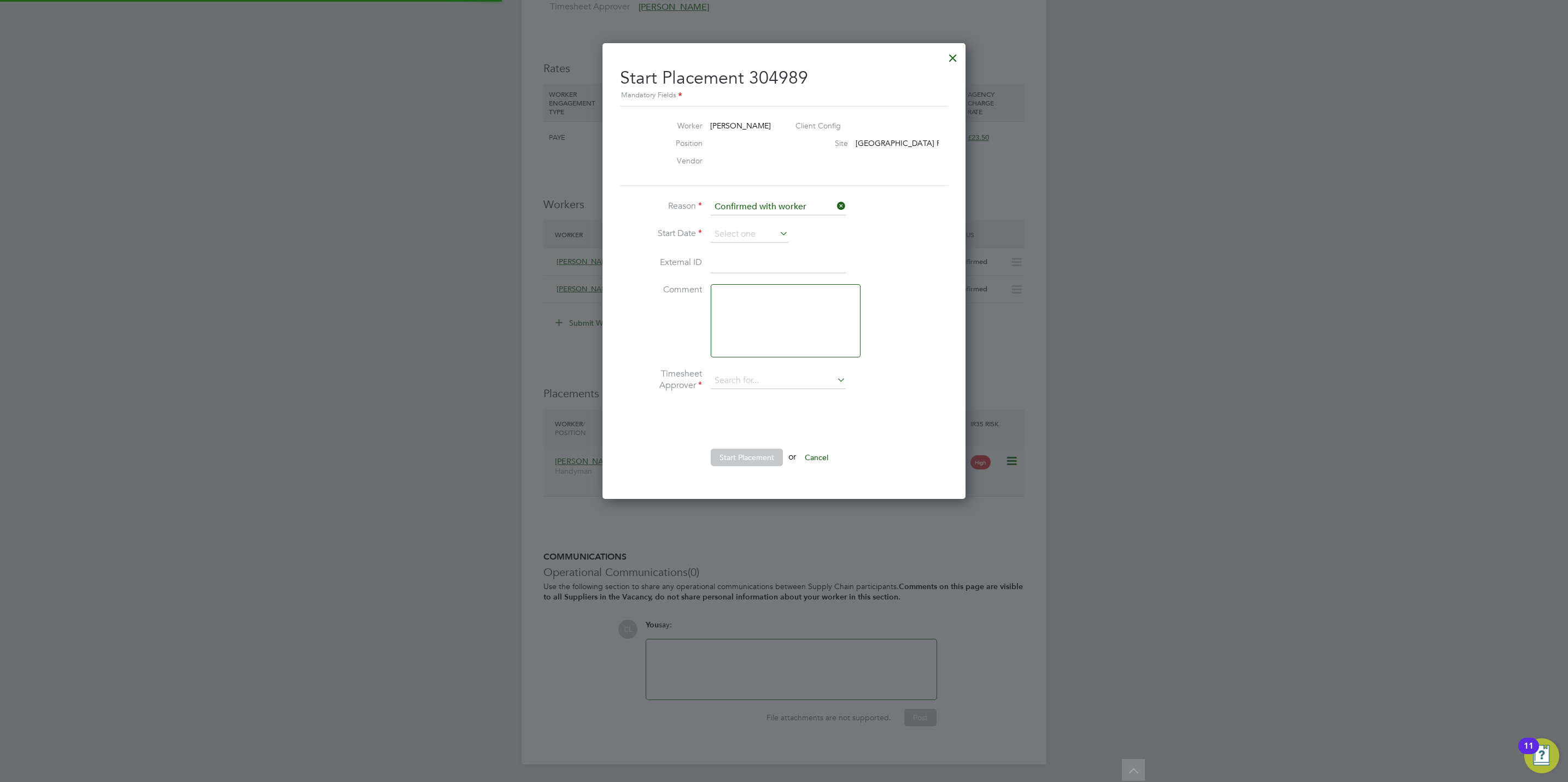
type input "Peter Currie"
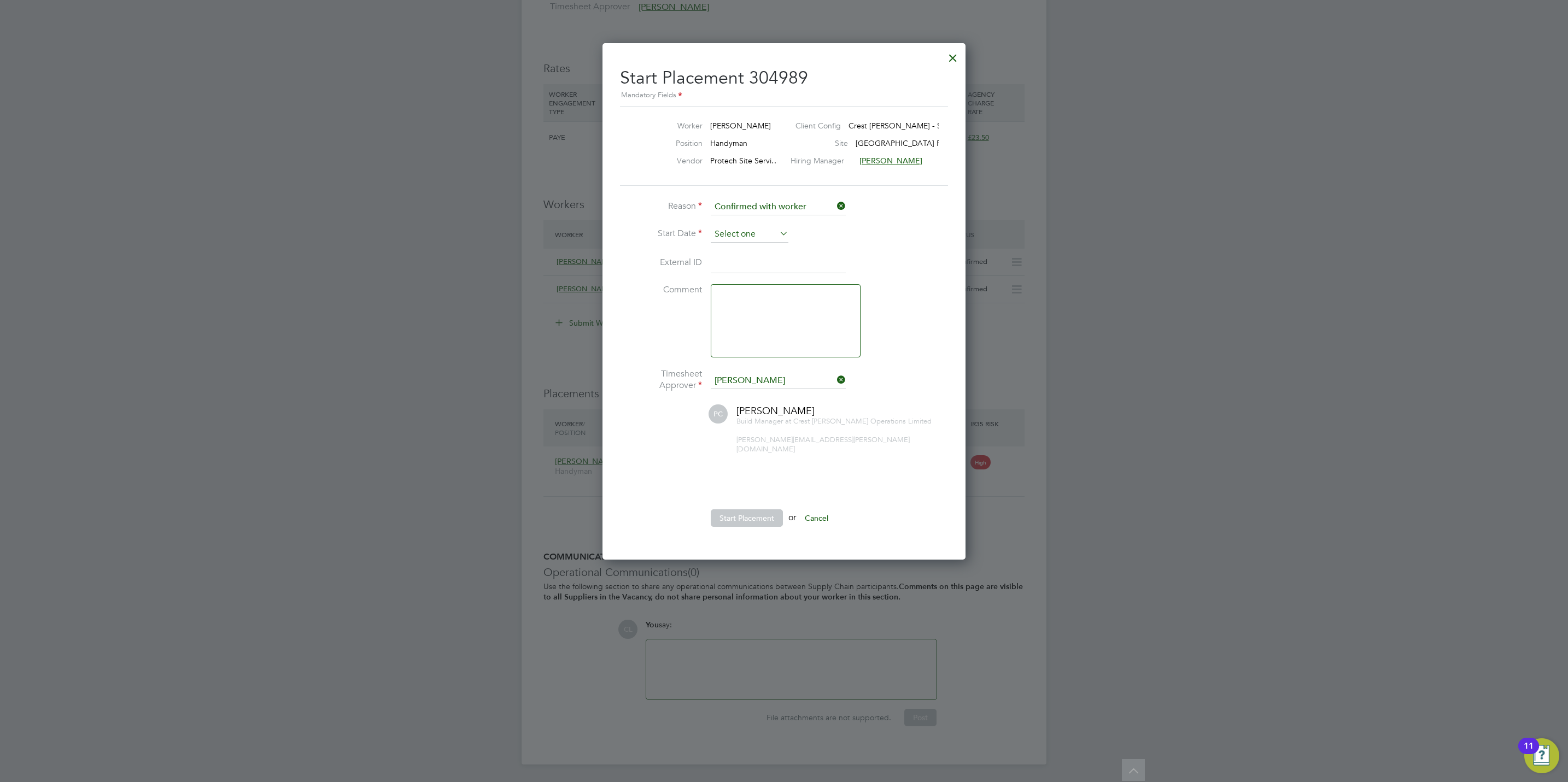
click at [739, 228] on input at bounding box center [749, 235] width 78 height 16
click at [730, 314] on span "22" at bounding box center [729, 313] width 21 height 21
type input "22 Sep 2025"
click at [758, 510] on button "Start Placement" at bounding box center [746, 518] width 72 height 18
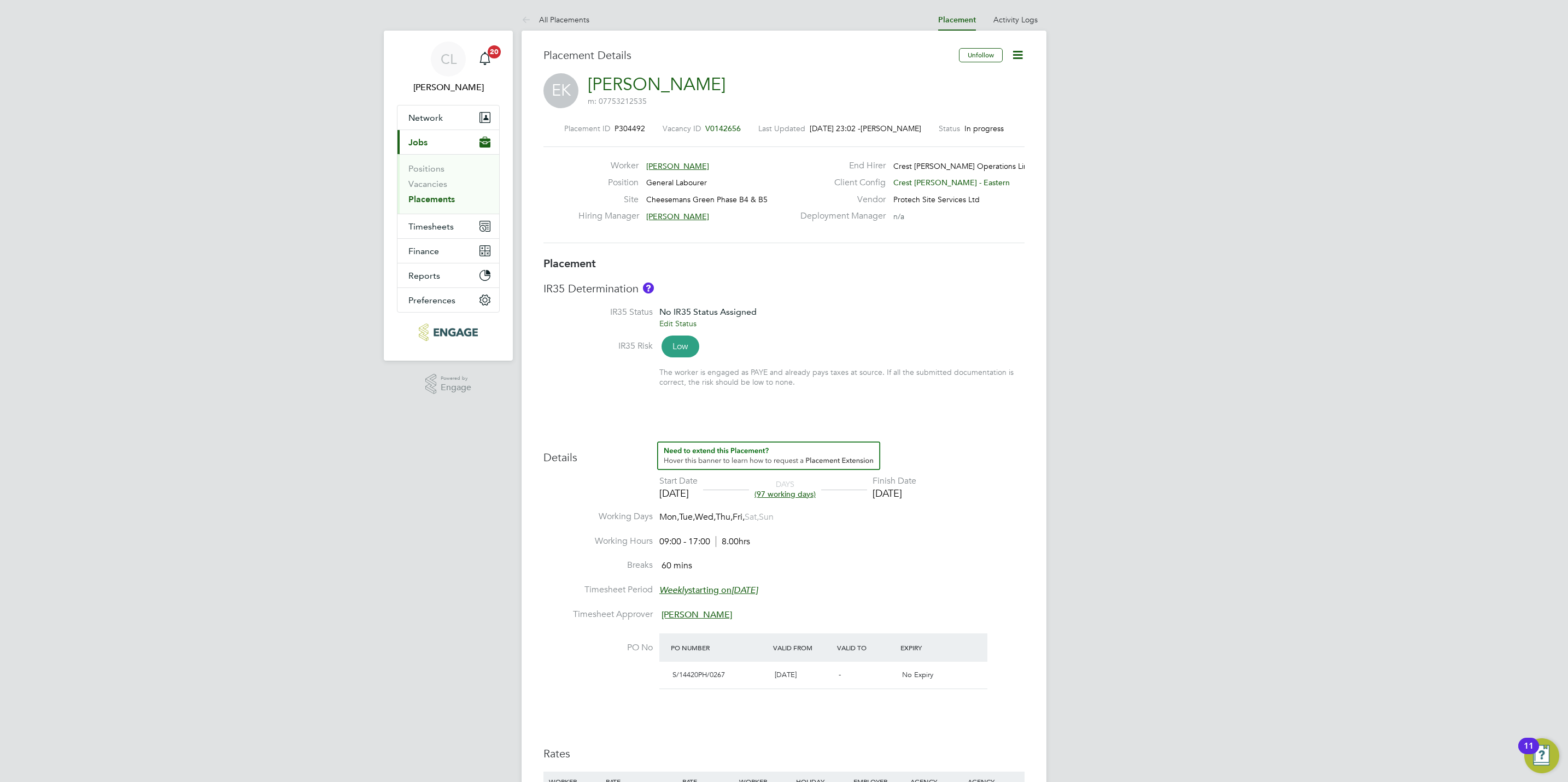
click at [714, 131] on span "V0142656" at bounding box center [722, 128] width 36 height 10
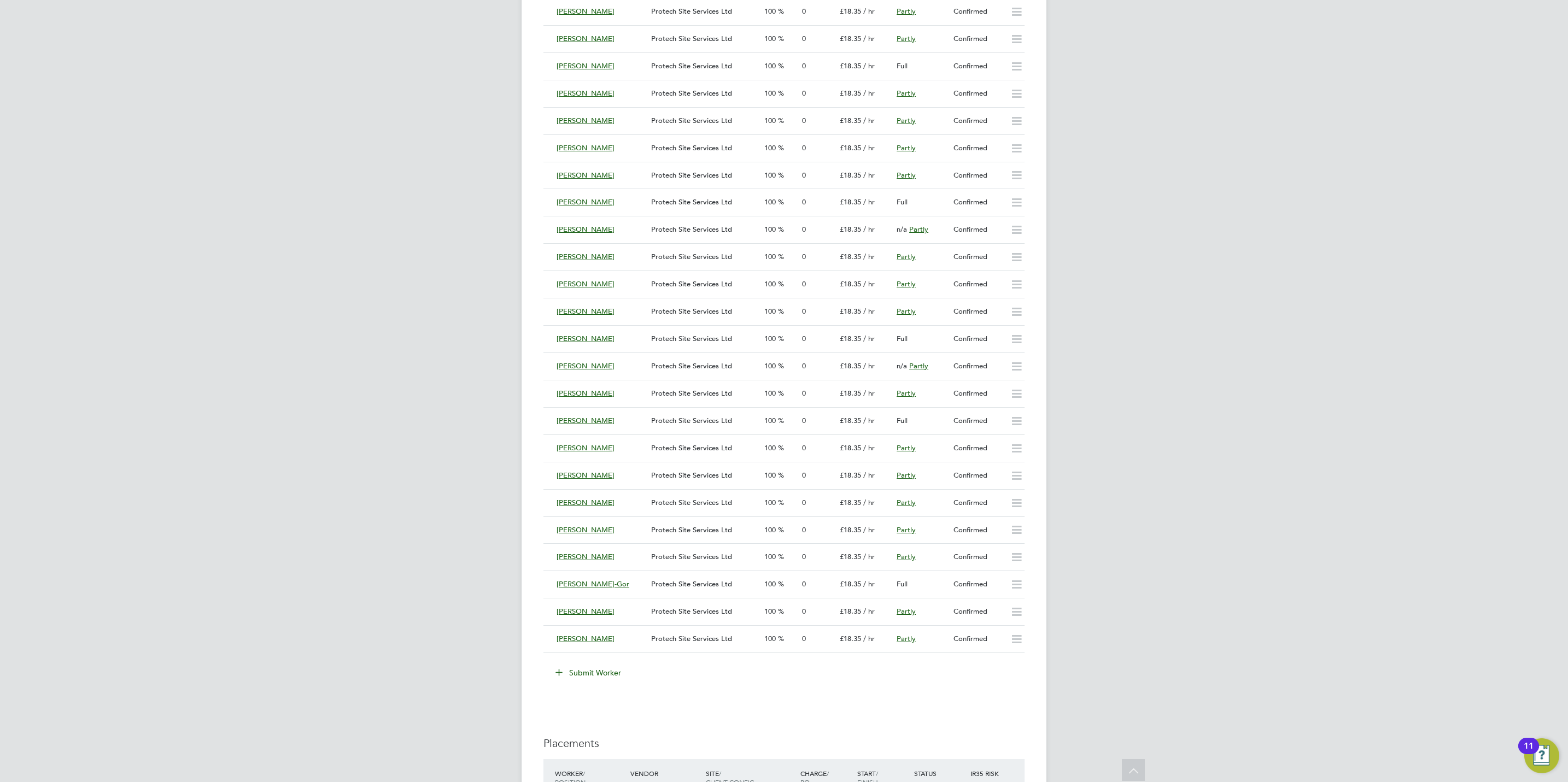
click at [591, 679] on button "Submit Worker" at bounding box center [588, 673] width 82 height 18
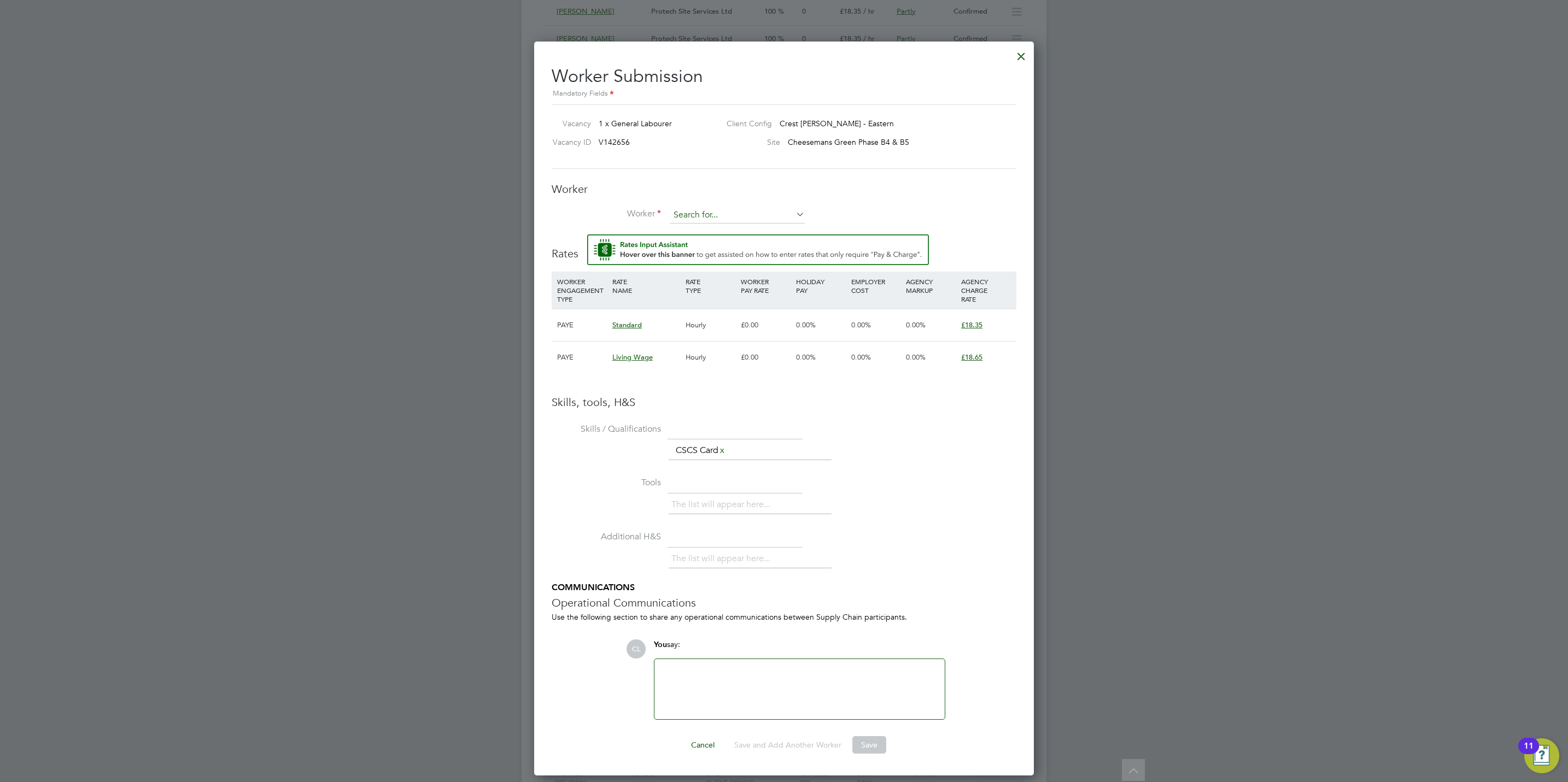
click at [692, 208] on input at bounding box center [737, 216] width 135 height 16
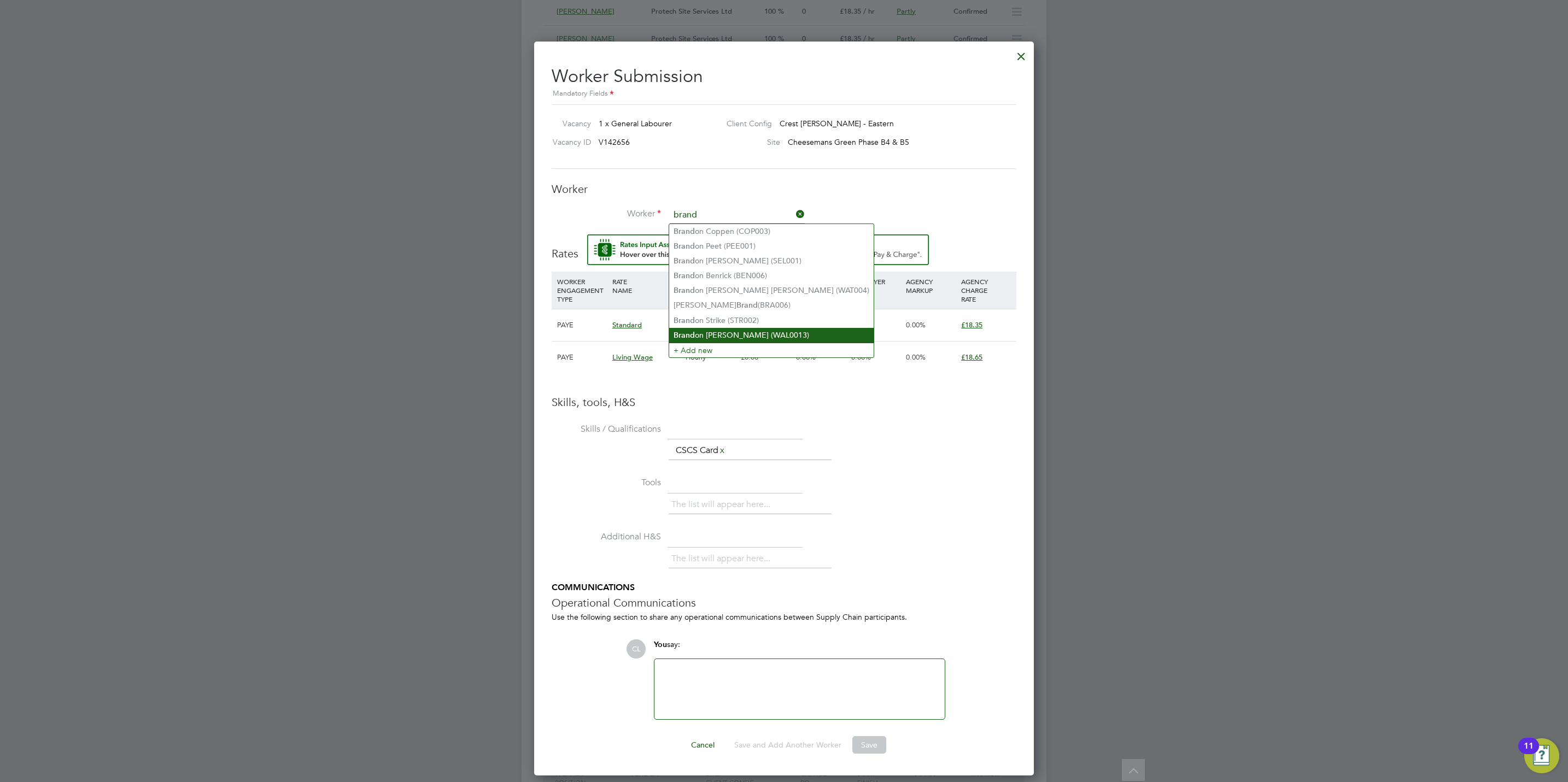
click at [752, 332] on li "Brand on Walsh (WAL0013)" at bounding box center [771, 335] width 205 height 15
type input "Brandon Walsh (WAL0013)"
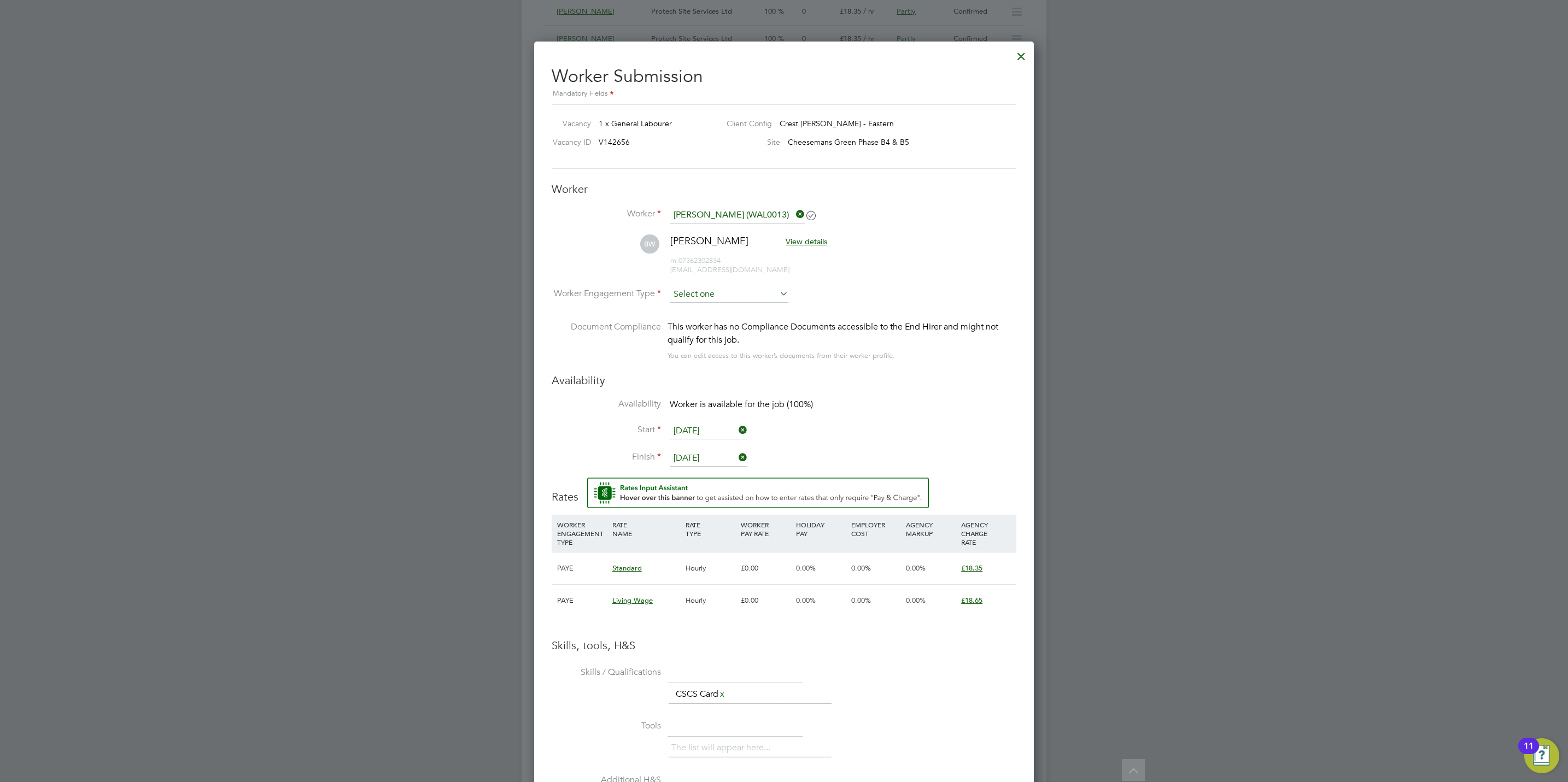
click at [737, 299] on input at bounding box center [729, 295] width 119 height 16
click at [731, 326] on li "PAYE" at bounding box center [729, 324] width 120 height 14
type input "PAYE"
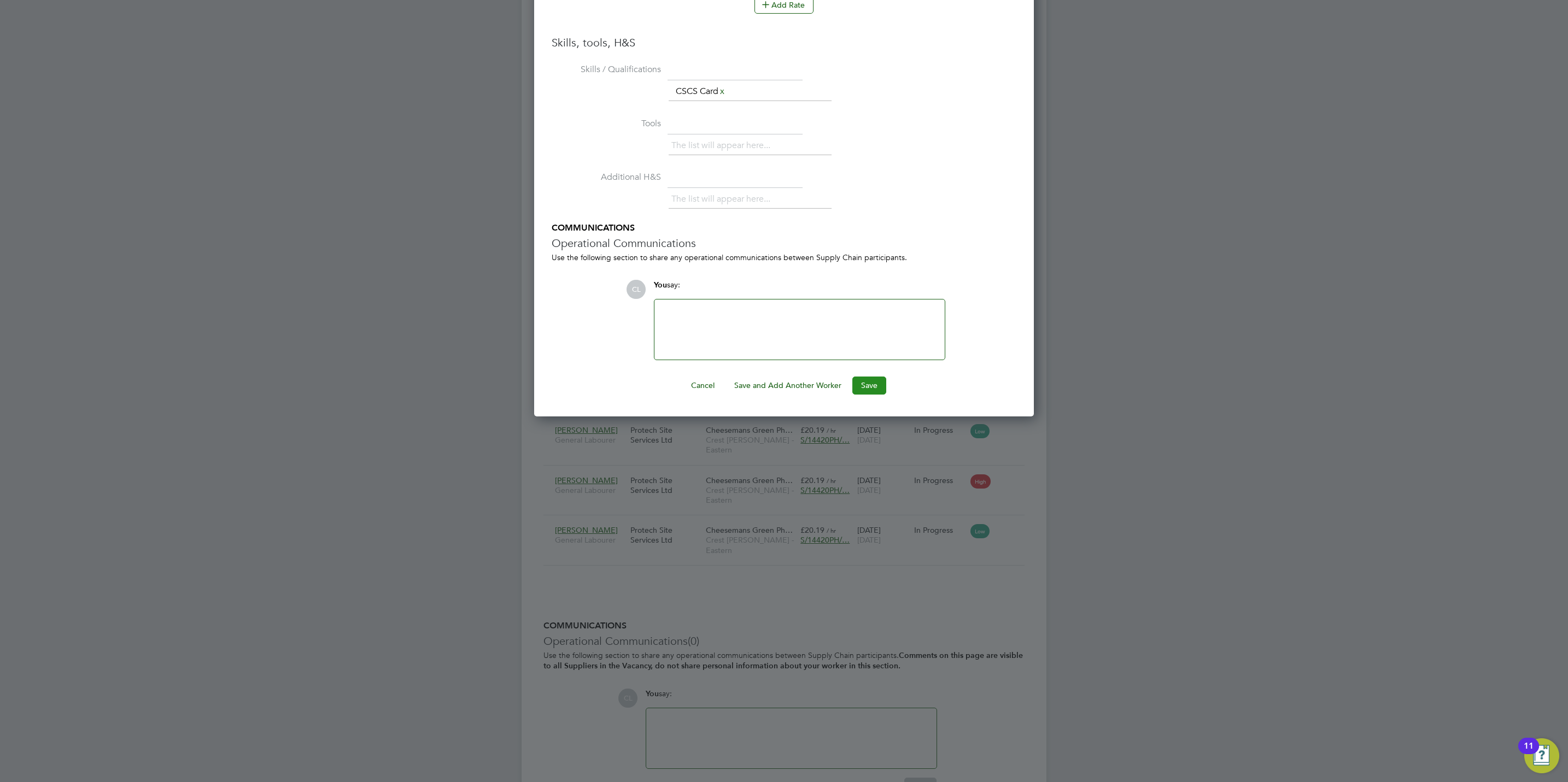
click at [876, 391] on button "Save" at bounding box center [869, 385] width 34 height 18
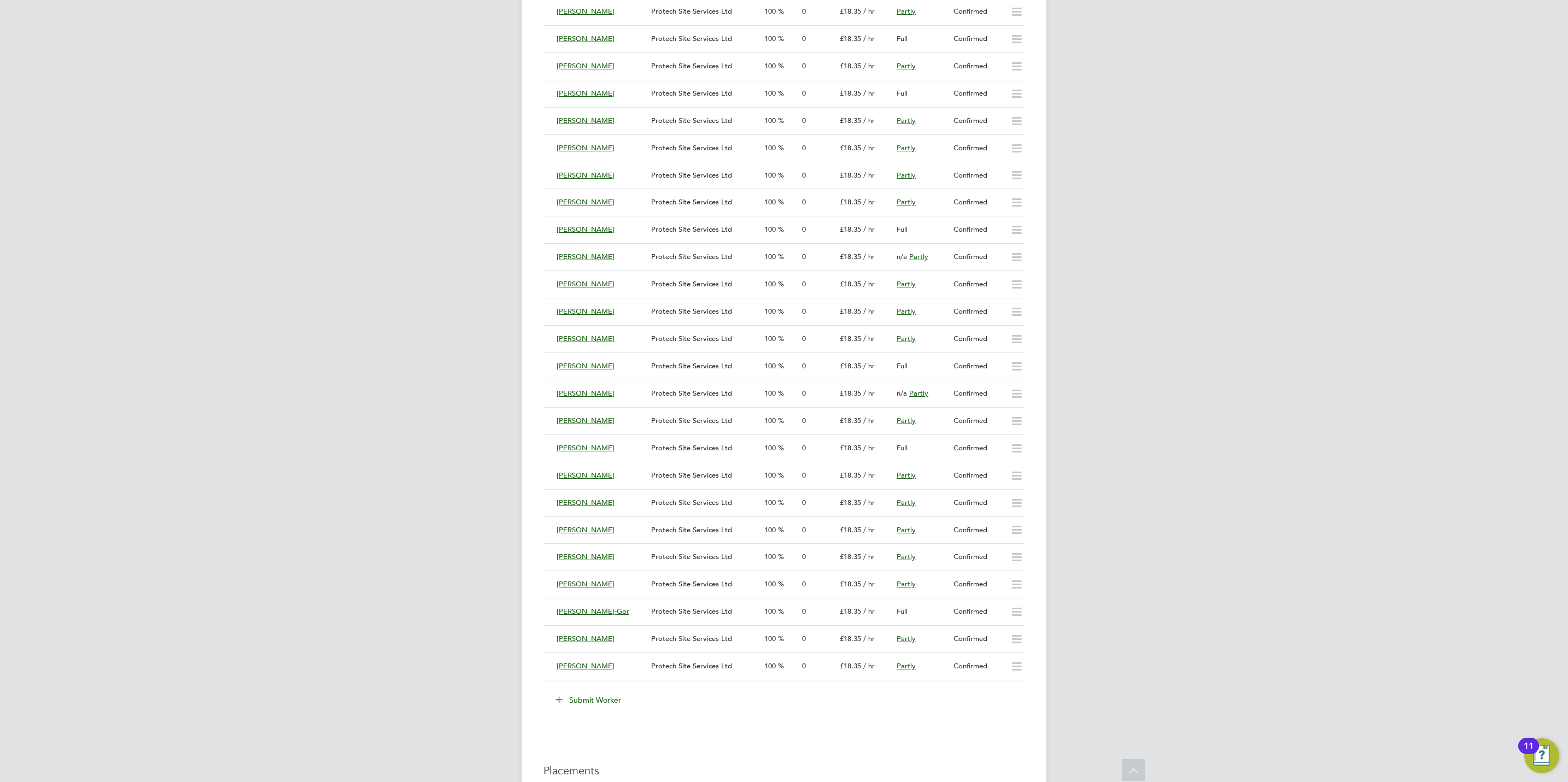
click at [602, 704] on button "Submit Worker" at bounding box center [588, 700] width 82 height 18
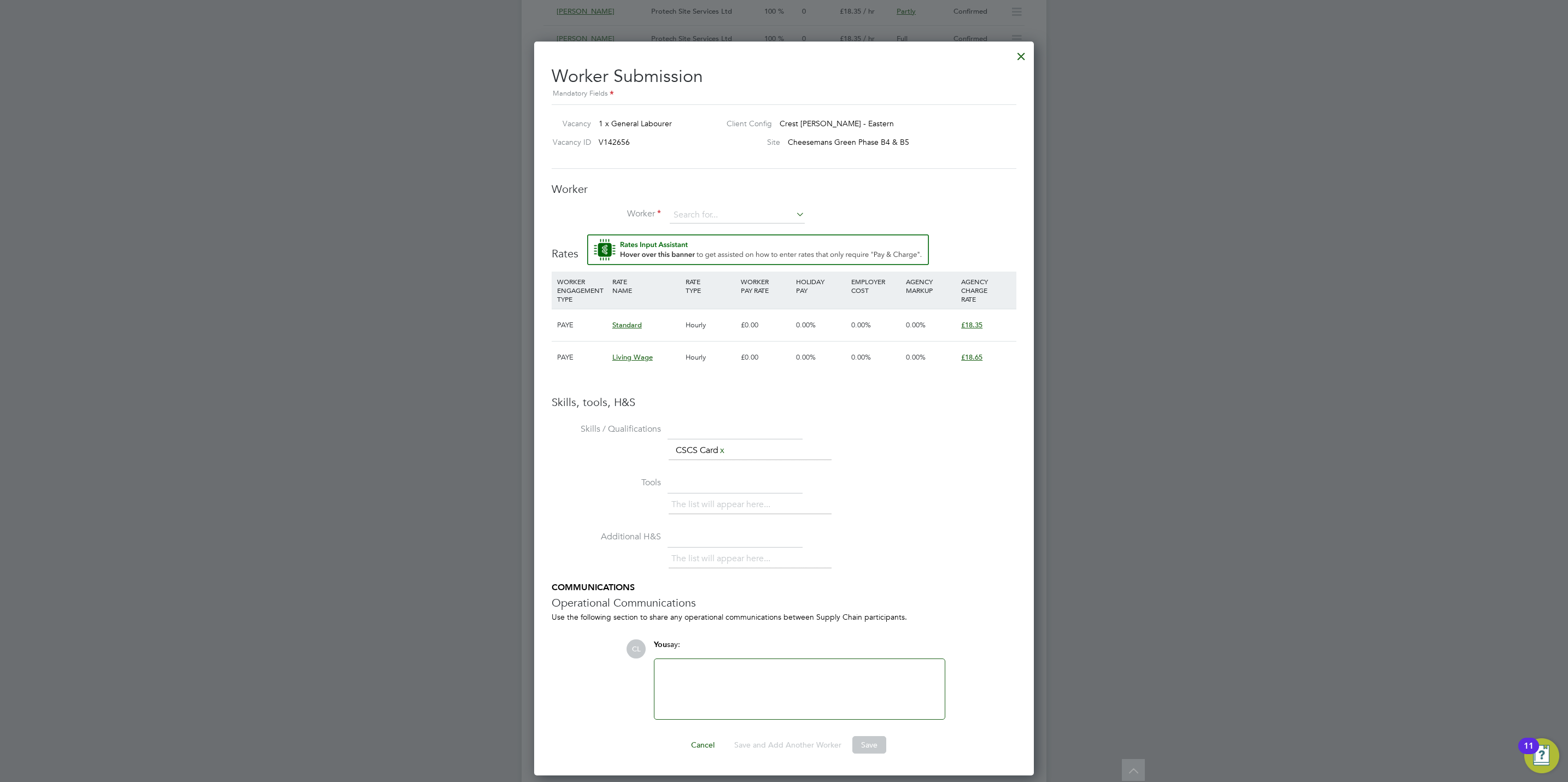
click at [889, 497] on li "Tools The list will appear here..." at bounding box center [784, 501] width 465 height 54
click at [697, 219] on input at bounding box center [737, 216] width 135 height 16
click at [704, 235] on li "Weg ahta Zerom (ZER001)" at bounding box center [737, 232] width 136 height 15
type input "Wegahta Zerom (ZER001)"
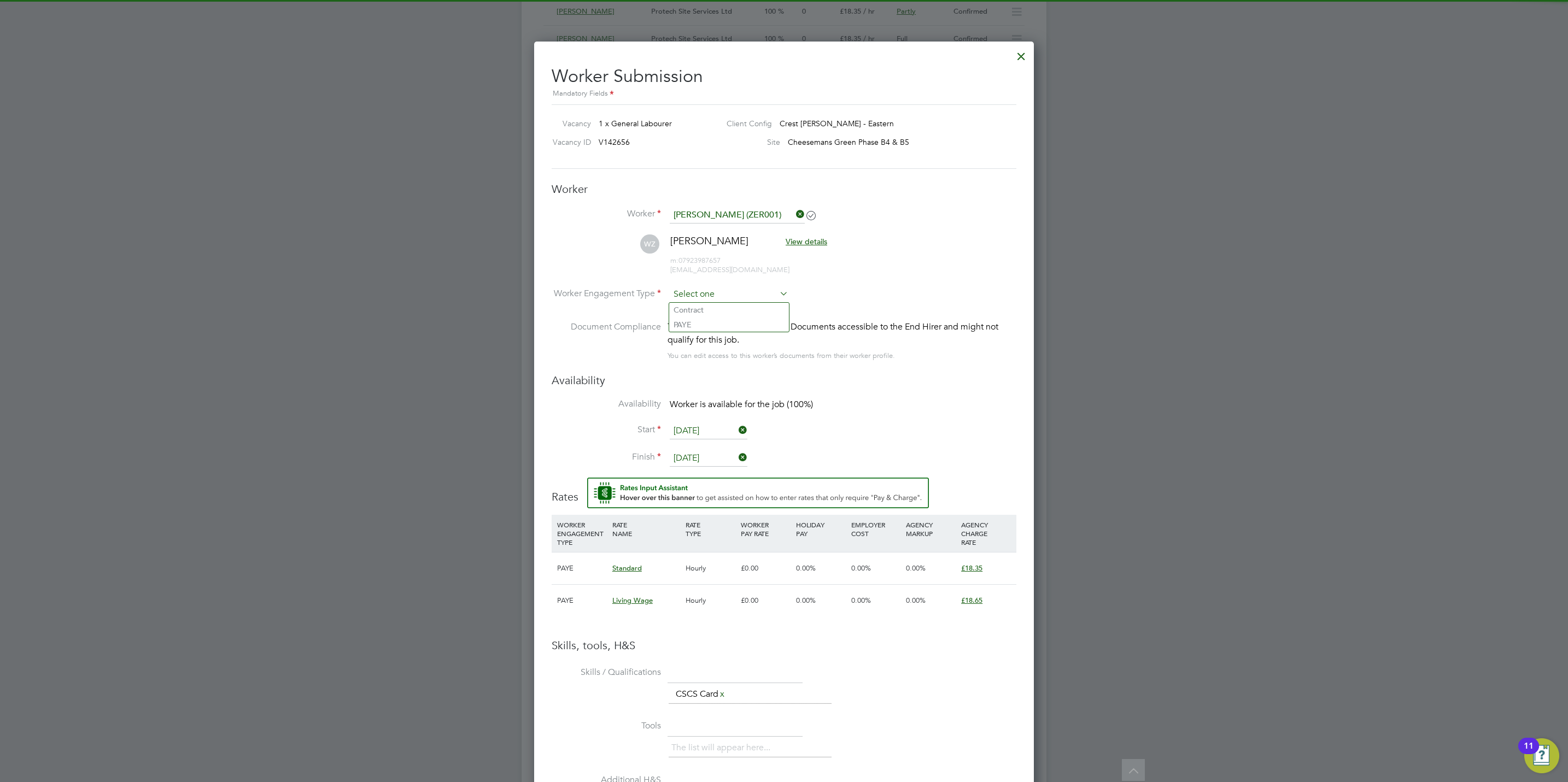
click at [714, 296] on input at bounding box center [729, 295] width 119 height 16
click at [709, 324] on li "PAYE" at bounding box center [729, 324] width 120 height 14
type input "PAYE"
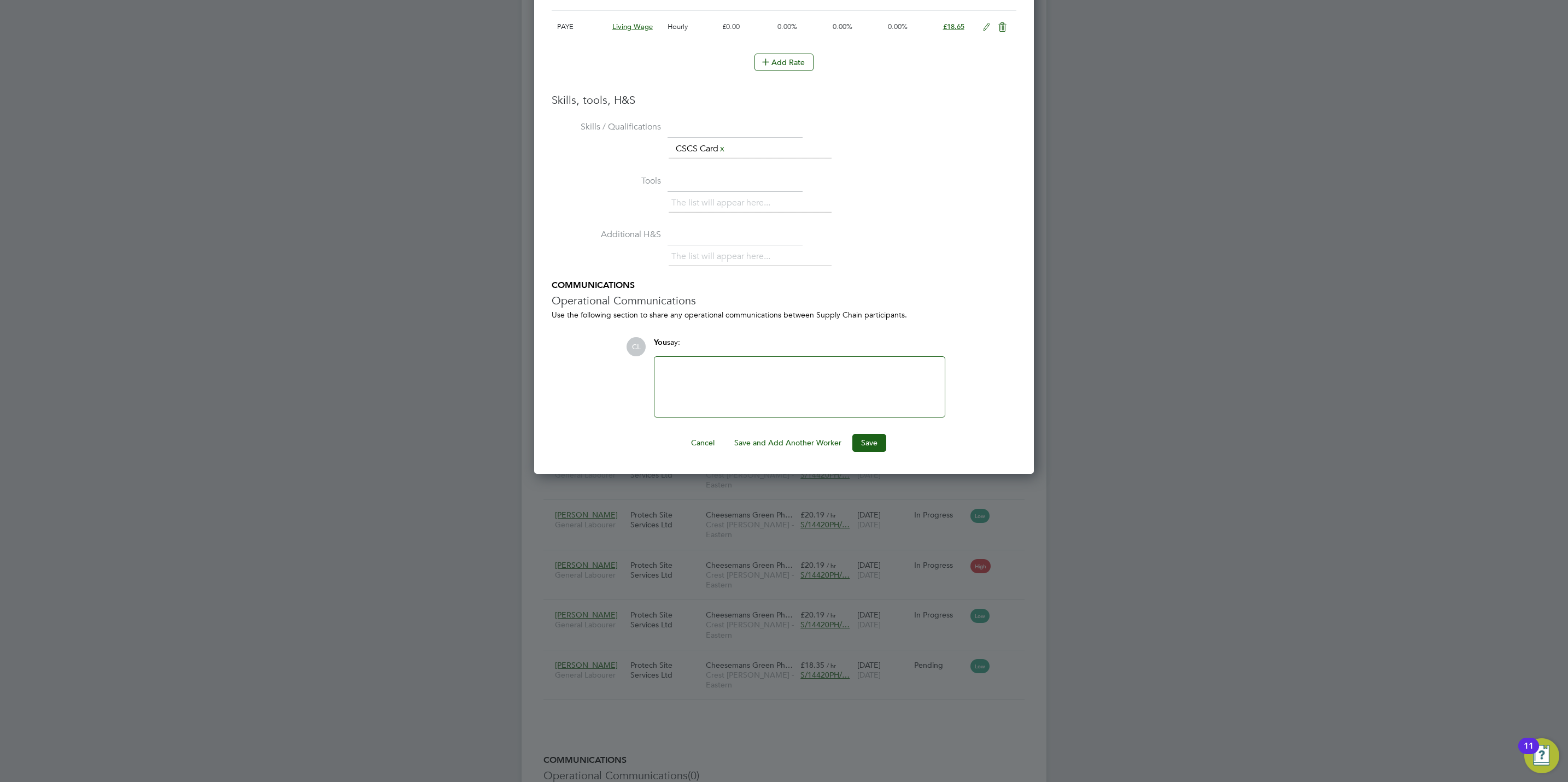
click at [877, 445] on button "Save" at bounding box center [869, 443] width 34 height 18
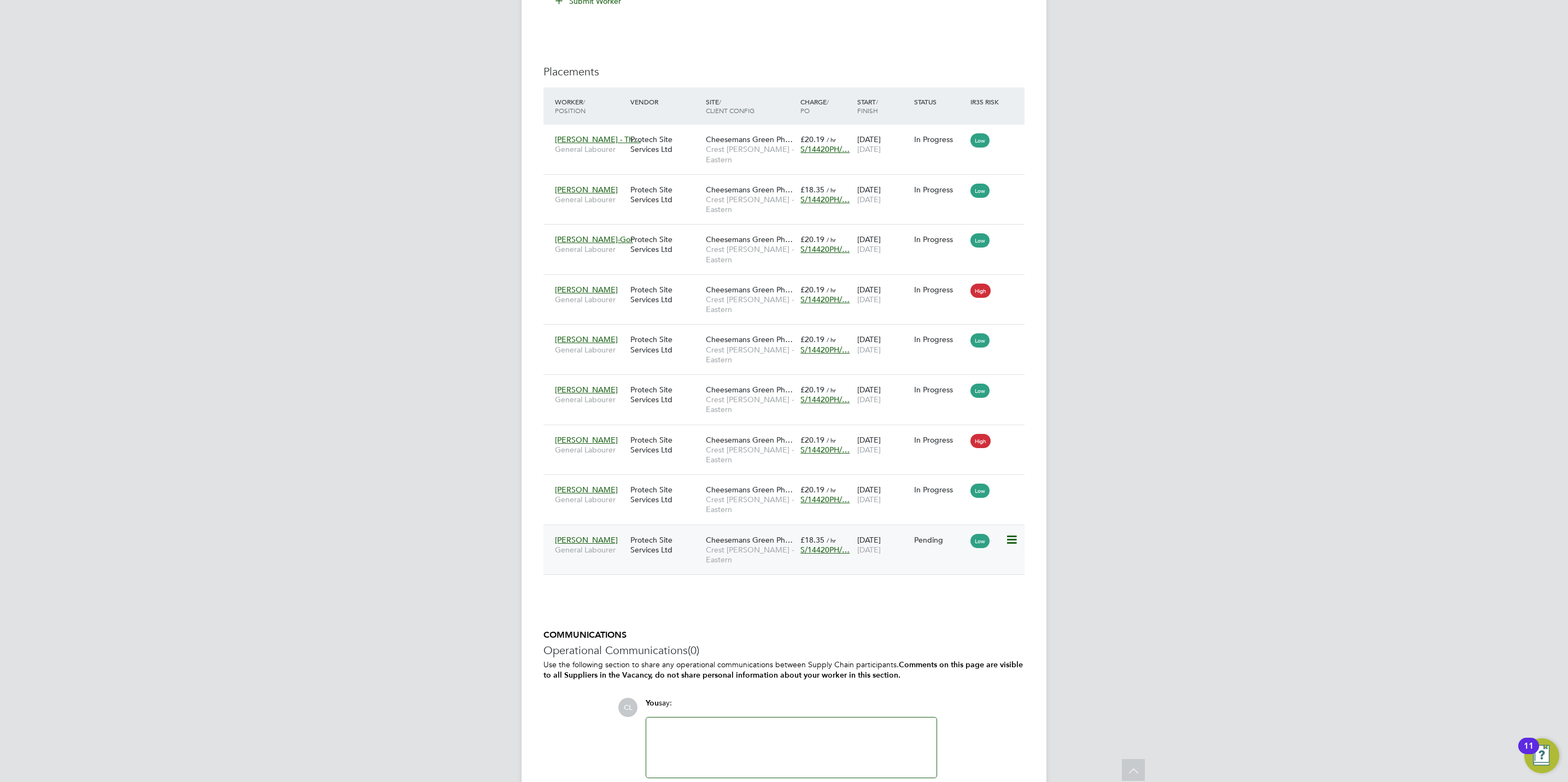
click at [1012, 533] on icon at bounding box center [1010, 539] width 11 height 13
click at [917, 539] on li "Start" at bounding box center [960, 539] width 112 height 16
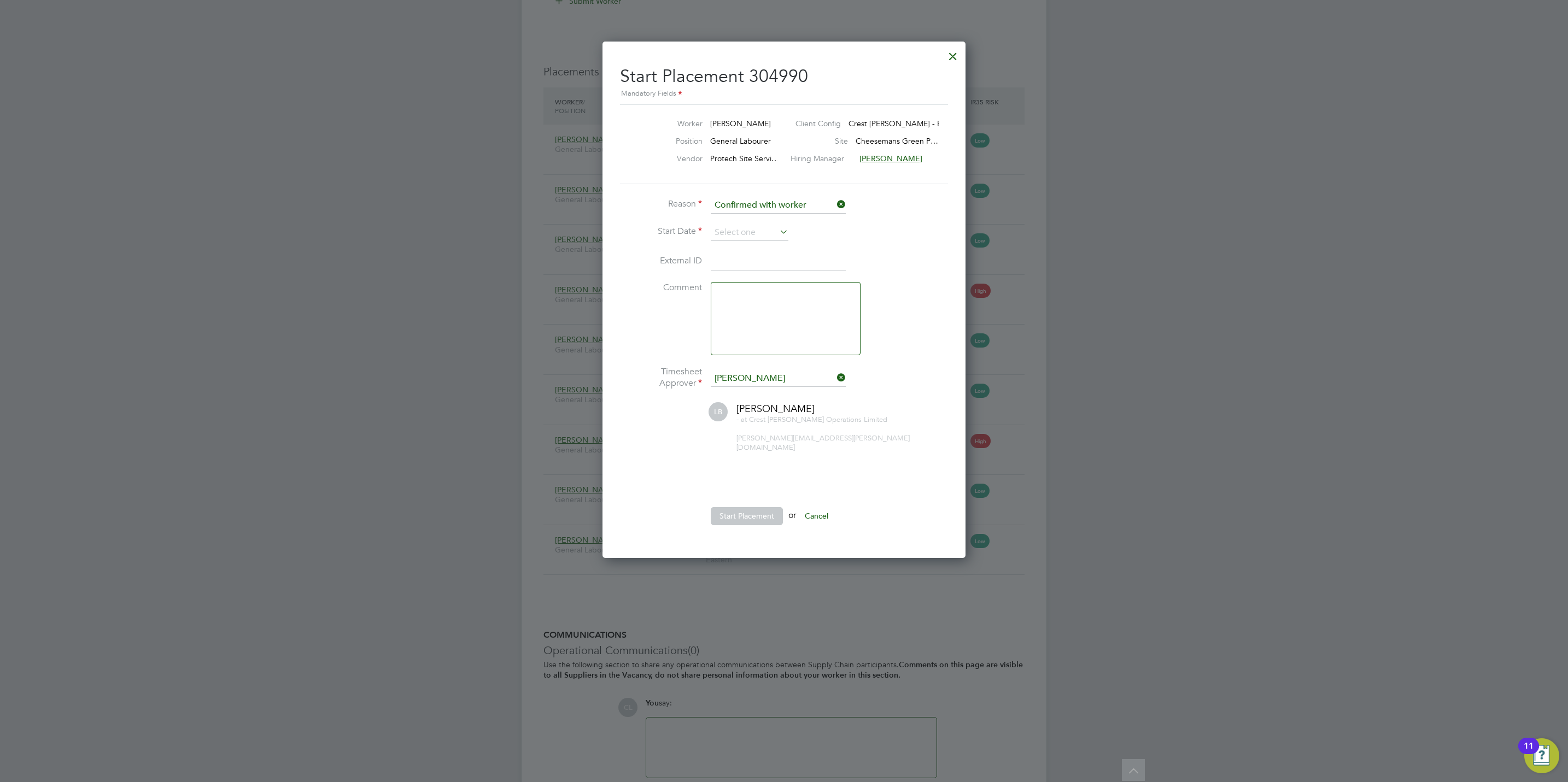
click at [912, 474] on li at bounding box center [783, 479] width 328 height 11
click at [732, 227] on input at bounding box center [749, 233] width 78 height 16
click at [746, 102] on span "23" at bounding box center [750, 98] width 21 height 21
type input "23 Sep 2025"
click at [762, 510] on button "Start Placement" at bounding box center [746, 516] width 72 height 18
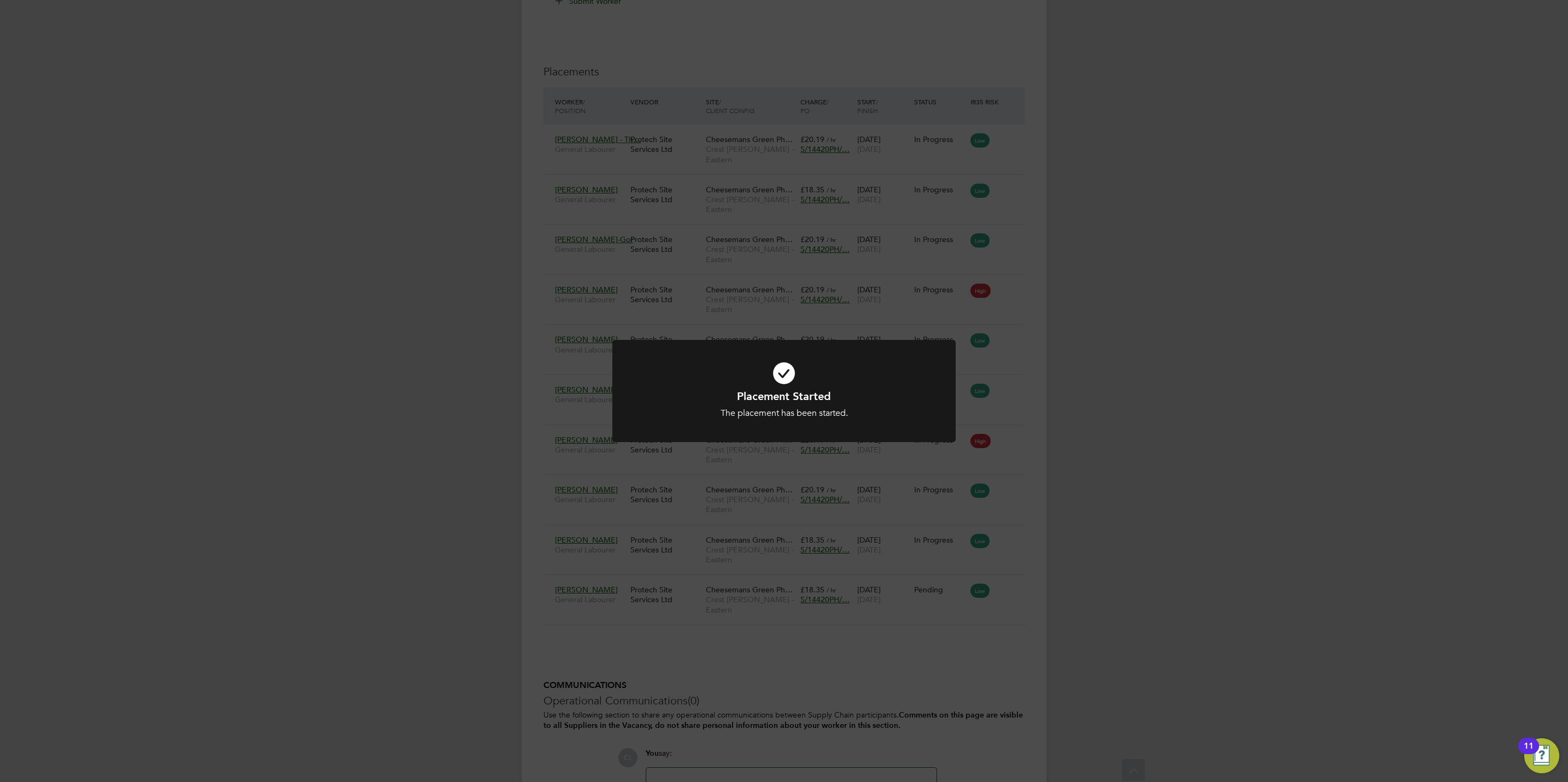
click at [847, 589] on div "Placement Started The placement has been started. Cancel Okay" at bounding box center [784, 391] width 1568 height 782
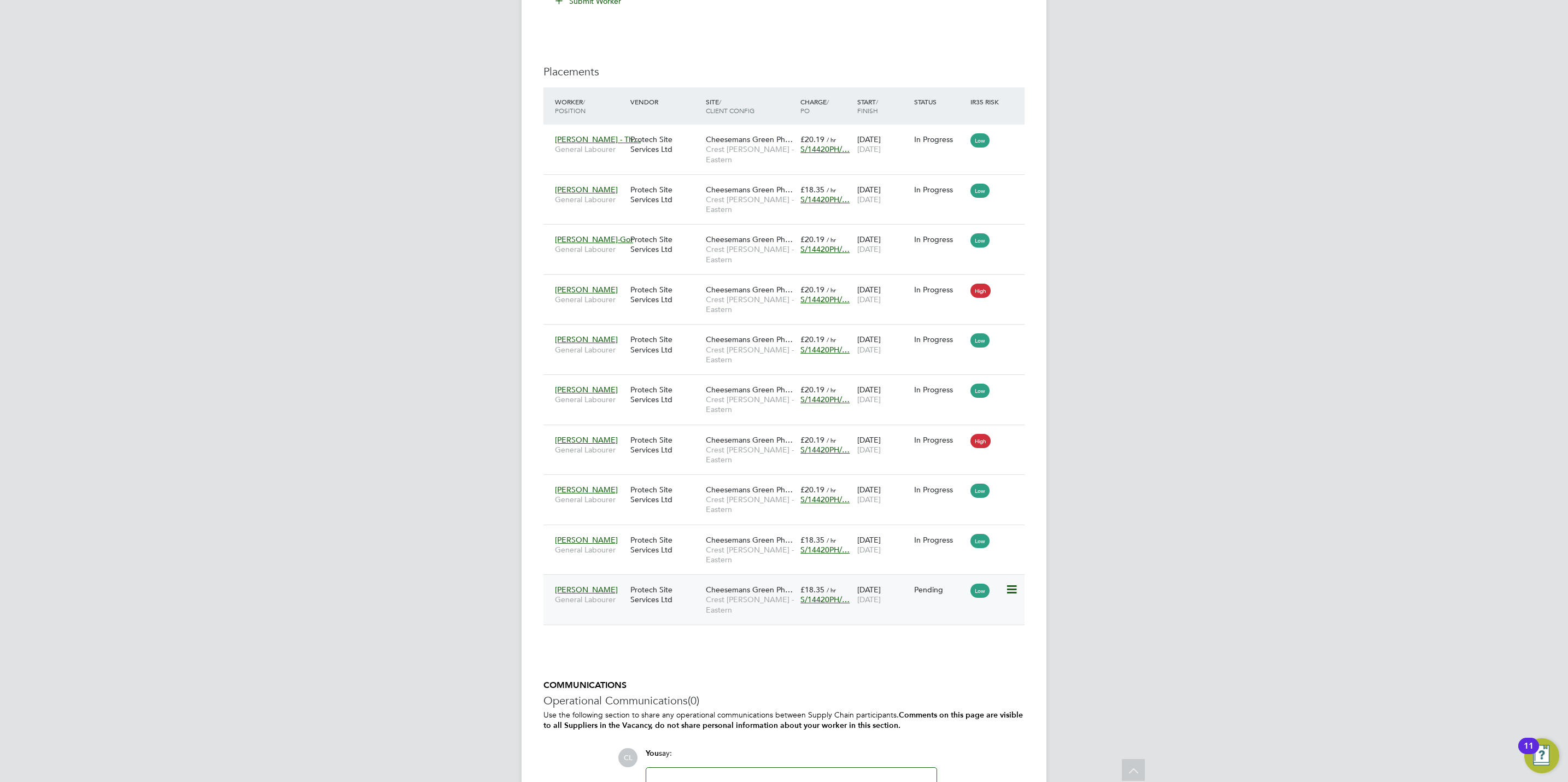
click at [1012, 583] on icon at bounding box center [1010, 589] width 11 height 13
click at [729, 585] on span "Cheesemans Green Ph…" at bounding box center [749, 589] width 87 height 10
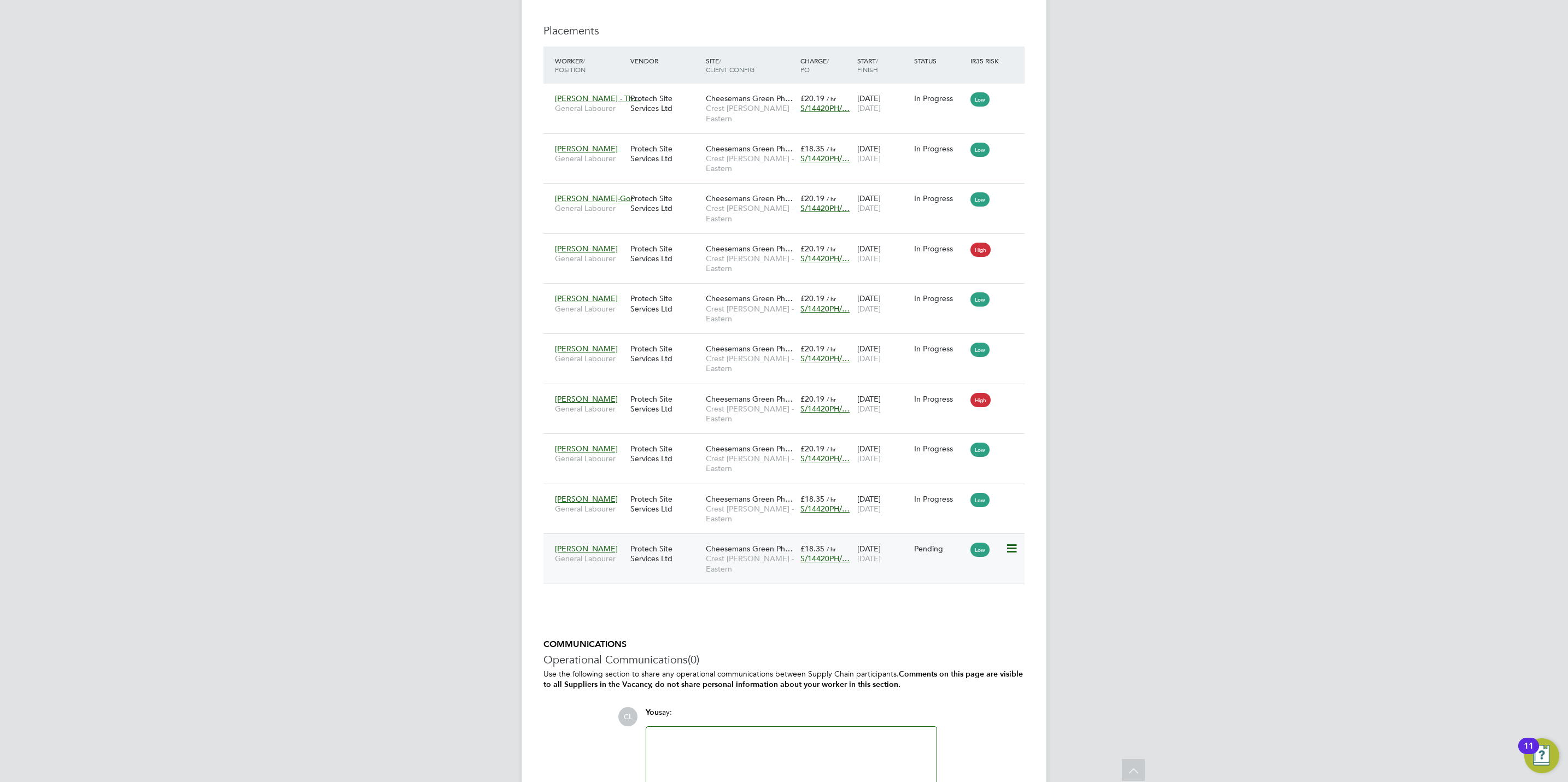
click at [1016, 542] on icon at bounding box center [1010, 548] width 11 height 13
click at [923, 541] on li "Start" at bounding box center [960, 539] width 112 height 16
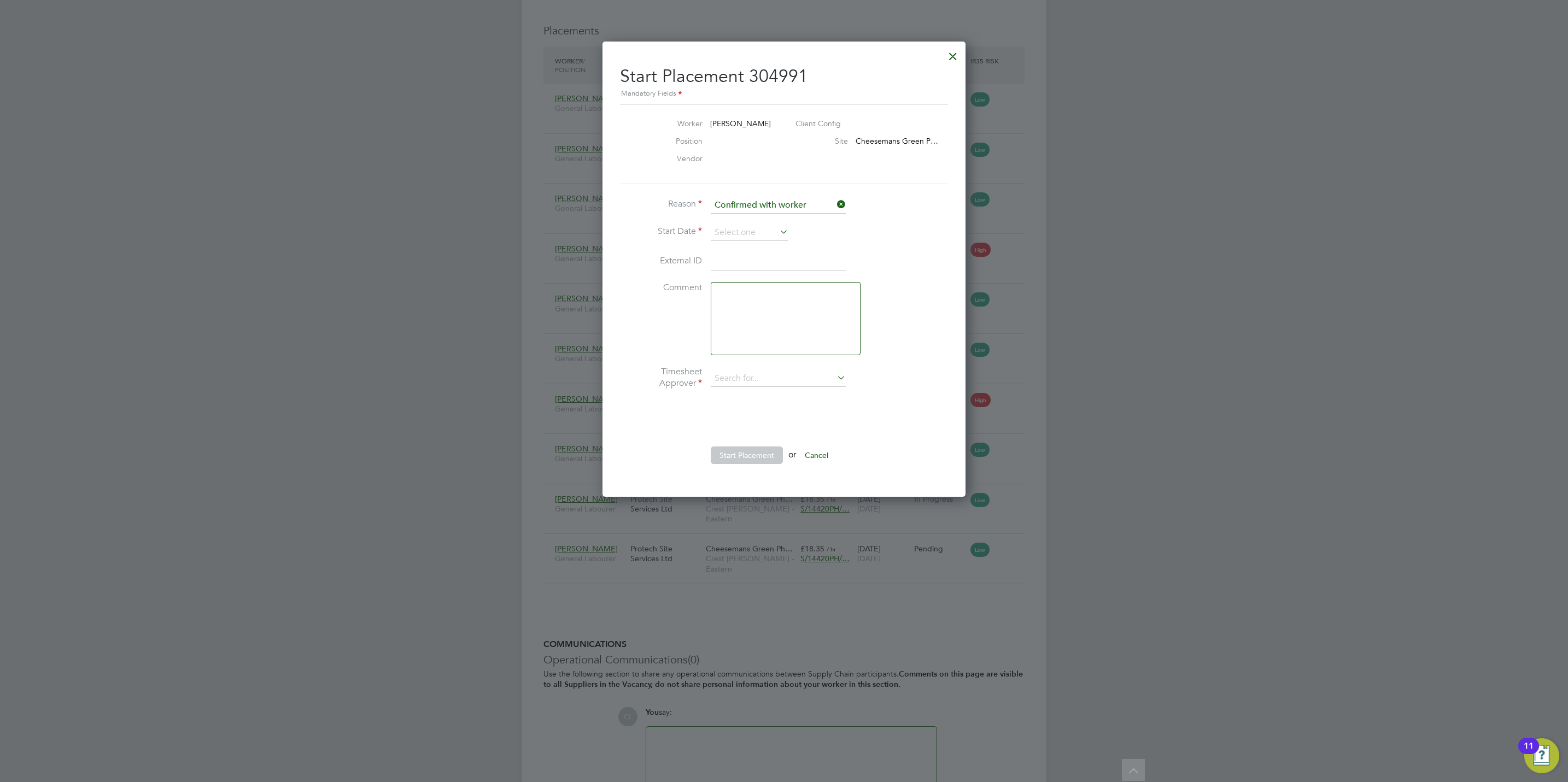
type input "Lisa Benbrook"
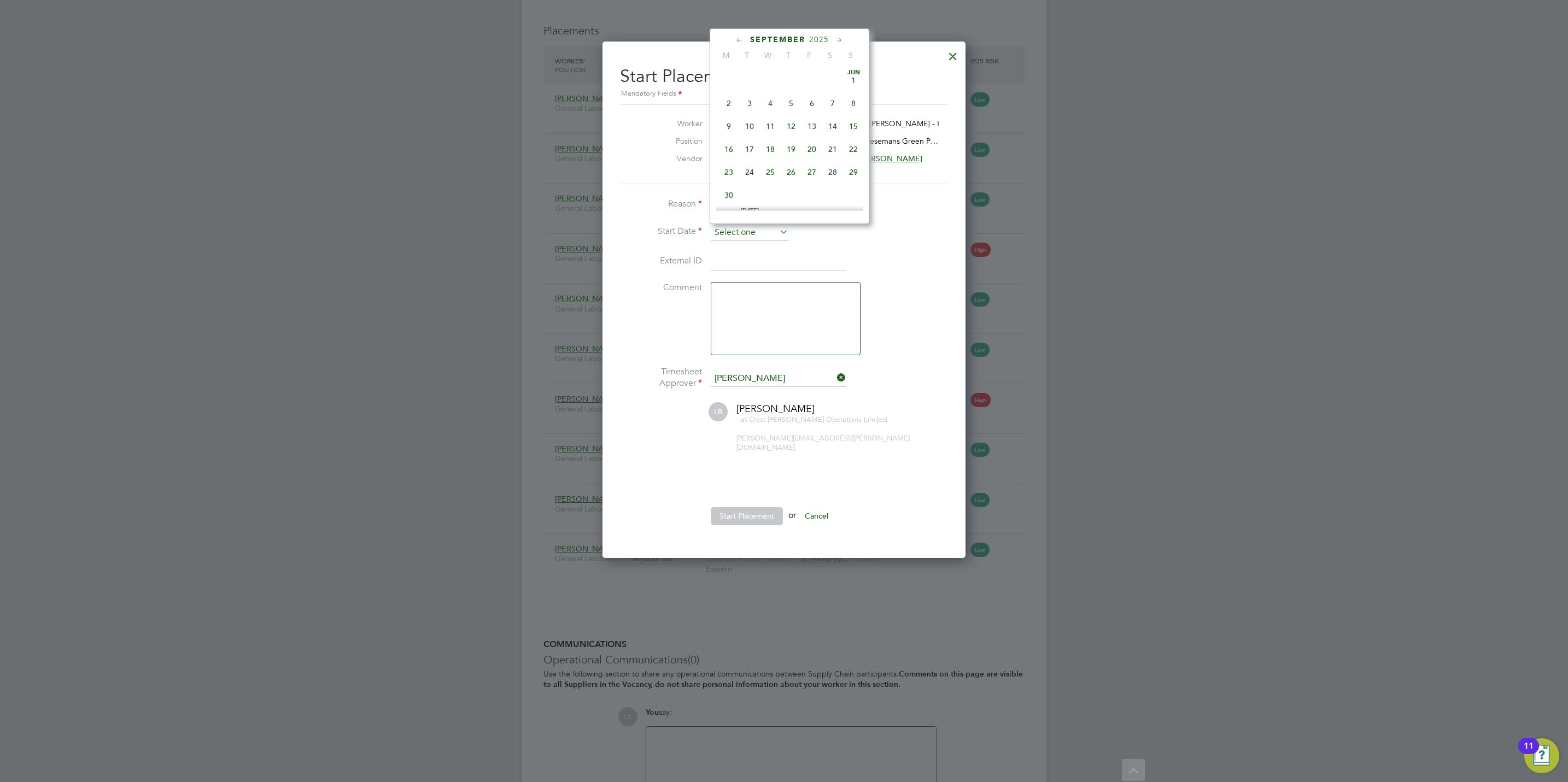
click at [753, 231] on input at bounding box center [749, 233] width 78 height 16
click at [816, 102] on span "26" at bounding box center [812, 98] width 21 height 21
type input "26 Sep 2025"
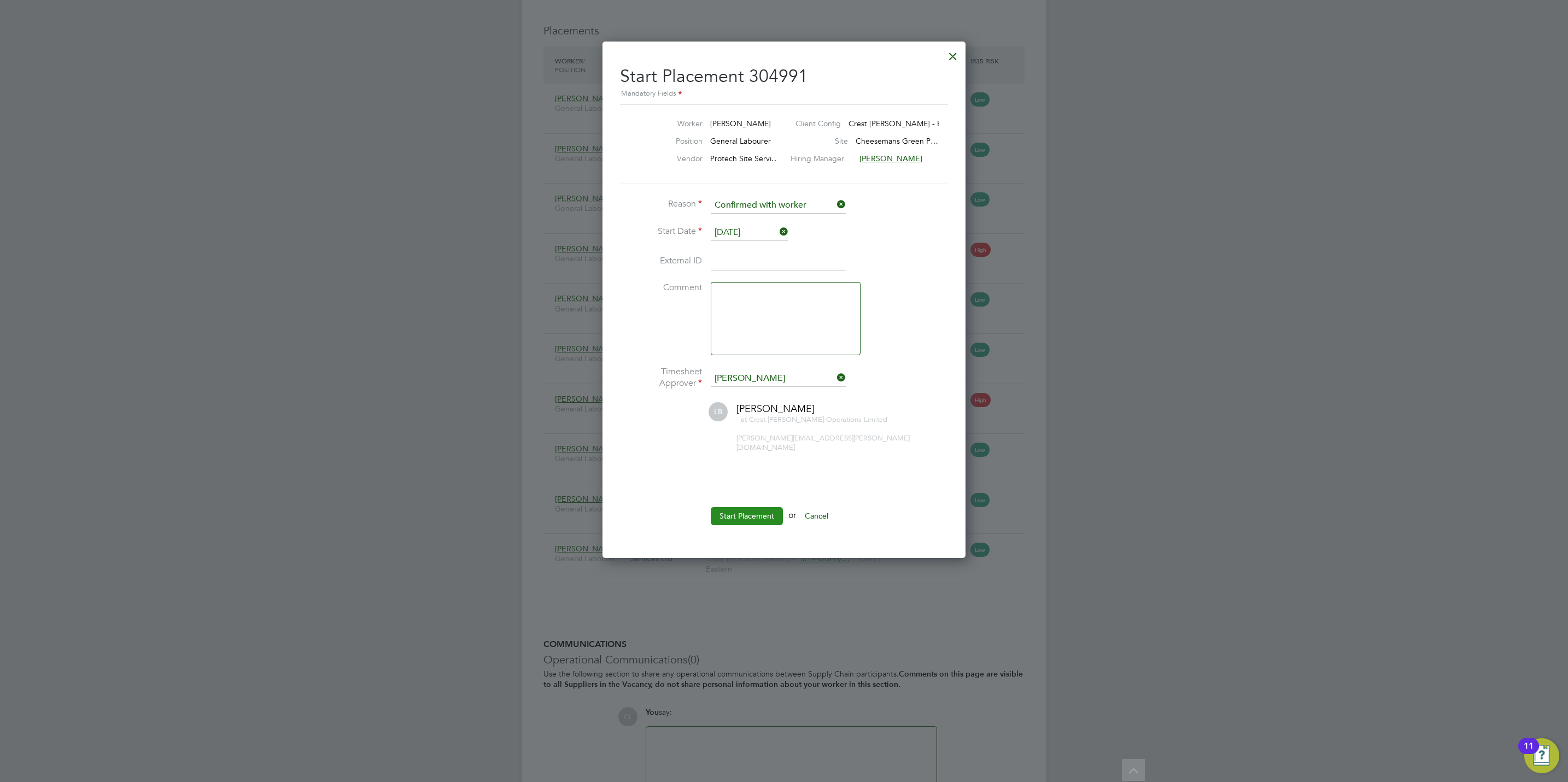
click at [777, 508] on button "Start Placement" at bounding box center [746, 516] width 72 height 18
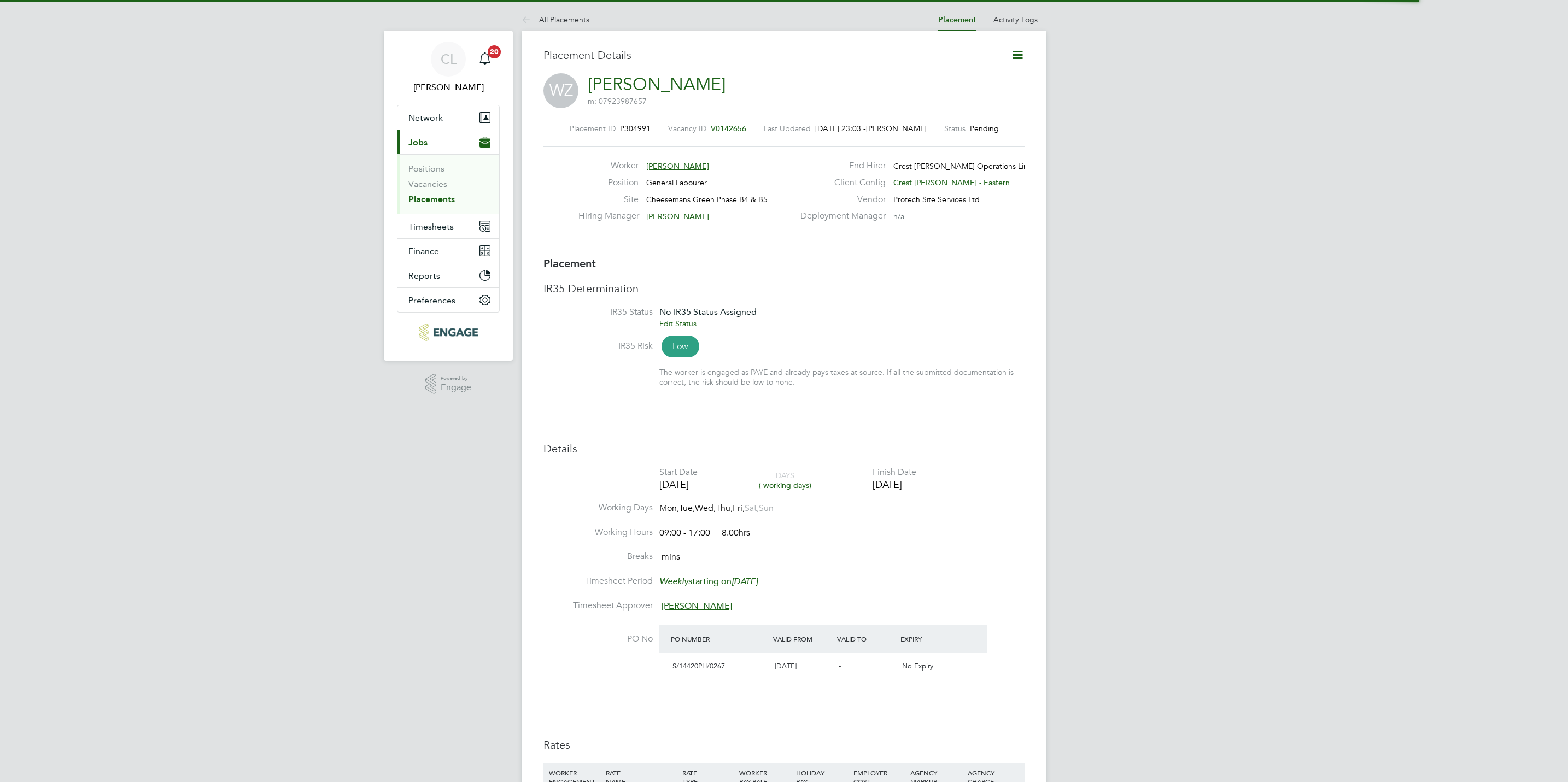
click at [1015, 53] on icon at bounding box center [1018, 55] width 14 height 14
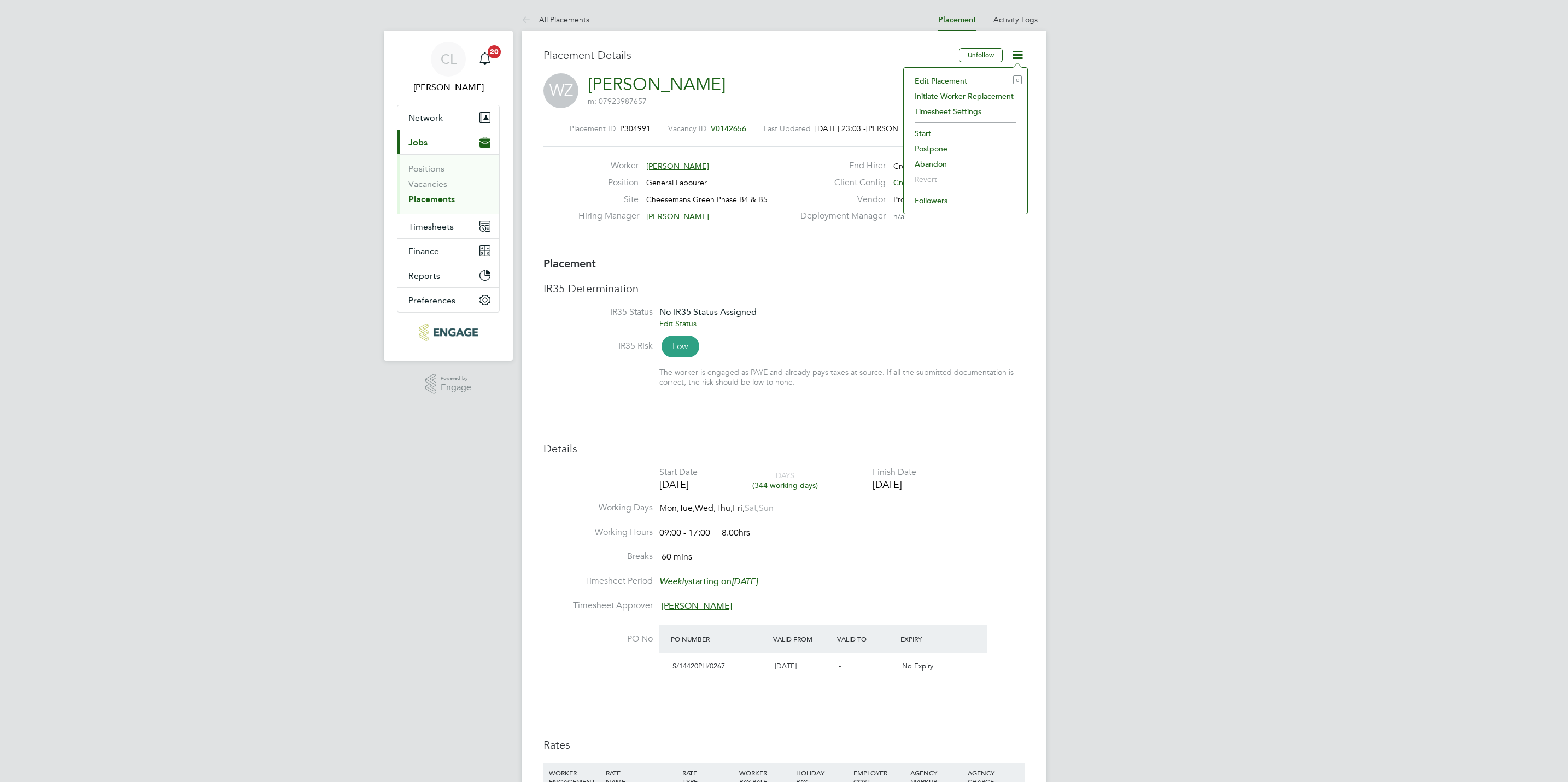
click at [965, 77] on li "Edit Placement e" at bounding box center [965, 80] width 113 height 16
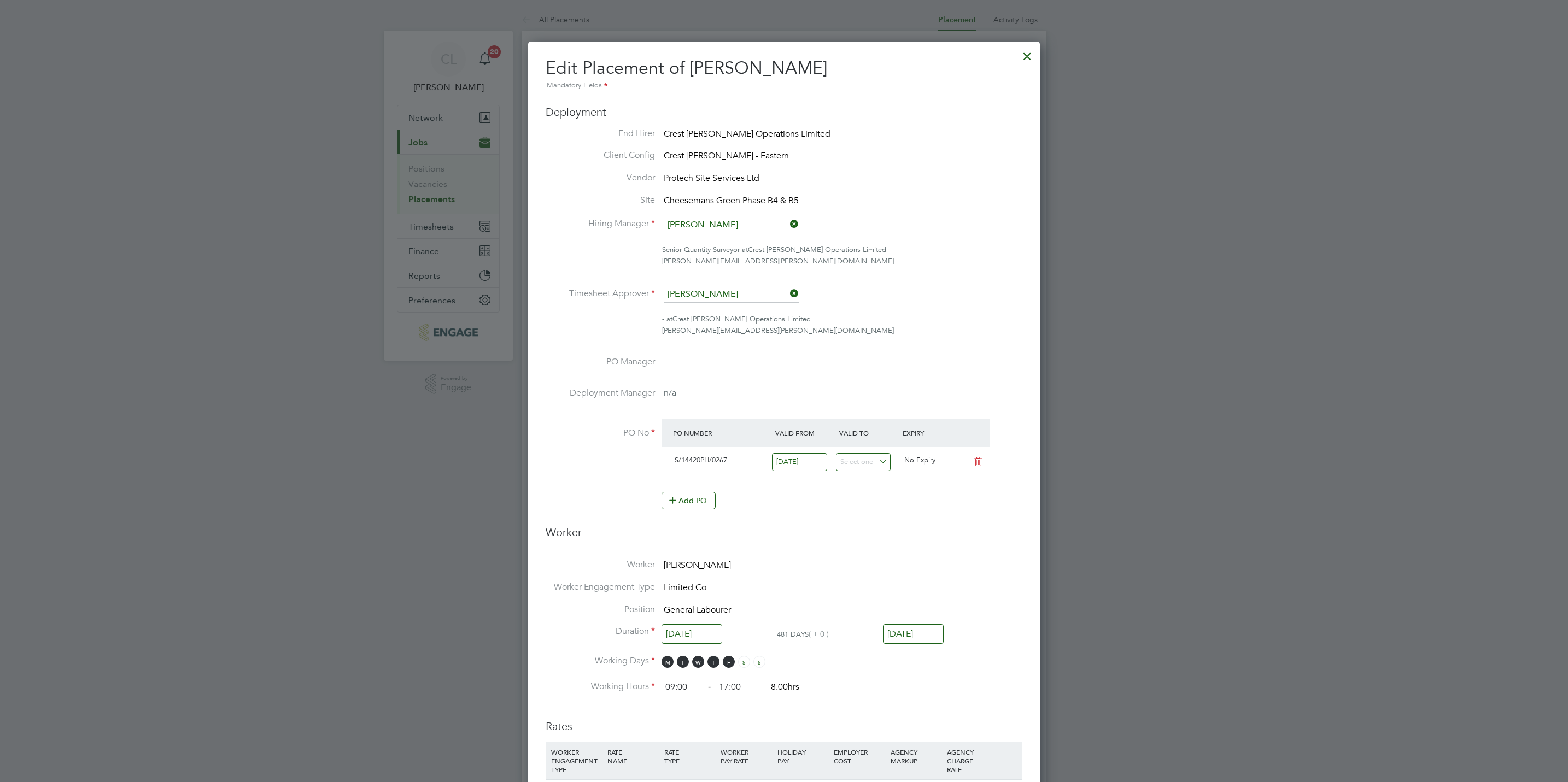
click at [678, 635] on input "08 Oct 2024" at bounding box center [692, 635] width 61 height 20
click at [678, 514] on span "16" at bounding box center [679, 512] width 21 height 21
type input "16 Sep 2024"
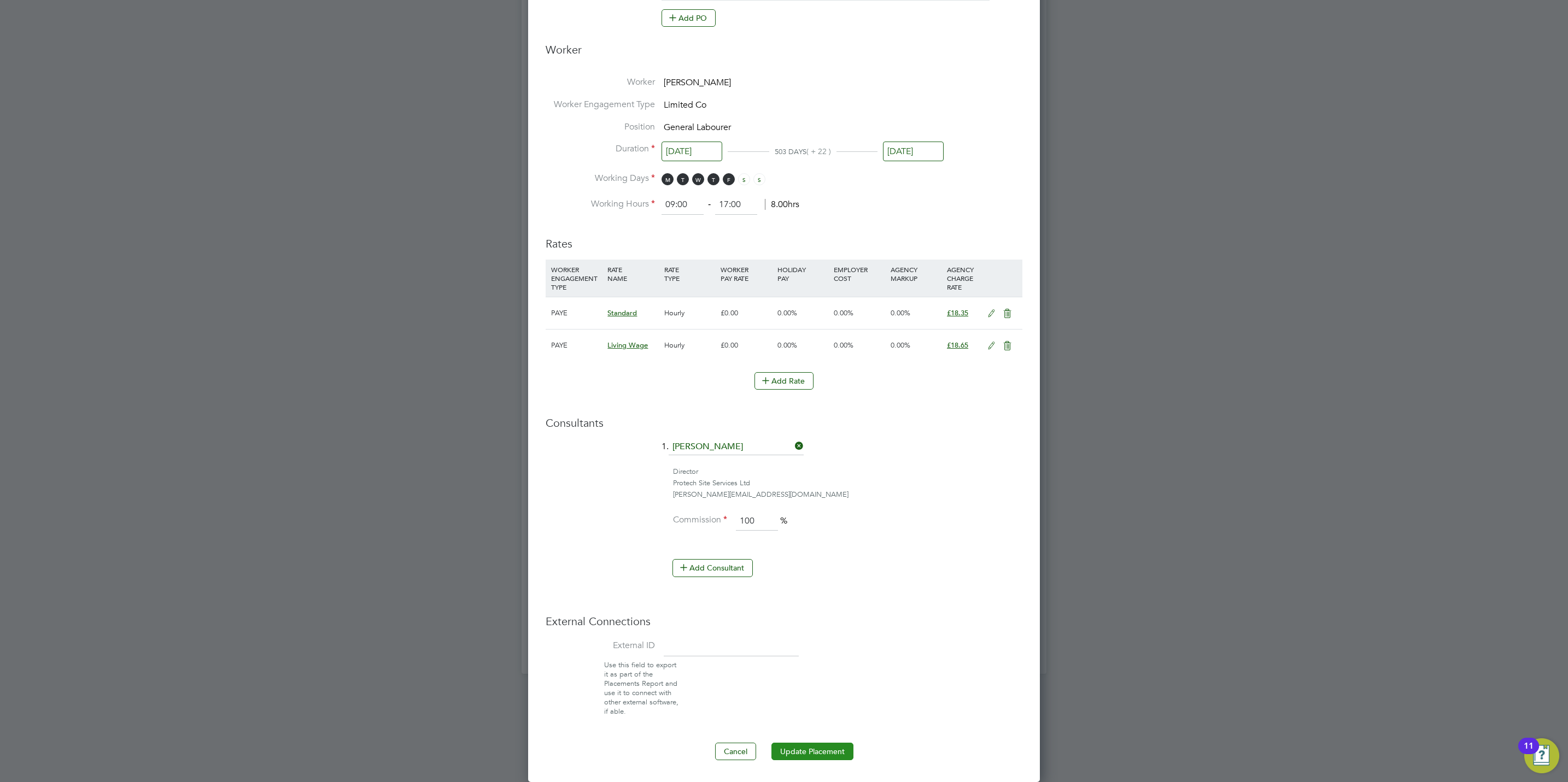
click at [812, 755] on button "Update Placement" at bounding box center [812, 752] width 82 height 18
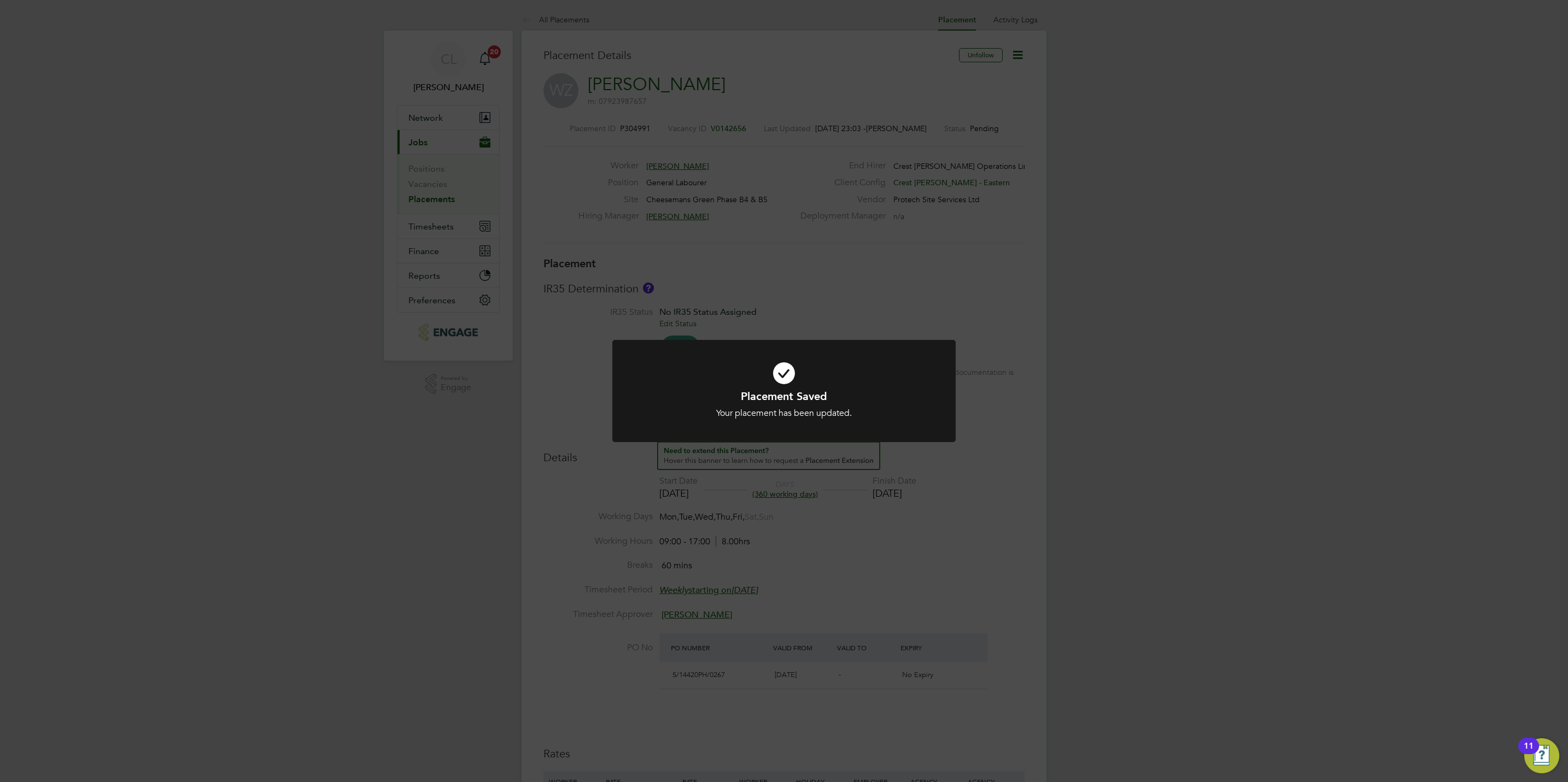
click at [973, 571] on div "Placement Saved Your placement has been updated. Cancel Okay" at bounding box center [784, 391] width 1568 height 782
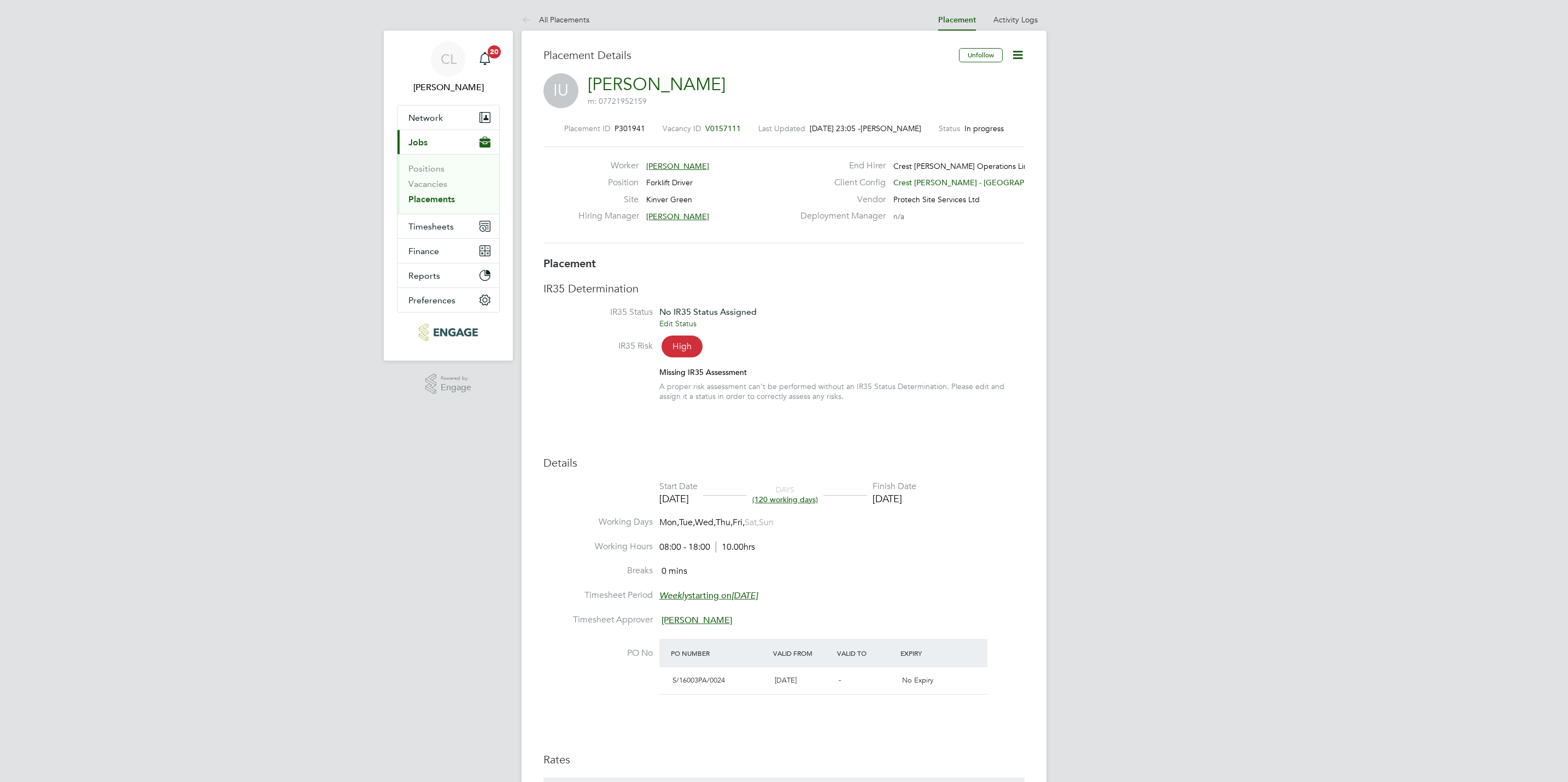
scroll to position [10, 80]
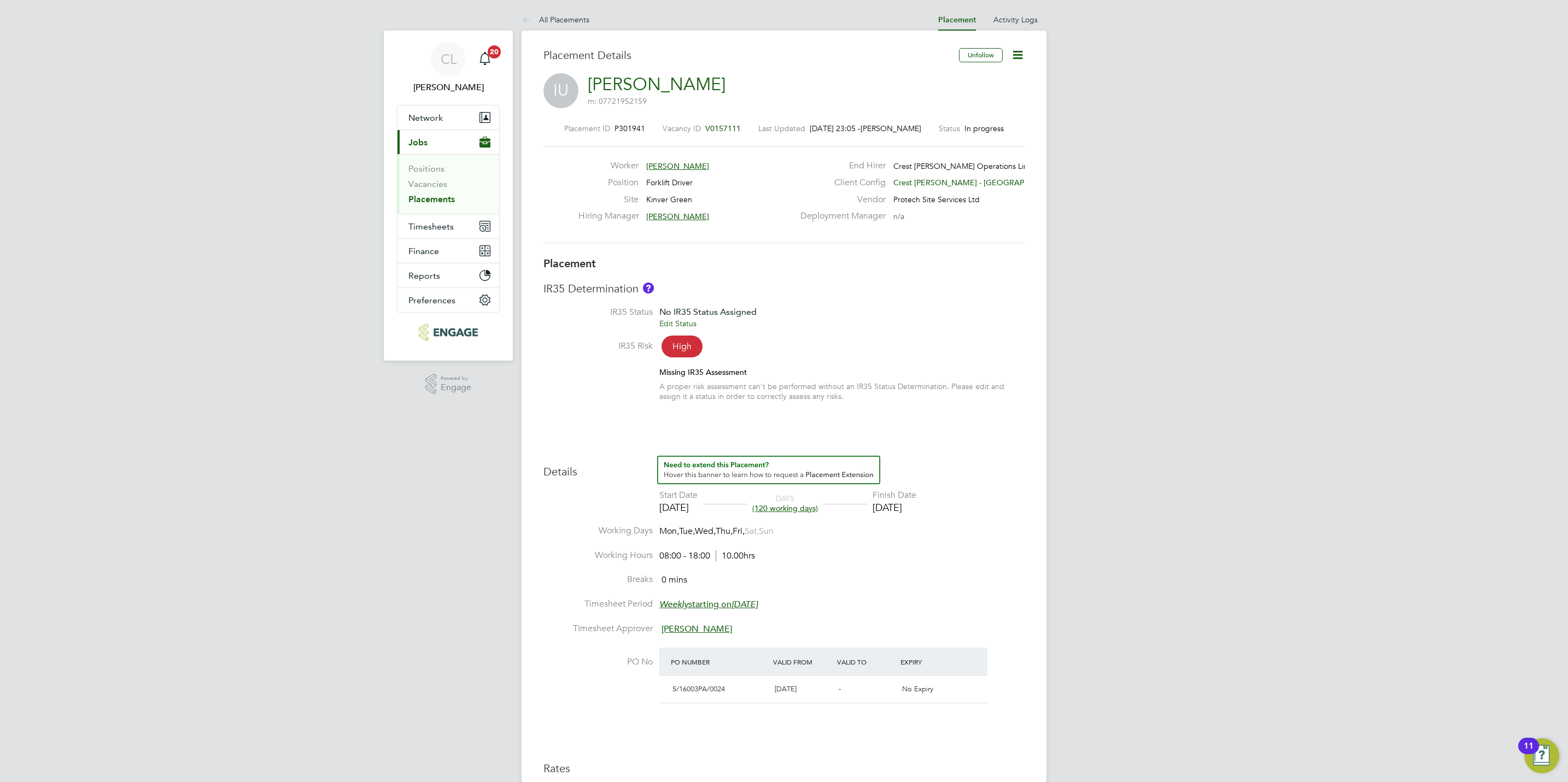
click at [732, 127] on span "V0157111" at bounding box center [722, 128] width 36 height 10
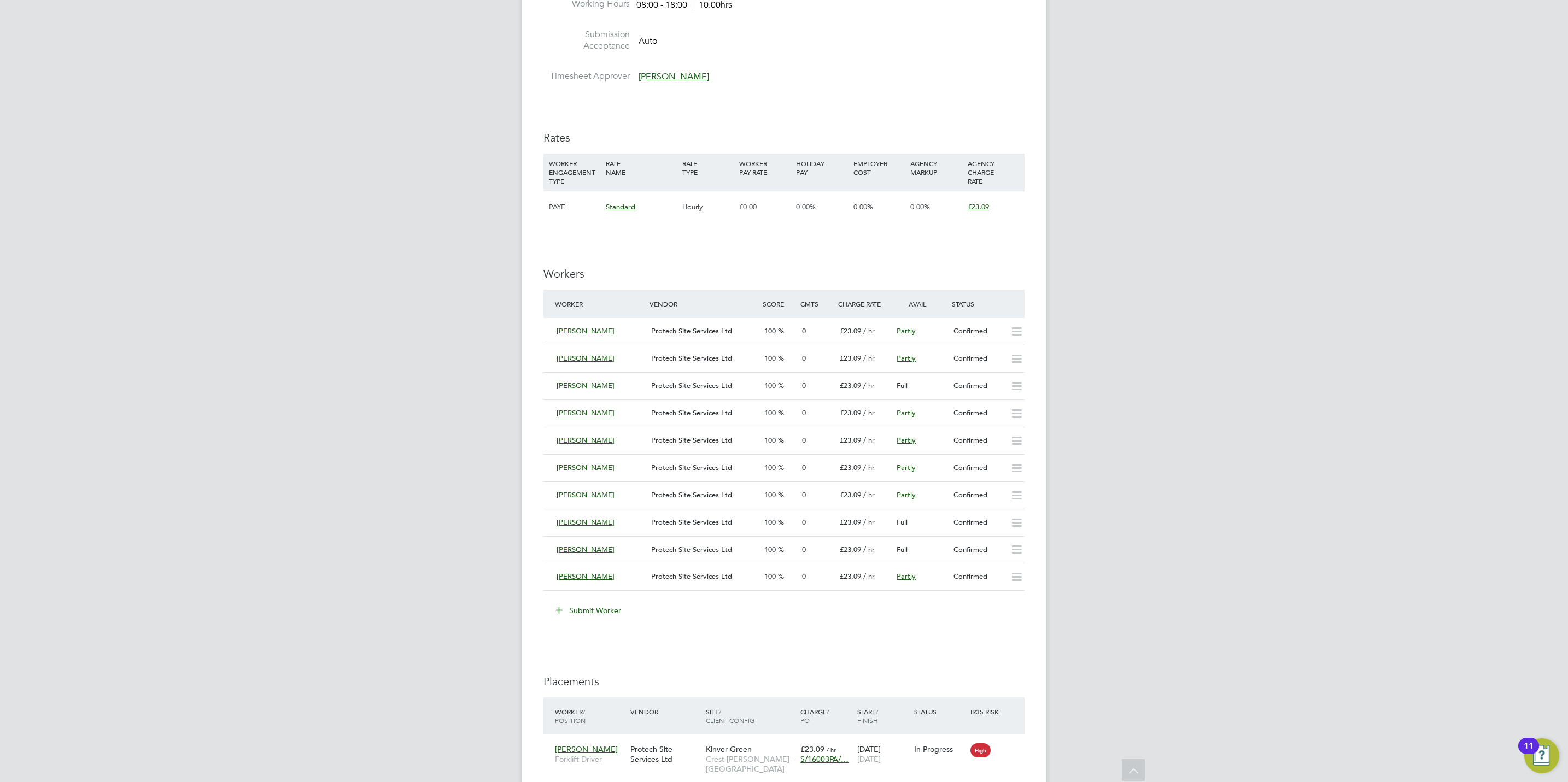
click at [568, 610] on button "Submit Worker" at bounding box center [588, 611] width 82 height 18
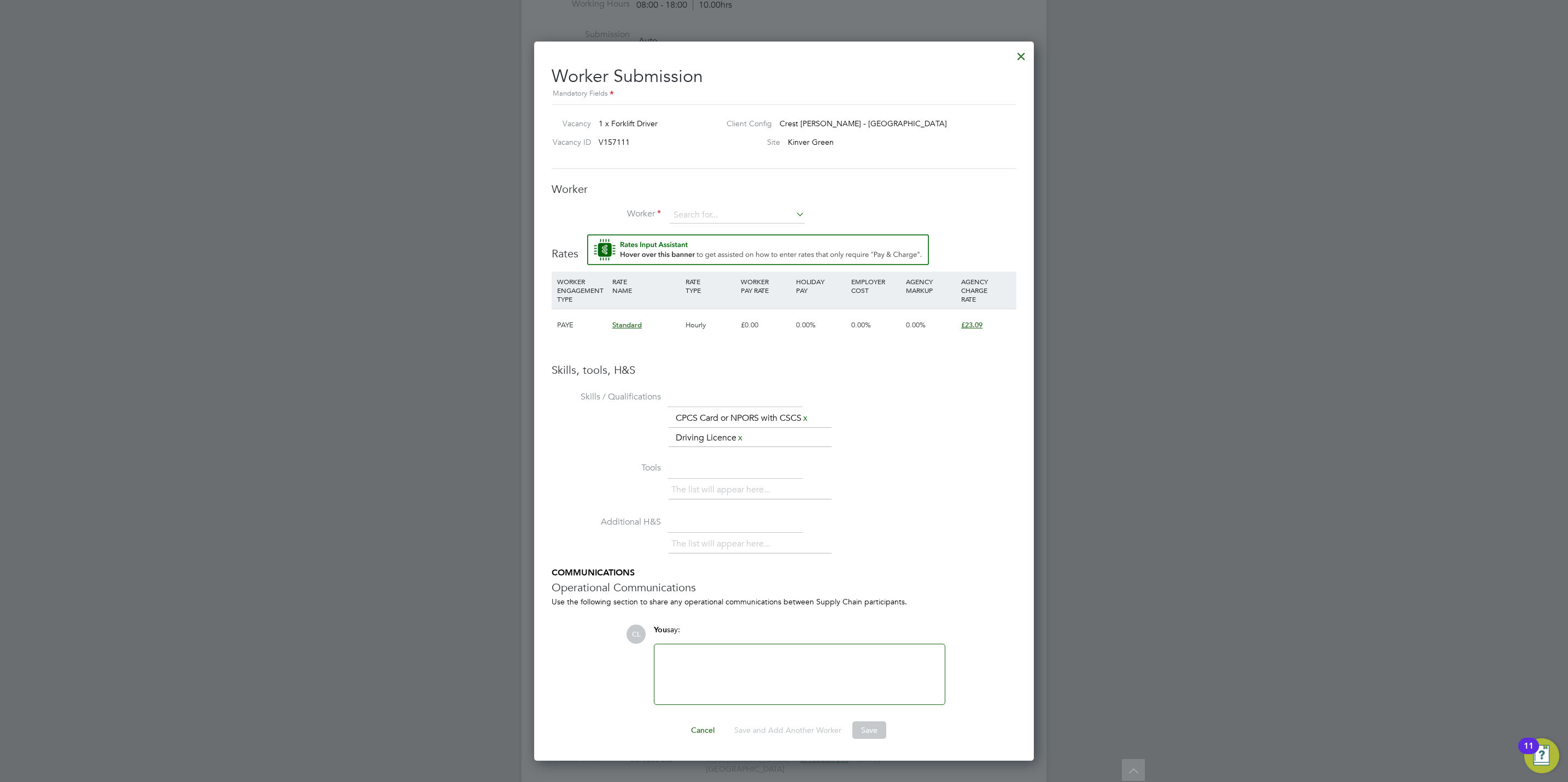
click at [696, 205] on div "Worker Worker Worker Engagement Type" at bounding box center [784, 208] width 465 height 53
click at [693, 210] on input at bounding box center [737, 216] width 135 height 16
click at [714, 272] on li "Daniel B ate (BAT006)" at bounding box center [745, 276] width 152 height 15
type input "Daniel Bate (BAT006)"
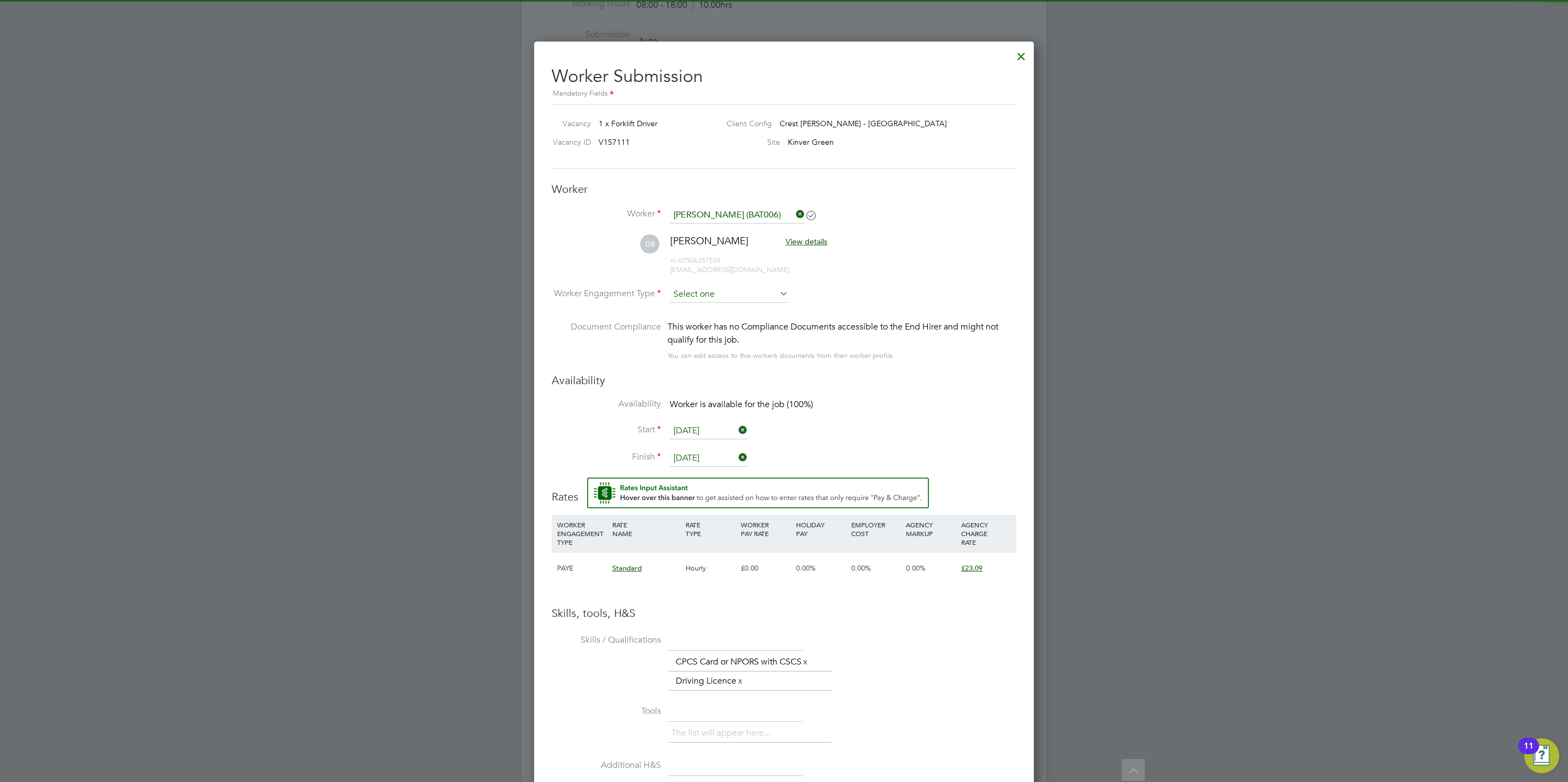
click at [705, 292] on input at bounding box center [729, 295] width 119 height 16
click at [712, 320] on li "PAYE" at bounding box center [729, 324] width 120 height 14
type input "PAYE"
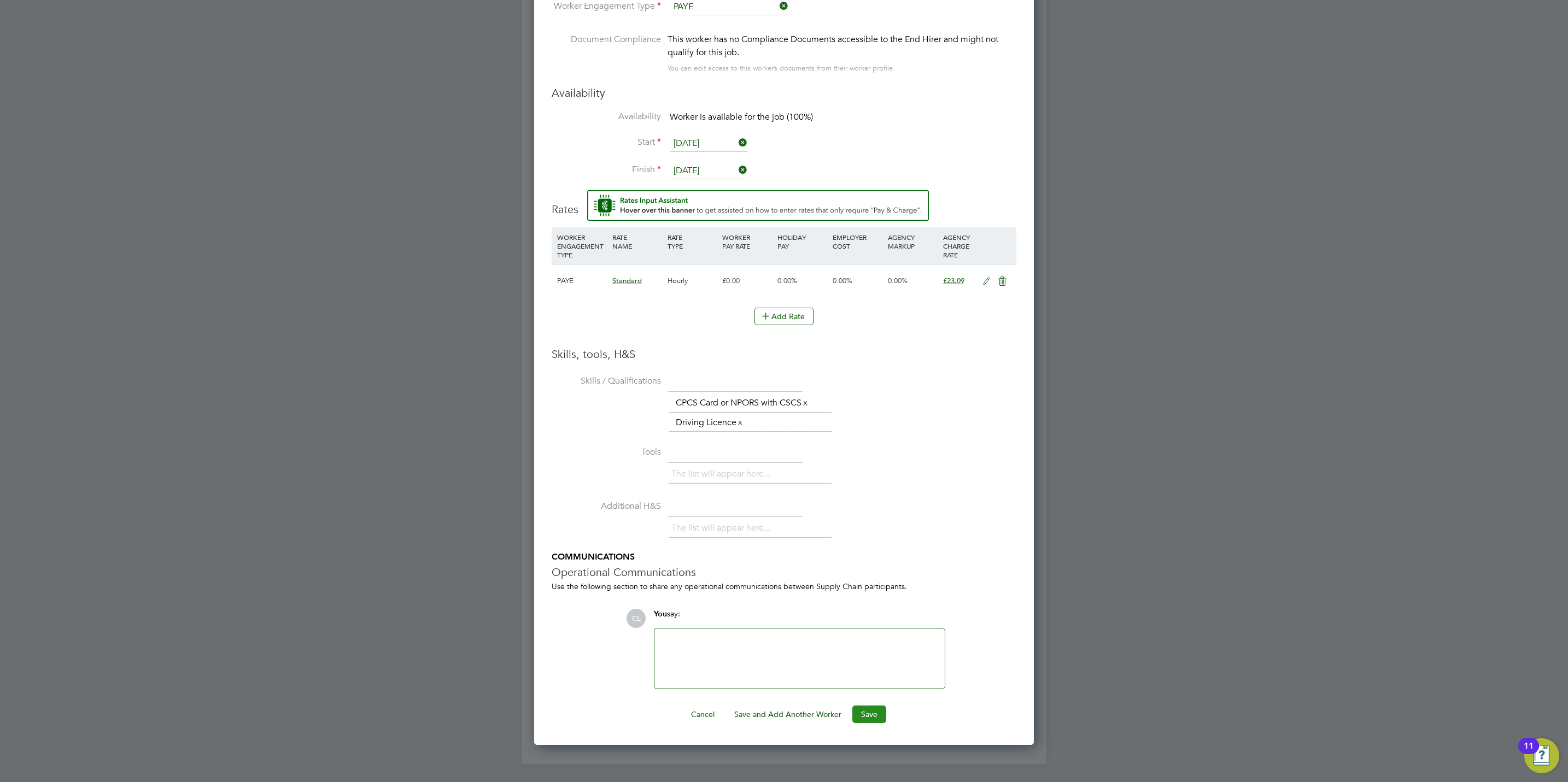
click at [879, 707] on button "Save" at bounding box center [869, 714] width 34 height 18
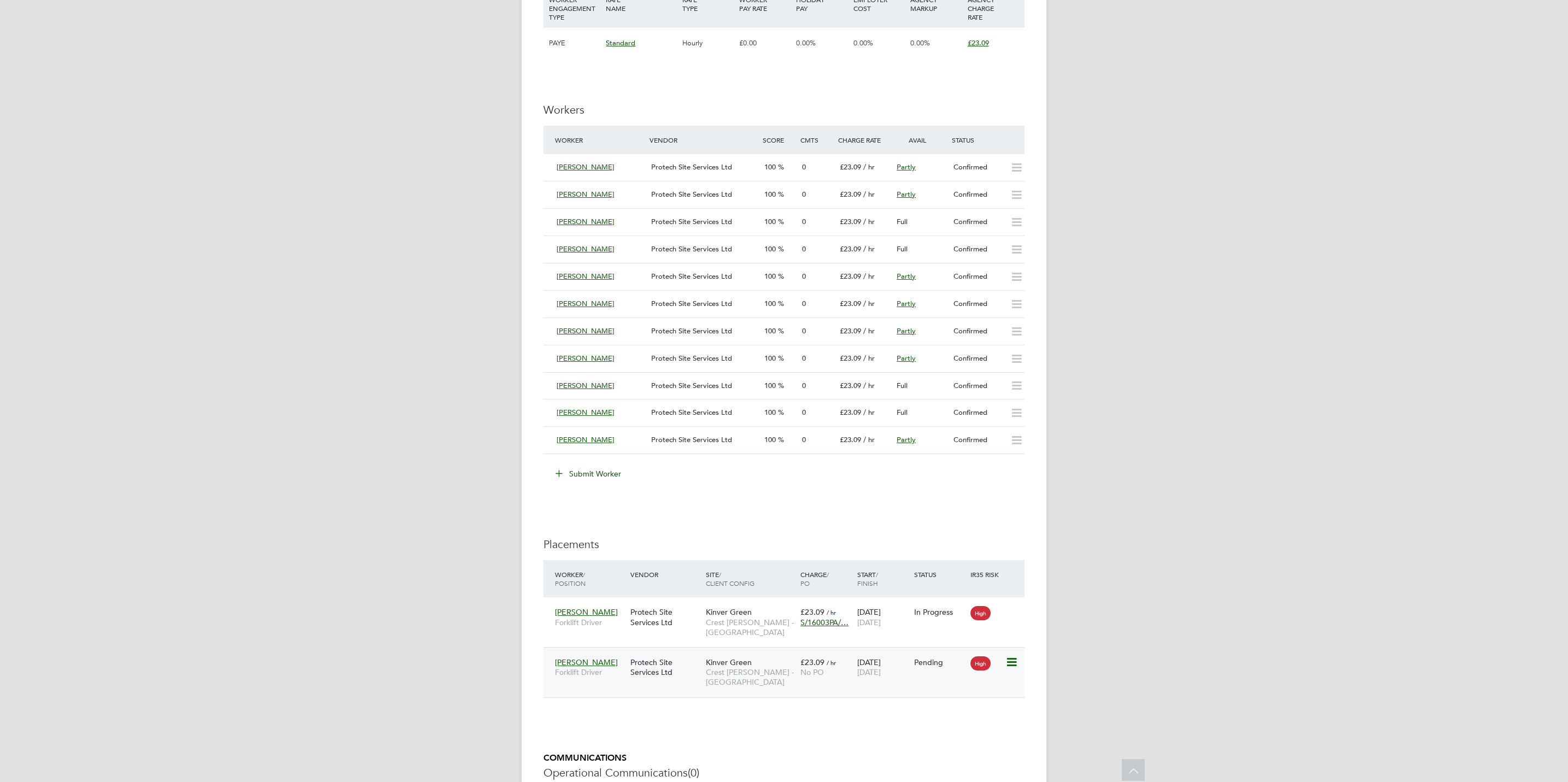
click at [1008, 668] on icon at bounding box center [1010, 662] width 11 height 13
click at [925, 735] on li "Start" at bounding box center [960, 735] width 112 height 16
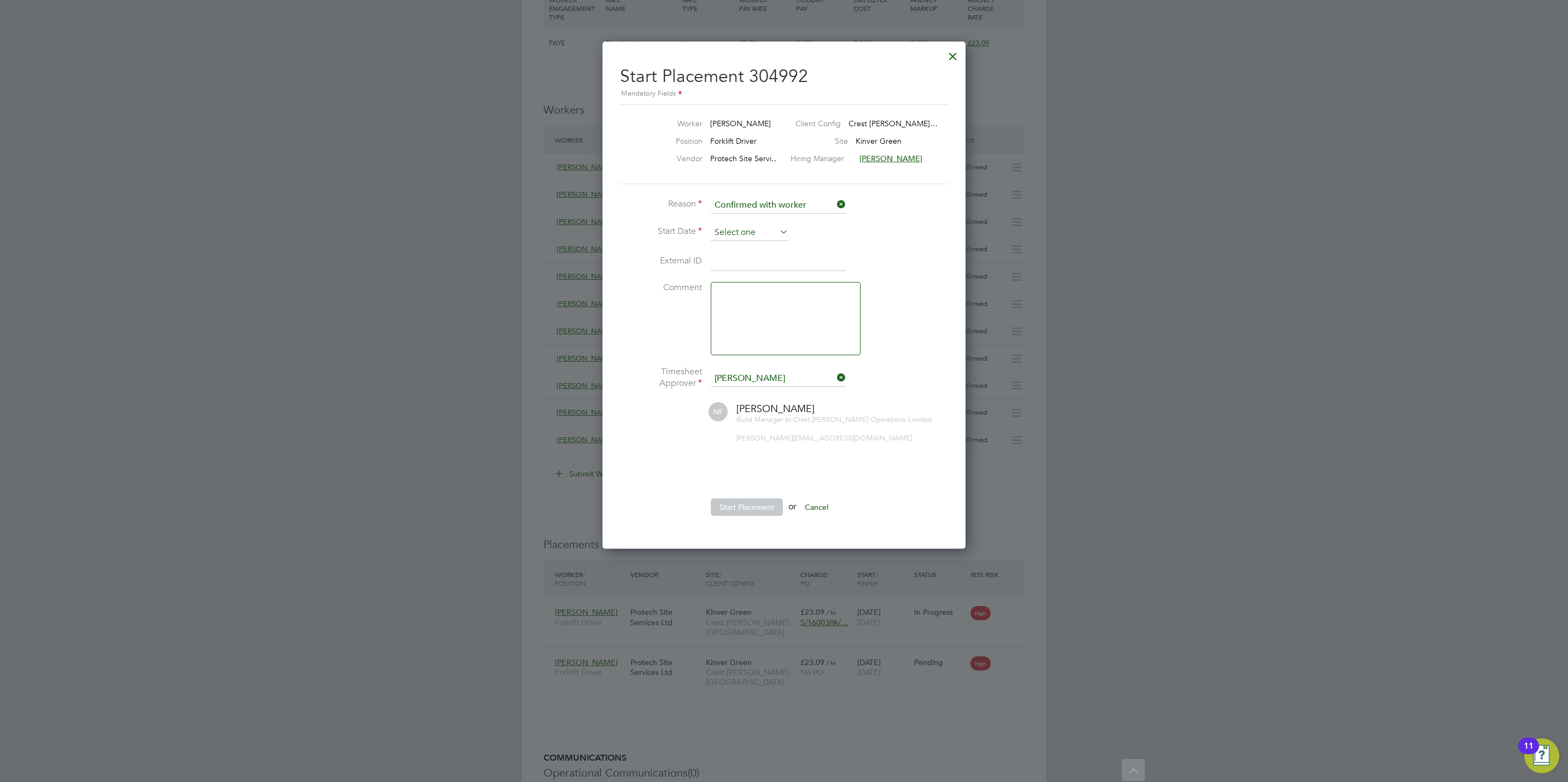
click at [746, 235] on input at bounding box center [749, 233] width 78 height 16
click at [727, 322] on span "22" at bounding box center [729, 311] width 21 height 21
type input "22 Sep 2025"
click at [728, 513] on button "Start Placement" at bounding box center [746, 508] width 72 height 18
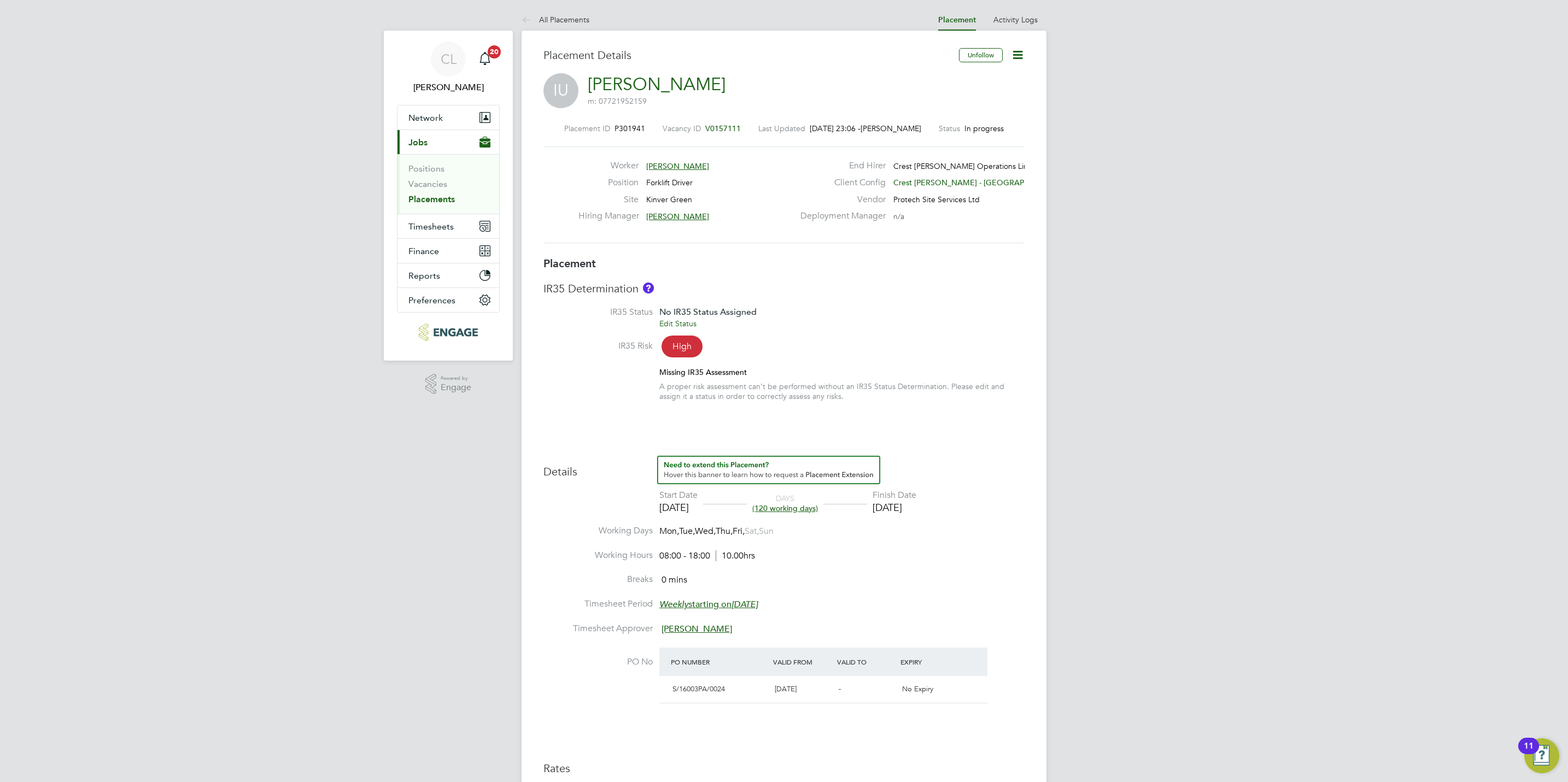
click at [717, 122] on div "Placement ID P301941 Vacancy ID V0157111 Last Updated 29 Sep 2025, 23:06 - Chlo…" at bounding box center [784, 183] width 481 height 147
click at [722, 130] on span "V0157111" at bounding box center [722, 128] width 36 height 10
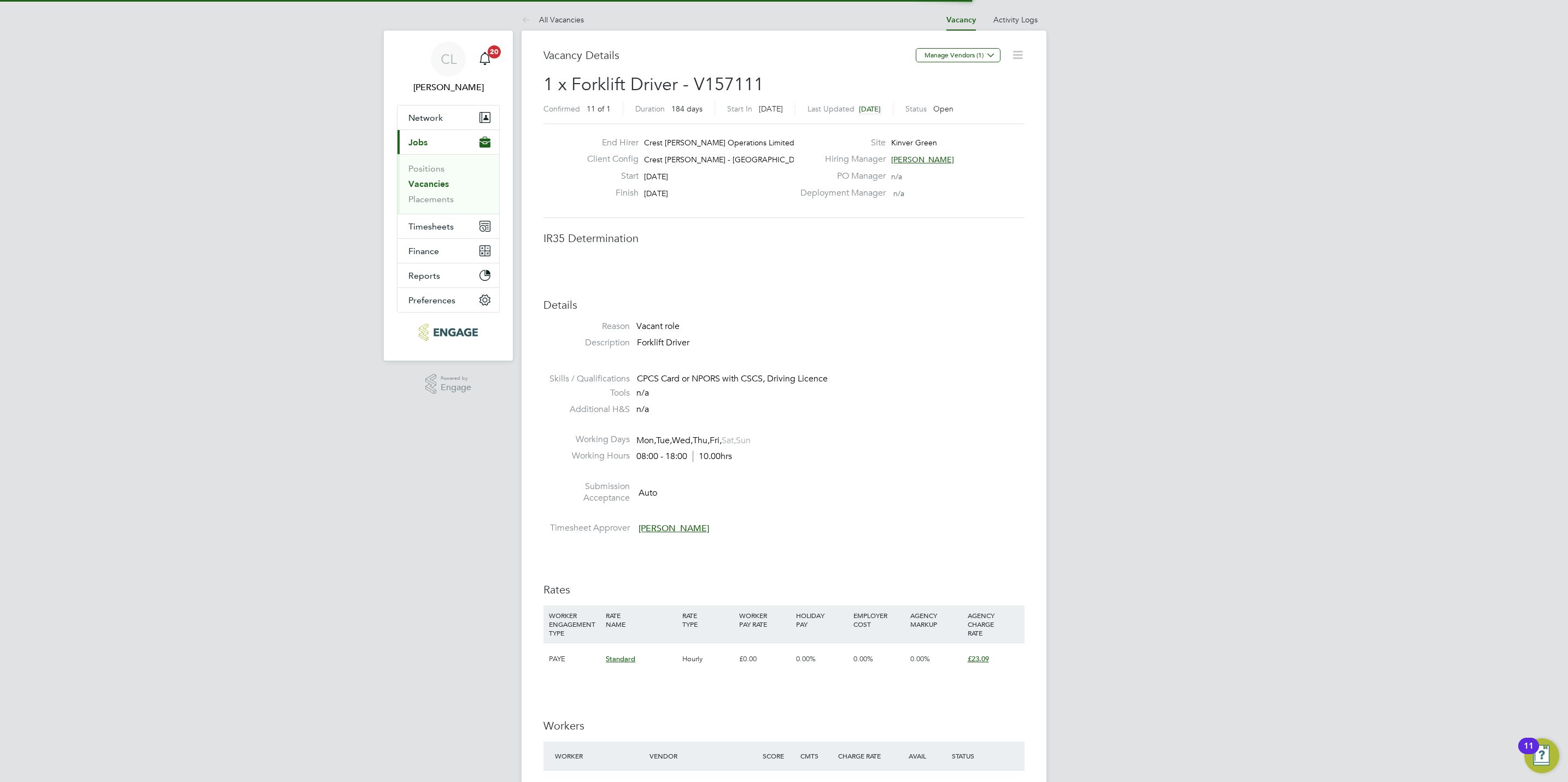
scroll to position [5, 5]
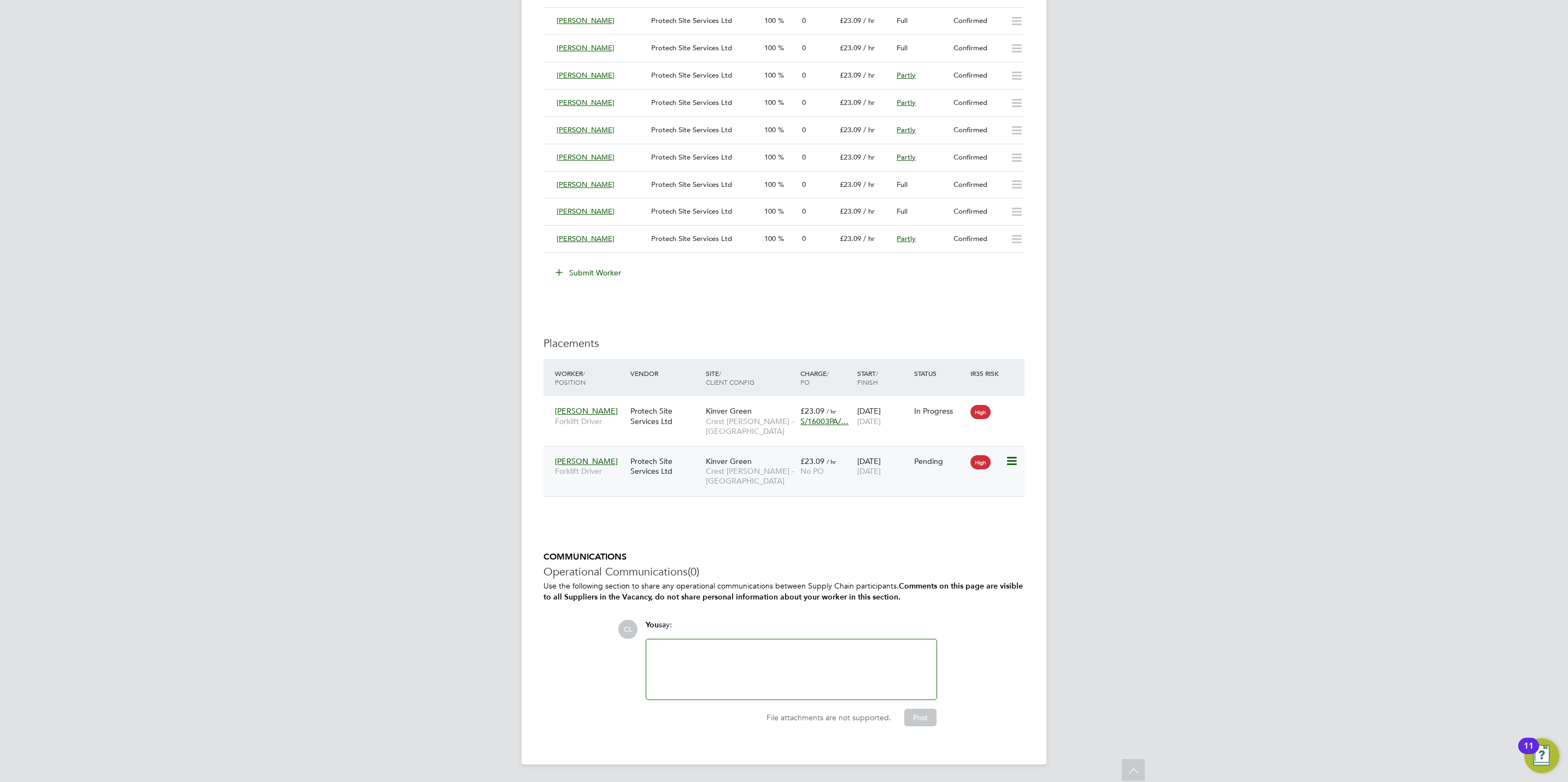
click at [793, 476] on span "Crest [PERSON_NAME] - [GEOGRAPHIC_DATA]" at bounding box center [750, 476] width 89 height 20
click at [1011, 460] on icon at bounding box center [1010, 461] width 11 height 13
click at [912, 529] on li "Start" at bounding box center [960, 534] width 112 height 16
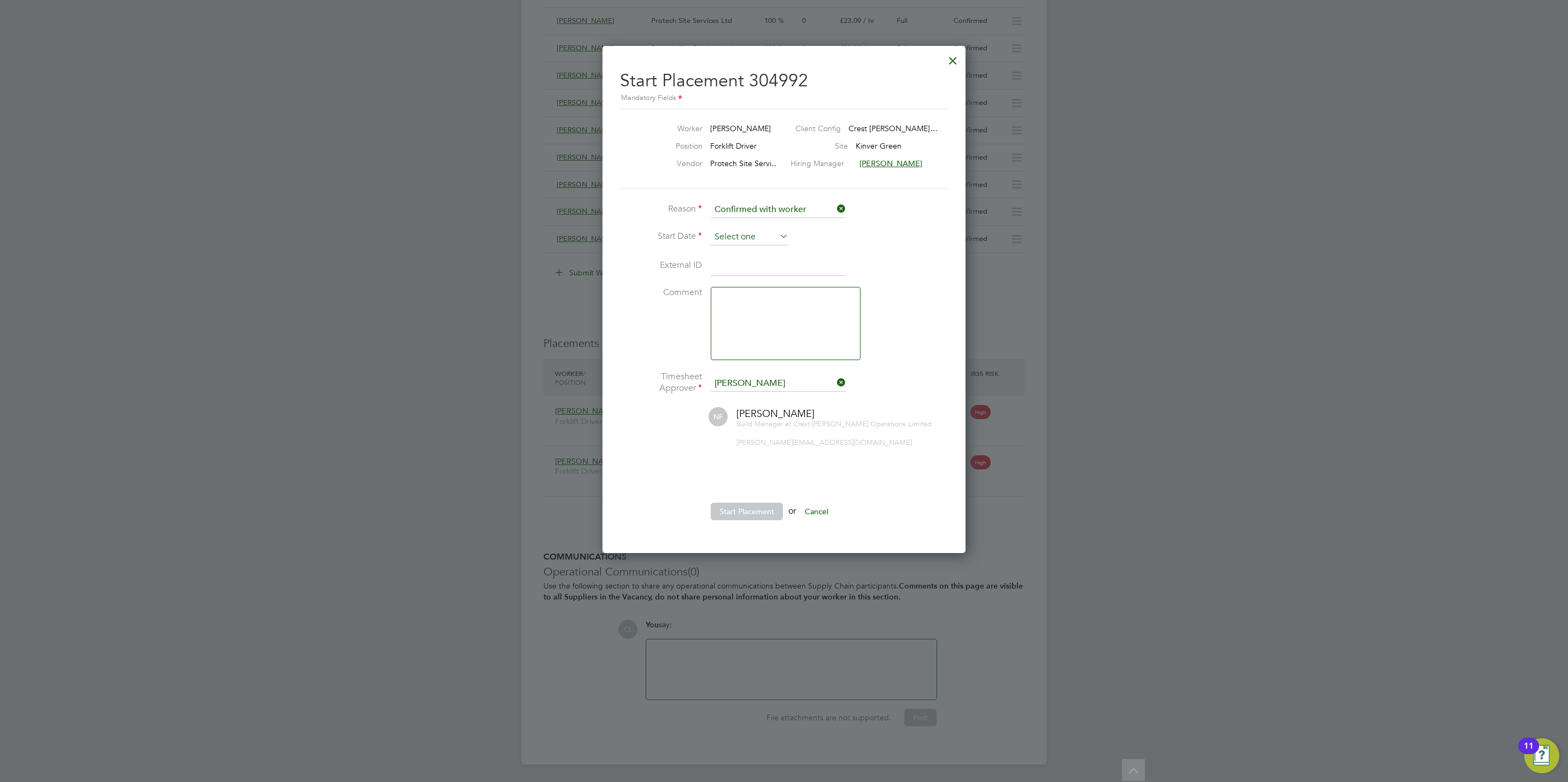
click at [763, 235] on input at bounding box center [749, 237] width 78 height 16
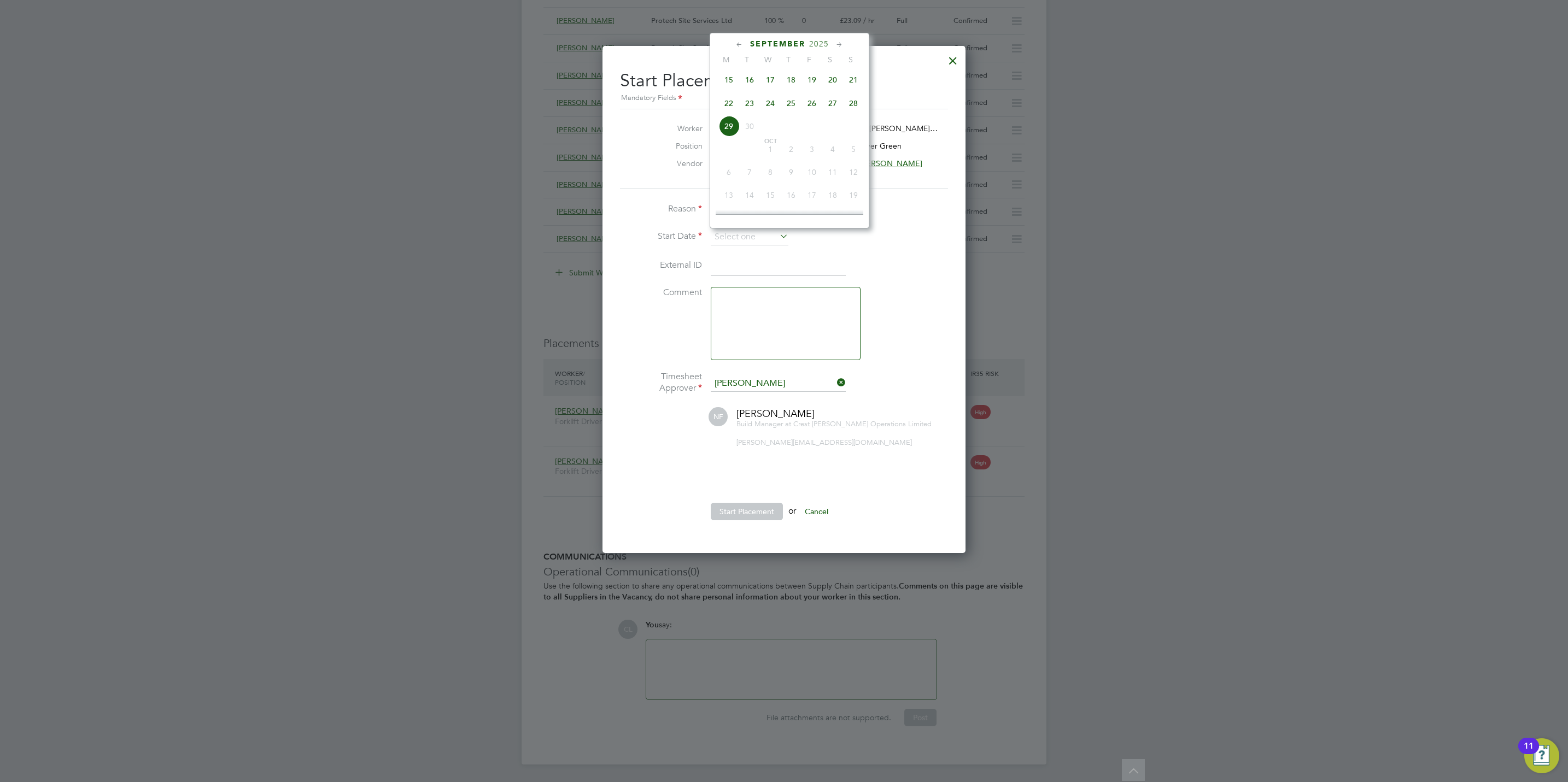
click at [729, 99] on span "22" at bounding box center [729, 103] width 21 height 21
type input "22 Sep 2025"
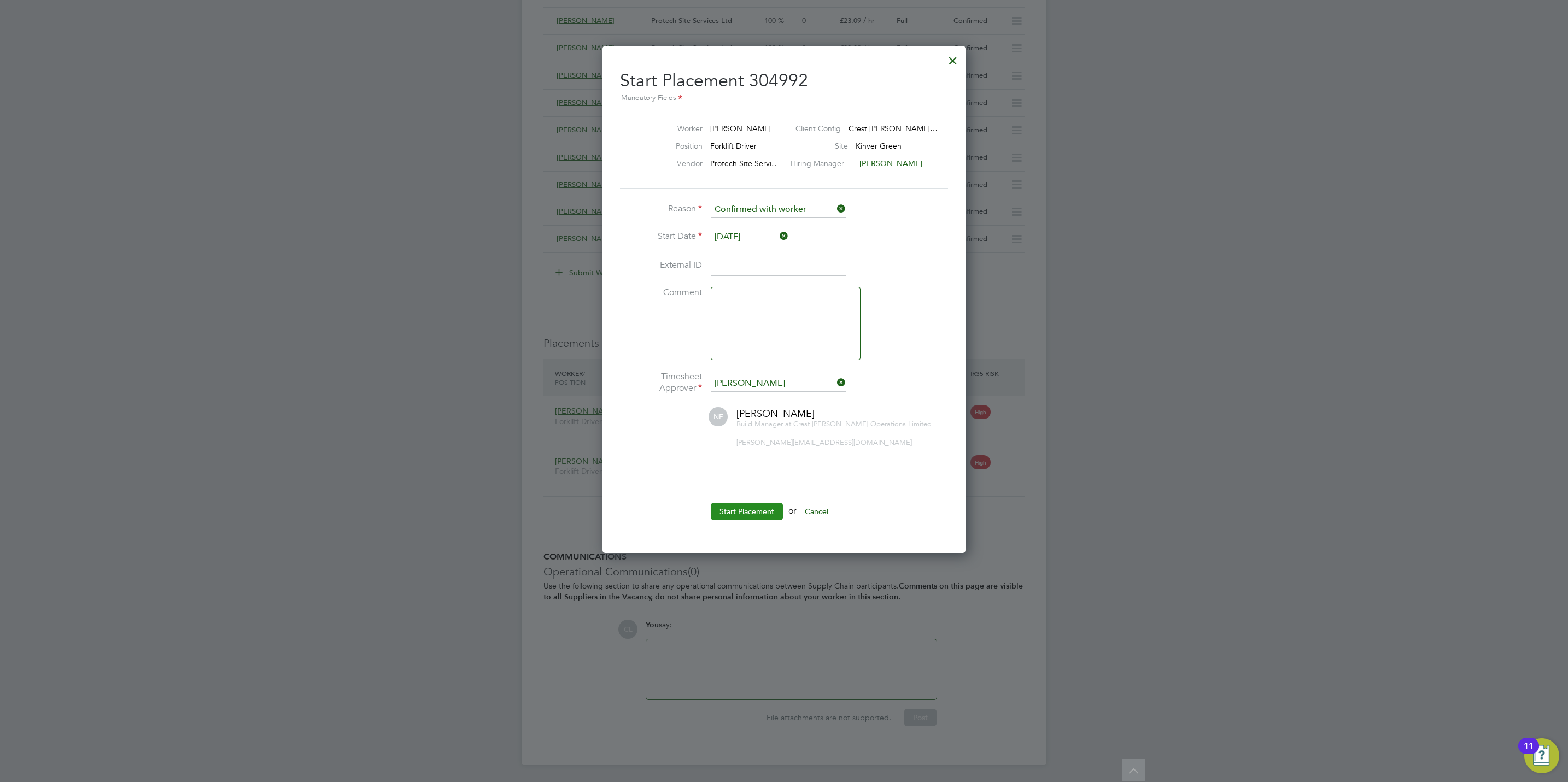
click at [742, 509] on button "Start Placement" at bounding box center [746, 512] width 72 height 18
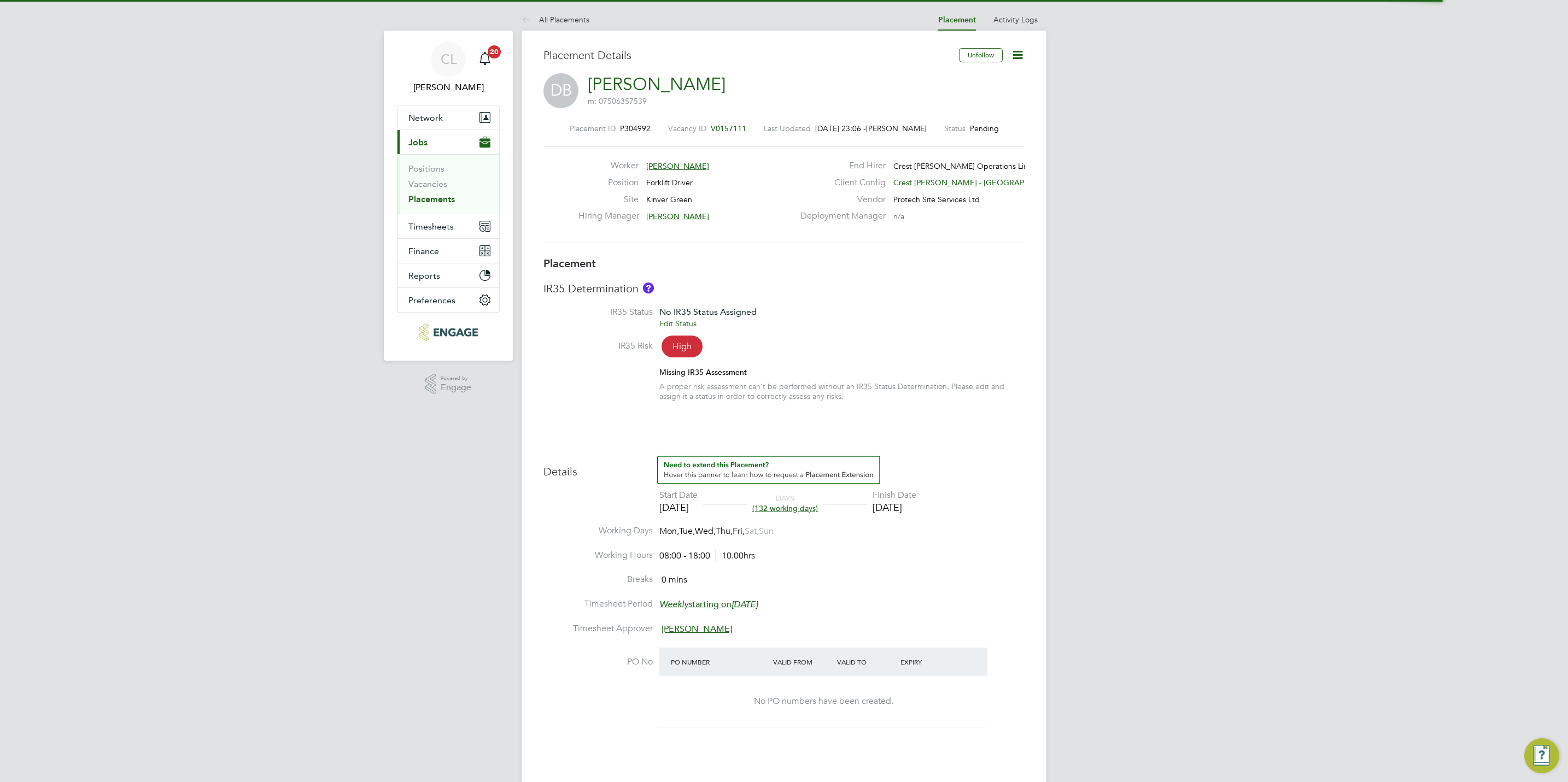
click at [1023, 55] on icon at bounding box center [1018, 55] width 14 height 14
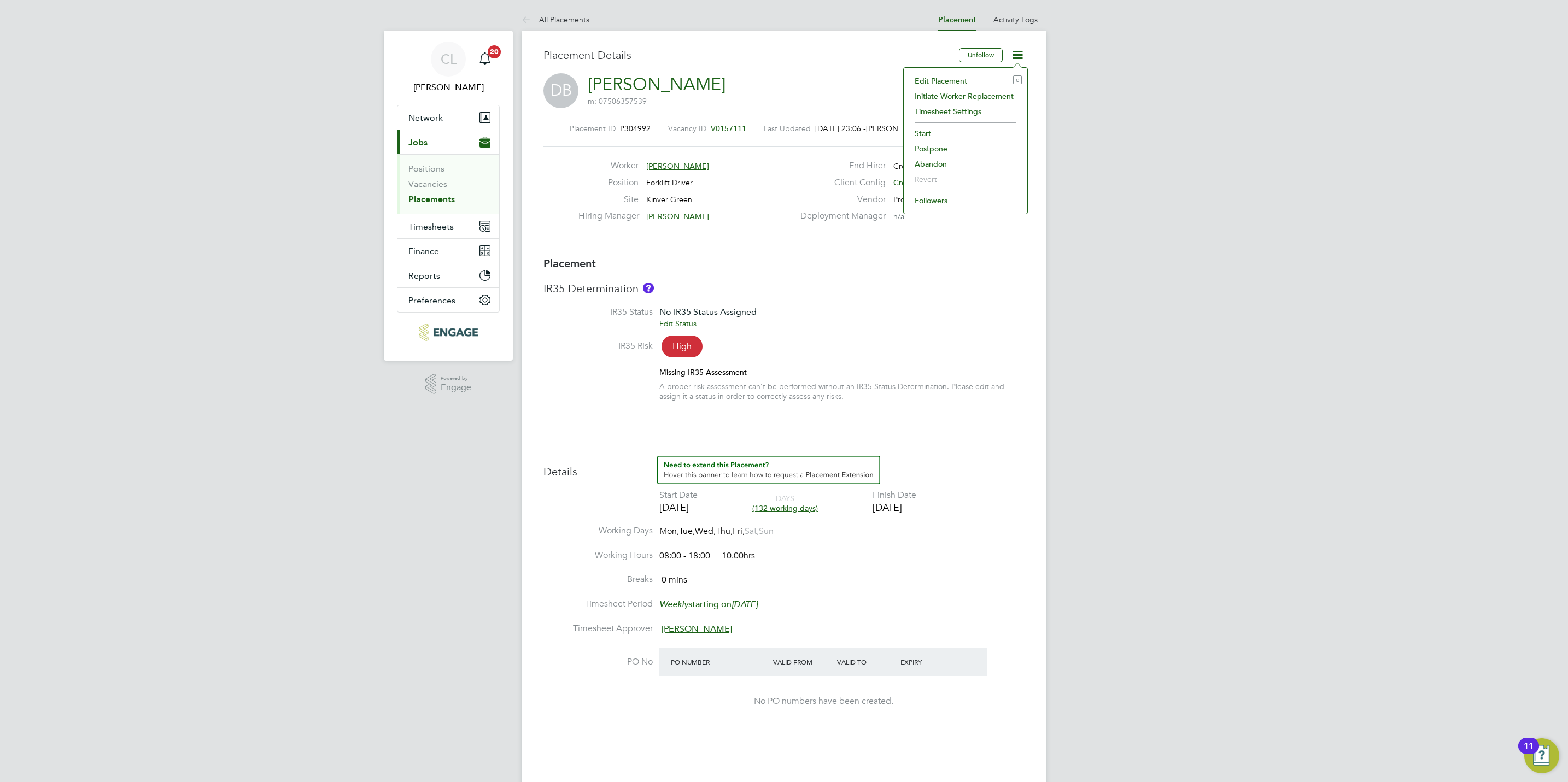
click at [954, 84] on li "Edit Placement e" at bounding box center [965, 80] width 113 height 16
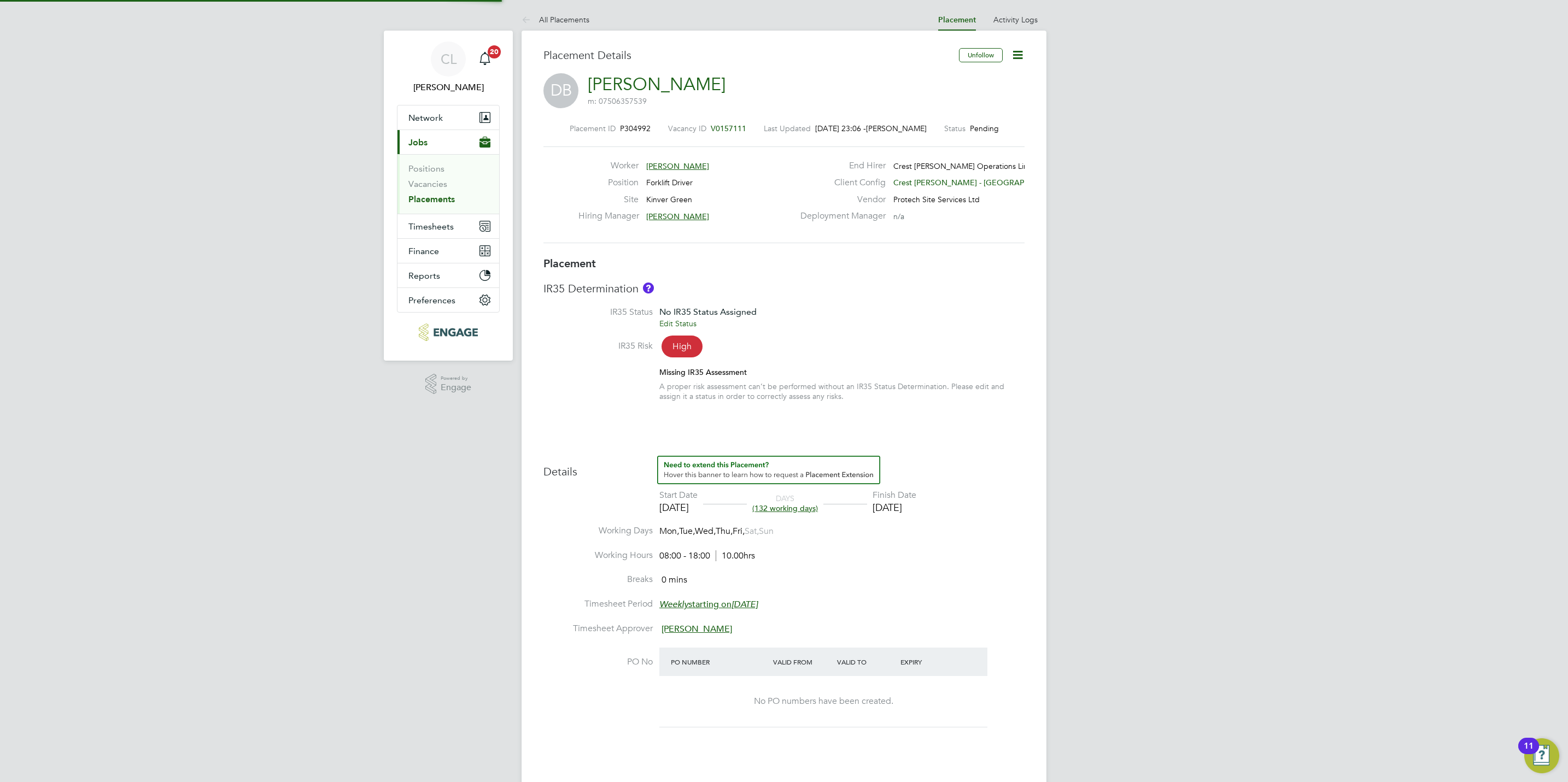
type input "[PERSON_NAME]"
type input "[DATE]"
type input "08:00"
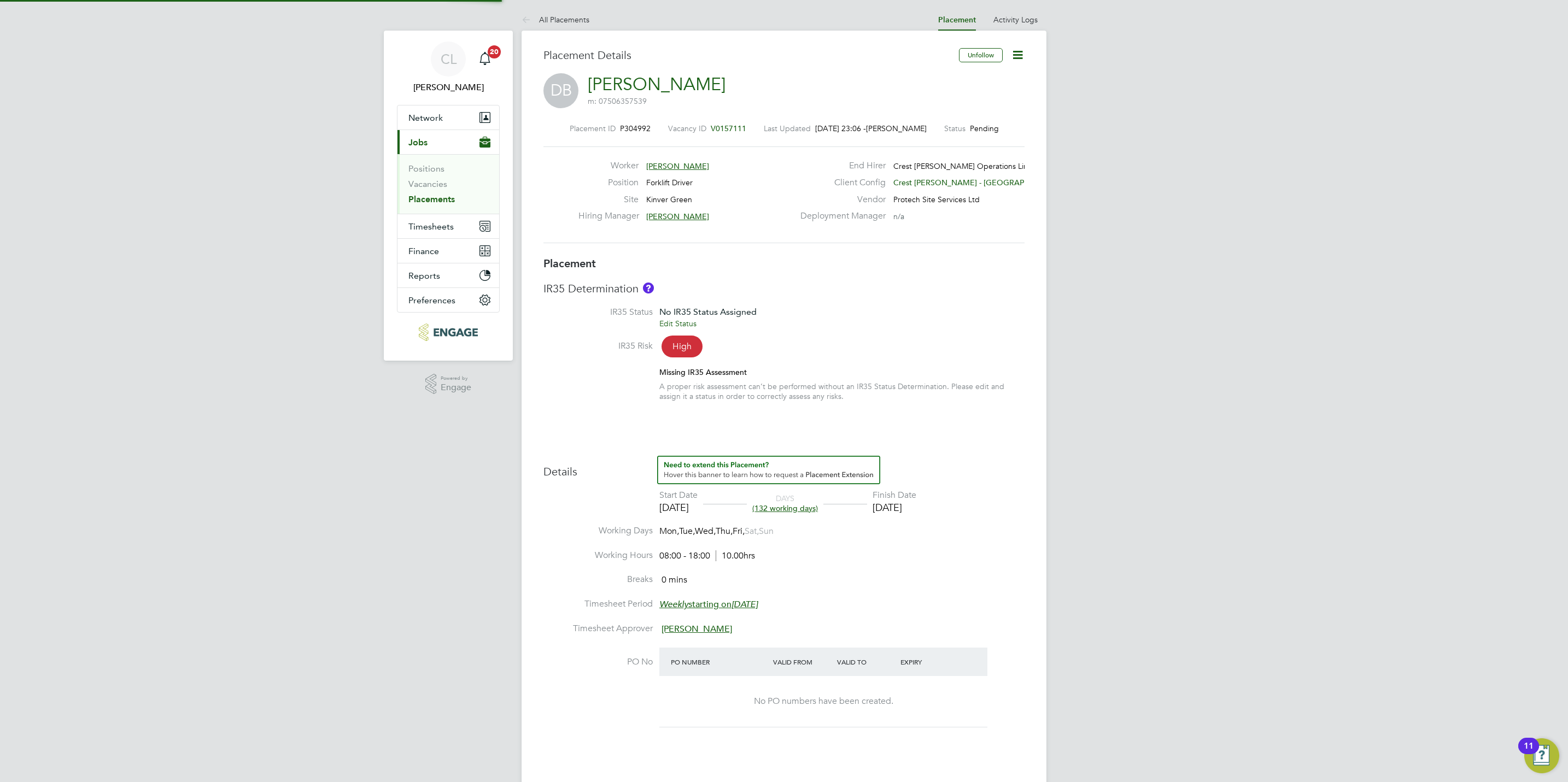
type input "18:00"
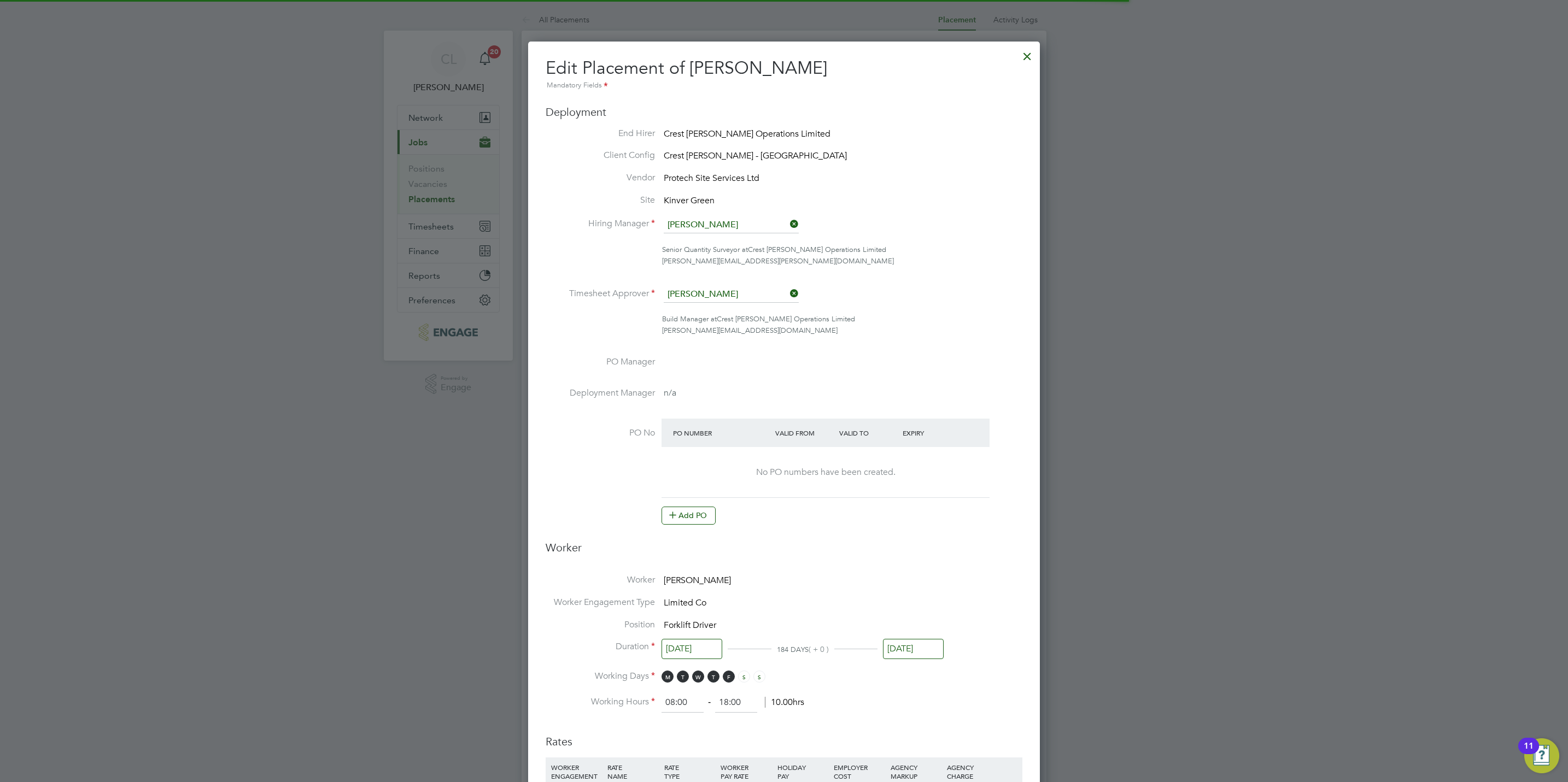
scroll to position [5, 5]
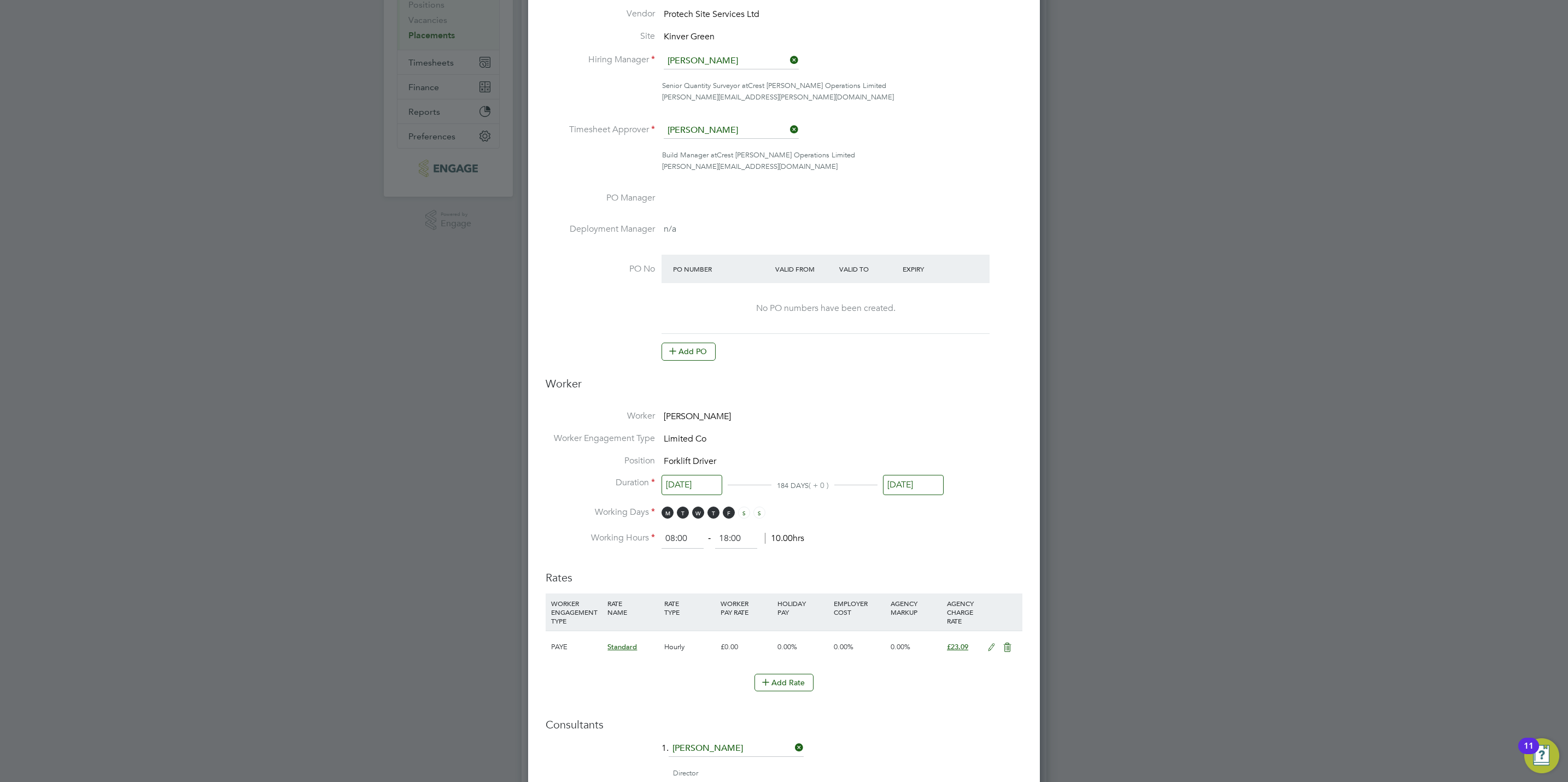
click at [920, 475] on input "[DATE]" at bounding box center [913, 485] width 61 height 20
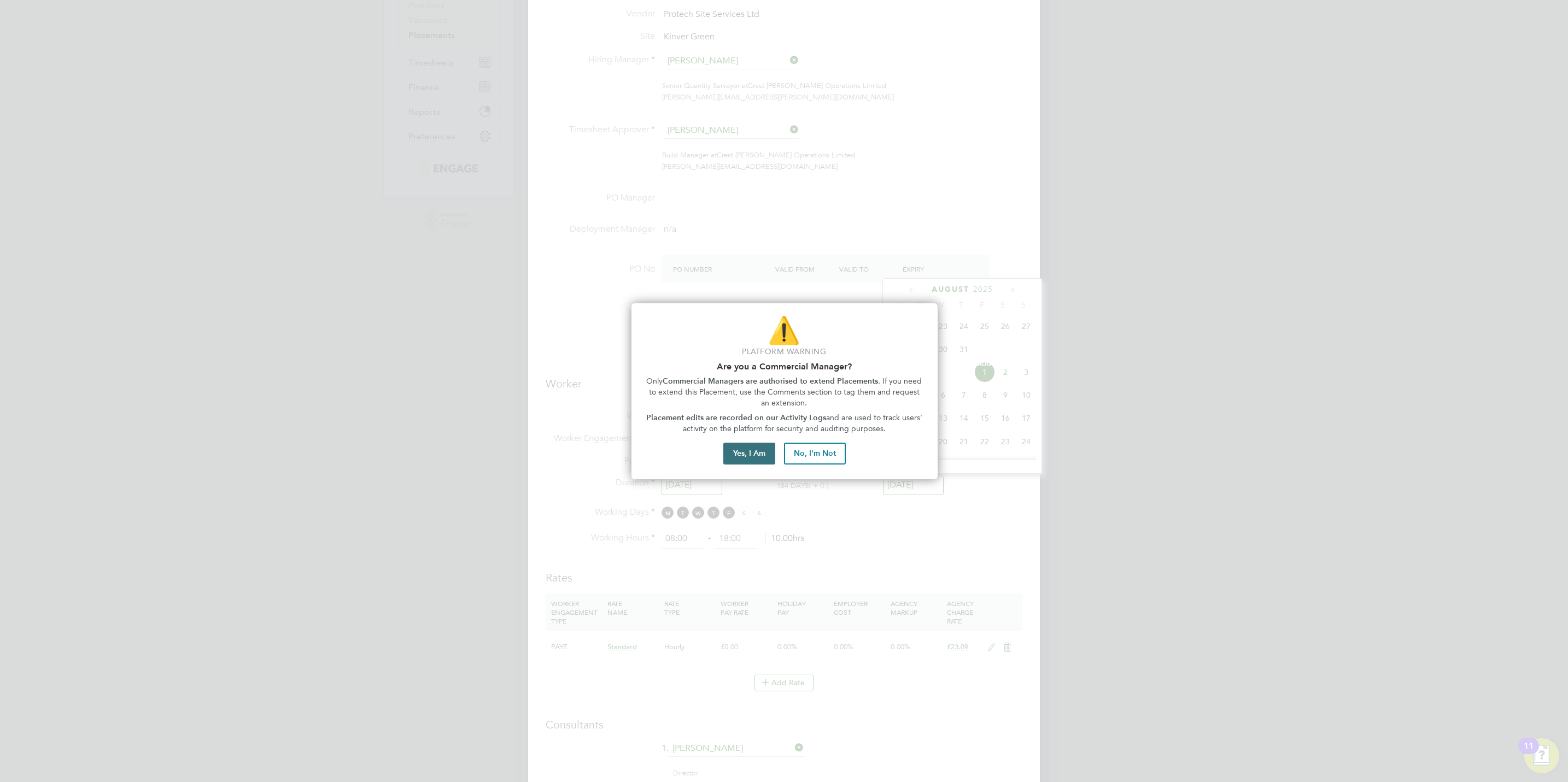
click at [746, 459] on button "Yes, I Am" at bounding box center [749, 454] width 52 height 22
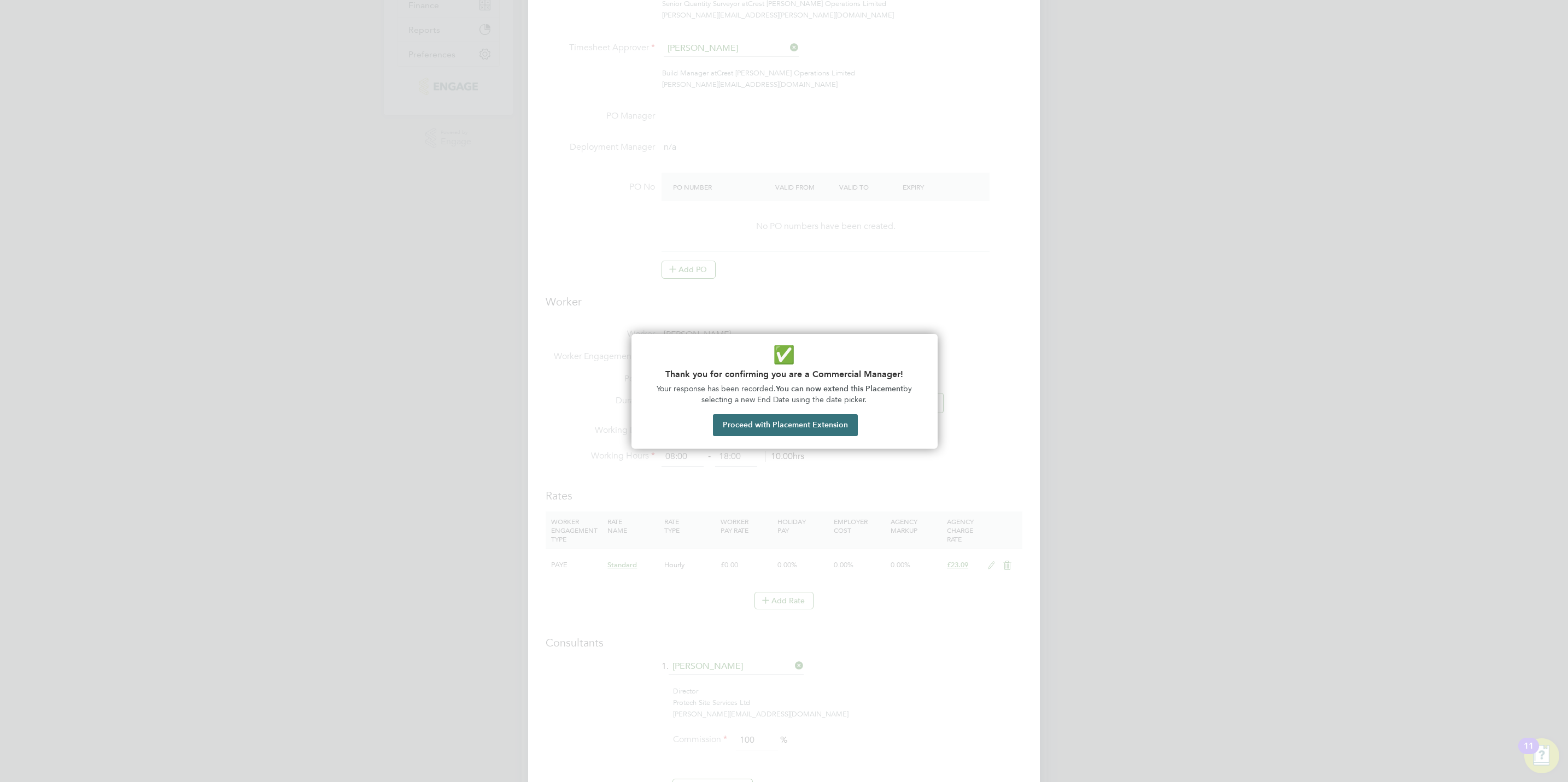
click at [804, 414] on button "Proceed with Placement Extension" at bounding box center [785, 425] width 145 height 22
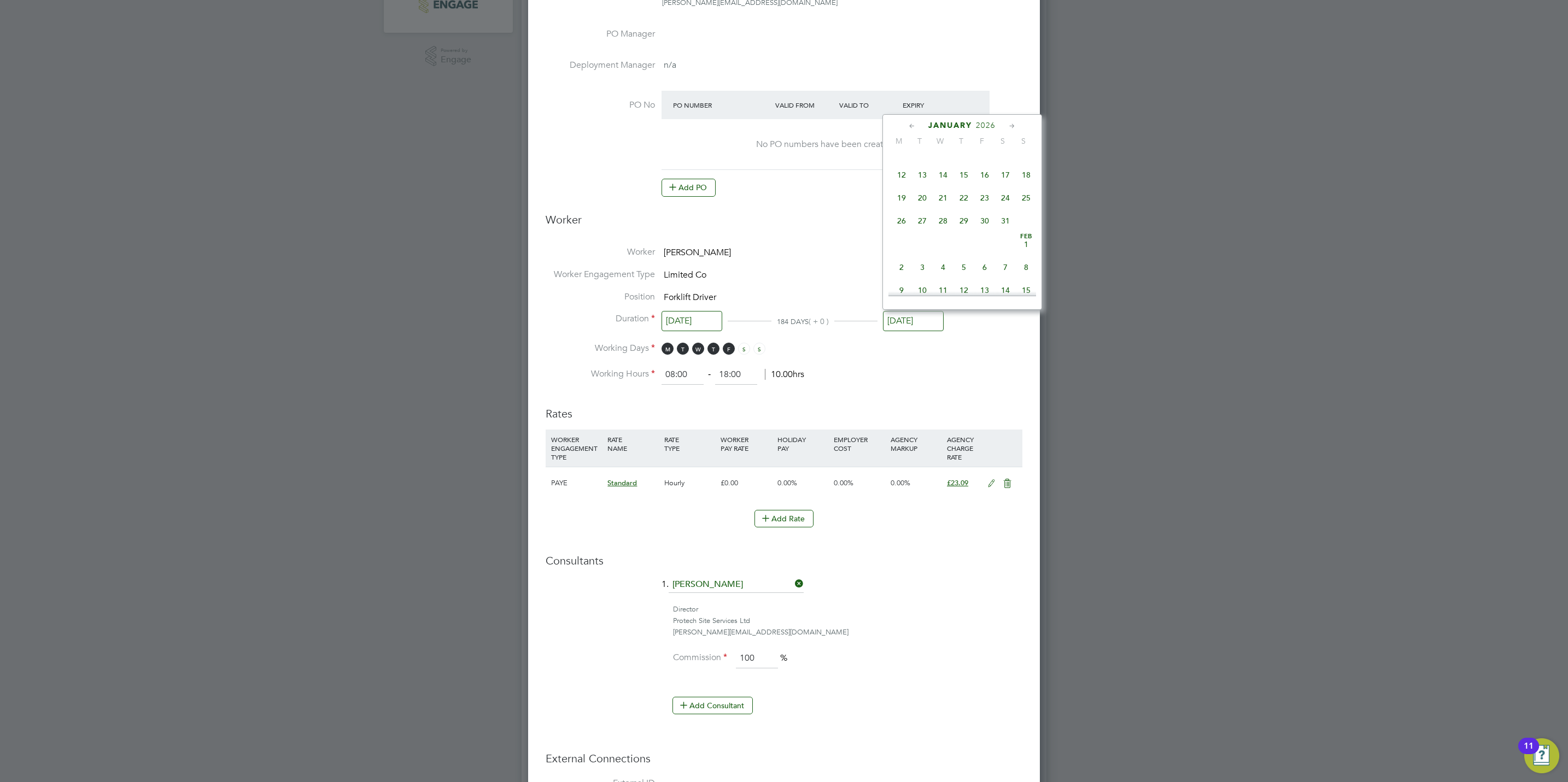
click at [985, 228] on span "30" at bounding box center [984, 220] width 21 height 21
type input "[DATE]"
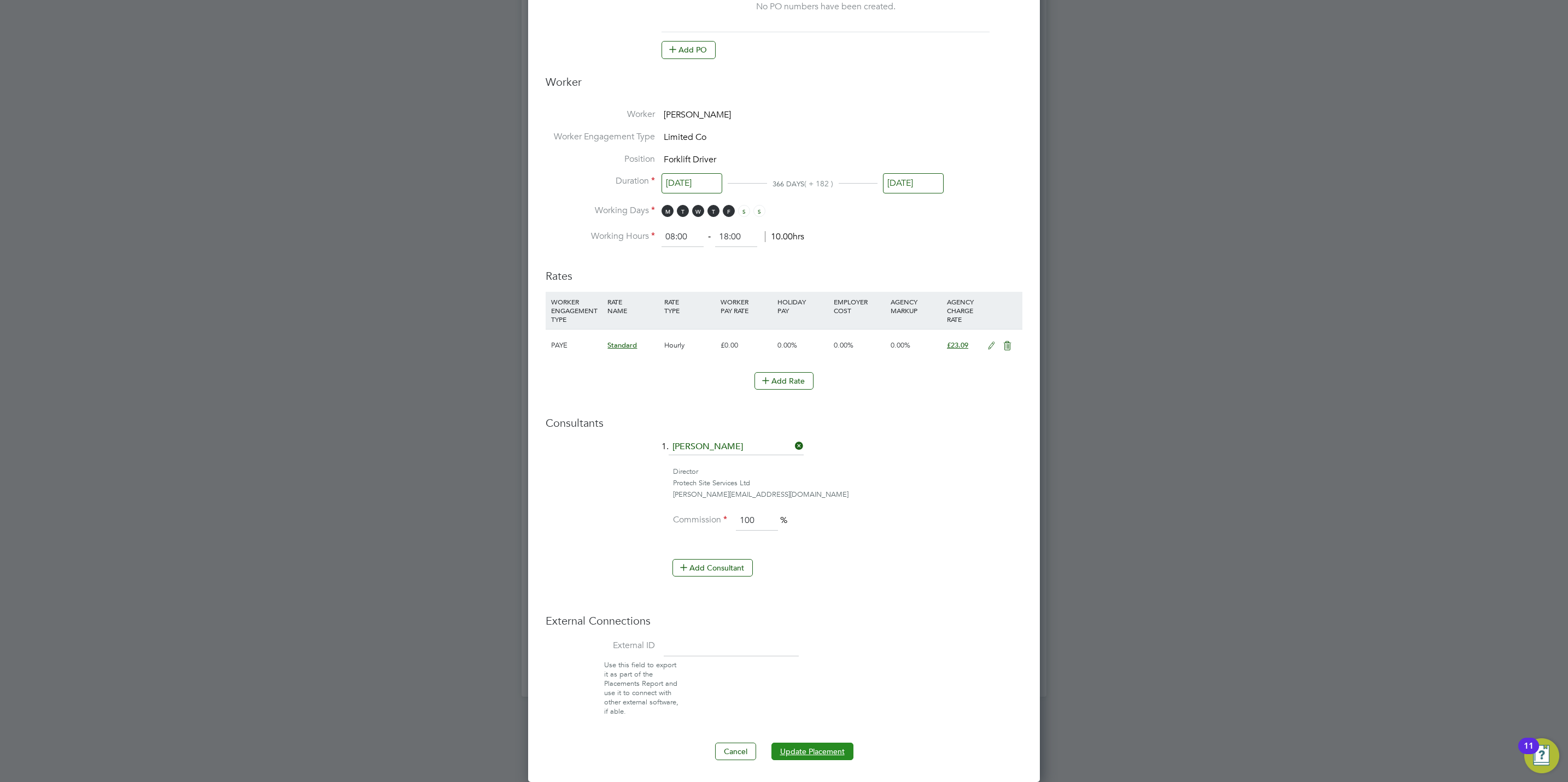
click at [796, 758] on button "Update Placement" at bounding box center [812, 752] width 82 height 18
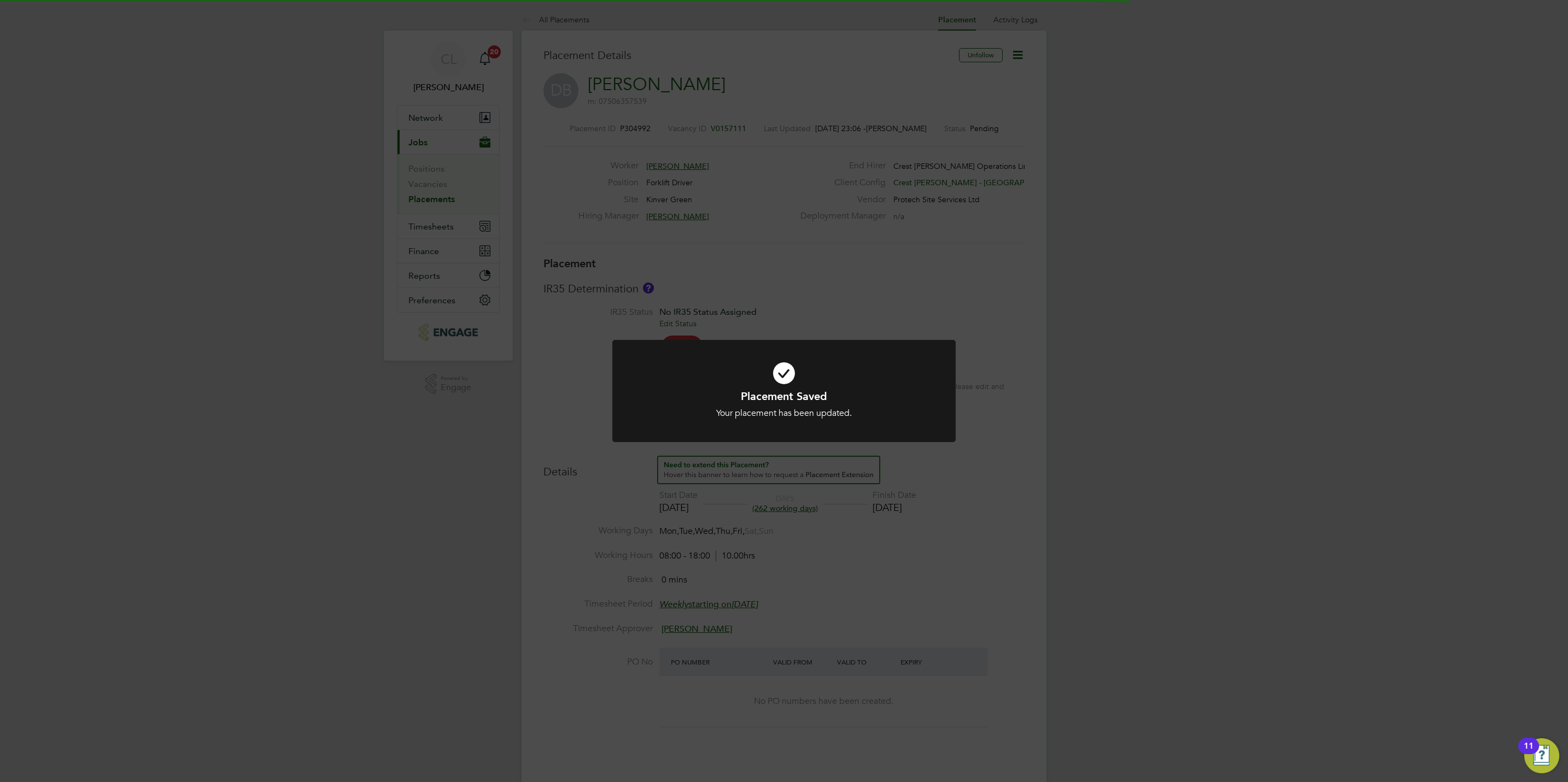
click at [966, 659] on div "Placement Saved Your placement has been updated. Cancel Okay" at bounding box center [784, 391] width 1568 height 782
